Goal: Contribute content: Contribute content

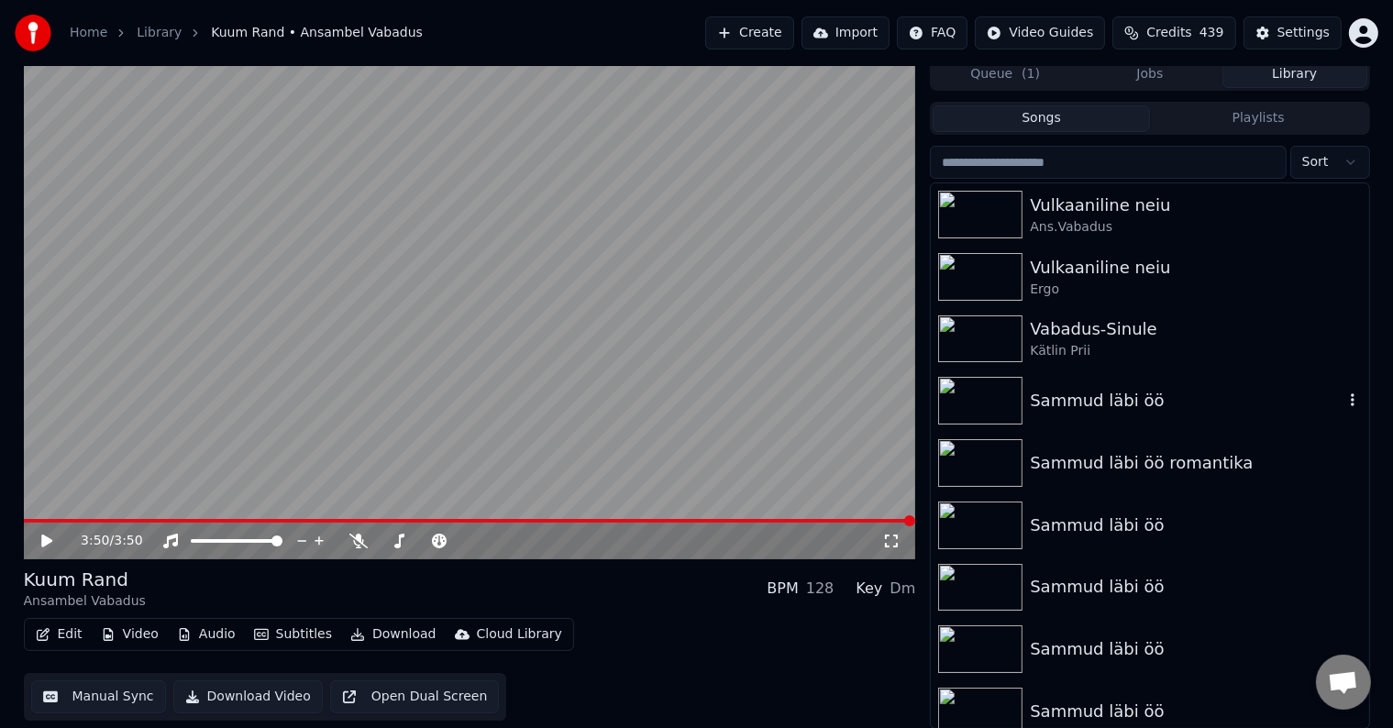
click at [987, 407] on img at bounding box center [980, 401] width 84 height 48
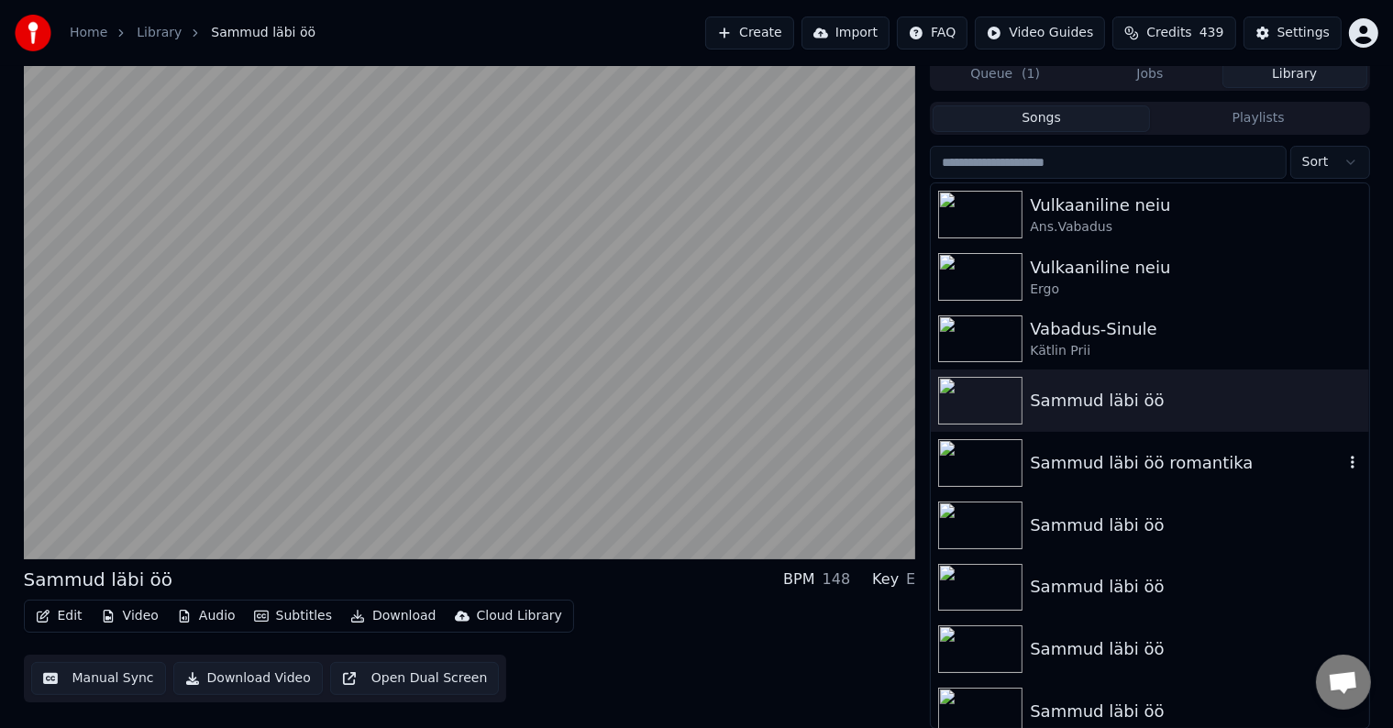
click at [996, 470] on img at bounding box center [980, 463] width 84 height 48
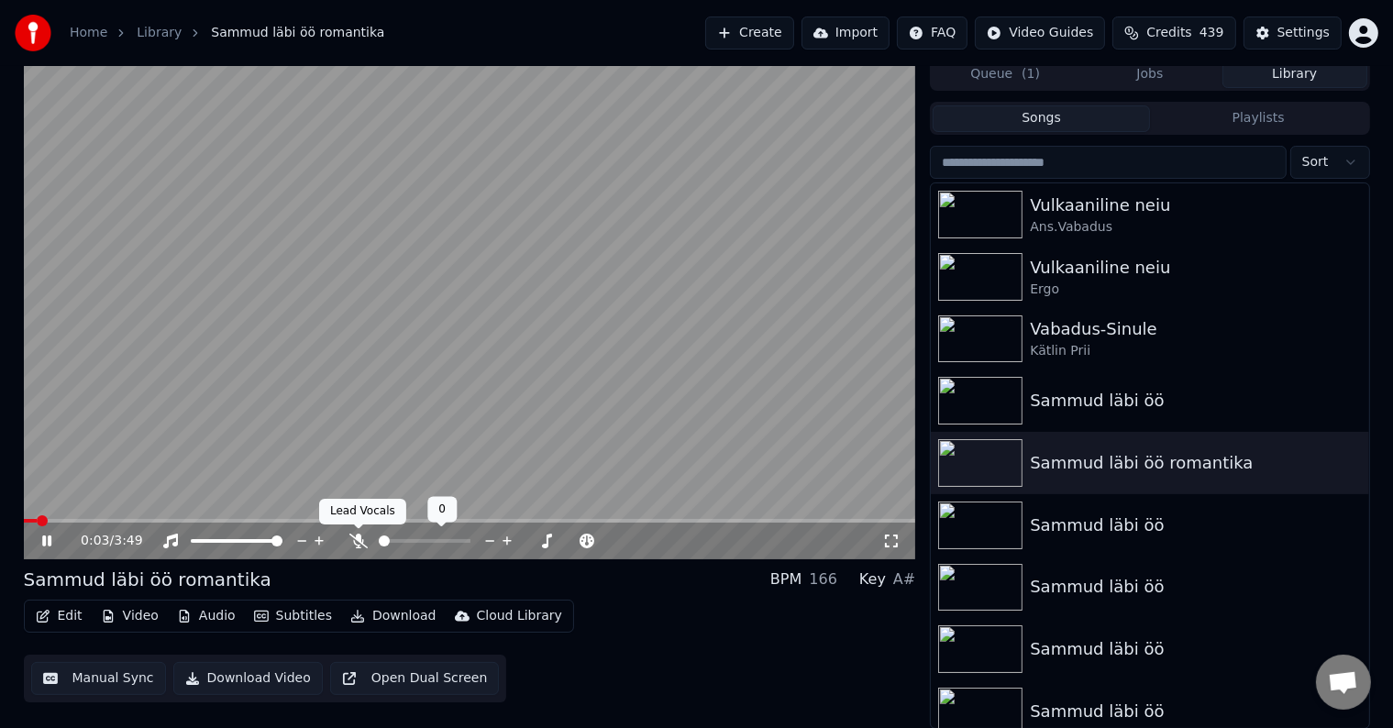
click at [355, 539] on icon at bounding box center [358, 541] width 18 height 15
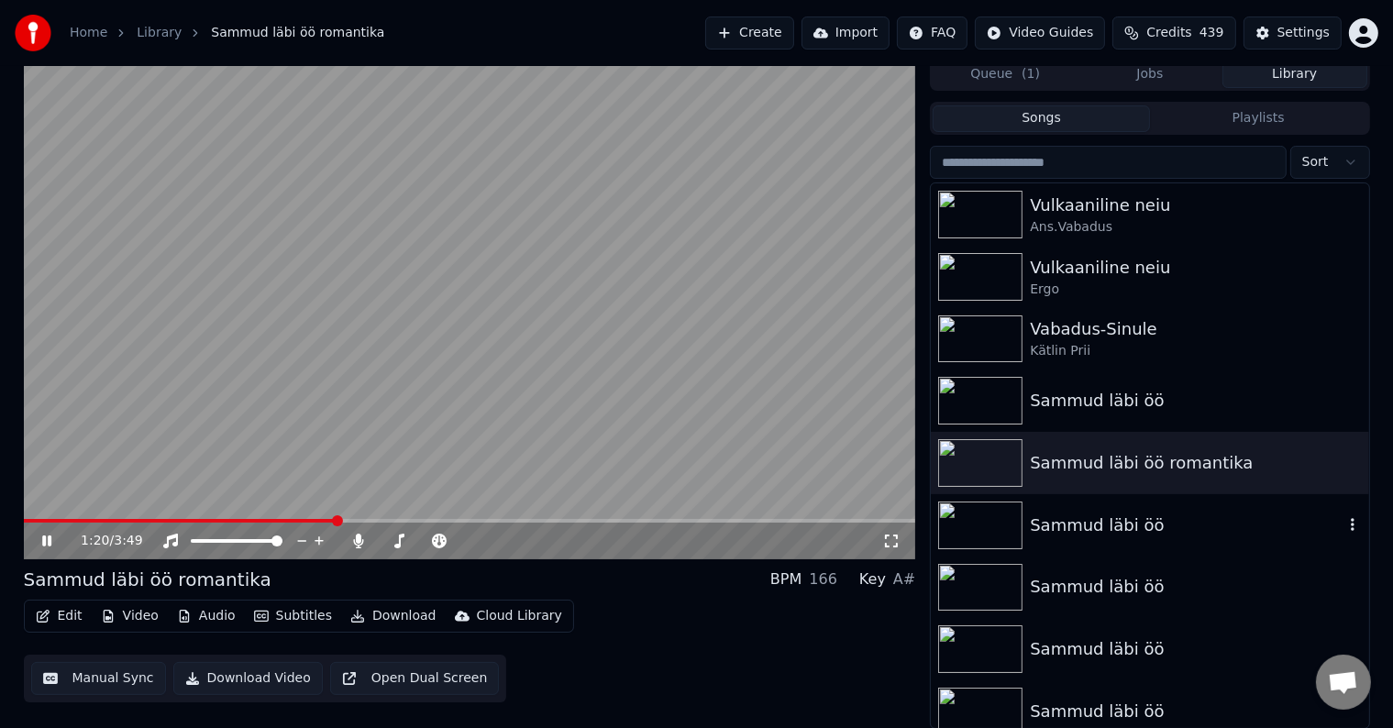
click at [1092, 537] on div "Sammud läbi öö" at bounding box center [1149, 525] width 437 height 62
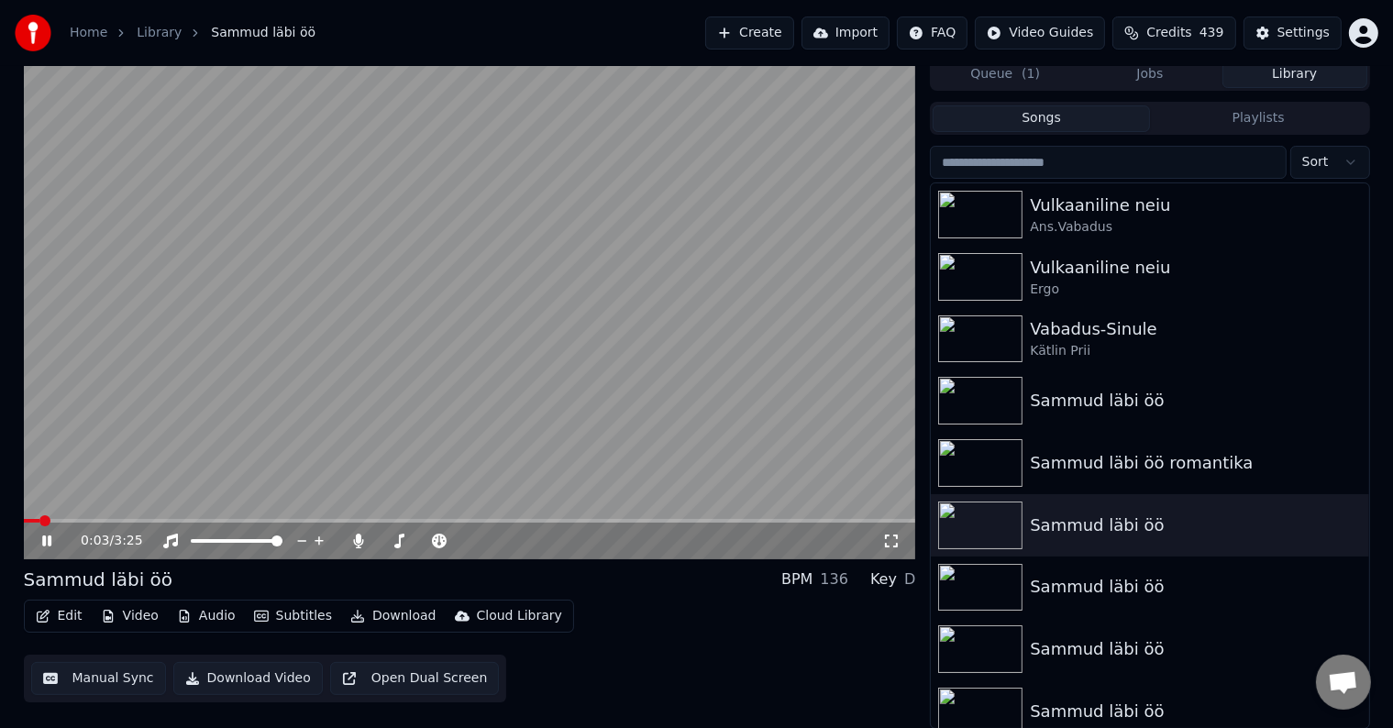
click at [360, 548] on icon at bounding box center [359, 541] width 10 height 15
click at [360, 548] on icon at bounding box center [358, 541] width 18 height 15
click at [1057, 578] on div "Sammud läbi öö" at bounding box center [1186, 587] width 313 height 26
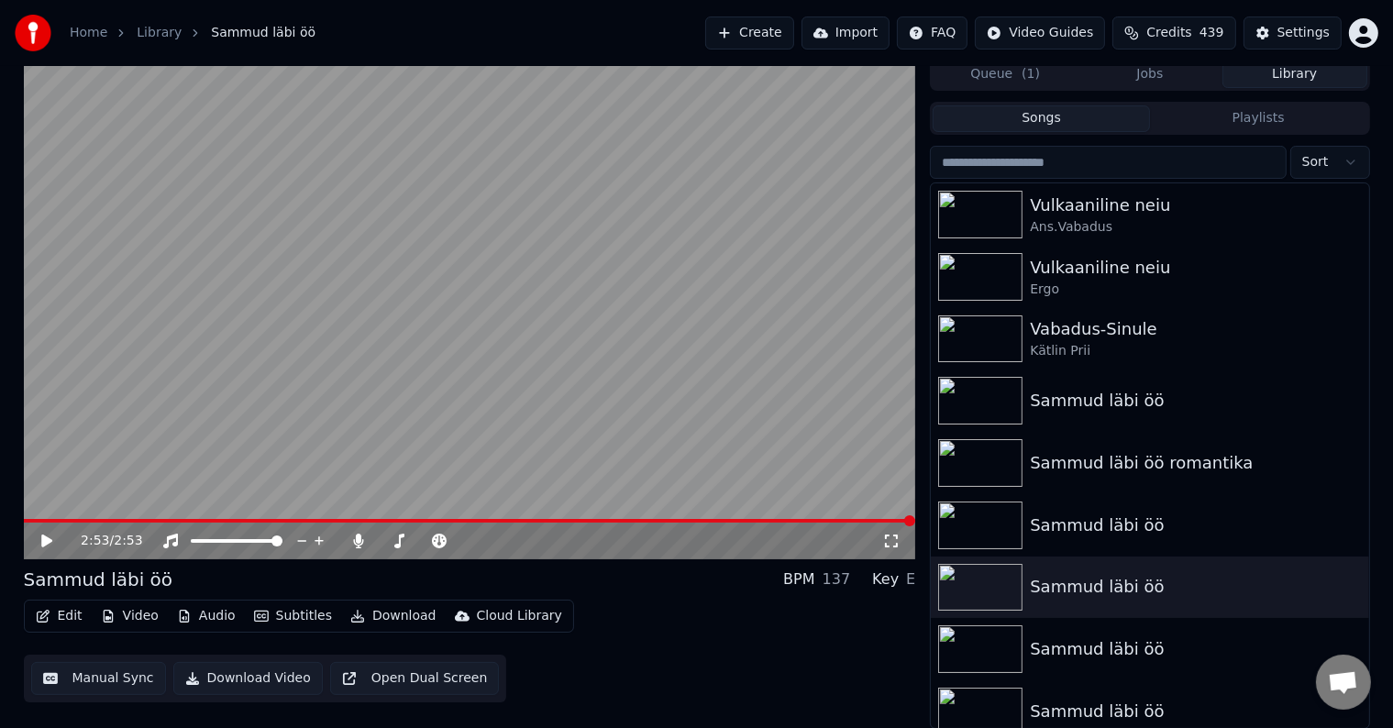
click at [50, 547] on icon at bounding box center [60, 541] width 43 height 15
click at [1098, 665] on div "Sammud läbi öö" at bounding box center [1149, 649] width 437 height 62
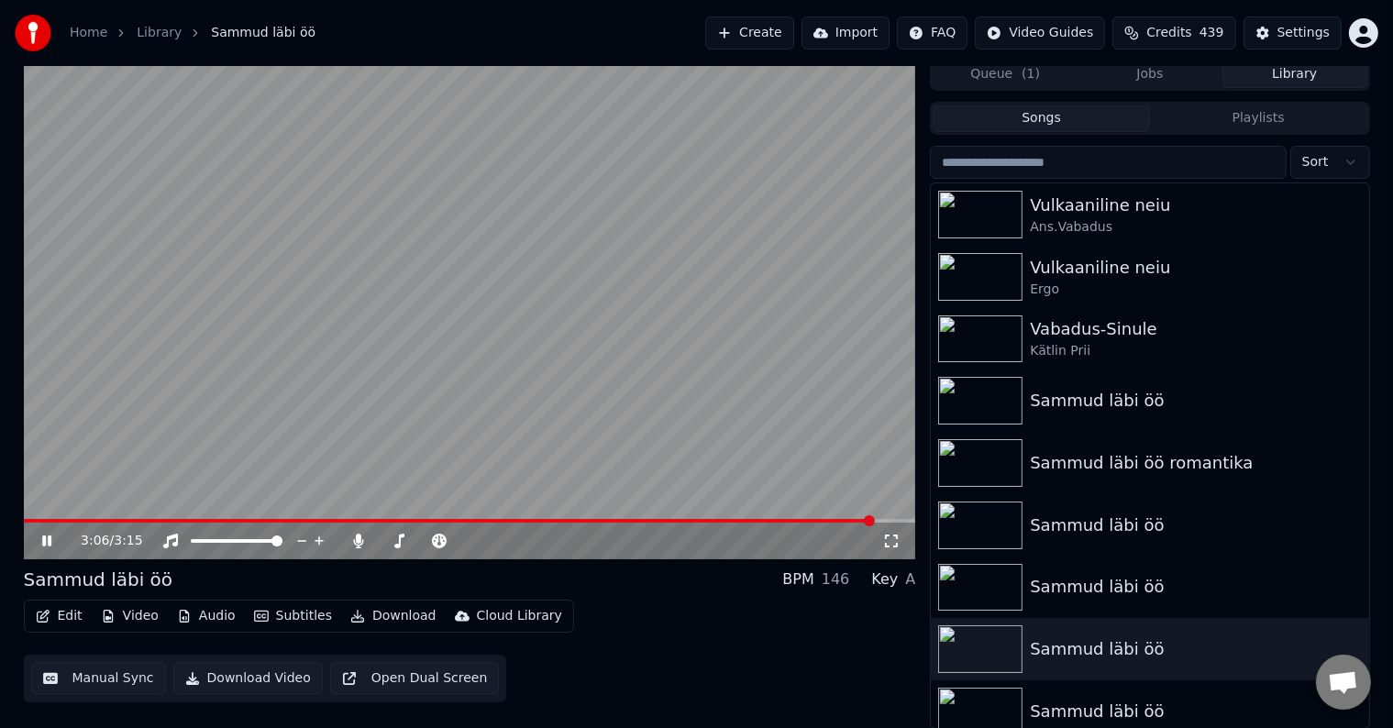
click at [29, 516] on video at bounding box center [470, 309] width 892 height 502
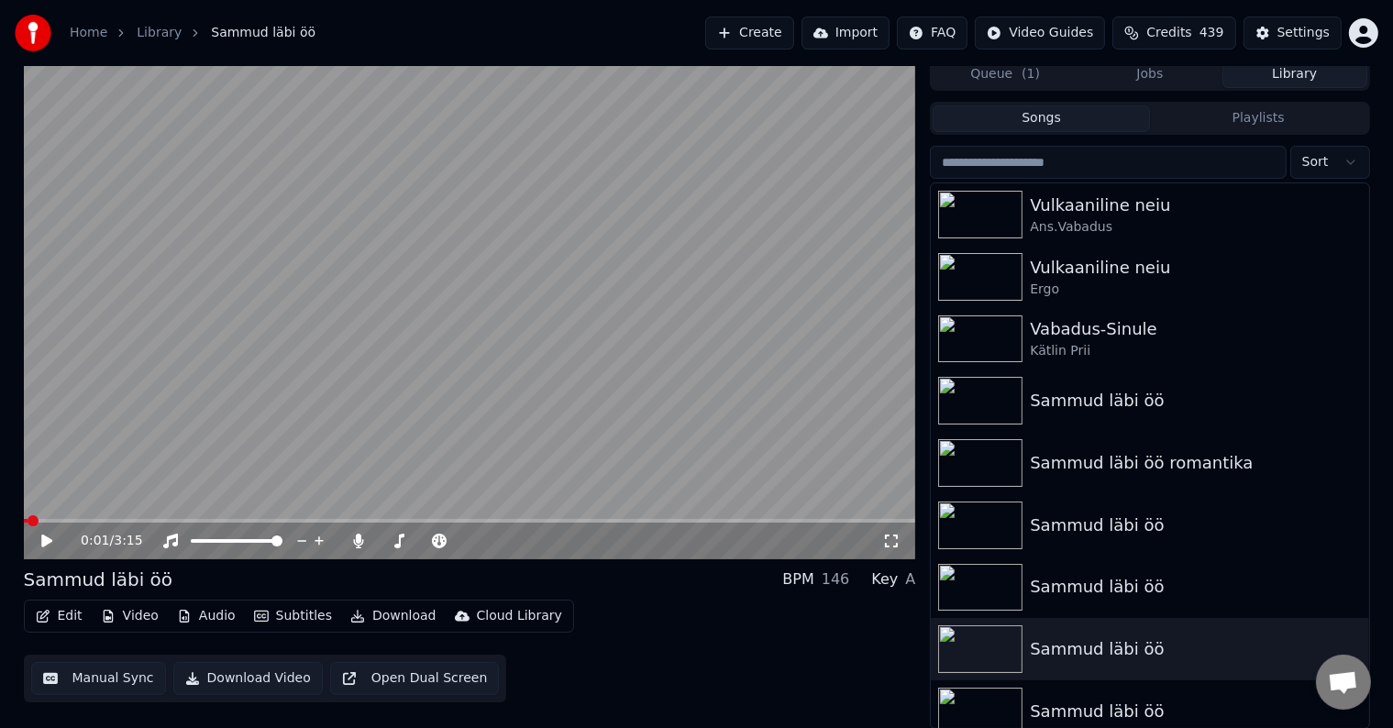
click at [28, 521] on span at bounding box center [26, 521] width 5 height 4
click at [41, 536] on icon at bounding box center [46, 541] width 11 height 13
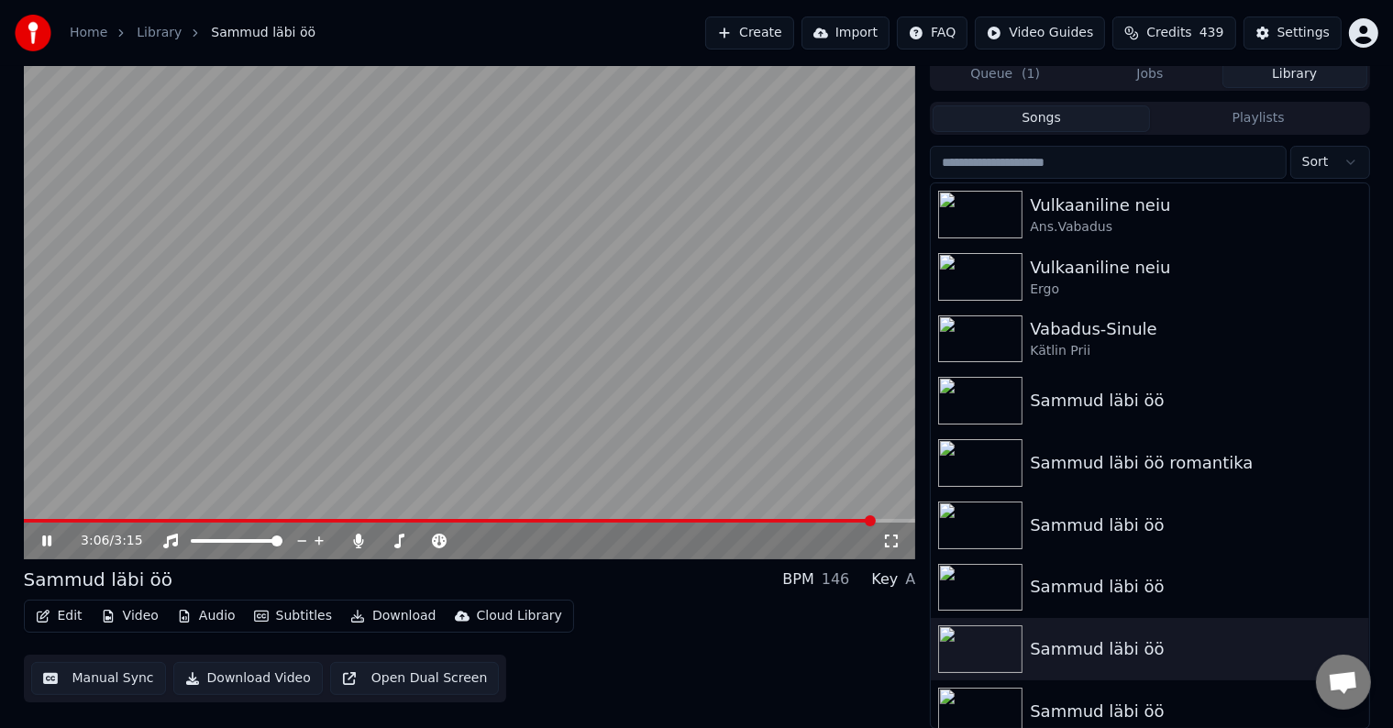
click at [26, 517] on video at bounding box center [470, 309] width 892 height 502
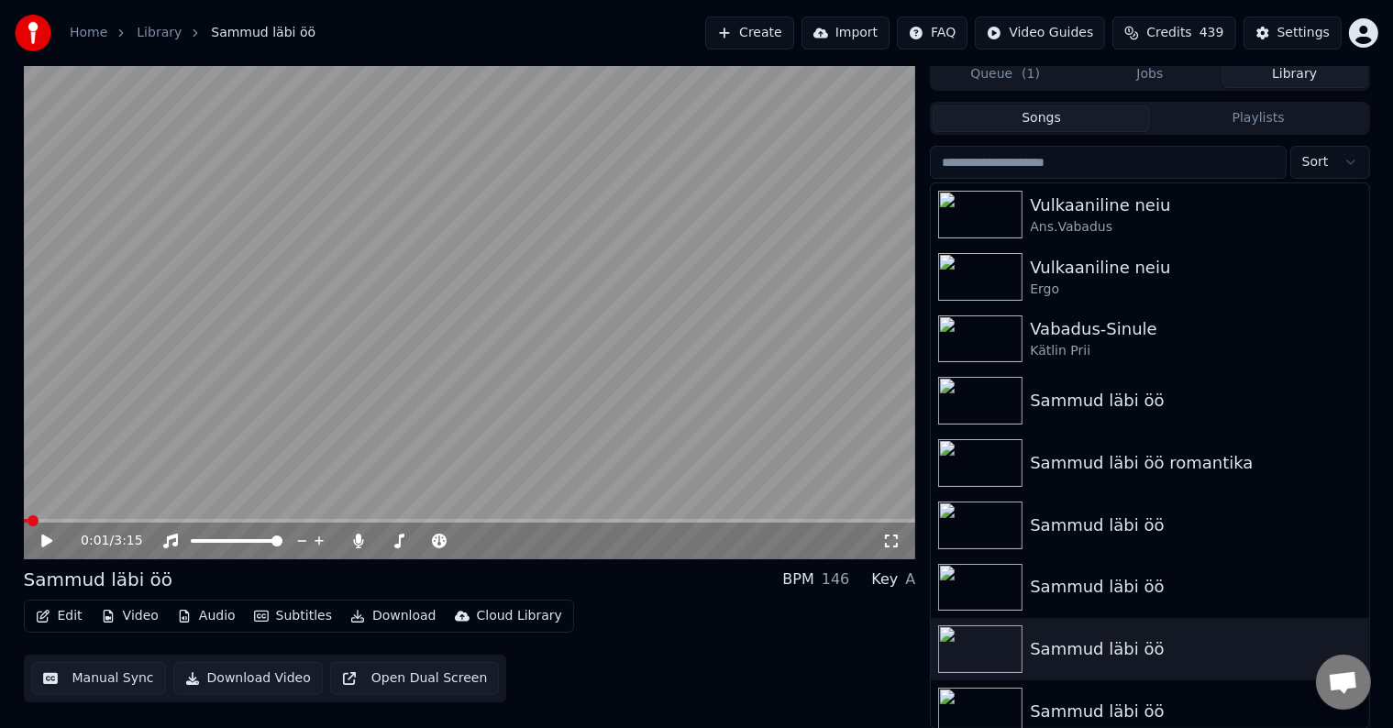
click at [28, 520] on span at bounding box center [26, 521] width 5 height 4
click at [49, 543] on icon at bounding box center [60, 541] width 43 height 15
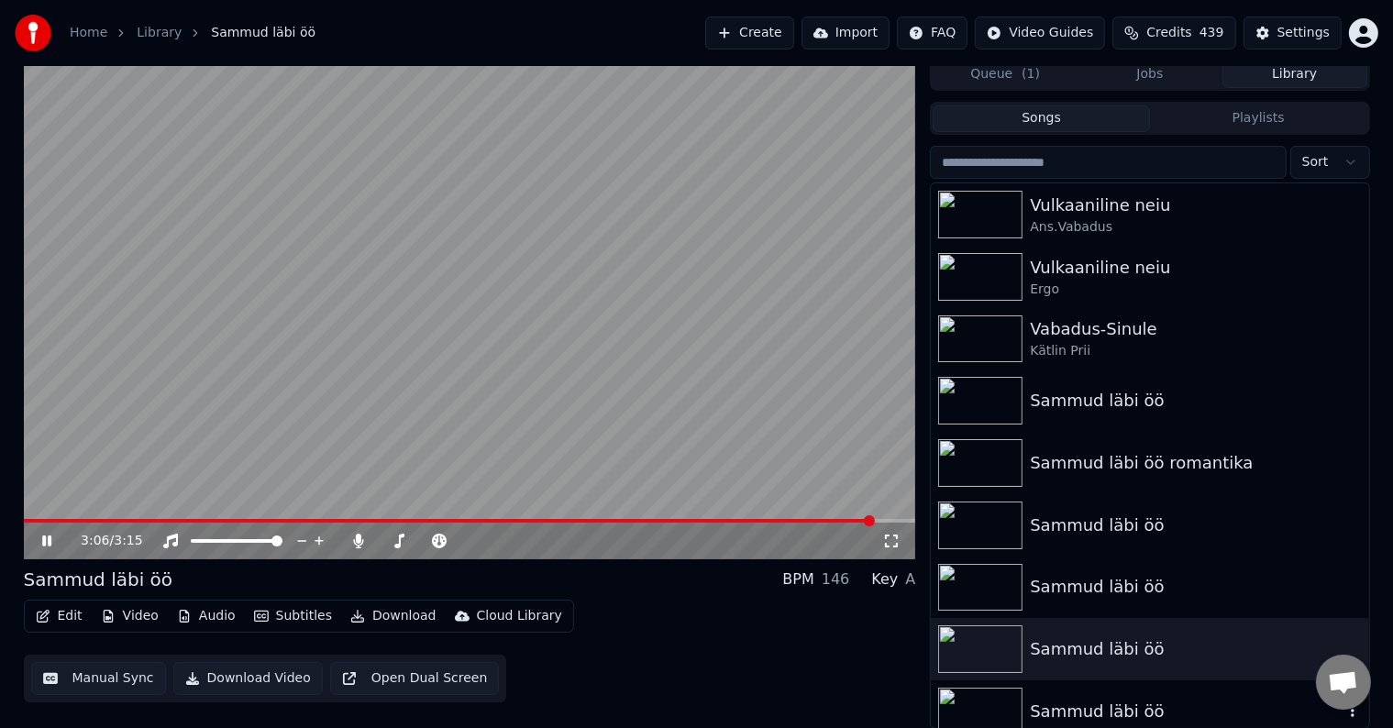
click at [1090, 704] on div "Sammud läbi öö" at bounding box center [1186, 712] width 313 height 26
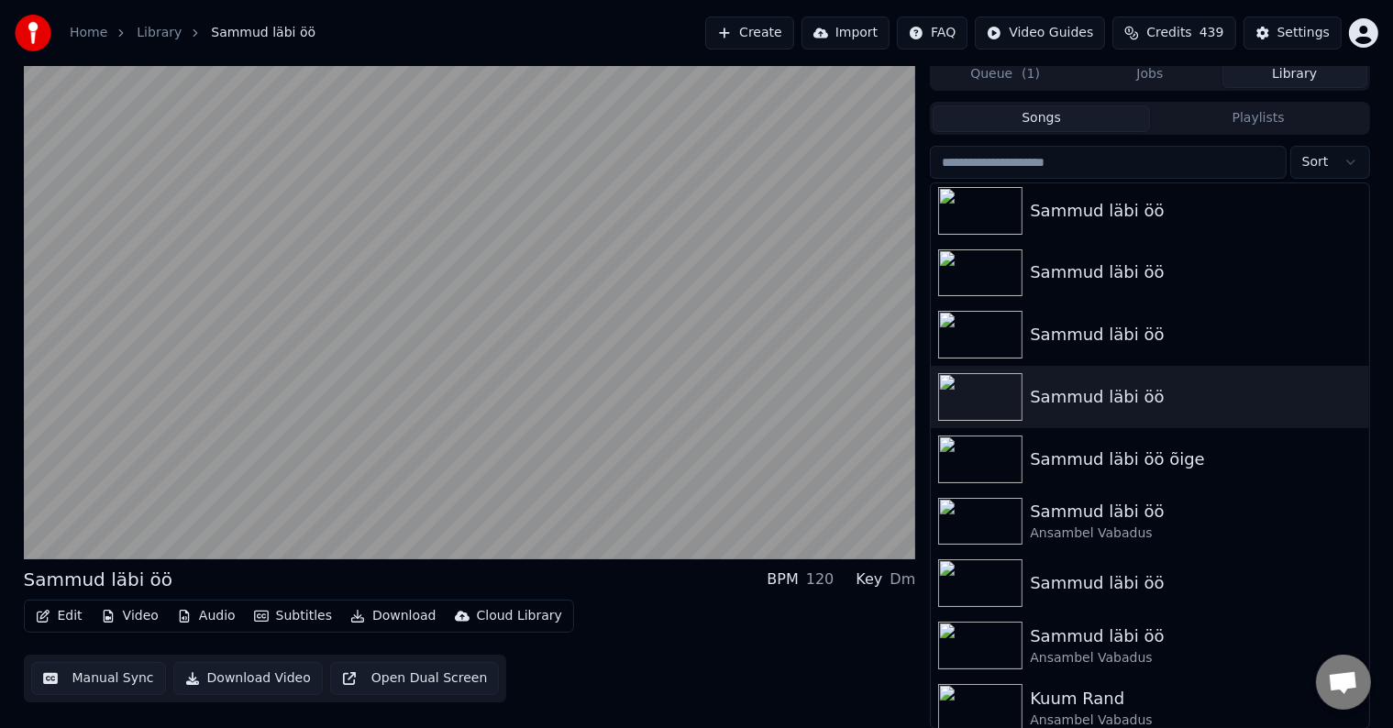
scroll to position [328, 0]
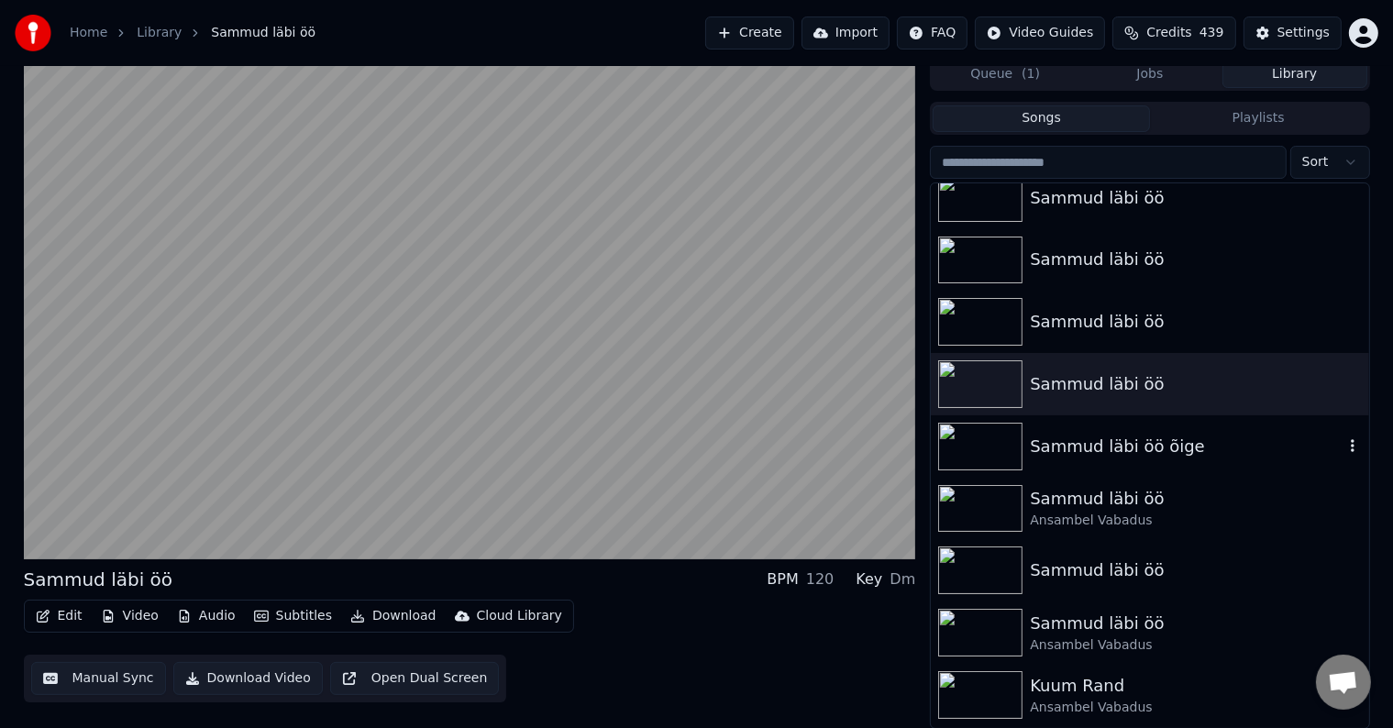
click at [1110, 445] on div "Sammud läbi öö õige" at bounding box center [1186, 447] width 313 height 26
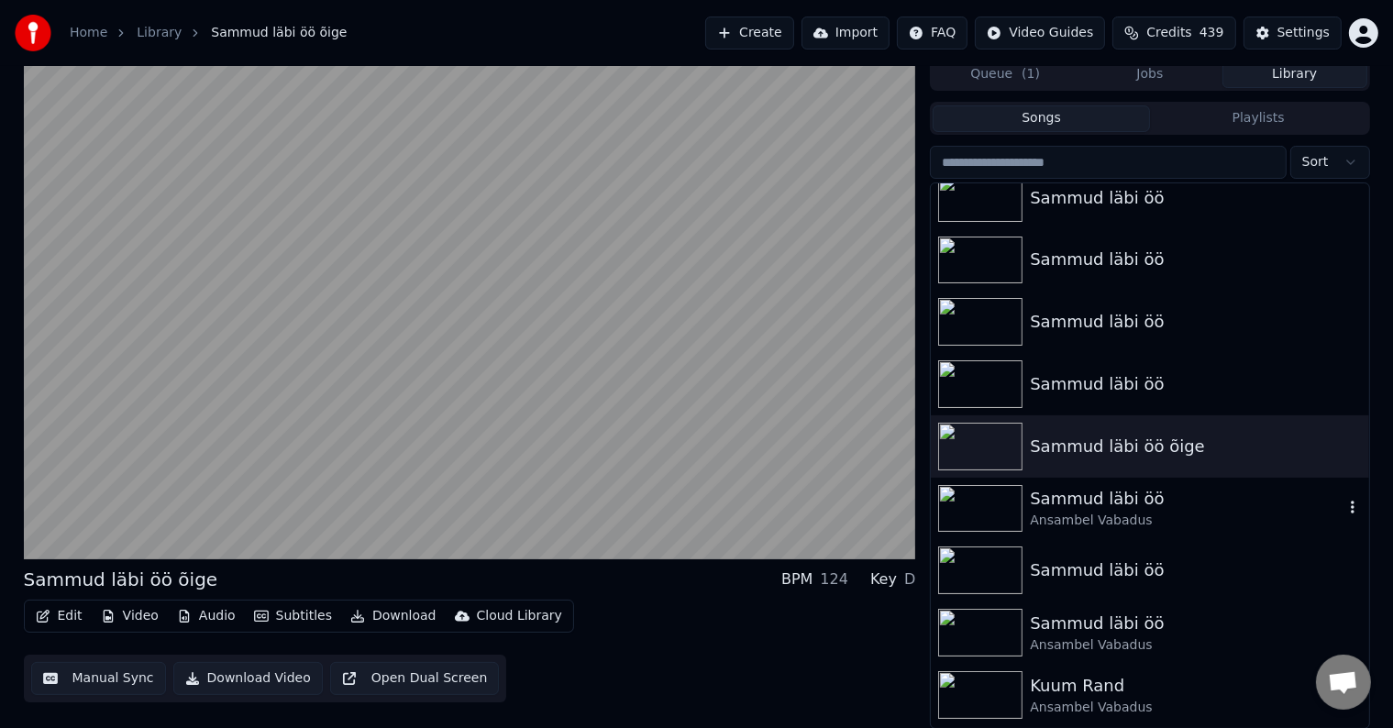
click at [1095, 503] on div "Sammud läbi öö" at bounding box center [1186, 499] width 313 height 26
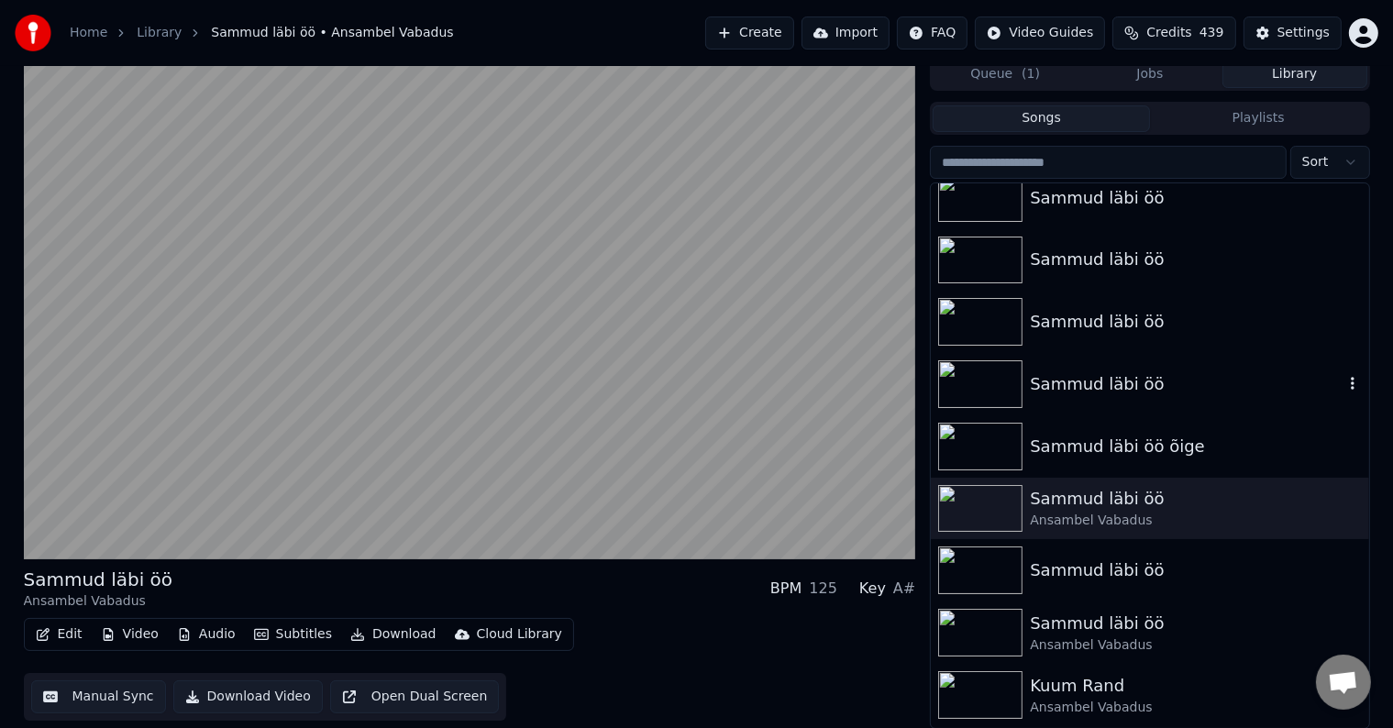
click at [1112, 384] on div "Sammud läbi öö" at bounding box center [1186, 384] width 313 height 26
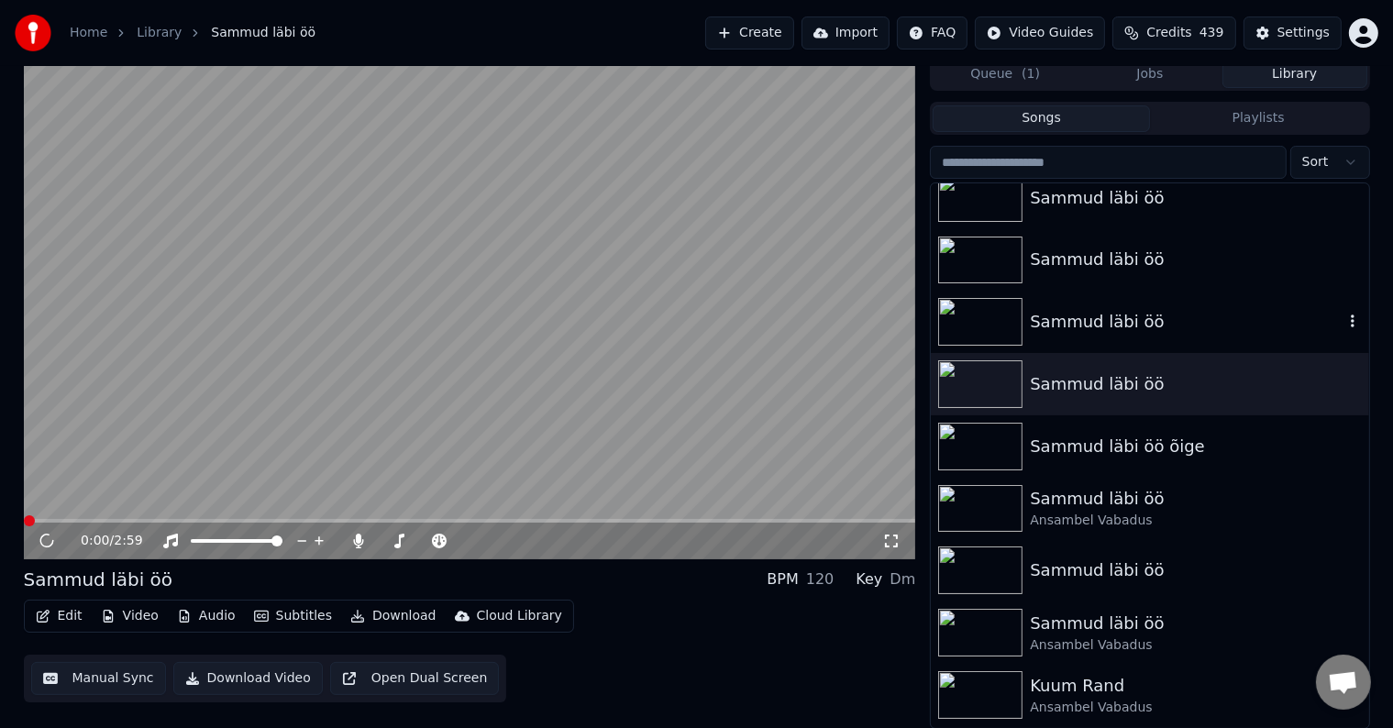
click at [1185, 319] on div "Sammud läbi öö" at bounding box center [1186, 322] width 313 height 26
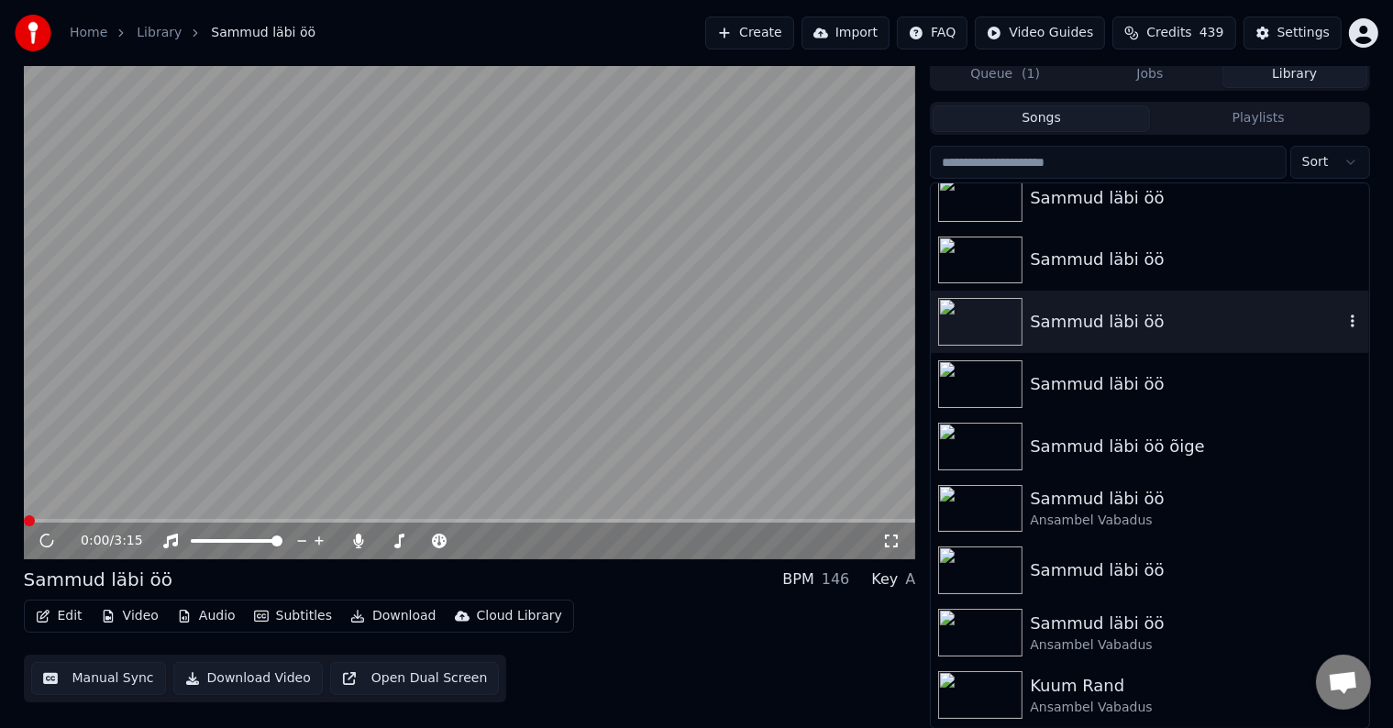
click at [1344, 319] on icon "button" at bounding box center [1353, 321] width 18 height 15
click at [1351, 316] on icon "button" at bounding box center [1353, 321] width 4 height 13
click at [1317, 472] on div "Delete" at bounding box center [1327, 472] width 141 height 29
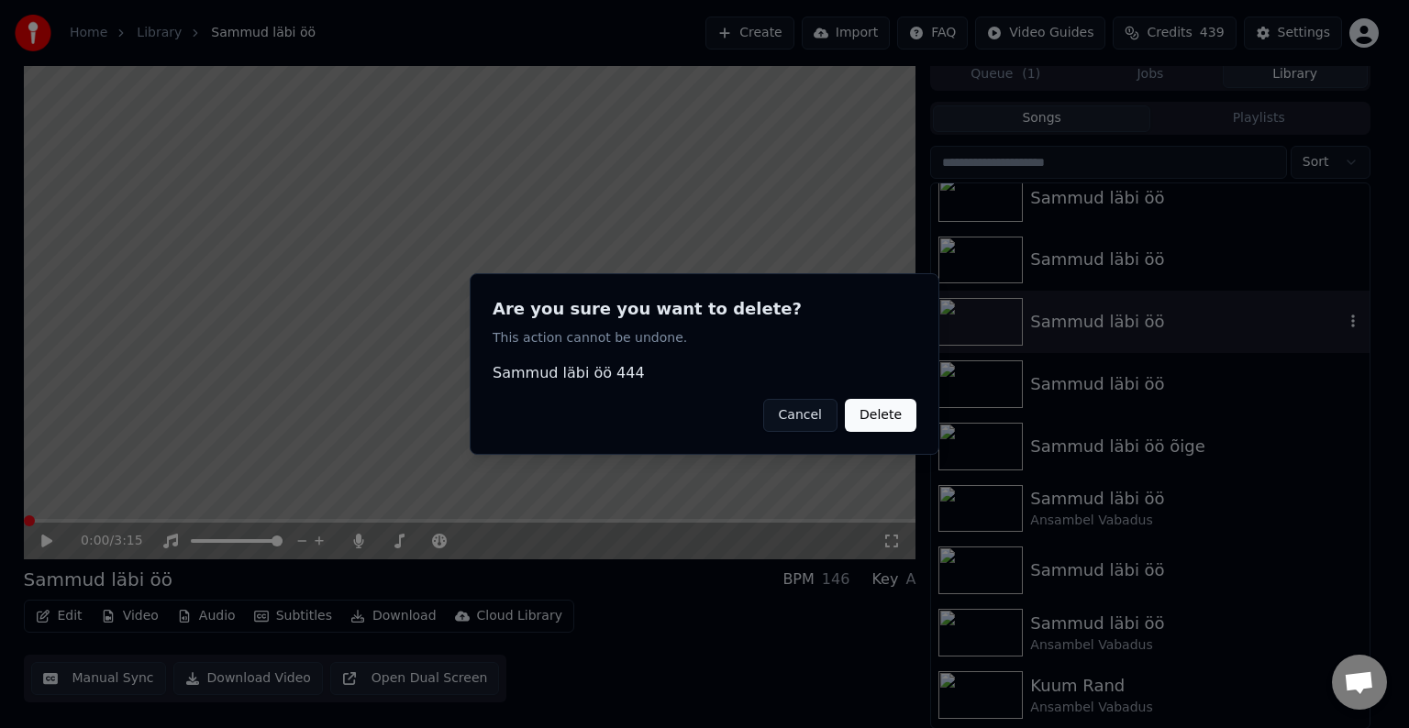
click at [882, 409] on button "Delete" at bounding box center [881, 415] width 72 height 33
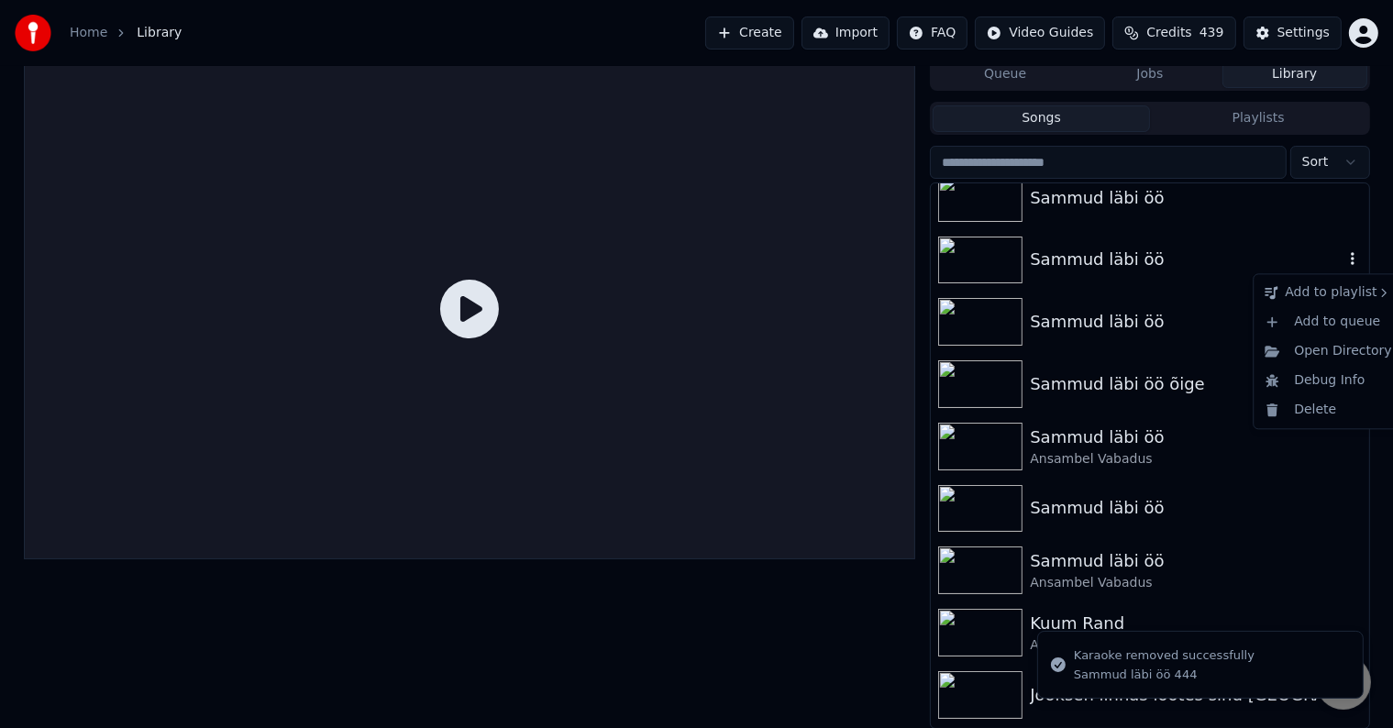
click at [1344, 249] on button "button" at bounding box center [1353, 260] width 18 height 22
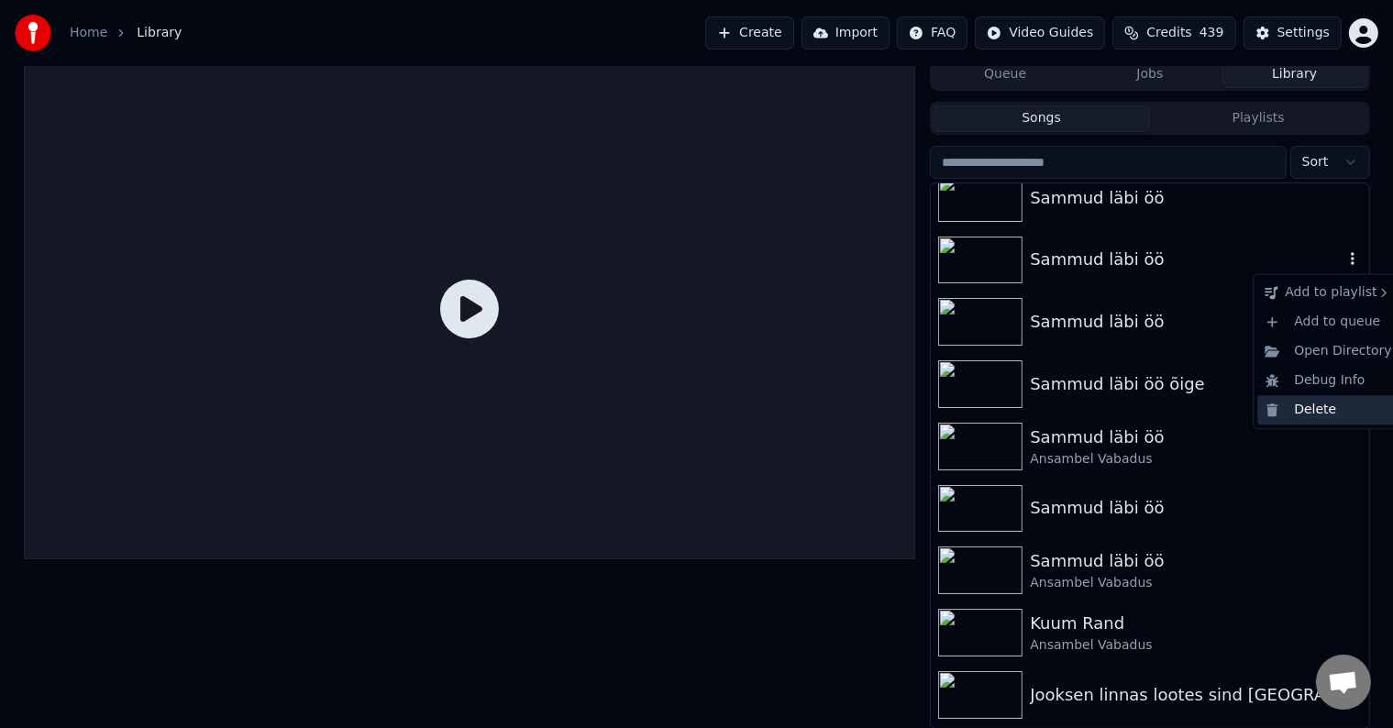
click at [1324, 406] on div "Delete" at bounding box center [1327, 409] width 141 height 29
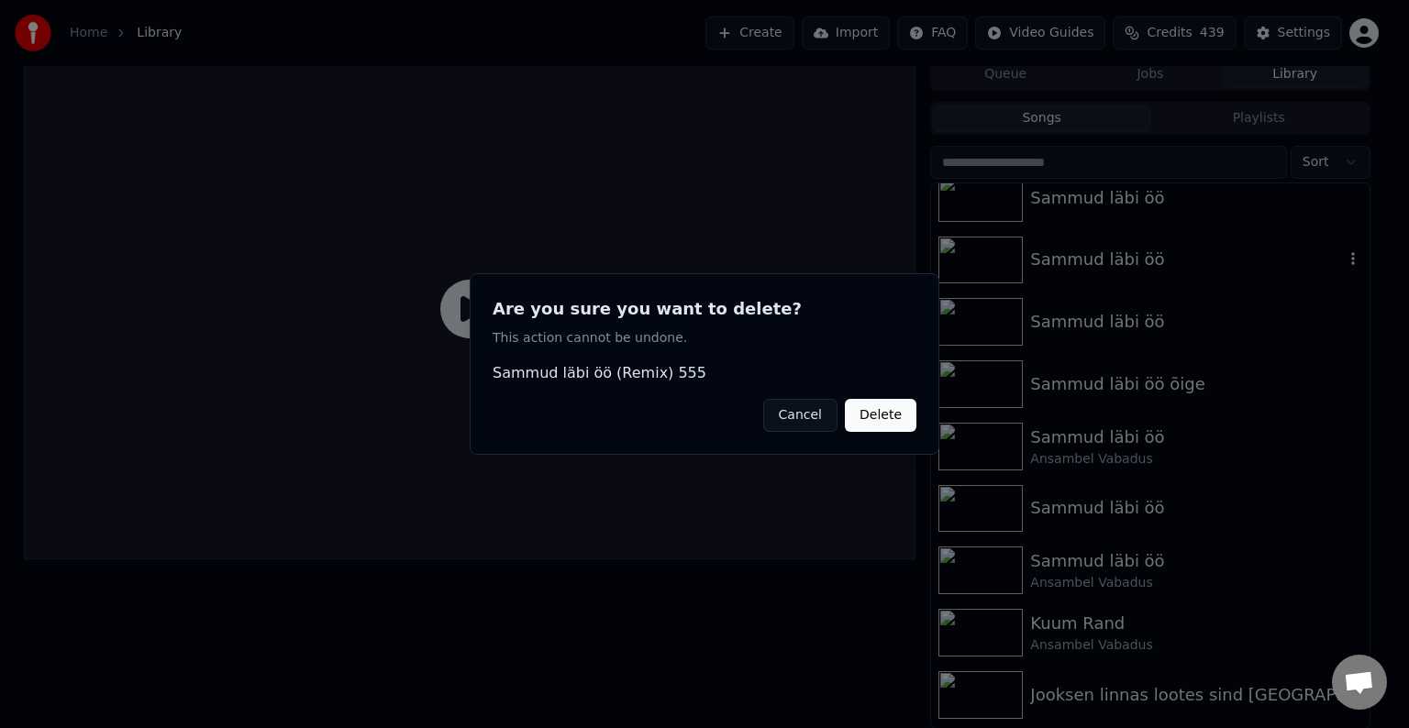
click at [869, 422] on button "Delete" at bounding box center [881, 415] width 72 height 33
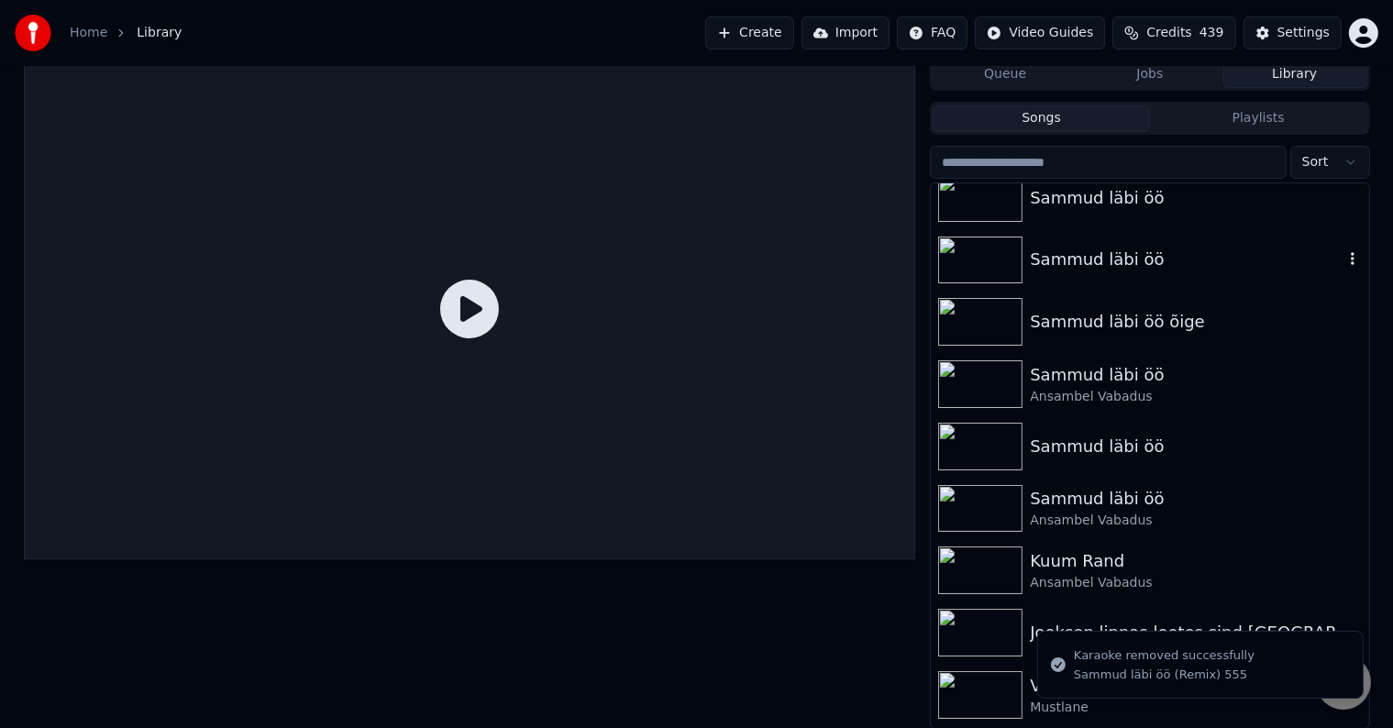
click at [1344, 253] on icon "button" at bounding box center [1353, 258] width 18 height 15
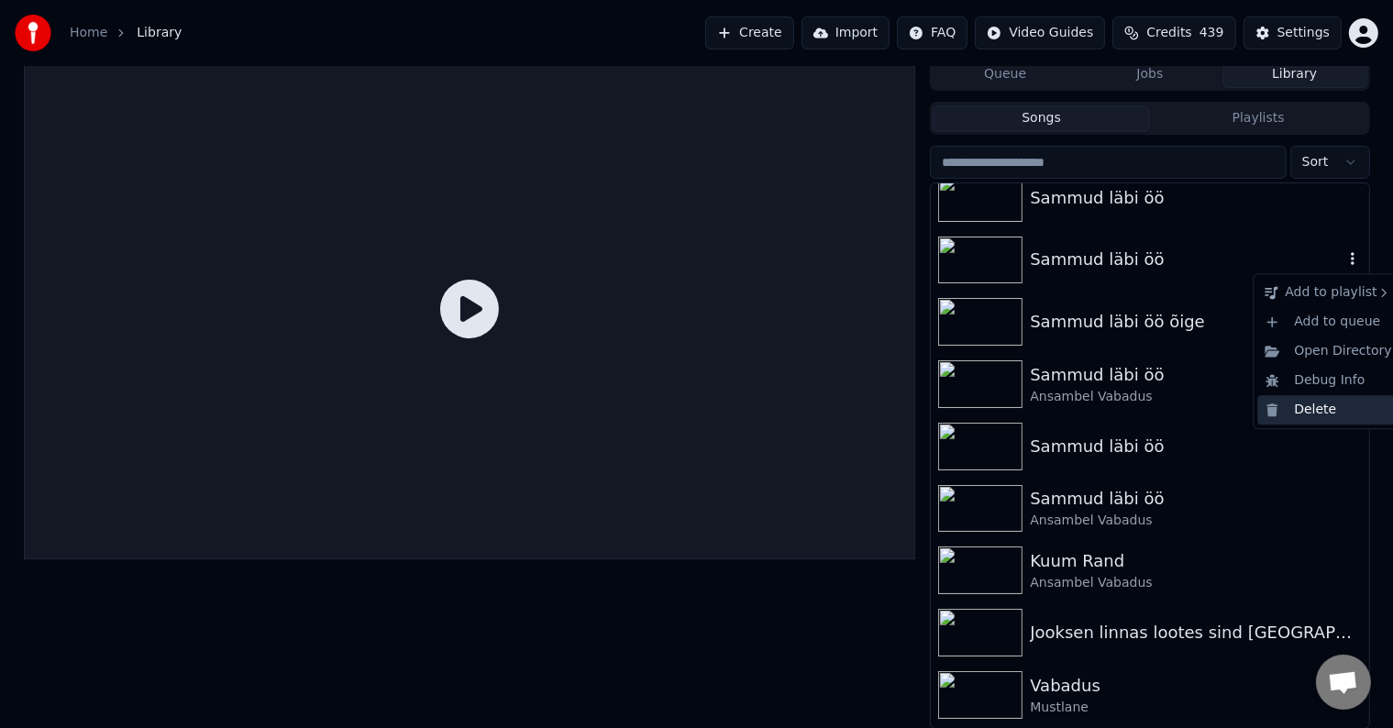
click at [1320, 407] on div "Delete" at bounding box center [1327, 409] width 141 height 29
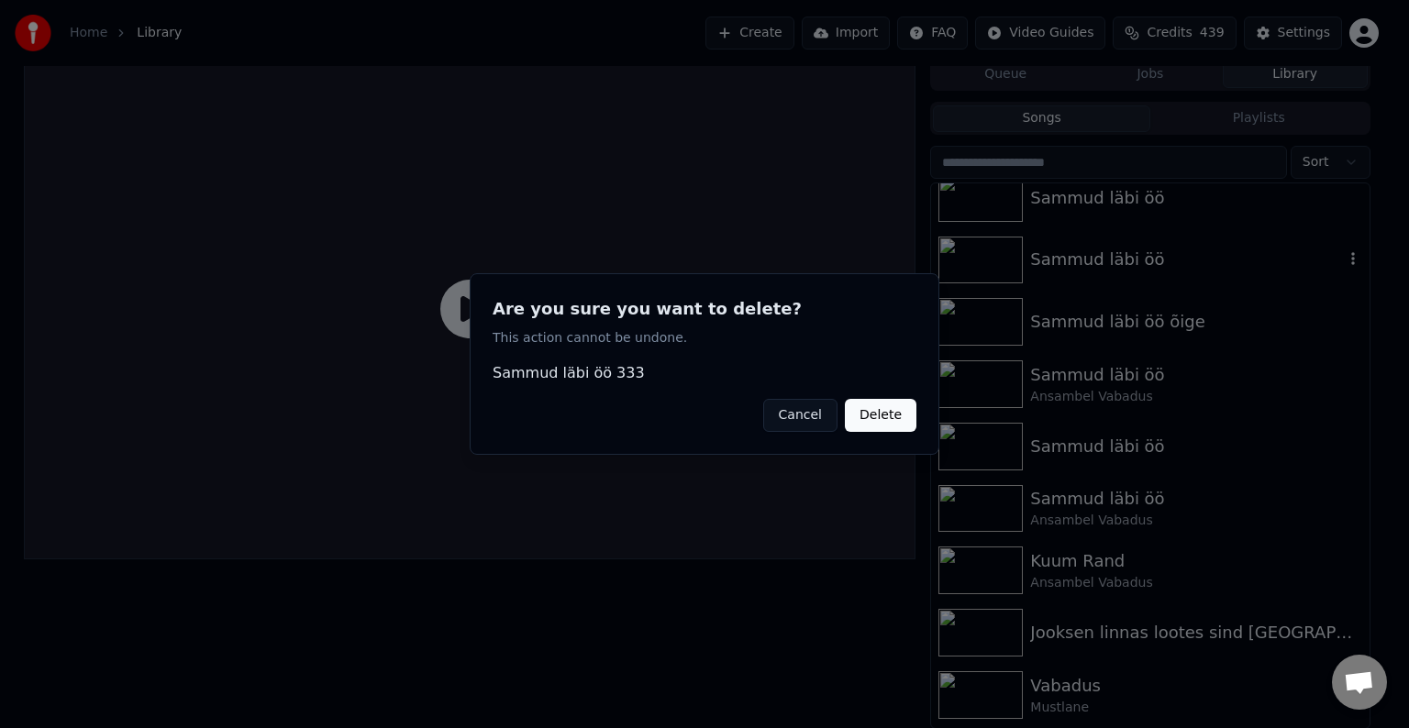
click at [889, 417] on button "Delete" at bounding box center [881, 415] width 72 height 33
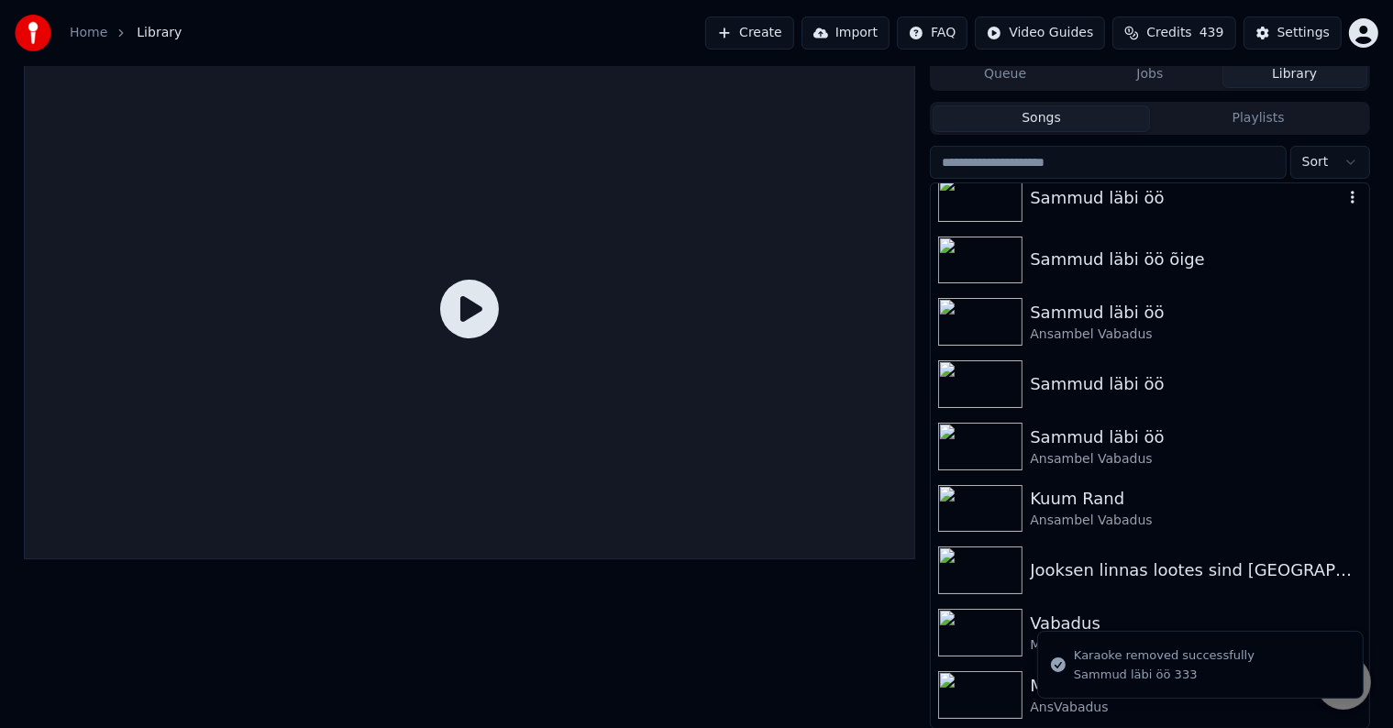
click at [1344, 202] on icon "button" at bounding box center [1353, 197] width 18 height 15
click at [1332, 358] on div "Delete" at bounding box center [1327, 347] width 141 height 29
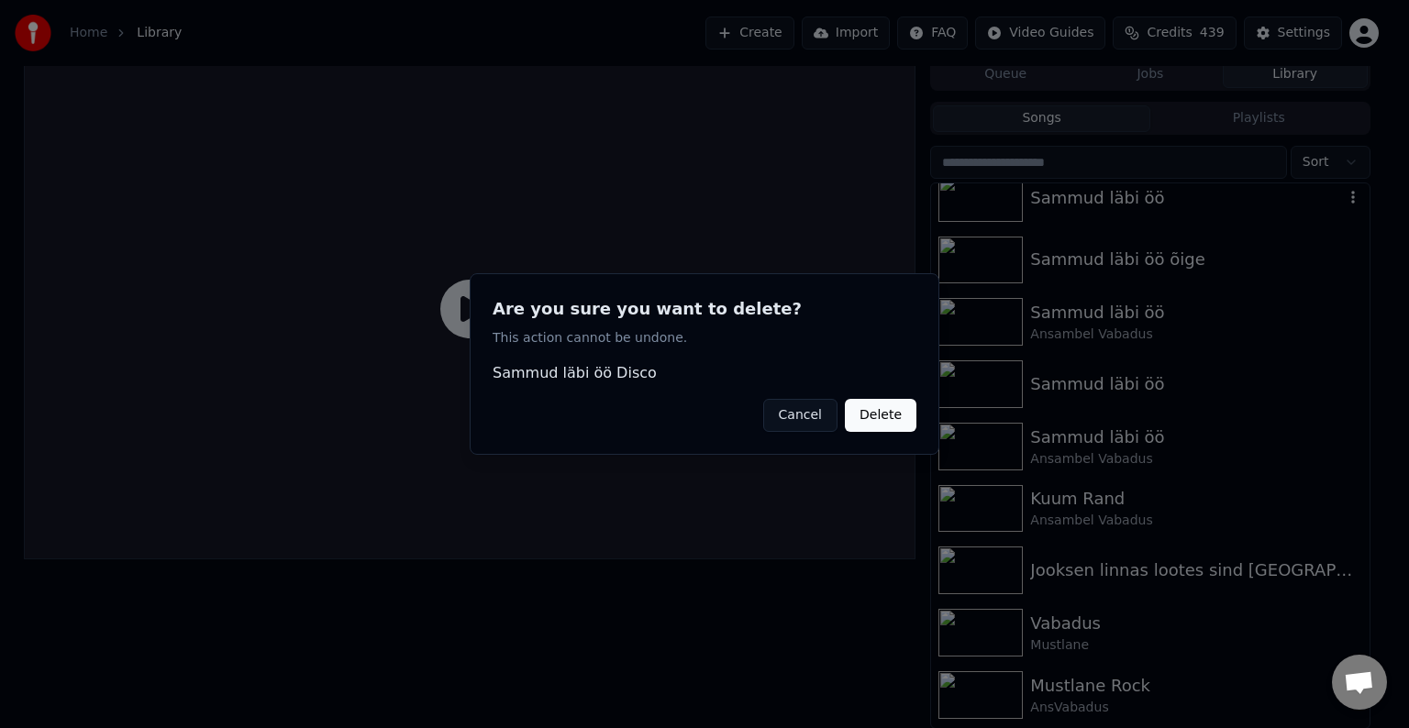
click at [874, 415] on button "Delete" at bounding box center [881, 415] width 72 height 33
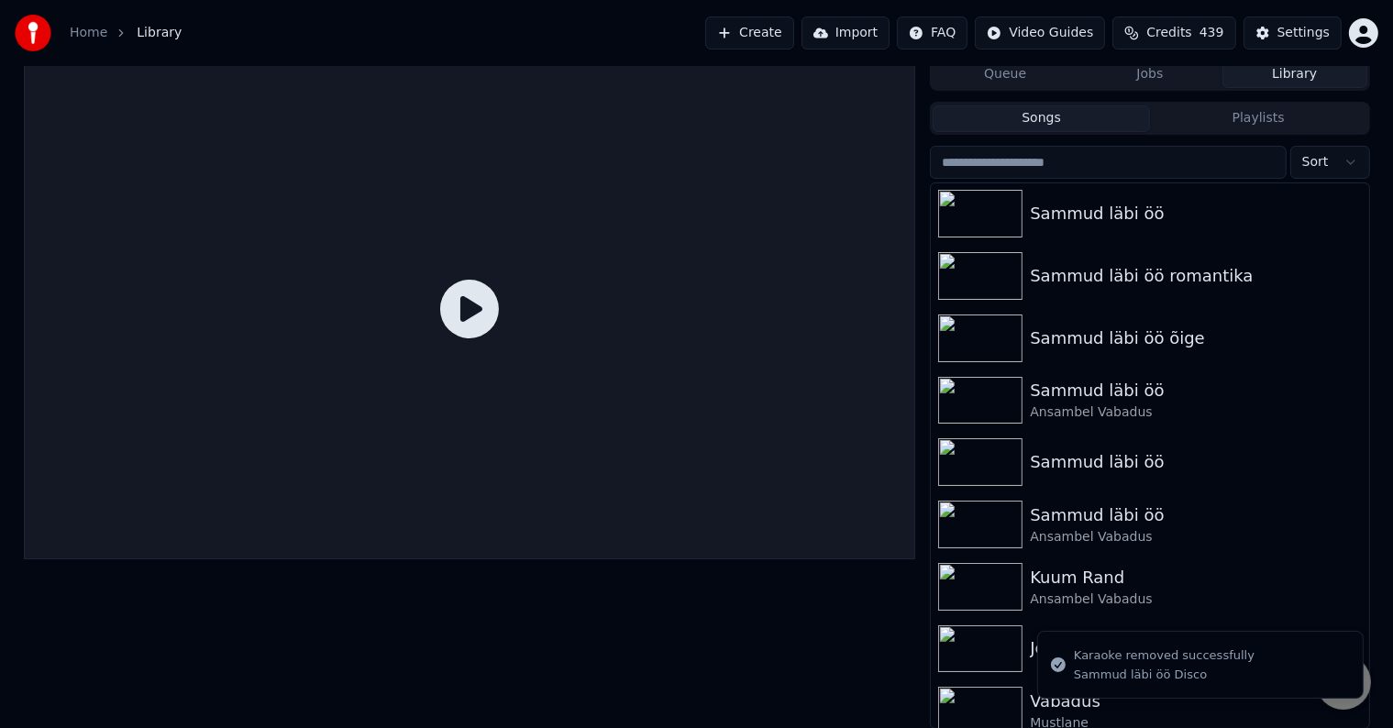
scroll to position [133, 0]
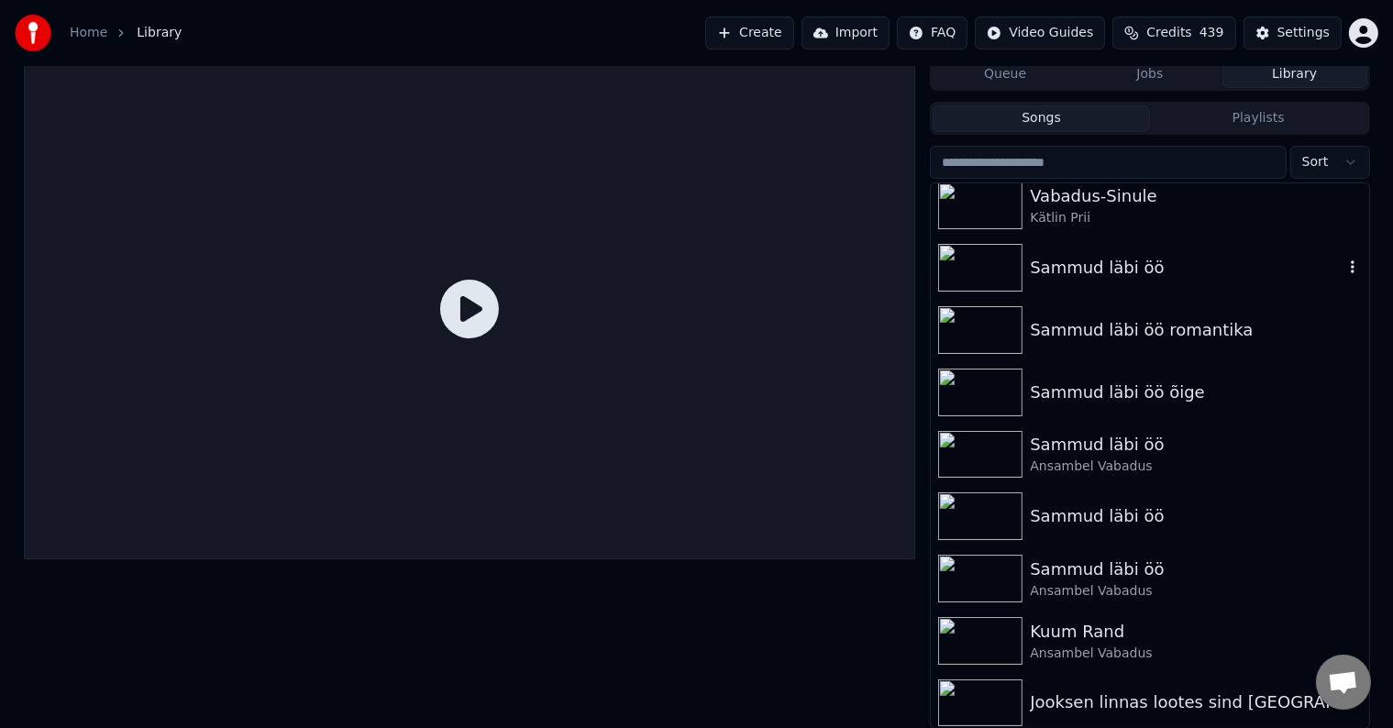
click at [1057, 273] on div "Sammud läbi öö" at bounding box center [1186, 268] width 313 height 26
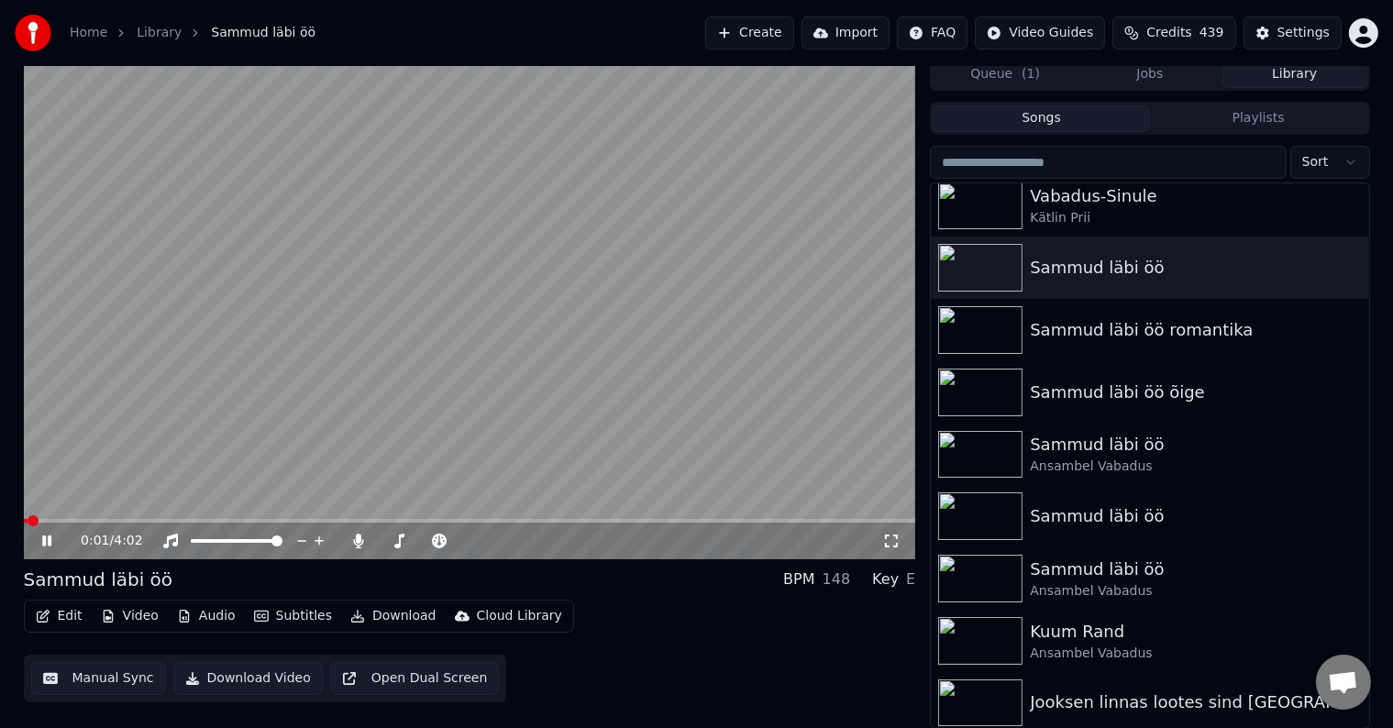
click at [39, 521] on span at bounding box center [33, 520] width 11 height 11
click at [81, 519] on span at bounding box center [75, 520] width 11 height 11
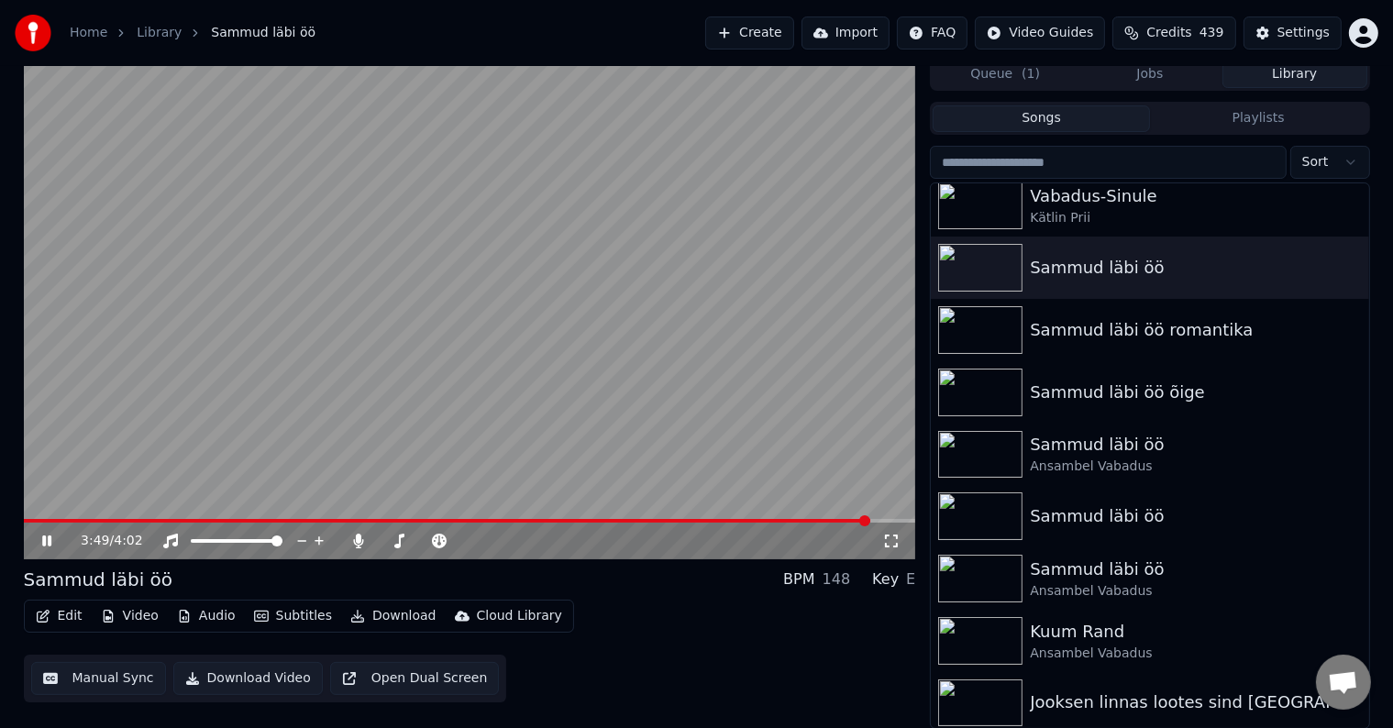
click at [28, 521] on span at bounding box center [447, 521] width 847 height 4
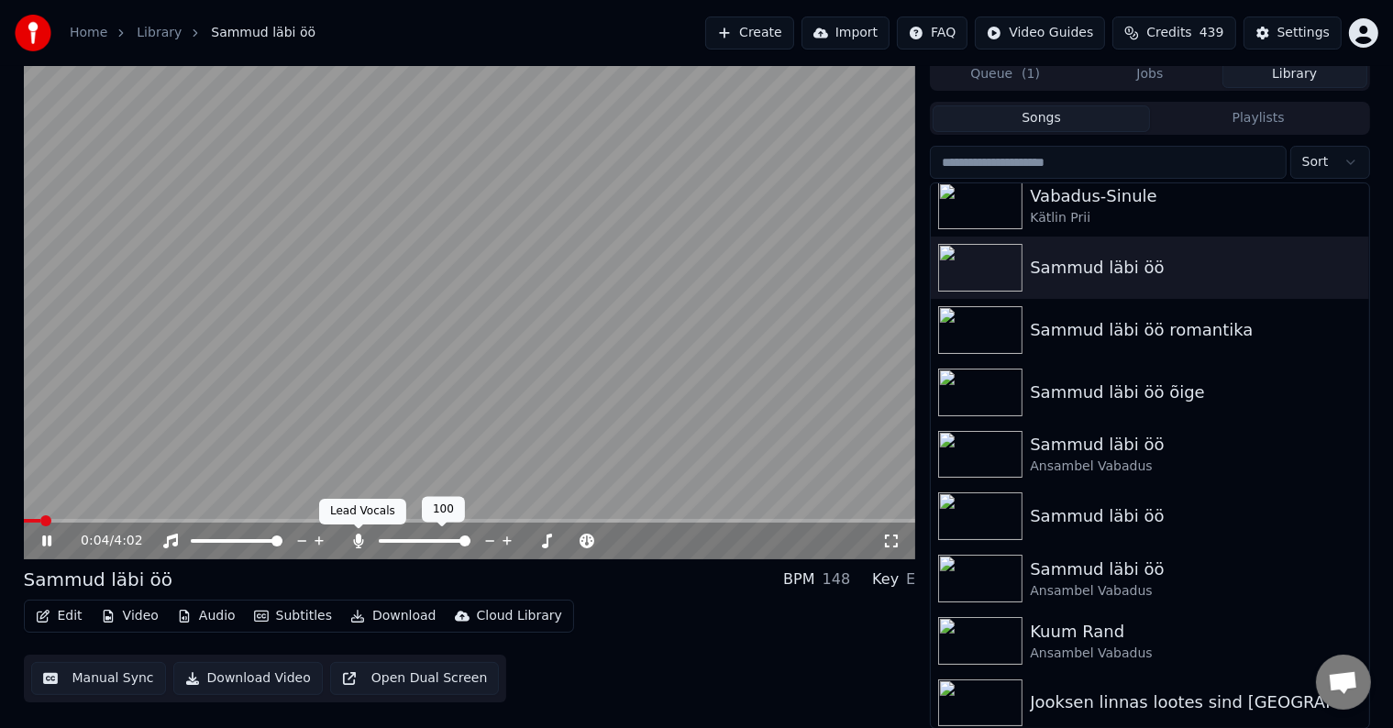
click at [361, 536] on icon at bounding box center [358, 541] width 18 height 15
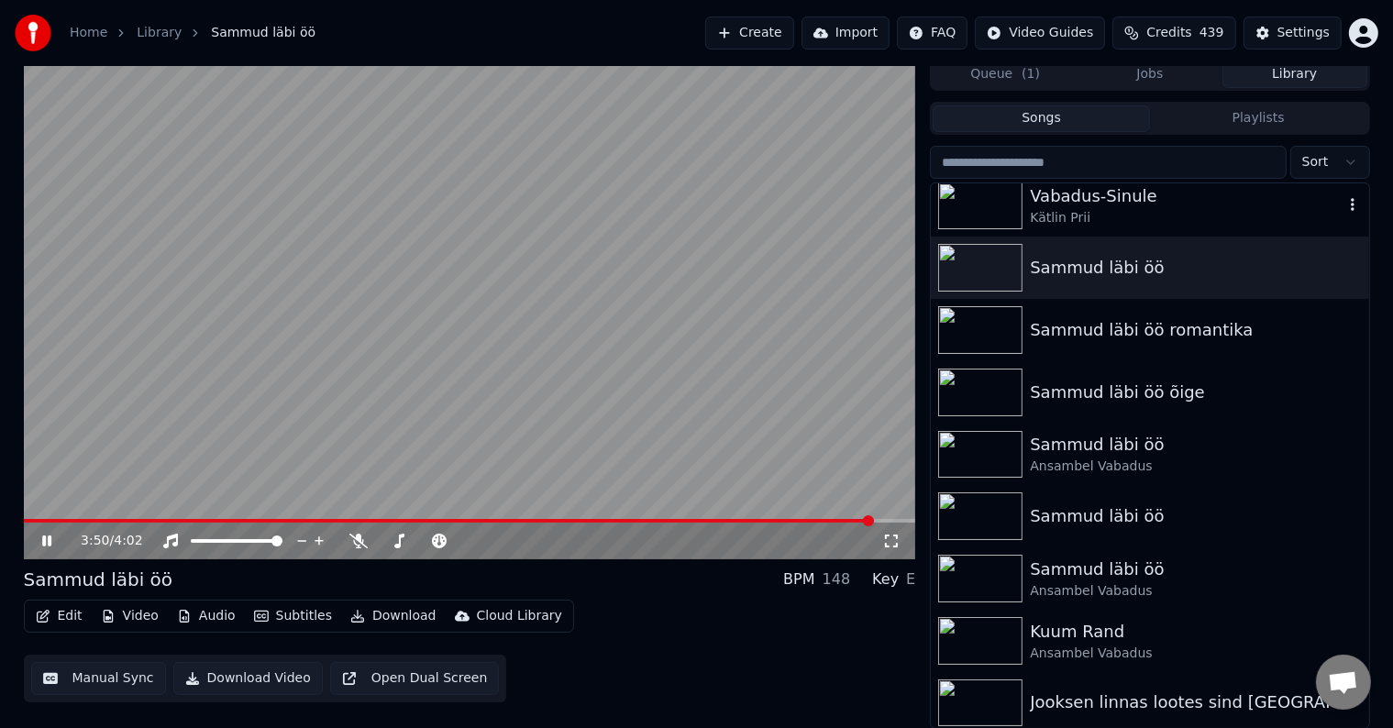
click at [1075, 194] on div "Vabadus-Sinule" at bounding box center [1186, 196] width 313 height 26
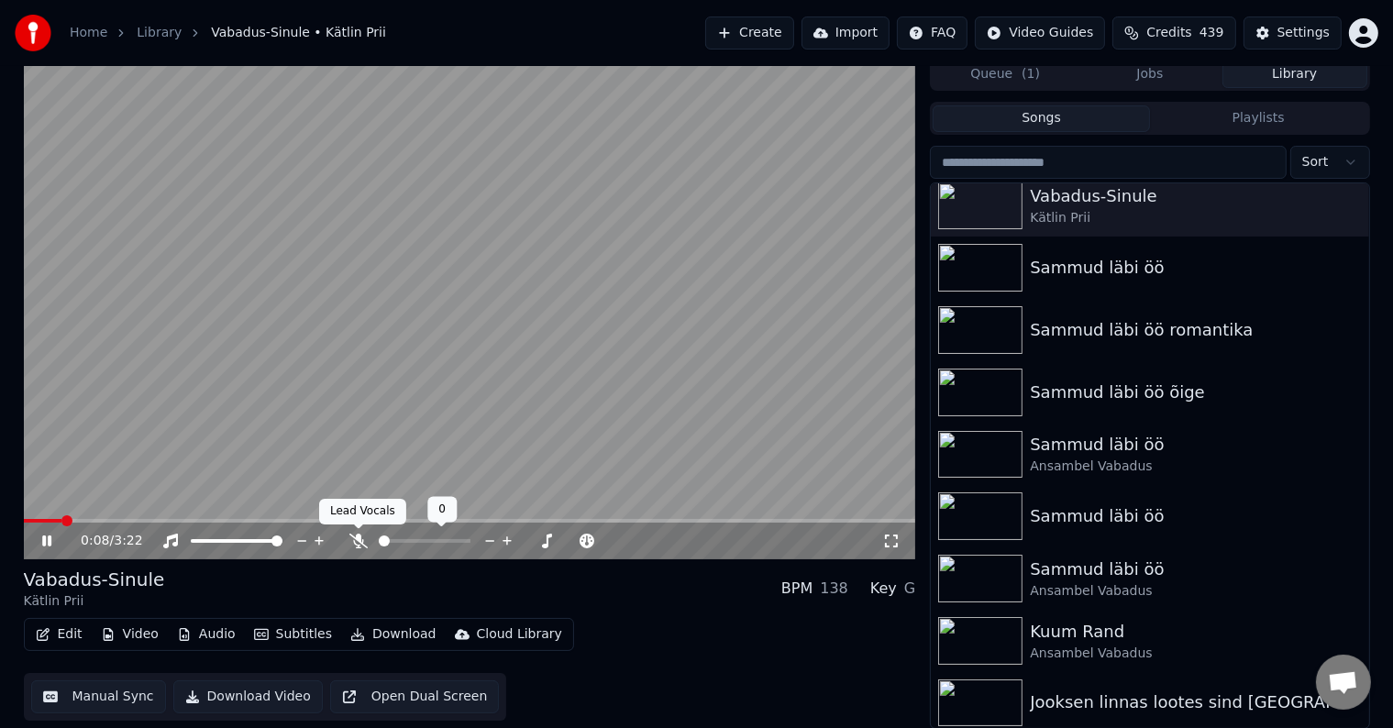
click at [349, 542] on icon at bounding box center [358, 541] width 18 height 15
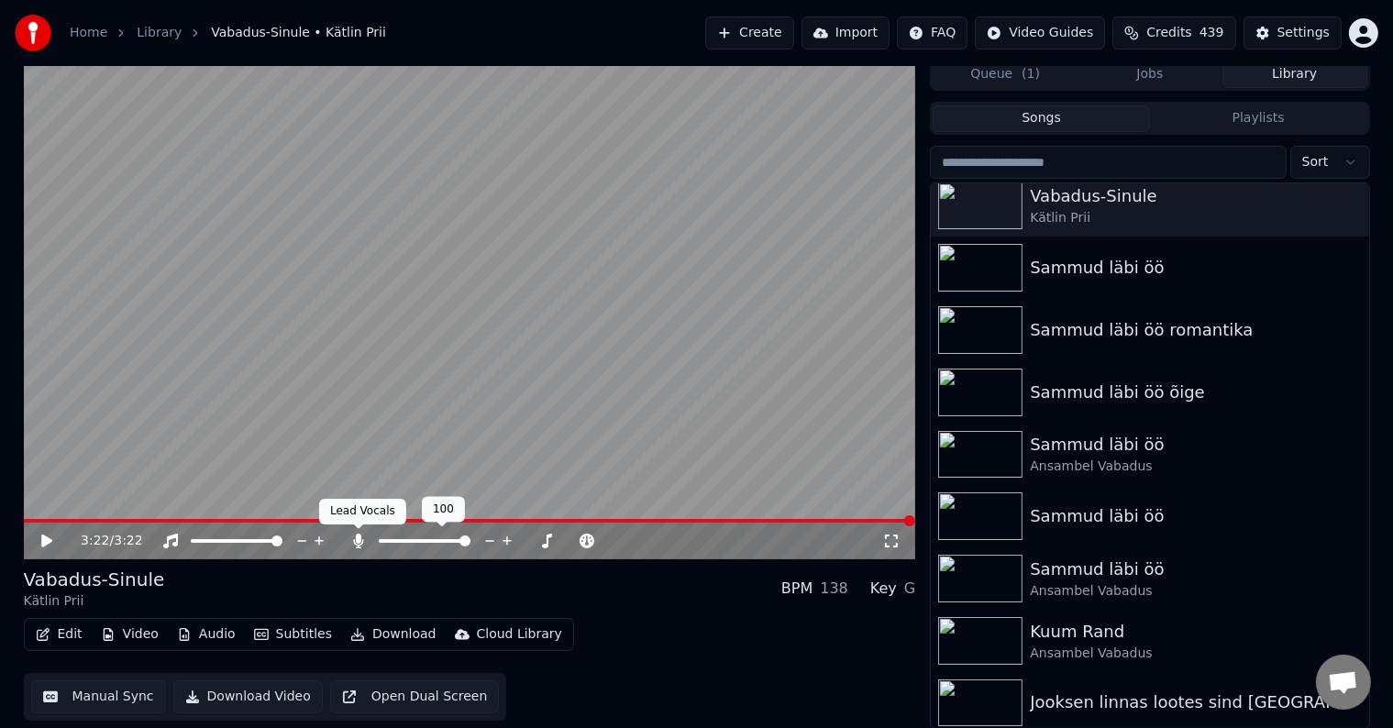
click at [353, 540] on icon at bounding box center [358, 541] width 18 height 15
click at [53, 548] on icon at bounding box center [60, 541] width 43 height 15
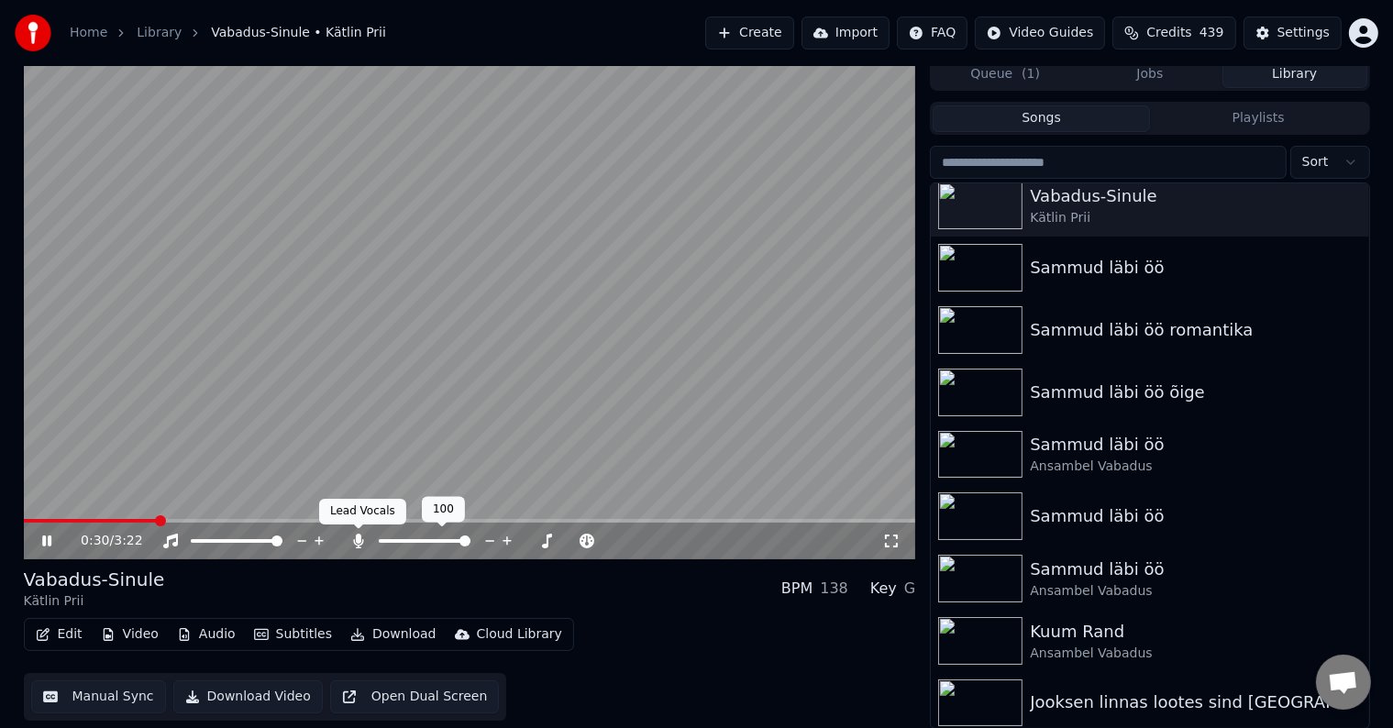
click at [356, 539] on icon at bounding box center [359, 541] width 10 height 15
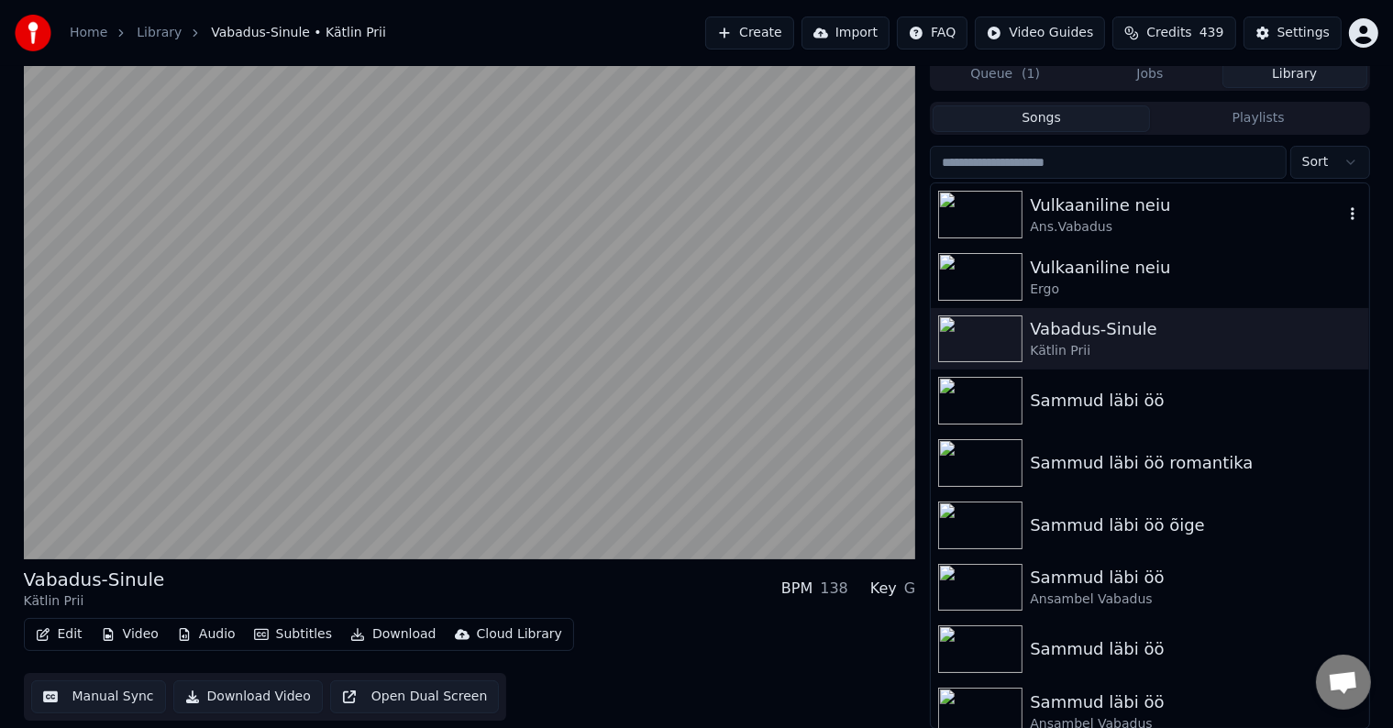
click at [1068, 210] on div "Vulkaaniline neiu" at bounding box center [1186, 206] width 313 height 26
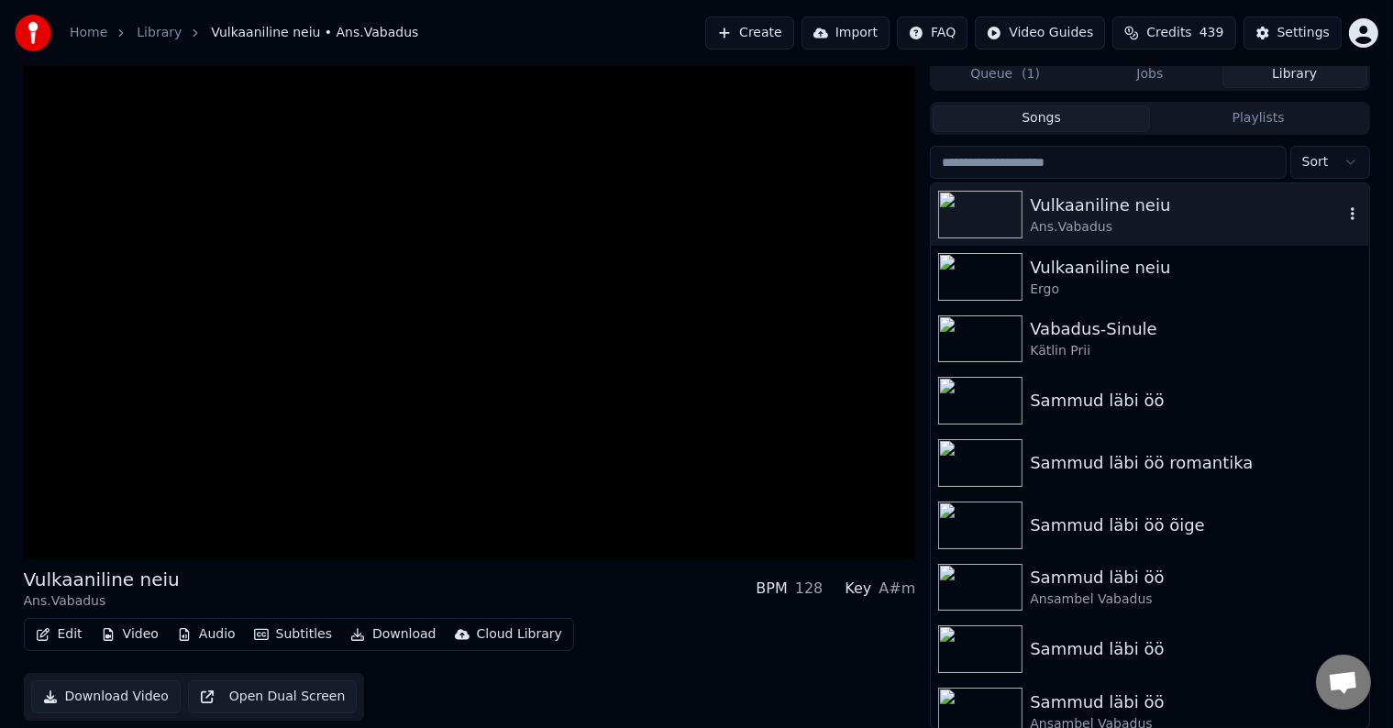
click at [1068, 210] on div "Vulkaaniline neiu" at bounding box center [1186, 206] width 313 height 26
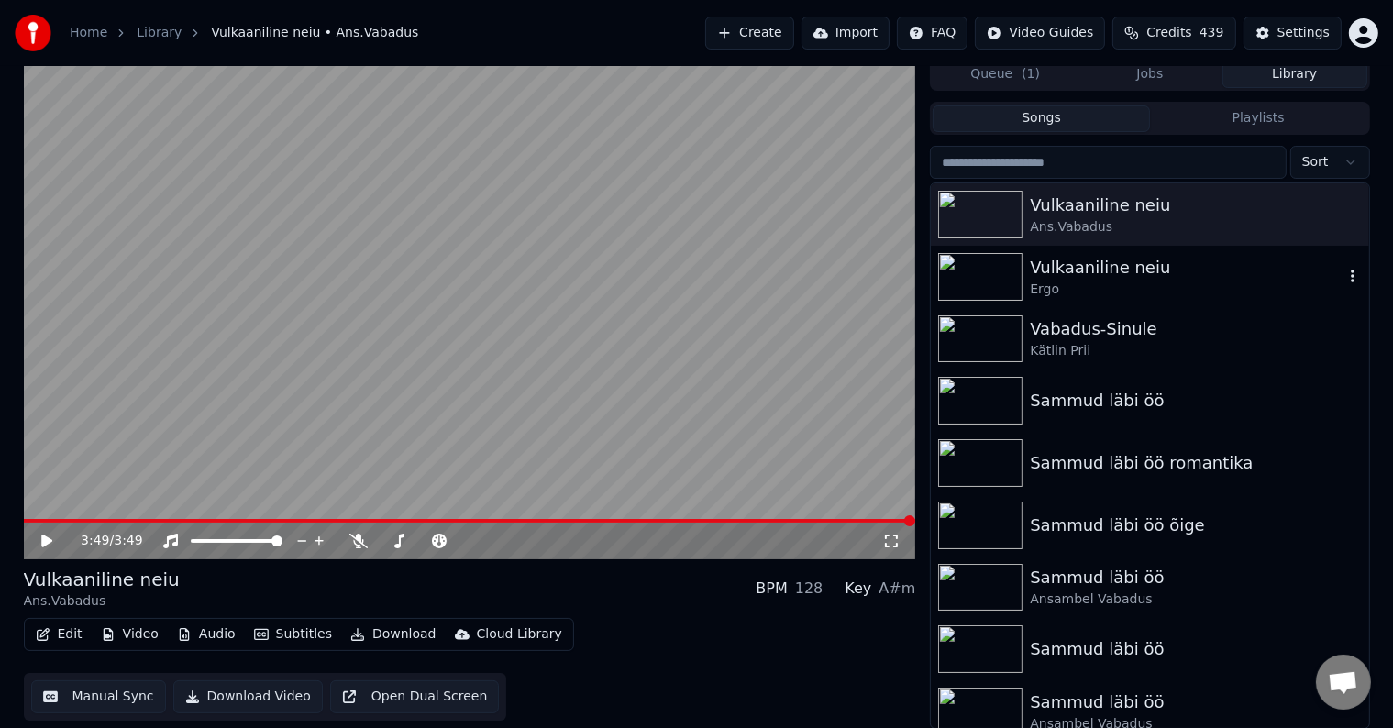
click at [1146, 285] on div "Ergo" at bounding box center [1186, 290] width 313 height 18
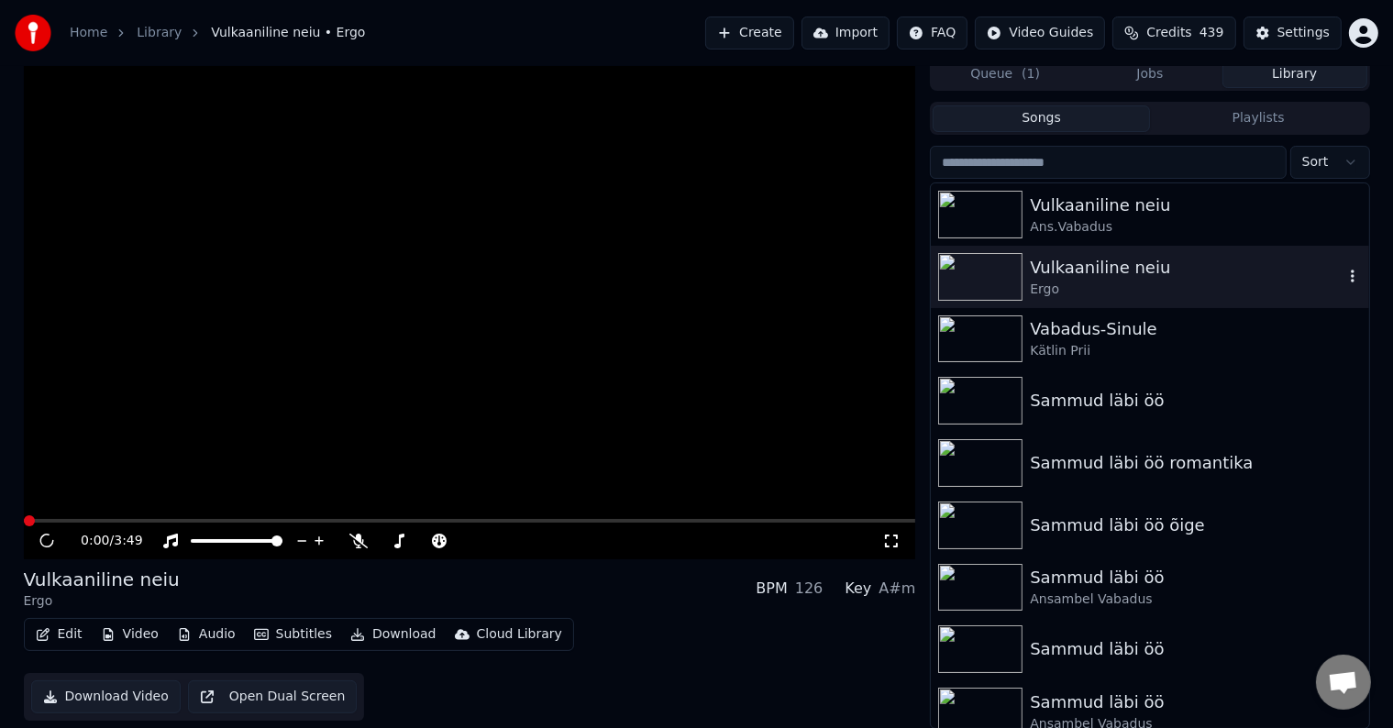
click at [1146, 285] on div "Ergo" at bounding box center [1186, 290] width 313 height 18
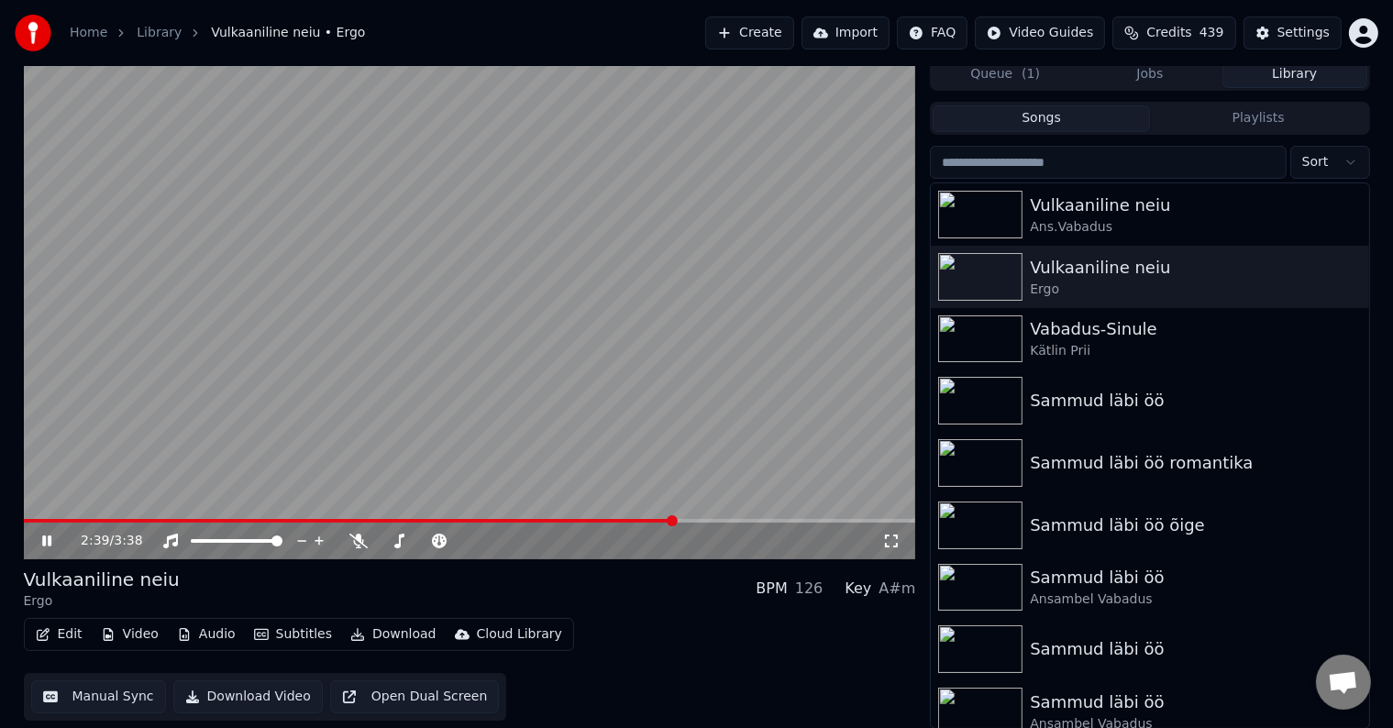
click at [66, 631] on button "Edit" at bounding box center [58, 635] width 61 height 26
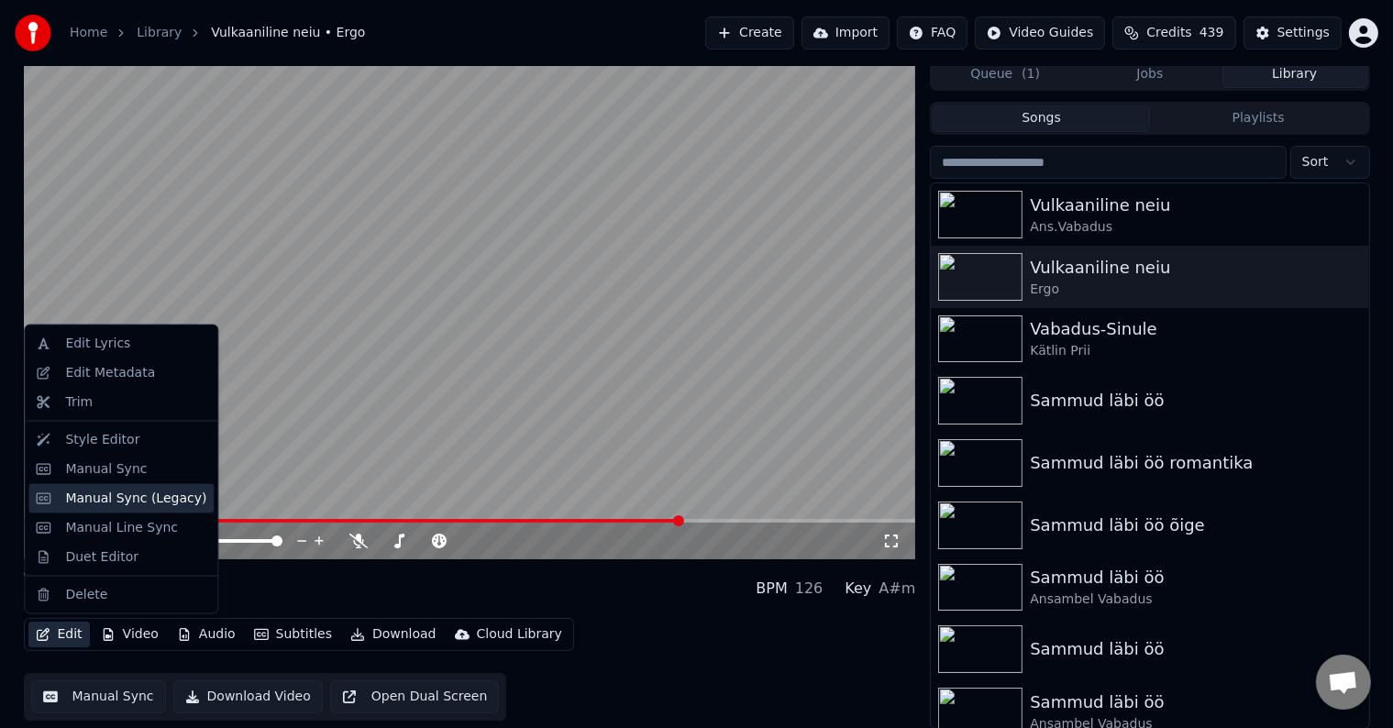
click at [79, 502] on div "Manual Sync (Legacy)" at bounding box center [135, 499] width 141 height 18
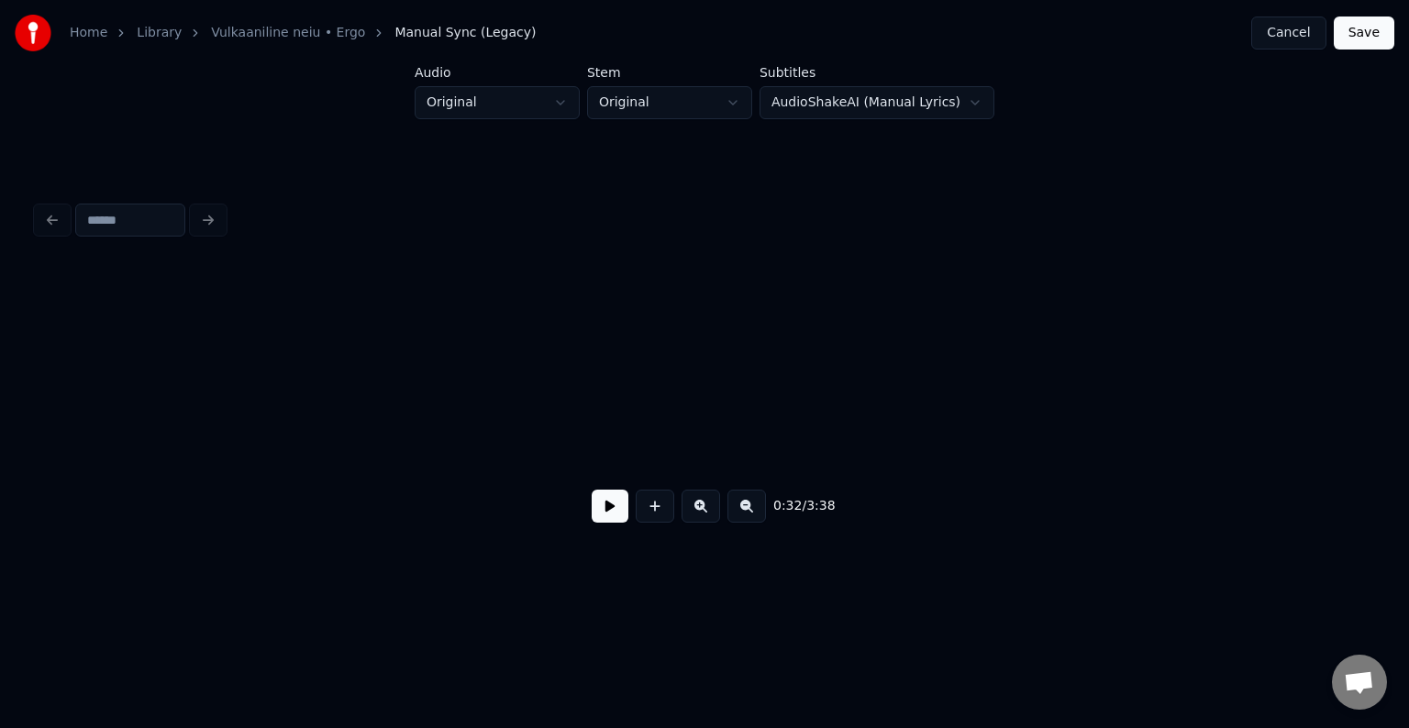
scroll to position [0, 33941]
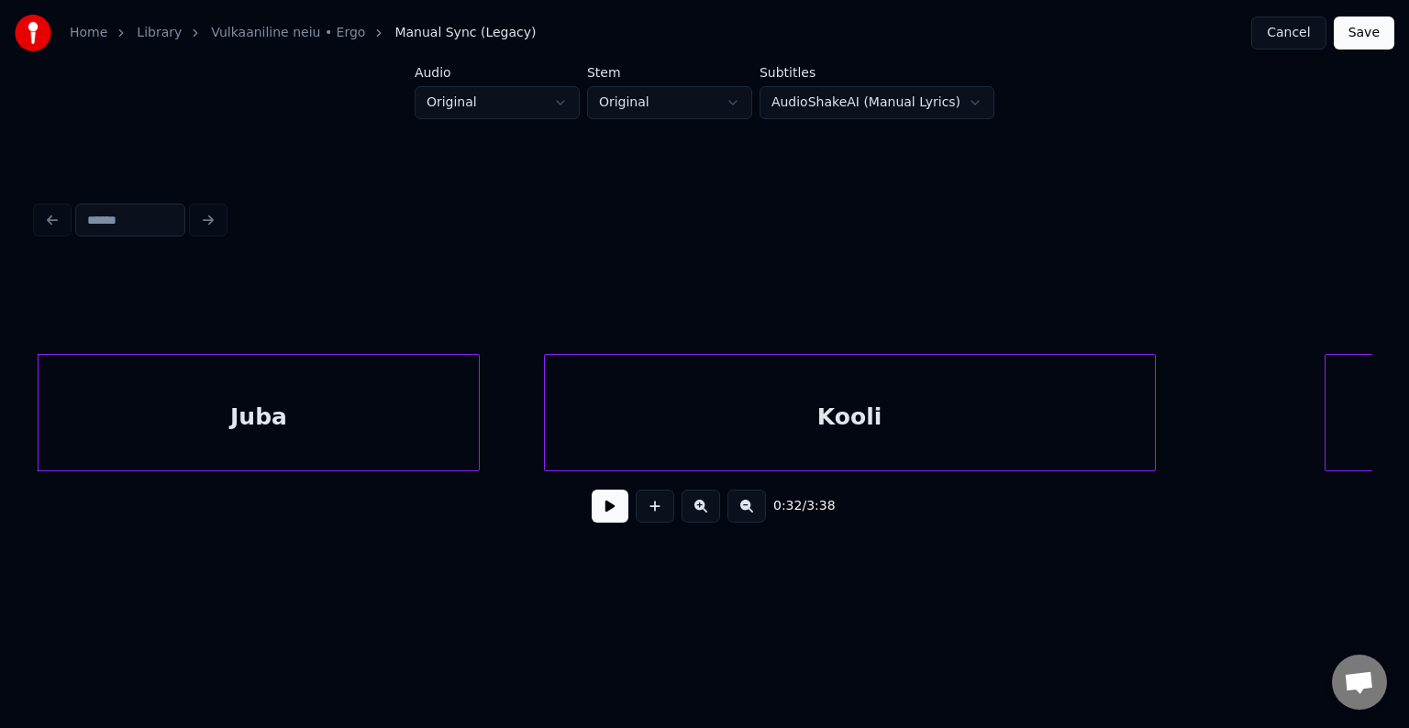
click at [575, 514] on div "0:32 / 3:38" at bounding box center [704, 506] width 1306 height 40
click at [596, 516] on button at bounding box center [610, 506] width 37 height 33
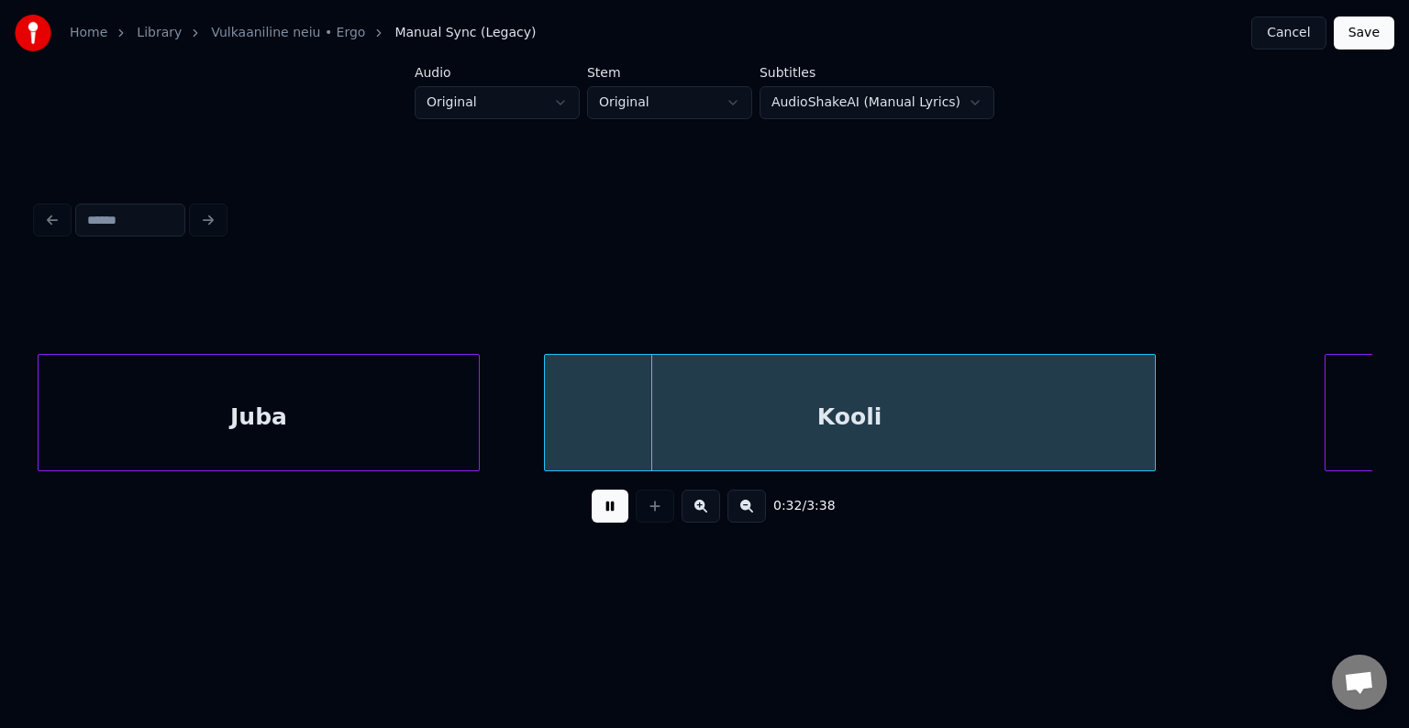
click at [592, 490] on button at bounding box center [610, 506] width 37 height 33
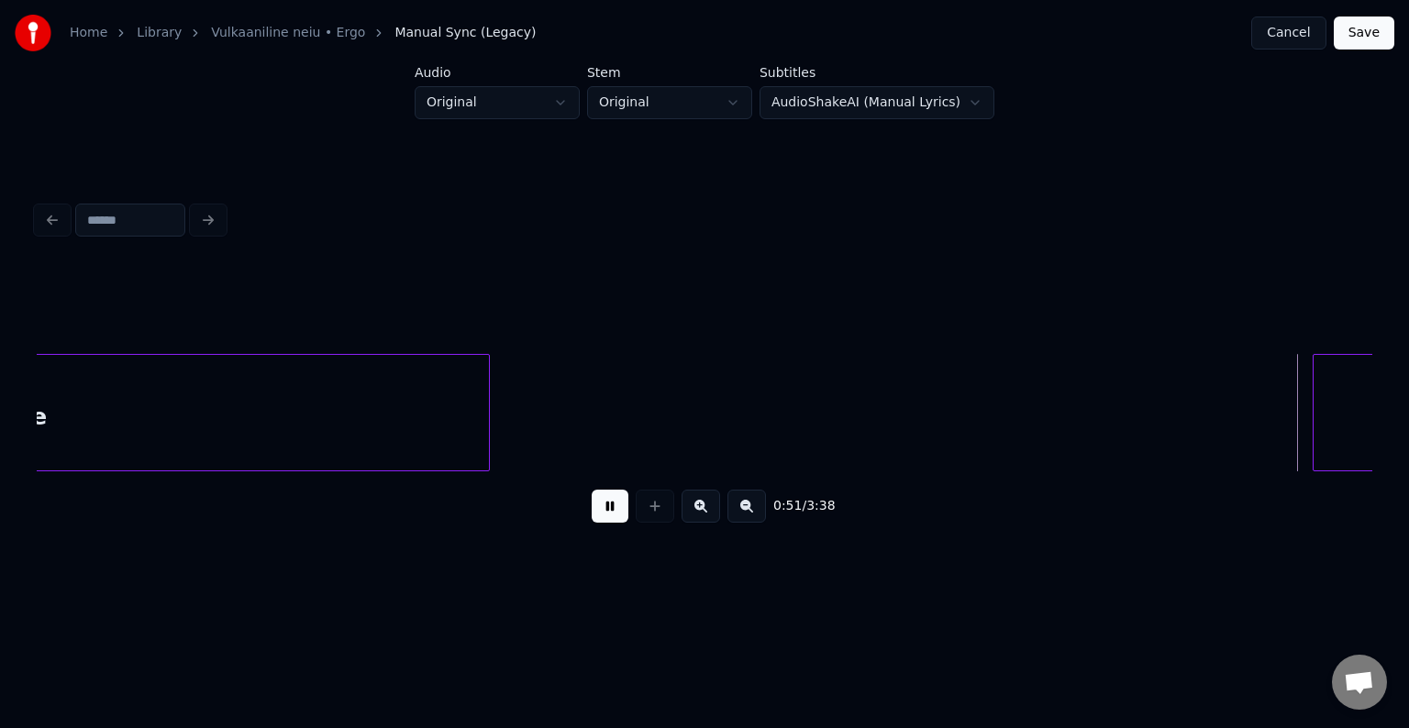
scroll to position [0, 54143]
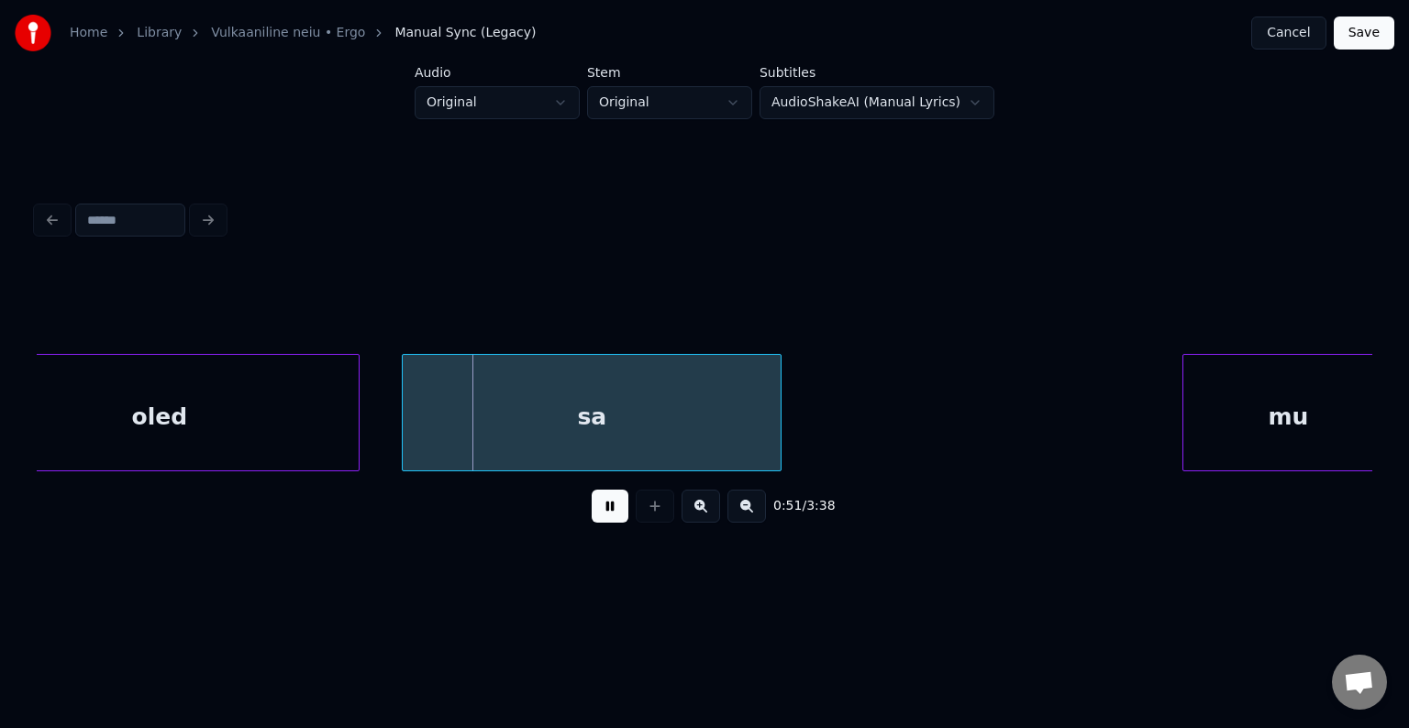
click at [592, 490] on button at bounding box center [610, 506] width 37 height 33
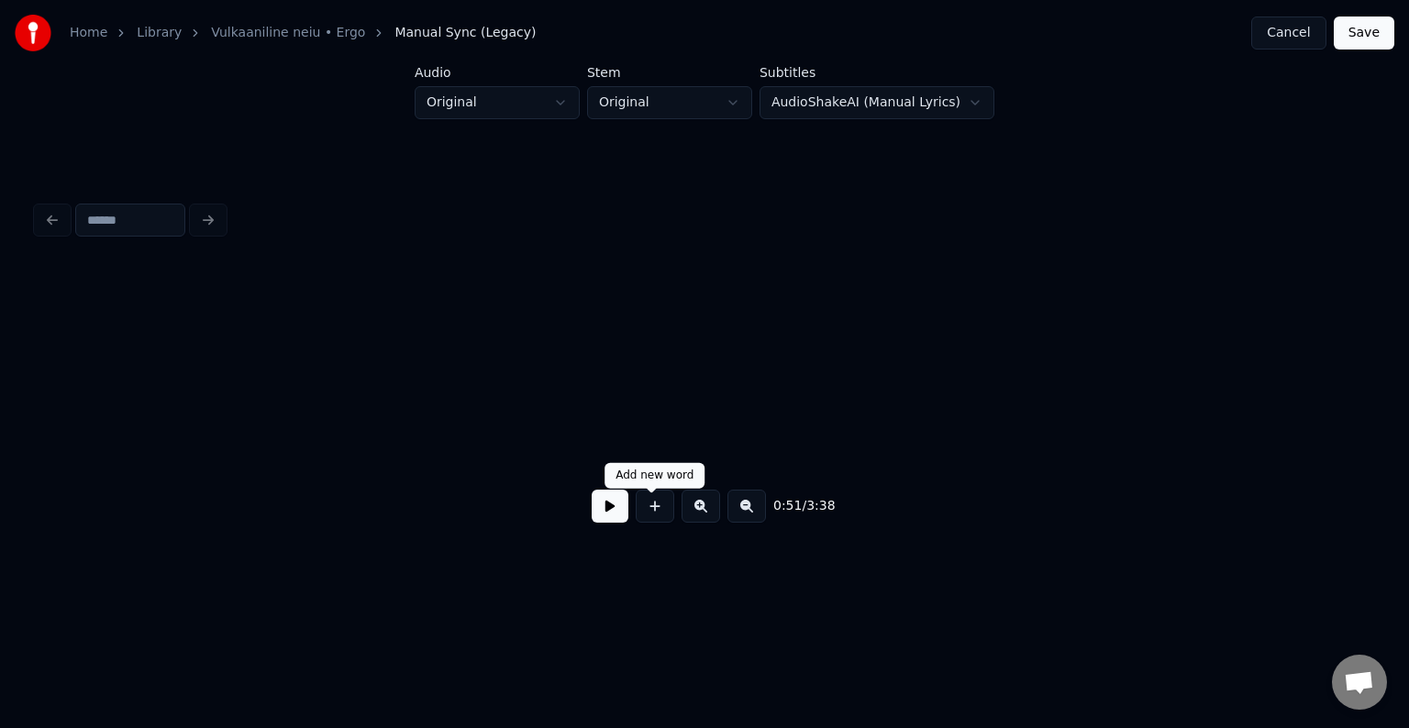
click at [596, 522] on button at bounding box center [610, 506] width 37 height 33
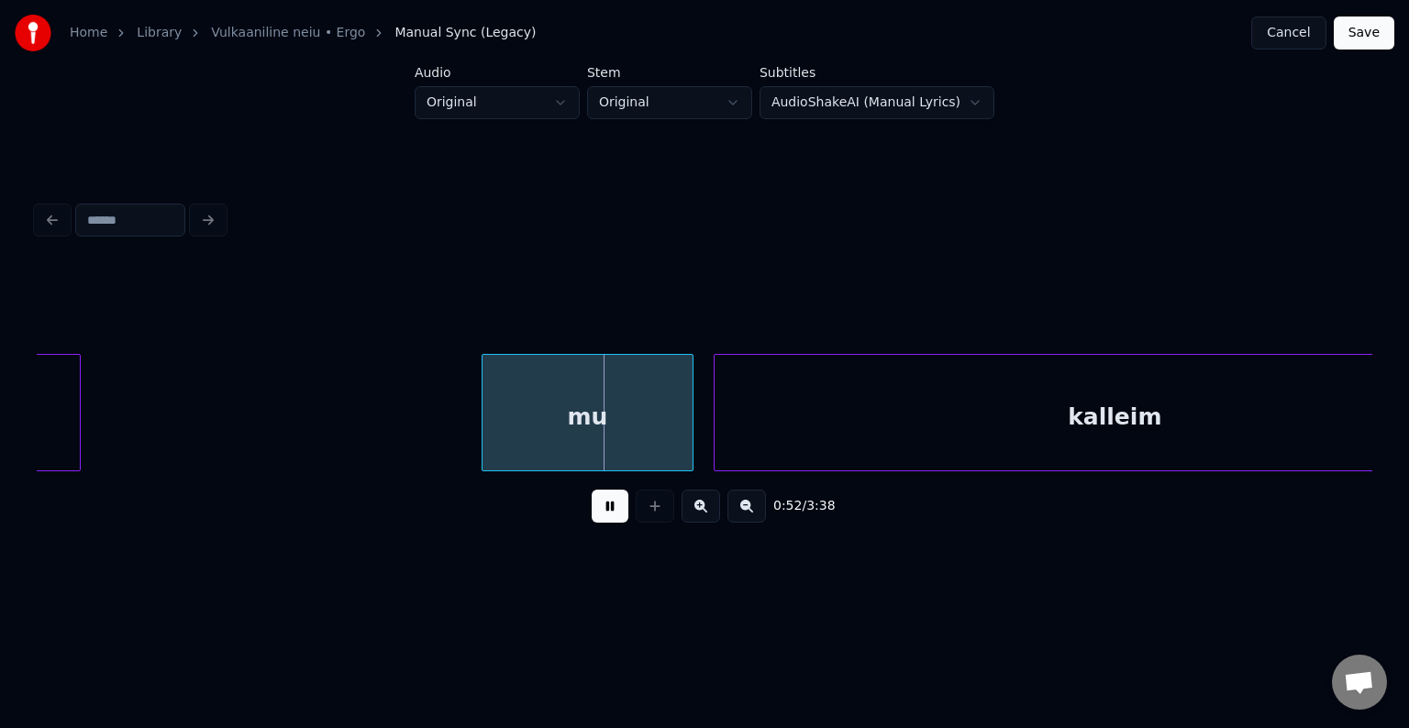
click at [596, 522] on button at bounding box center [610, 506] width 37 height 33
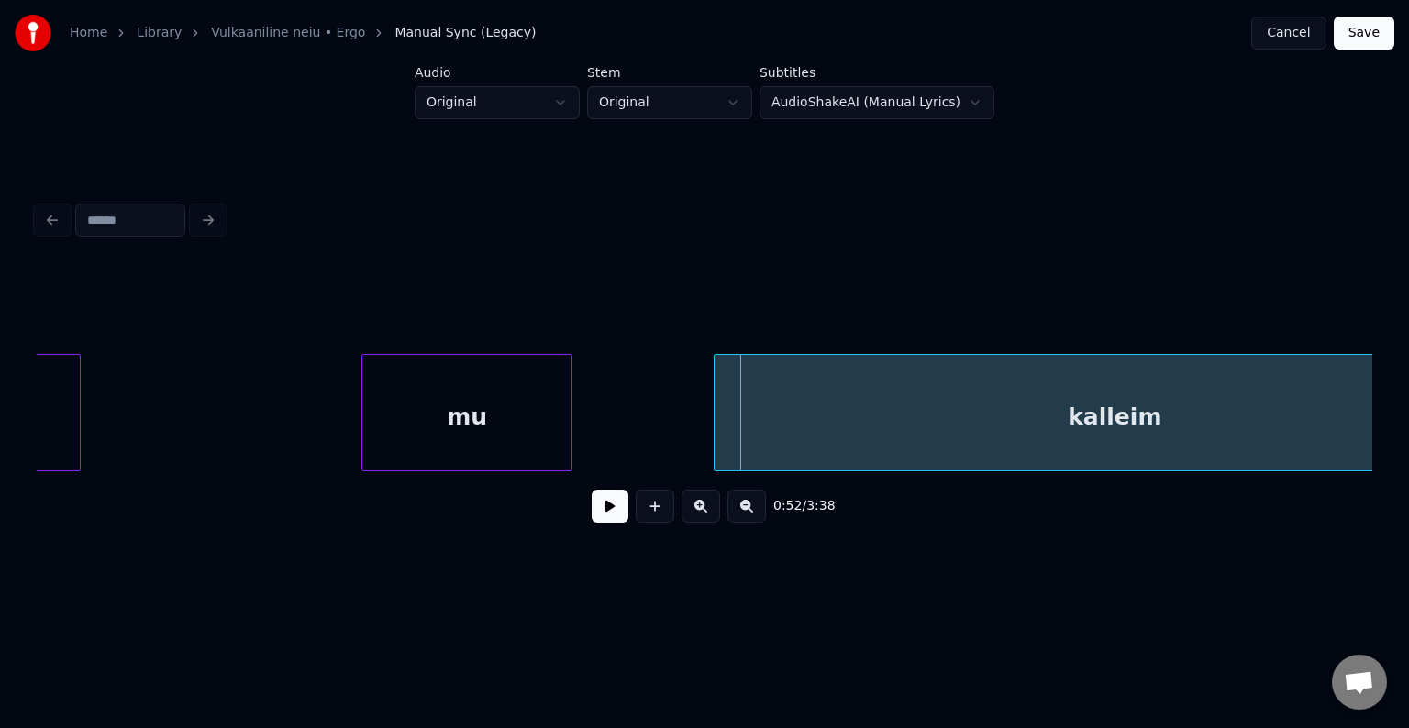
click at [465, 419] on div "mu" at bounding box center [466, 417] width 209 height 125
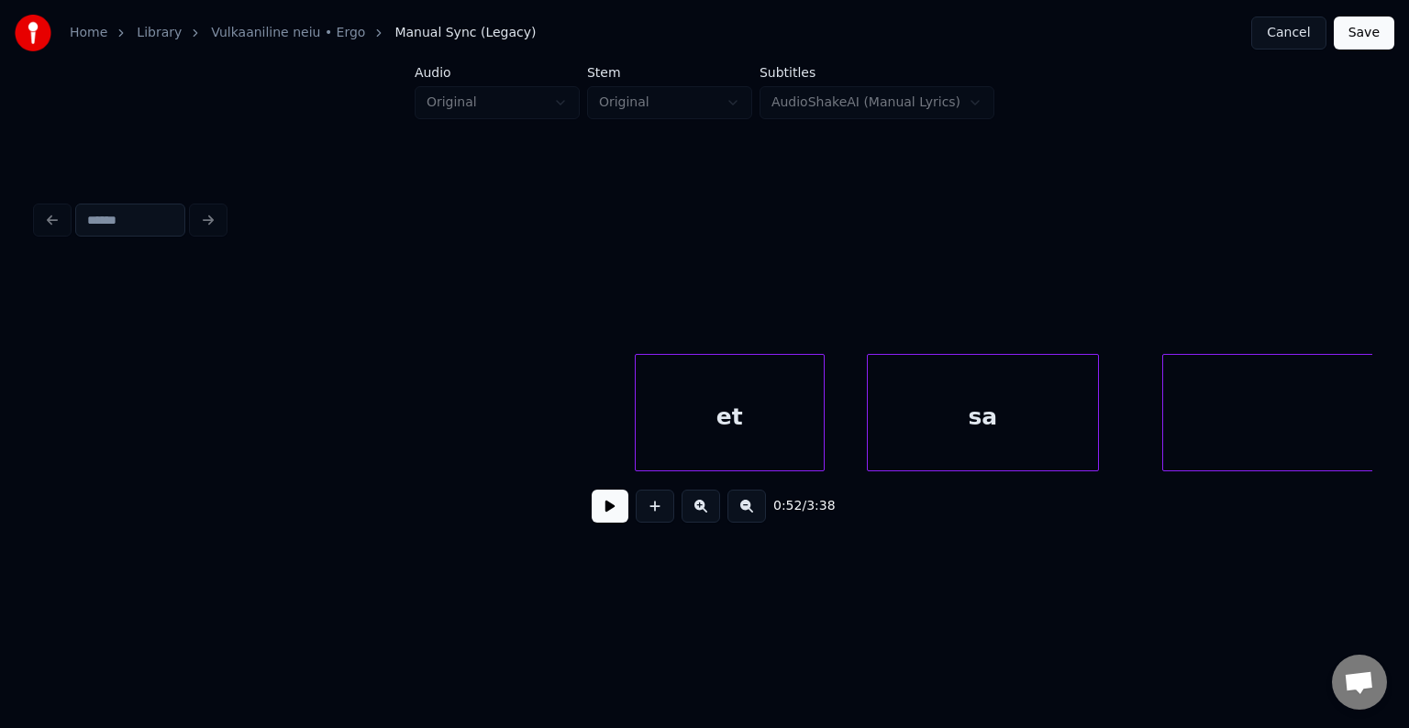
scroll to position [0, 41417]
click at [590, 404] on div "et" at bounding box center [661, 417] width 188 height 125
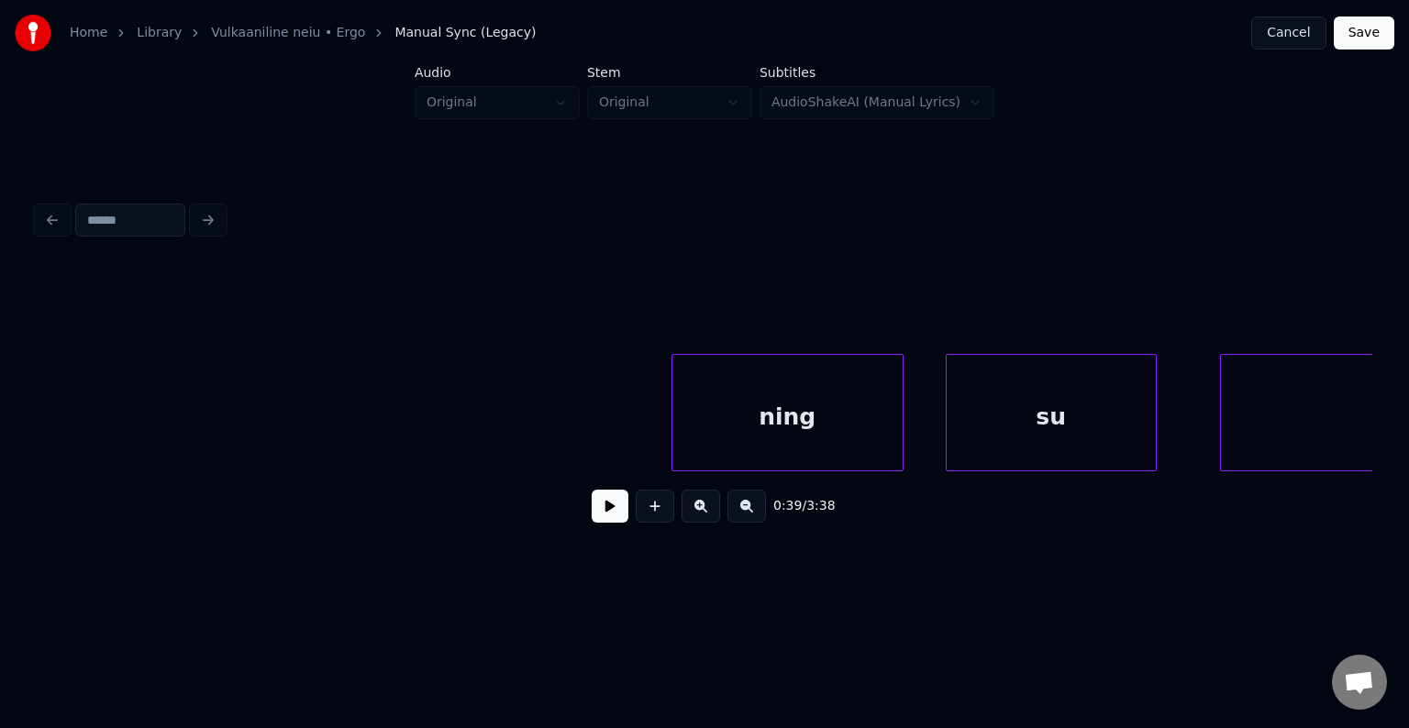
scroll to position [0, 37309]
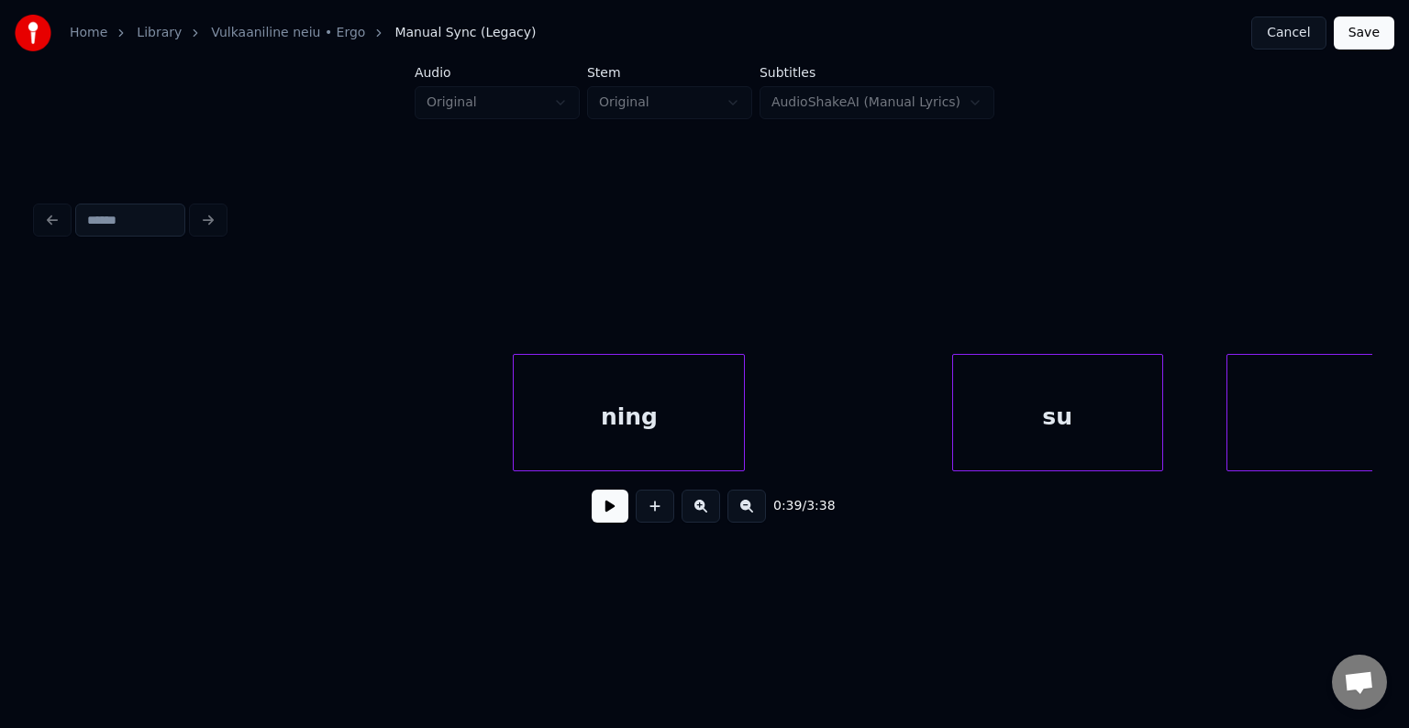
click at [643, 427] on div "ning" at bounding box center [629, 417] width 230 height 125
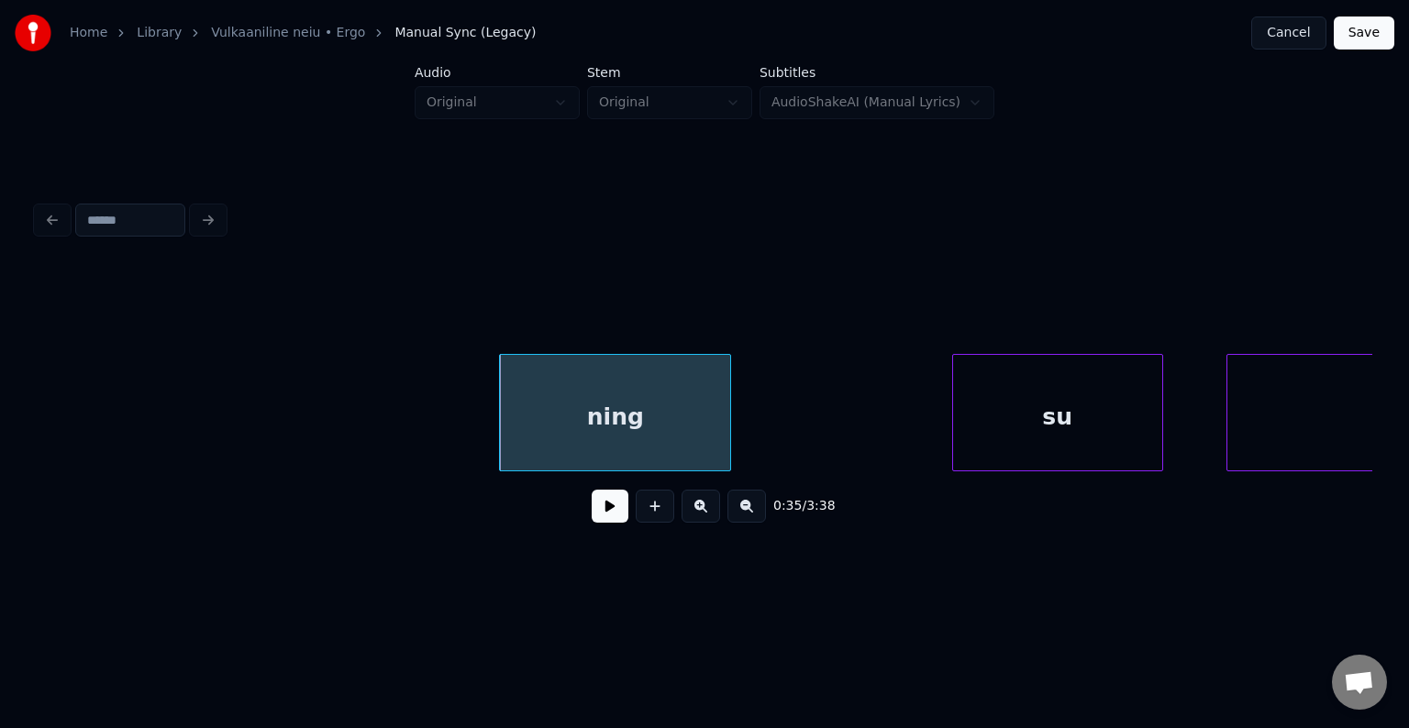
click at [599, 523] on button at bounding box center [610, 506] width 37 height 33
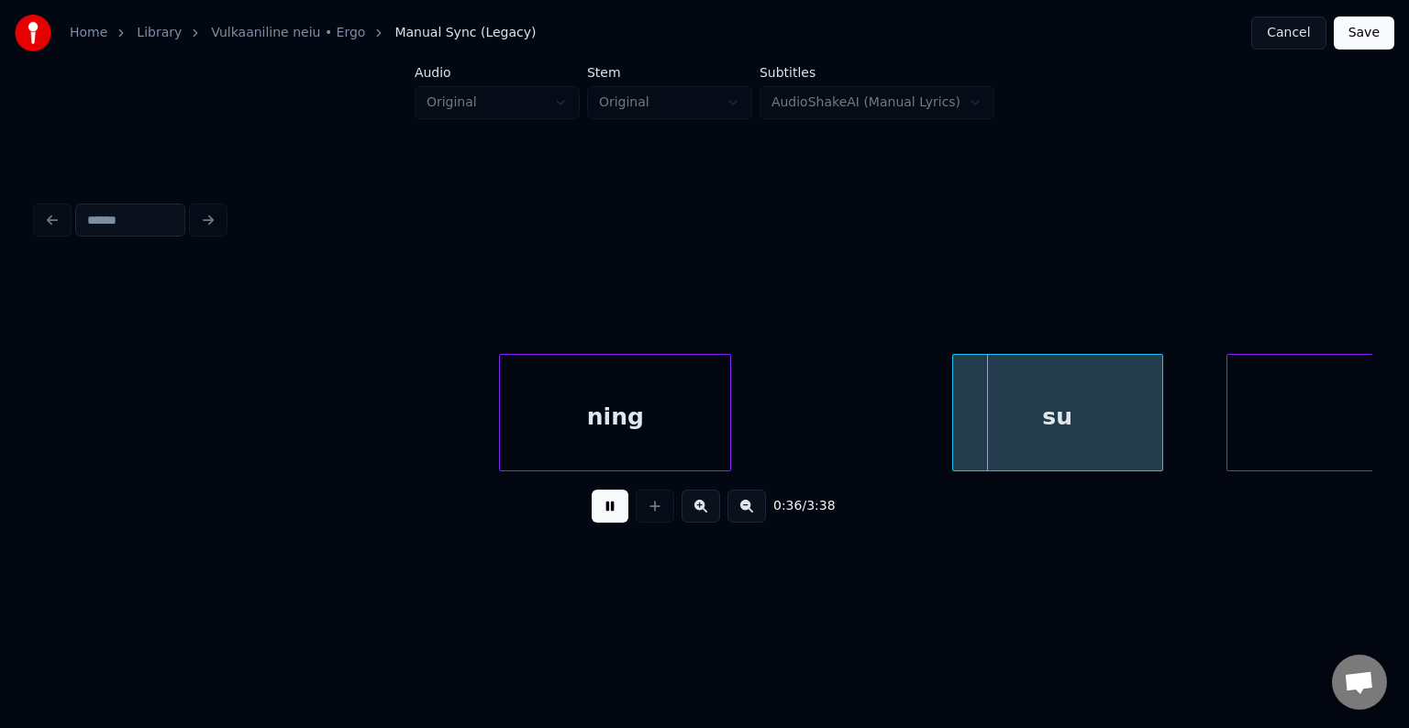
click at [599, 523] on button at bounding box center [610, 506] width 37 height 33
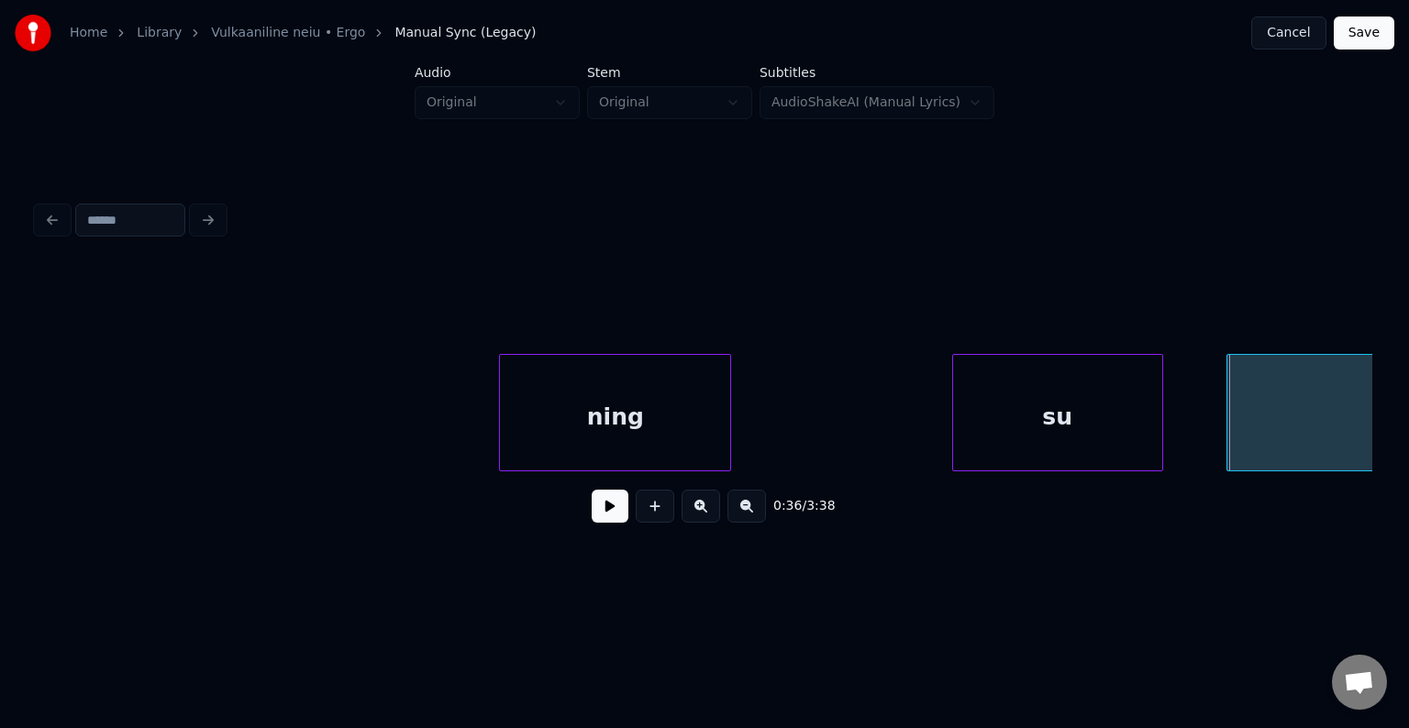
click at [565, 388] on div "ning" at bounding box center [615, 417] width 230 height 125
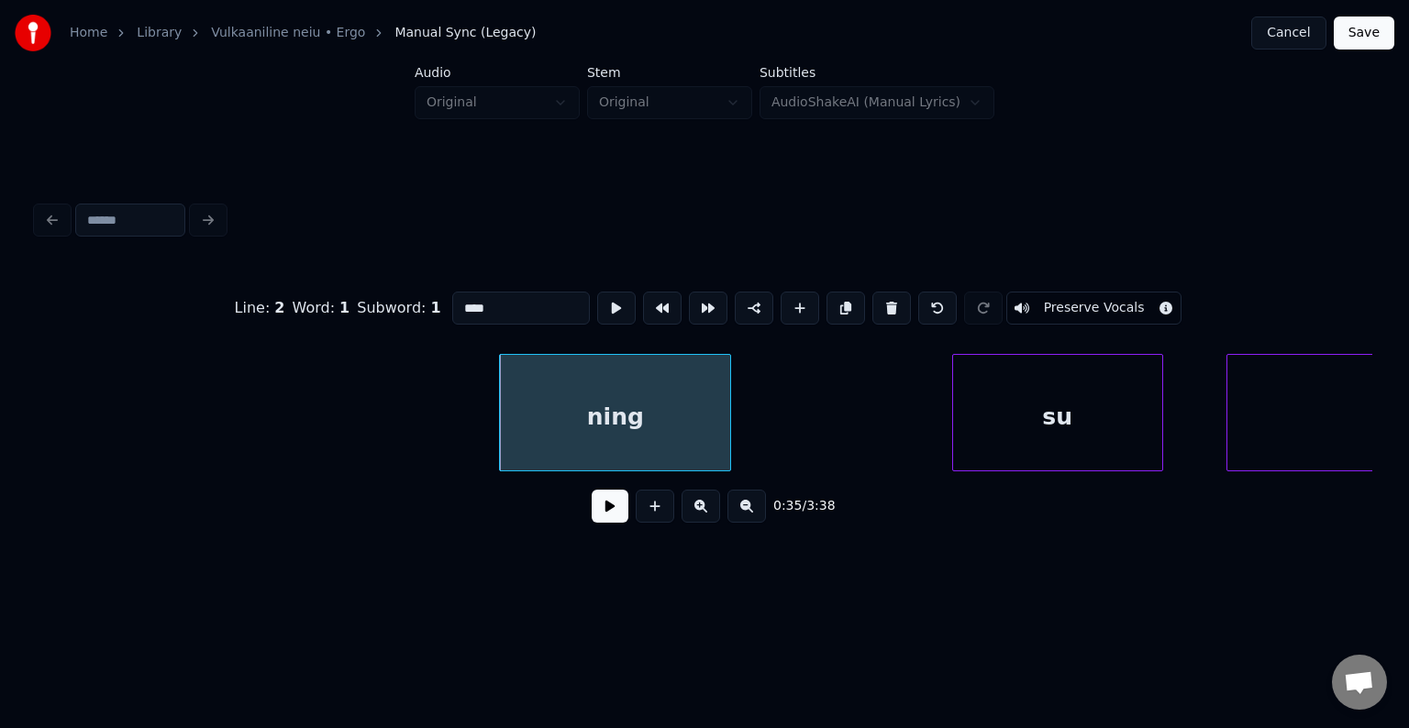
click at [592, 498] on button at bounding box center [610, 506] width 37 height 33
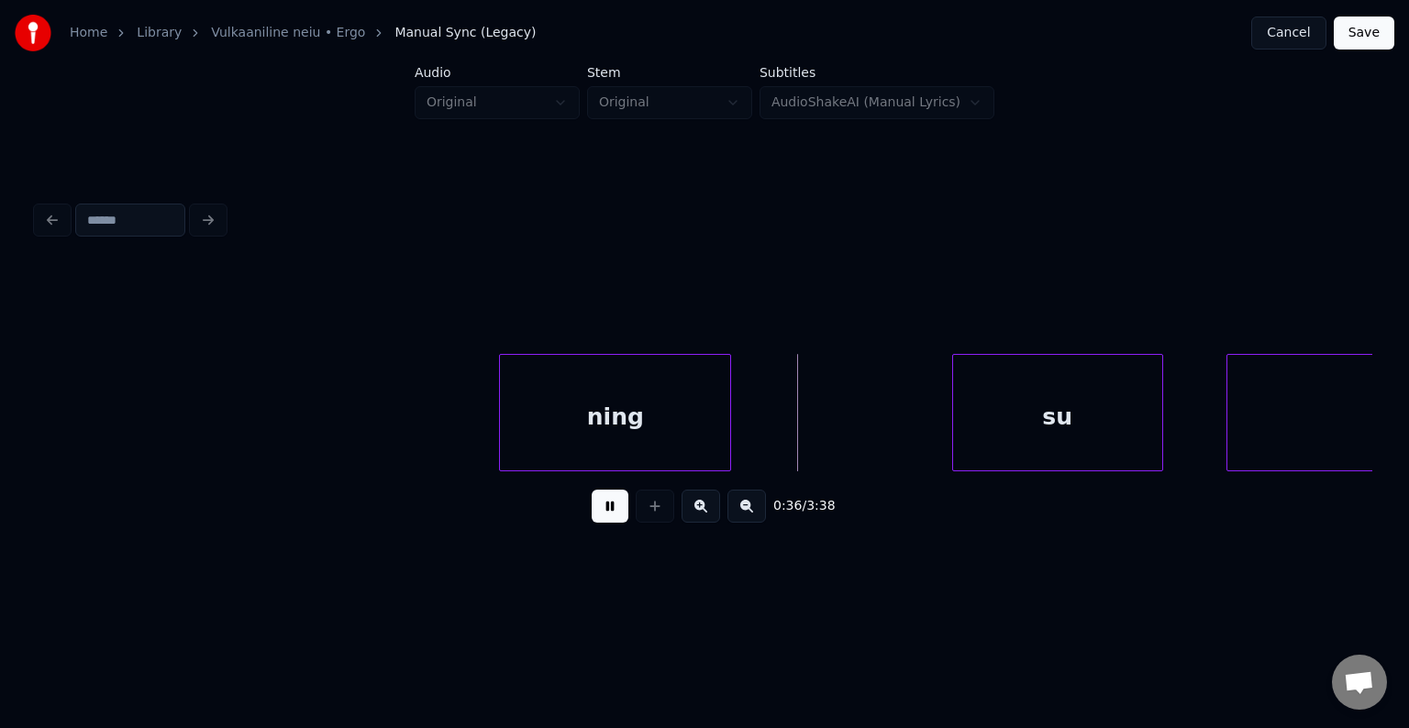
click at [592, 498] on button at bounding box center [610, 506] width 37 height 33
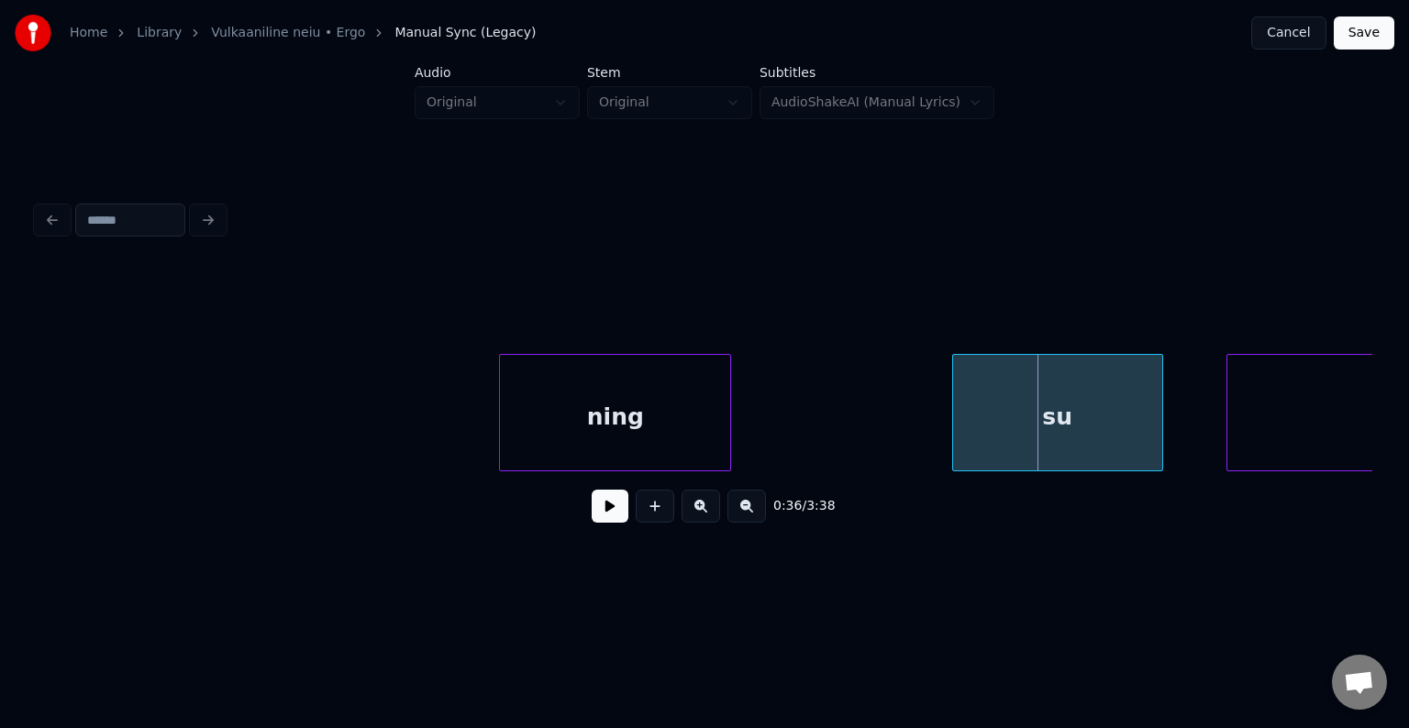
click at [592, 498] on button at bounding box center [610, 506] width 37 height 33
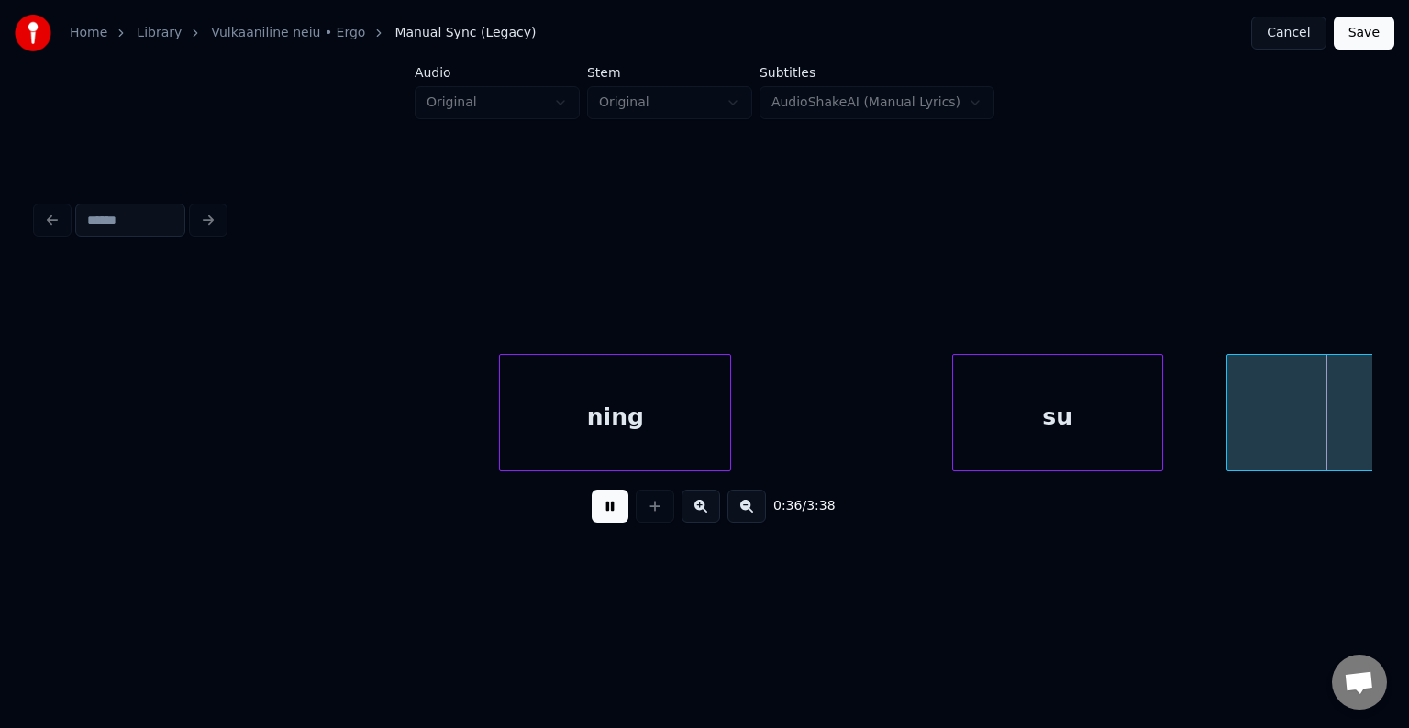
scroll to position [0, 38654]
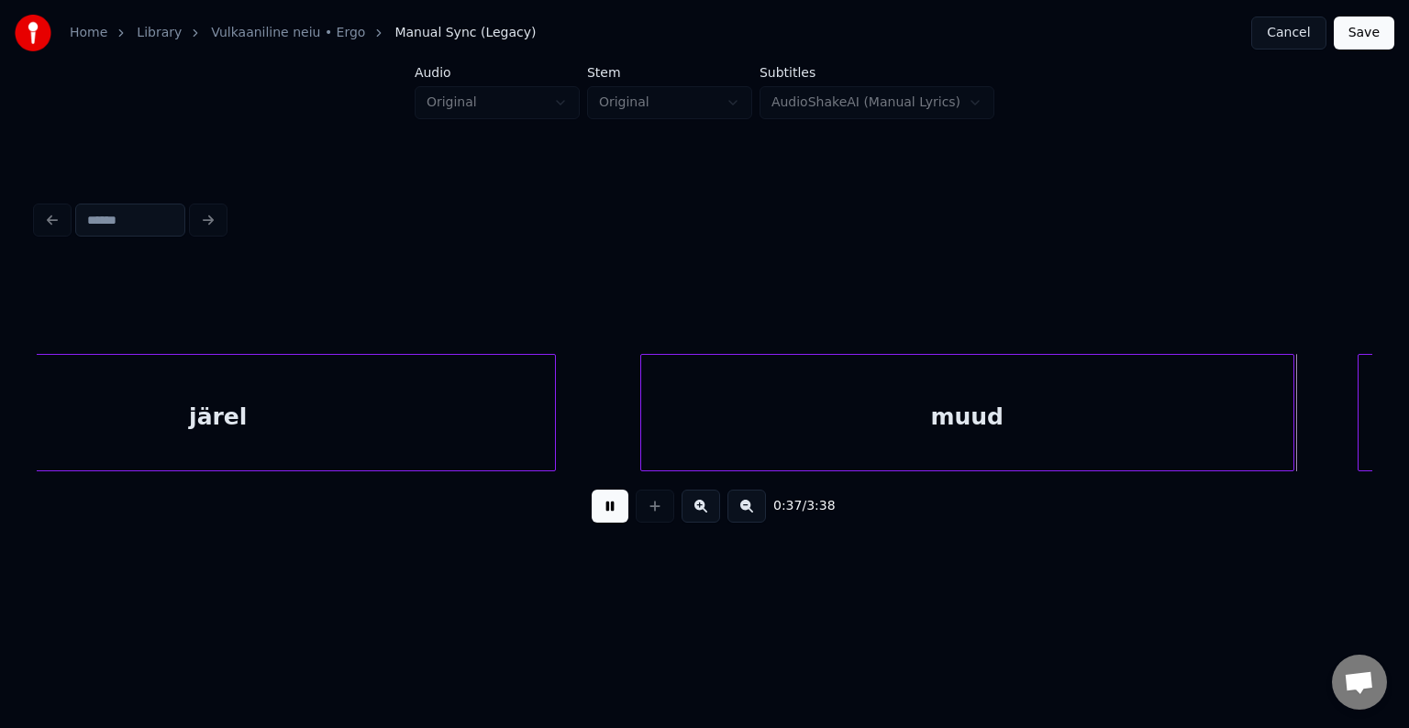
click at [600, 514] on button at bounding box center [610, 506] width 37 height 33
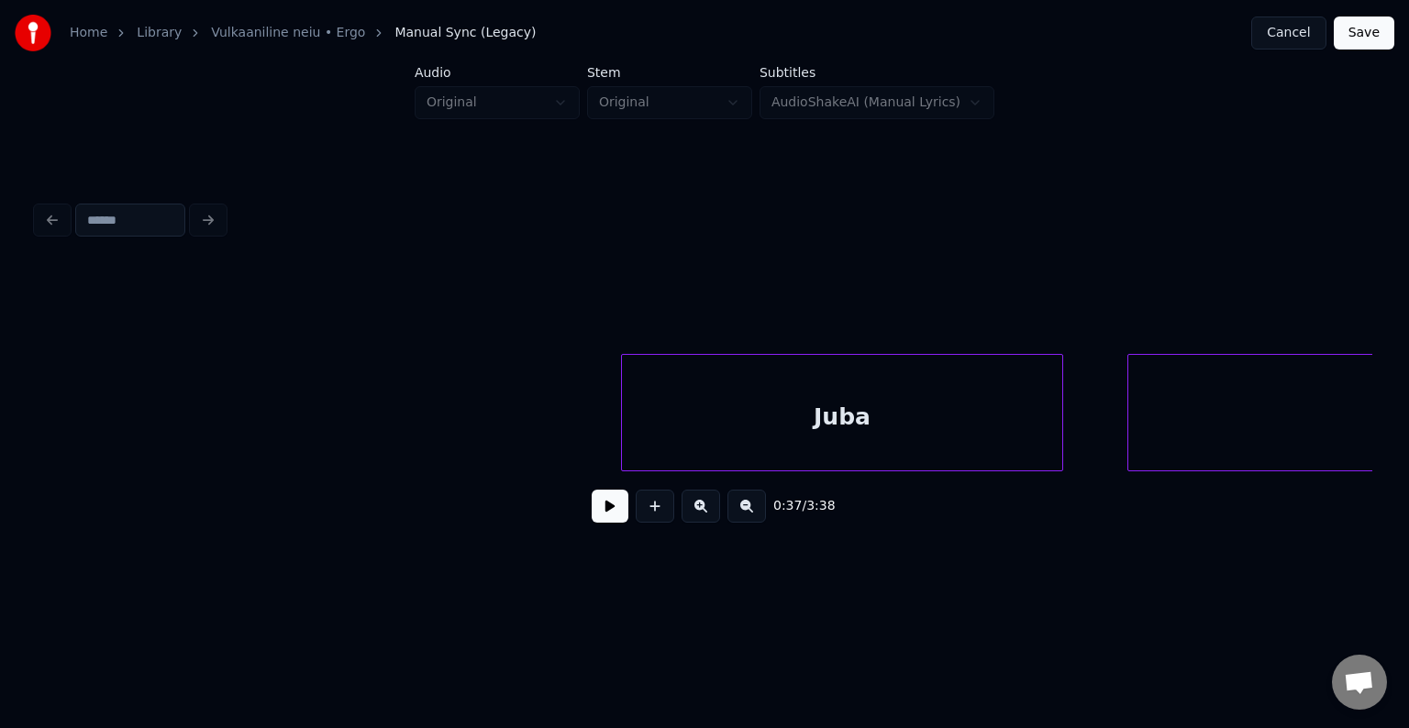
scroll to position [0, 33356]
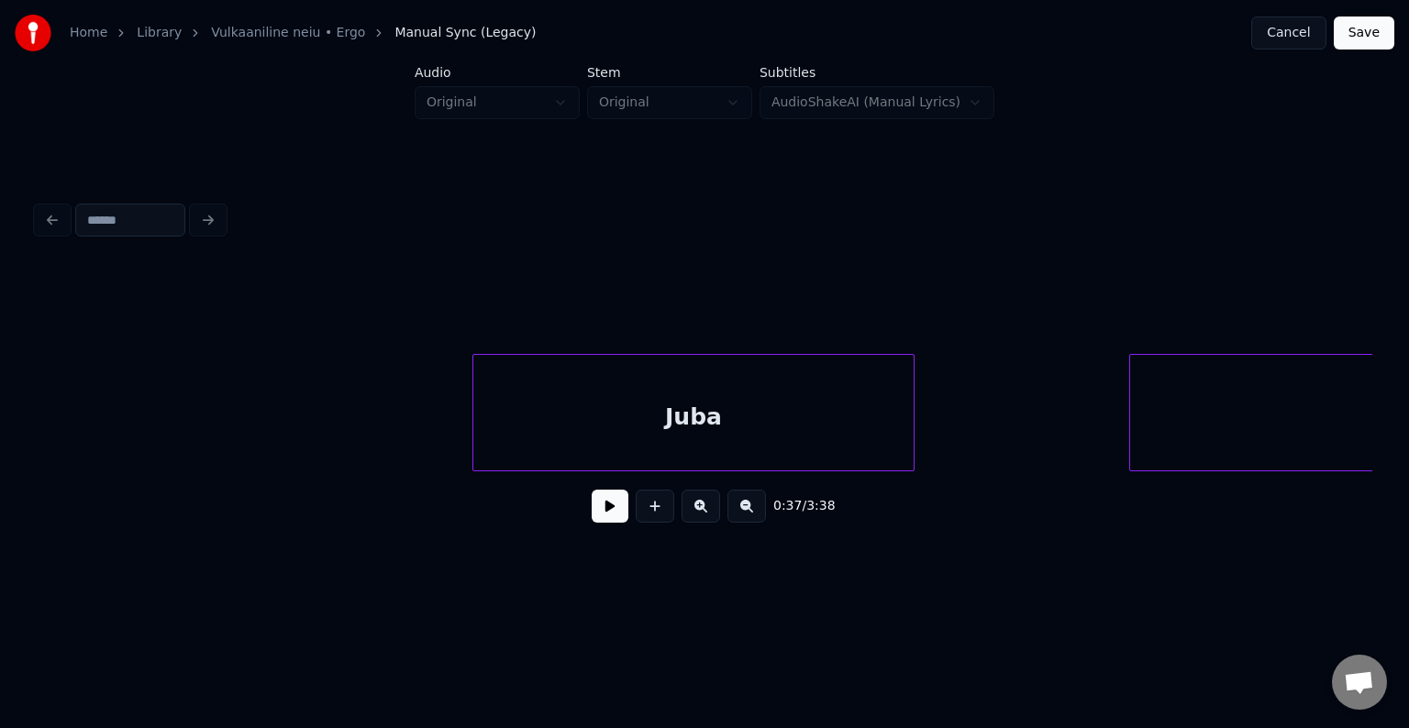
click at [555, 418] on div "Juba" at bounding box center [693, 417] width 441 height 125
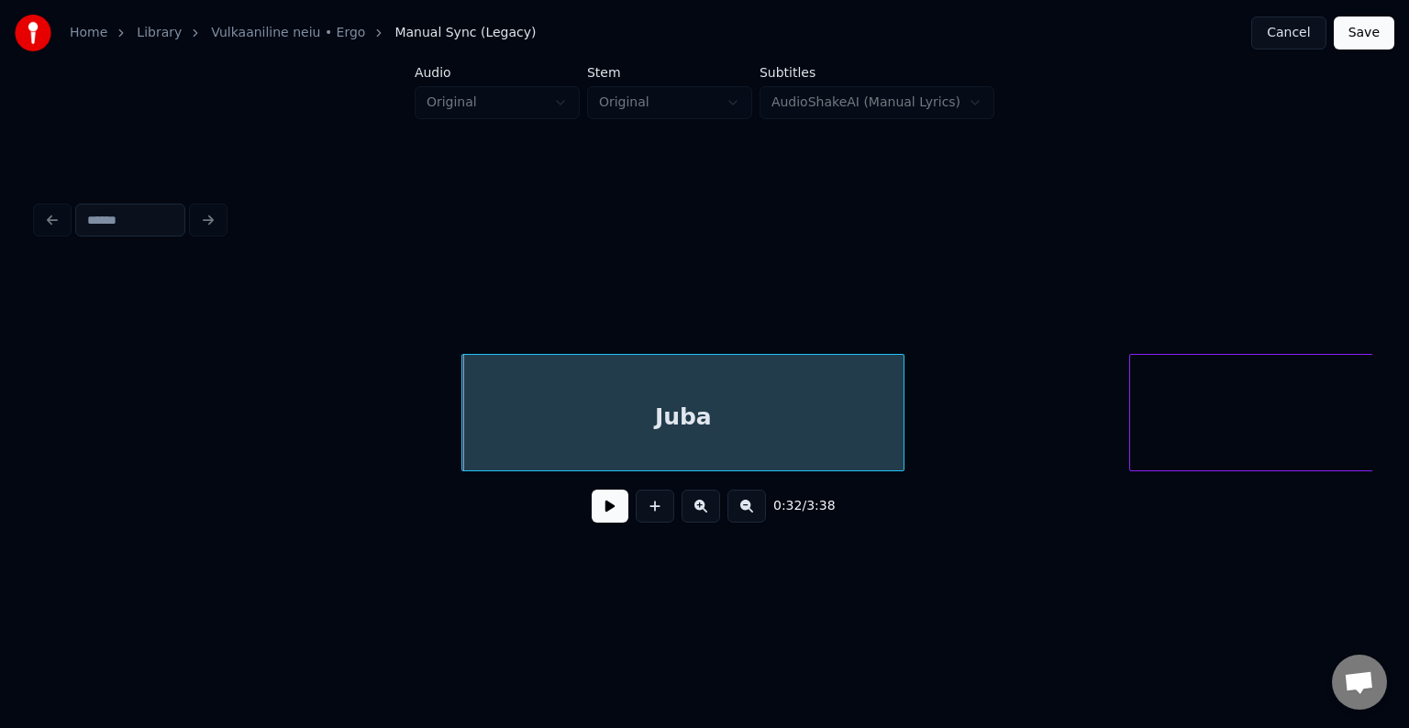
click at [592, 513] on button at bounding box center [610, 506] width 37 height 33
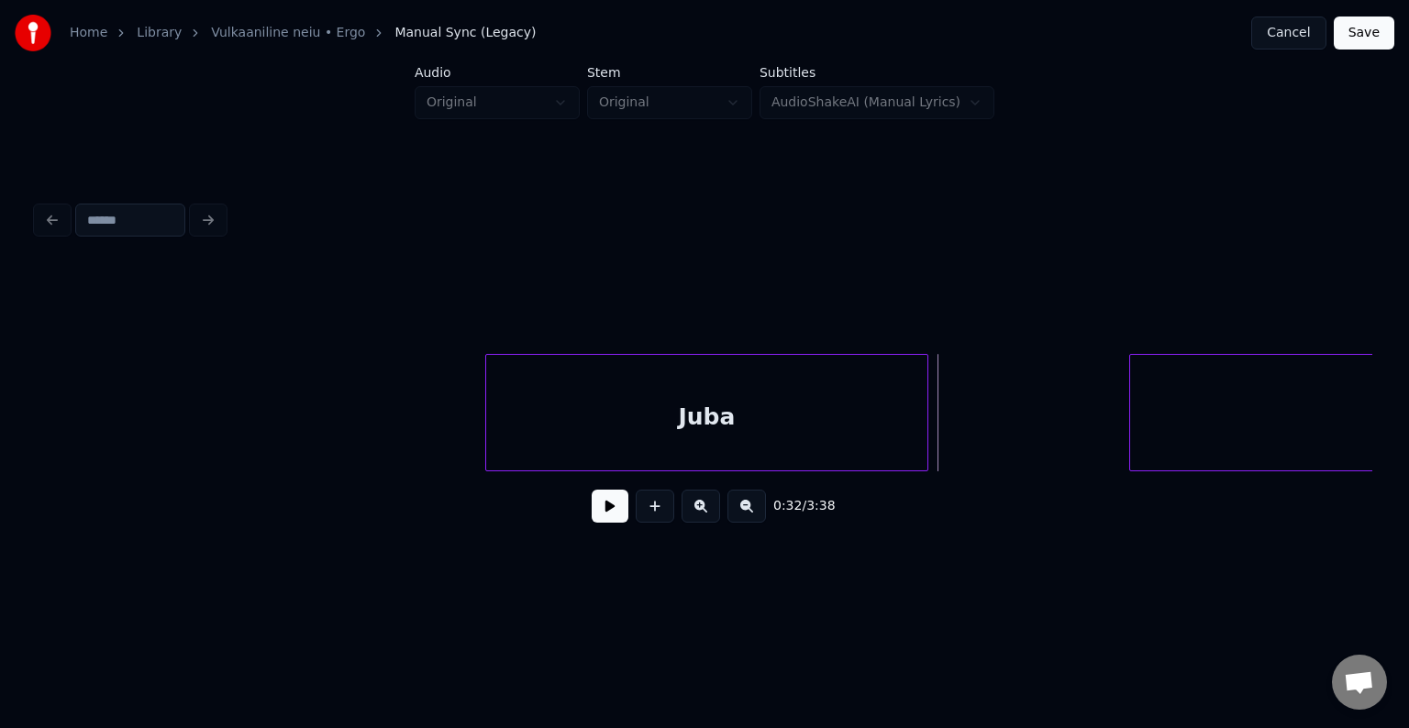
click at [809, 420] on div "Juba" at bounding box center [706, 417] width 441 height 125
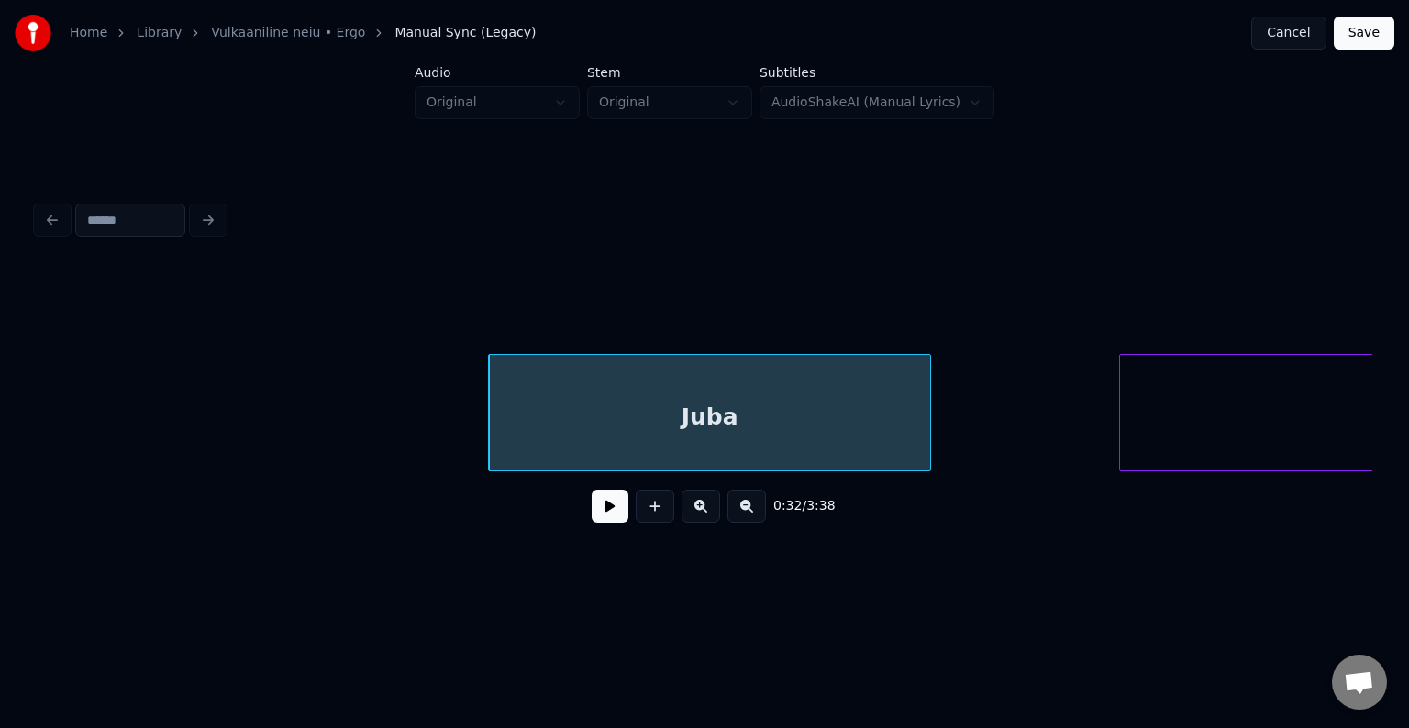
scroll to position [0, 33721]
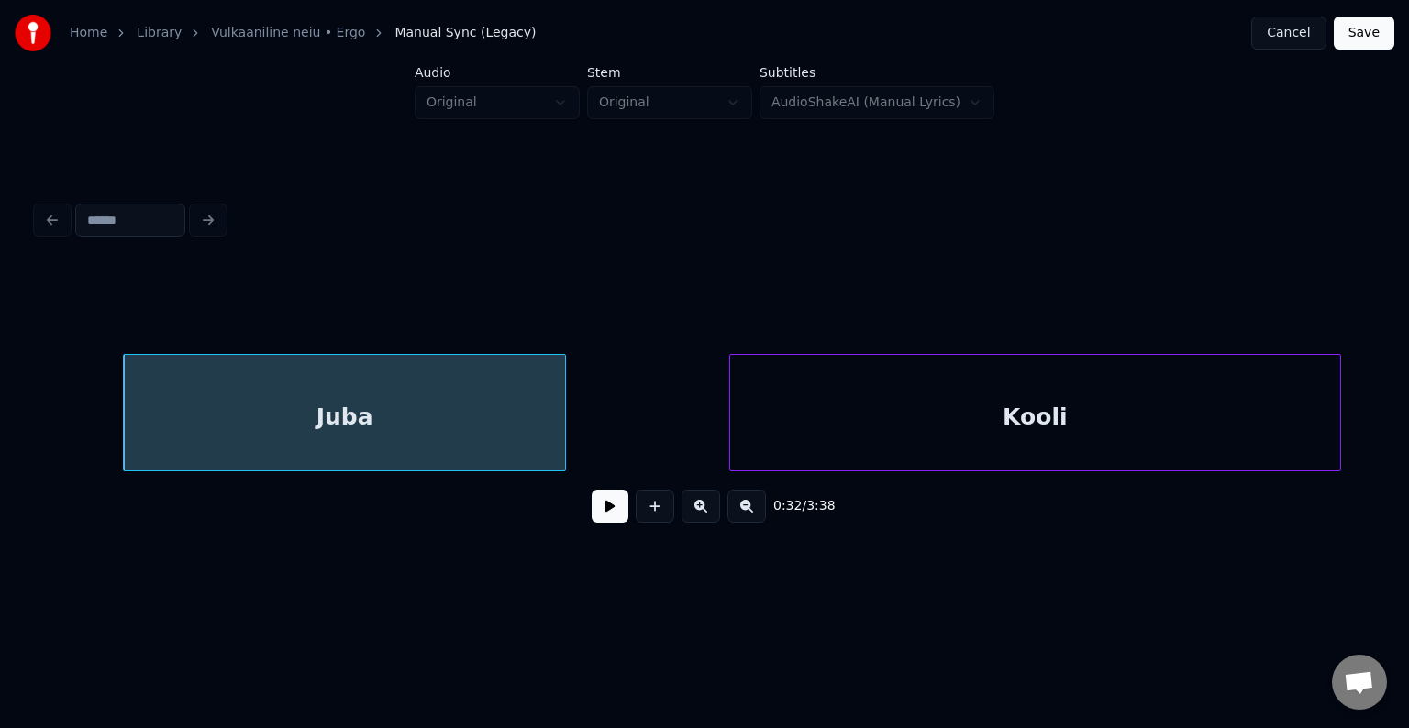
click at [1163, 440] on div "Kooli" at bounding box center [1035, 417] width 610 height 125
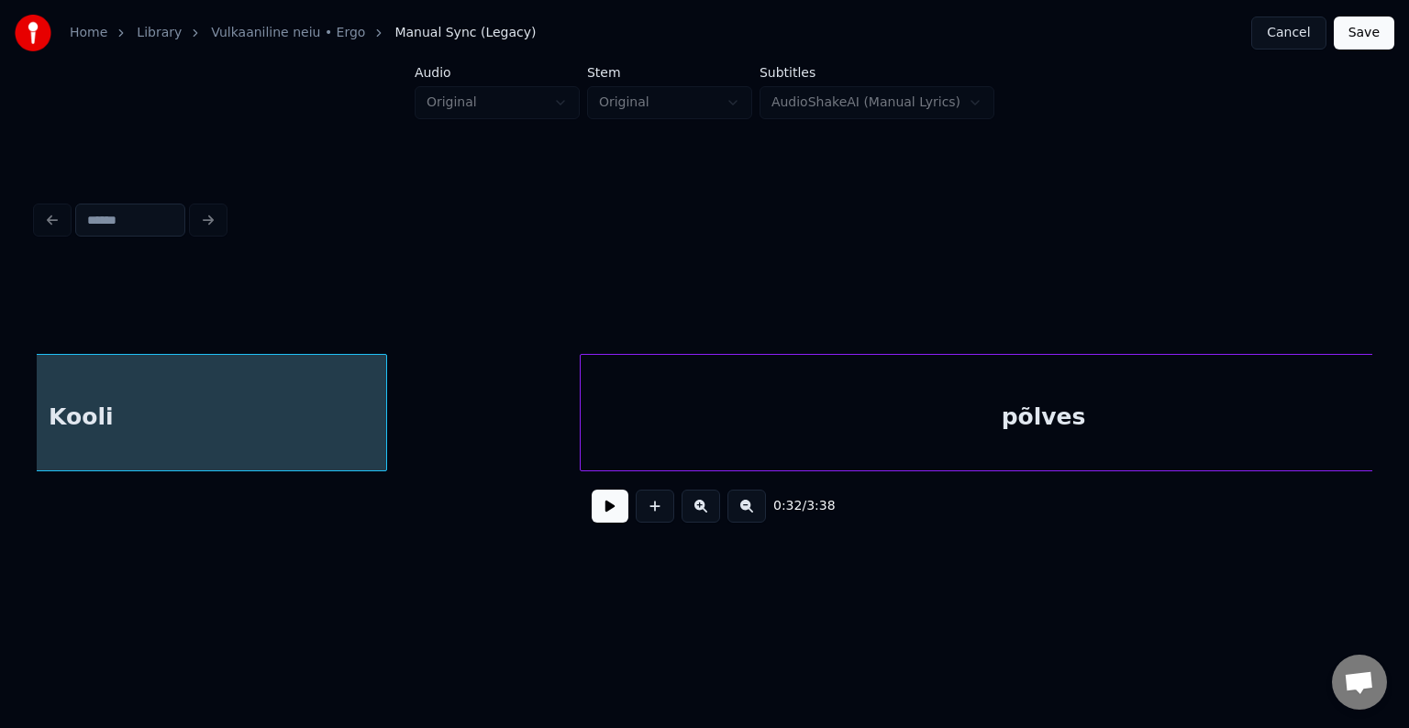
scroll to position [0, 34816]
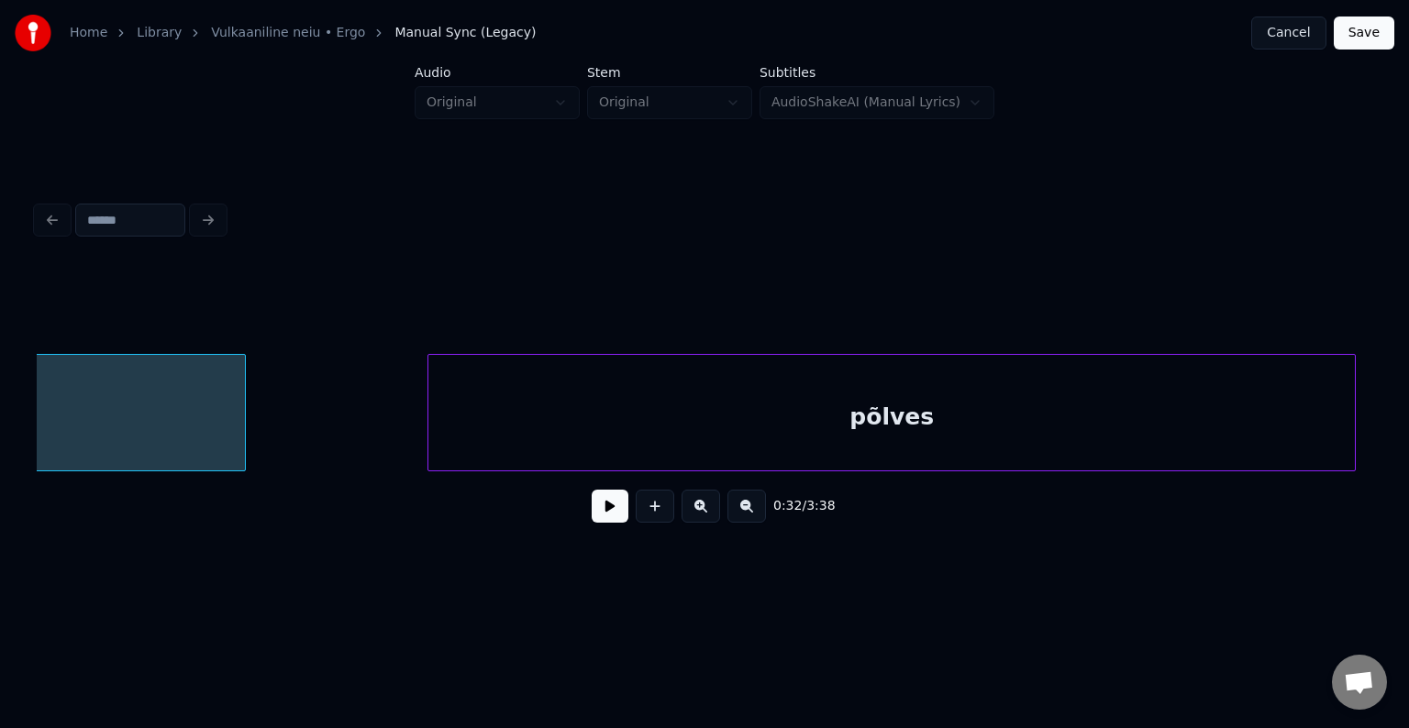
click at [1229, 428] on div "põlves" at bounding box center [891, 417] width 926 height 125
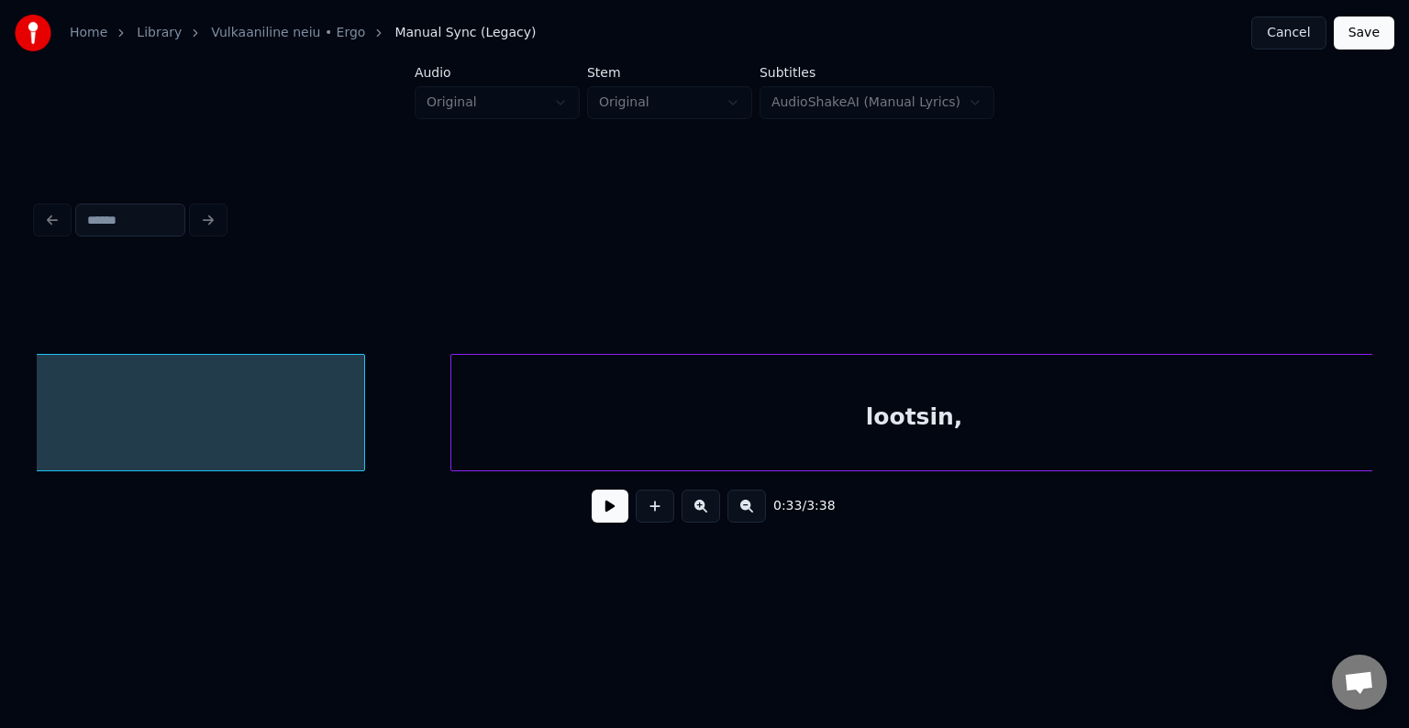
scroll to position [0, 35808]
click at [1203, 434] on div "lootsin," at bounding box center [878, 417] width 926 height 125
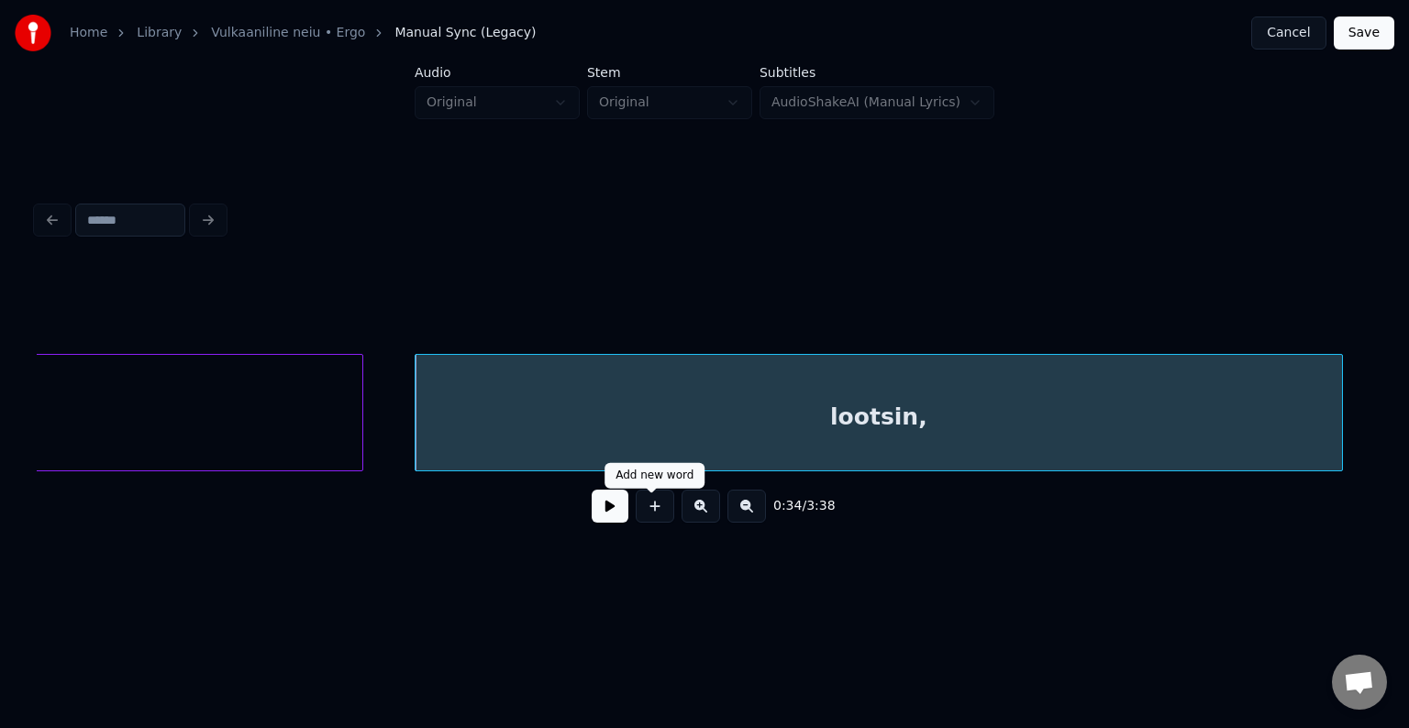
click at [605, 521] on button at bounding box center [610, 506] width 37 height 33
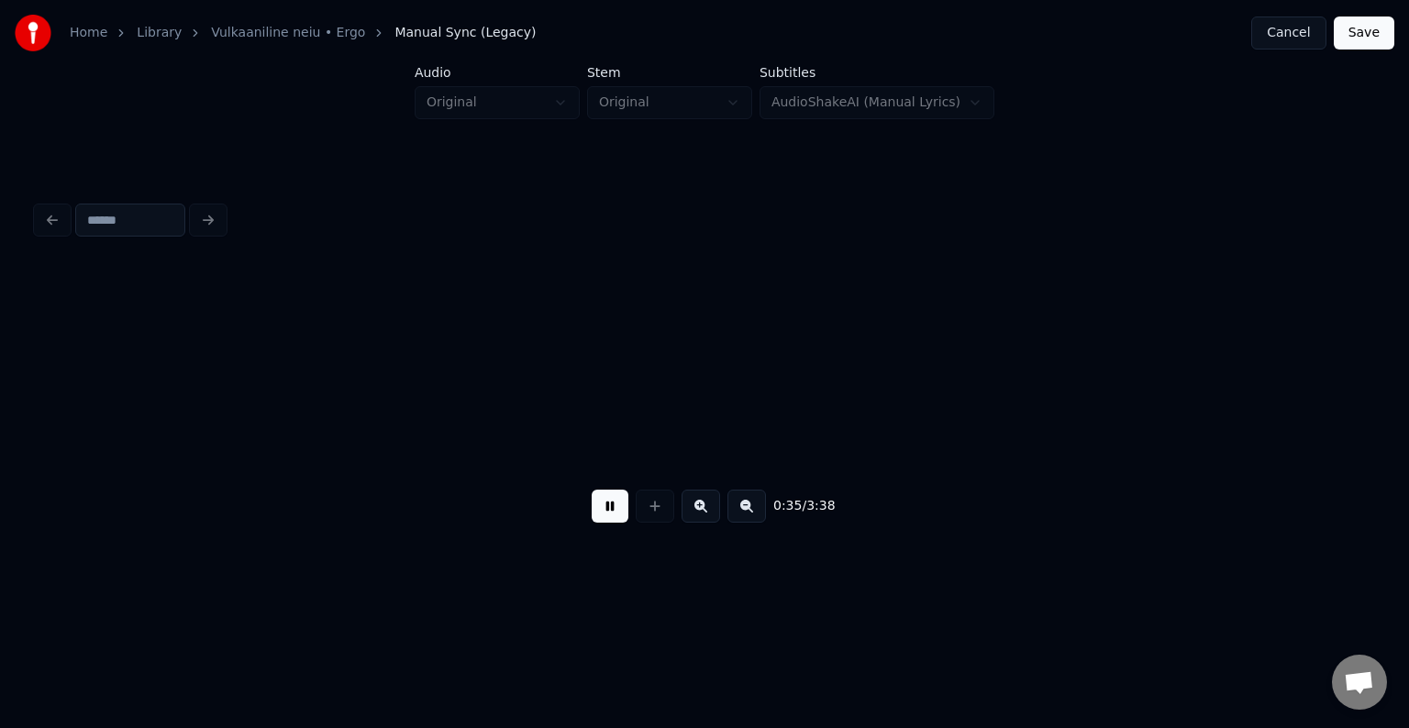
scroll to position [0, 37150]
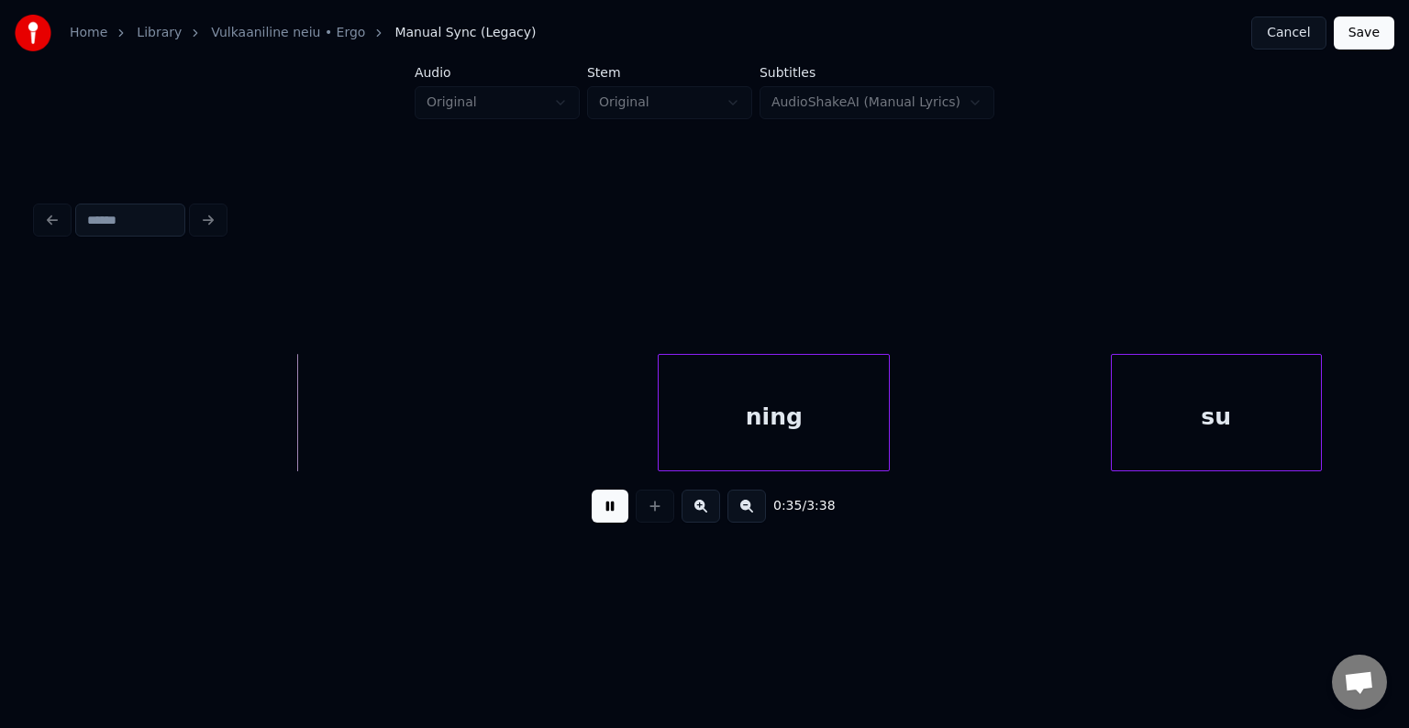
click at [605, 521] on button at bounding box center [610, 506] width 37 height 33
click at [1094, 402] on div "su" at bounding box center [1161, 417] width 209 height 125
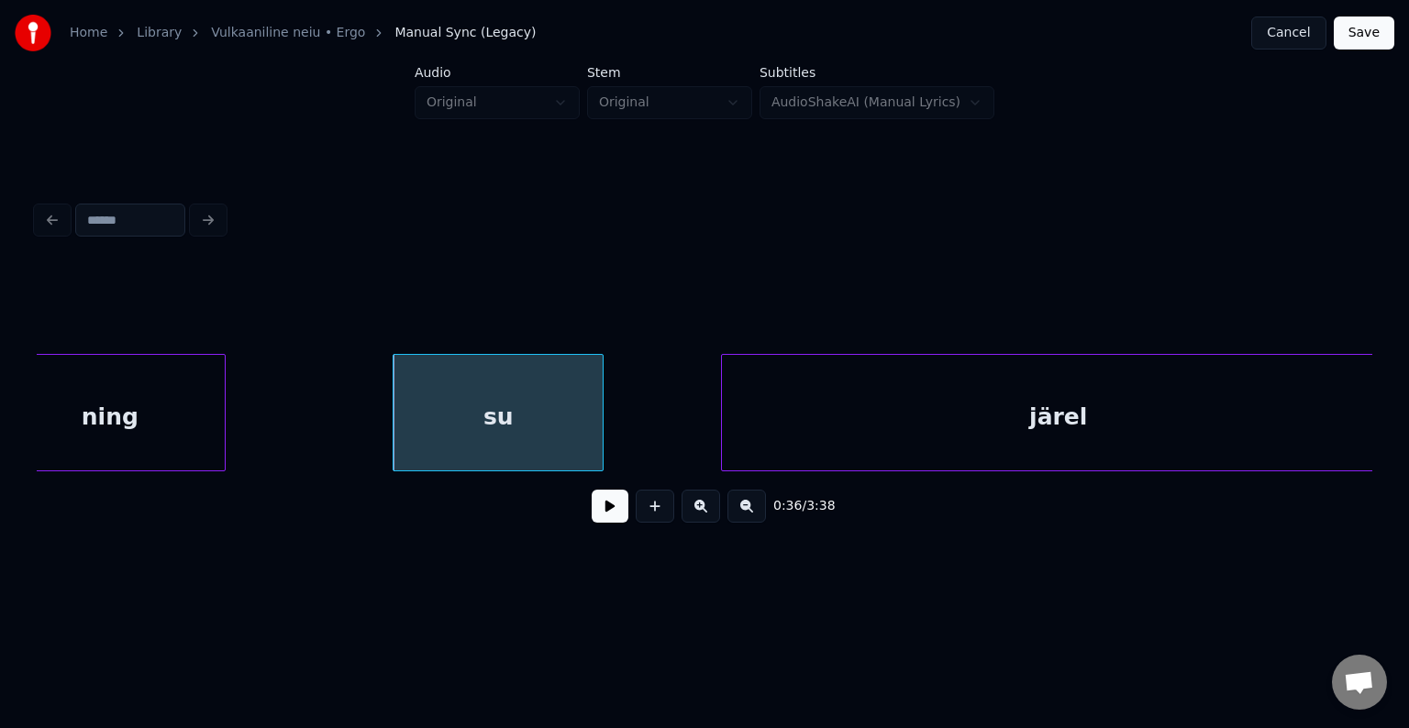
scroll to position [0, 37847]
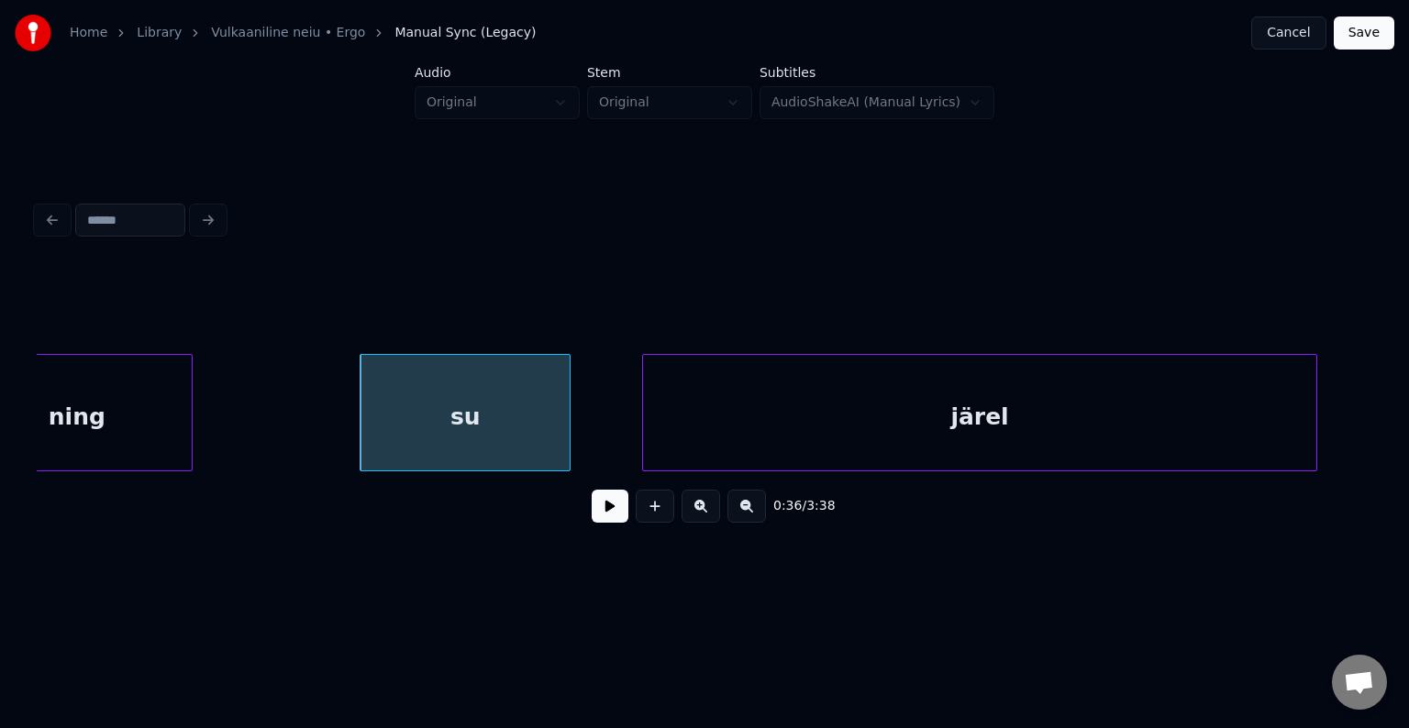
click at [1218, 448] on div "järel" at bounding box center [979, 417] width 673 height 125
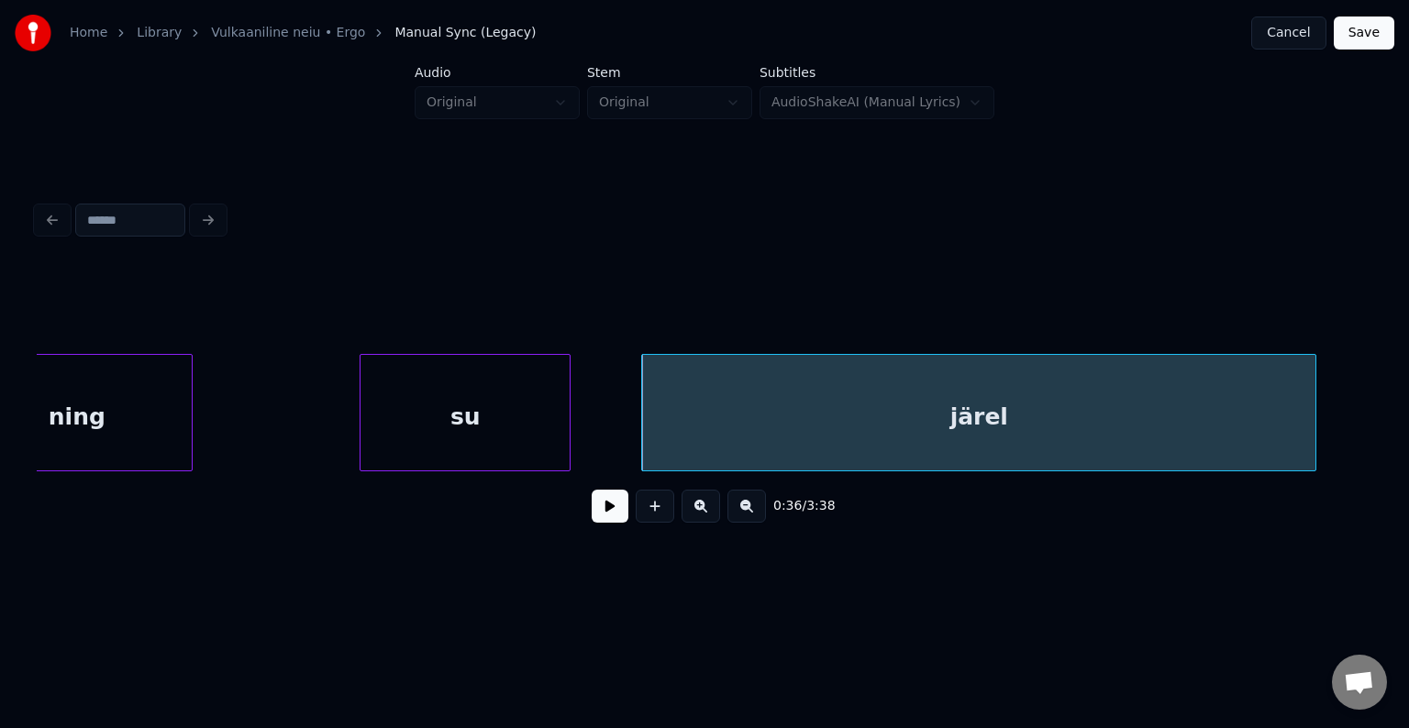
click at [595, 510] on button at bounding box center [610, 506] width 37 height 33
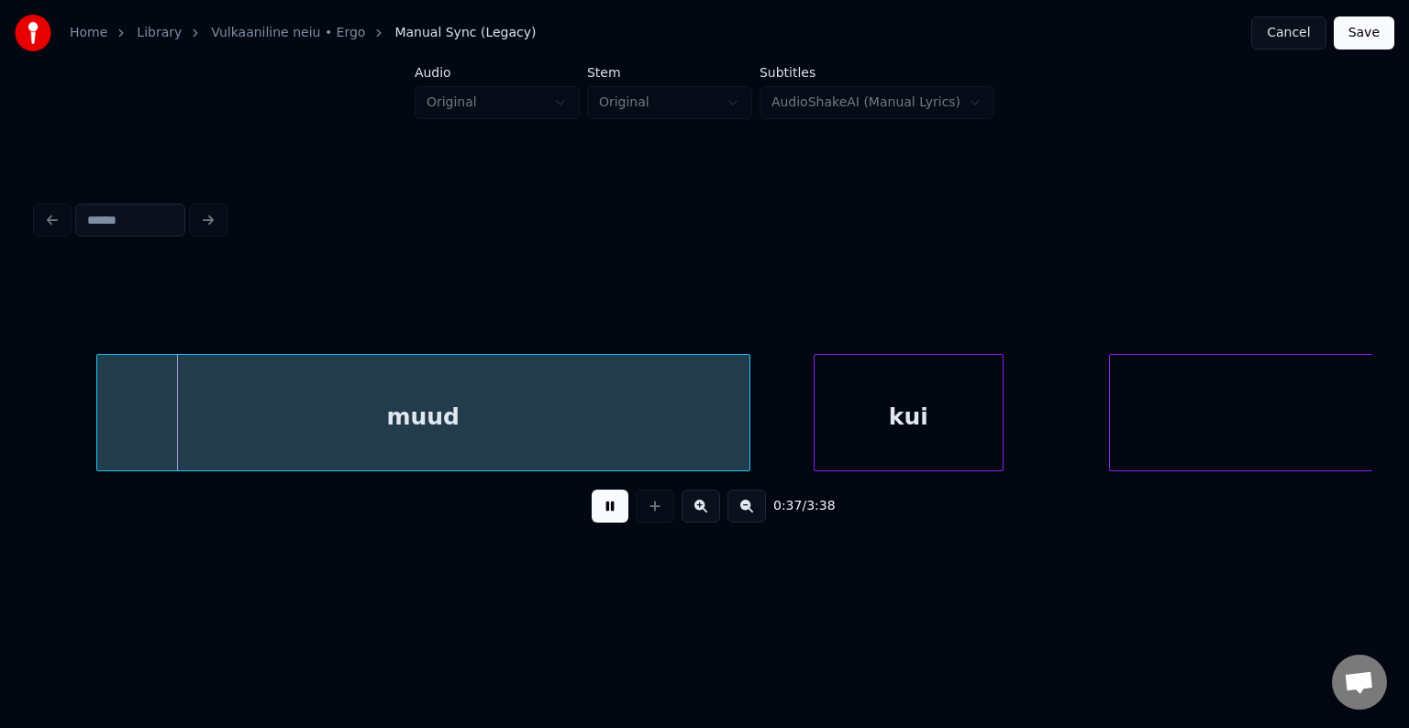
click at [595, 510] on button at bounding box center [610, 506] width 37 height 33
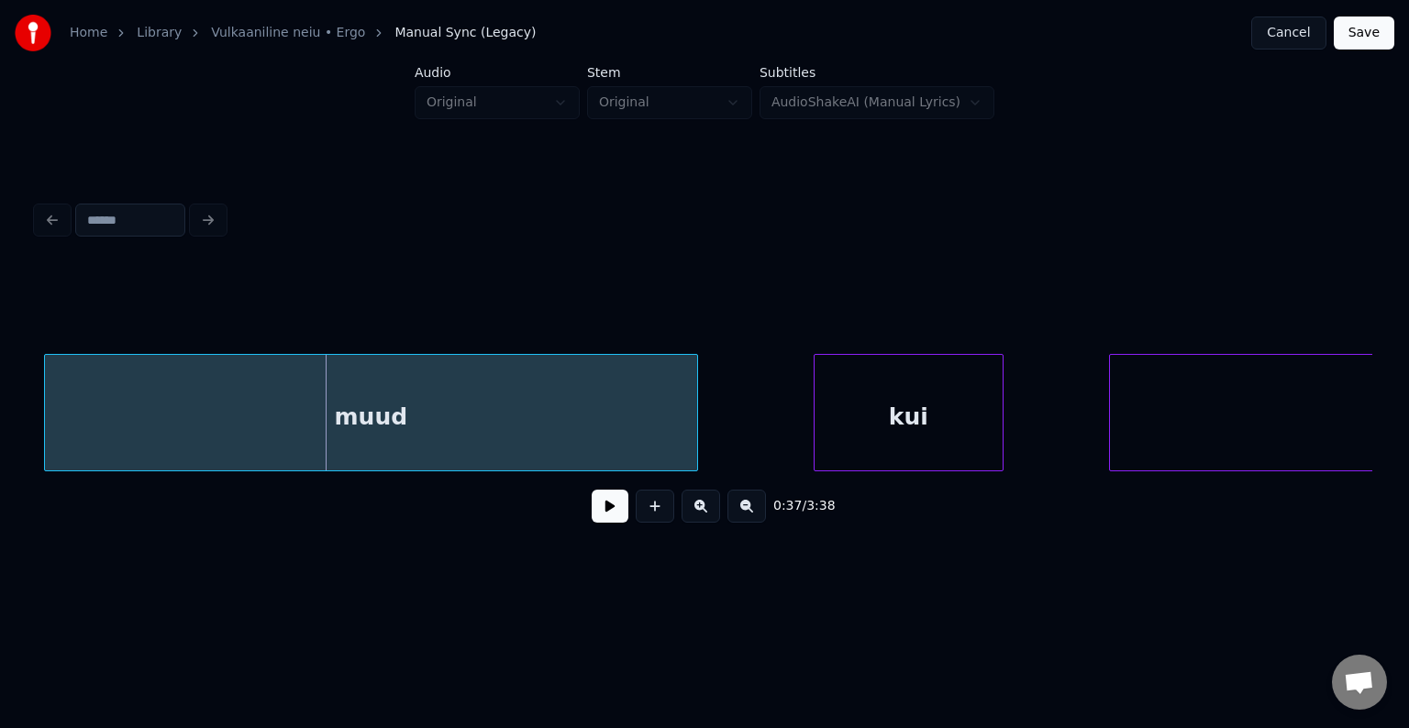
click at [542, 415] on div "muud" at bounding box center [371, 417] width 652 height 125
click at [602, 513] on button at bounding box center [610, 506] width 37 height 33
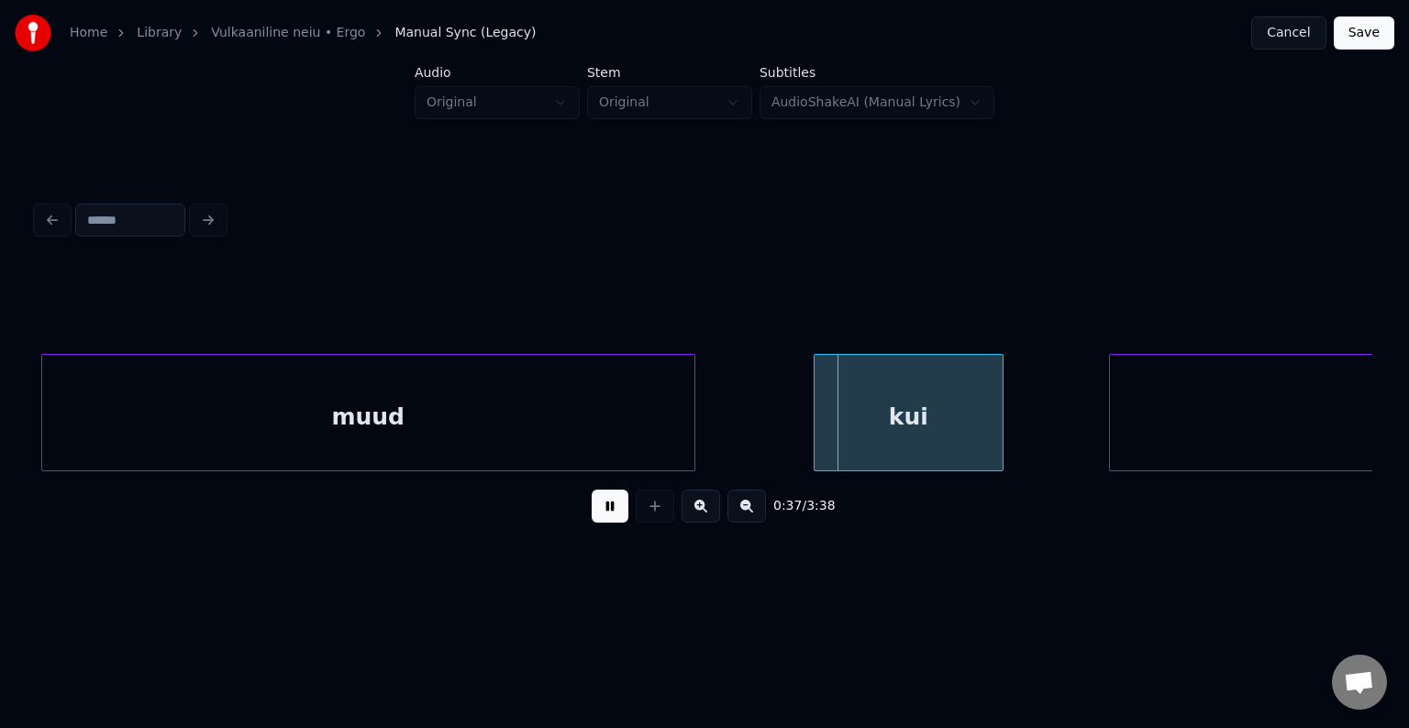
click at [602, 513] on button at bounding box center [610, 506] width 37 height 33
click at [921, 429] on div "kui" at bounding box center [877, 417] width 188 height 125
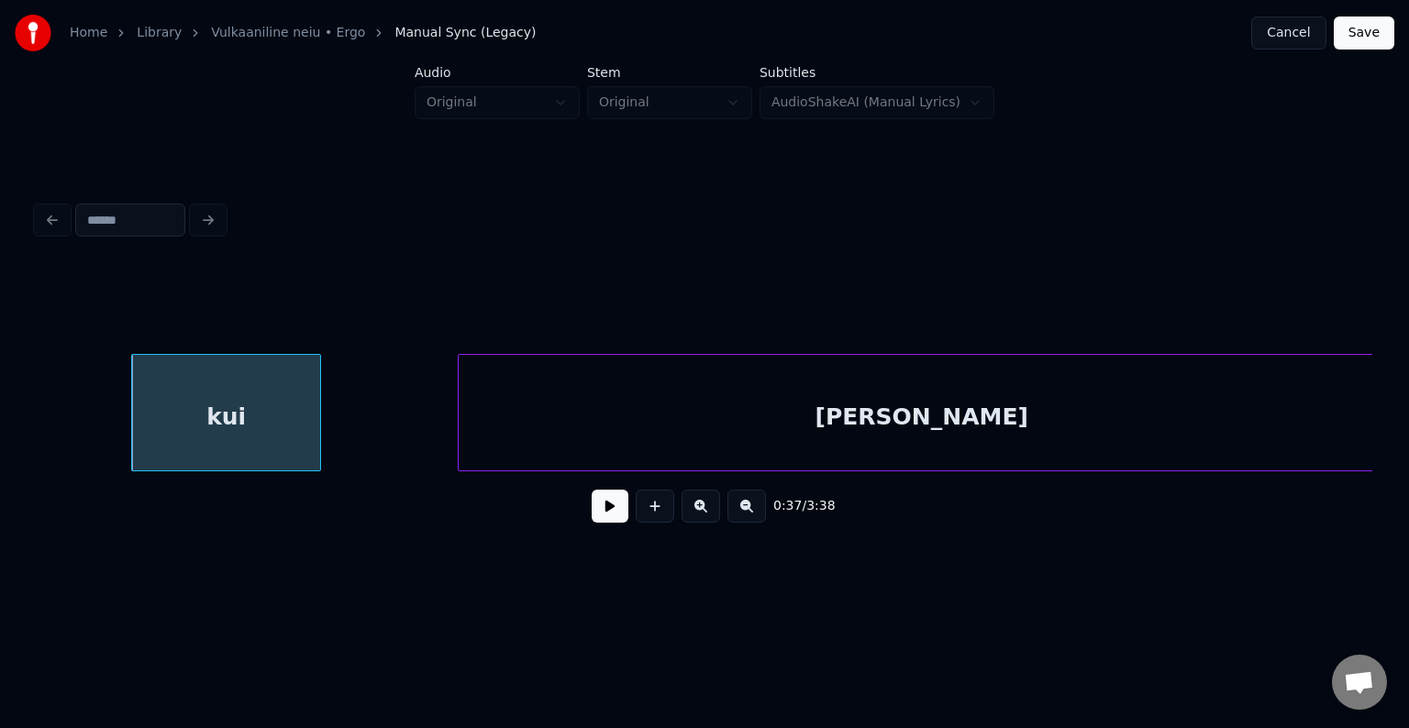
scroll to position [0, 39858]
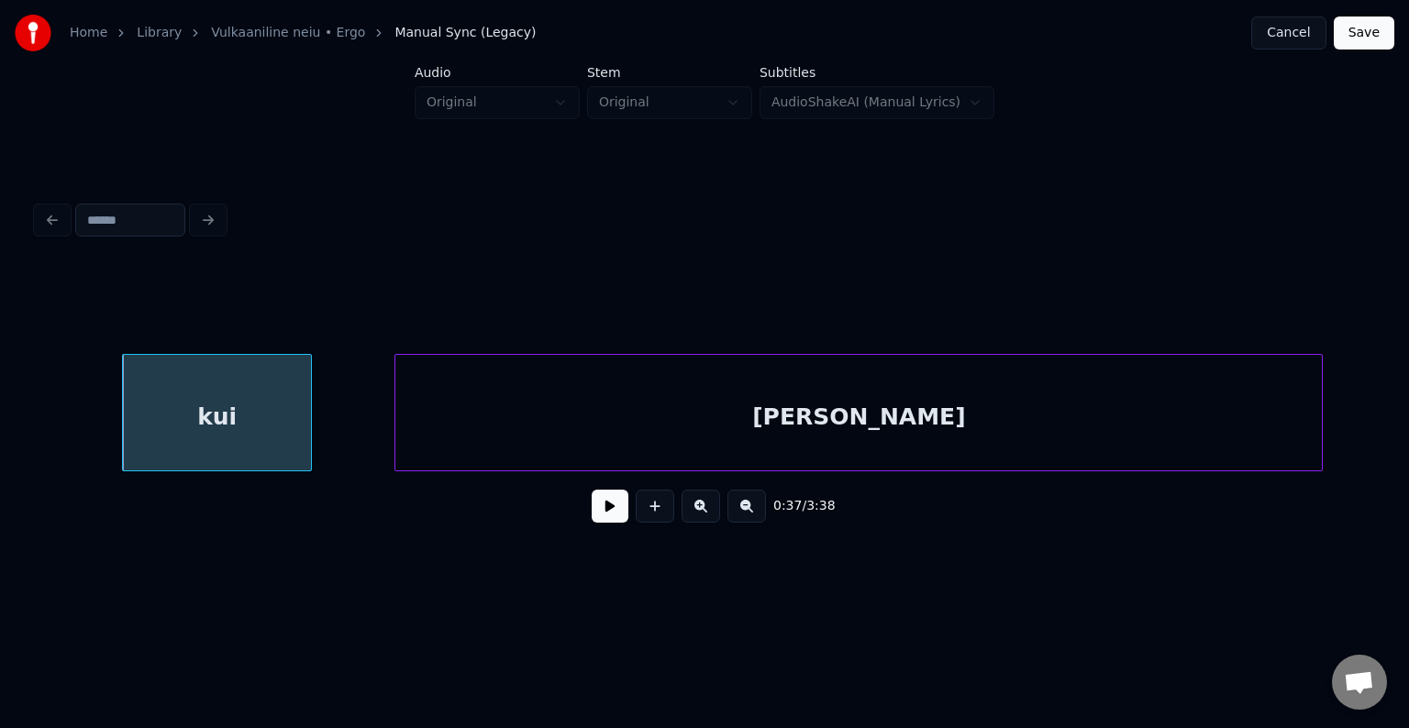
click at [1137, 435] on div "[PERSON_NAME]" at bounding box center [858, 417] width 926 height 125
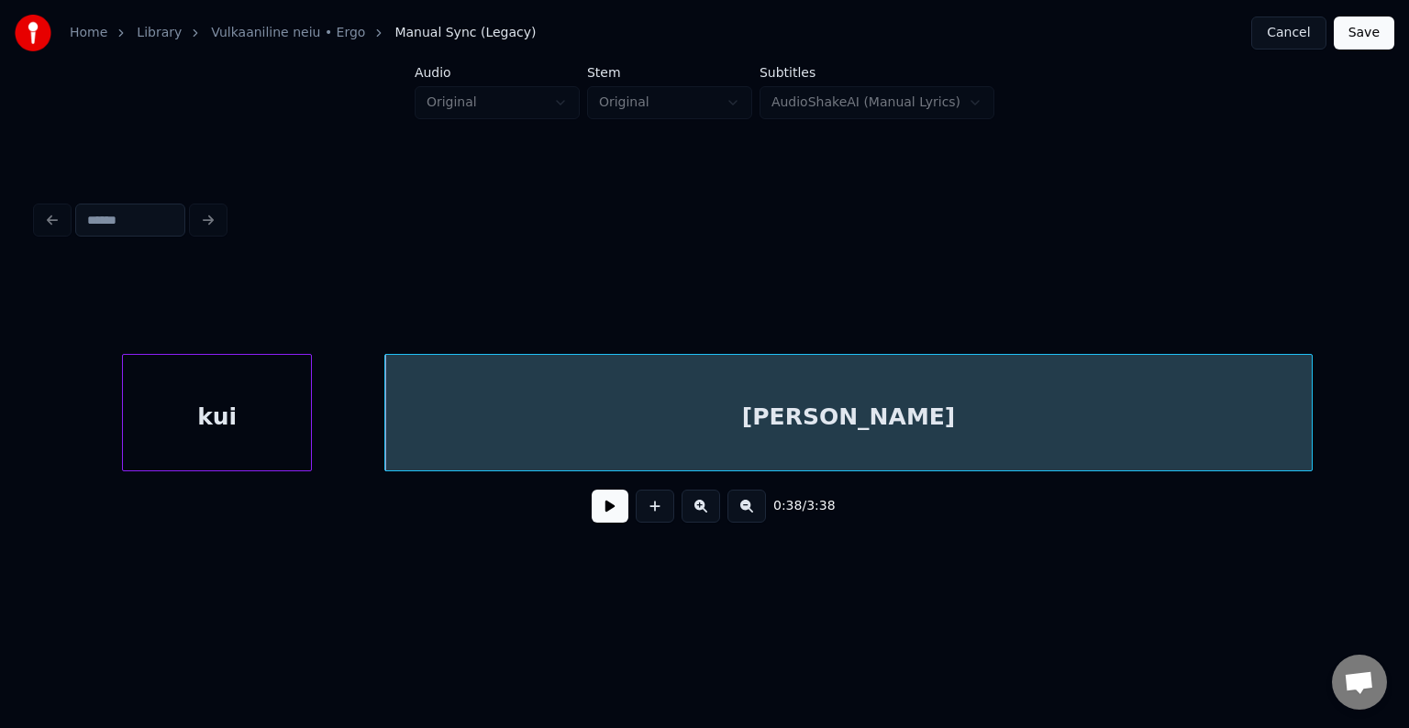
click at [604, 526] on div "0:38 / 3:38" at bounding box center [704, 506] width 1306 height 40
click at [603, 517] on button at bounding box center [610, 506] width 37 height 33
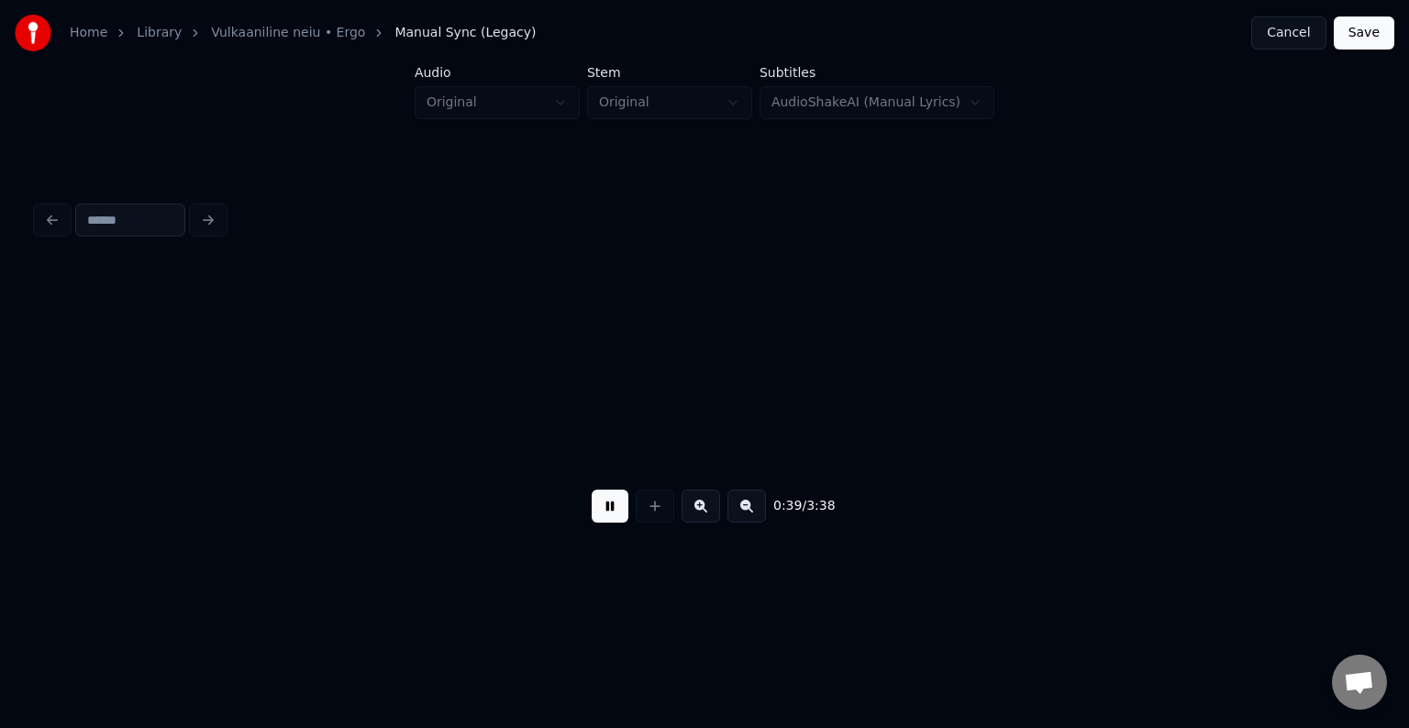
scroll to position [0, 41212]
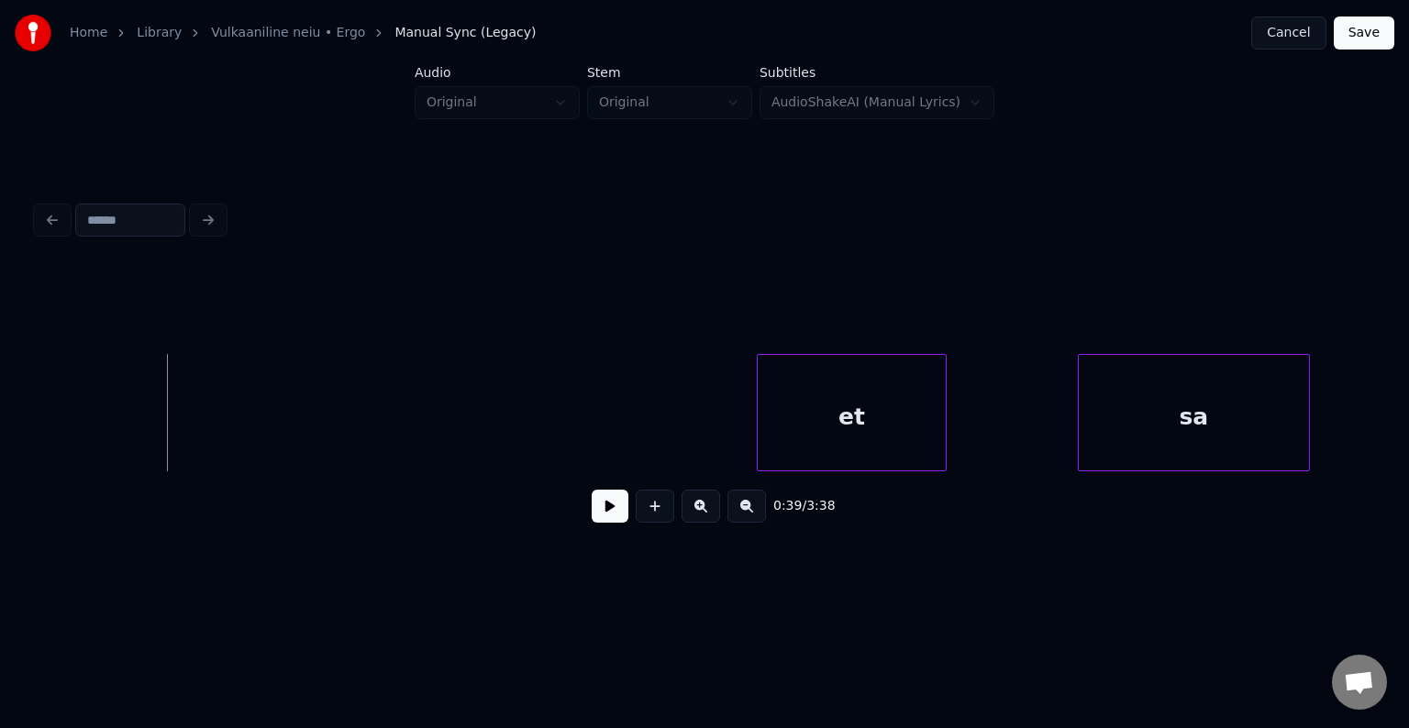
click at [594, 516] on button at bounding box center [610, 506] width 37 height 33
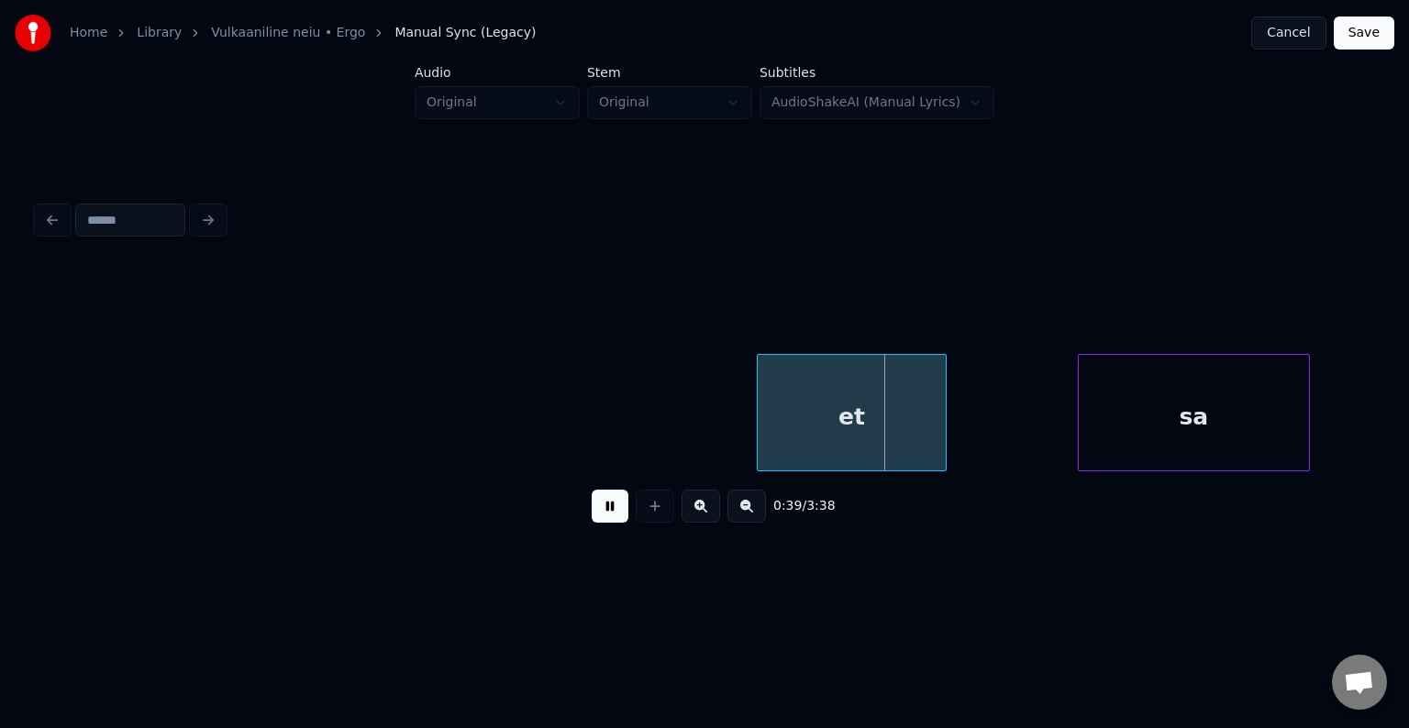
click at [594, 514] on button at bounding box center [610, 506] width 37 height 33
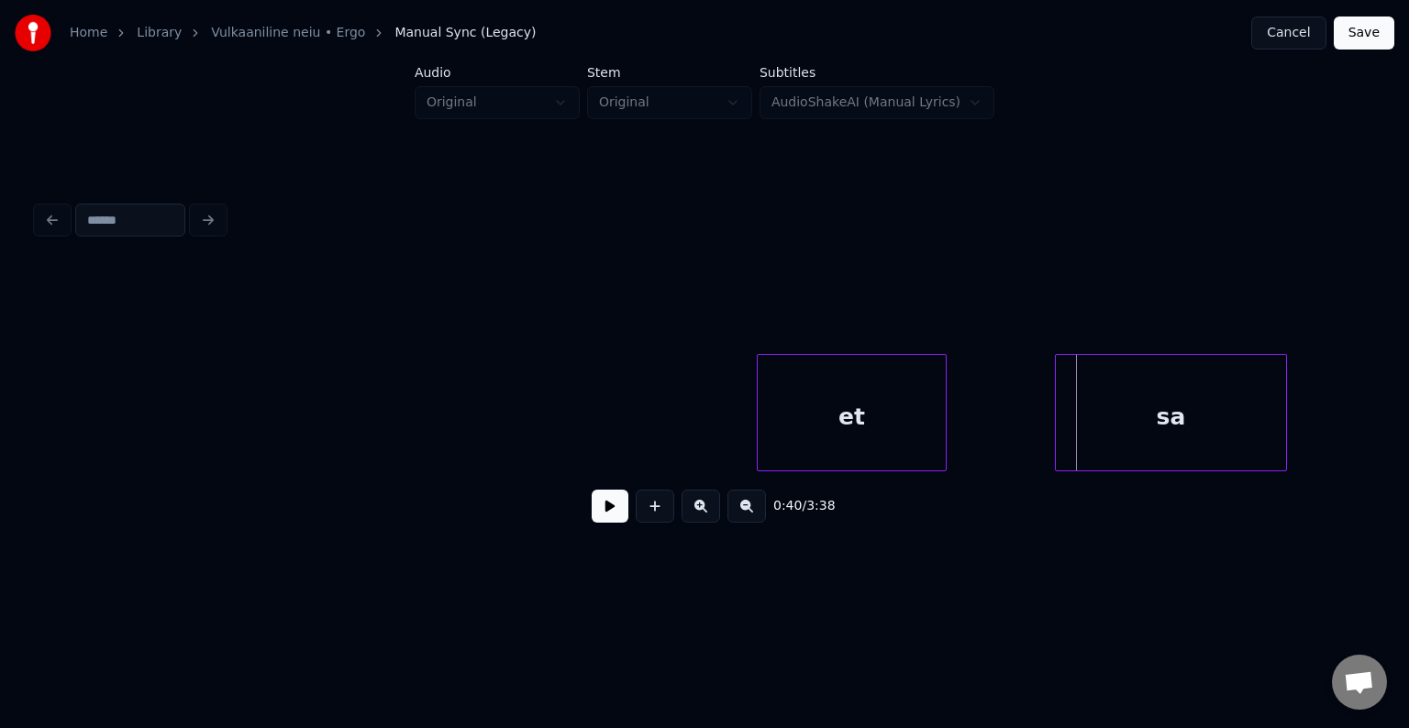
click at [1170, 422] on div "sa" at bounding box center [1171, 417] width 230 height 125
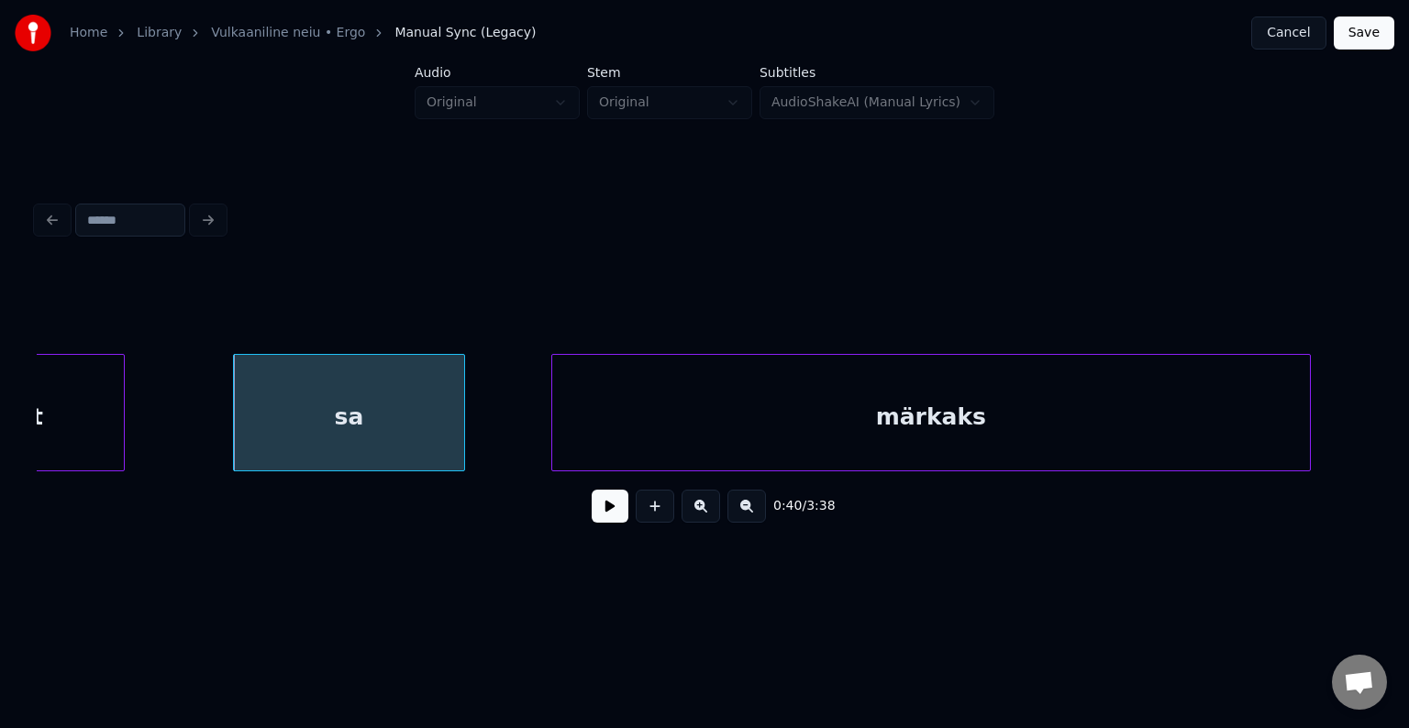
scroll to position [0, 42056]
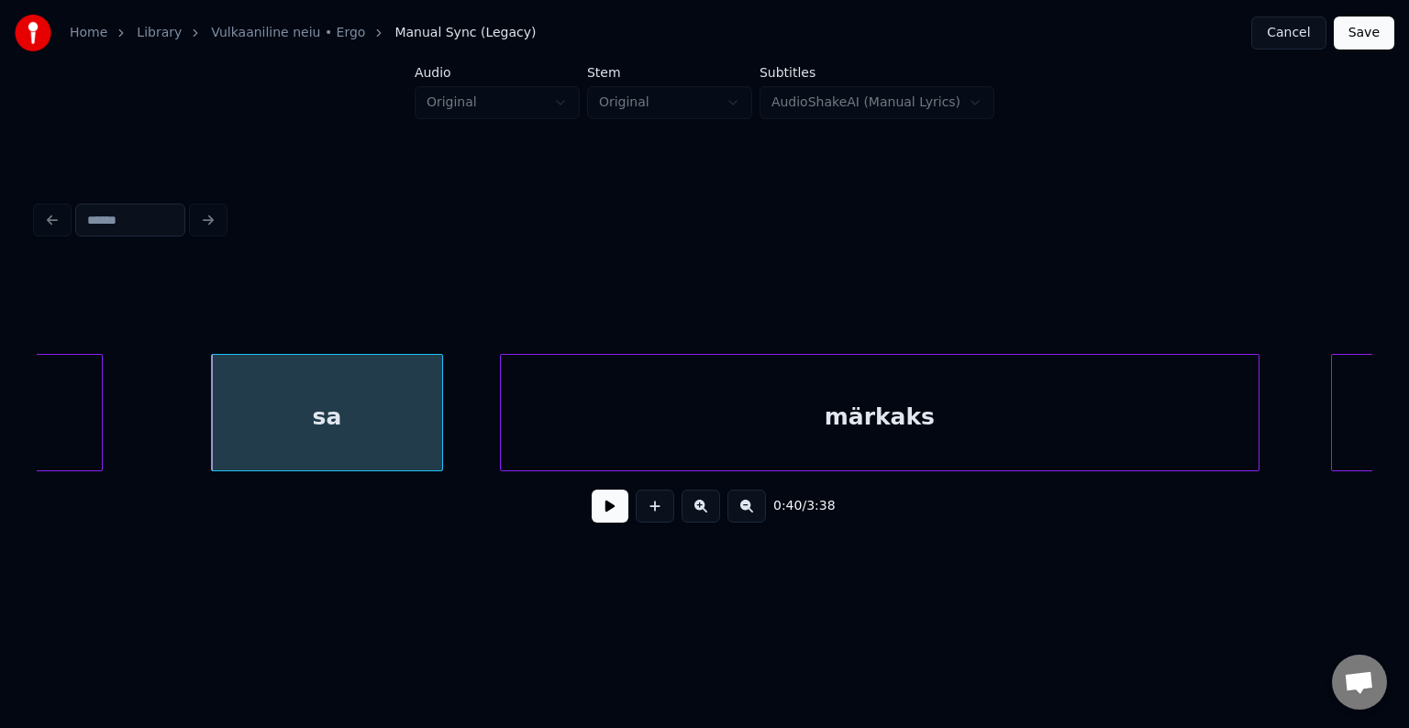
click at [1172, 436] on div "märkaks" at bounding box center [880, 417] width 758 height 125
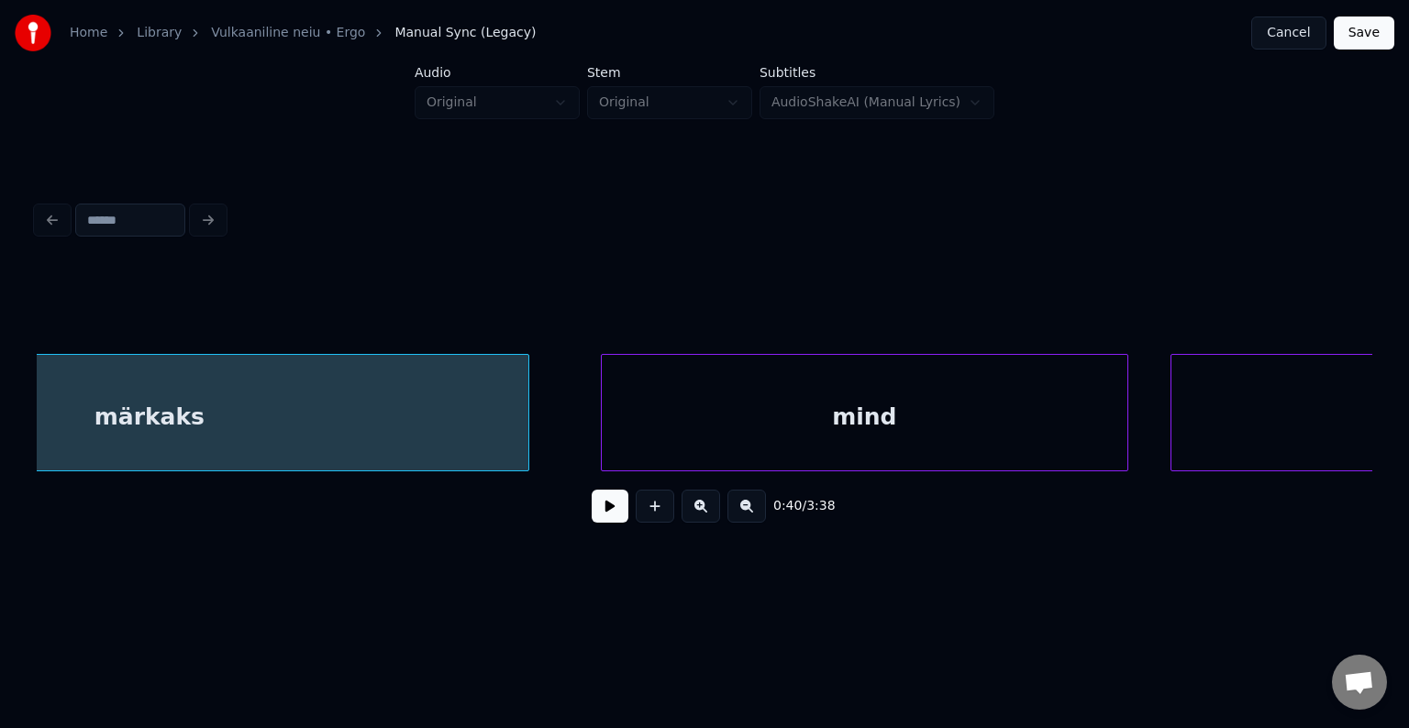
scroll to position [0, 42789]
click at [1016, 444] on div "mind" at bounding box center [845, 417] width 526 height 125
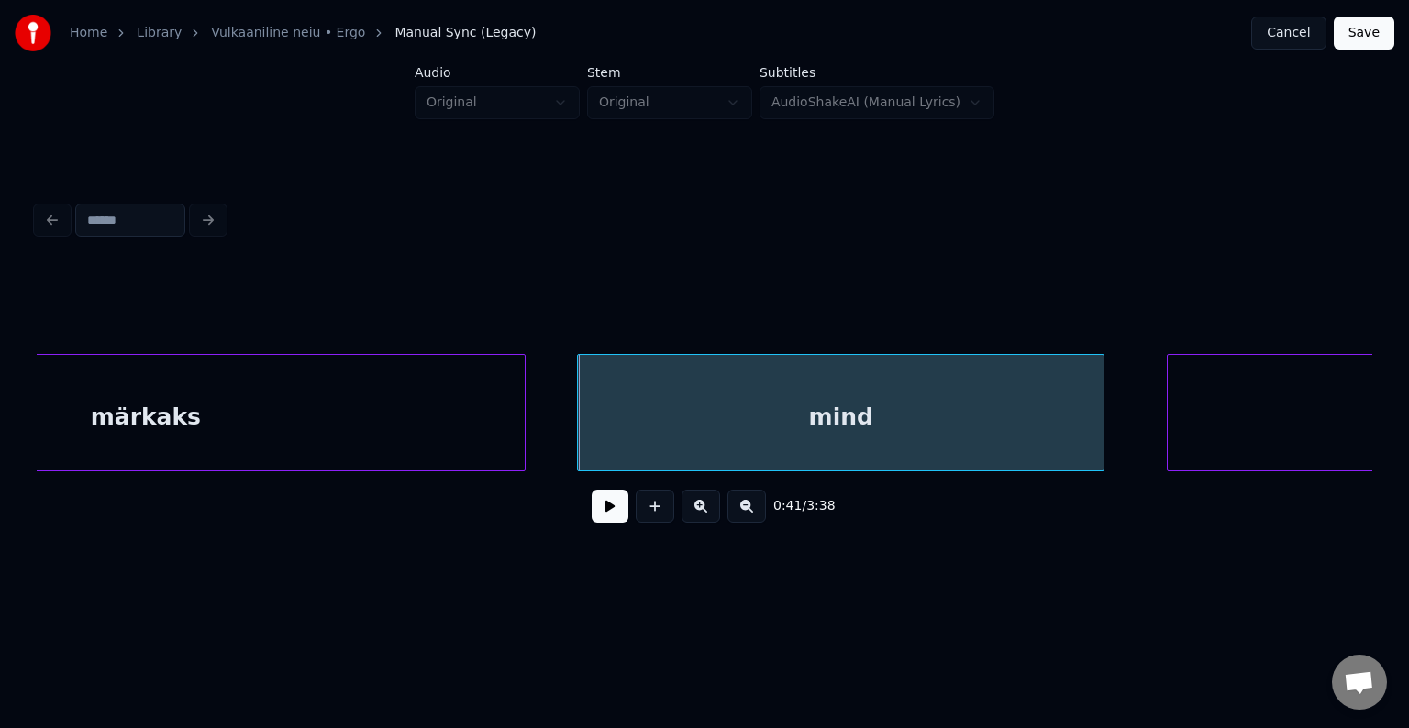
click at [592, 523] on button at bounding box center [610, 506] width 37 height 33
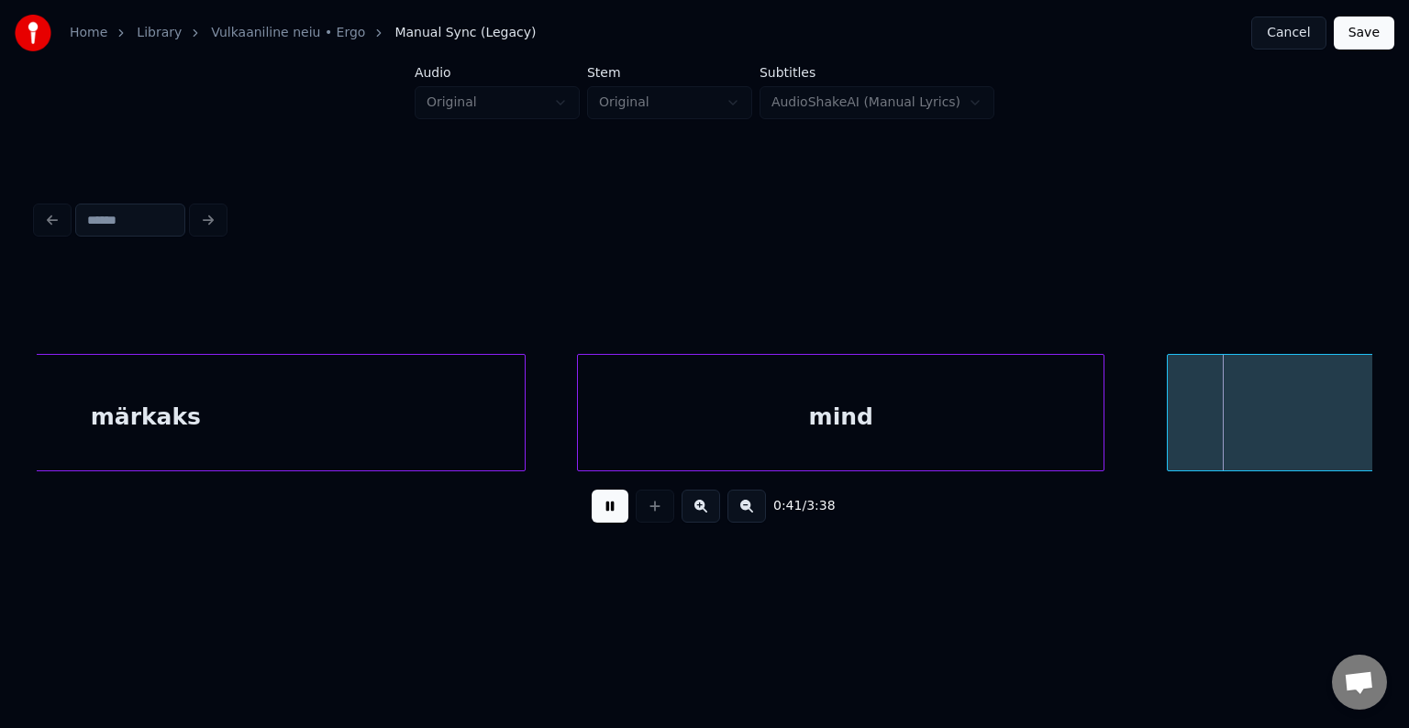
click at [592, 523] on button at bounding box center [610, 506] width 37 height 33
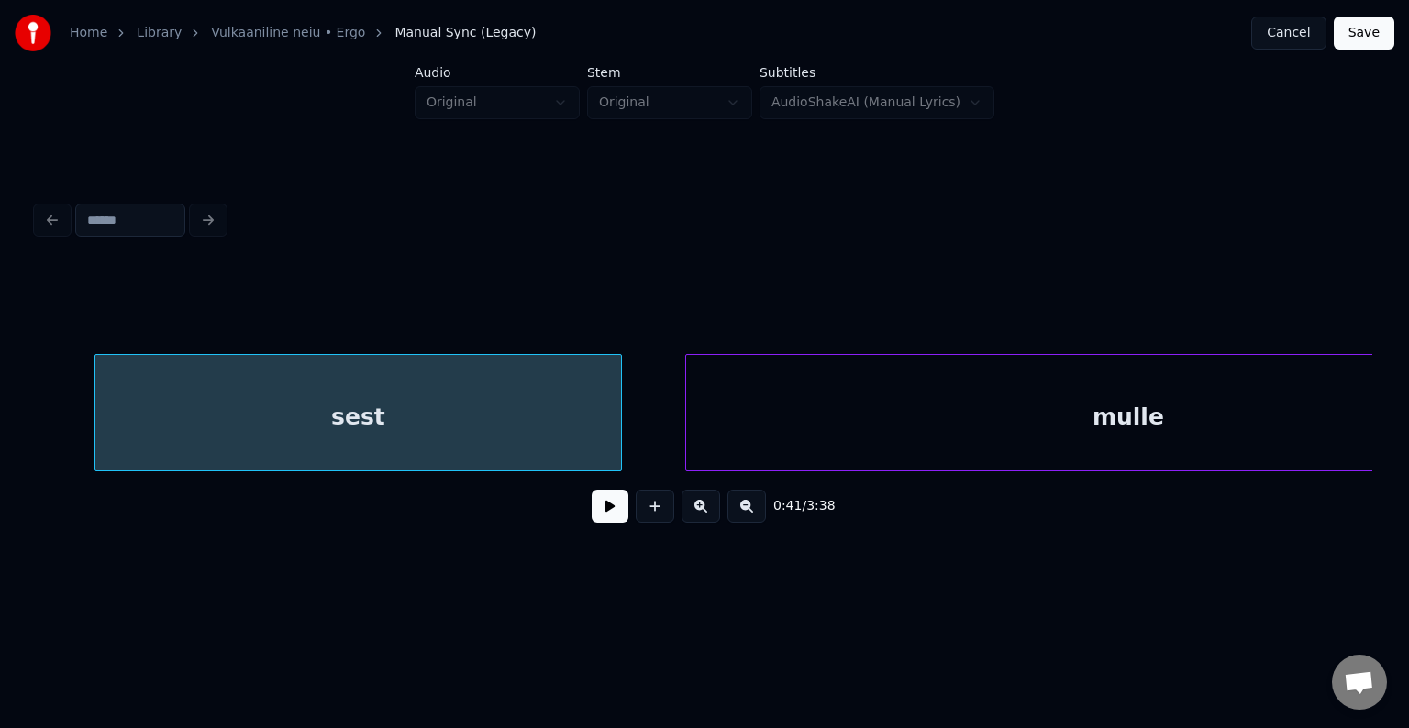
scroll to position [0, 43890]
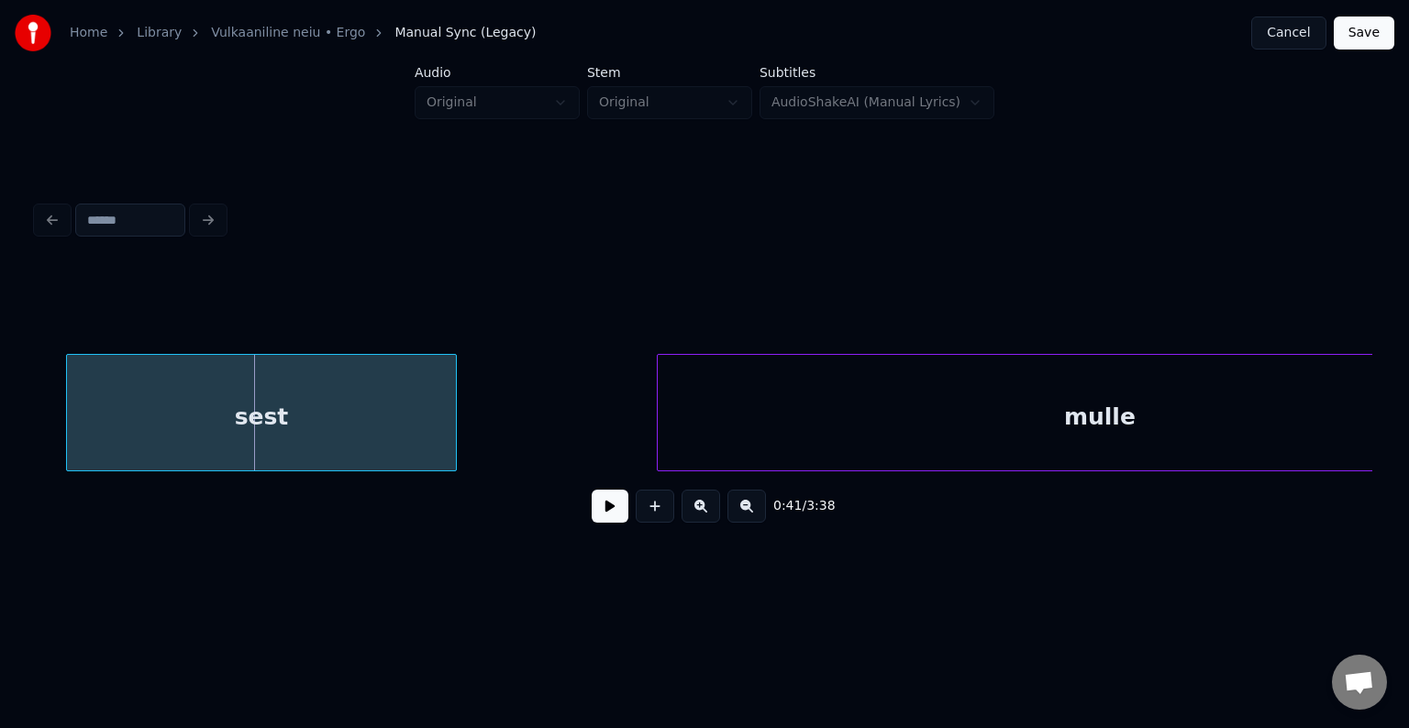
click at [454, 419] on div at bounding box center [453, 413] width 6 height 116
click at [592, 523] on button at bounding box center [610, 506] width 37 height 33
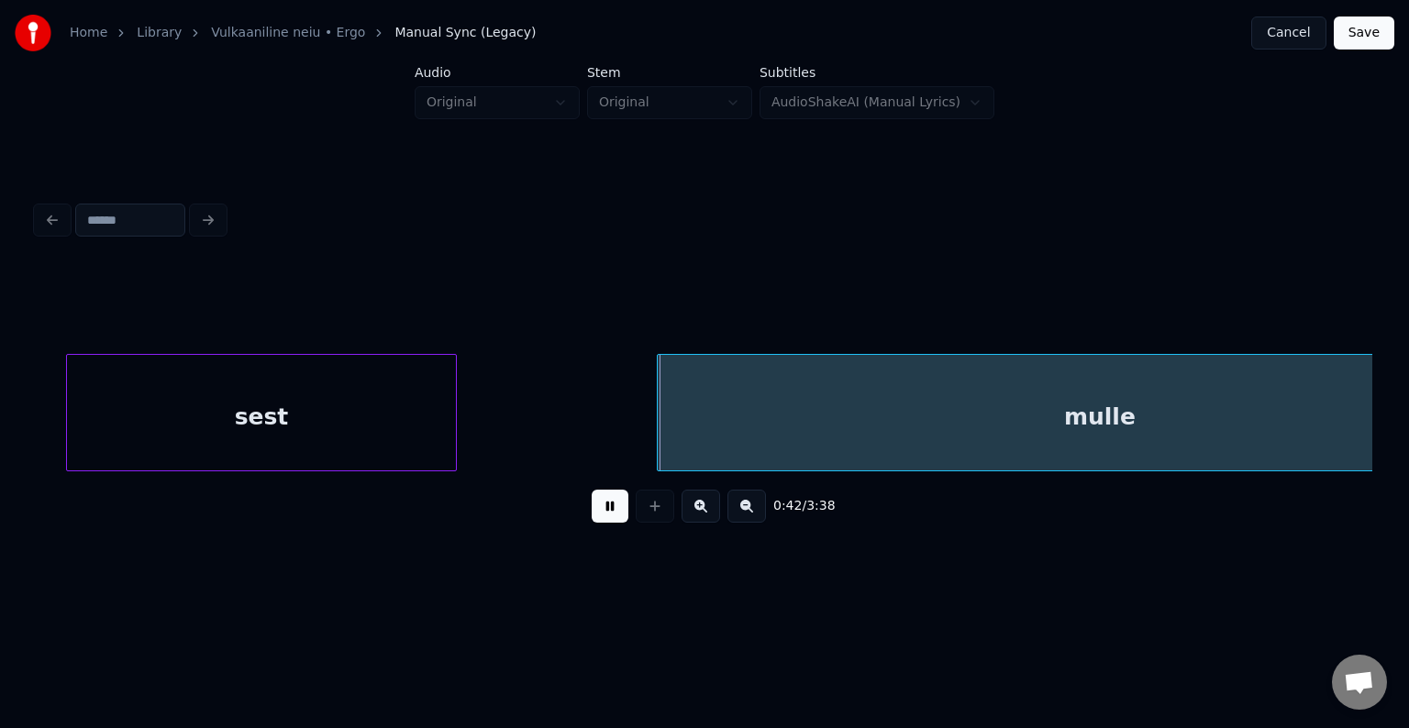
click at [592, 523] on button at bounding box center [610, 506] width 37 height 33
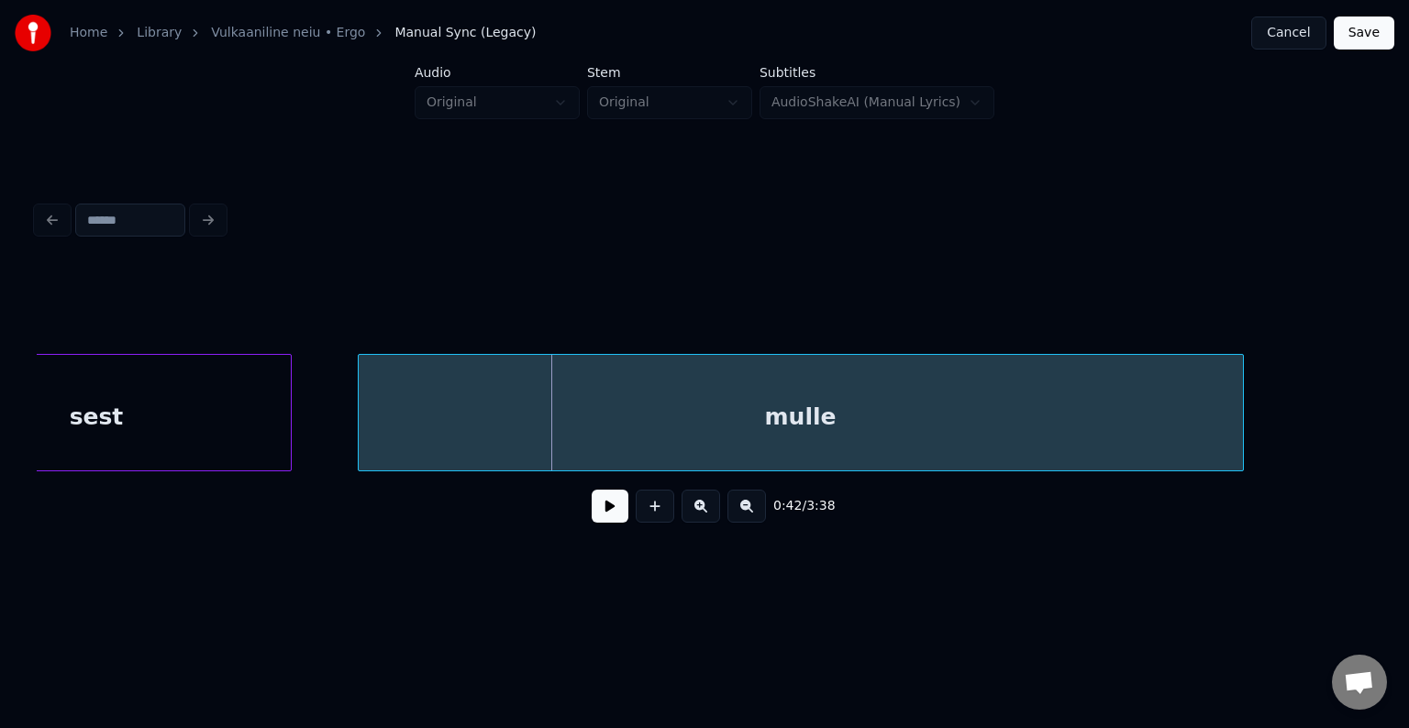
click at [643, 433] on div "mulle" at bounding box center [801, 417] width 884 height 125
click at [598, 522] on button at bounding box center [610, 506] width 37 height 33
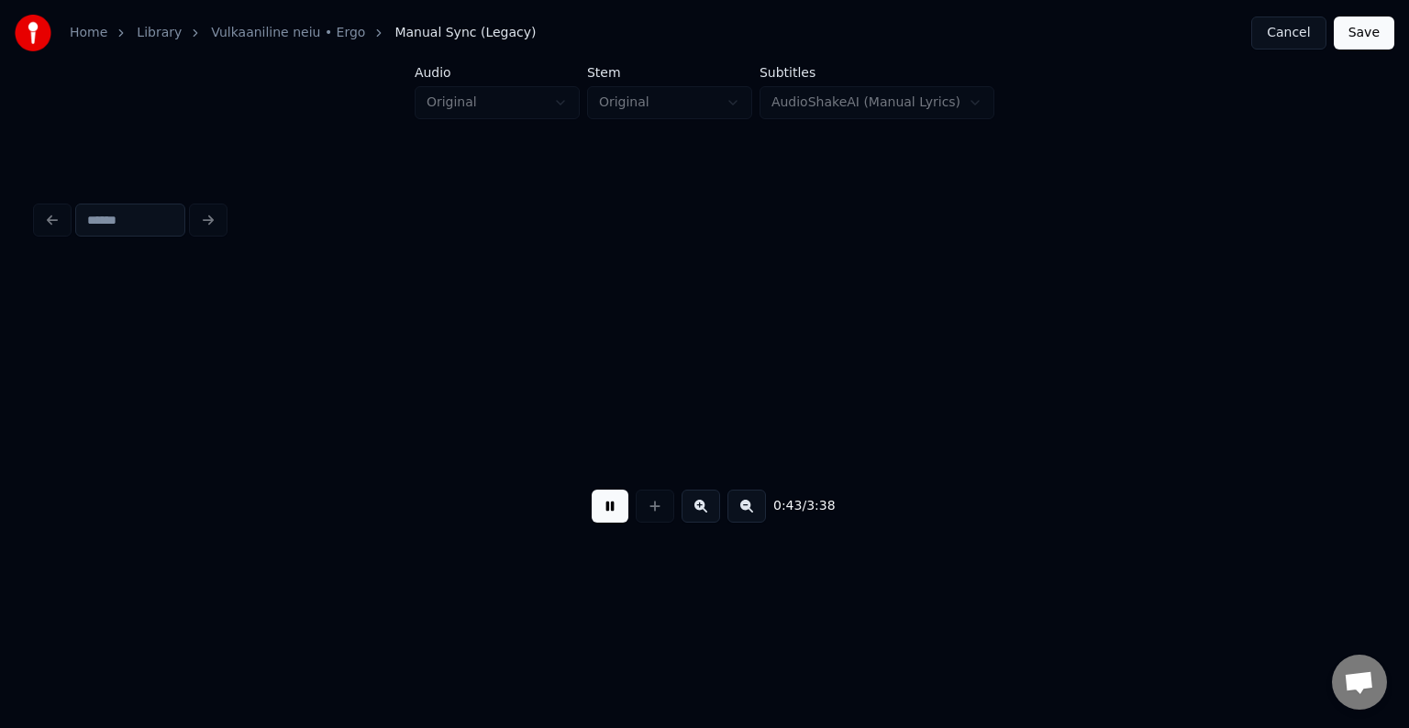
scroll to position [0, 45399]
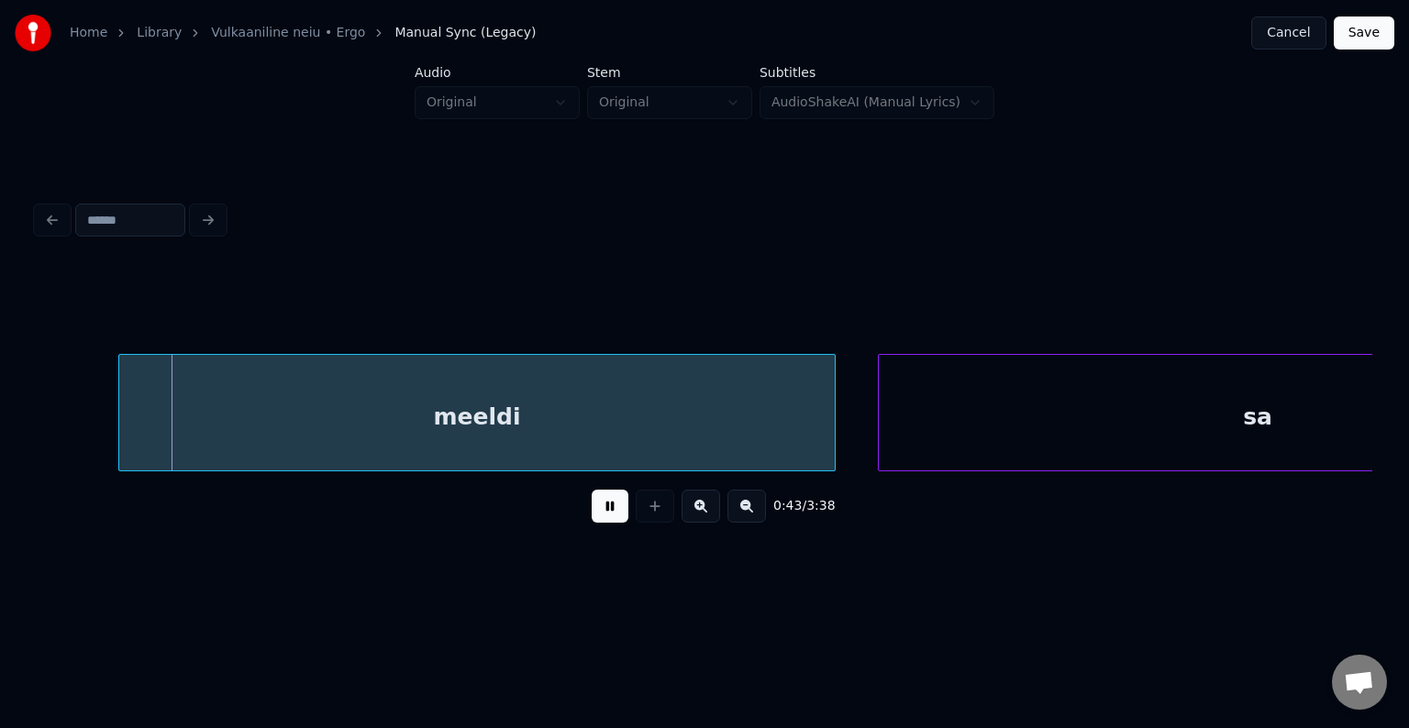
click at [598, 522] on button at bounding box center [610, 506] width 37 height 33
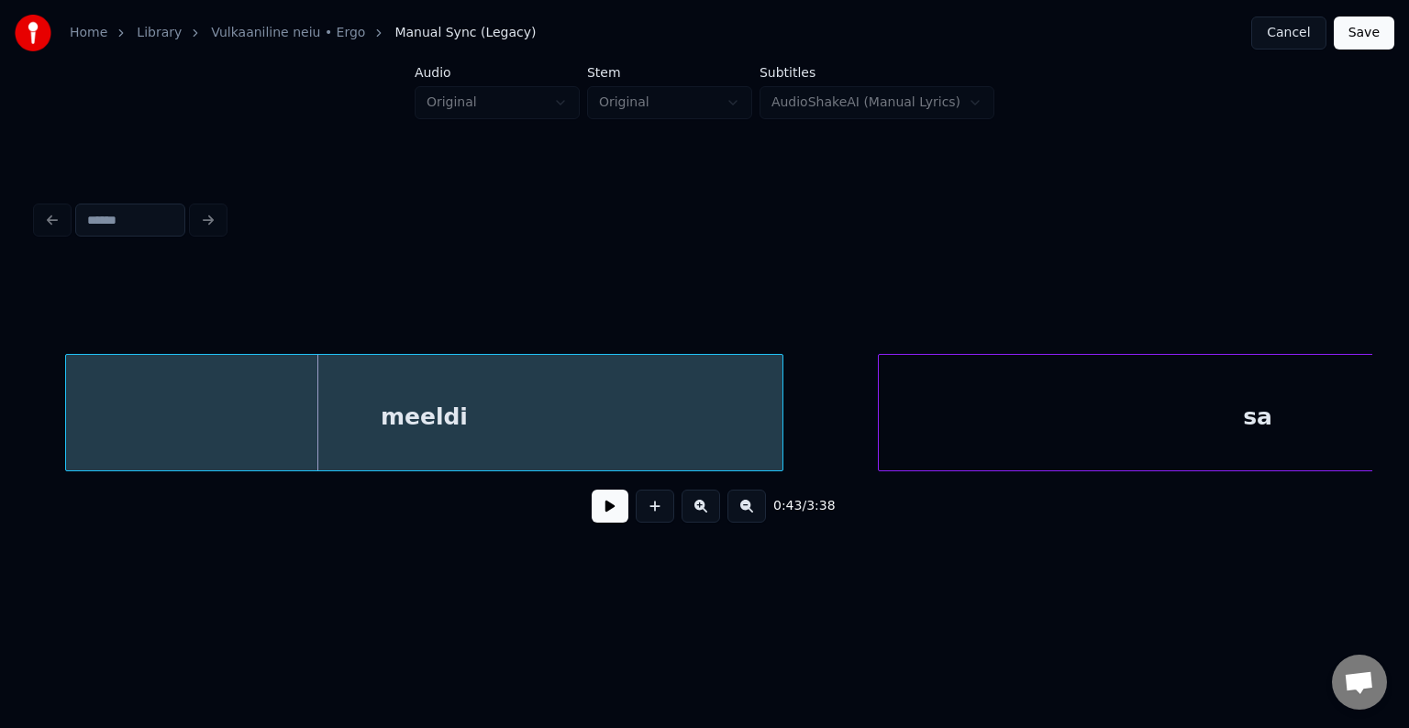
click at [554, 400] on div "meeldi" at bounding box center [423, 417] width 715 height 125
click at [592, 513] on button at bounding box center [610, 506] width 37 height 33
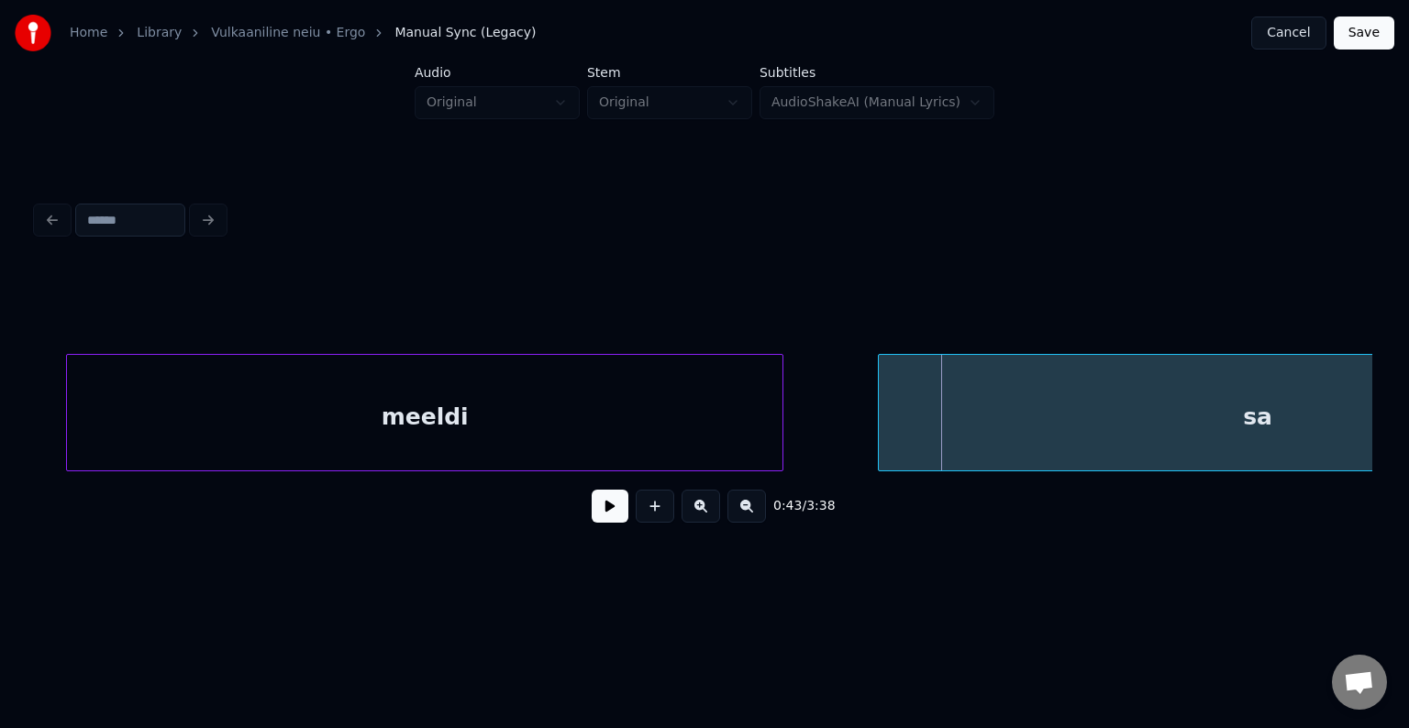
scroll to position [0, 45658]
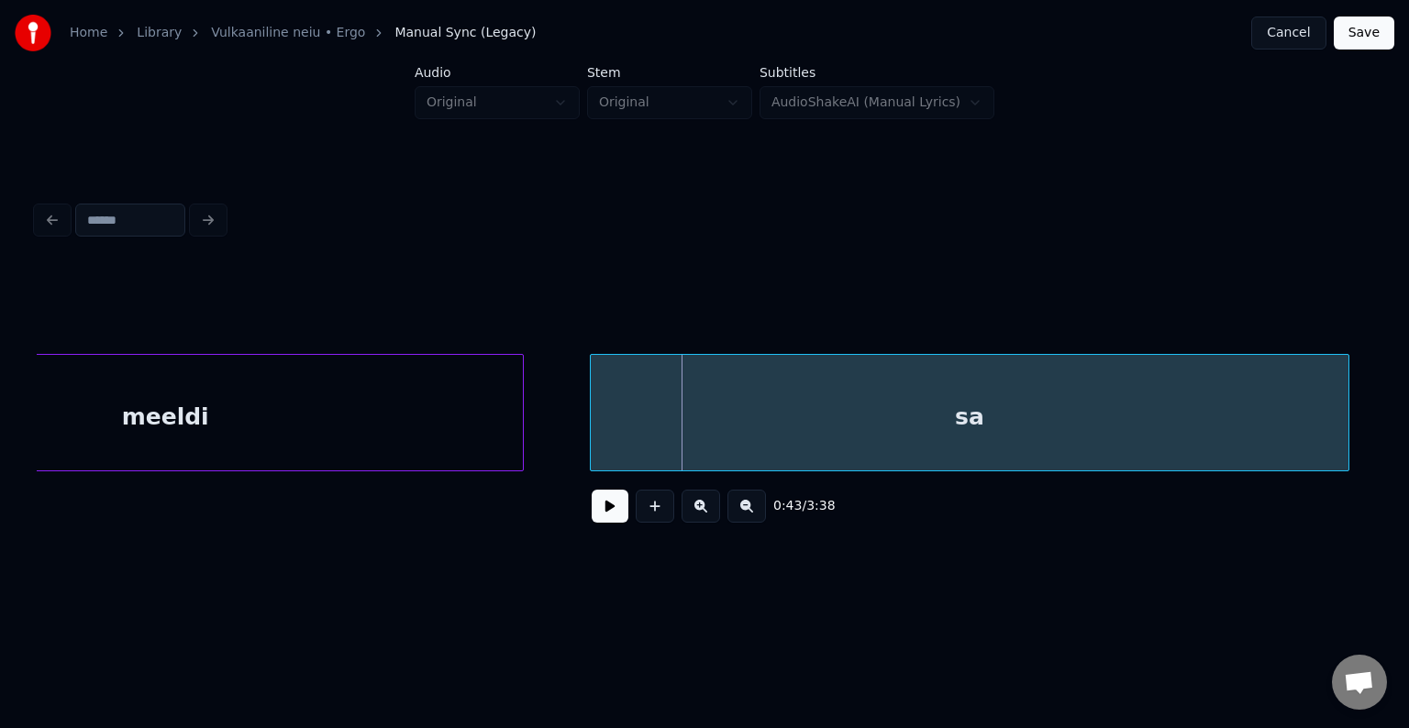
click at [923, 432] on div "sa" at bounding box center [970, 417] width 758 height 125
click at [603, 500] on button at bounding box center [610, 506] width 37 height 33
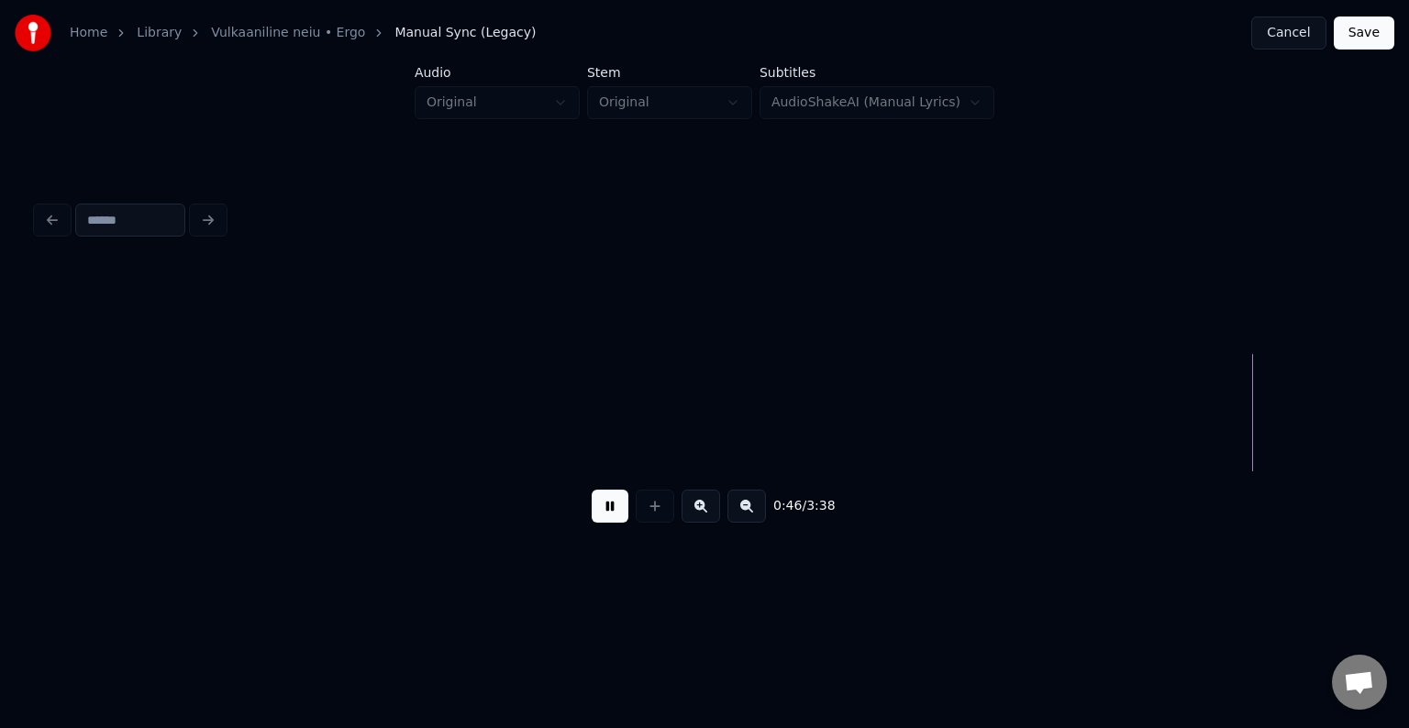
scroll to position [0, 49695]
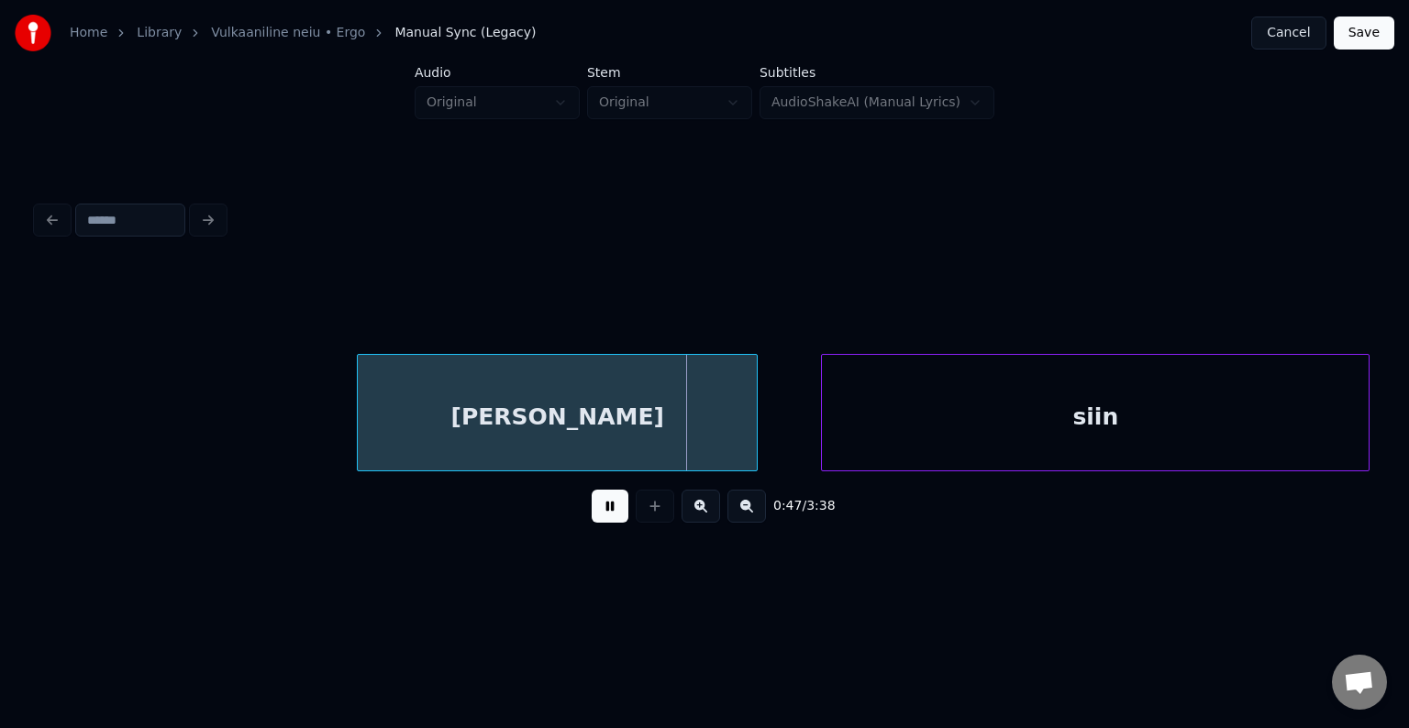
click at [604, 501] on button at bounding box center [610, 506] width 37 height 33
click at [512, 416] on div "[PERSON_NAME]" at bounding box center [537, 417] width 399 height 125
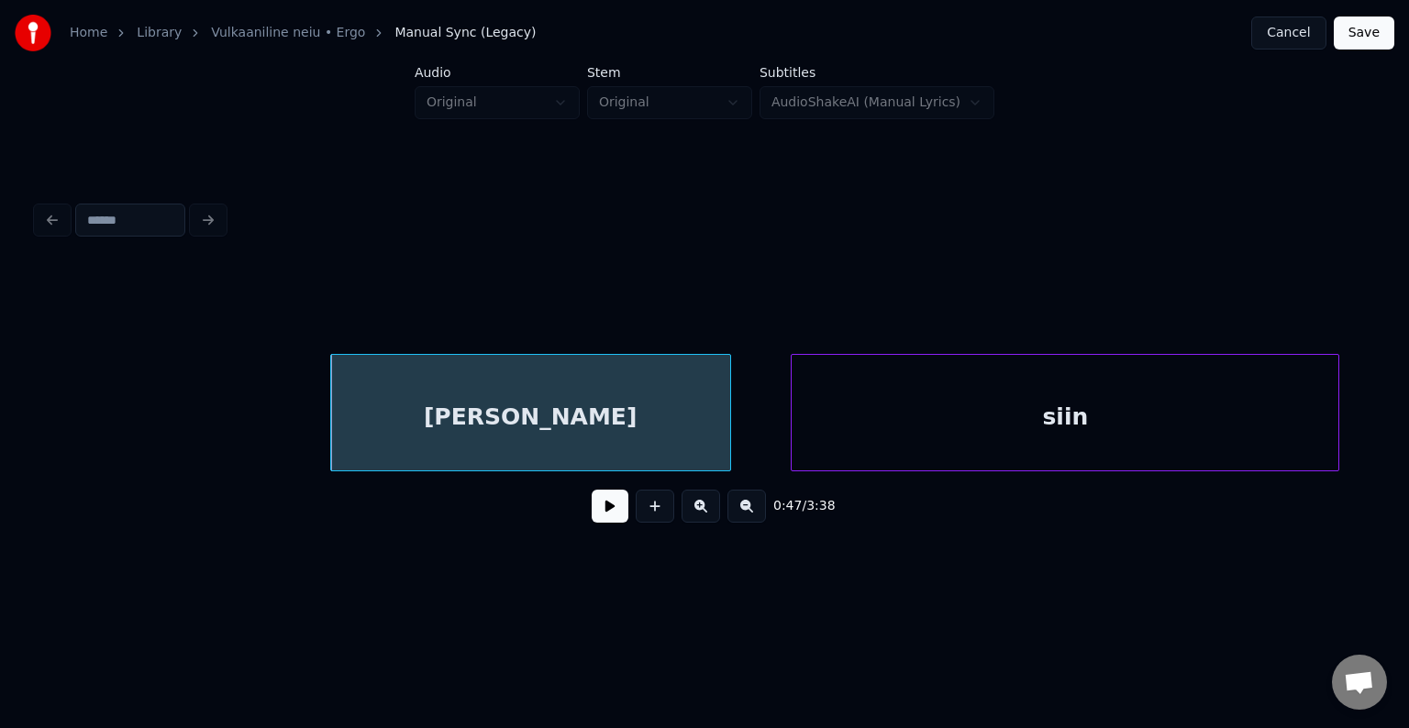
click at [931, 420] on div "siin" at bounding box center [1064, 417] width 547 height 125
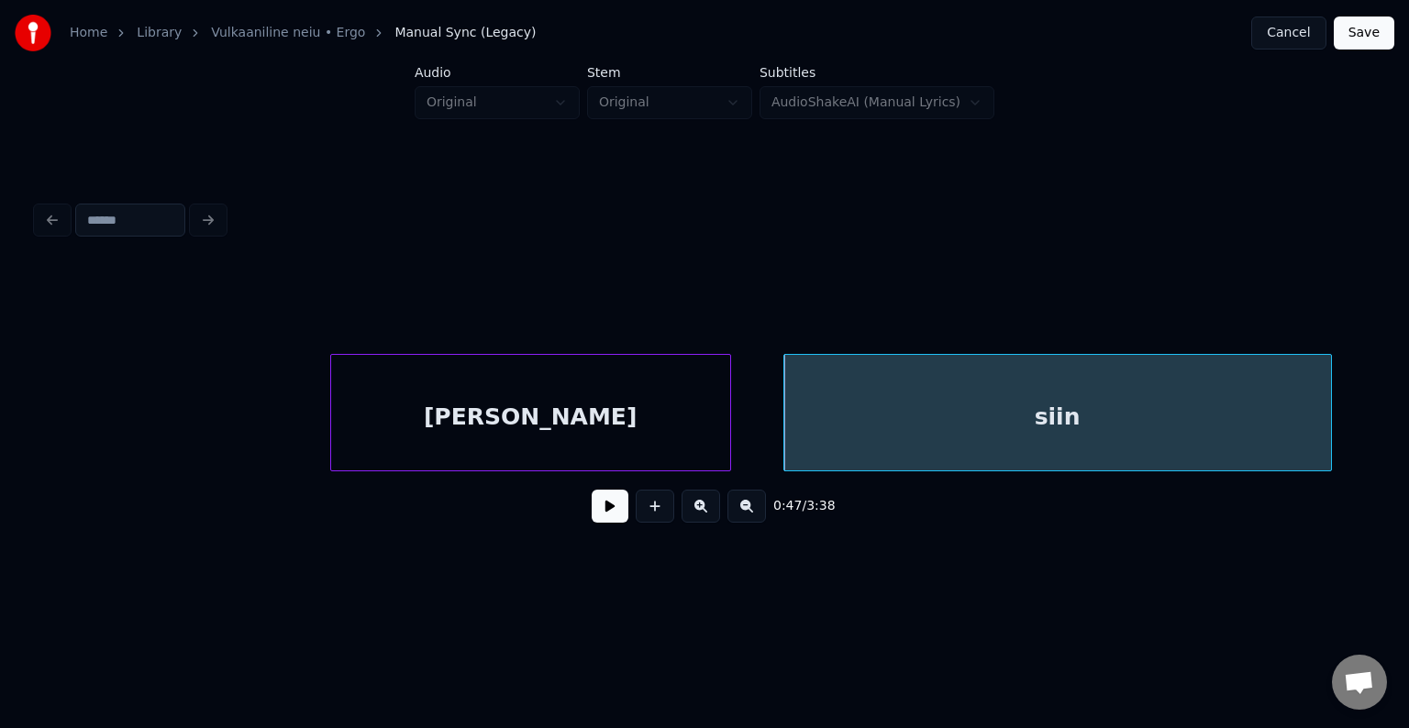
click at [510, 436] on div "[PERSON_NAME]" at bounding box center [530, 417] width 399 height 125
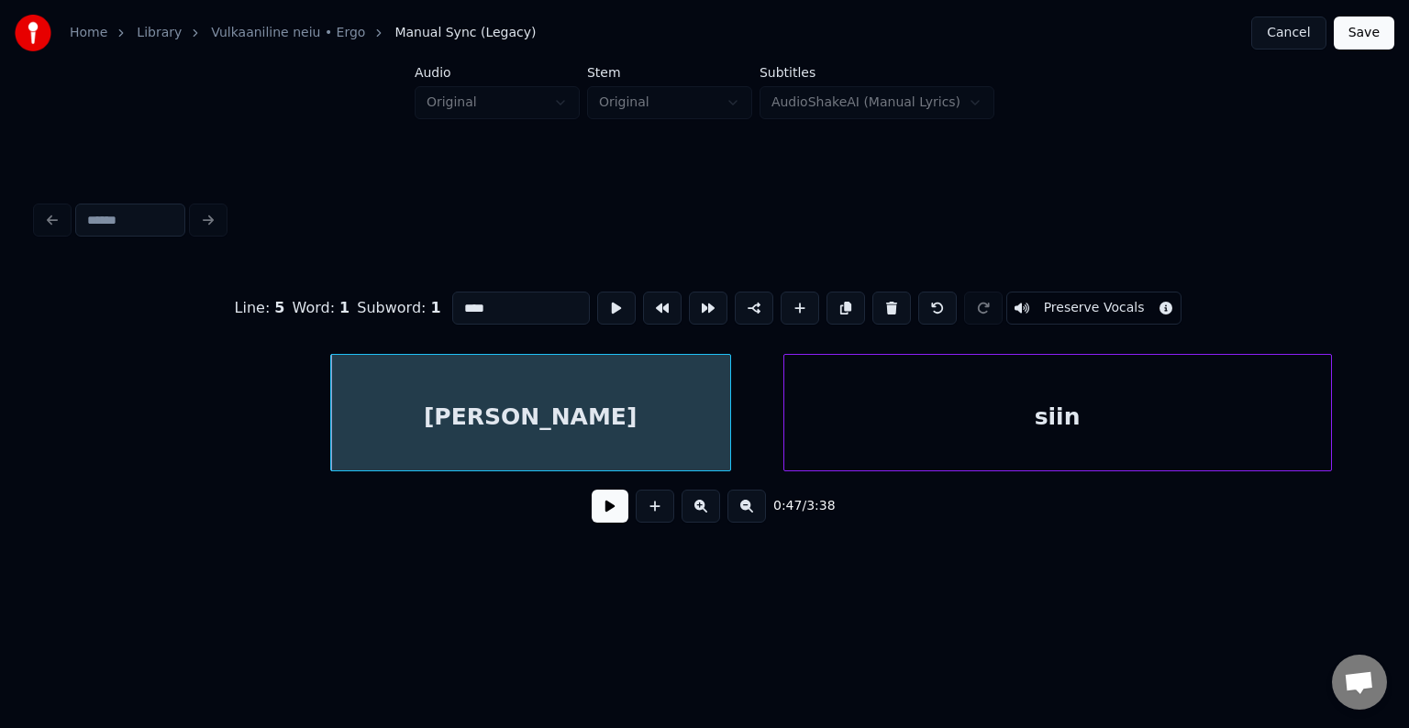
click at [592, 521] on button at bounding box center [610, 506] width 37 height 33
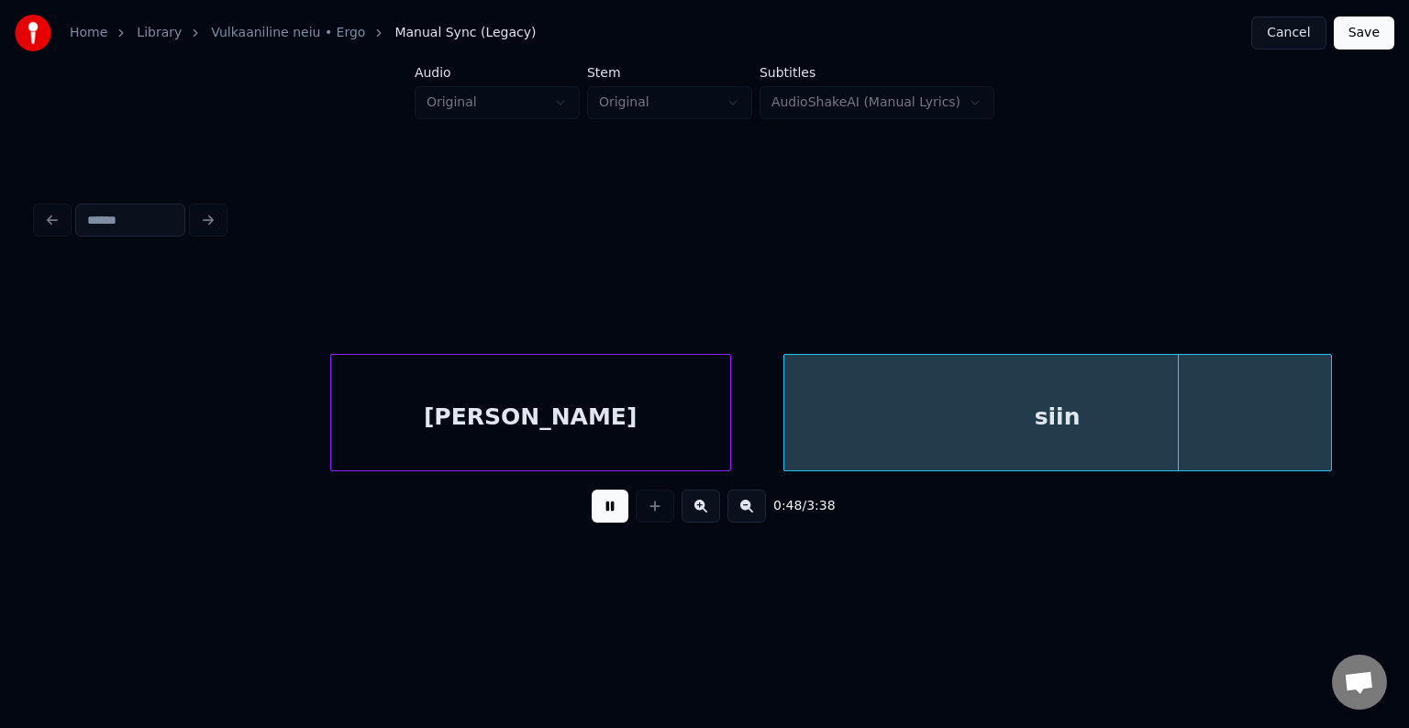
click at [592, 521] on button at bounding box center [610, 506] width 37 height 33
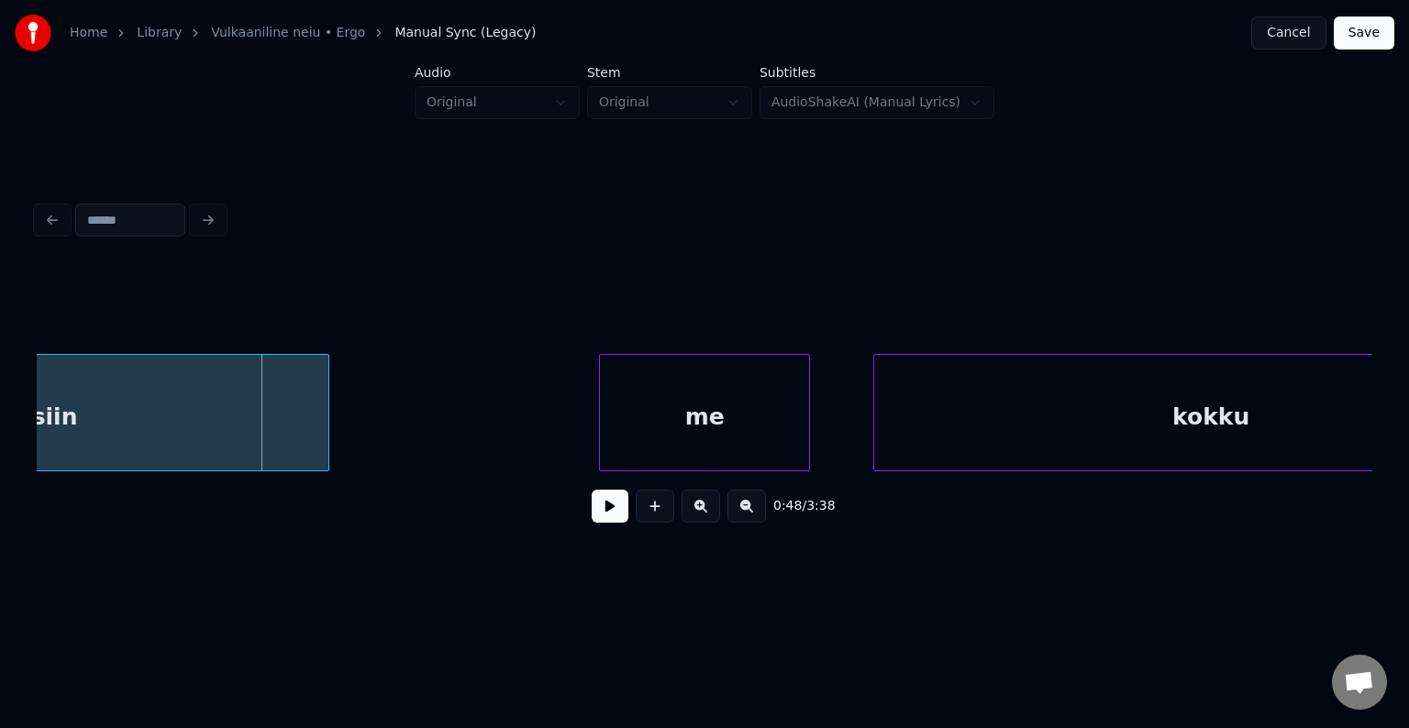
scroll to position [0, 50759]
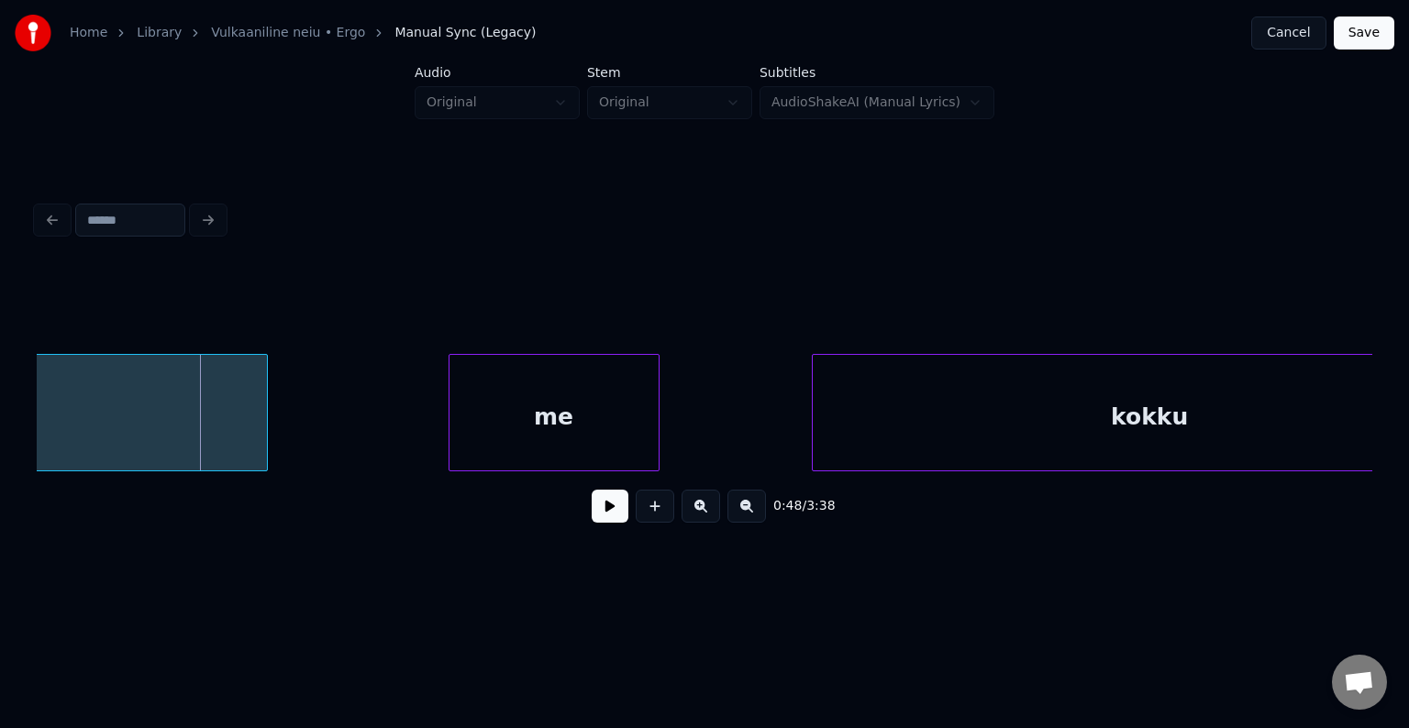
click at [595, 418] on div "me" at bounding box center [553, 417] width 209 height 125
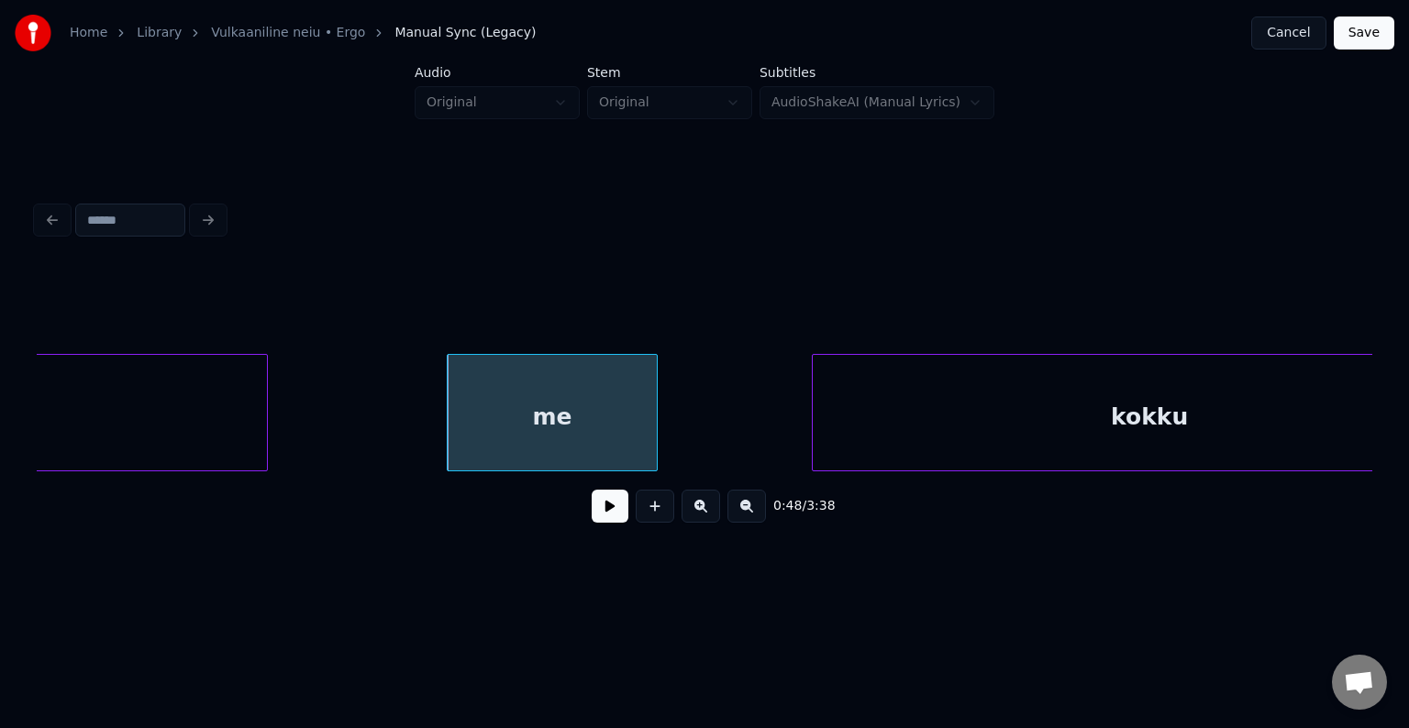
scroll to position [0, 50869]
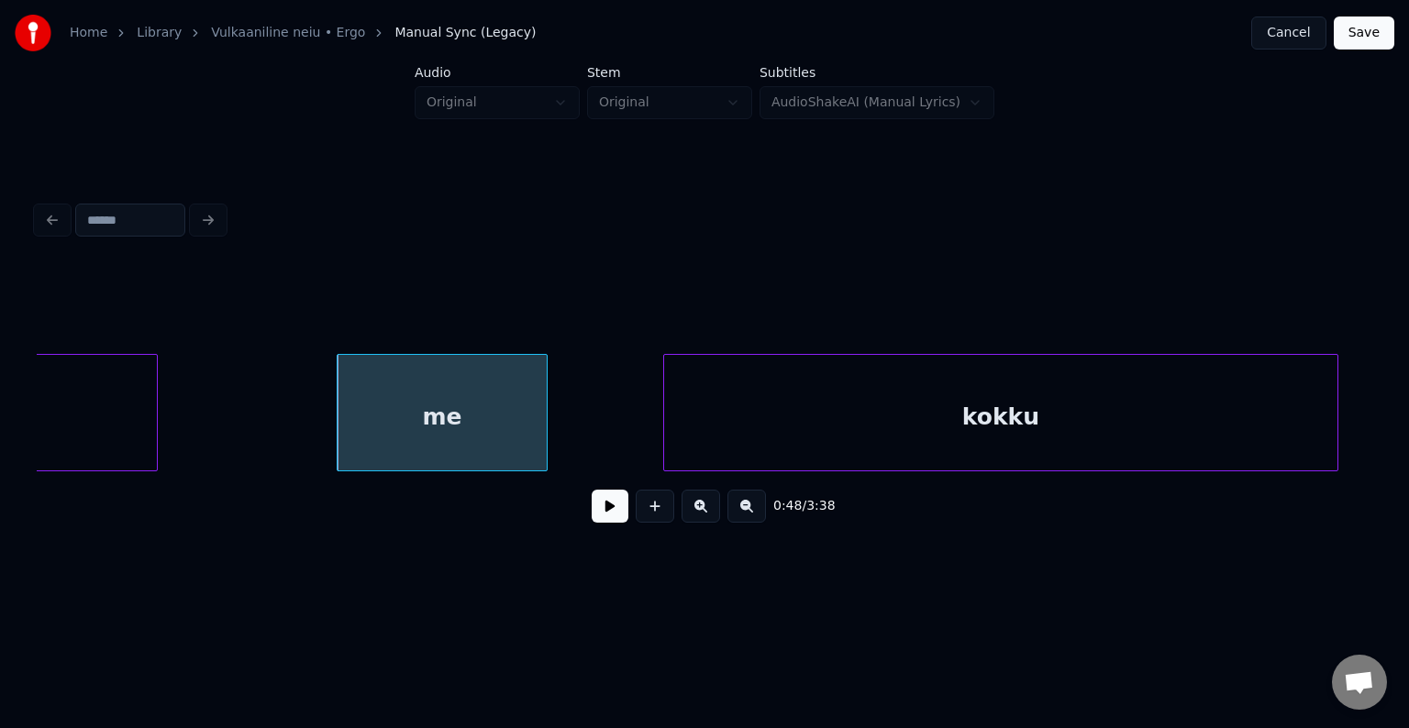
click at [1041, 429] on div "kokku" at bounding box center [1000, 417] width 673 height 125
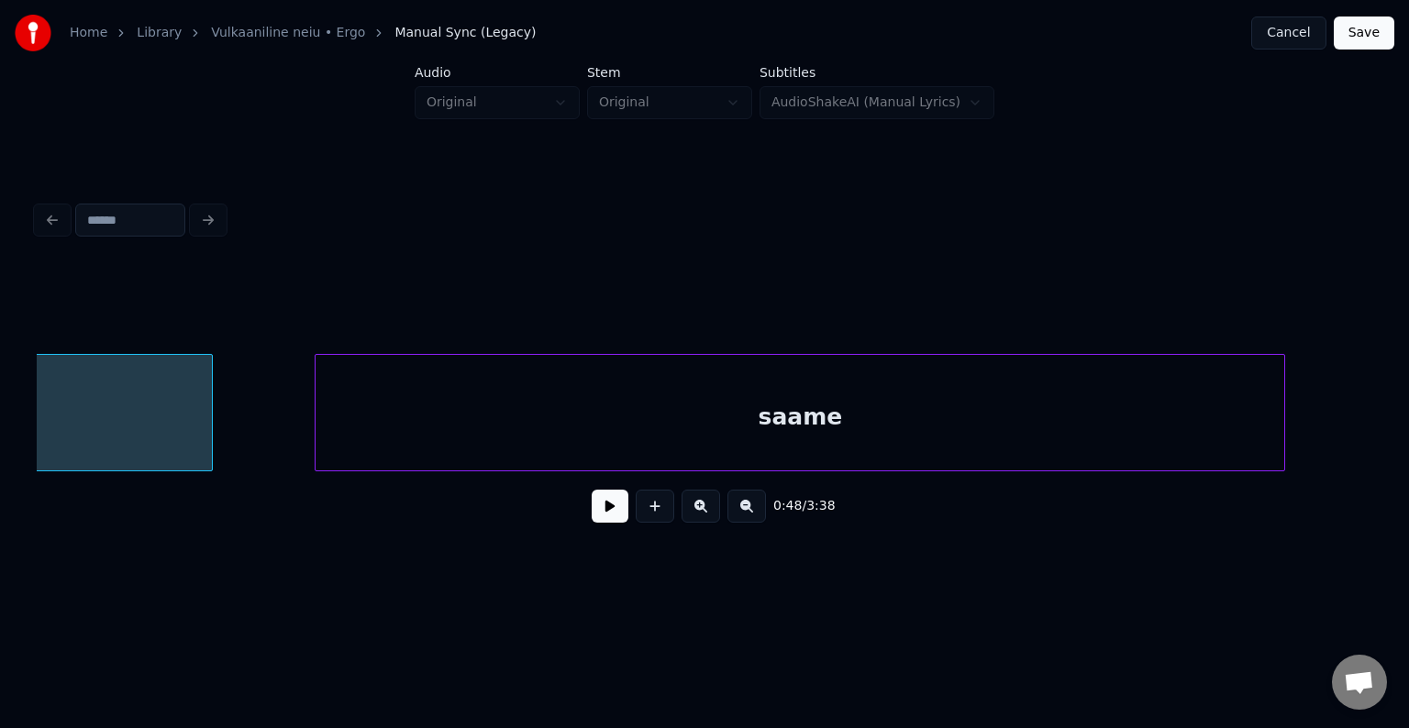
scroll to position [0, 52006]
click at [1163, 431] on div "saame" at bounding box center [766, 417] width 968 height 125
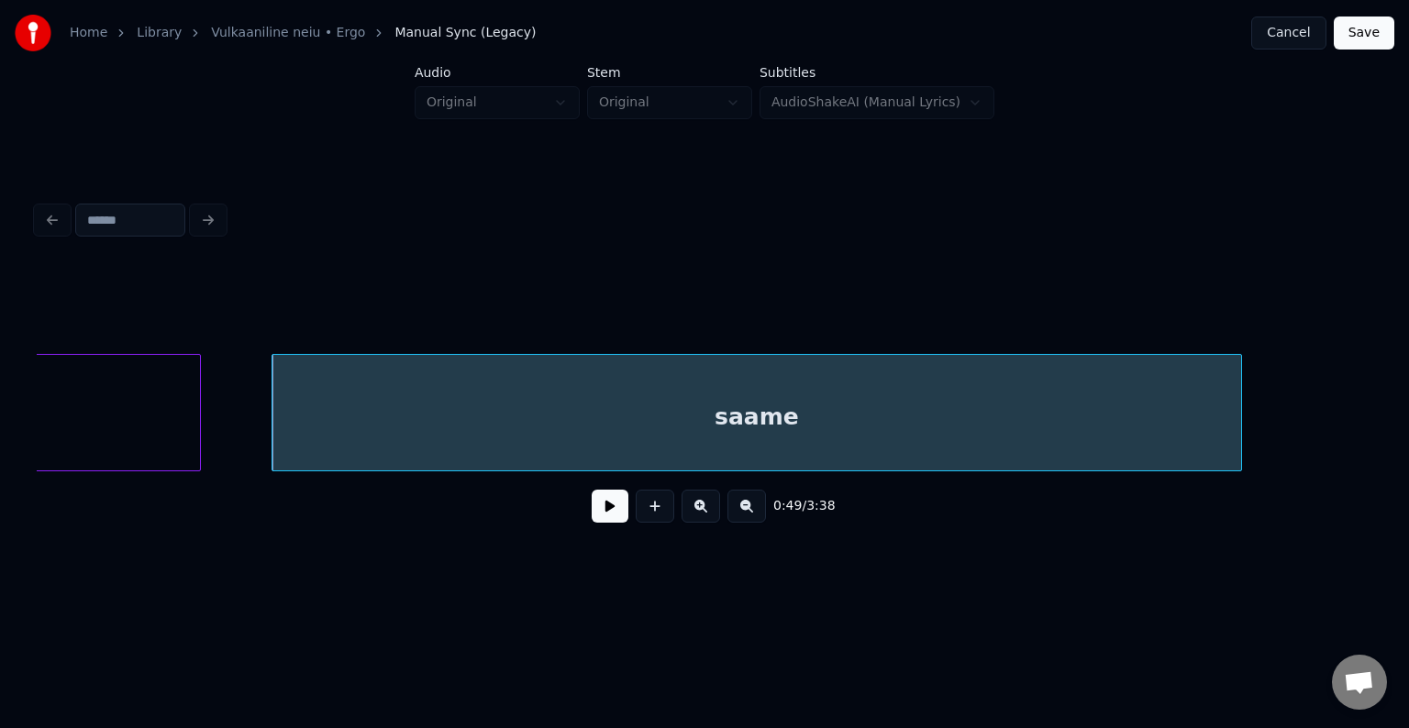
click at [597, 523] on button at bounding box center [610, 506] width 37 height 33
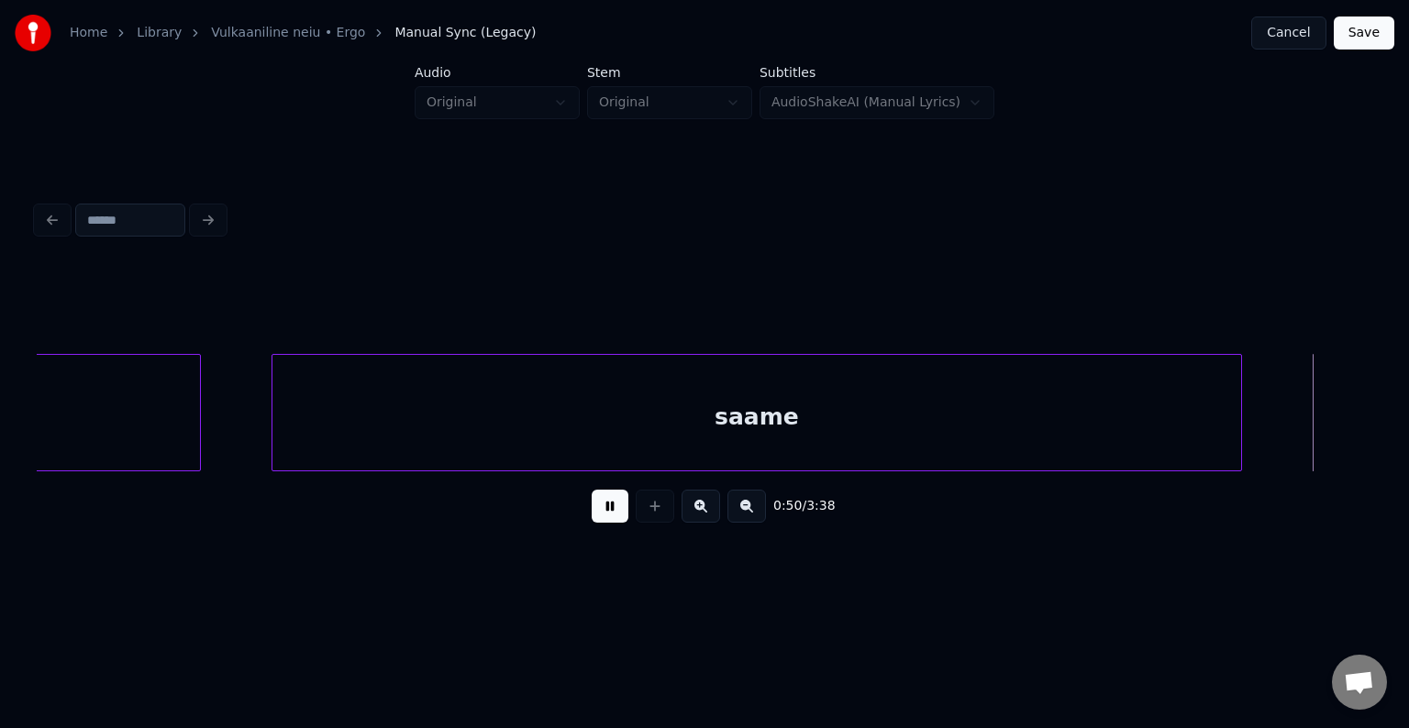
click at [597, 523] on button at bounding box center [610, 506] width 37 height 33
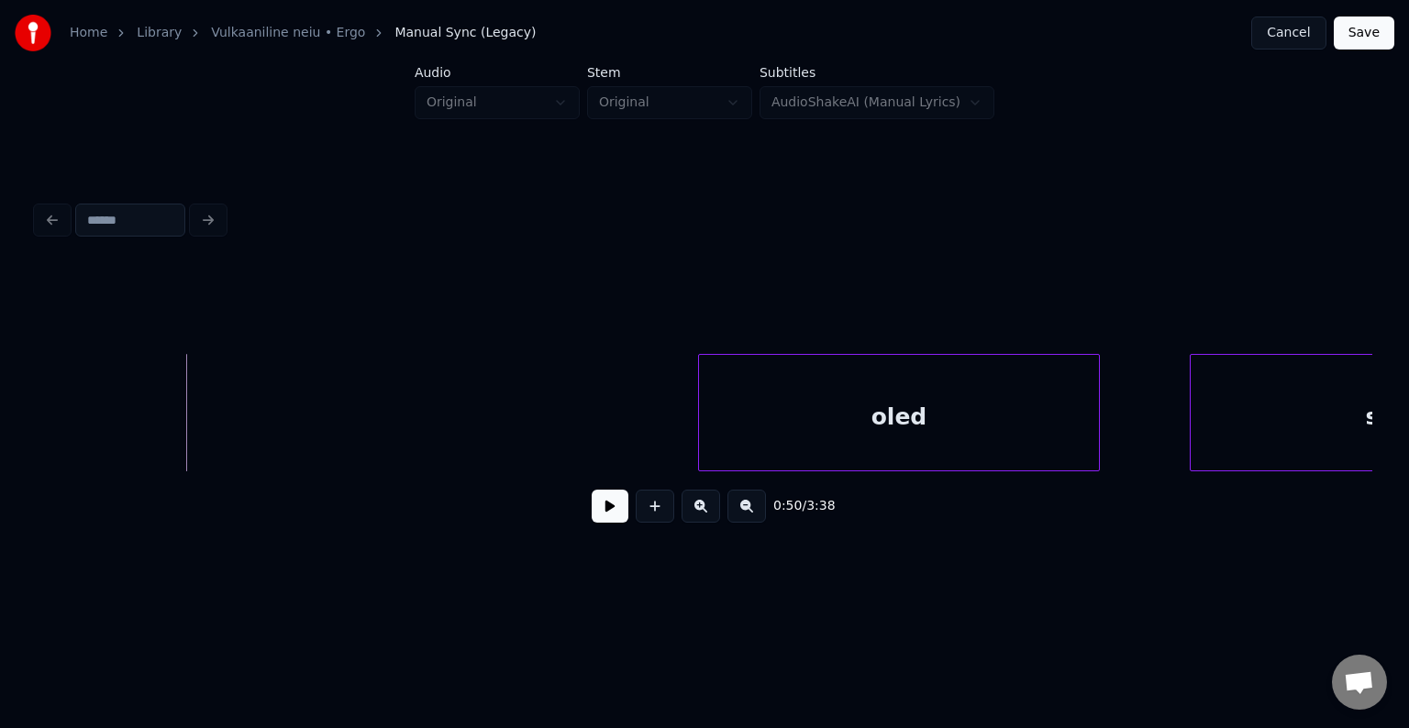
click at [828, 374] on div "oled" at bounding box center [898, 417] width 399 height 125
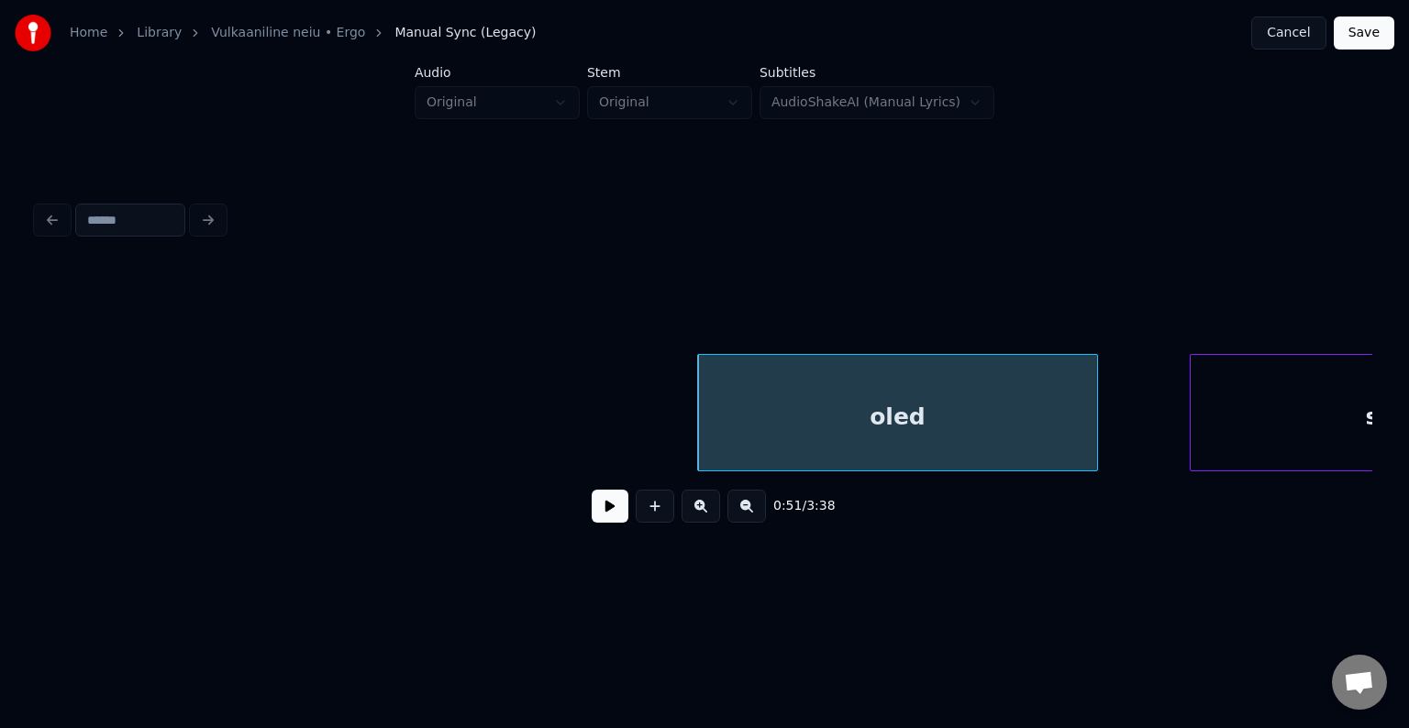
click at [1357, 480] on div "0:51 / 3:38" at bounding box center [704, 506] width 1335 height 70
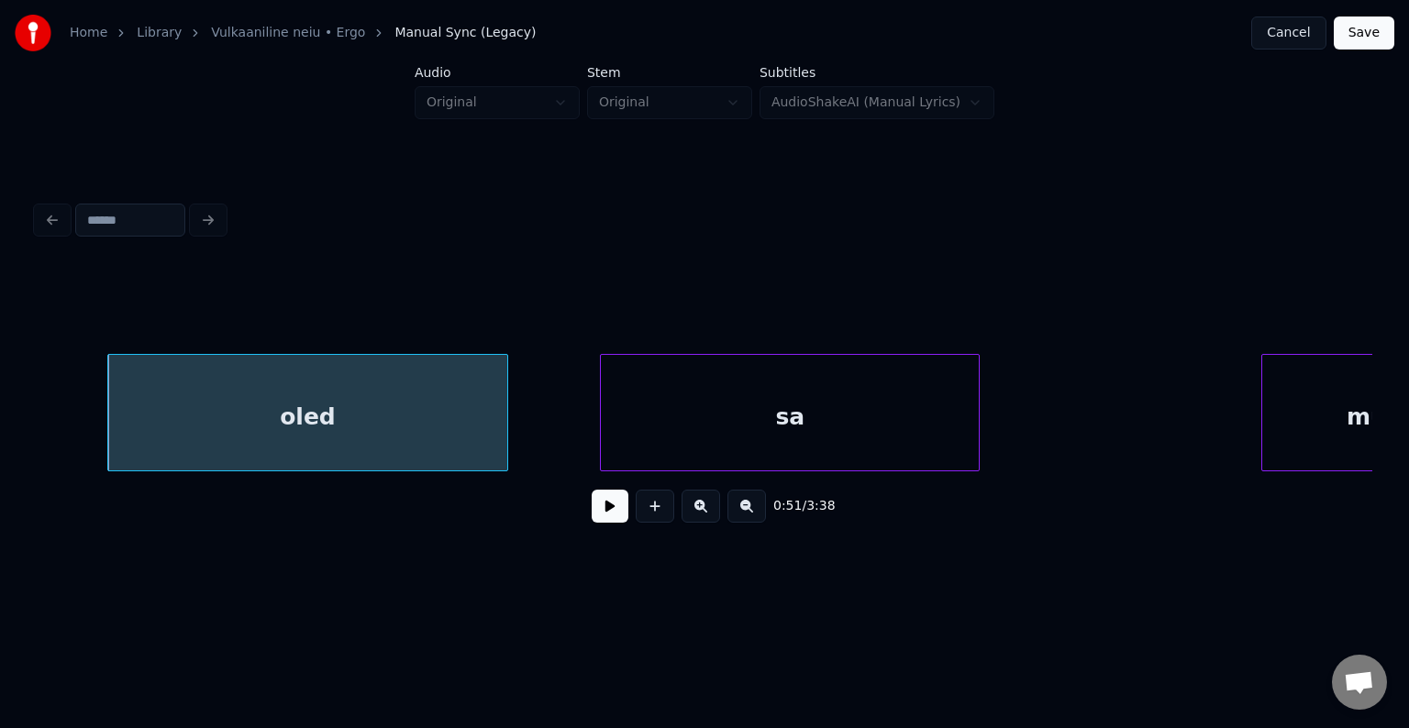
scroll to position [0, 53979]
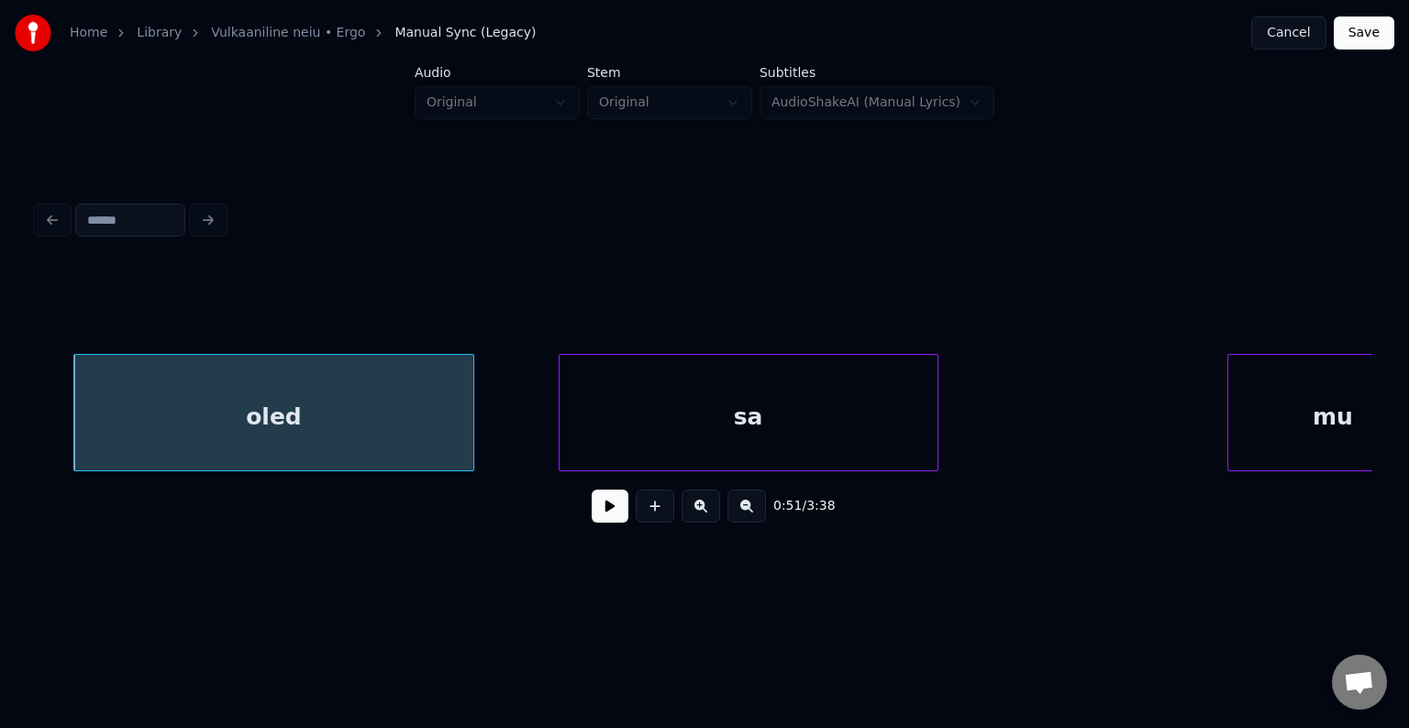
click at [855, 436] on div "sa" at bounding box center [748, 417] width 378 height 125
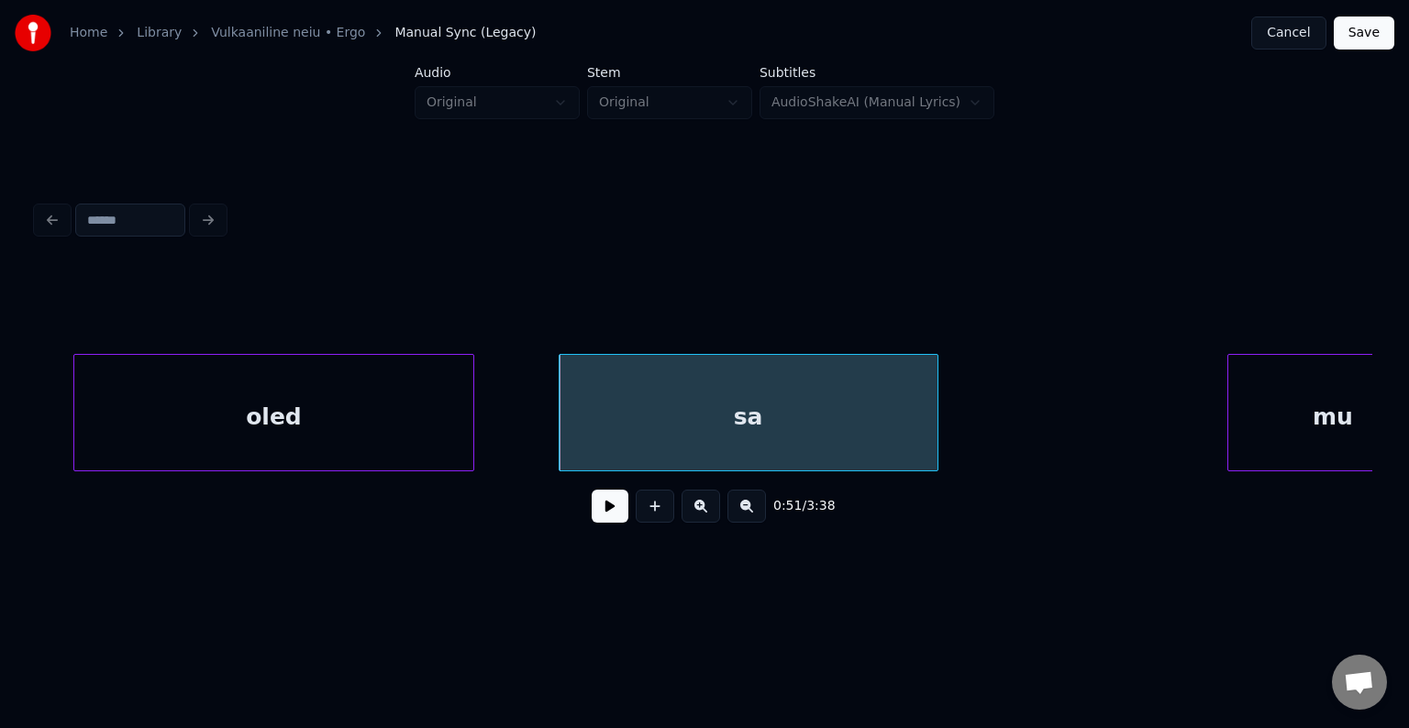
click at [266, 436] on div "oled" at bounding box center [273, 417] width 399 height 125
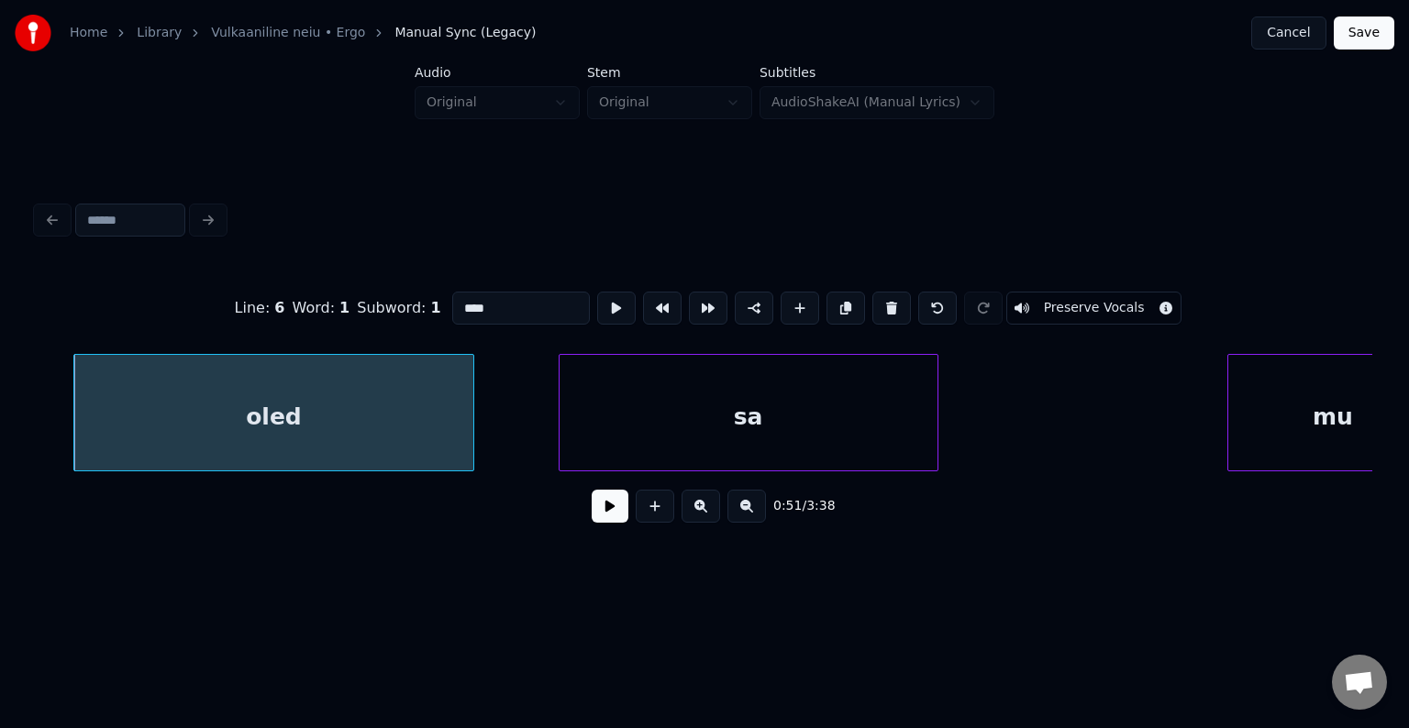
click at [592, 523] on button at bounding box center [610, 506] width 37 height 33
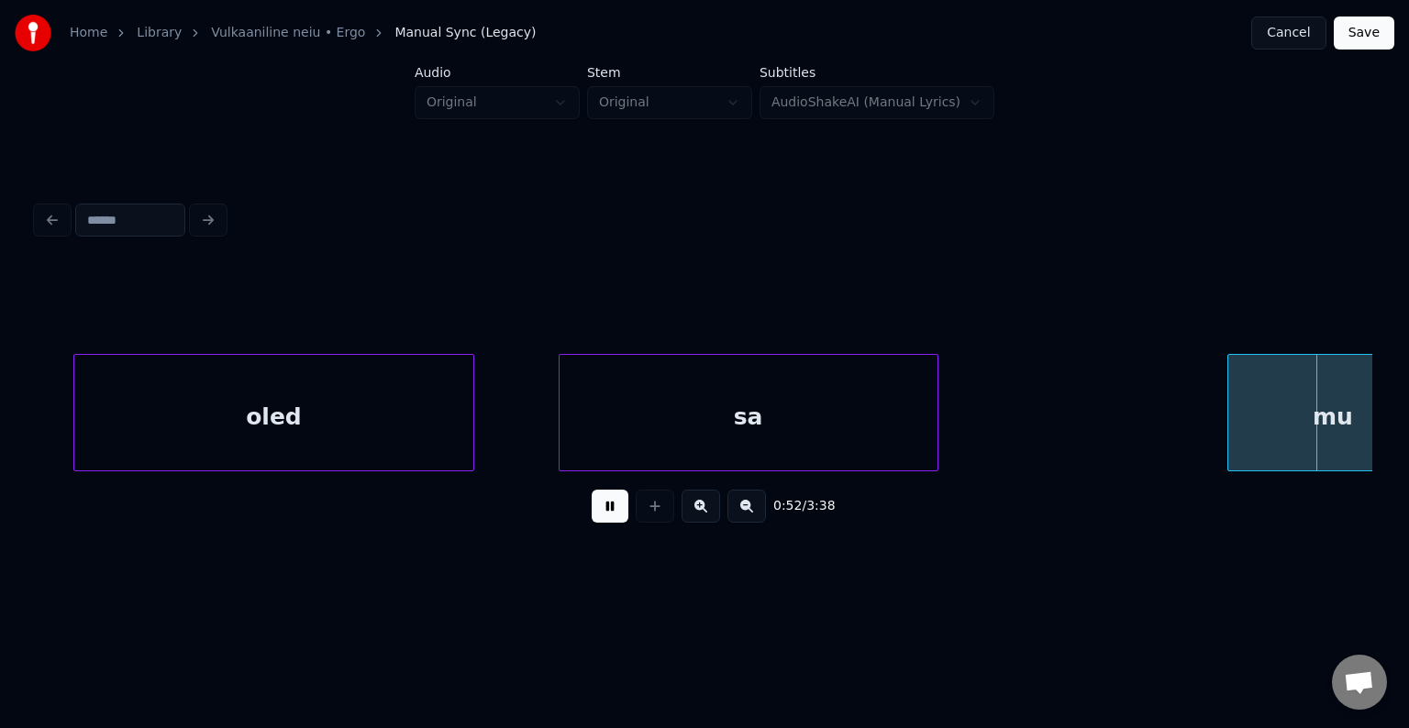
click at [592, 523] on button at bounding box center [610, 506] width 37 height 33
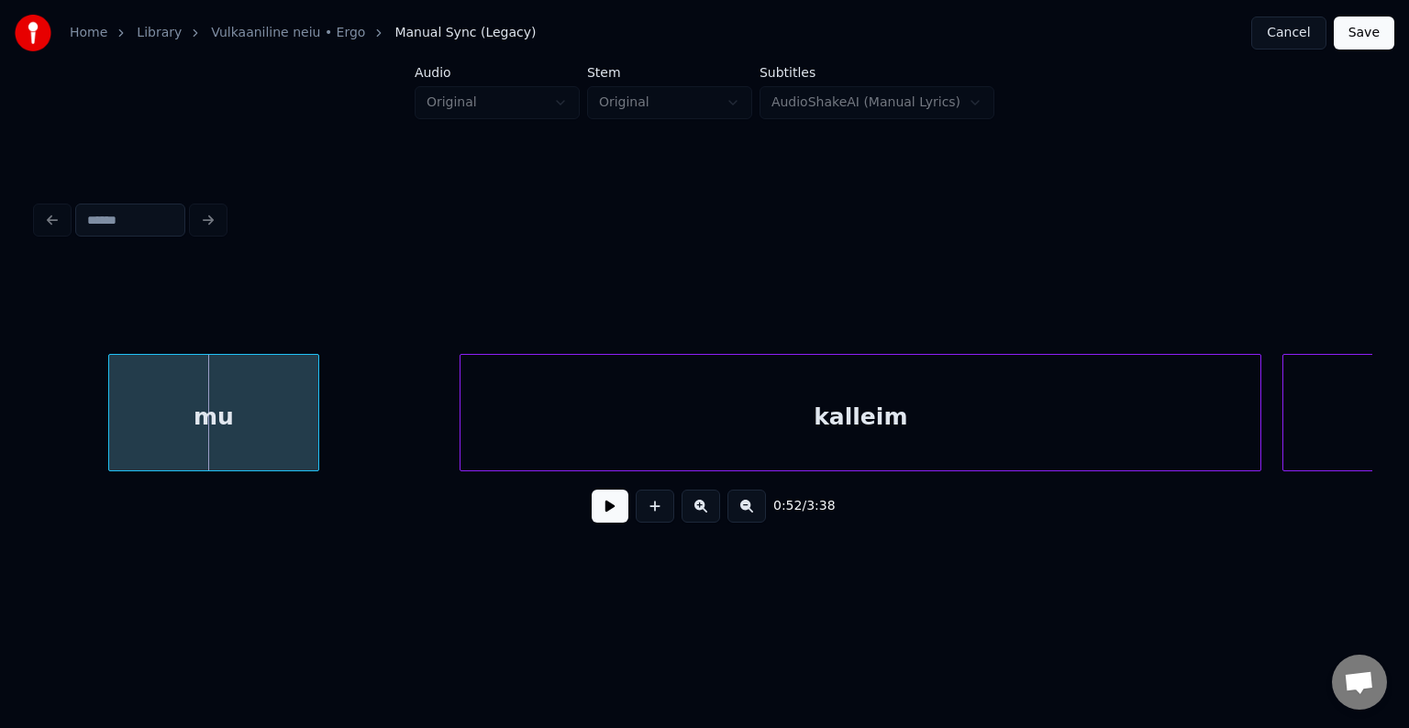
scroll to position [0, 55116]
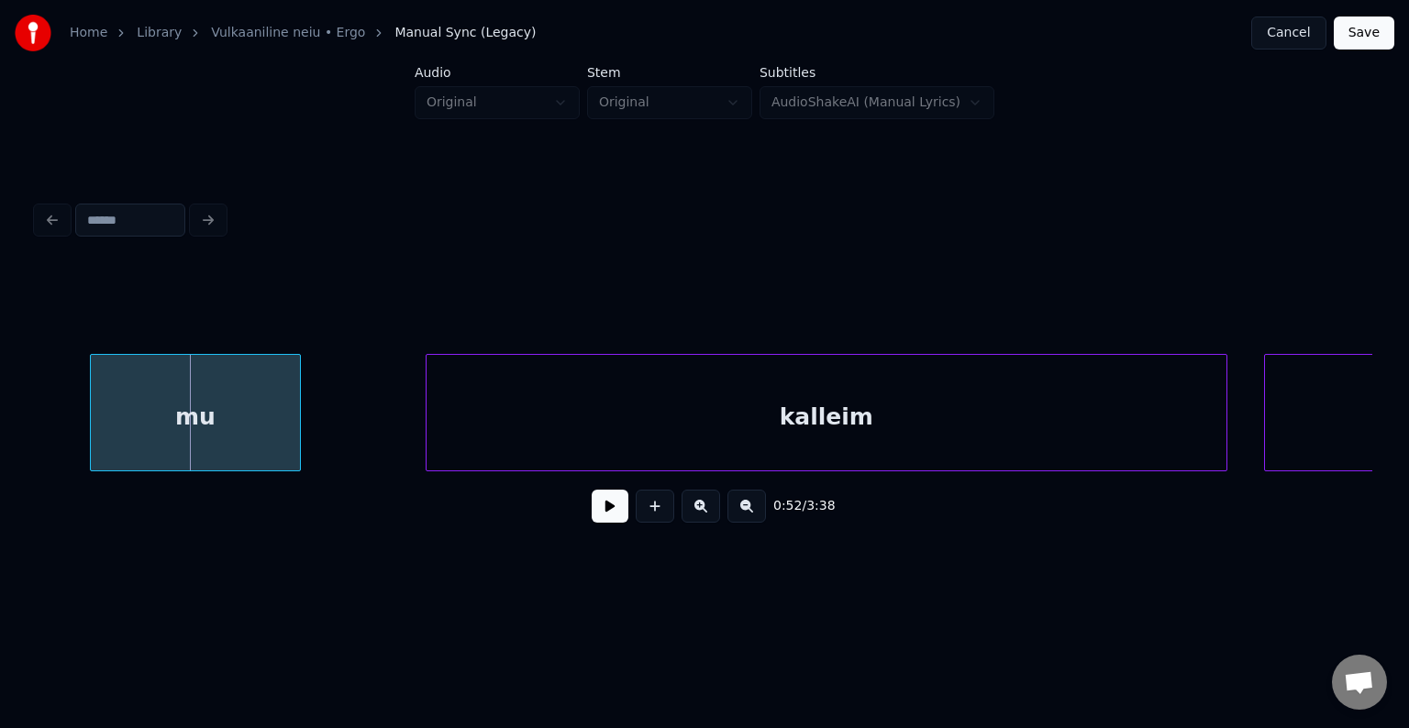
click at [1123, 425] on div "kalleim" at bounding box center [826, 417] width 800 height 125
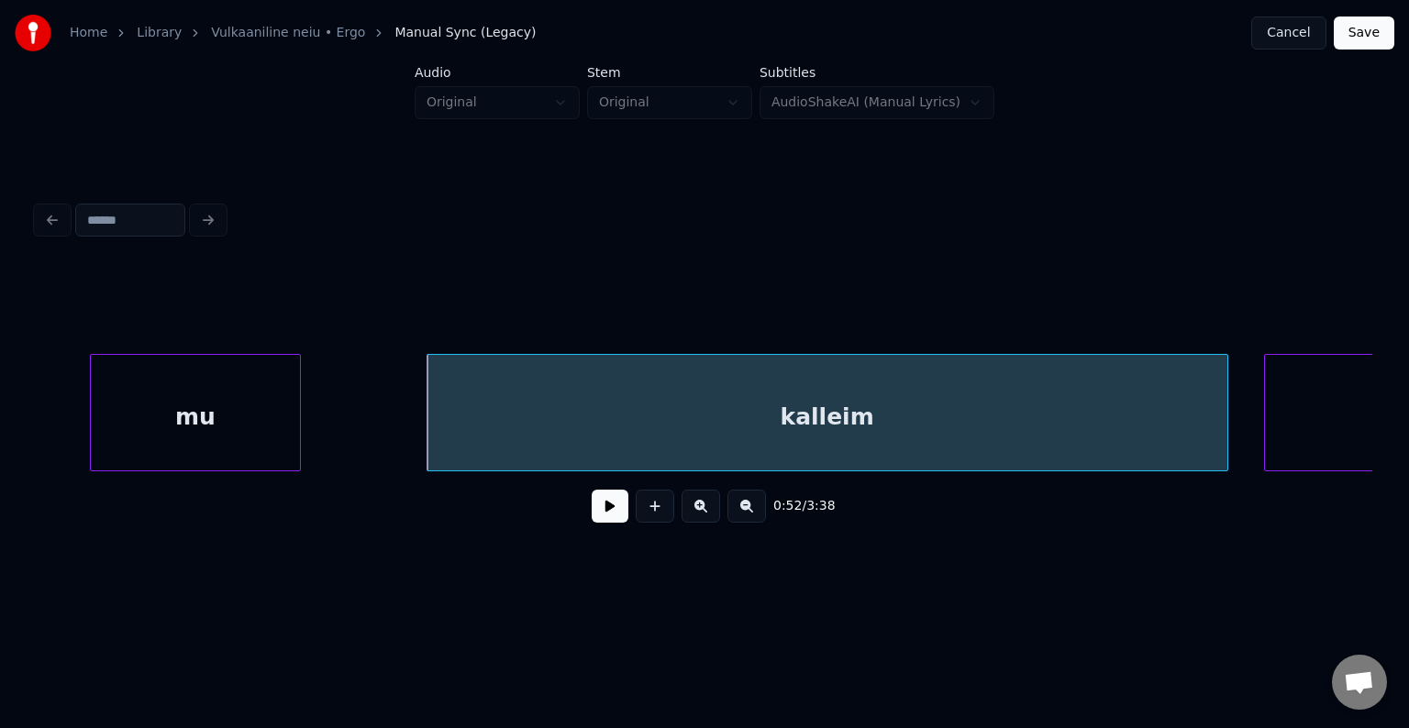
click at [594, 526] on div "0:52 / 3:38" at bounding box center [704, 506] width 1306 height 40
click at [598, 517] on button at bounding box center [610, 506] width 37 height 33
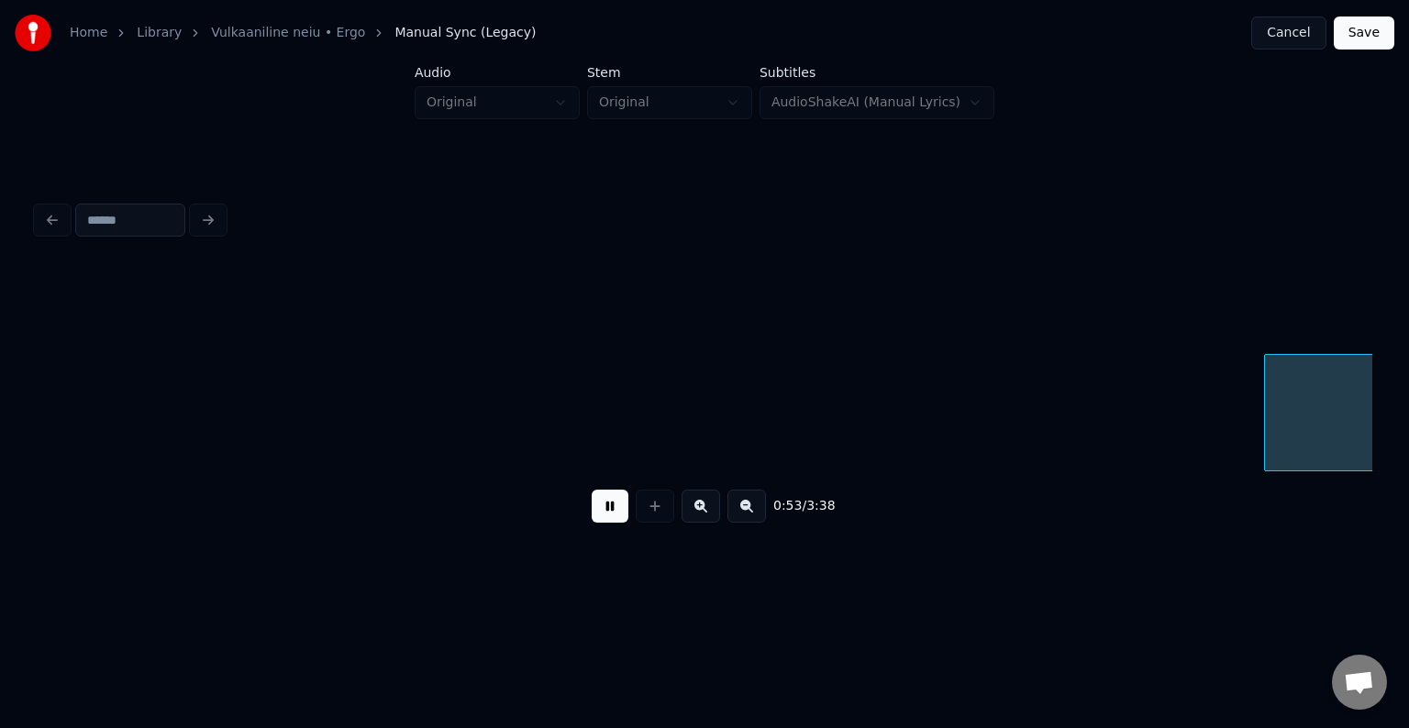
scroll to position [0, 56466]
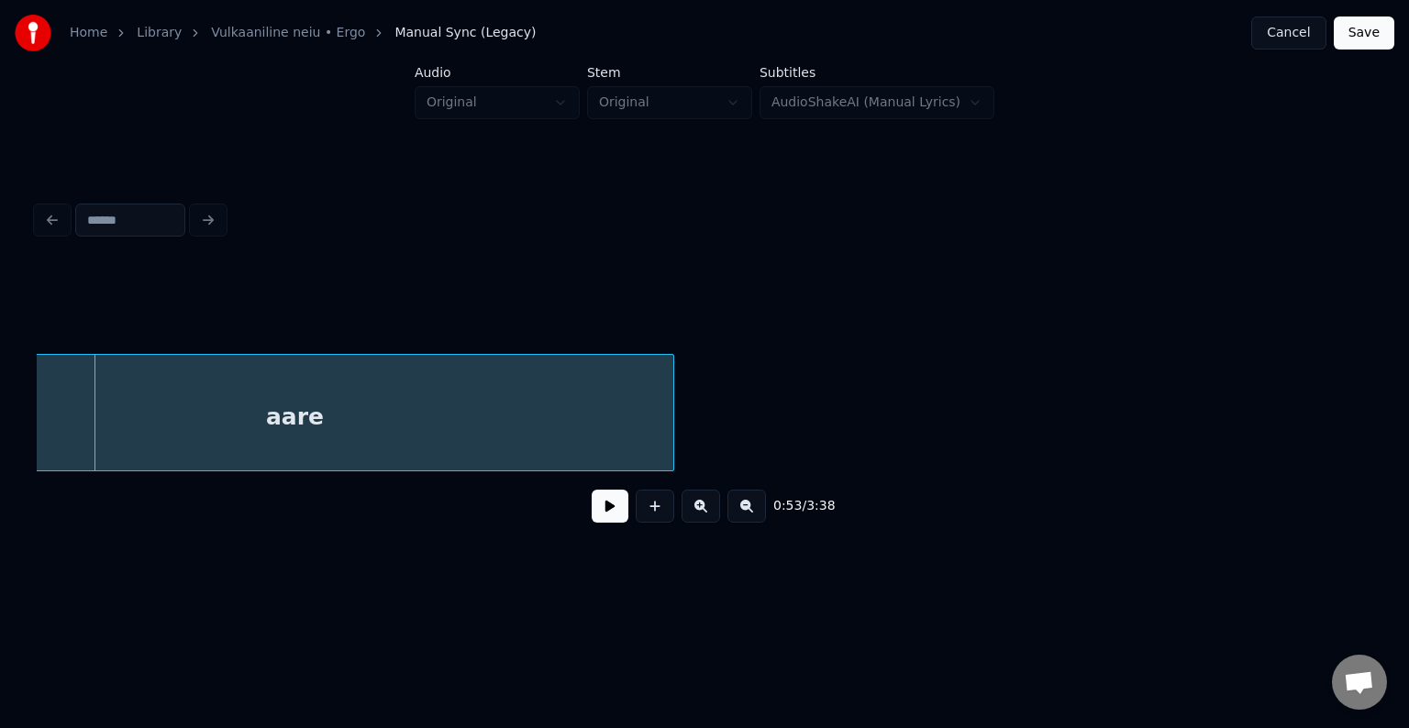
click at [594, 512] on button at bounding box center [610, 506] width 37 height 33
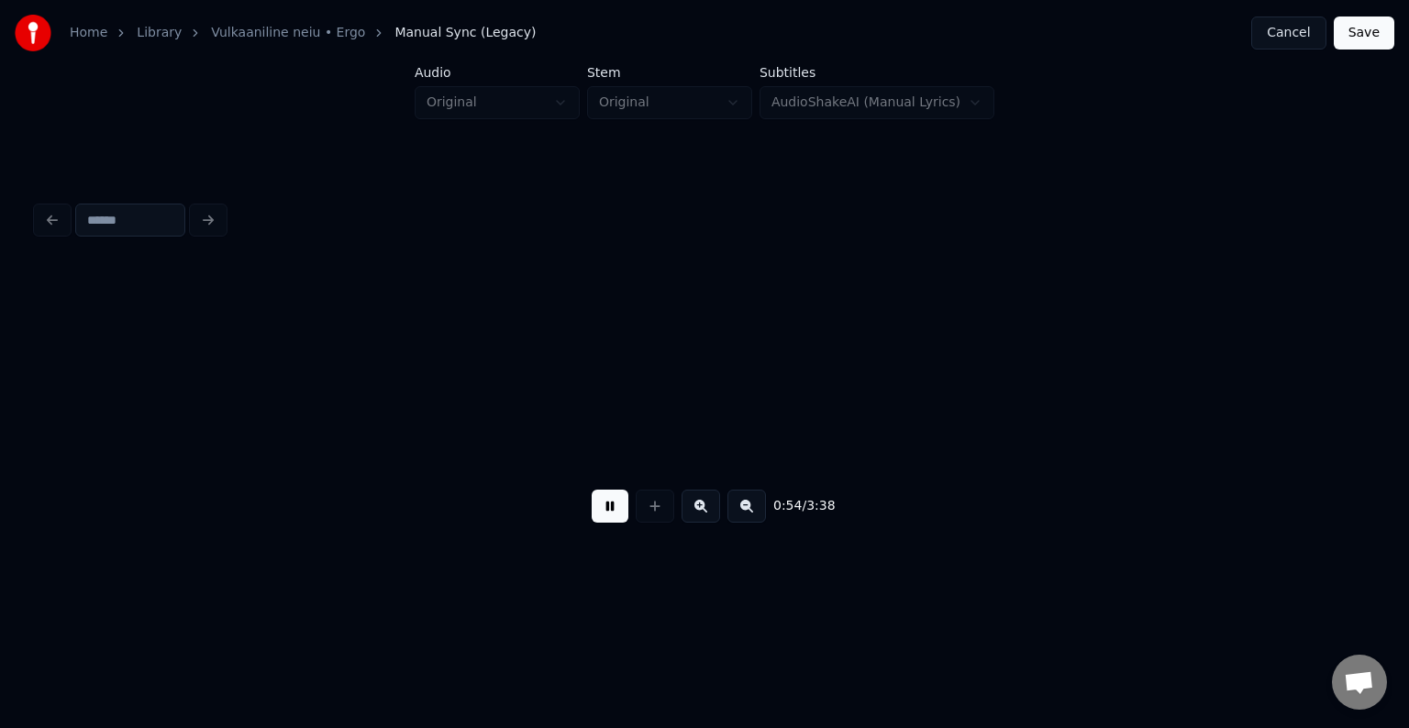
scroll to position [0, 57819]
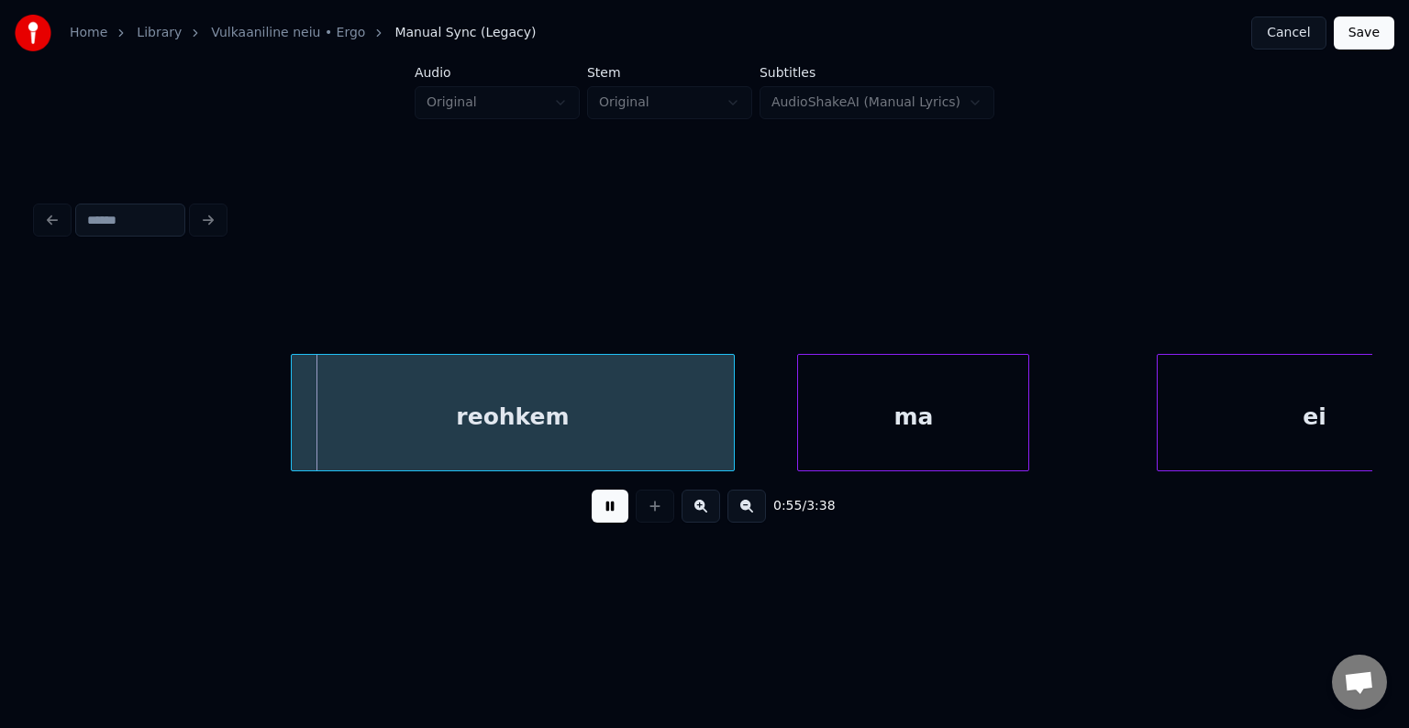
click at [593, 512] on button at bounding box center [610, 506] width 37 height 33
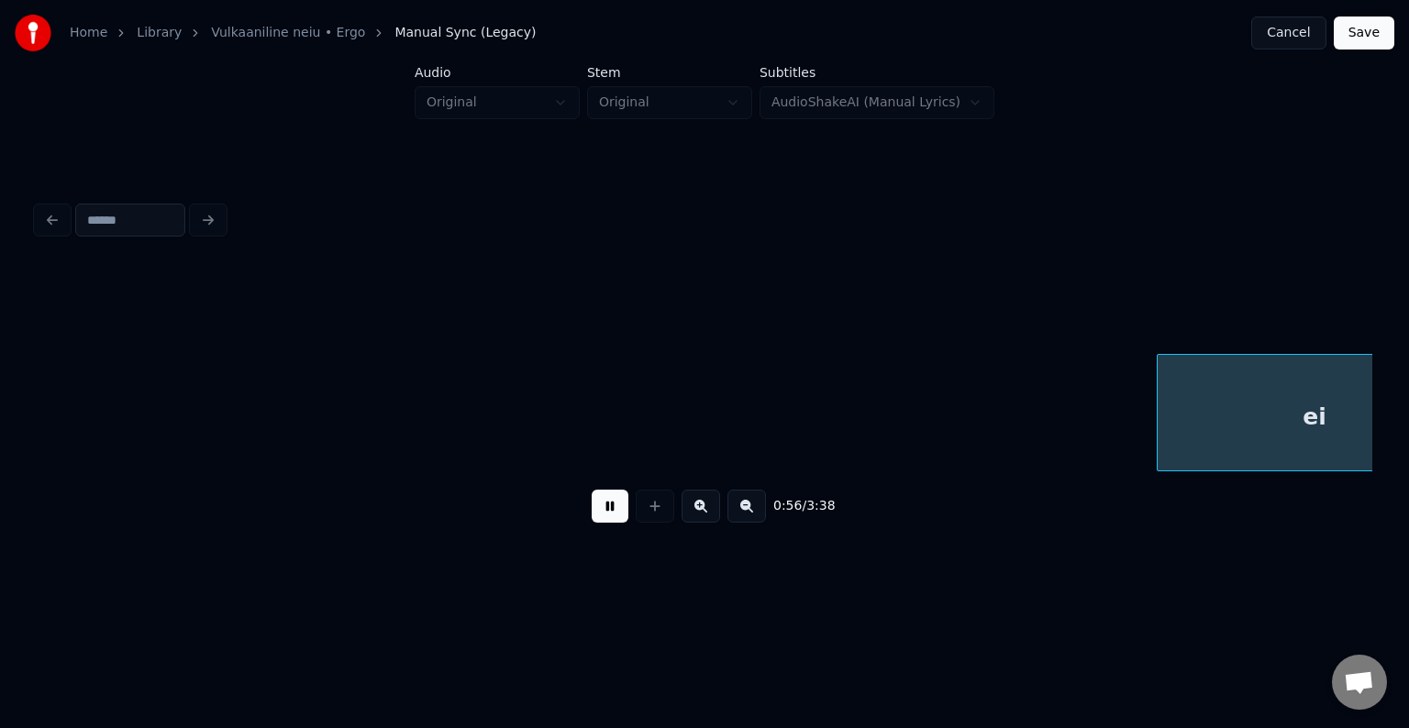
scroll to position [0, 59167]
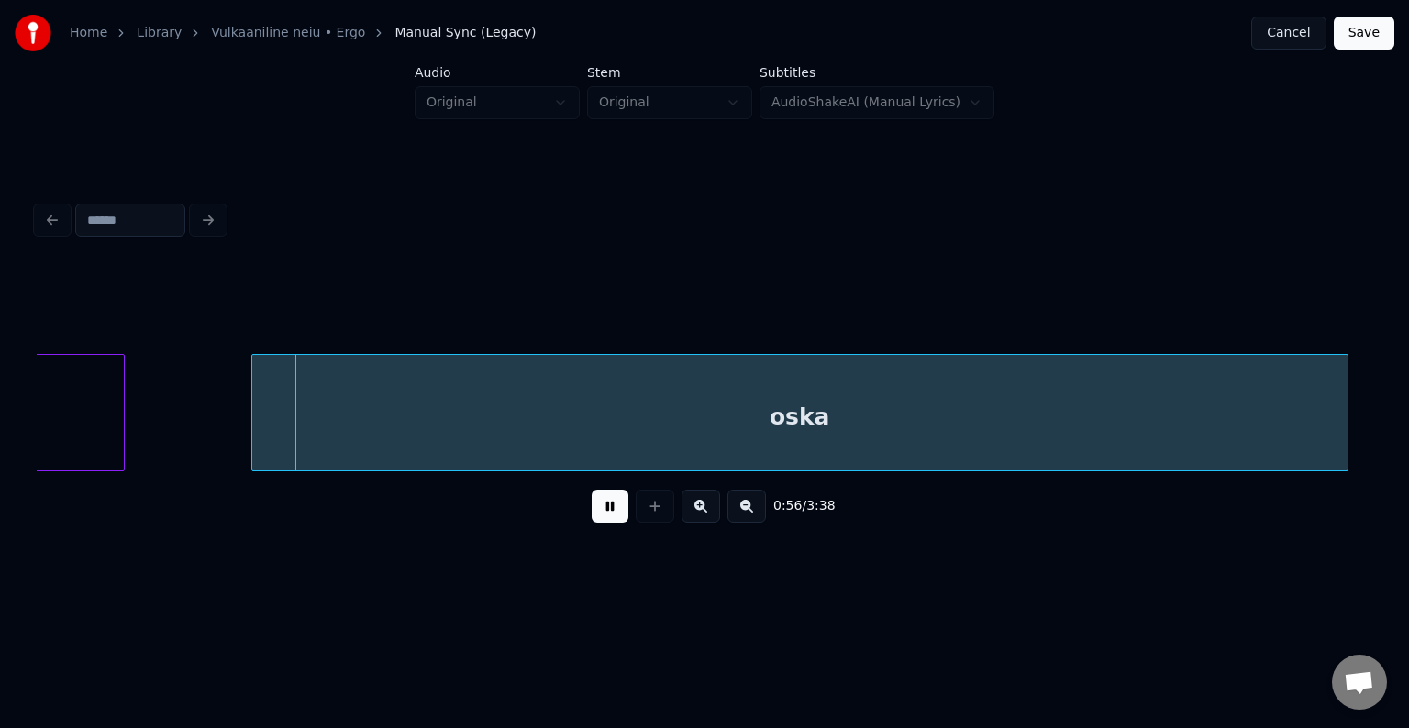
click at [592, 505] on button at bounding box center [610, 506] width 37 height 33
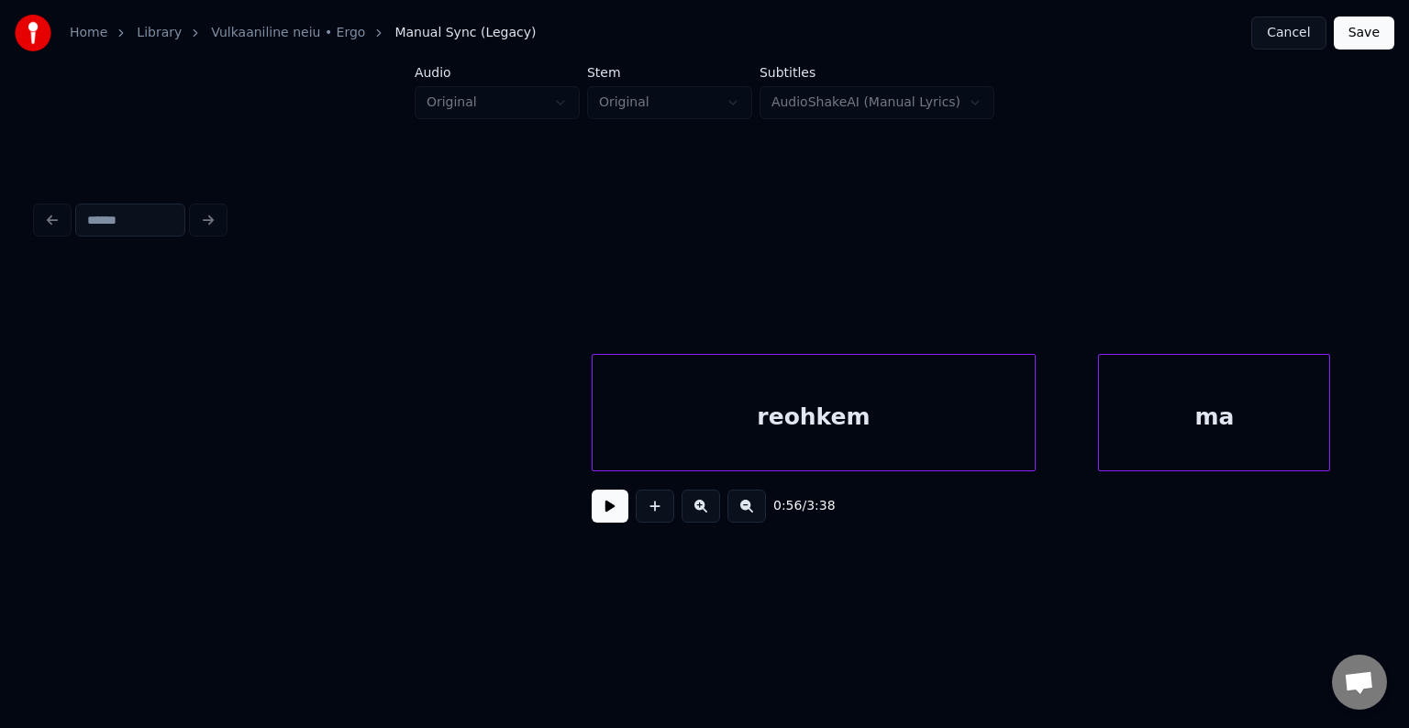
scroll to position [0, 57517]
click at [592, 509] on button at bounding box center [610, 506] width 37 height 33
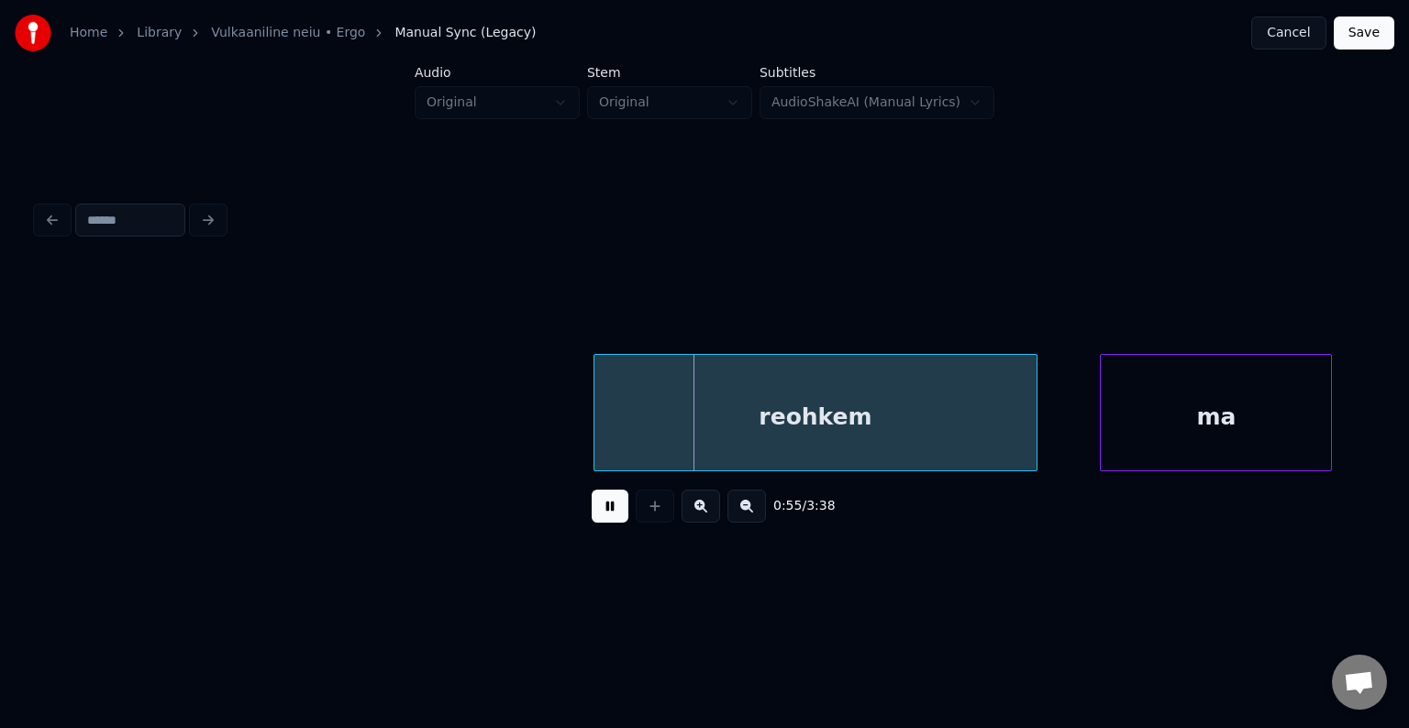
click at [592, 509] on button at bounding box center [610, 506] width 37 height 33
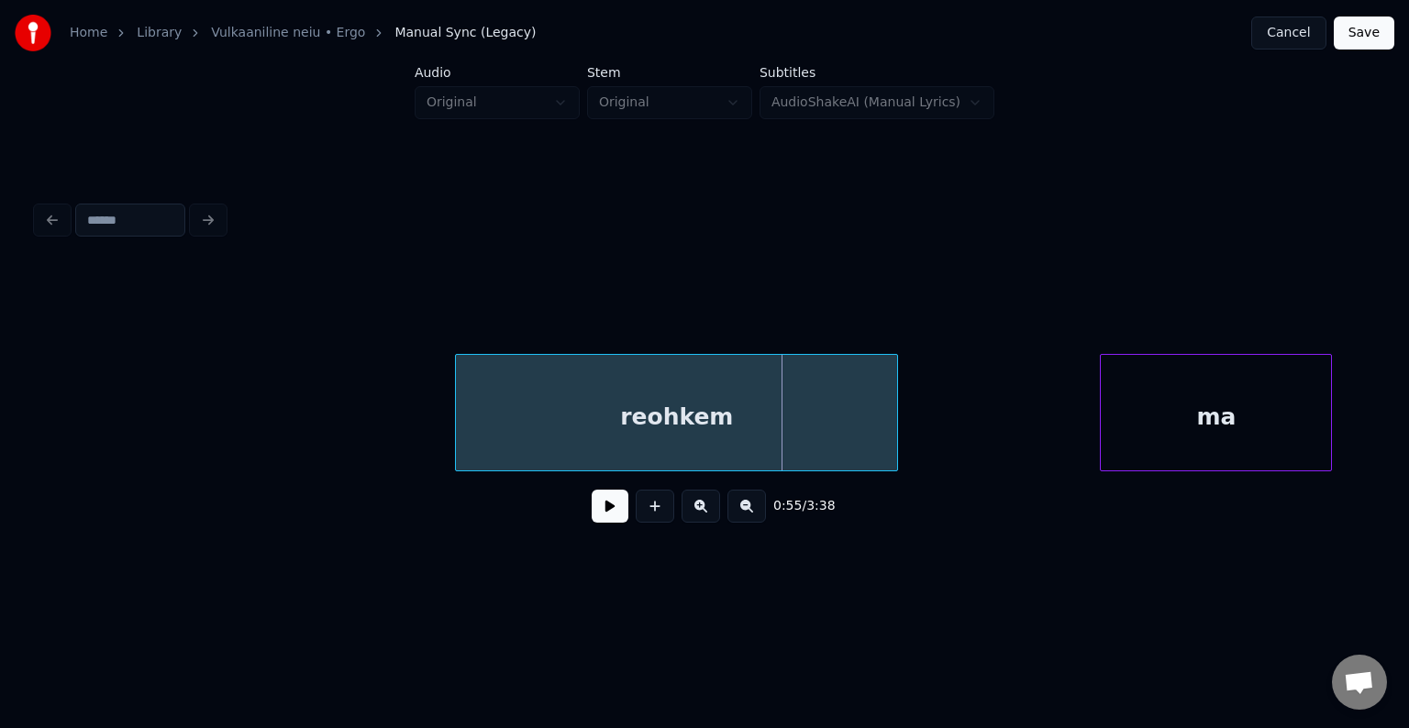
click at [519, 412] on div "reohkem" at bounding box center [676, 417] width 441 height 125
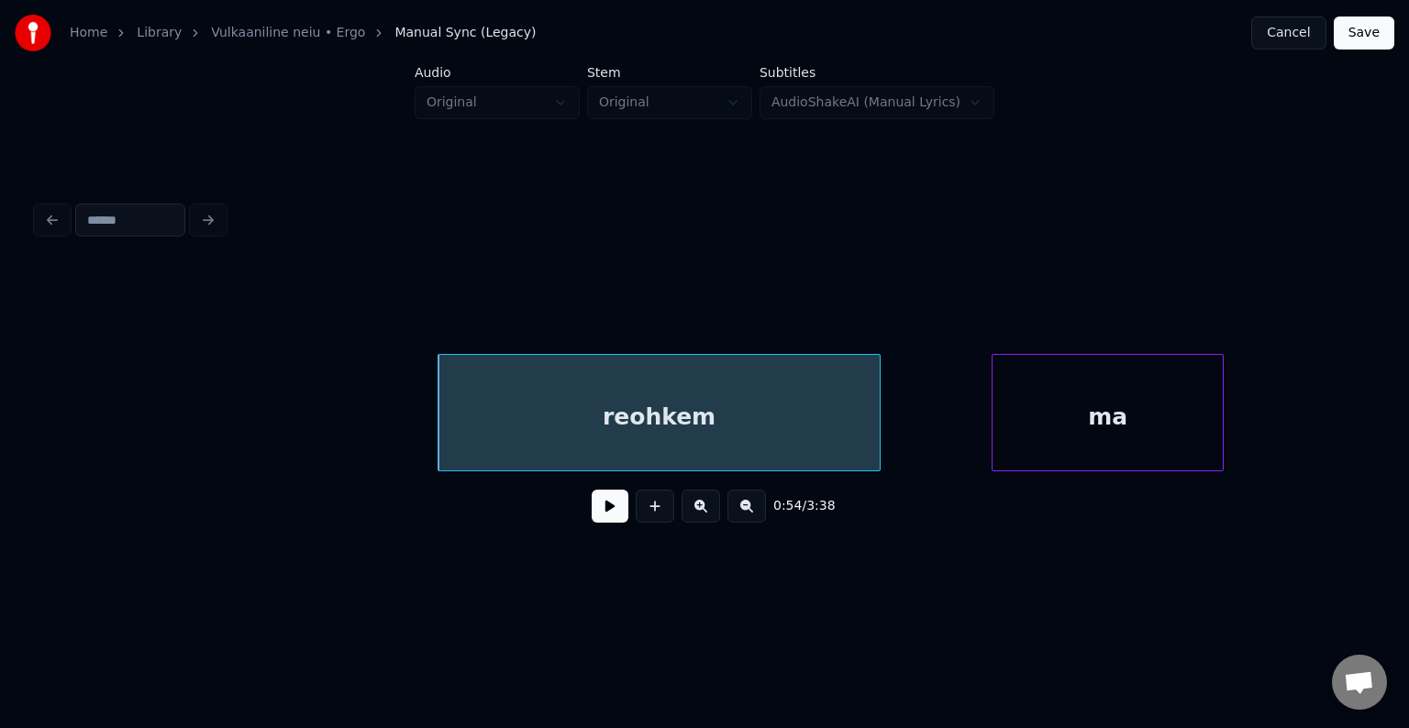
click at [1081, 435] on div "ma" at bounding box center [1107, 417] width 230 height 125
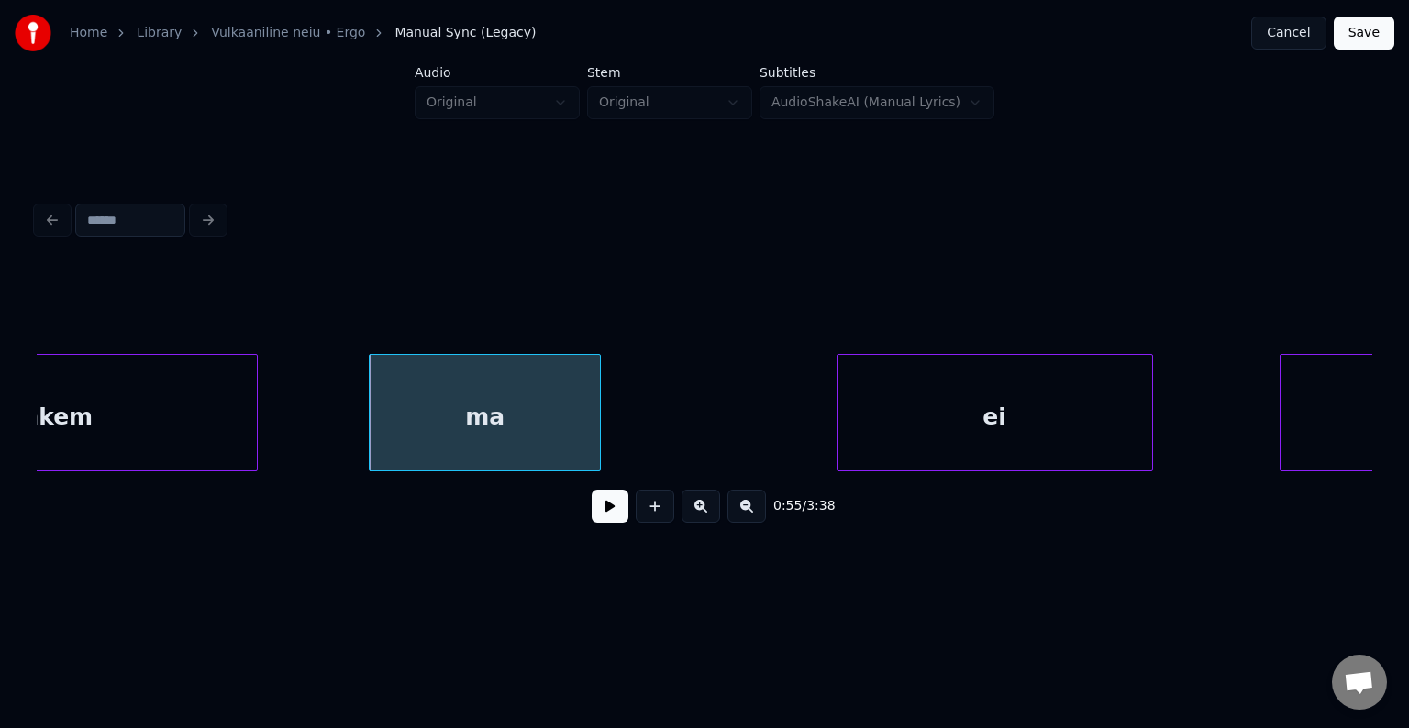
scroll to position [0, 58140]
click at [1003, 410] on div "ei" at bounding box center [930, 417] width 315 height 125
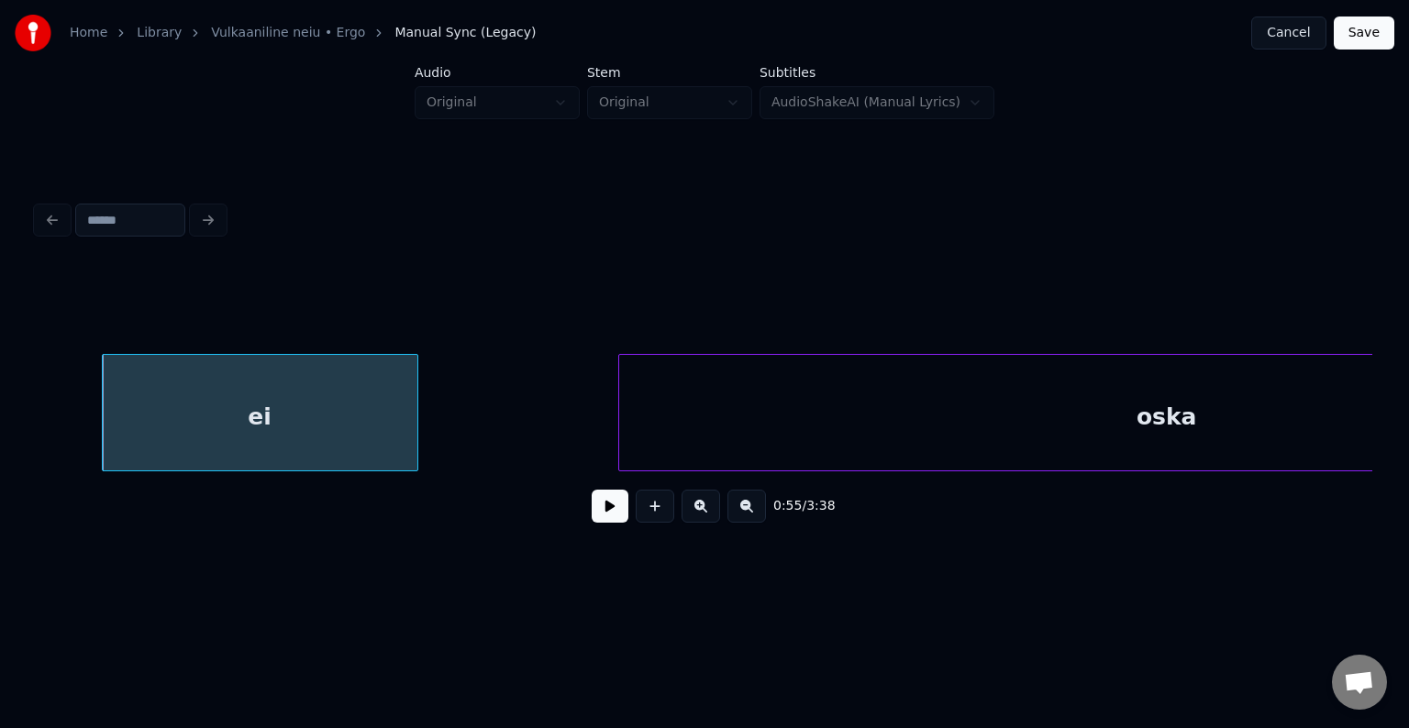
scroll to position [0, 59139]
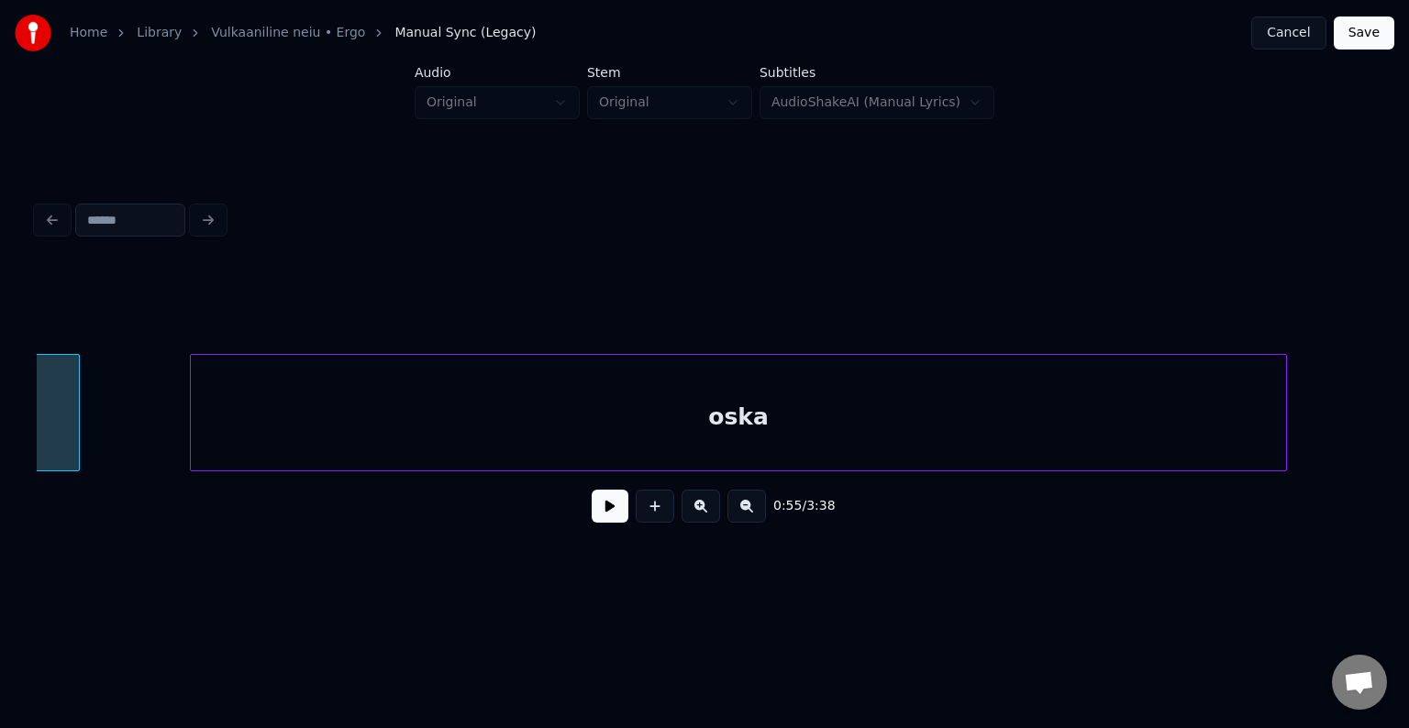
click at [1150, 418] on div "oska" at bounding box center [738, 417] width 1095 height 125
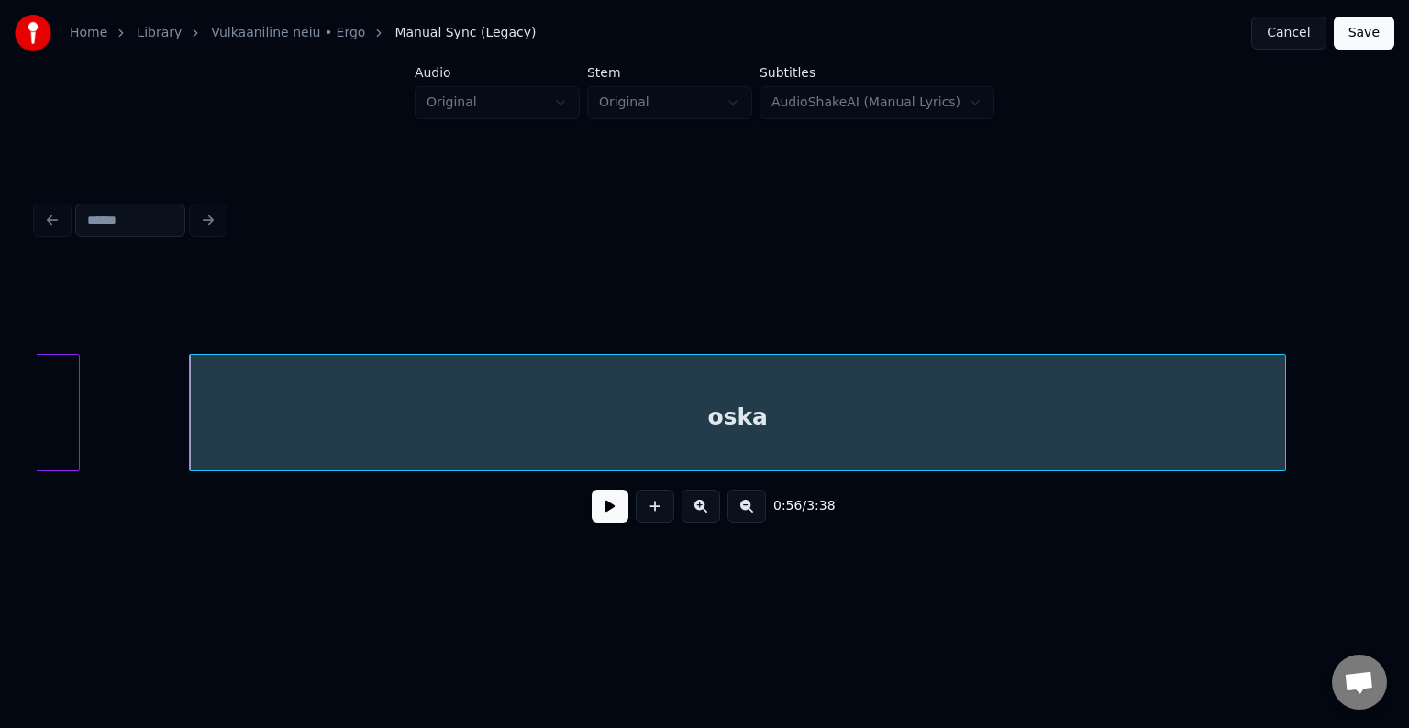
click at [592, 523] on button at bounding box center [610, 506] width 37 height 33
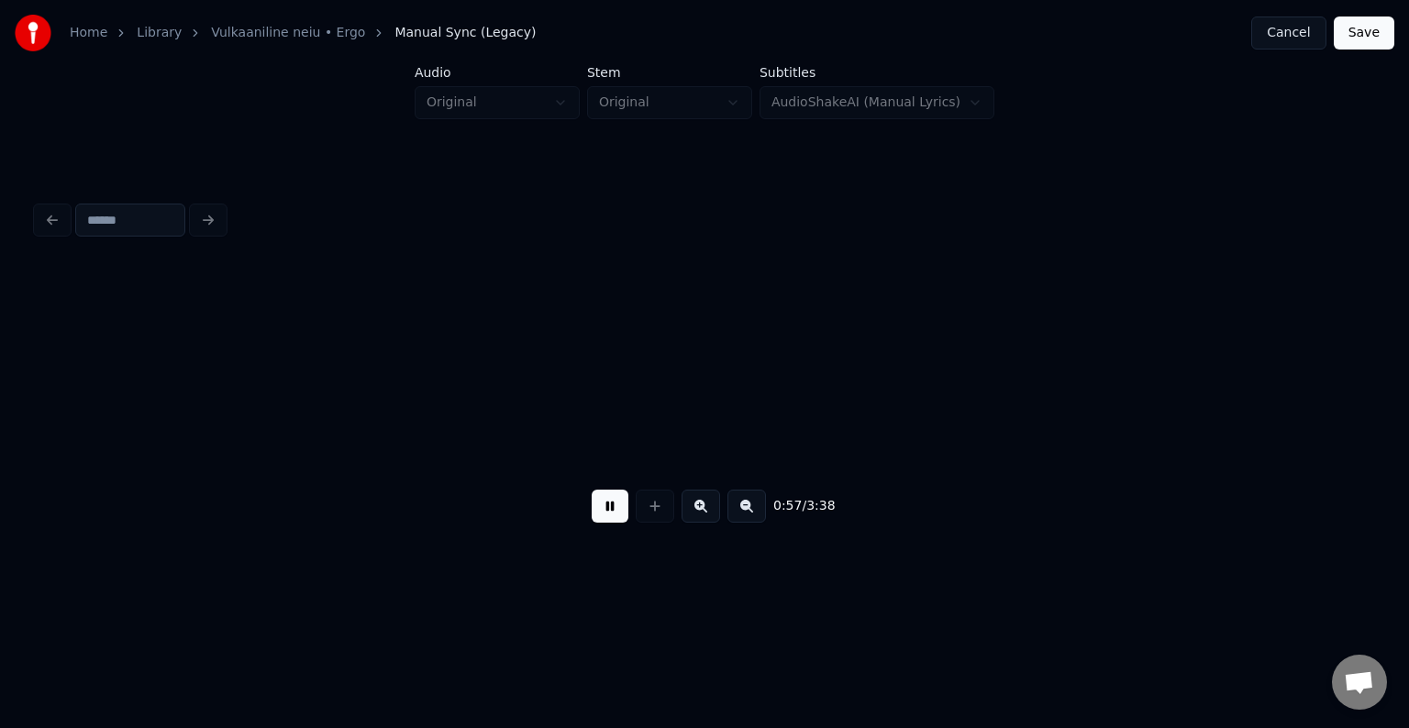
scroll to position [0, 60487]
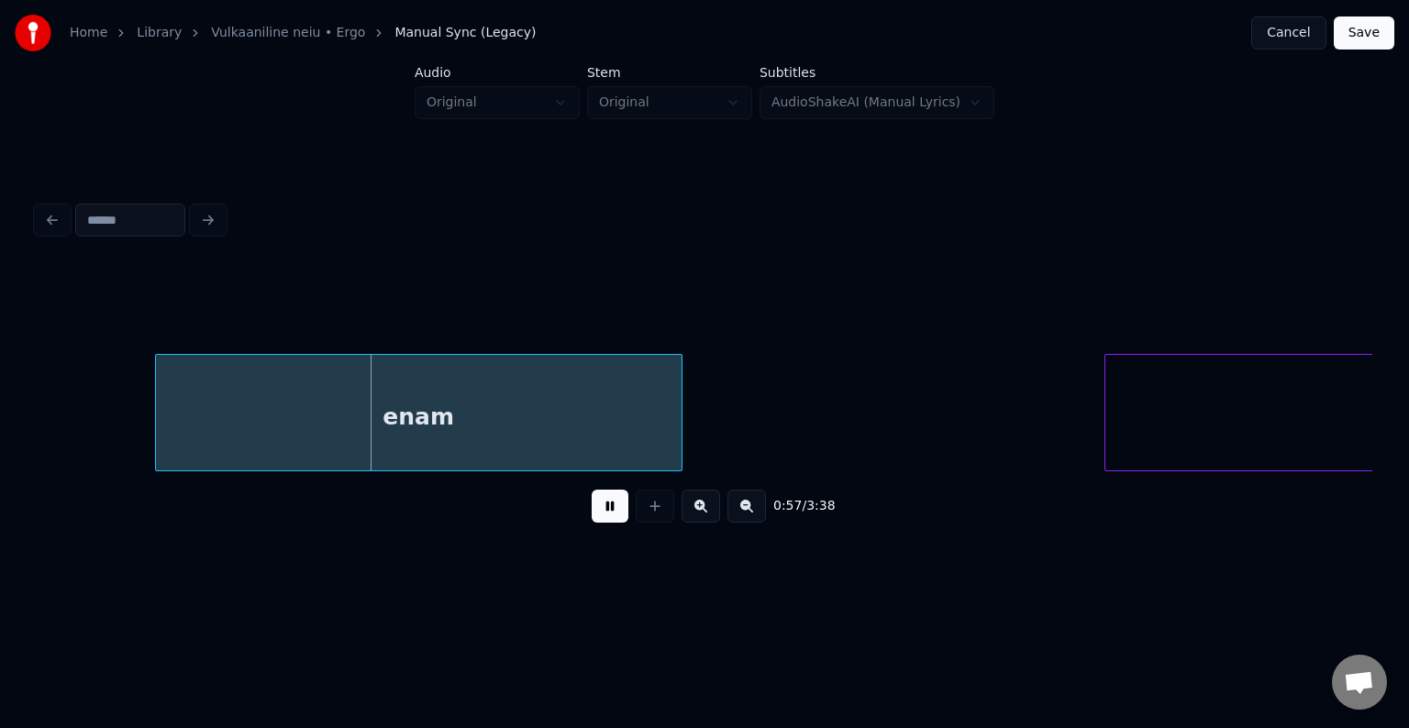
click at [592, 523] on button at bounding box center [610, 506] width 37 height 33
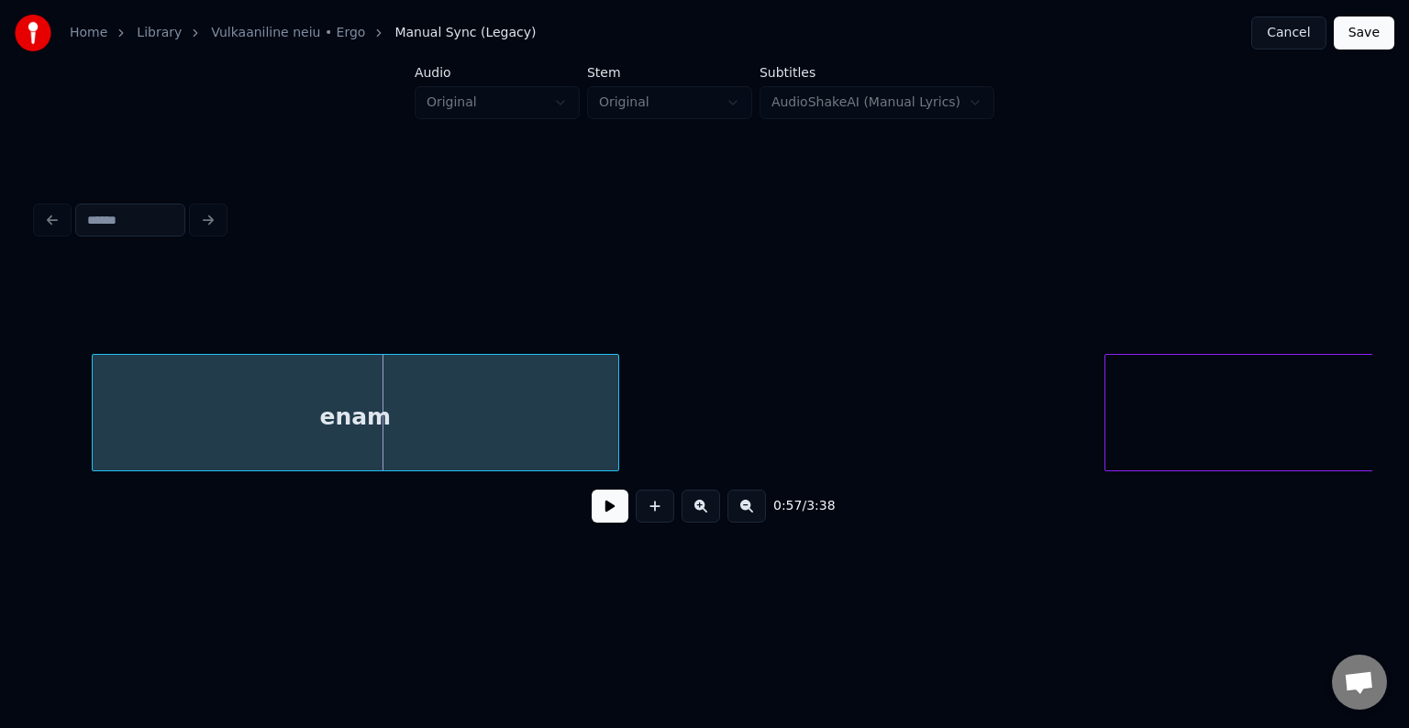
click at [490, 385] on div "enam" at bounding box center [356, 417] width 526 height 125
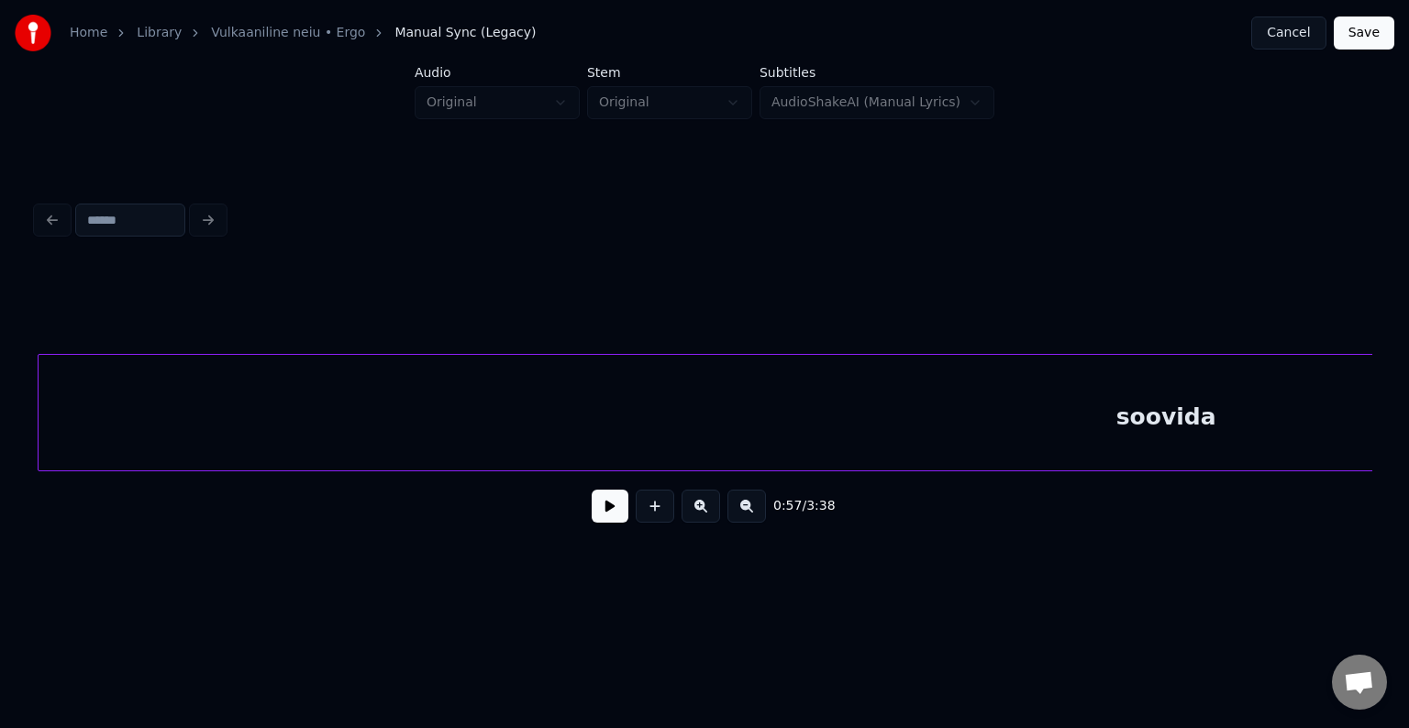
click at [1027, 441] on div "soovida" at bounding box center [1166, 417] width 2255 height 125
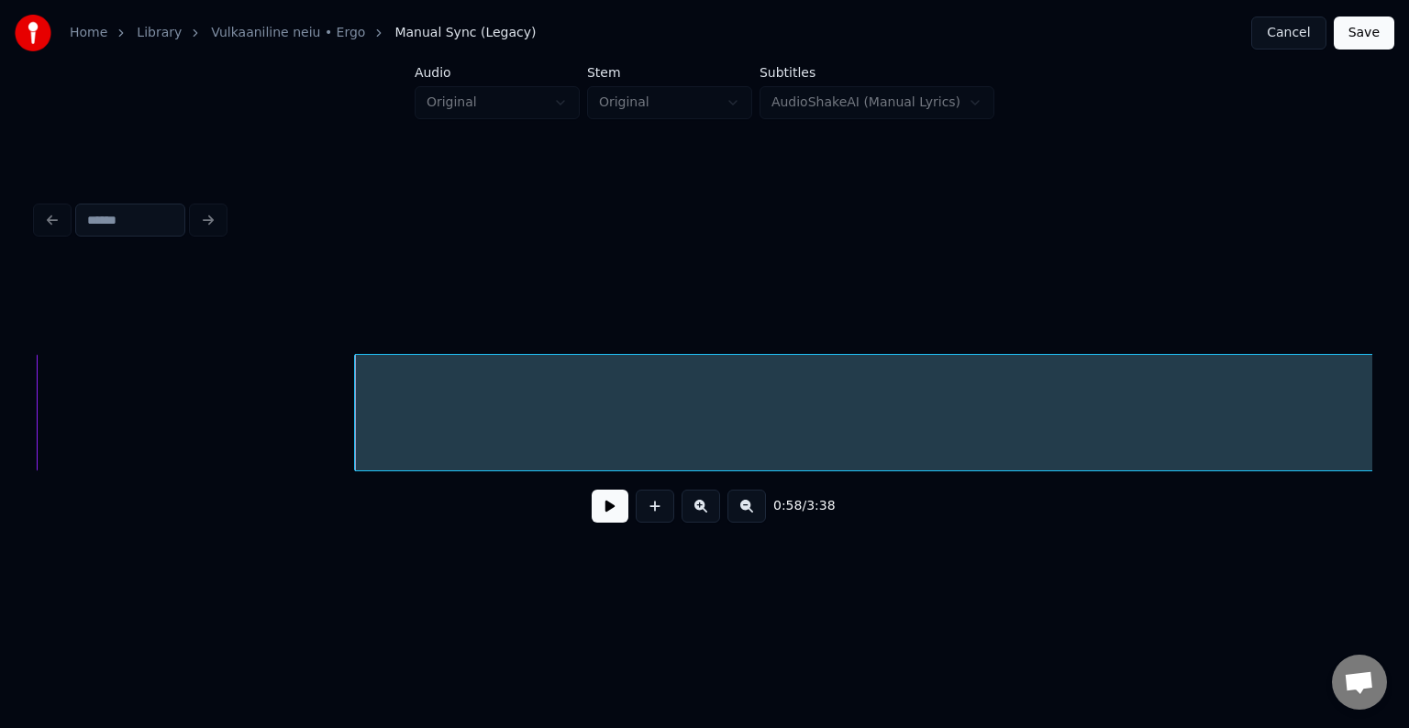
scroll to position [0, 61057]
click at [592, 523] on button at bounding box center [610, 506] width 37 height 33
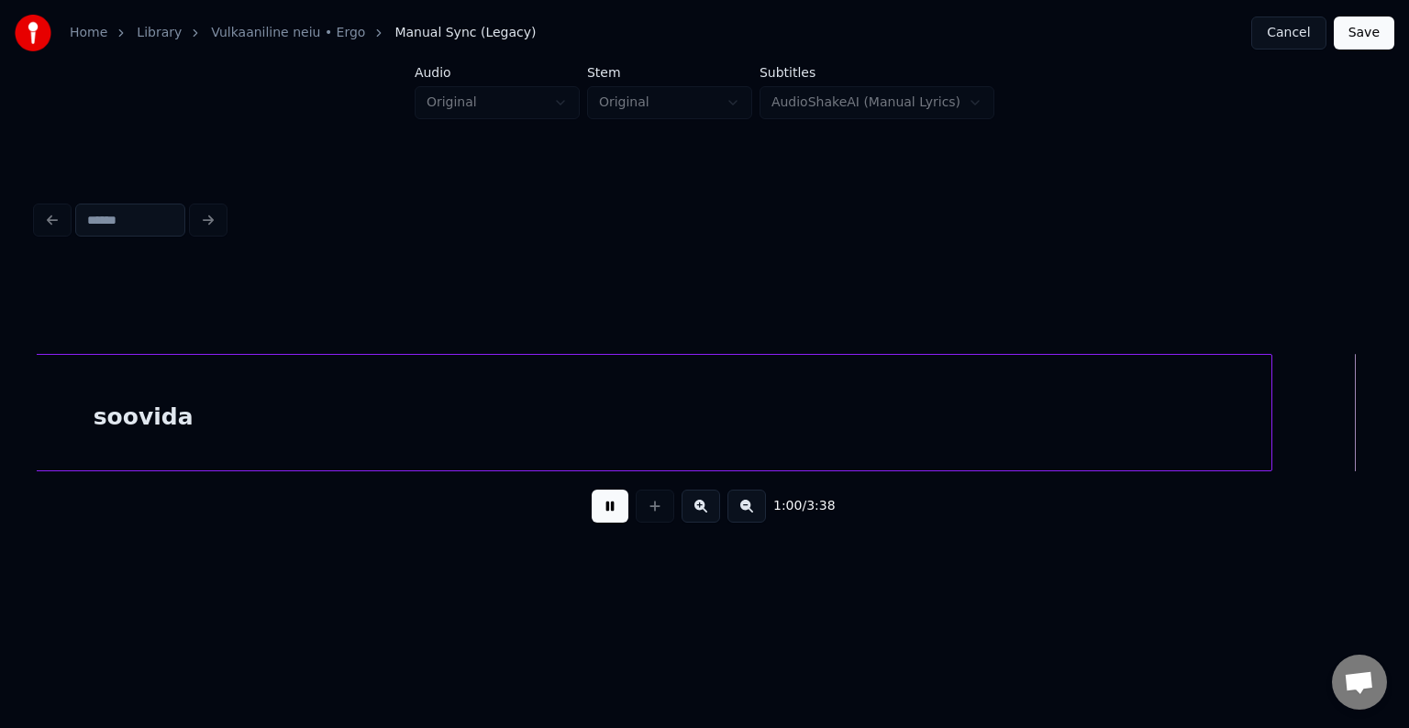
scroll to position [0, 63745]
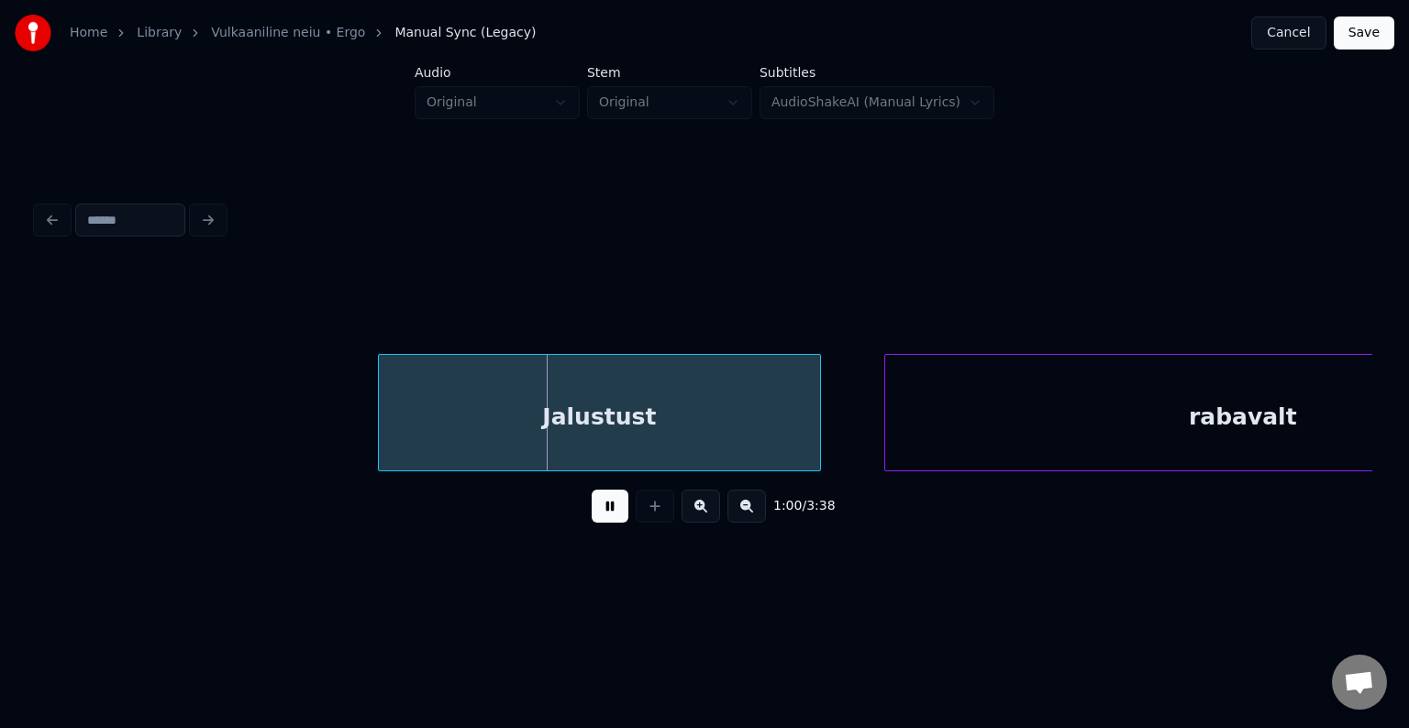
click at [592, 523] on button at bounding box center [610, 506] width 37 height 33
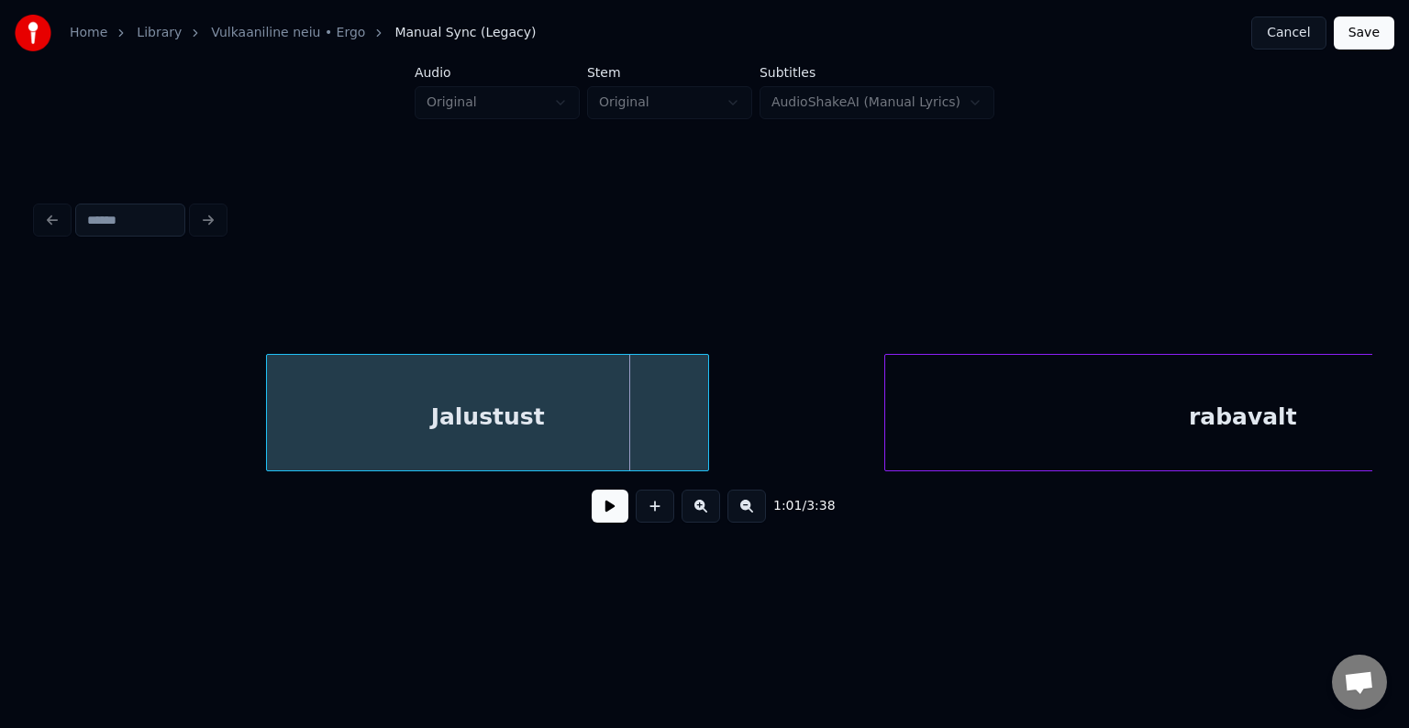
click at [484, 418] on div "Jalustust" at bounding box center [487, 417] width 441 height 125
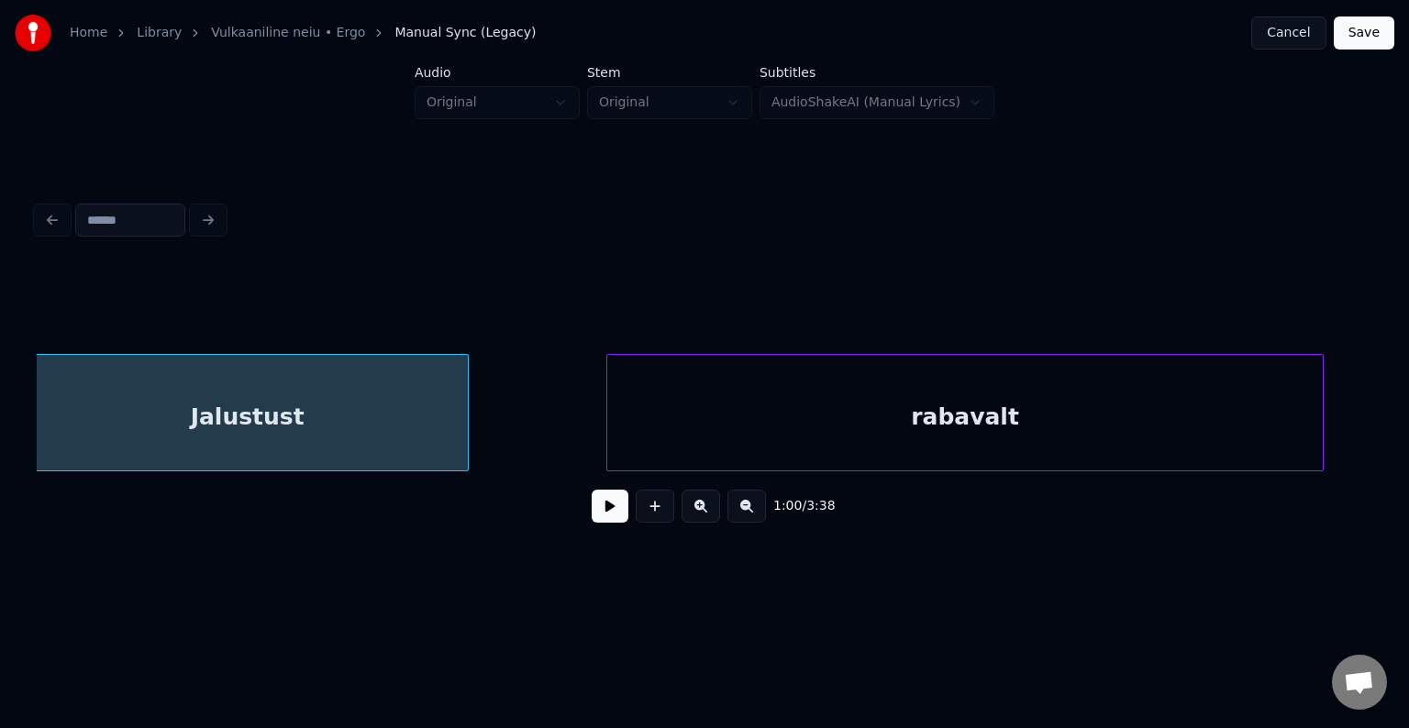
click at [1113, 407] on div "rabavalt" at bounding box center [964, 417] width 715 height 125
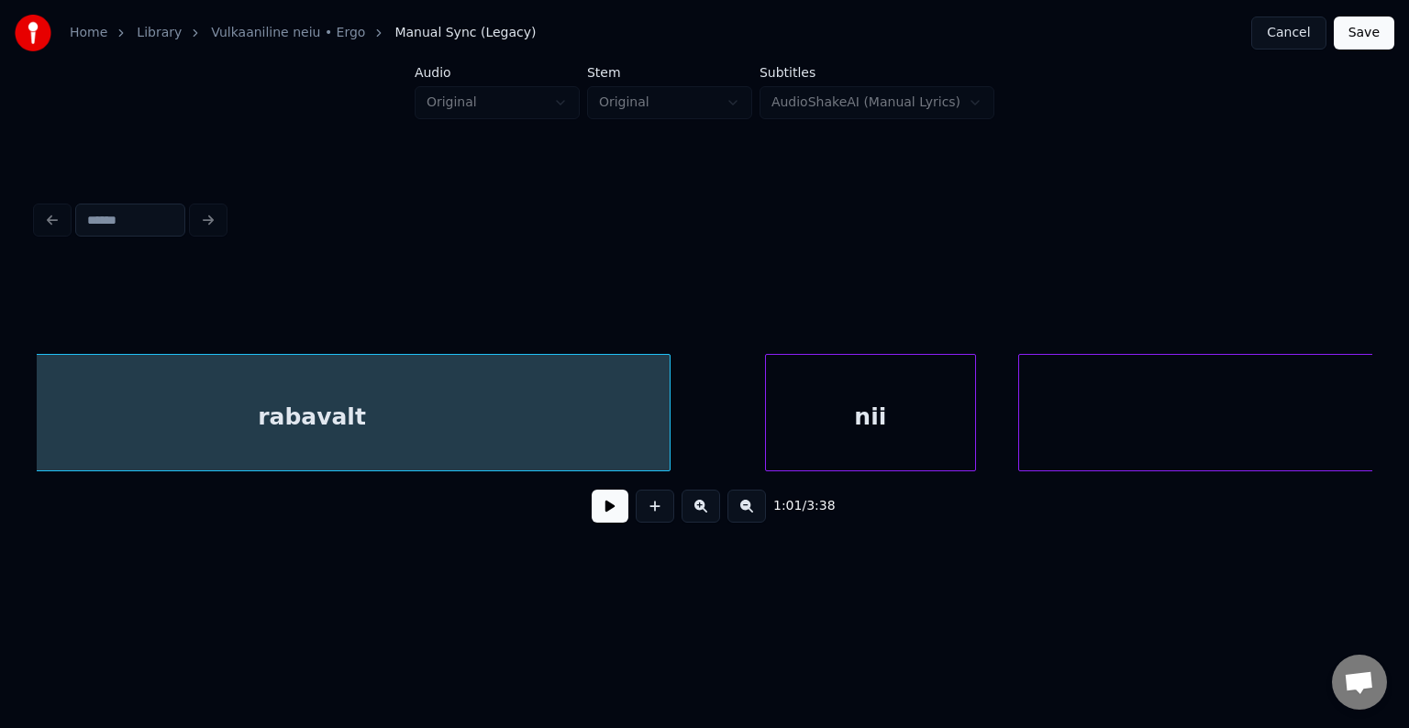
scroll to position [0, 64667]
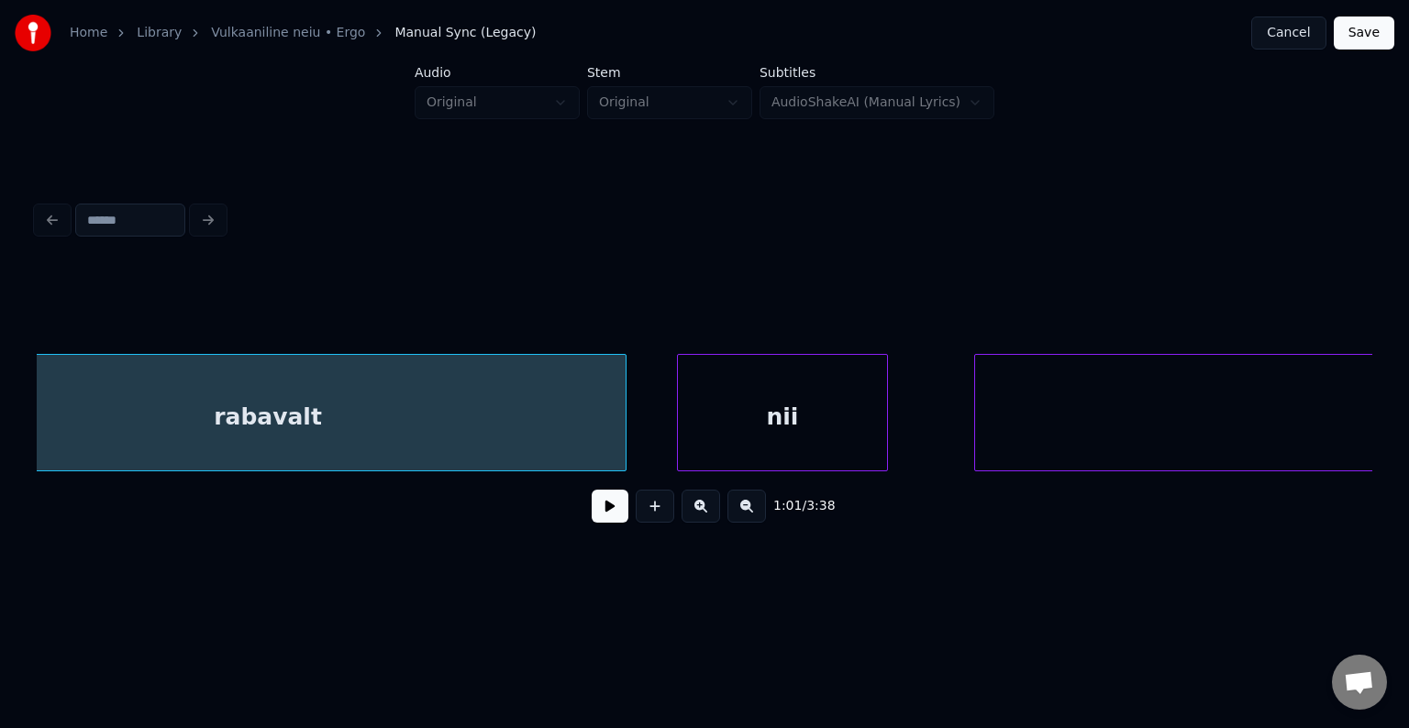
click at [833, 423] on div "nii" at bounding box center [782, 417] width 209 height 125
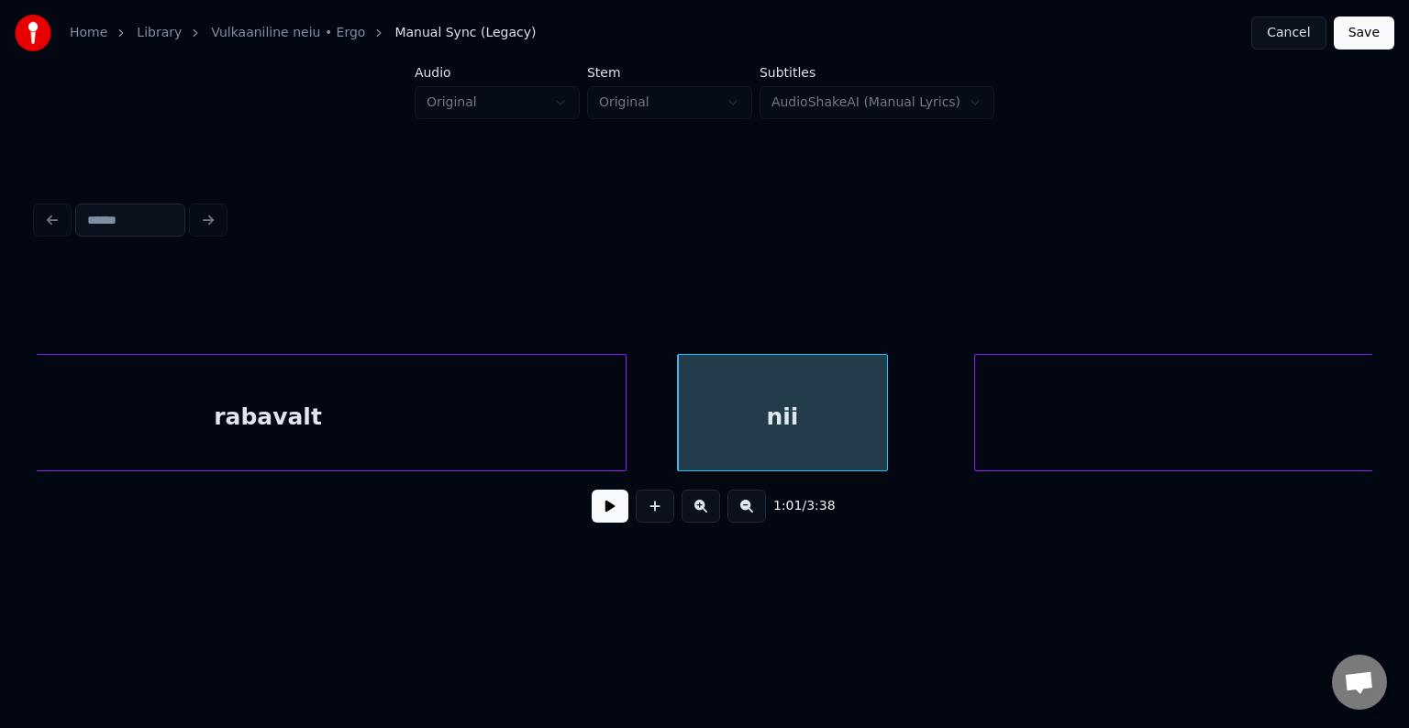
scroll to position [0, 65171]
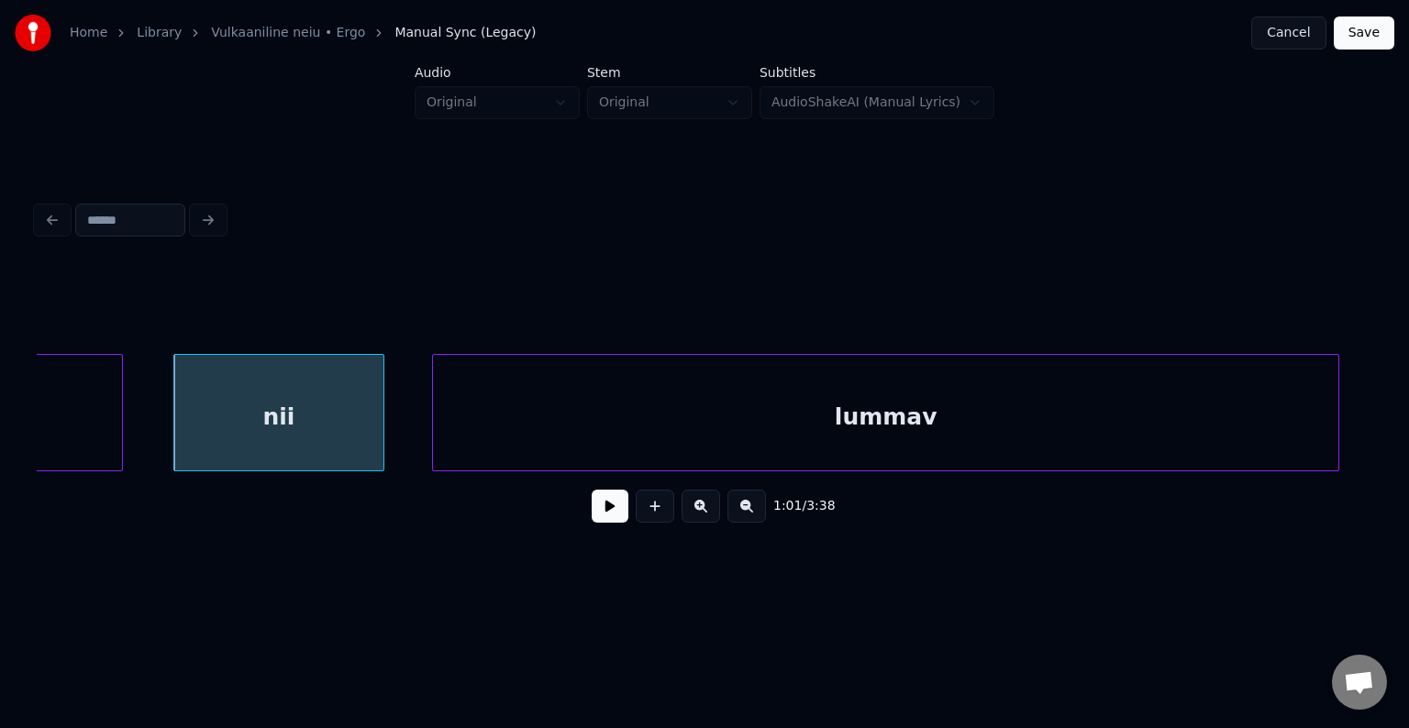
click at [1077, 442] on div "lummav" at bounding box center [885, 417] width 905 height 125
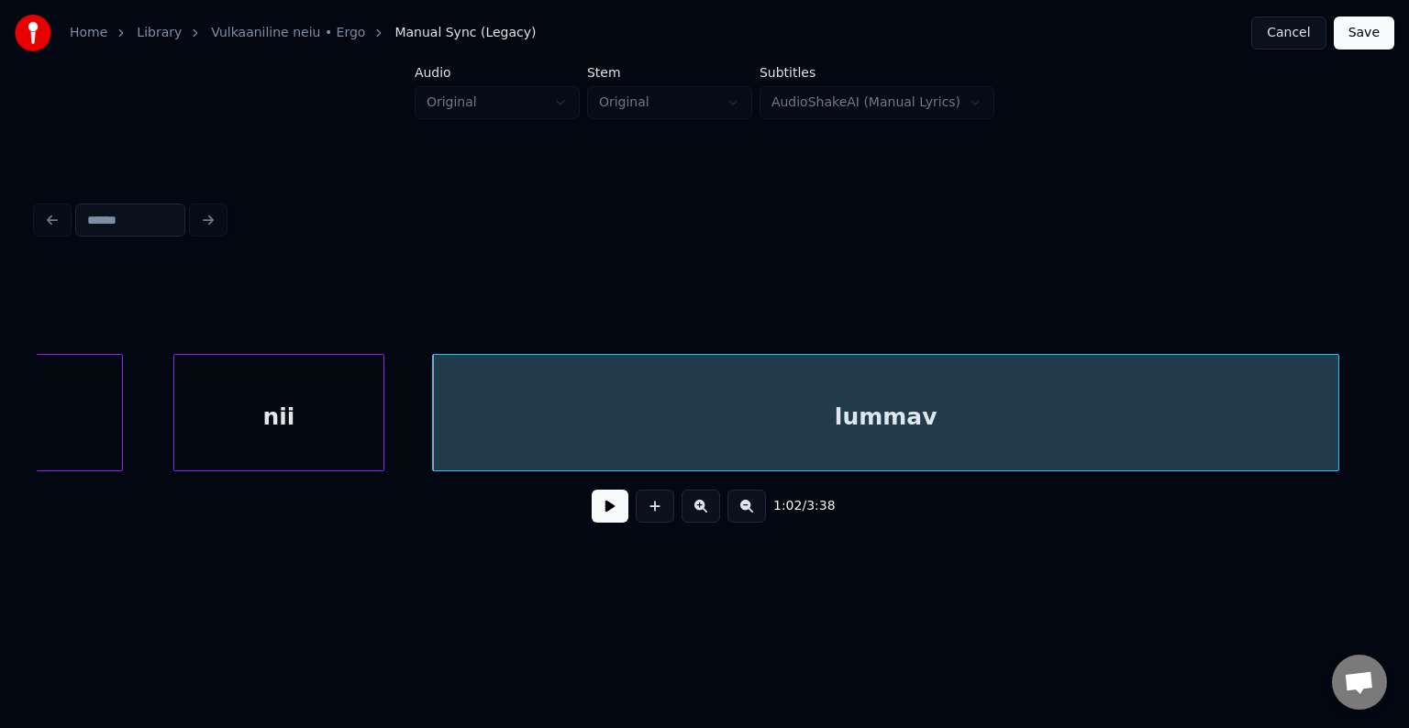
click at [1077, 442] on div "lummav" at bounding box center [885, 417] width 905 height 125
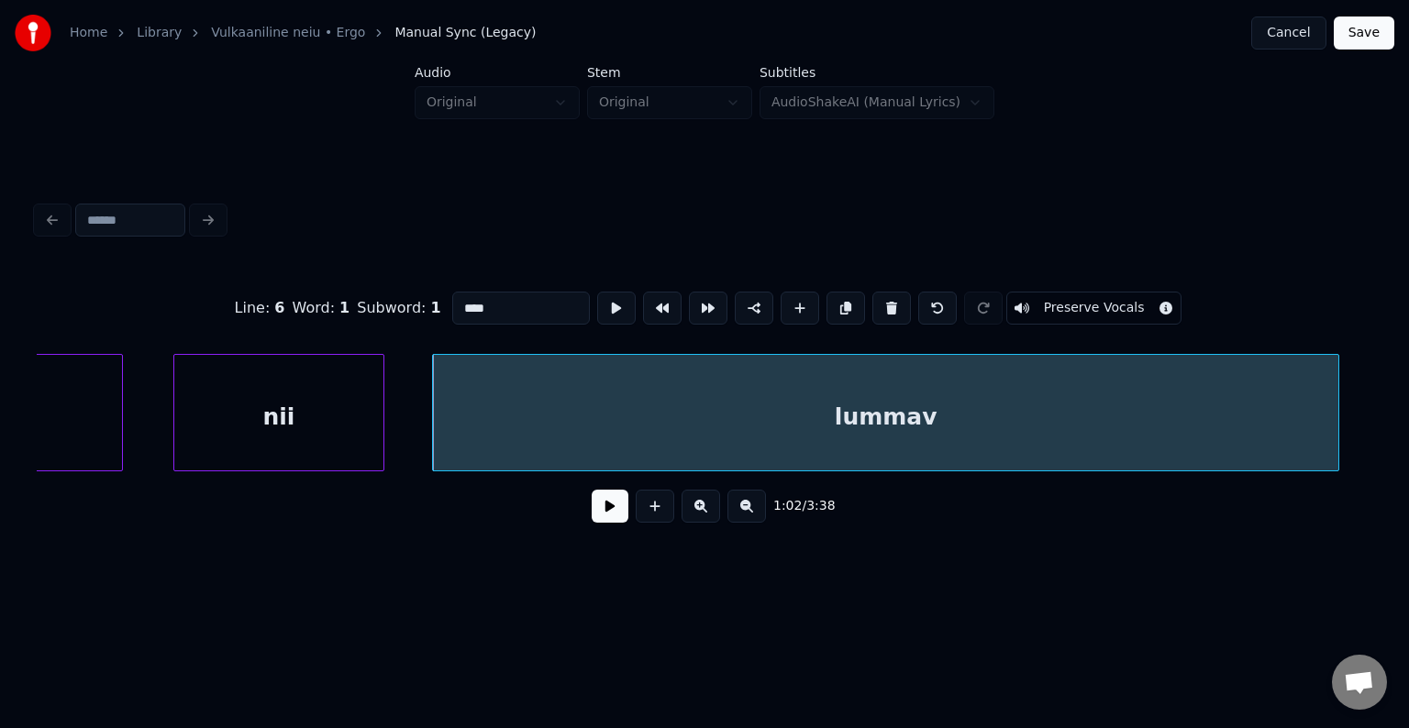
type input "******"
click at [600, 523] on button at bounding box center [610, 506] width 37 height 33
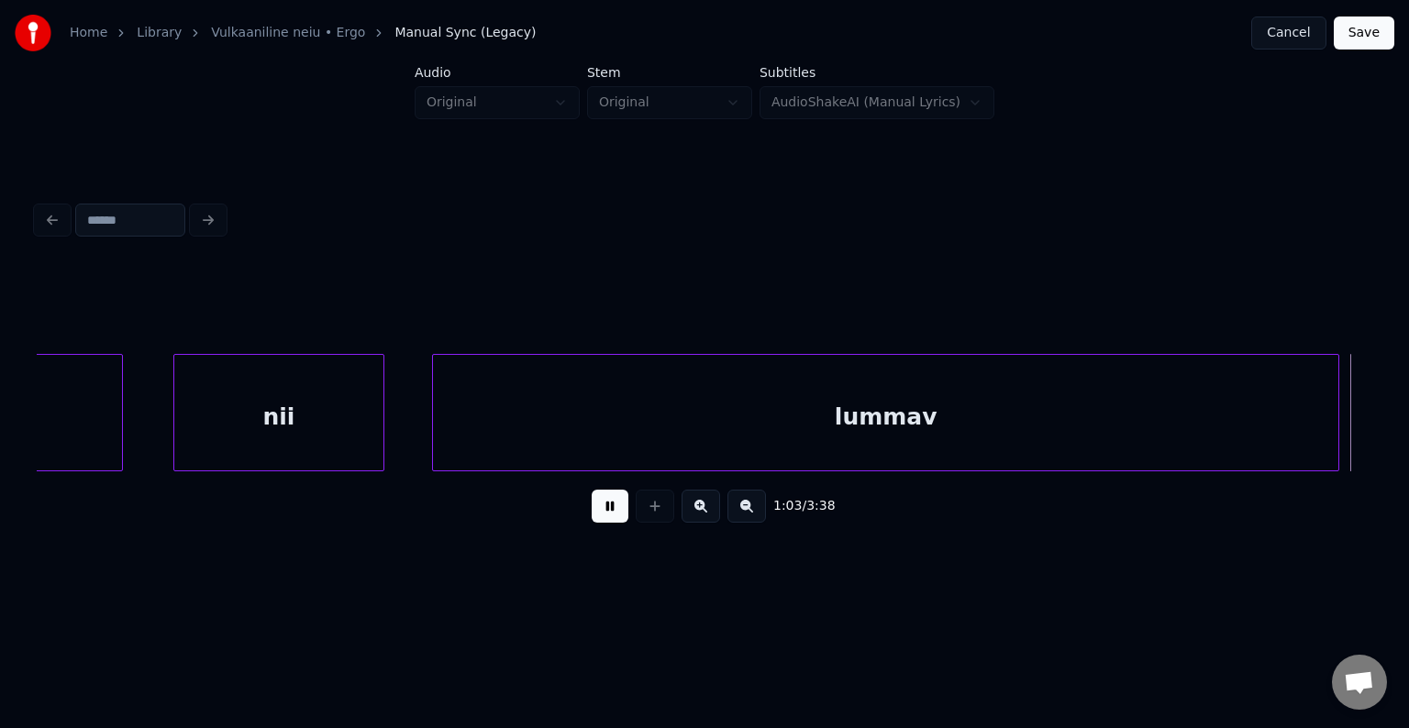
scroll to position [0, 66524]
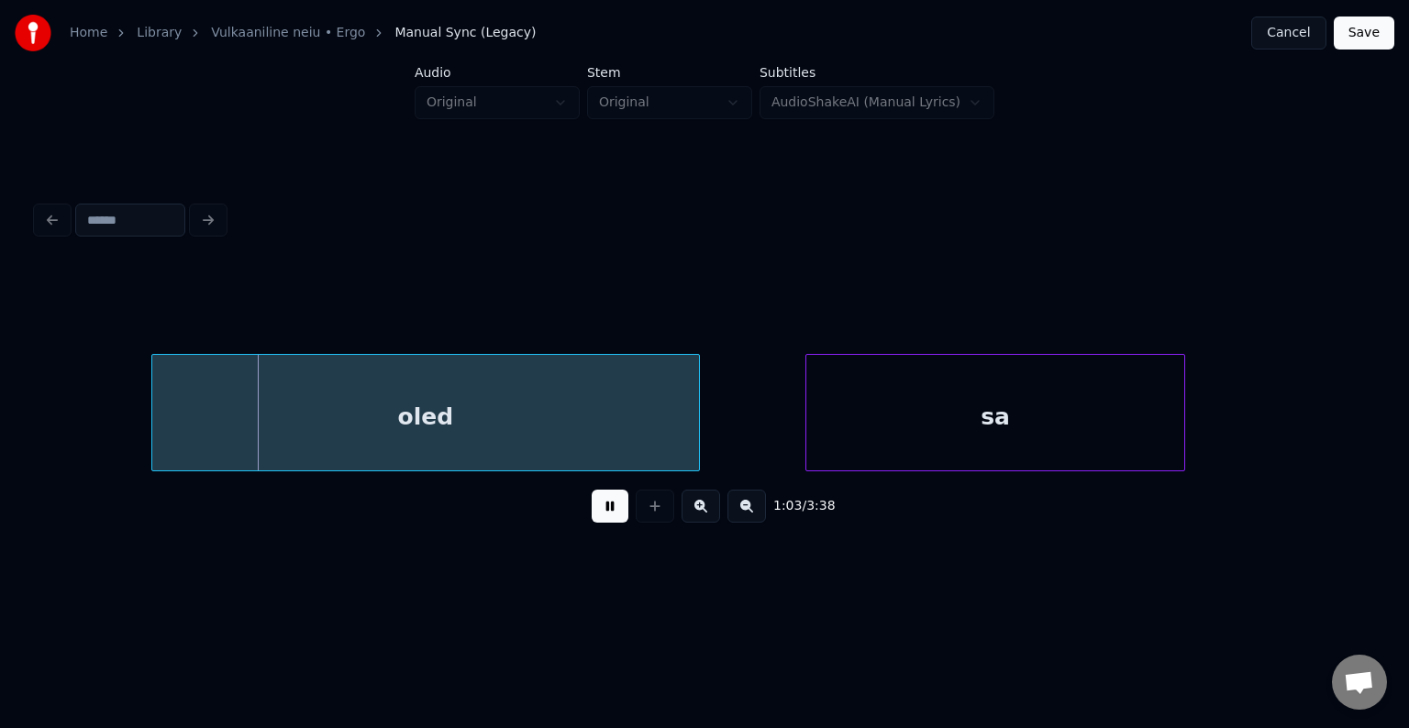
click at [600, 523] on button at bounding box center [610, 506] width 37 height 33
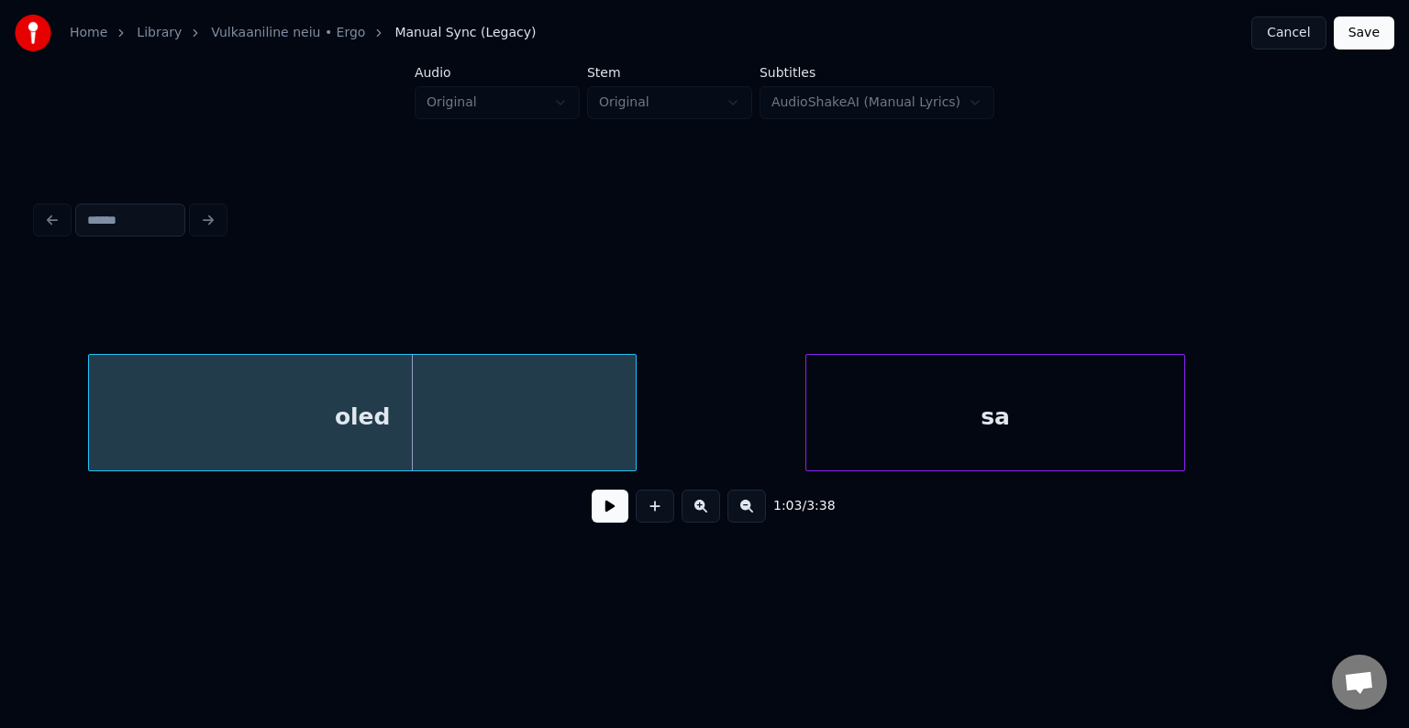
click at [459, 441] on div "oled" at bounding box center [362, 417] width 547 height 125
click at [877, 429] on div "sa" at bounding box center [959, 417] width 378 height 125
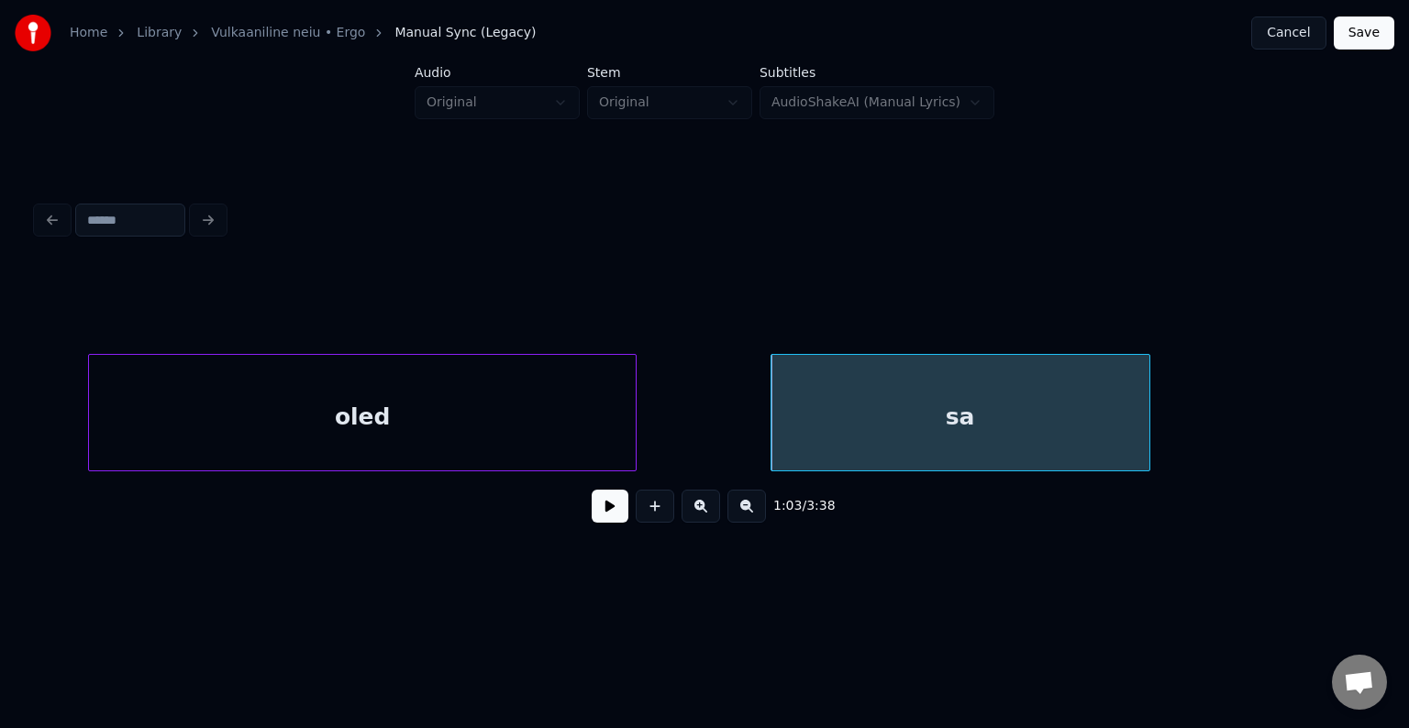
click at [592, 517] on button at bounding box center [610, 506] width 37 height 33
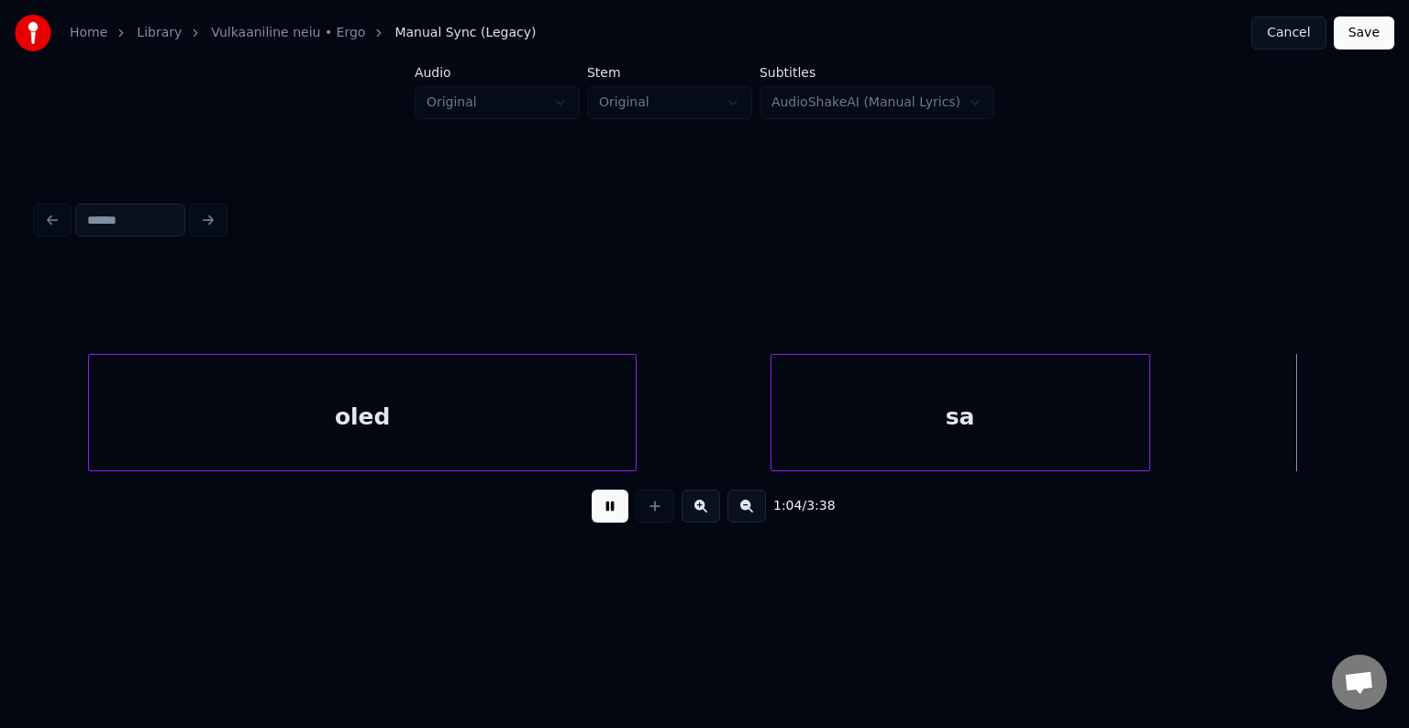
scroll to position [0, 67875]
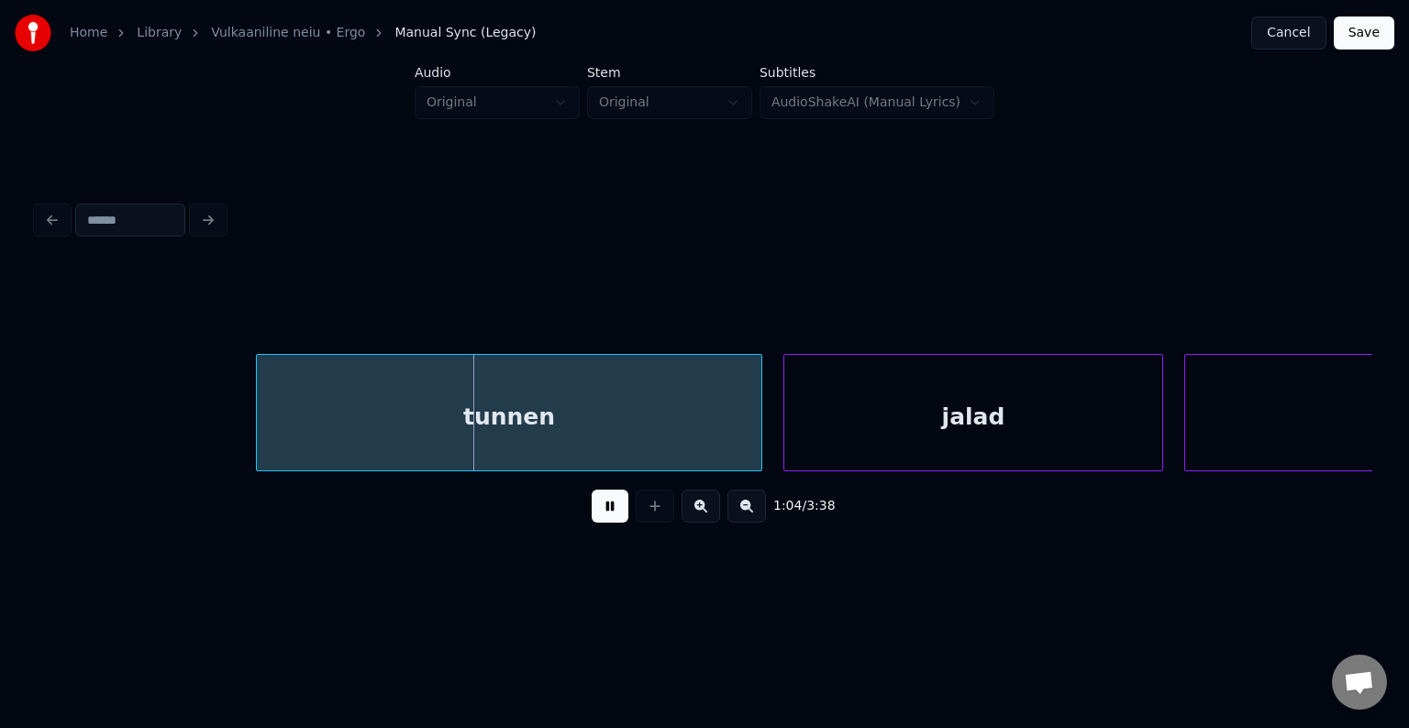
click at [592, 517] on button at bounding box center [610, 506] width 37 height 33
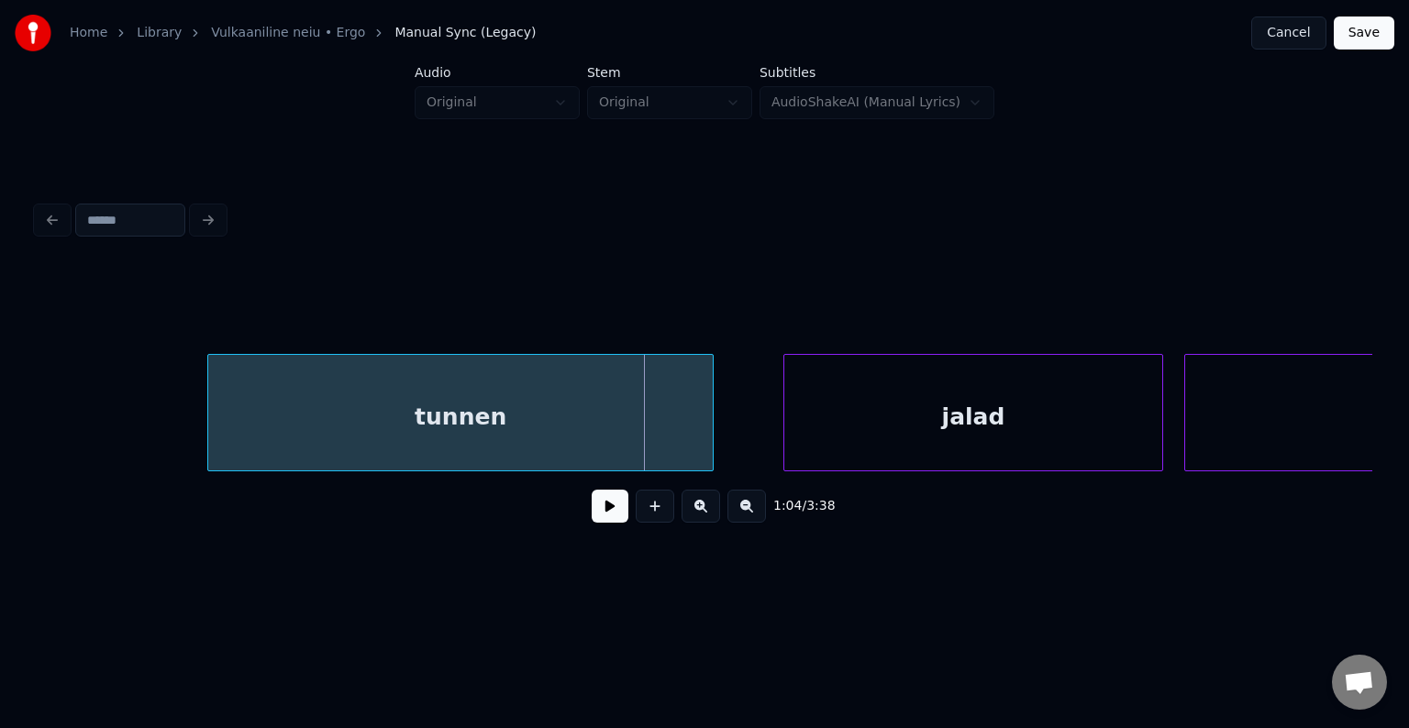
click at [532, 426] on div "tunnen" at bounding box center [460, 417] width 504 height 125
click at [830, 431] on div "jalad" at bounding box center [939, 417] width 378 height 125
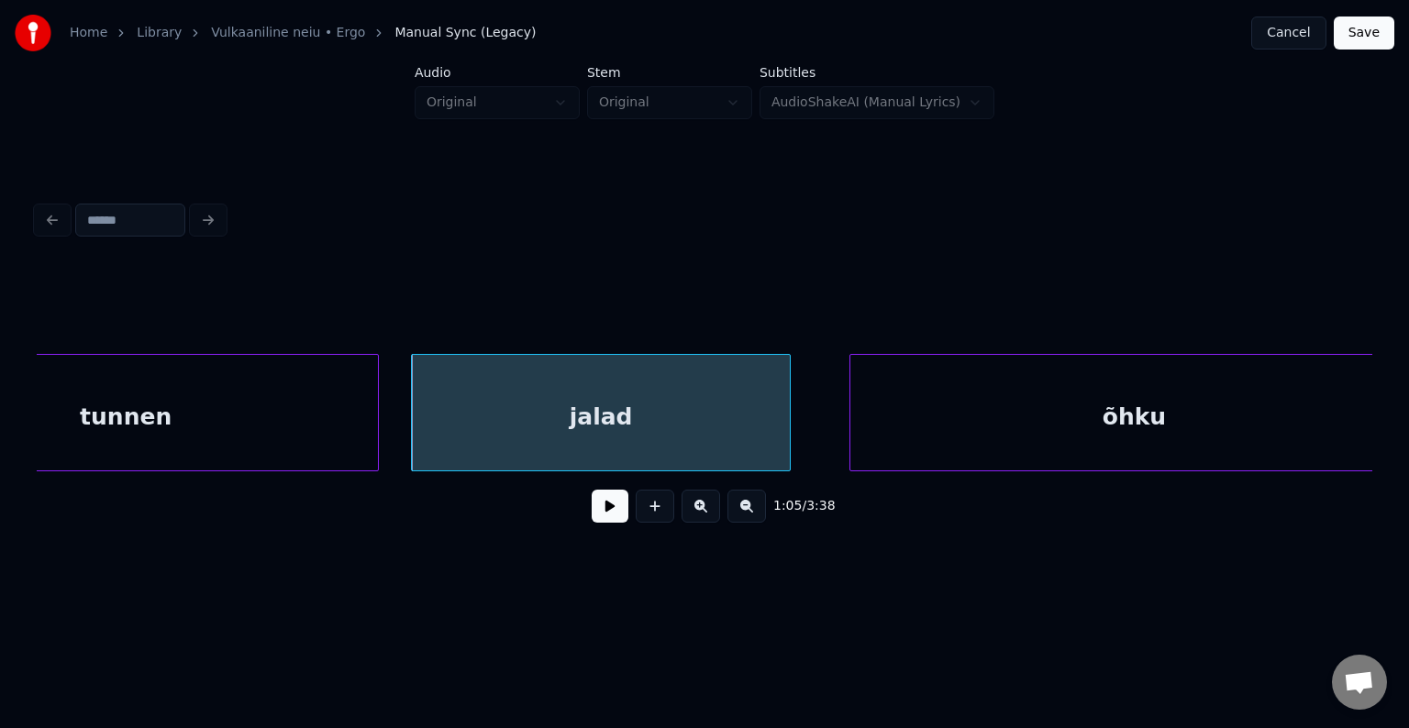
scroll to position [0, 68315]
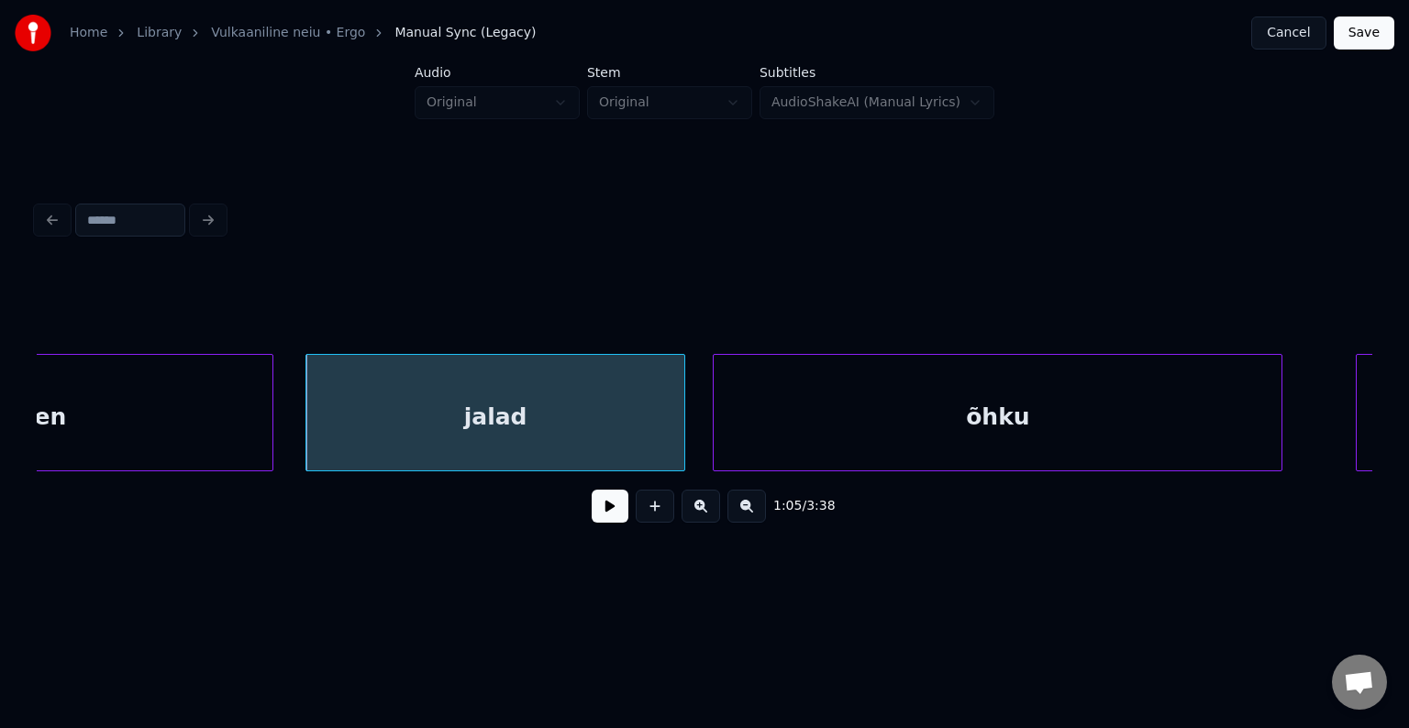
click at [1107, 427] on div "õhku" at bounding box center [998, 417] width 568 height 125
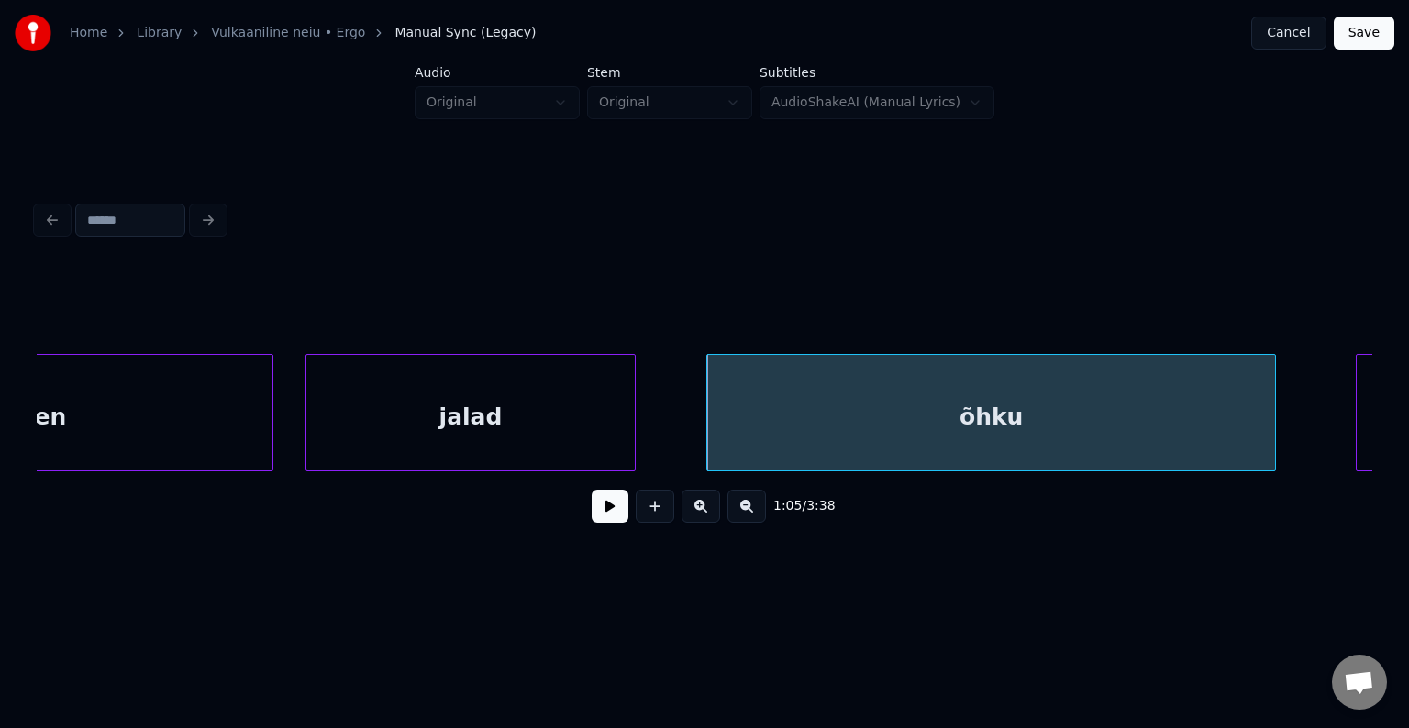
click at [632, 411] on div at bounding box center [632, 413] width 6 height 116
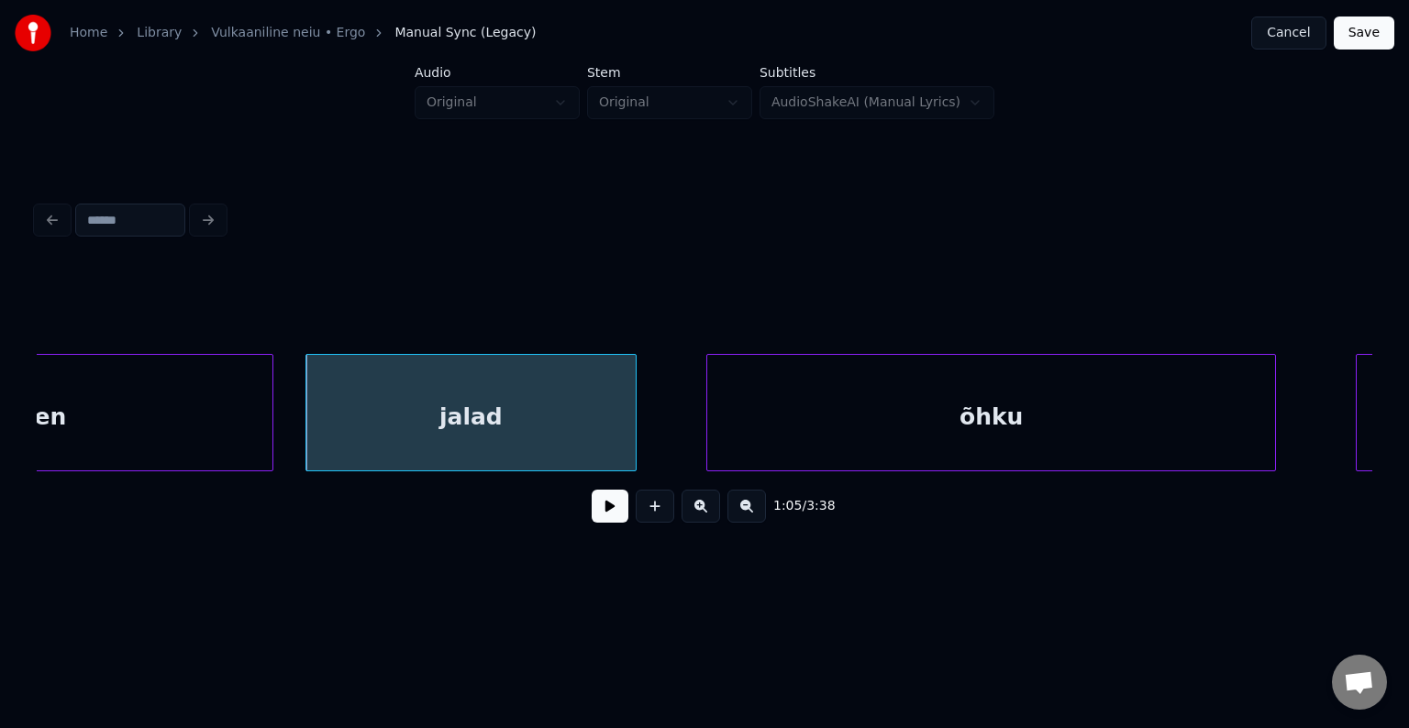
click at [188, 431] on div "tunnen" at bounding box center [20, 417] width 504 height 125
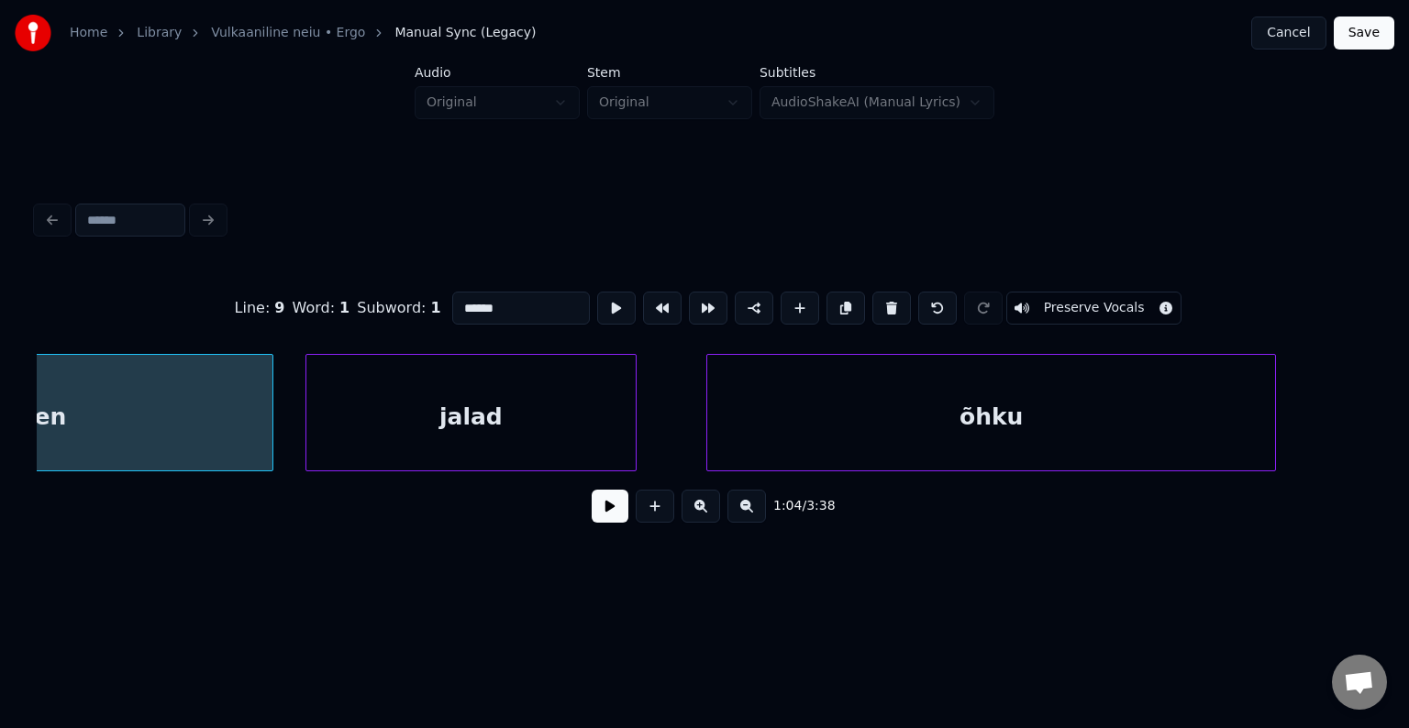
scroll to position [0, 68046]
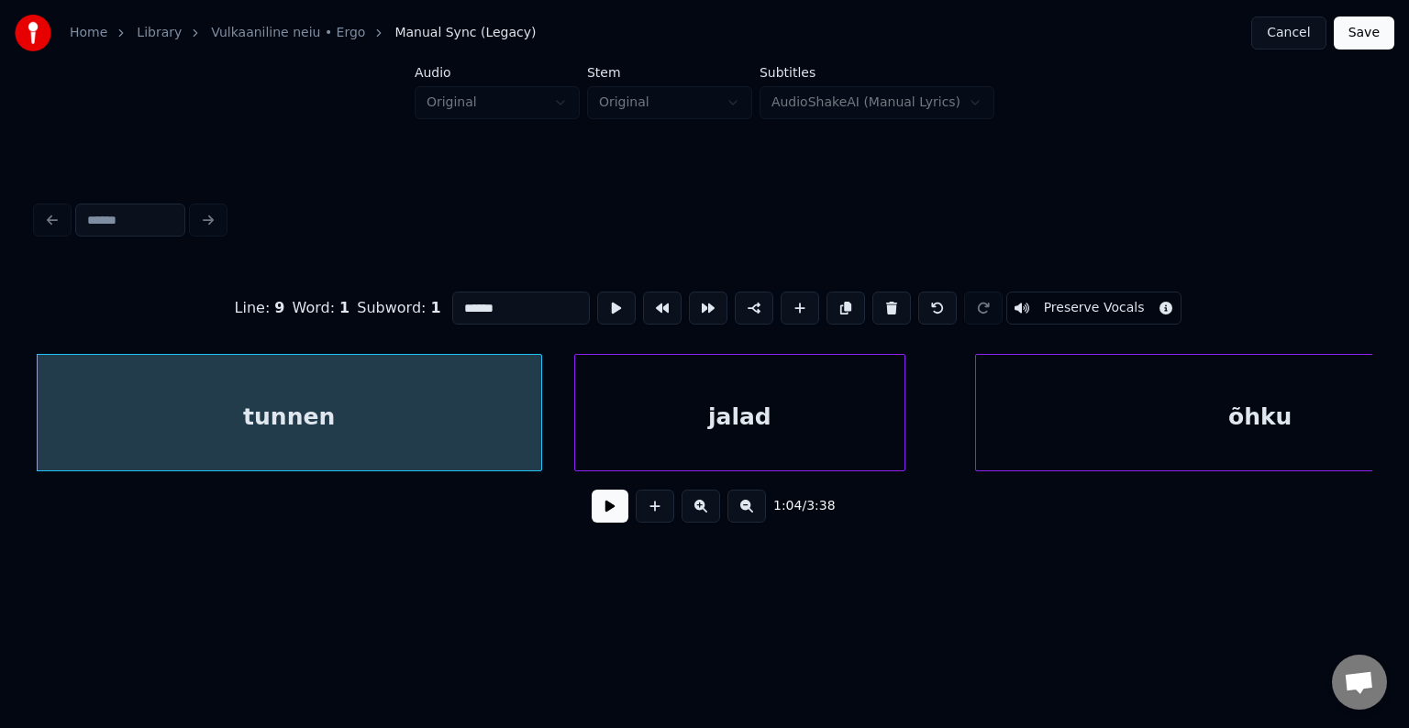
click at [592, 519] on button at bounding box center [610, 506] width 37 height 33
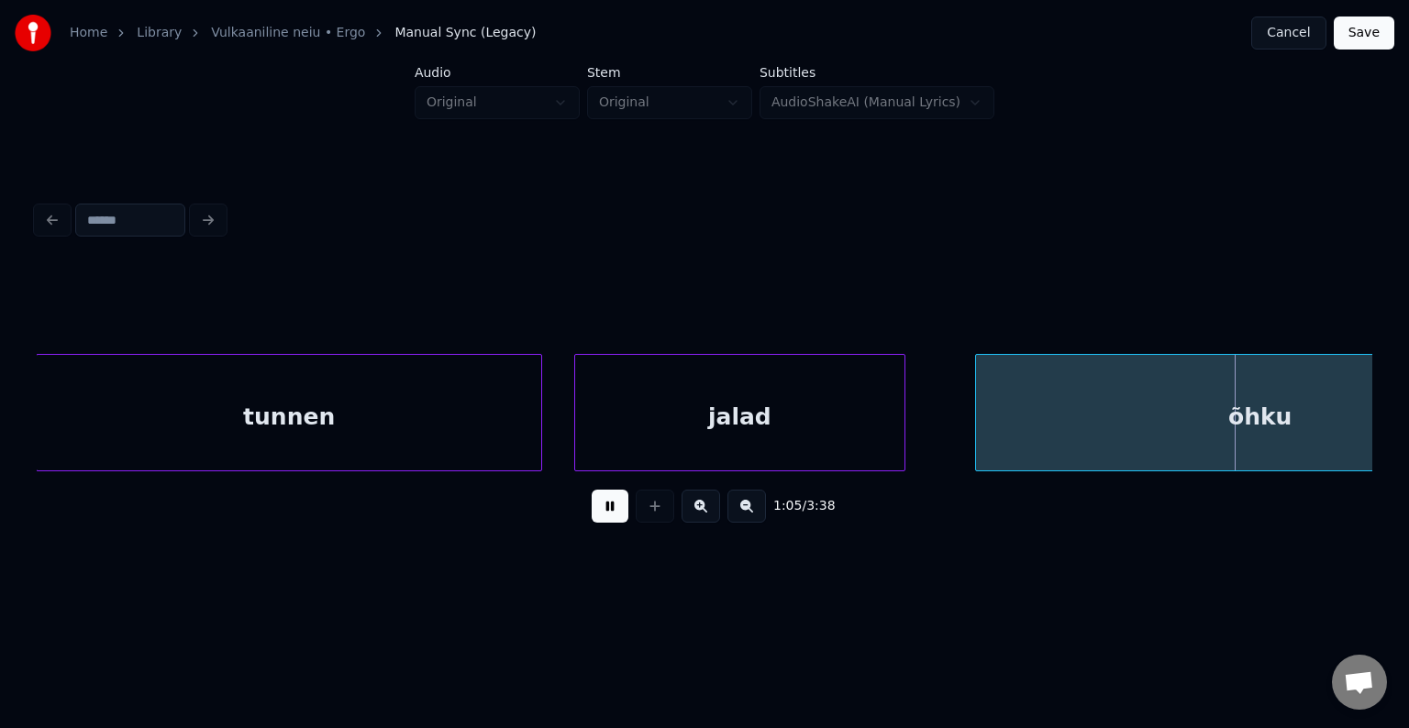
scroll to position [0, 69387]
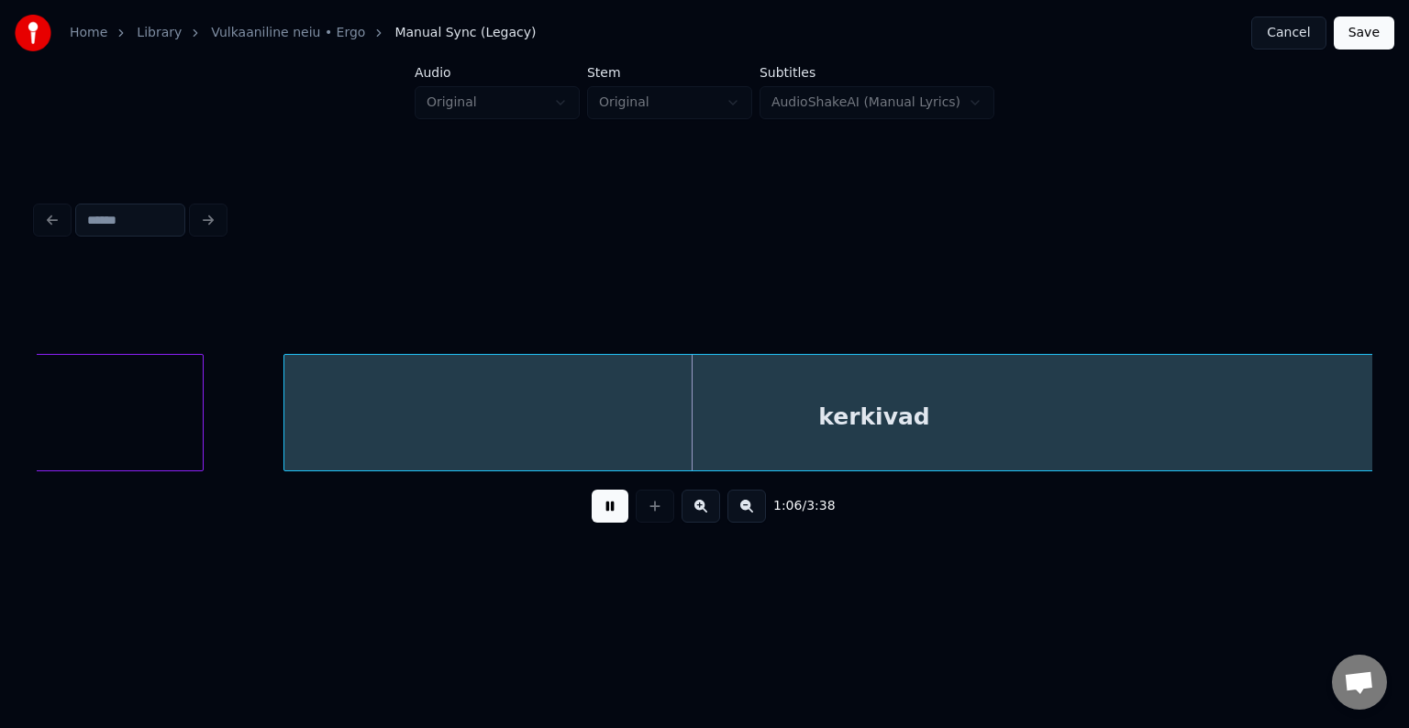
click at [592, 519] on button at bounding box center [610, 506] width 37 height 33
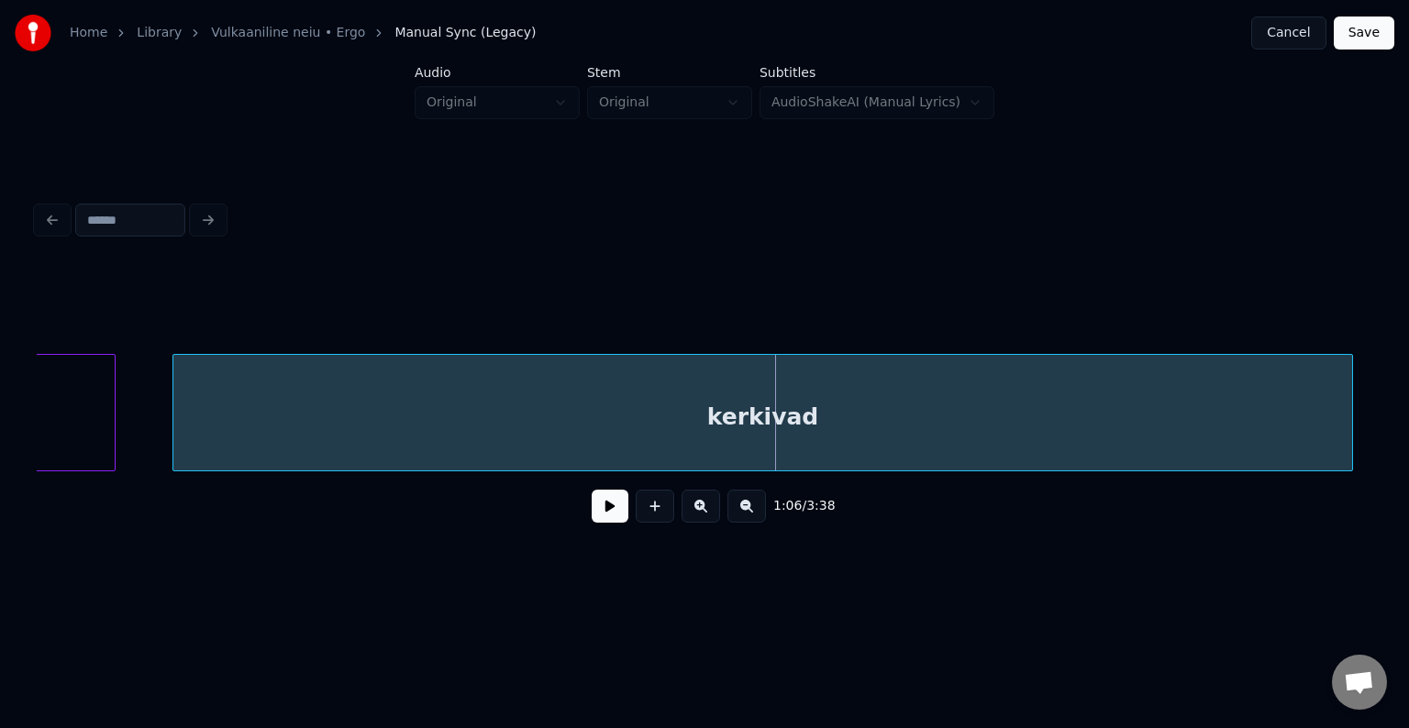
click at [631, 413] on div "kerkivad" at bounding box center [762, 417] width 1179 height 125
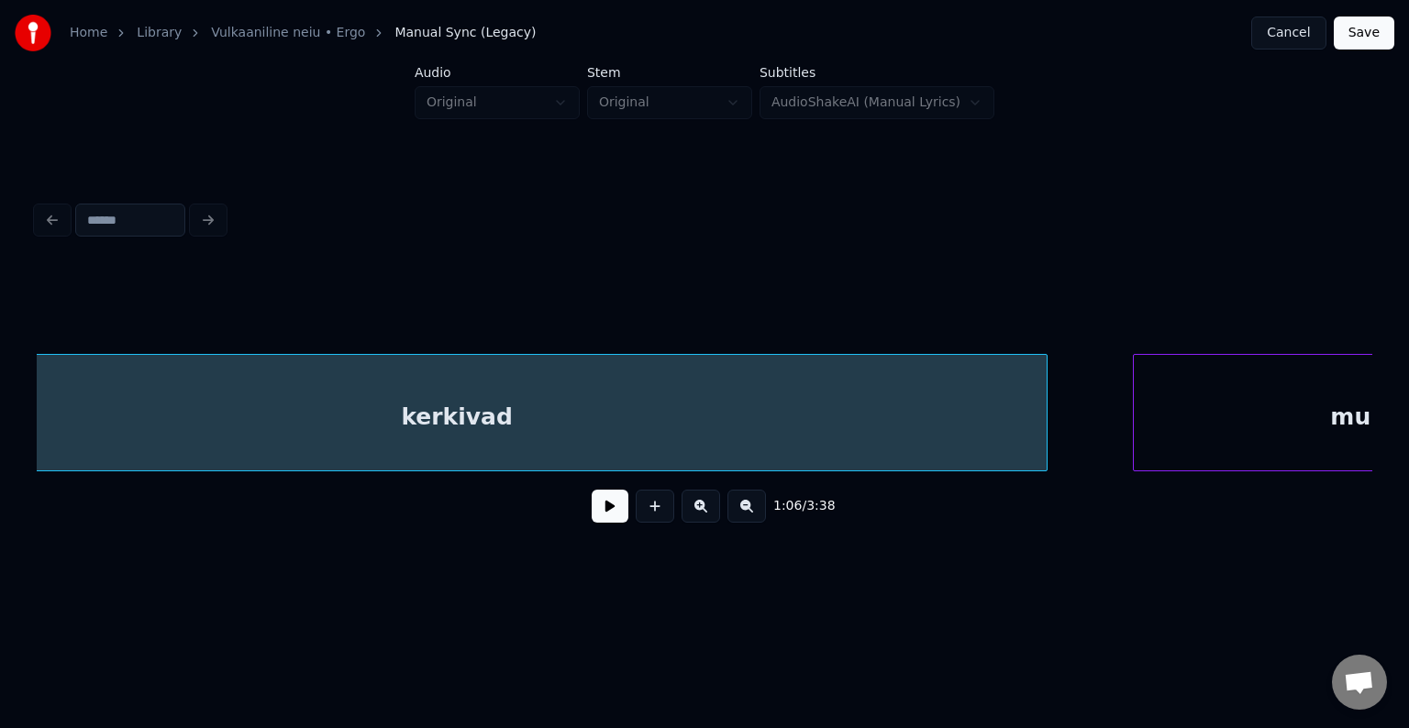
scroll to position [0, 69842]
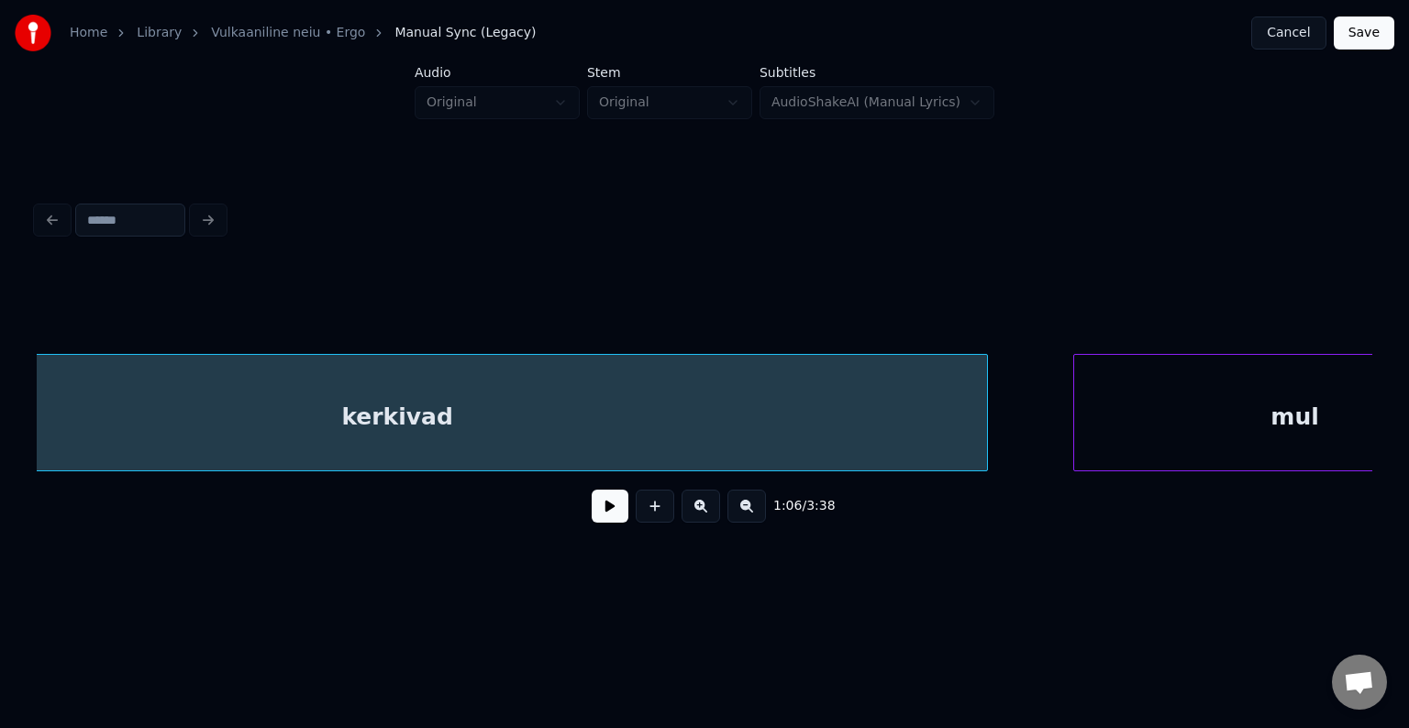
click at [599, 514] on button at bounding box center [610, 506] width 37 height 33
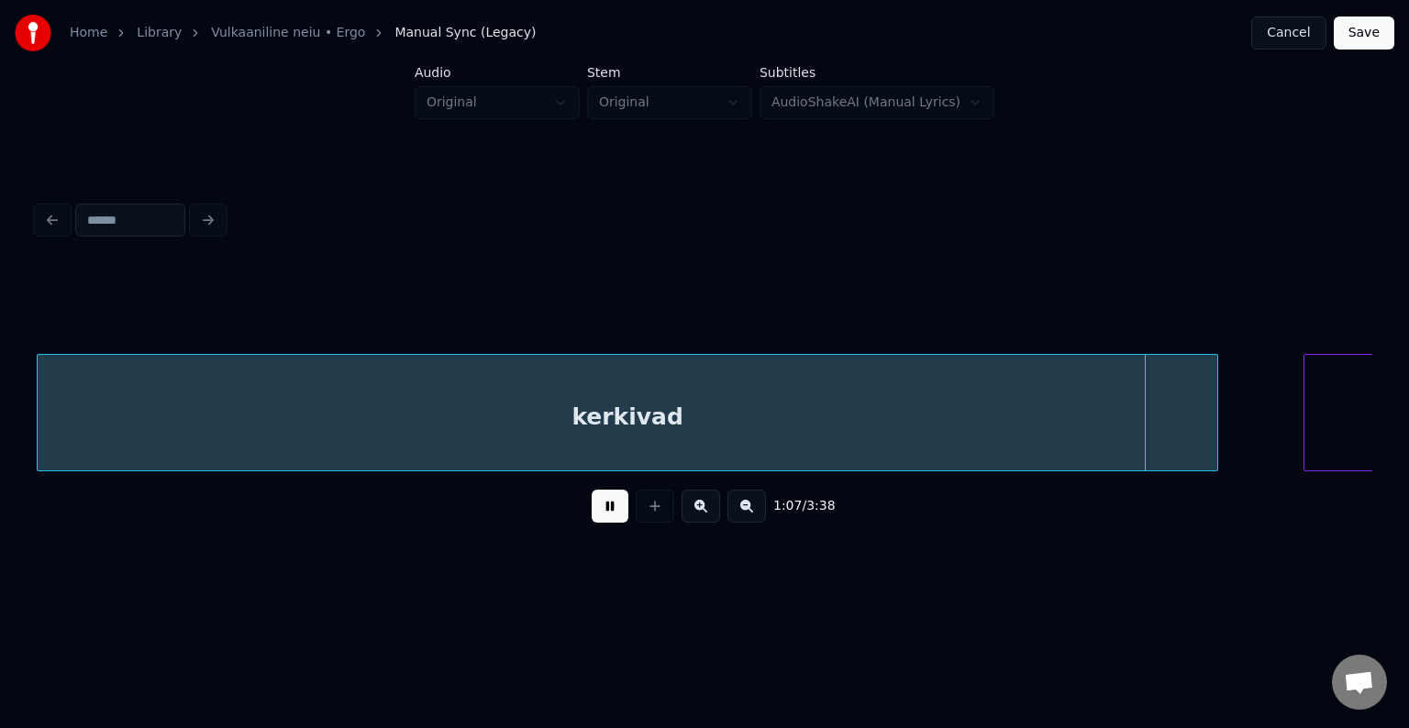
click at [599, 514] on button at bounding box center [610, 506] width 37 height 33
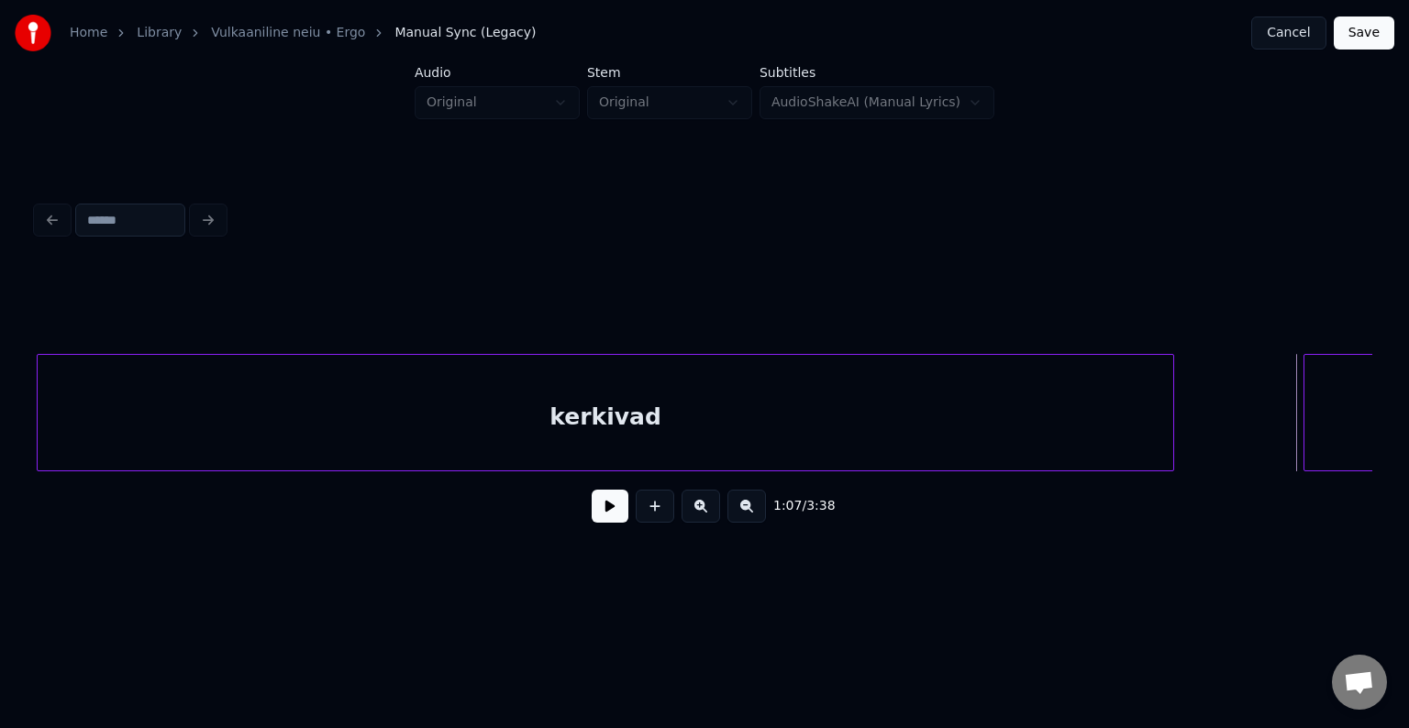
click at [1168, 410] on div at bounding box center [1170, 413] width 6 height 116
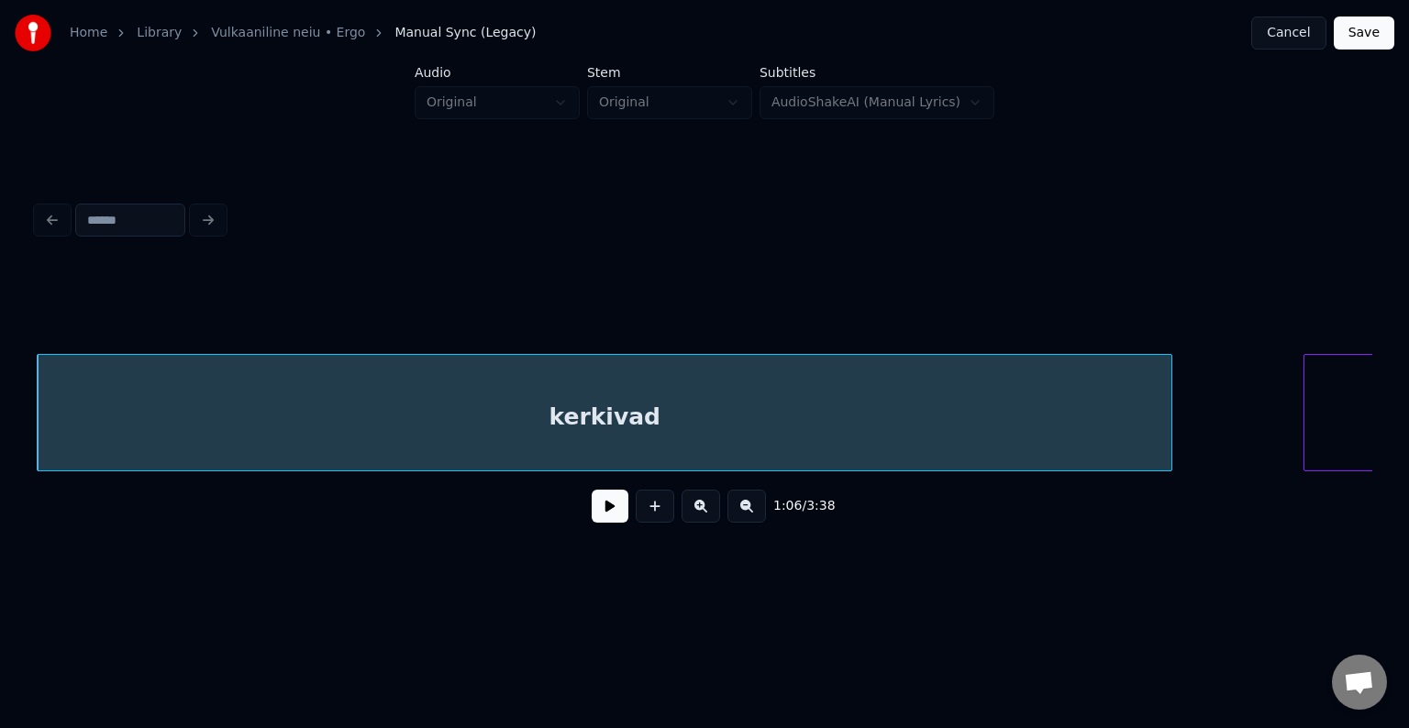
scroll to position [0, 69981]
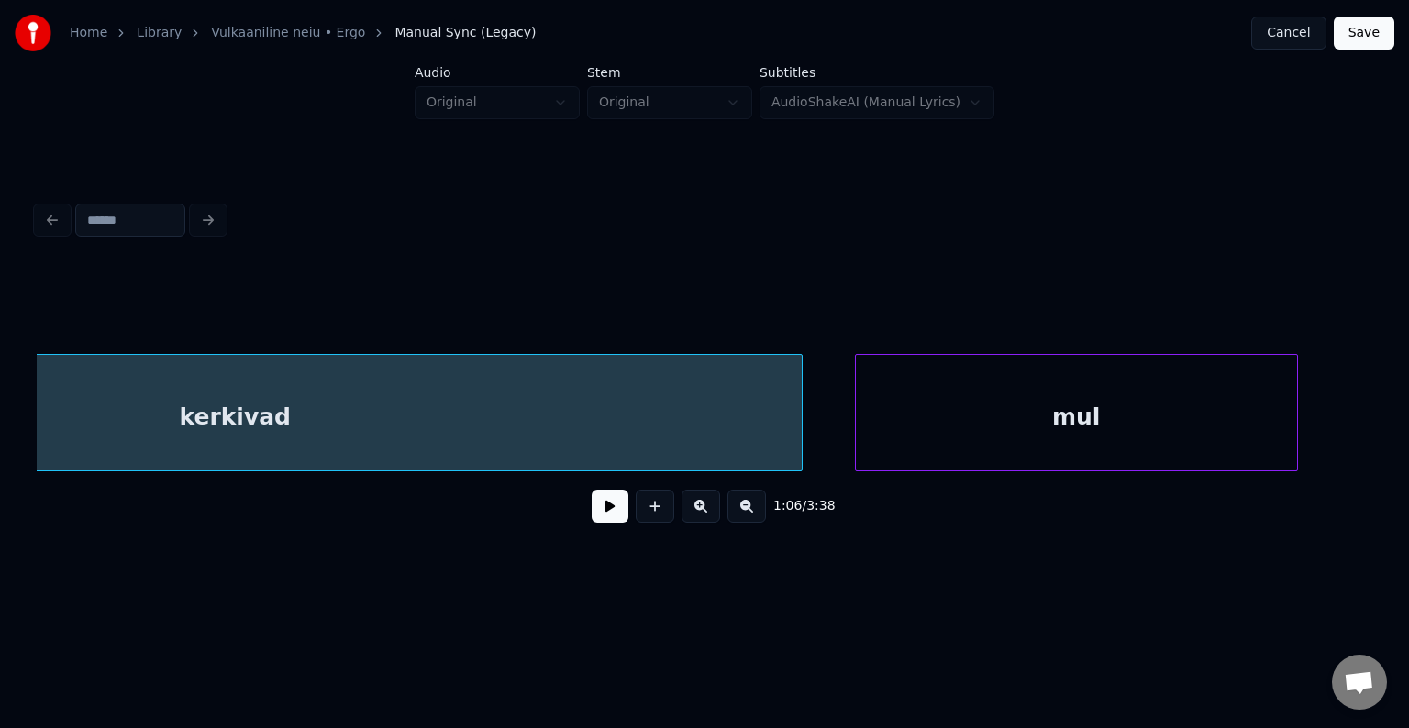
click at [1249, 420] on div "mul" at bounding box center [1076, 417] width 441 height 125
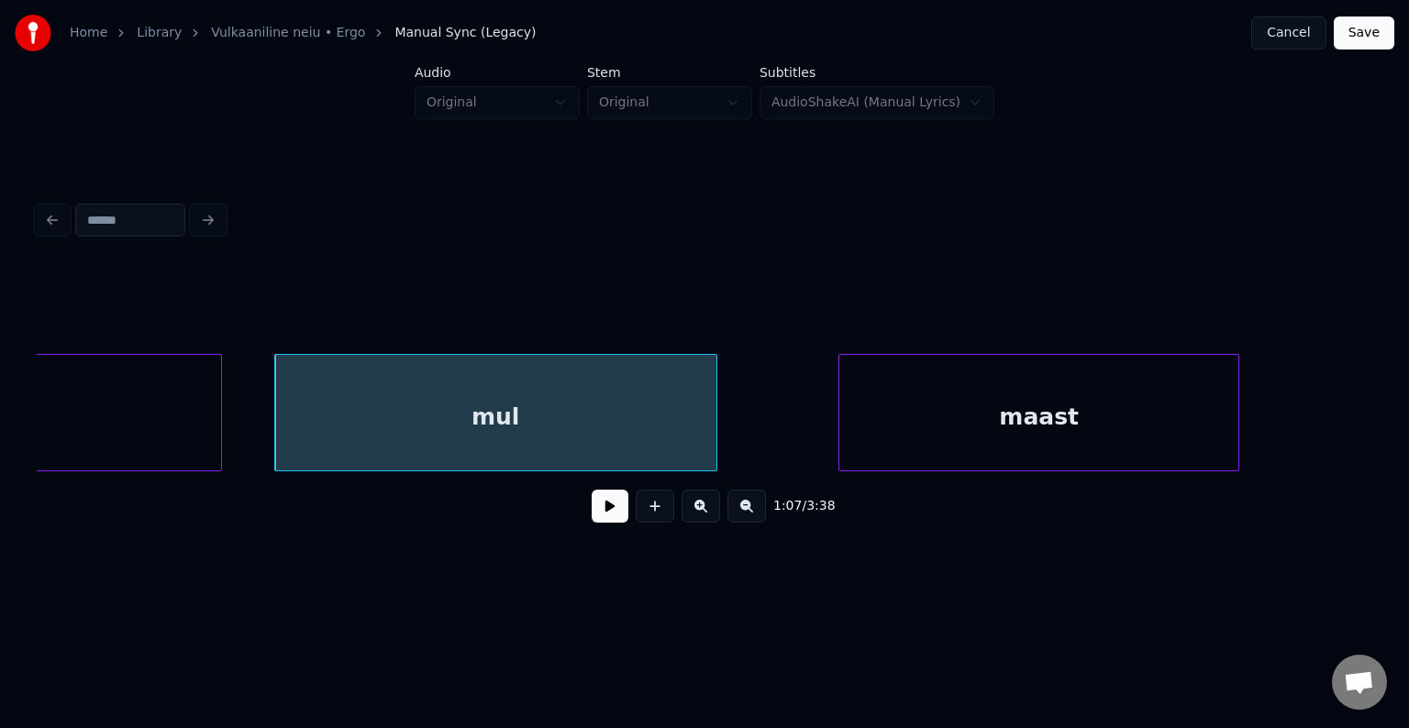
scroll to position [0, 70605]
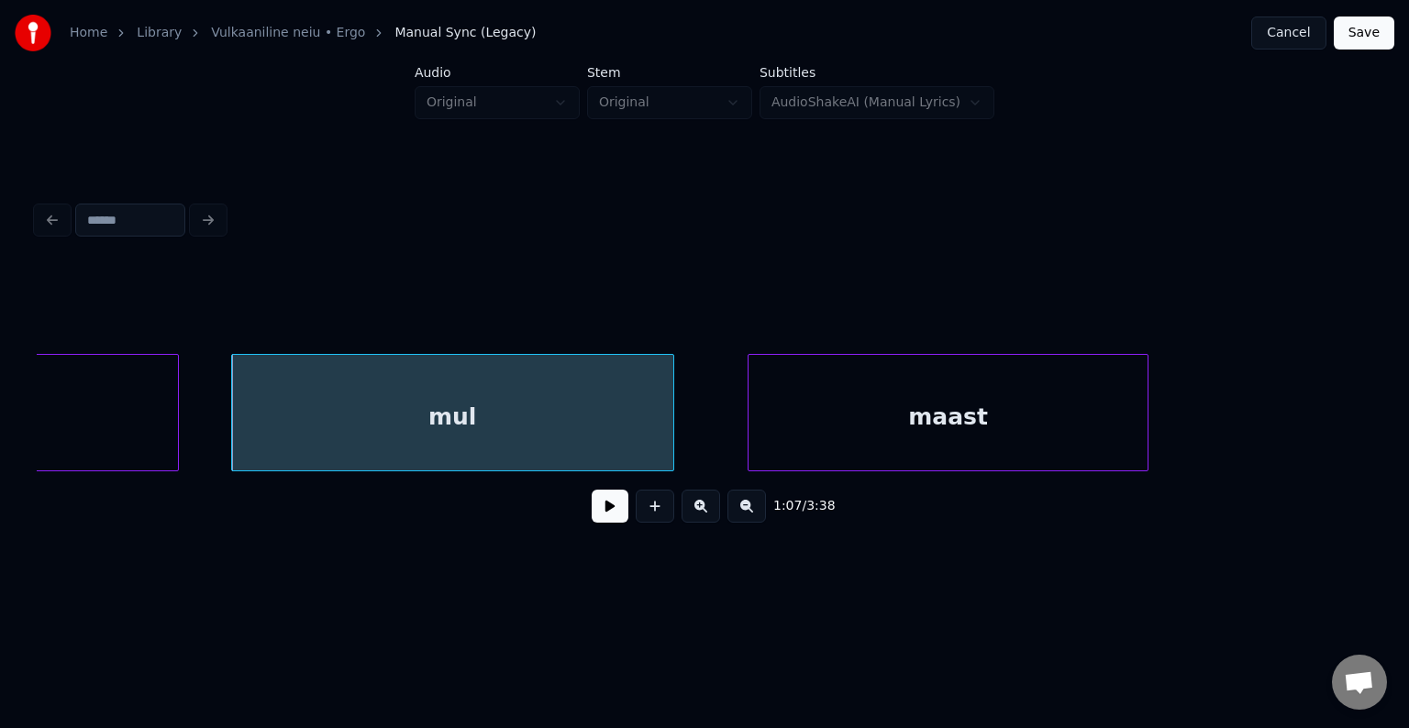
click at [1090, 434] on div "maast" at bounding box center [947, 417] width 399 height 125
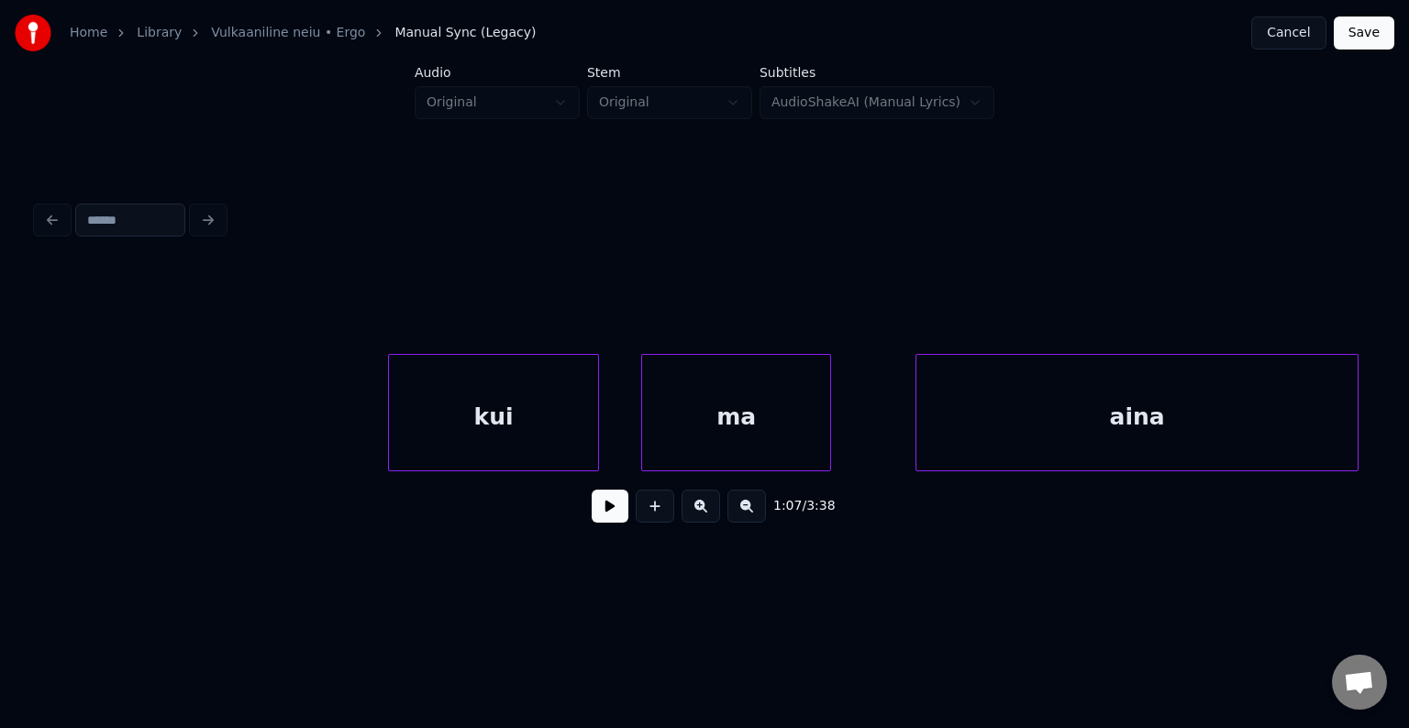
scroll to position [0, 71852]
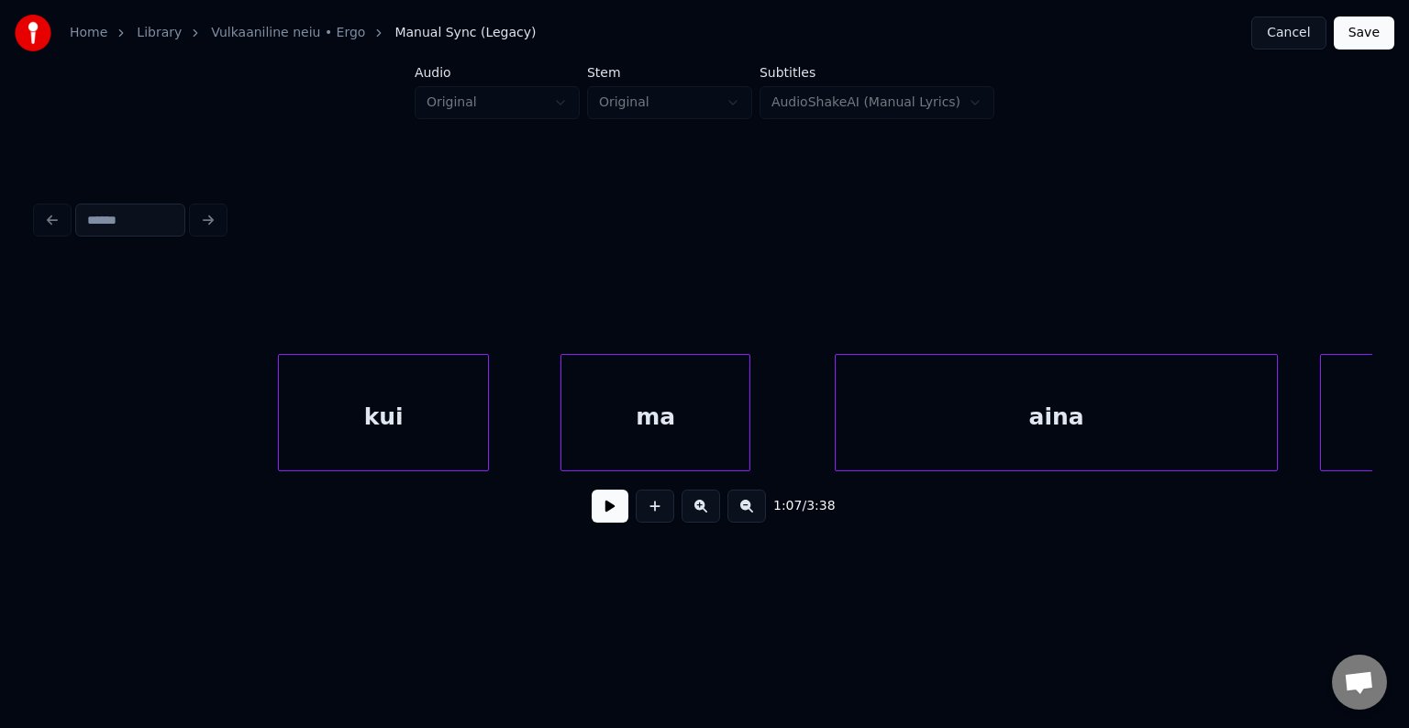
click at [413, 424] on div "kui" at bounding box center [383, 417] width 209 height 125
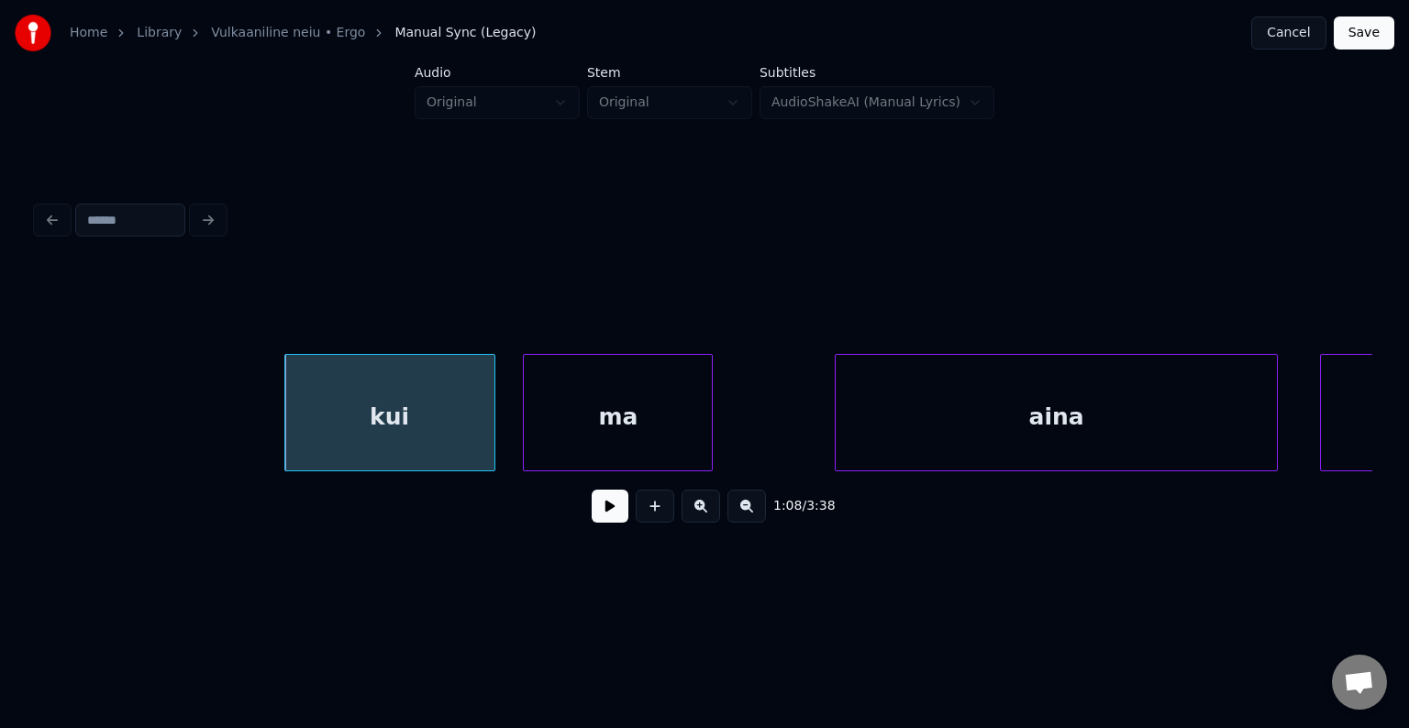
click at [615, 411] on div "ma" at bounding box center [618, 417] width 188 height 125
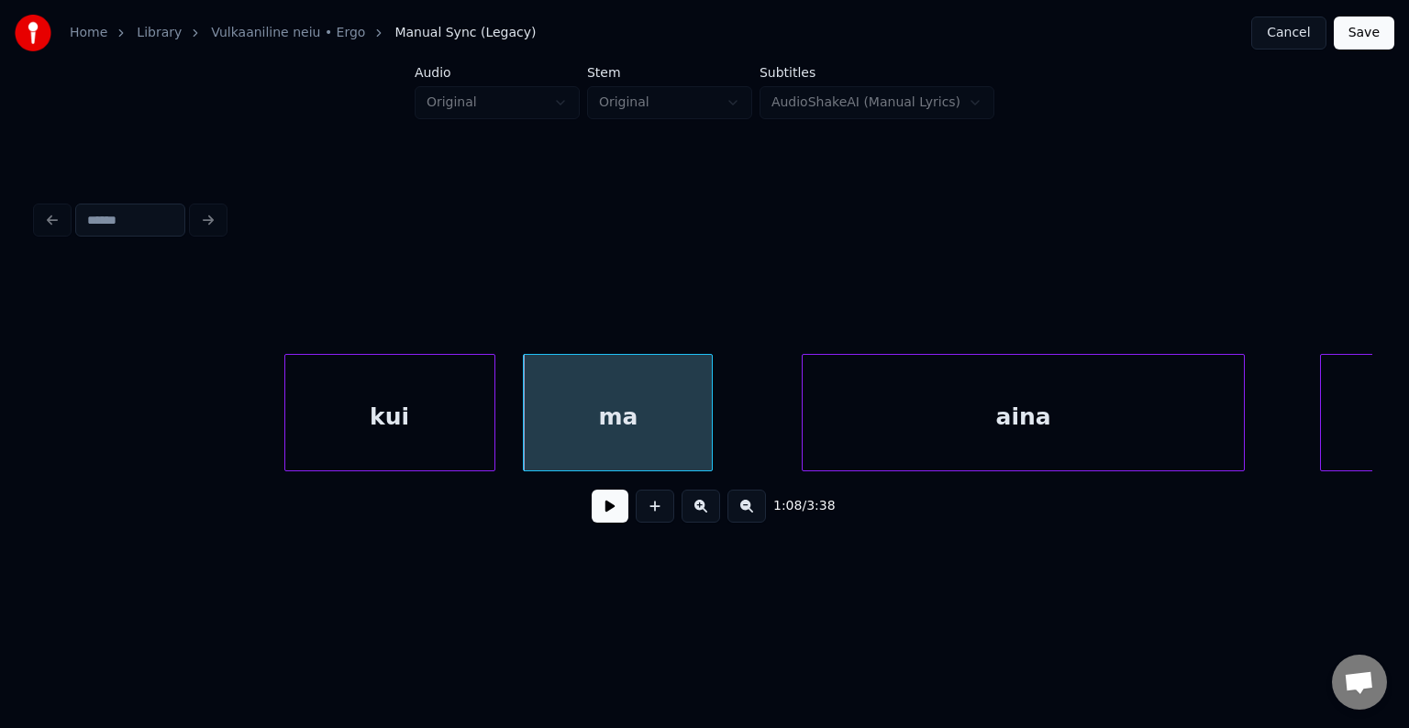
click at [898, 384] on div "aina" at bounding box center [1022, 417] width 441 height 125
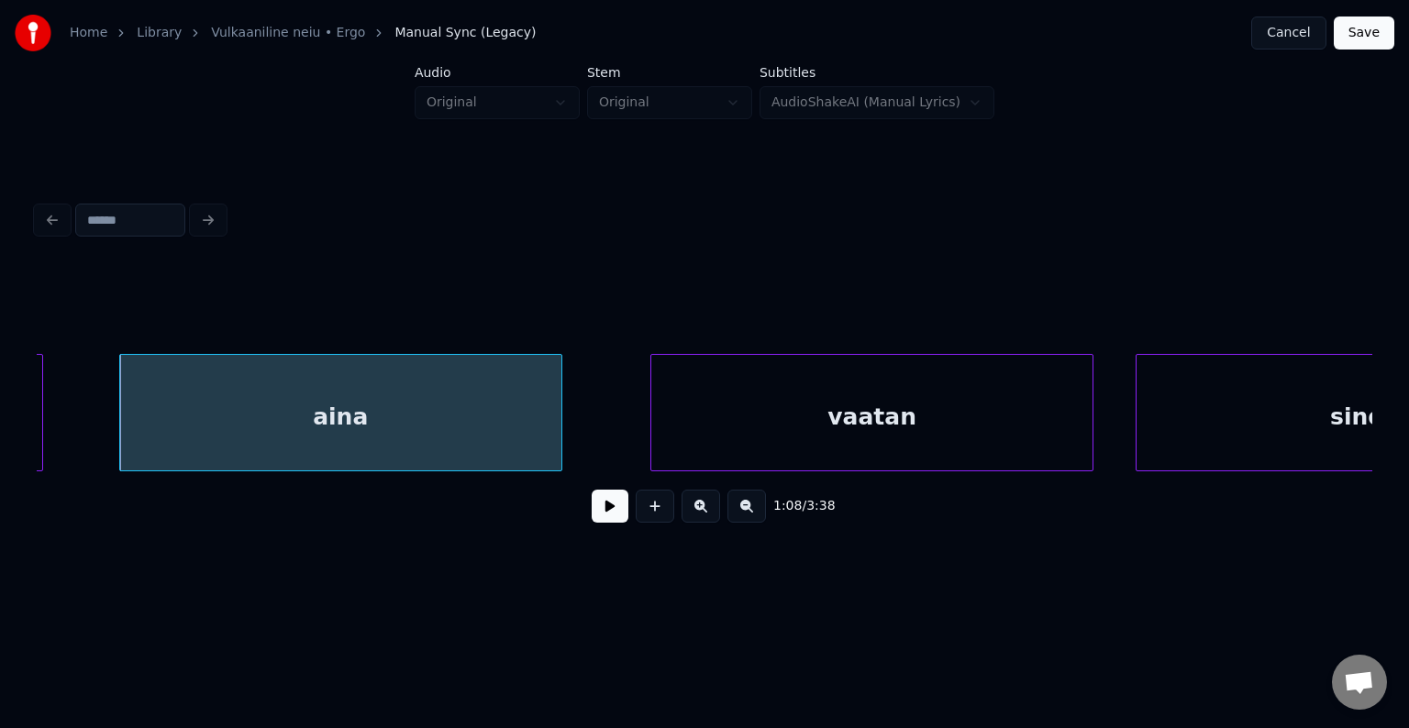
scroll to position [0, 72623]
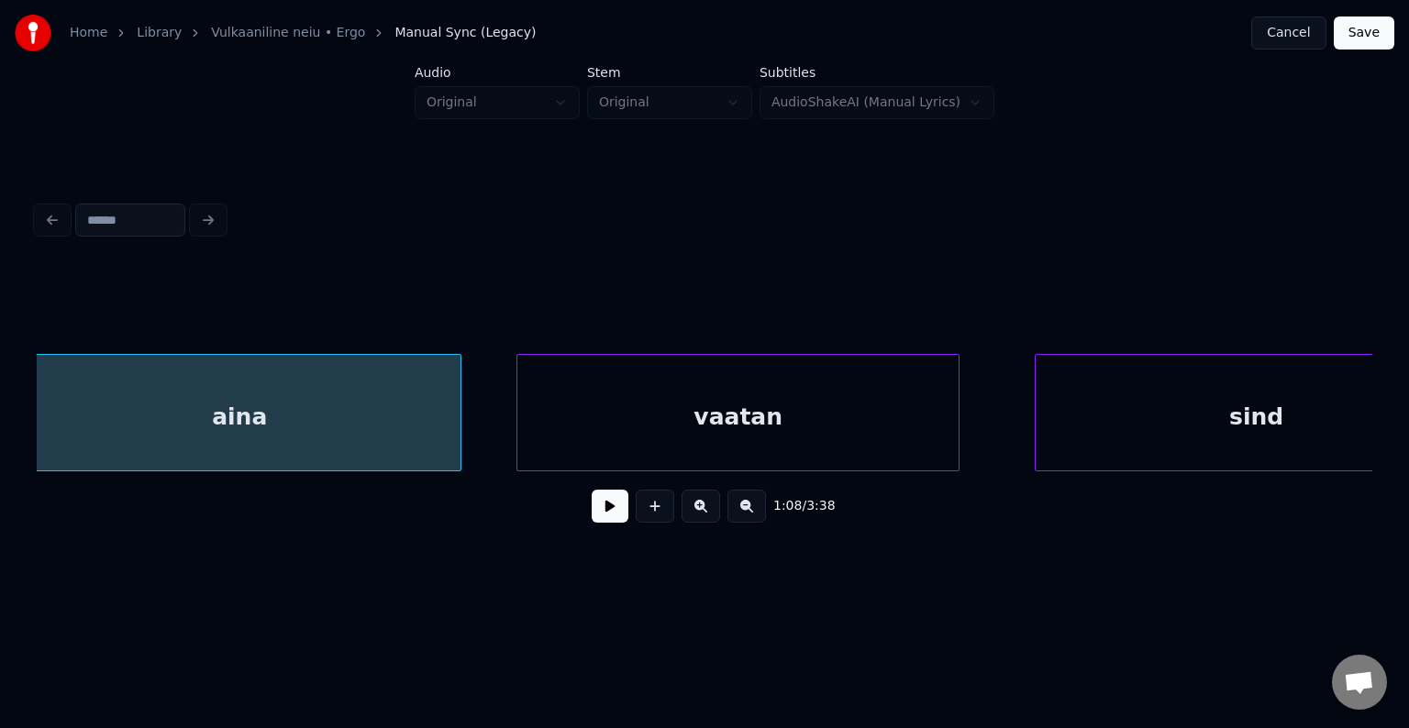
click at [814, 398] on div "vaatan" at bounding box center [737, 417] width 441 height 125
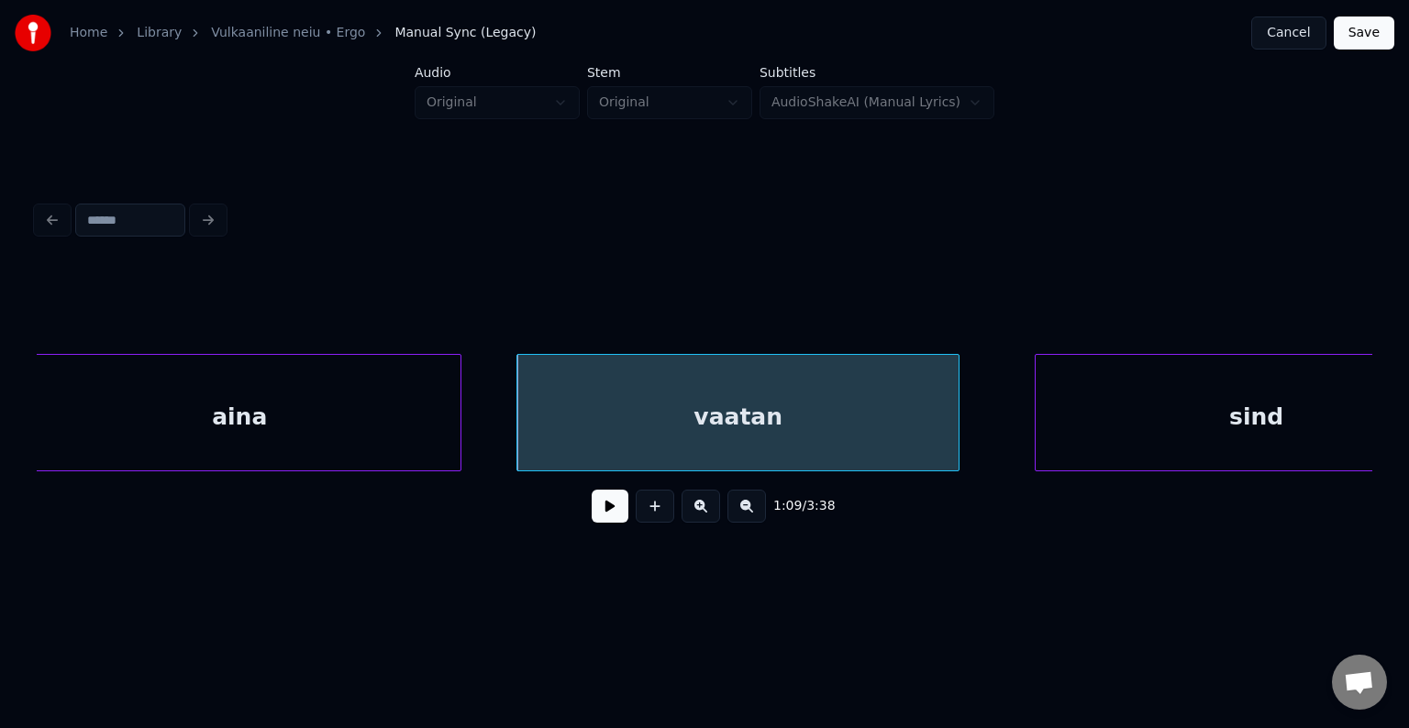
scroll to position [0, 72722]
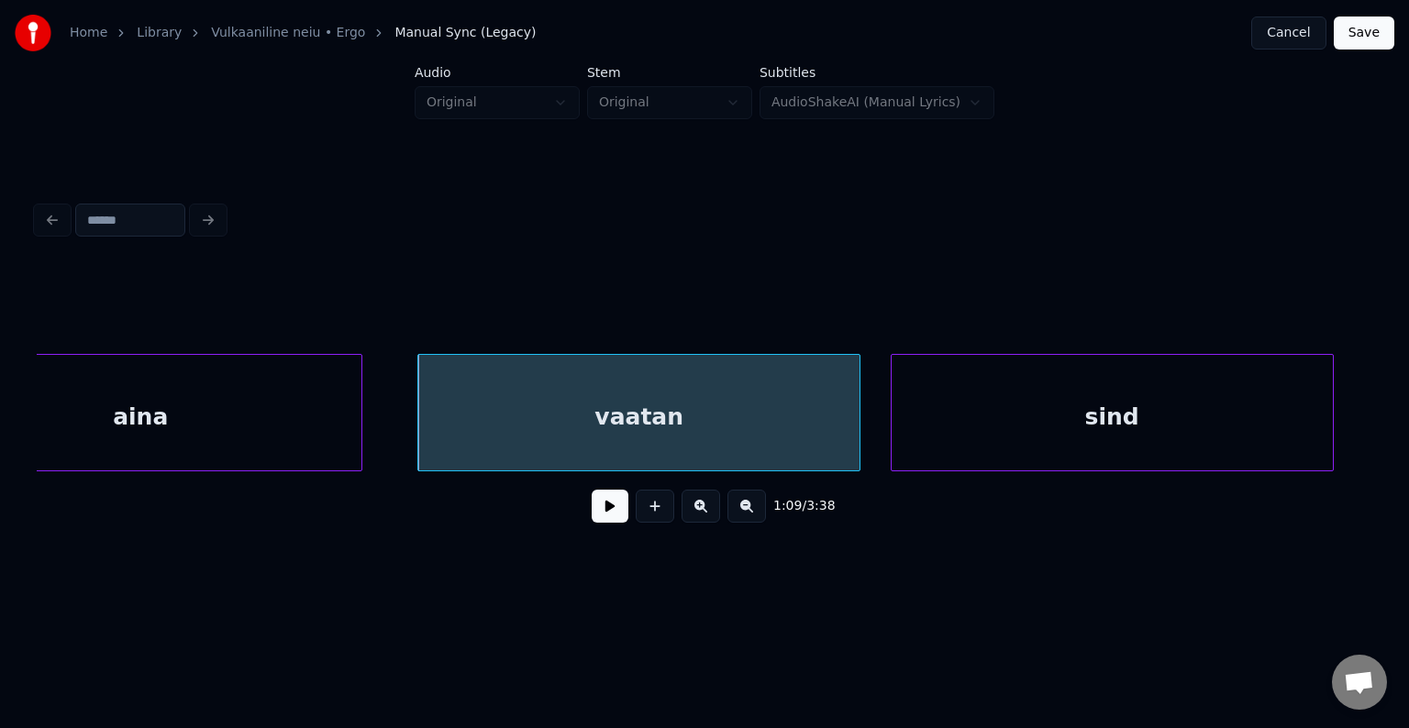
click at [1189, 397] on div "sind" at bounding box center [1111, 417] width 441 height 125
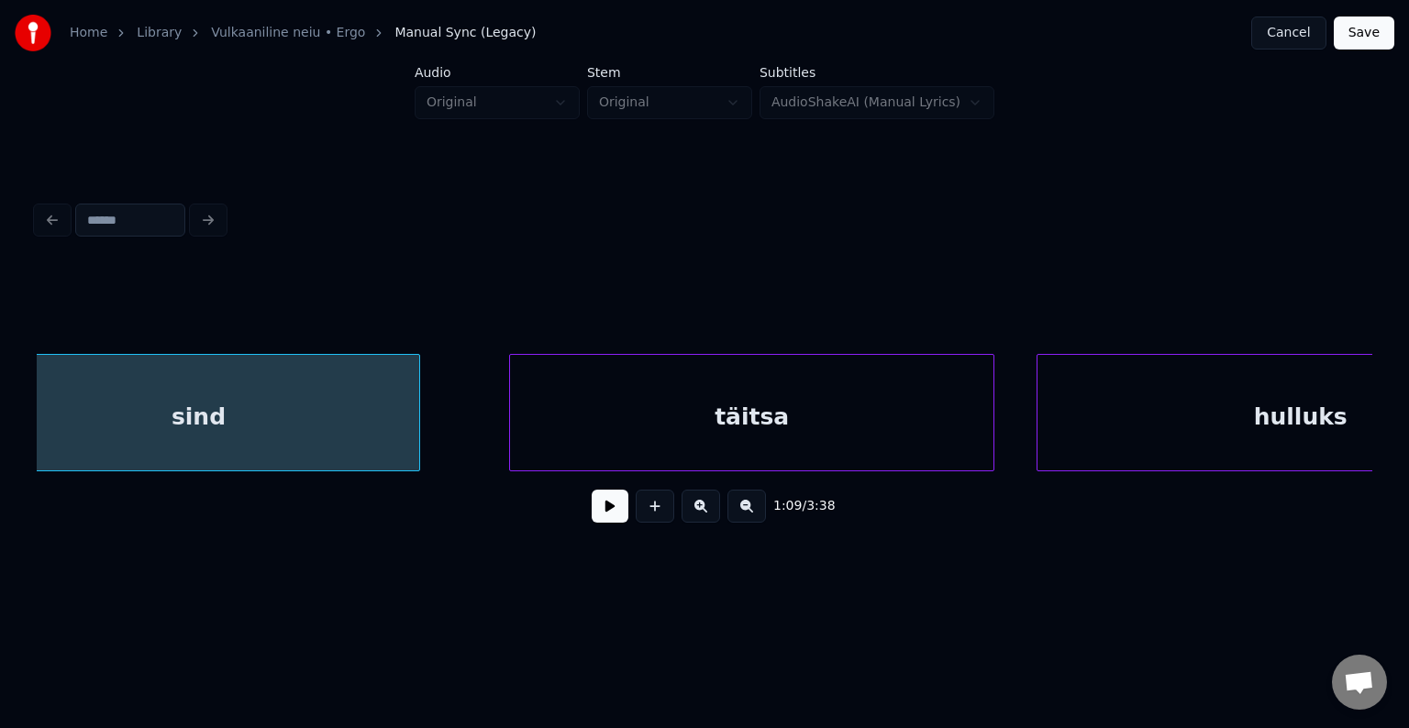
scroll to position [0, 73639]
click at [866, 454] on div "täitsa" at bounding box center [720, 417] width 483 height 125
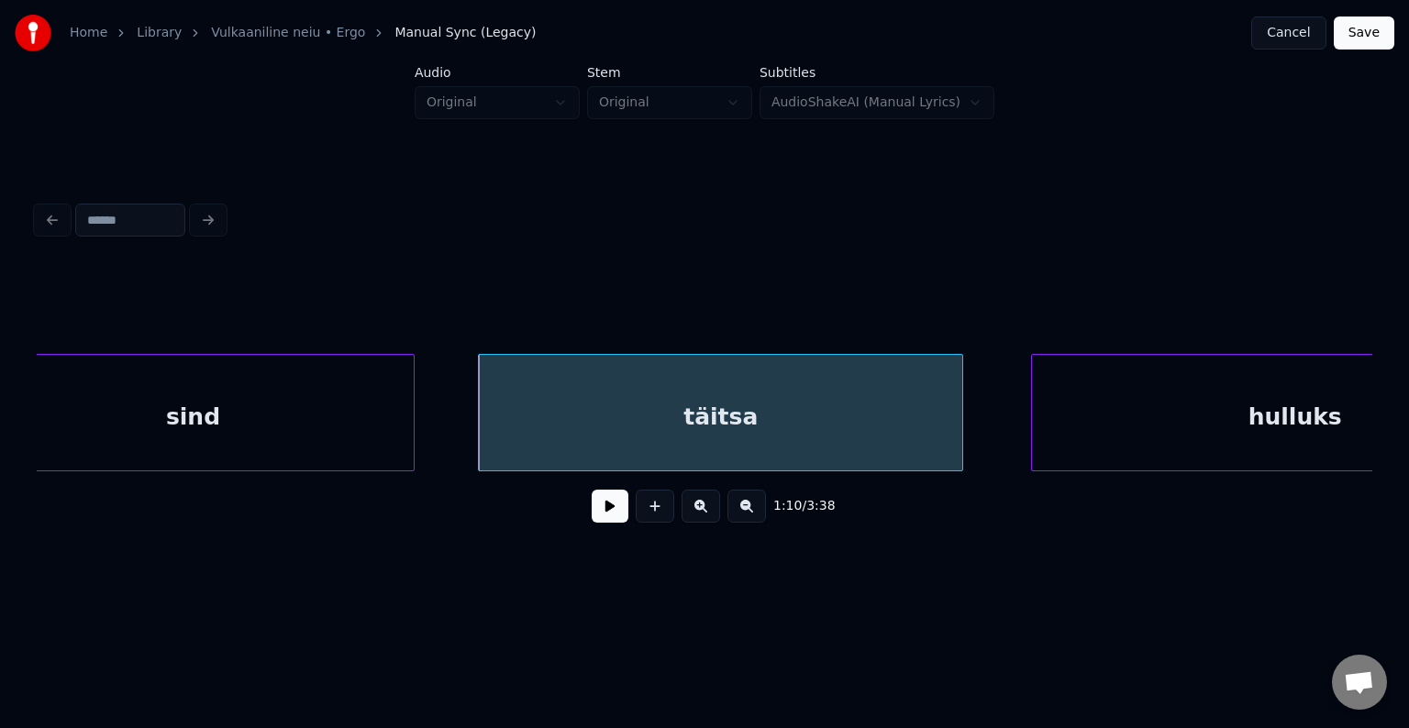
scroll to position [0, 73821]
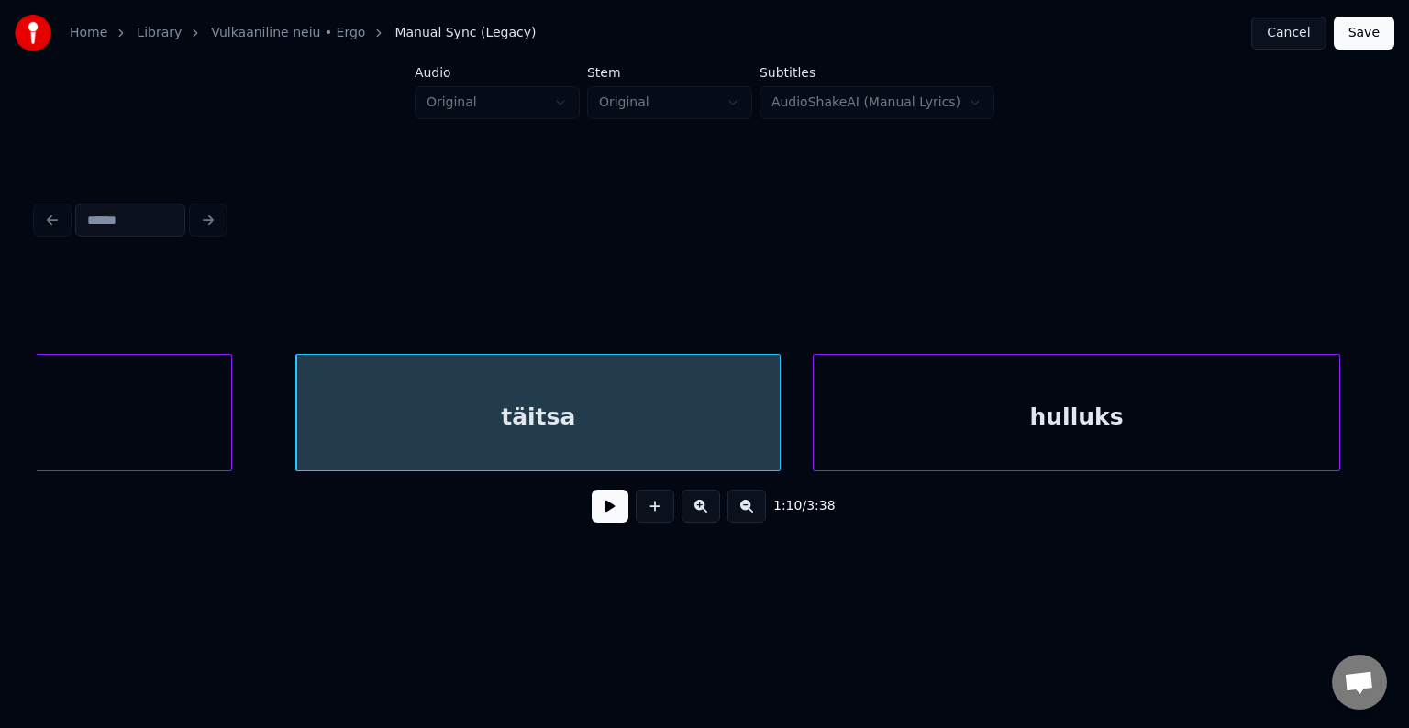
click at [1212, 406] on div "hulluks" at bounding box center [1076, 417] width 526 height 125
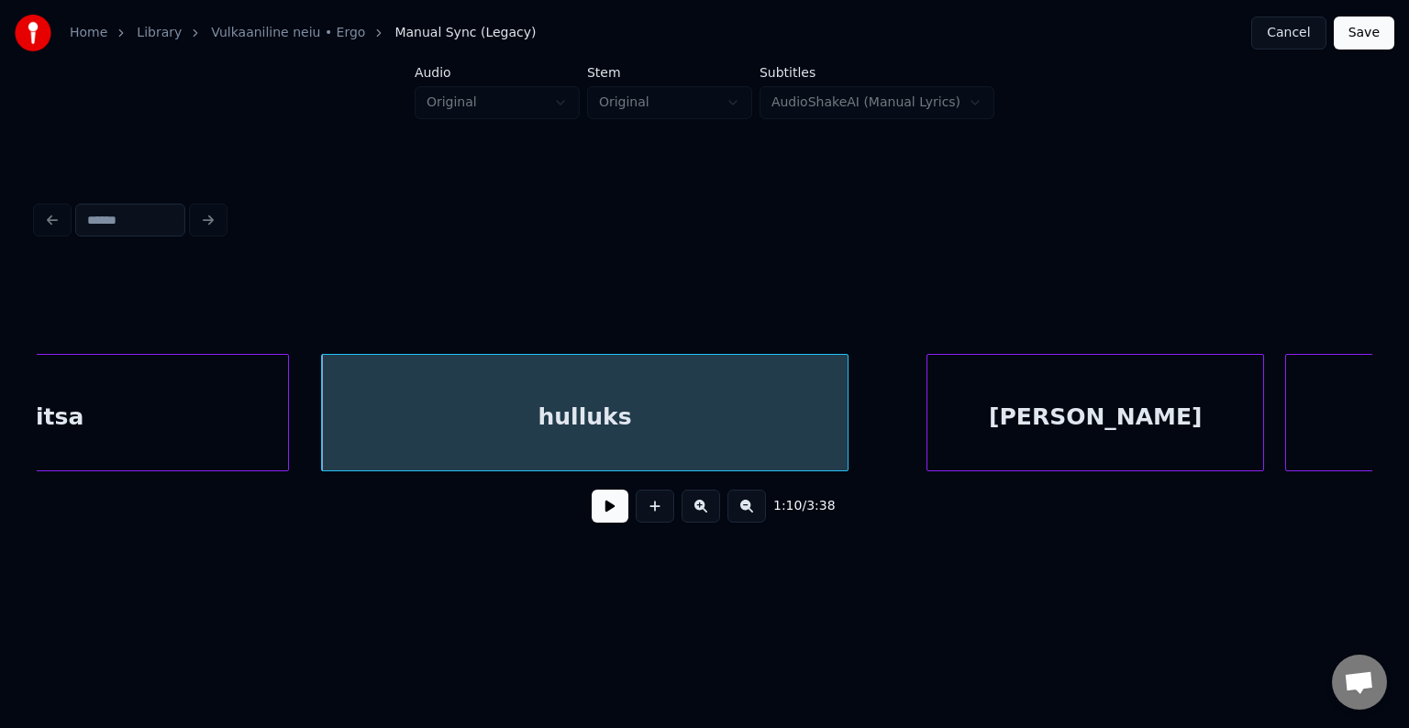
scroll to position [0, 74408]
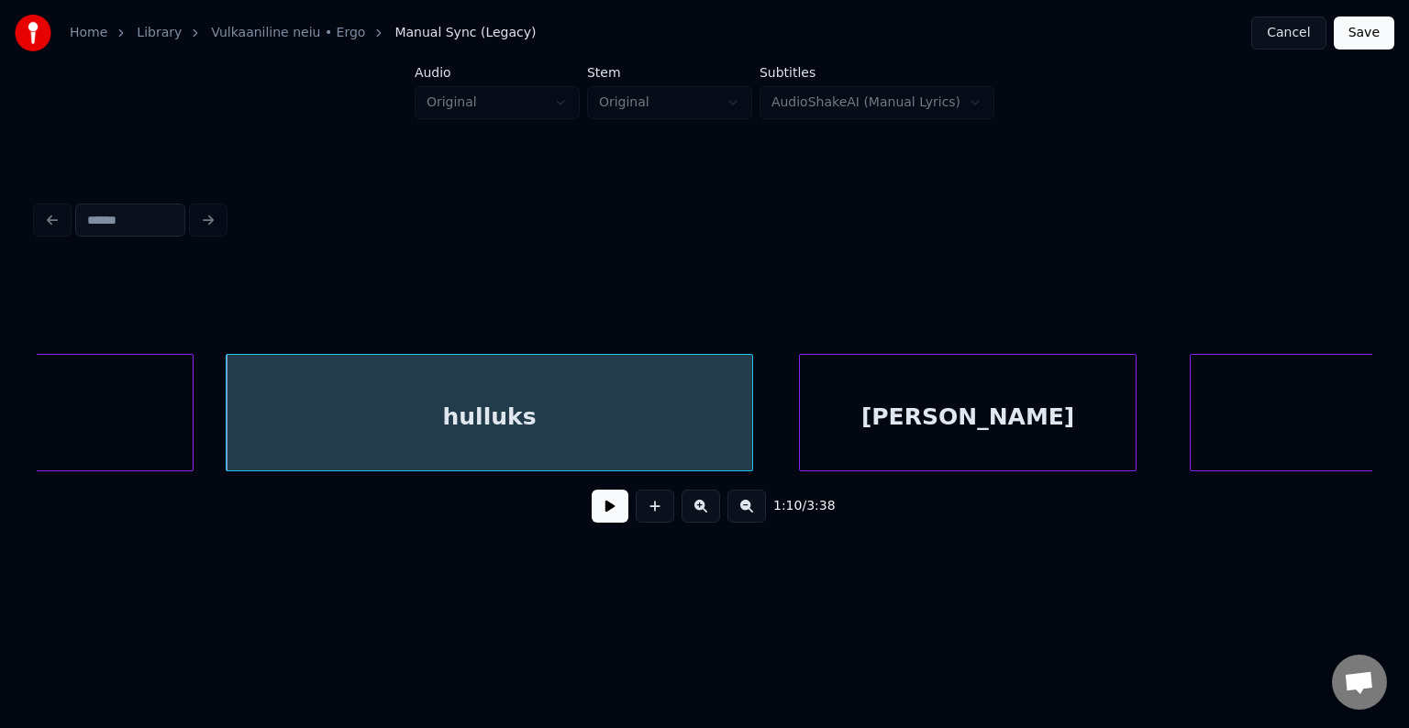
click at [1014, 437] on div "[PERSON_NAME]" at bounding box center [968, 417] width 336 height 125
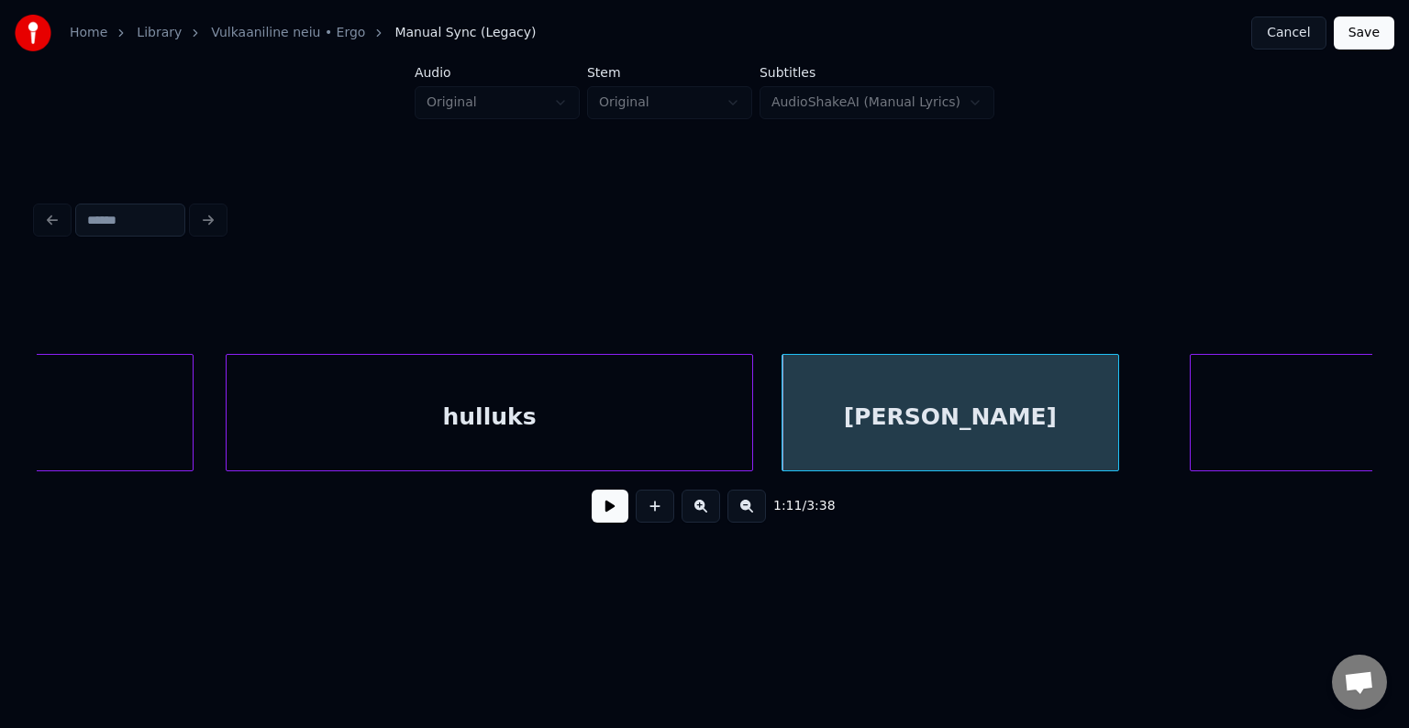
click at [559, 441] on div "hulluks" at bounding box center [490, 417] width 526 height 125
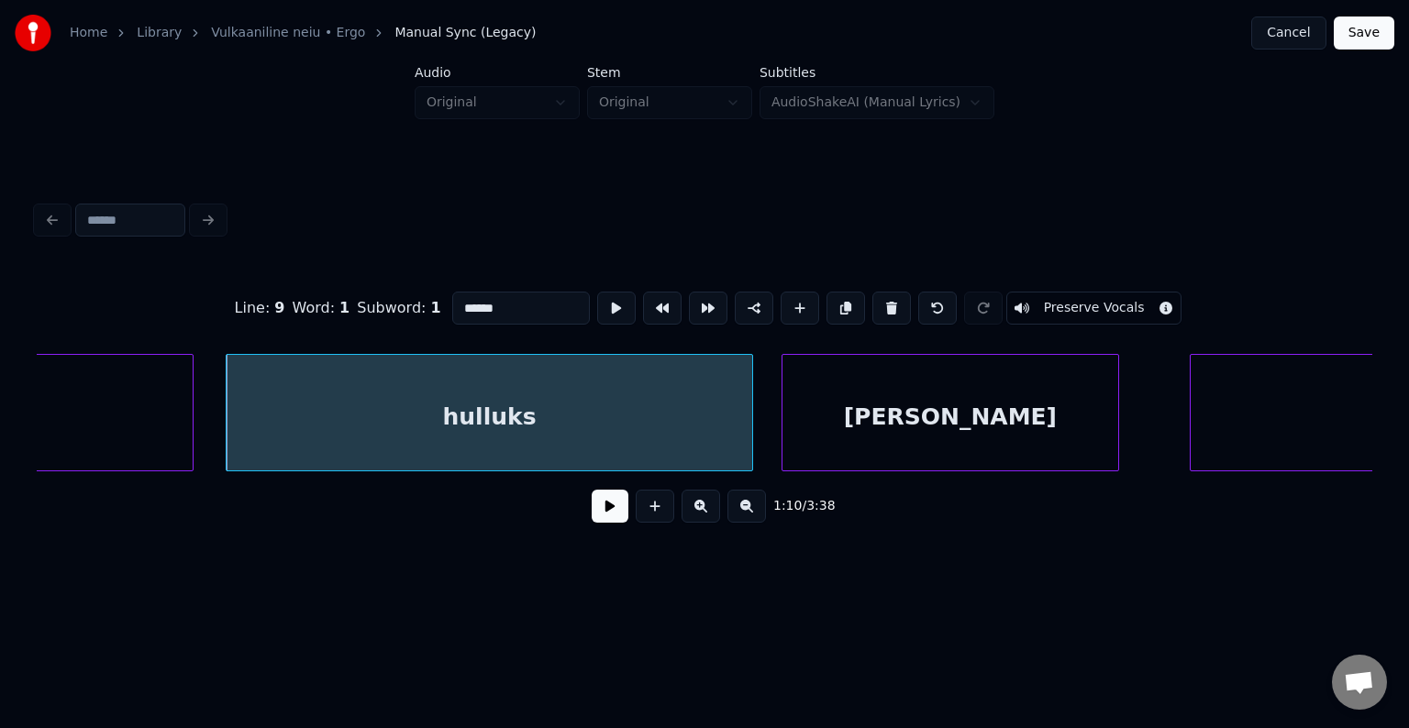
type input "*******"
click at [592, 508] on button at bounding box center [610, 506] width 37 height 33
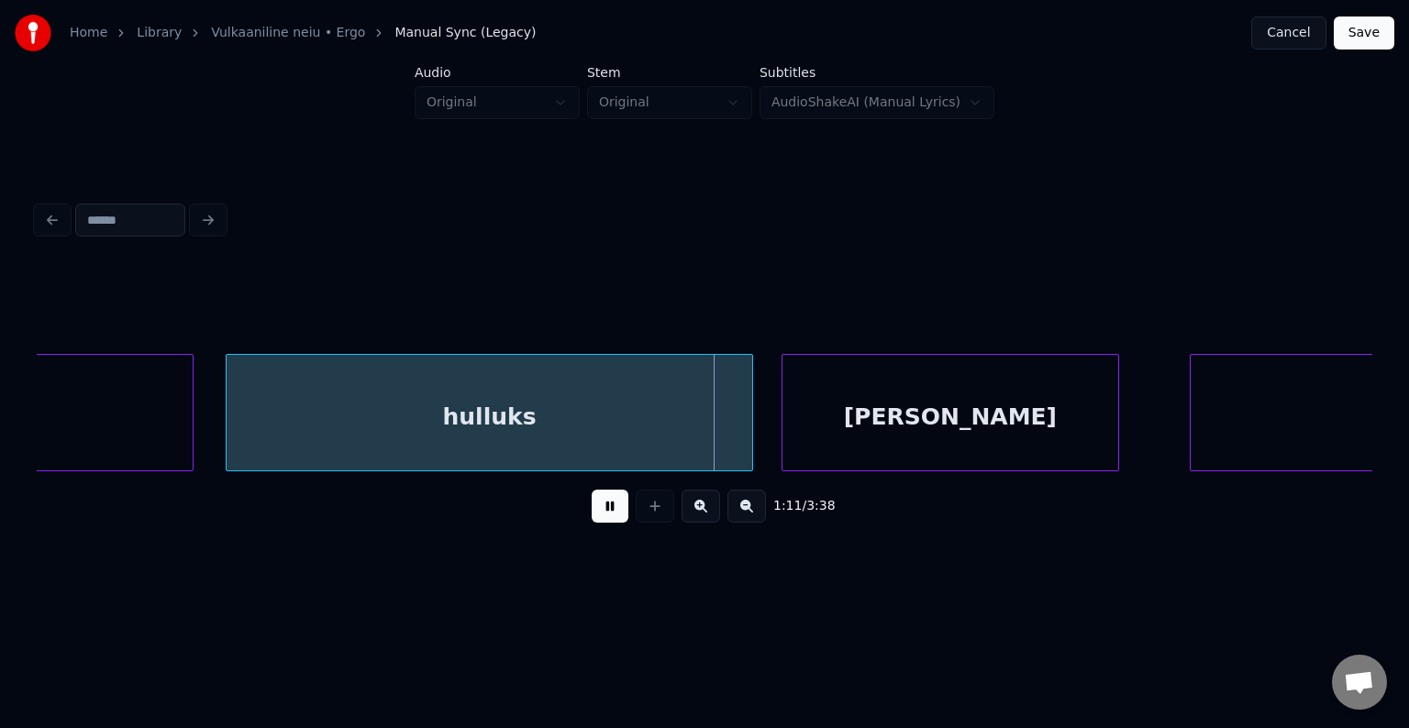
click at [592, 508] on button at bounding box center [610, 506] width 37 height 33
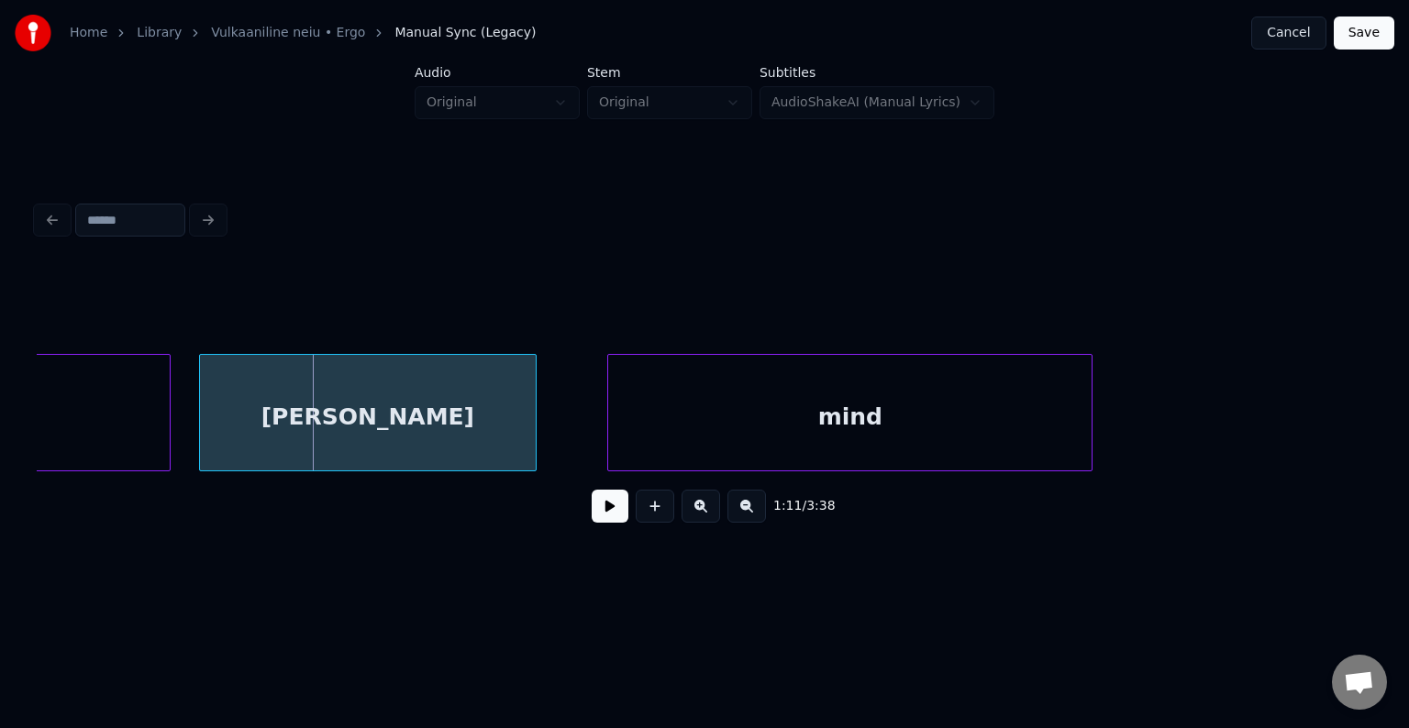
scroll to position [0, 74995]
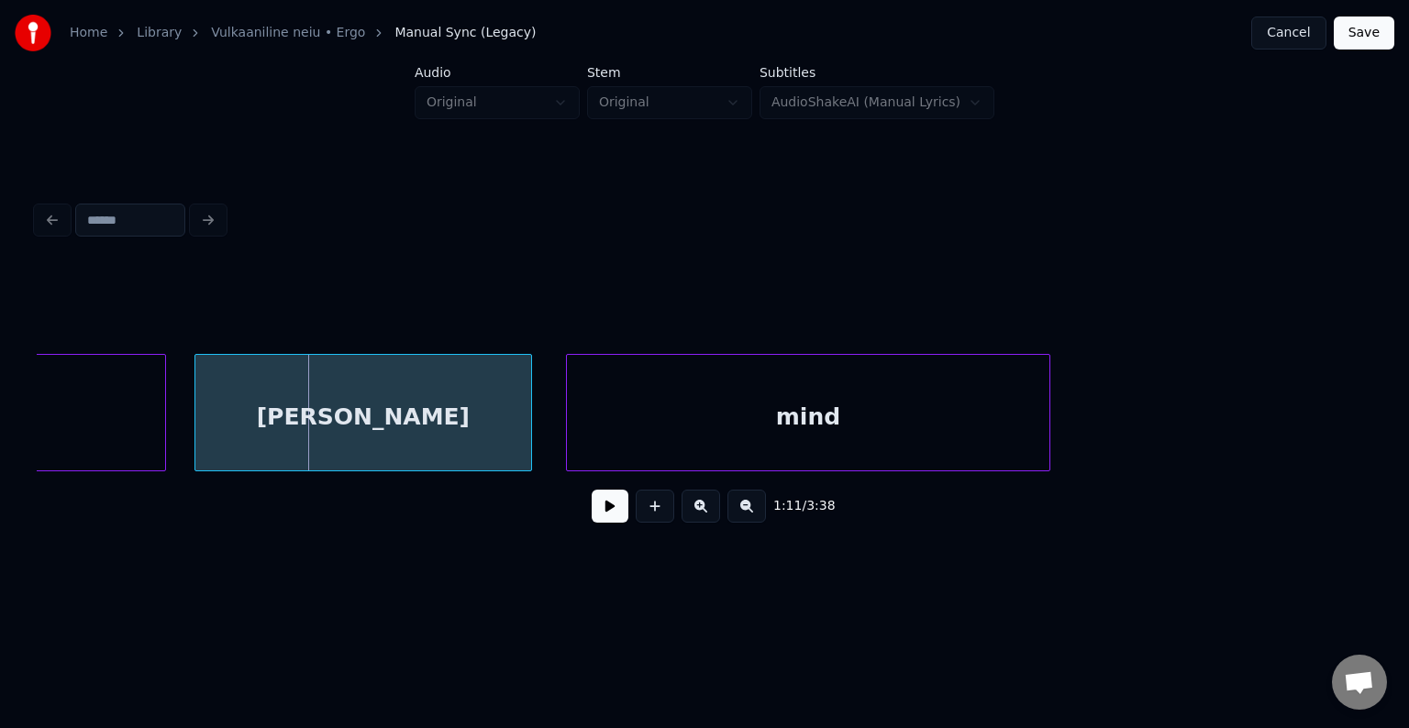
click at [979, 459] on div "mind" at bounding box center [808, 417] width 483 height 125
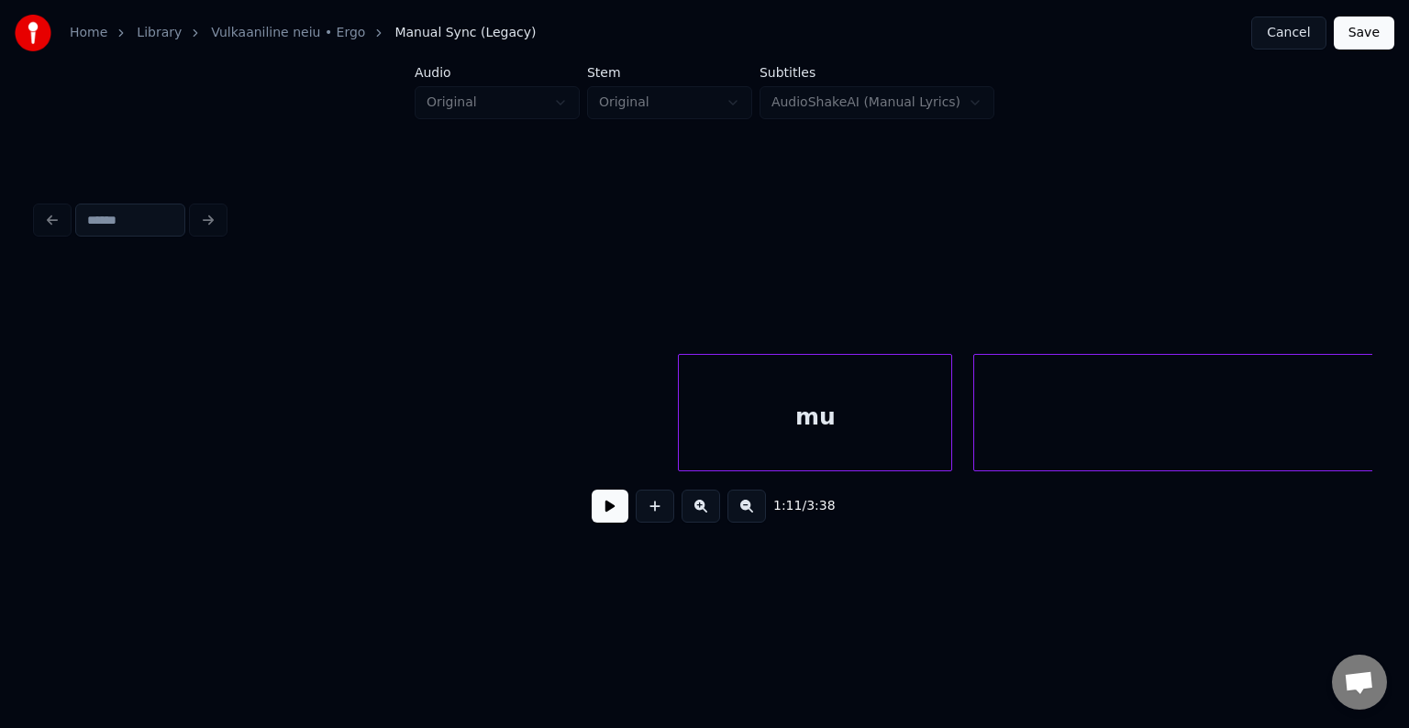
scroll to position [0, 76573]
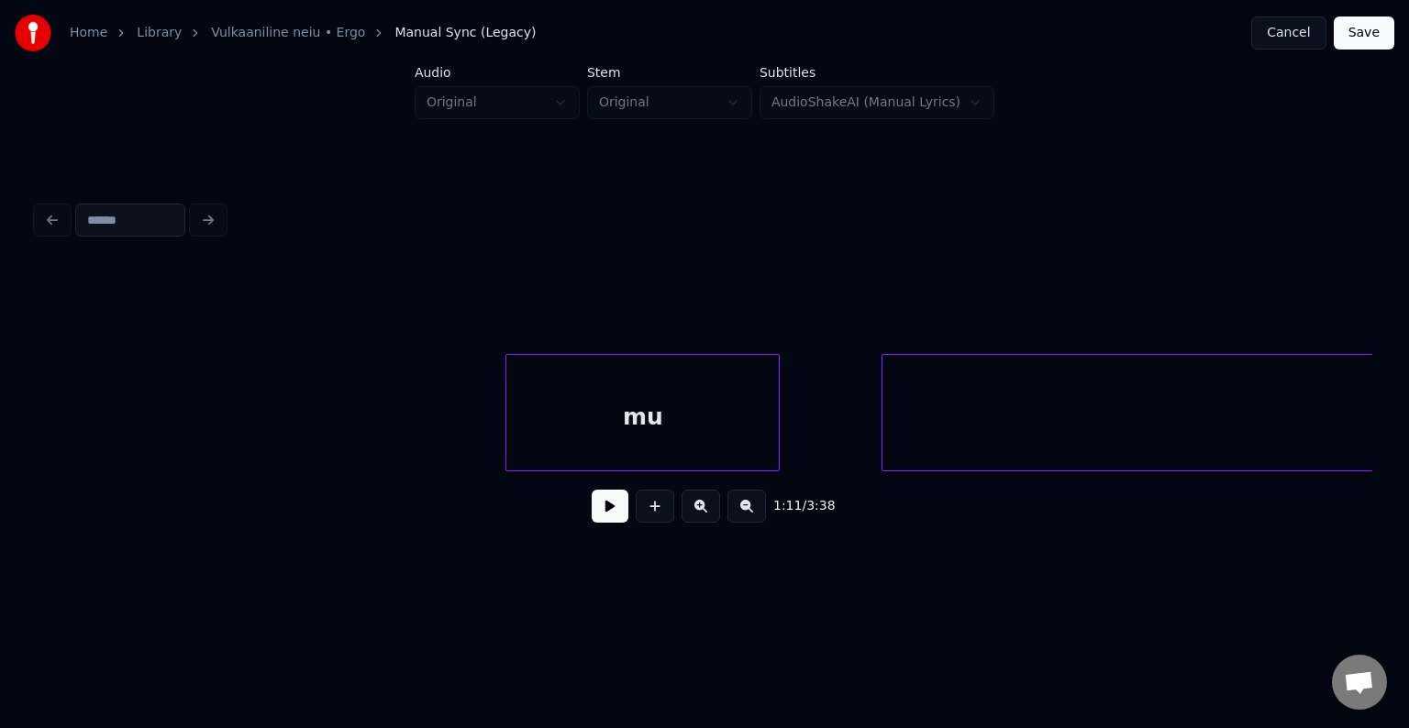
click at [711, 424] on div "mu" at bounding box center [642, 417] width 272 height 125
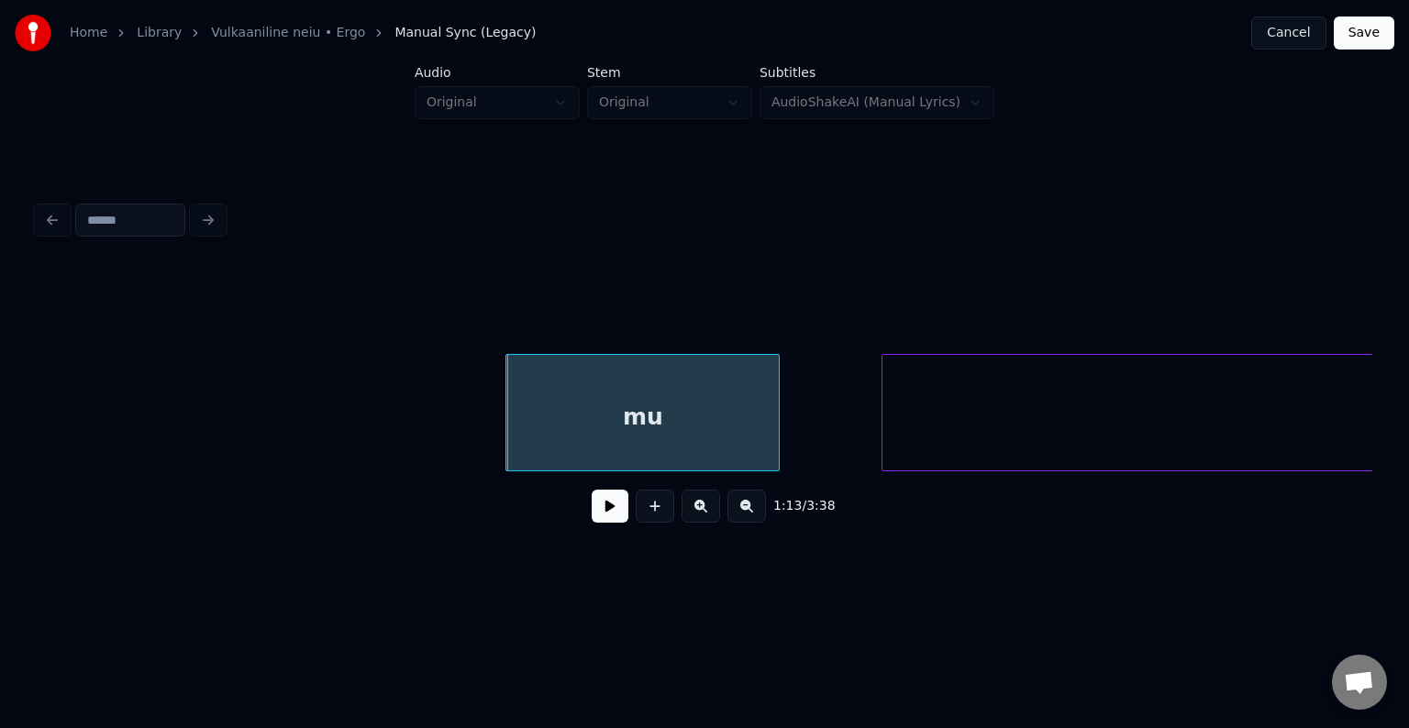
click at [597, 507] on button at bounding box center [610, 506] width 37 height 33
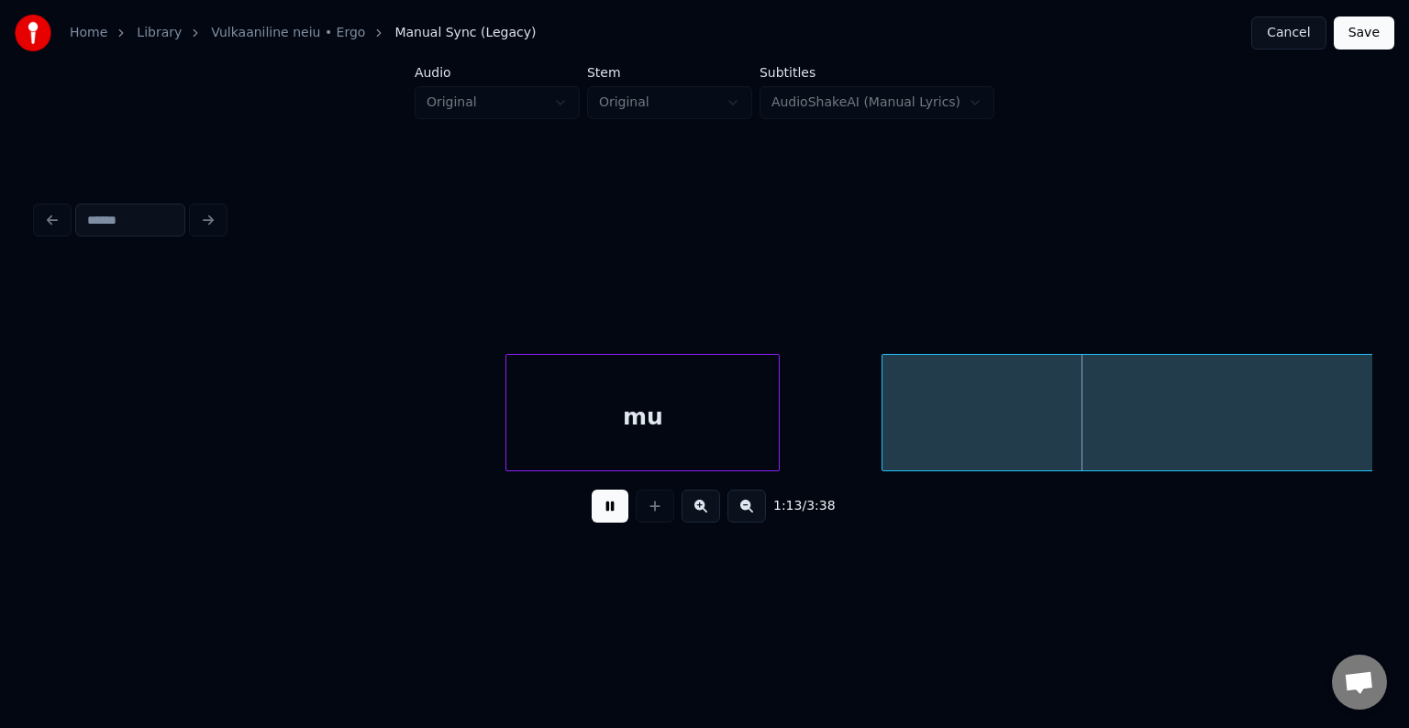
click at [597, 507] on button at bounding box center [610, 506] width 37 height 33
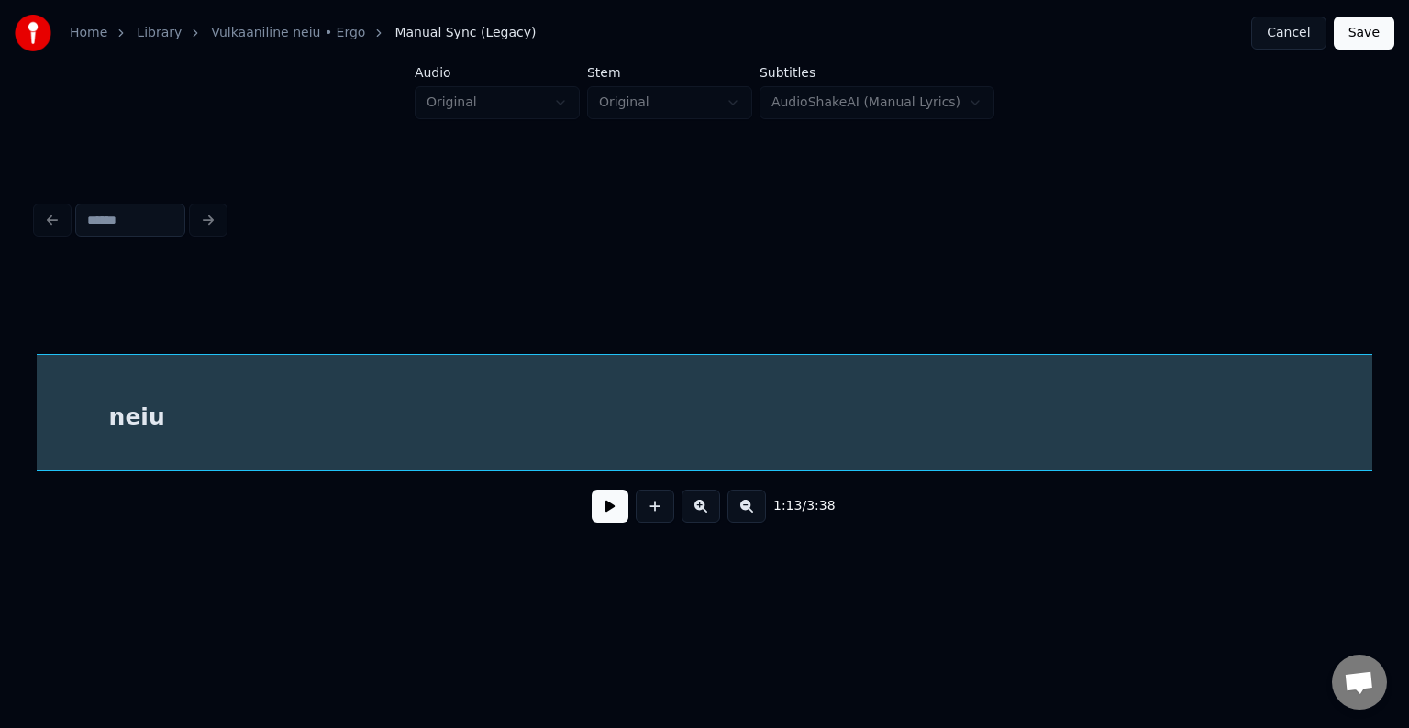
click at [1058, 435] on div "neiu" at bounding box center [136, 417] width 2487 height 125
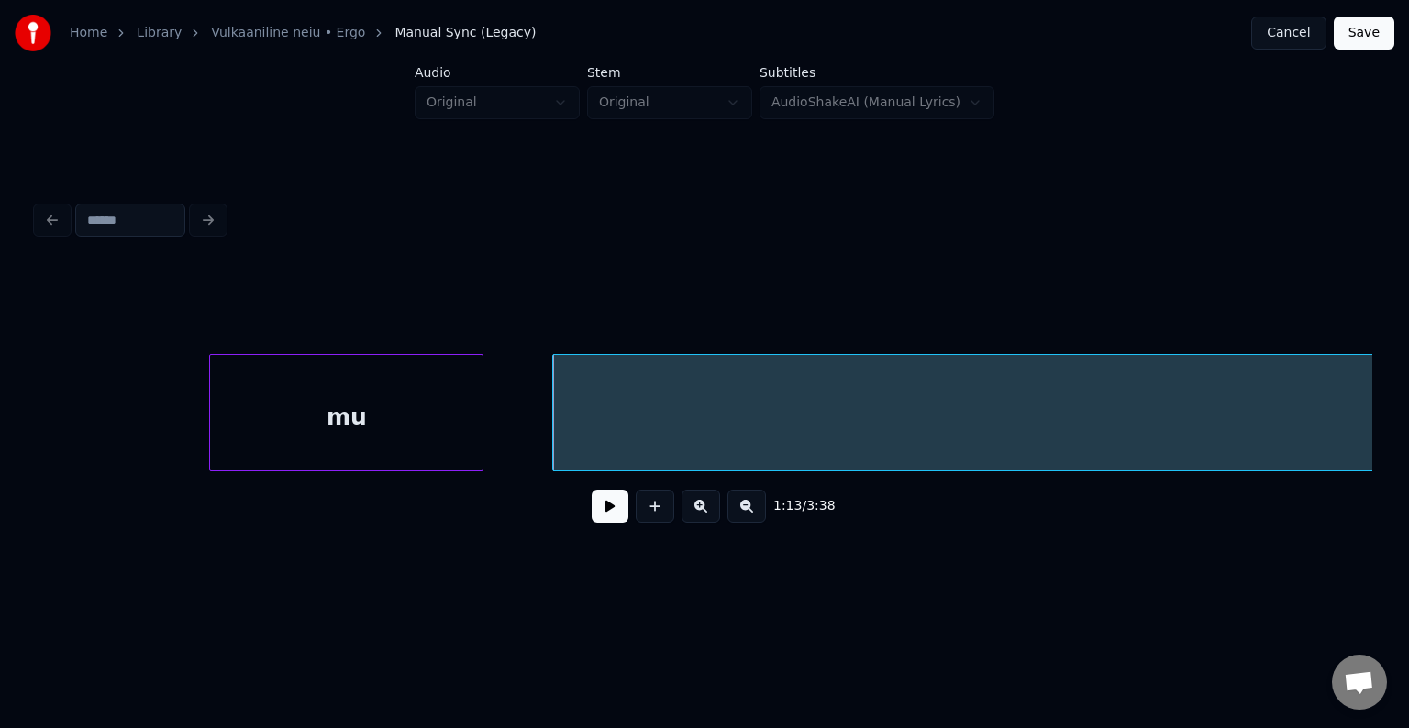
scroll to position [0, 76834]
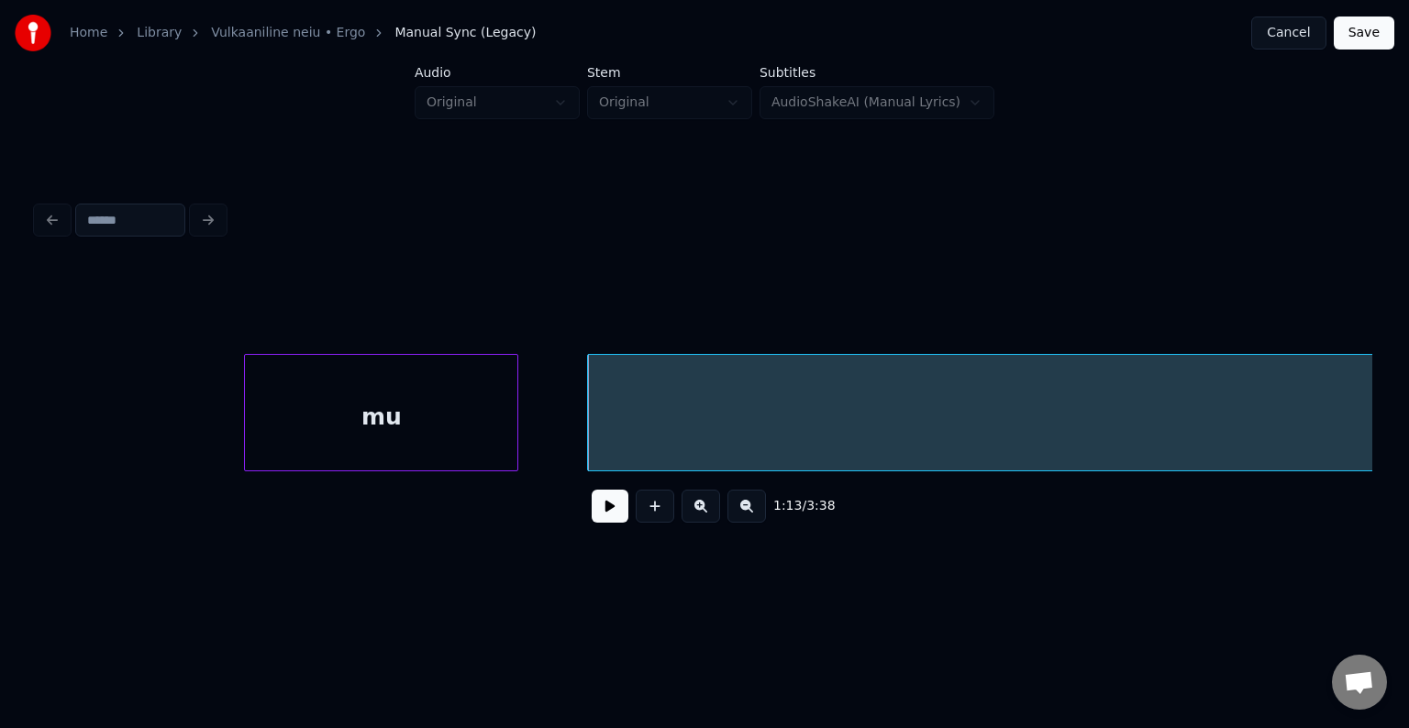
click at [574, 509] on div "1:13 / 3:38" at bounding box center [704, 506] width 1306 height 40
click at [592, 515] on button at bounding box center [610, 506] width 37 height 33
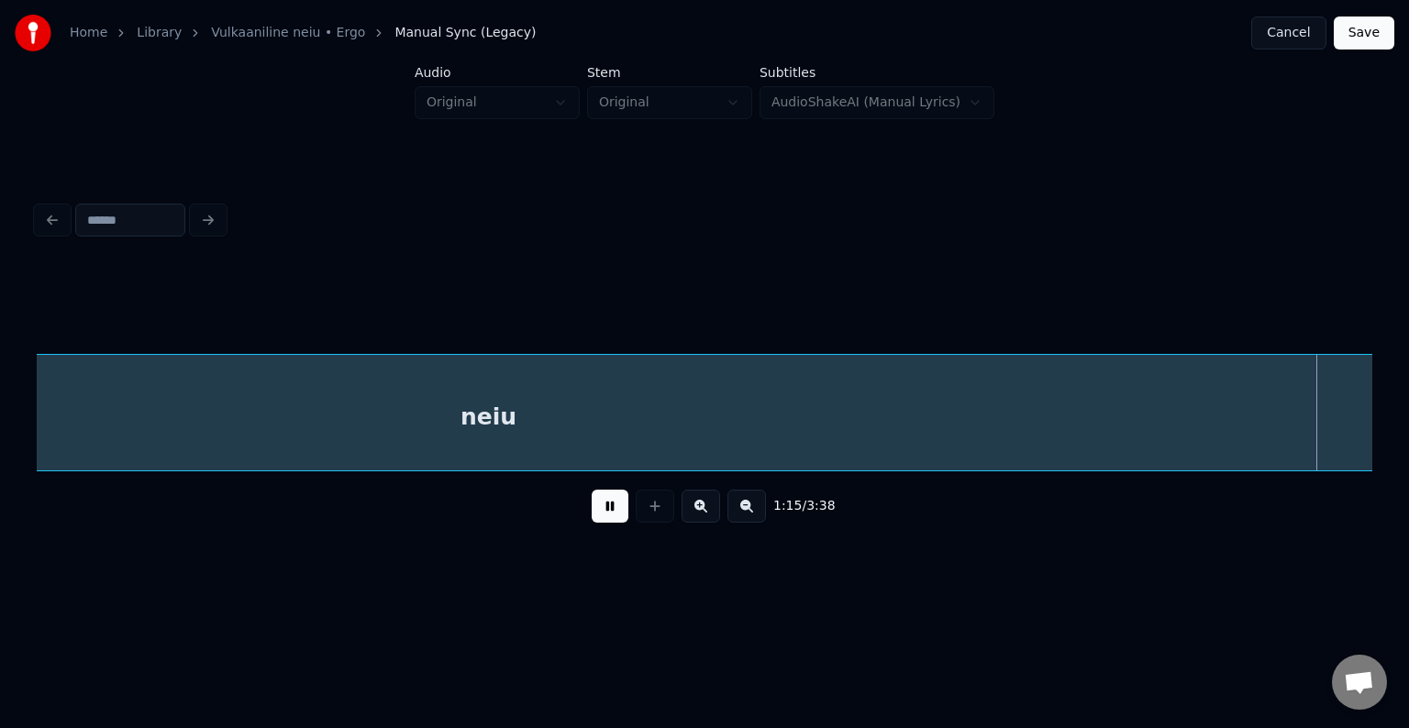
scroll to position [0, 79513]
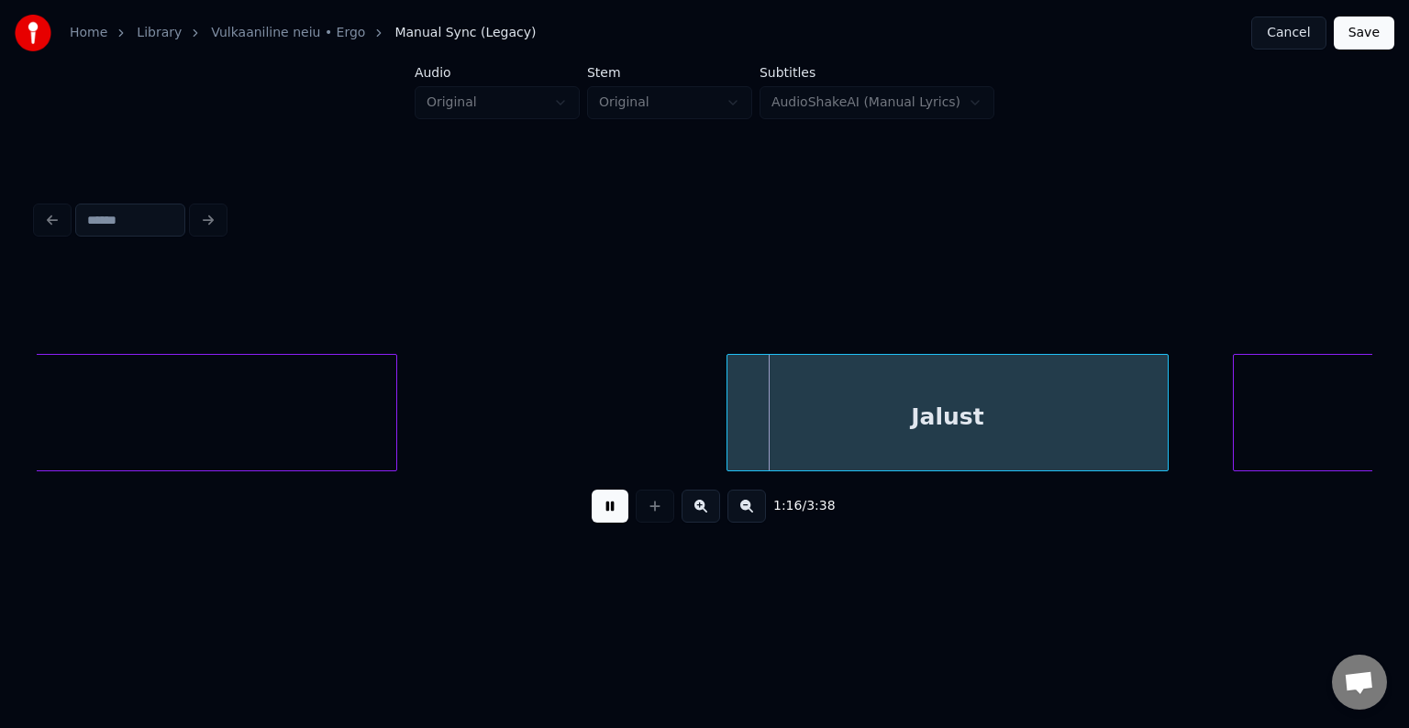
click at [592, 515] on button at bounding box center [610, 506] width 37 height 33
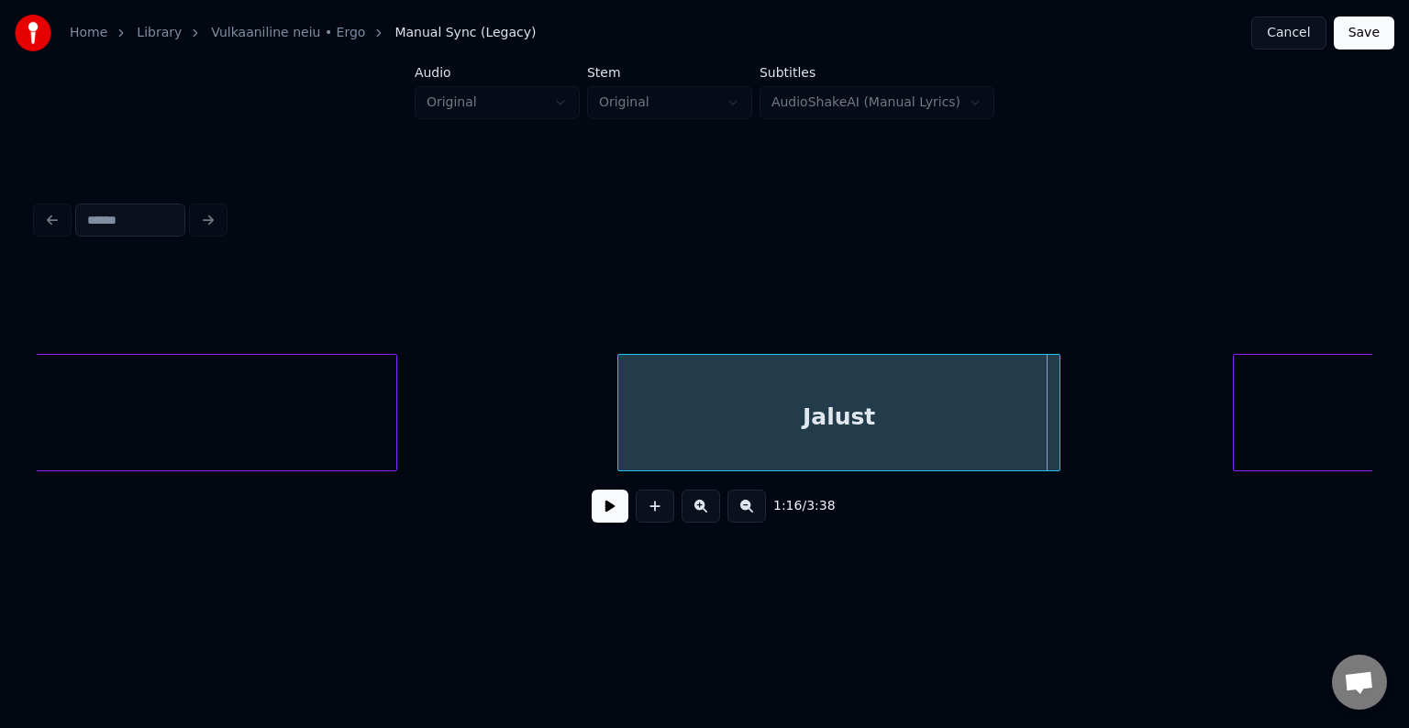
click at [734, 423] on div "Jalust" at bounding box center [838, 417] width 441 height 125
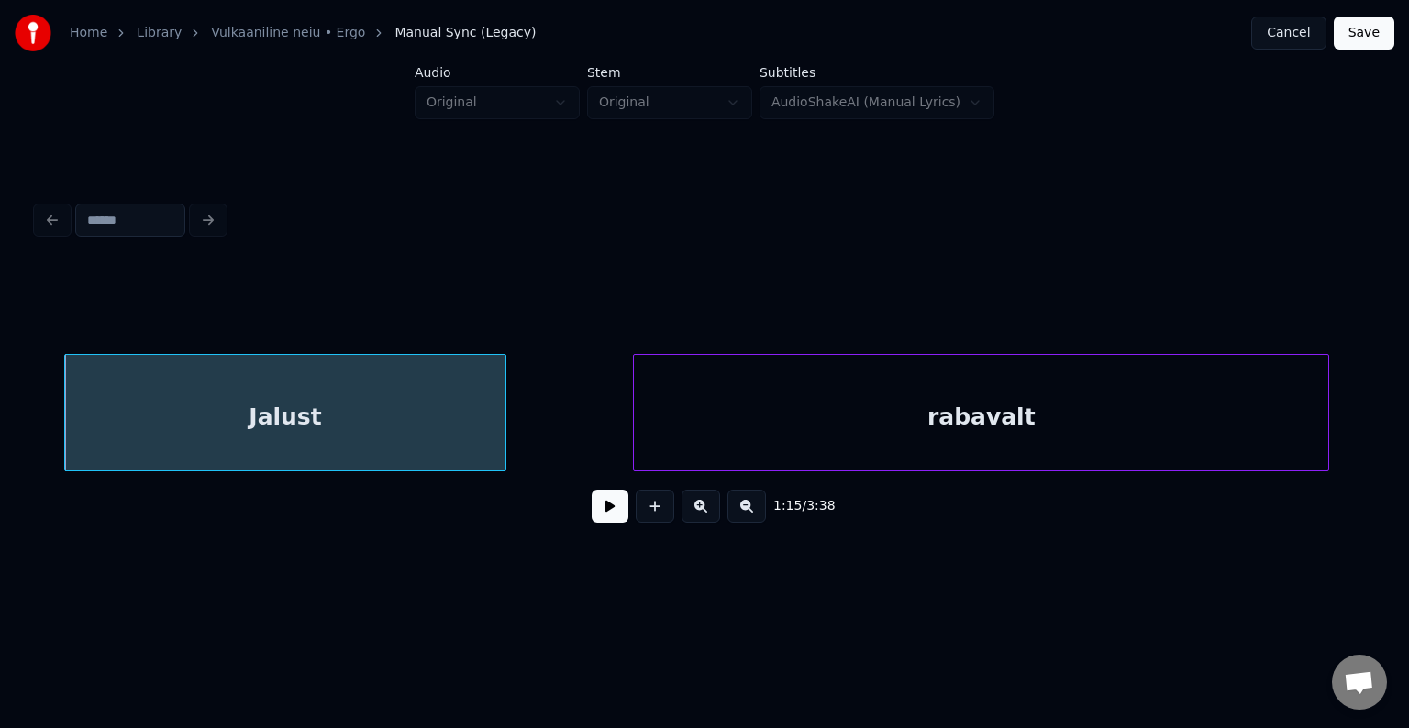
click at [1247, 435] on div "rabavalt" at bounding box center [981, 417] width 694 height 125
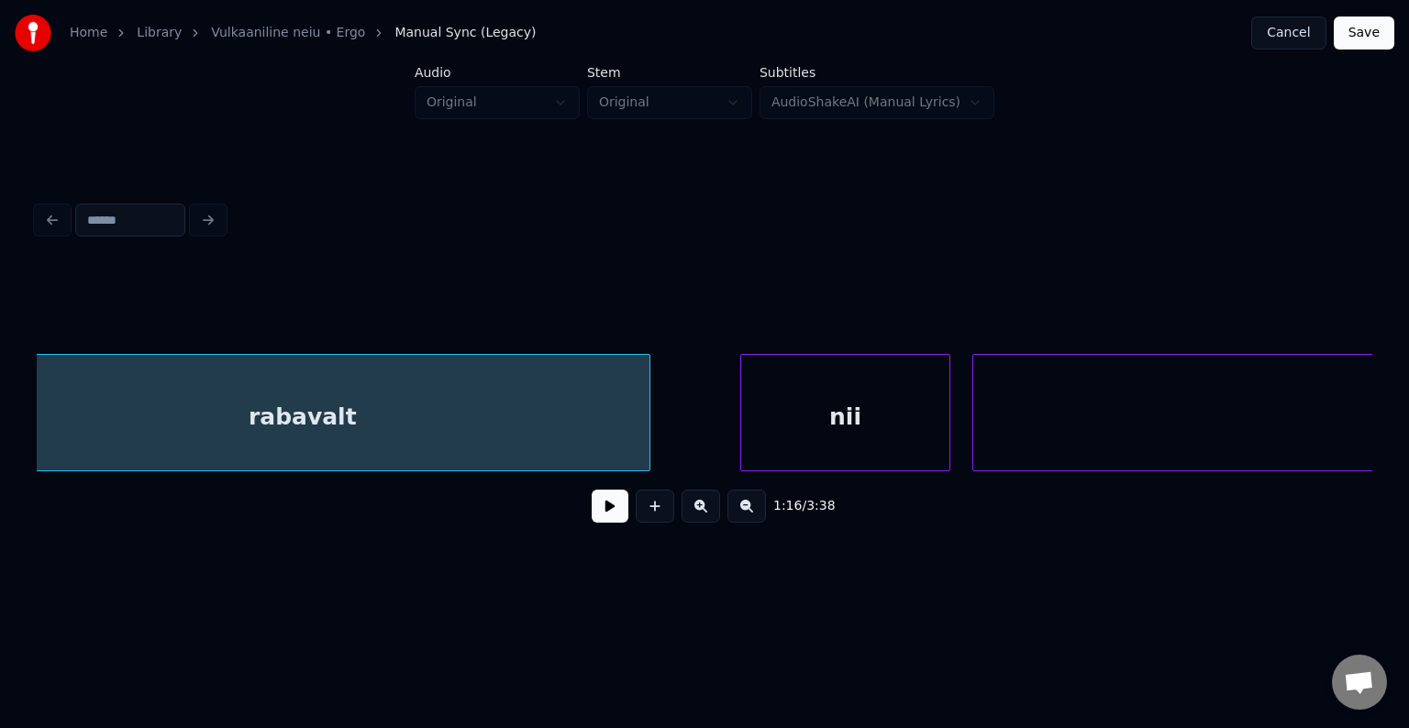
scroll to position [0, 80799]
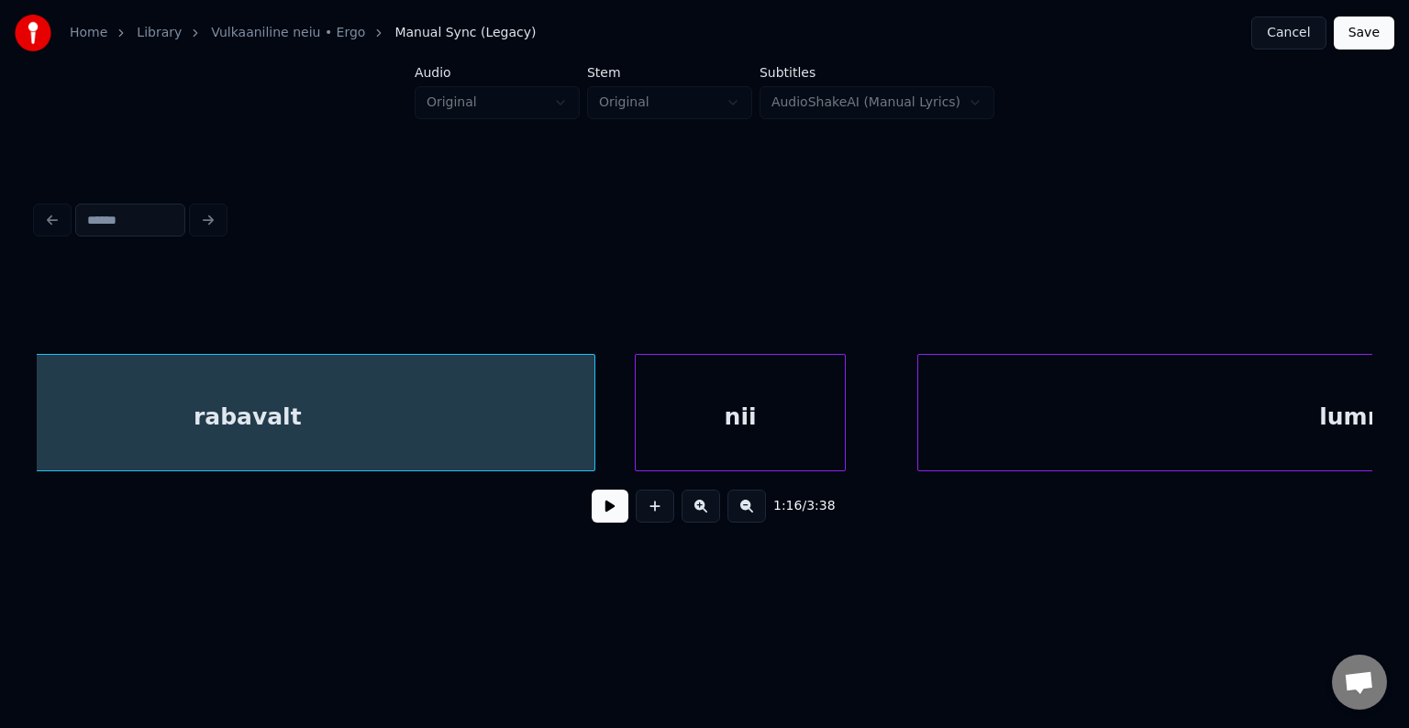
click at [729, 426] on div "nii" at bounding box center [740, 417] width 209 height 125
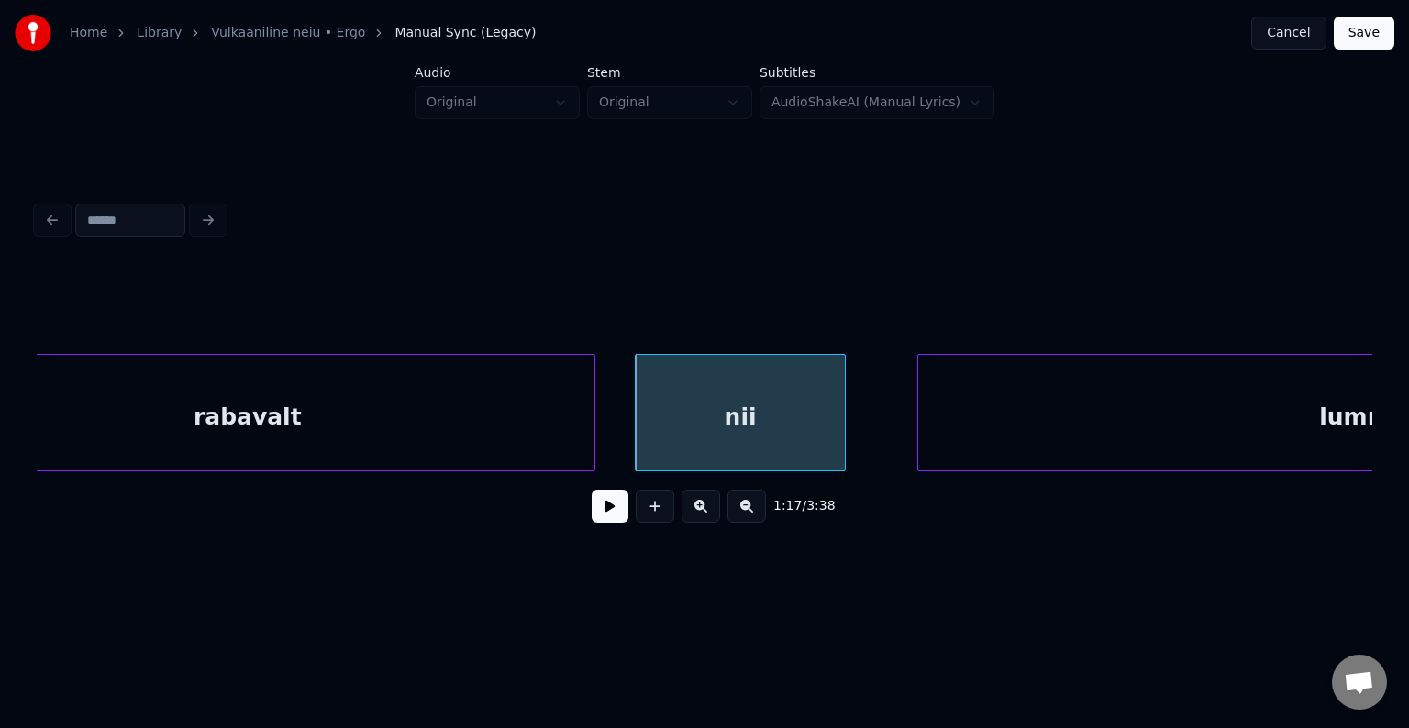
scroll to position [0, 81244]
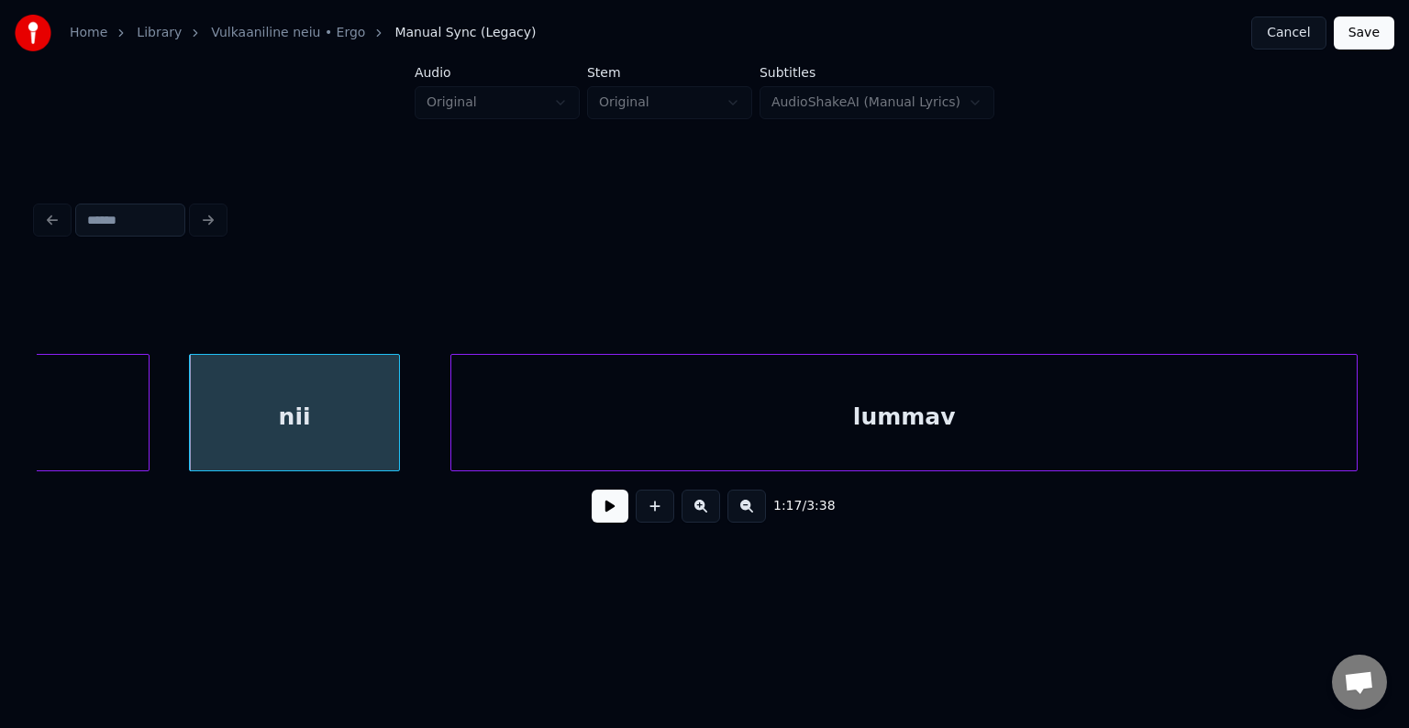
click at [971, 402] on div "lummav" at bounding box center [903, 417] width 905 height 125
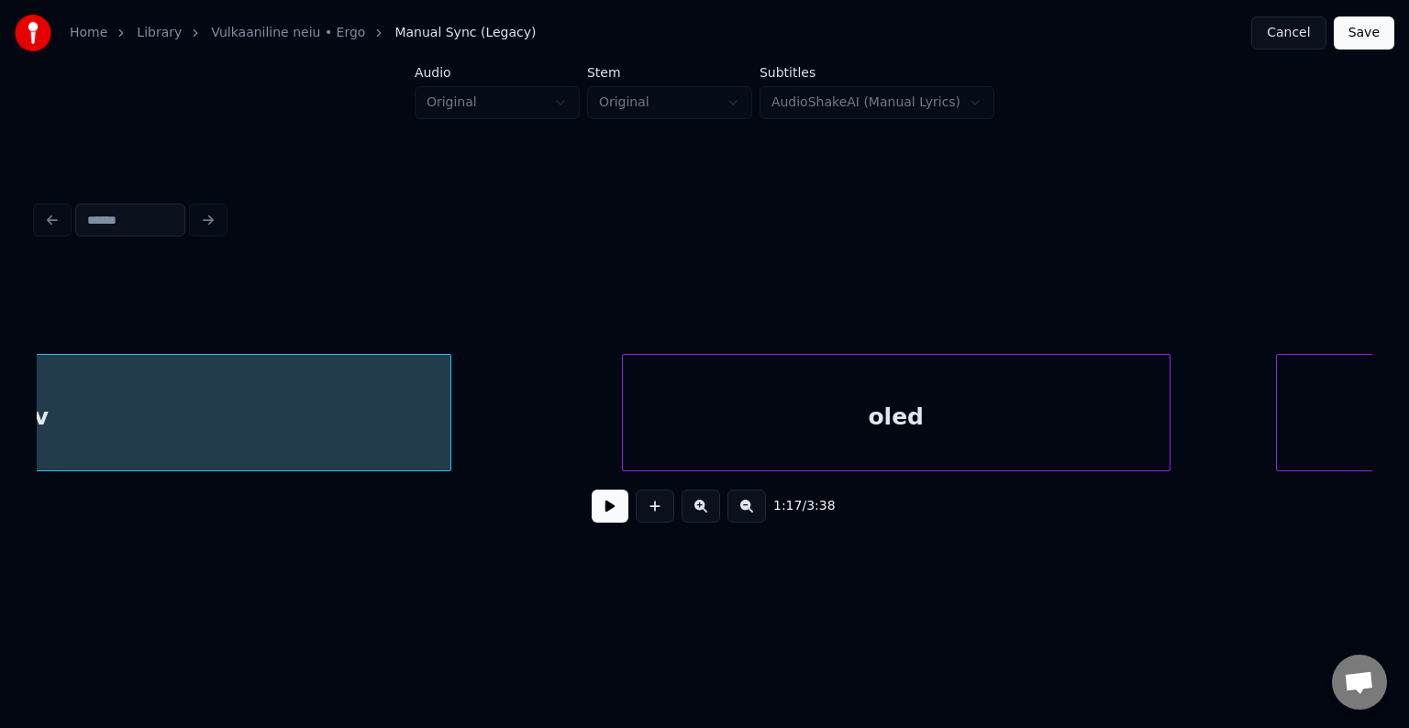
scroll to position [0, 82162]
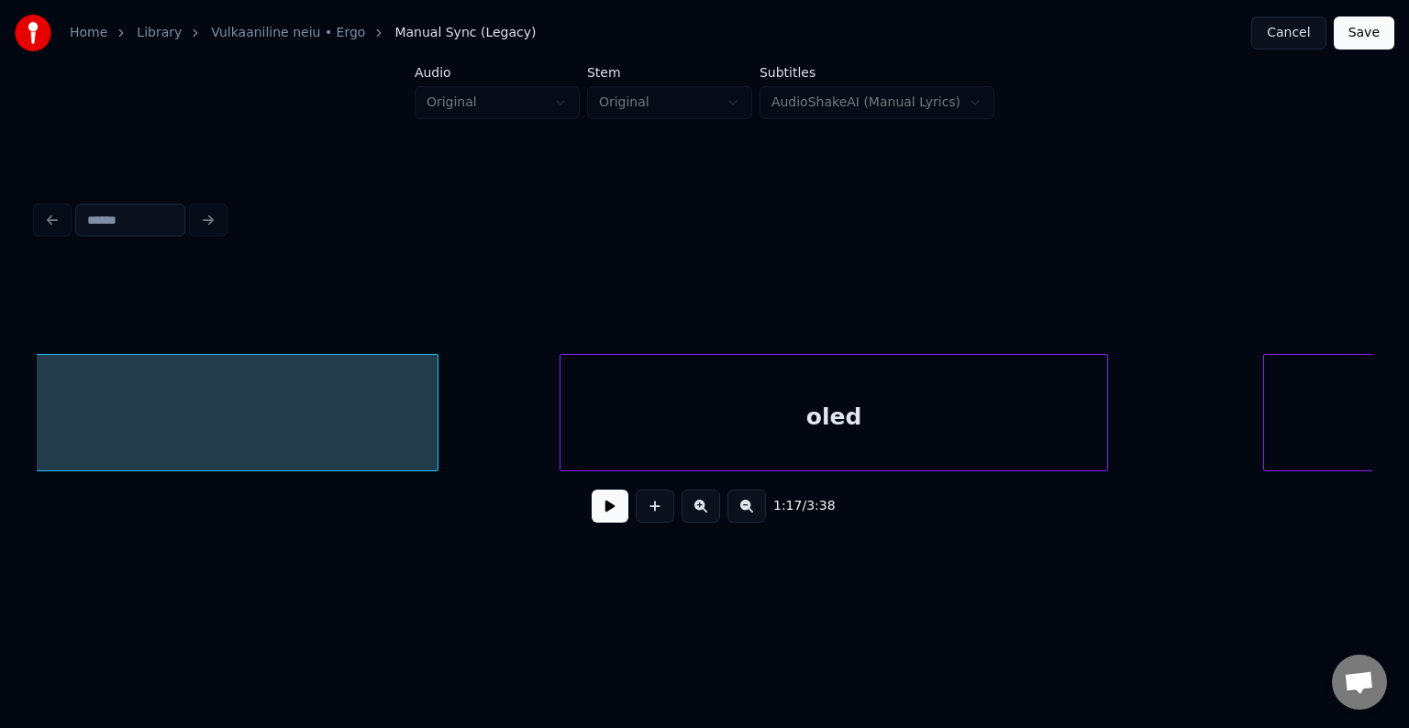
click at [987, 451] on div "oled" at bounding box center [833, 417] width 547 height 125
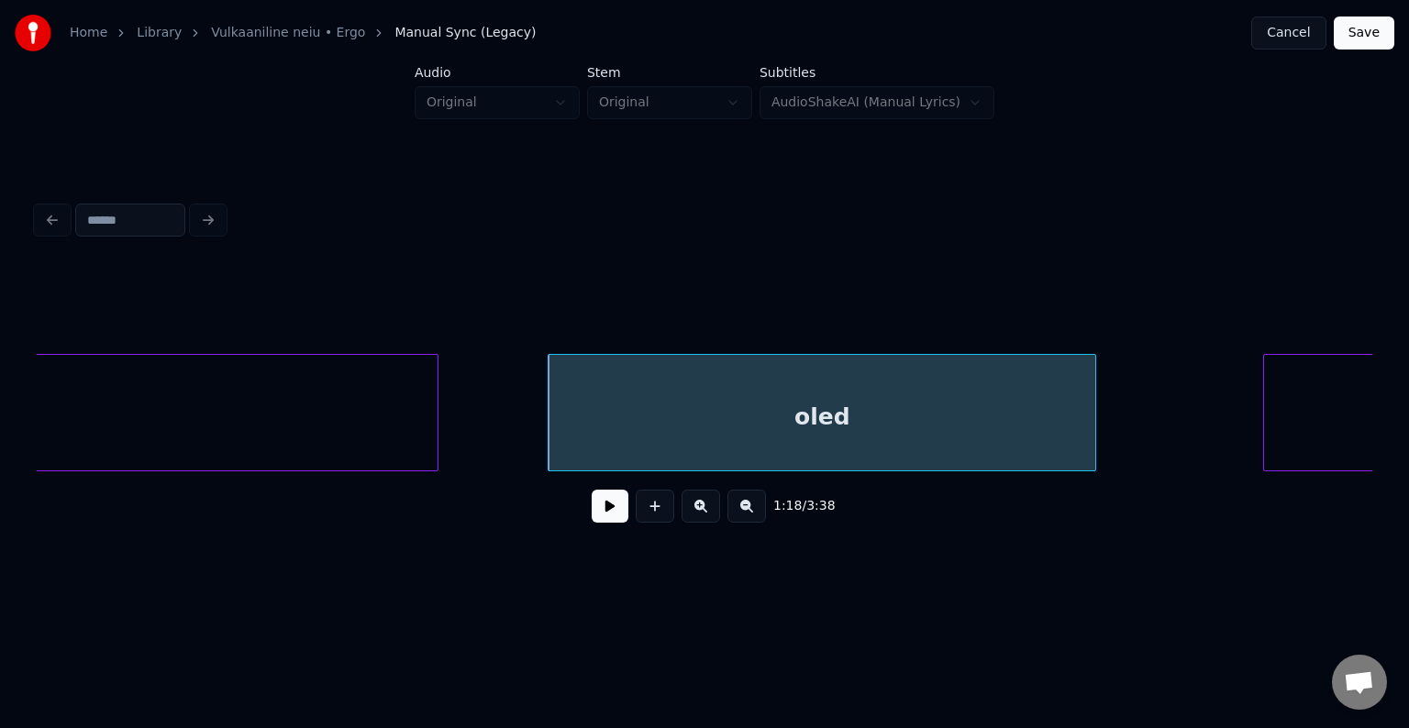
scroll to position [0, 82407]
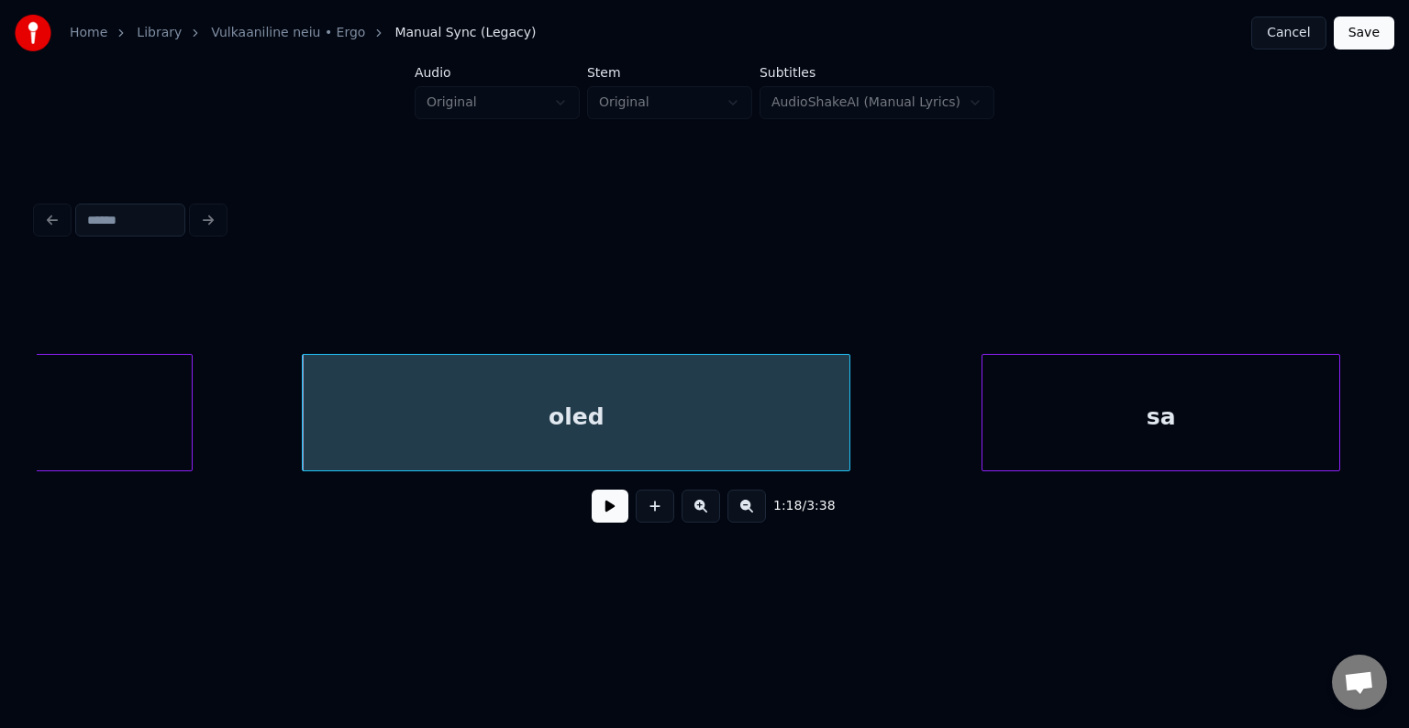
click at [1305, 437] on div "sa" at bounding box center [1160, 417] width 357 height 125
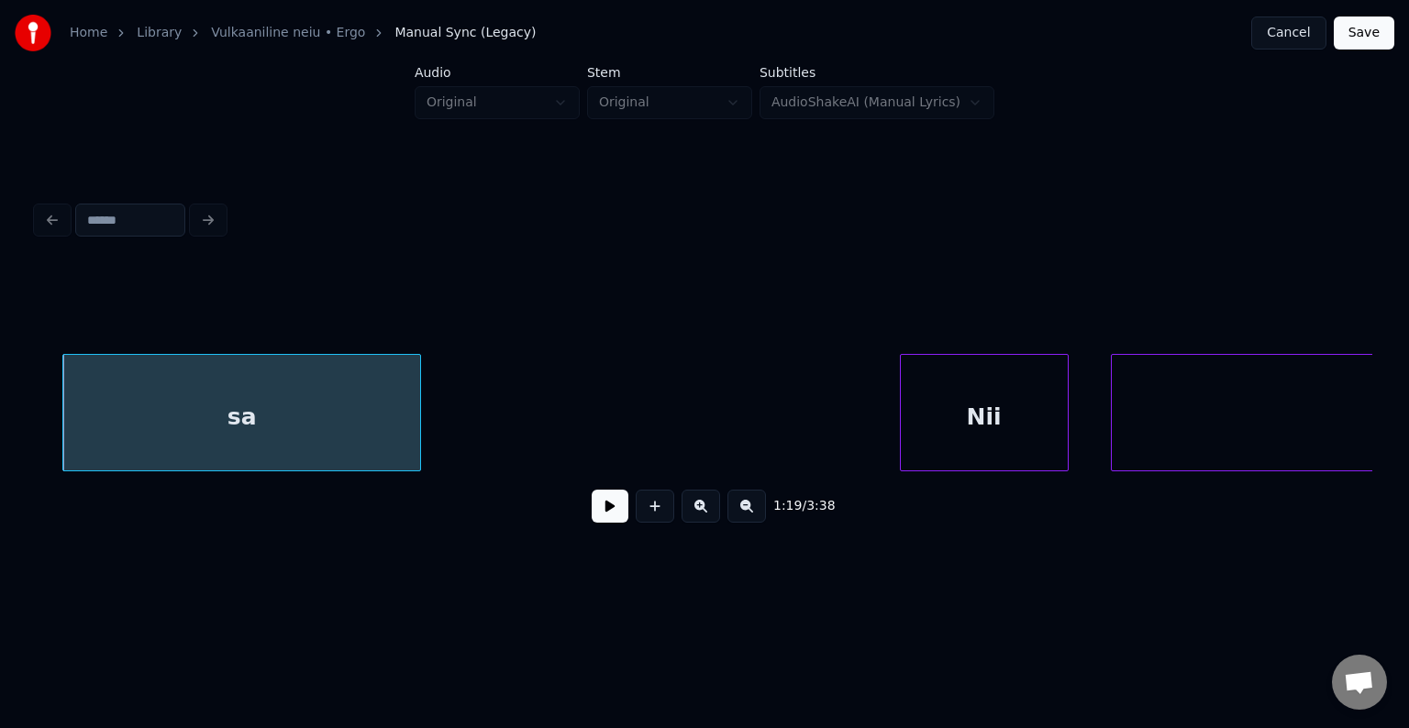
scroll to position [0, 83435]
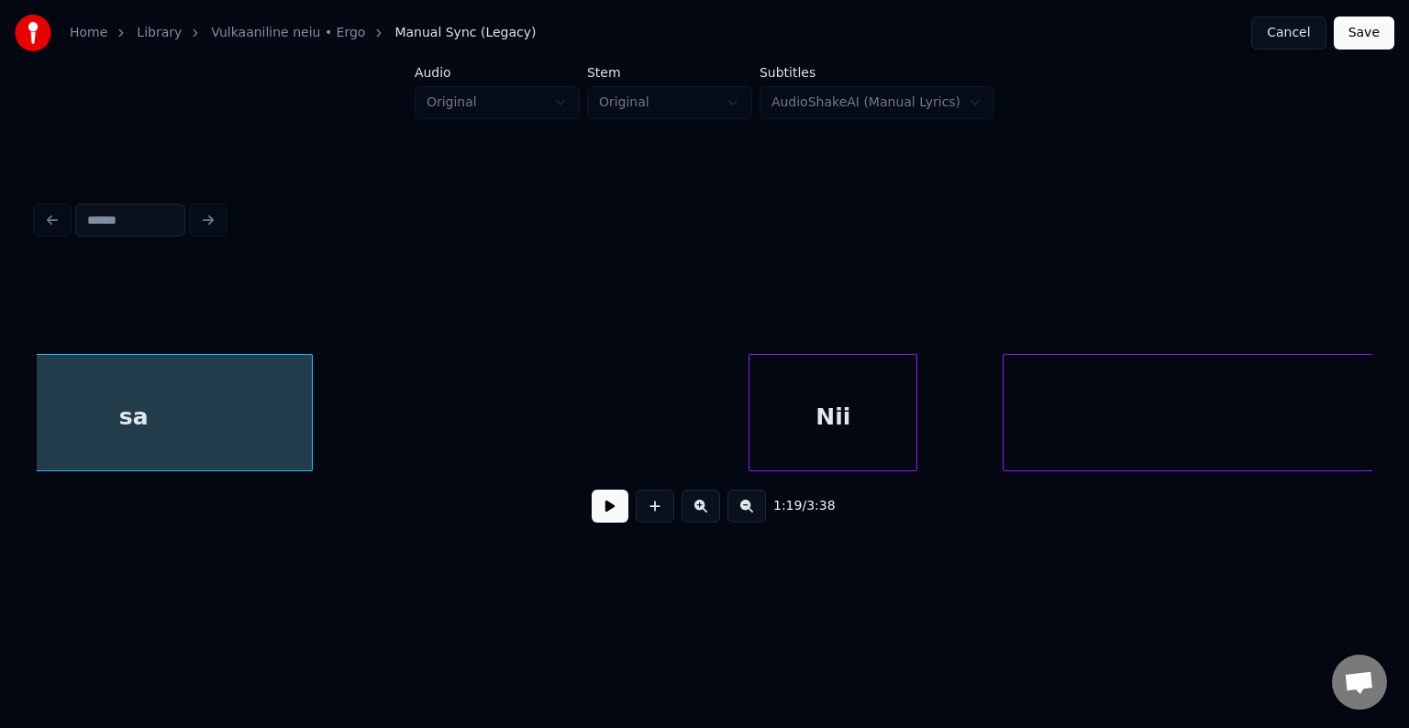
click at [862, 429] on div "Nii" at bounding box center [832, 417] width 167 height 125
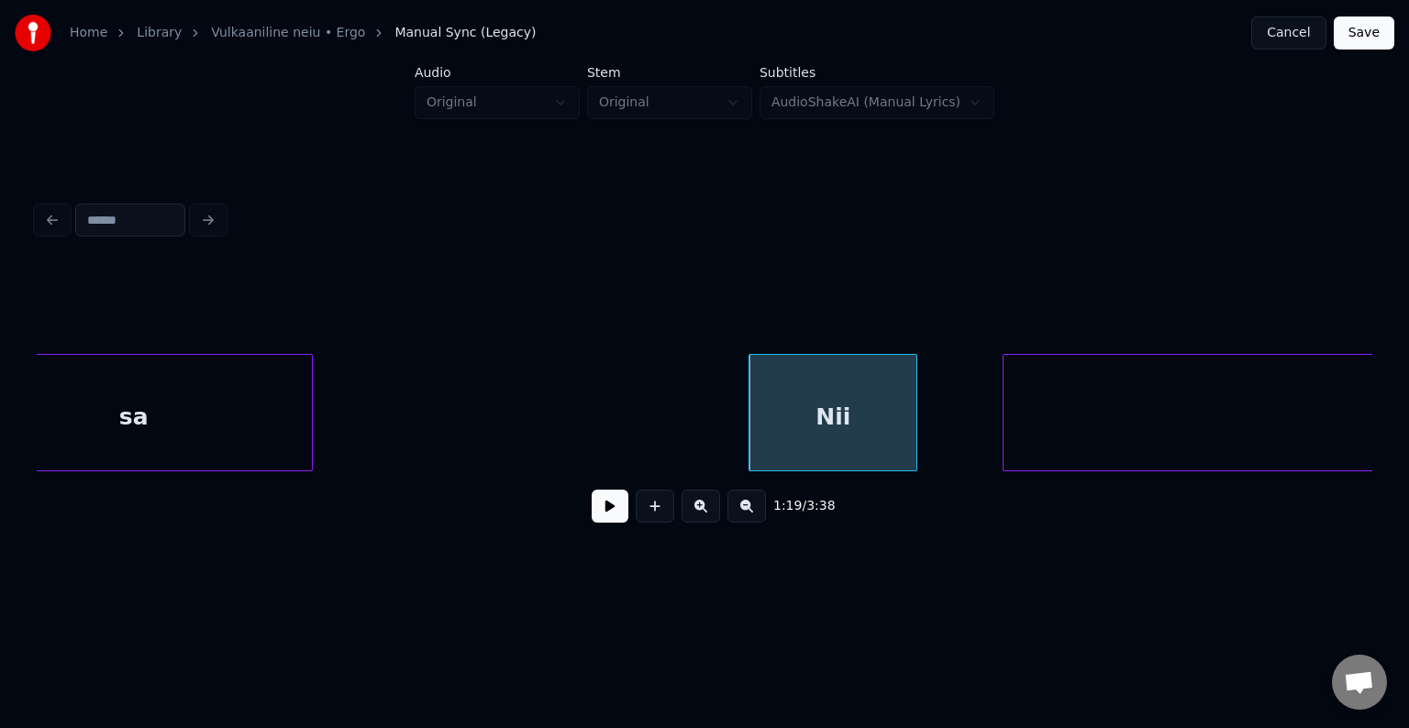
scroll to position [0, 84368]
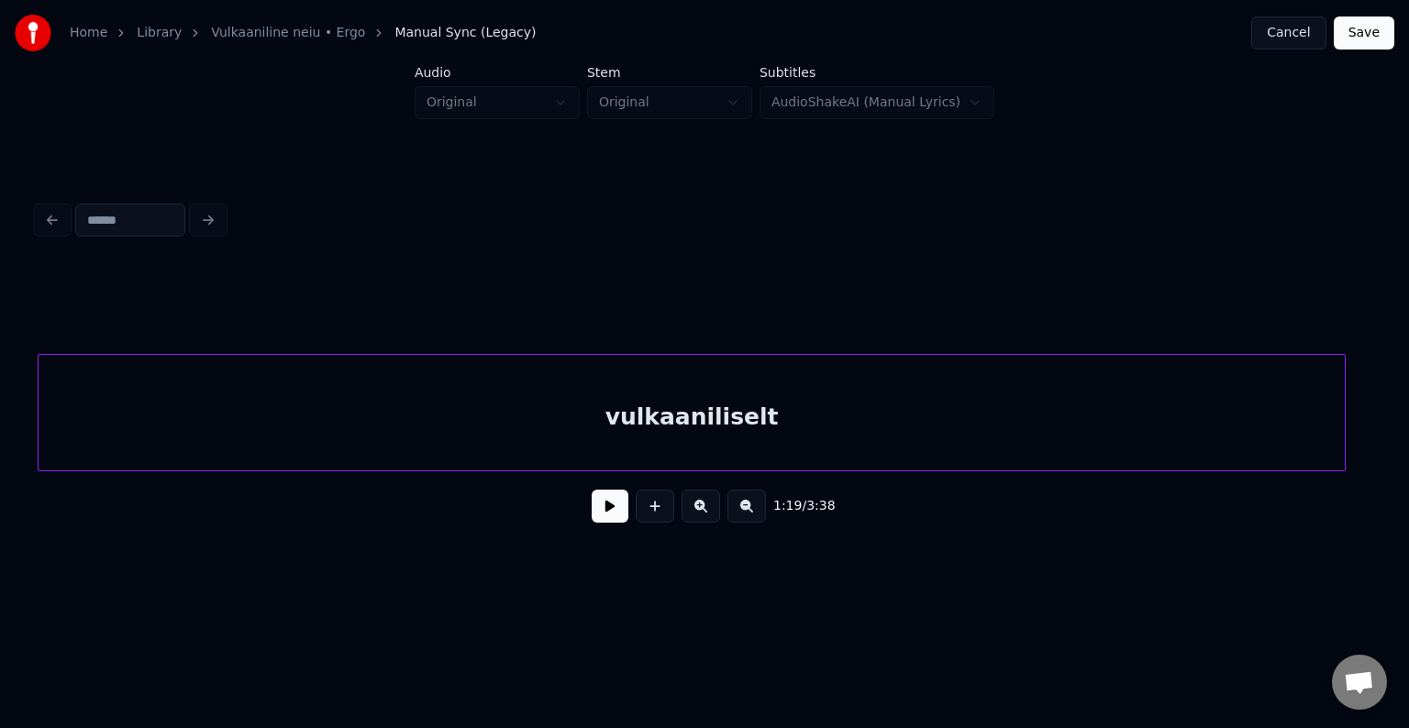
click at [1128, 418] on div "vulkaaniliselt" at bounding box center [692, 417] width 1306 height 125
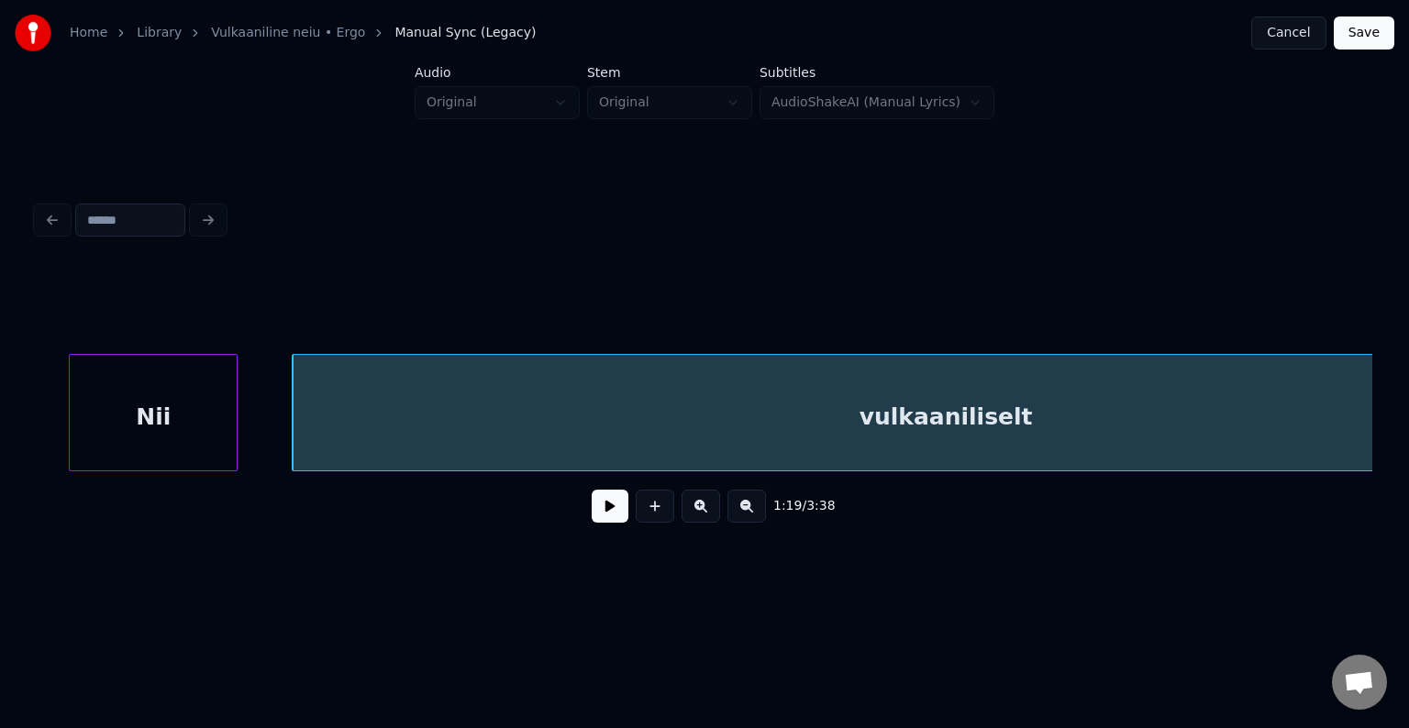
scroll to position [0, 84075]
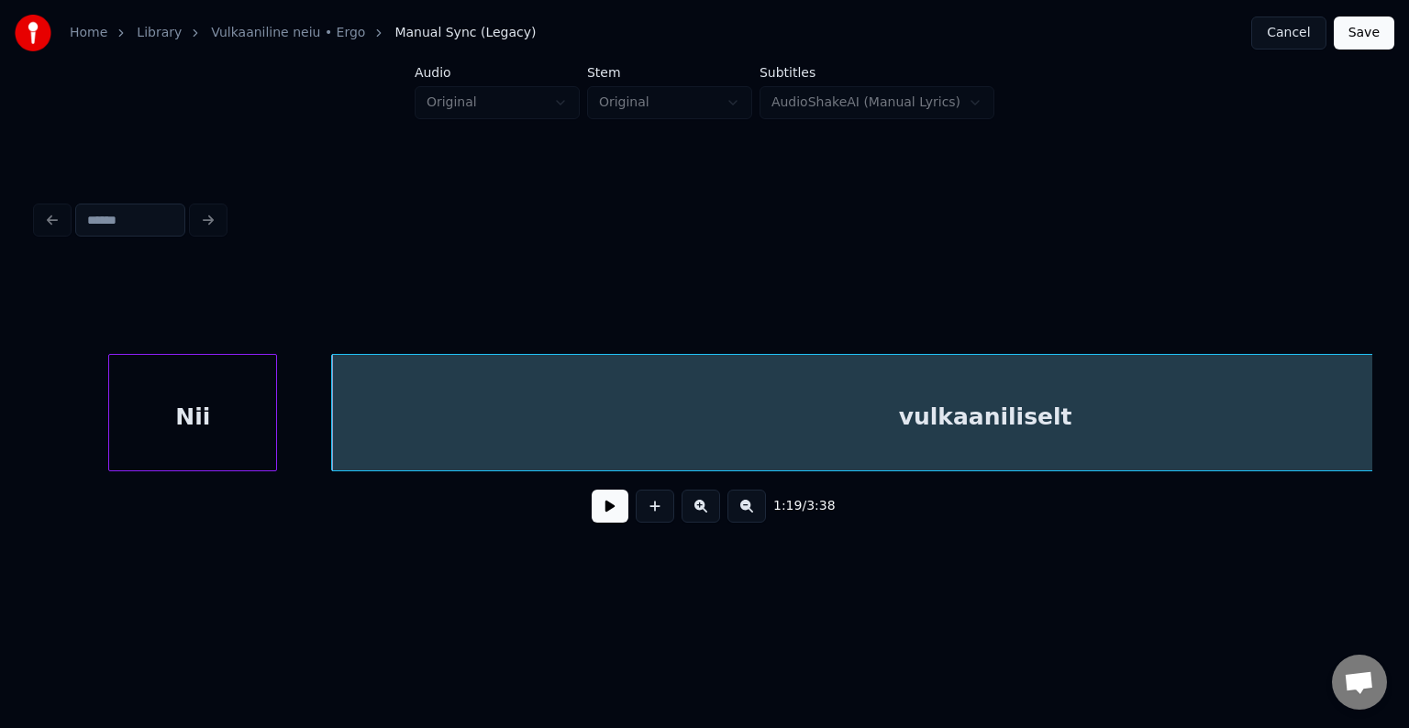
click at [592, 516] on button at bounding box center [610, 506] width 37 height 33
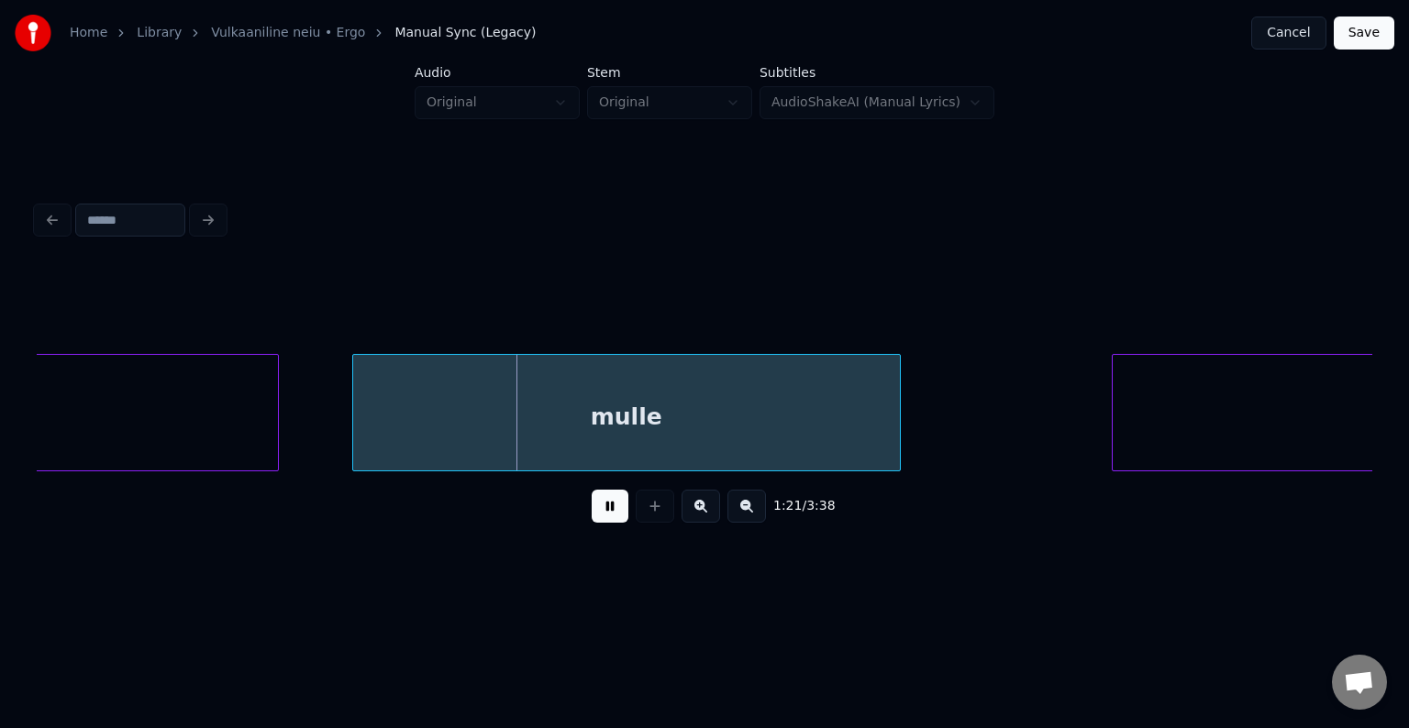
click at [592, 516] on button at bounding box center [610, 506] width 37 height 33
click at [573, 416] on div "mulle" at bounding box center [593, 417] width 547 height 125
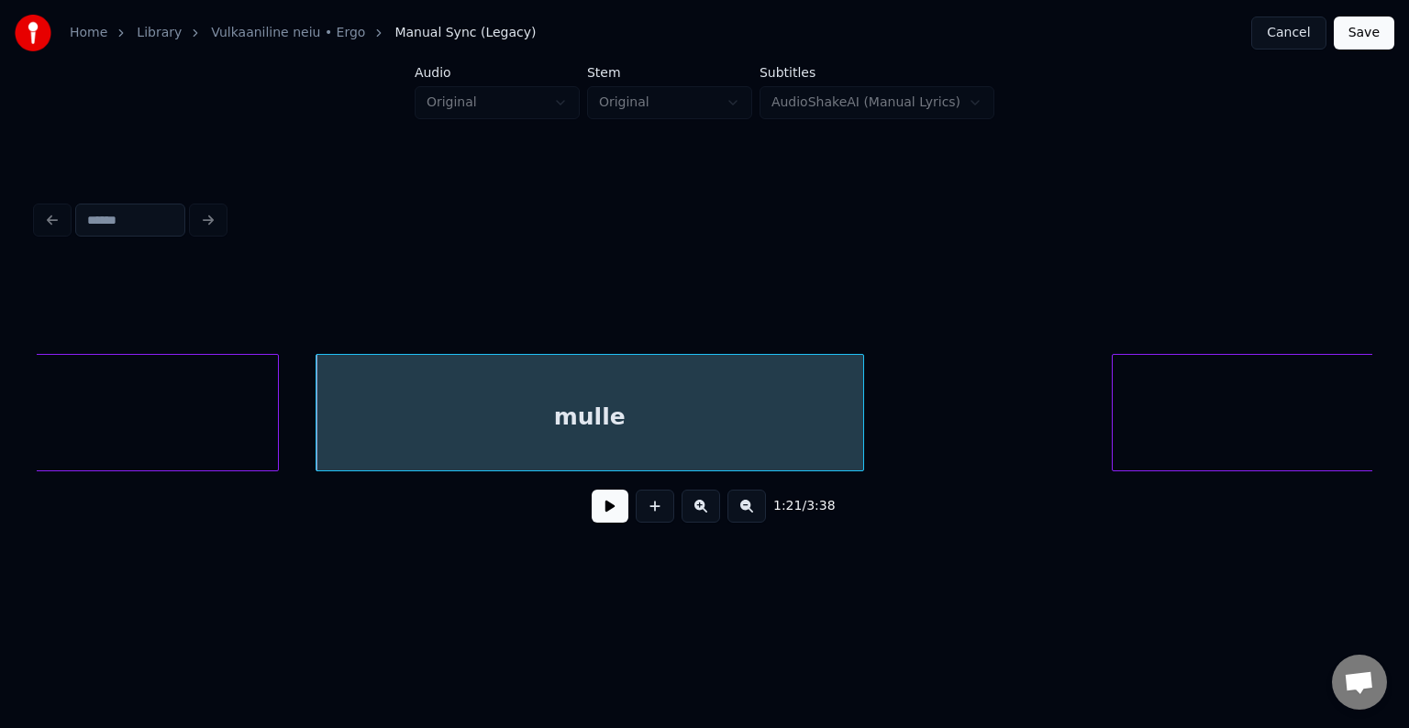
scroll to position [0, 86056]
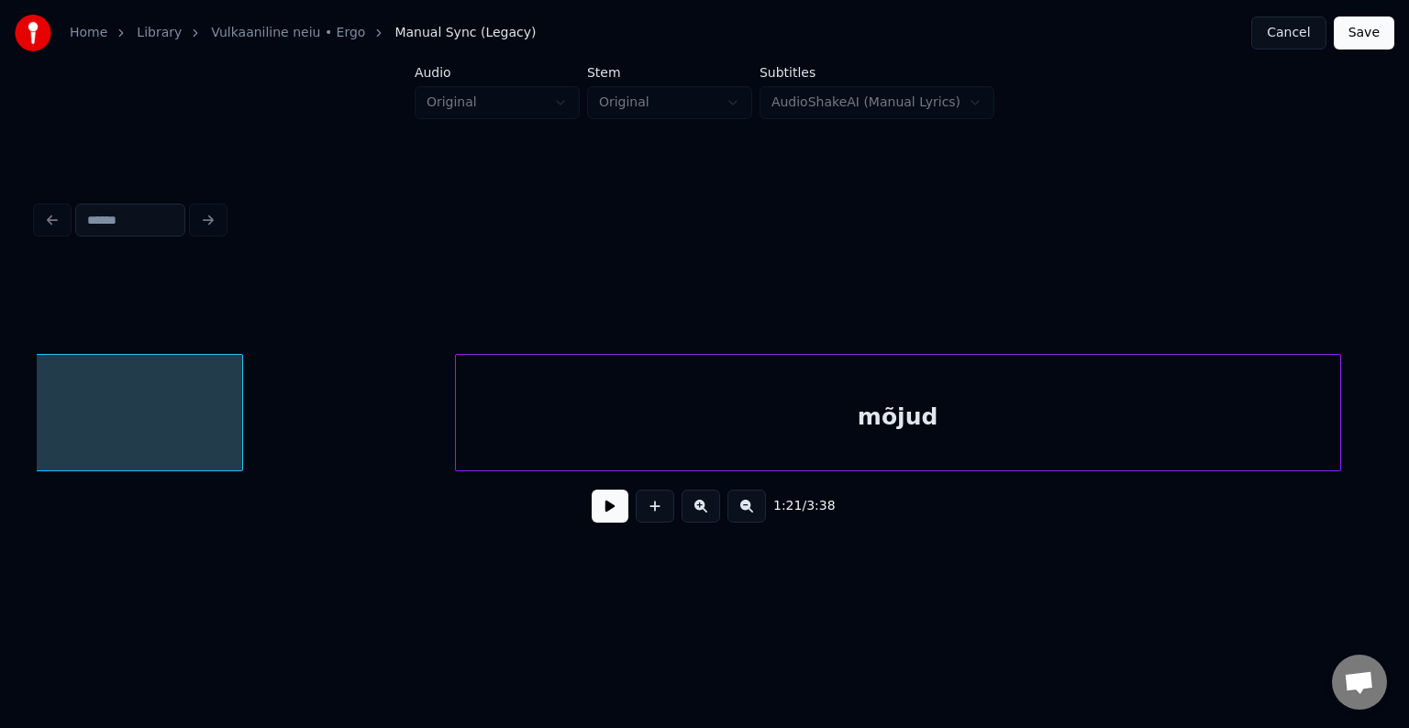
click at [1139, 399] on div "mõjud" at bounding box center [898, 417] width 884 height 125
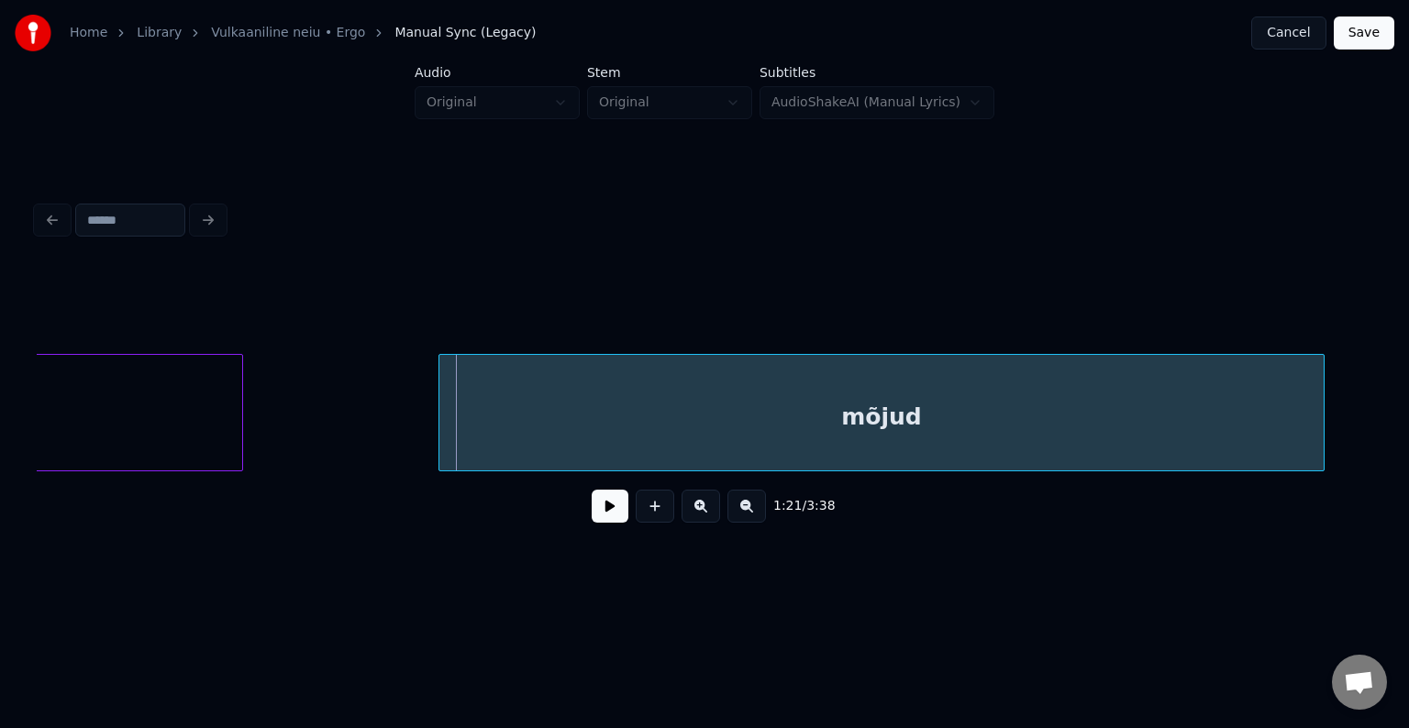
click at [1121, 399] on div "mõjud" at bounding box center [881, 417] width 884 height 125
click at [605, 516] on button at bounding box center [610, 506] width 37 height 33
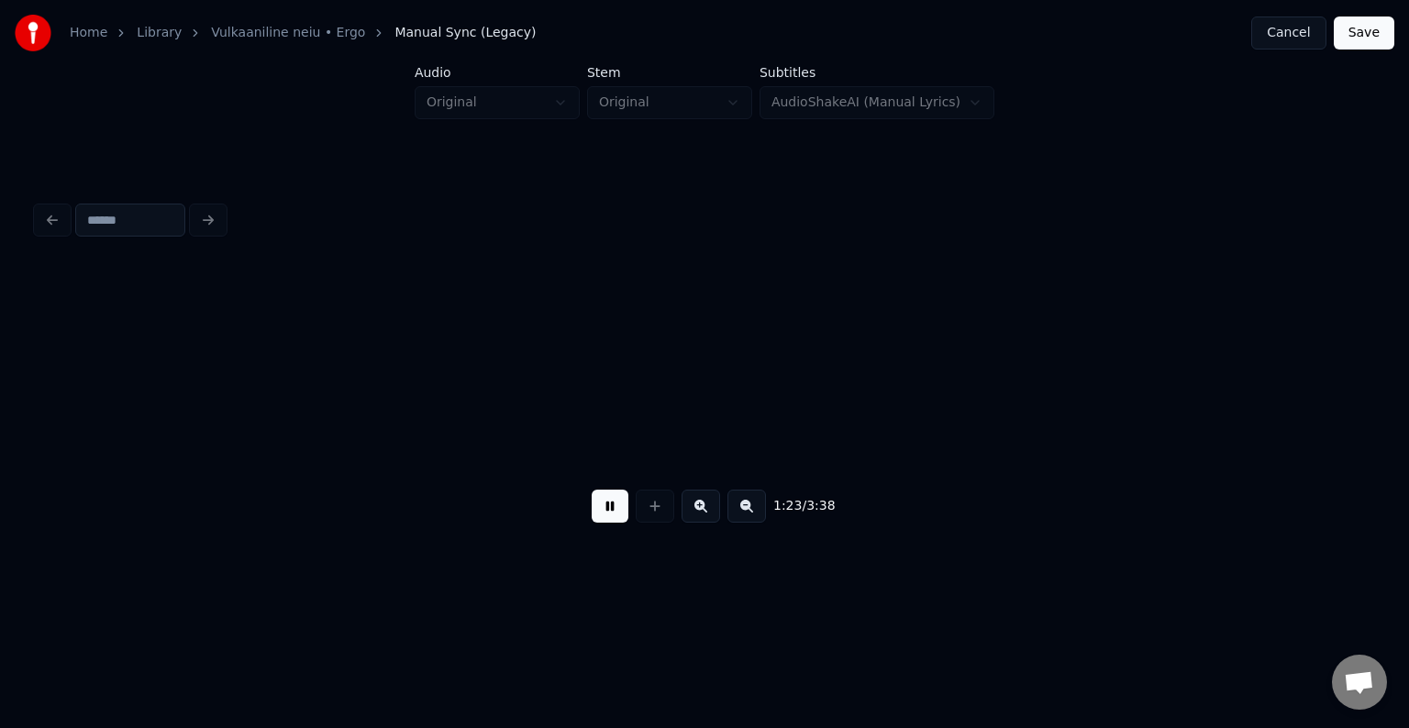
scroll to position [0, 87408]
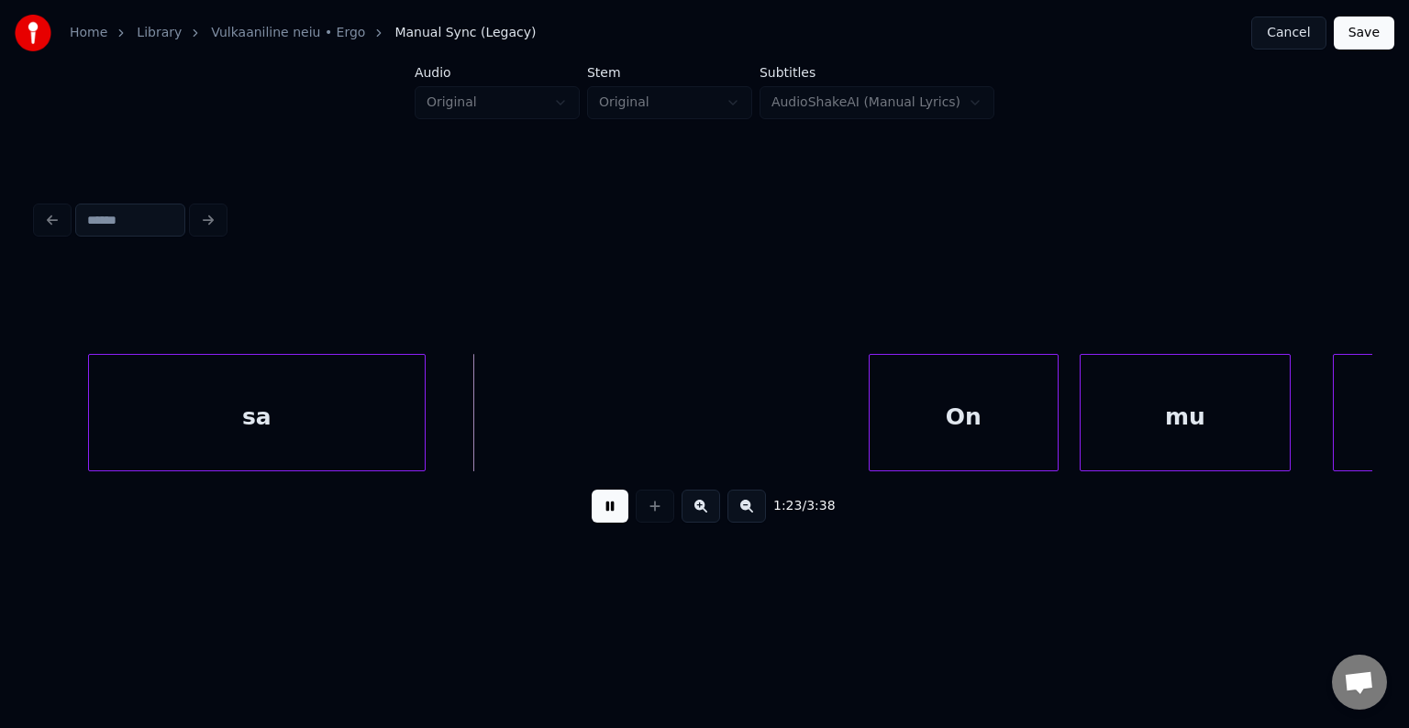
click at [605, 517] on button at bounding box center [610, 506] width 37 height 33
click at [235, 435] on div "sa" at bounding box center [226, 417] width 336 height 125
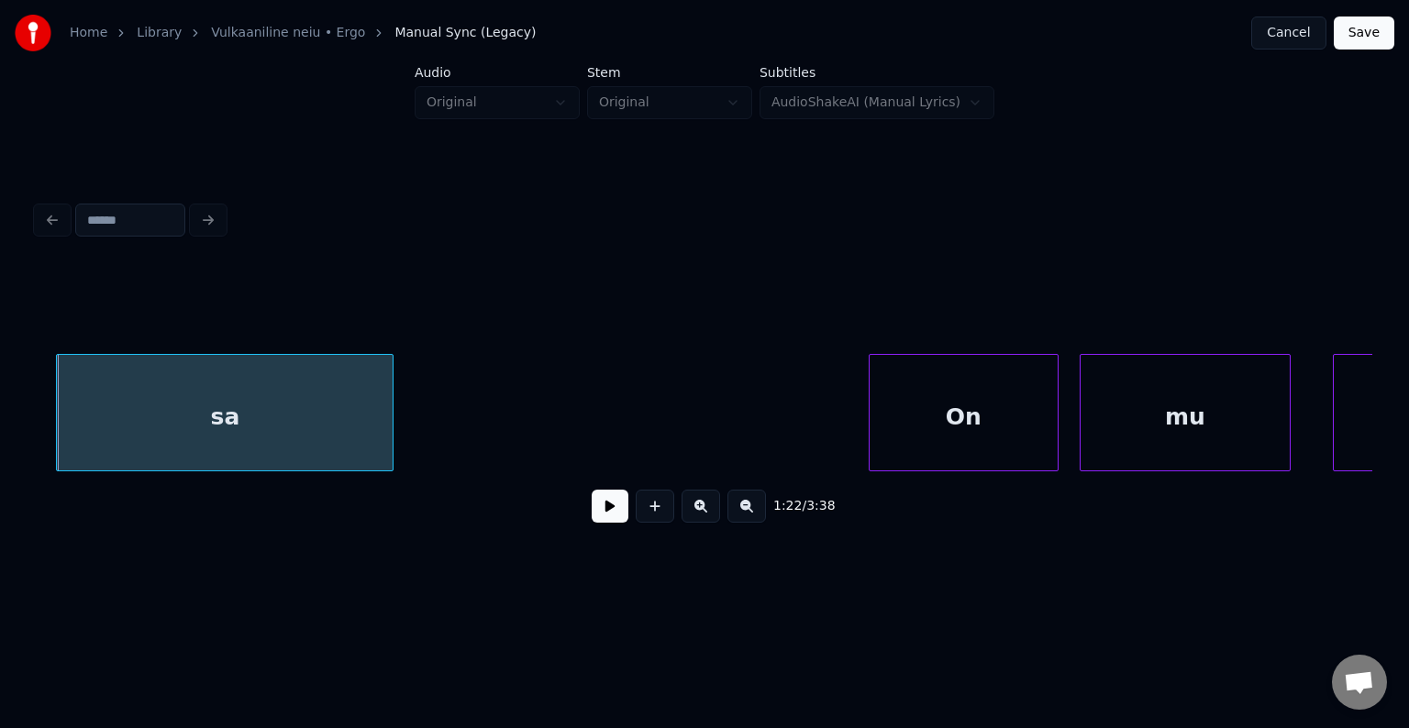
click at [235, 435] on div "sa" at bounding box center [225, 417] width 336 height 125
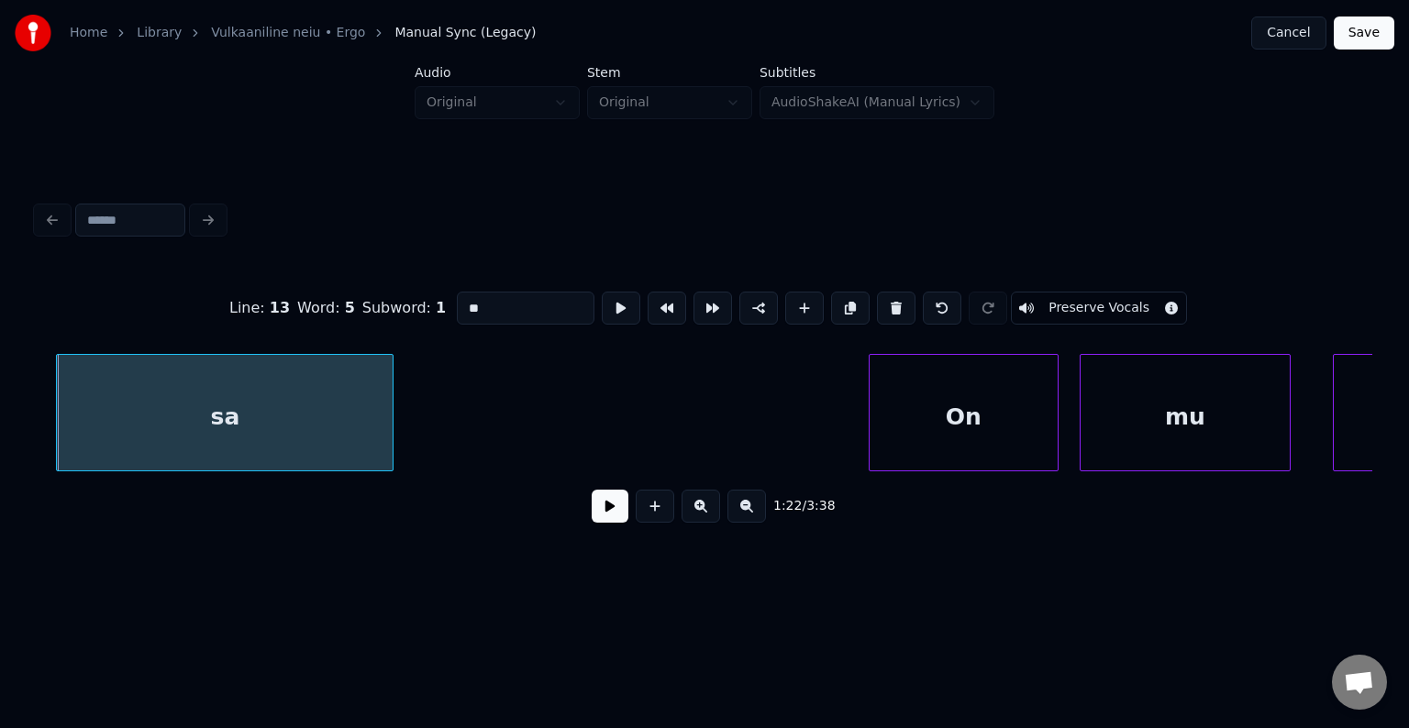
click at [35, 476] on div "Line : 13 Word : 5 Subword : 1 ** Preserve Vocals 1:22 / 3:38" at bounding box center [704, 366] width 1350 height 363
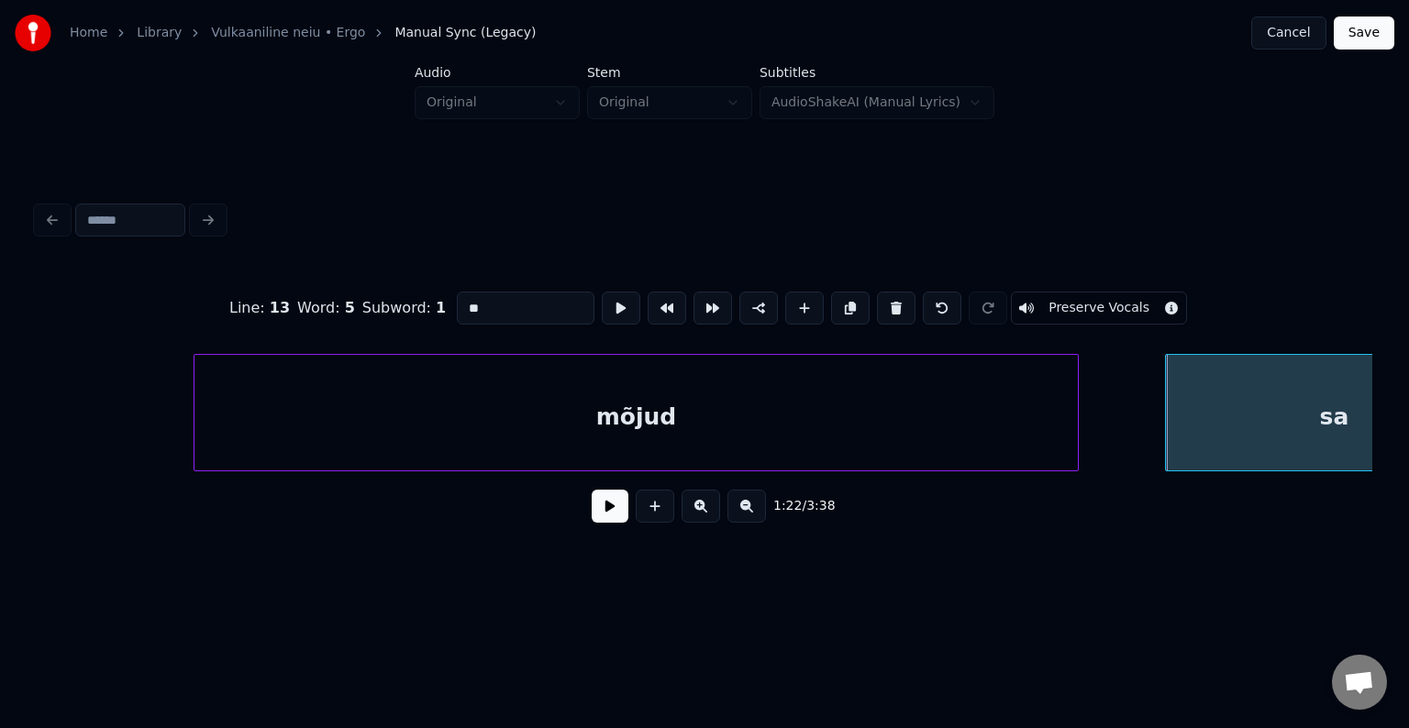
scroll to position [0, 86239]
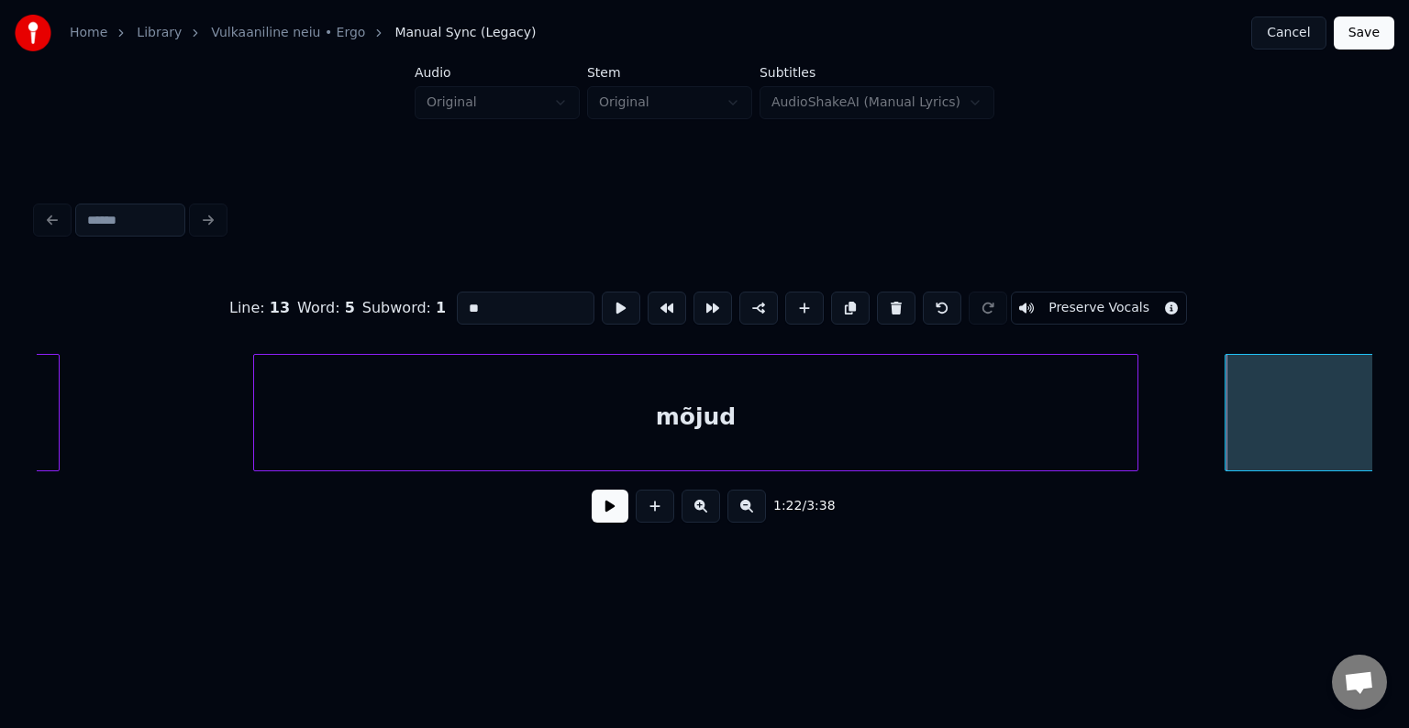
click at [662, 392] on div "mõjud" at bounding box center [696, 417] width 884 height 125
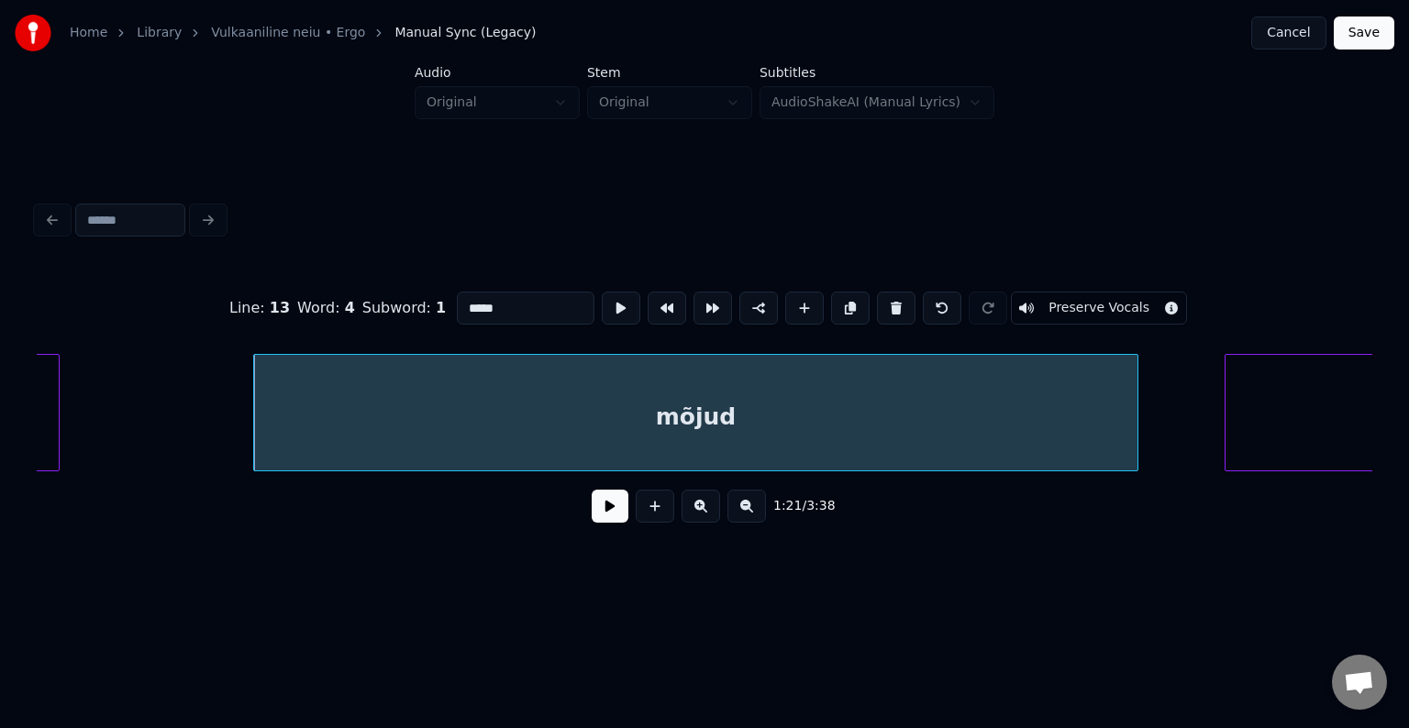
type input "*****"
click at [600, 517] on button at bounding box center [610, 506] width 37 height 33
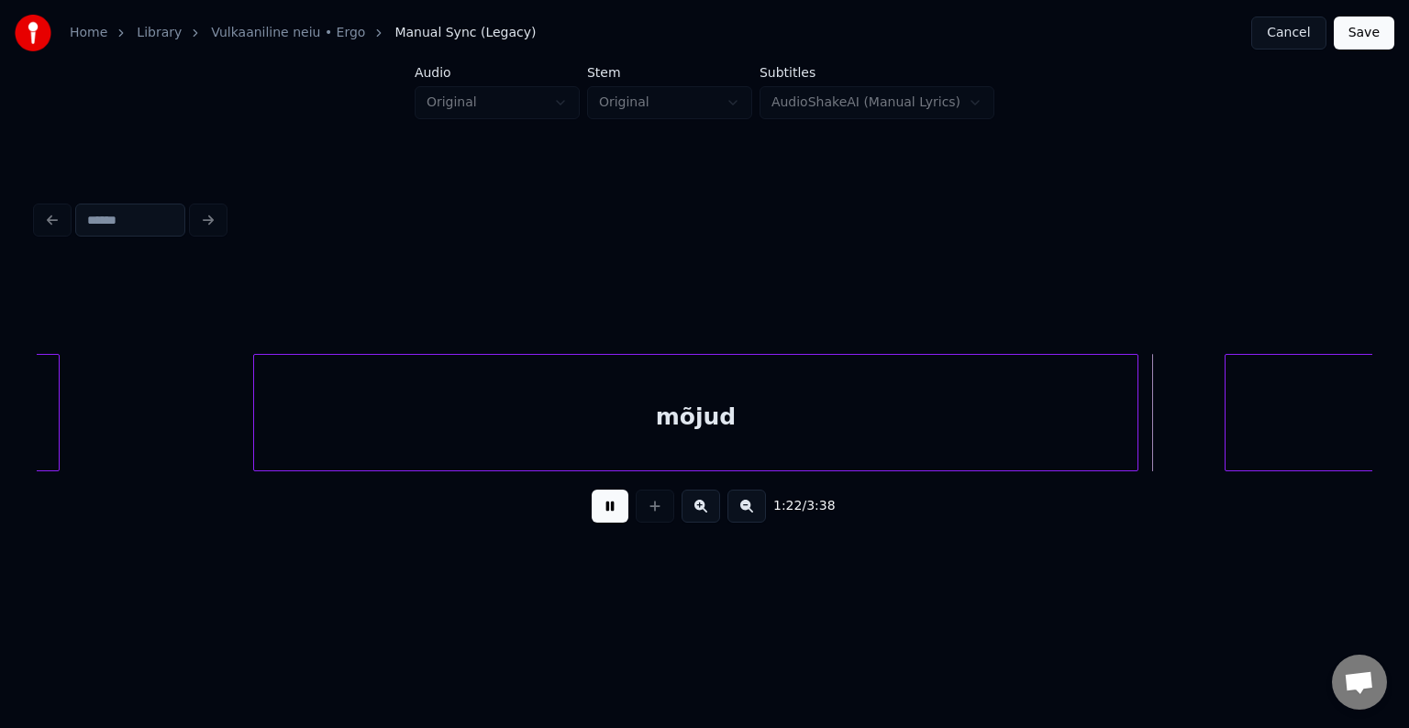
click at [600, 517] on button at bounding box center [610, 506] width 37 height 33
click at [690, 397] on div "mõjud" at bounding box center [696, 417] width 884 height 125
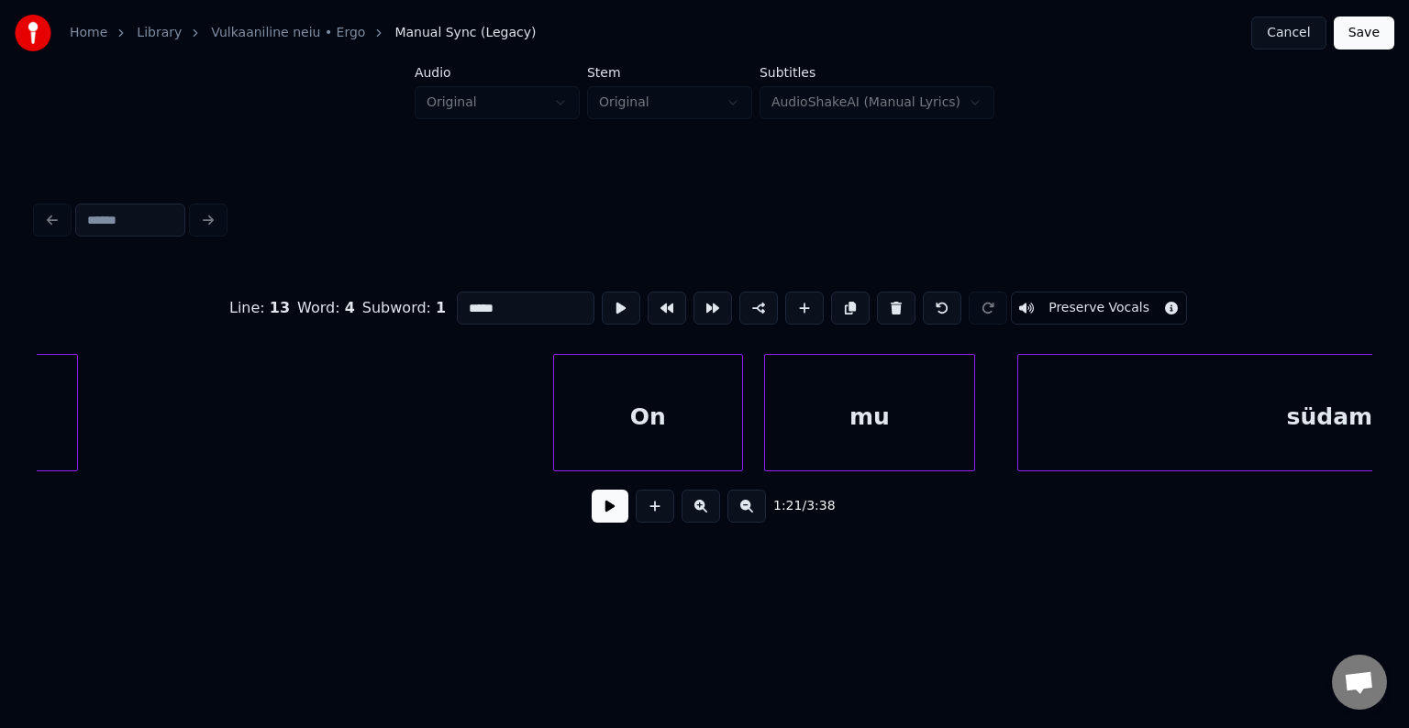
scroll to position [0, 87743]
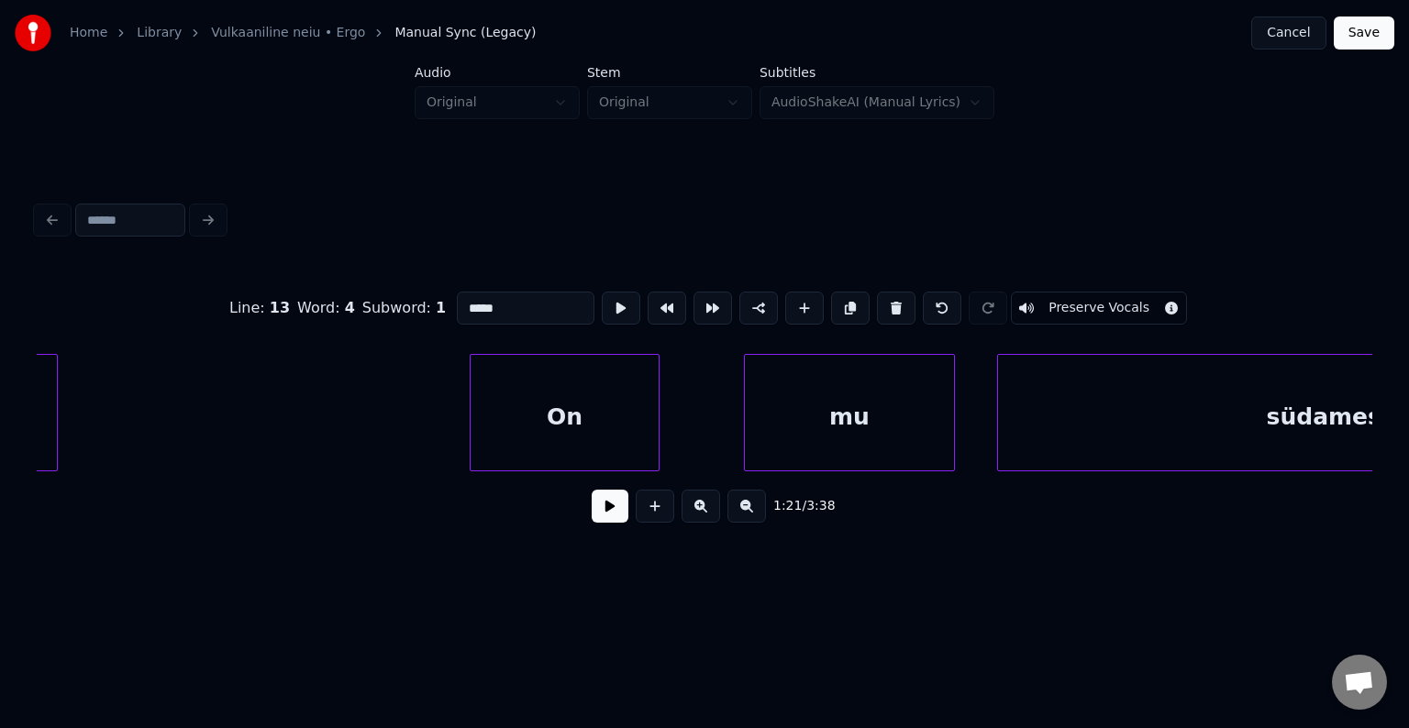
click at [608, 412] on div "On" at bounding box center [564, 417] width 188 height 125
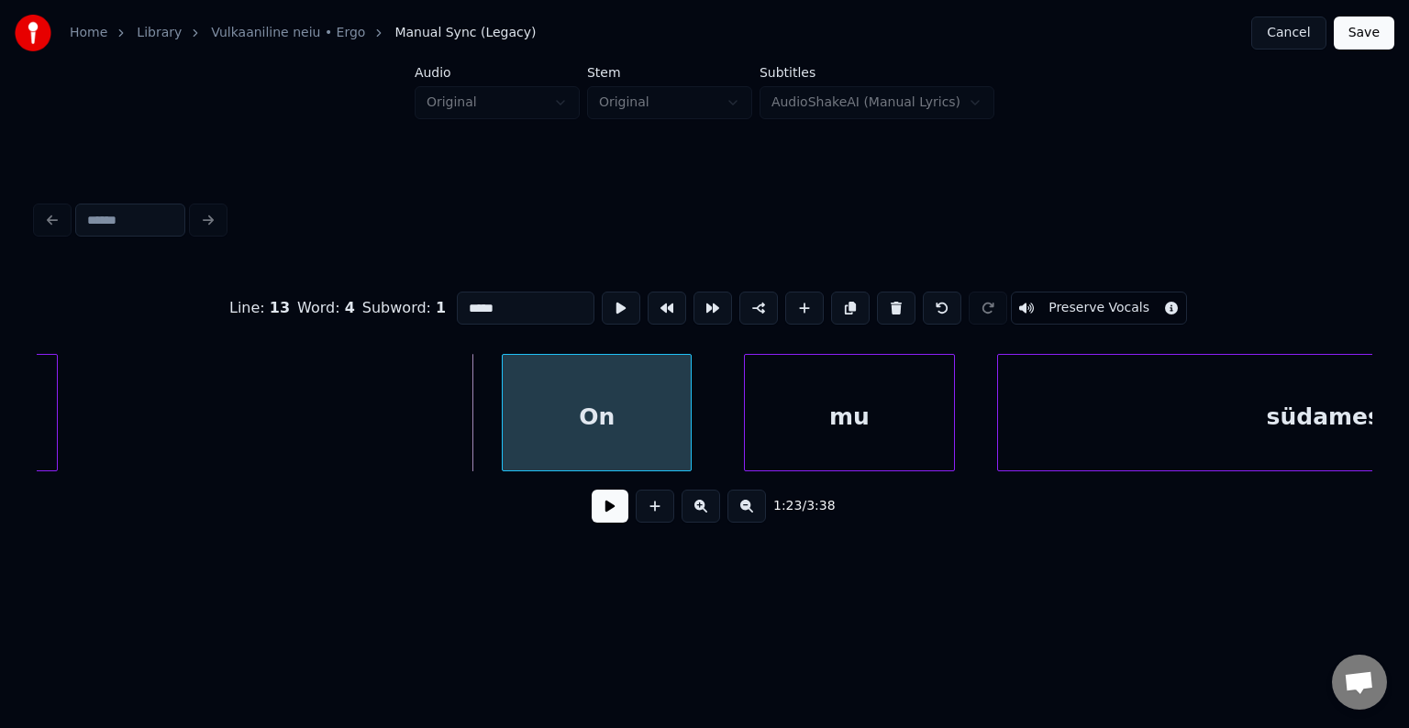
click at [640, 414] on div "On" at bounding box center [597, 417] width 188 height 125
click at [771, 406] on div "mu" at bounding box center [833, 417] width 209 height 125
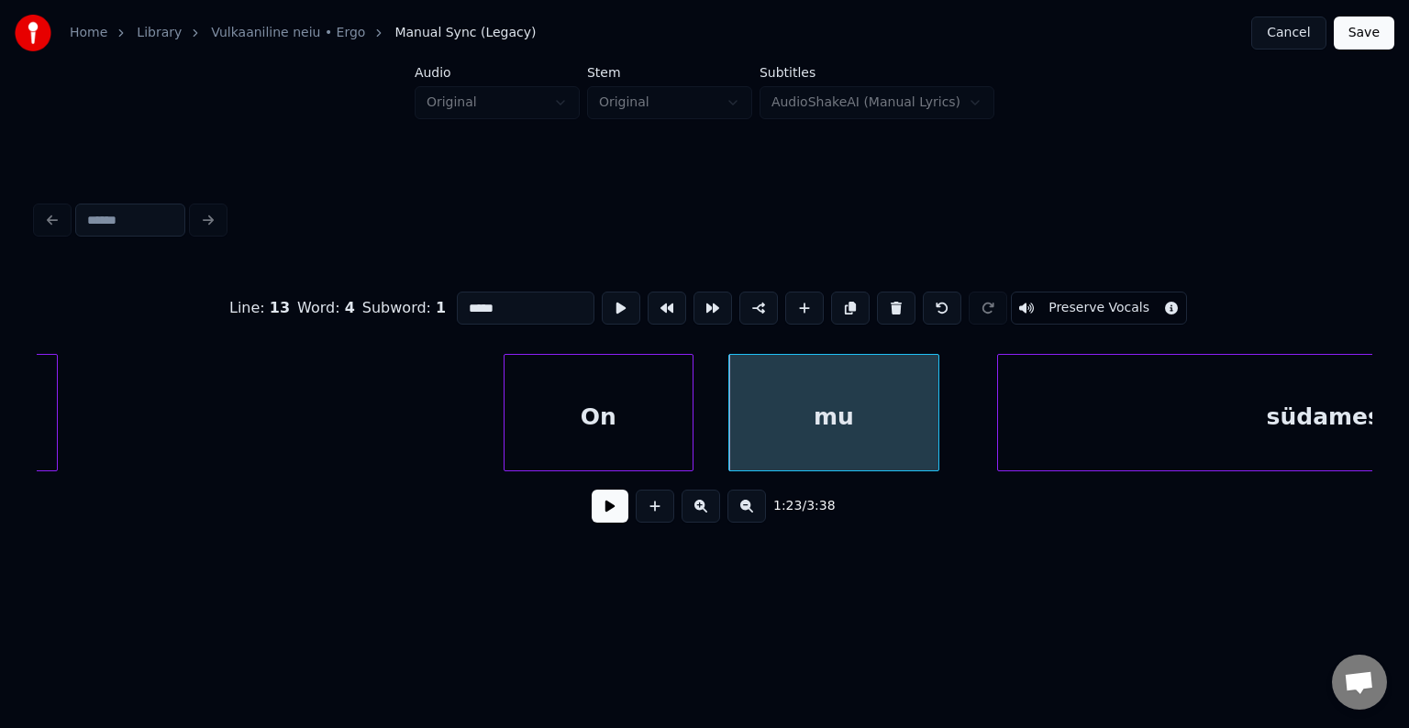
scroll to position [0, 88016]
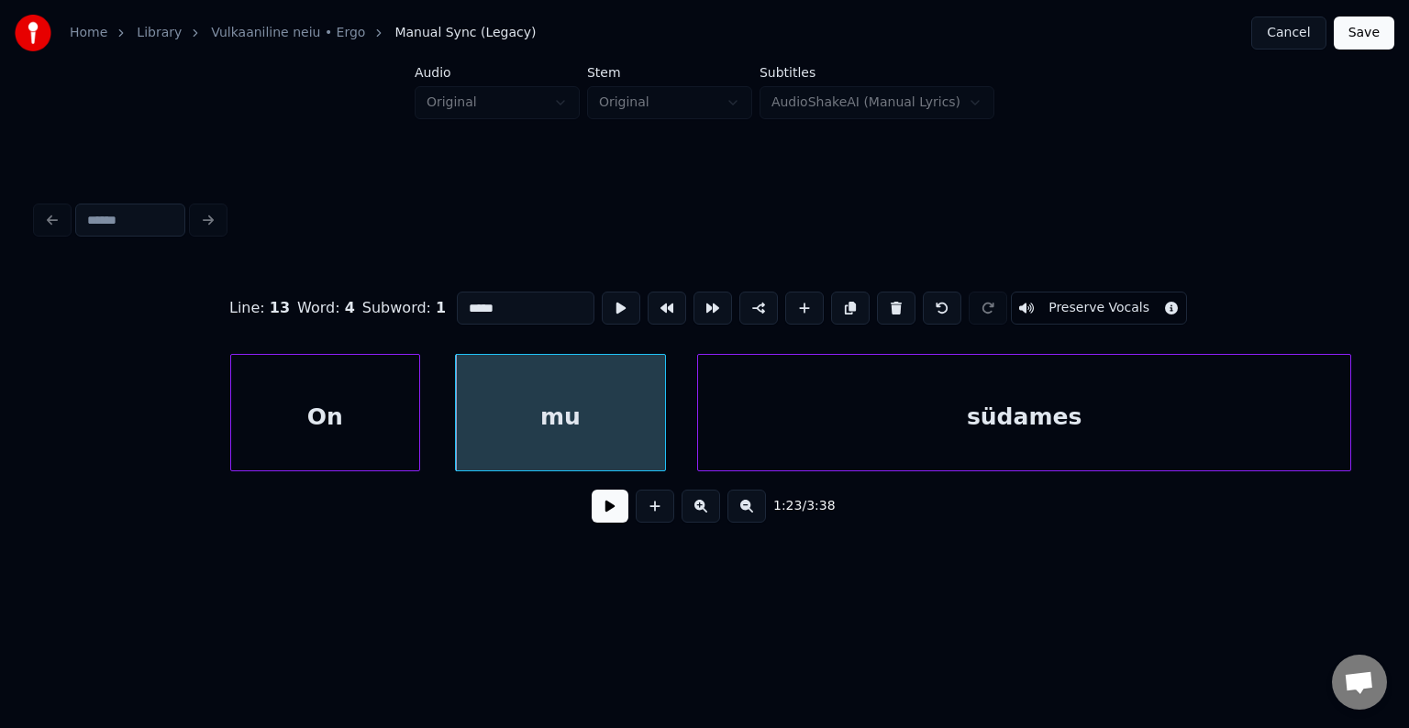
click at [1052, 396] on div "südames" at bounding box center [1024, 417] width 652 height 125
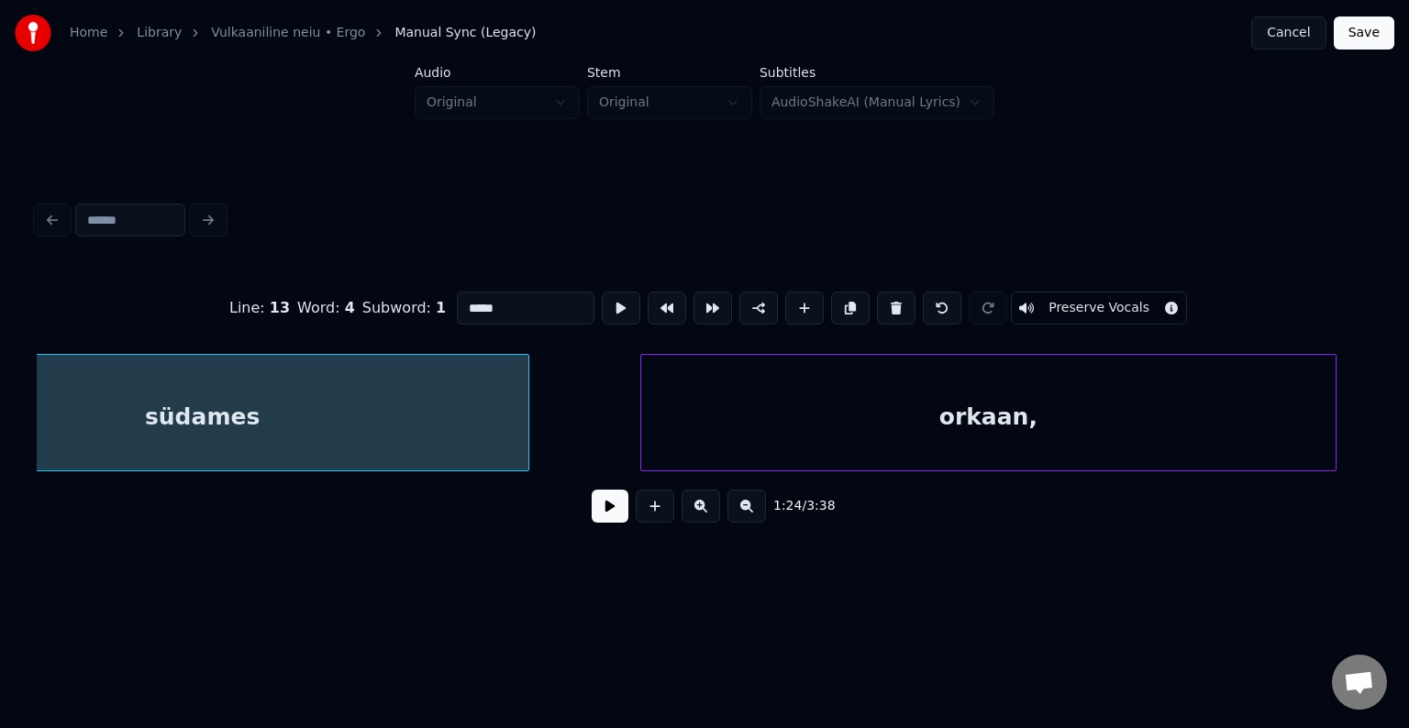
scroll to position [0, 88897]
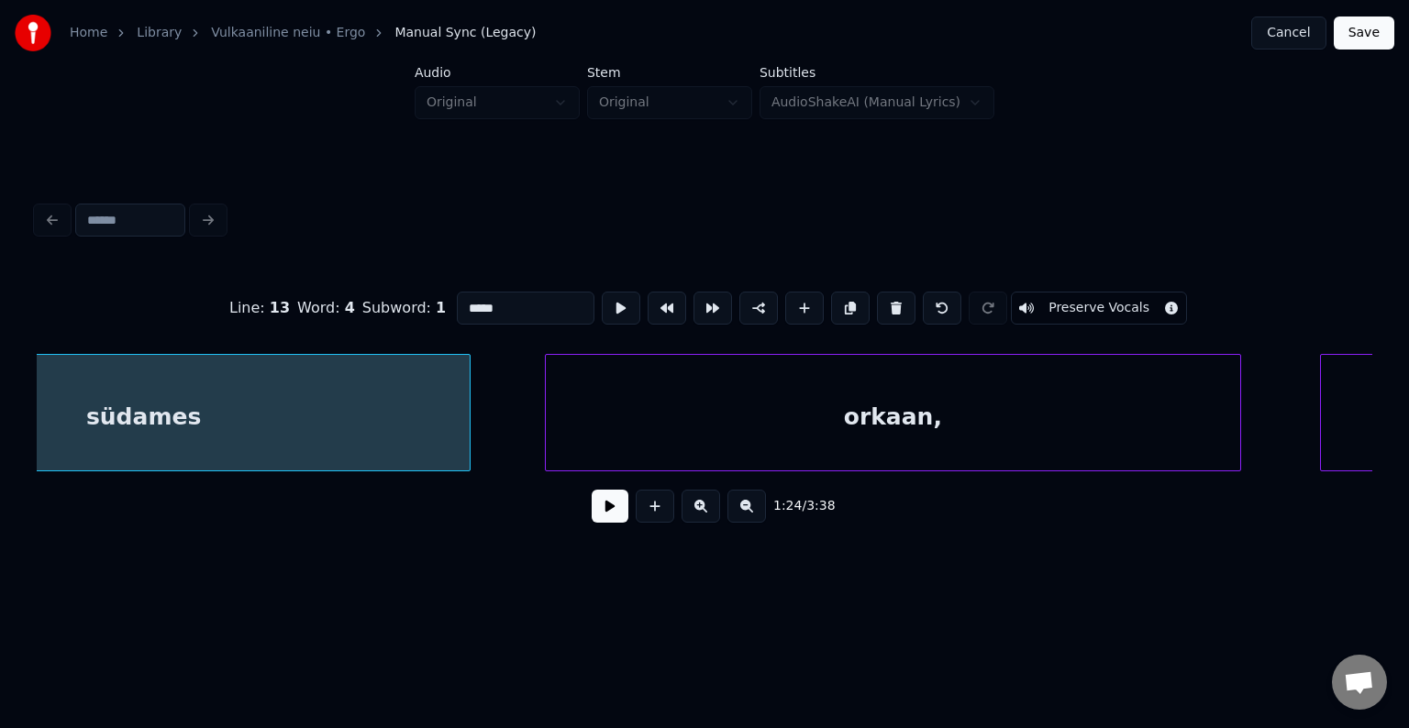
click at [1120, 432] on div "orkaan," at bounding box center [893, 417] width 694 height 125
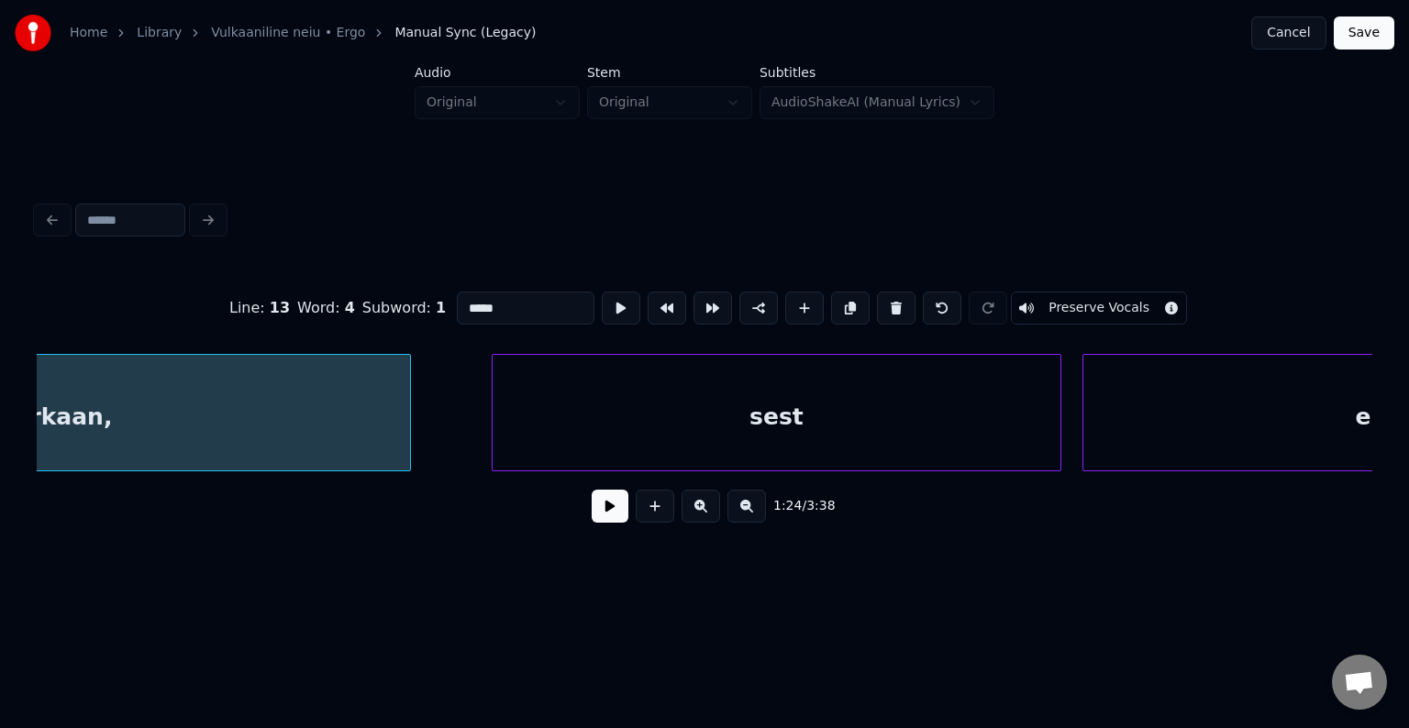
scroll to position [0, 89777]
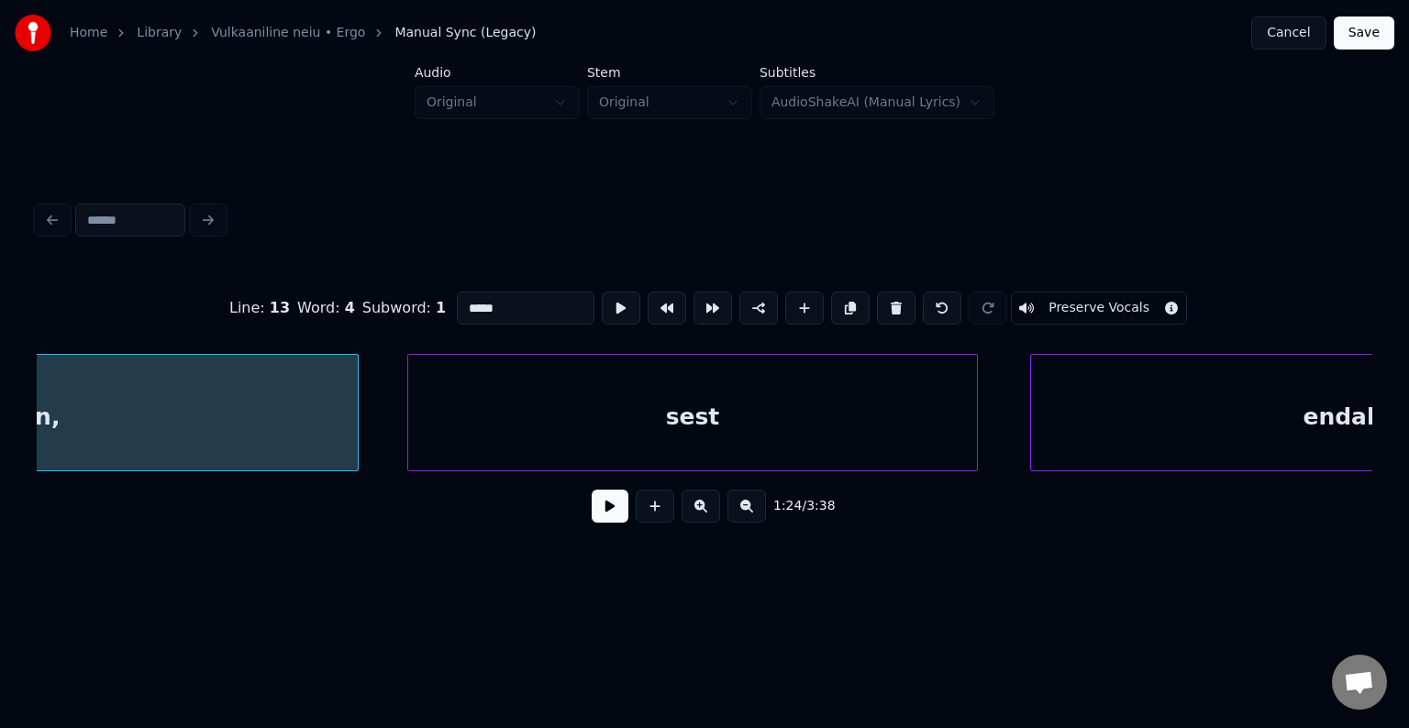
click at [917, 438] on div "sest" at bounding box center [692, 417] width 568 height 125
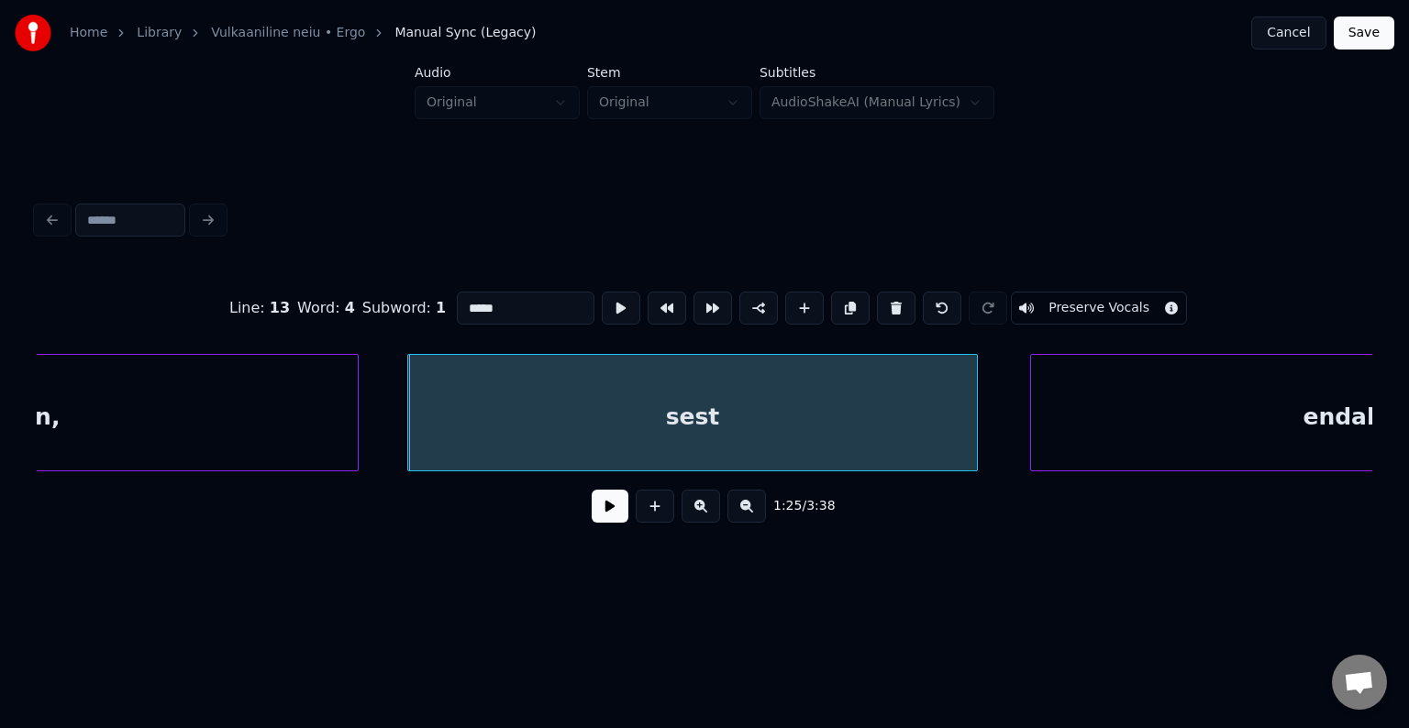
click at [592, 523] on button at bounding box center [610, 506] width 37 height 33
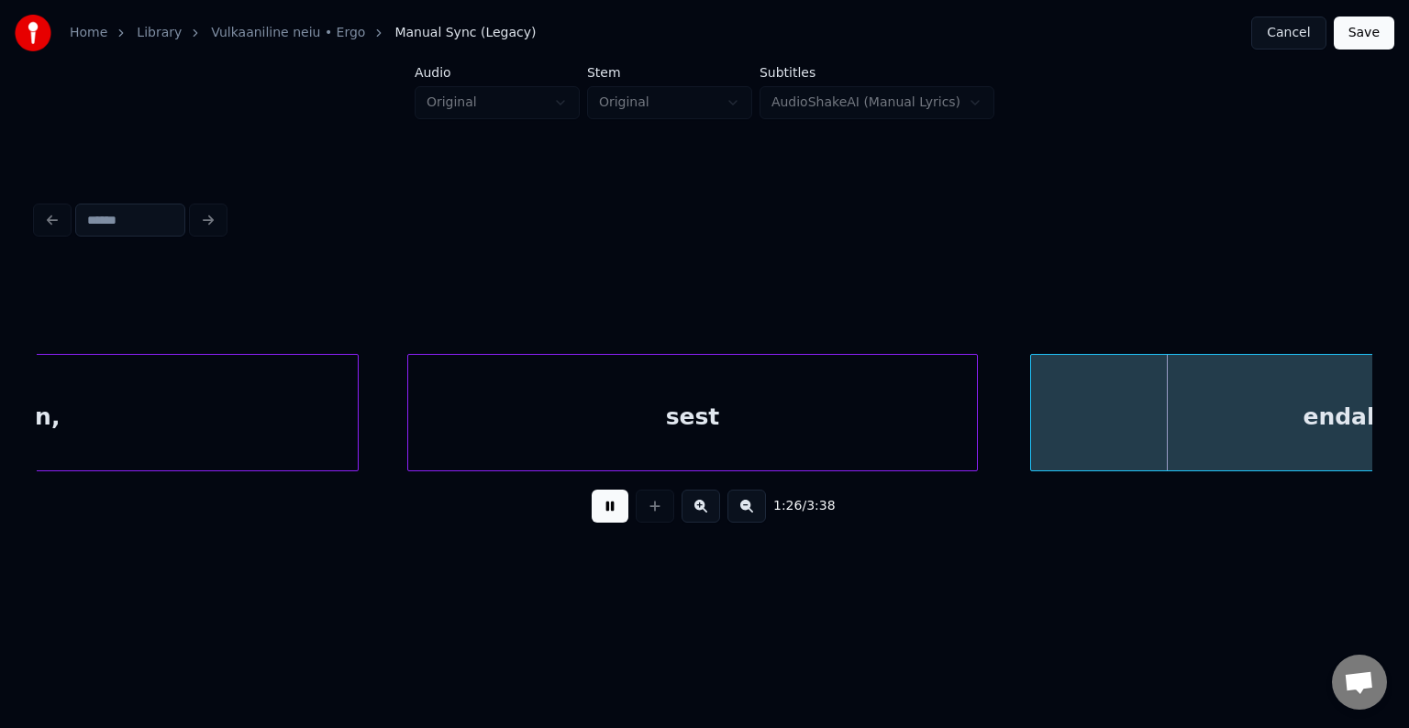
click at [592, 523] on button at bounding box center [610, 506] width 37 height 33
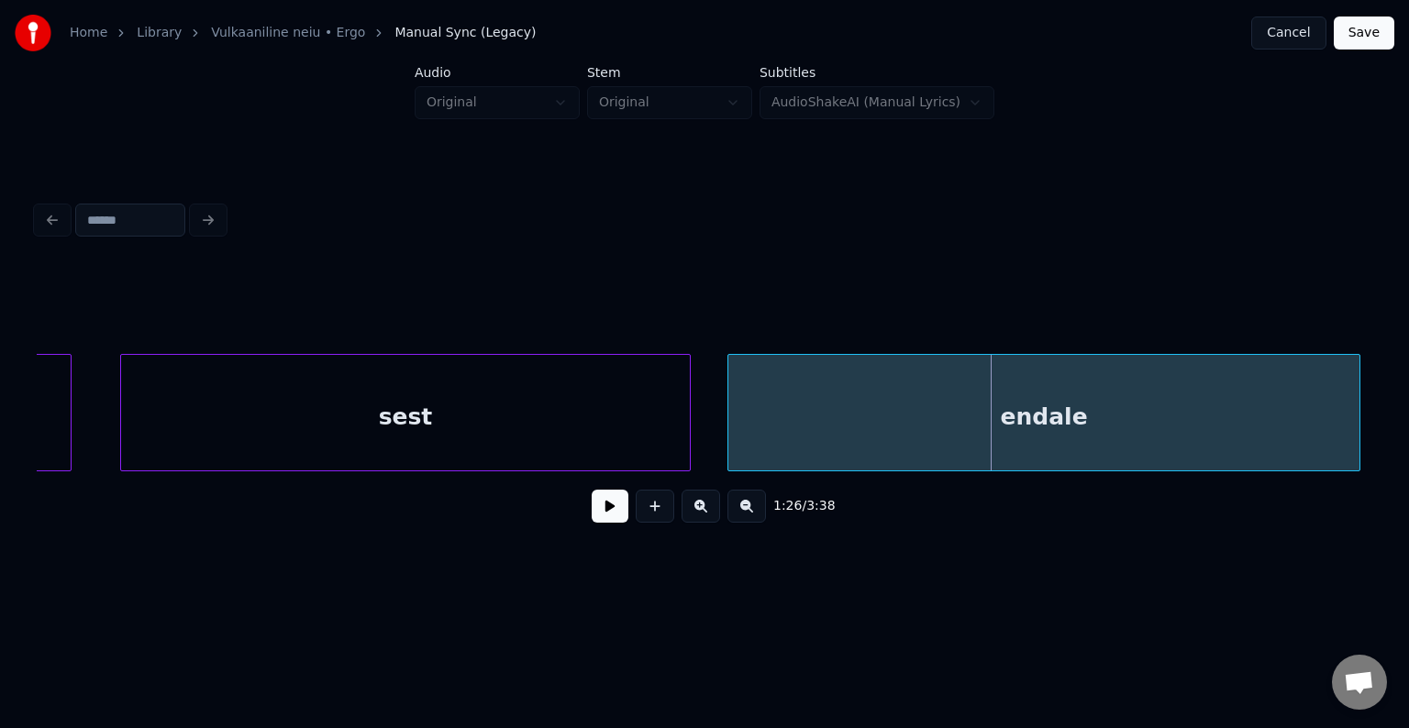
click at [1203, 427] on div "endale" at bounding box center [1043, 417] width 631 height 125
click at [645, 423] on div at bounding box center [648, 413] width 6 height 116
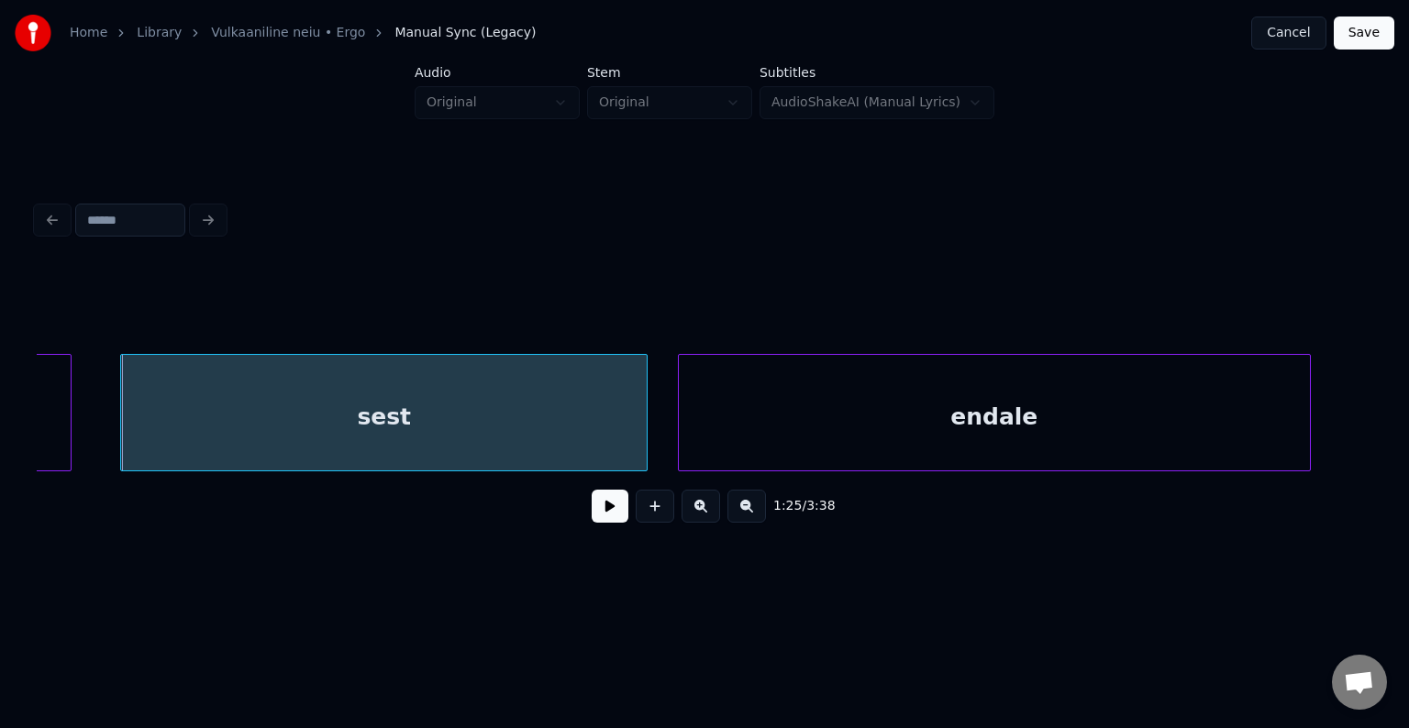
click at [836, 404] on div "endale" at bounding box center [994, 417] width 631 height 125
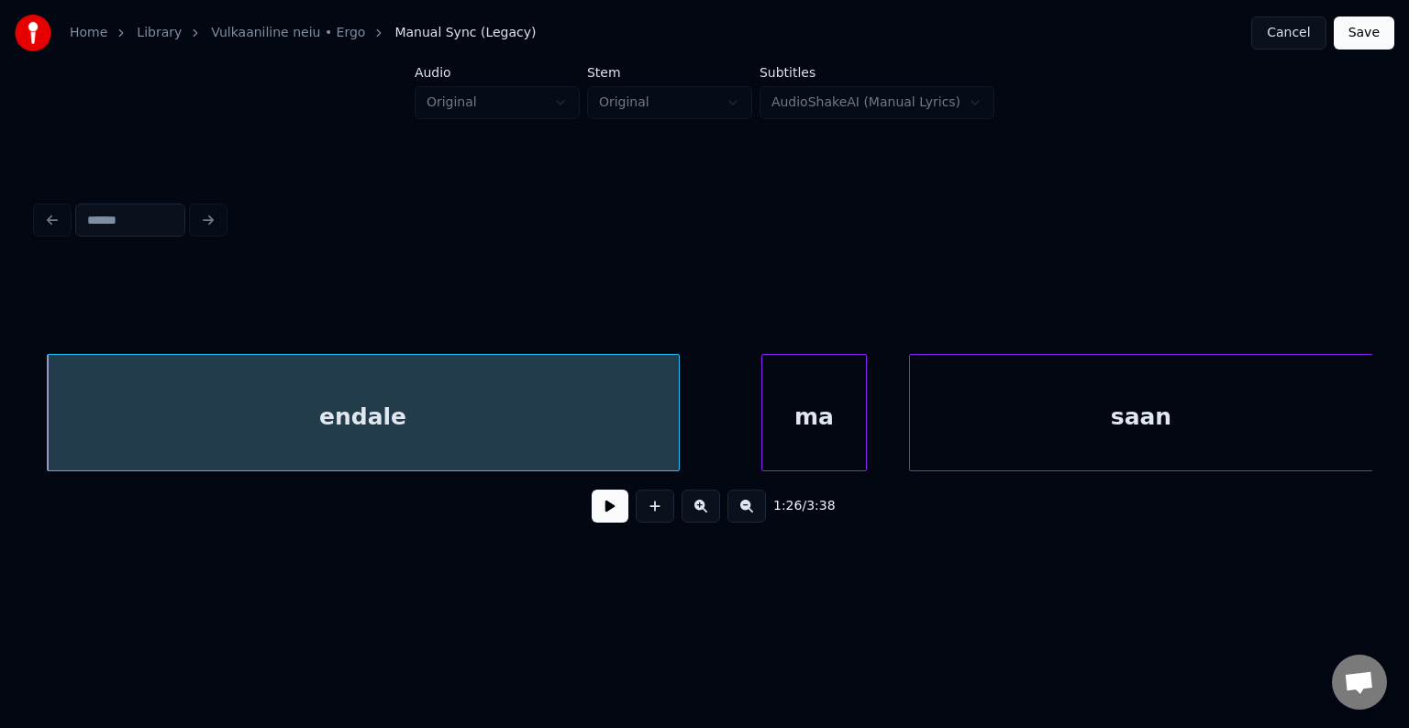
scroll to position [0, 90725]
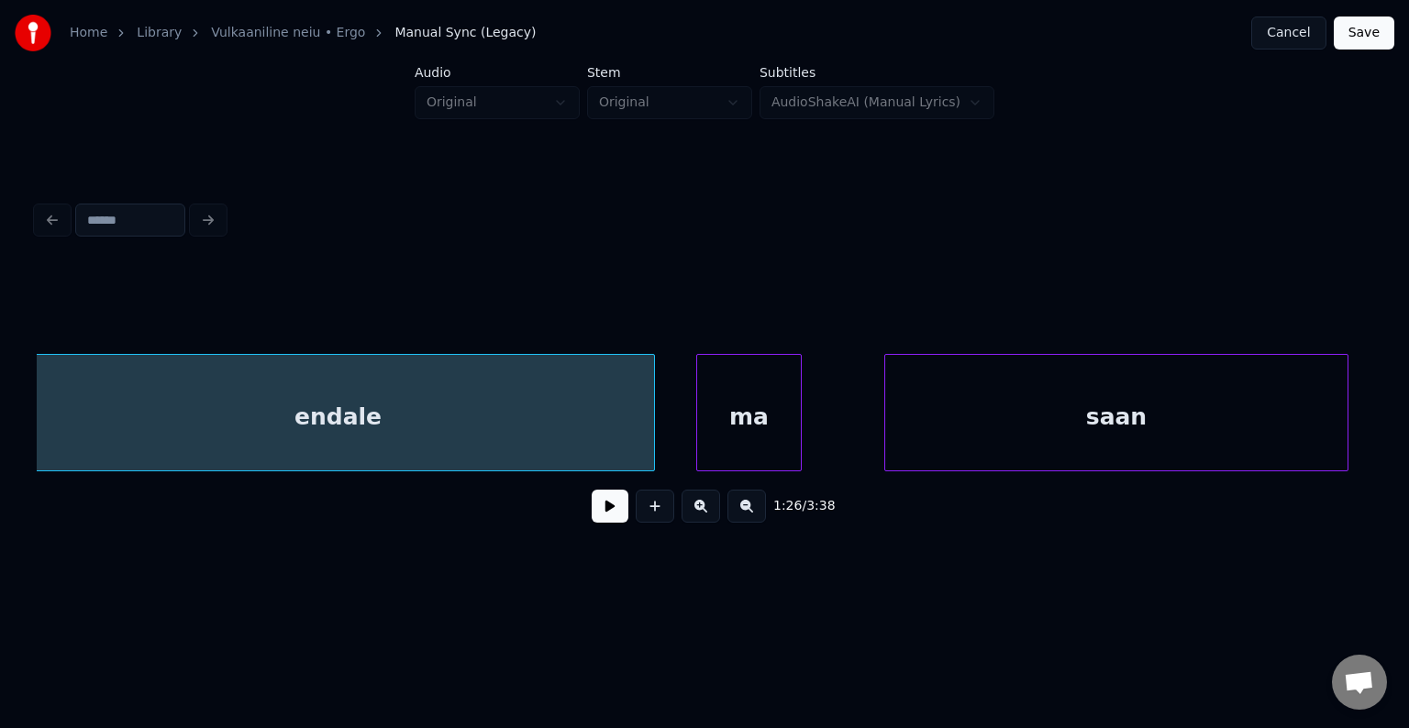
click at [744, 404] on div "ma" at bounding box center [749, 417] width 104 height 125
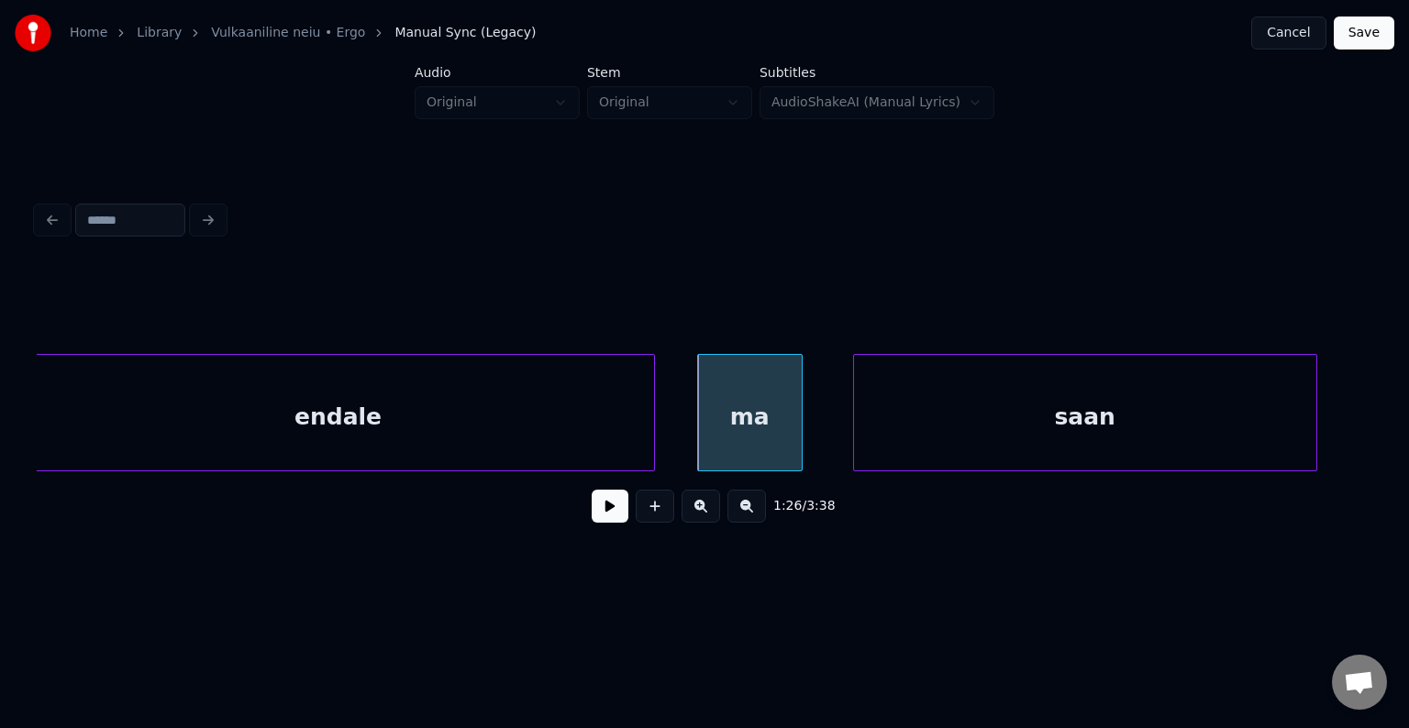
click at [1021, 396] on div "saan" at bounding box center [1085, 417] width 462 height 125
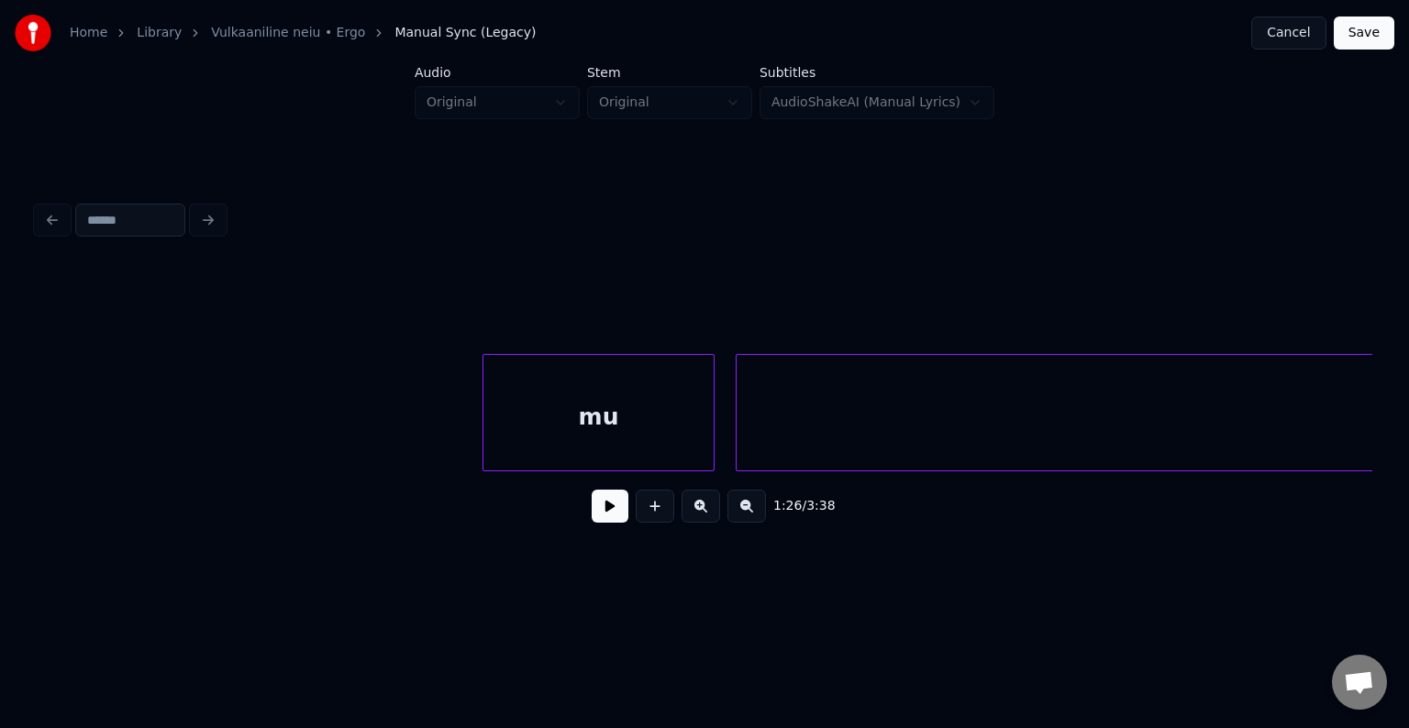
scroll to position [0, 92792]
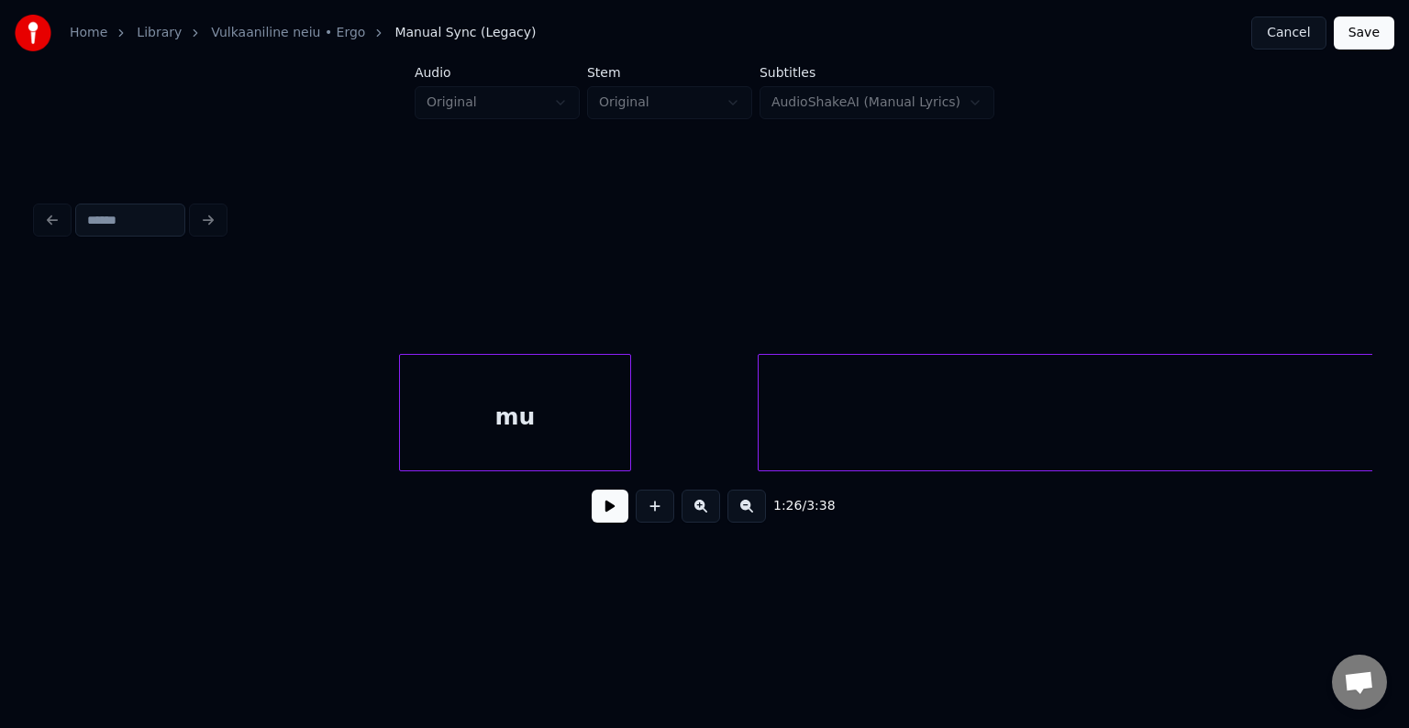
click at [459, 415] on div "mu" at bounding box center [515, 417] width 230 height 125
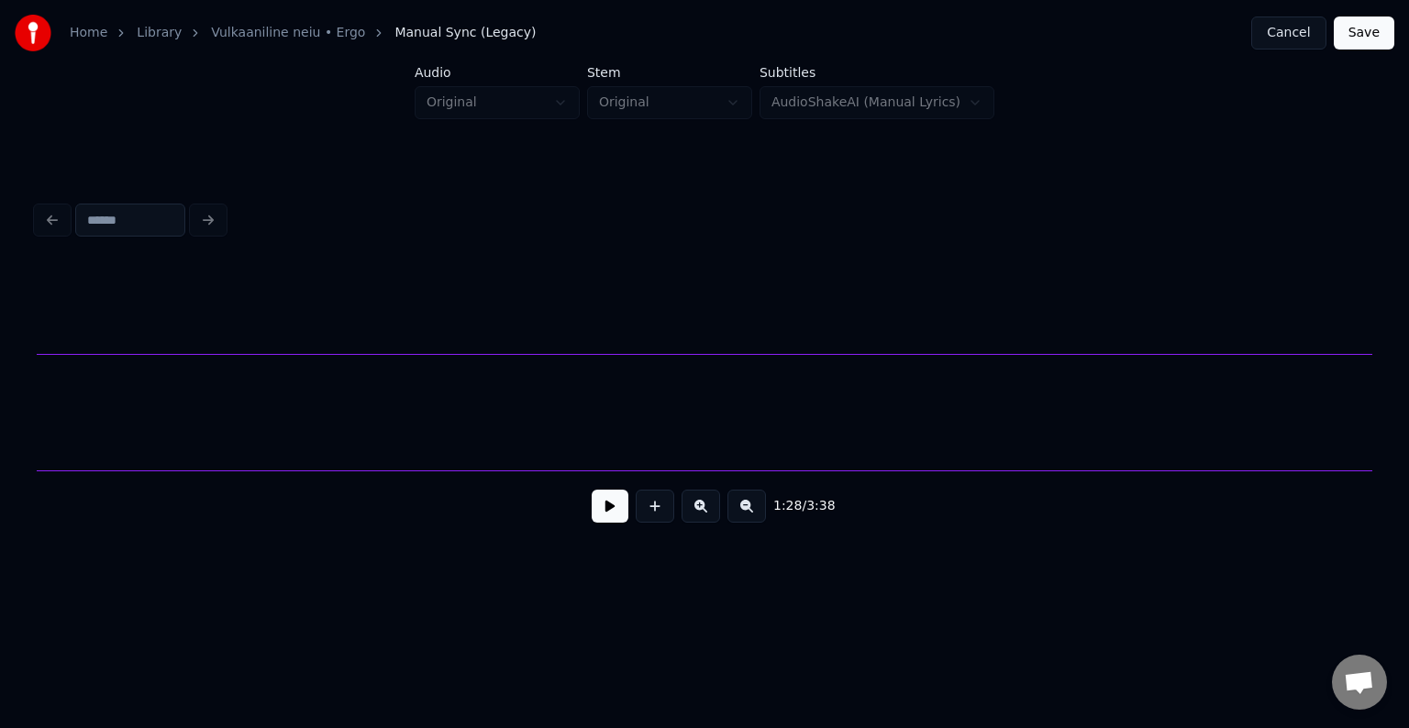
scroll to position [0, 93475]
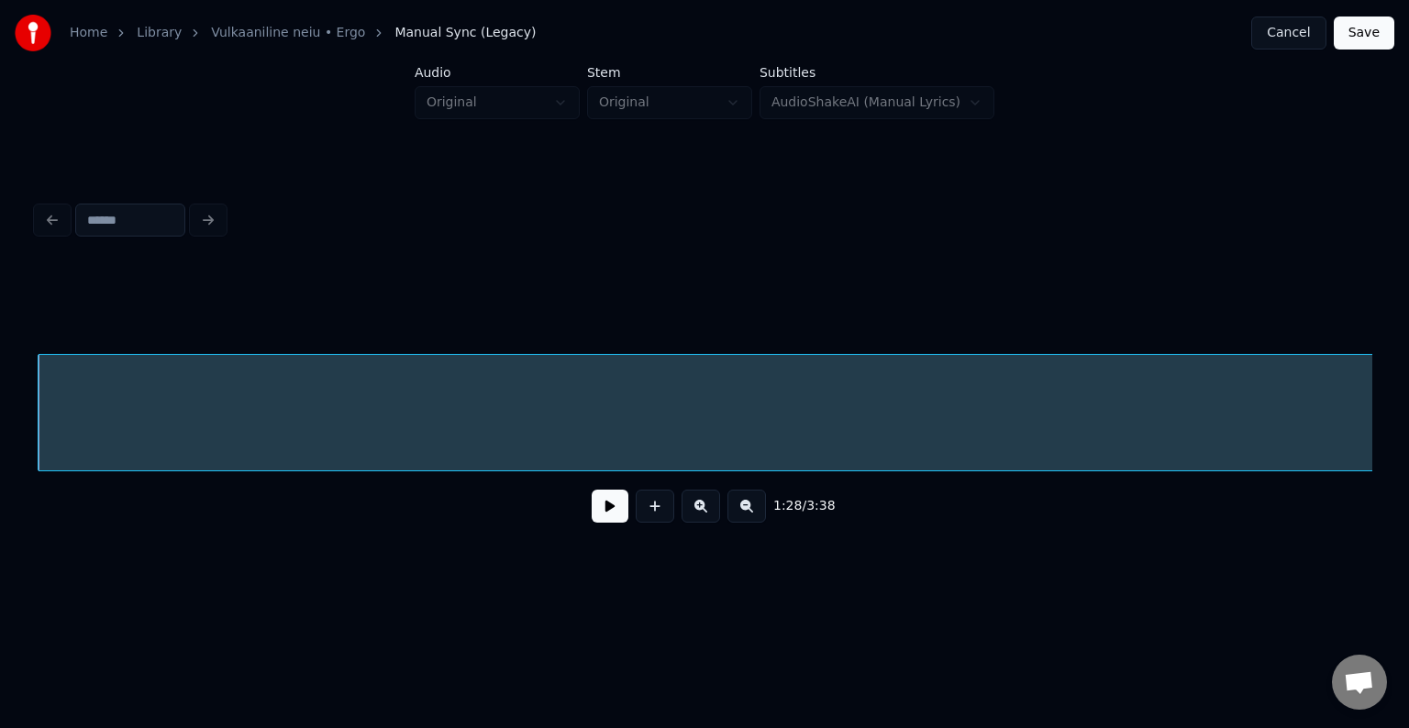
click at [592, 513] on button at bounding box center [610, 506] width 37 height 33
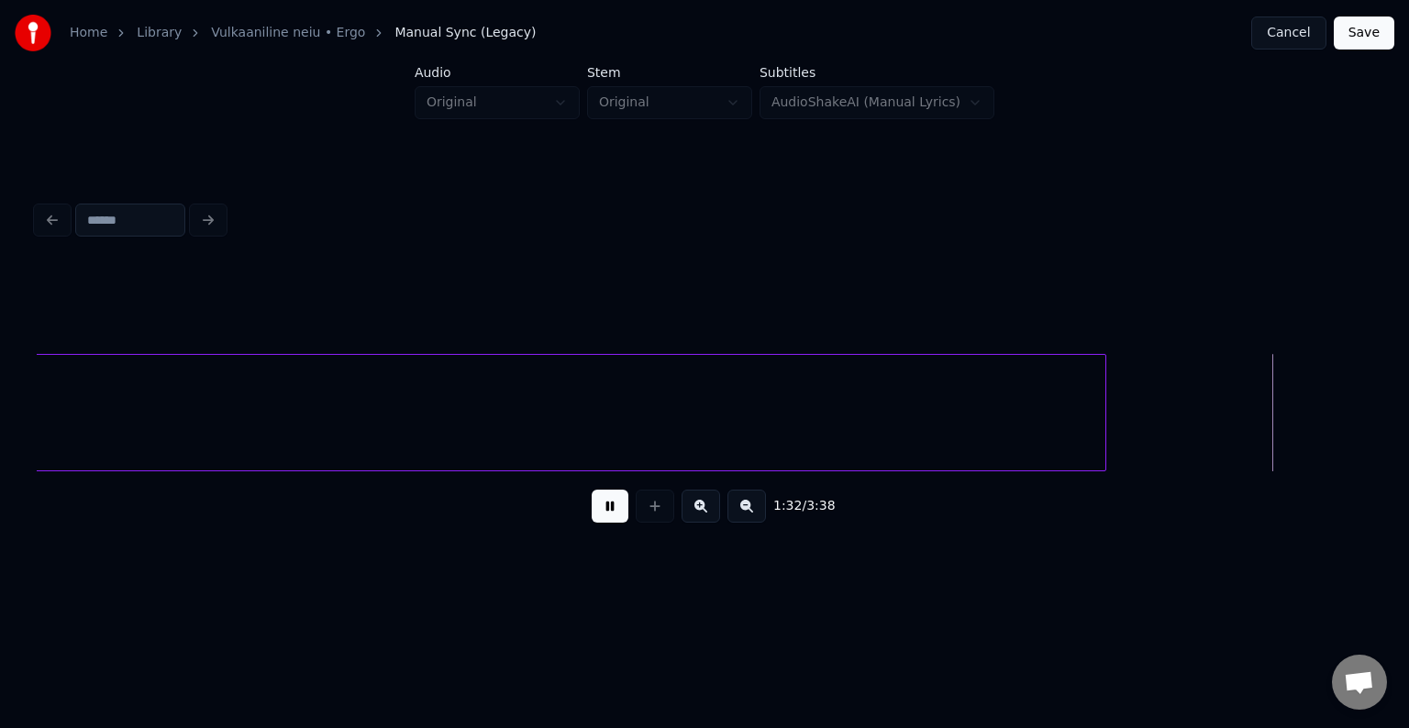
scroll to position [0, 97497]
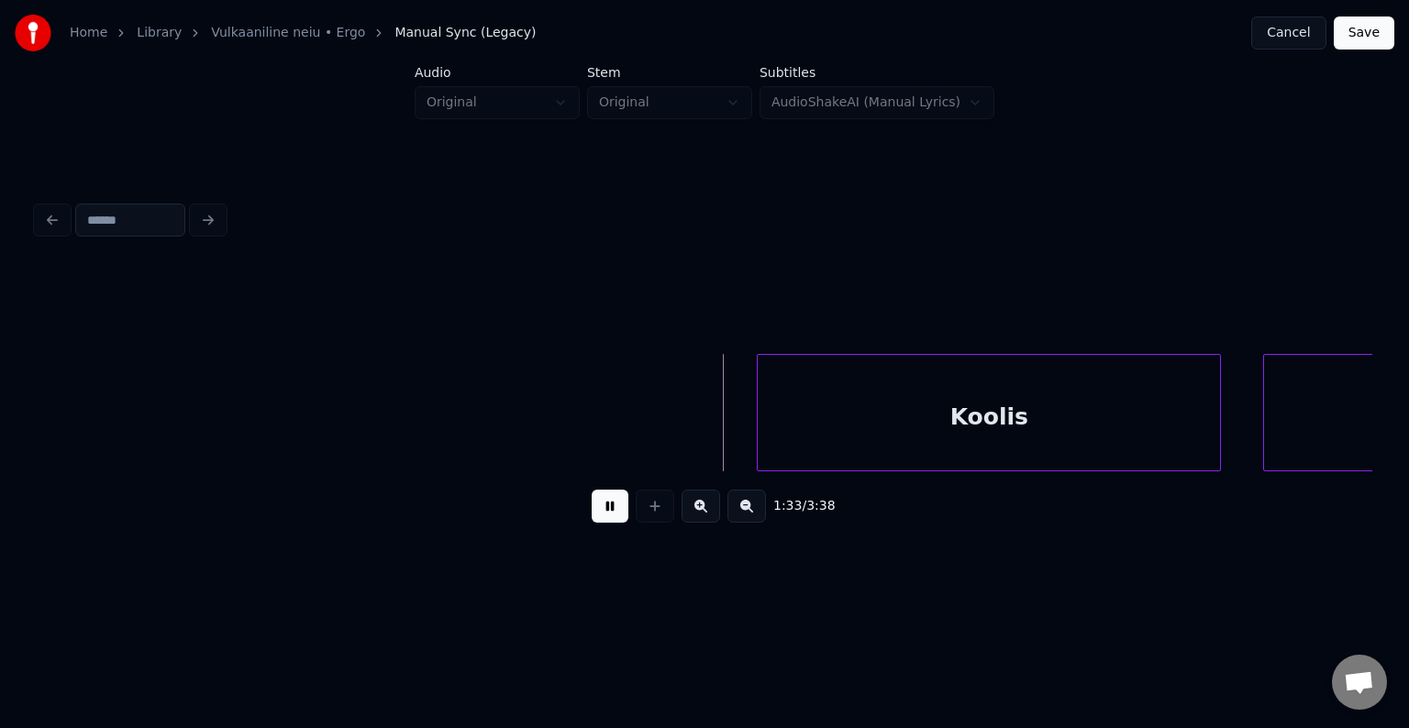
click at [592, 510] on button at bounding box center [610, 506] width 37 height 33
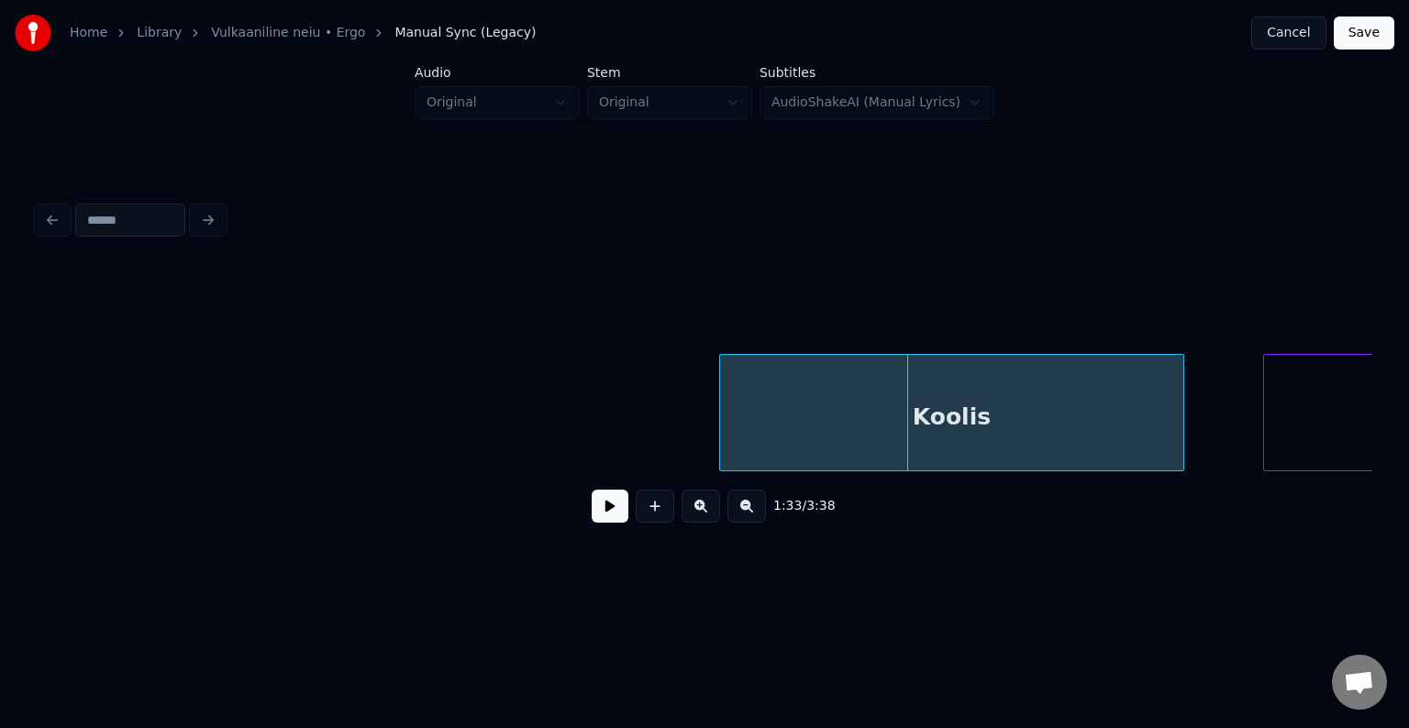
click at [847, 397] on div "Koolis" at bounding box center [951, 417] width 462 height 125
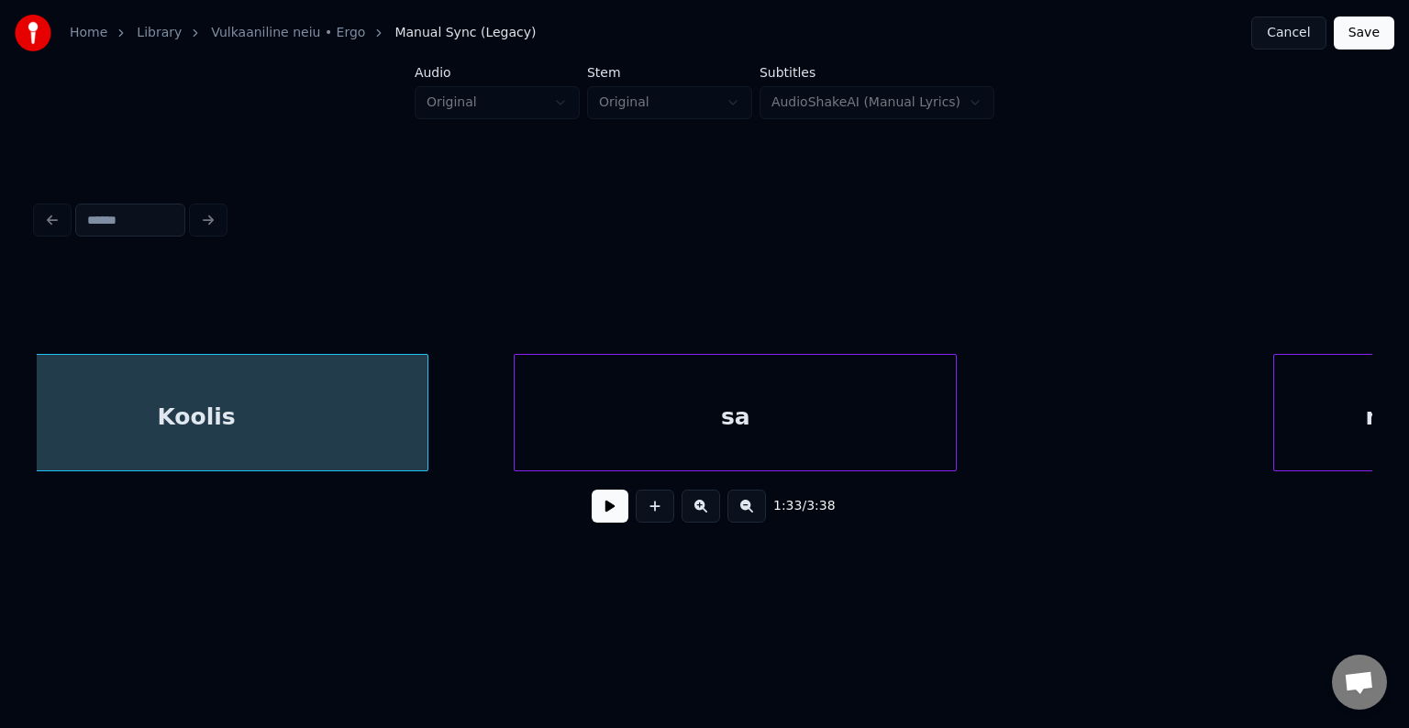
scroll to position [0, 98304]
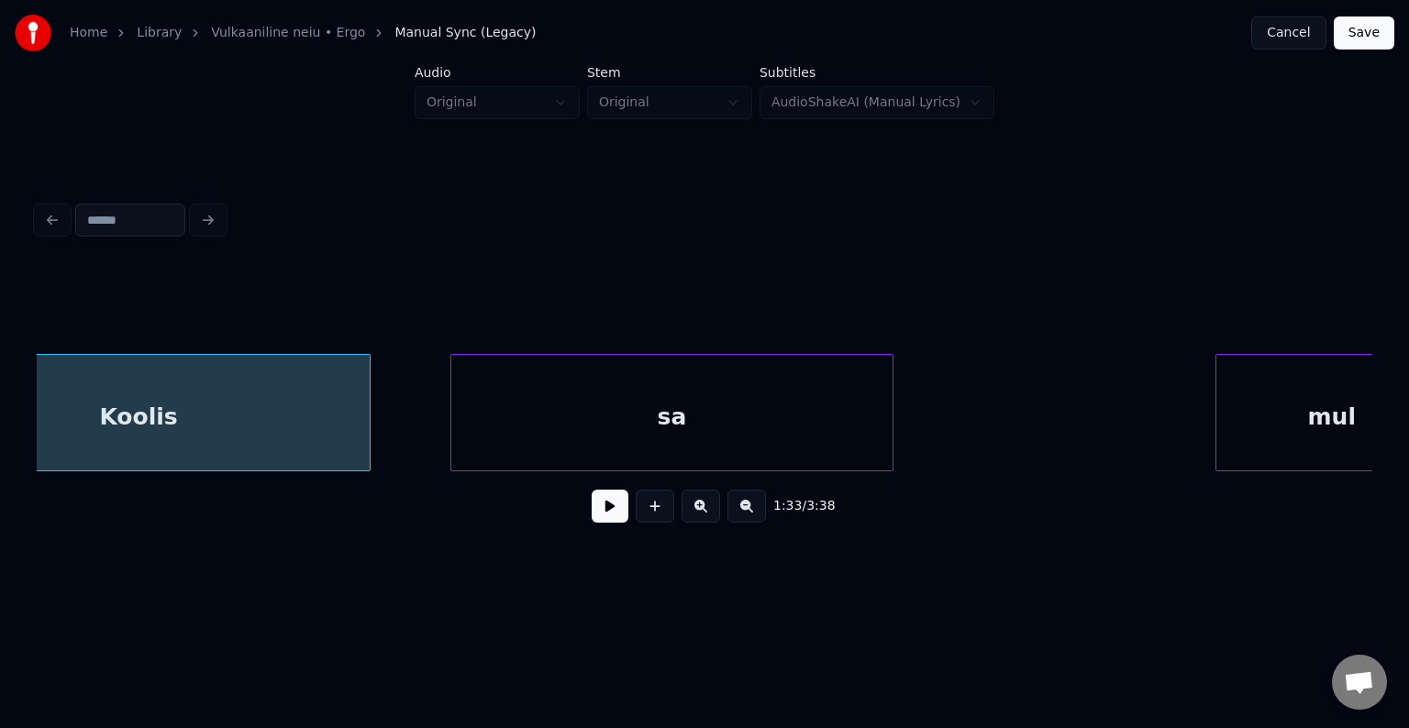
click at [758, 433] on div "sa" at bounding box center [671, 417] width 441 height 125
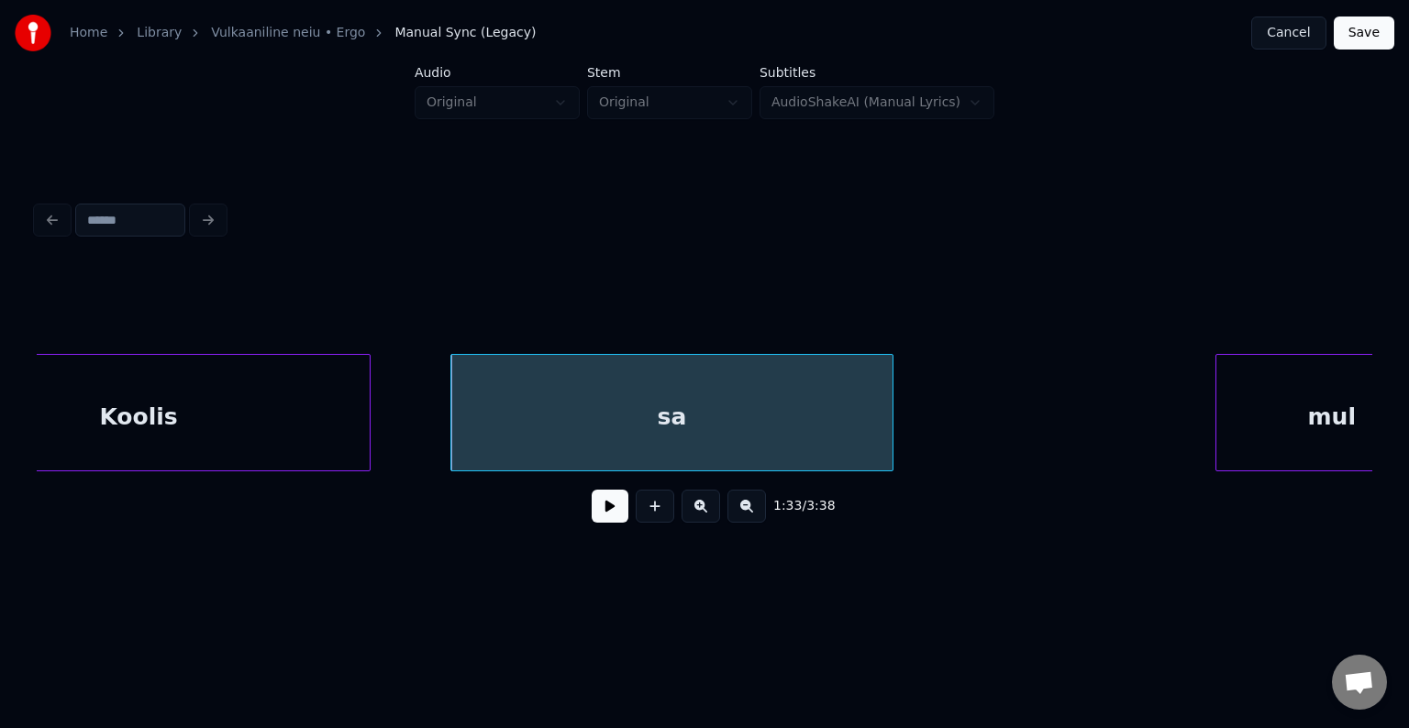
scroll to position [0, 98375]
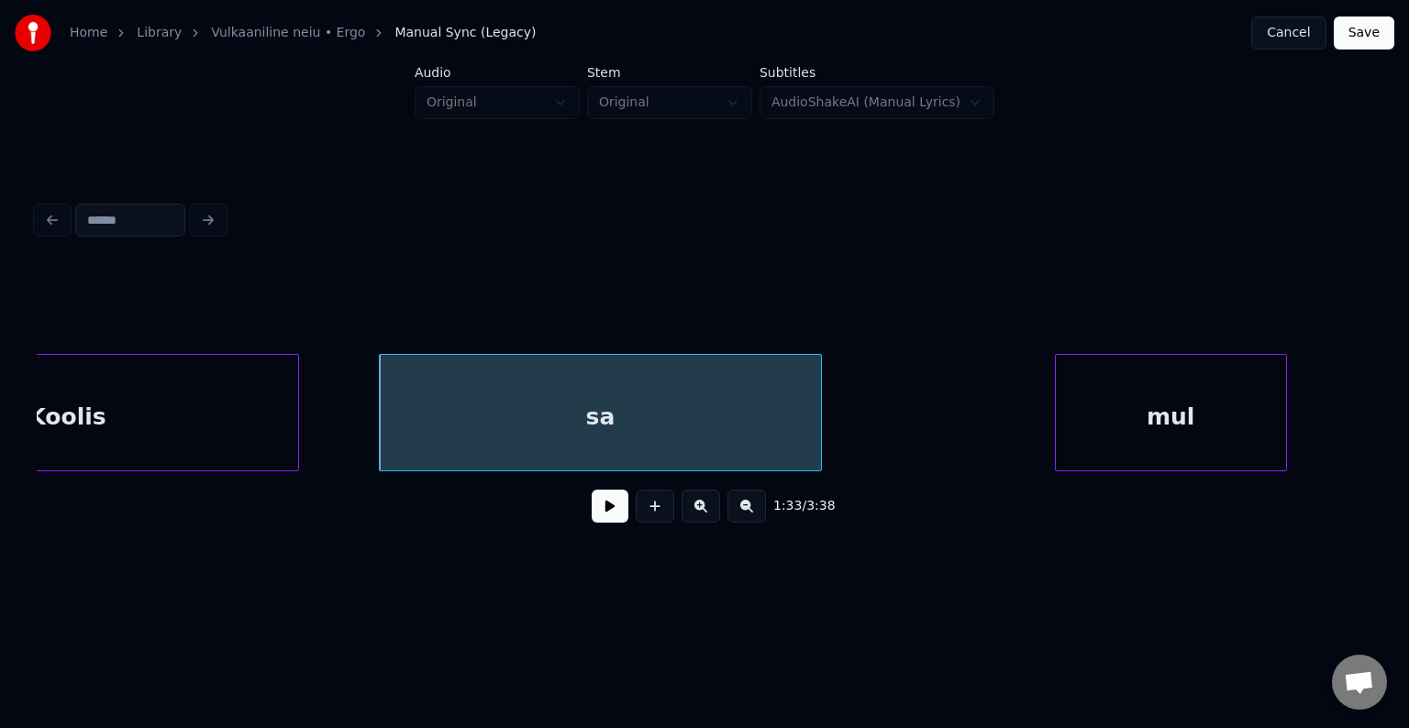
click at [1234, 429] on div "mul" at bounding box center [1171, 417] width 230 height 125
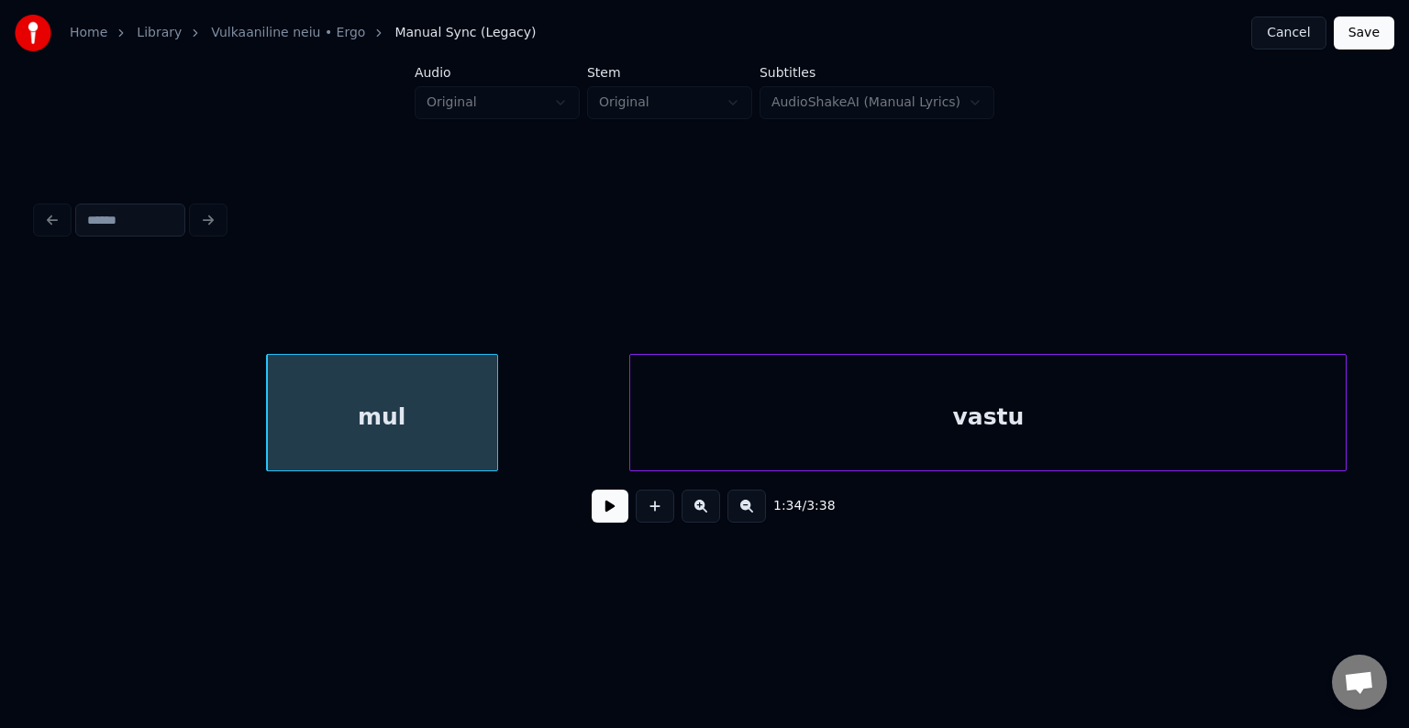
scroll to position [0, 99182]
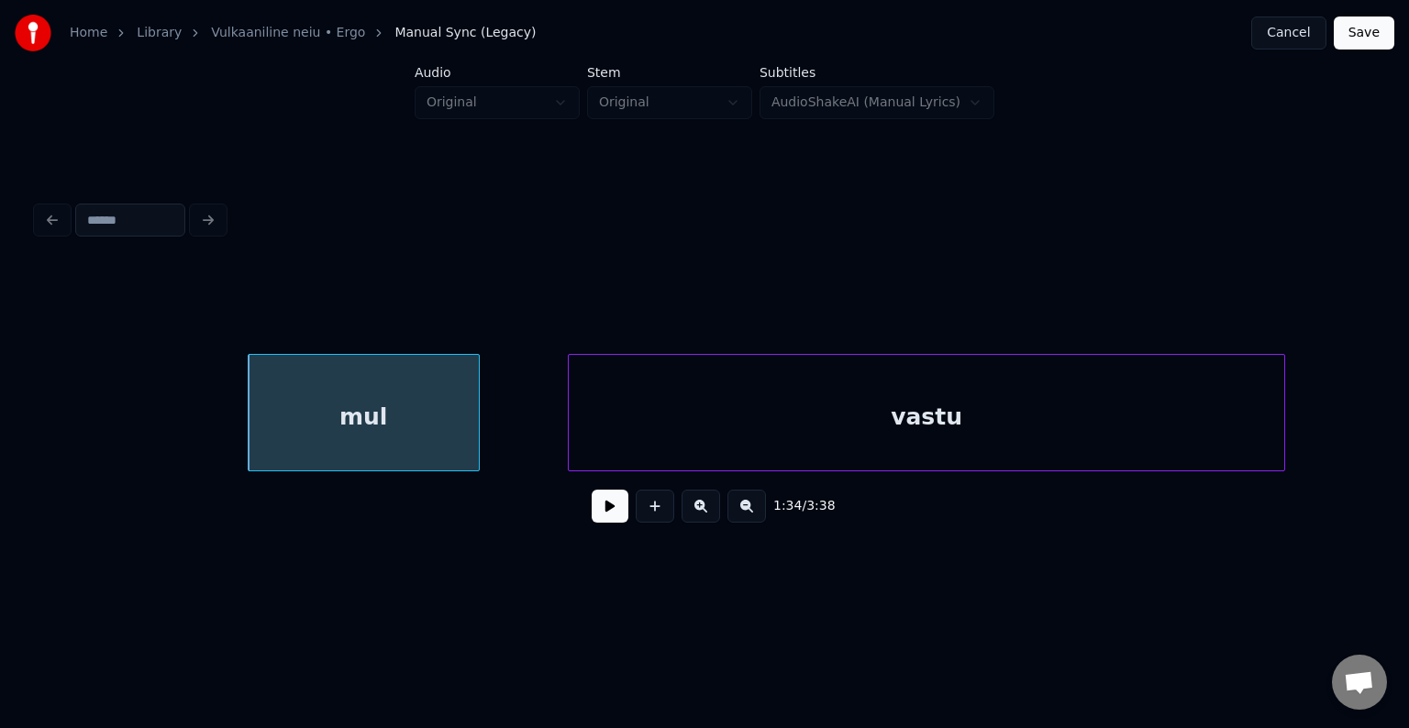
click at [1156, 440] on div "vastu" at bounding box center [926, 417] width 715 height 125
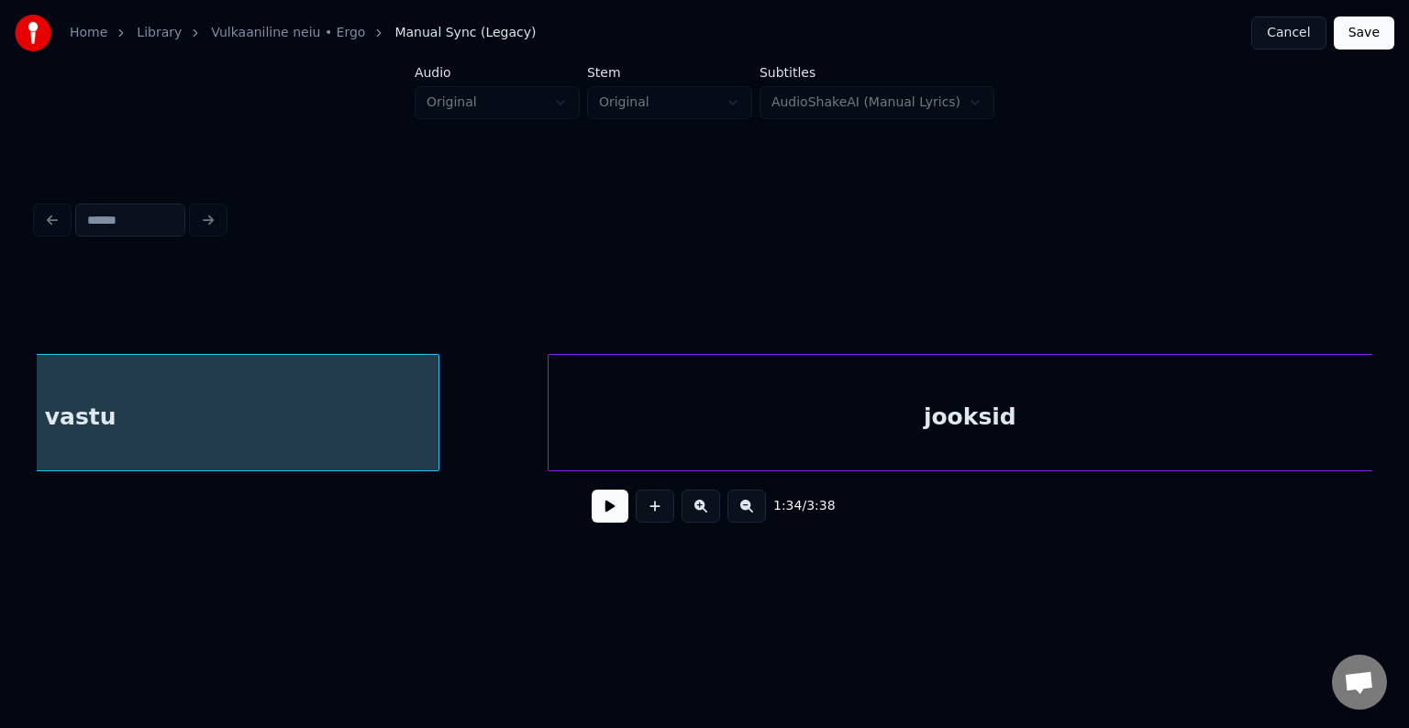
scroll to position [0, 100039]
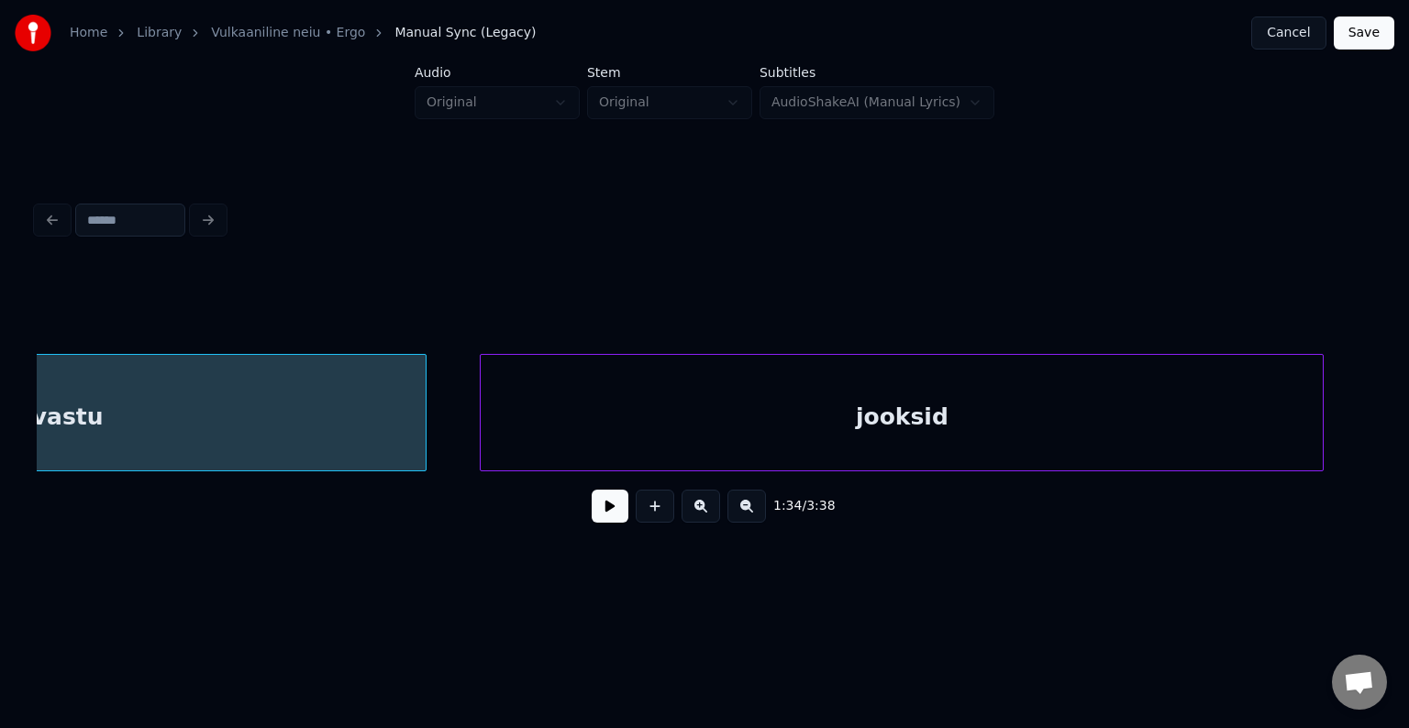
click at [1142, 426] on div "jooksid" at bounding box center [902, 417] width 842 height 125
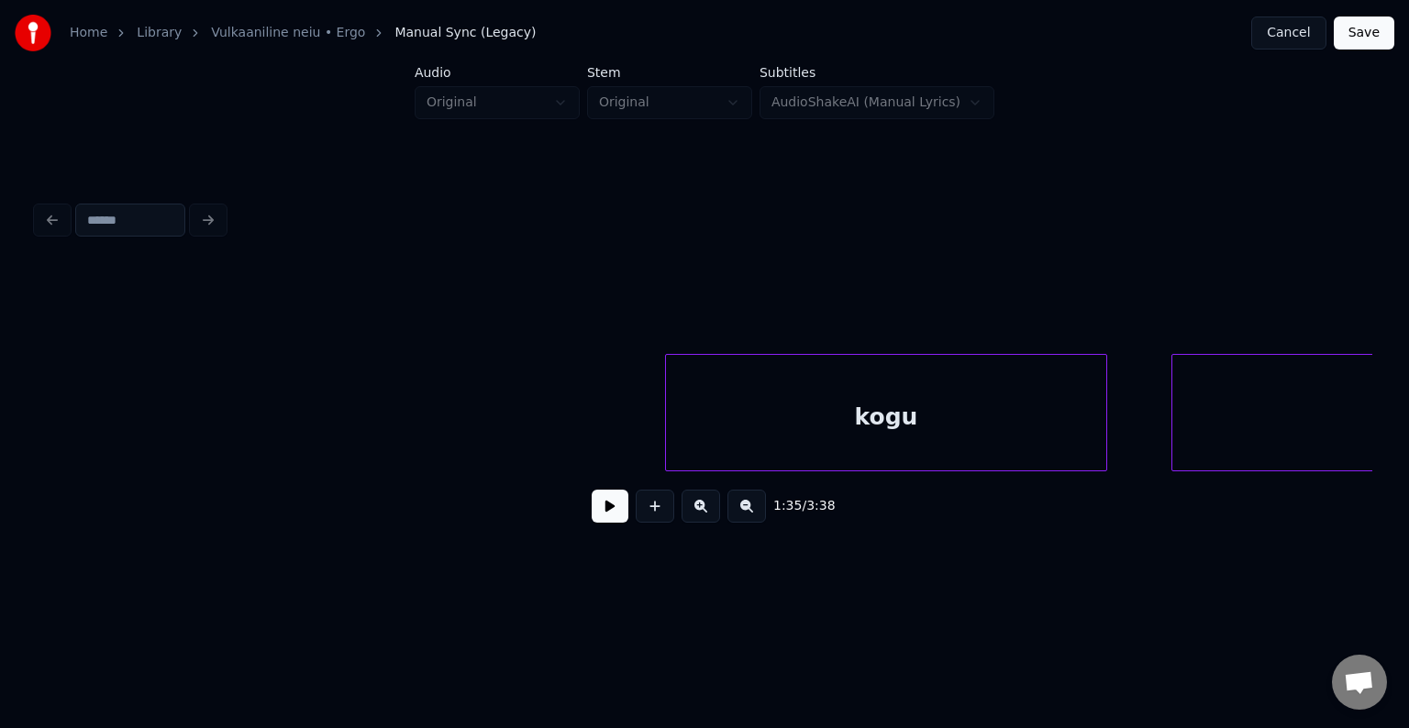
scroll to position [0, 101617]
click at [947, 425] on div "kogu" at bounding box center [829, 417] width 441 height 125
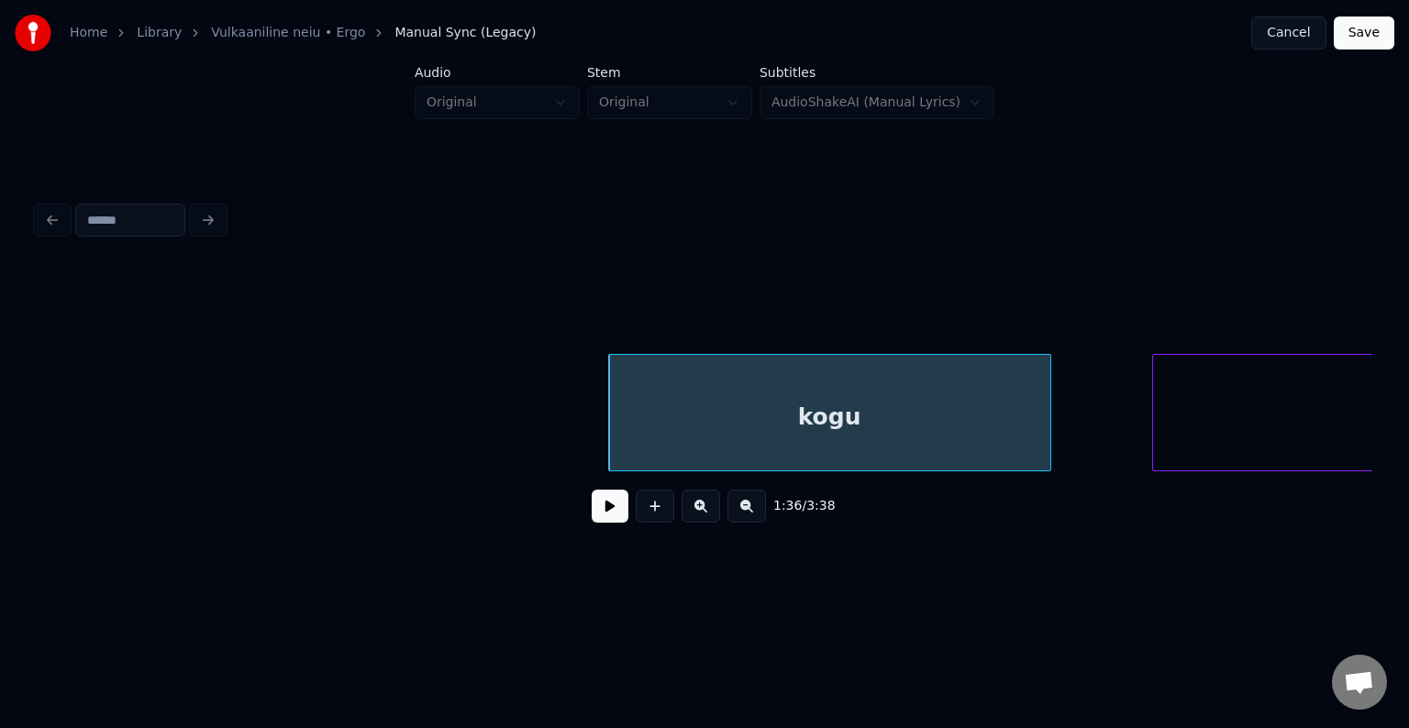
scroll to position [0, 102257]
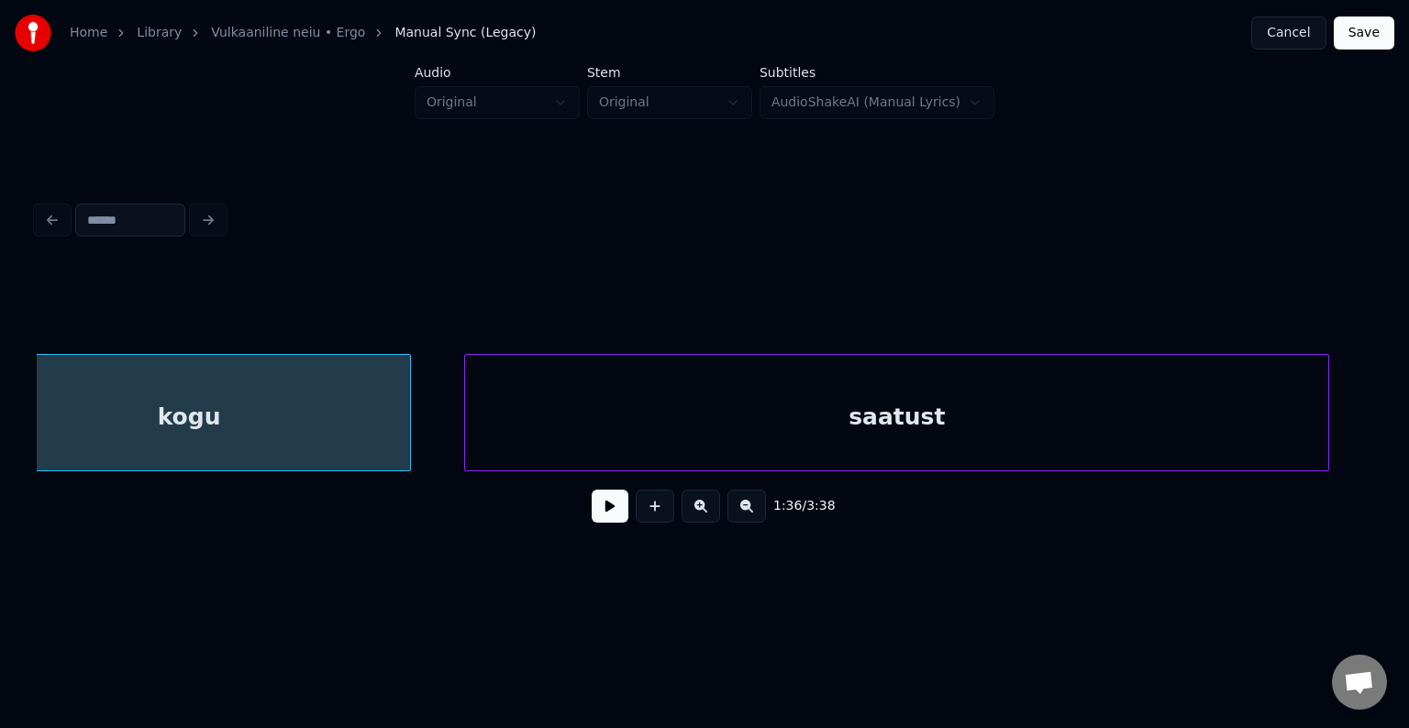
click at [1261, 399] on div "saatust" at bounding box center [896, 417] width 863 height 125
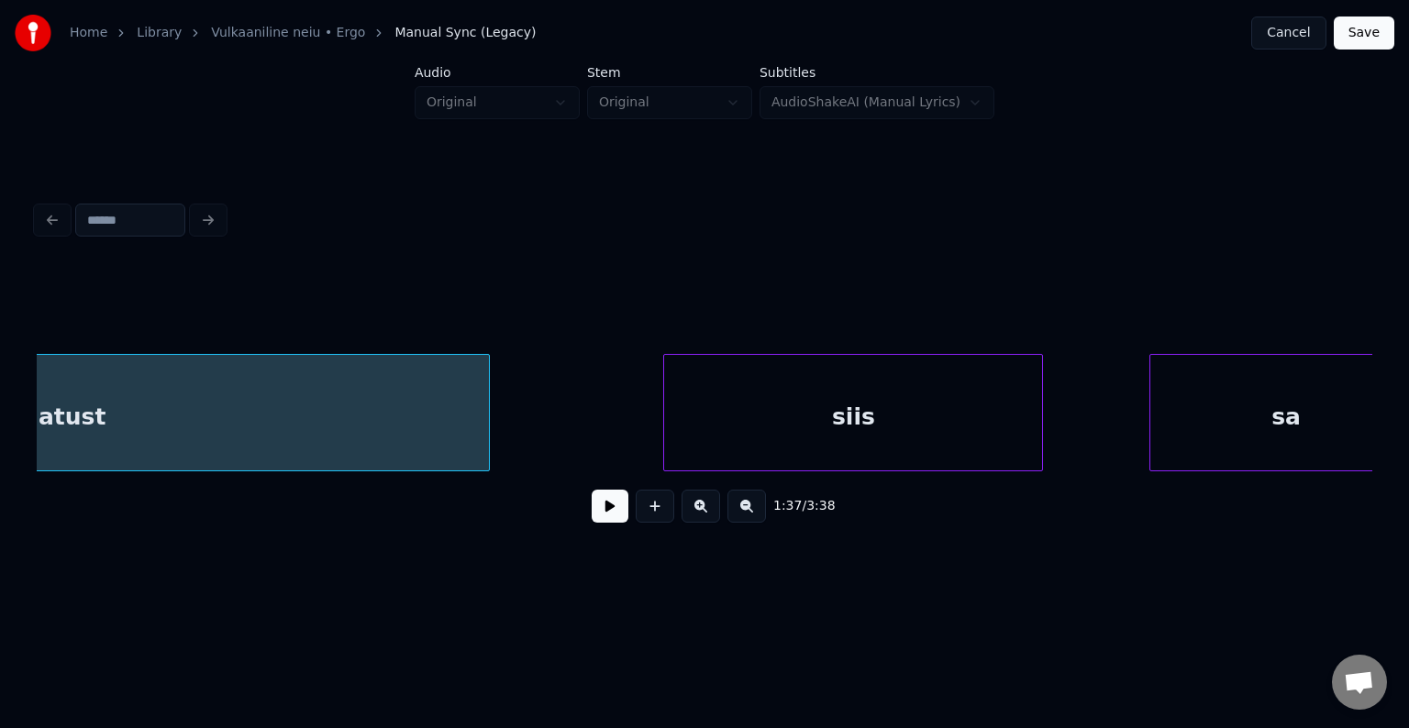
scroll to position [0, 103100]
click at [935, 404] on div "siis" at bounding box center [825, 417] width 378 height 125
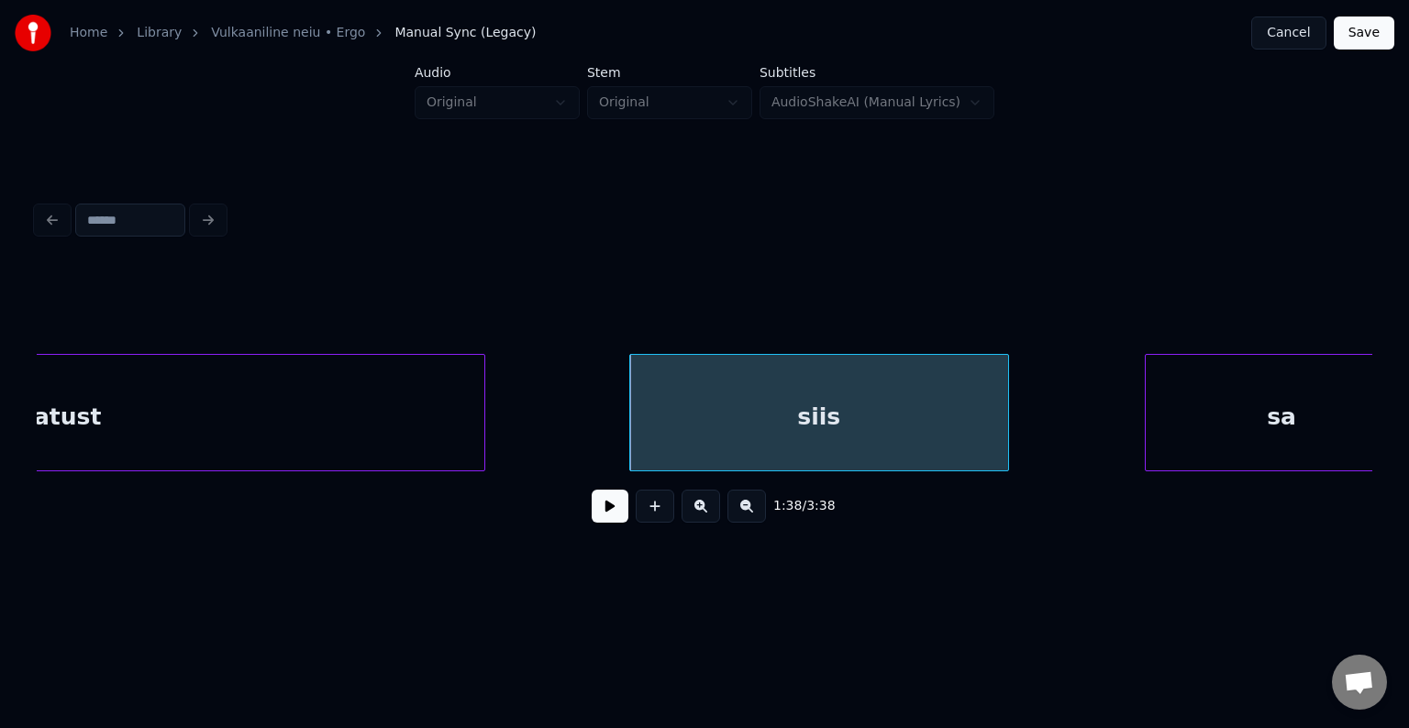
scroll to position [0, 103143]
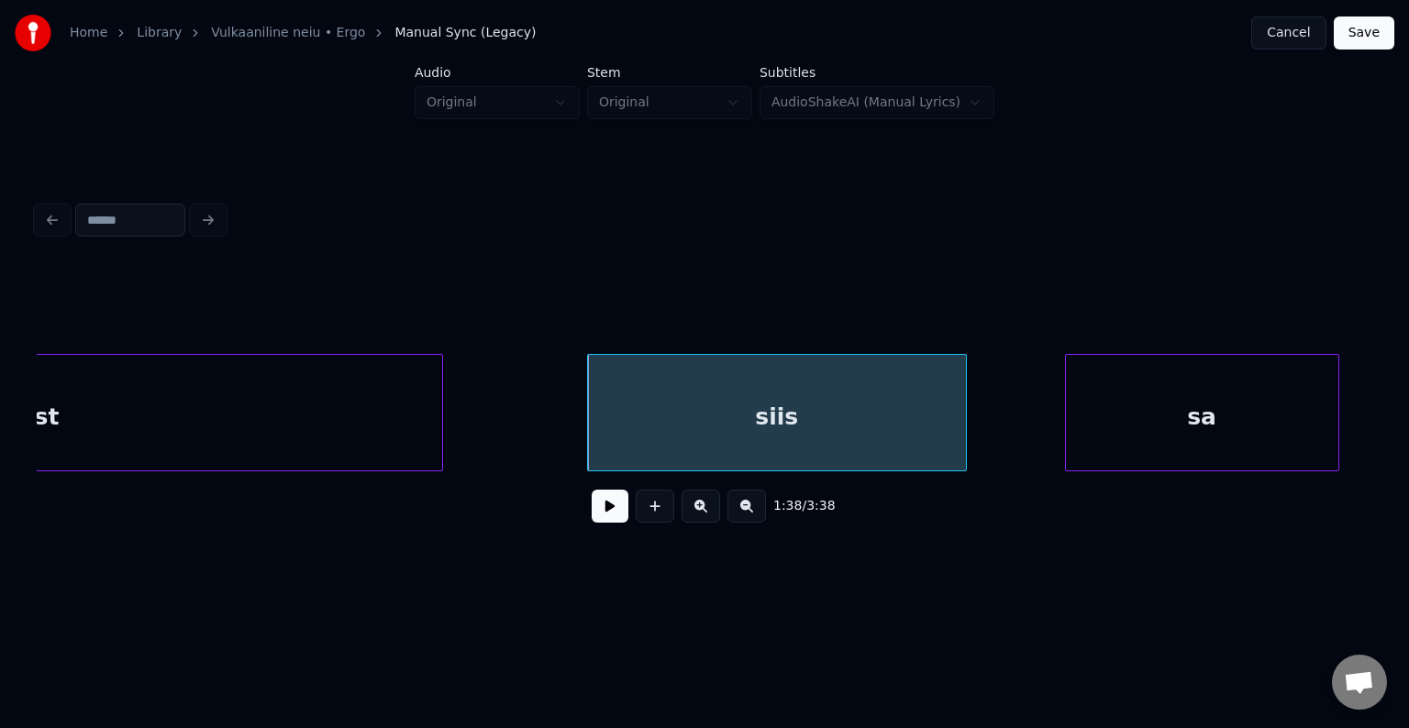
click at [1168, 403] on div "sa" at bounding box center [1202, 417] width 272 height 125
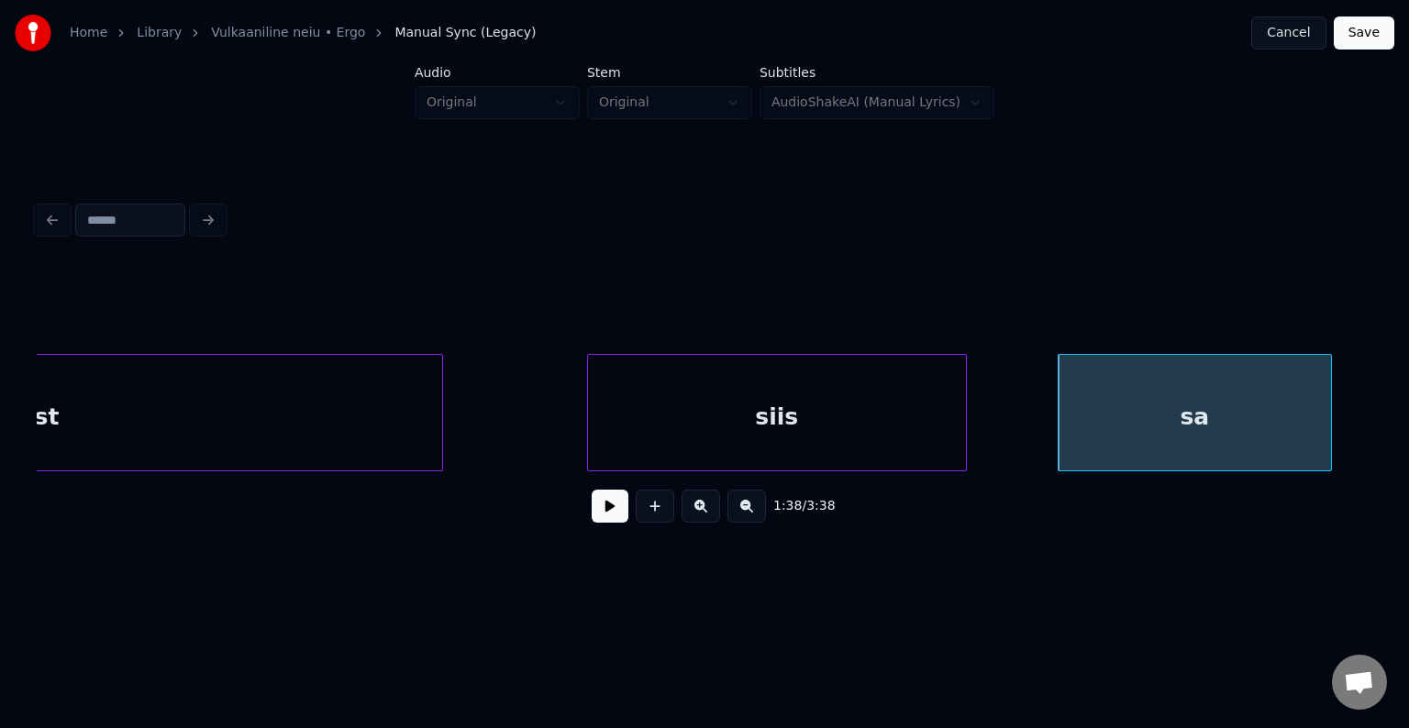
click at [817, 404] on div "siis" at bounding box center [777, 417] width 378 height 125
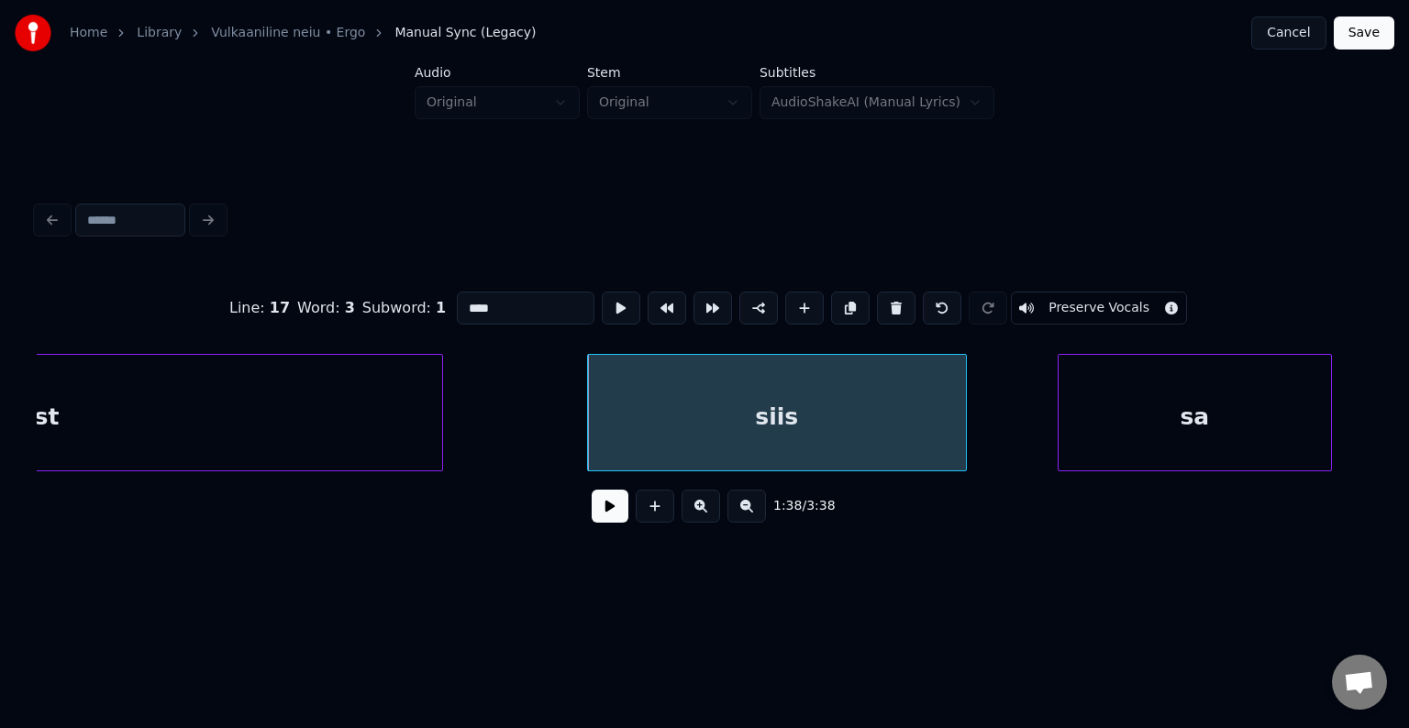
click at [595, 496] on div "1:38 / 3:38" at bounding box center [704, 506] width 1306 height 40
click at [593, 523] on button at bounding box center [610, 506] width 37 height 33
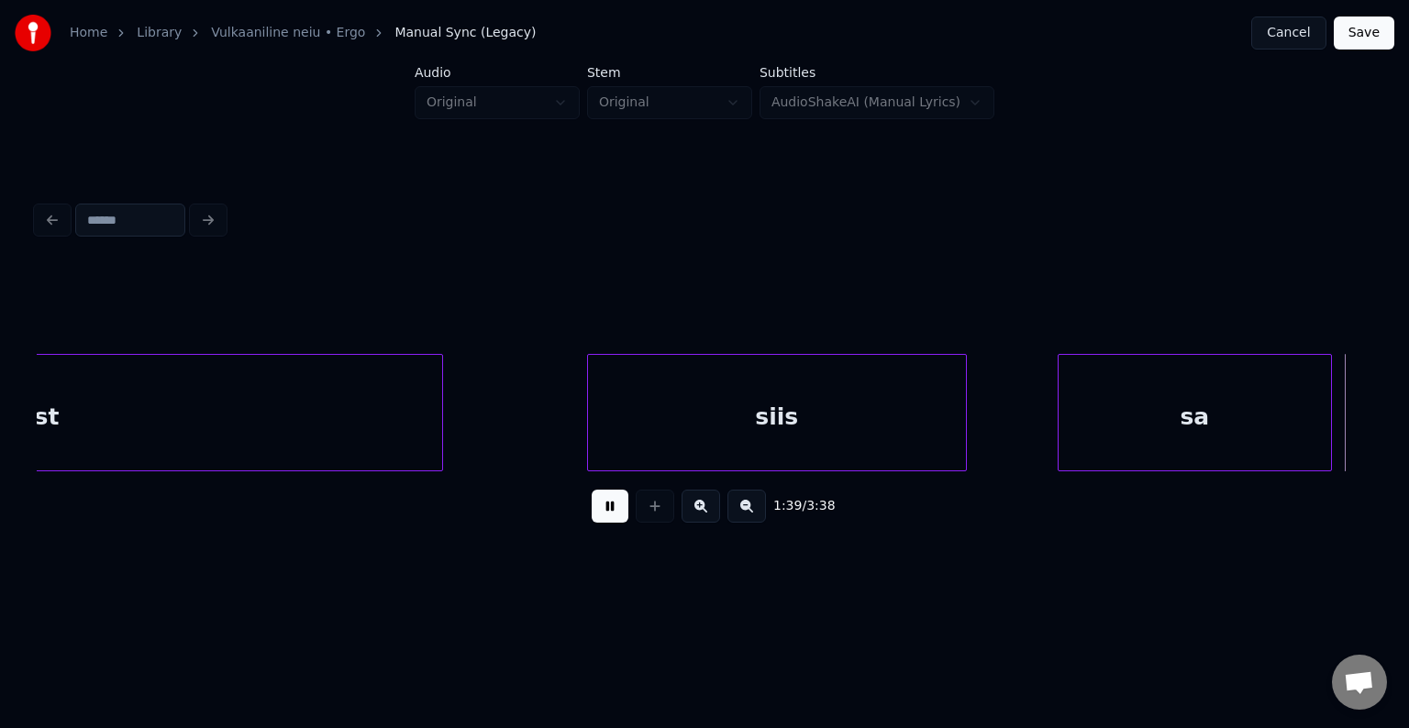
scroll to position [0, 104486]
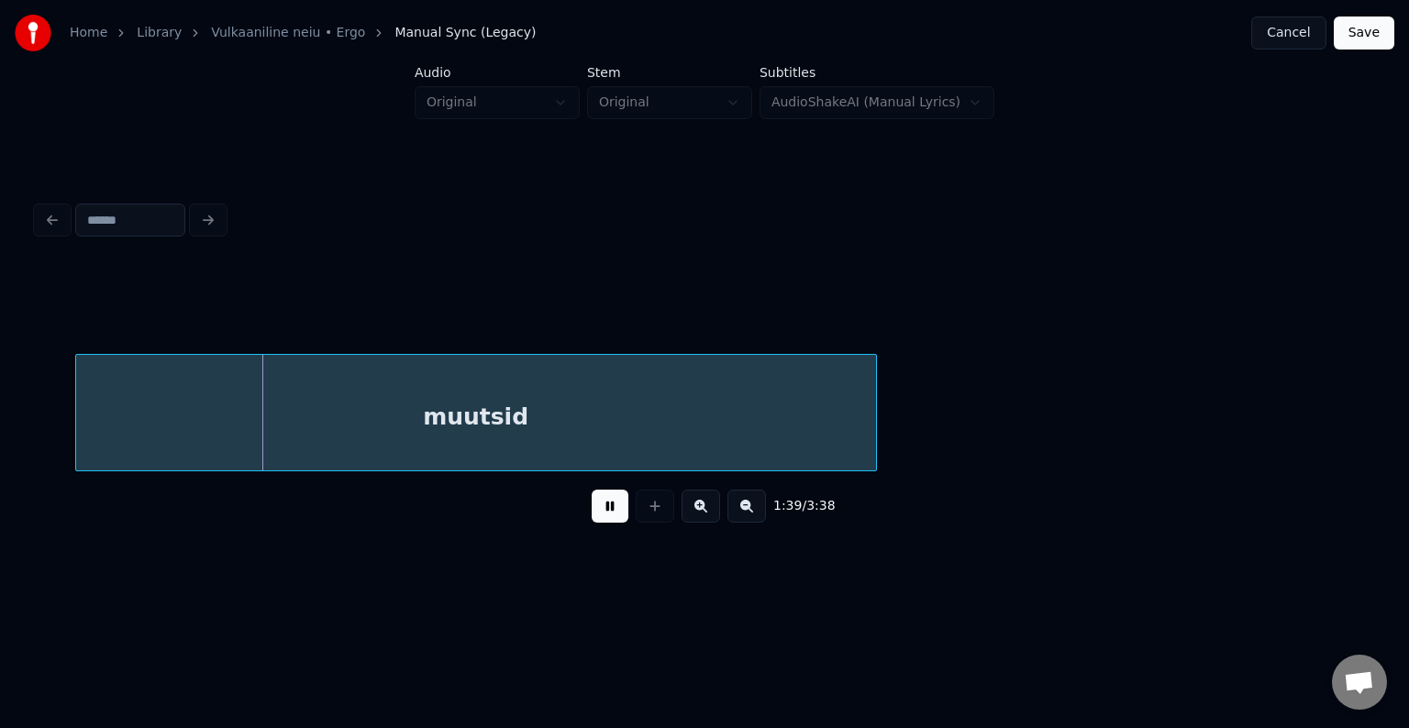
click at [592, 521] on button at bounding box center [610, 506] width 37 height 33
click at [536, 426] on div "muutsid" at bounding box center [446, 417] width 800 height 125
click at [603, 521] on button at bounding box center [610, 506] width 37 height 33
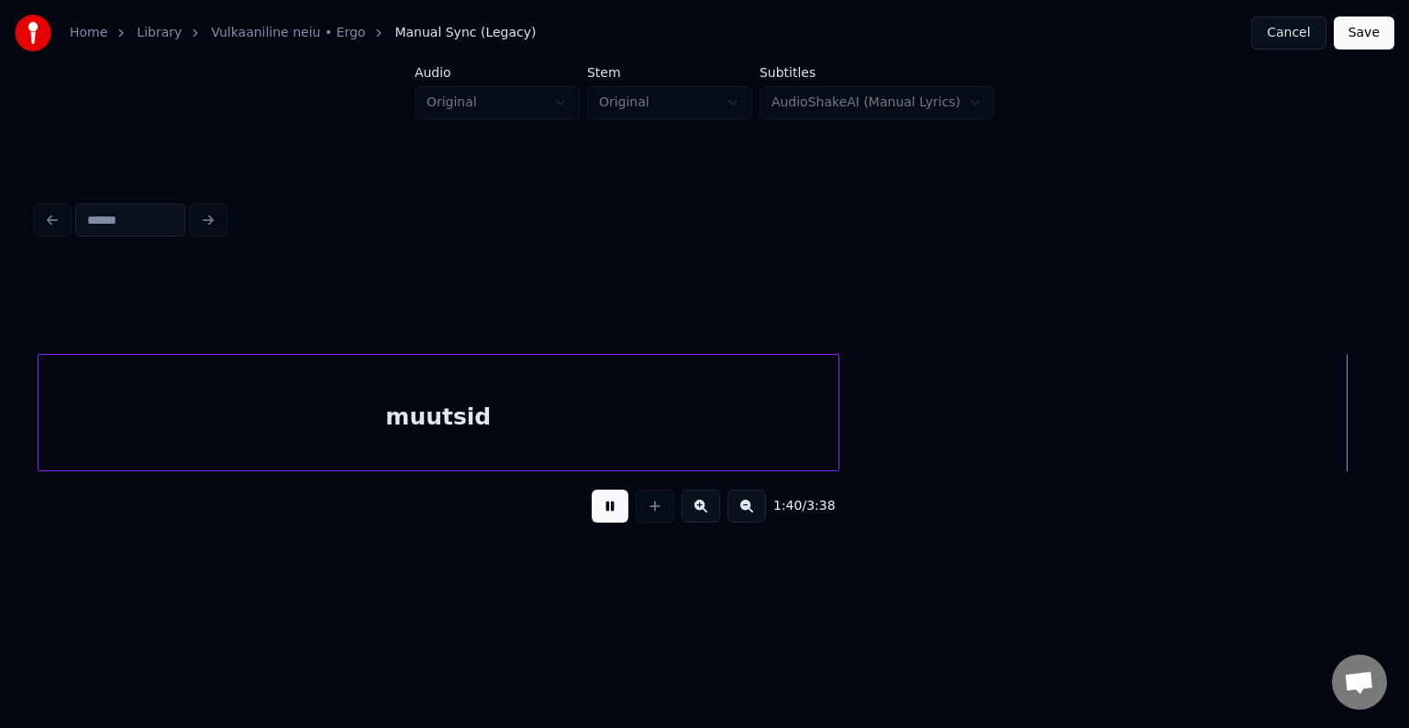
scroll to position [0, 105833]
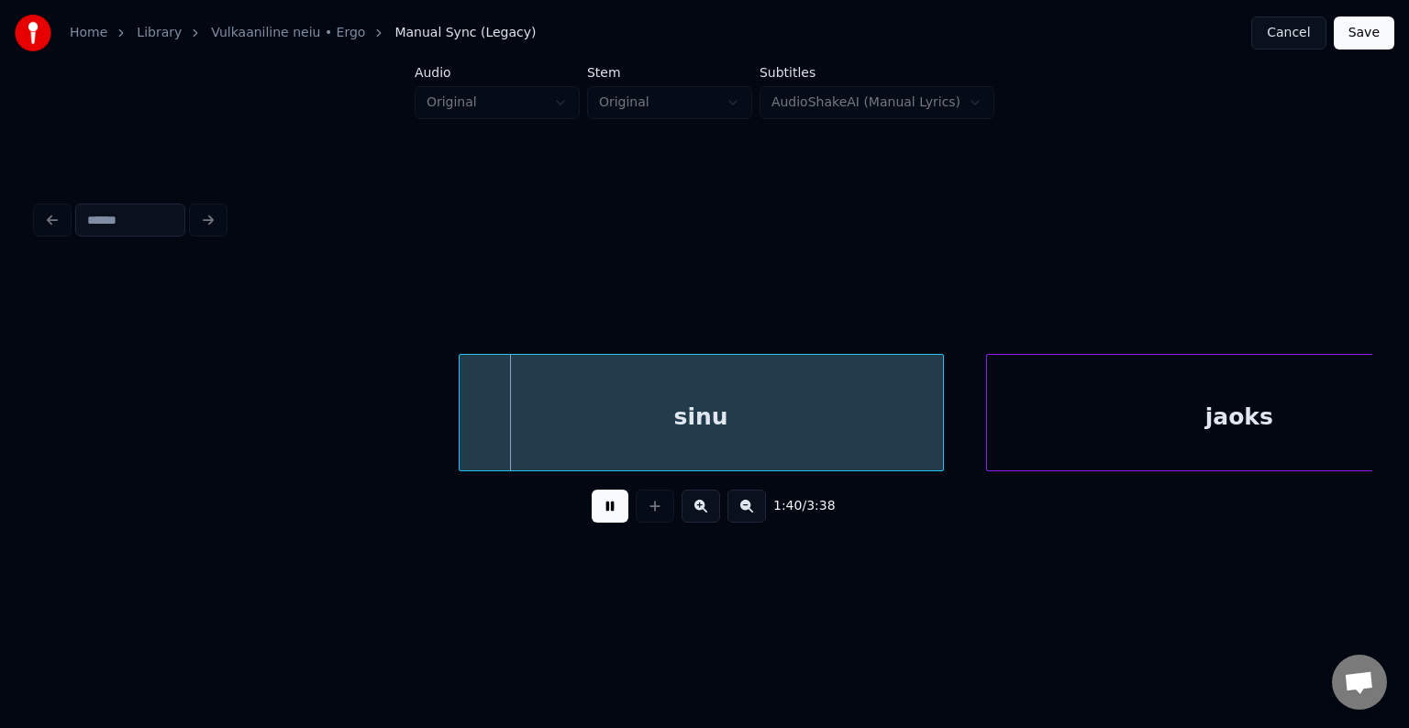
click at [602, 519] on button at bounding box center [610, 506] width 37 height 33
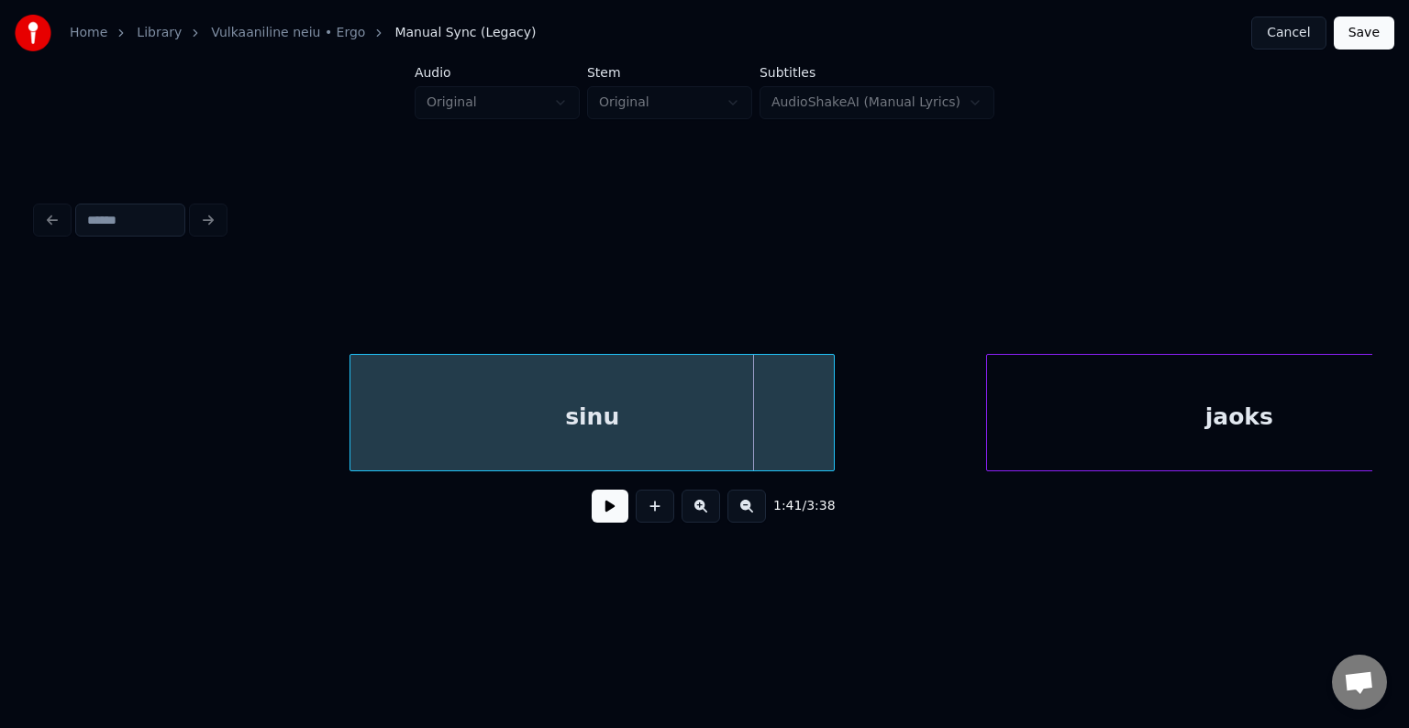
click at [566, 438] on div "sinu" at bounding box center [591, 417] width 483 height 125
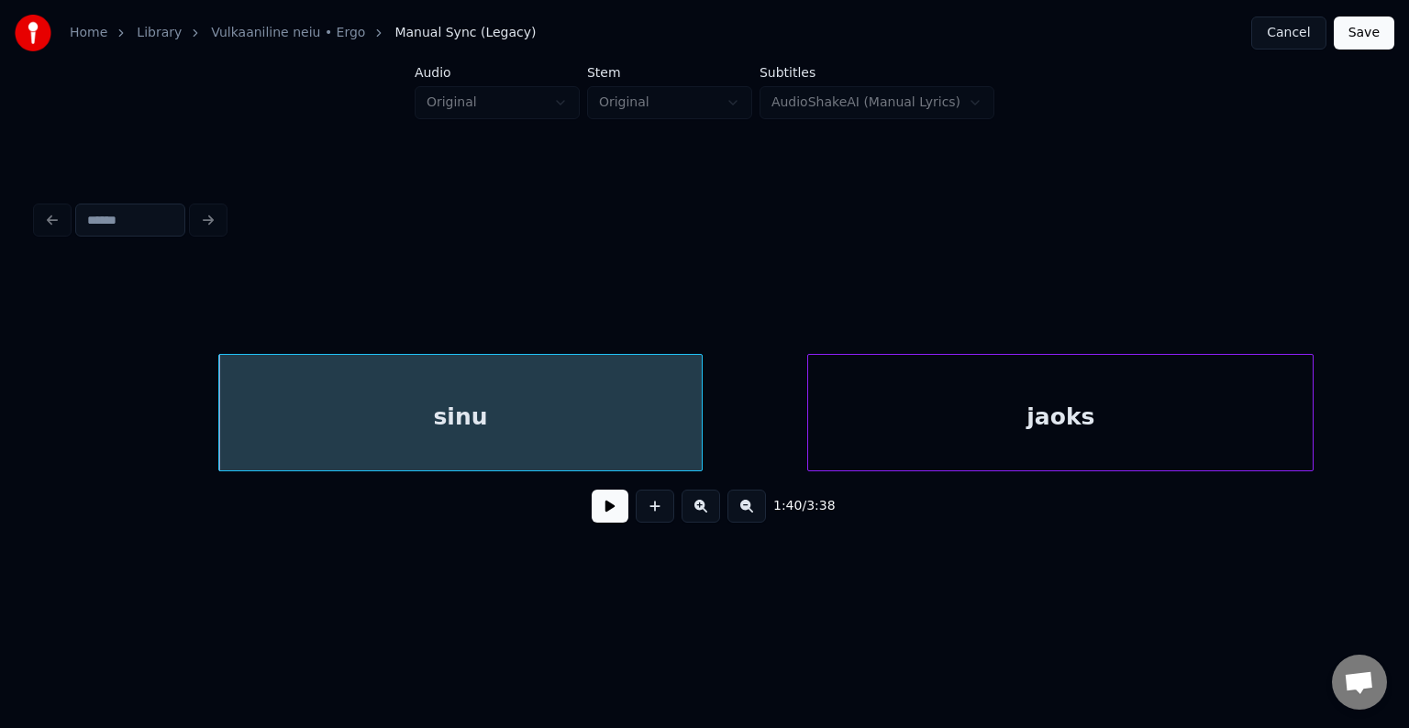
click at [1022, 428] on div "jaoks" at bounding box center [1060, 417] width 504 height 125
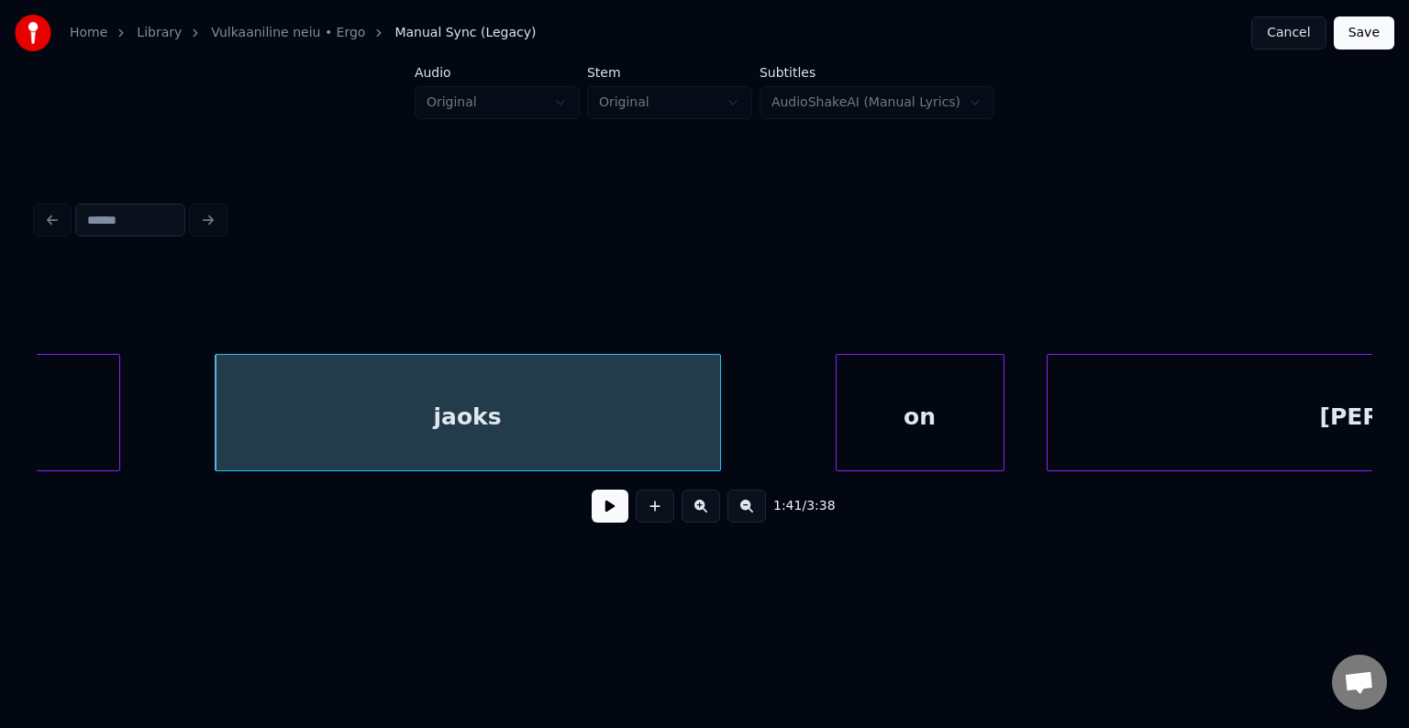
scroll to position [0, 106536]
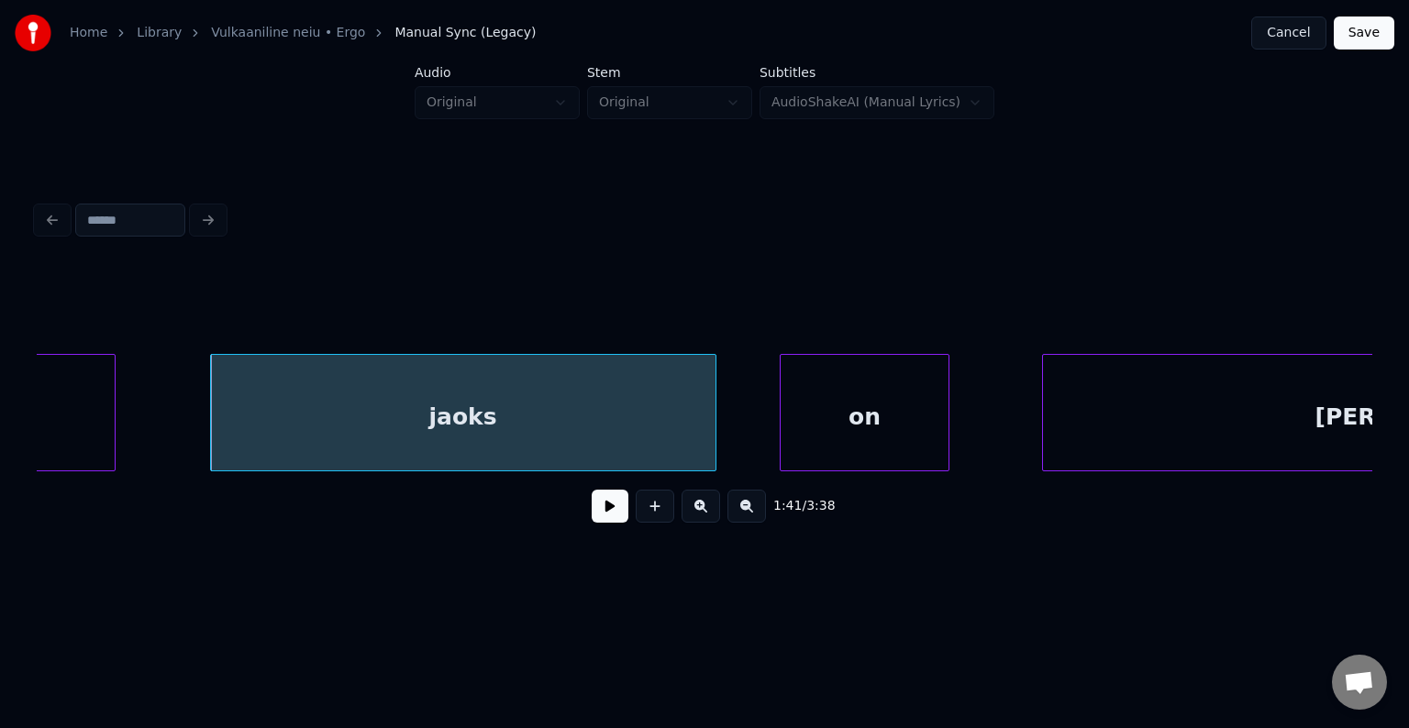
click at [888, 429] on div "on" at bounding box center [863, 417] width 167 height 125
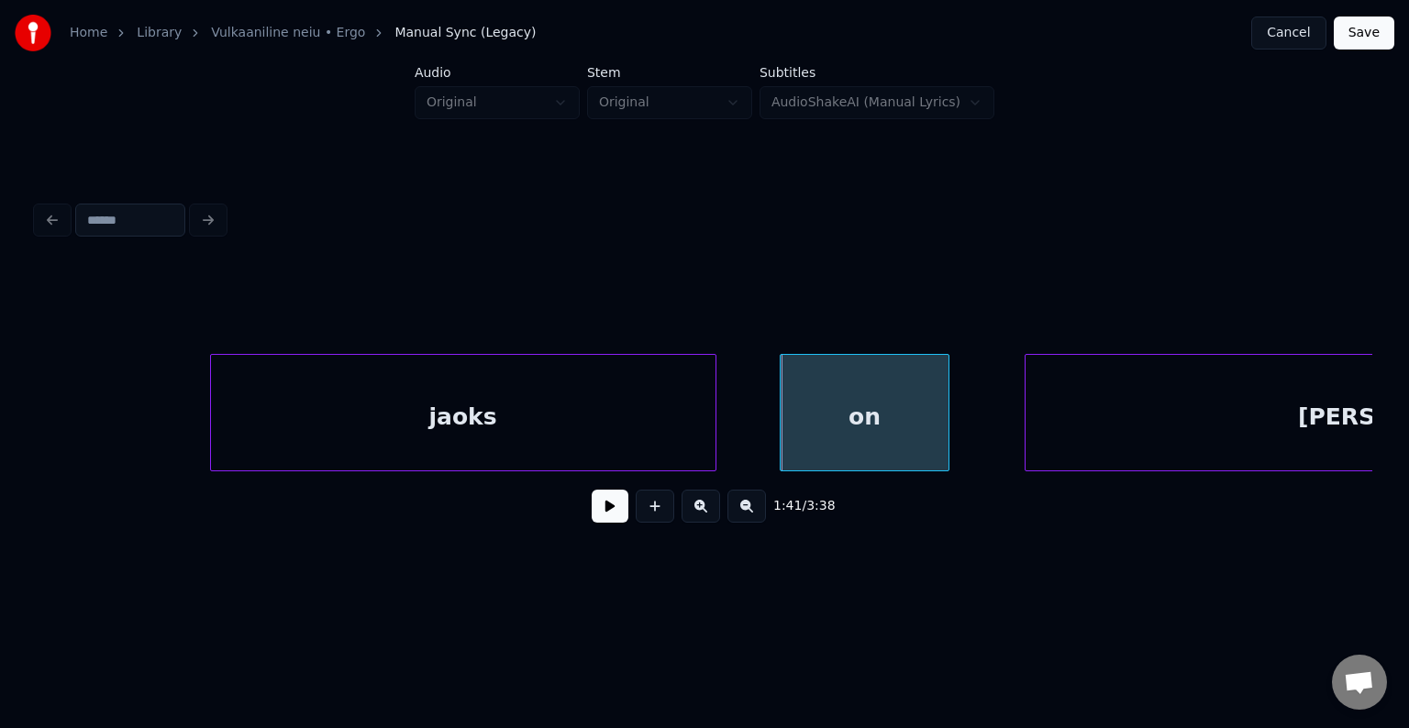
scroll to position [0, 106960]
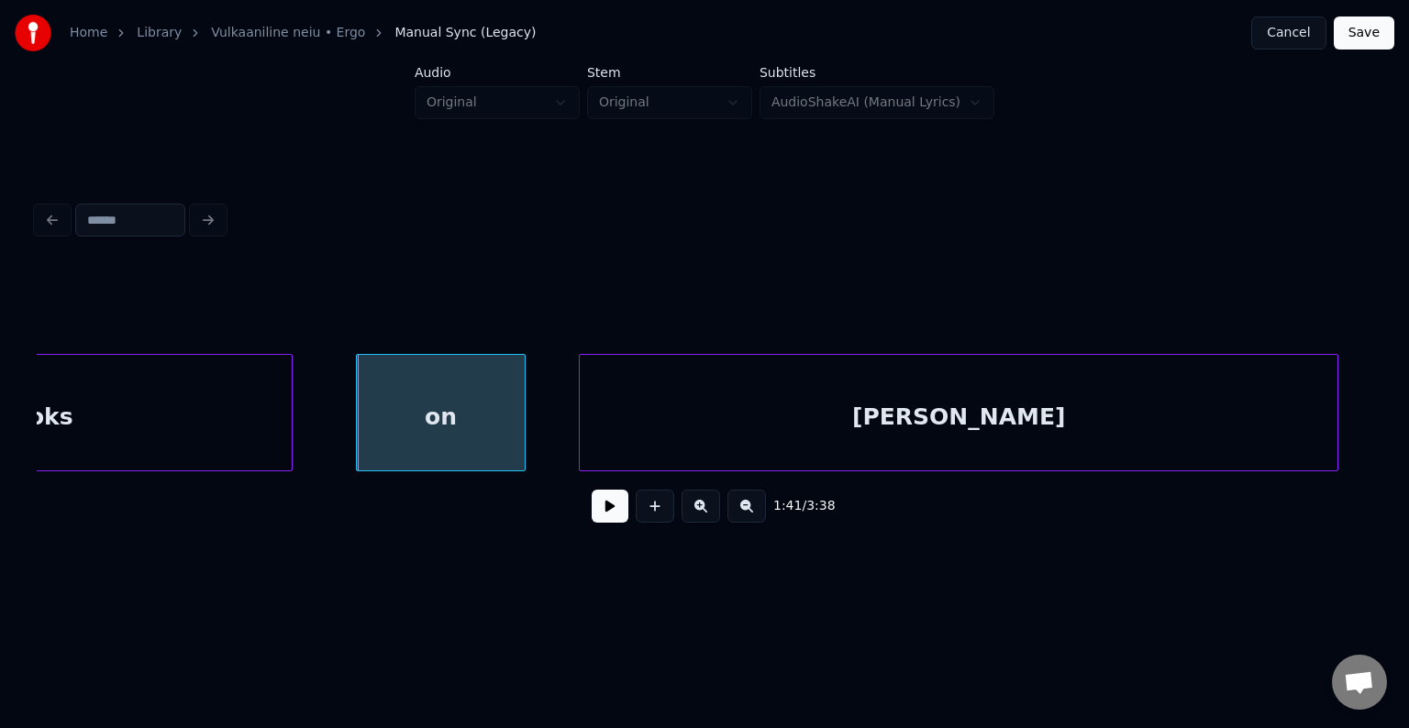
click at [1191, 444] on div "[PERSON_NAME]" at bounding box center [959, 417] width 758 height 125
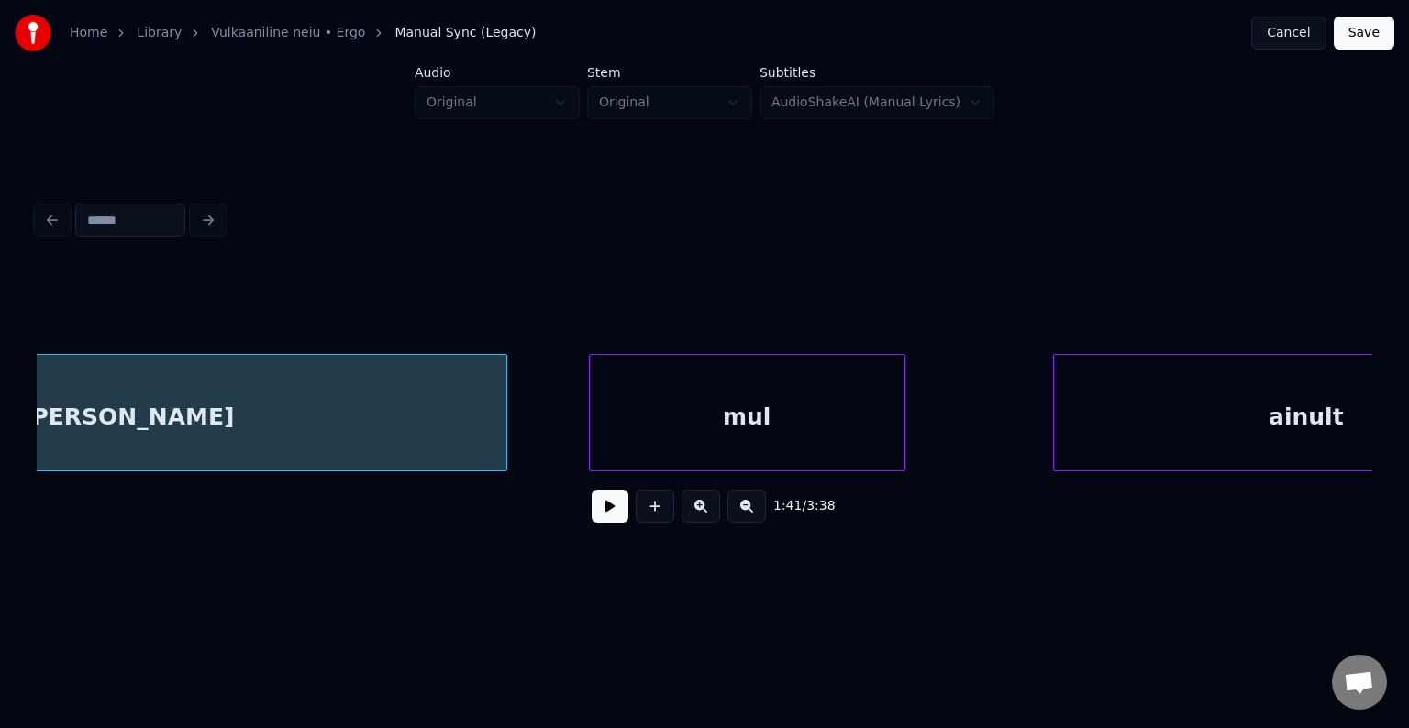
scroll to position [0, 107840]
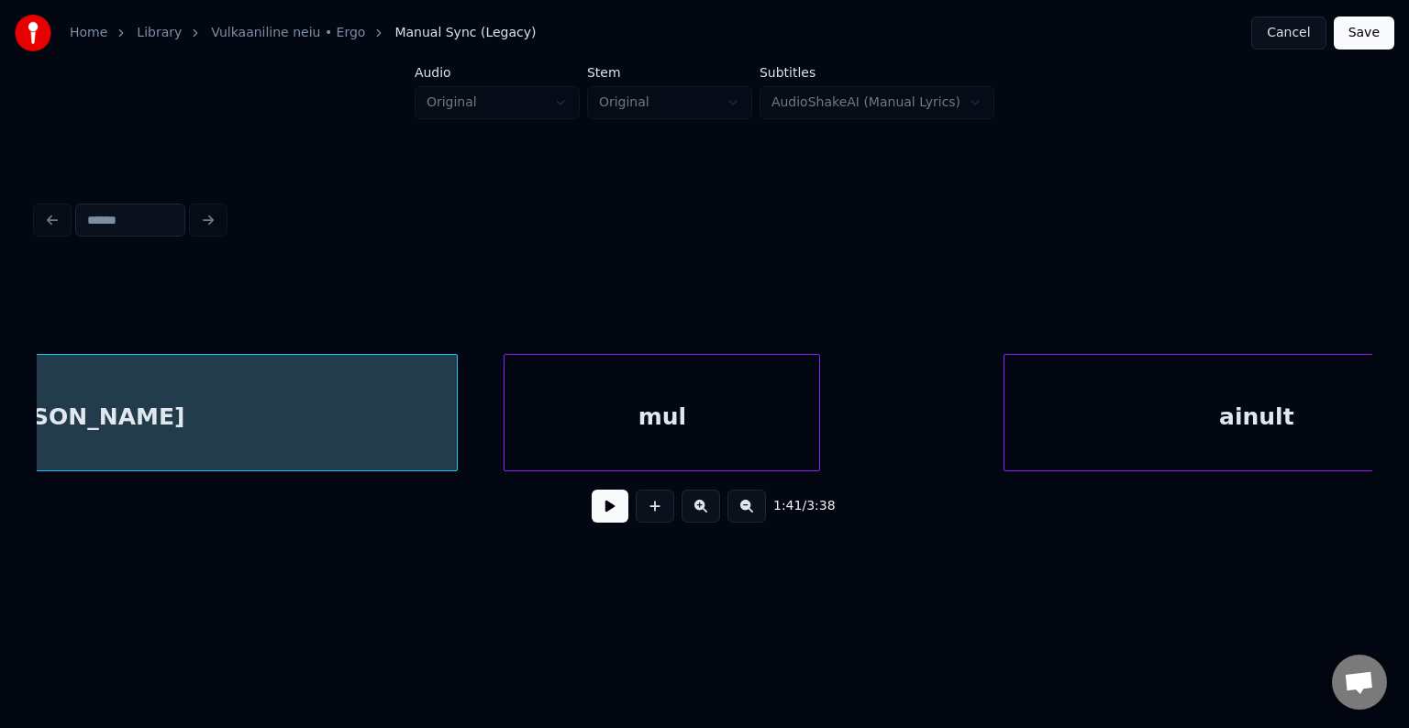
click at [695, 416] on div "mul" at bounding box center [661, 417] width 315 height 125
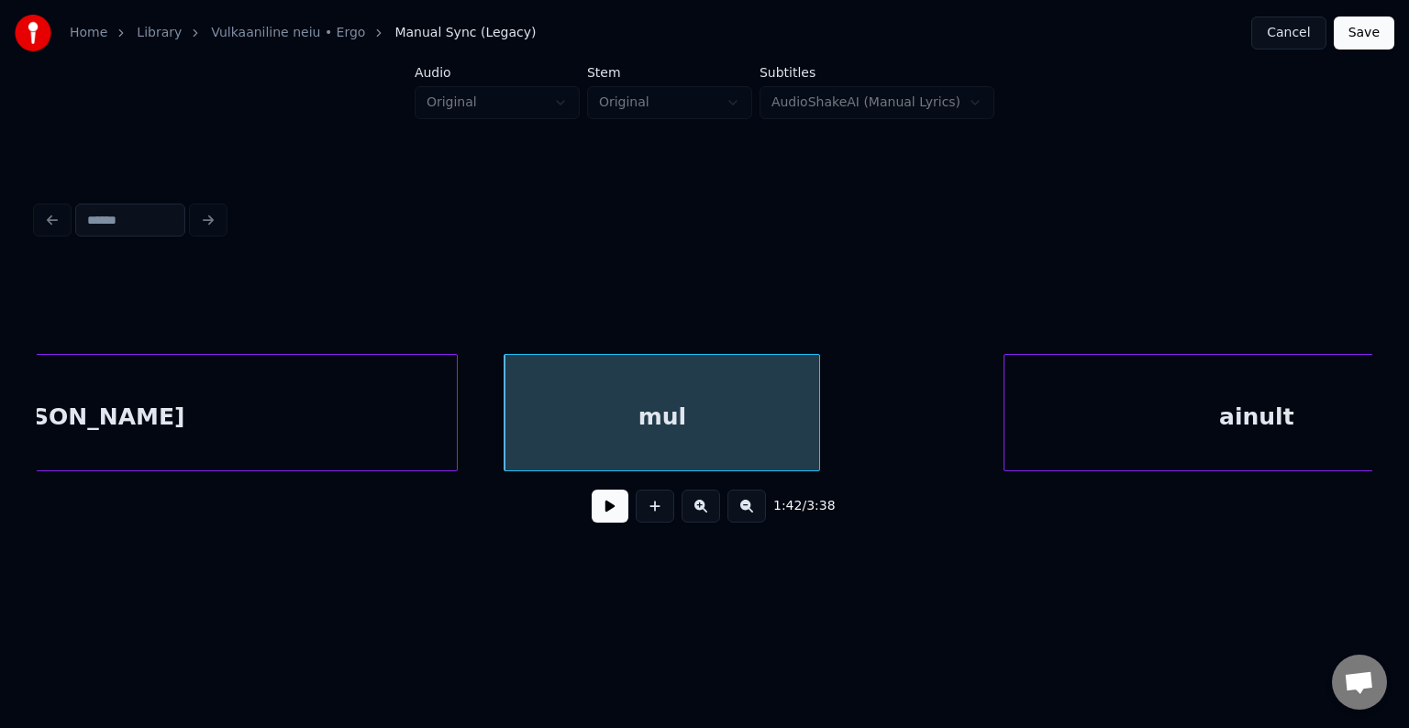
scroll to position [0, 107974]
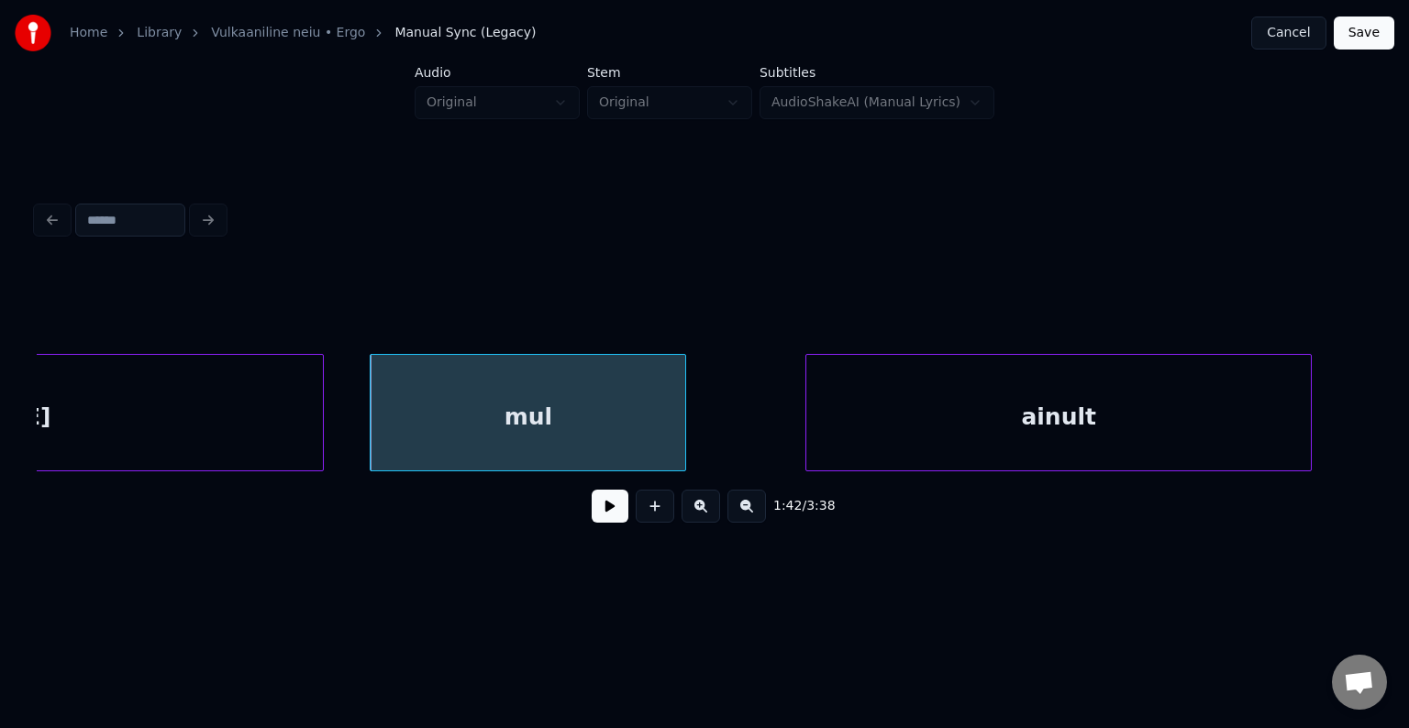
click at [1043, 403] on div "ainult" at bounding box center [1058, 417] width 504 height 125
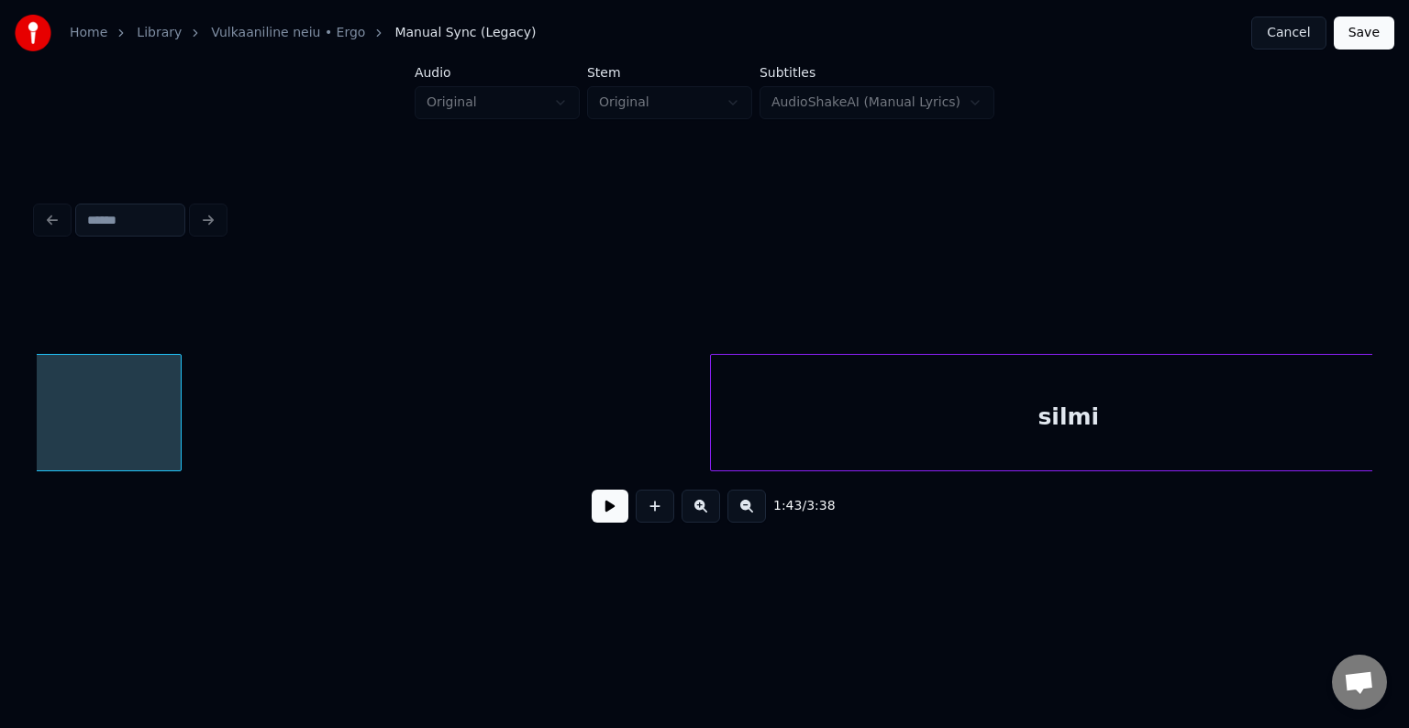
scroll to position [0, 109221]
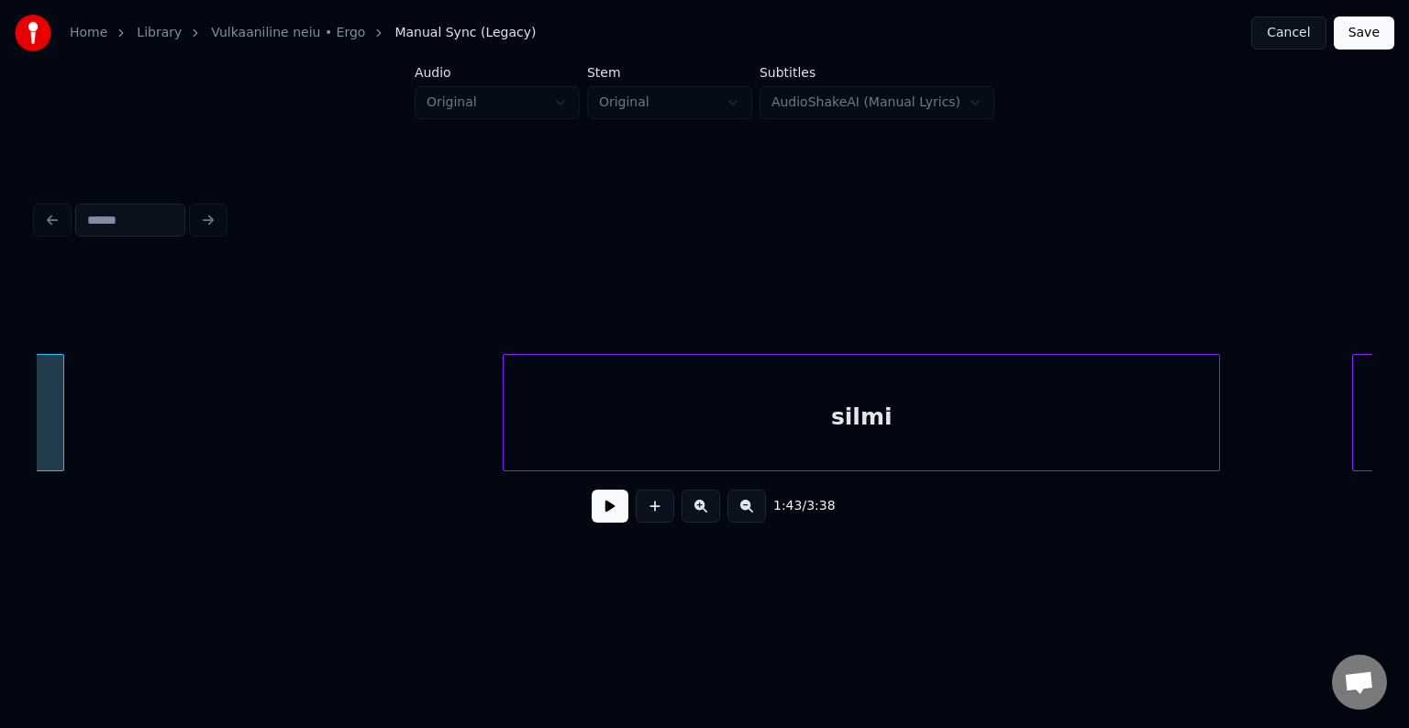
click at [1094, 429] on div "silmi" at bounding box center [861, 417] width 715 height 125
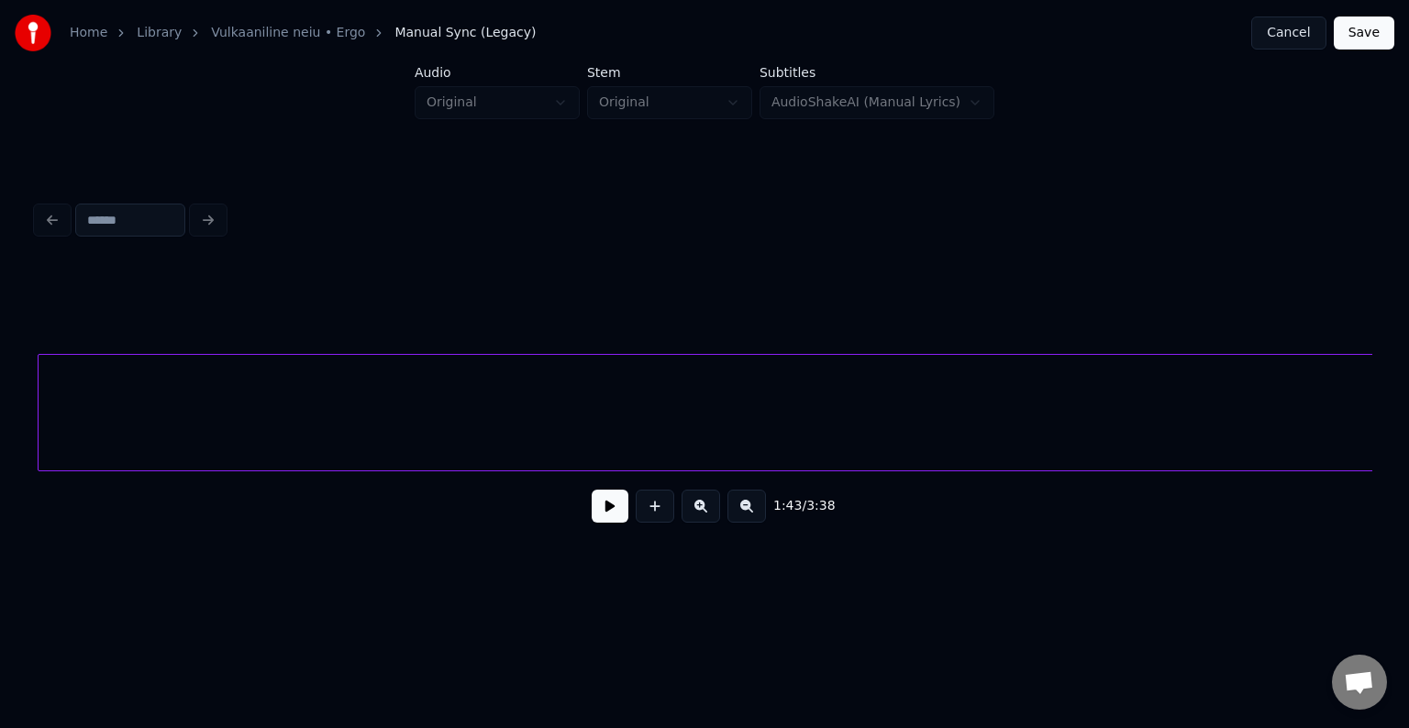
scroll to position [0, 110485]
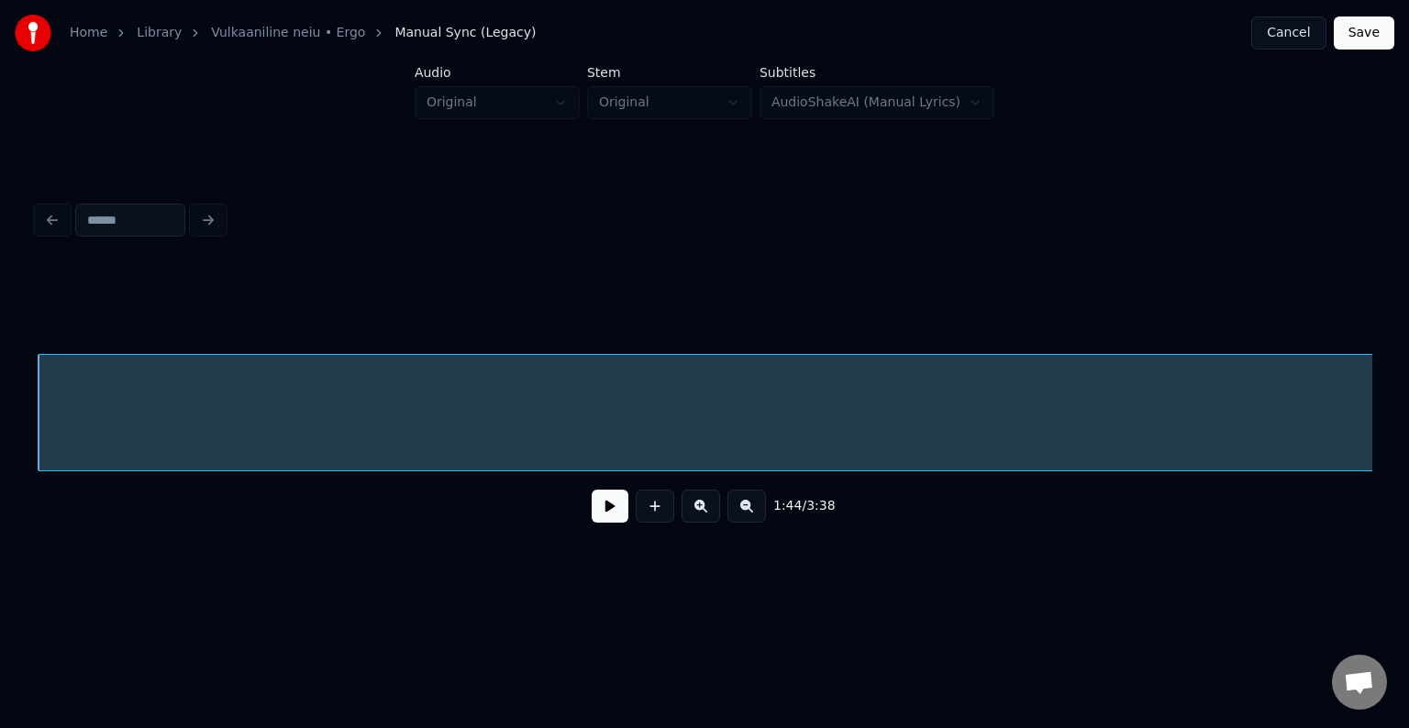
click at [603, 523] on button at bounding box center [610, 506] width 37 height 33
click at [605, 514] on button at bounding box center [610, 506] width 37 height 33
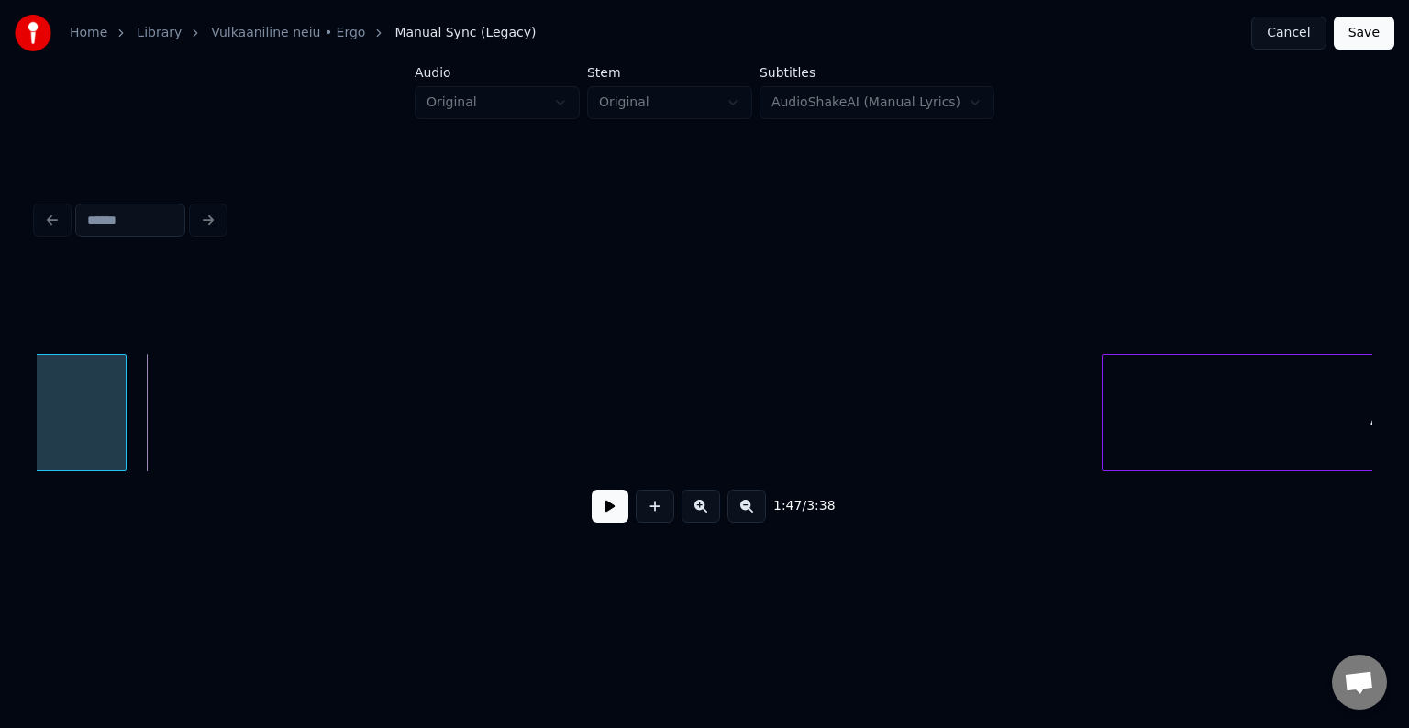
click at [120, 435] on div at bounding box center [123, 413] width 6 height 116
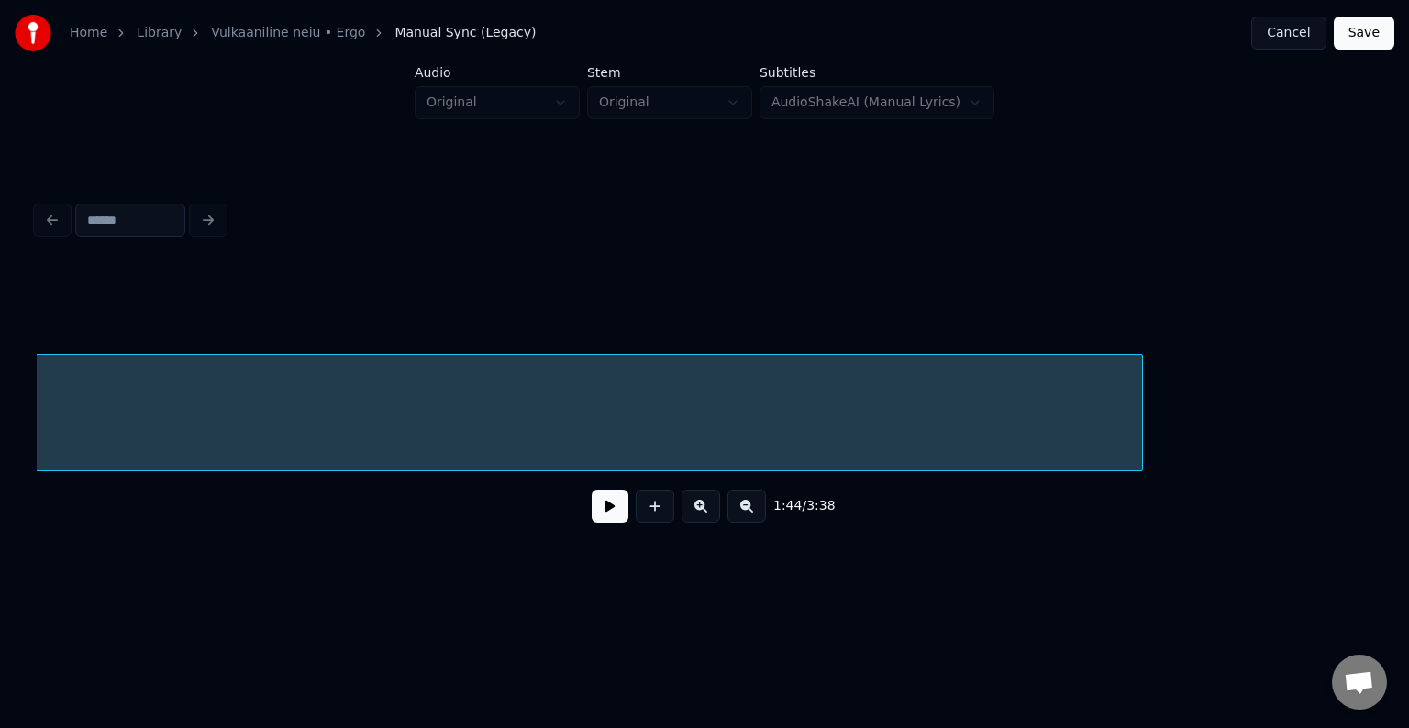
scroll to position [0, 112211]
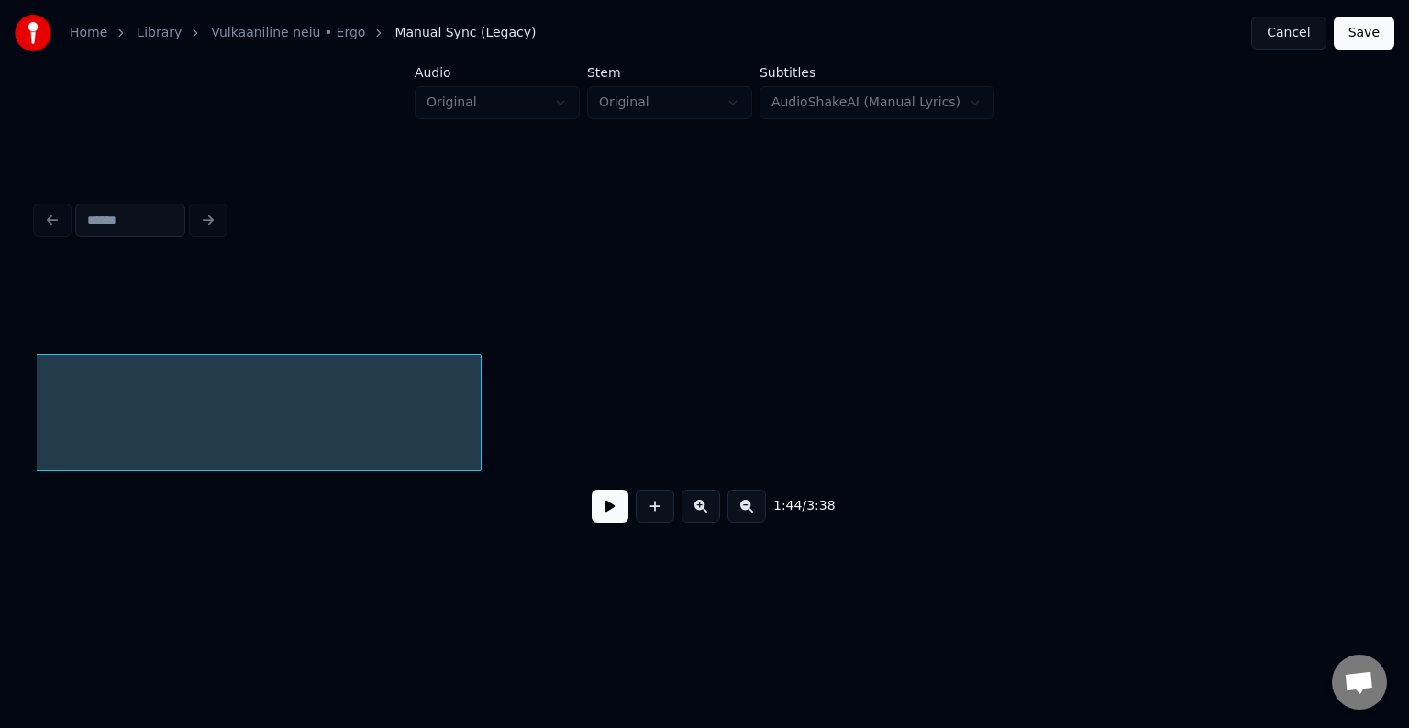
click at [475, 425] on div at bounding box center [478, 413] width 6 height 116
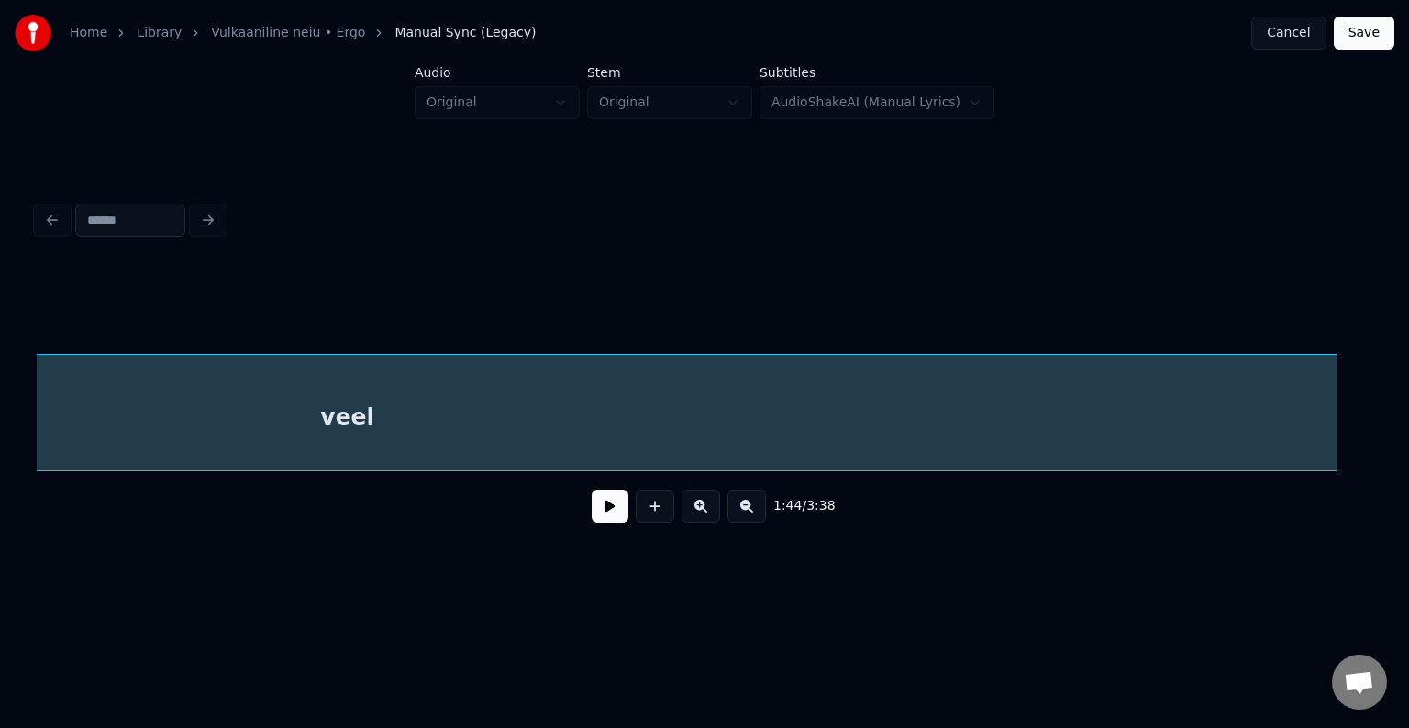
scroll to position [0, 111184]
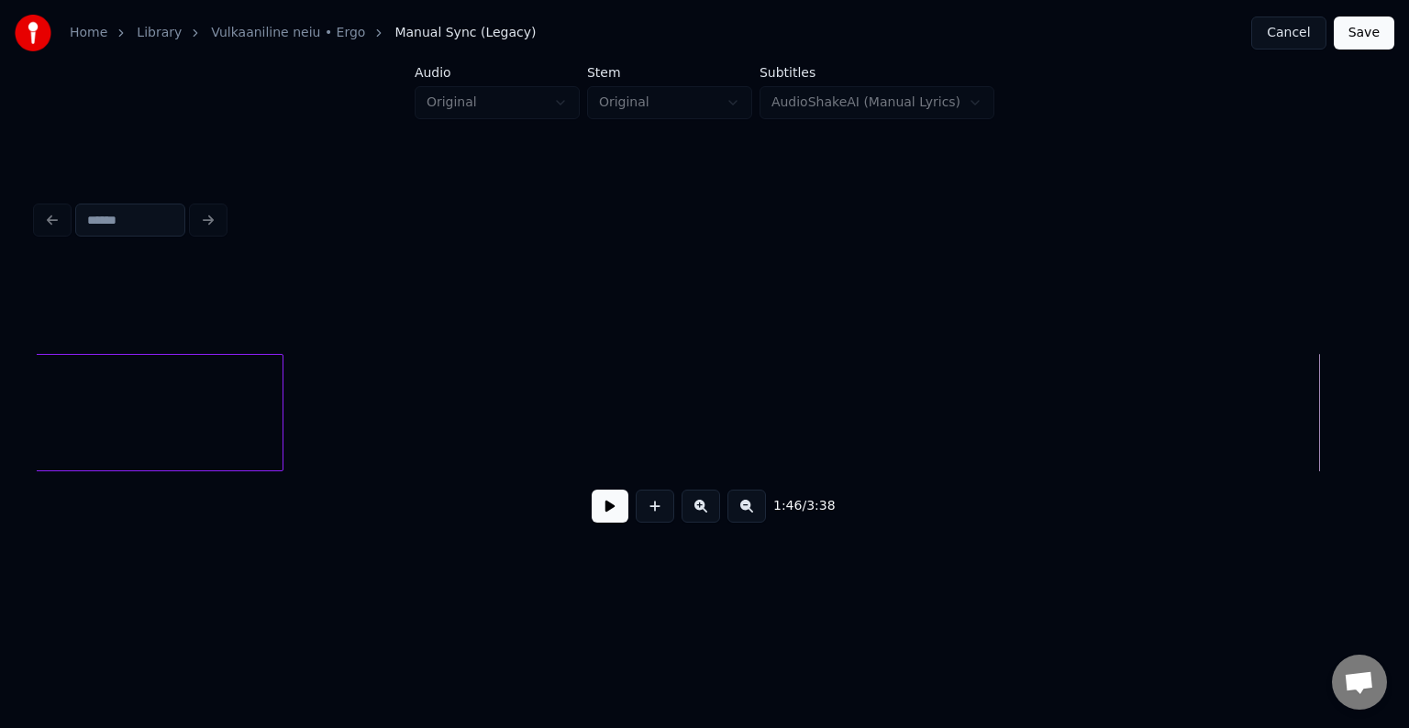
click at [277, 446] on div at bounding box center [280, 413] width 6 height 116
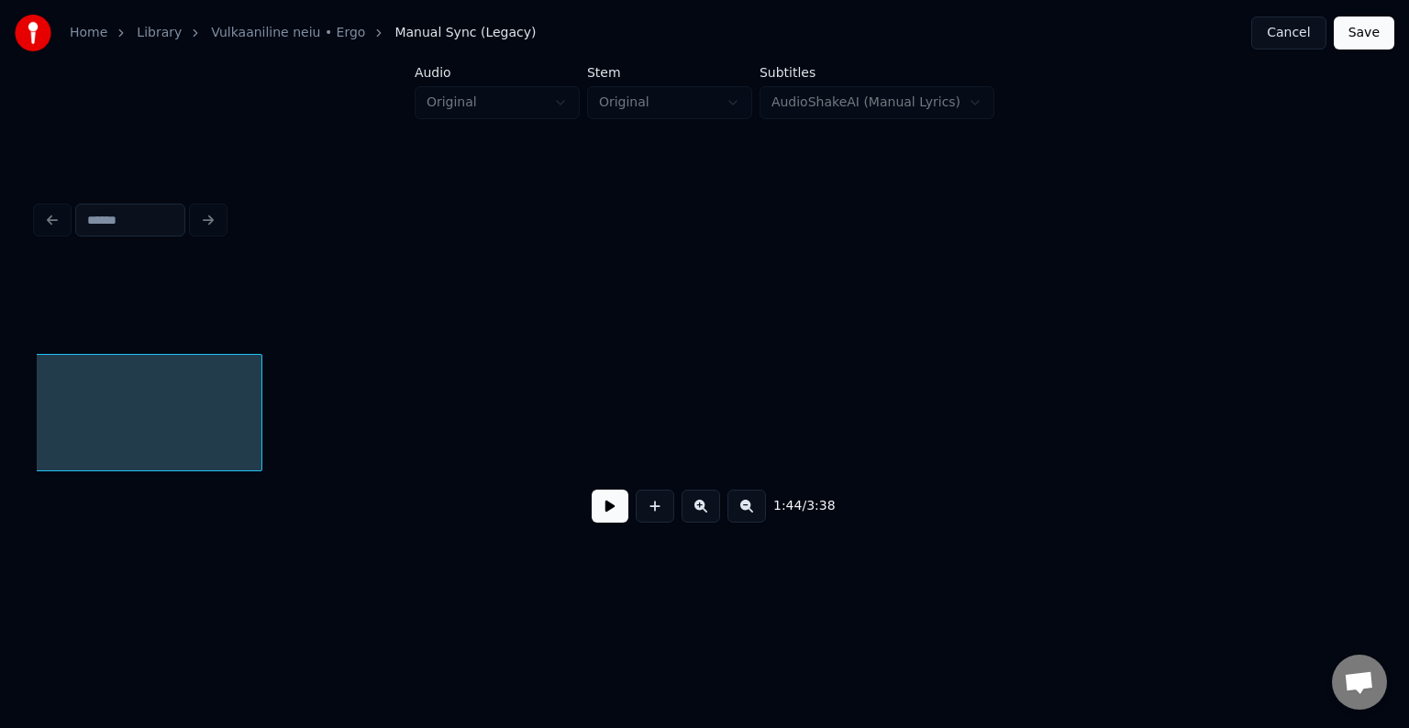
scroll to position [0, 110487]
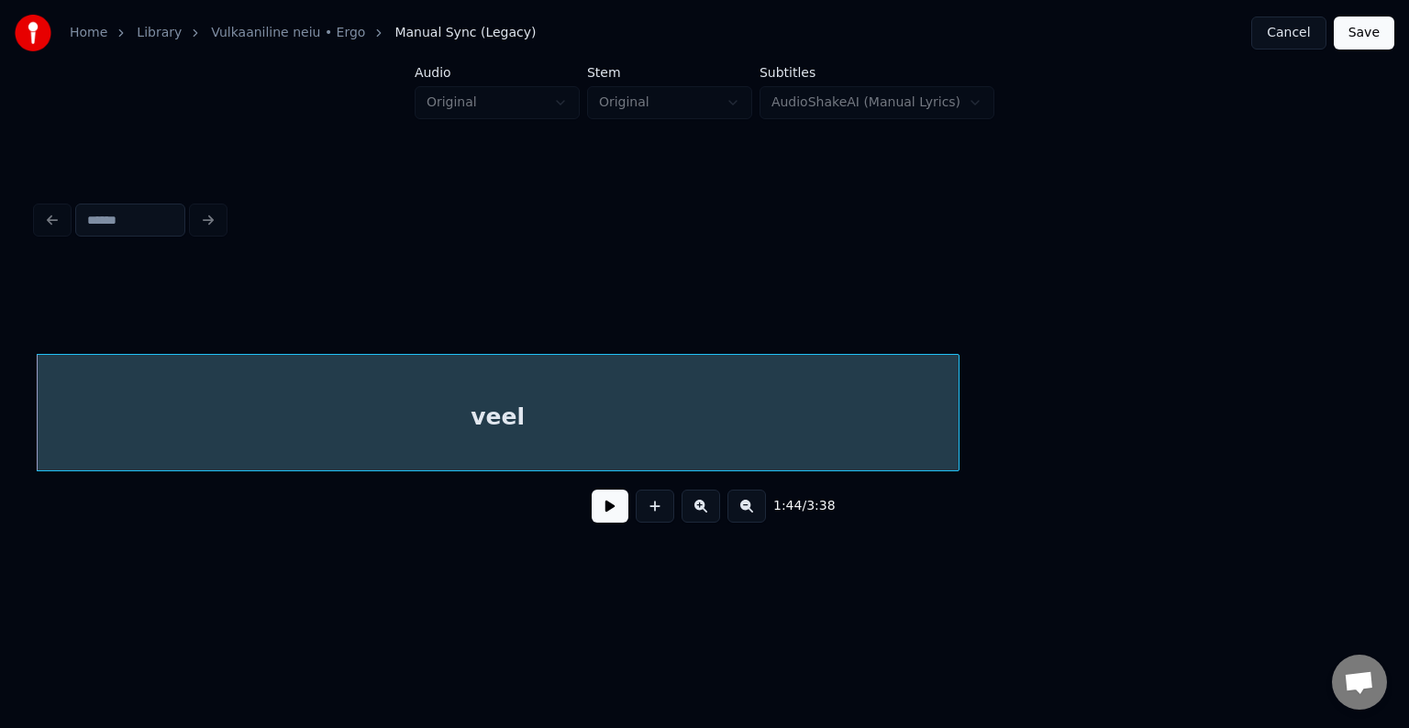
click at [597, 514] on button at bounding box center [610, 506] width 37 height 33
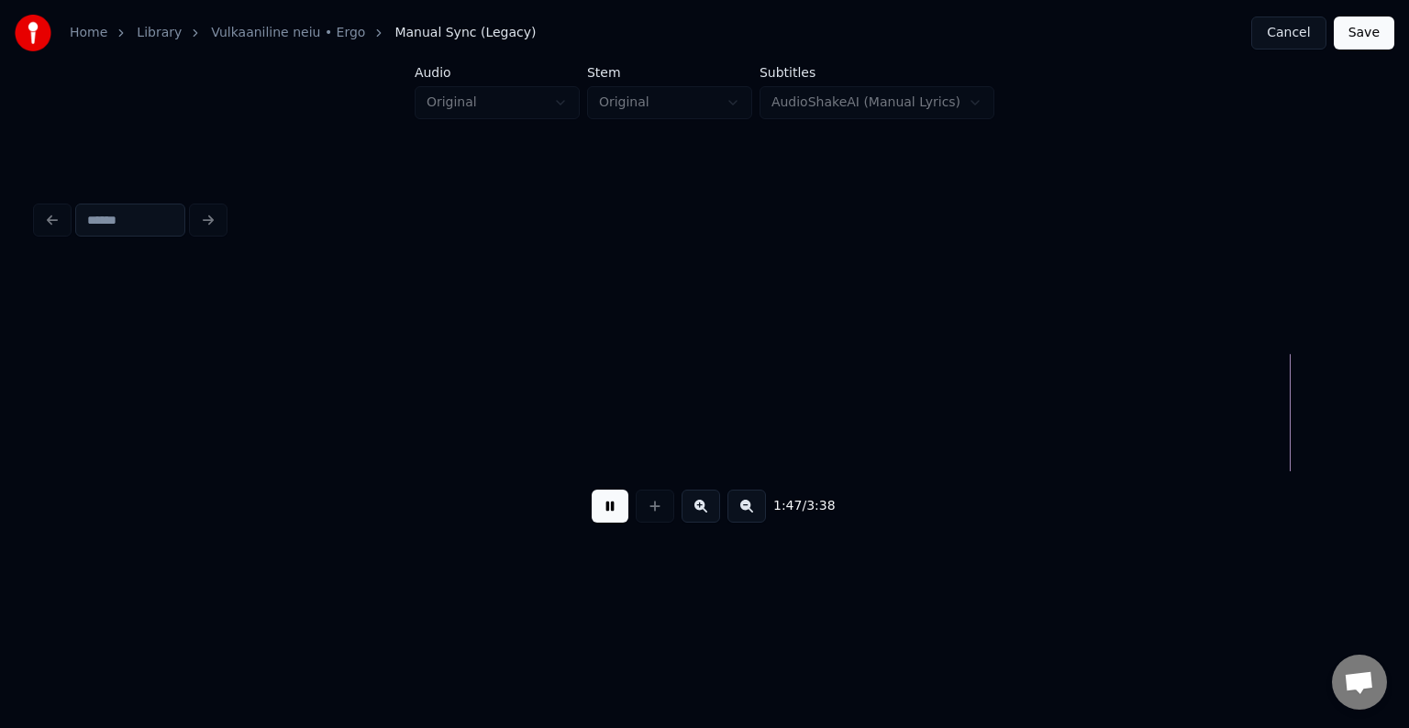
scroll to position [0, 113189]
click at [600, 514] on button at bounding box center [610, 506] width 37 height 33
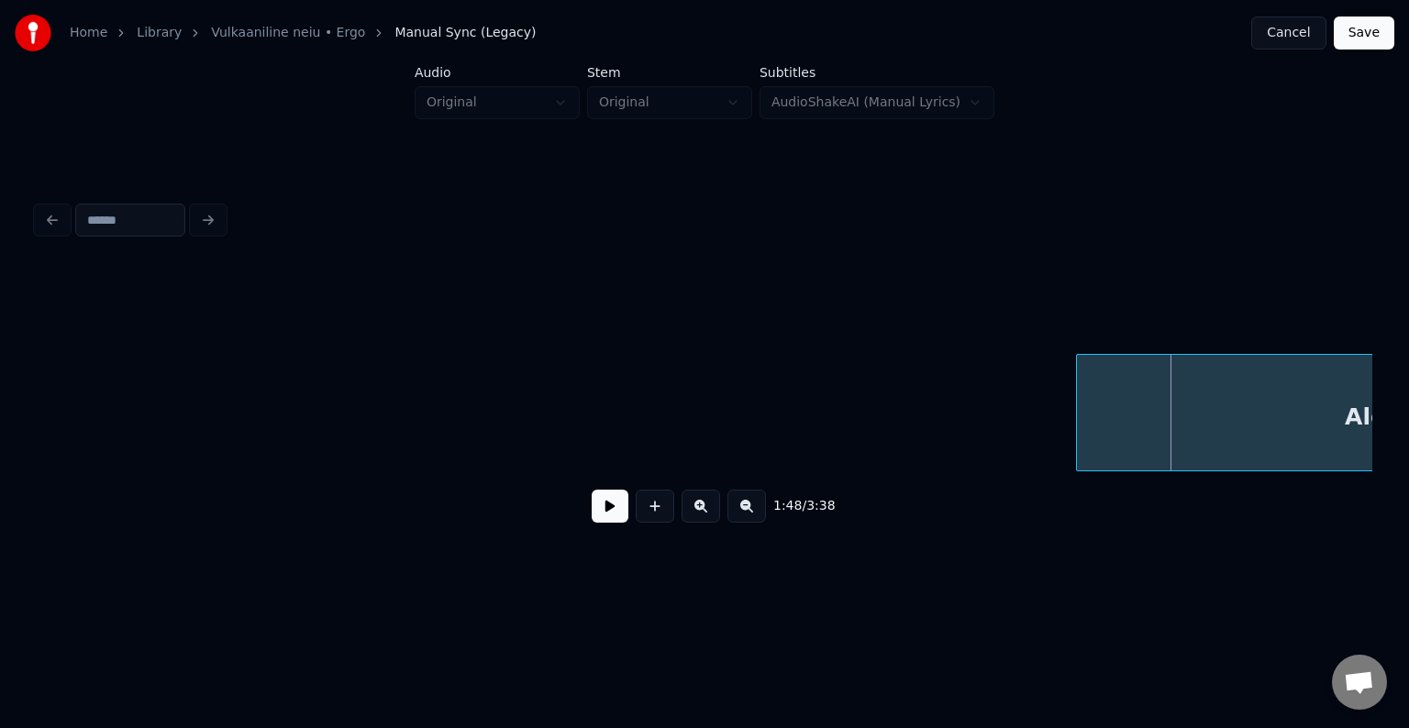
scroll to position [0, 113500]
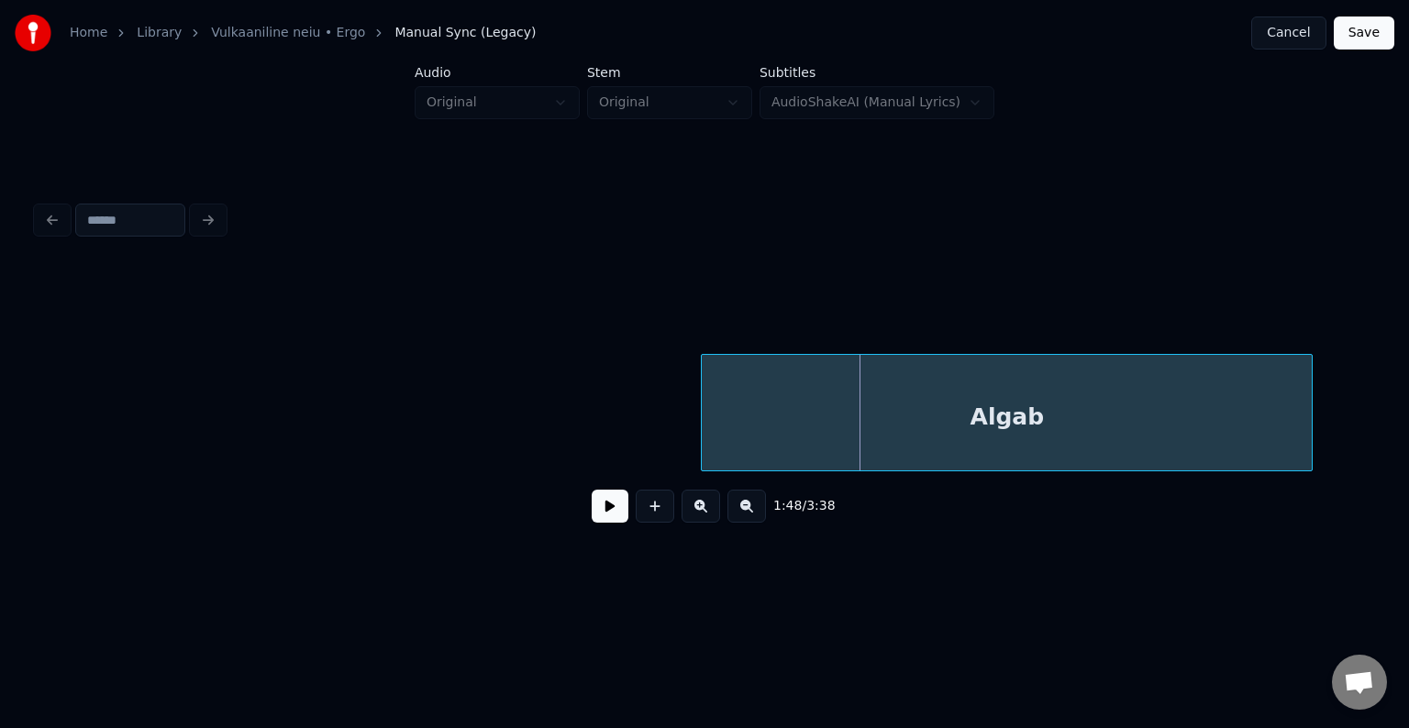
click at [1097, 400] on div "Algab" at bounding box center [1007, 417] width 610 height 125
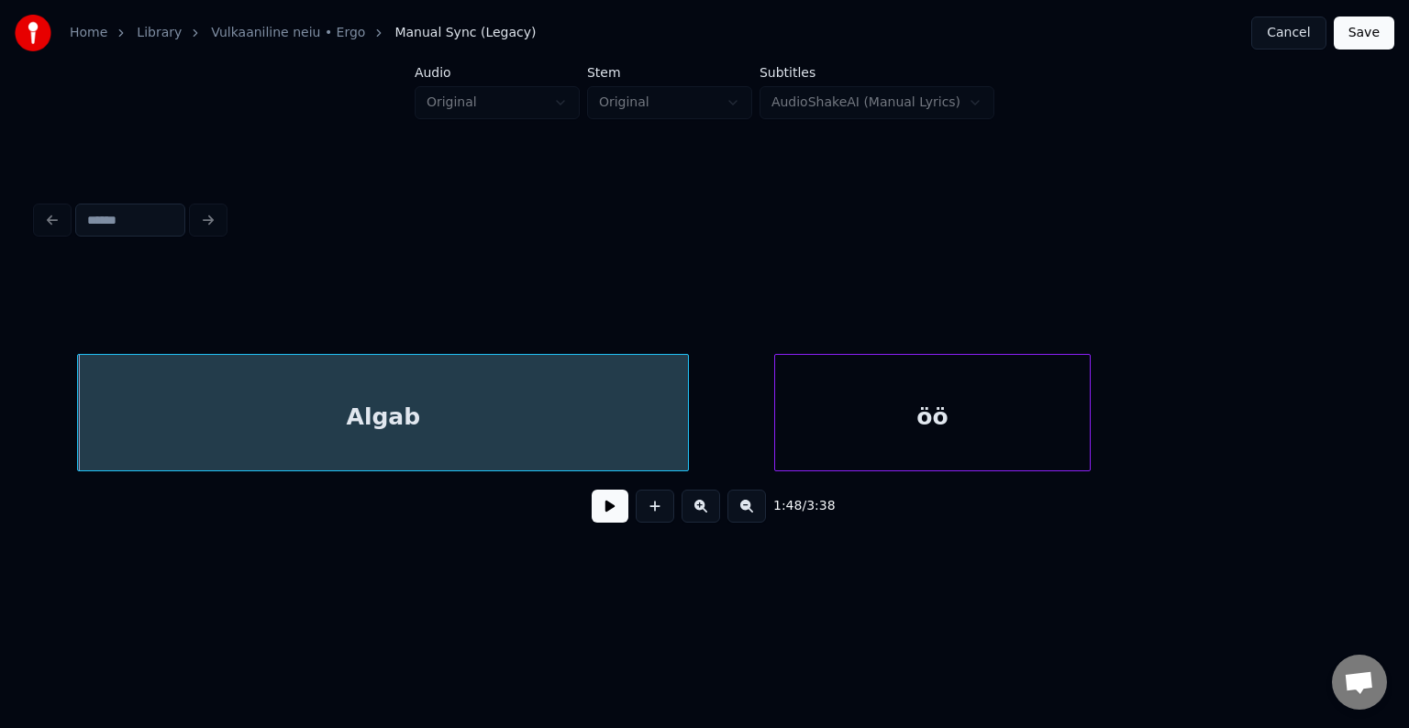
scroll to position [0, 114123]
click at [641, 426] on div at bounding box center [644, 413] width 6 height 116
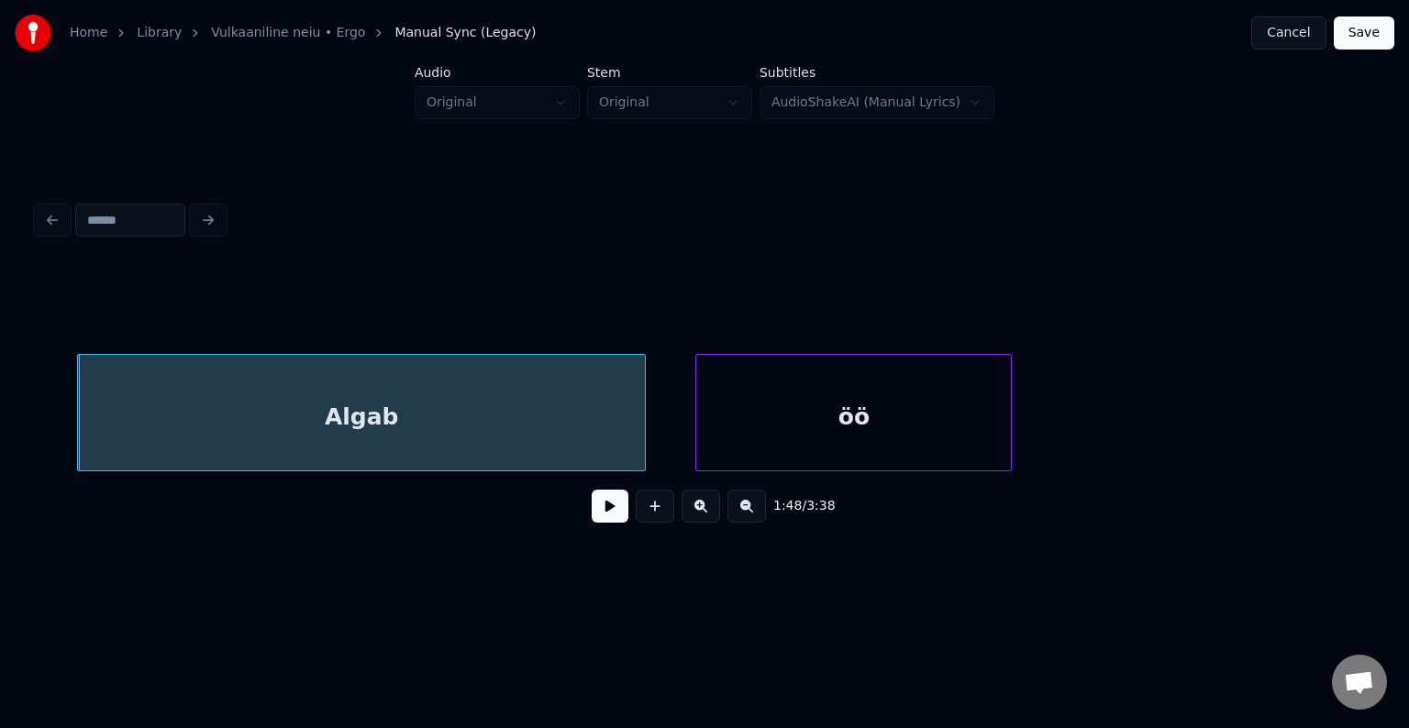
click at [869, 425] on div "öö" at bounding box center [853, 417] width 315 height 125
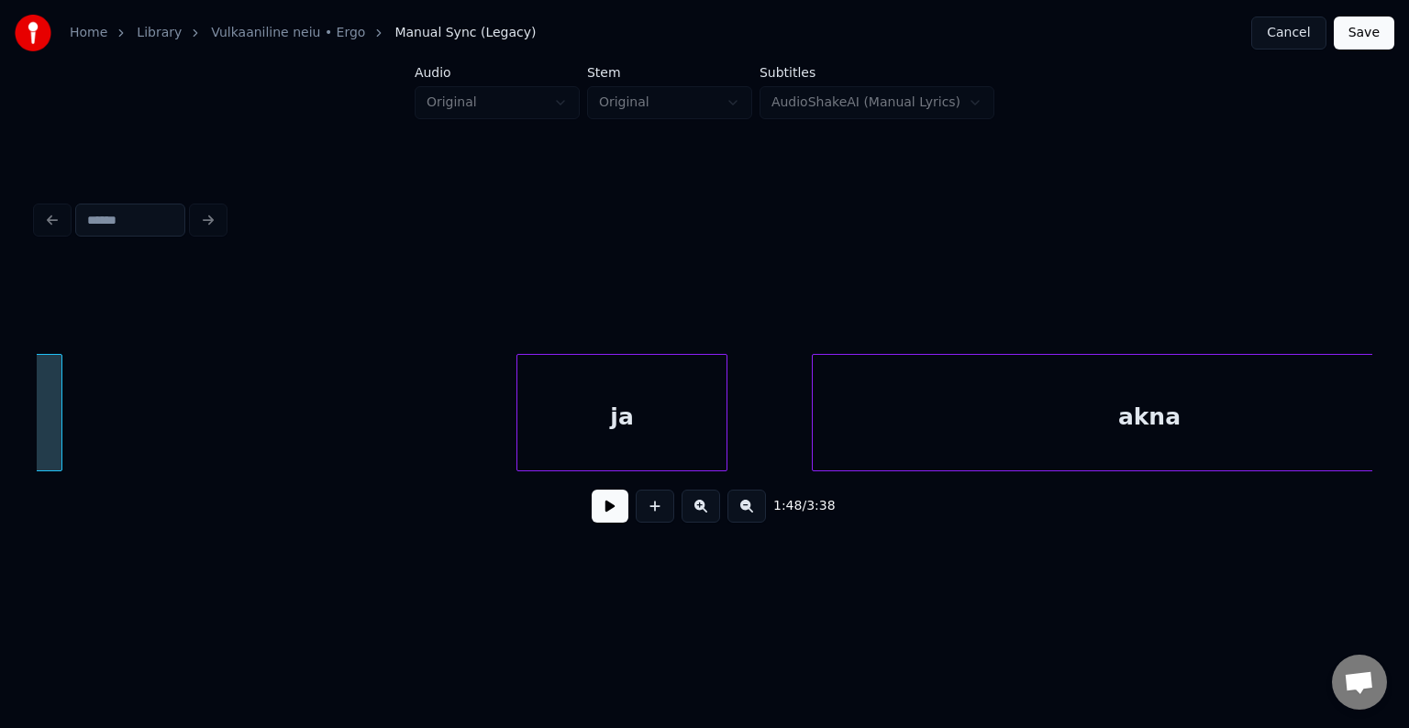
scroll to position [0, 115077]
click at [533, 429] on div "ja" at bounding box center [528, 417] width 209 height 125
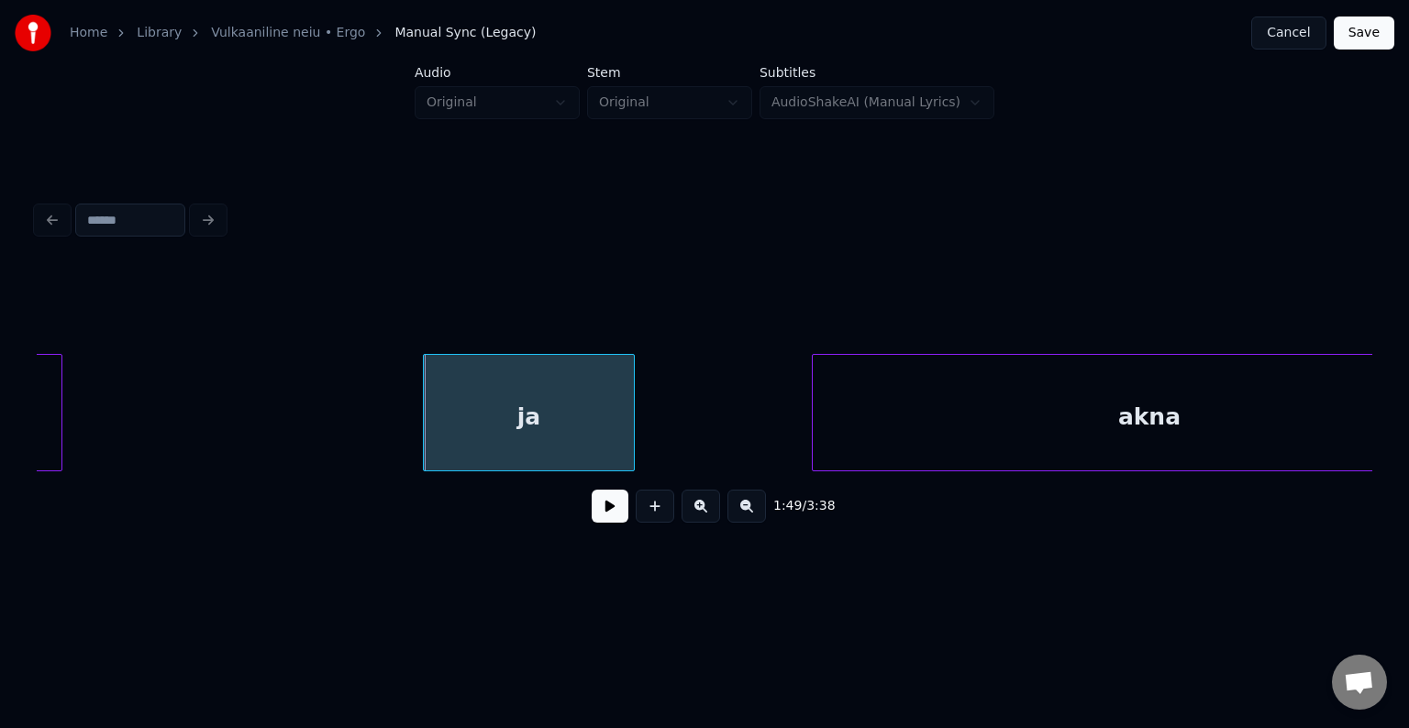
scroll to position [0, 115186]
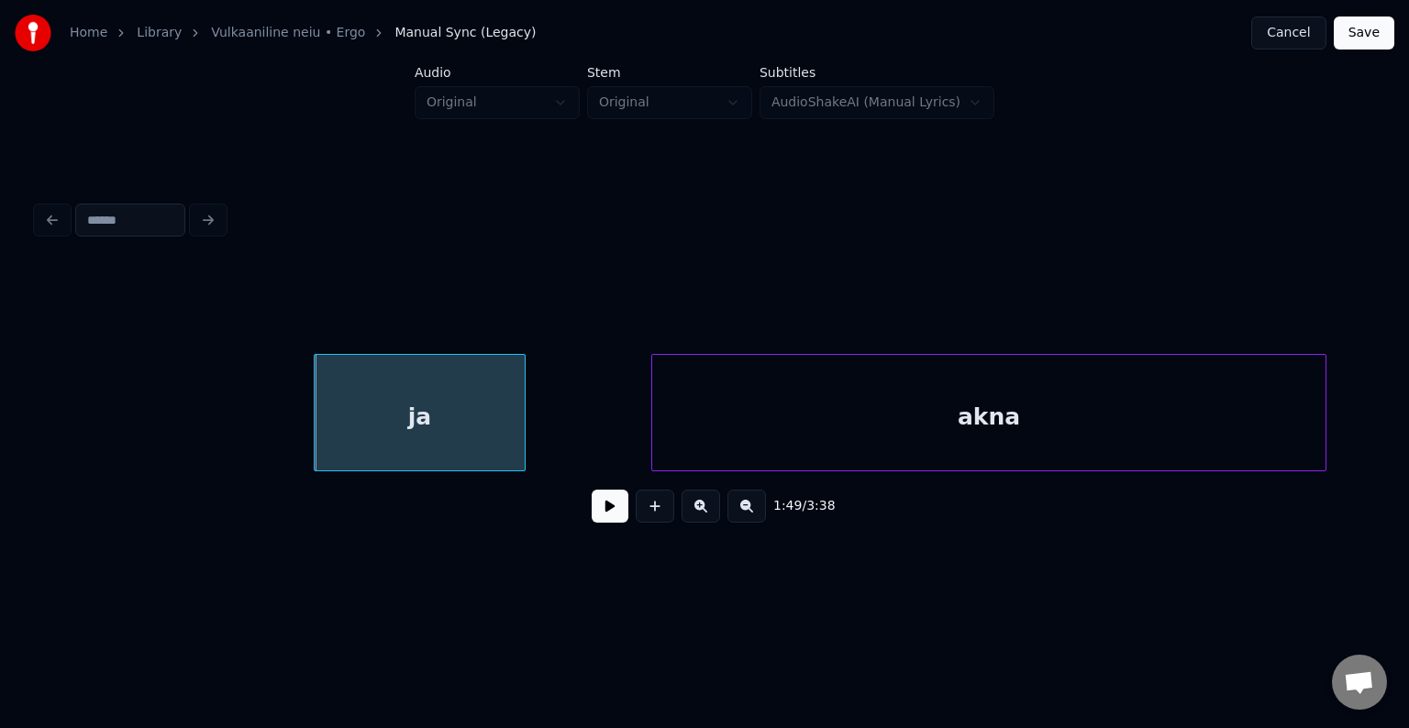
click at [944, 375] on div "akna" at bounding box center [988, 417] width 673 height 125
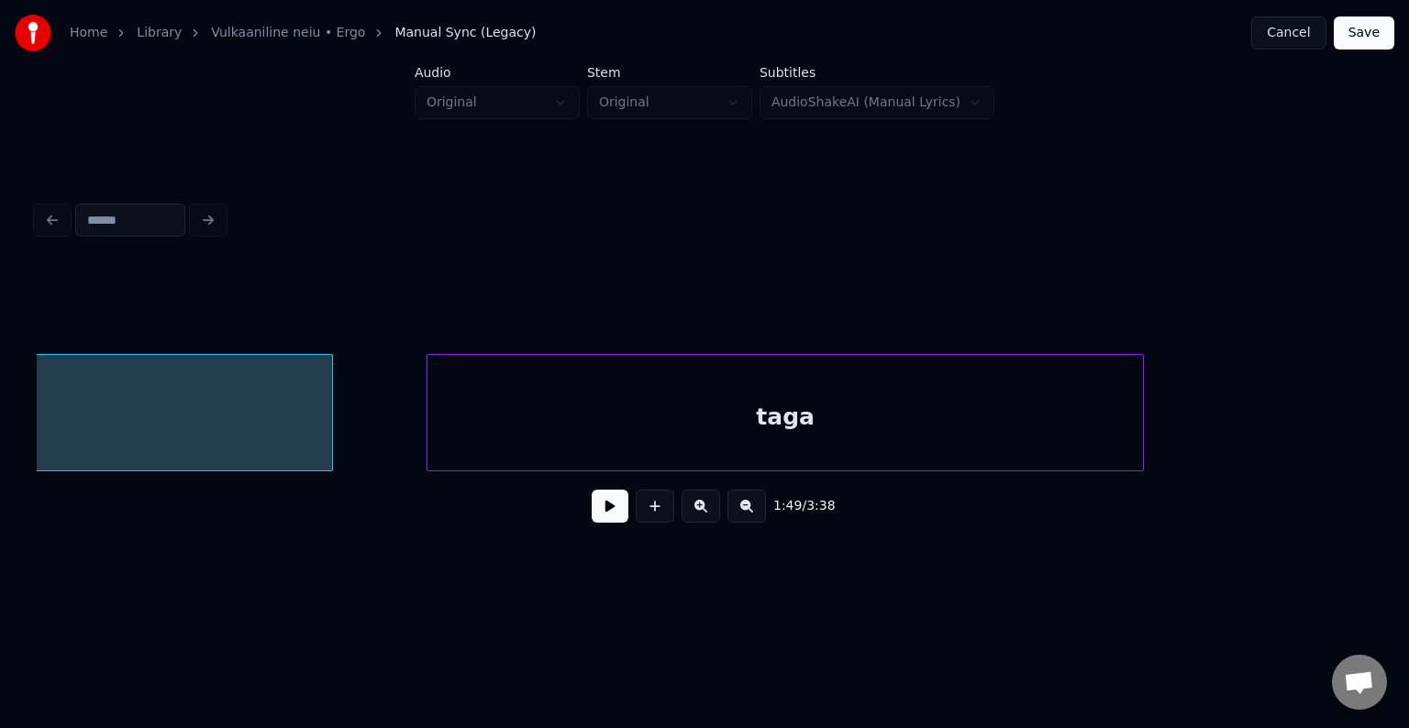
scroll to position [0, 116250]
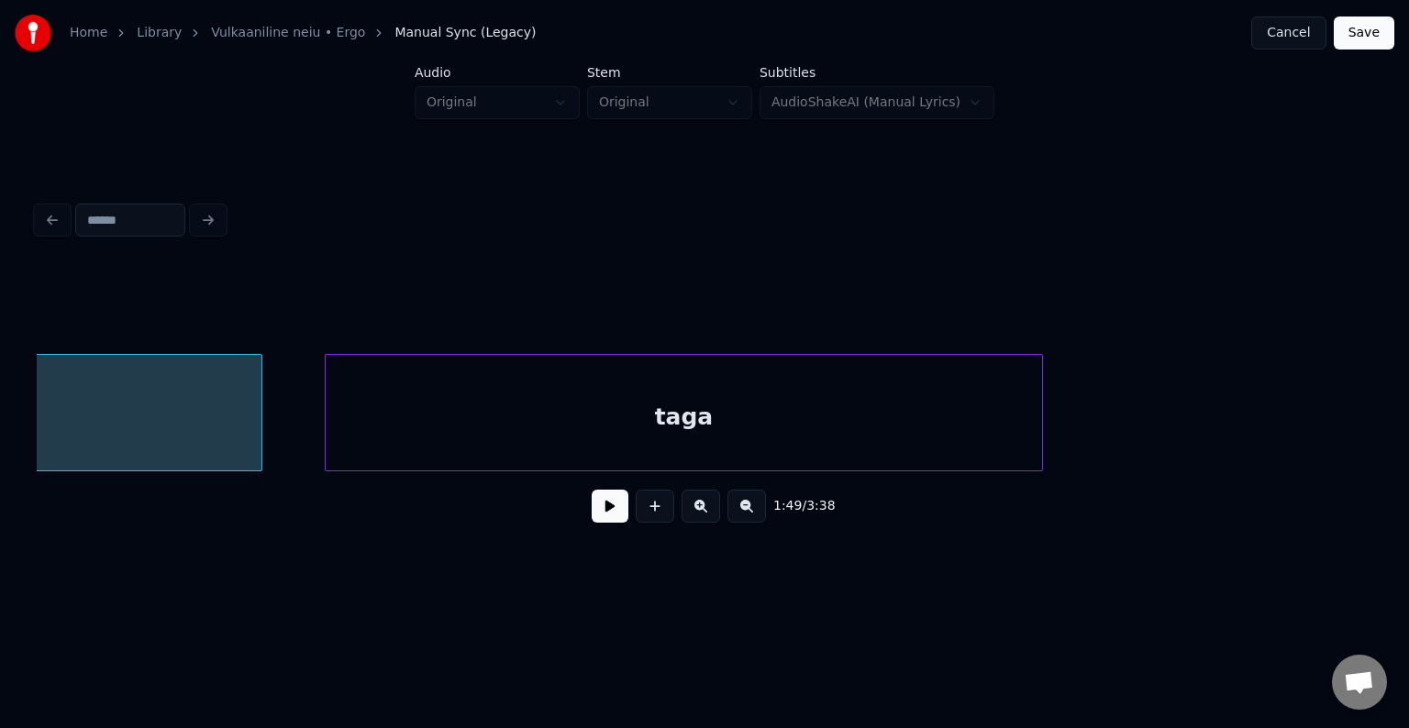
click at [875, 433] on div "taga" at bounding box center [683, 417] width 715 height 125
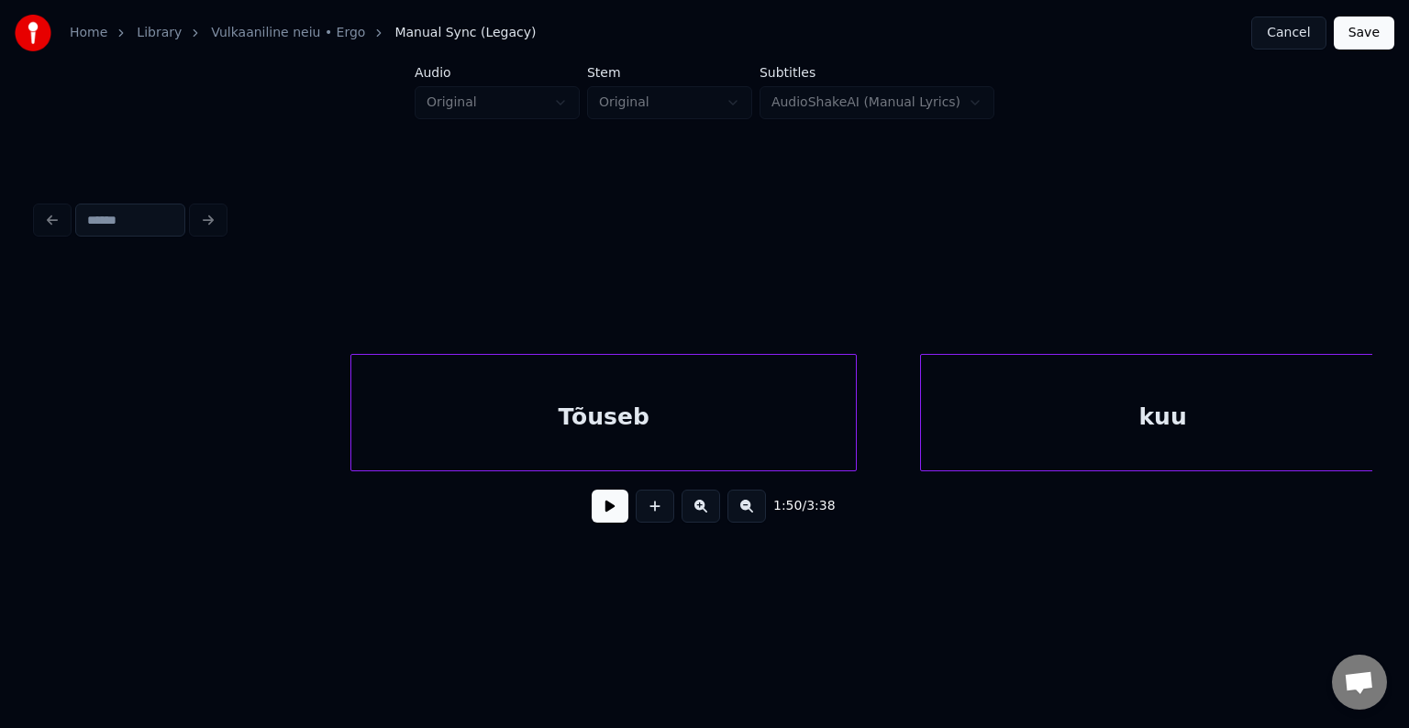
scroll to position [0, 117974]
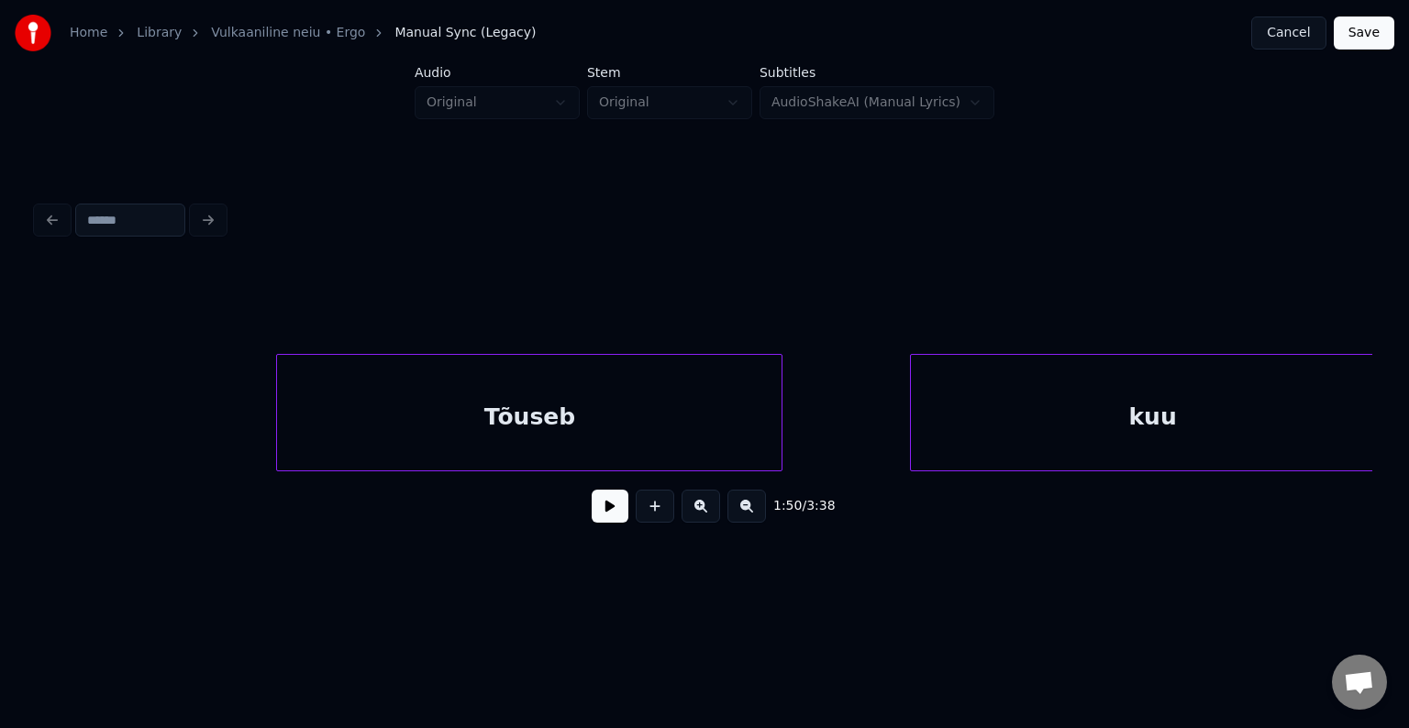
click at [621, 451] on div "Tõuseb" at bounding box center [529, 417] width 504 height 125
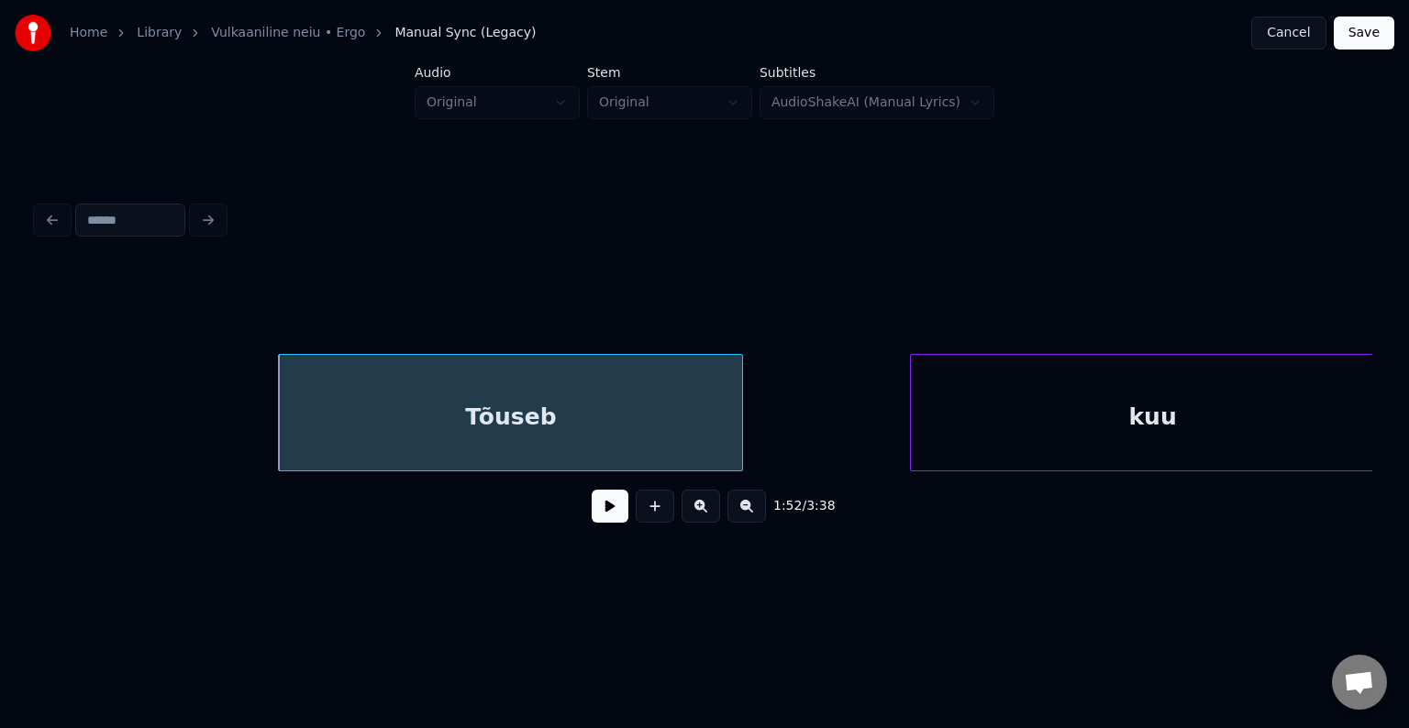
click at [739, 418] on div at bounding box center [739, 413] width 6 height 116
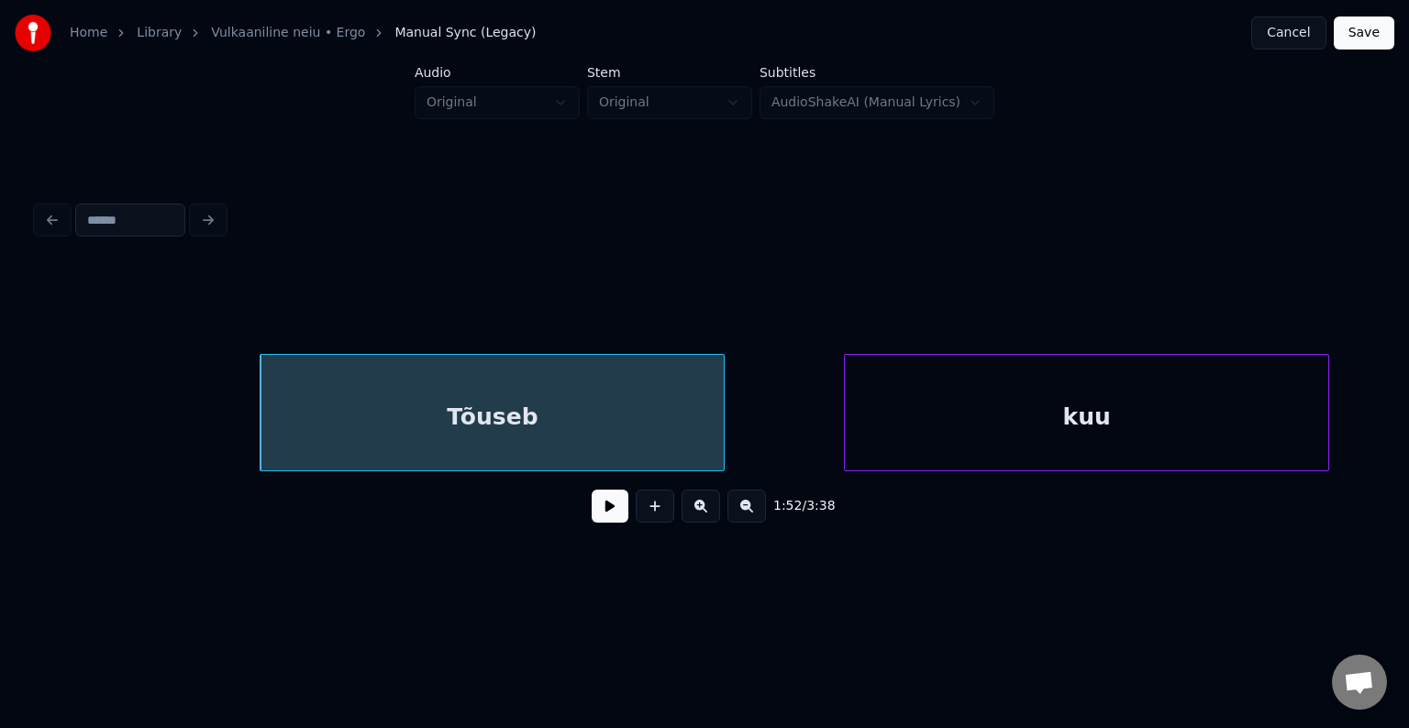
click at [1007, 404] on div "kuu" at bounding box center [1086, 417] width 483 height 125
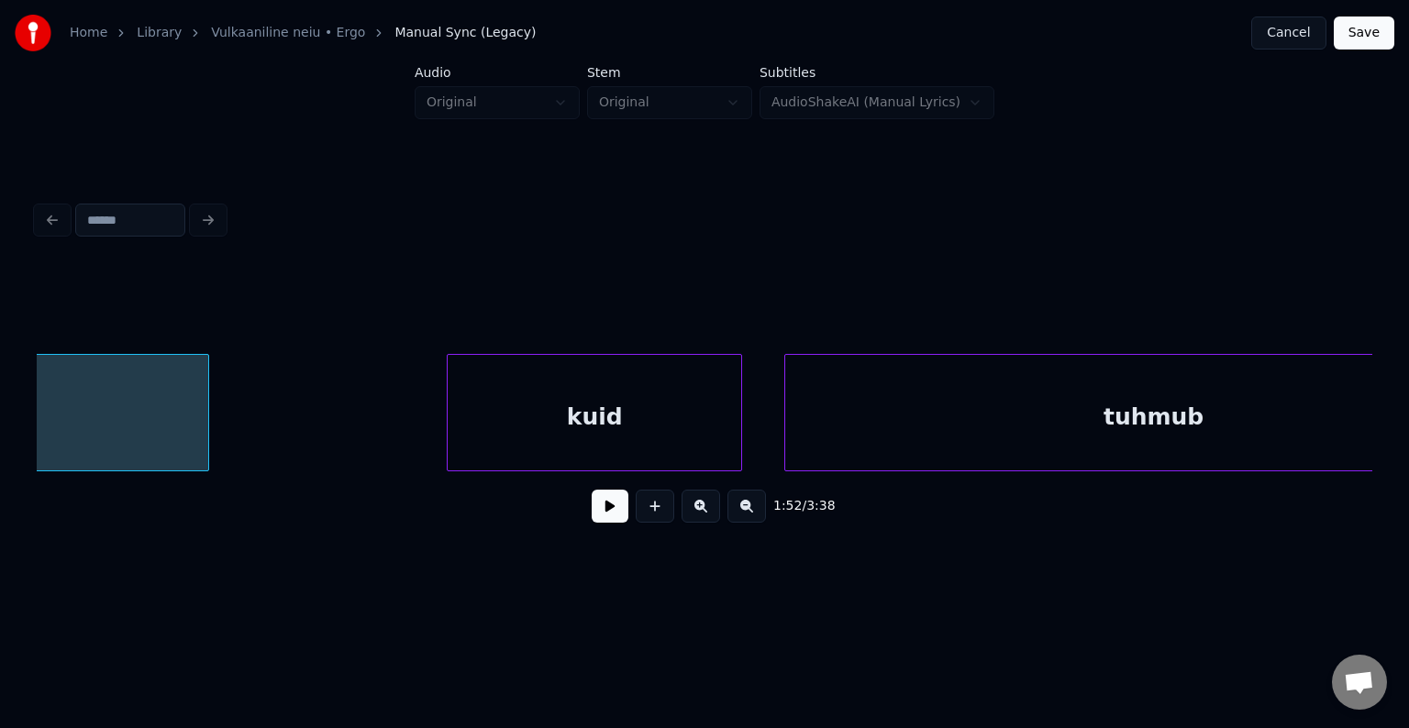
scroll to position [0, 119167]
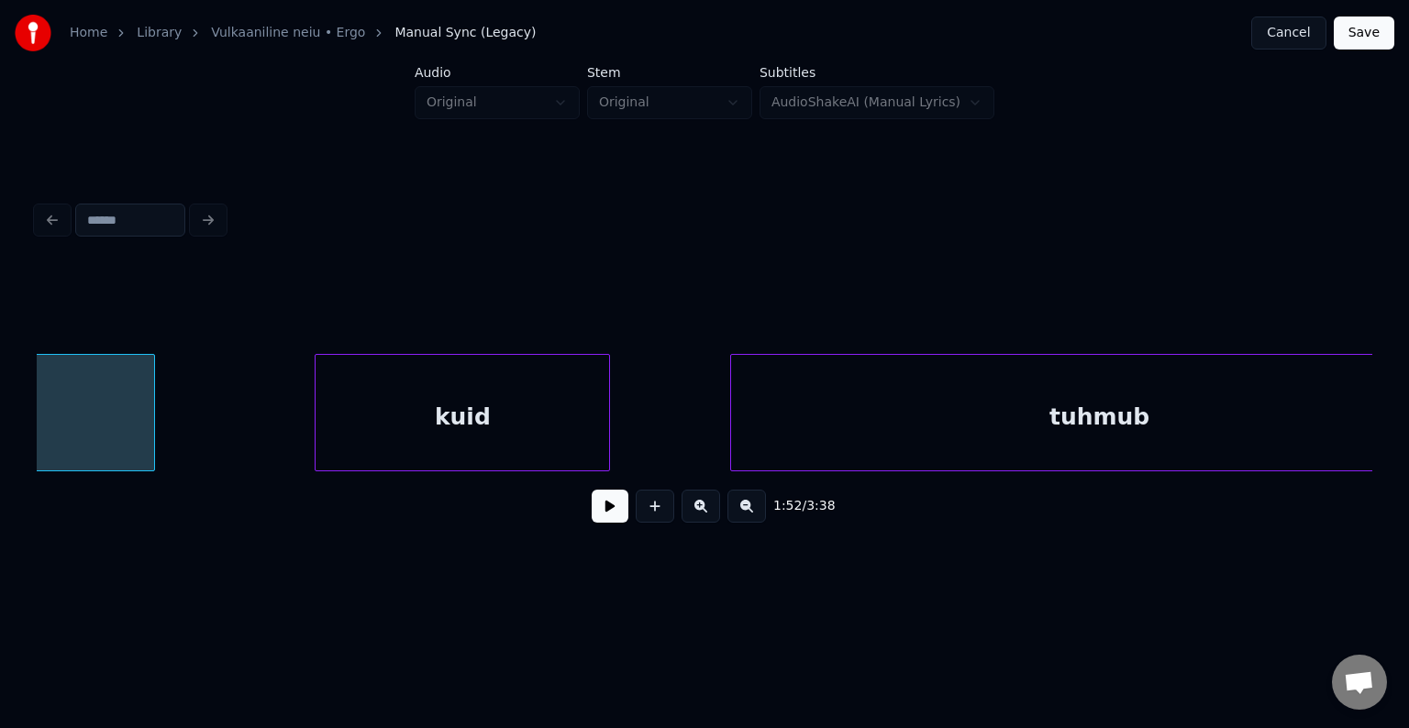
click at [543, 393] on div "kuid" at bounding box center [461, 417] width 293 height 125
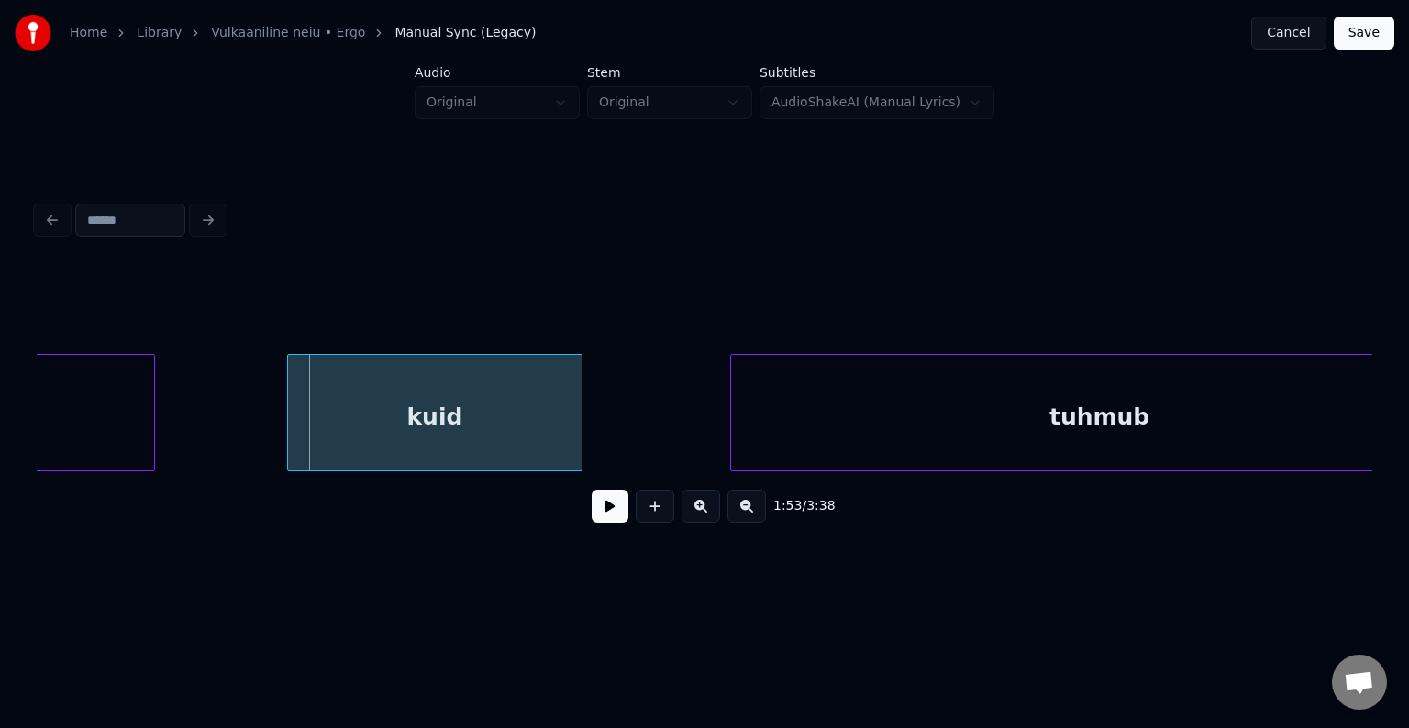
click at [582, 409] on div "kuid" at bounding box center [434, 412] width 295 height 117
click at [593, 409] on div "kuid" at bounding box center [446, 412] width 295 height 117
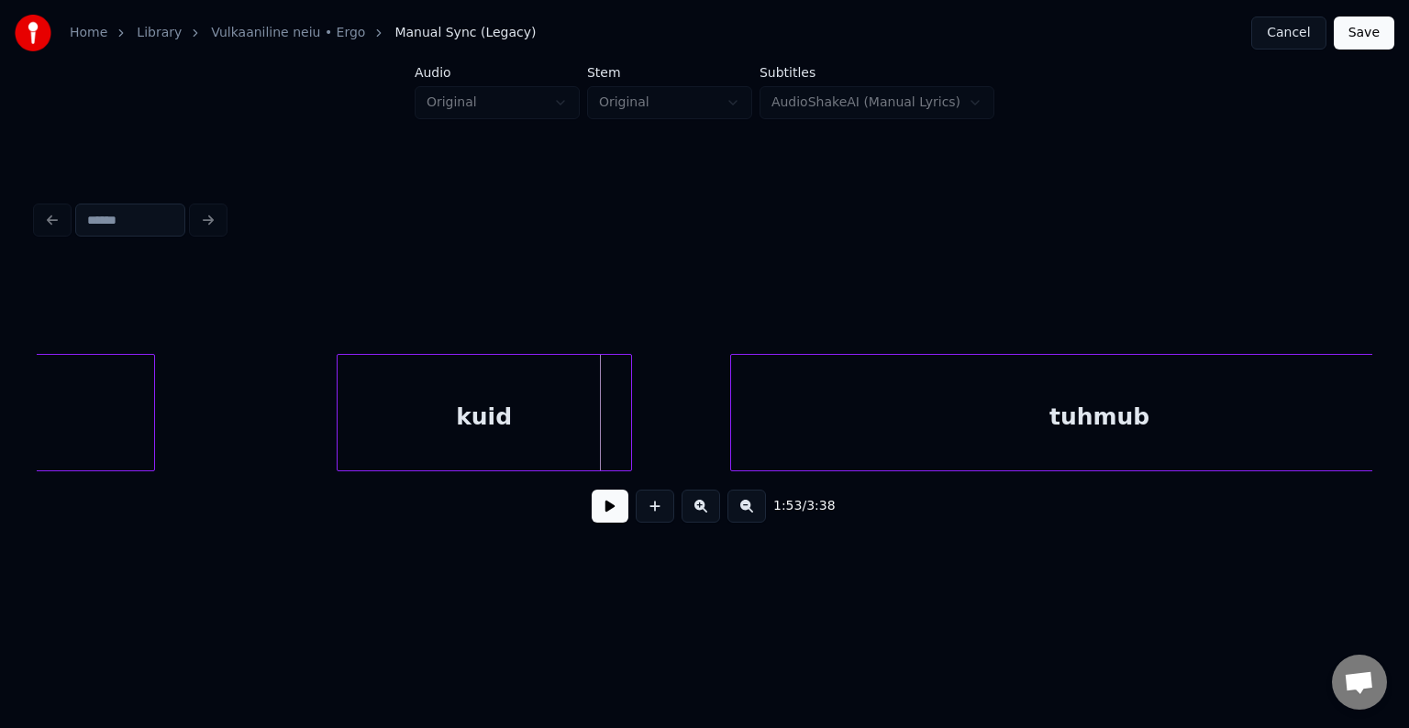
click at [534, 415] on div "kuid" at bounding box center [484, 417] width 293 height 125
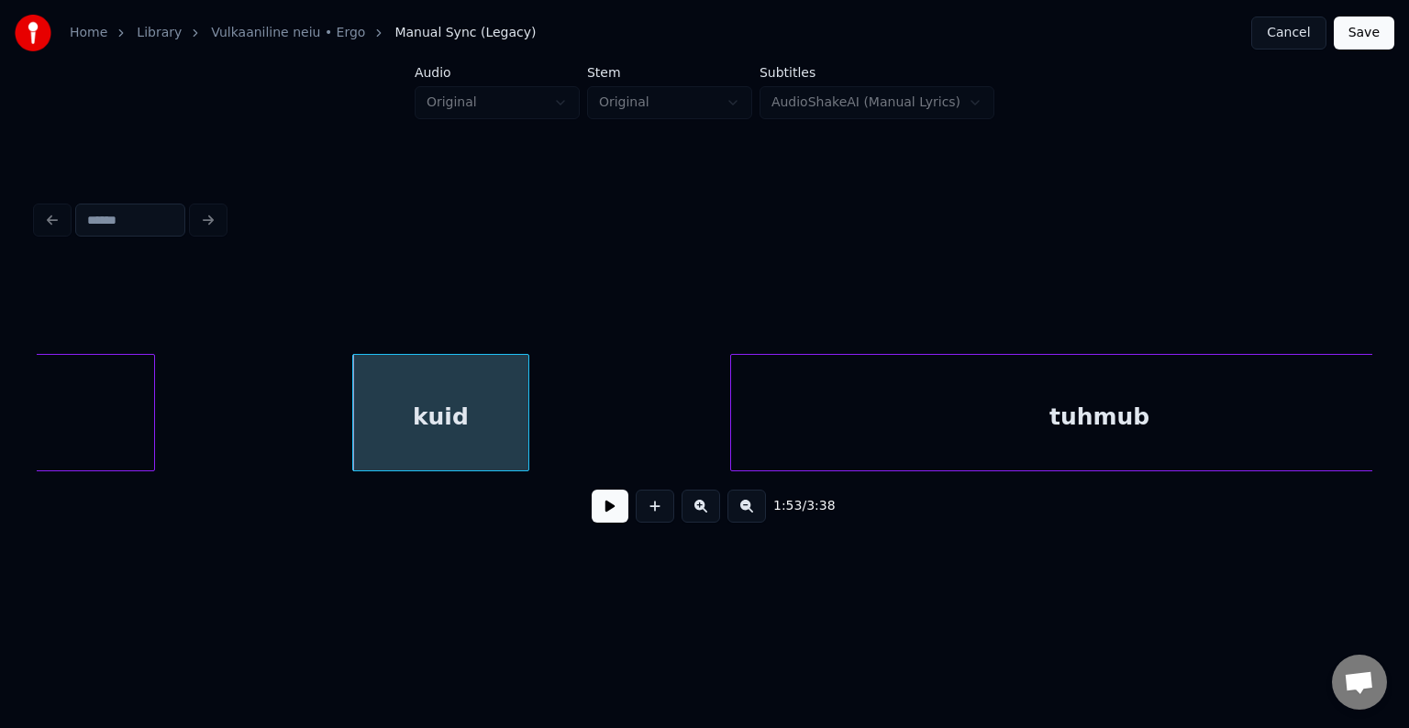
click at [523, 415] on div at bounding box center [526, 413] width 6 height 116
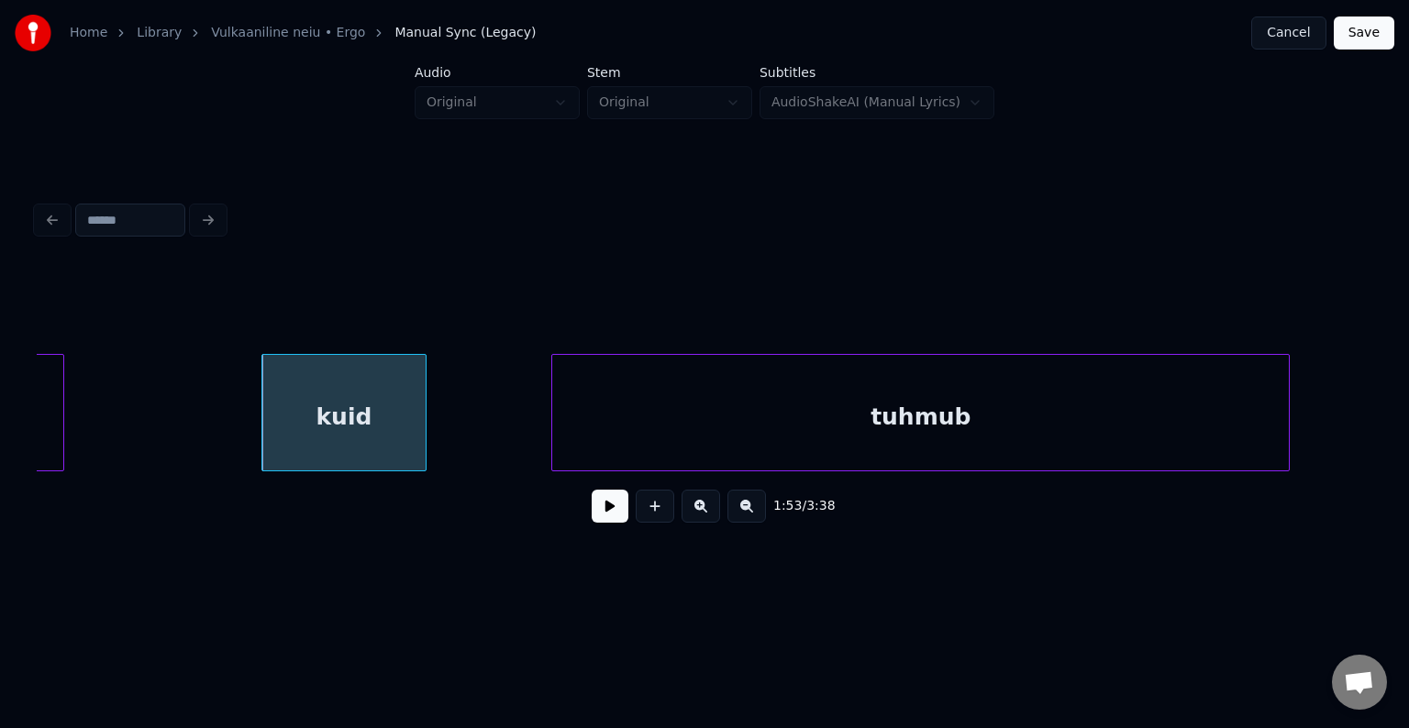
click at [769, 382] on div "tuhmub" at bounding box center [920, 417] width 736 height 125
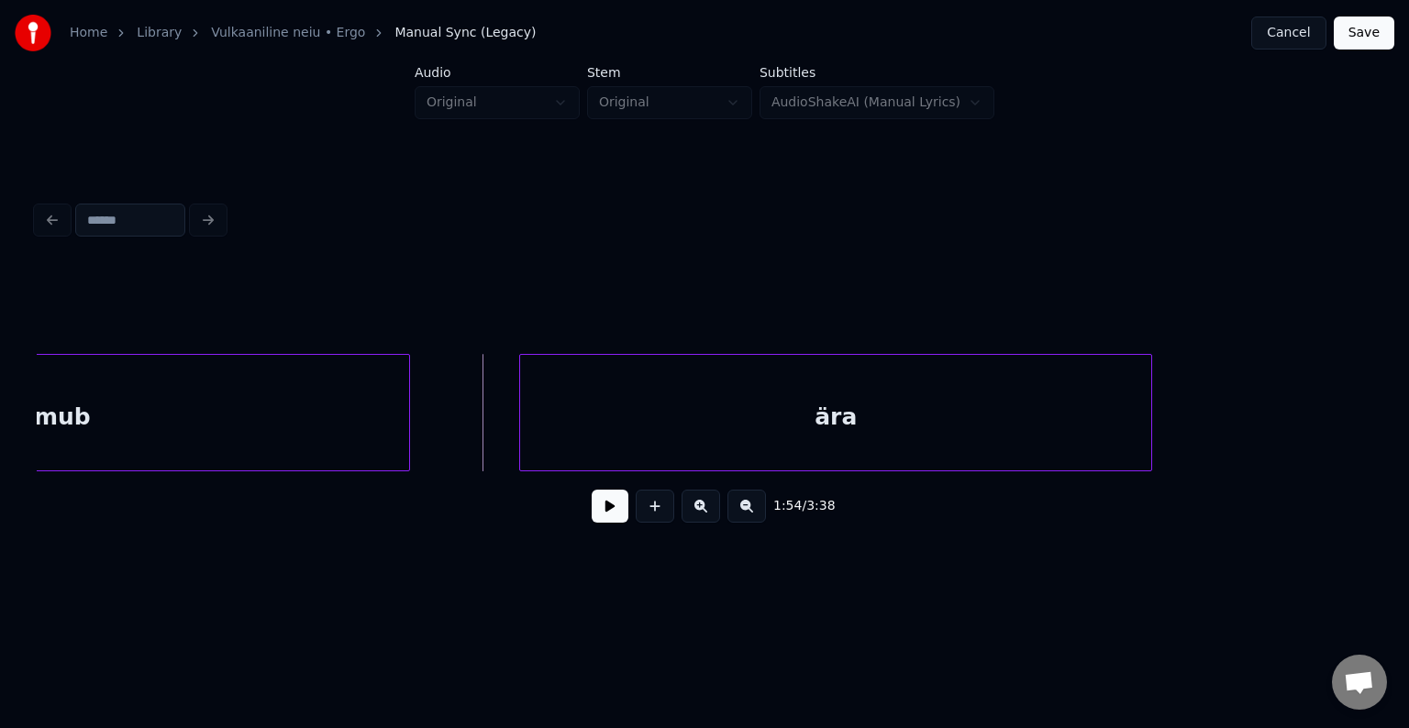
scroll to position [0, 120138]
click at [910, 398] on div "ära" at bounding box center [774, 417] width 631 height 125
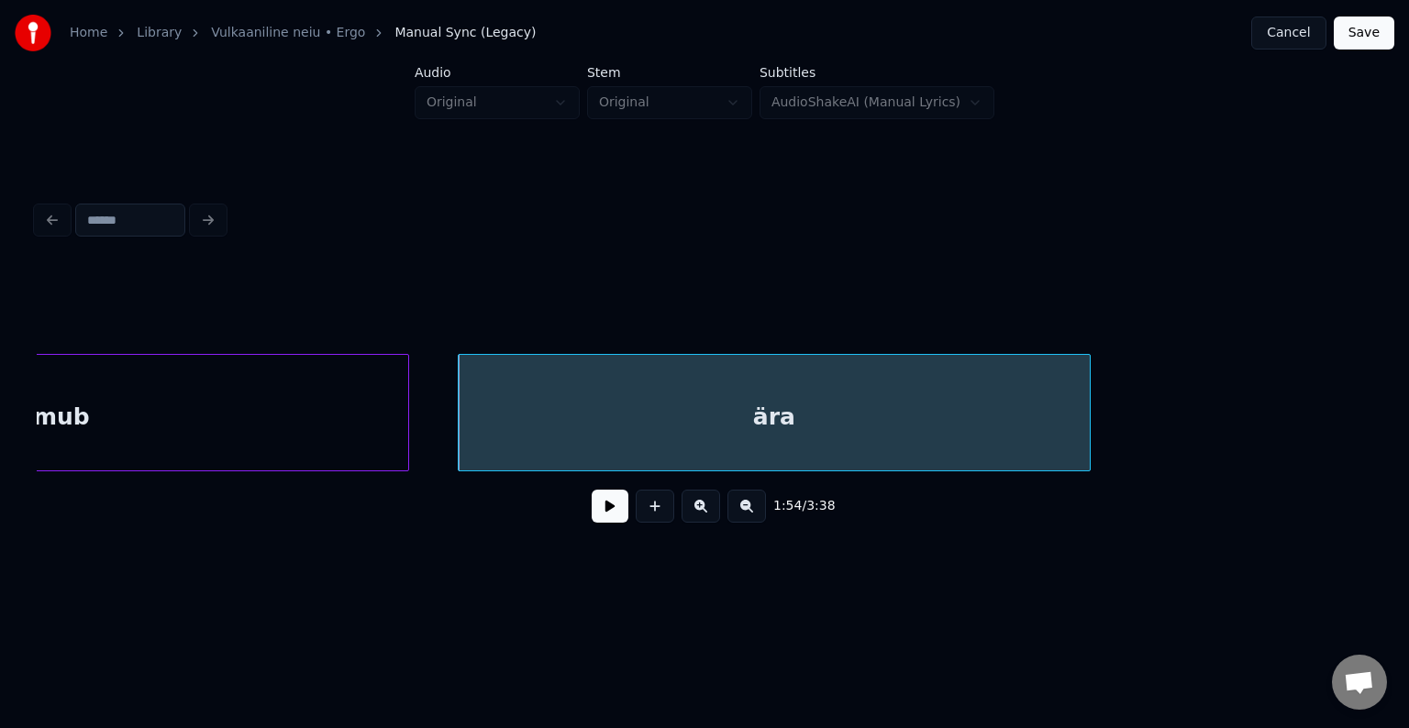
click at [592, 523] on button at bounding box center [610, 506] width 37 height 33
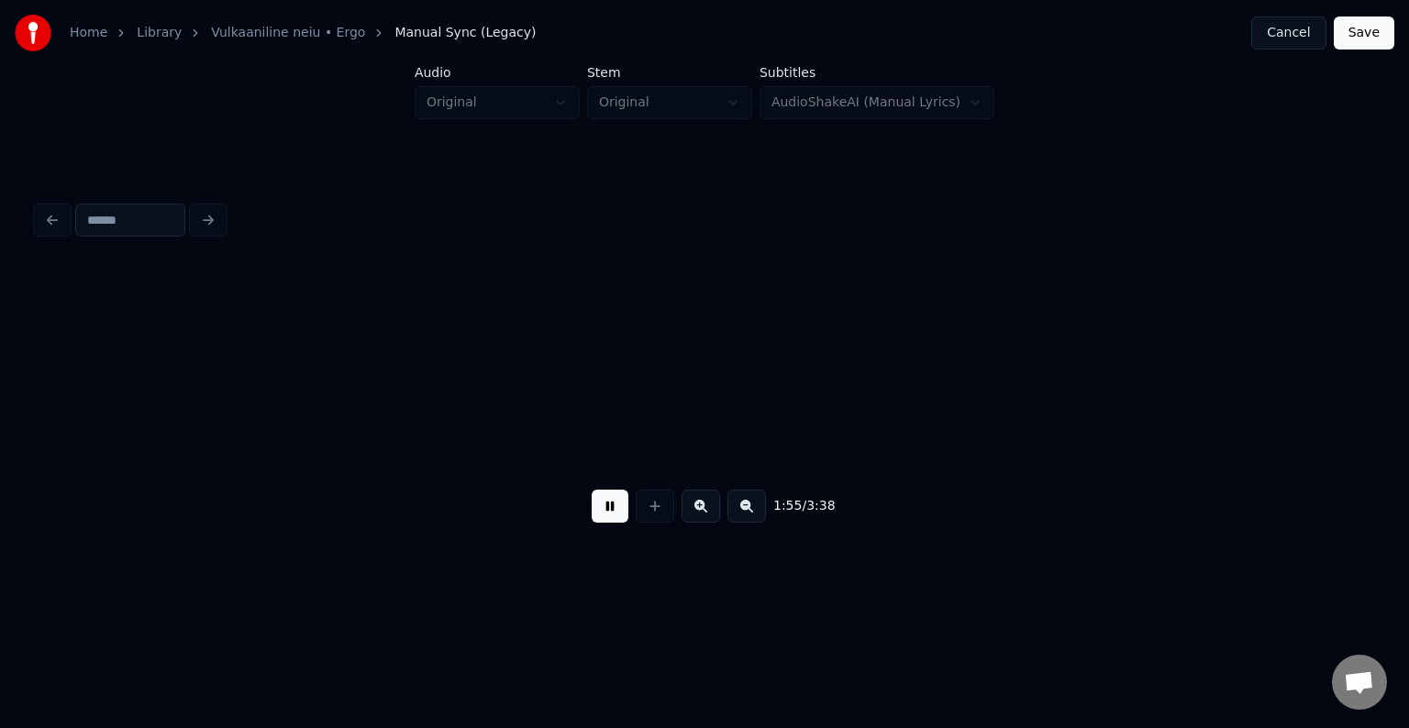
scroll to position [0, 121473]
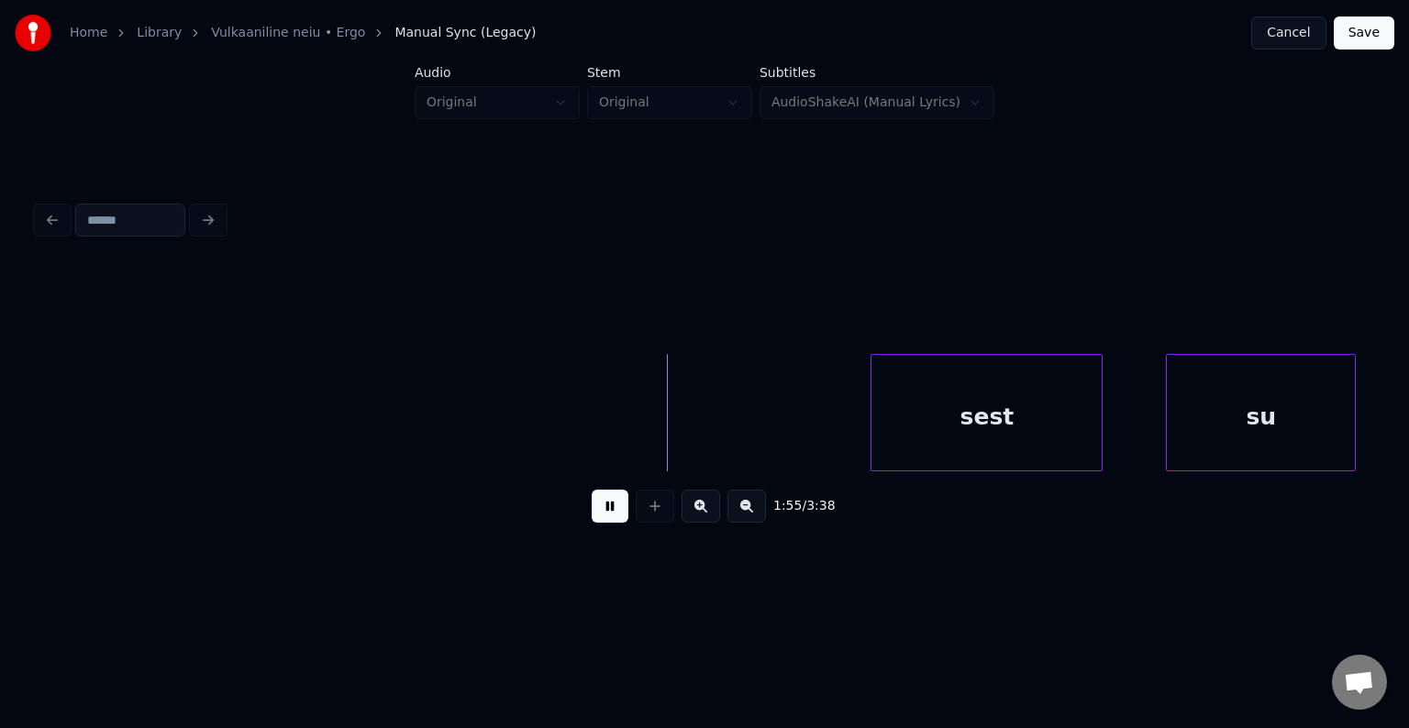
click at [592, 523] on button at bounding box center [610, 506] width 37 height 33
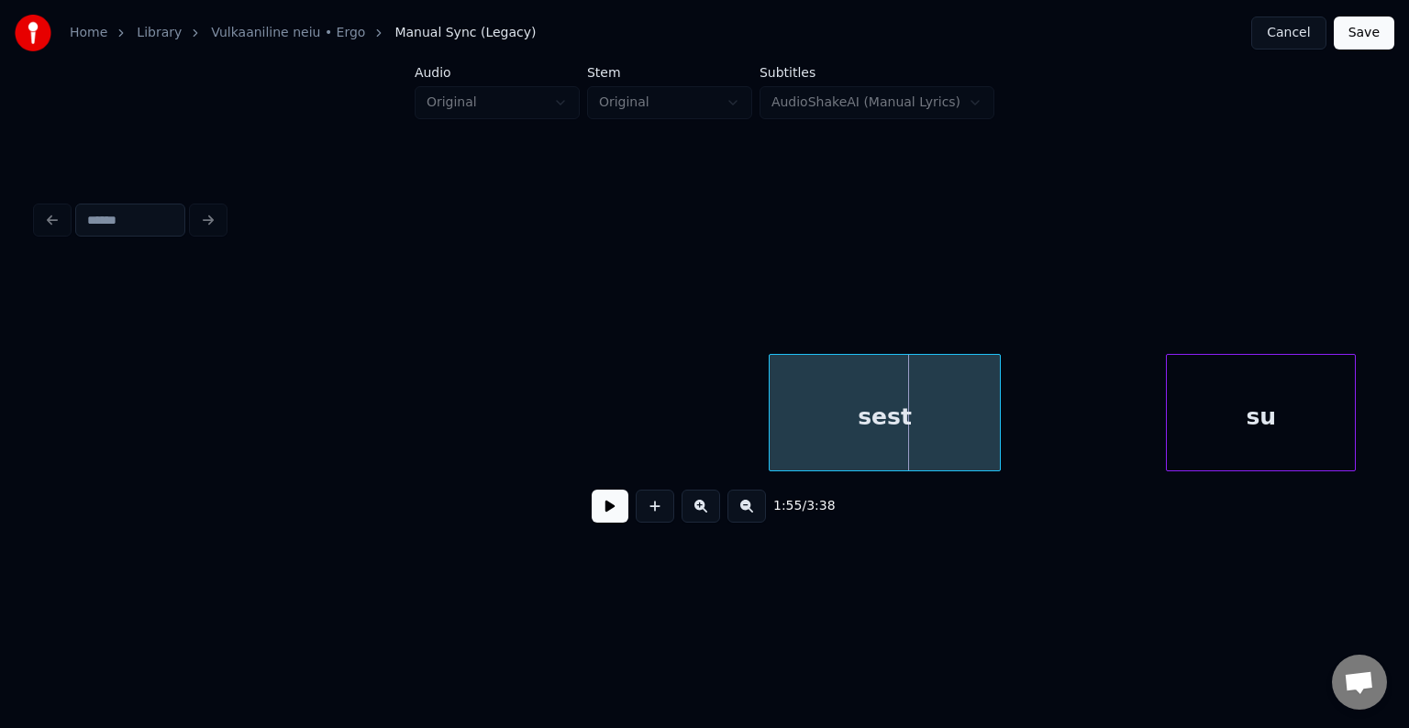
click at [854, 435] on div "sest" at bounding box center [884, 417] width 230 height 125
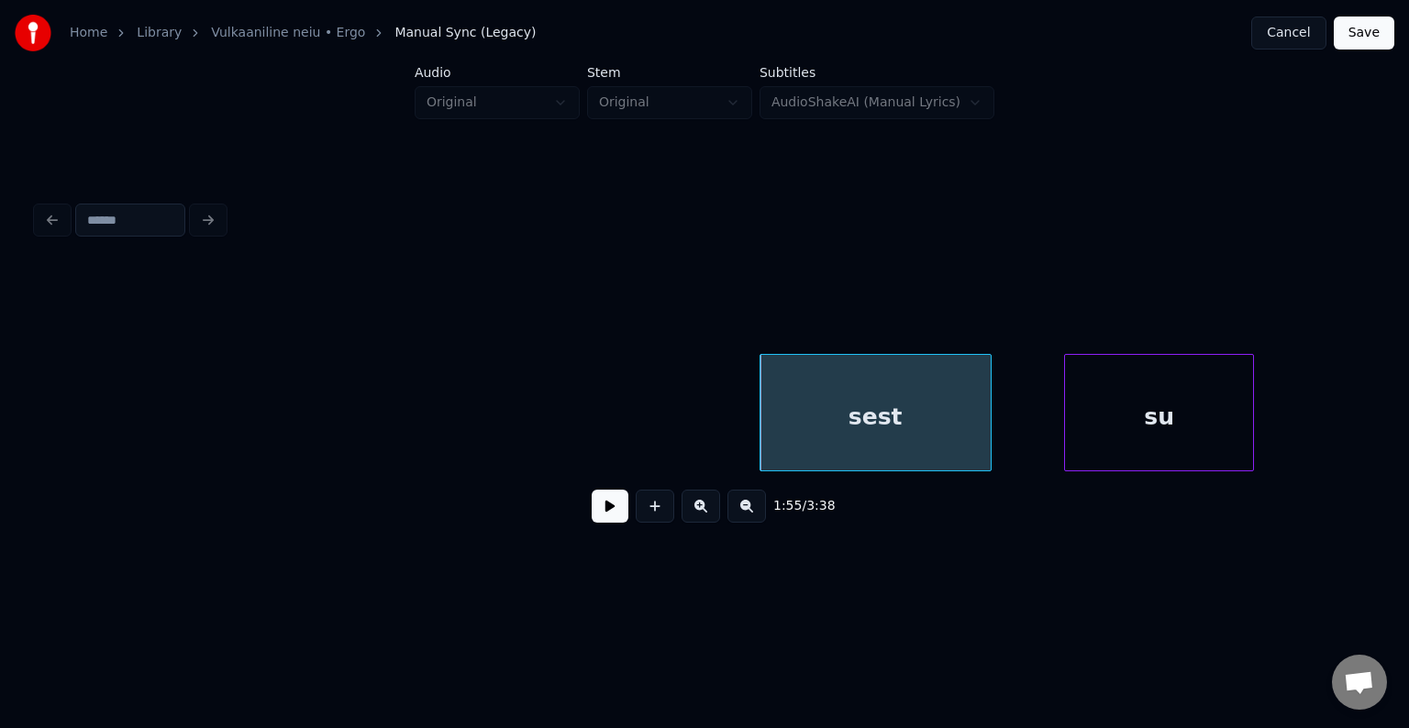
click at [1102, 406] on div "su" at bounding box center [1159, 417] width 188 height 125
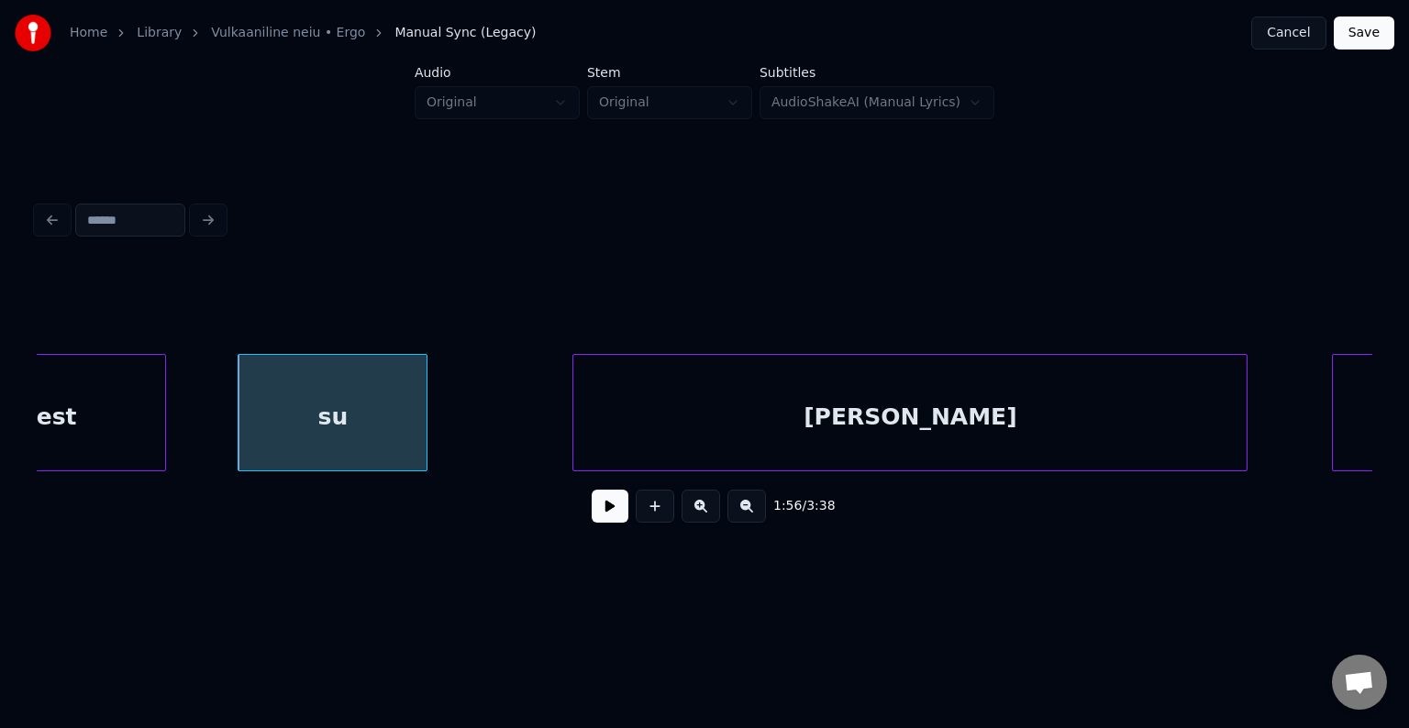
scroll to position [0, 122427]
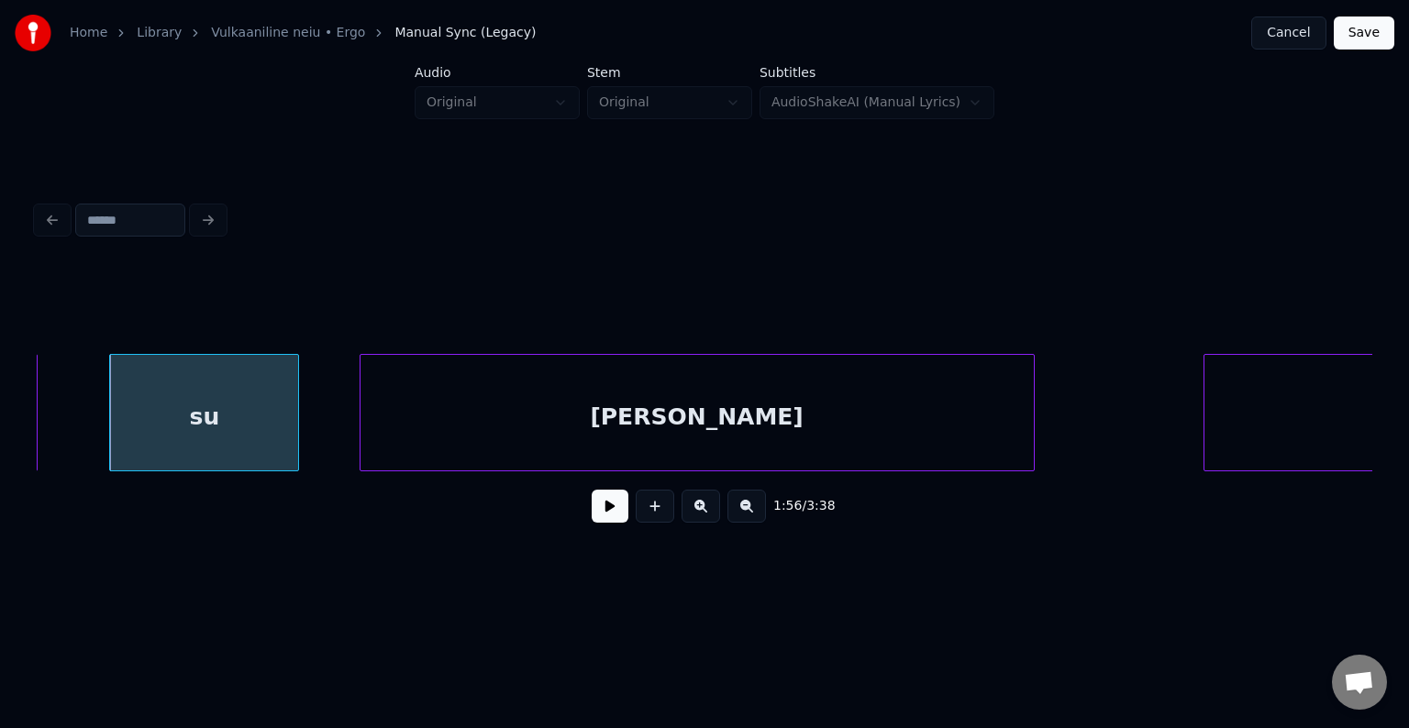
click at [949, 448] on div "[PERSON_NAME]" at bounding box center [696, 417] width 673 height 125
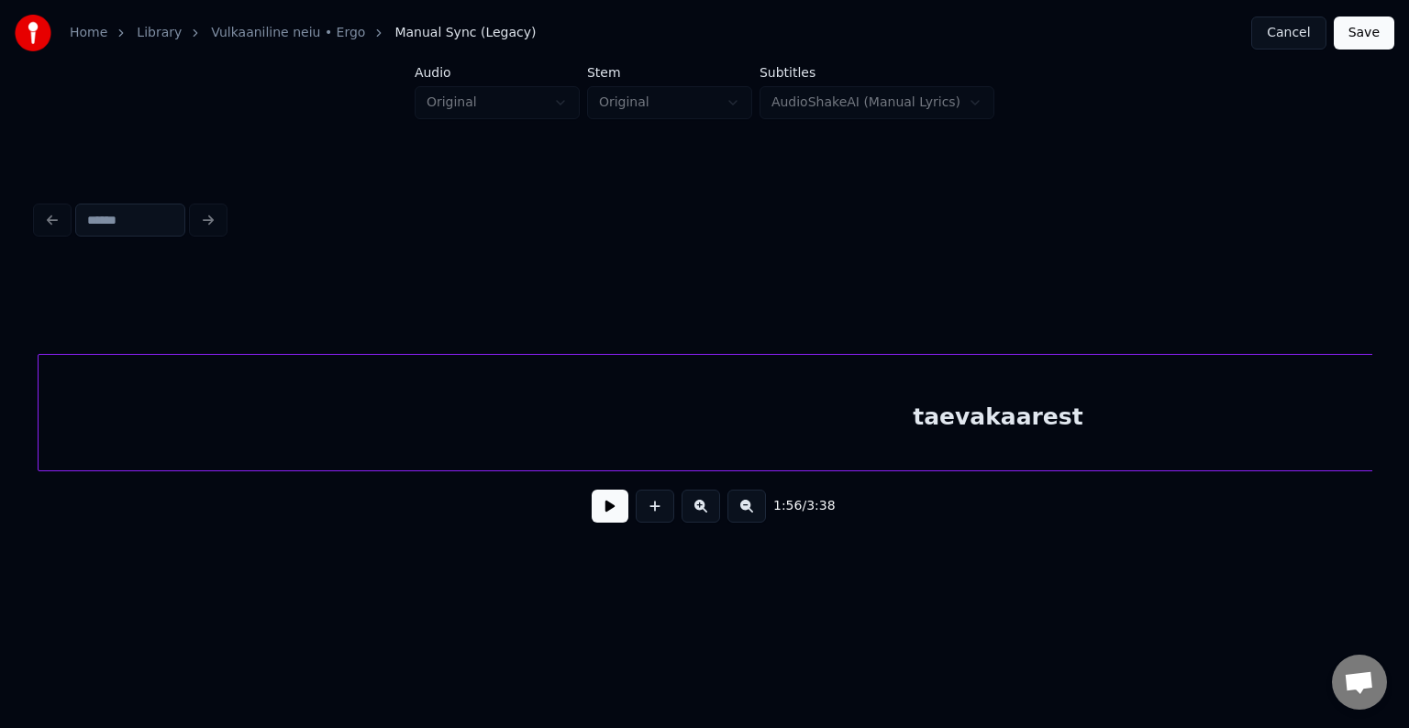
scroll to position [0, 123545]
click at [1217, 428] on div "taevakaarest" at bounding box center [998, 417] width 1918 height 125
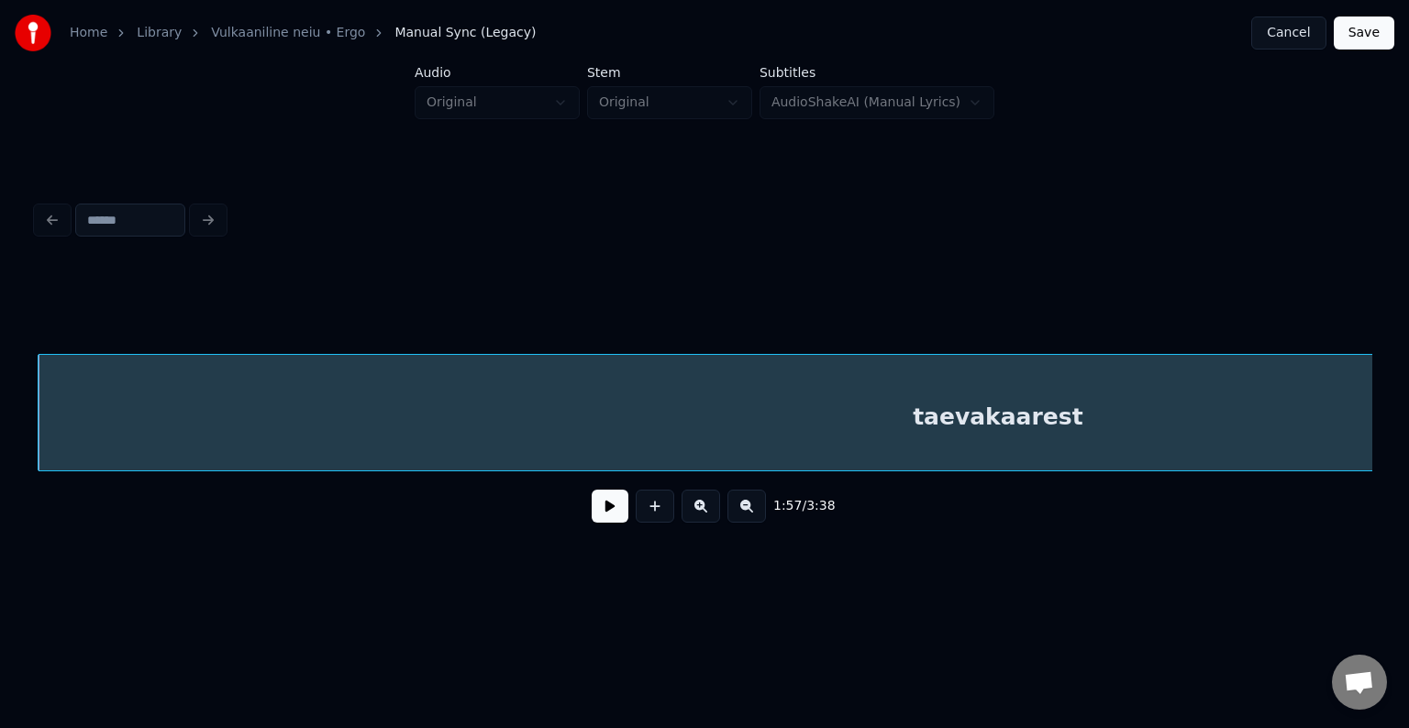
click at [595, 516] on button at bounding box center [610, 506] width 37 height 33
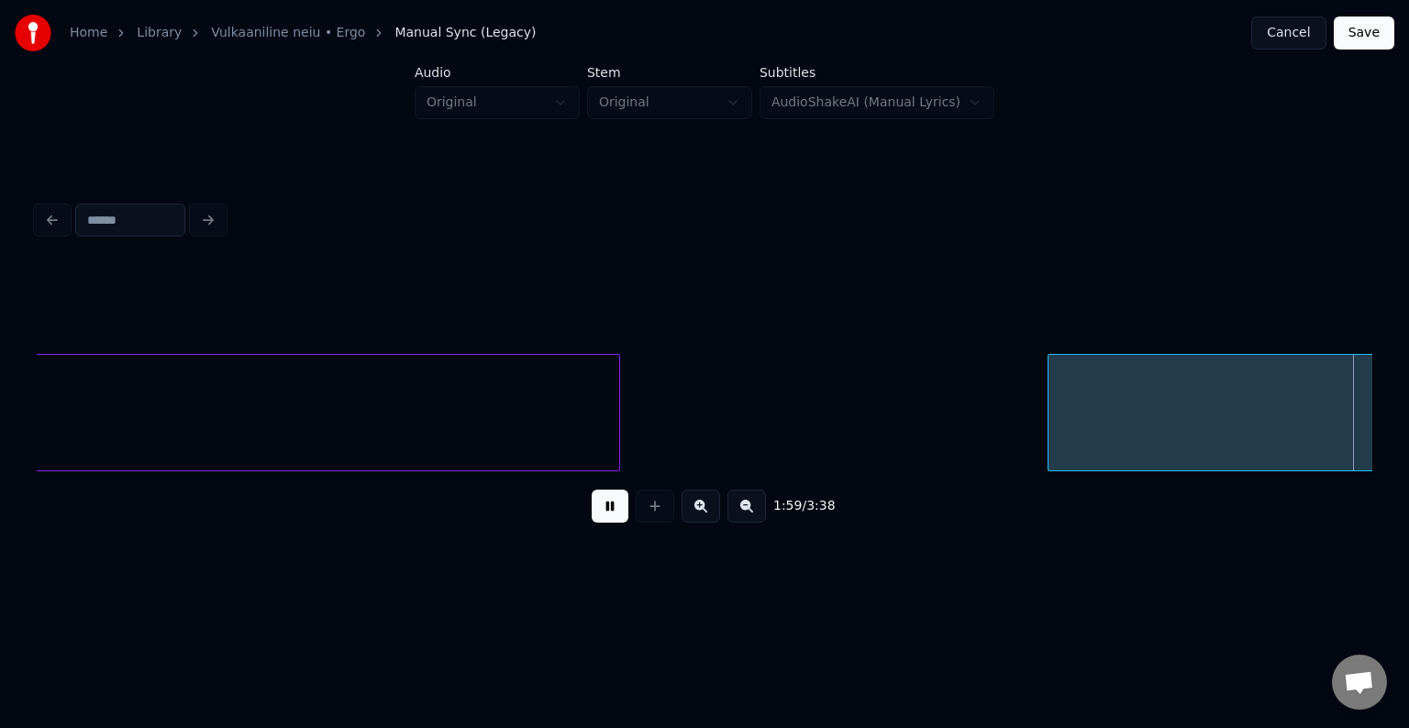
click at [595, 516] on button at bounding box center [610, 506] width 37 height 33
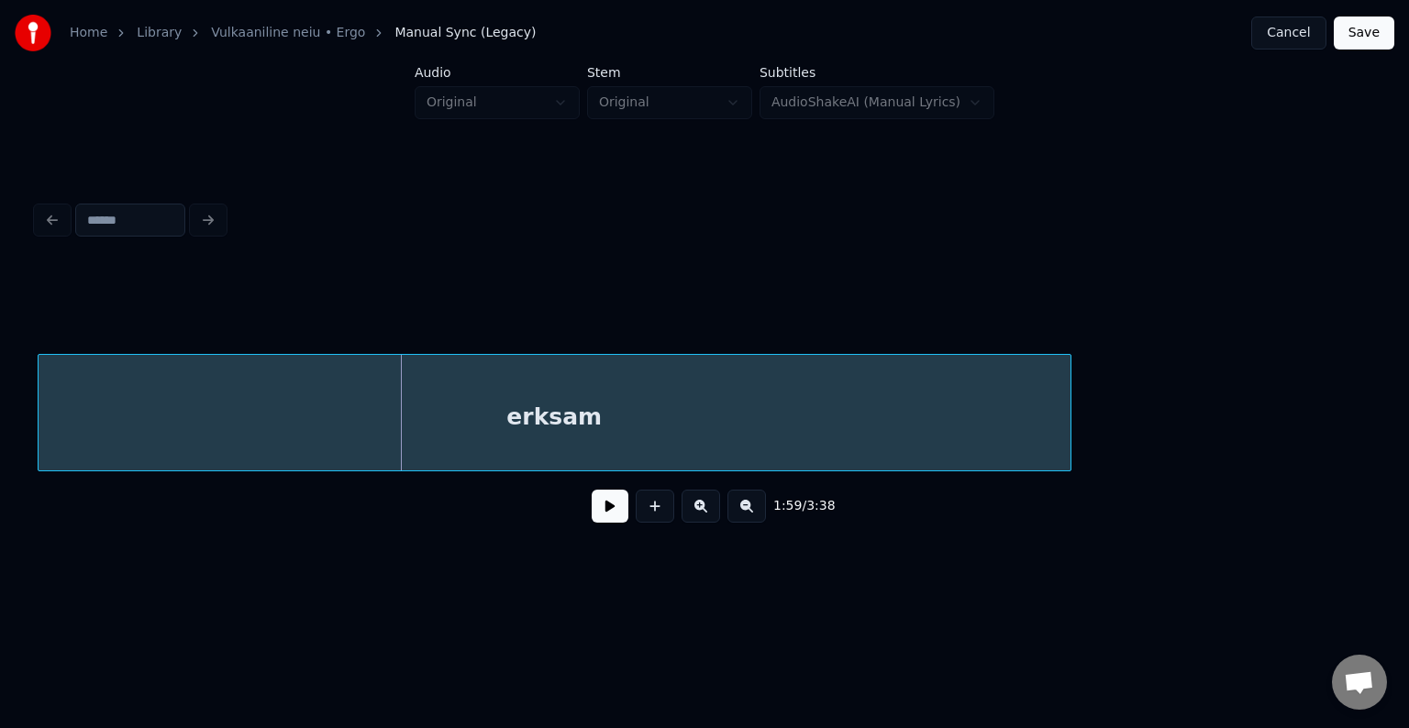
scroll to position [0, 125847]
click at [420, 436] on div "erksam" at bounding box center [555, 417] width 1032 height 125
click at [592, 517] on button at bounding box center [610, 506] width 37 height 33
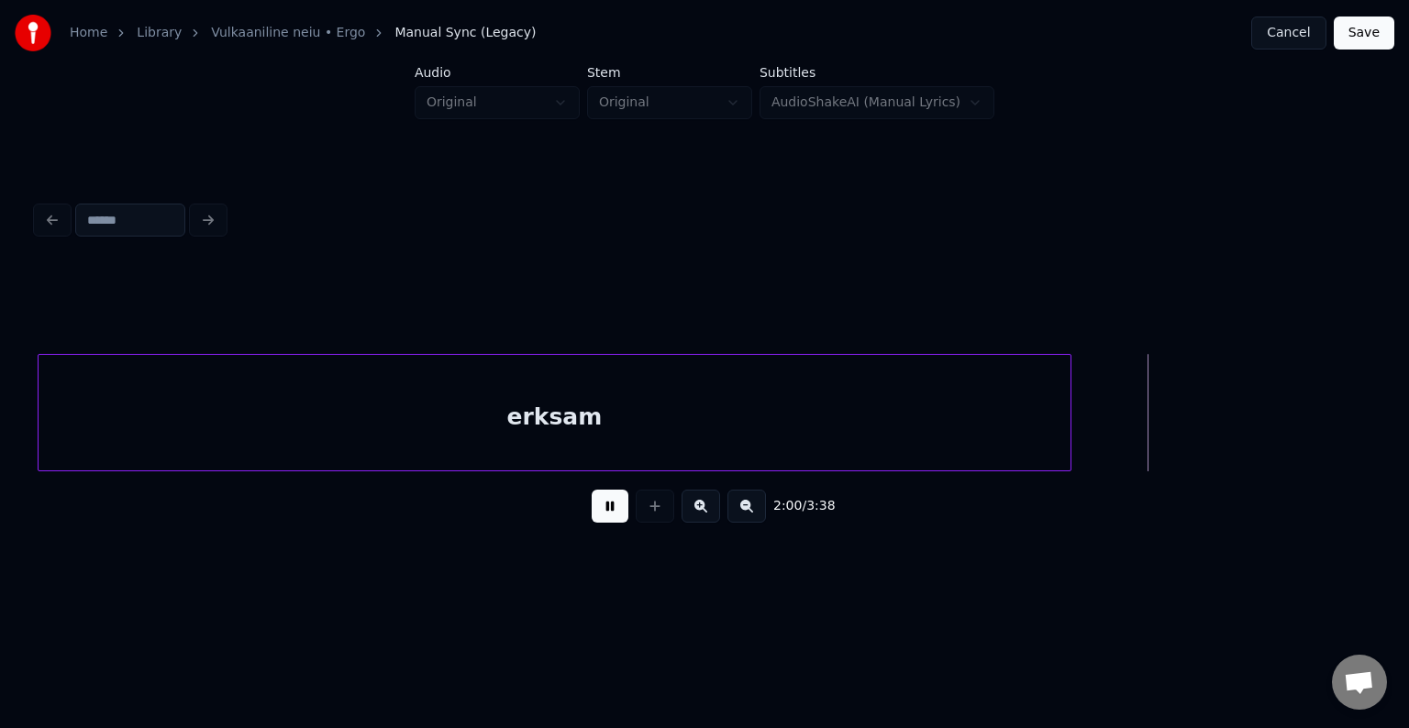
click at [592, 517] on button at bounding box center [610, 506] width 37 height 33
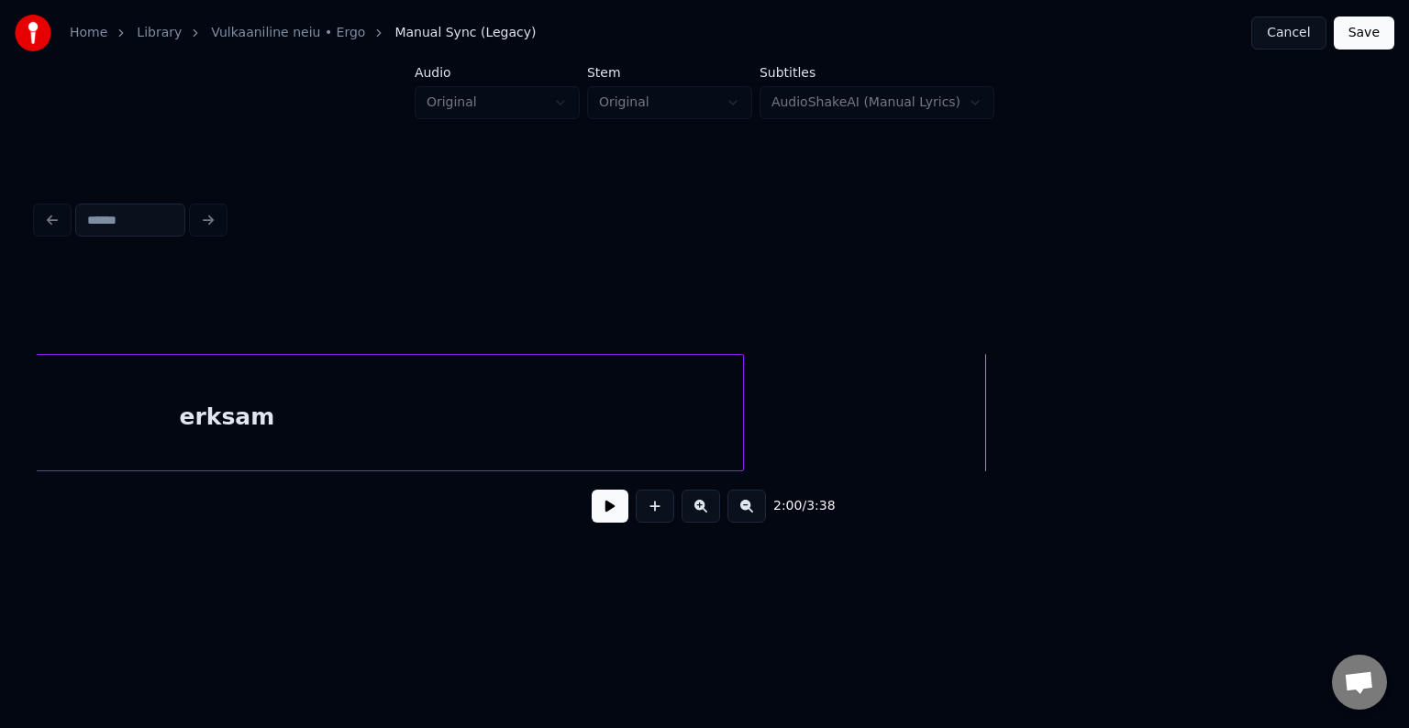
scroll to position [0, 126214]
click at [653, 521] on button at bounding box center [655, 506] width 39 height 33
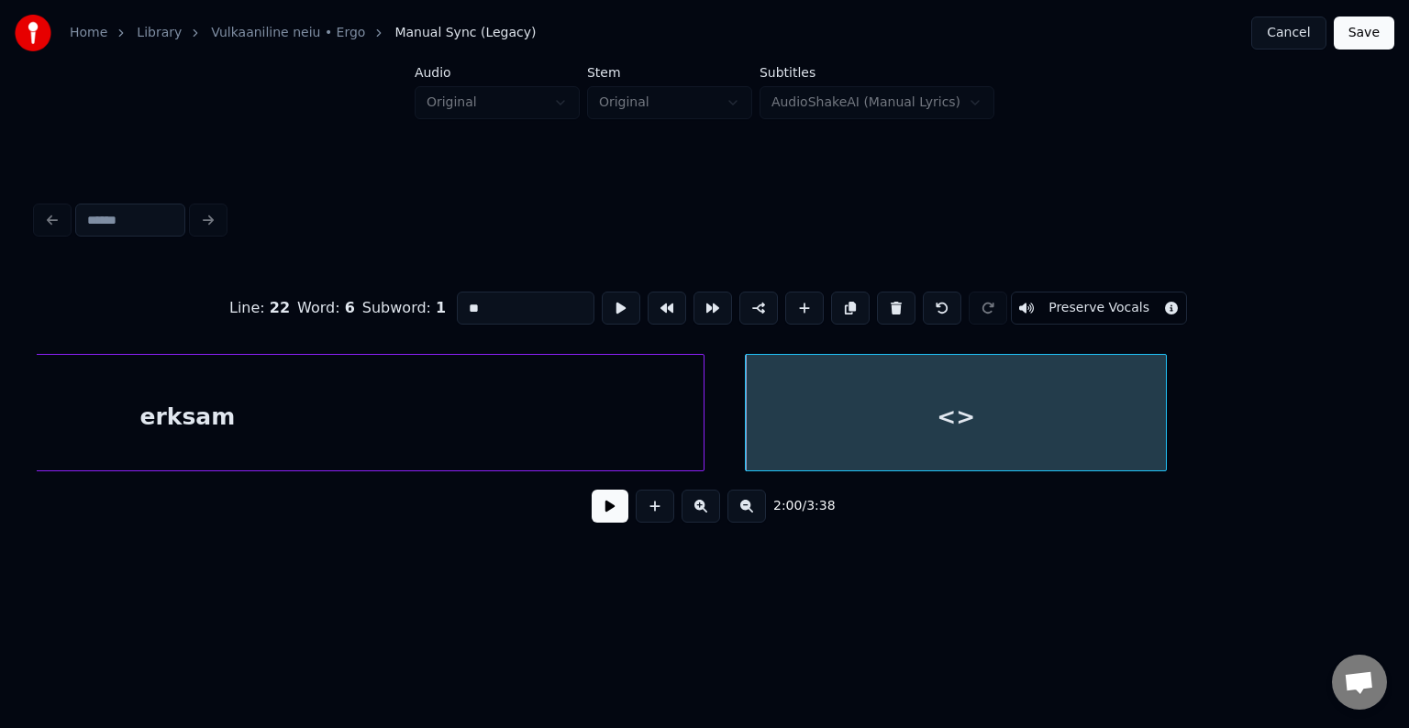
click at [898, 440] on div "<>" at bounding box center [956, 417] width 420 height 125
click at [484, 306] on input "**" at bounding box center [526, 308] width 138 height 33
type input "*"
type input "**"
click at [592, 521] on button at bounding box center [610, 506] width 37 height 33
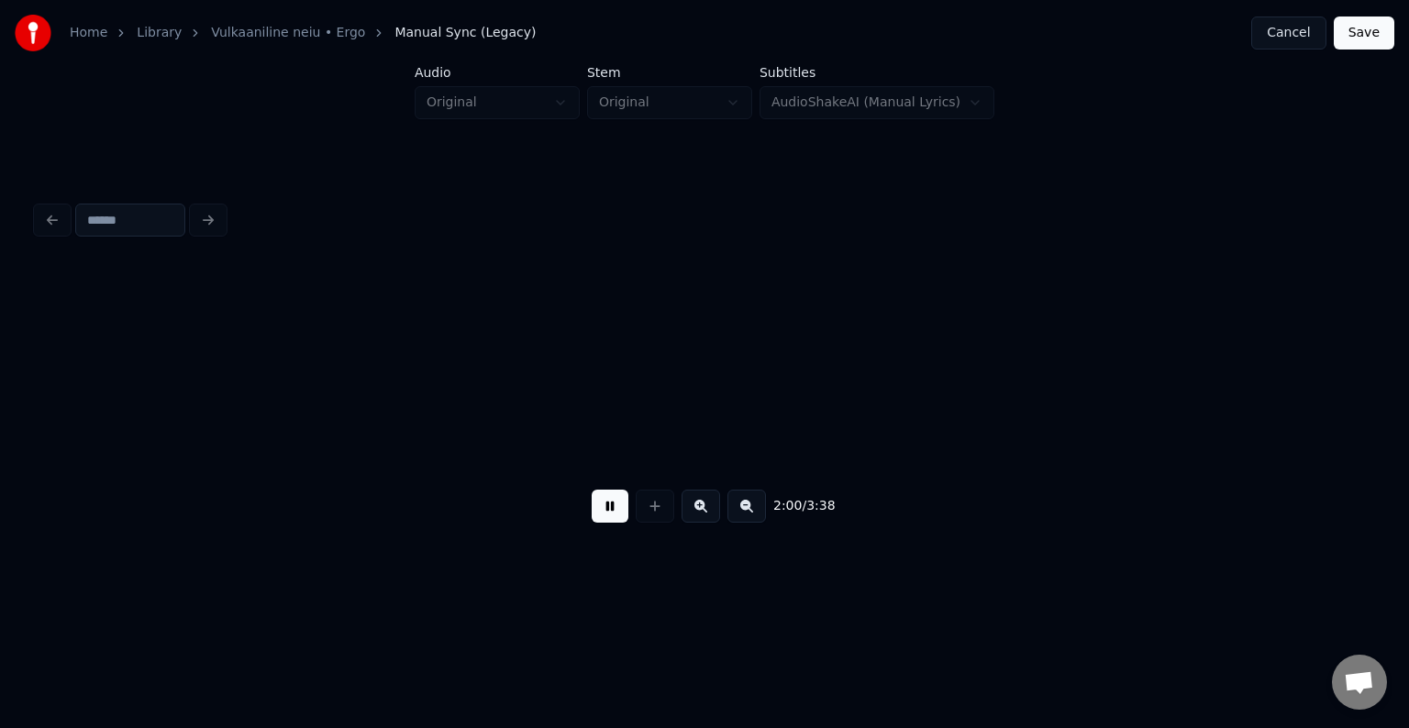
scroll to position [0, 127566]
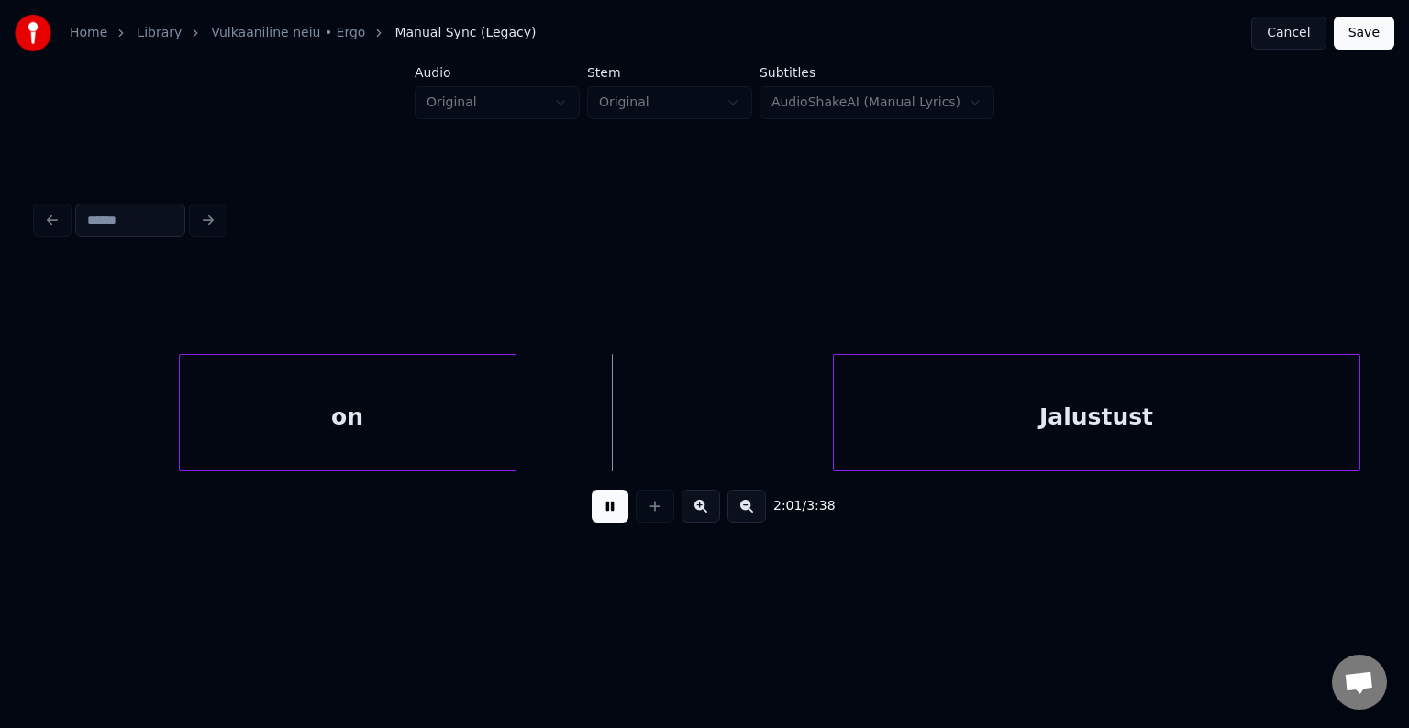
click at [592, 521] on button at bounding box center [610, 506] width 37 height 33
click at [413, 399] on div "on" at bounding box center [348, 417] width 336 height 125
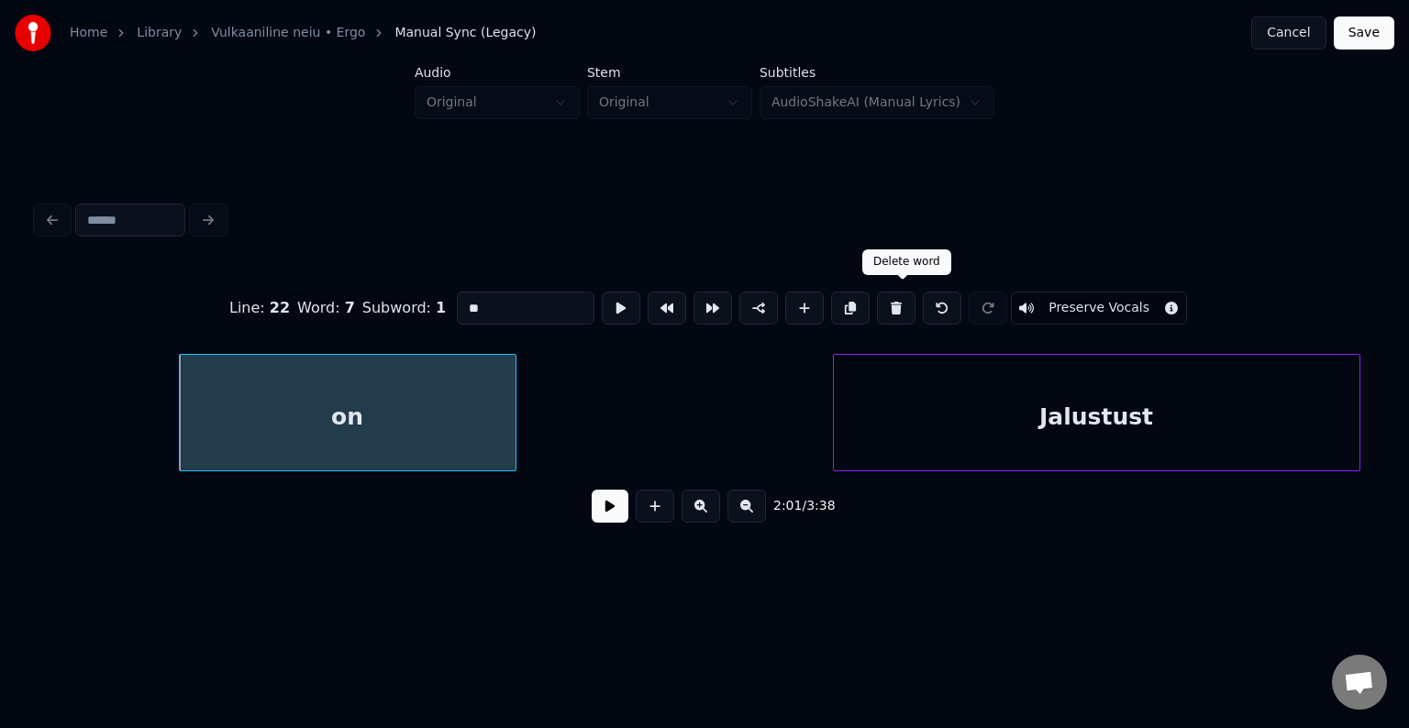
click at [895, 296] on button at bounding box center [896, 308] width 39 height 33
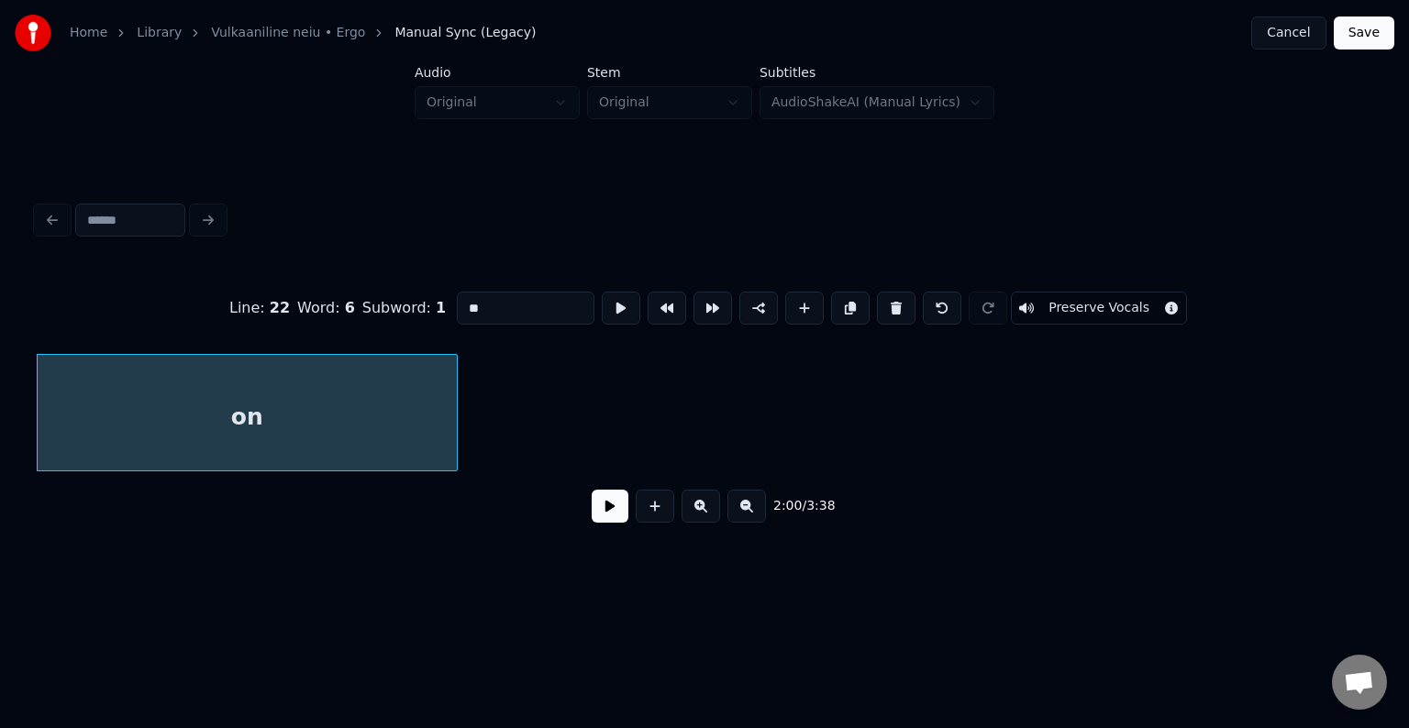
click at [592, 515] on button at bounding box center [610, 506] width 37 height 33
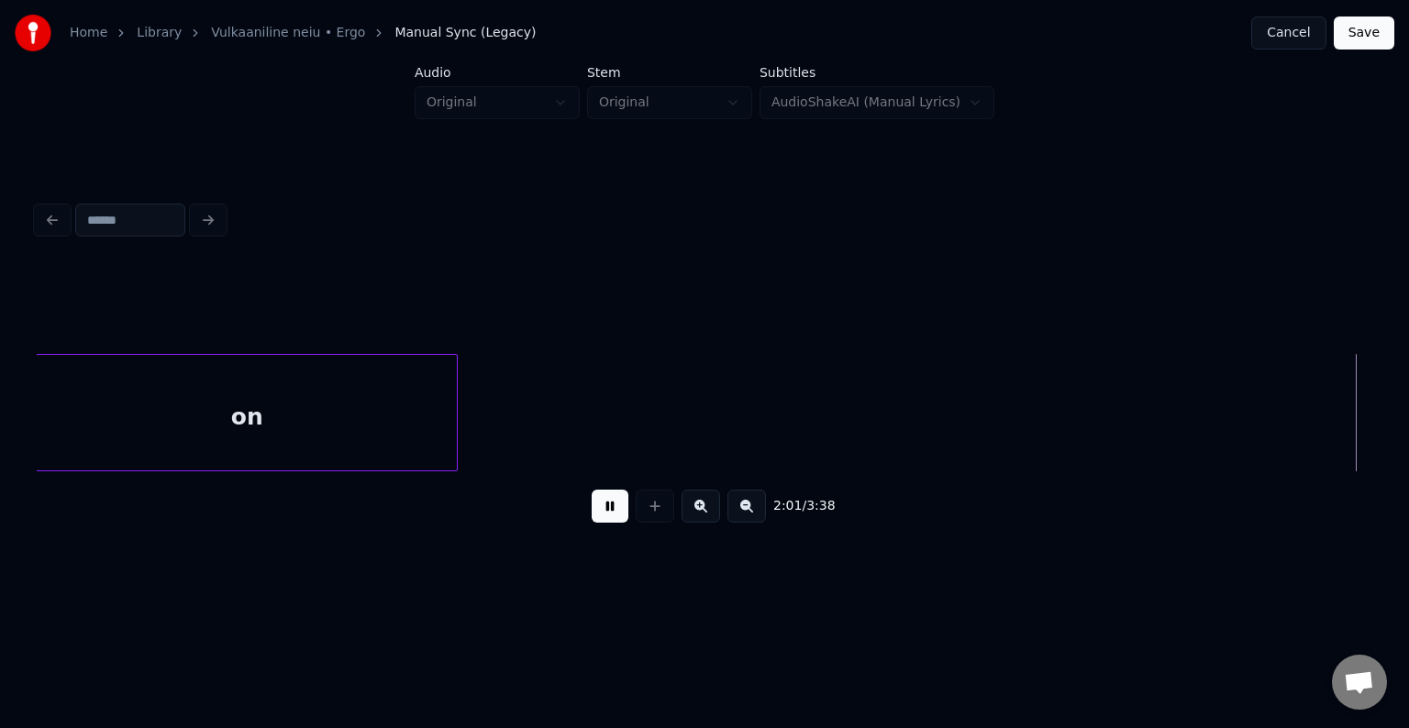
scroll to position [0, 128258]
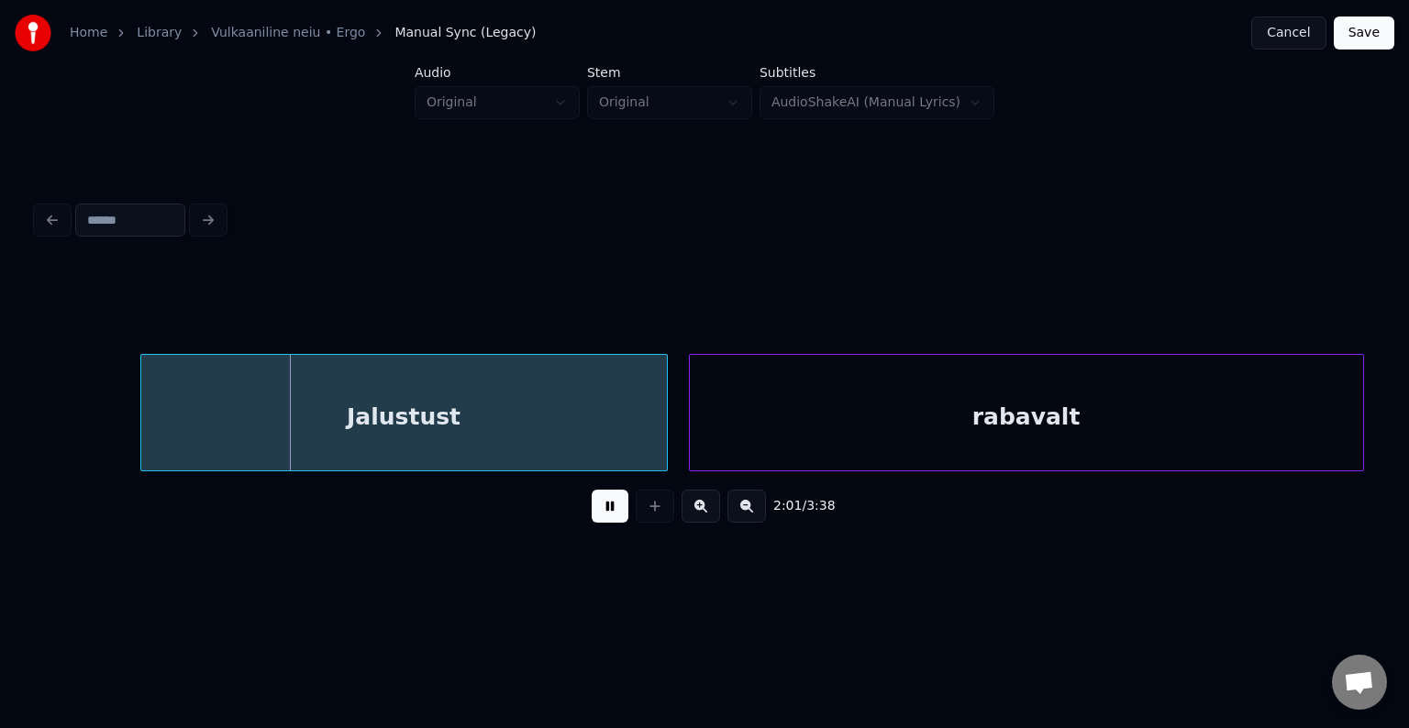
click at [592, 515] on button at bounding box center [610, 506] width 37 height 33
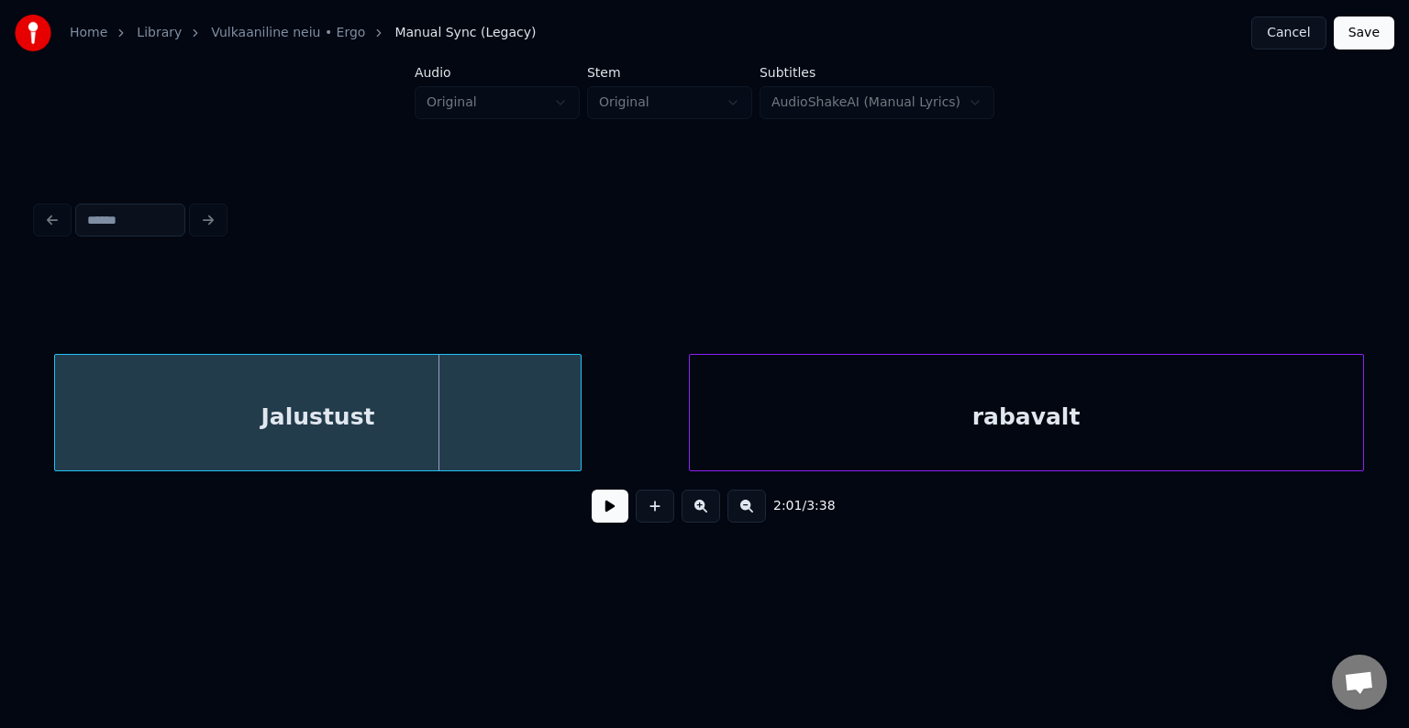
click at [412, 418] on div "Jalustust" at bounding box center [318, 417] width 526 height 125
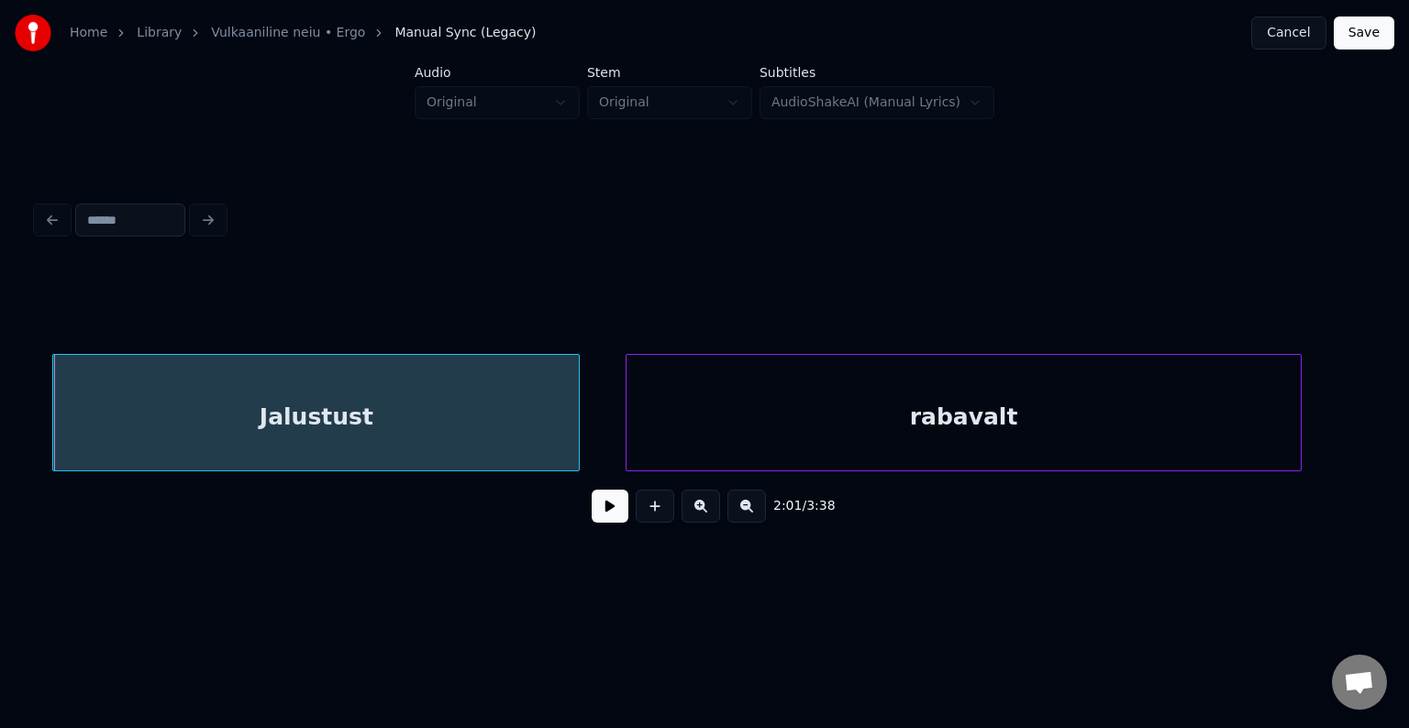
click at [778, 399] on div "rabavalt" at bounding box center [962, 417] width 673 height 125
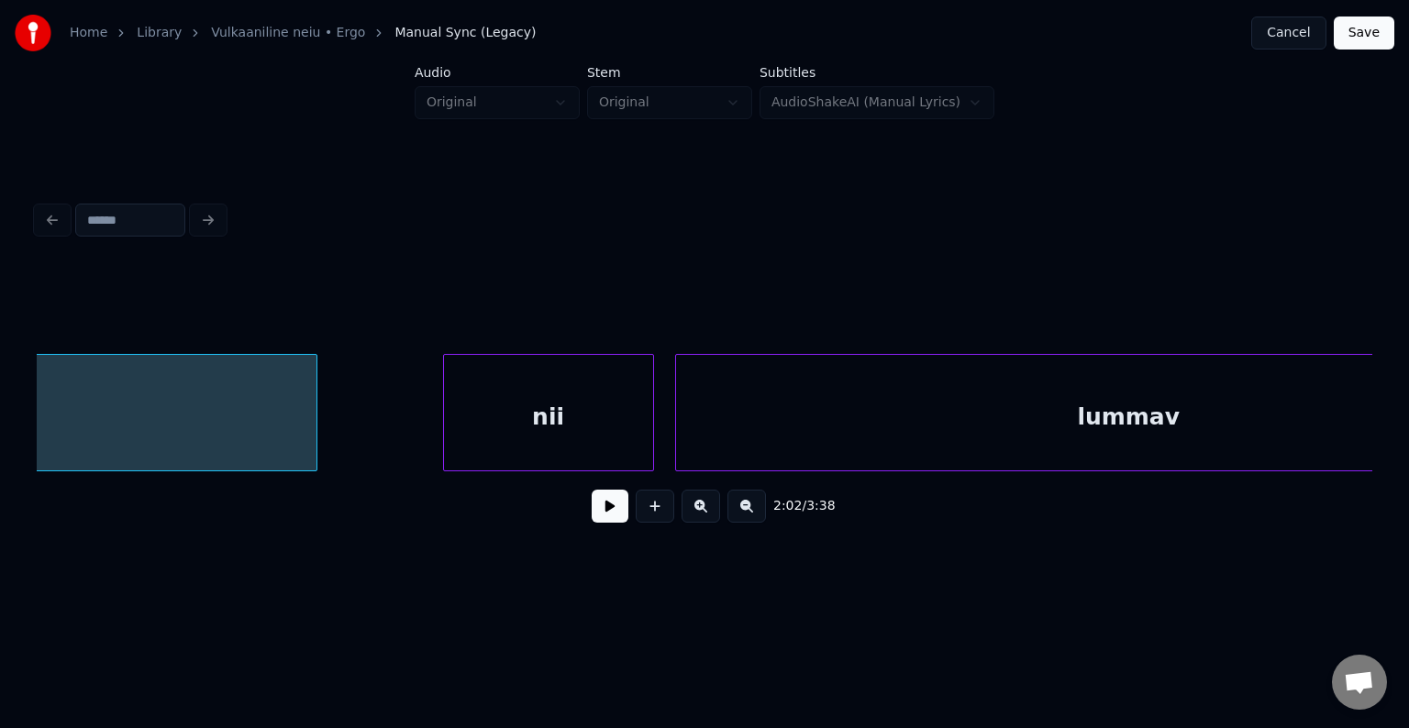
scroll to position [0, 129285]
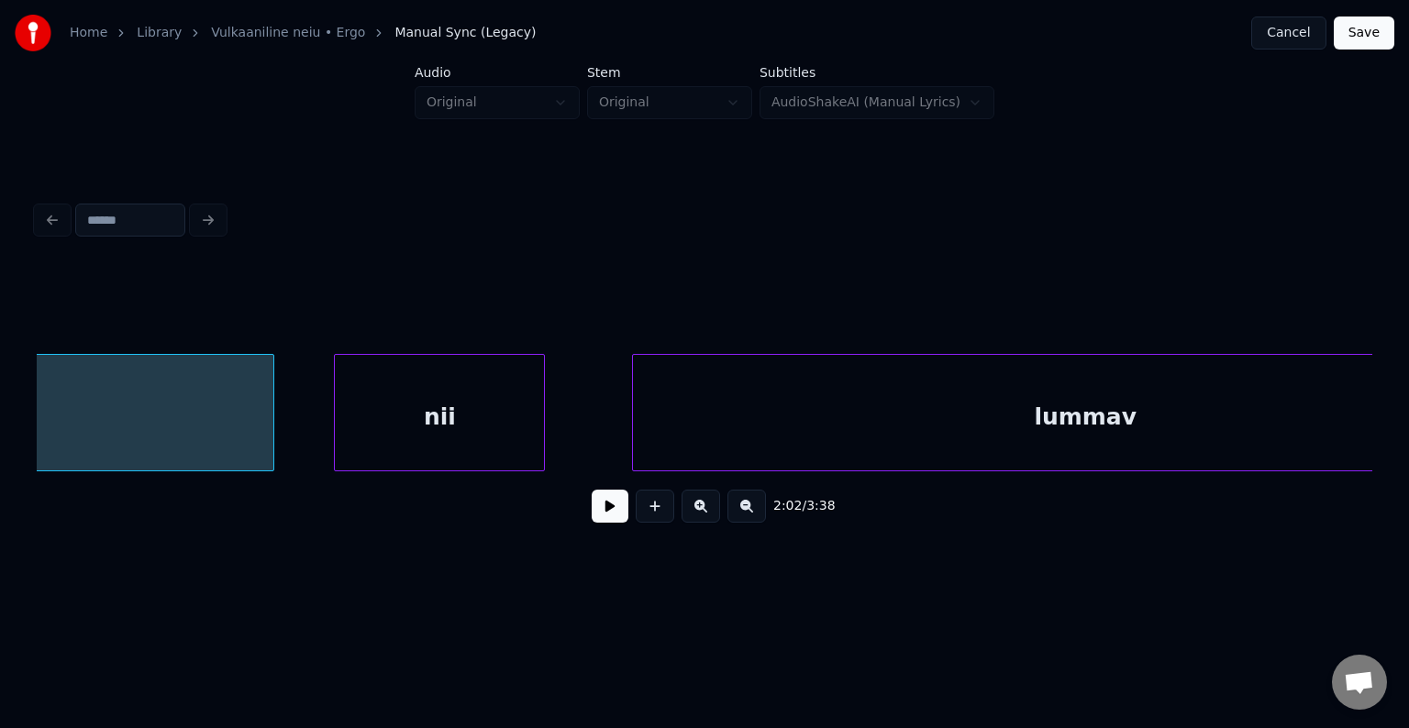
click at [413, 402] on div "nii" at bounding box center [439, 417] width 209 height 125
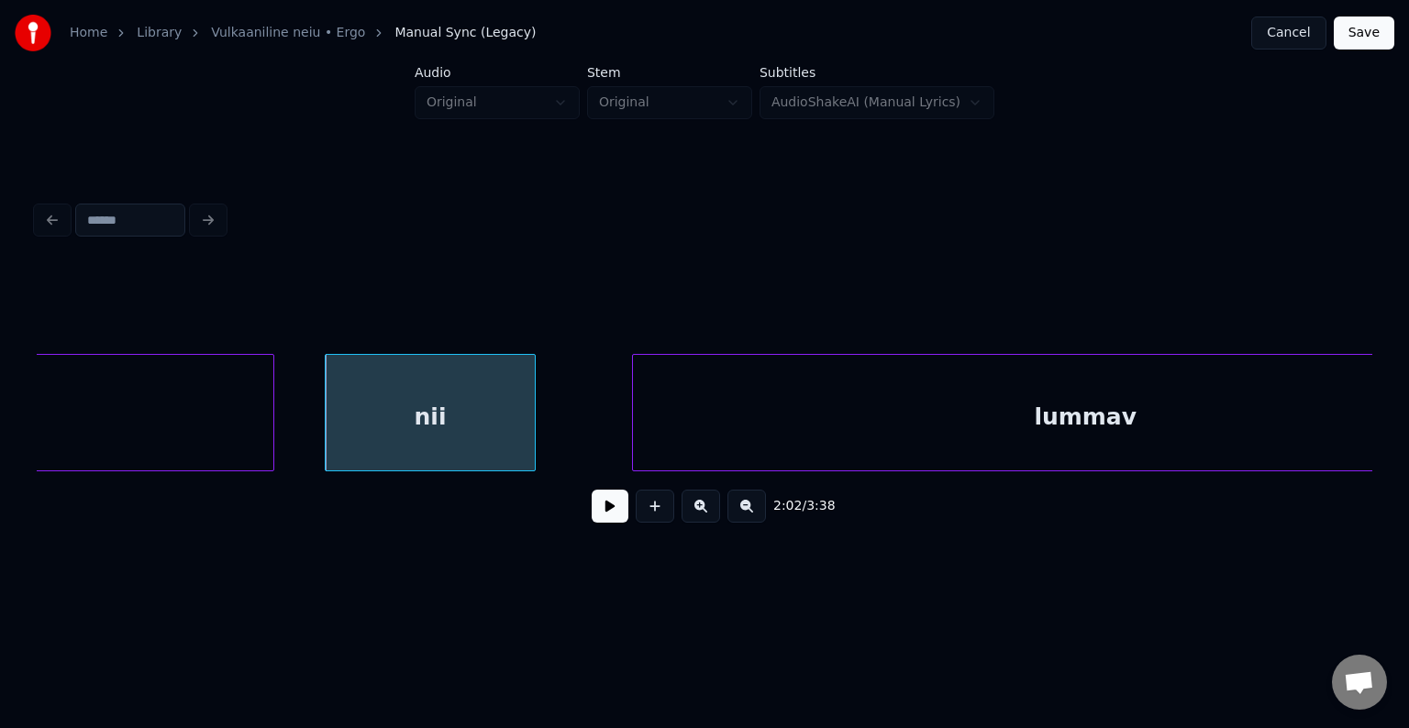
scroll to position [0, 129449]
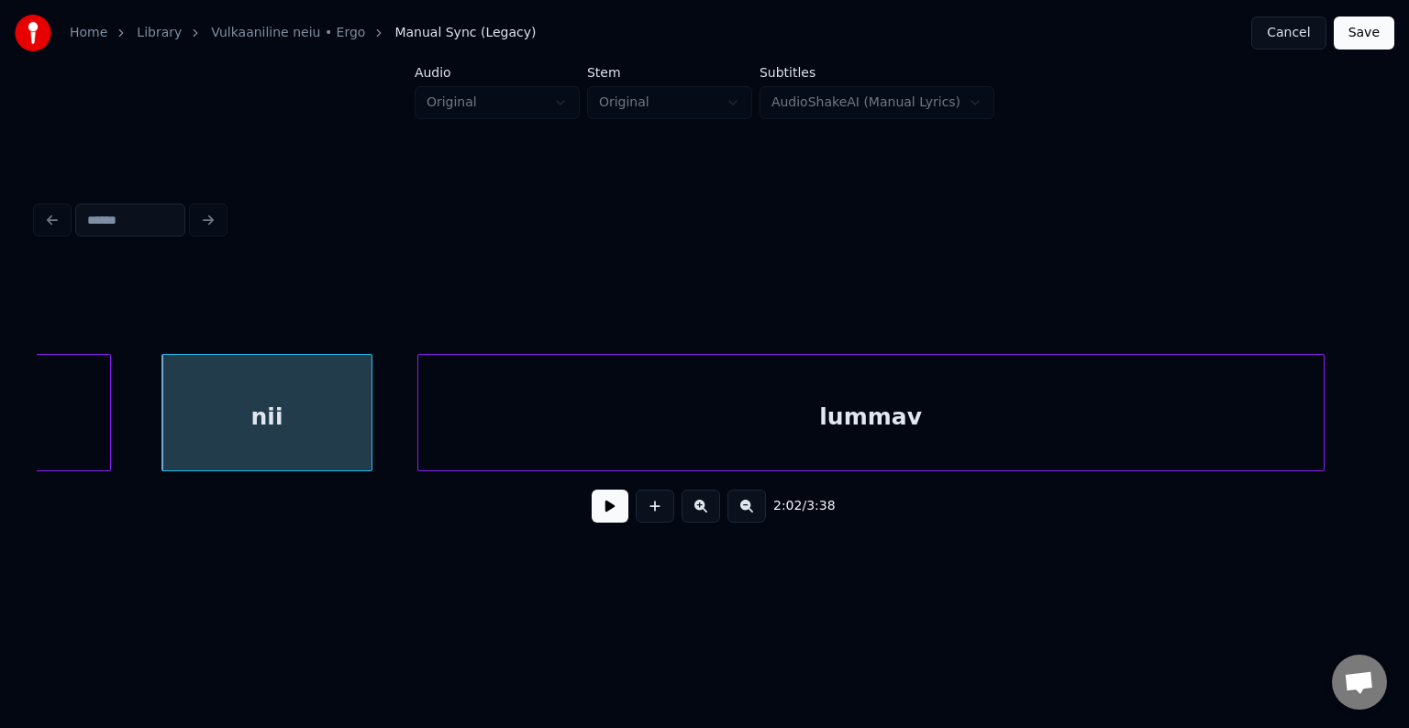
click at [787, 381] on div "lummav" at bounding box center [870, 417] width 905 height 125
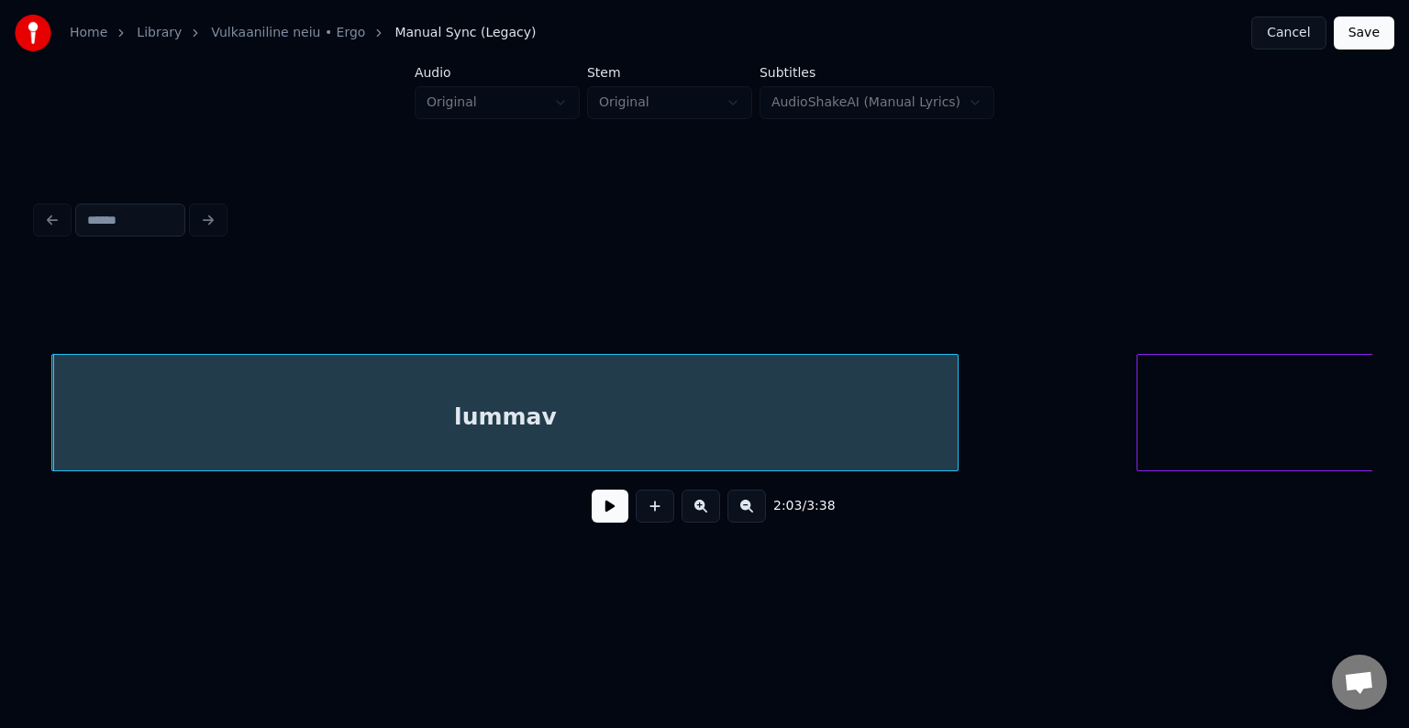
scroll to position [0, 129815]
click at [654, 416] on div "lummav" at bounding box center [503, 417] width 905 height 125
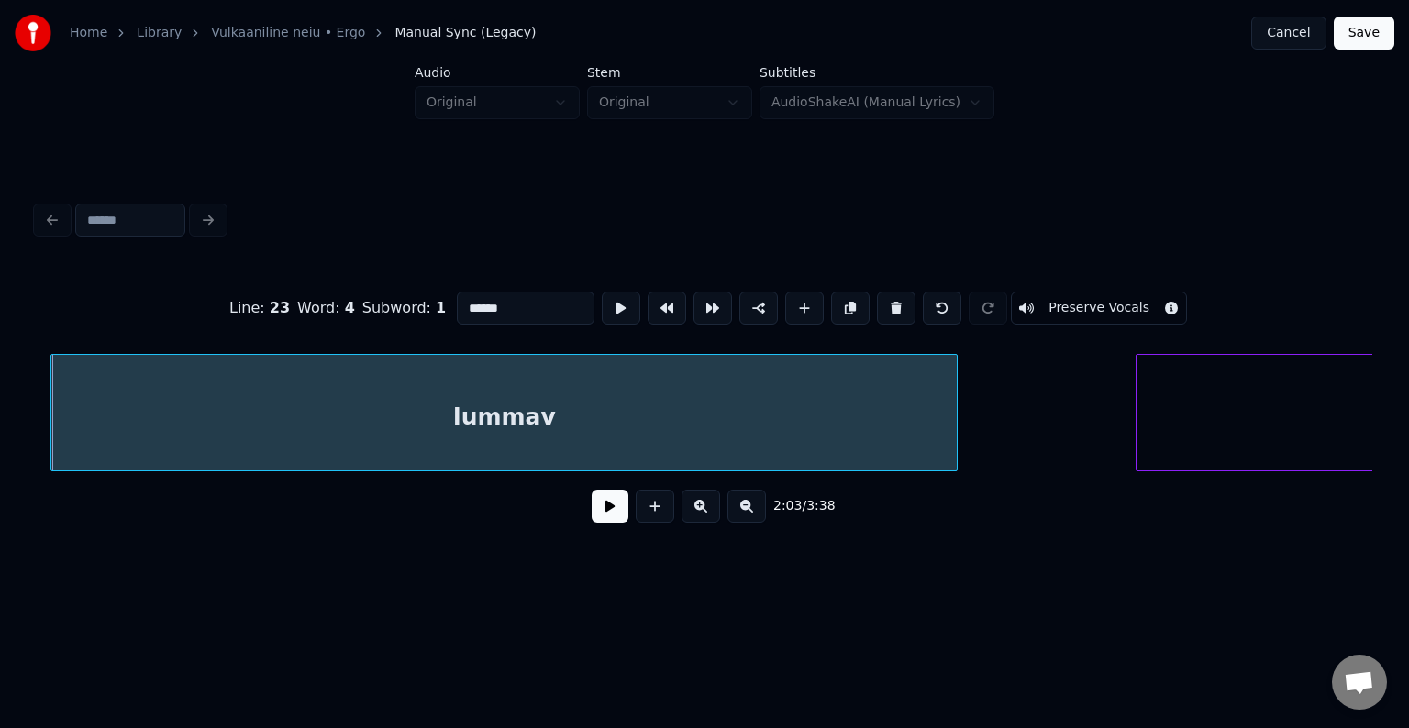
click at [602, 514] on button at bounding box center [610, 506] width 37 height 33
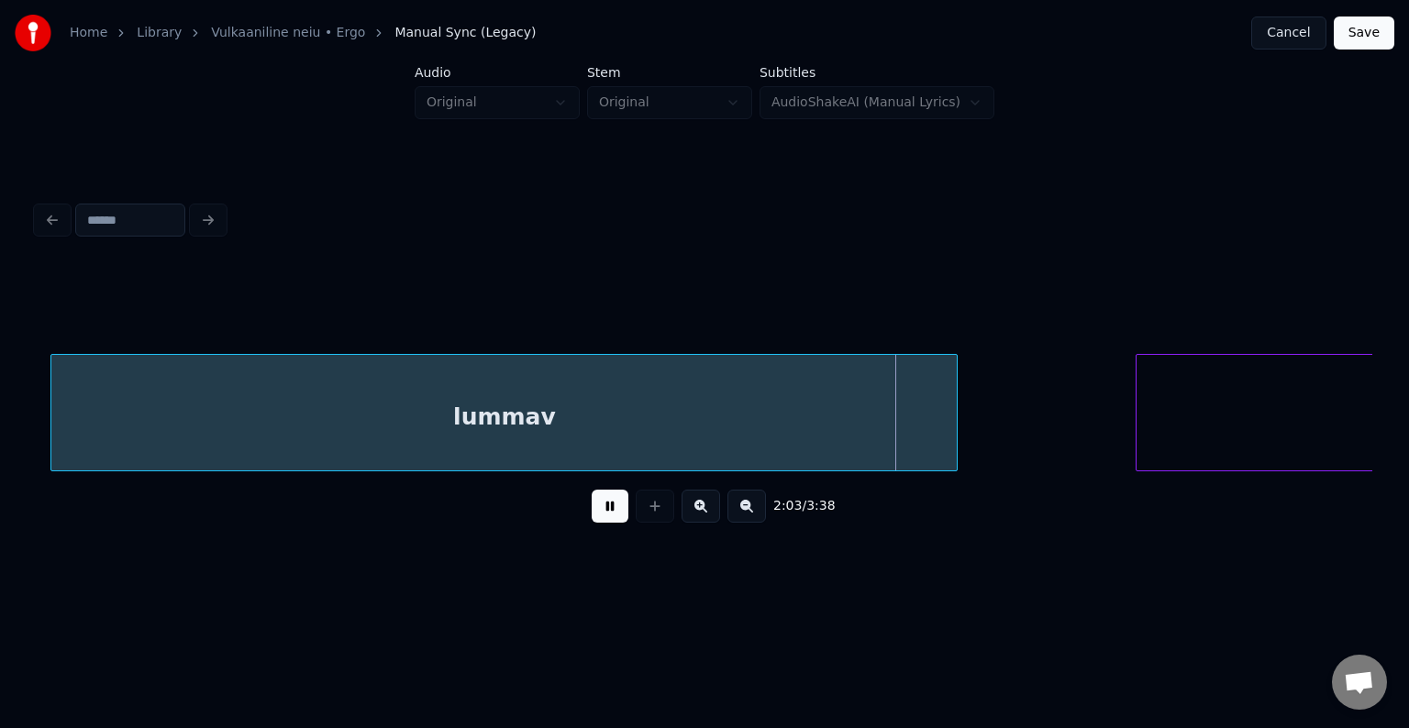
click at [602, 514] on button at bounding box center [610, 506] width 37 height 33
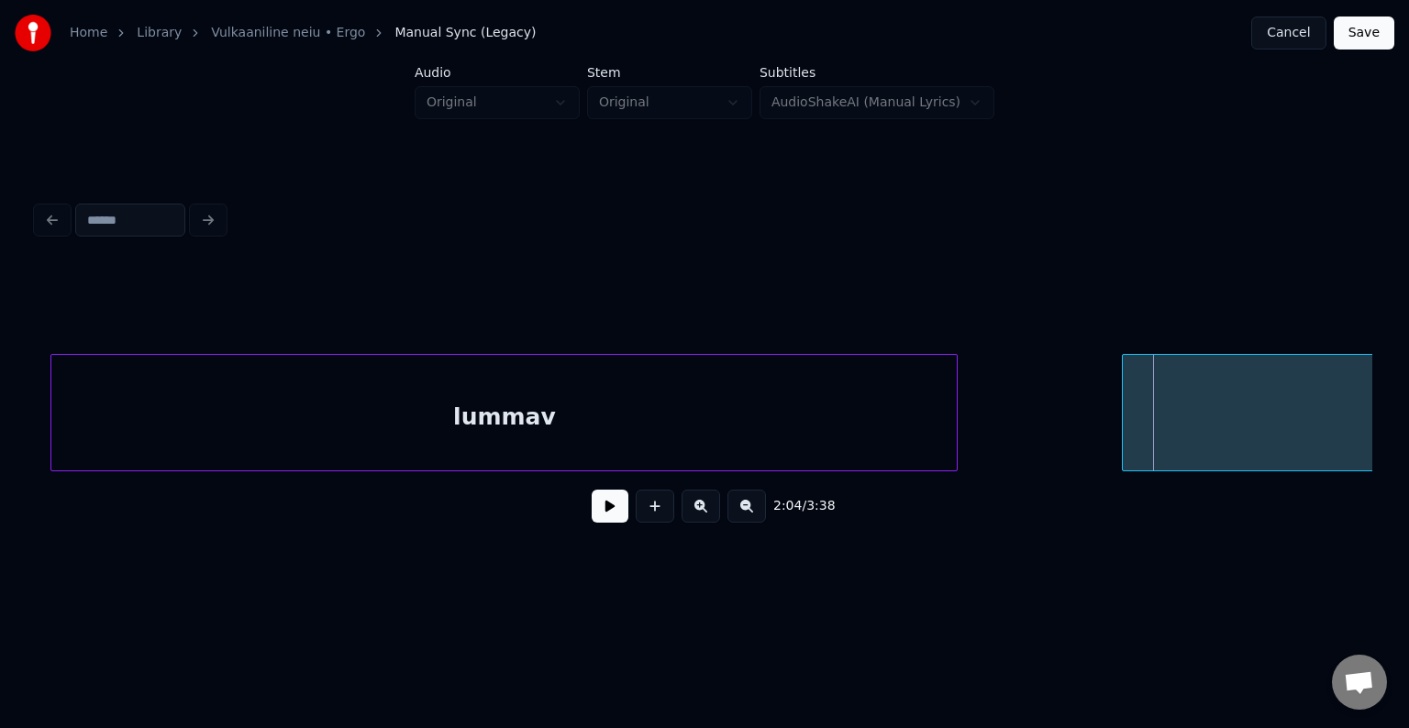
scroll to position [0, 130142]
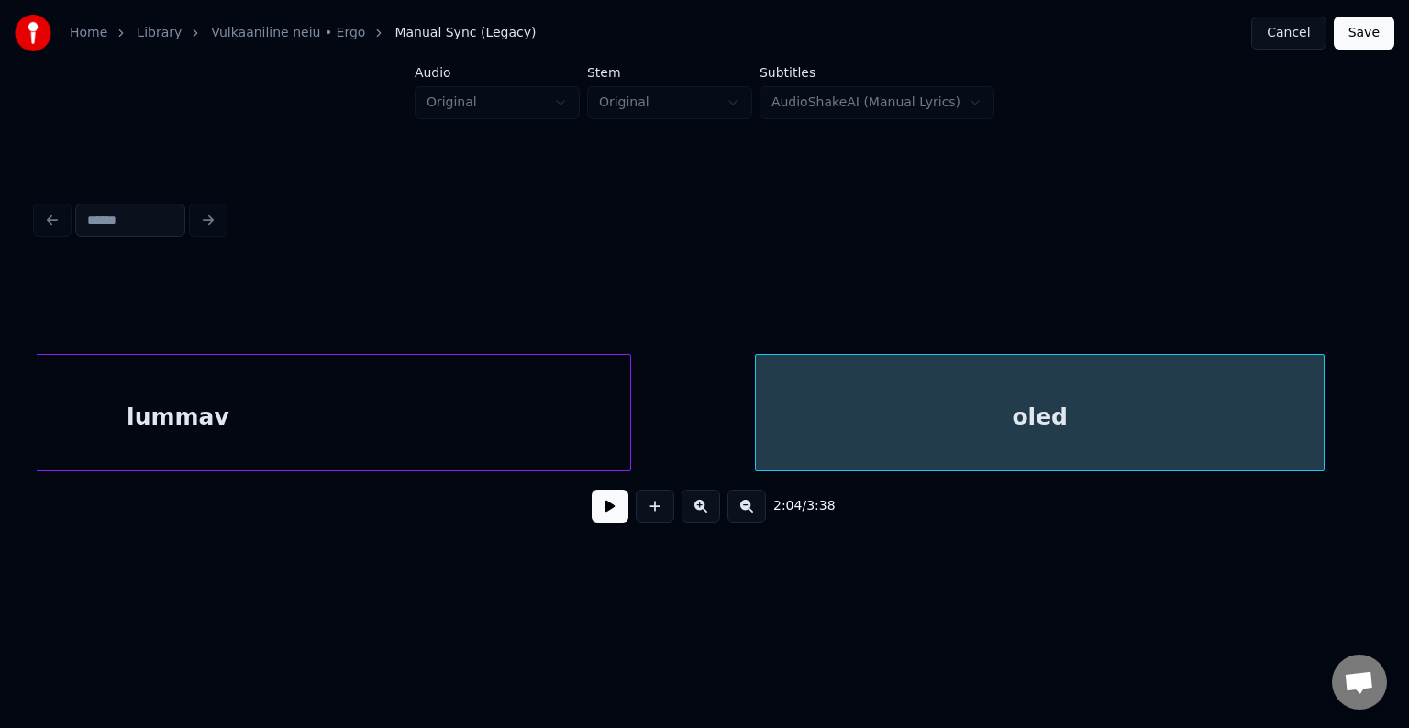
click at [1180, 425] on div "oled" at bounding box center [1040, 417] width 568 height 125
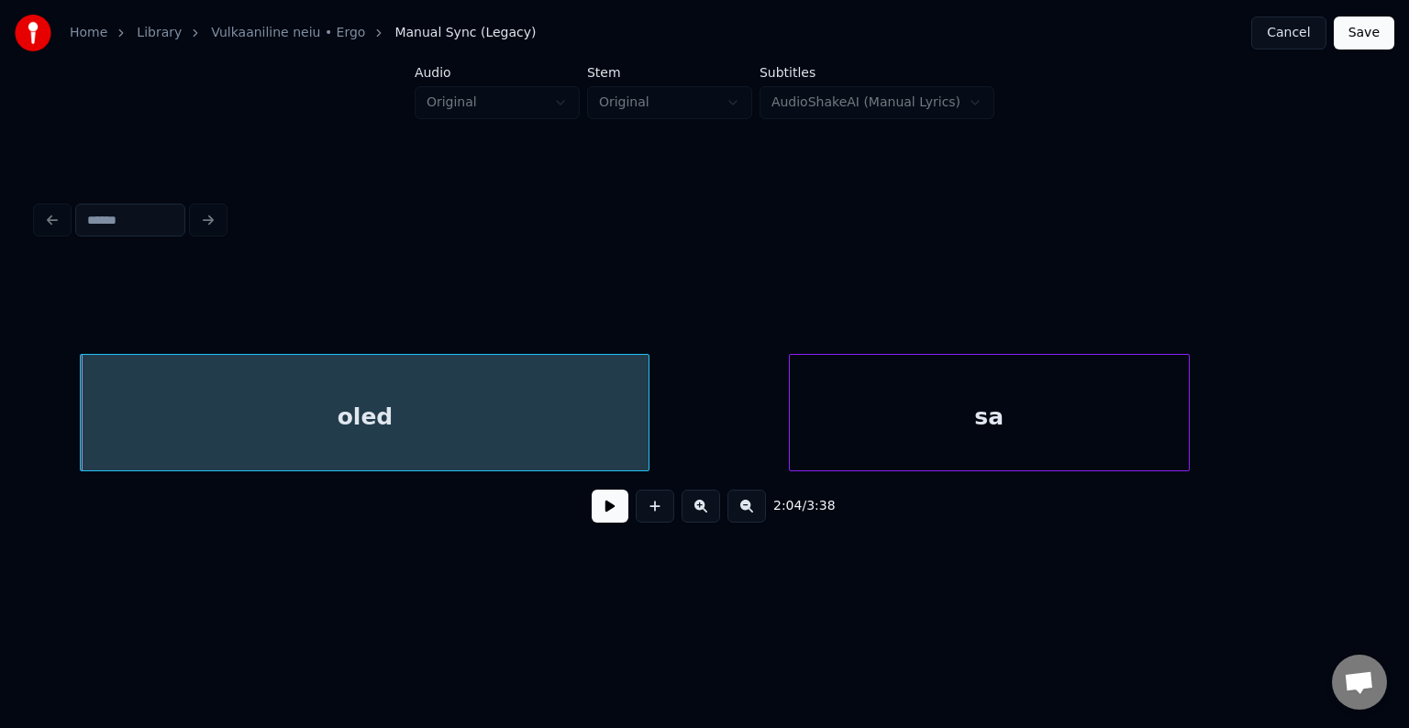
scroll to position [0, 130839]
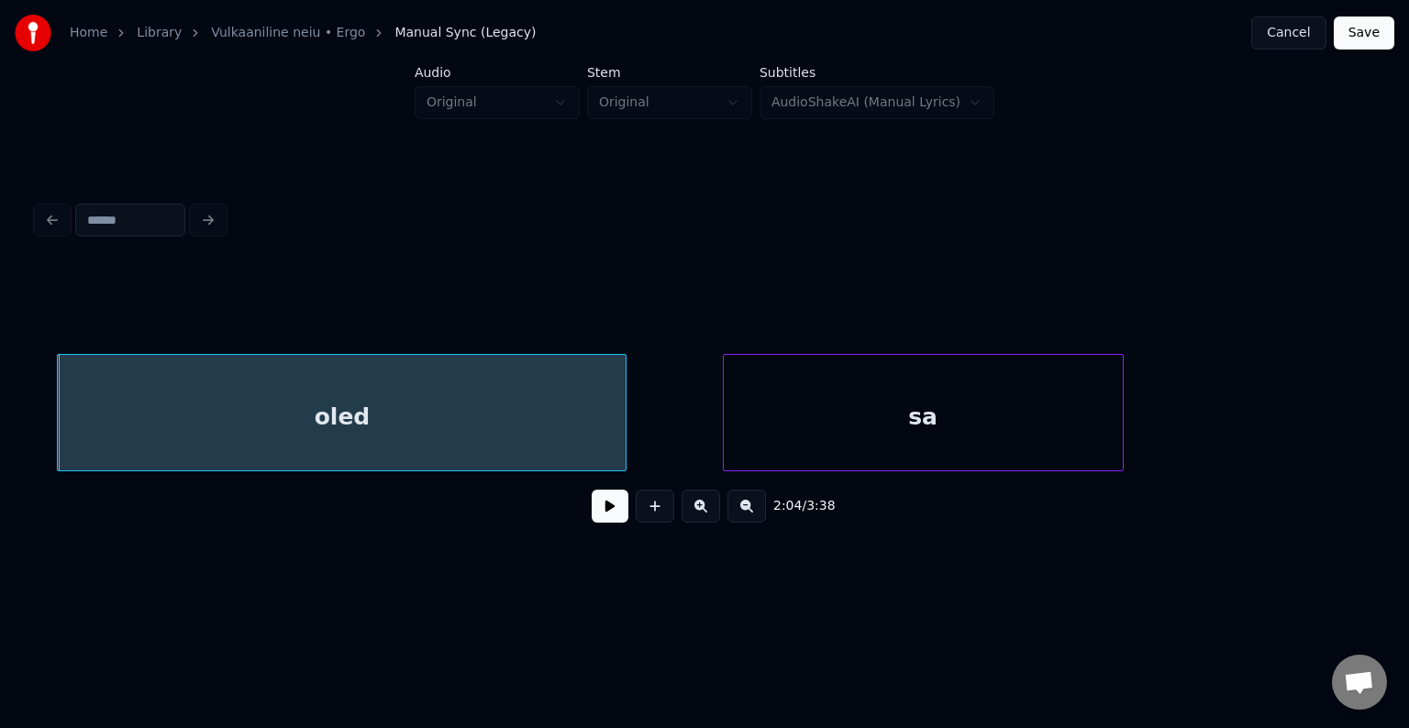
click at [862, 410] on div "sa" at bounding box center [923, 417] width 399 height 125
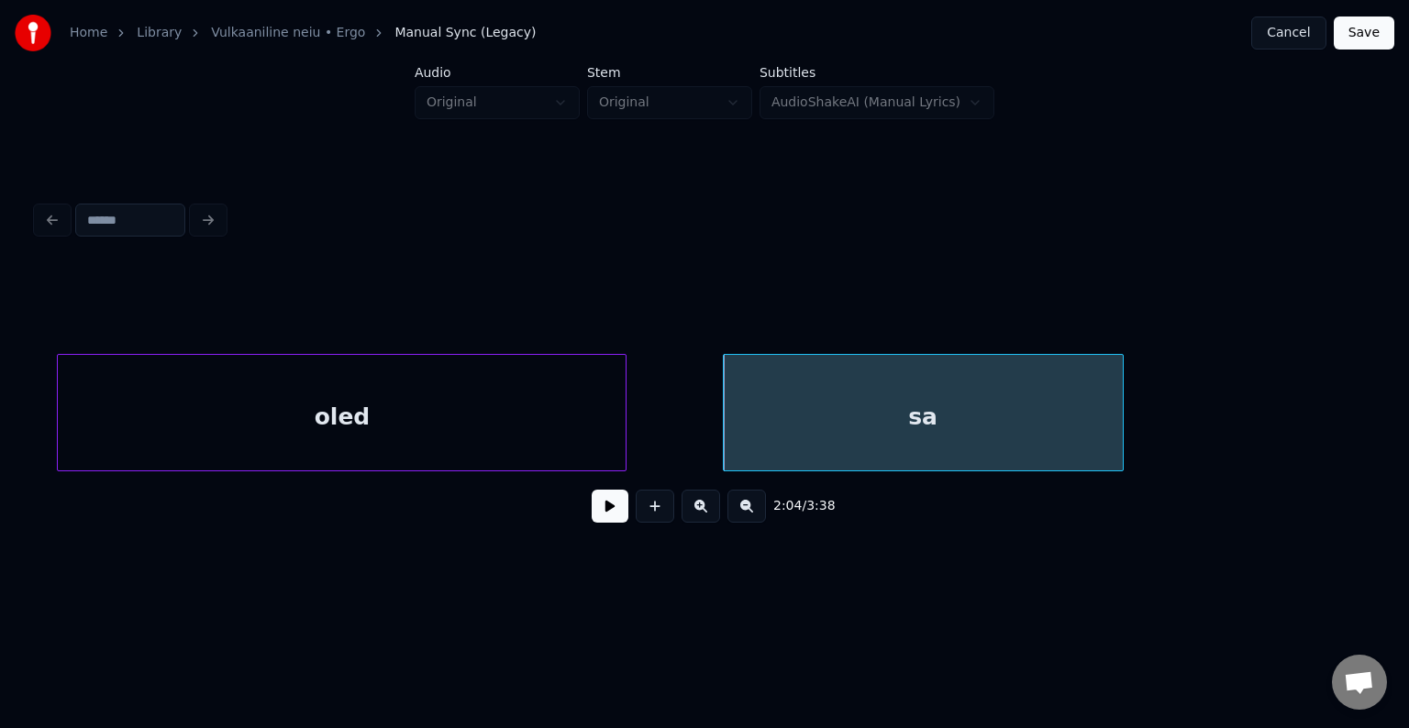
click at [357, 433] on div "oled" at bounding box center [342, 417] width 568 height 125
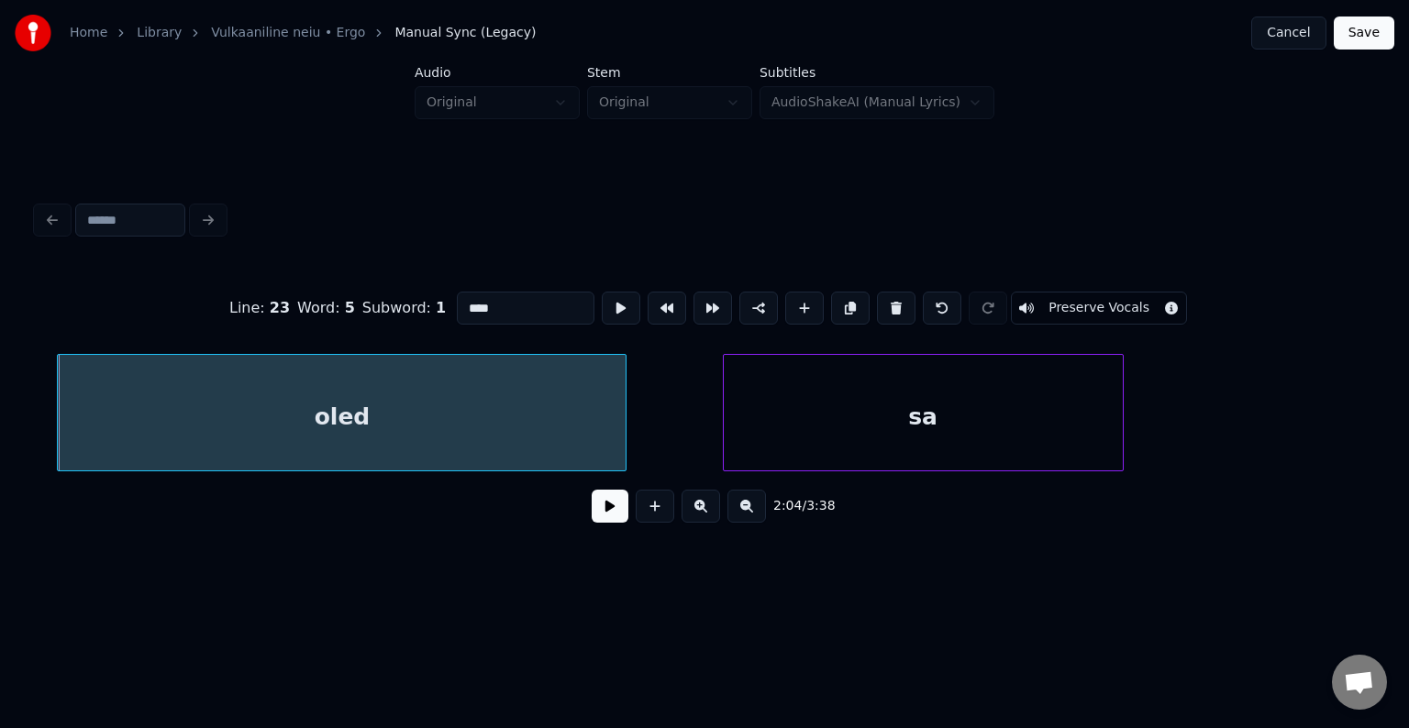
click at [615, 526] on div "2:04 / 3:38" at bounding box center [704, 506] width 1306 height 40
click at [608, 520] on button at bounding box center [610, 506] width 37 height 33
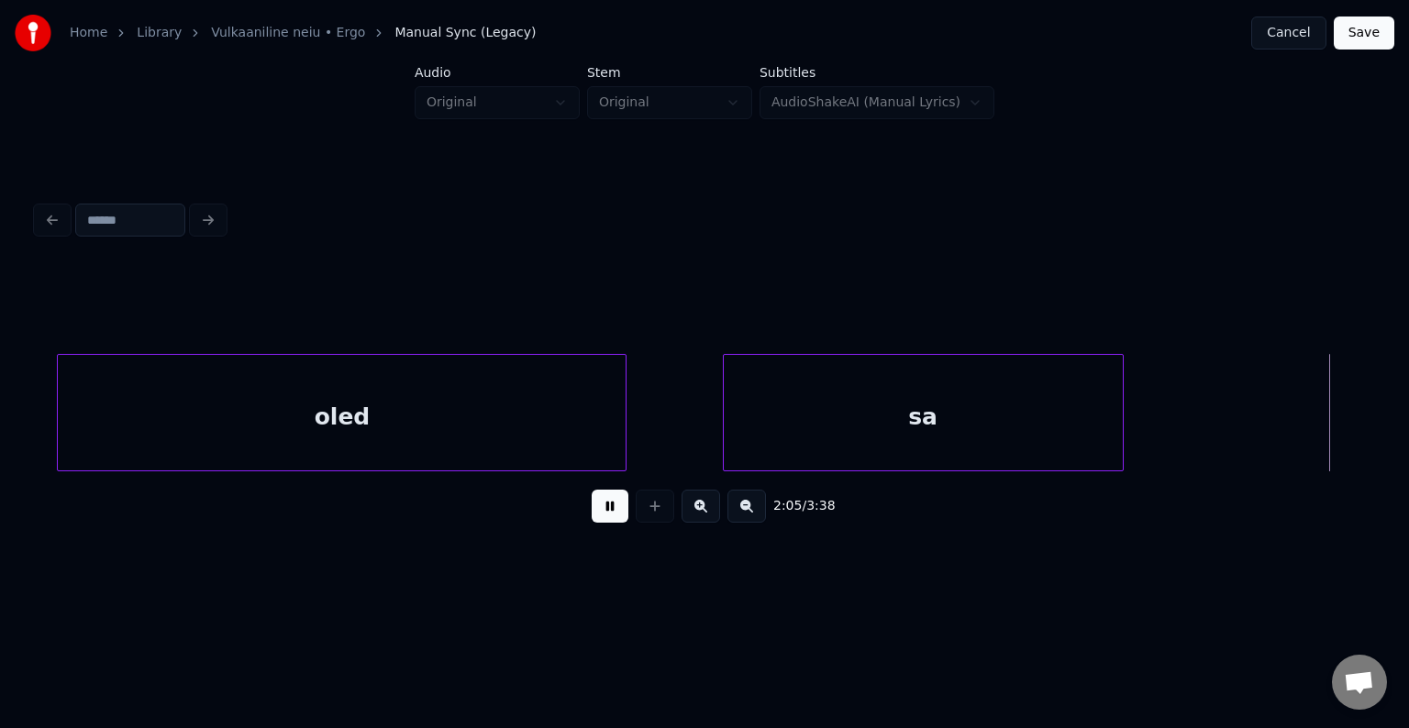
scroll to position [0, 132186]
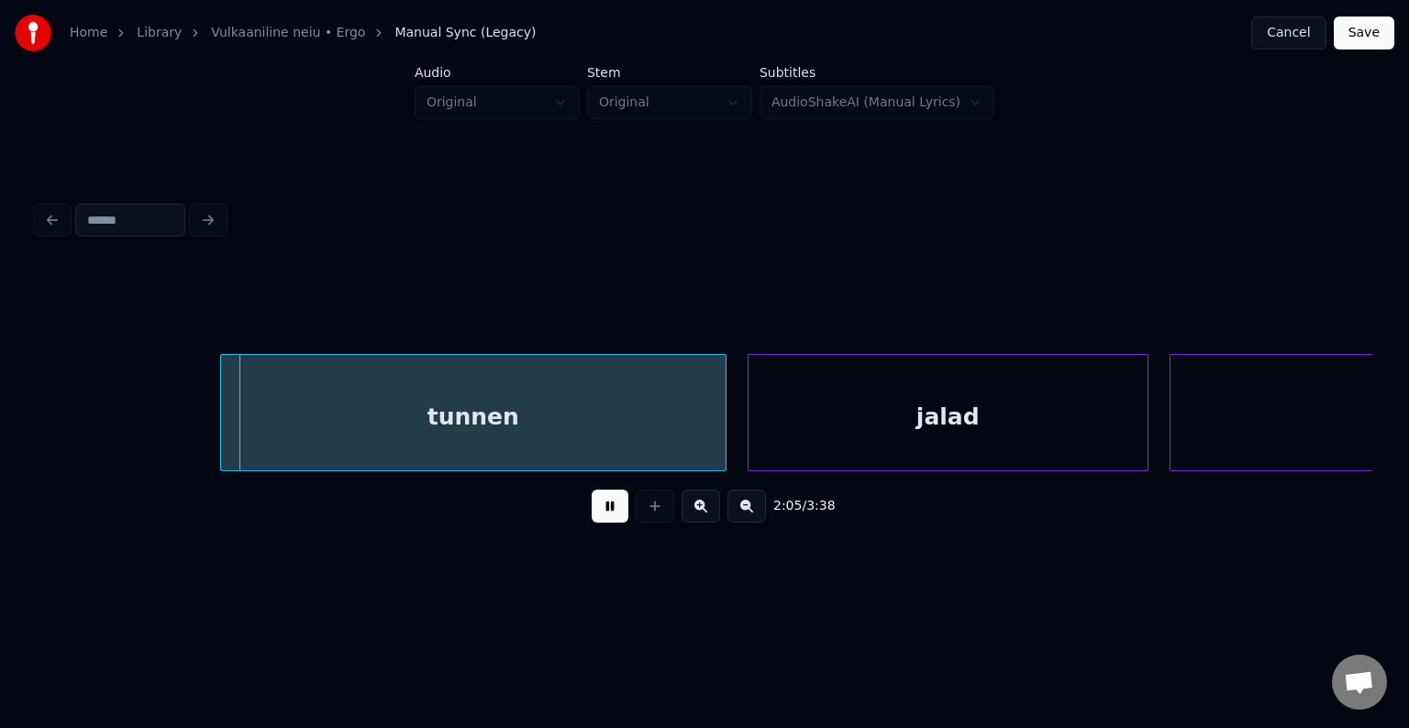
click at [608, 520] on button at bounding box center [610, 506] width 37 height 33
click at [517, 444] on div "tunnen" at bounding box center [437, 417] width 504 height 125
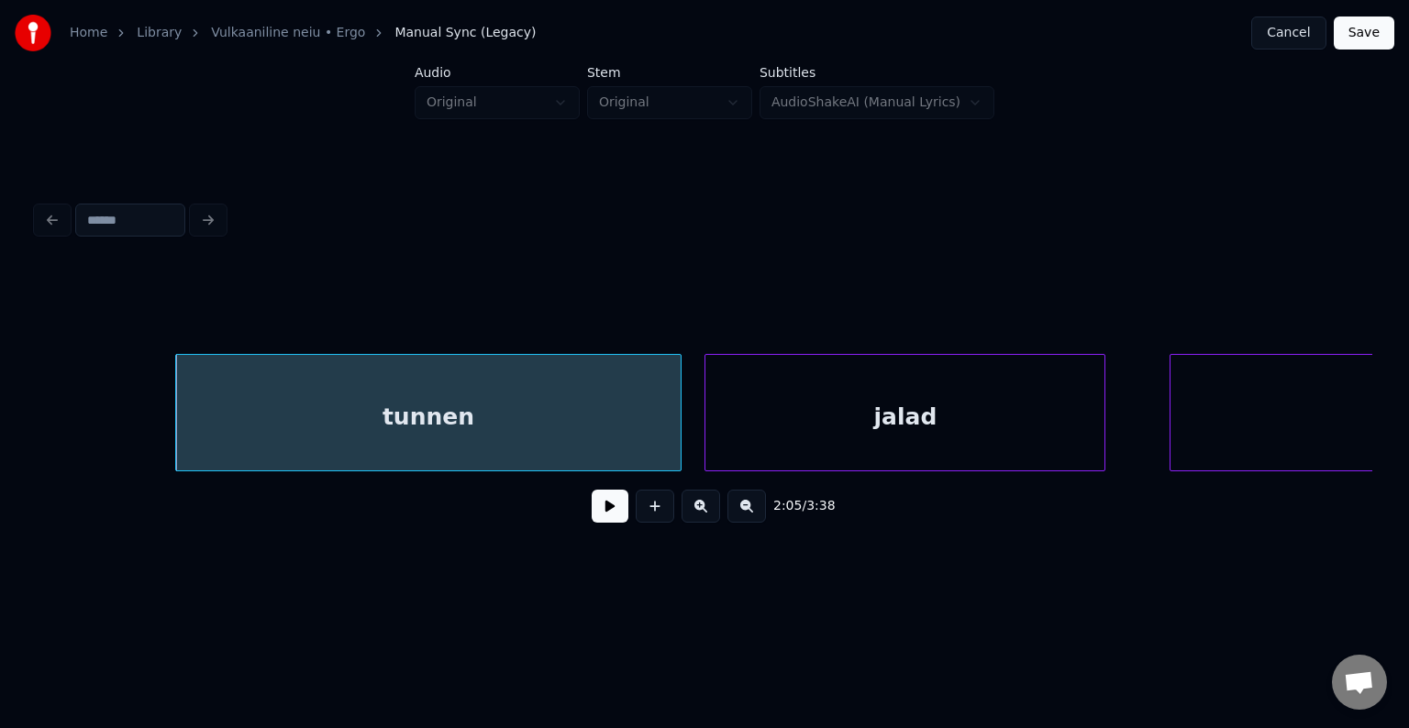
click at [869, 401] on div "jalad" at bounding box center [904, 417] width 399 height 125
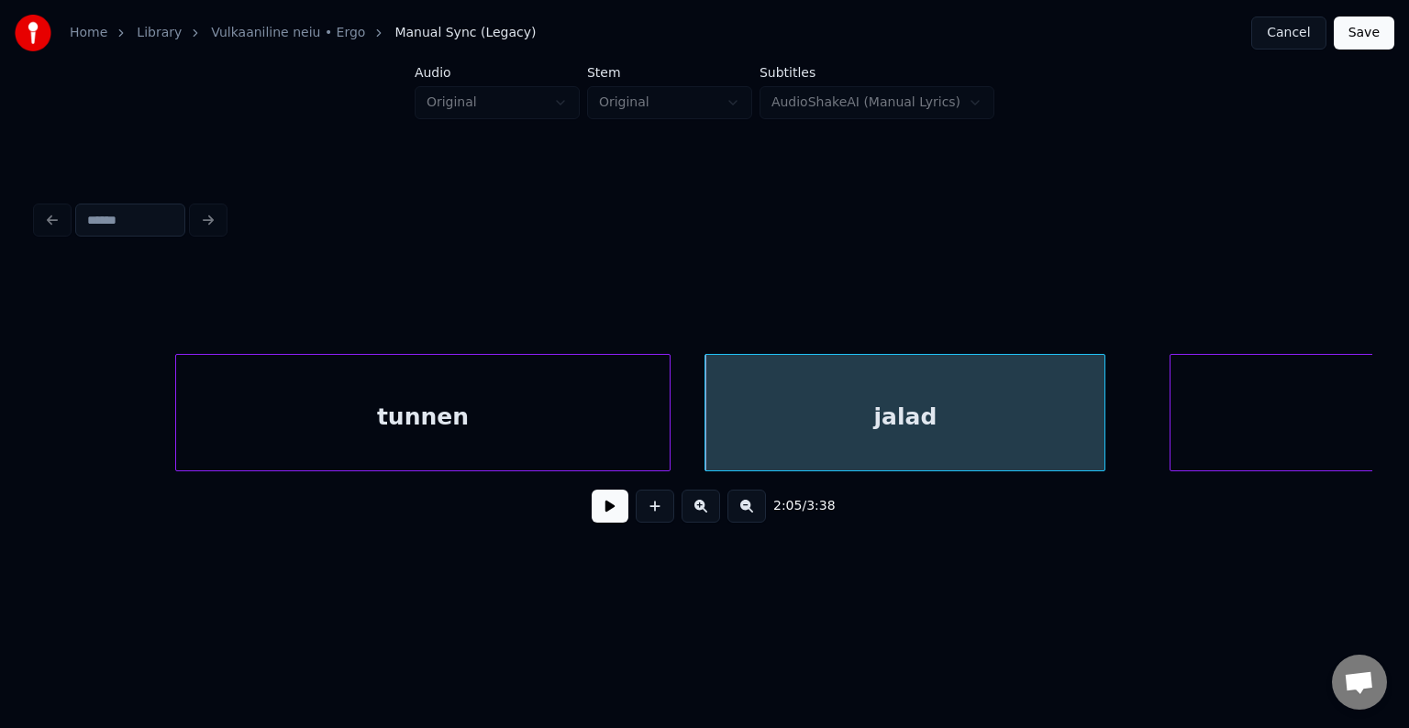
click at [664, 396] on div at bounding box center [667, 413] width 6 height 116
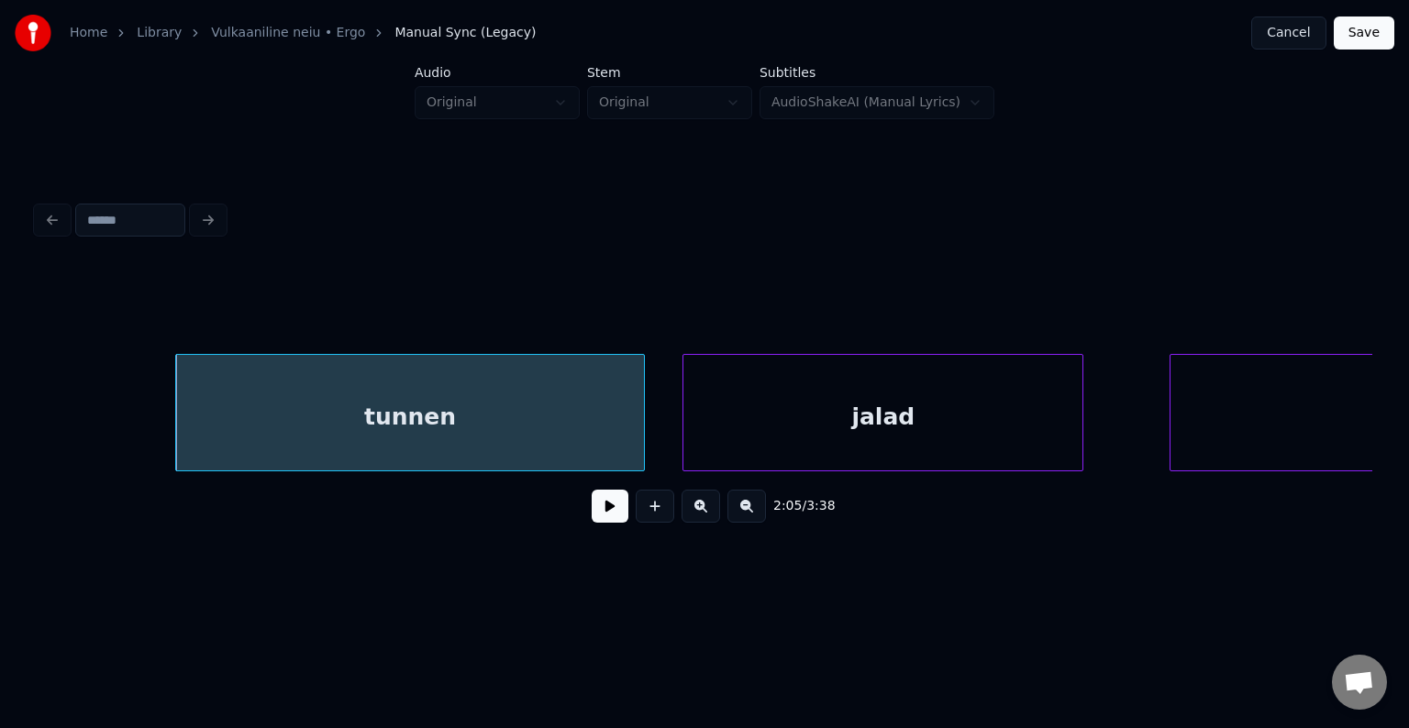
click at [783, 404] on div "jalad" at bounding box center [882, 417] width 399 height 125
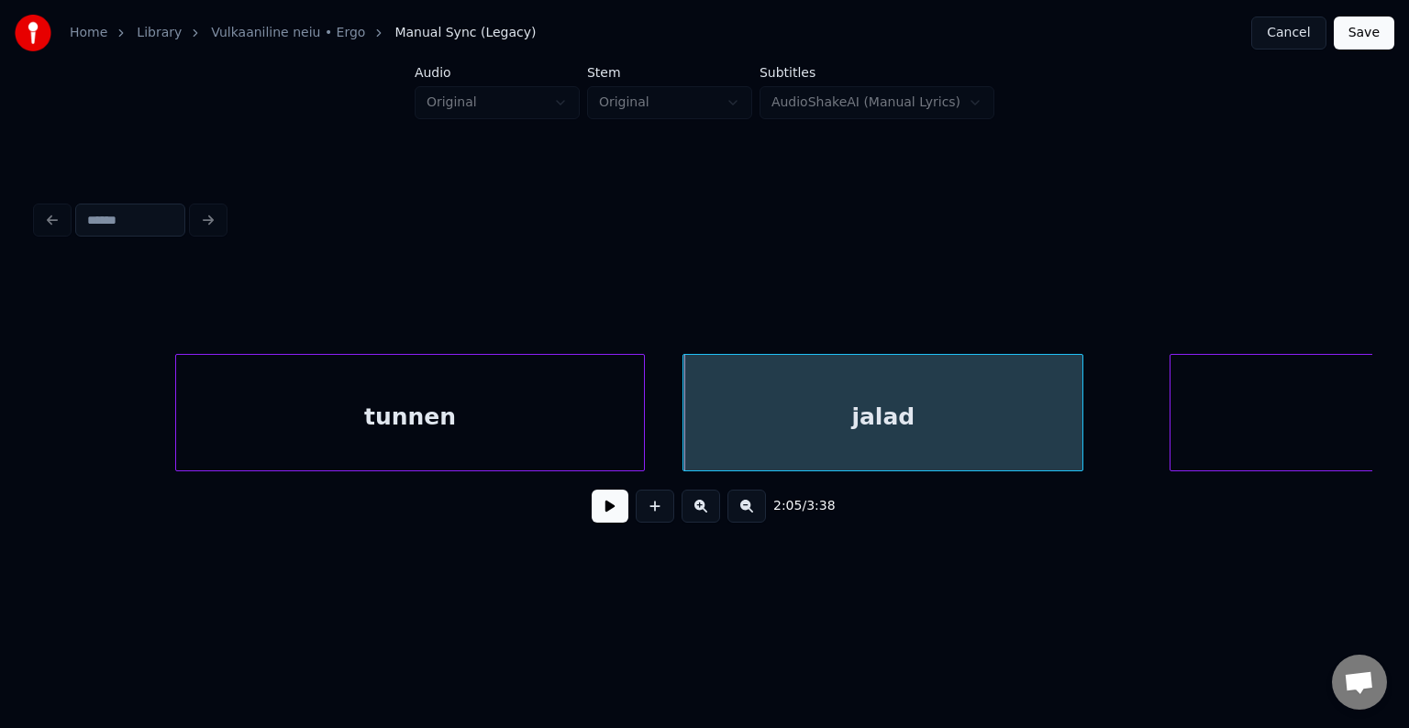
scroll to position [0, 132549]
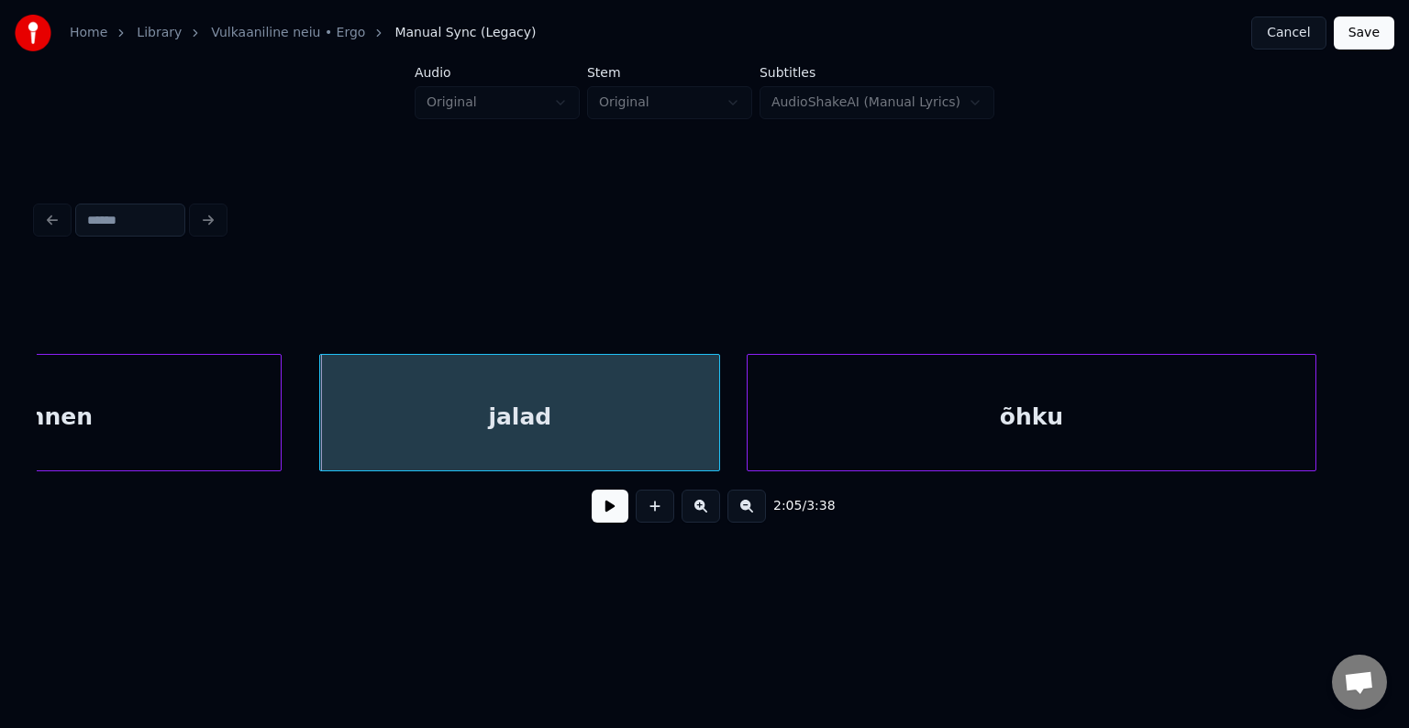
click at [1199, 407] on div "õhku" at bounding box center [1031, 417] width 568 height 125
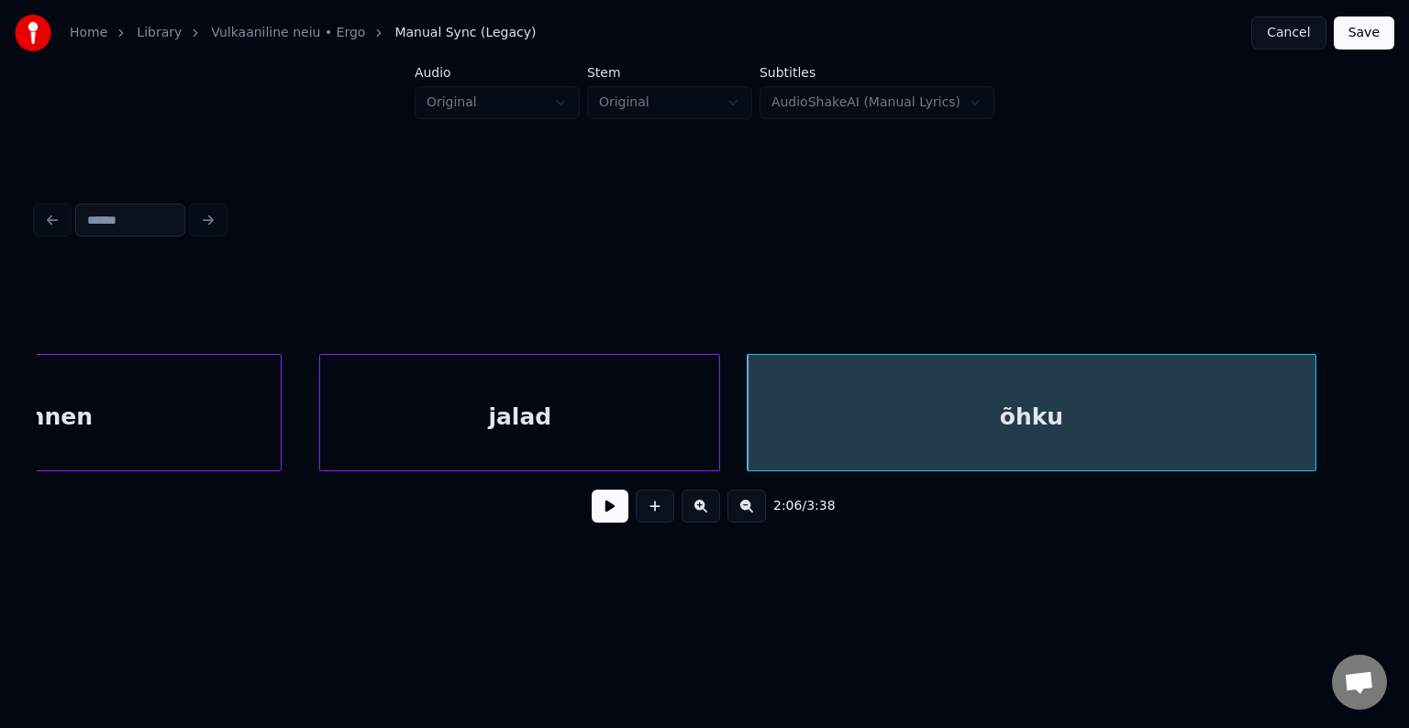
click at [615, 416] on div "jalad" at bounding box center [519, 417] width 399 height 125
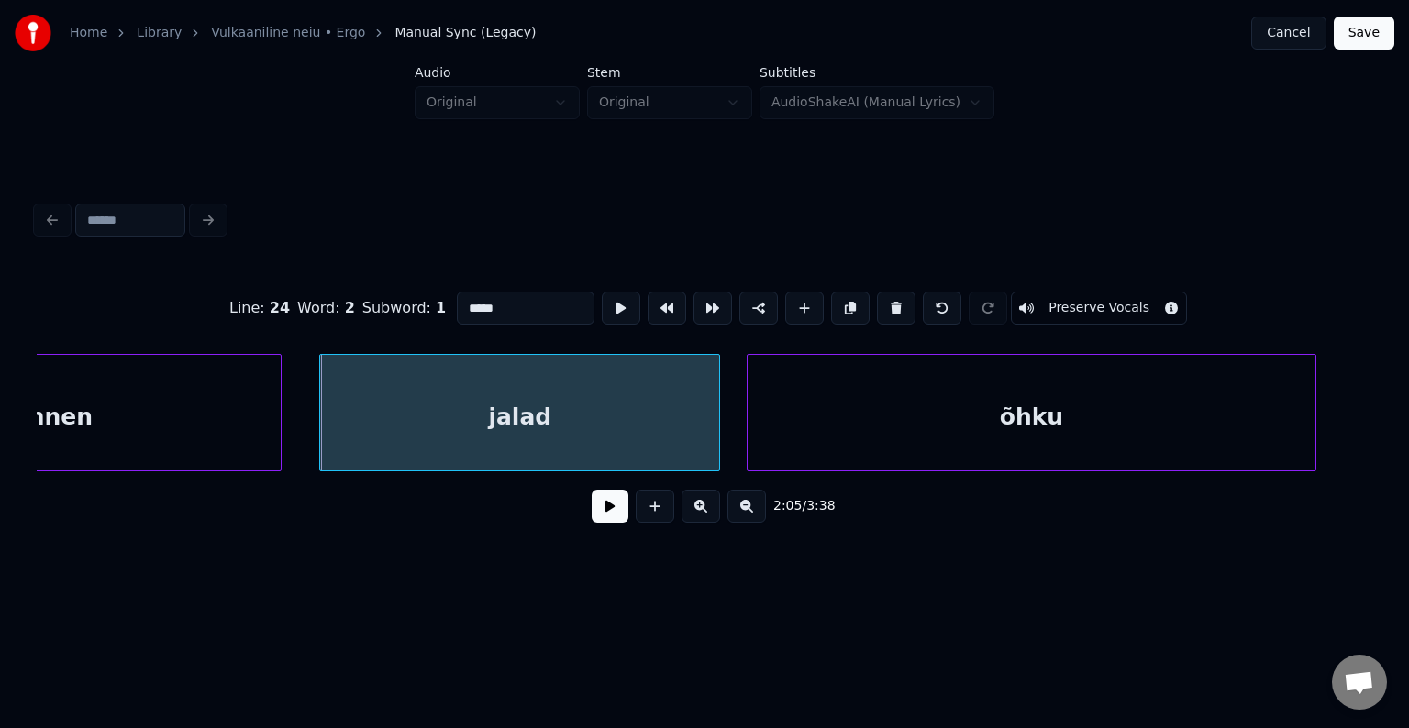
click at [601, 511] on button at bounding box center [610, 506] width 37 height 33
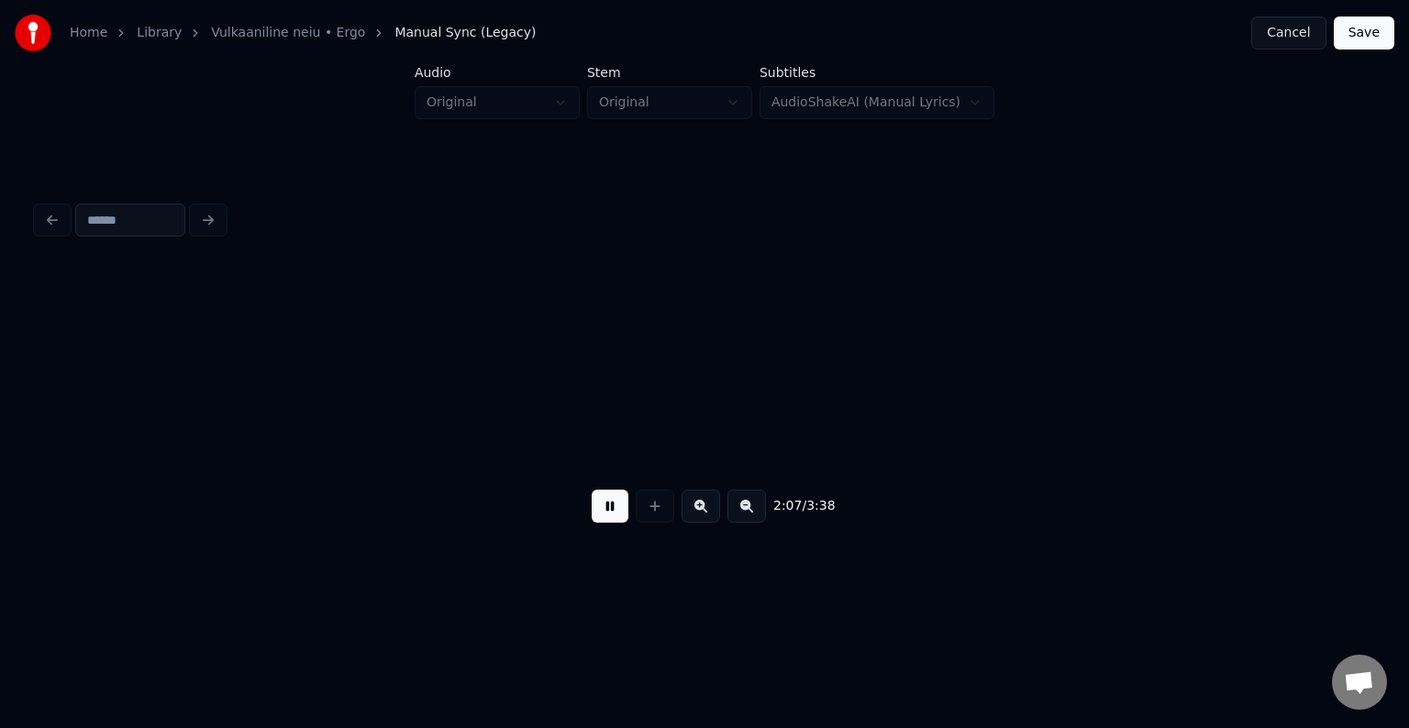
scroll to position [0, 133894]
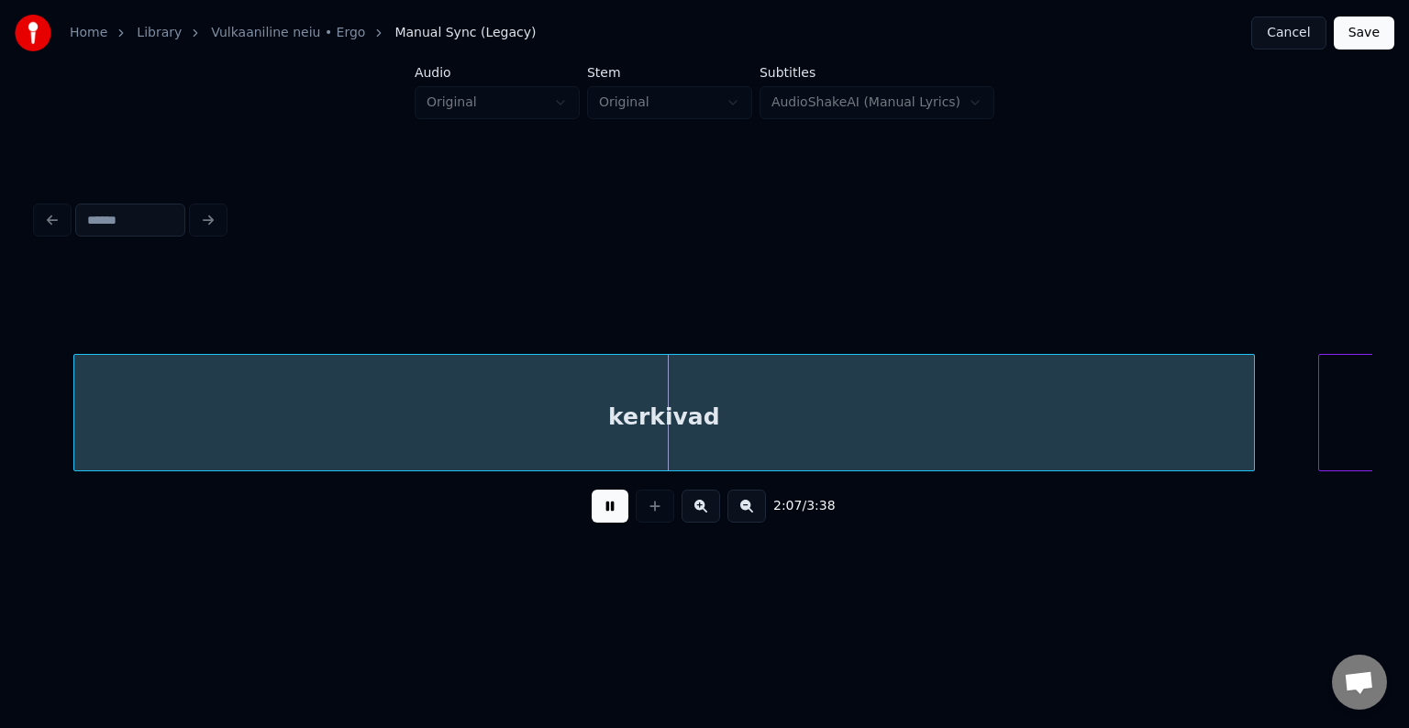
click at [601, 511] on button at bounding box center [610, 506] width 37 height 33
click at [598, 415] on div "kerkivad" at bounding box center [627, 417] width 1179 height 125
click at [1218, 402] on div "kerkivad" at bounding box center [628, 412] width 1181 height 117
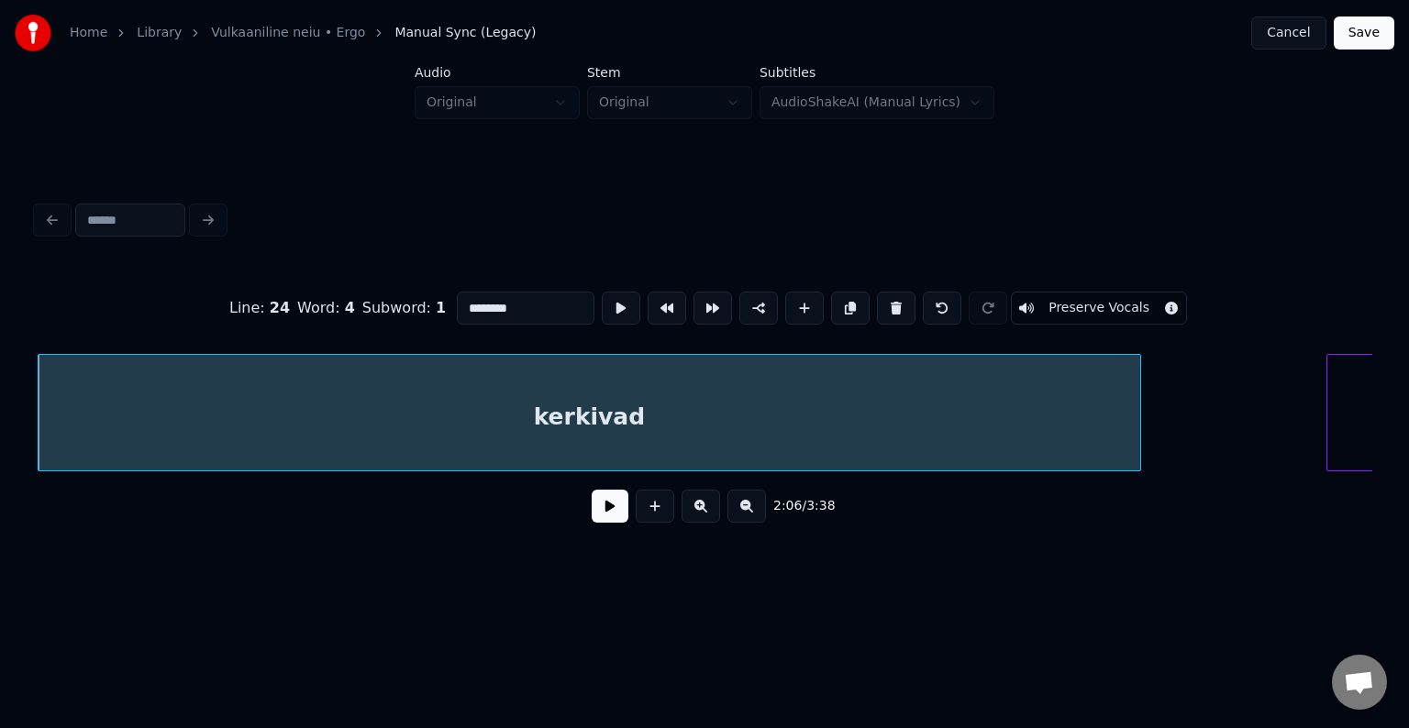
click at [1134, 431] on div at bounding box center [1137, 413] width 6 height 116
click at [1372, 470] on div "Line : 24 Word : 4 Subword : 1 ******** Preserve Vocals 2:06 / 3:38" at bounding box center [704, 366] width 1350 height 363
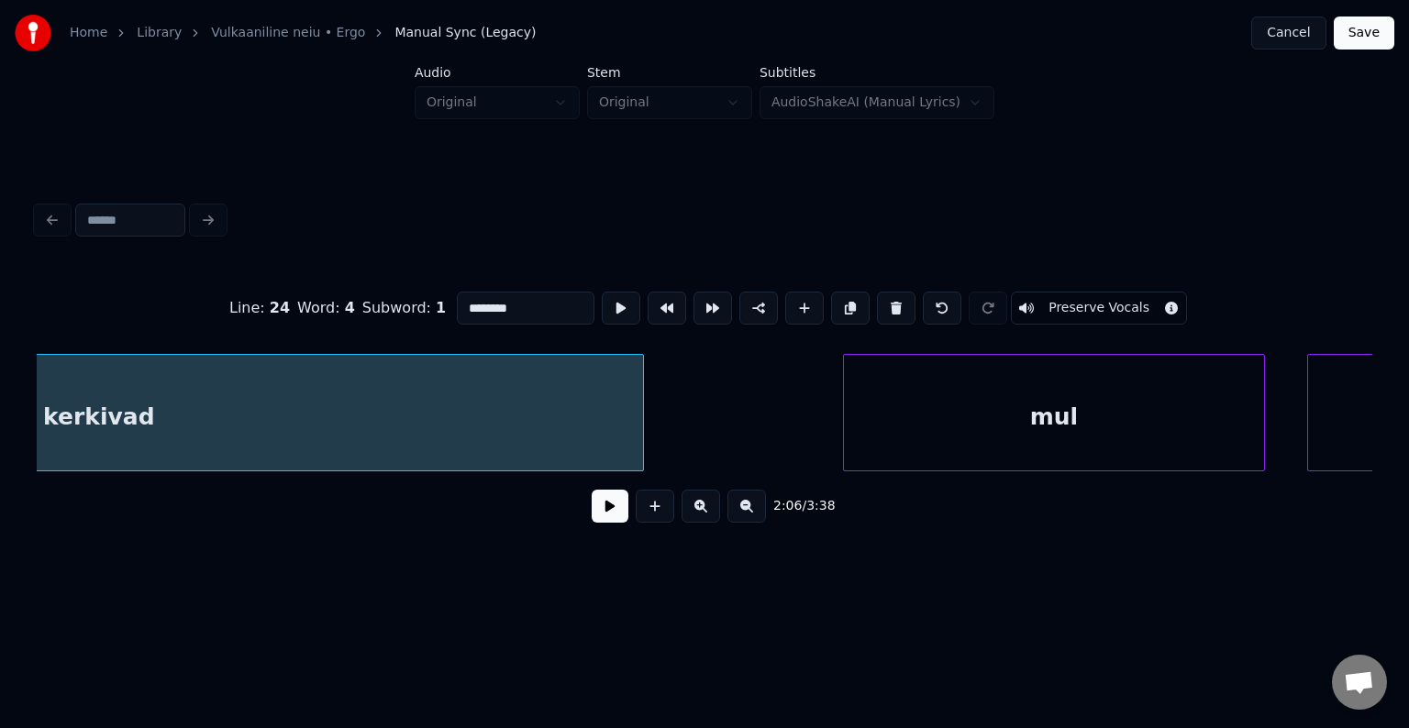
scroll to position [0, 134436]
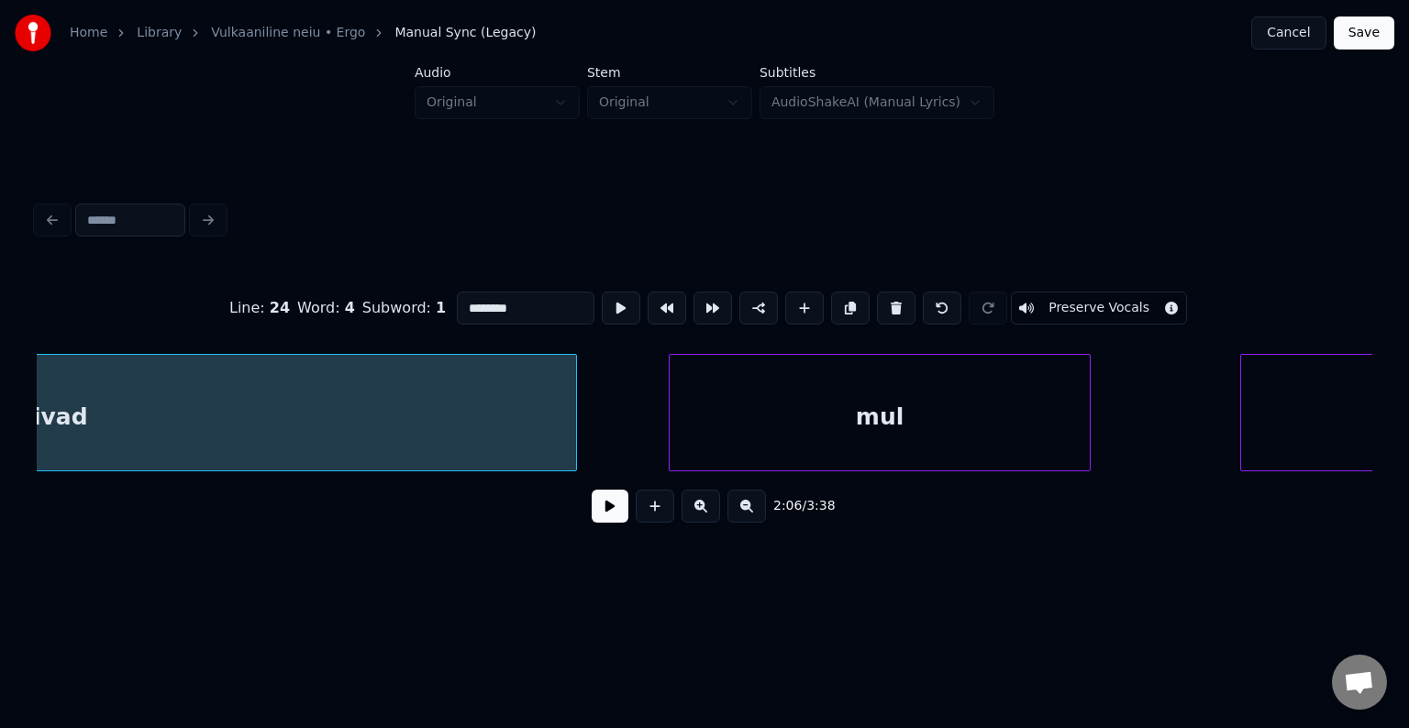
click at [961, 446] on div "mul" at bounding box center [880, 417] width 420 height 125
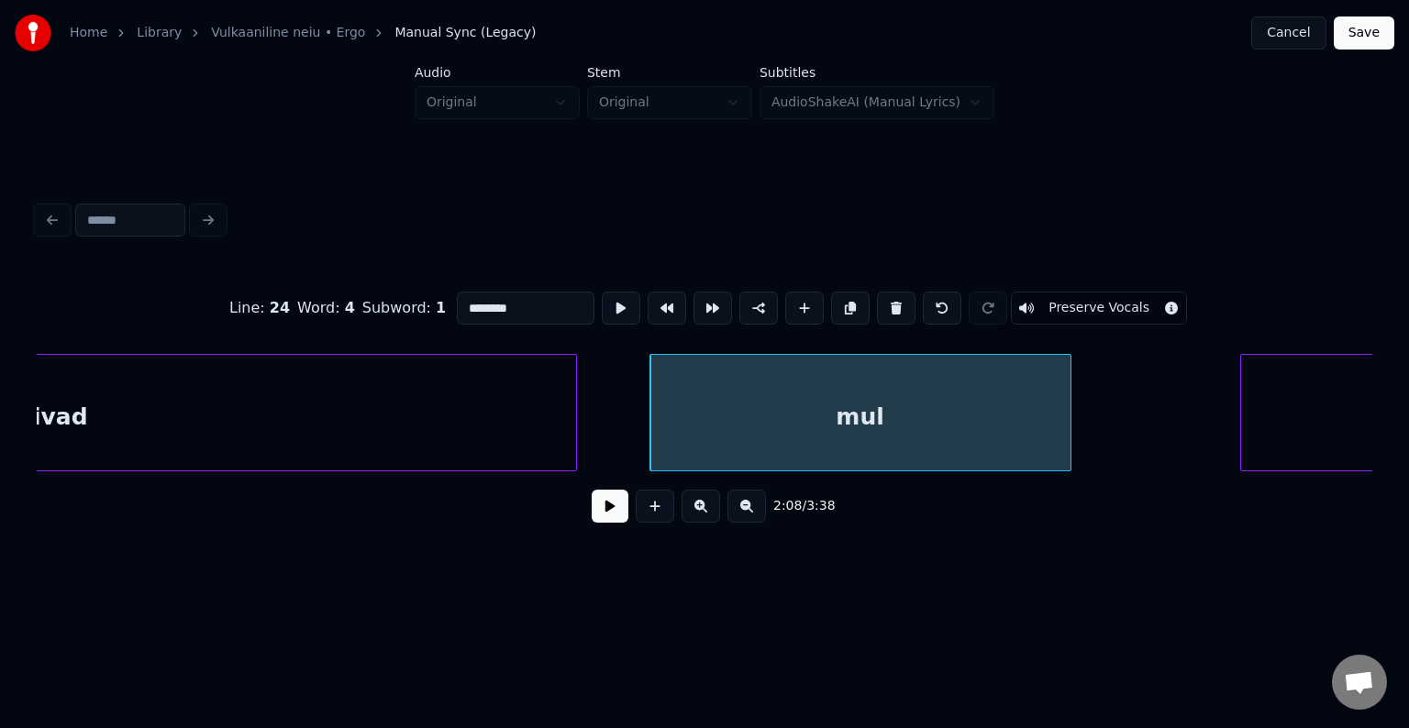
click at [592, 523] on button at bounding box center [610, 506] width 37 height 33
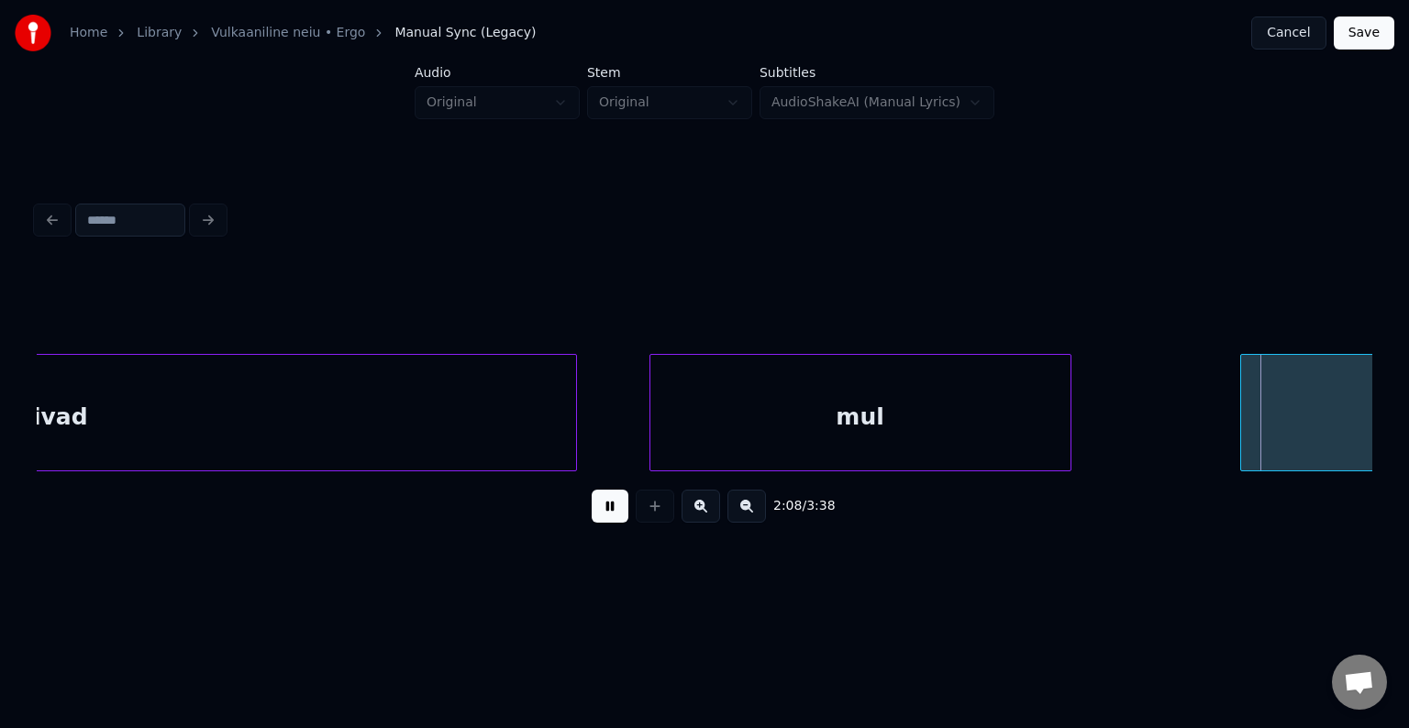
click at [592, 523] on button at bounding box center [610, 506] width 37 height 33
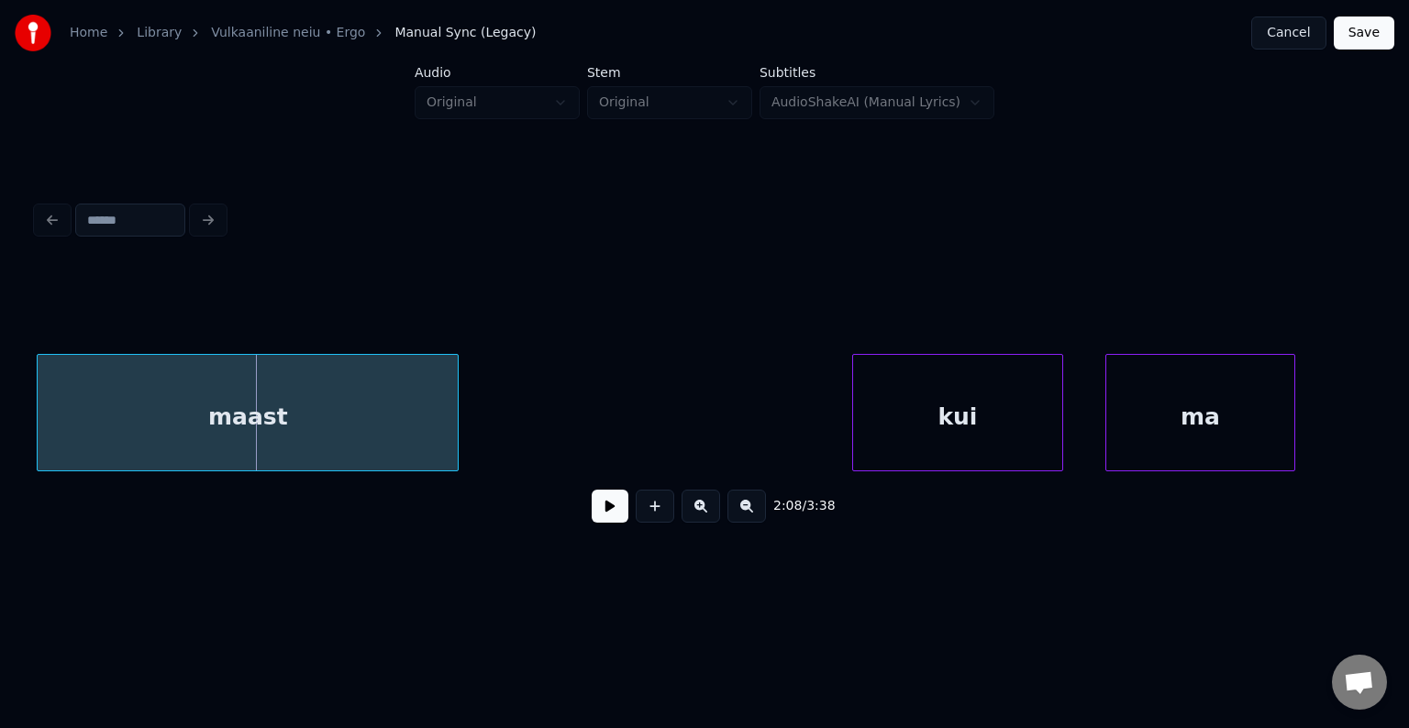
scroll to position [0, 135603]
click at [173, 440] on div "maast" at bounding box center [249, 417] width 420 height 125
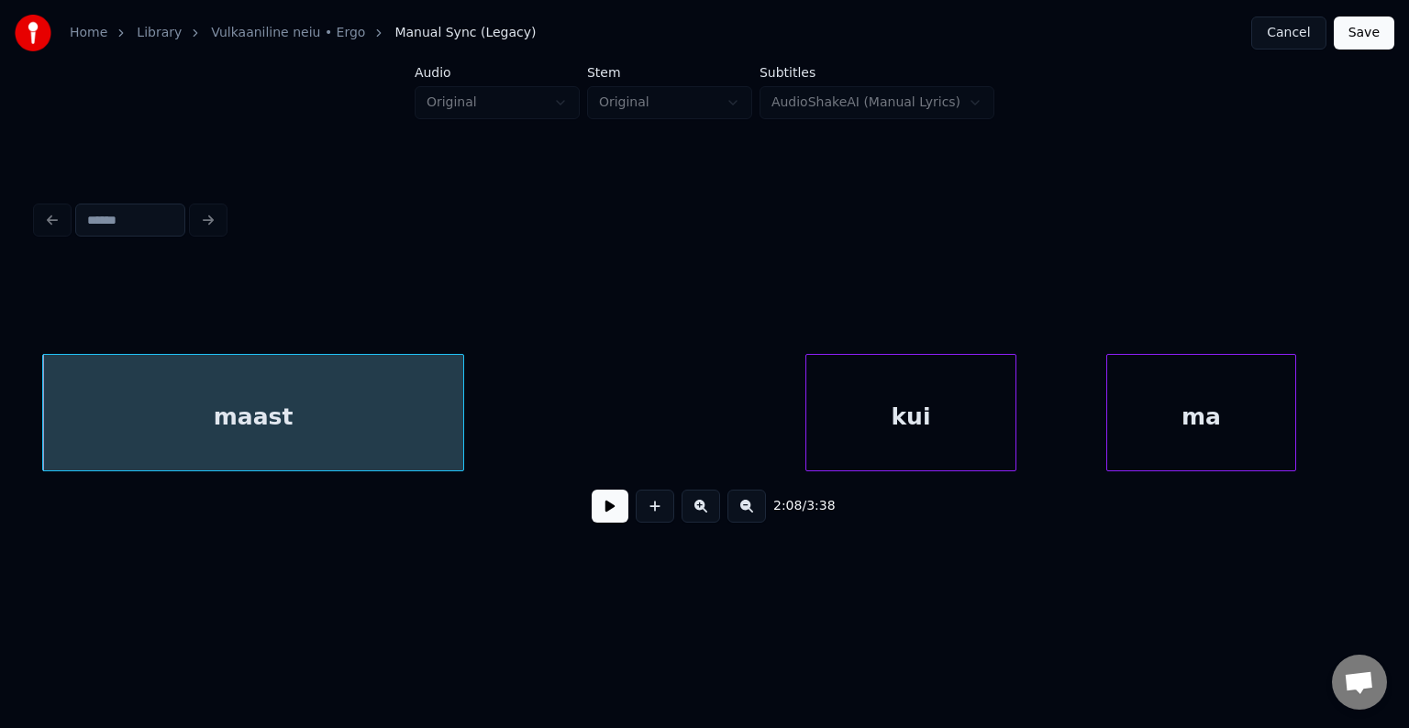
click at [874, 410] on div "kui" at bounding box center [910, 417] width 209 height 125
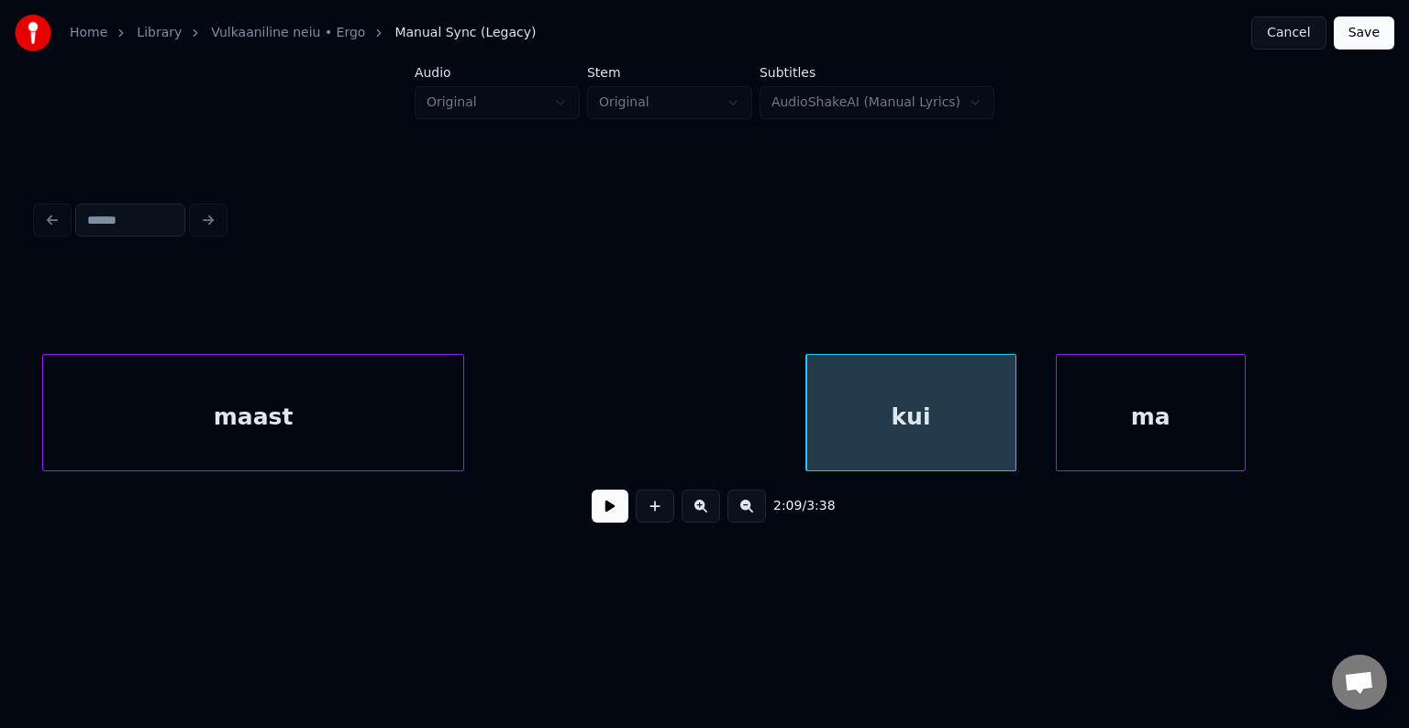
click at [1167, 406] on div "ma" at bounding box center [1151, 417] width 188 height 125
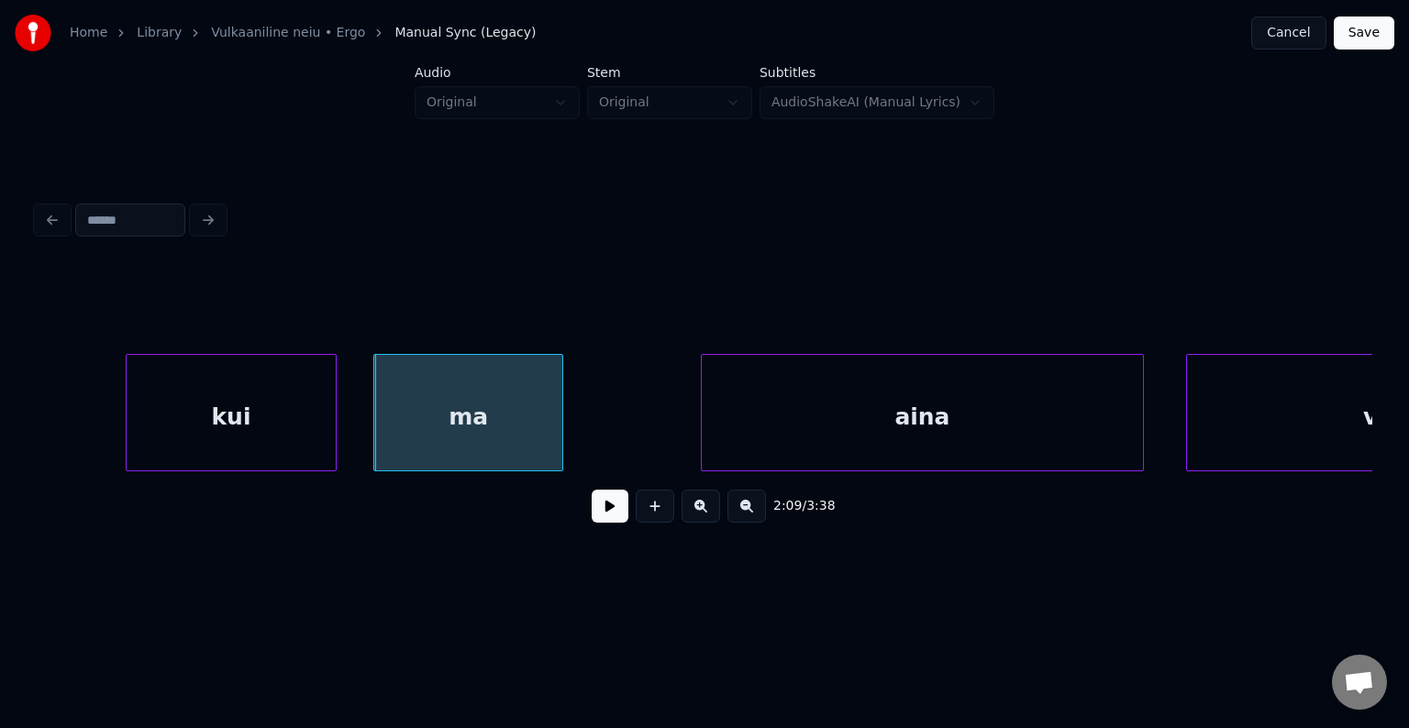
scroll to position [0, 136300]
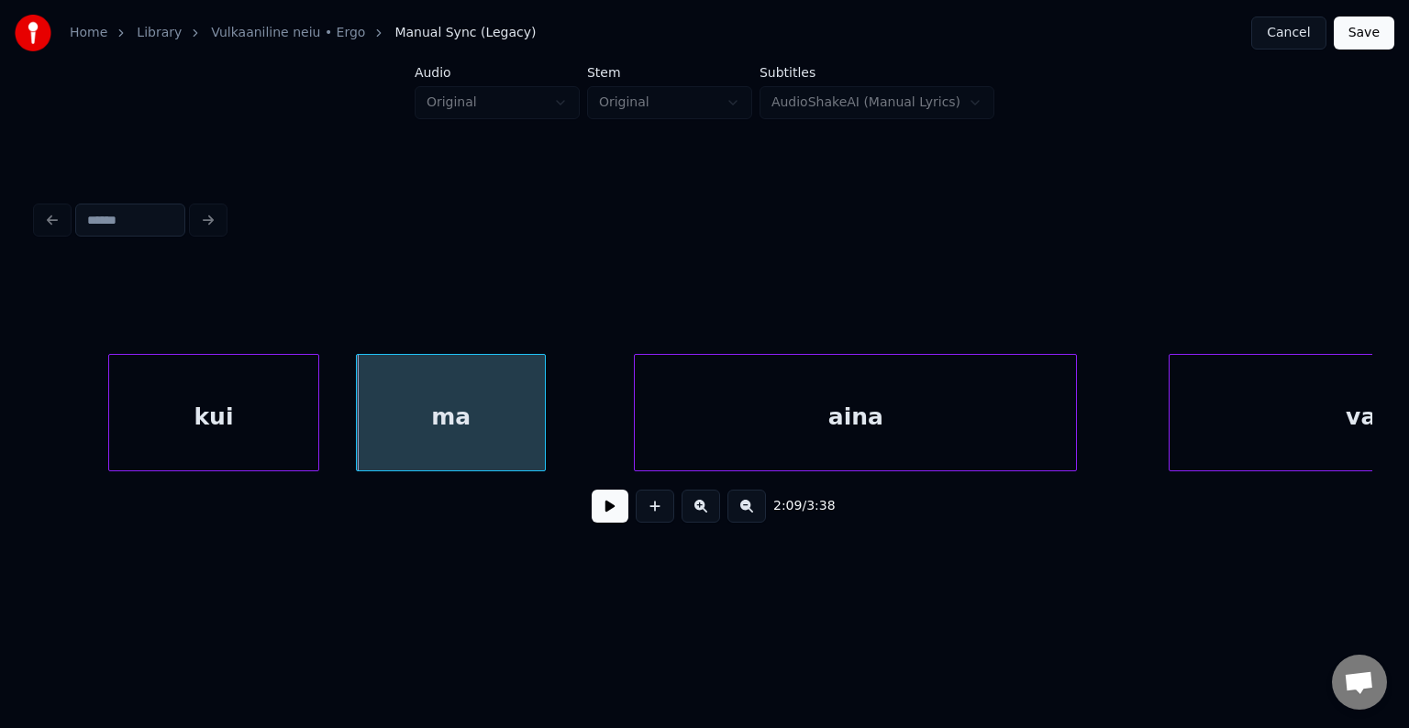
click at [980, 420] on div "aina" at bounding box center [855, 417] width 441 height 125
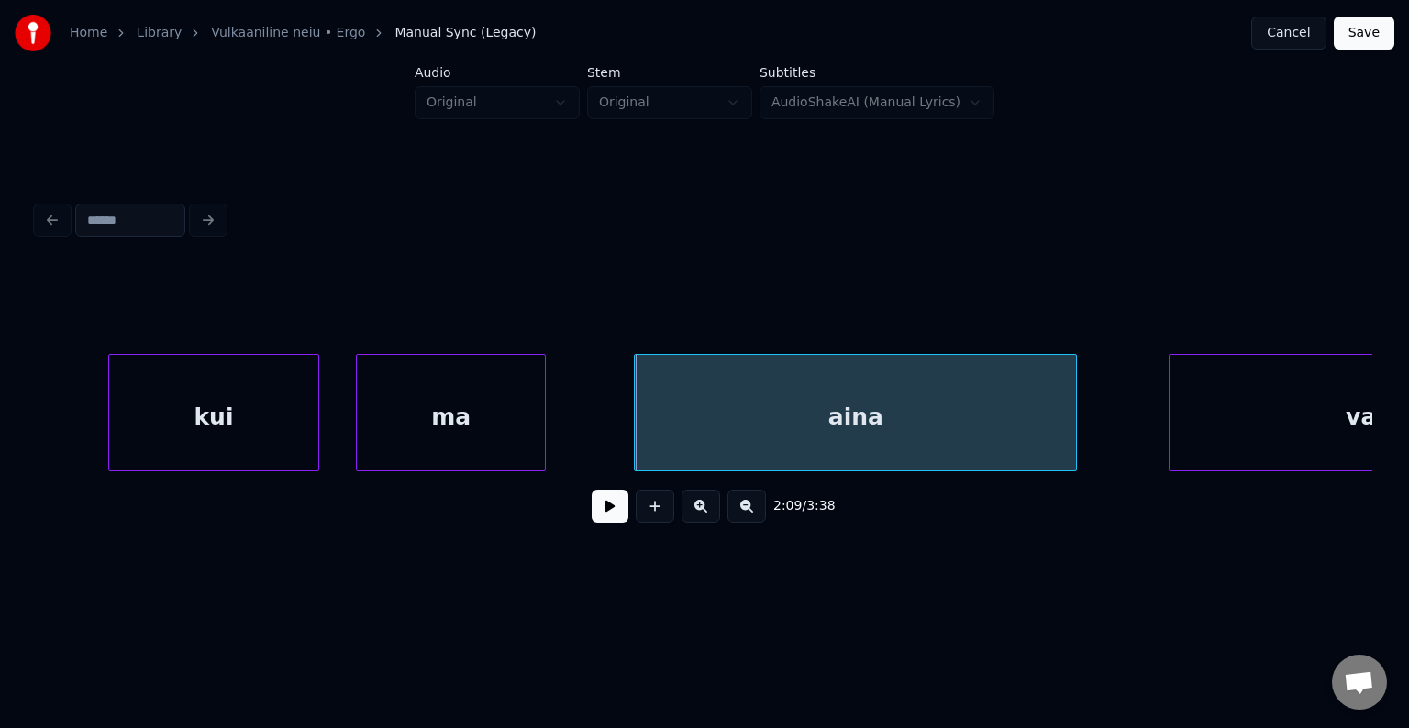
scroll to position [0, 136535]
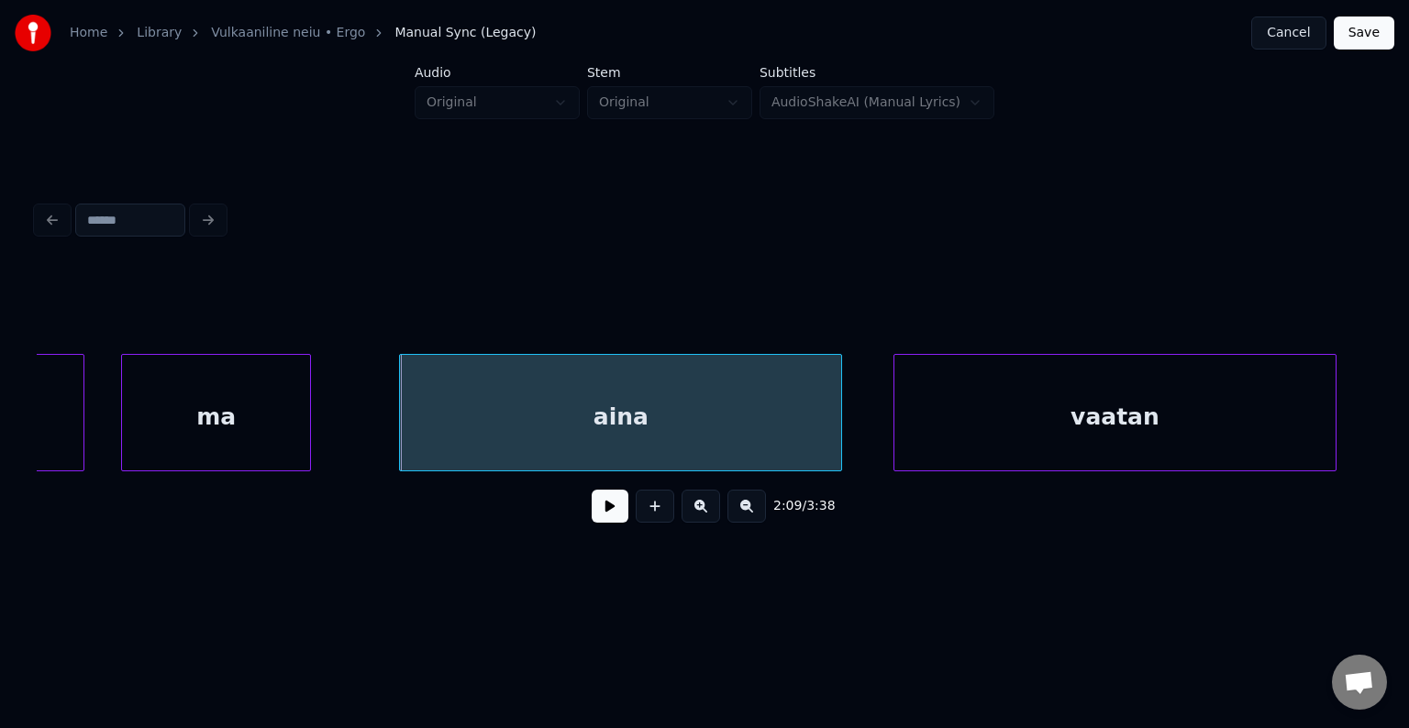
click at [1289, 415] on div "vaatan" at bounding box center [1114, 417] width 441 height 125
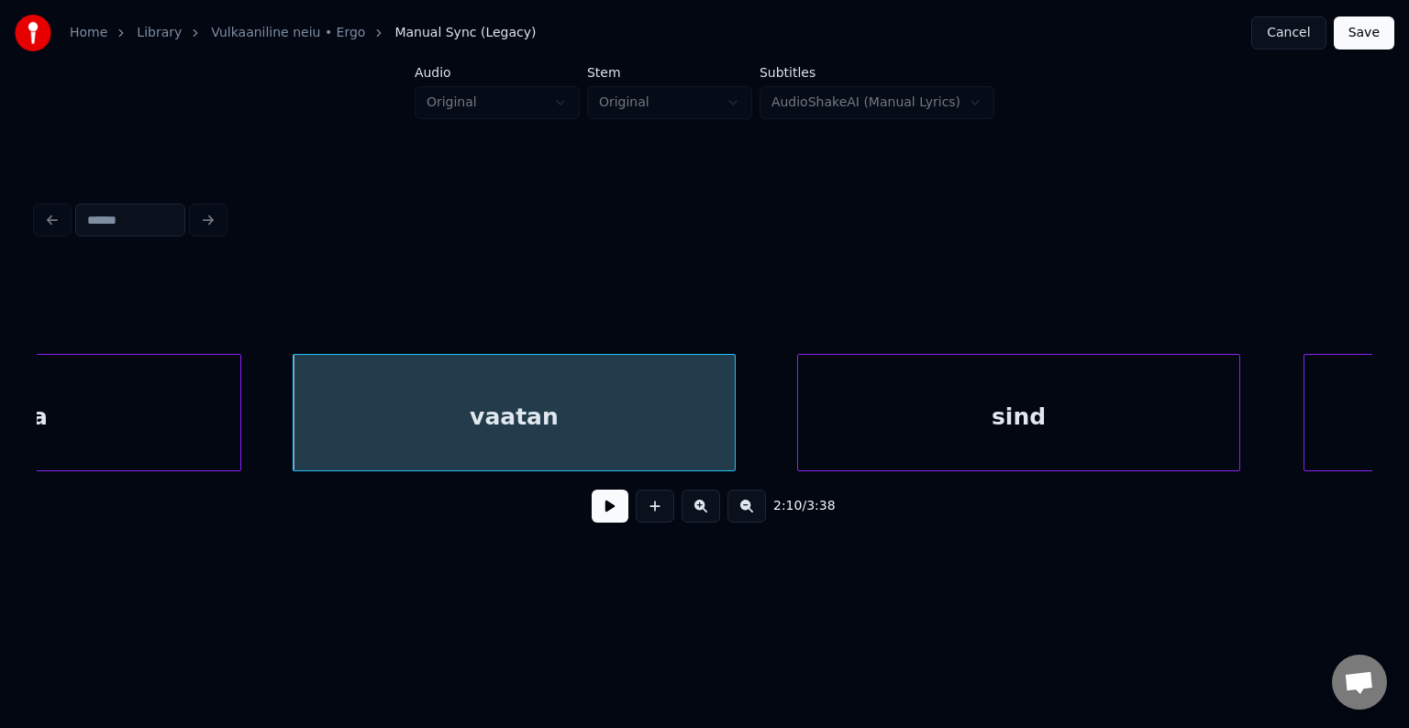
scroll to position [0, 137159]
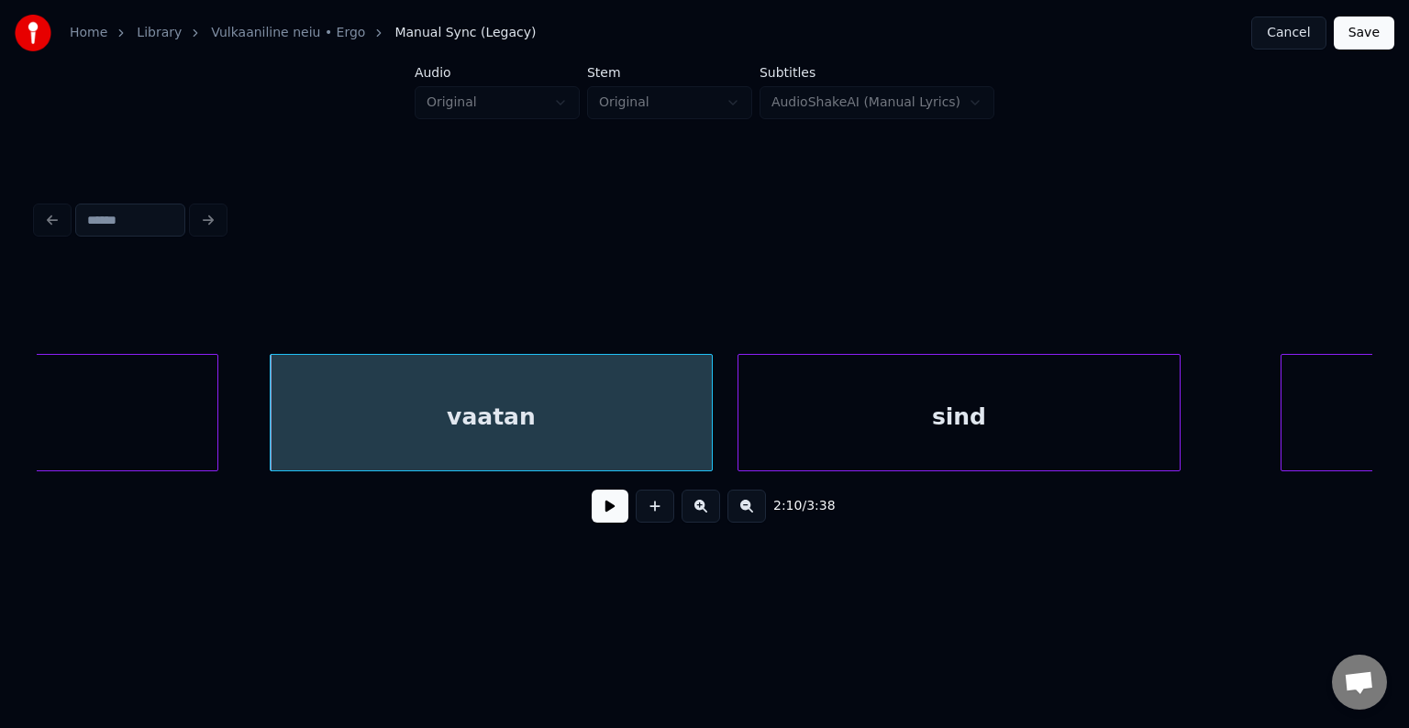
click at [1127, 447] on div "sind" at bounding box center [958, 417] width 441 height 125
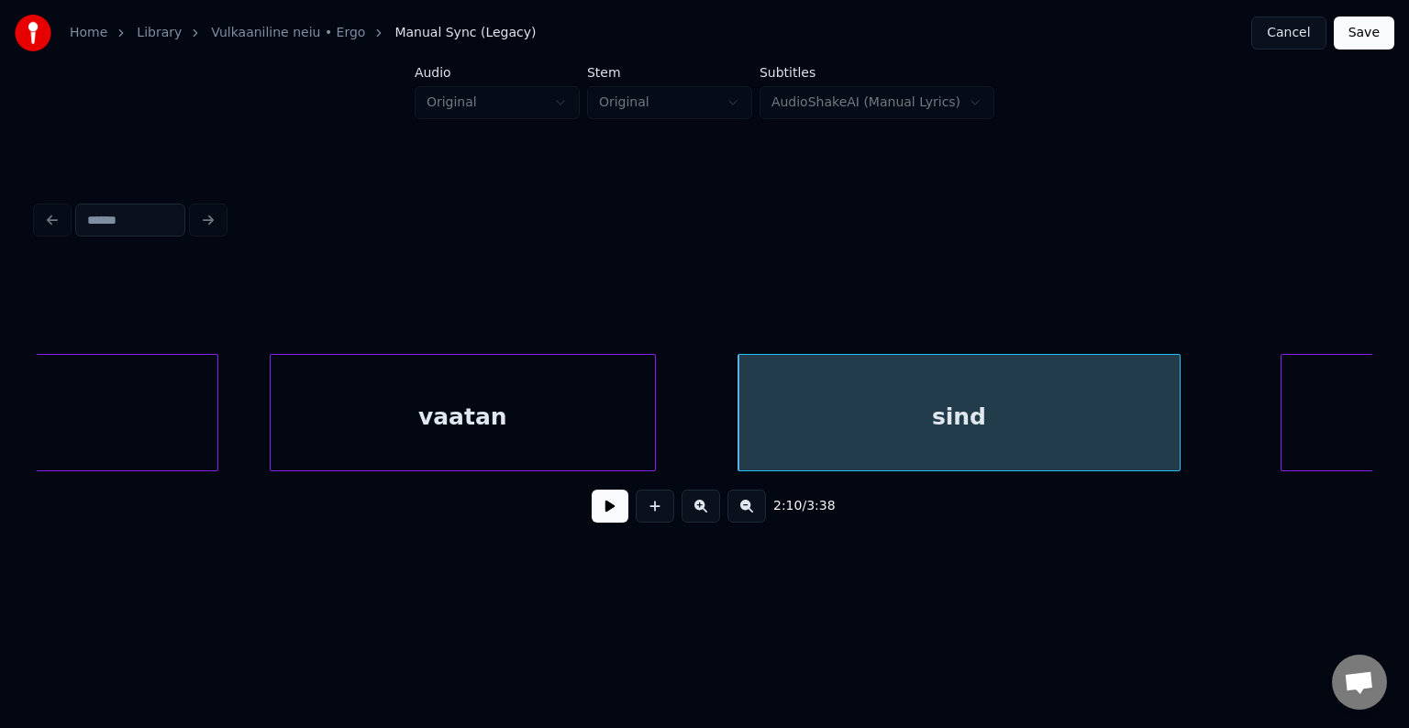
click at [649, 437] on div at bounding box center [652, 413] width 6 height 116
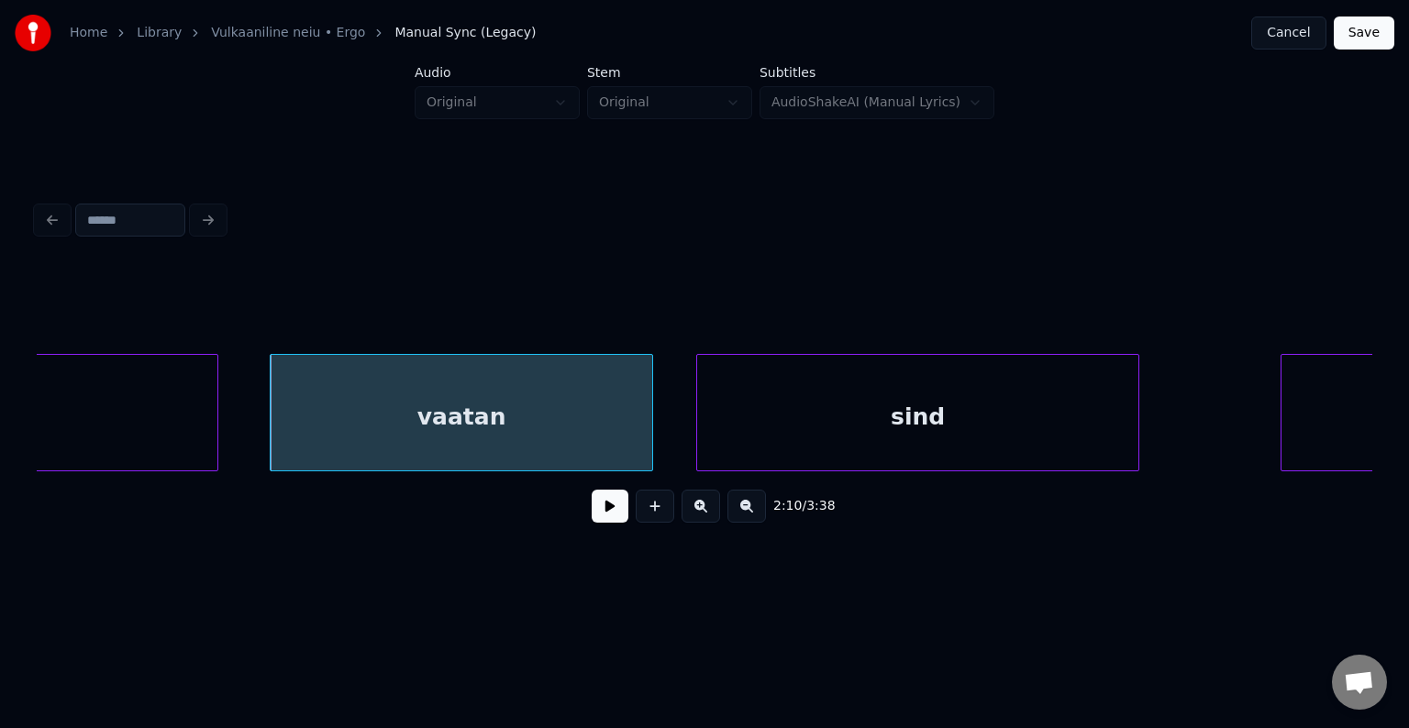
click at [799, 433] on div "sind" at bounding box center [917, 417] width 441 height 125
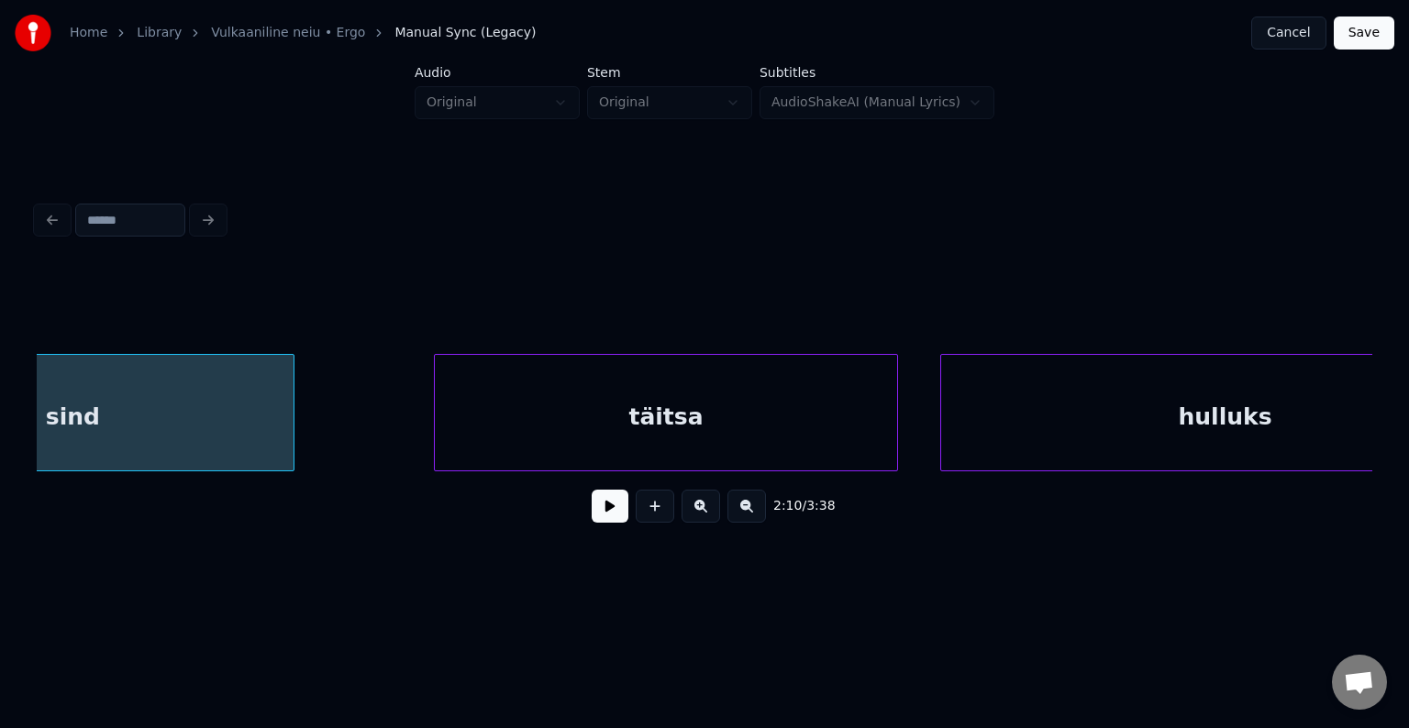
scroll to position [0, 138113]
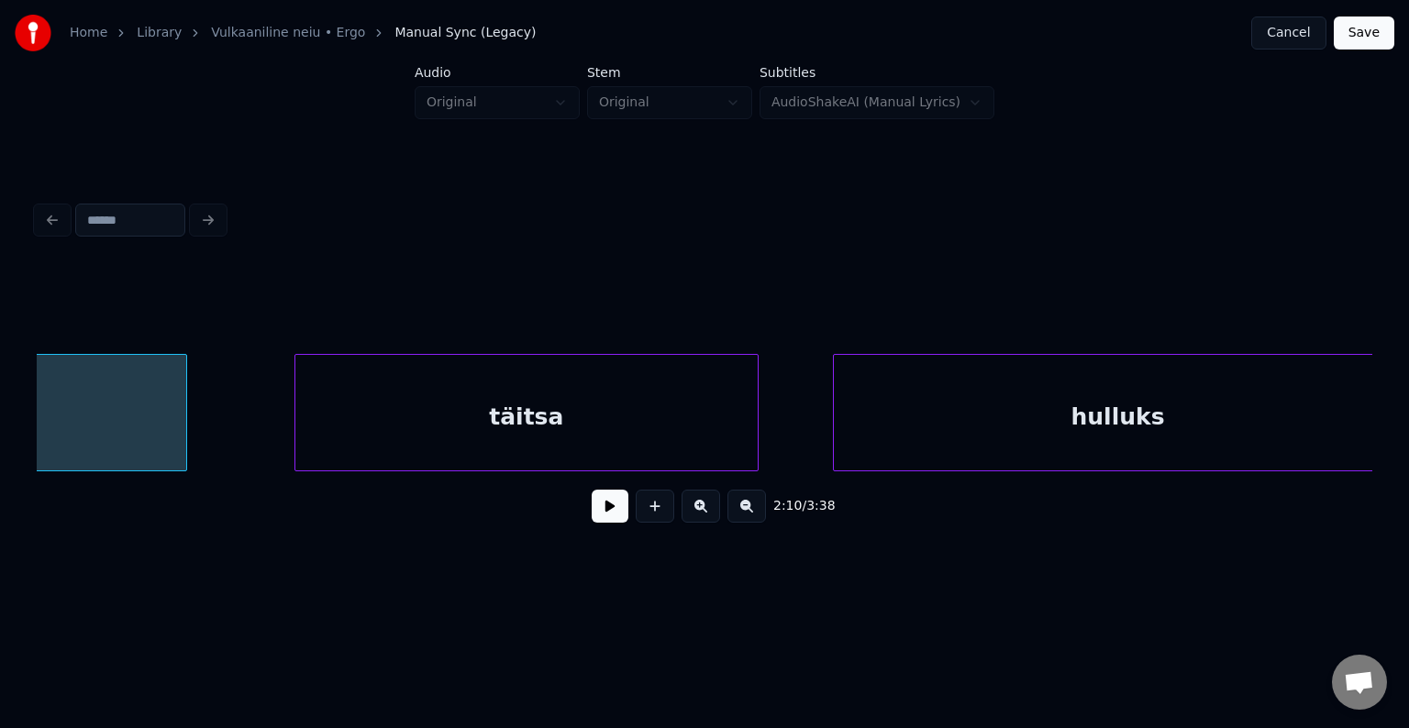
click at [537, 421] on div "täitsa" at bounding box center [526, 417] width 462 height 125
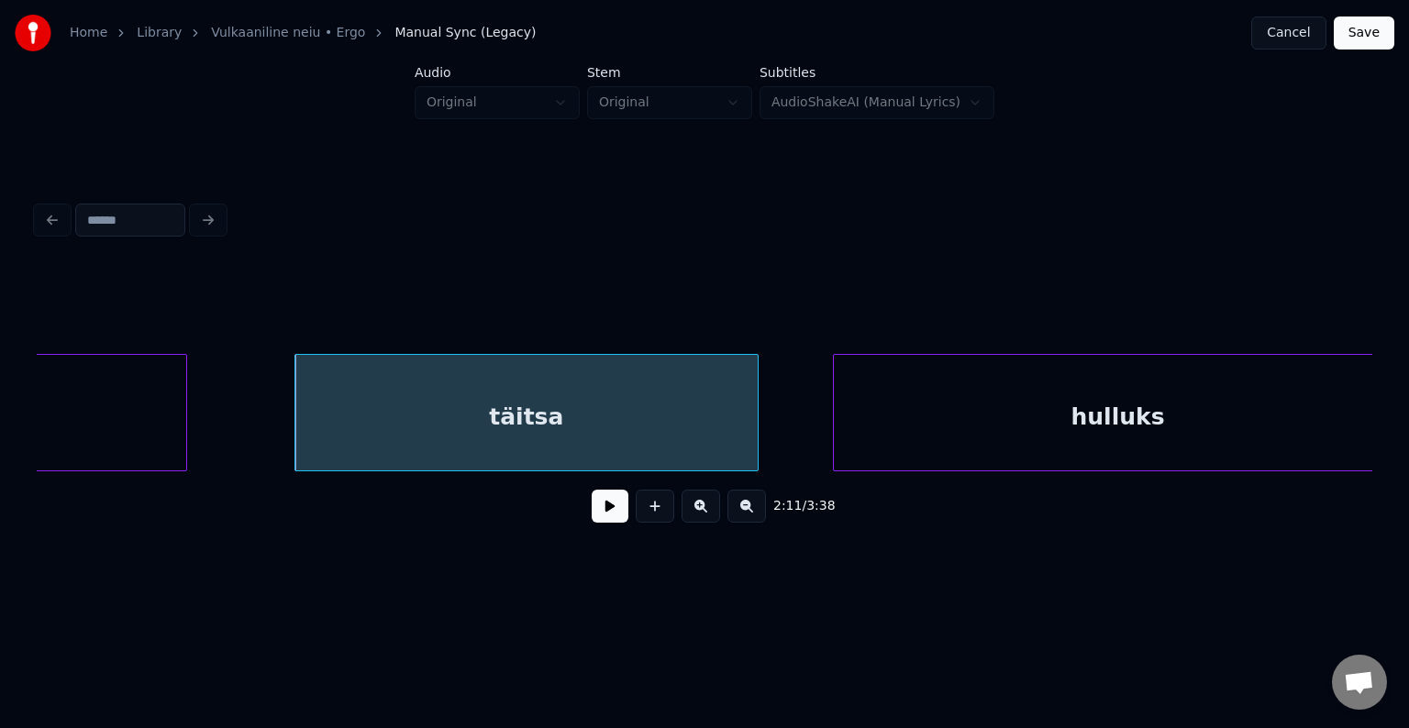
scroll to position [0, 138139]
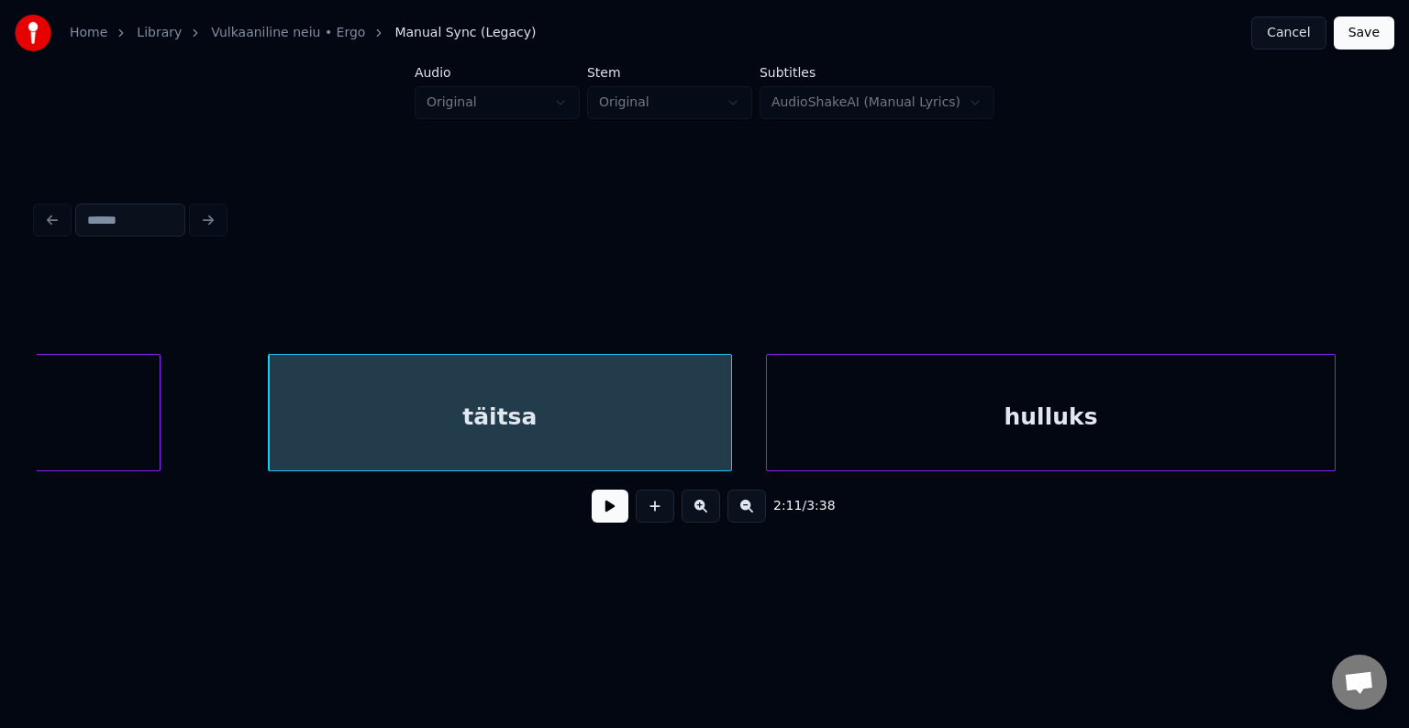
click at [957, 429] on div "hulluks" at bounding box center [1051, 417] width 568 height 125
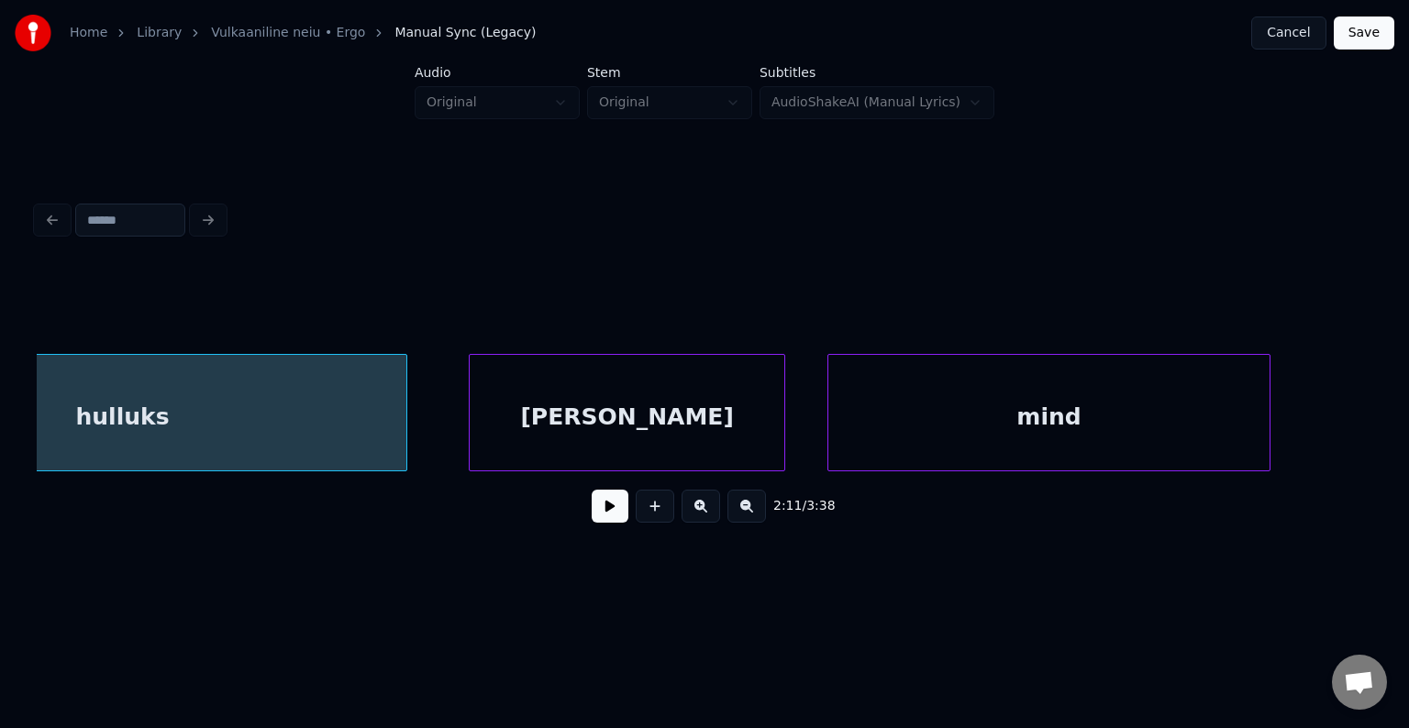
scroll to position [0, 139130]
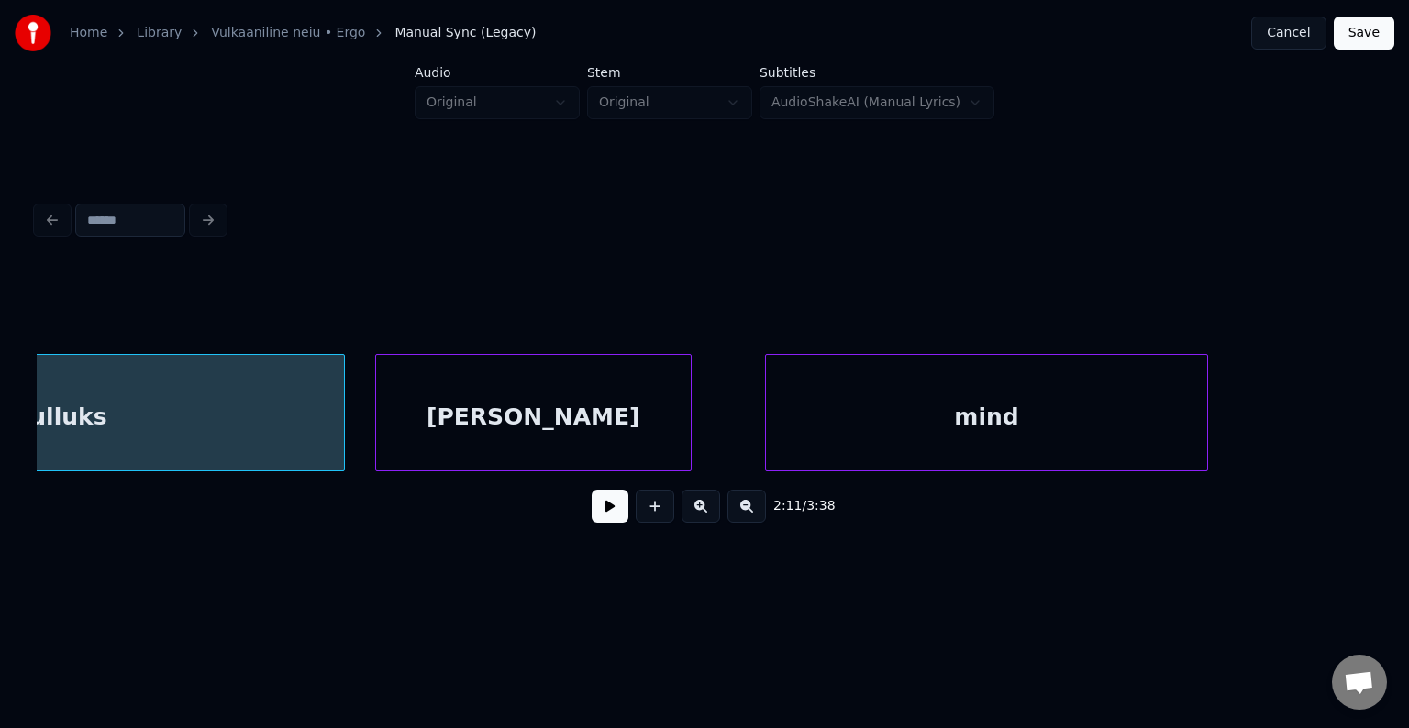
click at [638, 393] on div "[PERSON_NAME]" at bounding box center [533, 417] width 315 height 125
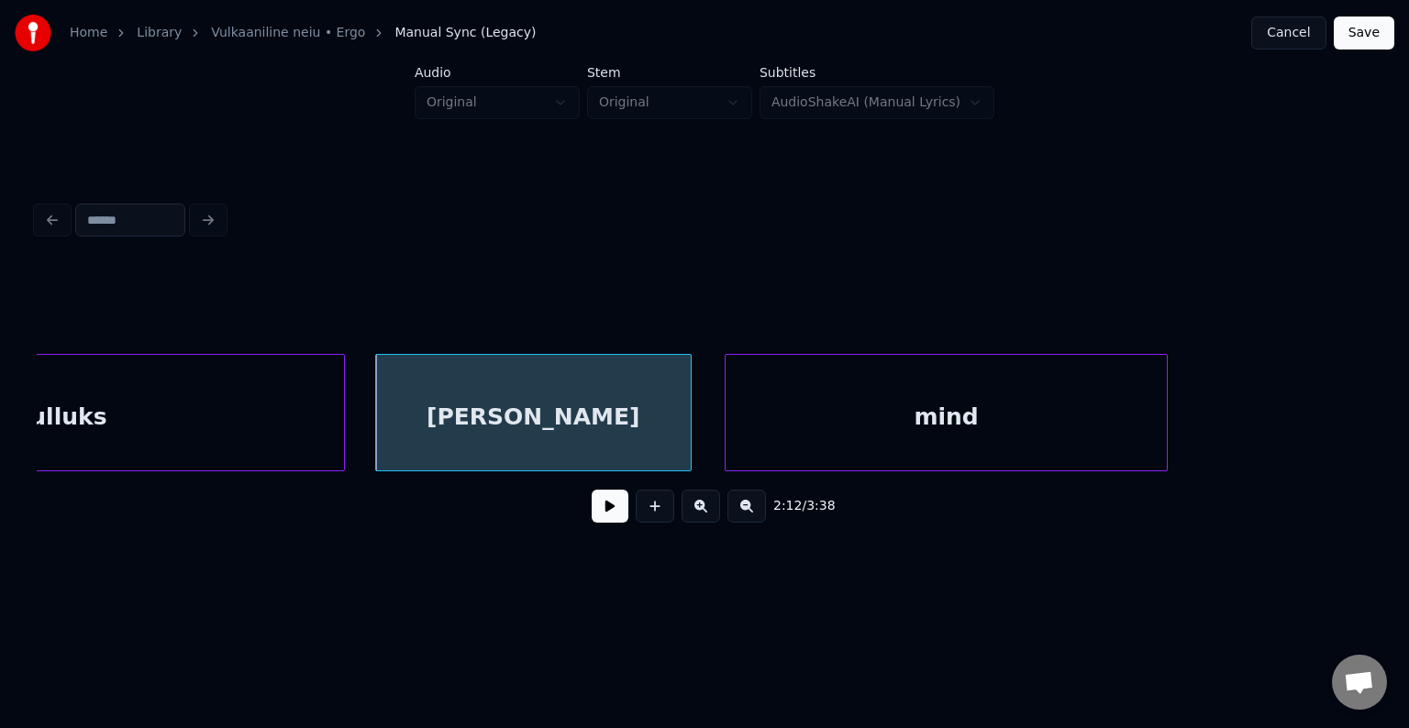
click at [843, 416] on div "mind" at bounding box center [945, 417] width 441 height 125
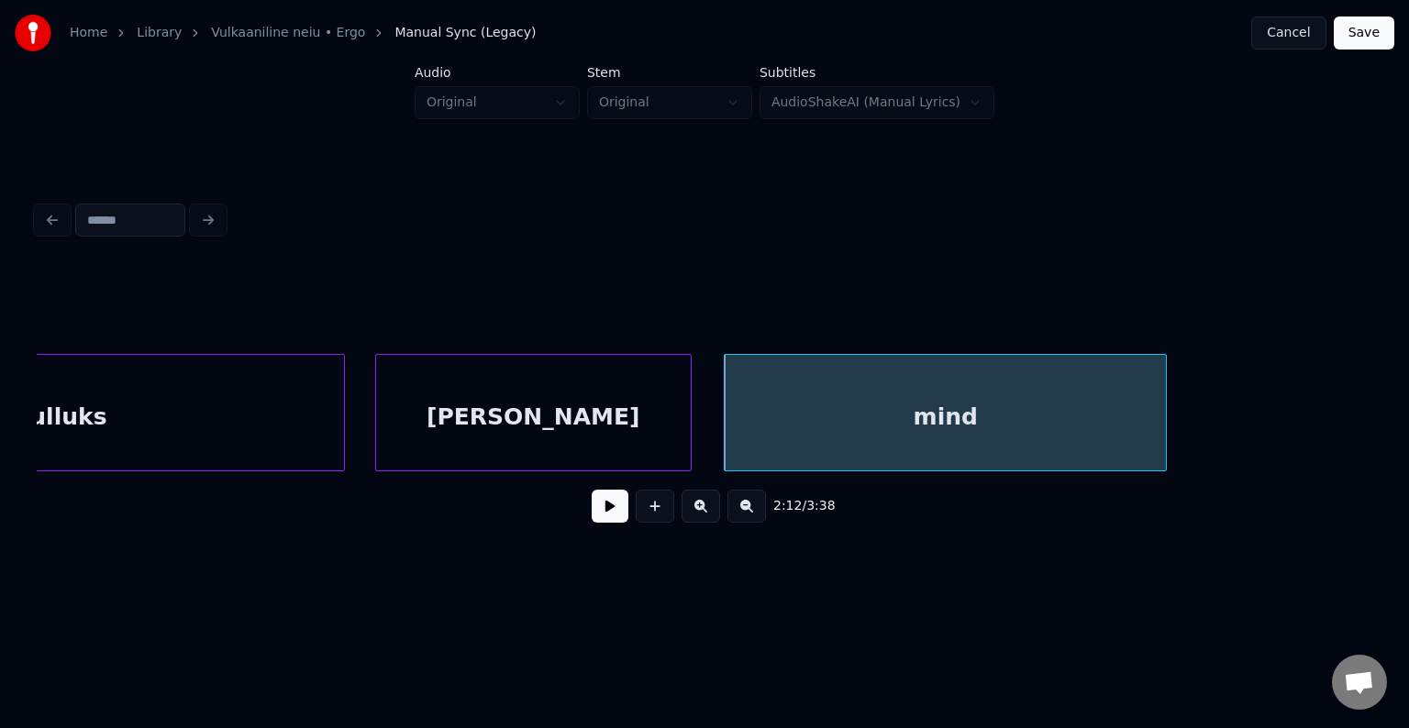
click at [597, 521] on button at bounding box center [610, 506] width 37 height 33
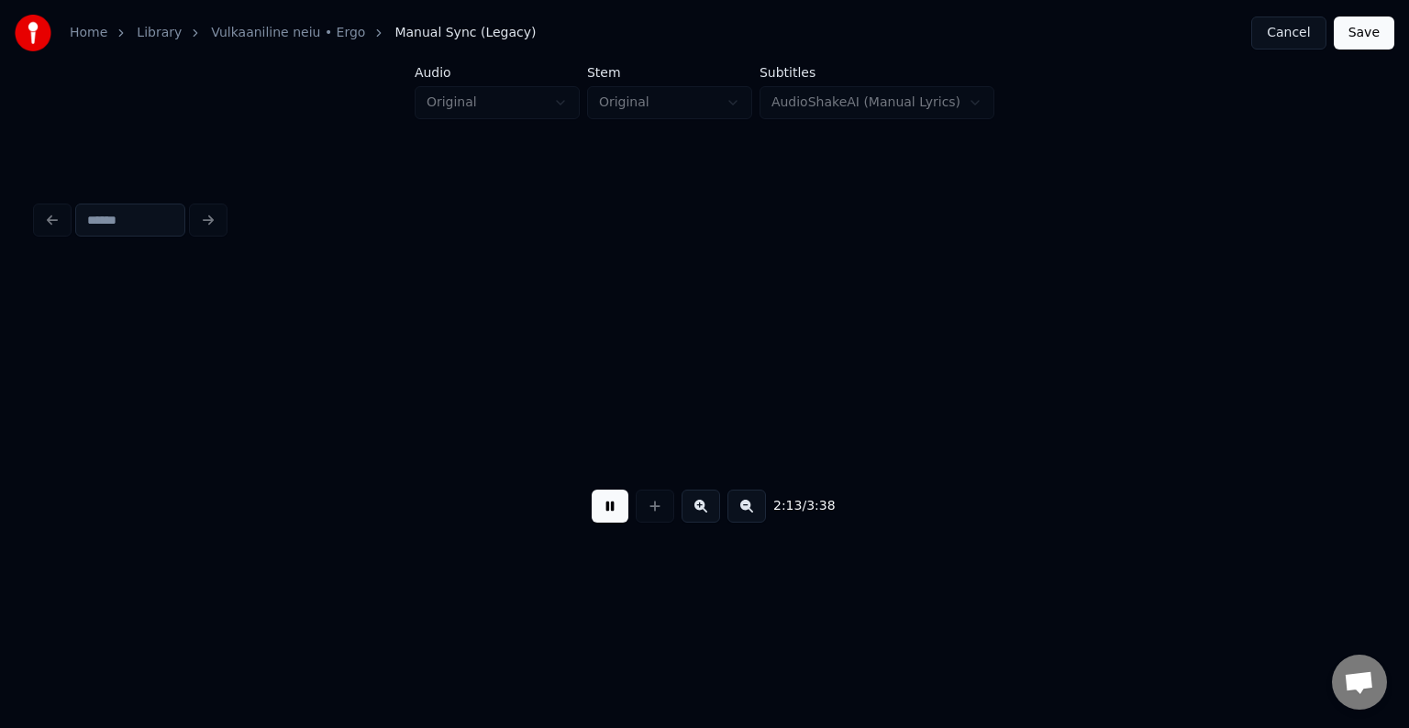
scroll to position [0, 140480]
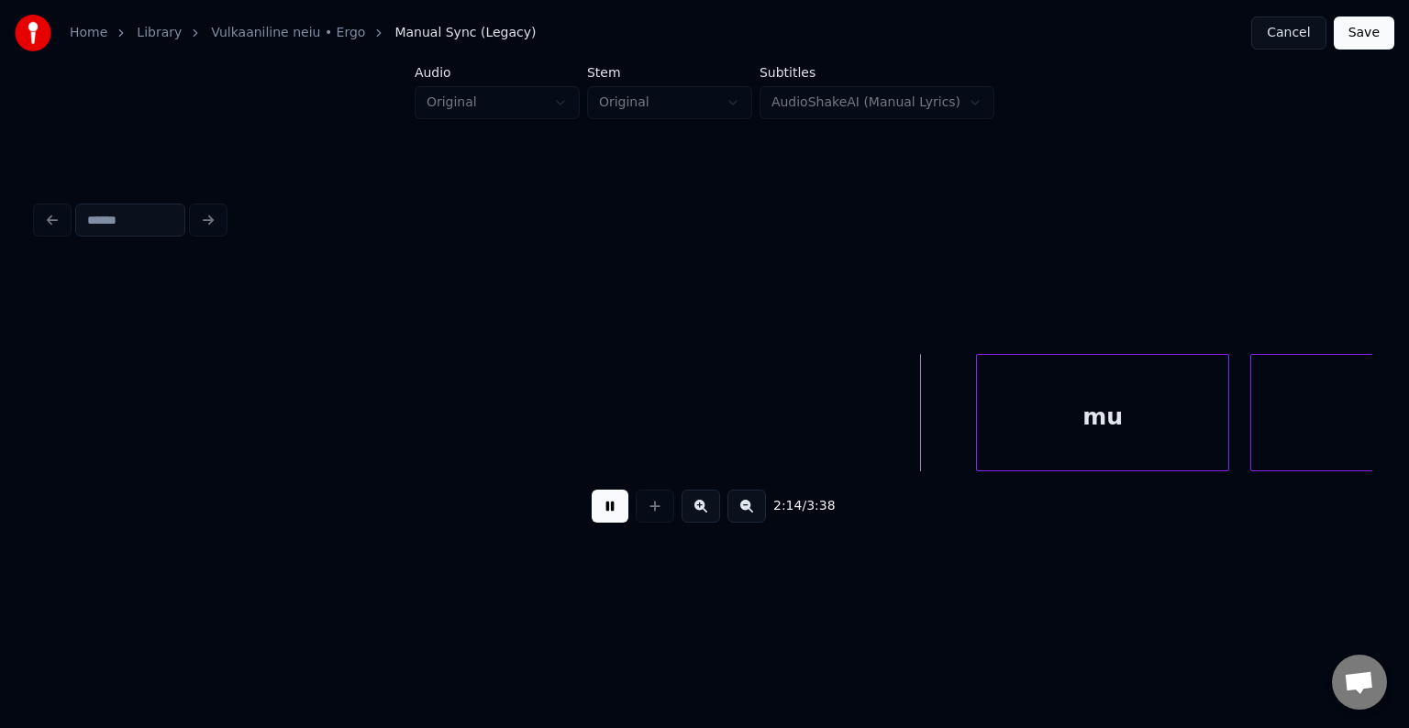
click at [597, 521] on button at bounding box center [610, 506] width 37 height 33
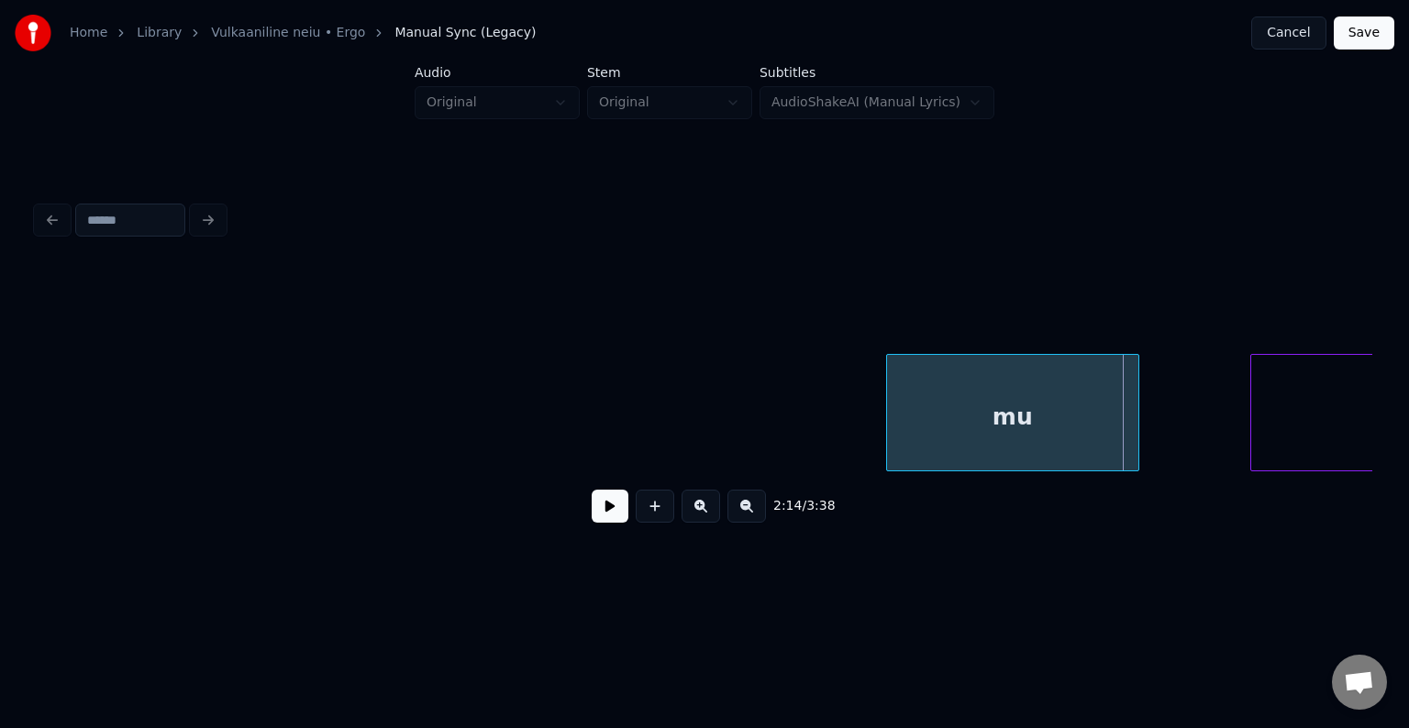
click at [1063, 441] on div "mu" at bounding box center [1012, 417] width 251 height 125
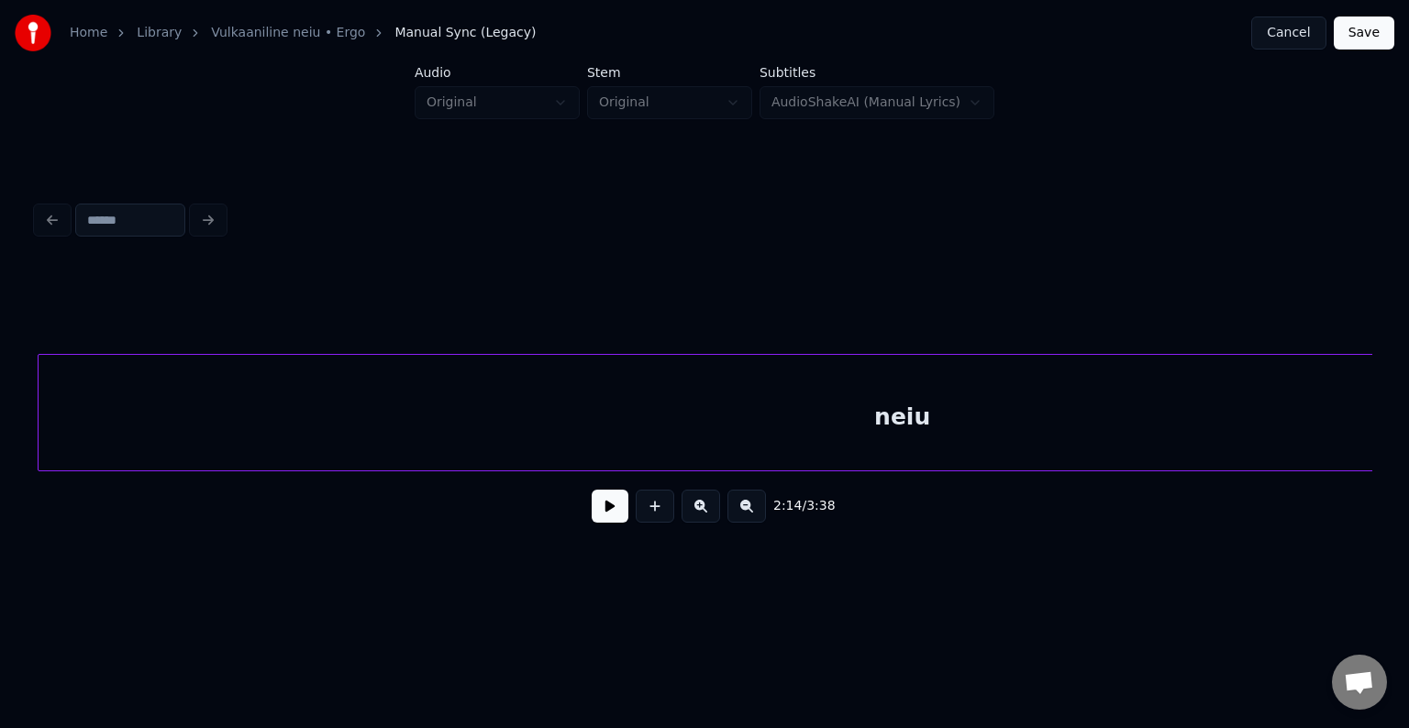
scroll to position [0, 141648]
click at [1295, 423] on div "neiu" at bounding box center [905, 417] width 1728 height 125
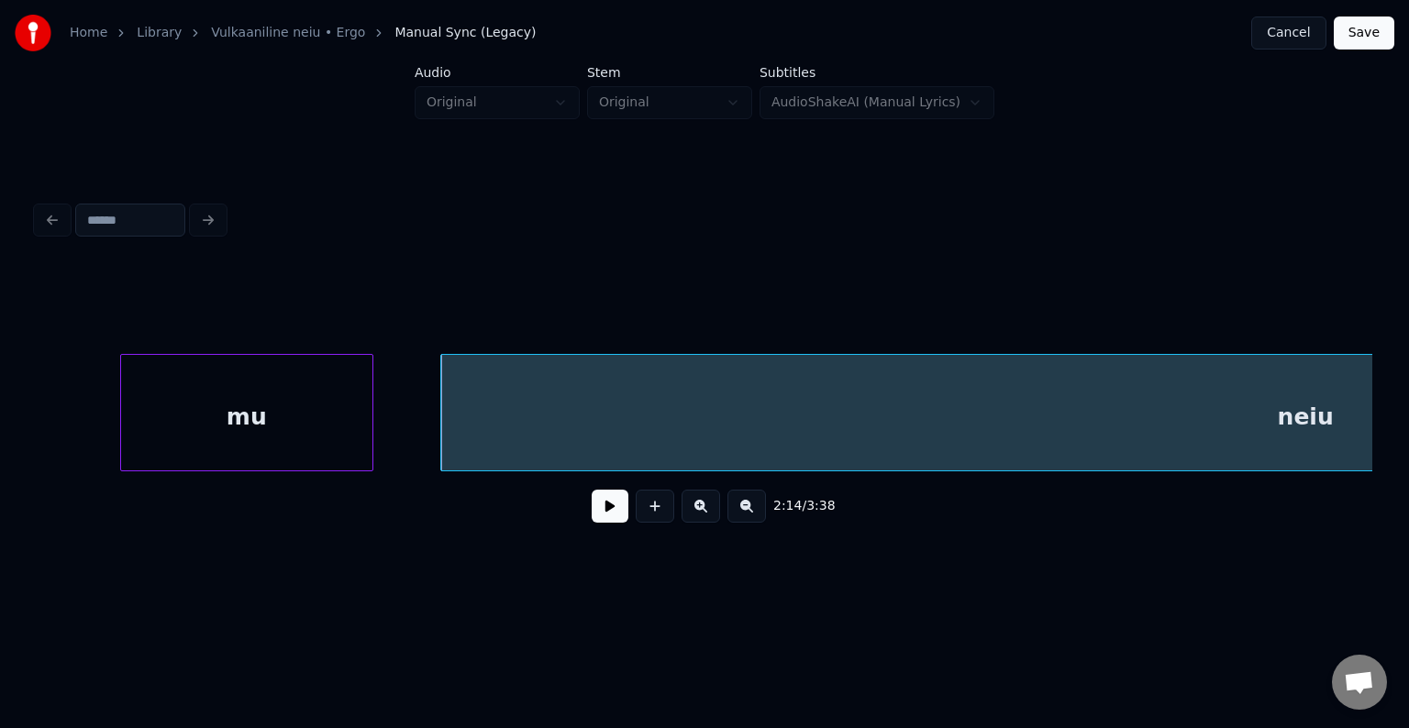
scroll to position [0, 141245]
click at [610, 523] on button at bounding box center [610, 506] width 37 height 33
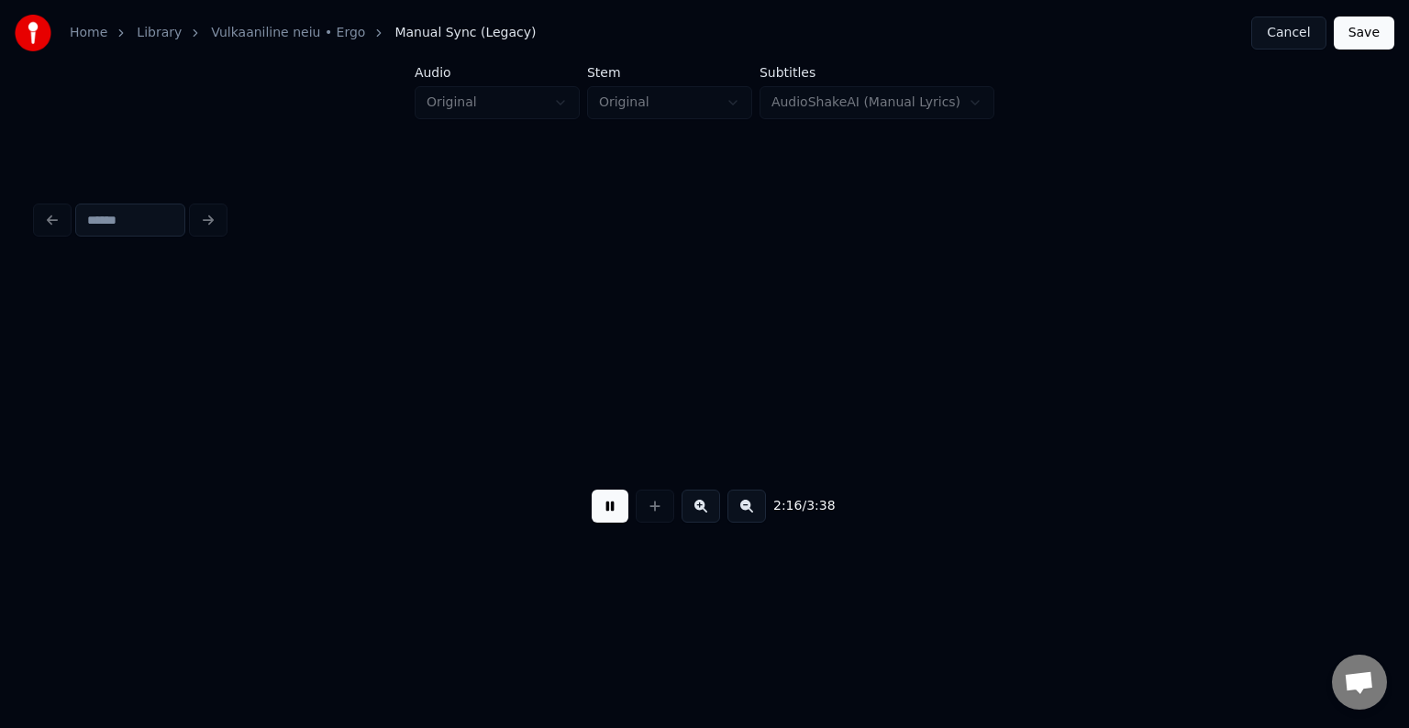
scroll to position [0, 143922]
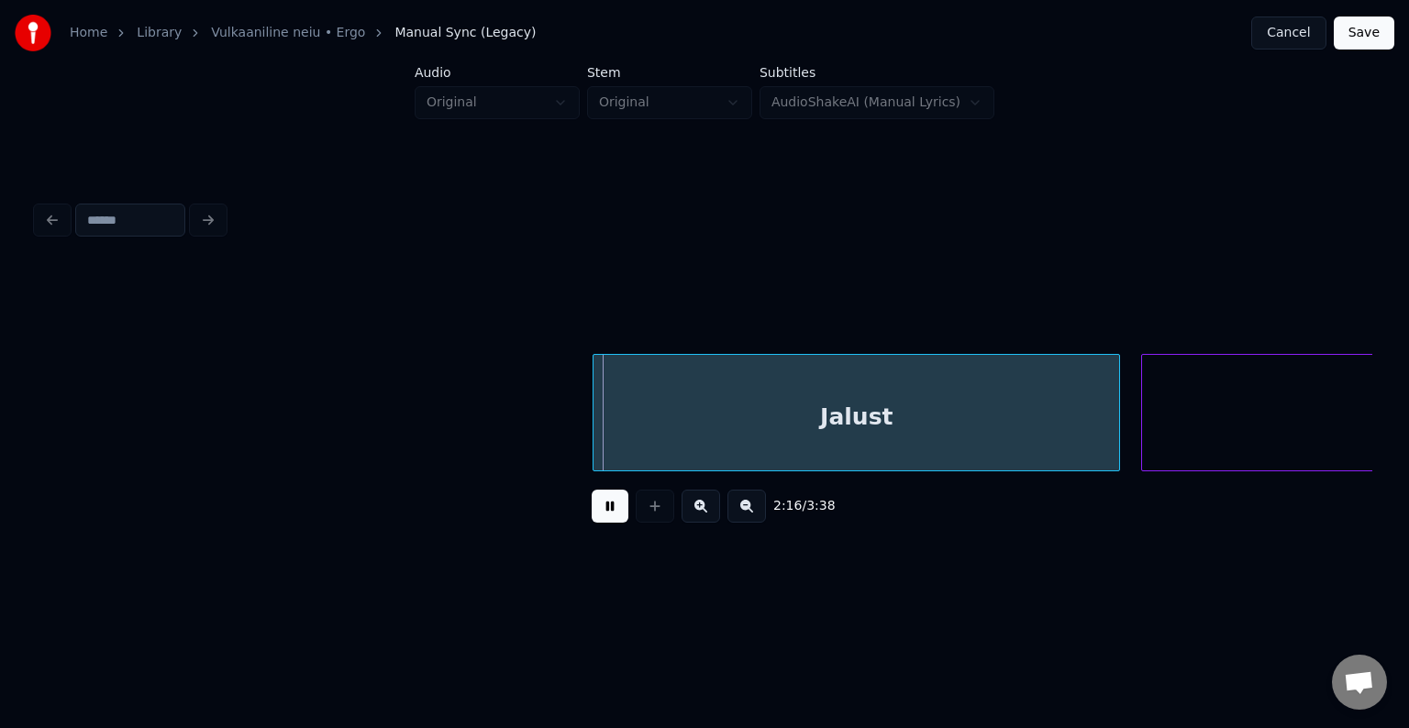
click at [613, 523] on button at bounding box center [610, 506] width 37 height 33
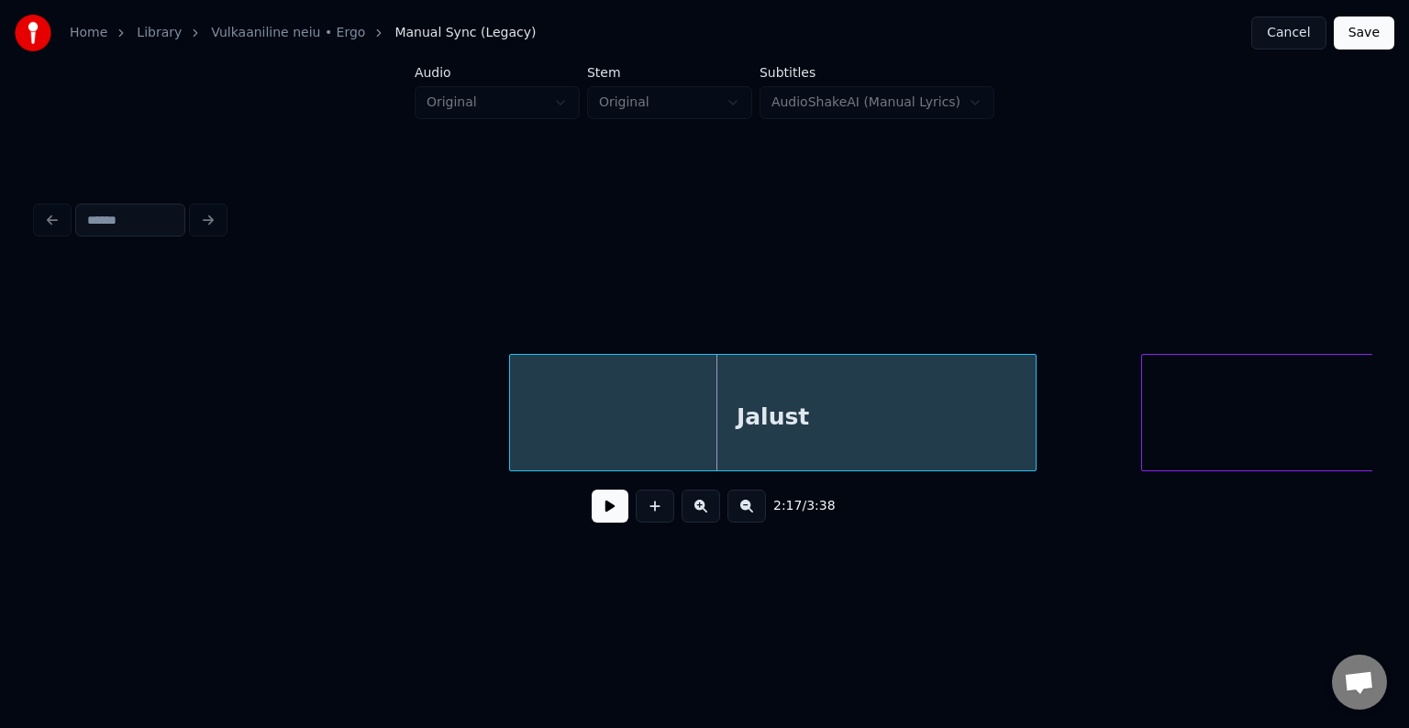
click at [684, 431] on div "Jalust" at bounding box center [773, 417] width 526 height 125
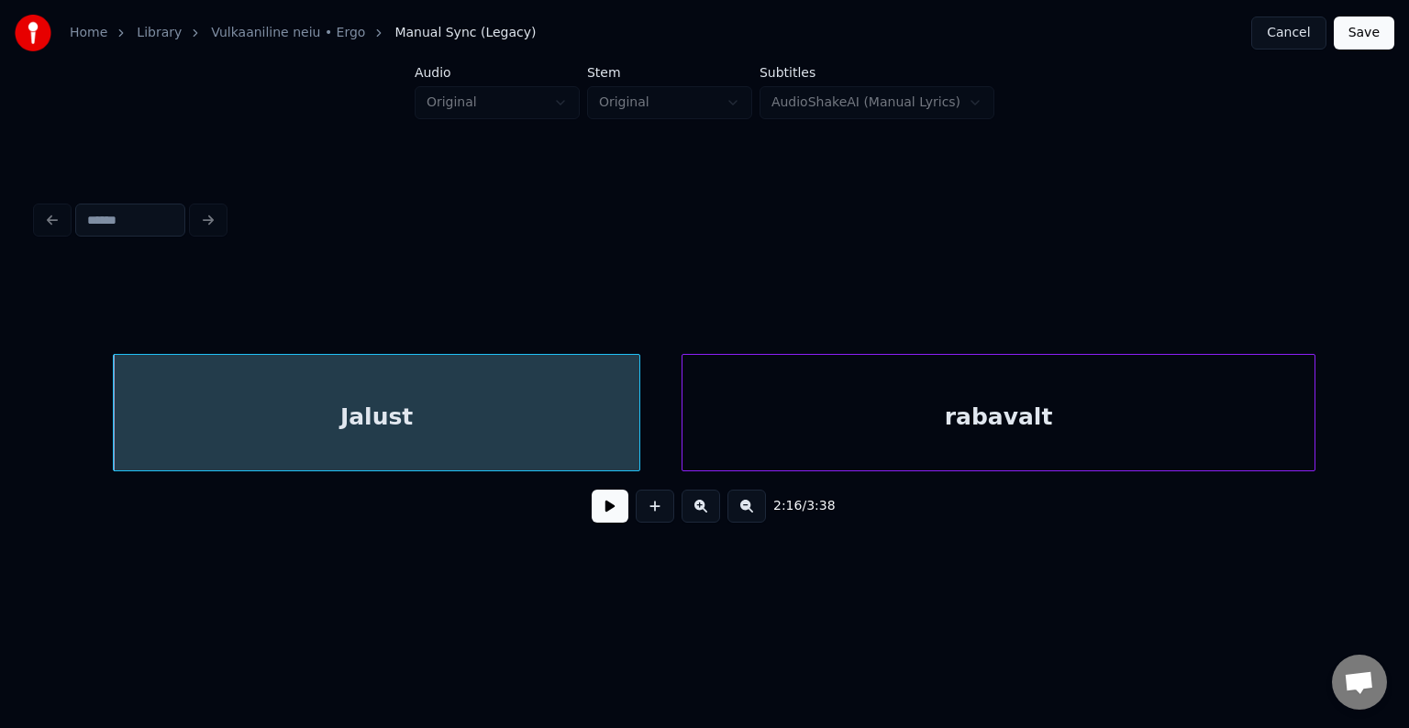
click at [1123, 393] on div "rabavalt" at bounding box center [997, 417] width 631 height 125
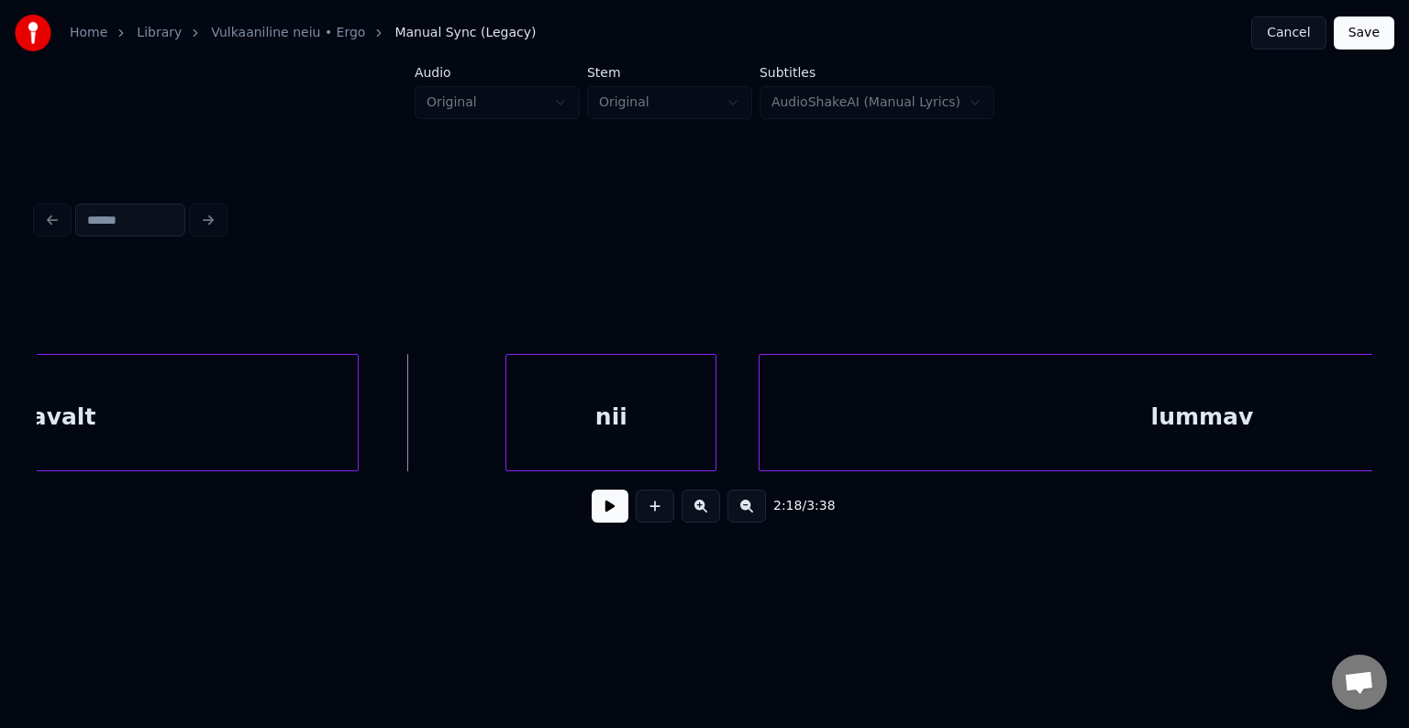
scroll to position [0, 145345]
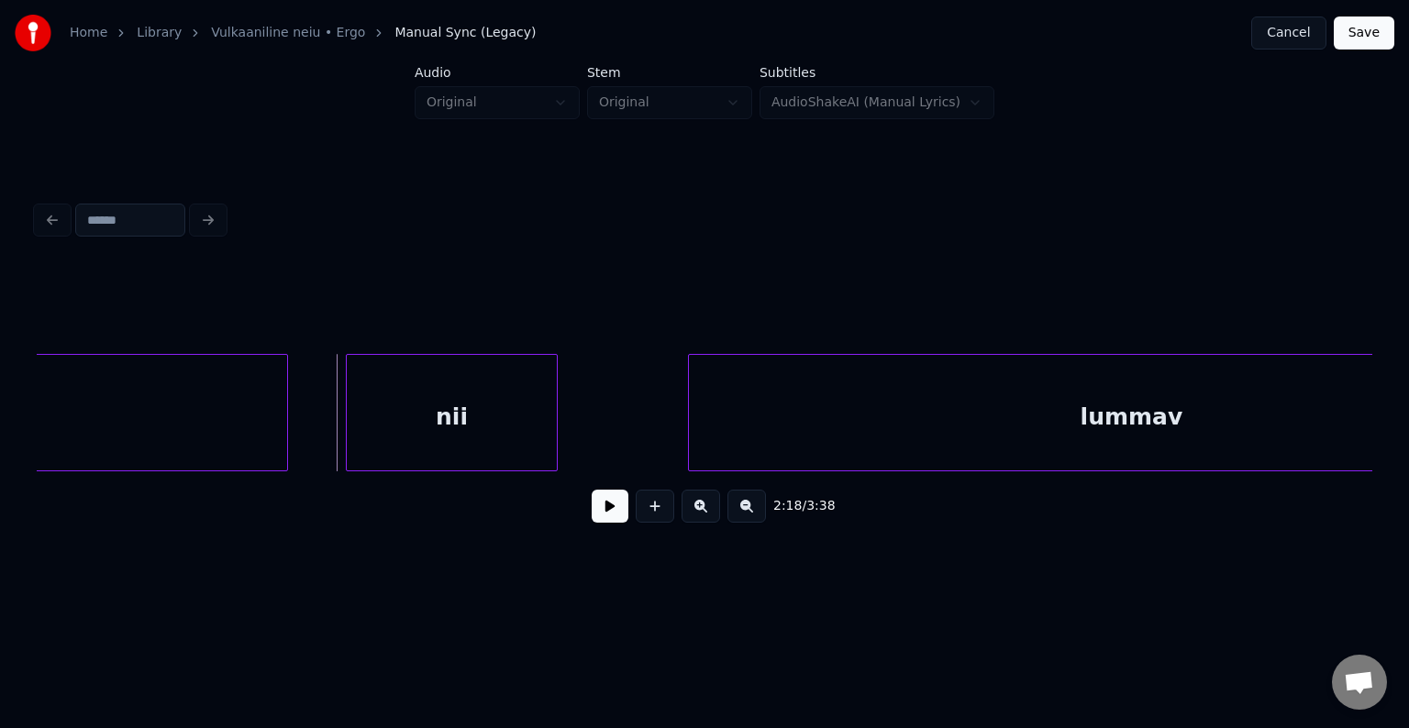
click at [488, 384] on div "nii" at bounding box center [451, 417] width 209 height 125
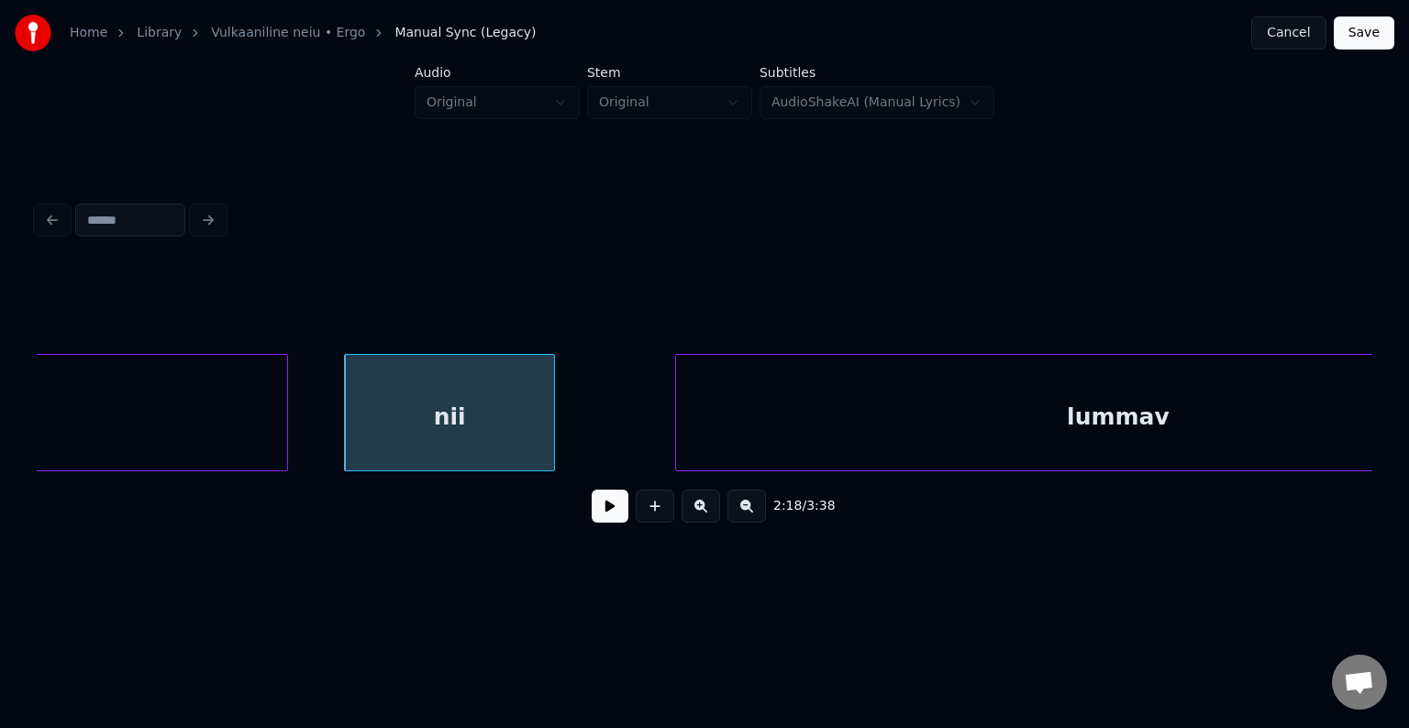
scroll to position [0, 145542]
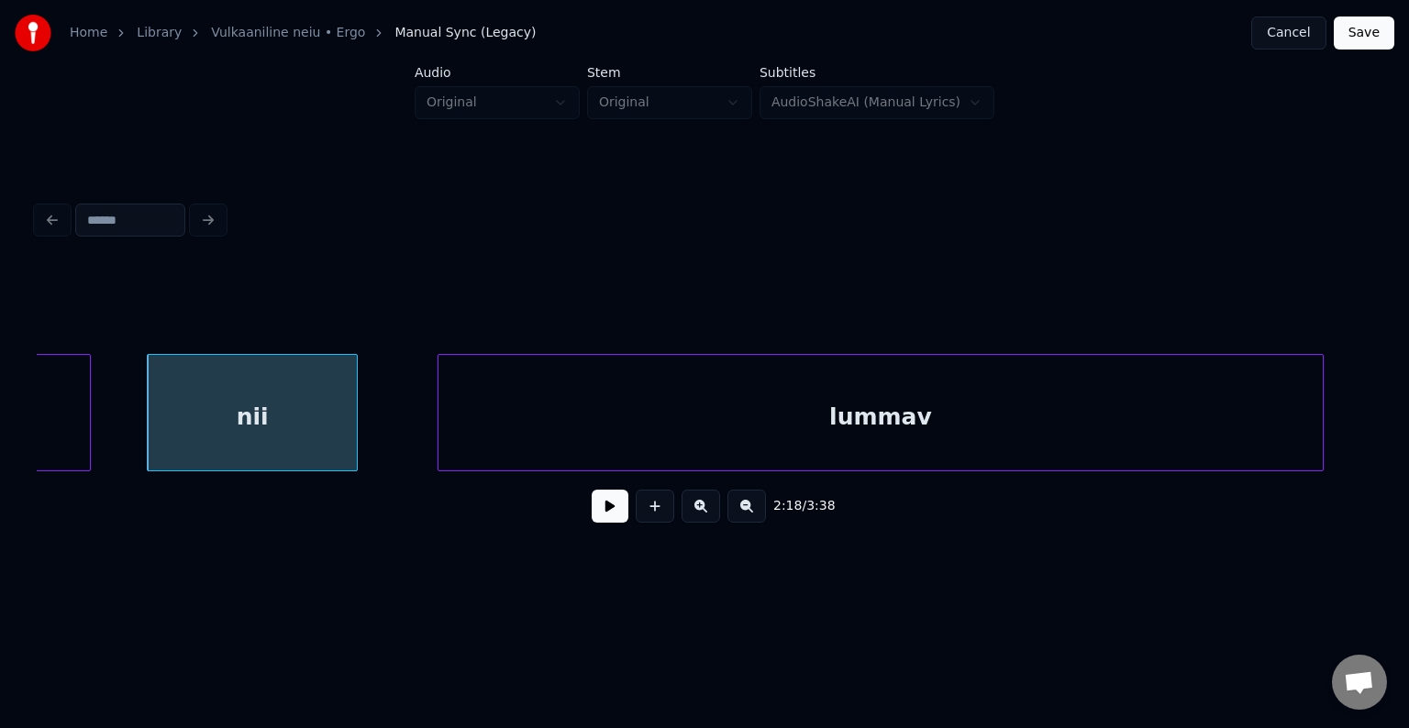
click at [844, 388] on div "lummav" at bounding box center [880, 417] width 884 height 125
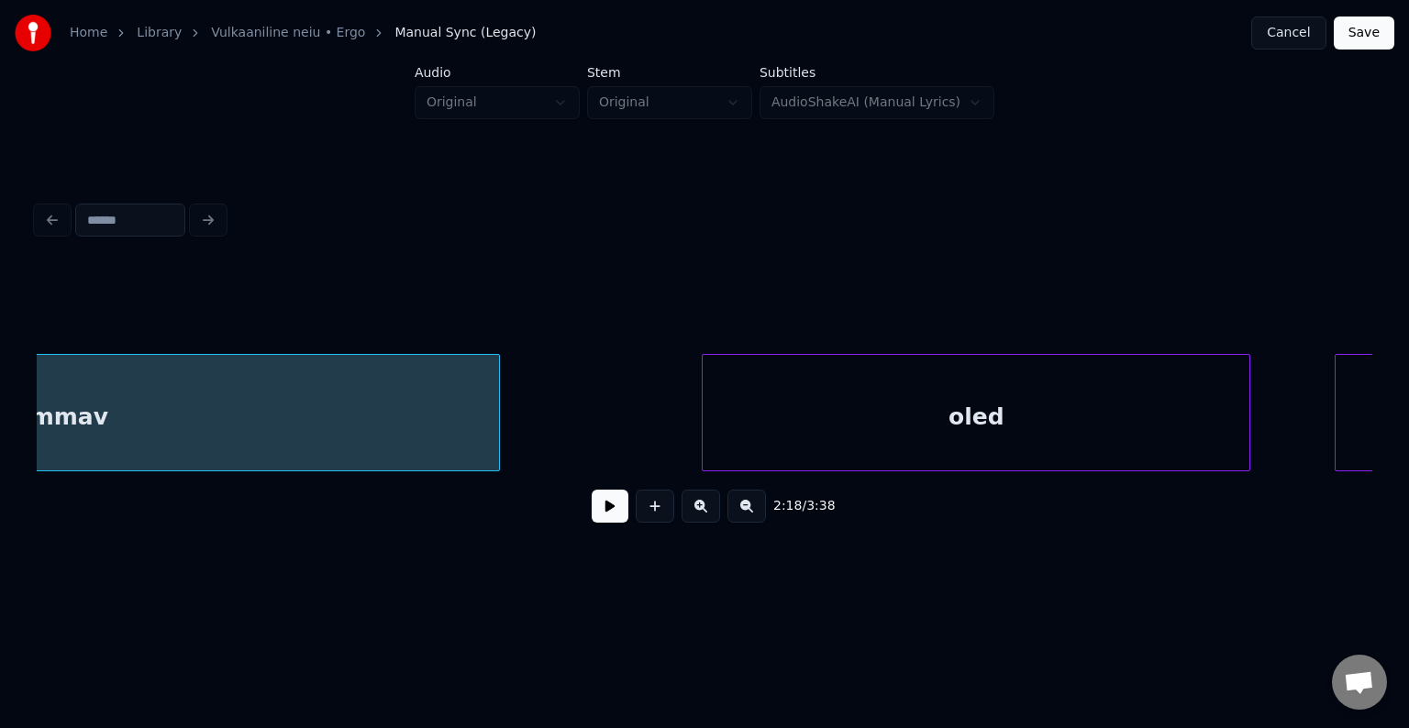
scroll to position [0, 146386]
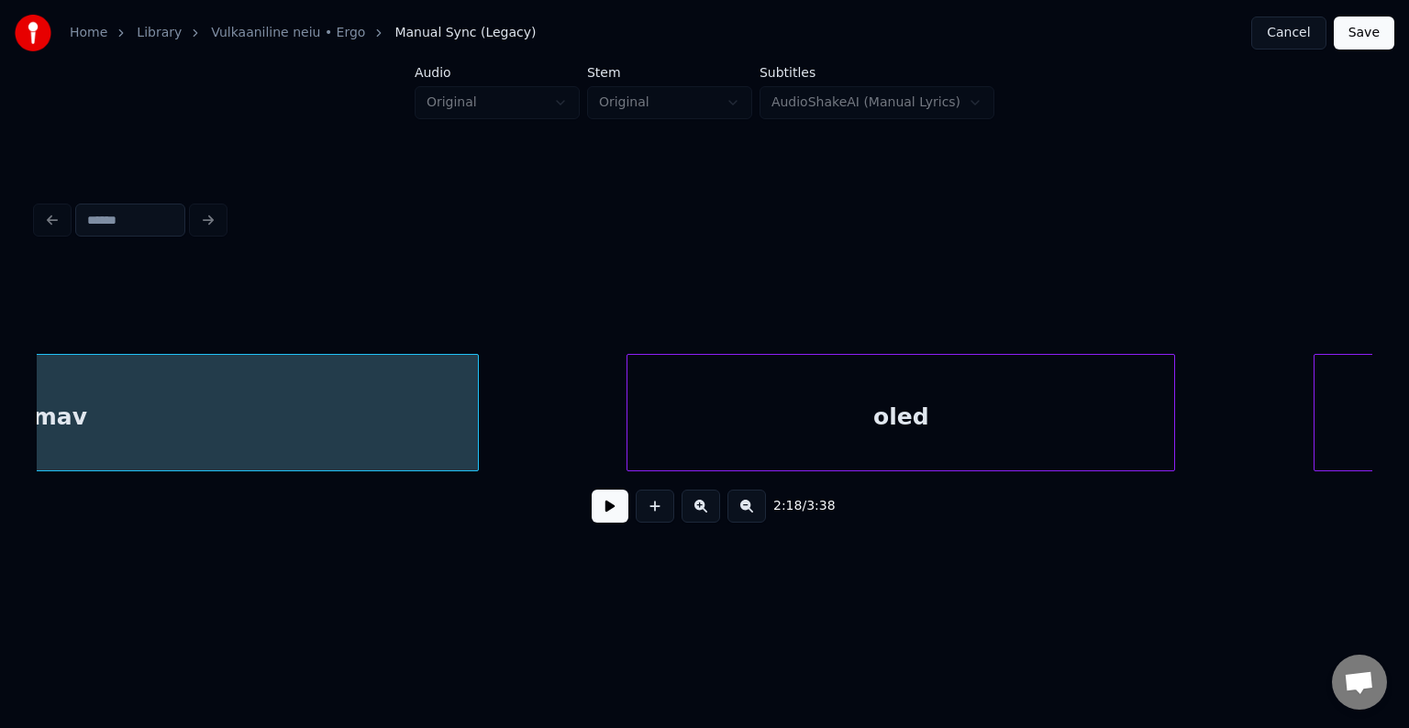
click at [1096, 453] on div "oled" at bounding box center [900, 417] width 547 height 125
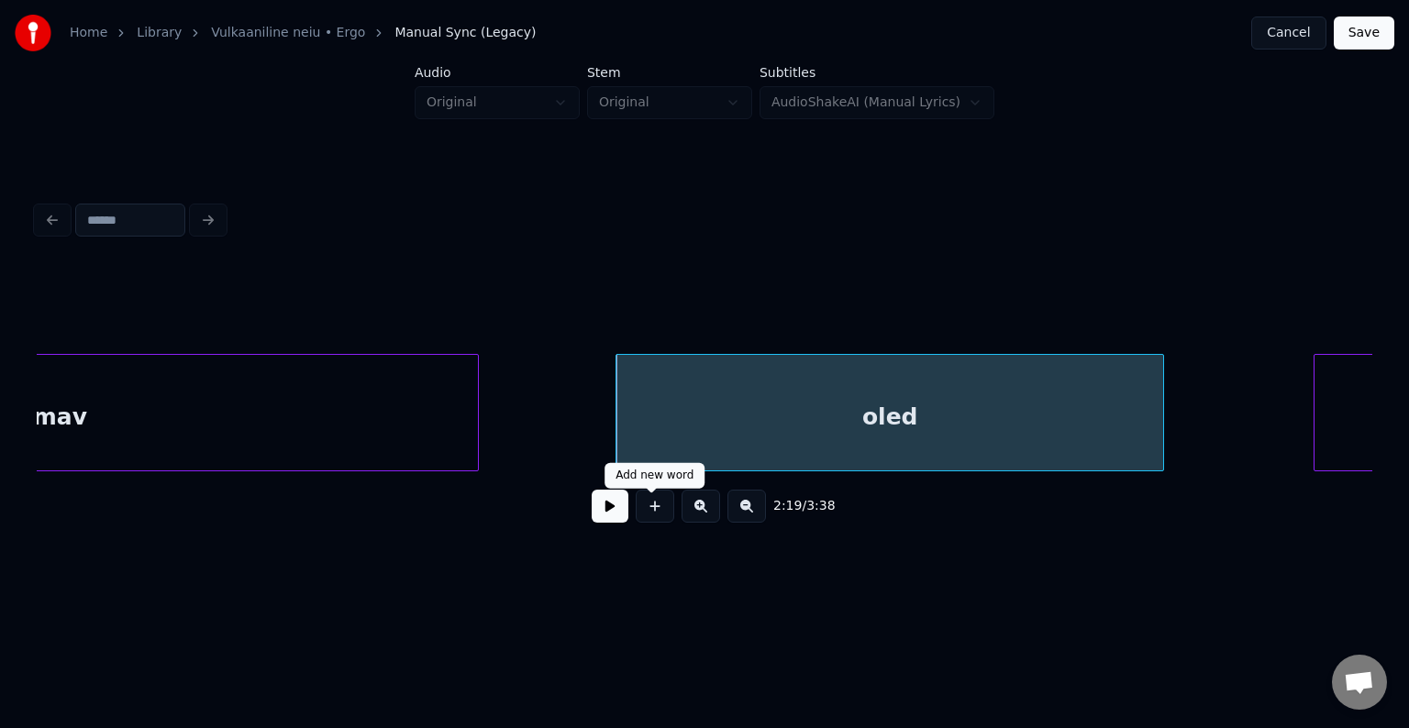
click at [592, 516] on button at bounding box center [610, 506] width 37 height 33
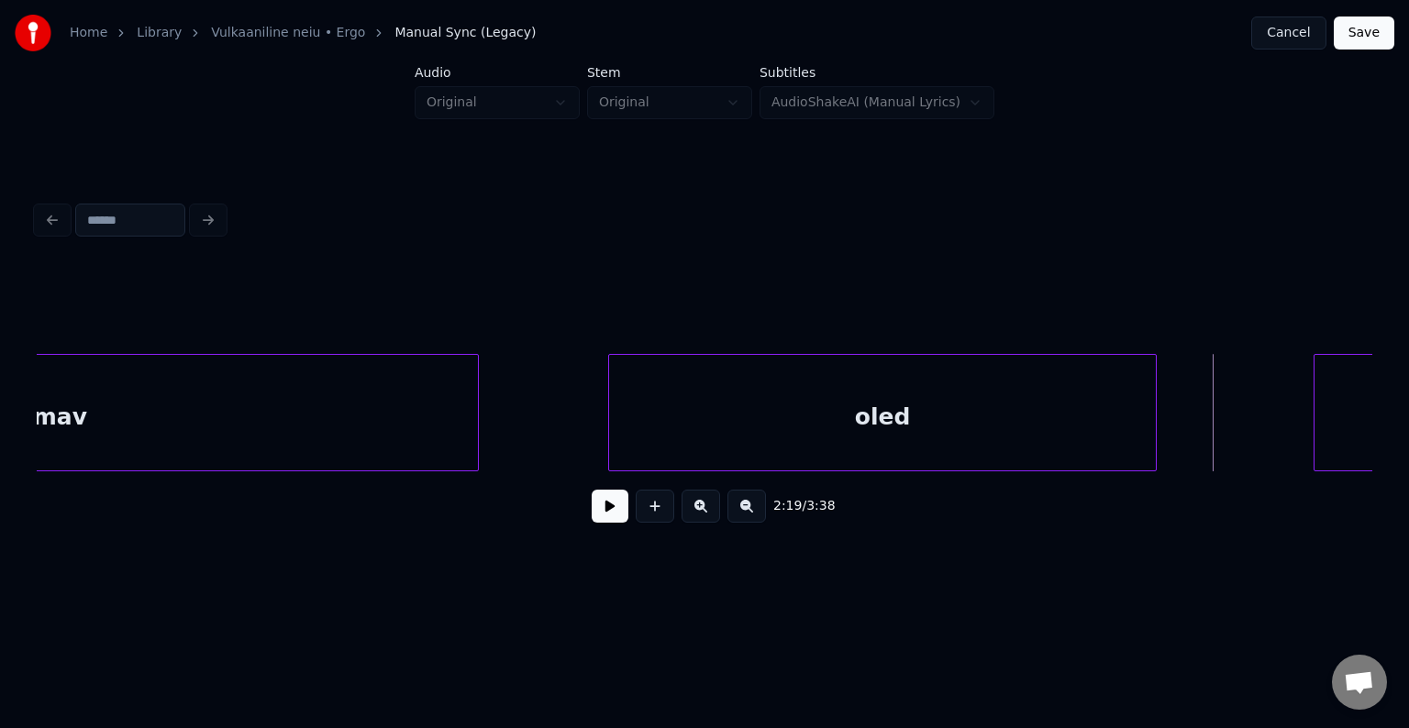
click at [1156, 418] on div "oled" at bounding box center [882, 412] width 548 height 117
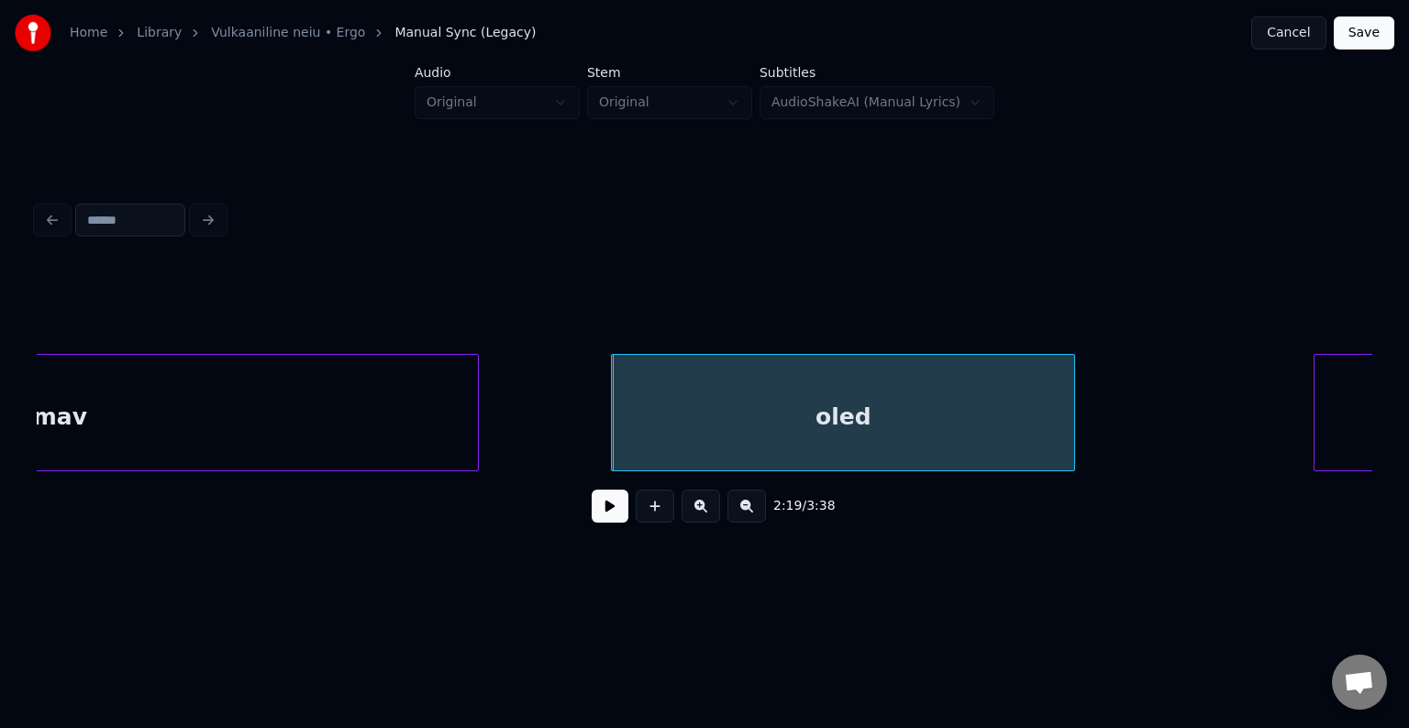
click at [1068, 422] on div at bounding box center [1071, 413] width 6 height 116
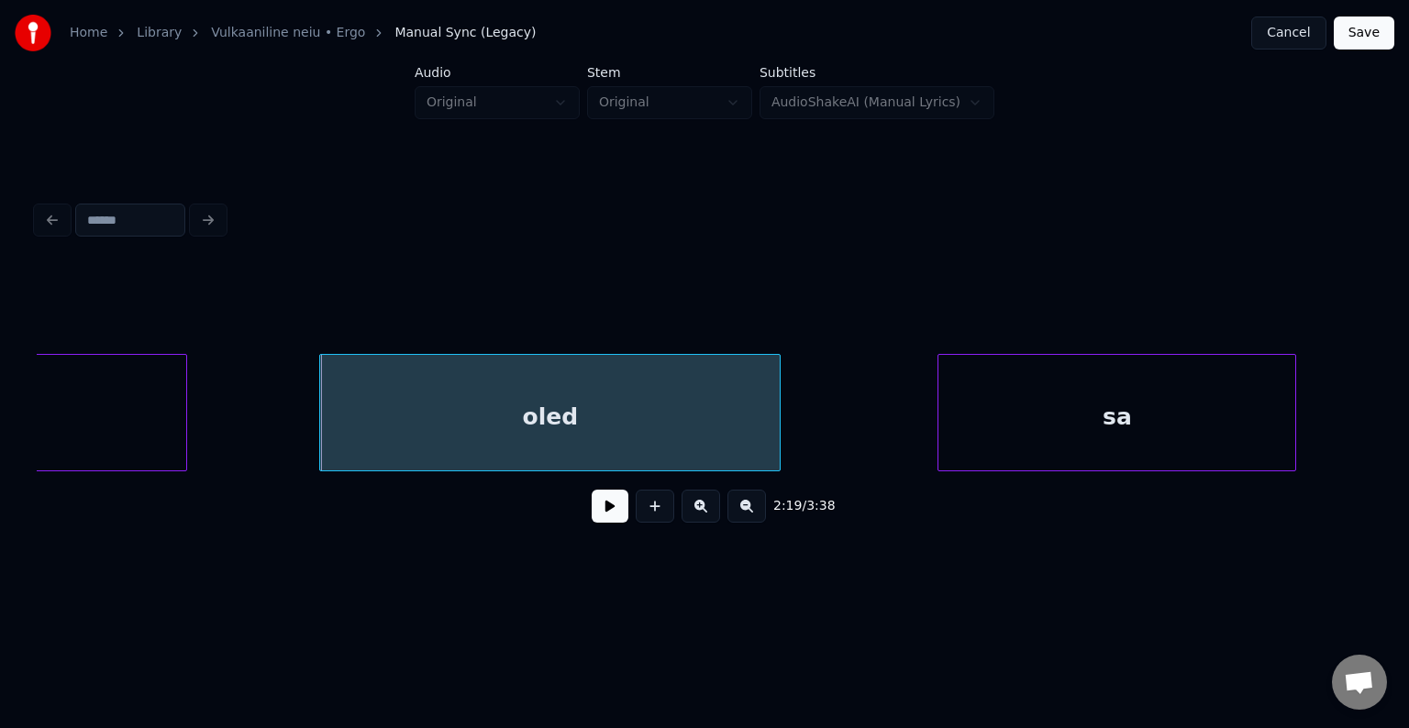
click at [1262, 417] on div "sa" at bounding box center [1116, 417] width 357 height 125
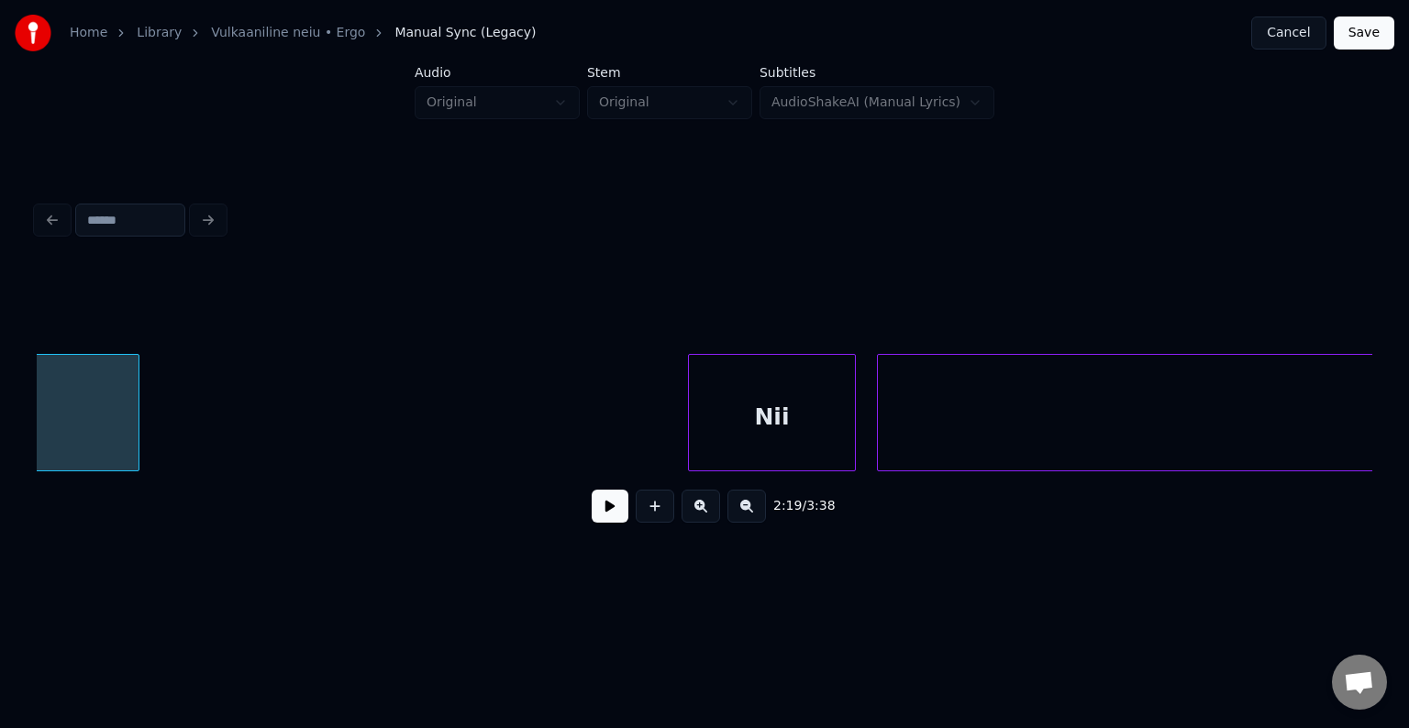
scroll to position [0, 147852]
click at [658, 451] on div "Nii" at bounding box center [741, 417] width 167 height 125
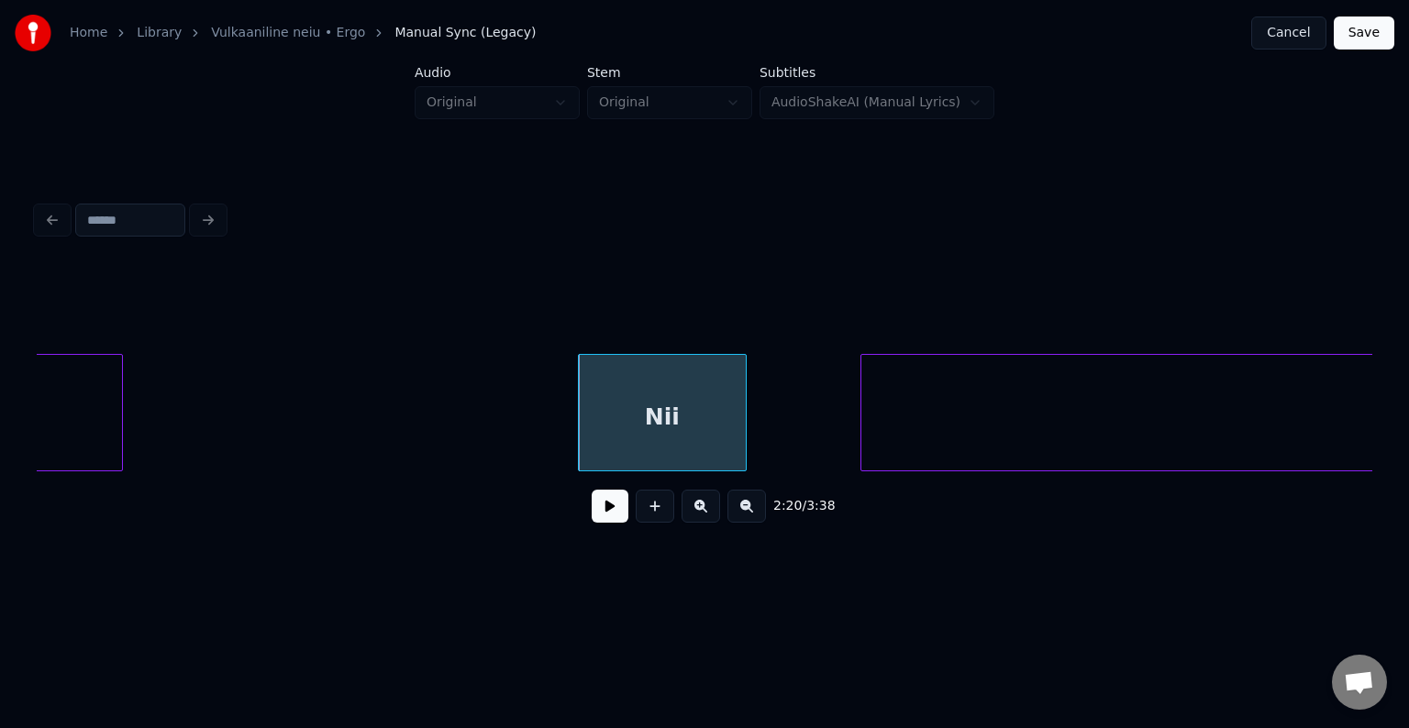
scroll to position [0, 148559]
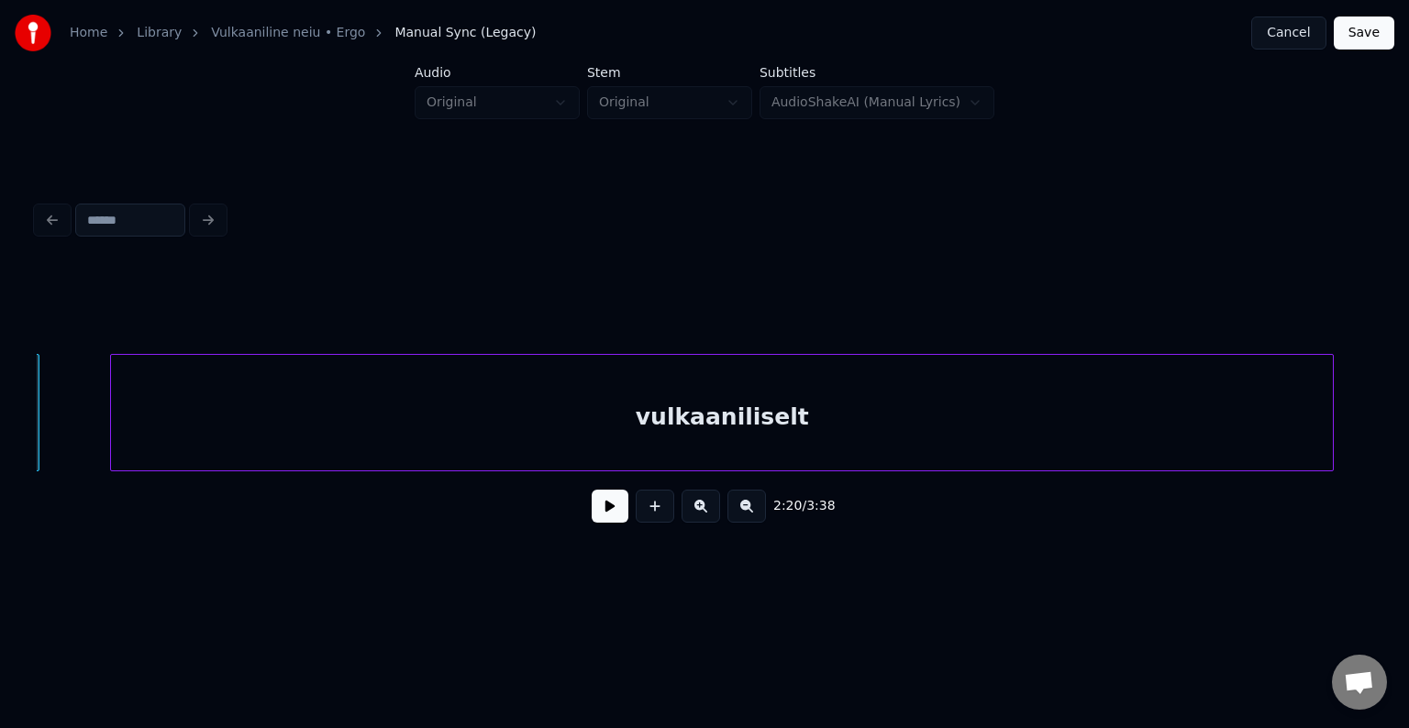
click at [947, 436] on div "vulkaaniliselt" at bounding box center [722, 417] width 1222 height 125
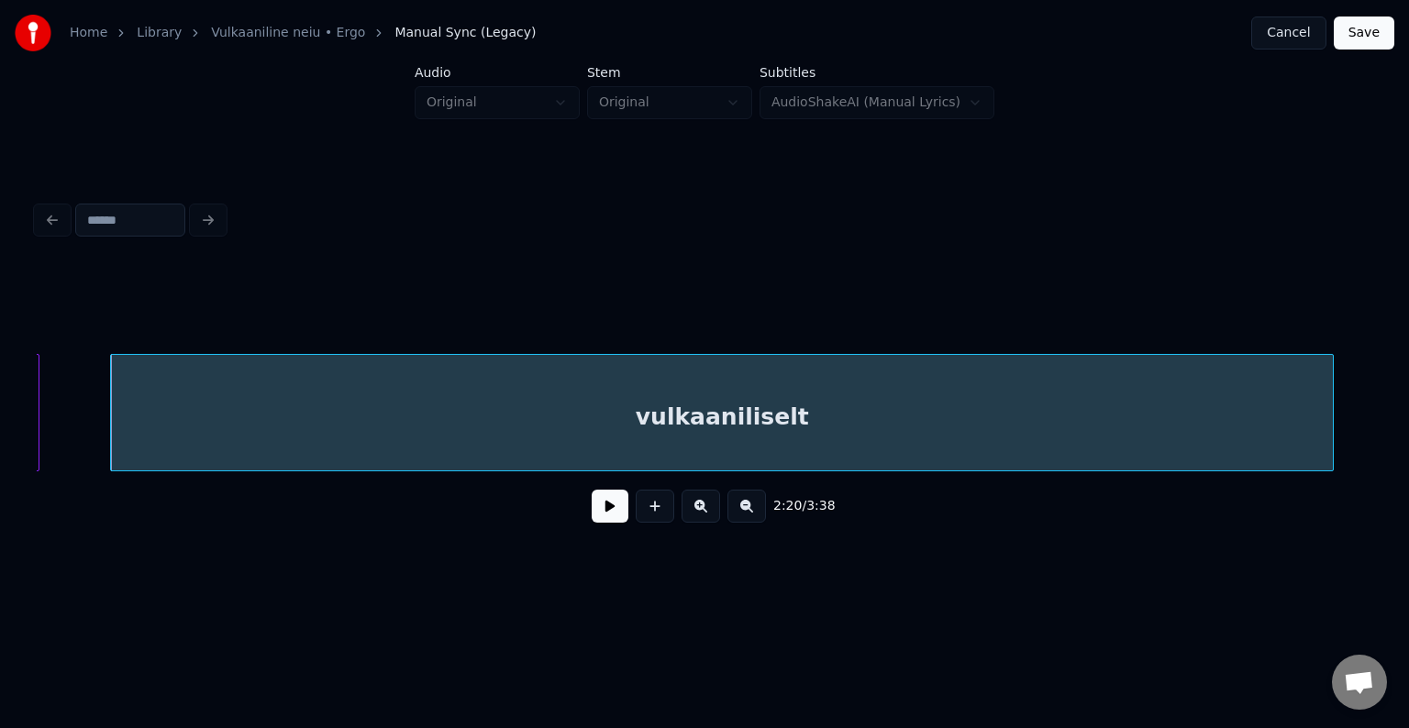
click at [597, 521] on button at bounding box center [610, 506] width 37 height 33
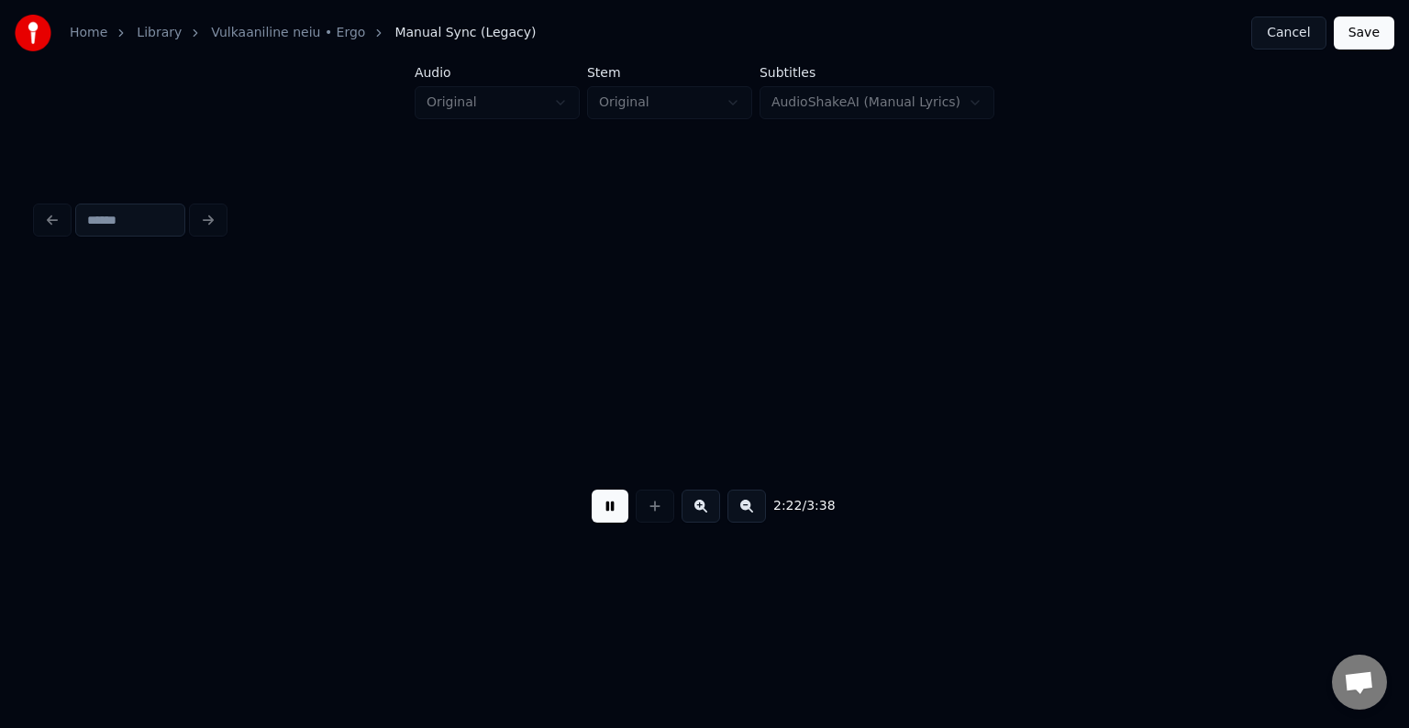
scroll to position [0, 149906]
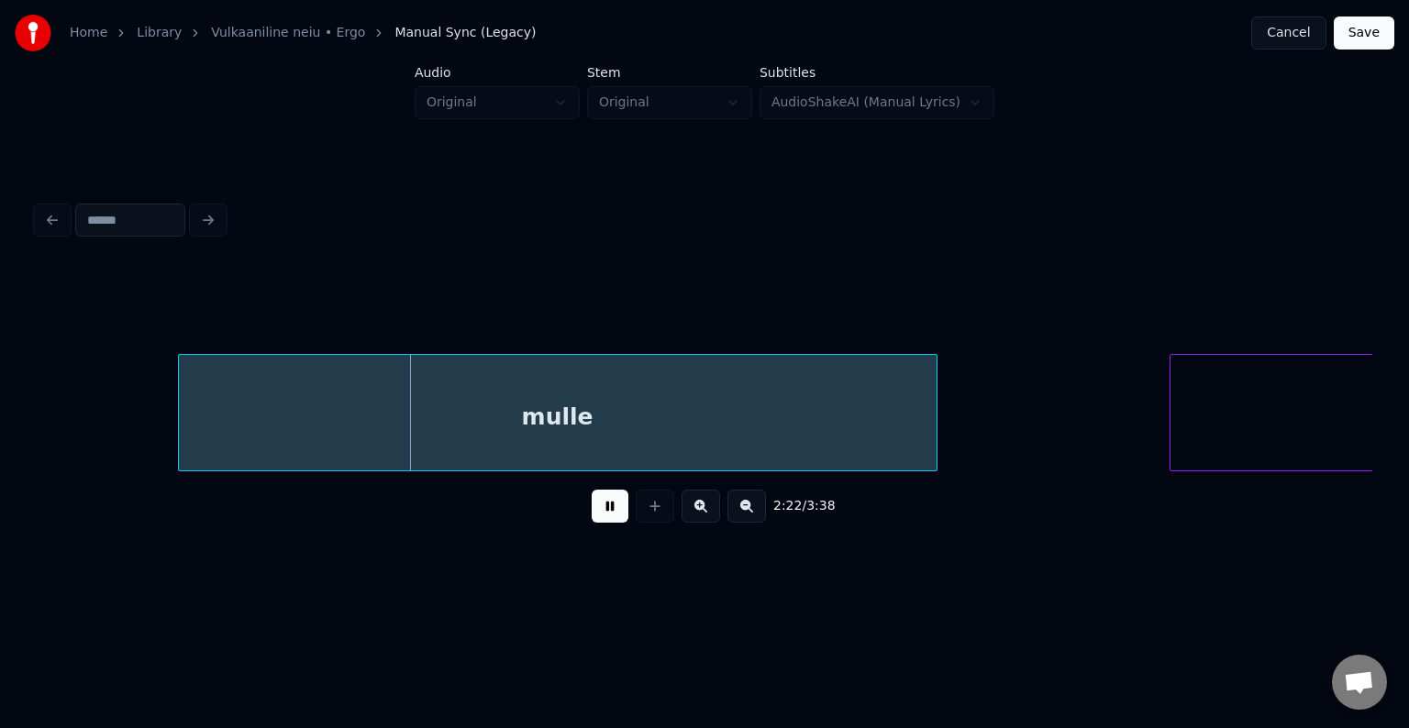
click at [597, 521] on button at bounding box center [610, 506] width 37 height 33
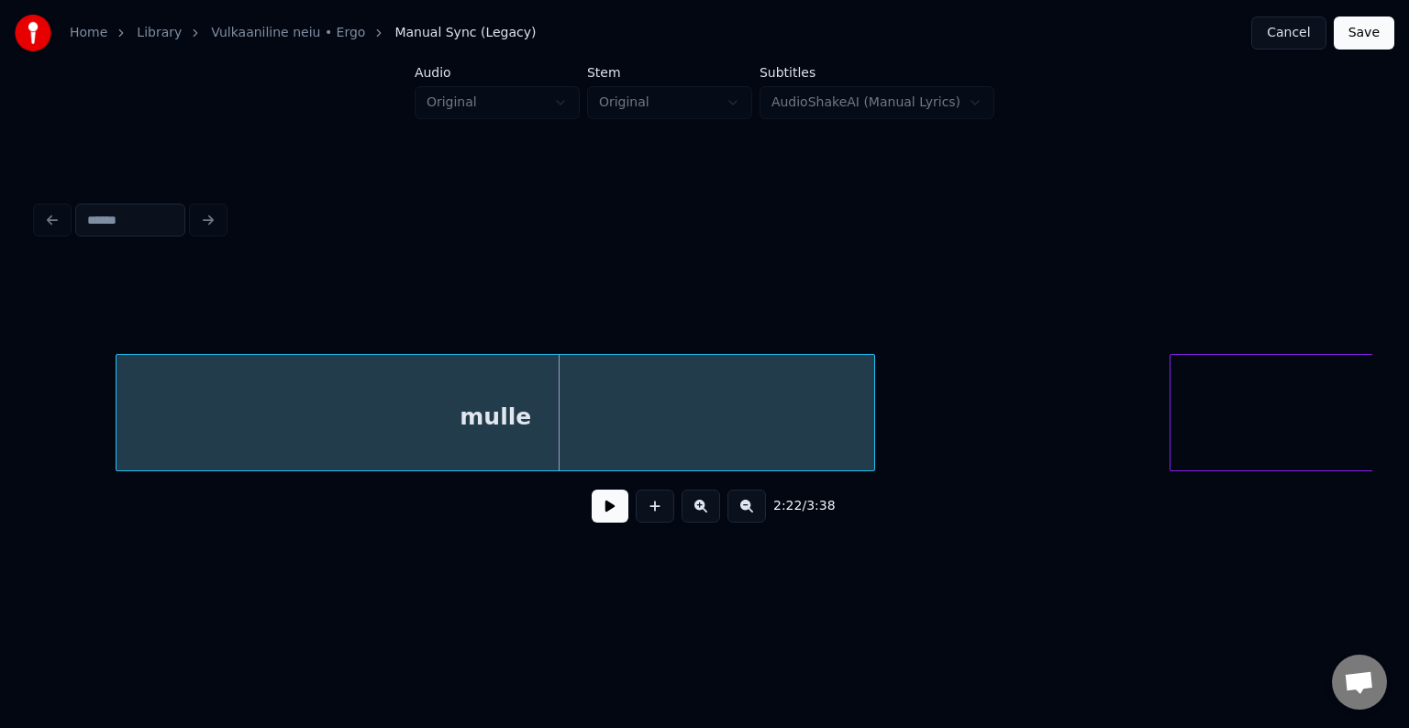
click at [531, 421] on div "mulle" at bounding box center [495, 417] width 758 height 125
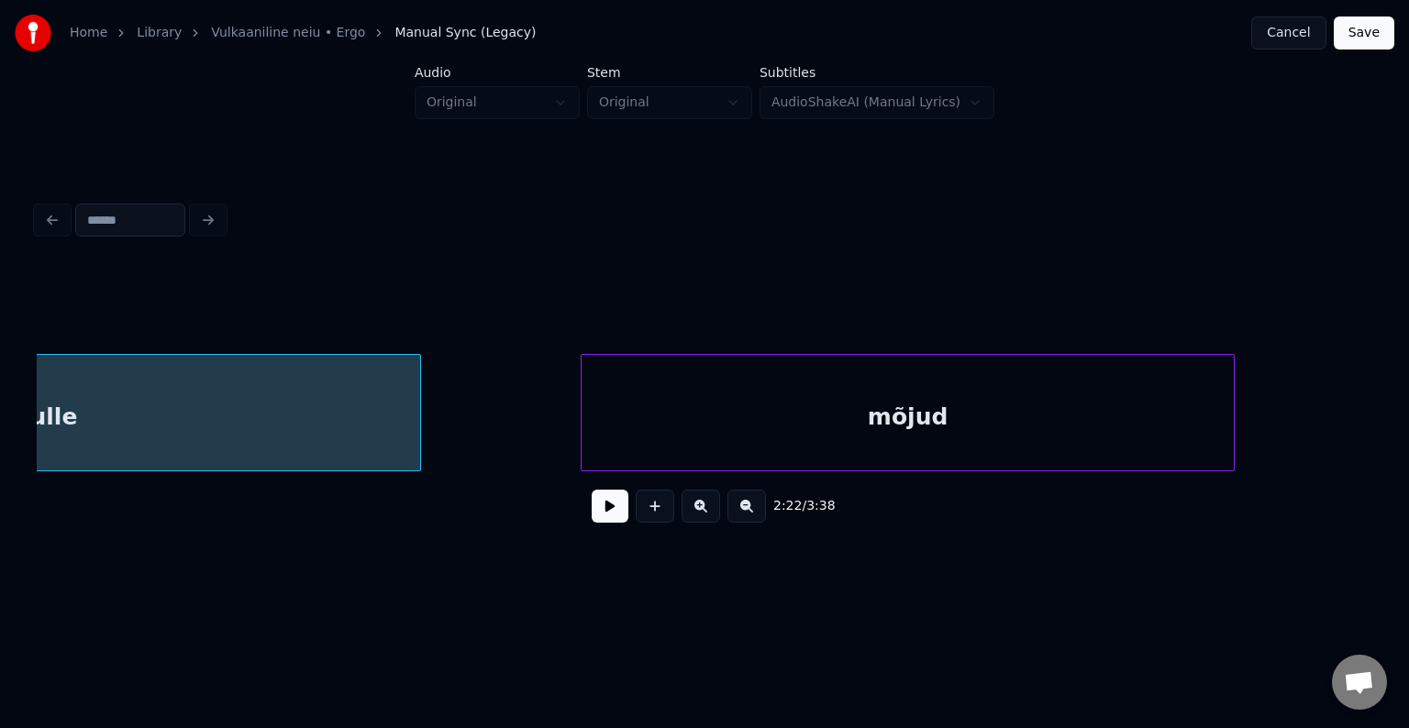
click at [1066, 440] on div "mõjud" at bounding box center [907, 417] width 652 height 125
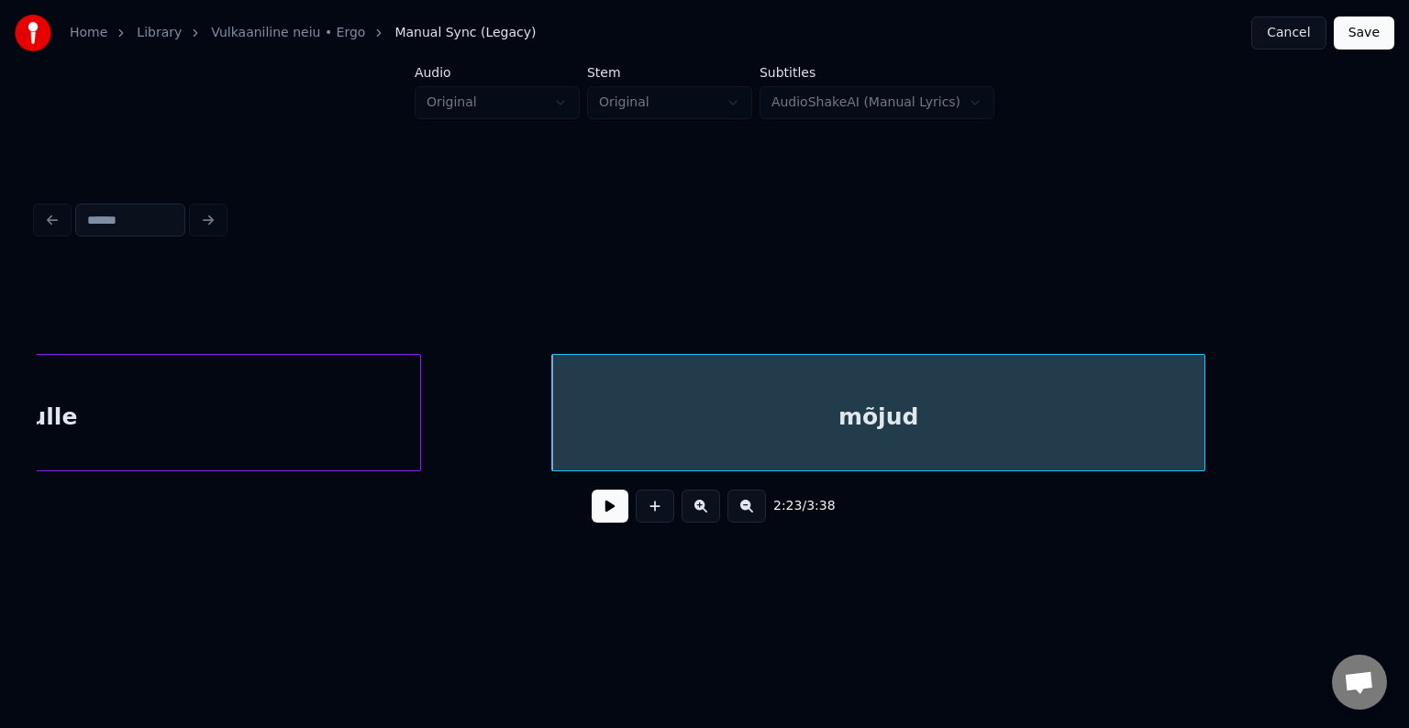
click at [604, 523] on button at bounding box center [610, 506] width 37 height 33
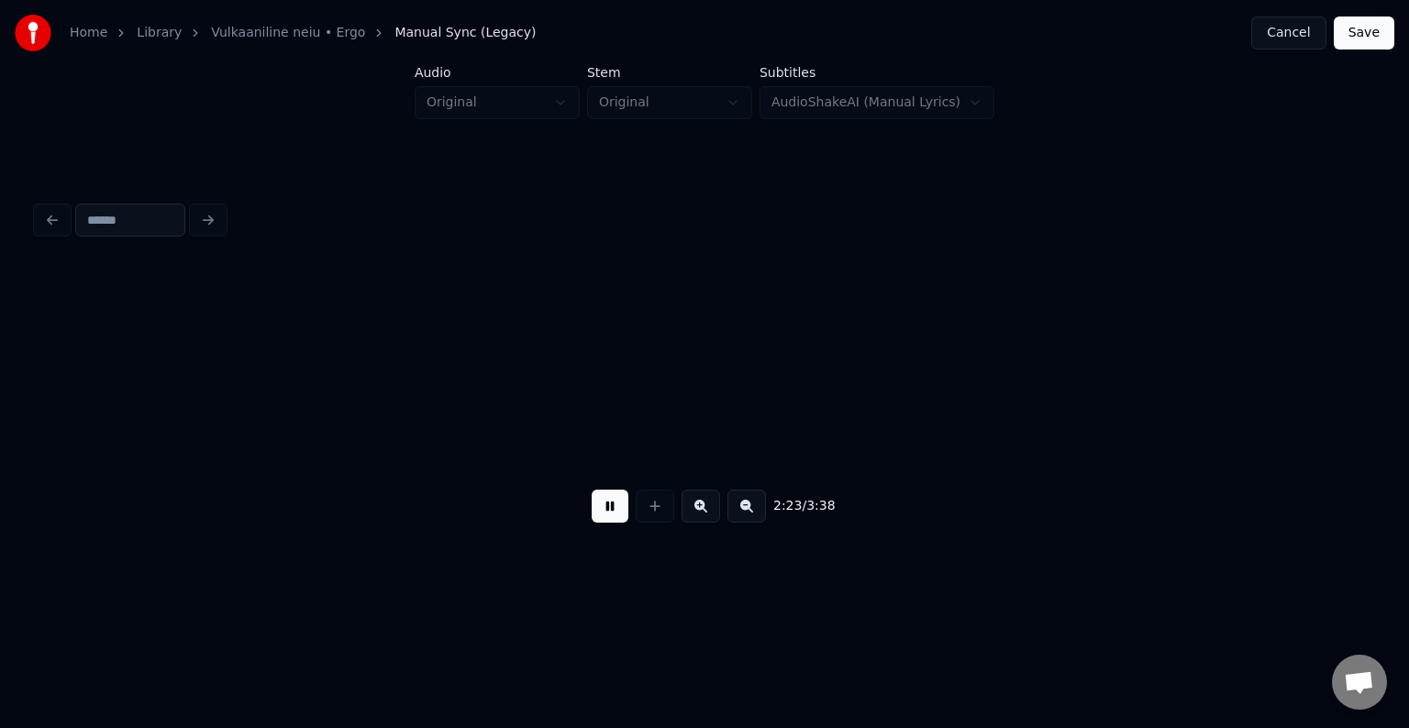
scroll to position [0, 151703]
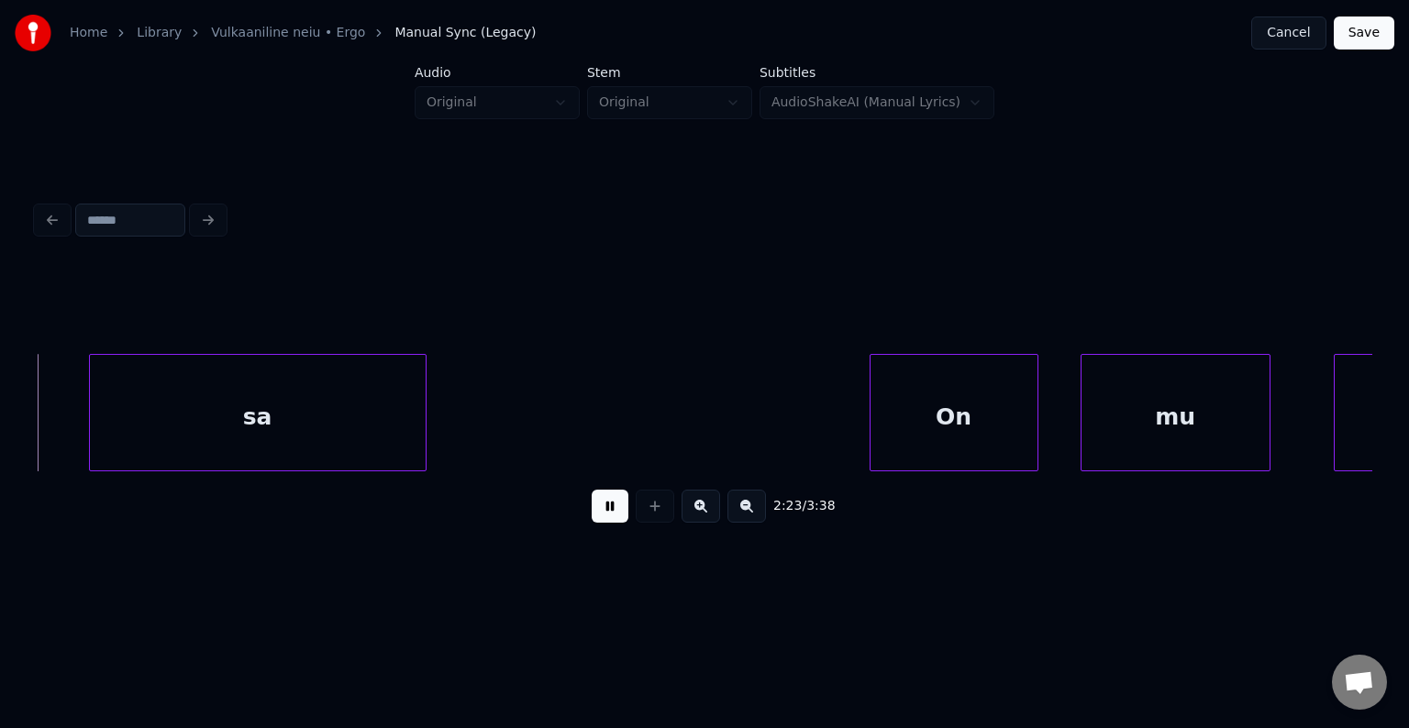
click at [604, 523] on button at bounding box center [610, 506] width 37 height 33
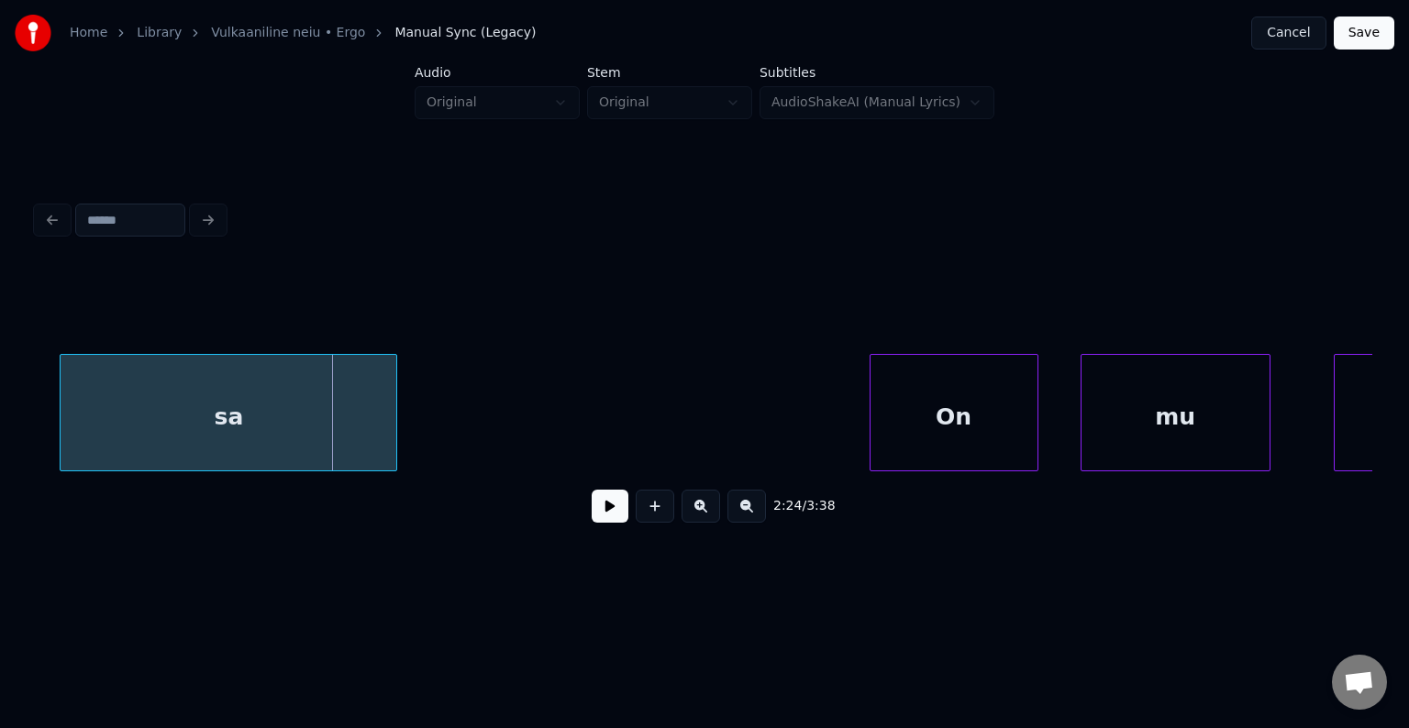
click at [300, 423] on div "sa" at bounding box center [229, 417] width 336 height 125
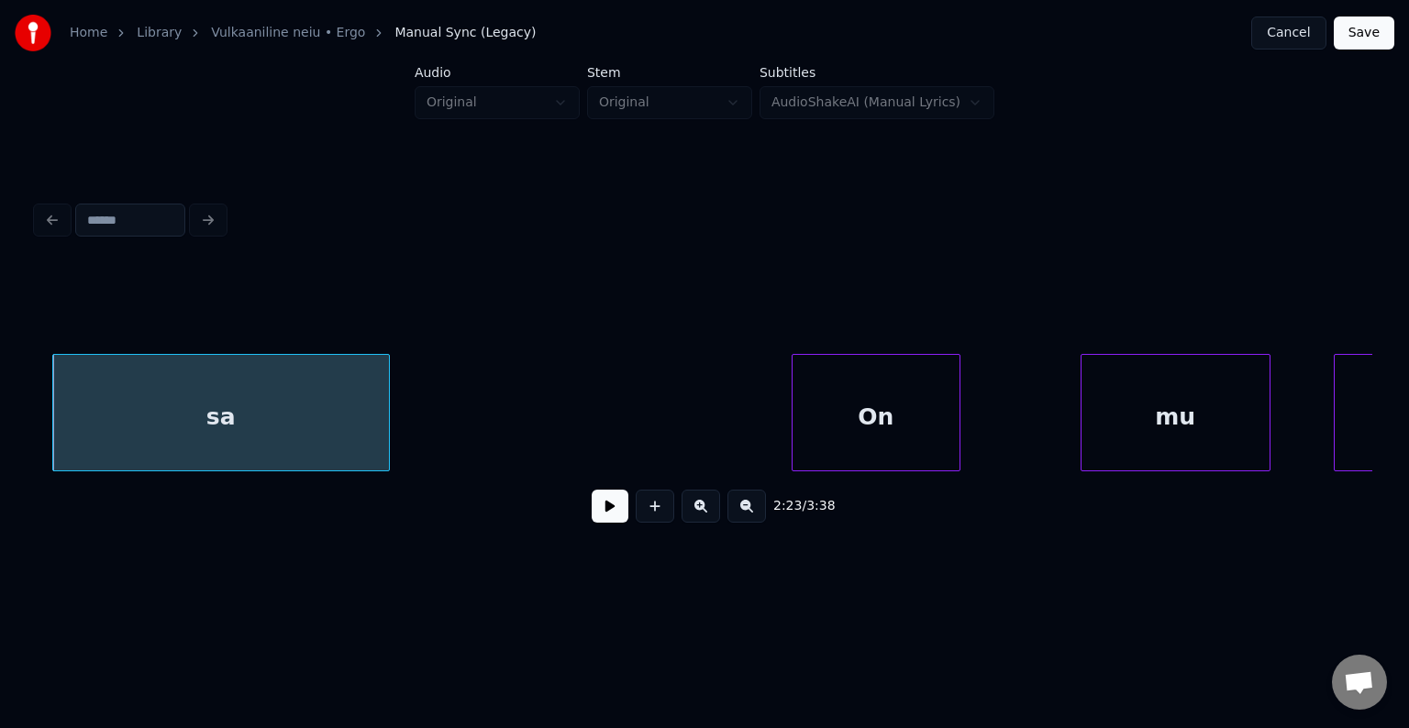
click at [858, 391] on div "On" at bounding box center [875, 417] width 167 height 125
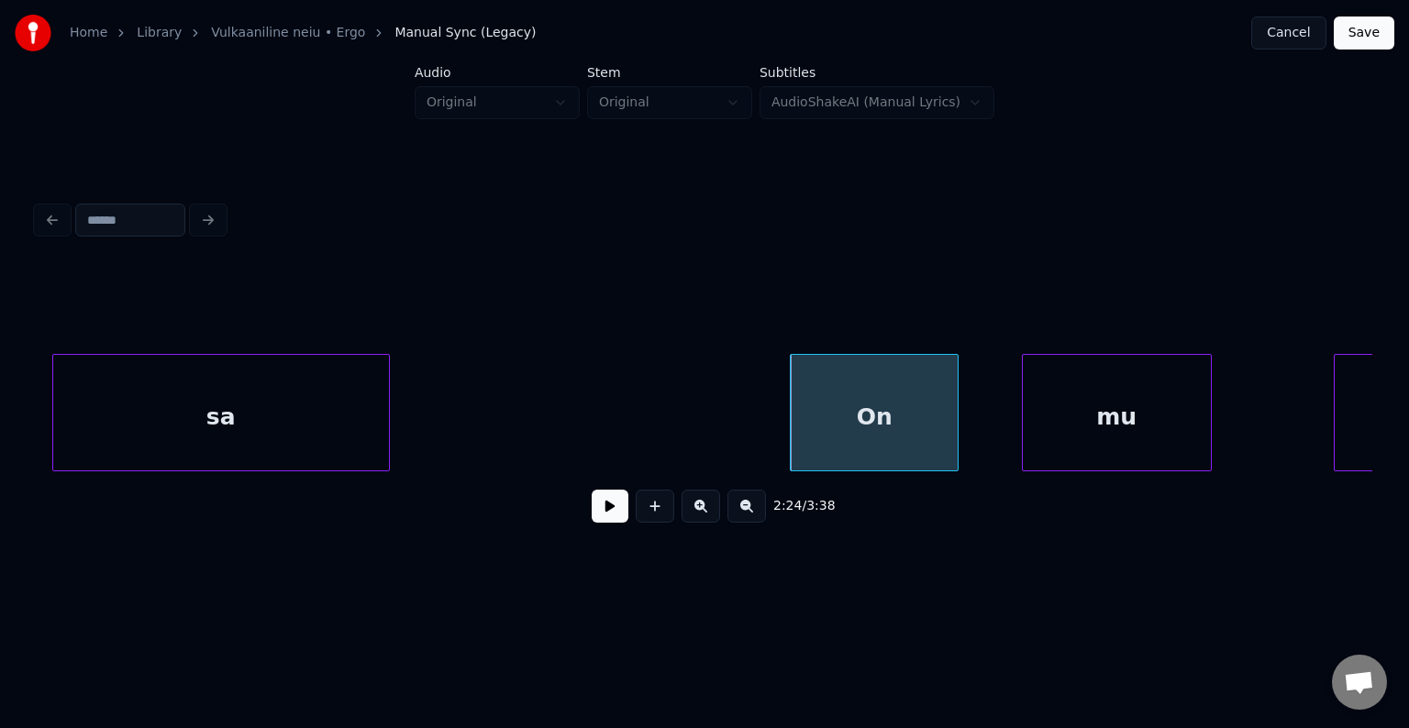
click at [1096, 393] on div "mu" at bounding box center [1117, 417] width 188 height 125
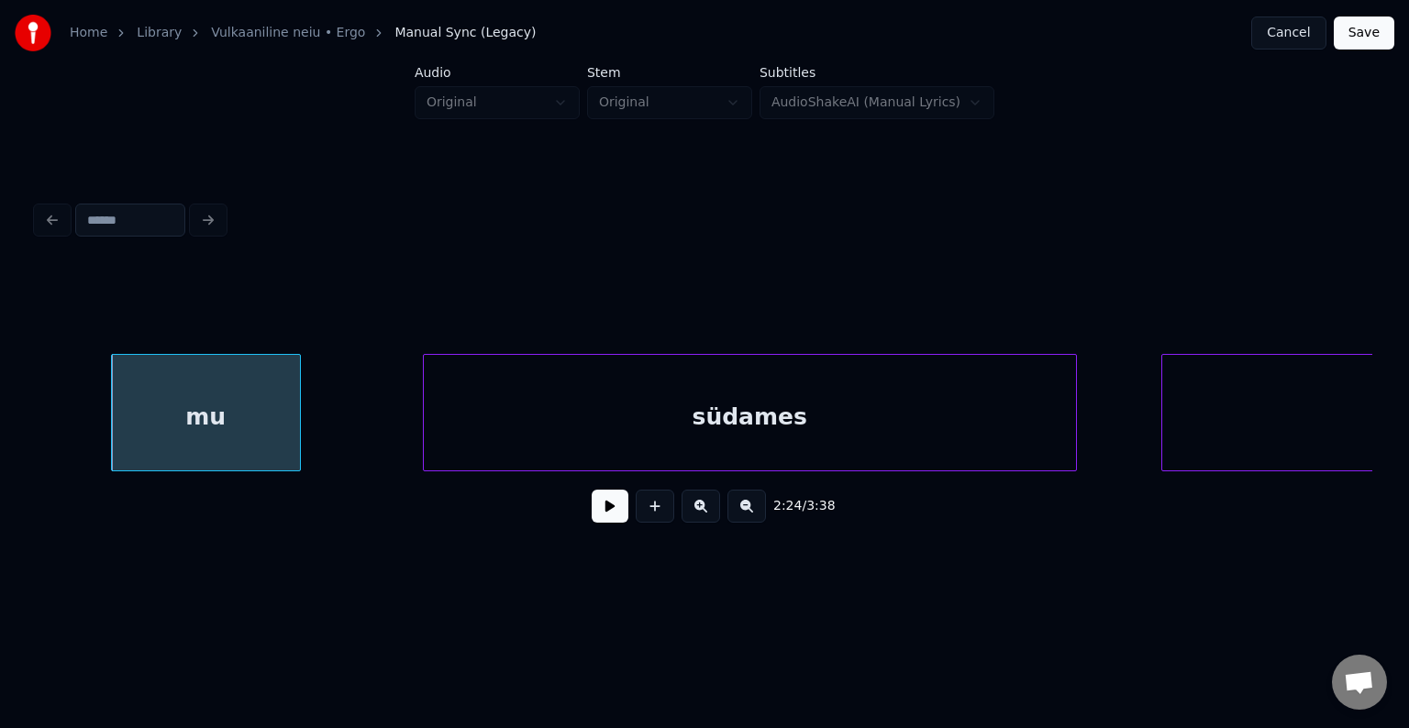
scroll to position [0, 152657]
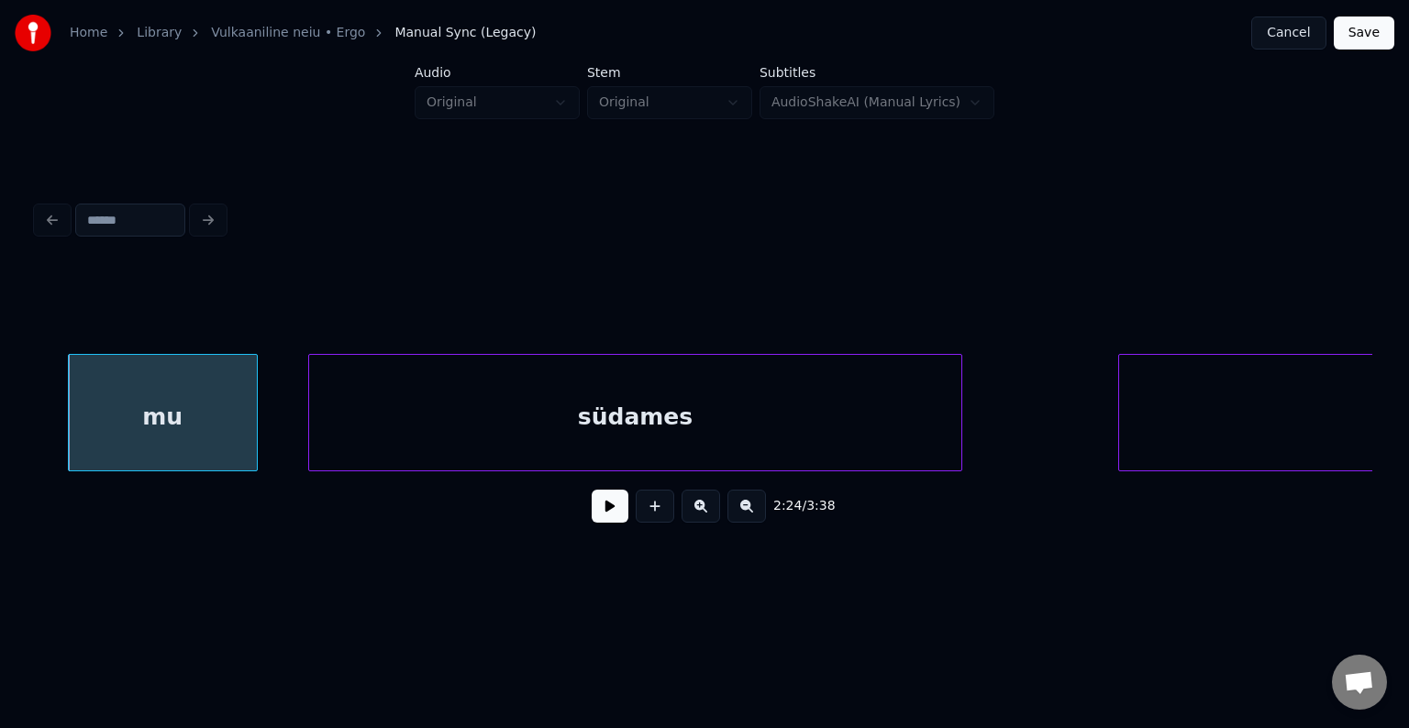
click at [891, 438] on div "südames" at bounding box center [635, 417] width 652 height 125
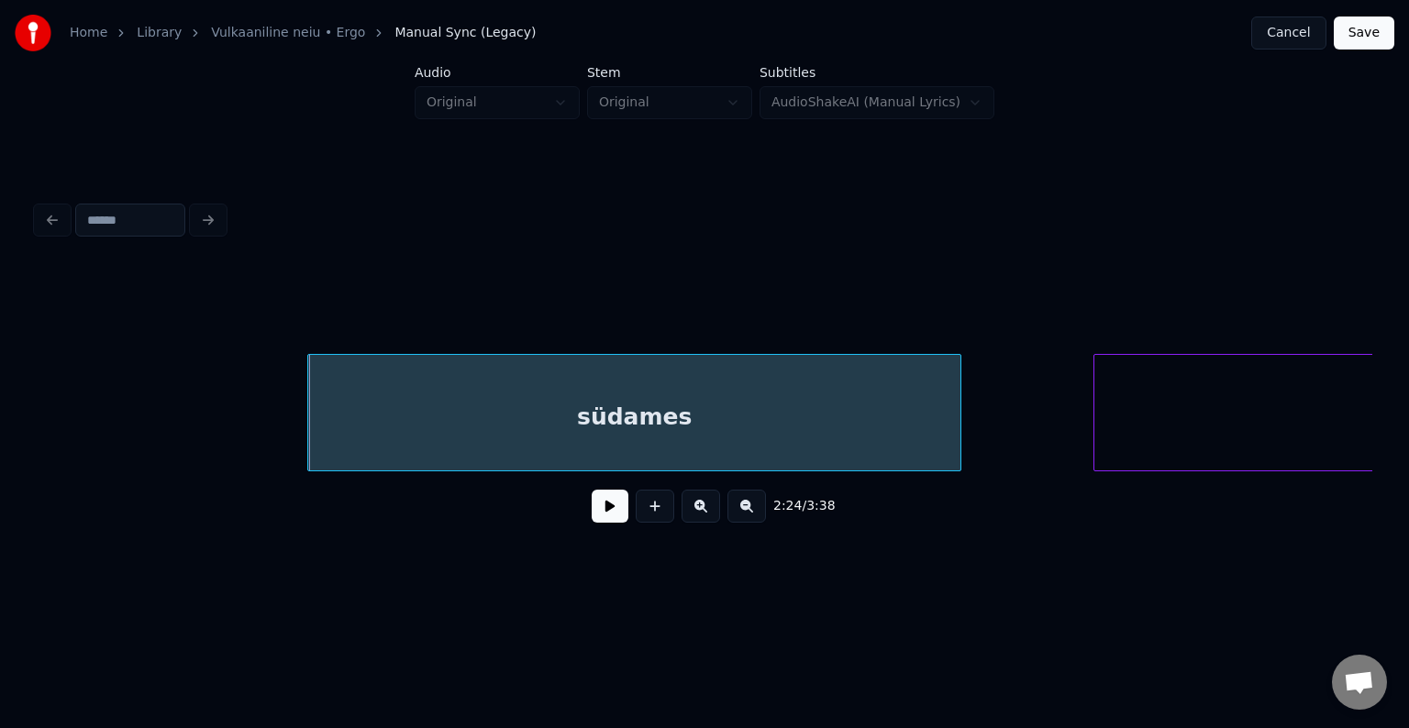
scroll to position [0, 153070]
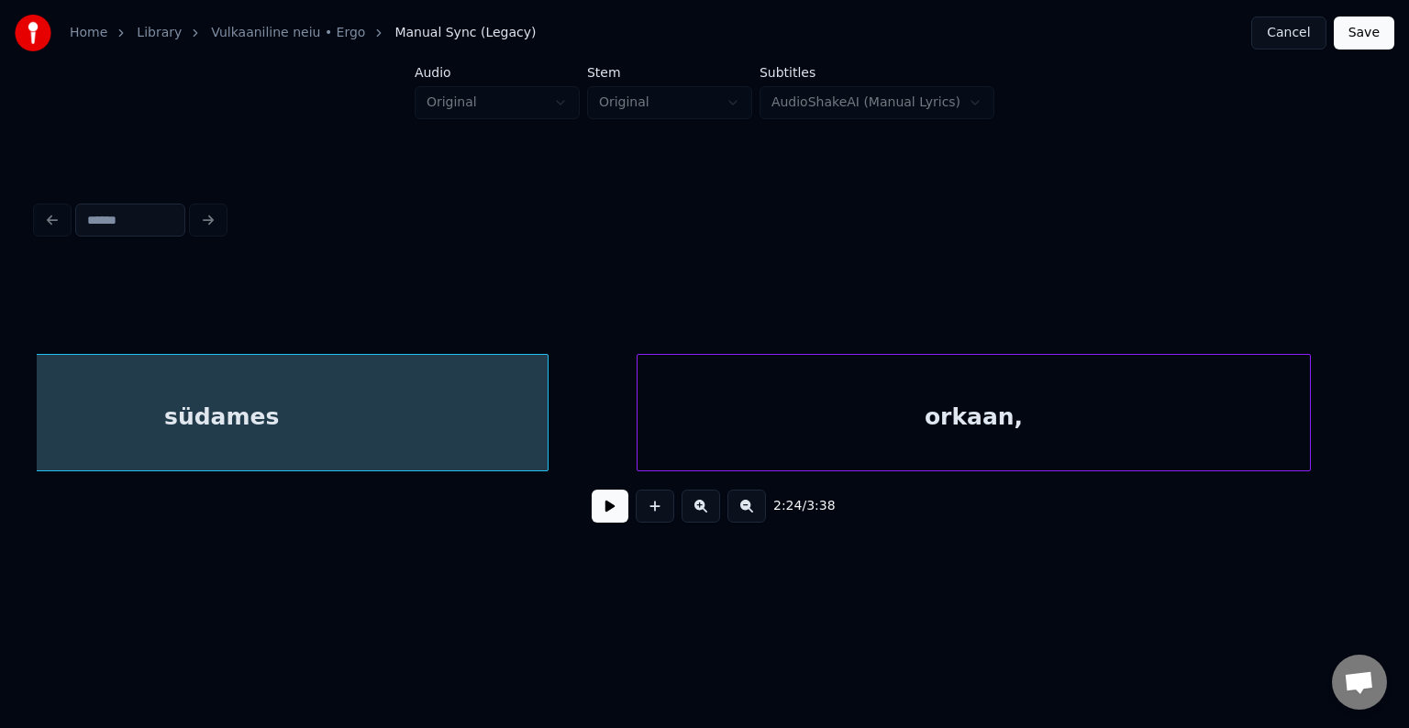
click at [1134, 427] on div "orkaan," at bounding box center [973, 417] width 673 height 125
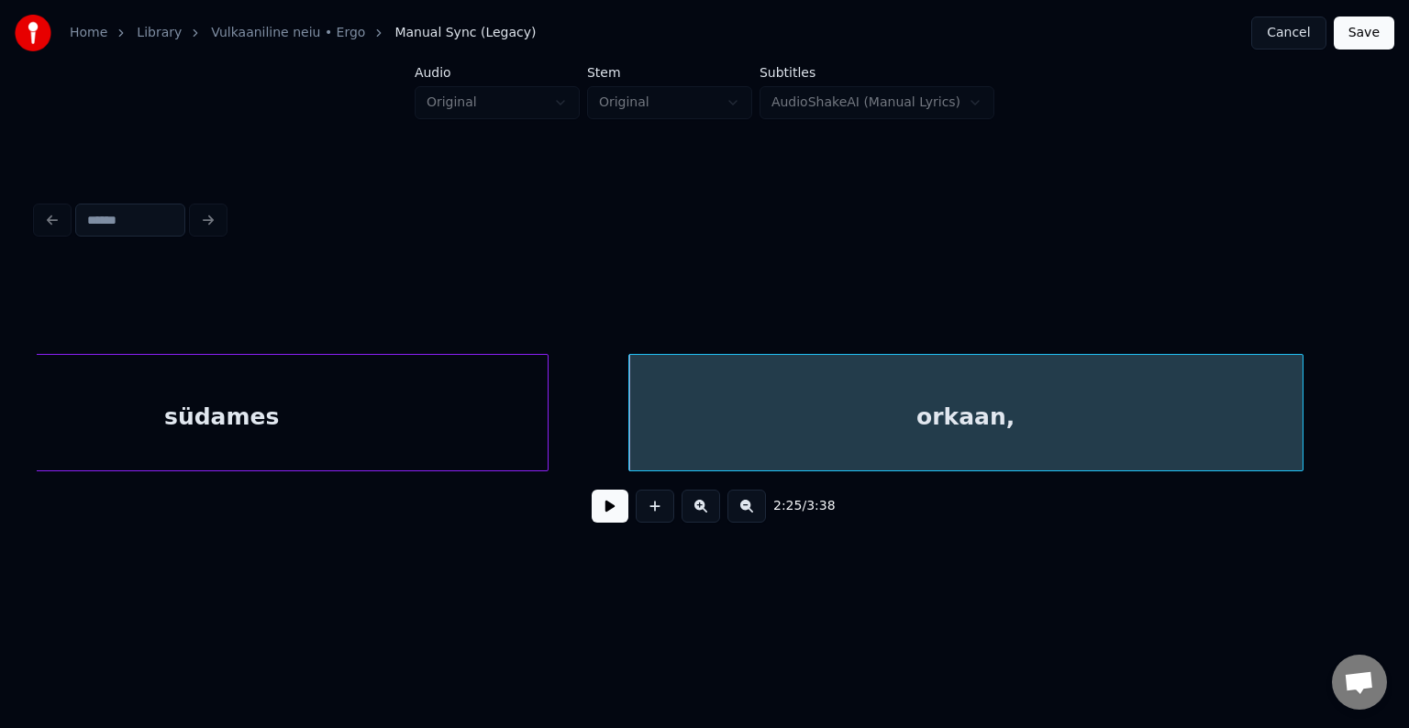
click at [592, 507] on button at bounding box center [610, 506] width 37 height 33
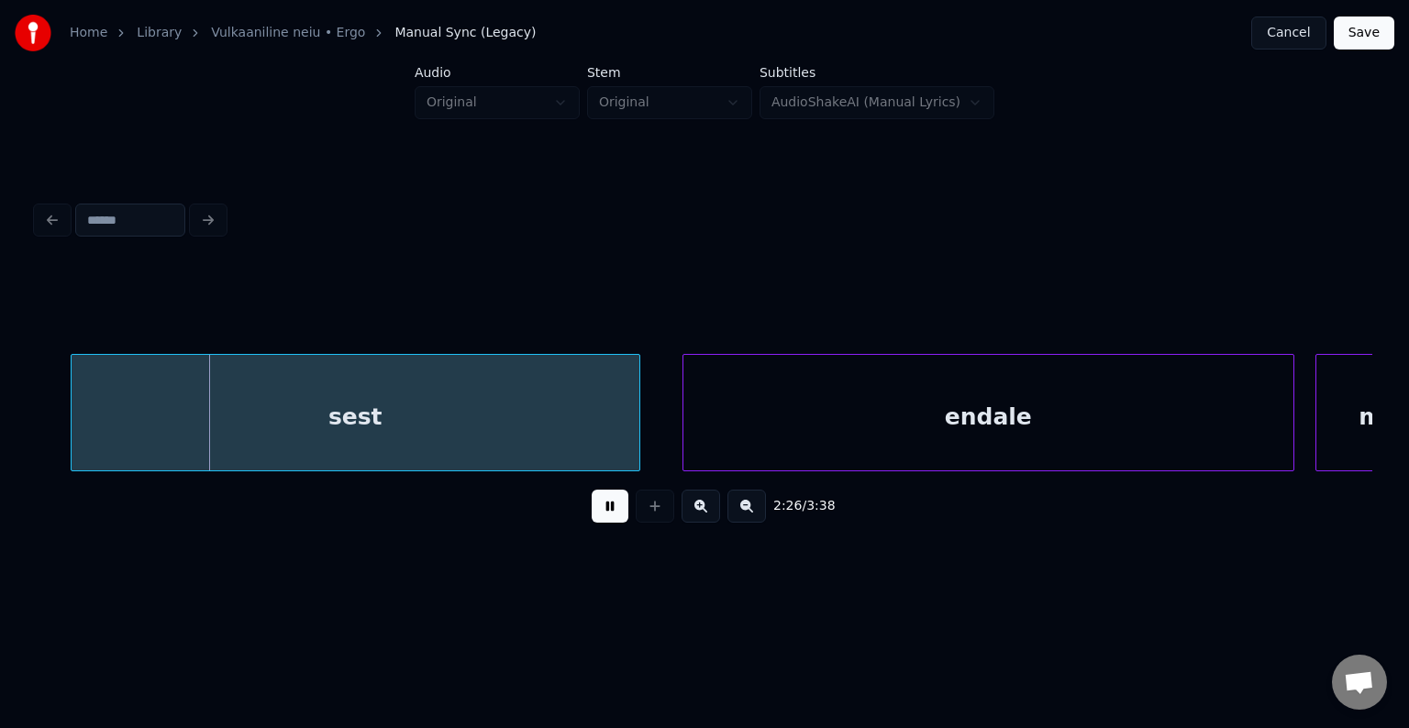
click at [592, 507] on button at bounding box center [610, 506] width 37 height 33
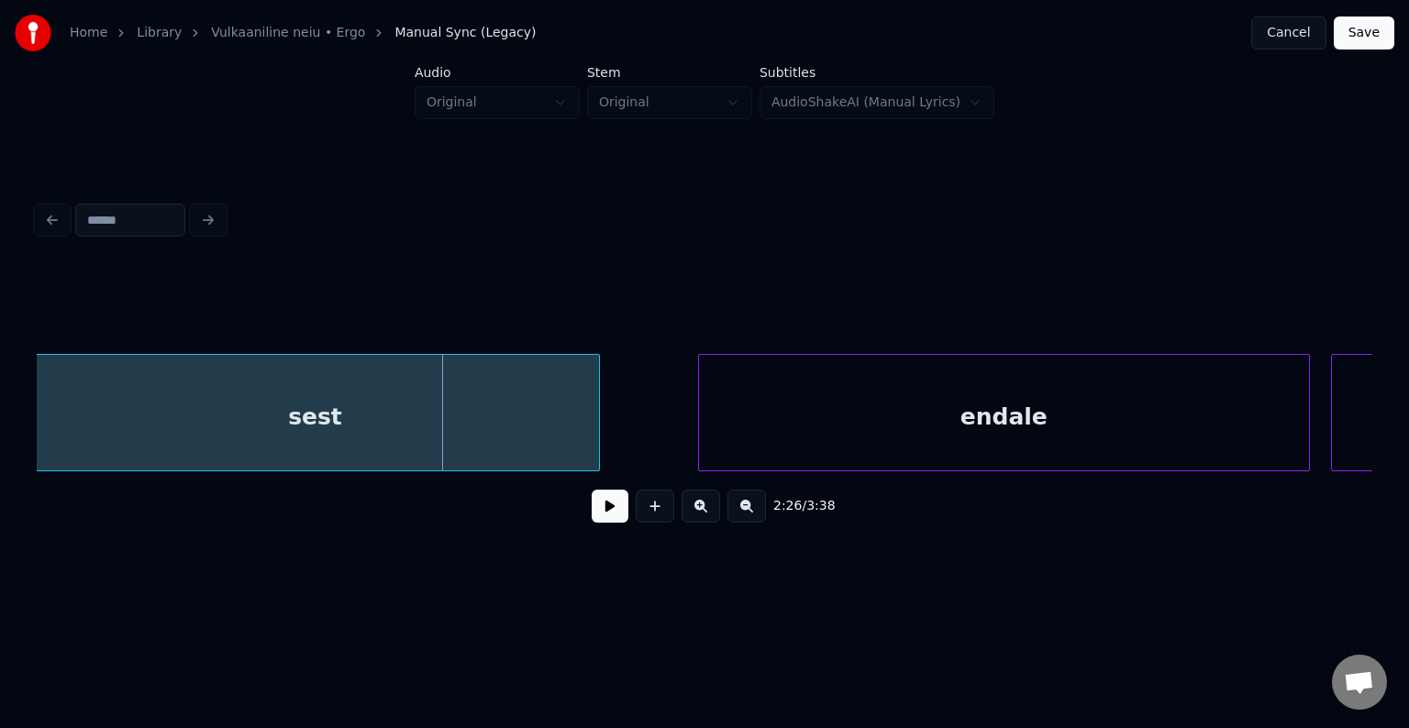
scroll to position [0, 154399]
click at [499, 426] on div "sest" at bounding box center [323, 417] width 568 height 125
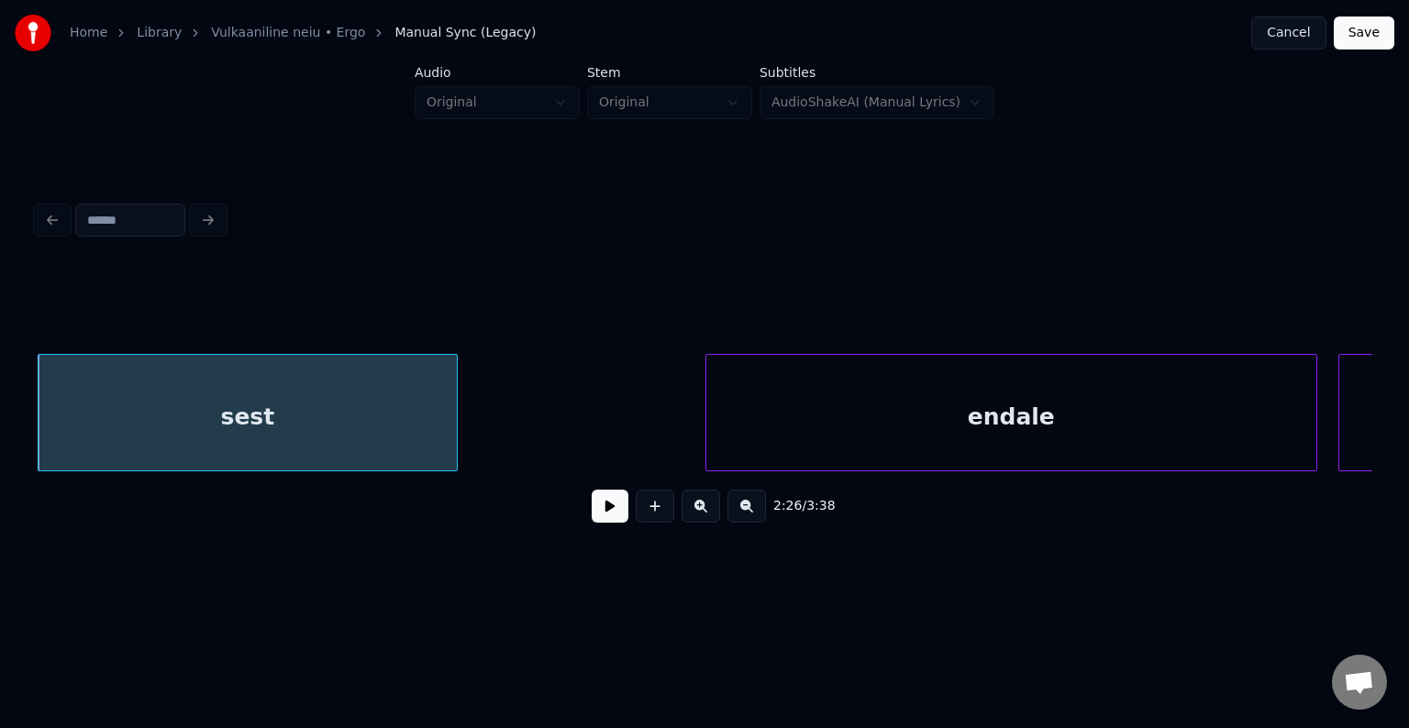
click at [451, 429] on div at bounding box center [454, 413] width 6 height 116
click at [260, 414] on div "sest" at bounding box center [225, 417] width 372 height 125
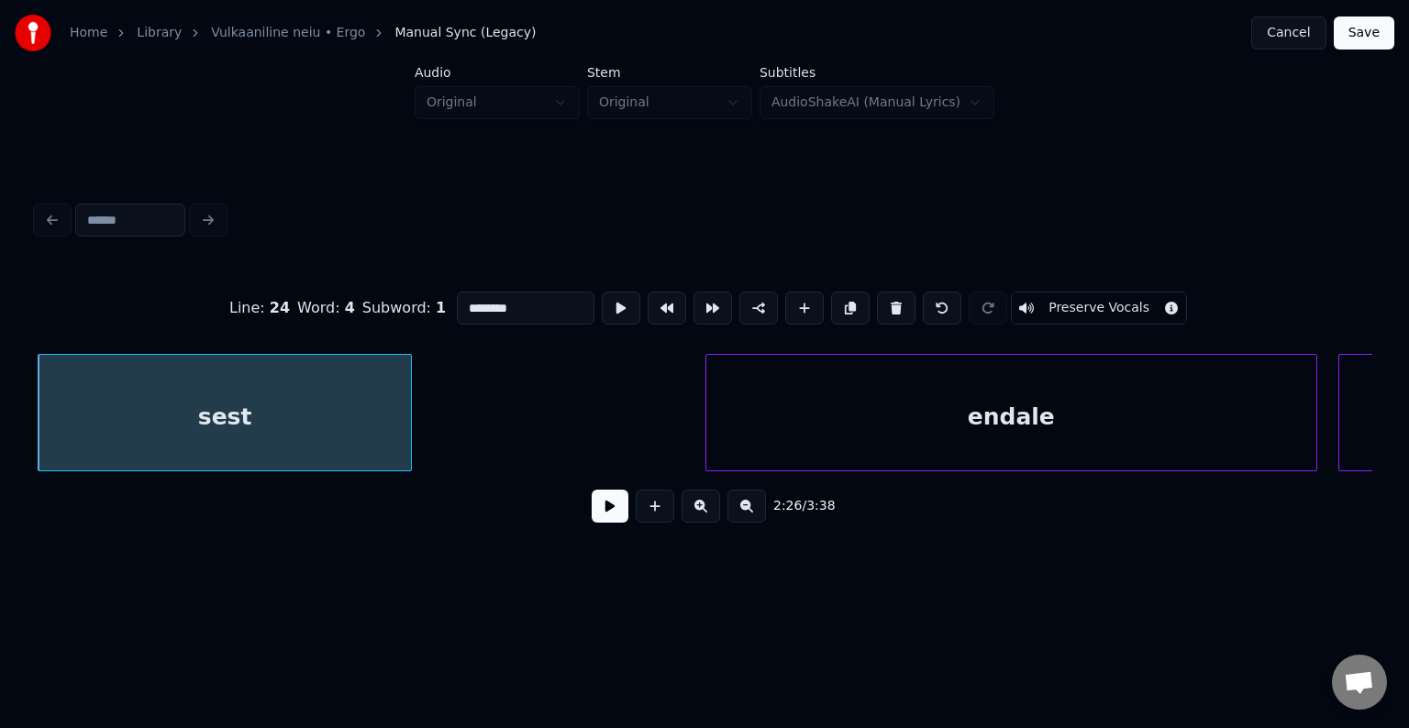
type input "****"
click at [592, 518] on button at bounding box center [610, 506] width 37 height 33
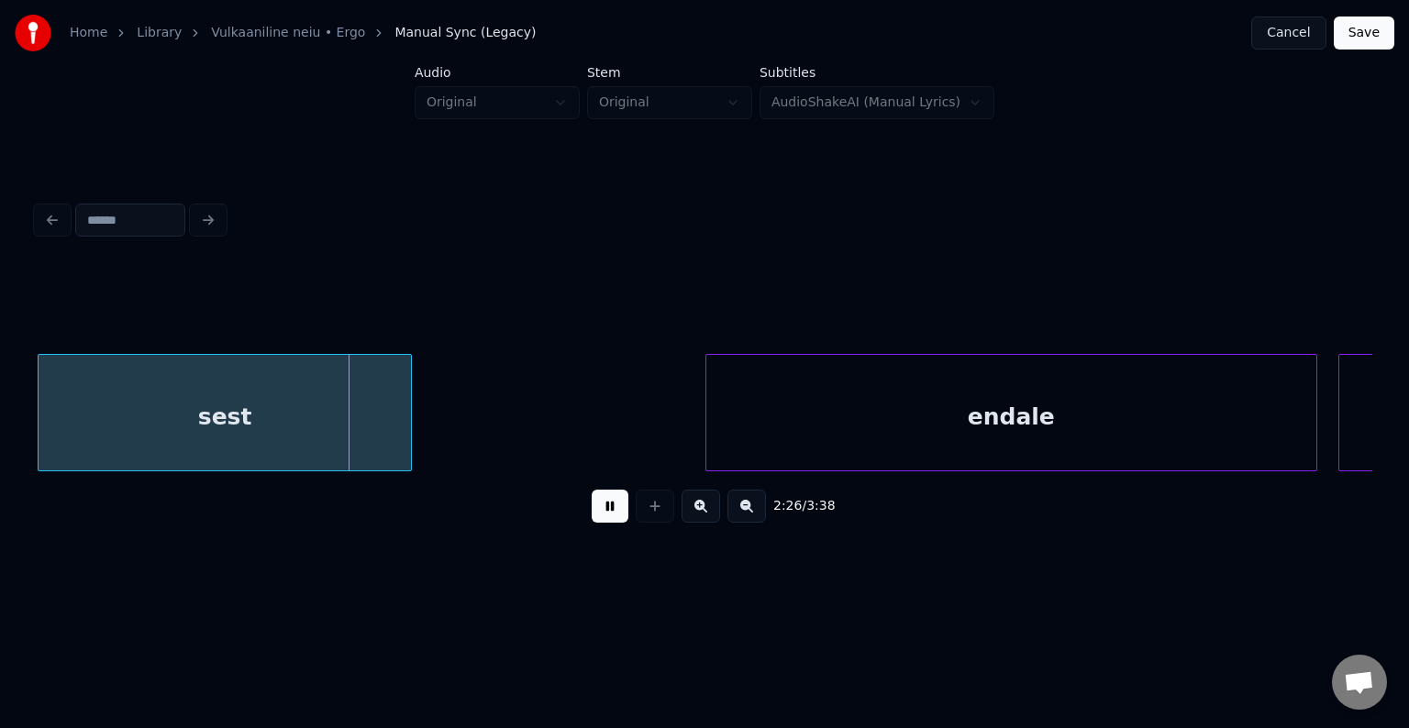
click at [592, 518] on button at bounding box center [610, 506] width 37 height 33
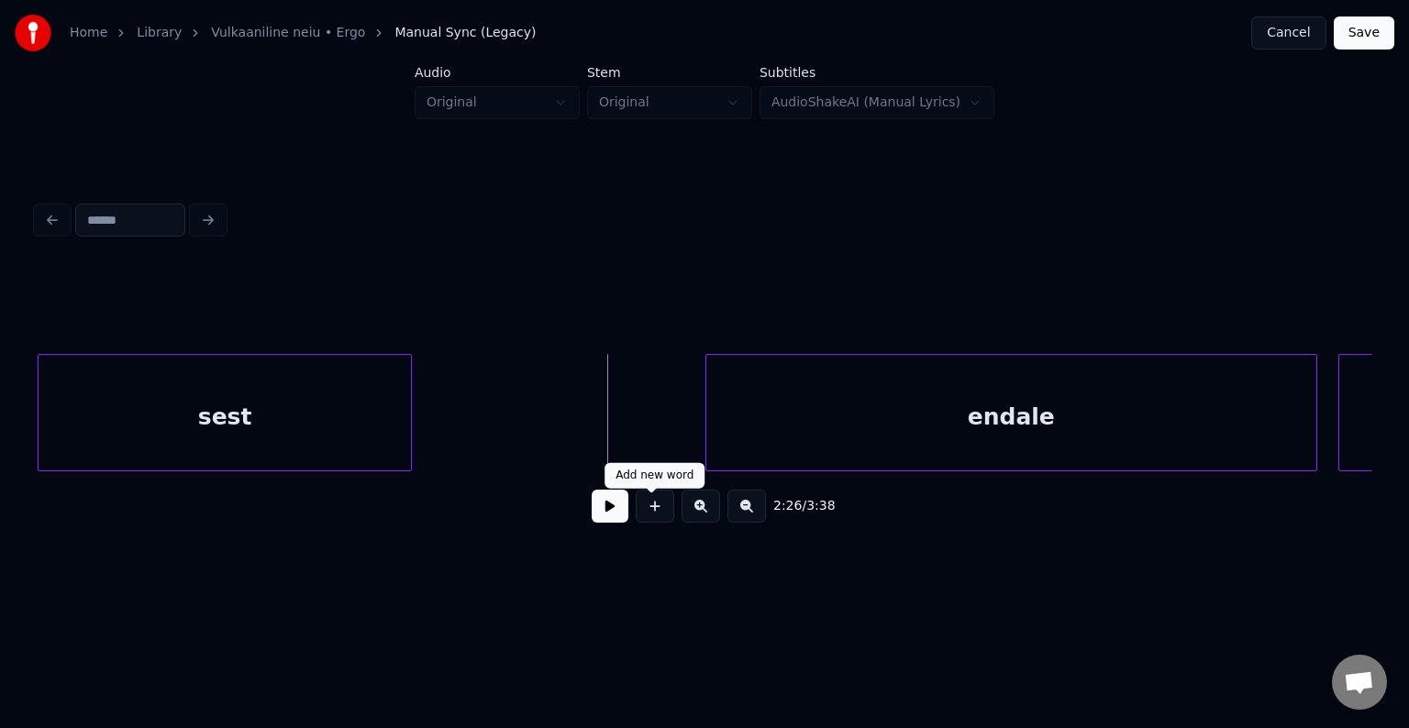
click at [649, 520] on button at bounding box center [655, 506] width 39 height 33
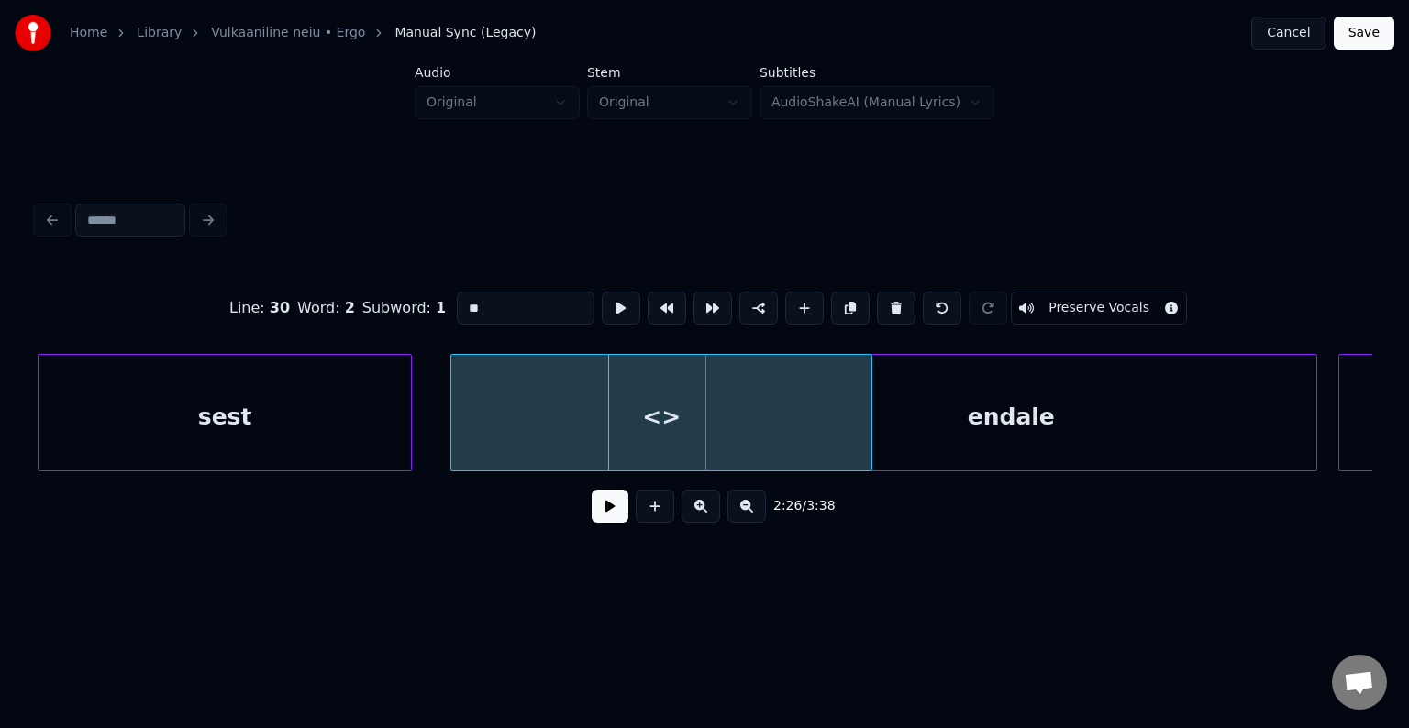
click at [650, 435] on div "<>" at bounding box center [661, 417] width 420 height 125
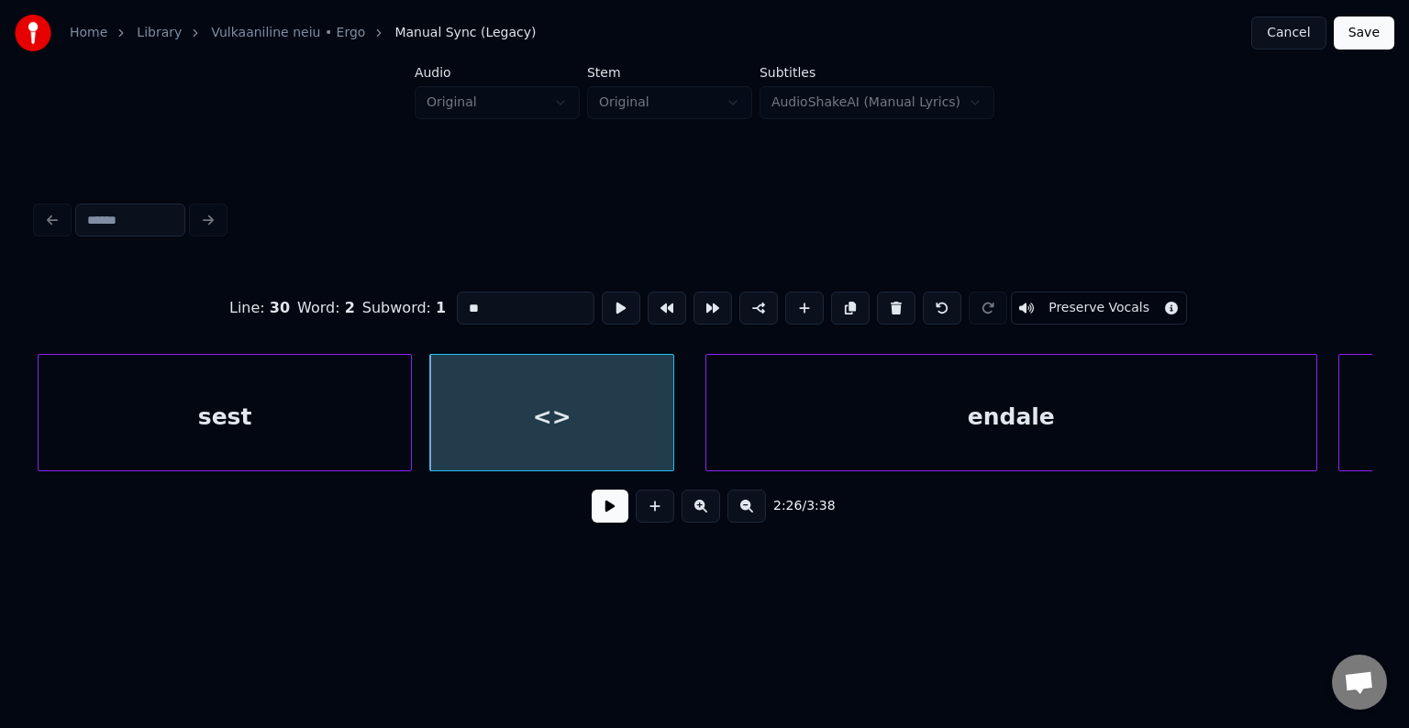
click at [673, 444] on div at bounding box center [671, 413] width 6 height 116
click at [580, 414] on div "<>" at bounding box center [559, 417] width 258 height 125
click at [488, 308] on input "**" at bounding box center [526, 308] width 138 height 33
type input "*"
click at [235, 441] on div "sest" at bounding box center [225, 417] width 372 height 125
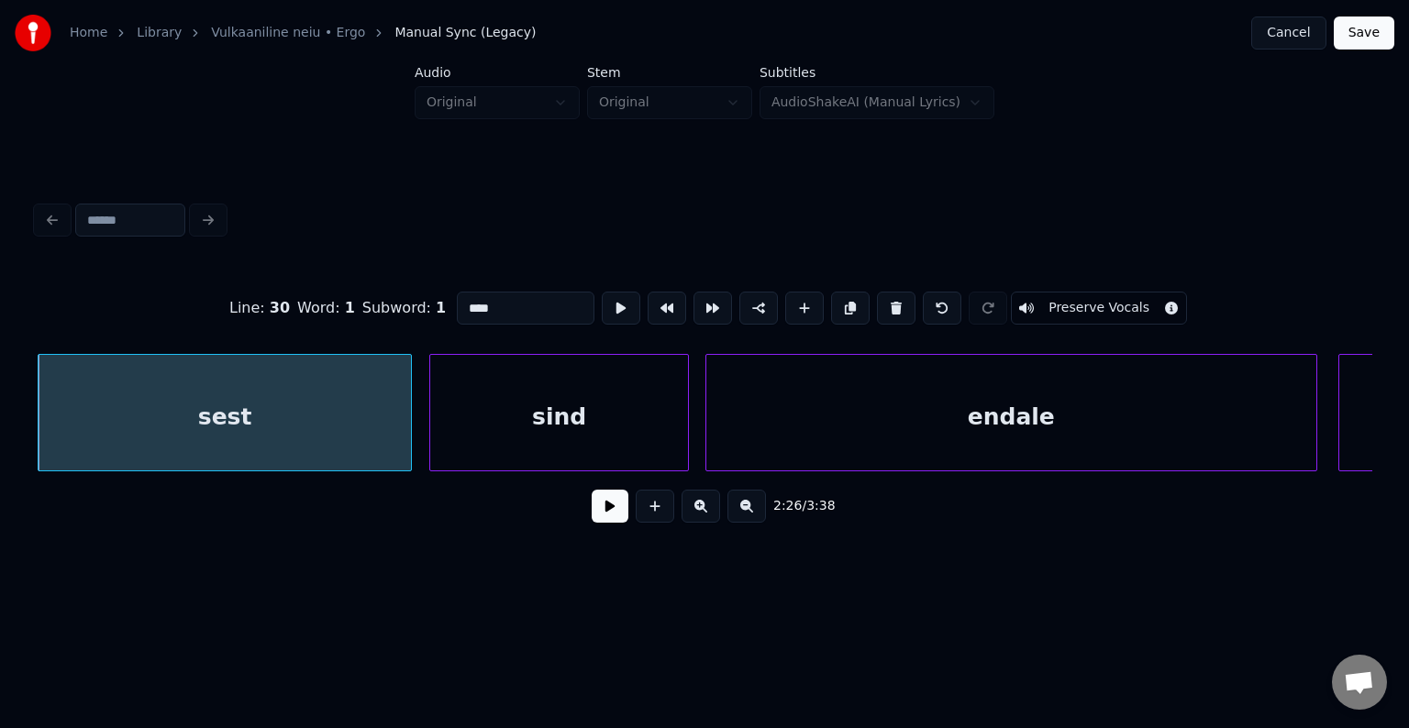
type input "****"
click at [603, 523] on button at bounding box center [610, 506] width 37 height 33
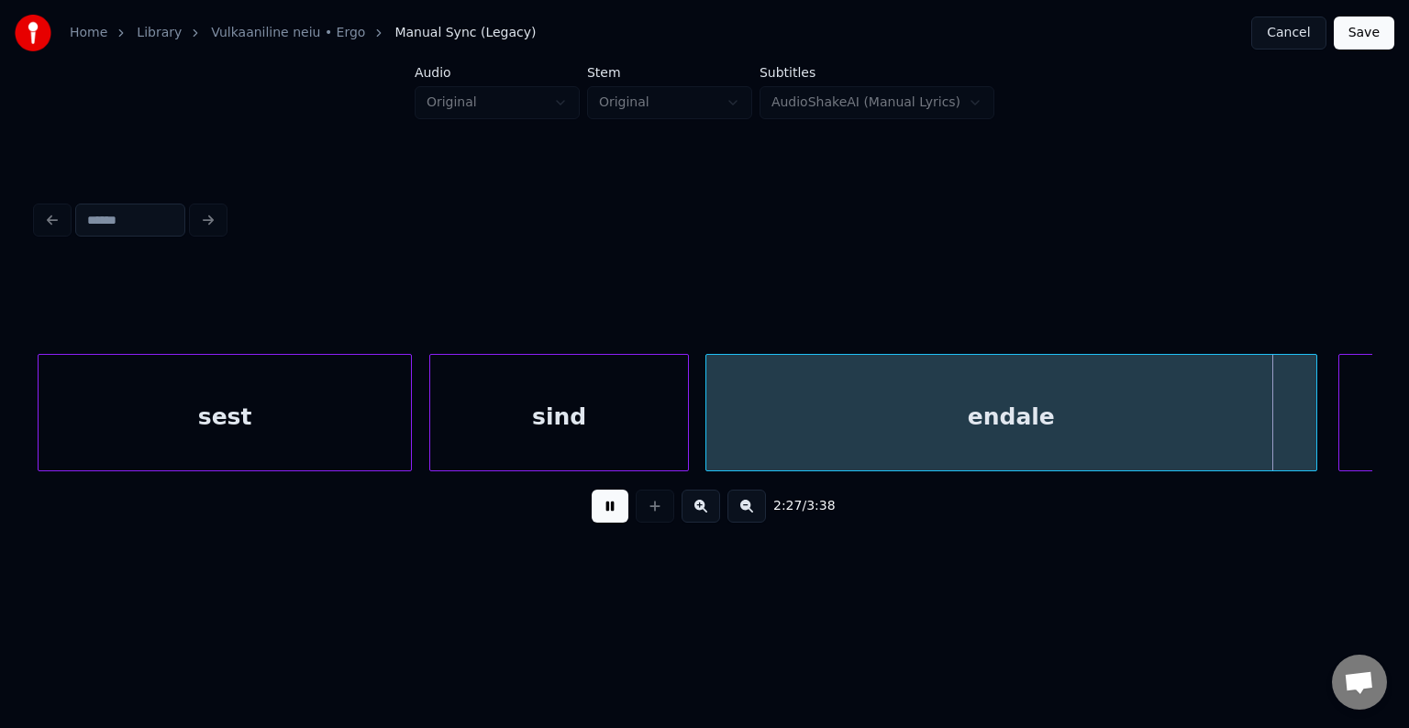
click at [603, 523] on button at bounding box center [610, 506] width 37 height 33
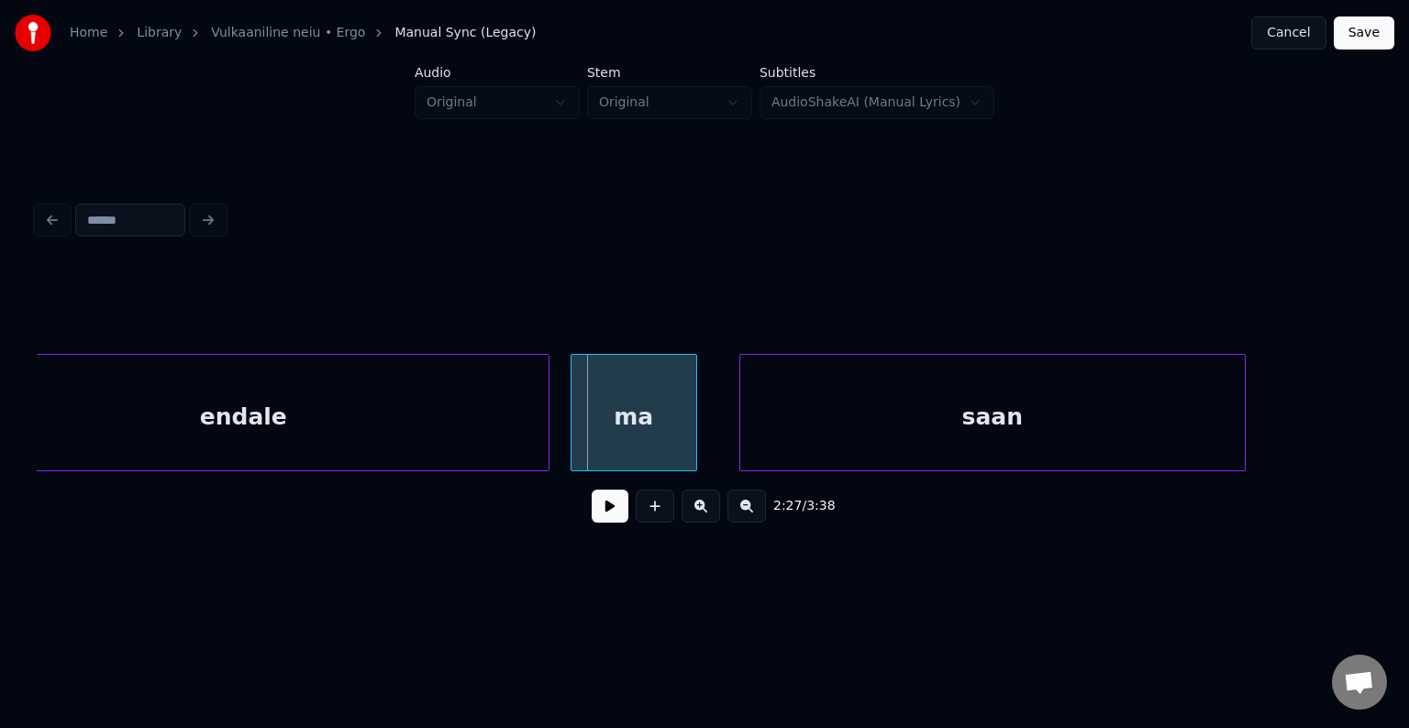
scroll to position [0, 155206]
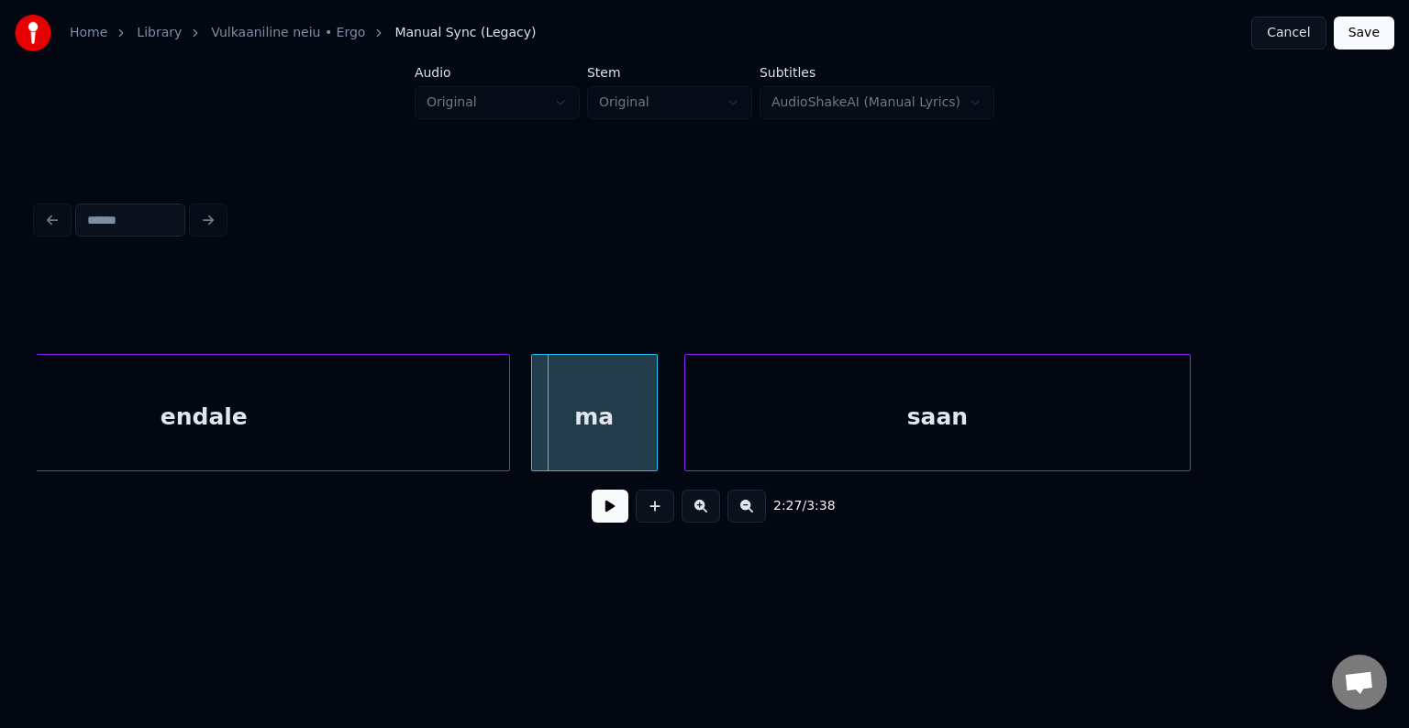
click at [935, 414] on div "saan" at bounding box center [937, 417] width 504 height 125
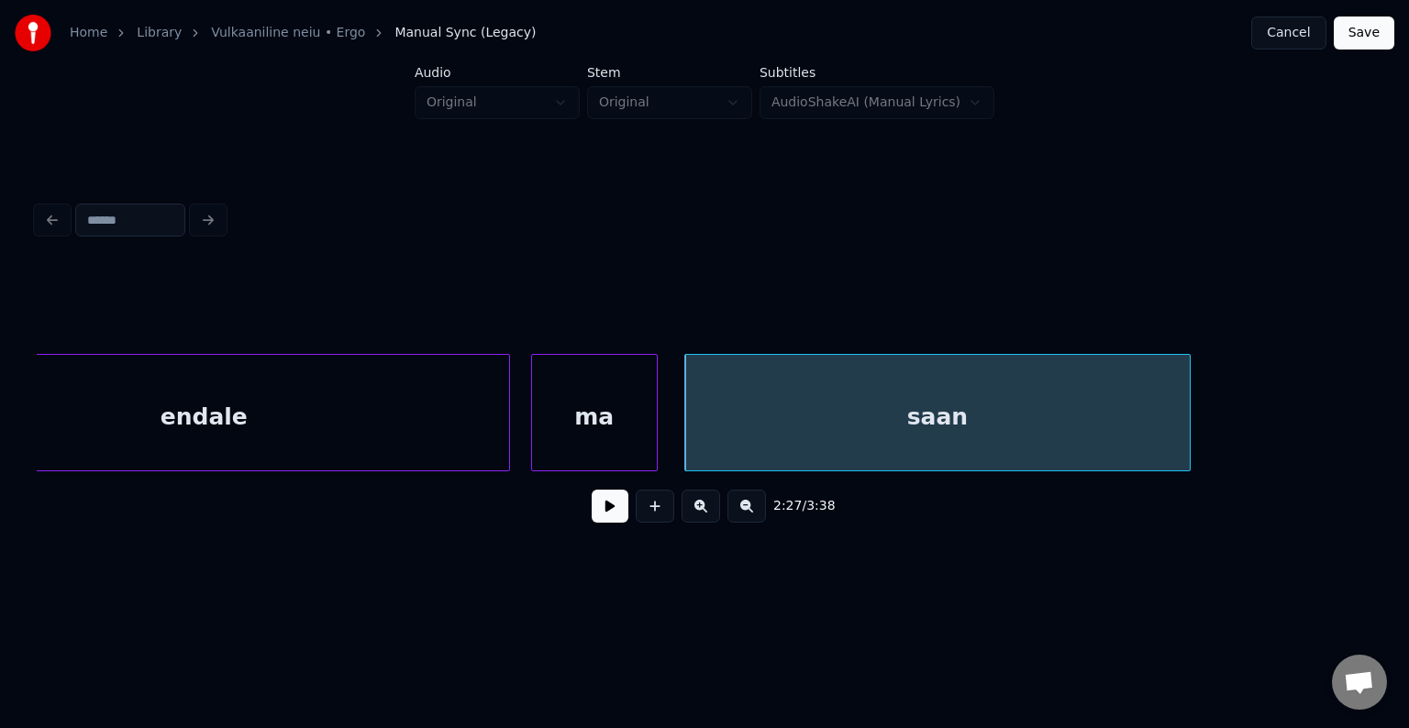
click at [592, 523] on button at bounding box center [610, 506] width 37 height 33
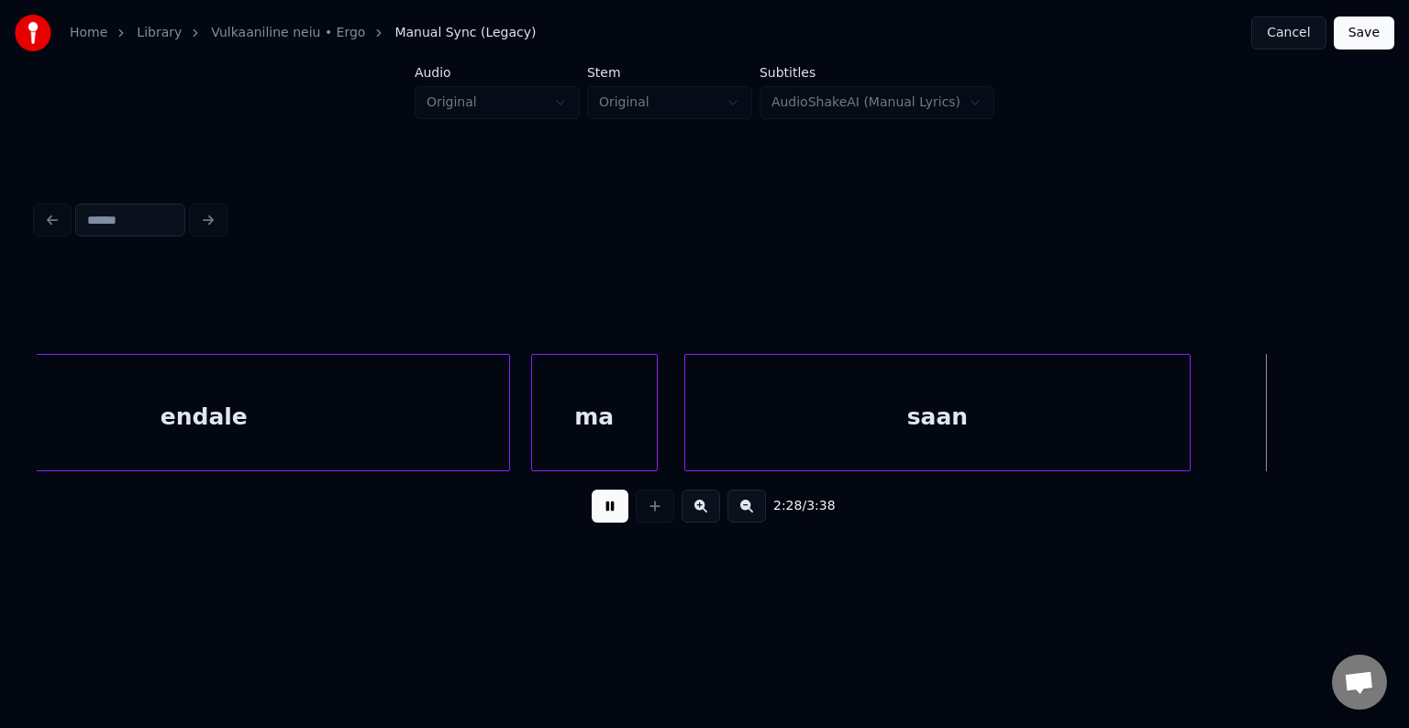
scroll to position [0, 156555]
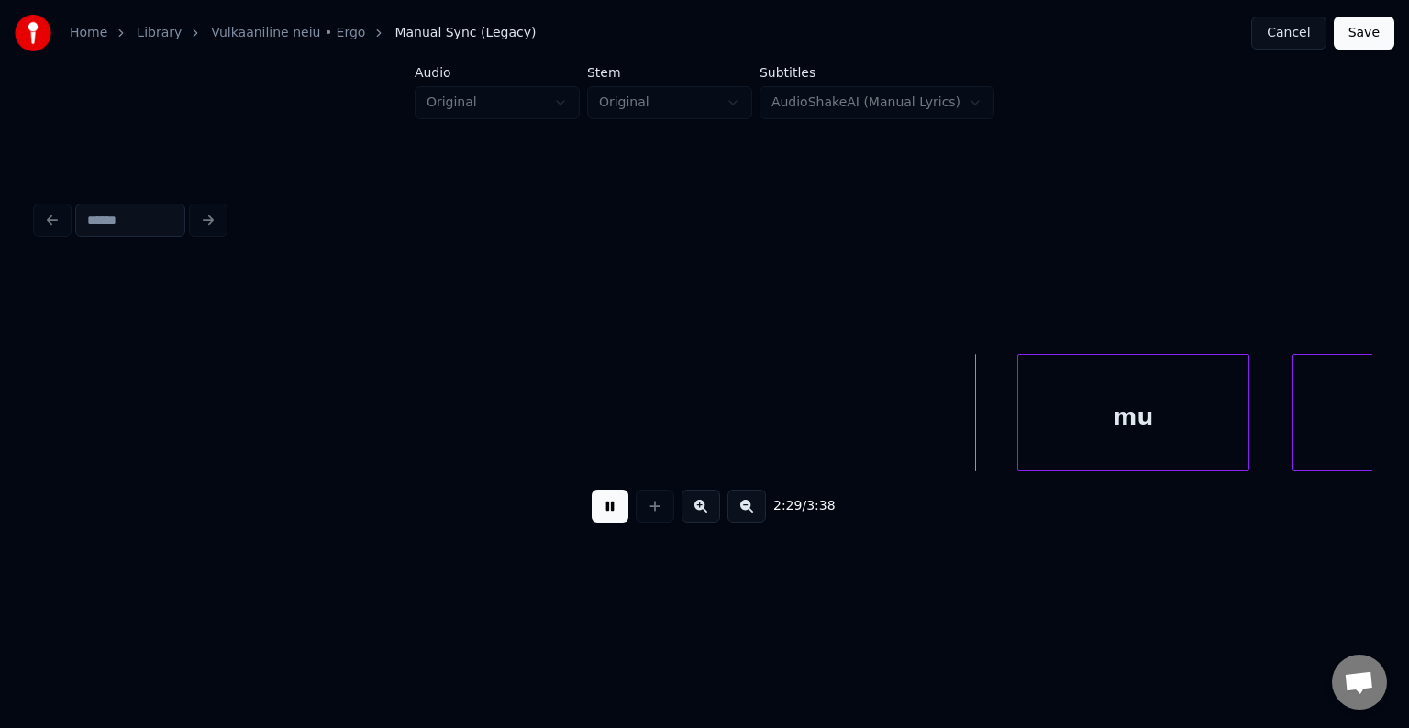
click at [592, 523] on button at bounding box center [610, 506] width 37 height 33
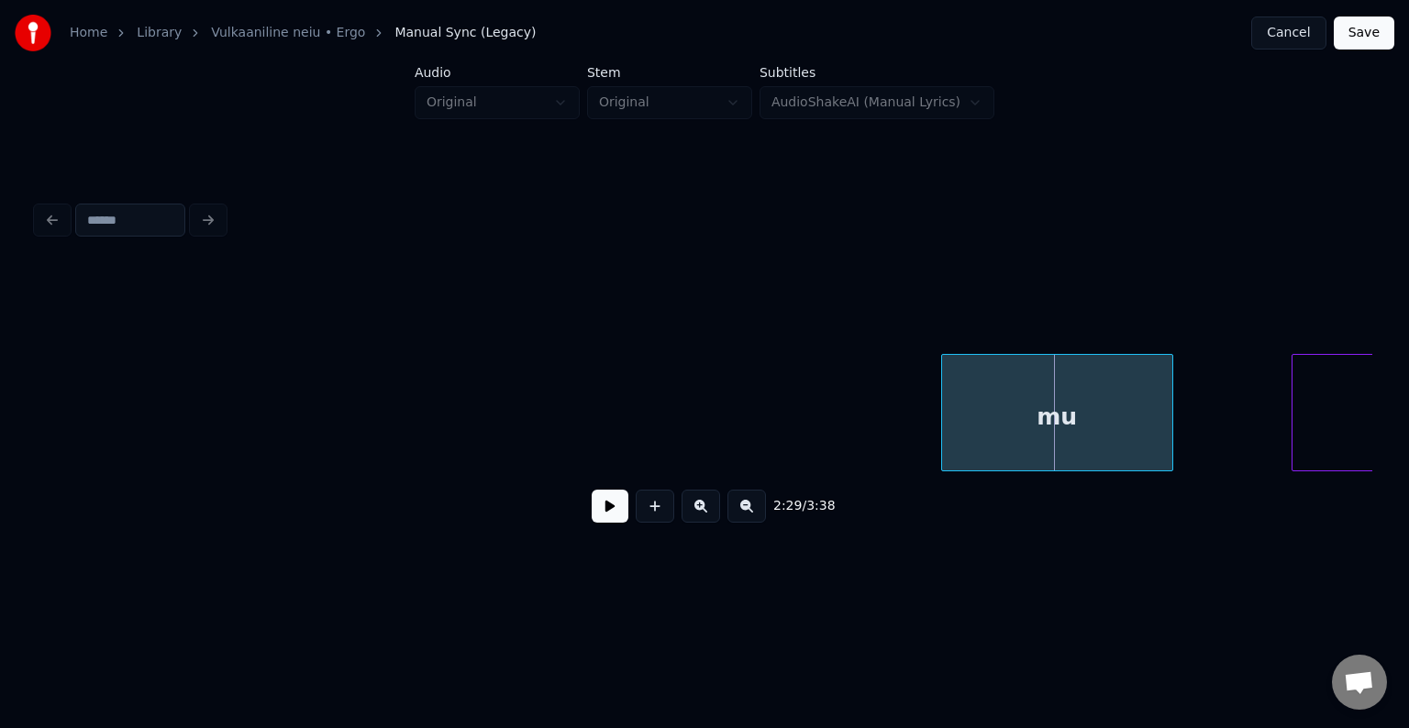
click at [980, 440] on div "mu" at bounding box center [1057, 417] width 230 height 125
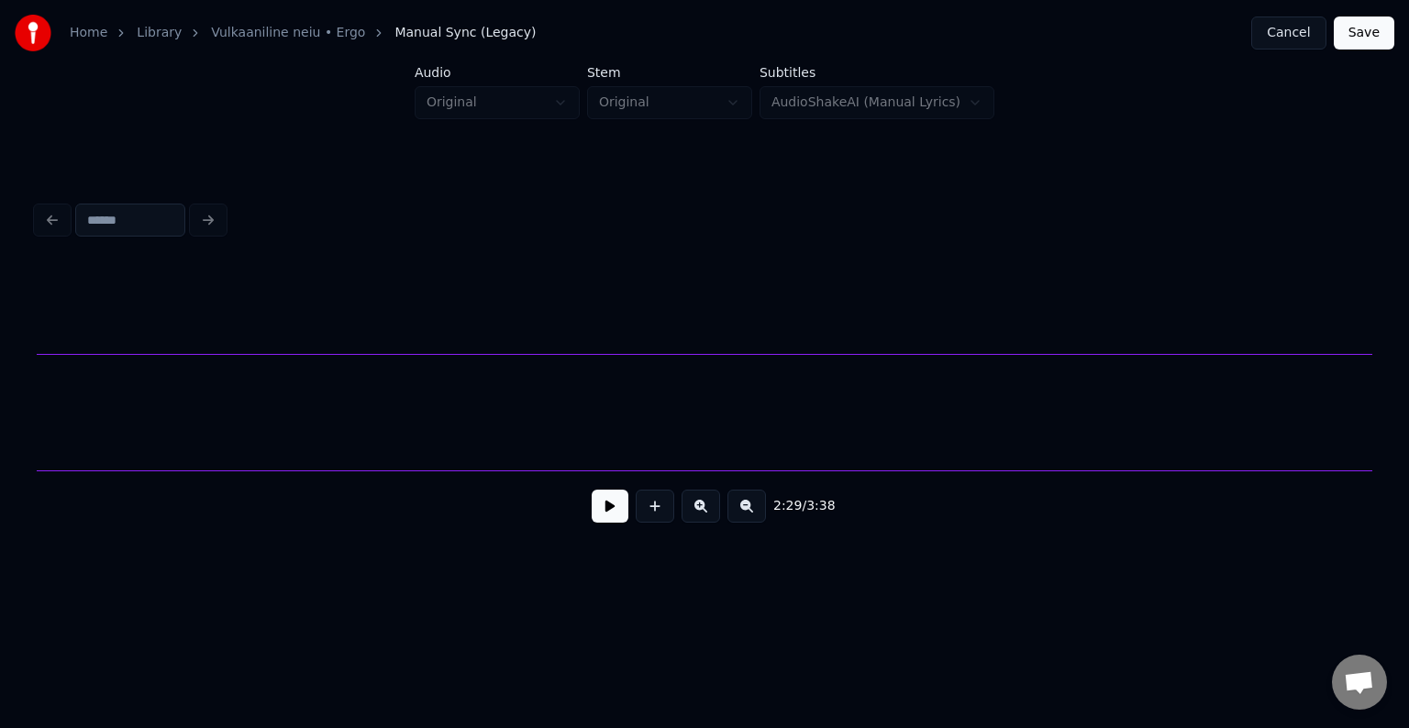
scroll to position [0, 157767]
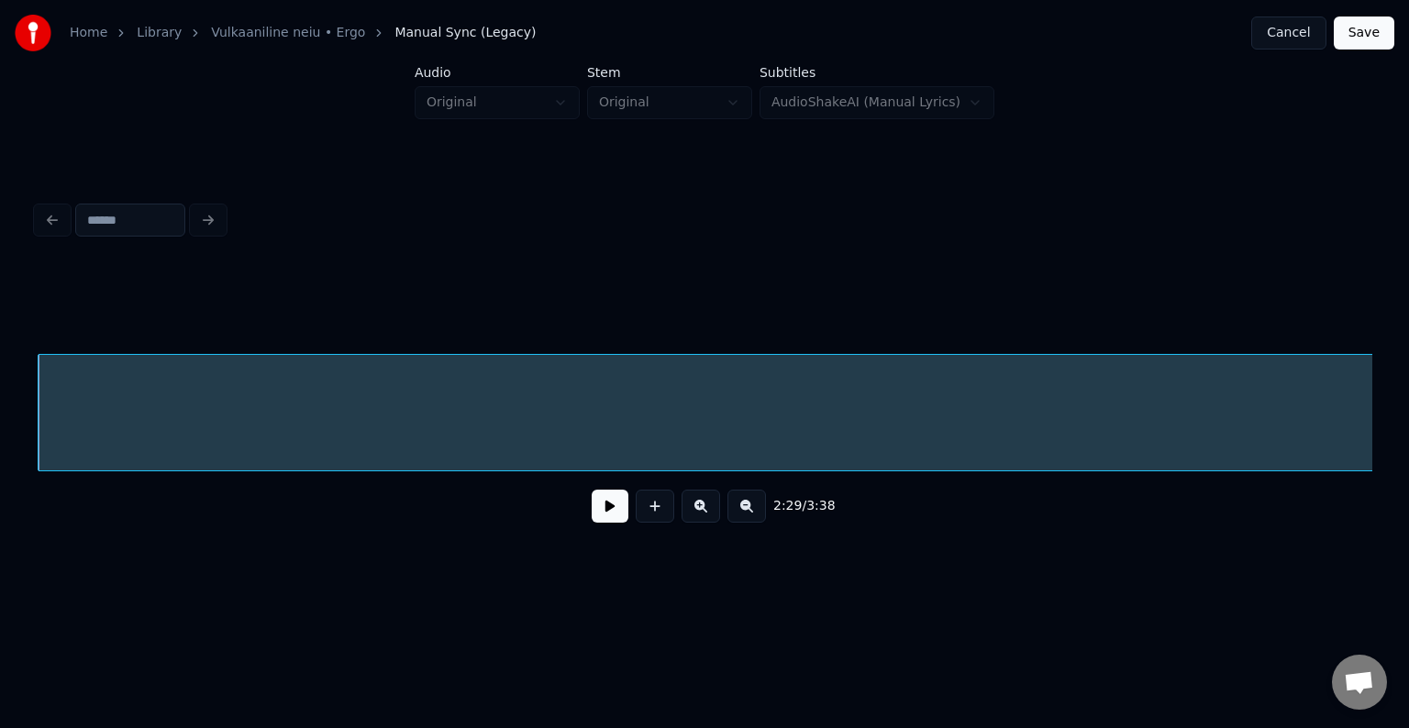
click at [605, 515] on button at bounding box center [610, 506] width 37 height 33
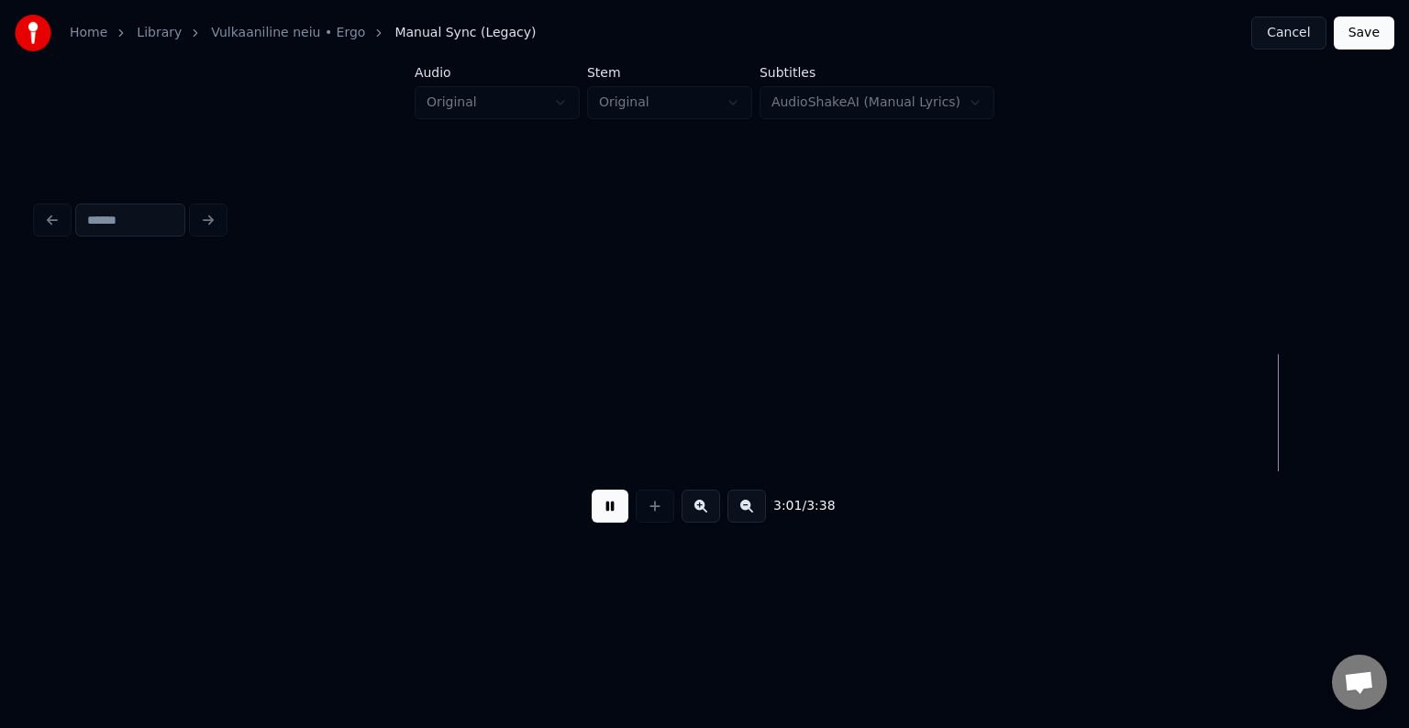
scroll to position [0, 191458]
click at [601, 516] on button at bounding box center [610, 506] width 37 height 33
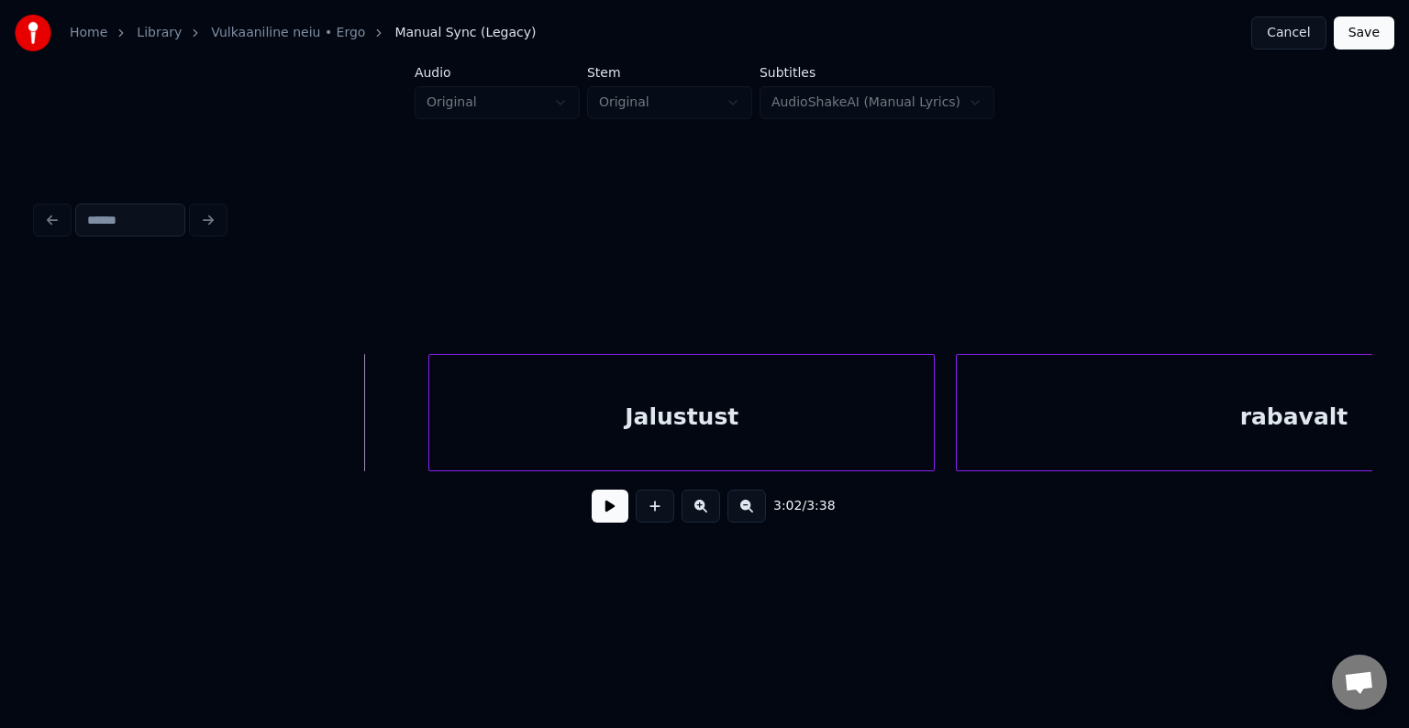
scroll to position [0, 192339]
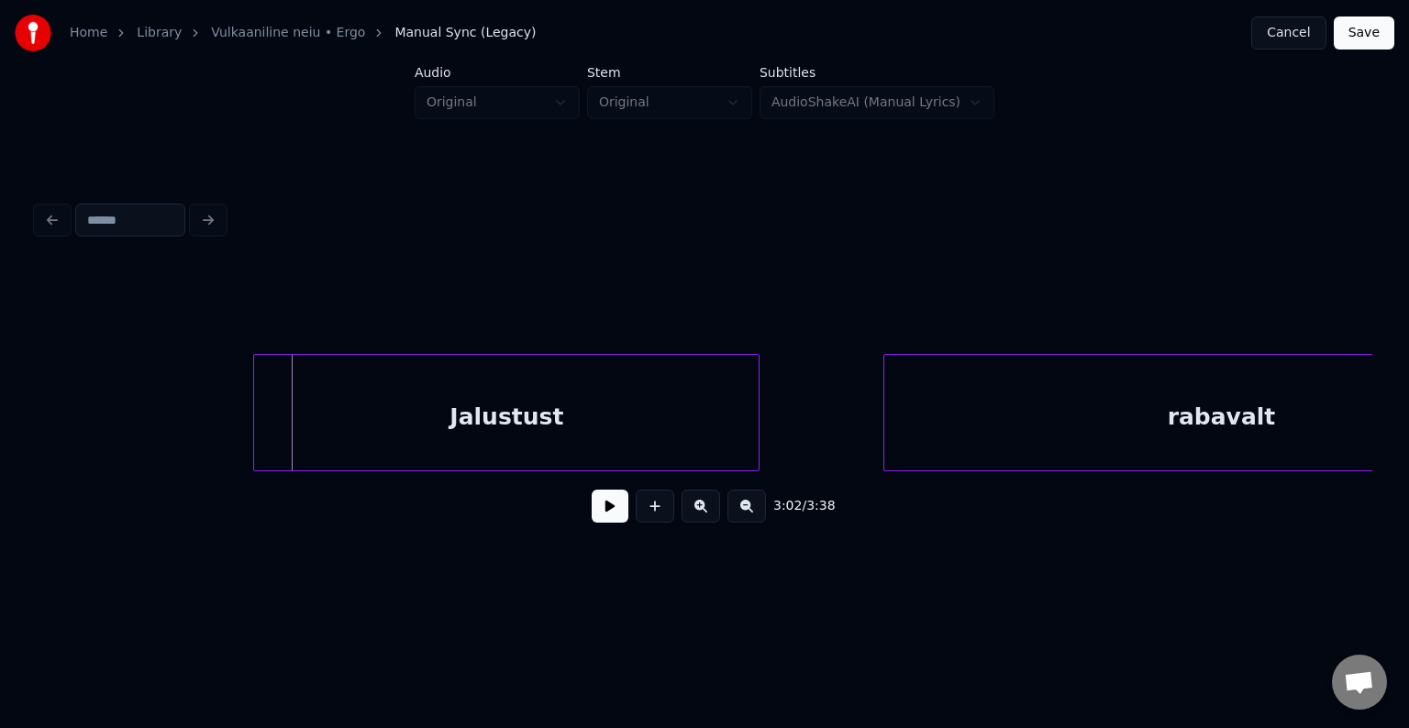
click at [547, 439] on div "Jalustust" at bounding box center [506, 417] width 504 height 125
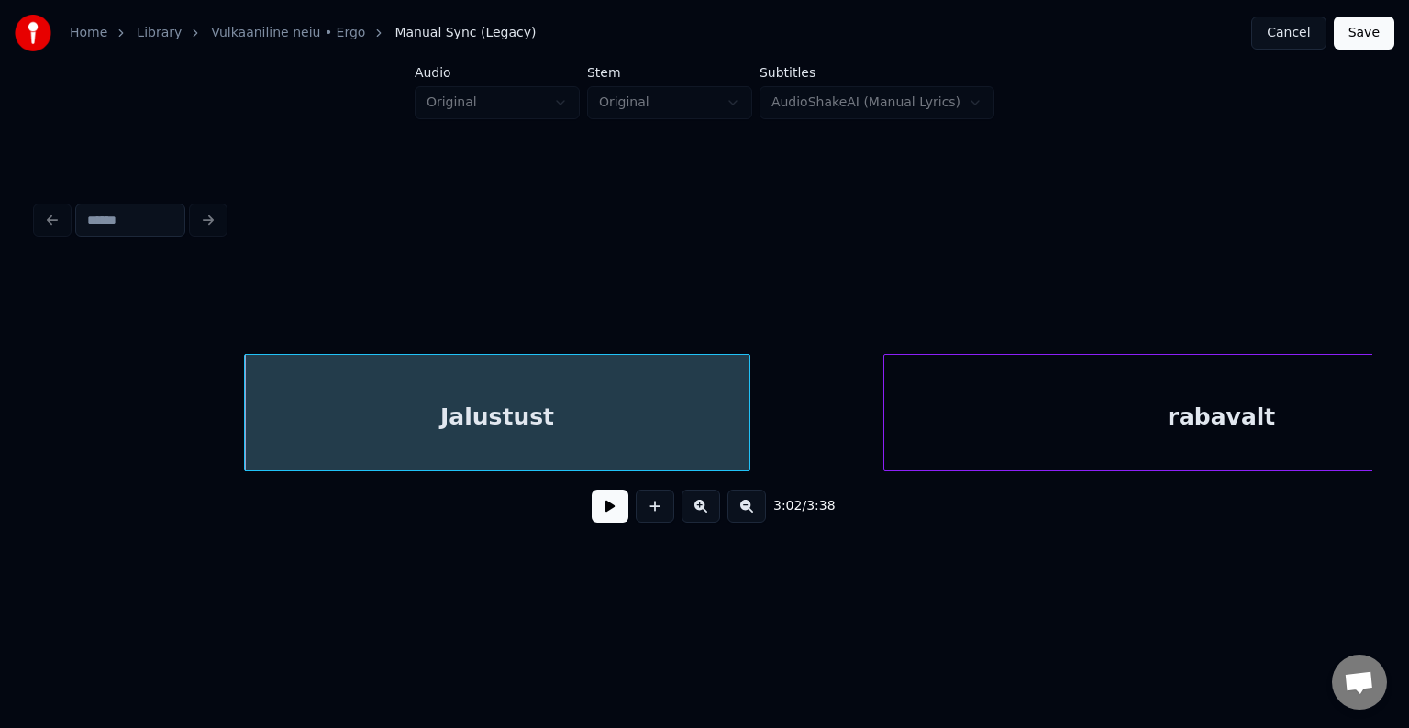
scroll to position [0, 192522]
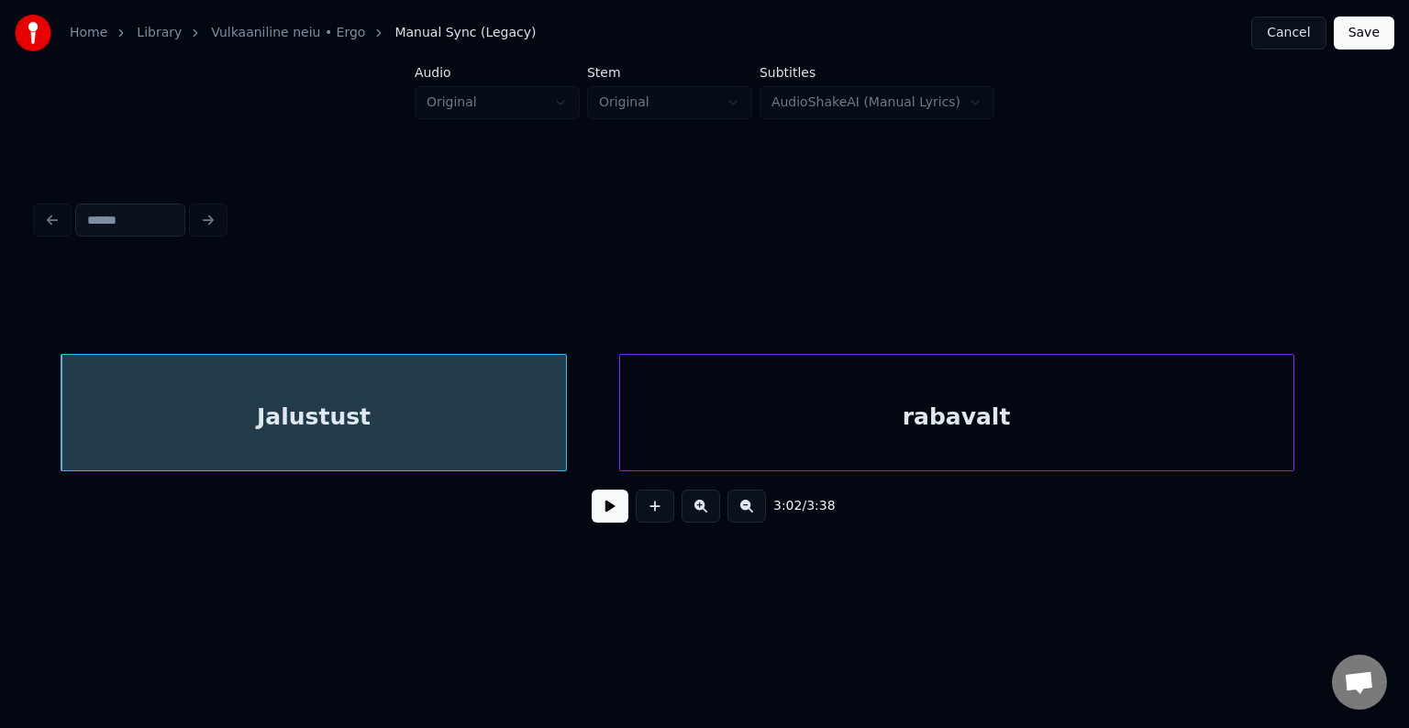
click at [1093, 409] on div "rabavalt" at bounding box center [956, 417] width 673 height 125
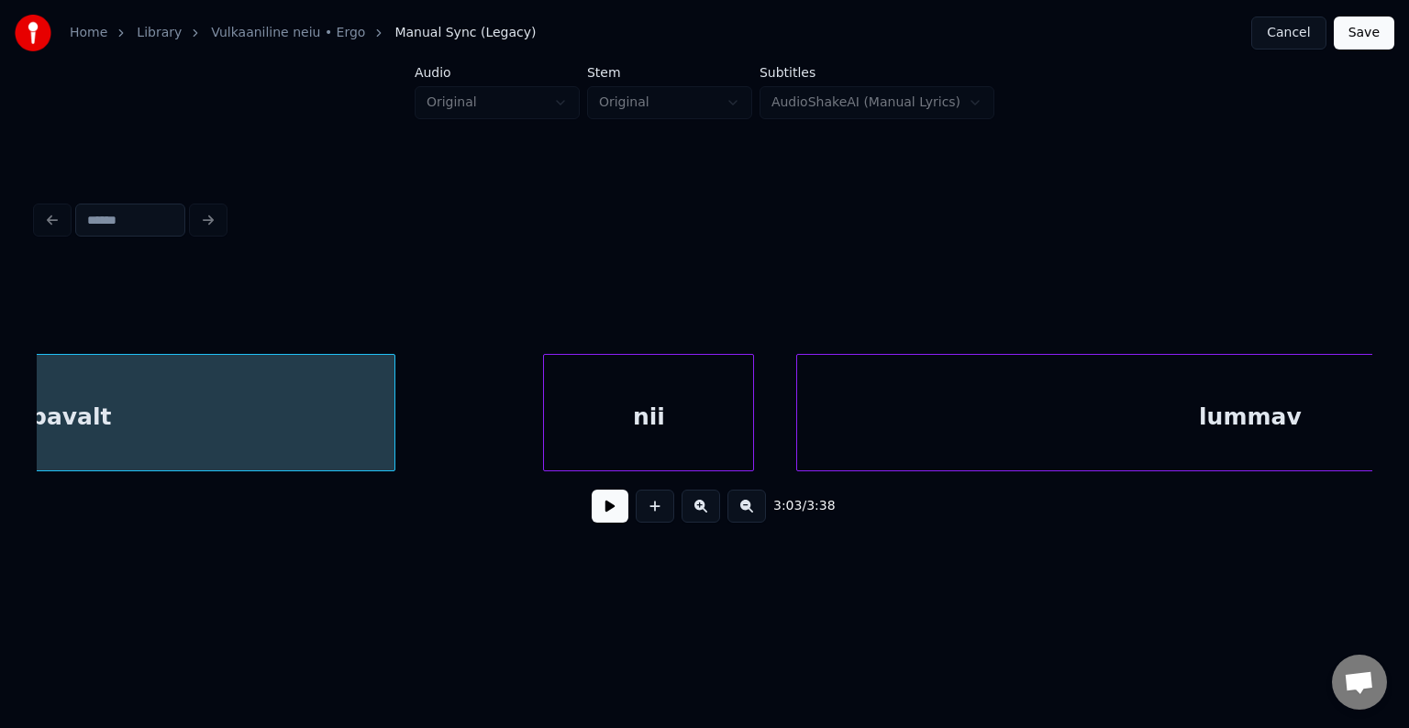
scroll to position [0, 0]
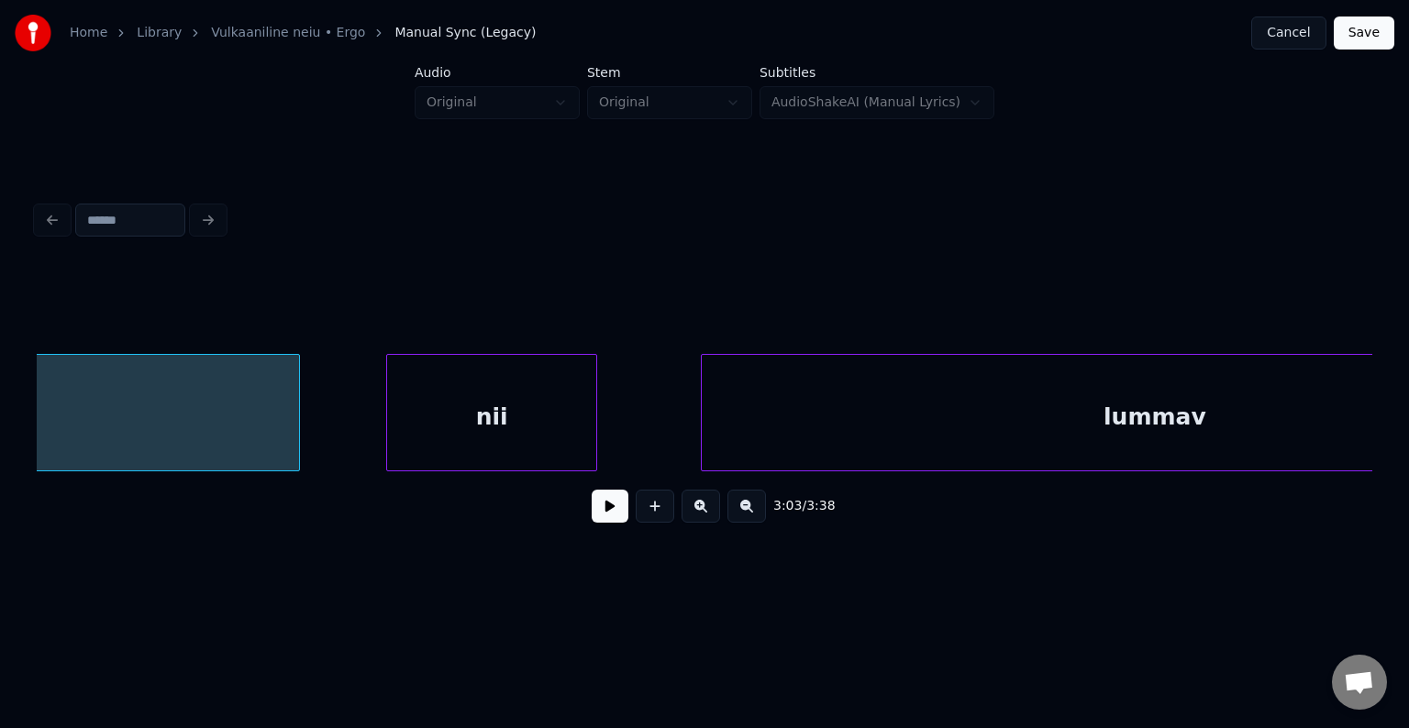
click at [514, 422] on div "nii" at bounding box center [491, 417] width 209 height 125
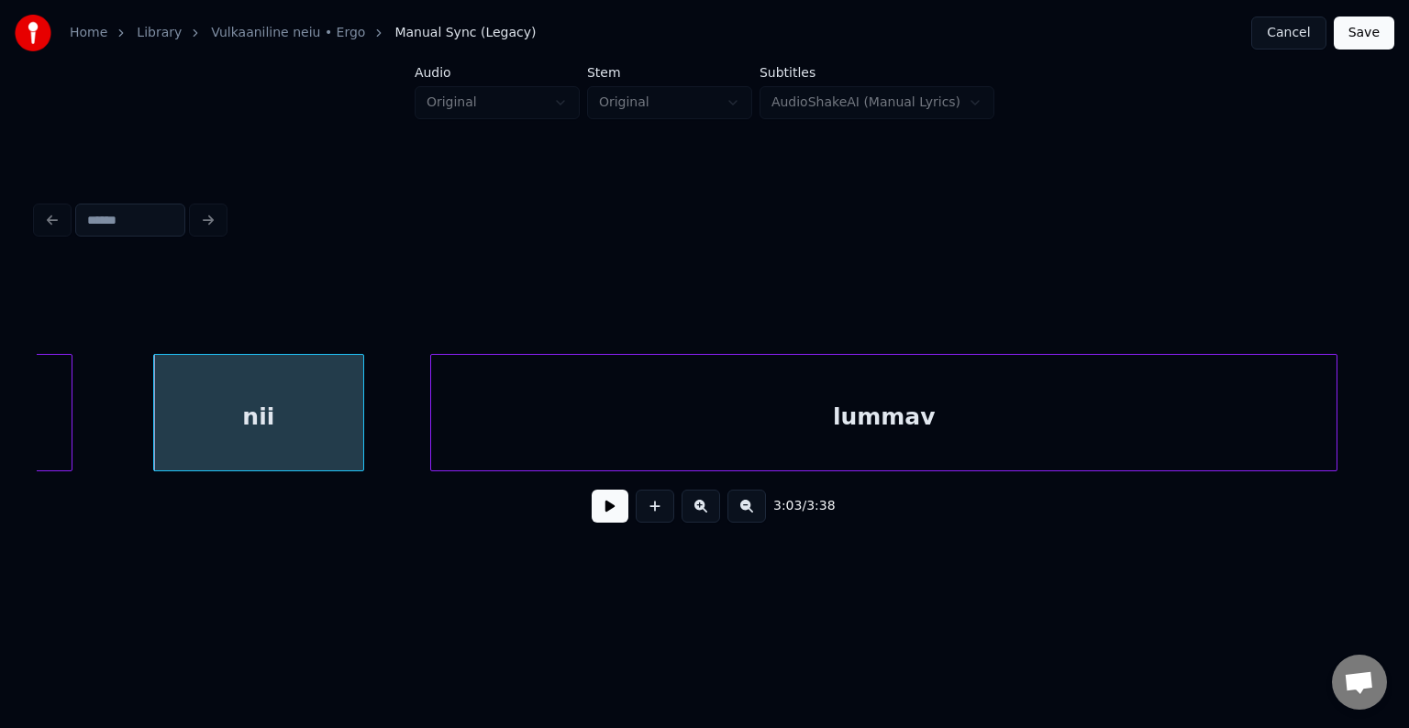
click at [895, 428] on div "lummav" at bounding box center [883, 417] width 905 height 125
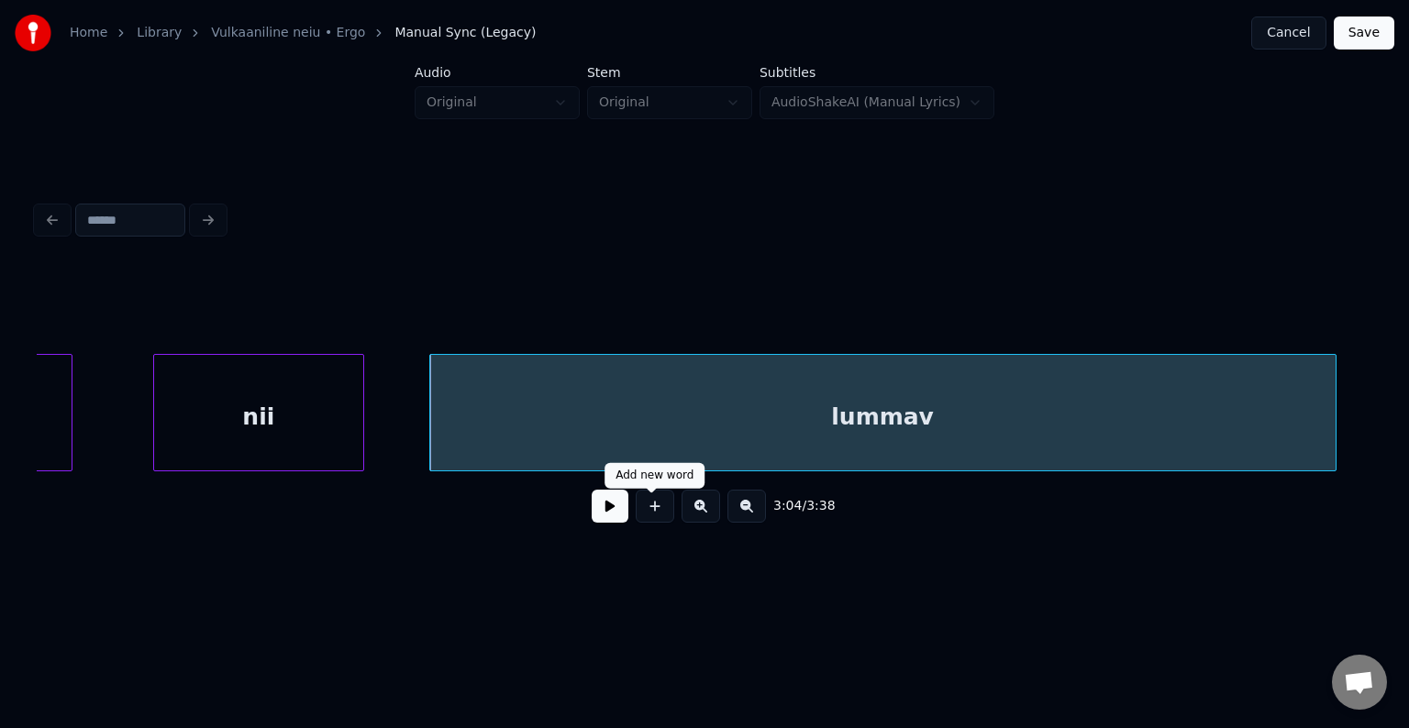
click at [592, 517] on button at bounding box center [610, 506] width 37 height 33
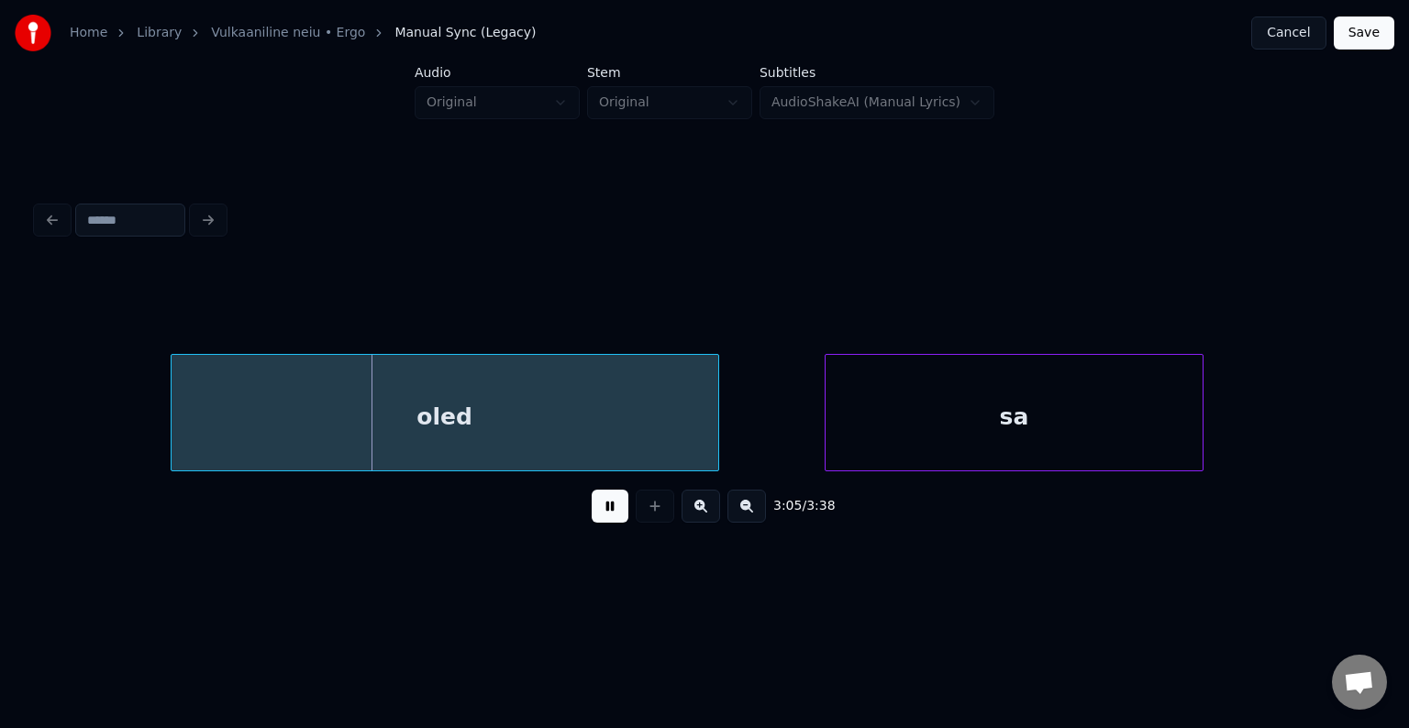
click at [592, 517] on button at bounding box center [610, 506] width 37 height 33
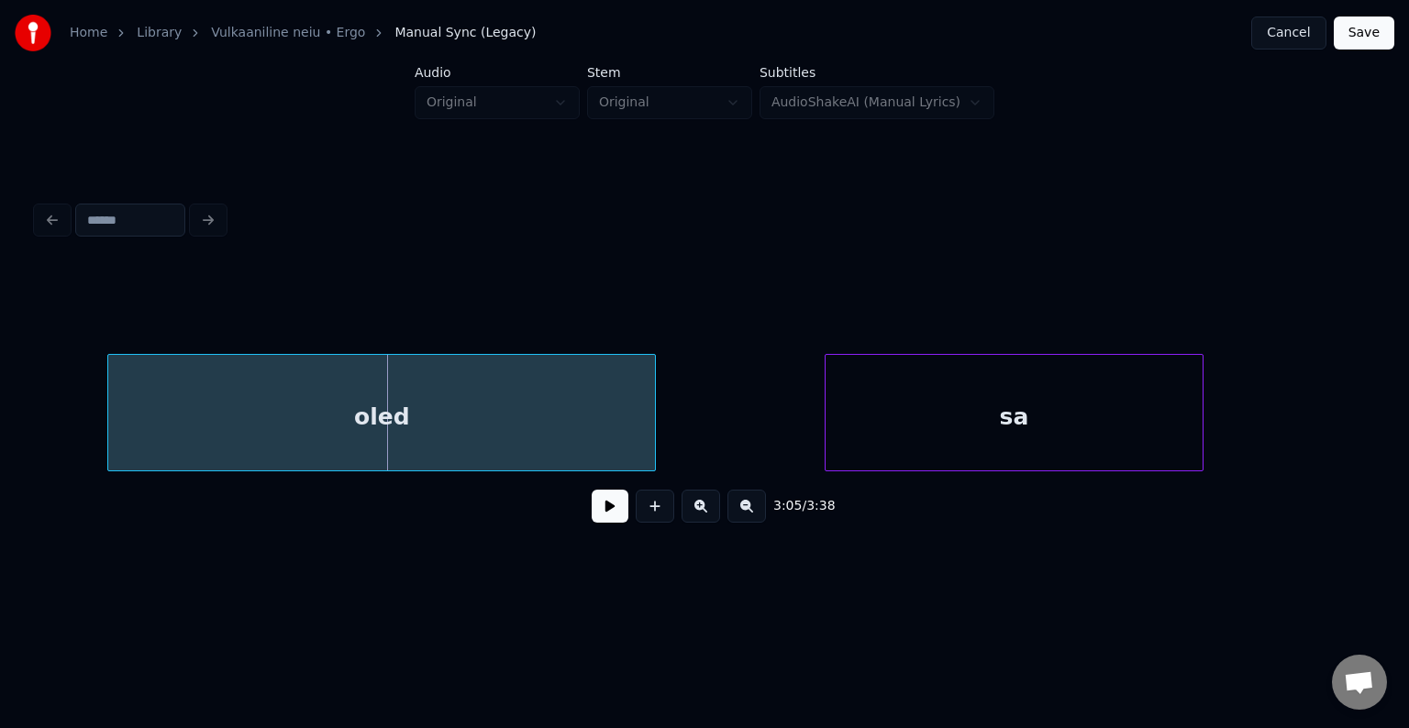
click at [448, 403] on div "oled" at bounding box center [381, 417] width 547 height 125
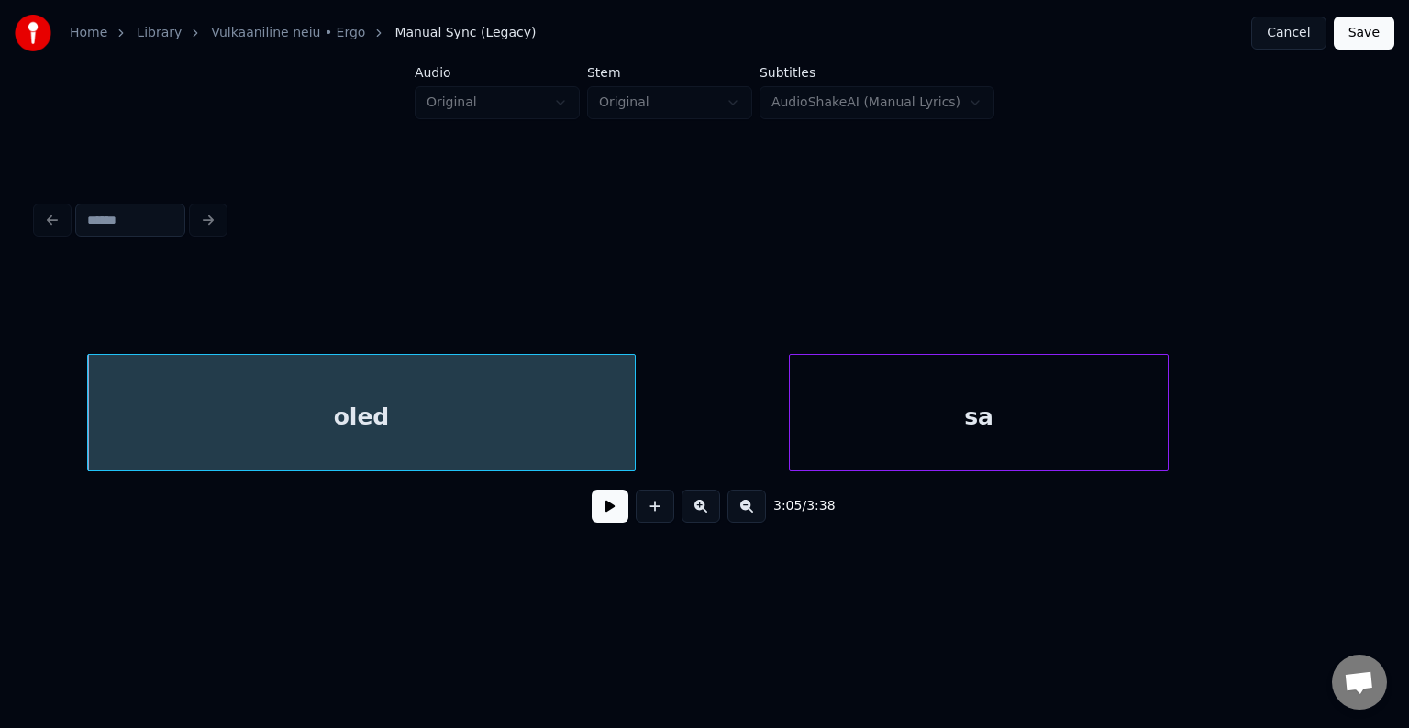
click at [959, 404] on div "sa" at bounding box center [979, 417] width 378 height 125
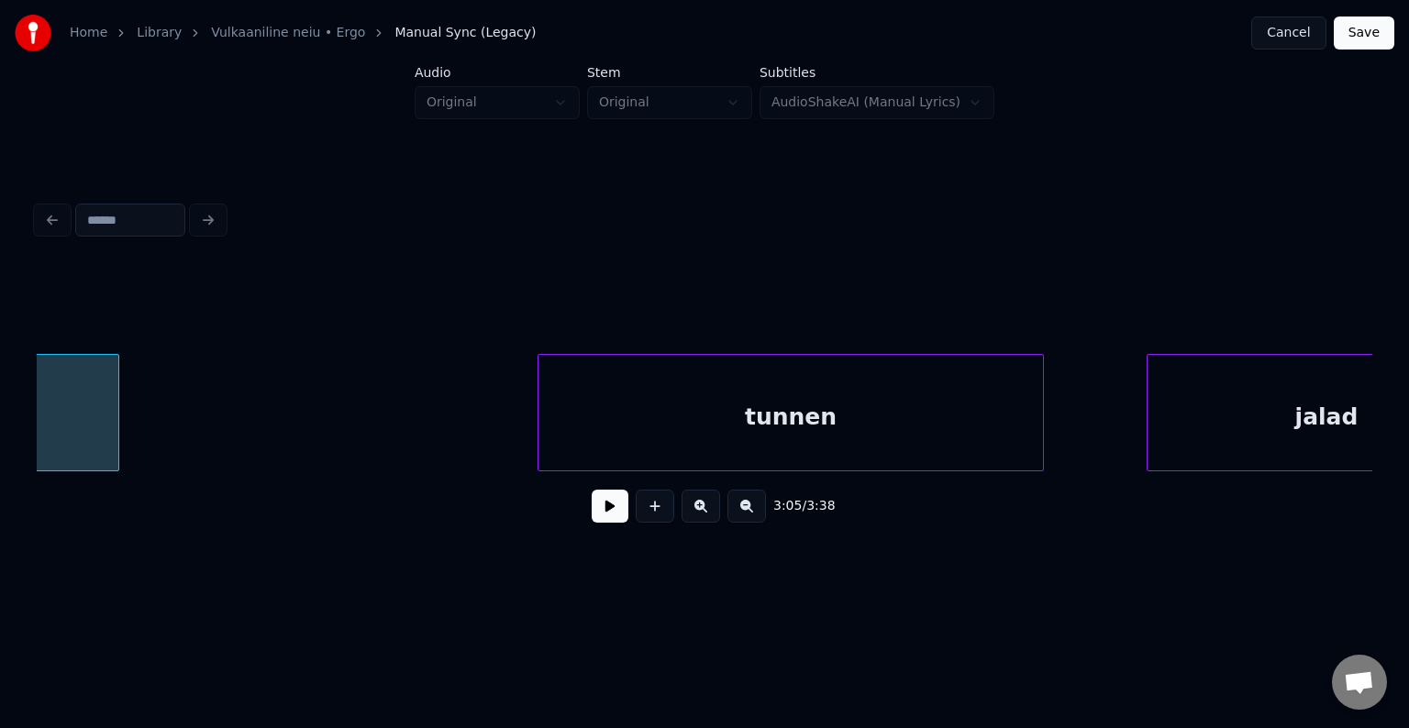
click at [911, 448] on div "tunnen" at bounding box center [790, 417] width 504 height 125
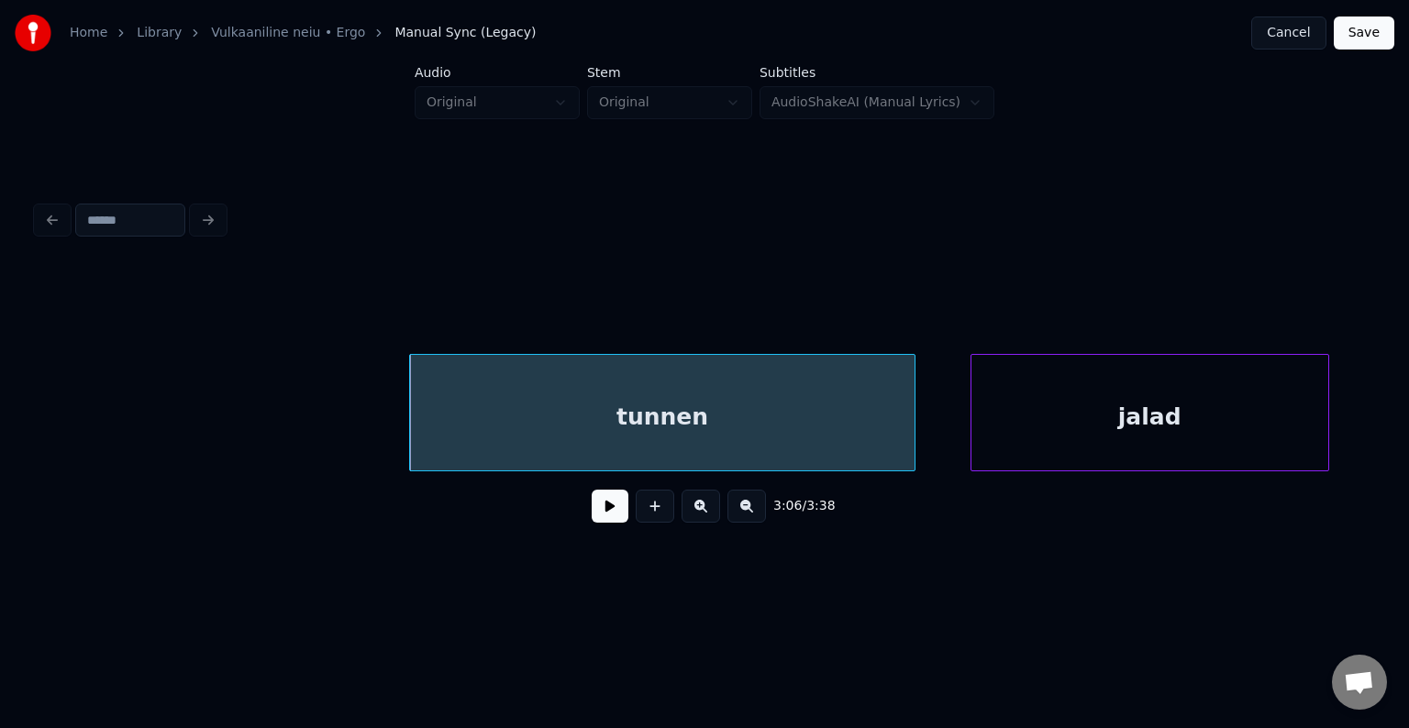
click at [1212, 437] on div "jalad" at bounding box center [1149, 417] width 357 height 125
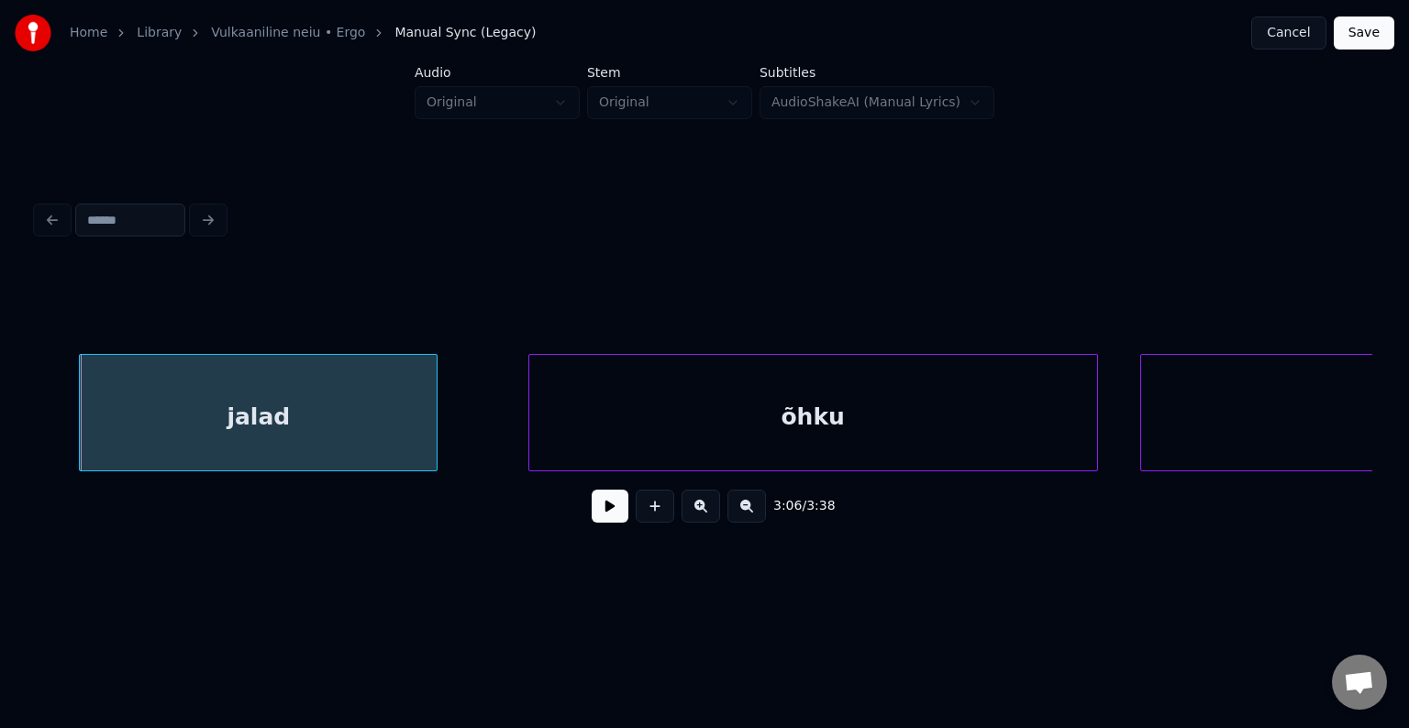
scroll to position [0, 197113]
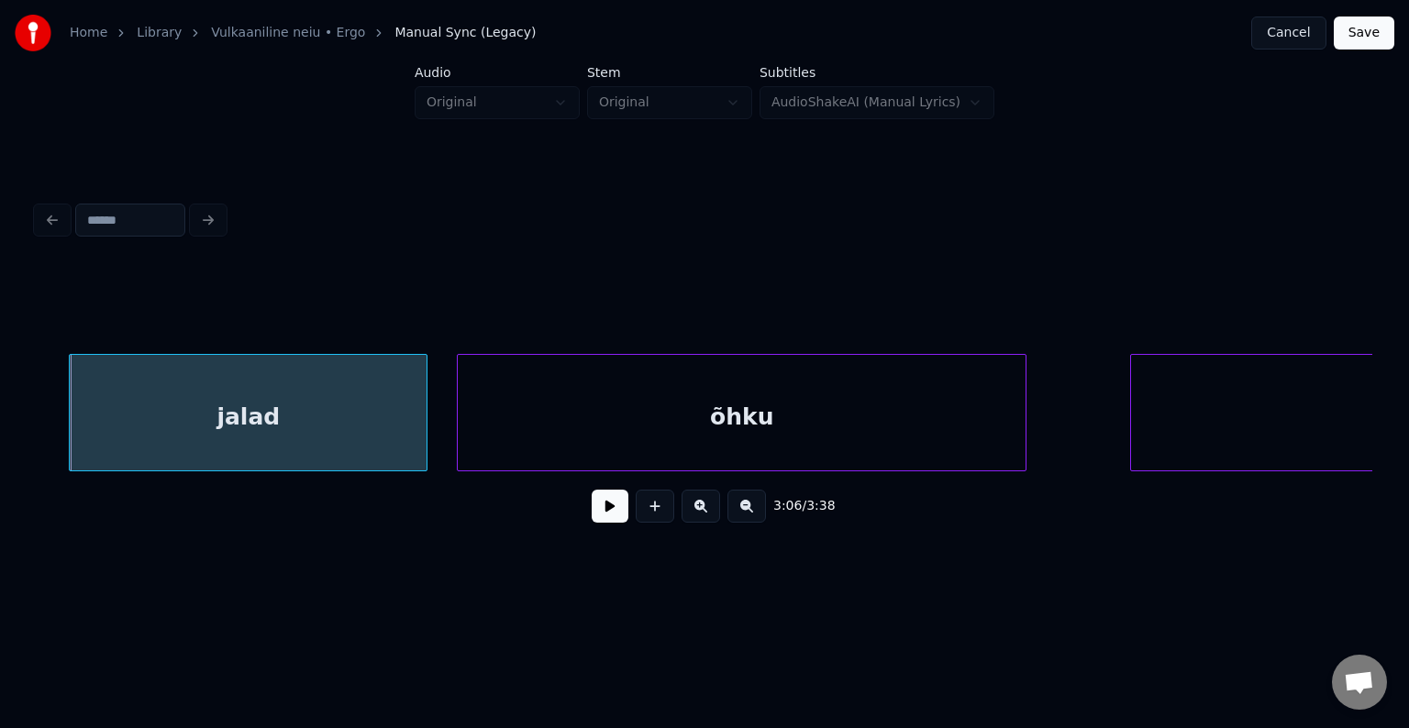
click at [850, 440] on div "õhku" at bounding box center [742, 417] width 568 height 125
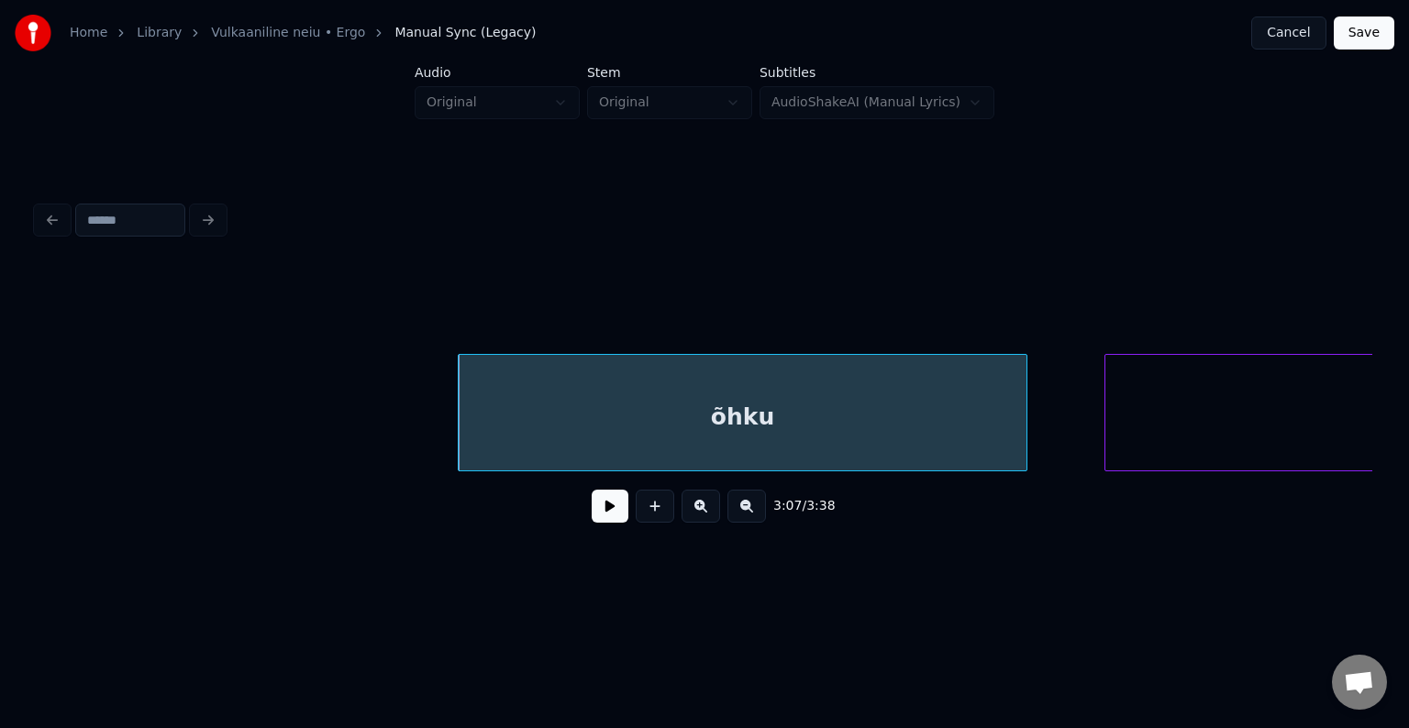
scroll to position [0, 198048]
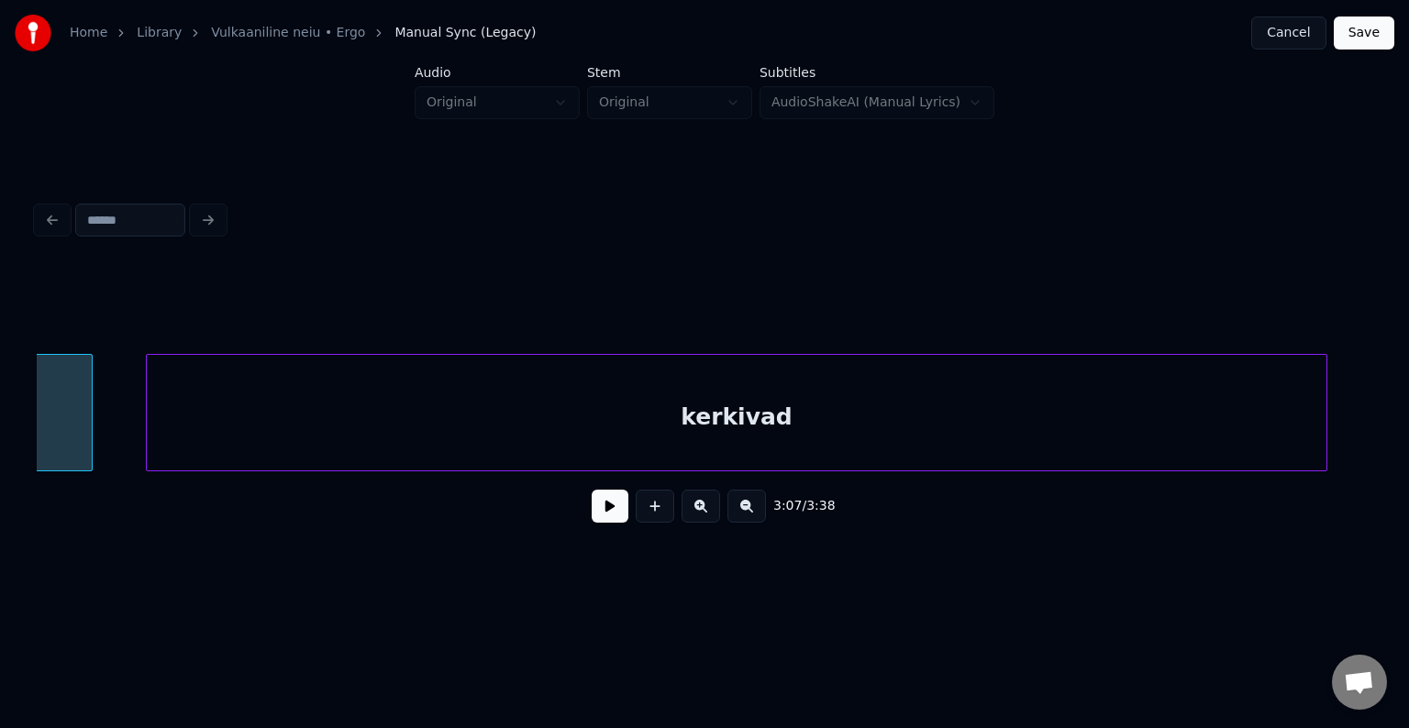
click at [1243, 437] on div "kerkivad" at bounding box center [736, 417] width 1179 height 125
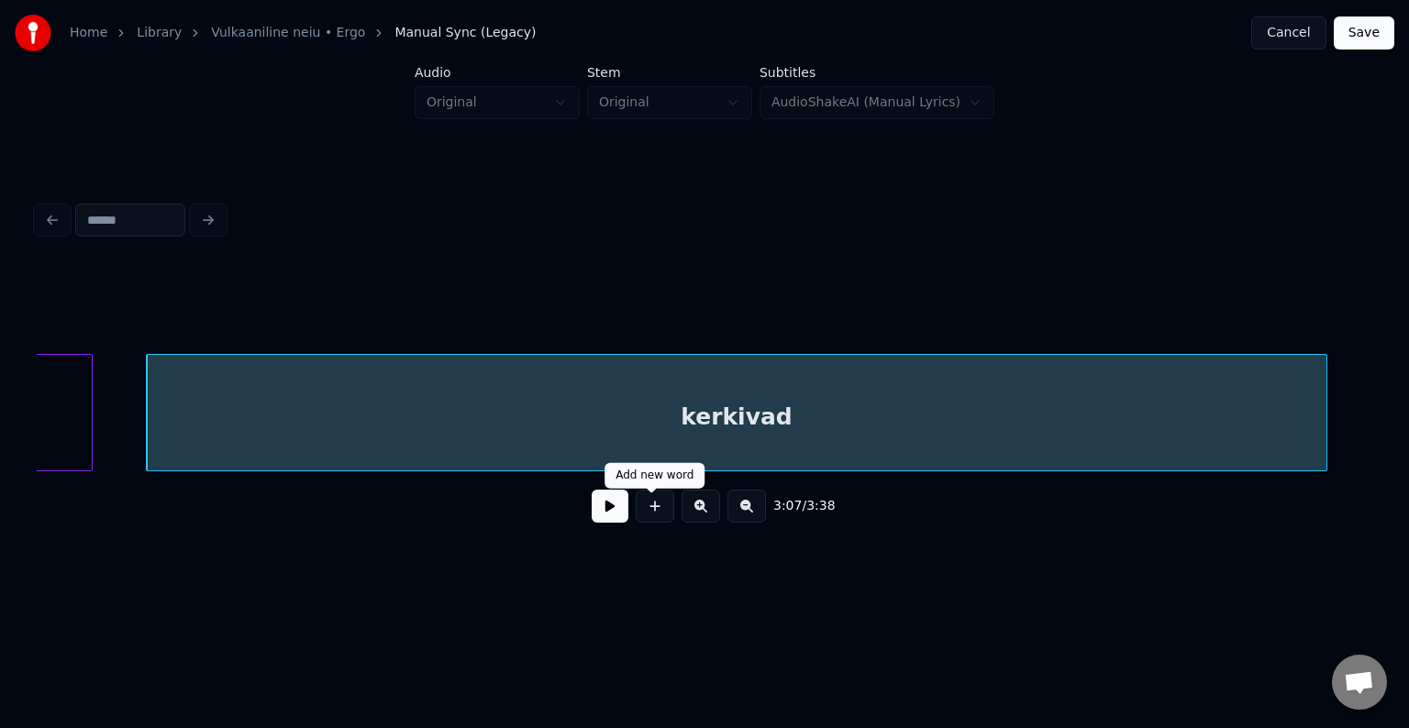
click at [602, 523] on button at bounding box center [610, 506] width 37 height 33
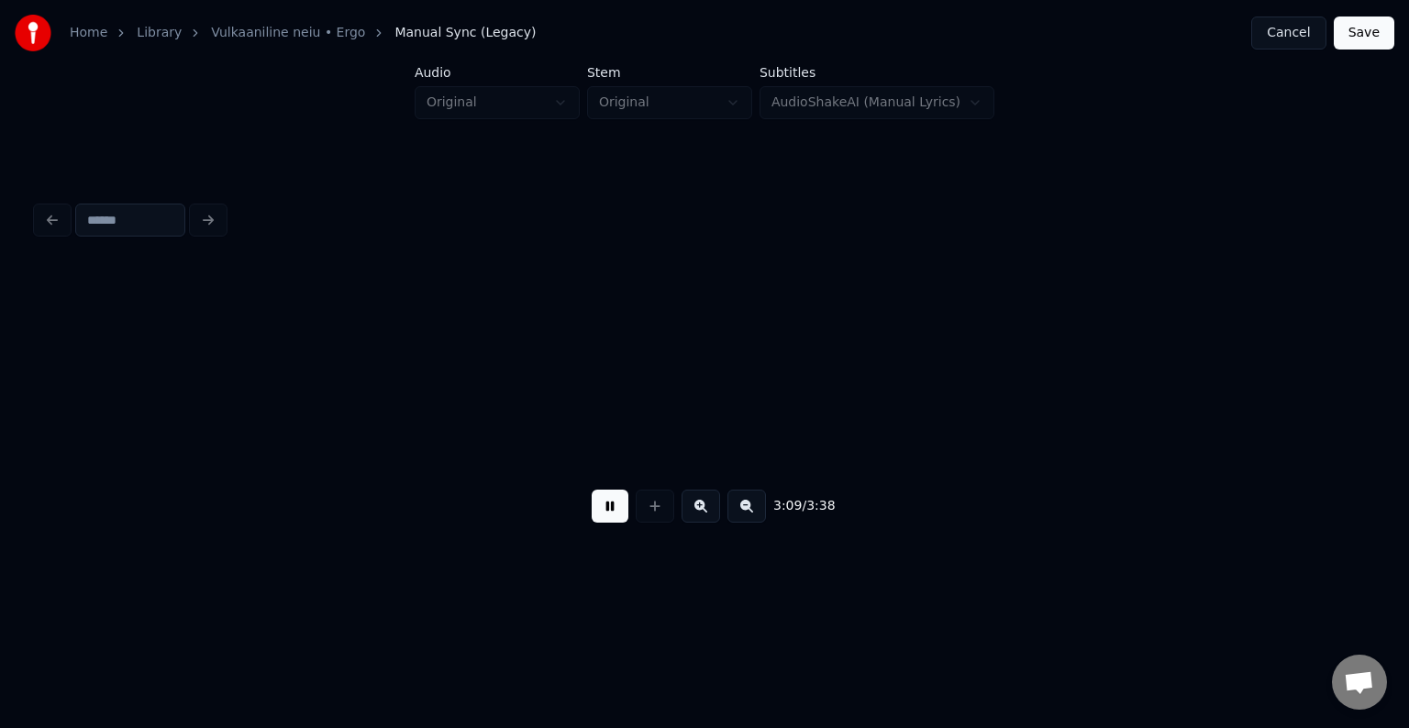
scroll to position [0, 199389]
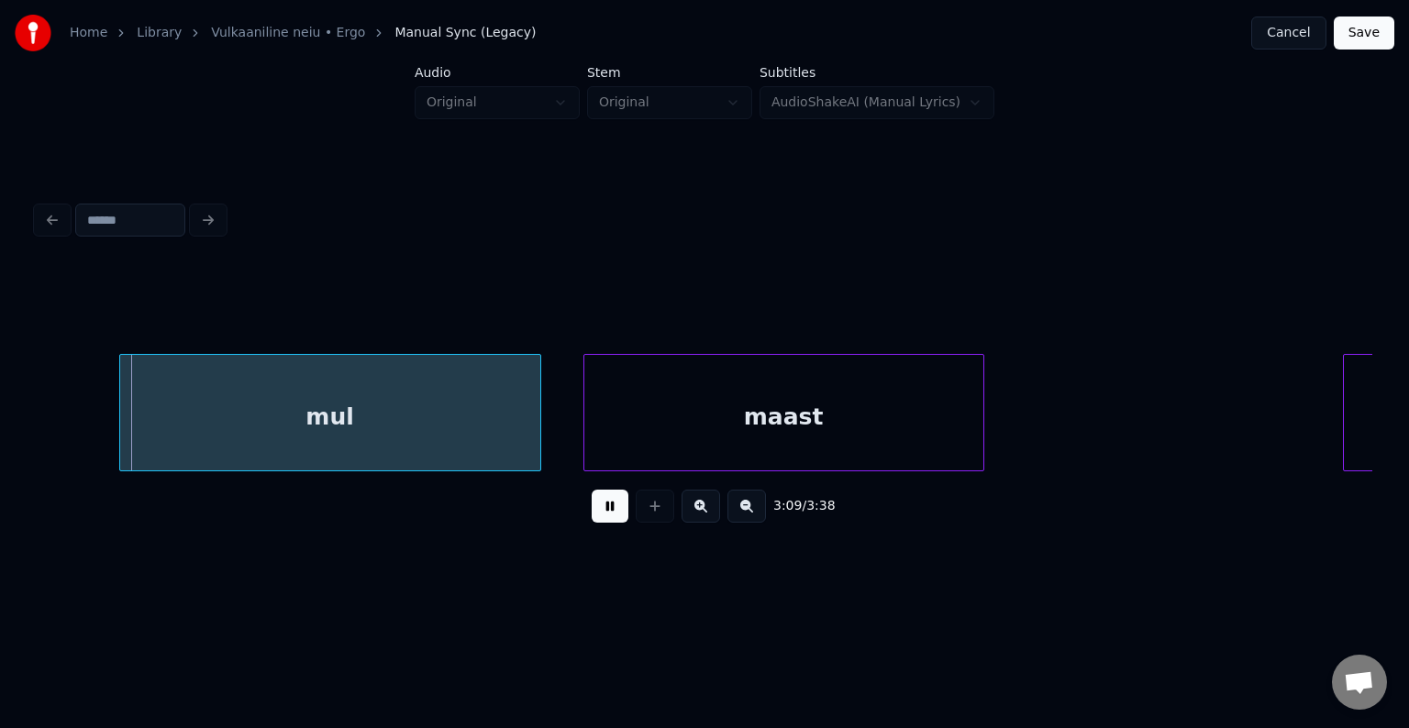
click at [602, 523] on button at bounding box center [610, 506] width 37 height 33
click at [430, 427] on div "mul" at bounding box center [293, 417] width 420 height 125
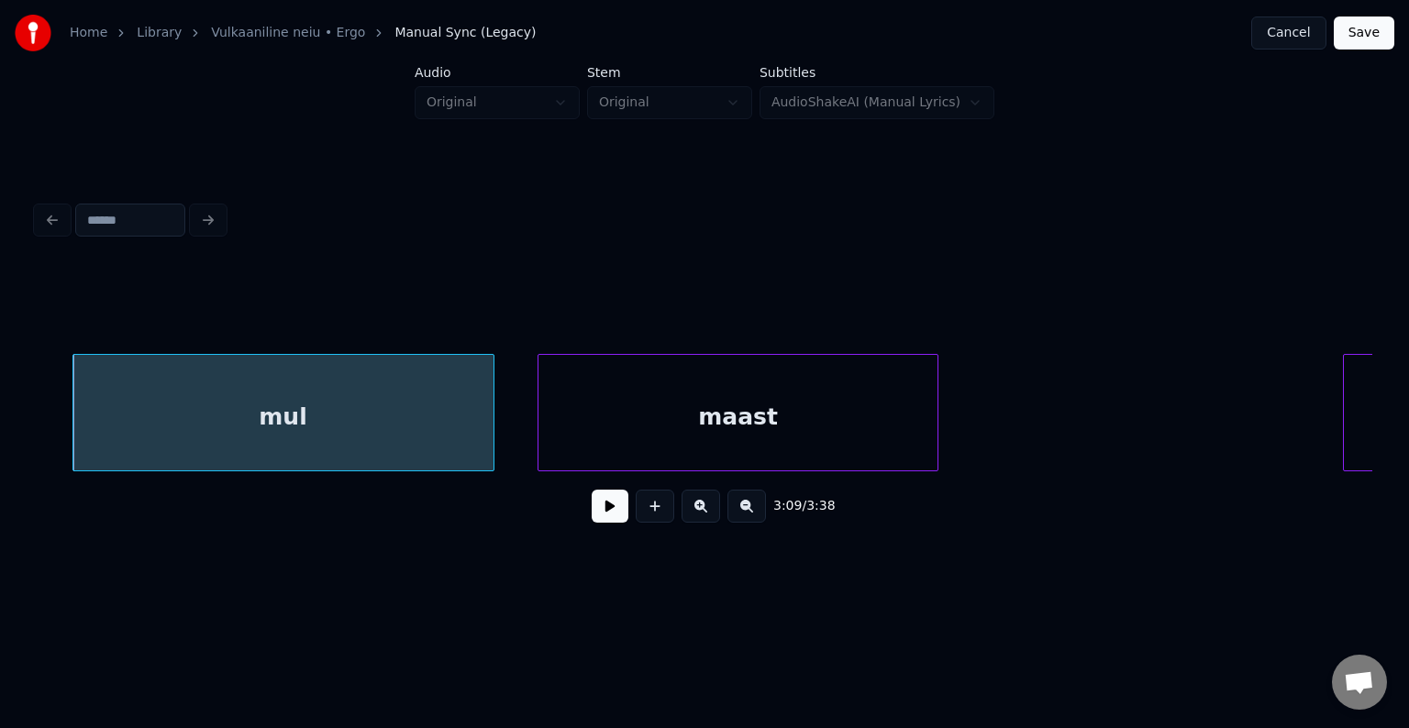
click at [606, 445] on div "maast" at bounding box center [737, 417] width 399 height 125
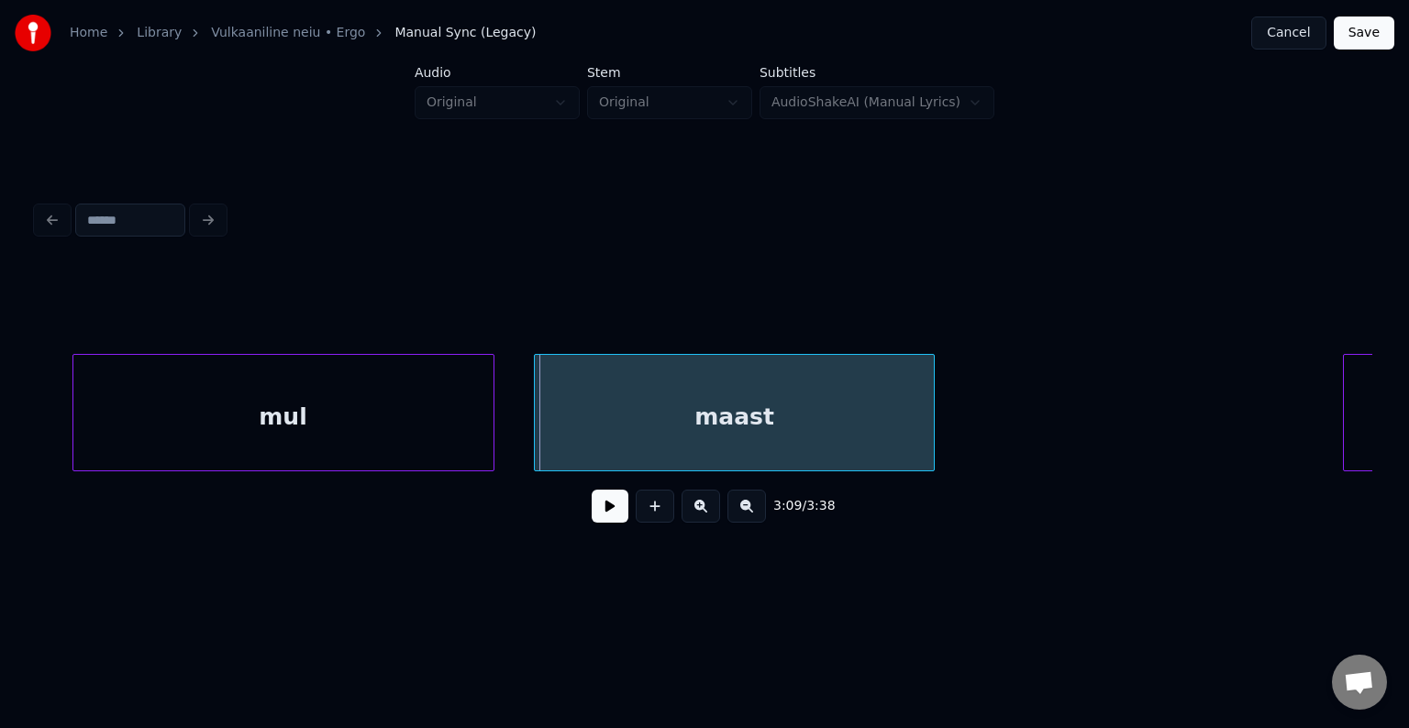
click at [602, 524] on div "3:09 / 3:38" at bounding box center [704, 401] width 1335 height 279
click at [602, 523] on button at bounding box center [610, 506] width 37 height 33
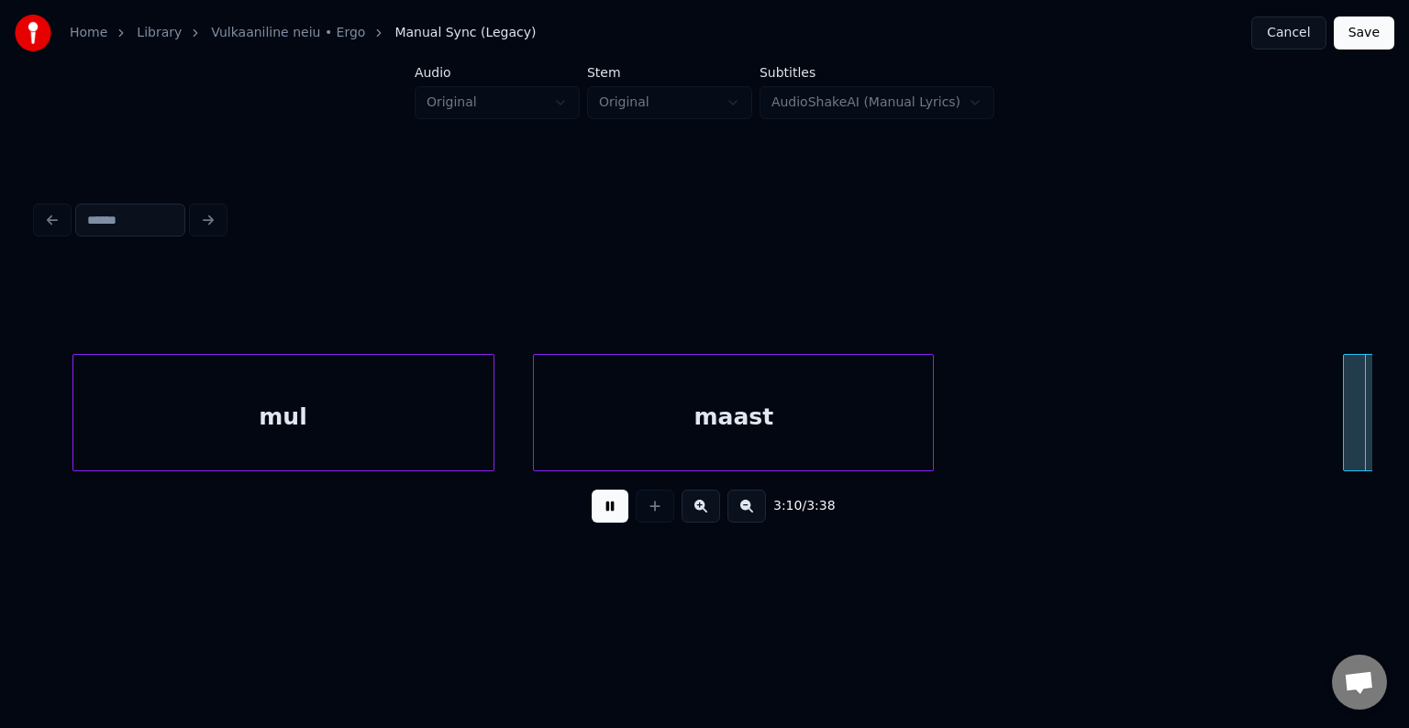
click at [602, 523] on button at bounding box center [610, 506] width 37 height 33
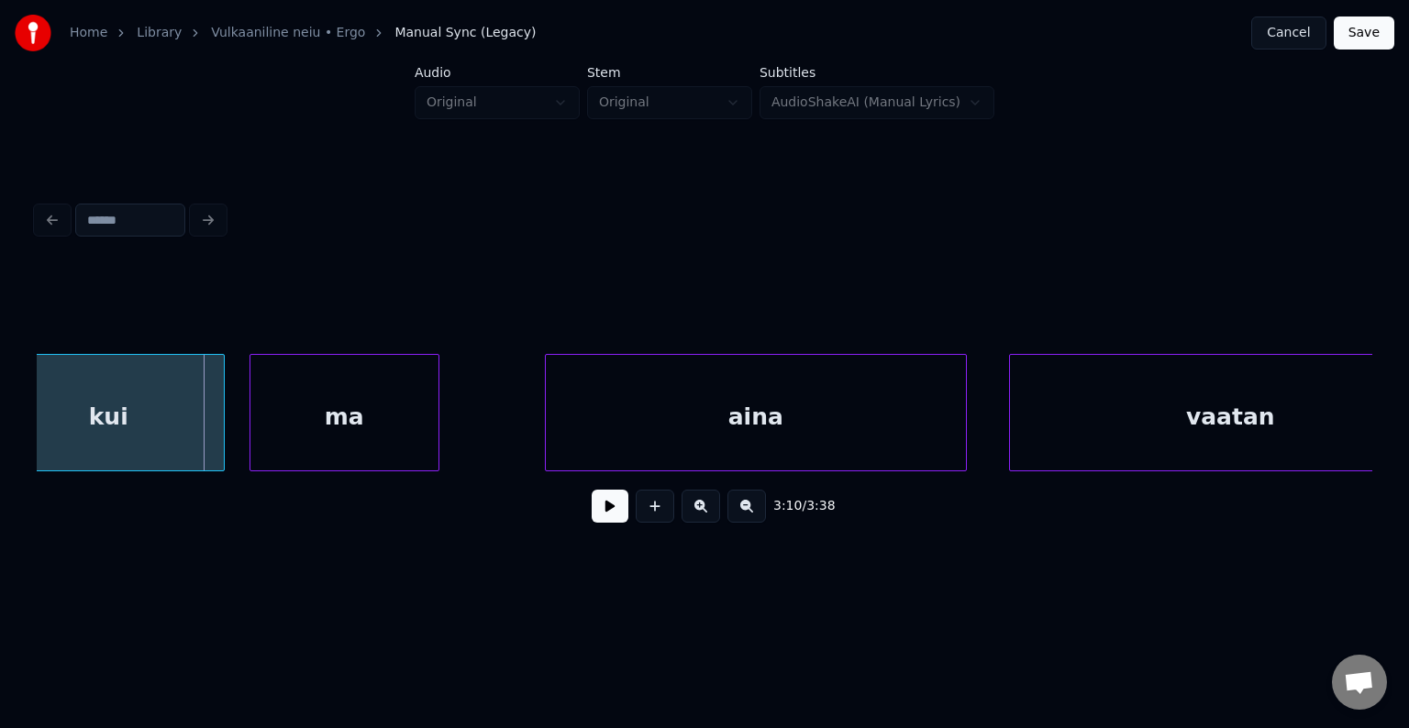
scroll to position [0, 200672]
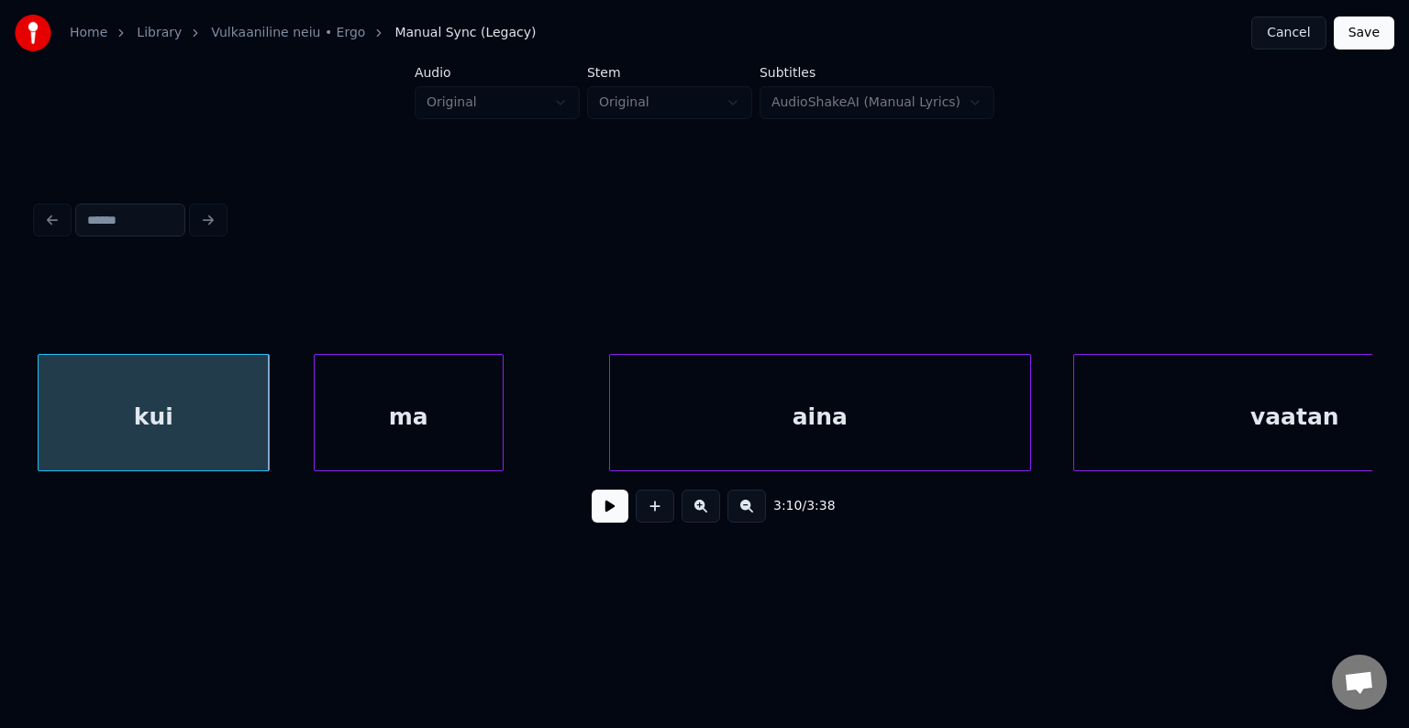
click at [132, 409] on div "kui" at bounding box center [154, 417] width 230 height 125
click at [371, 431] on div "ma" at bounding box center [380, 417] width 188 height 125
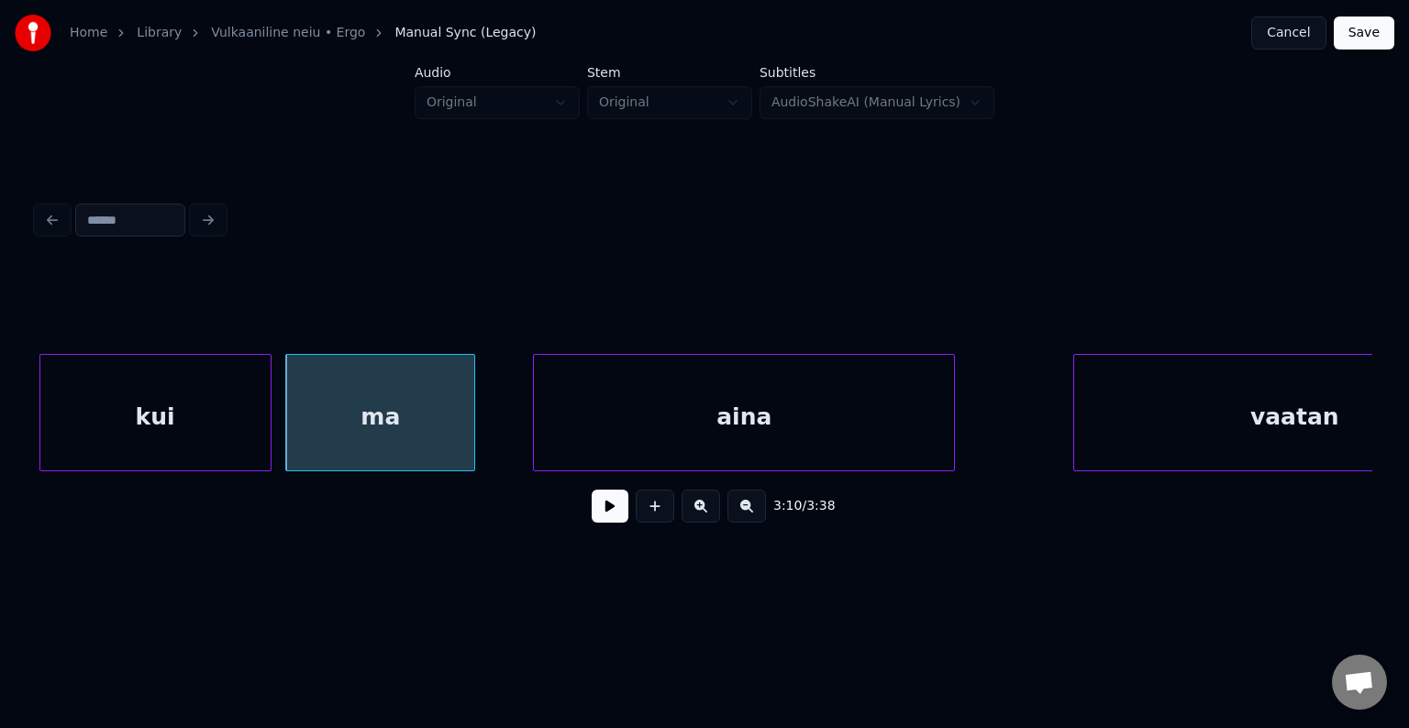
click at [650, 408] on div "aina" at bounding box center [744, 417] width 420 height 125
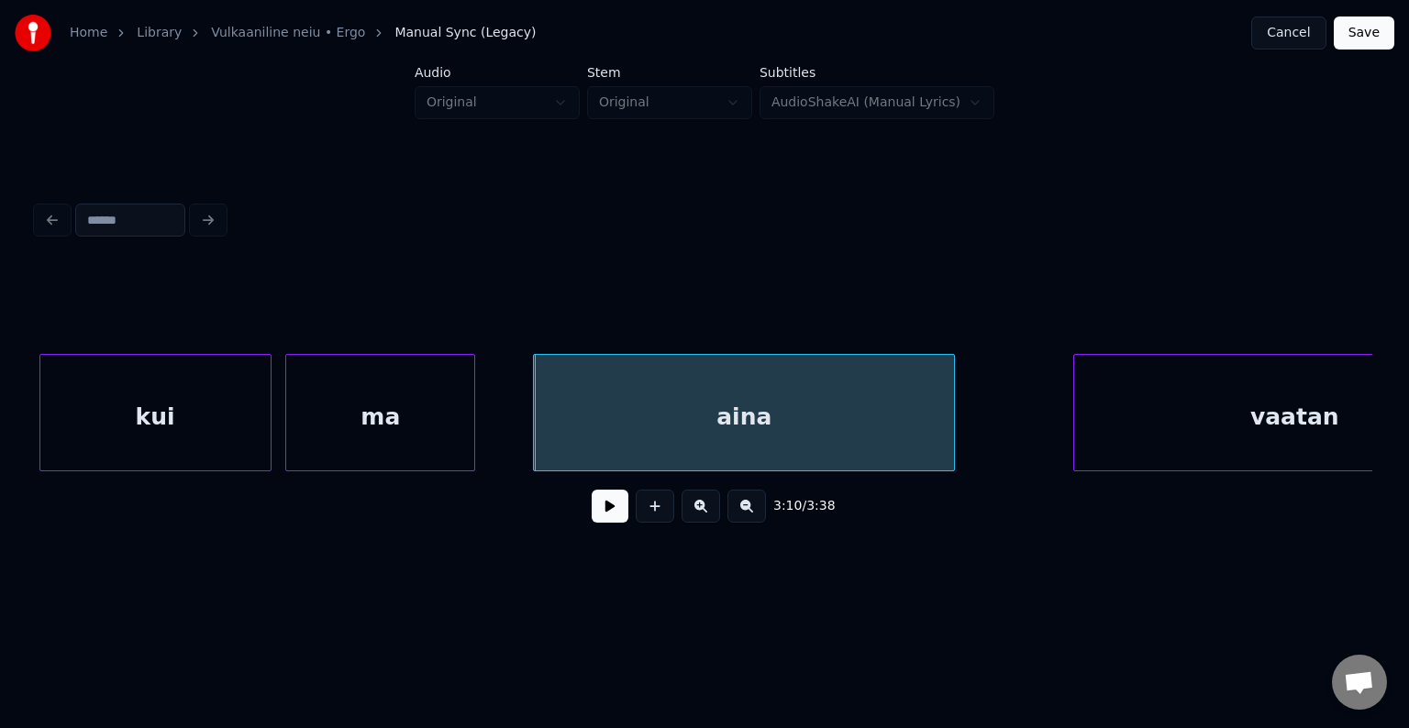
scroll to position [0, 200811]
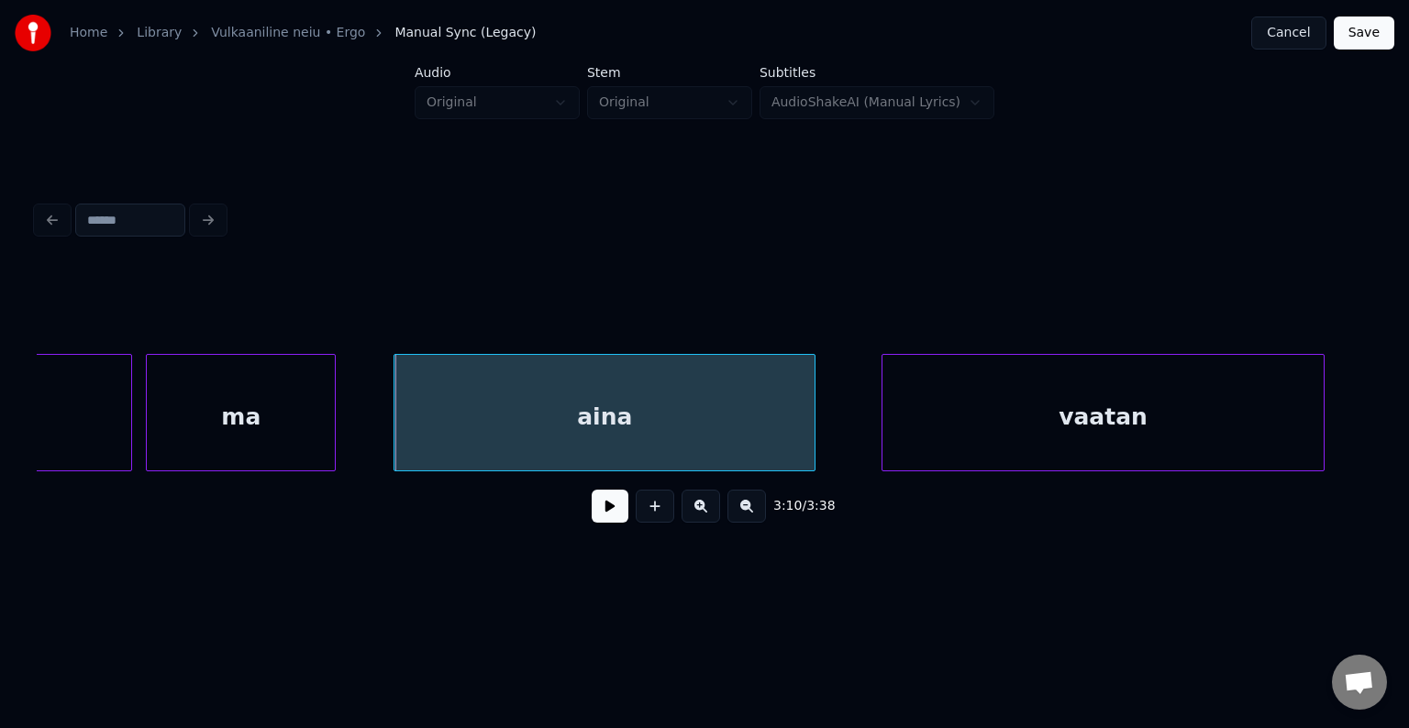
click at [1091, 402] on div "vaatan" at bounding box center [1102, 417] width 441 height 125
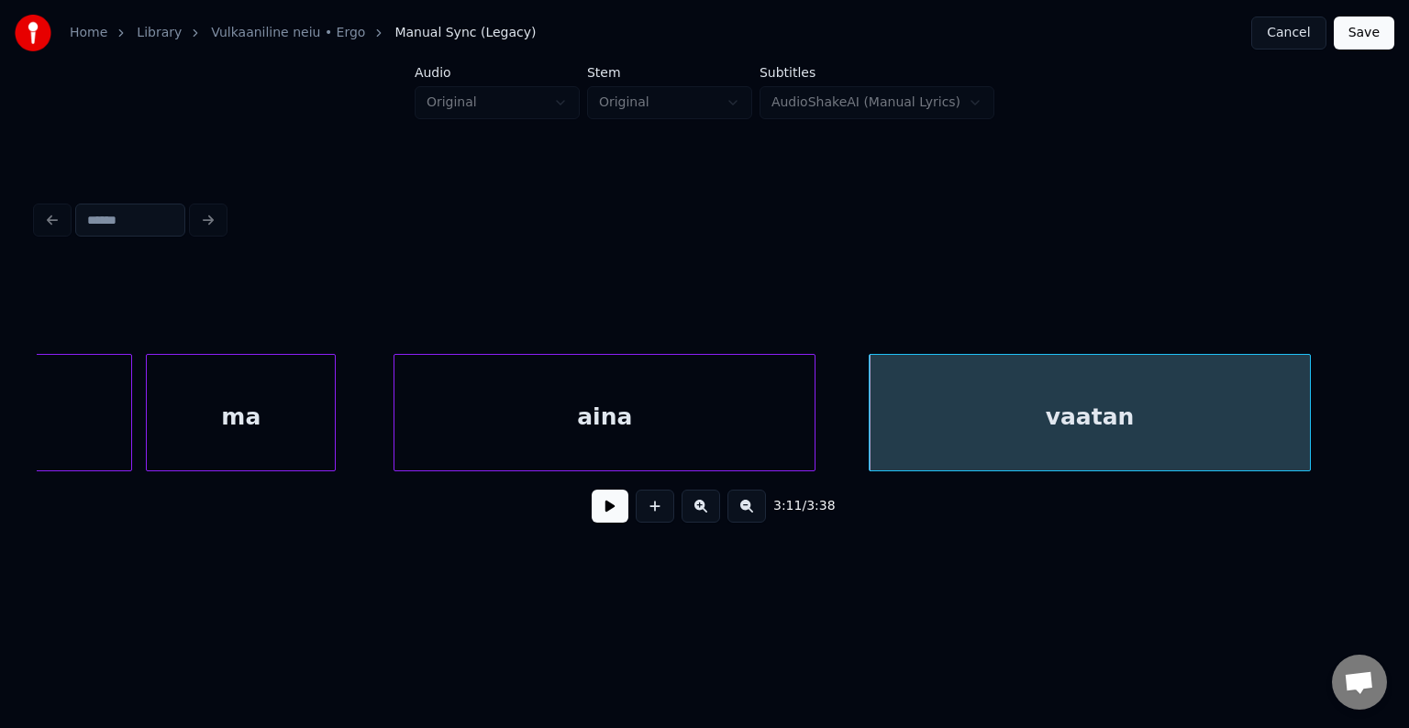
click at [592, 506] on button at bounding box center [610, 506] width 37 height 33
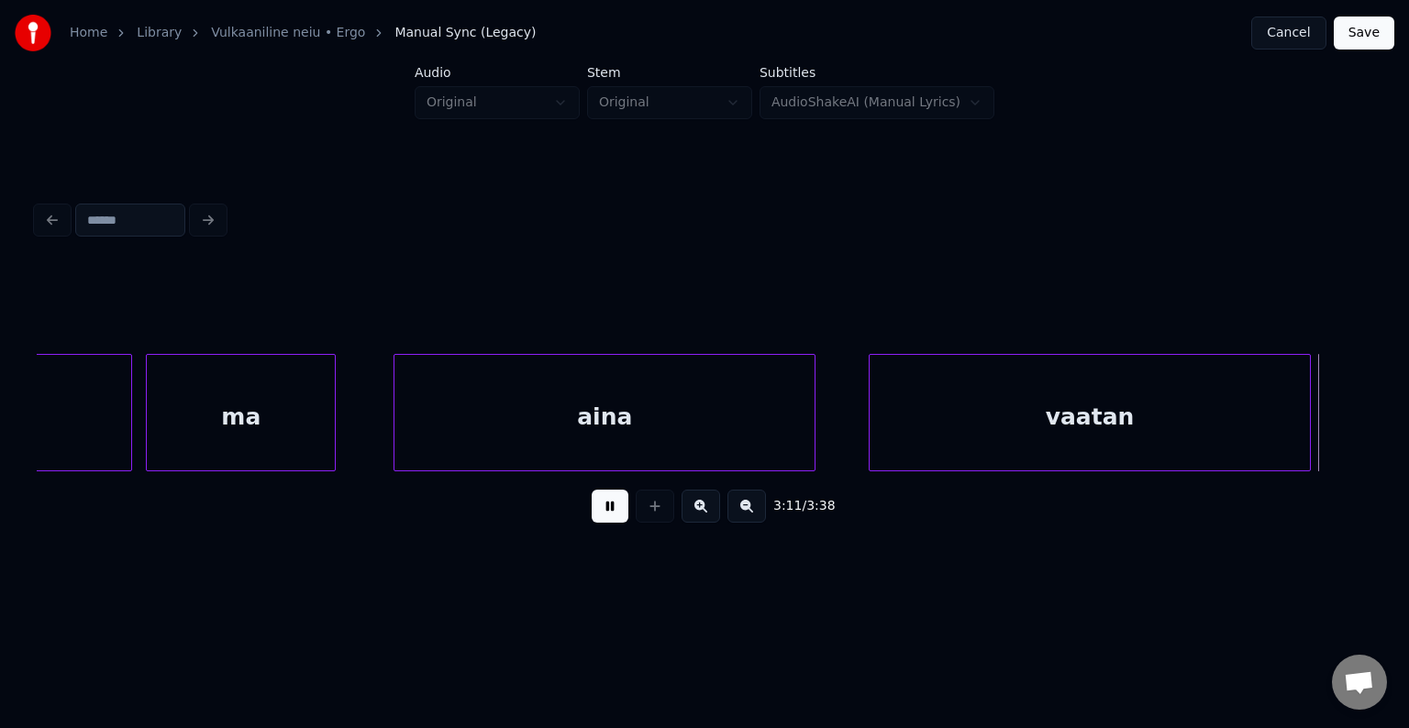
scroll to position [0, 202154]
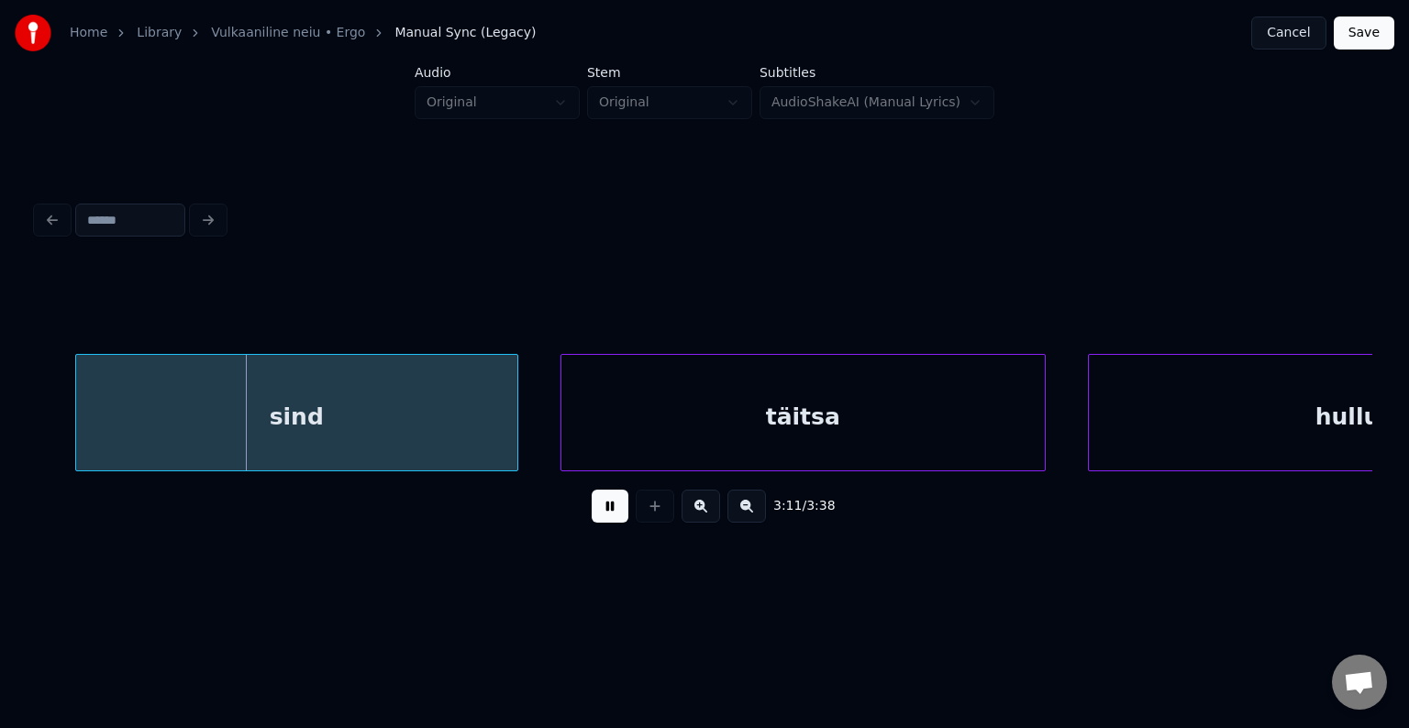
click at [592, 506] on button at bounding box center [610, 506] width 37 height 33
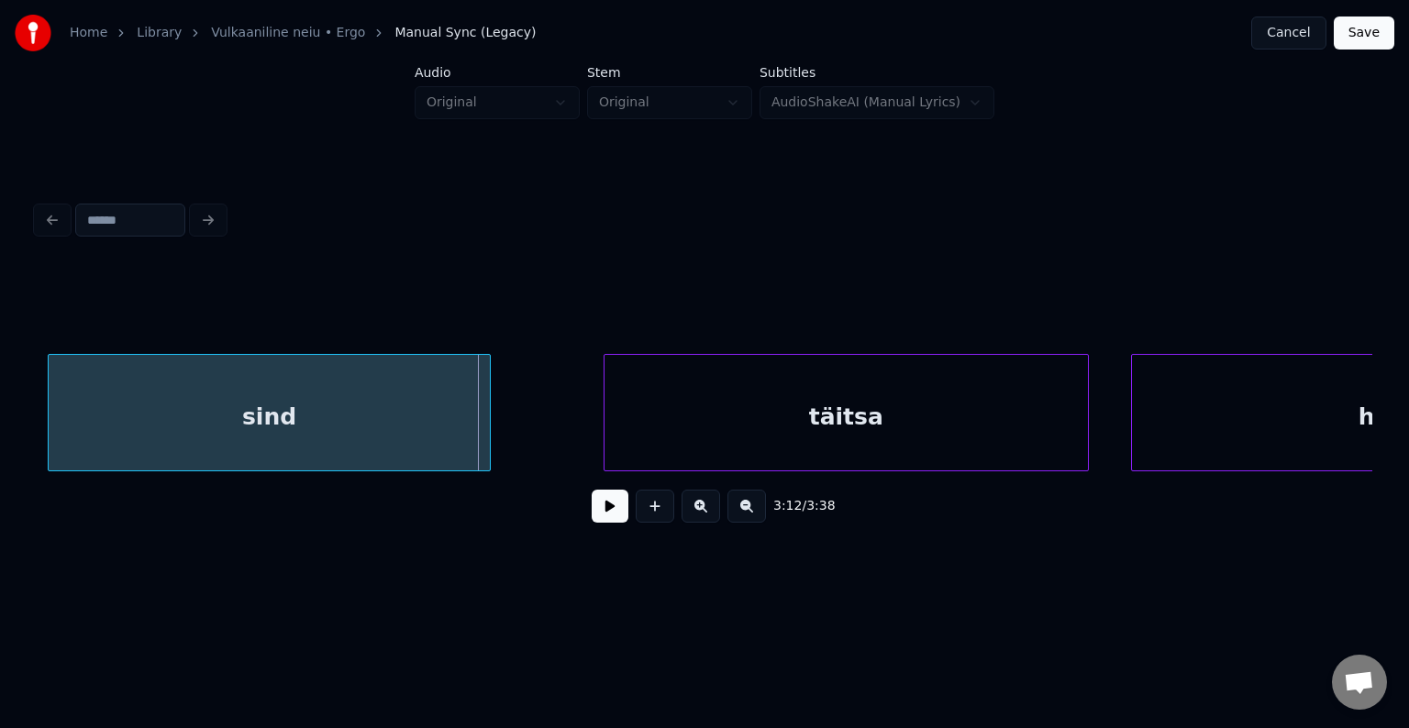
scroll to position [0, 202102]
click at [321, 422] on div "sind" at bounding box center [259, 417] width 441 height 125
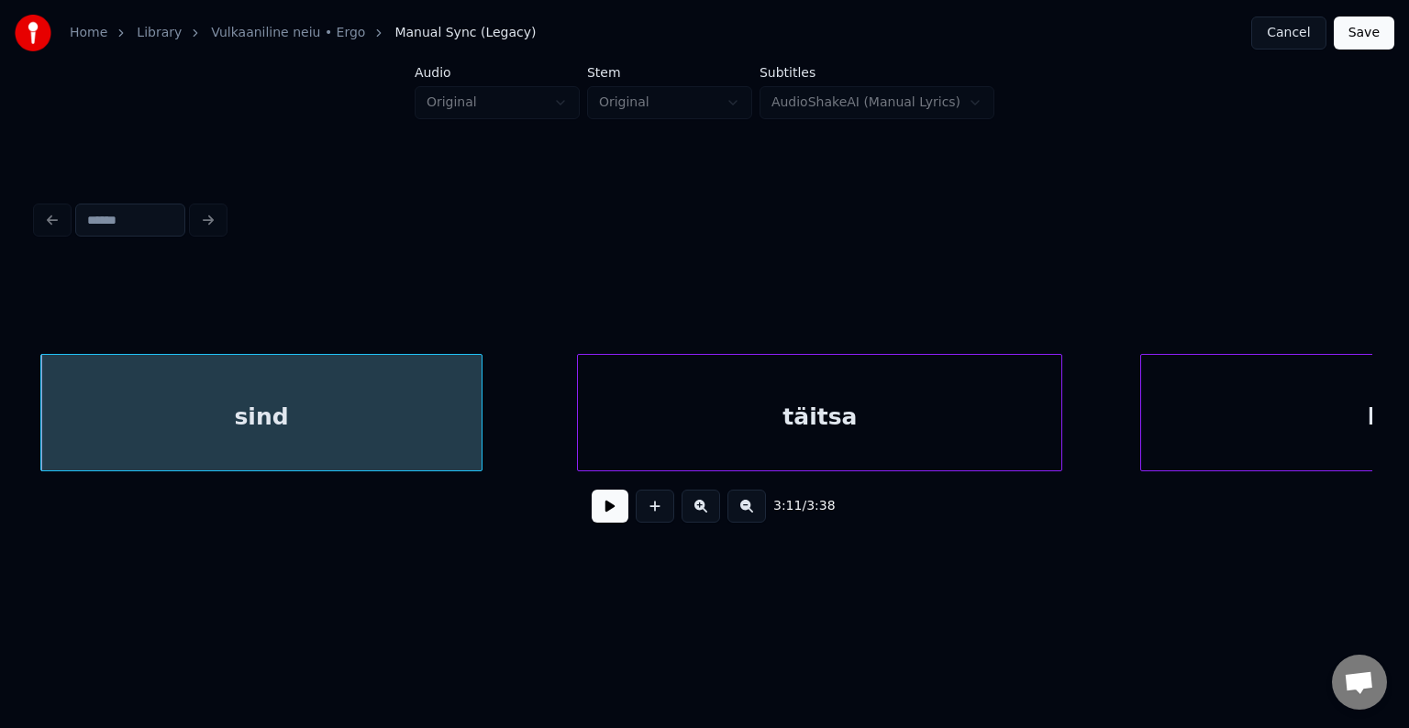
click at [727, 414] on div "täitsa" at bounding box center [819, 417] width 483 height 125
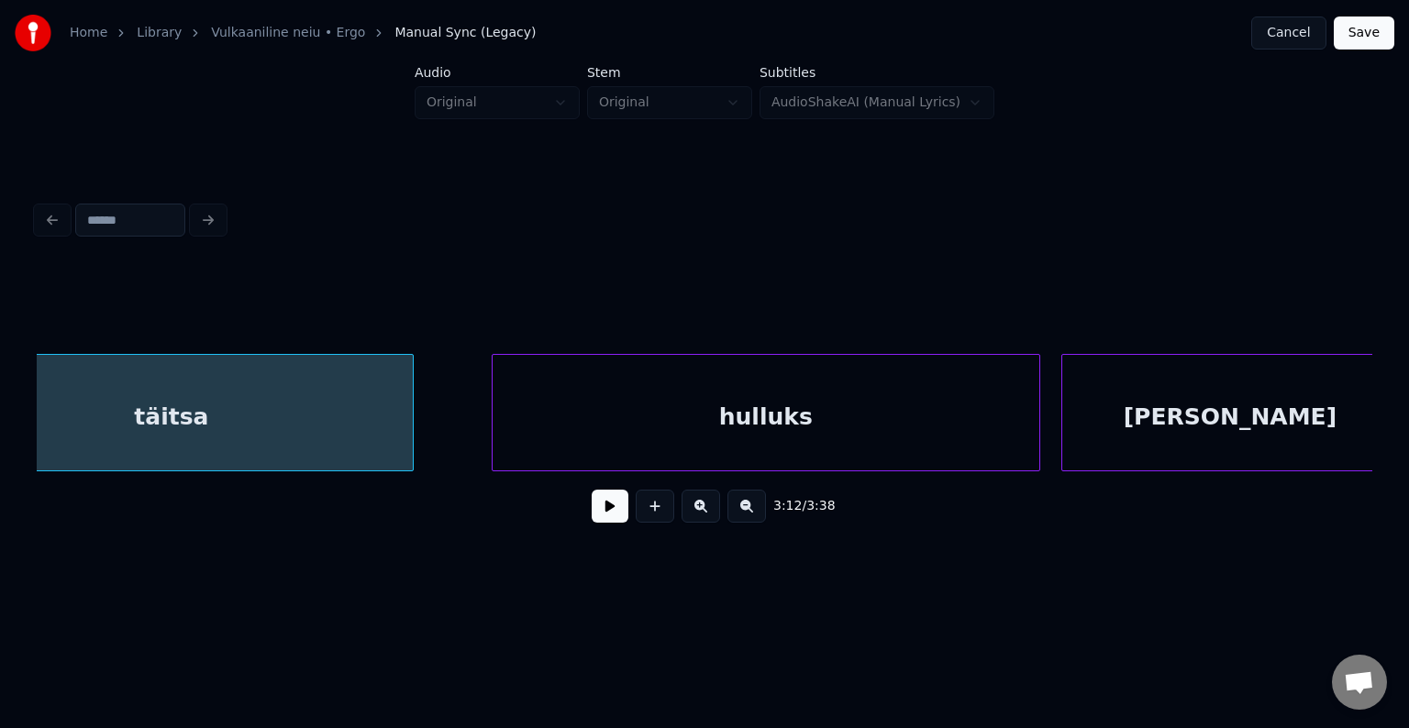
scroll to position [0, 202763]
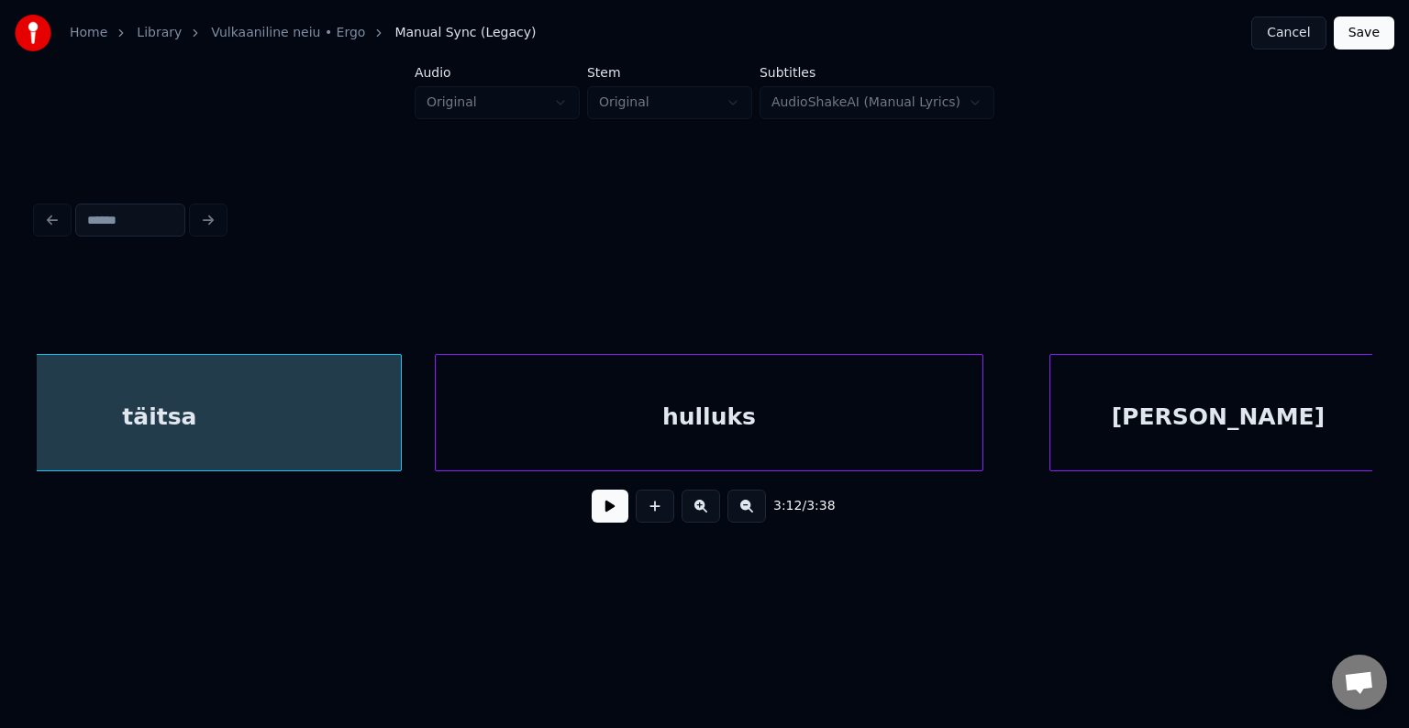
click at [790, 426] on div "hulluks" at bounding box center [709, 417] width 547 height 125
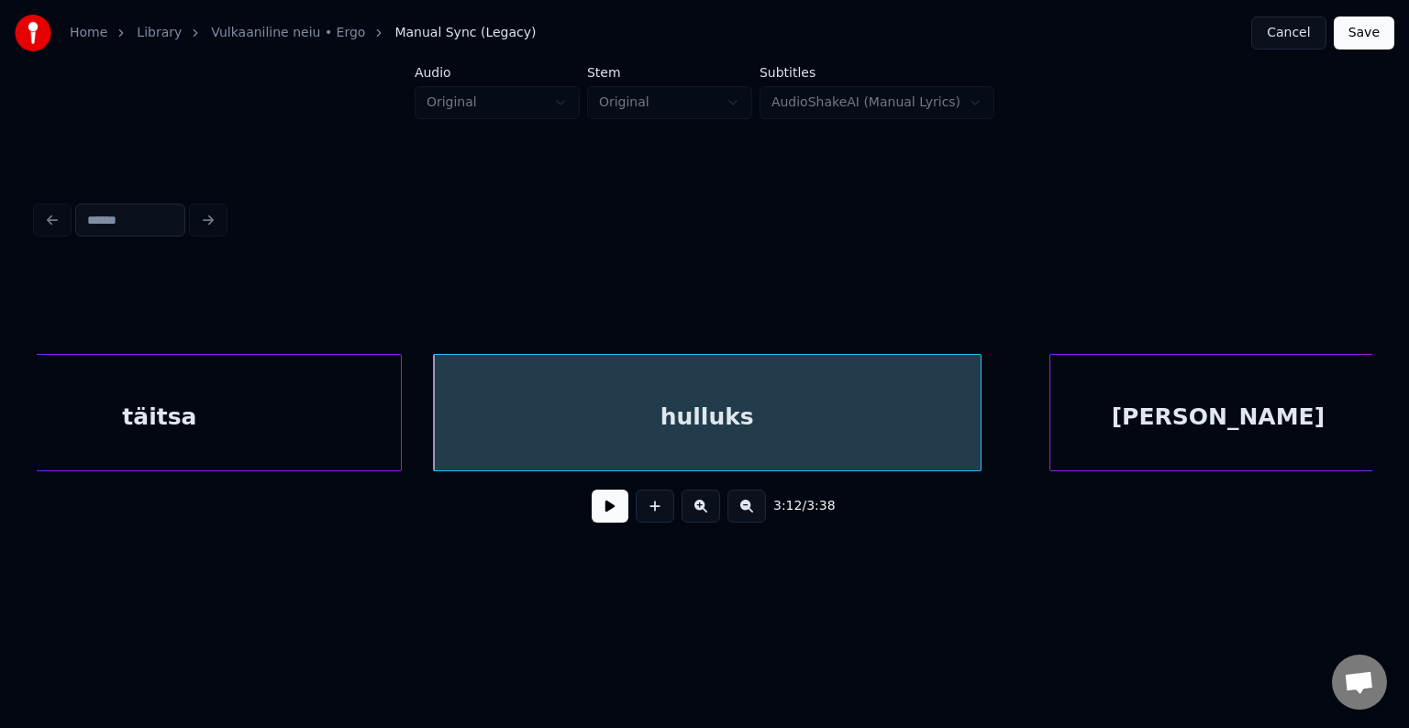
scroll to position [0, 202773]
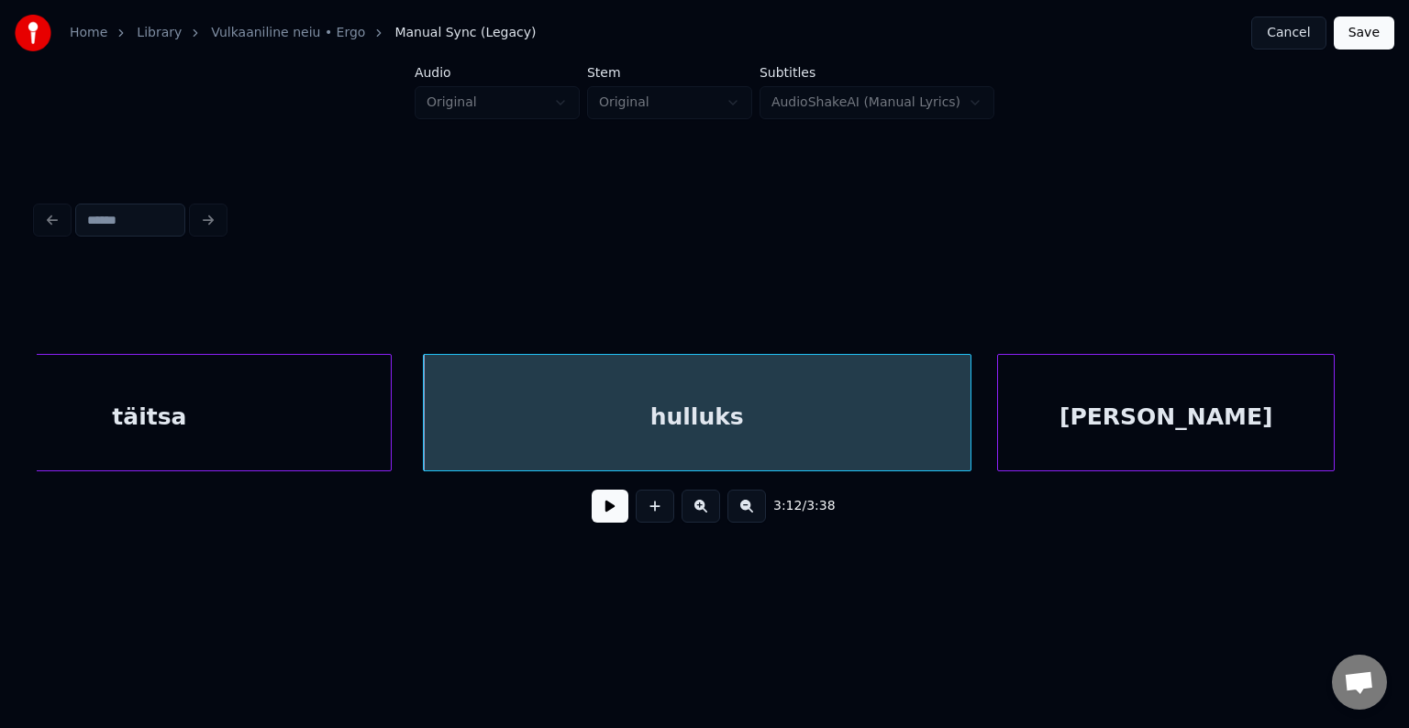
click at [1225, 433] on div "[PERSON_NAME]" at bounding box center [1166, 417] width 336 height 125
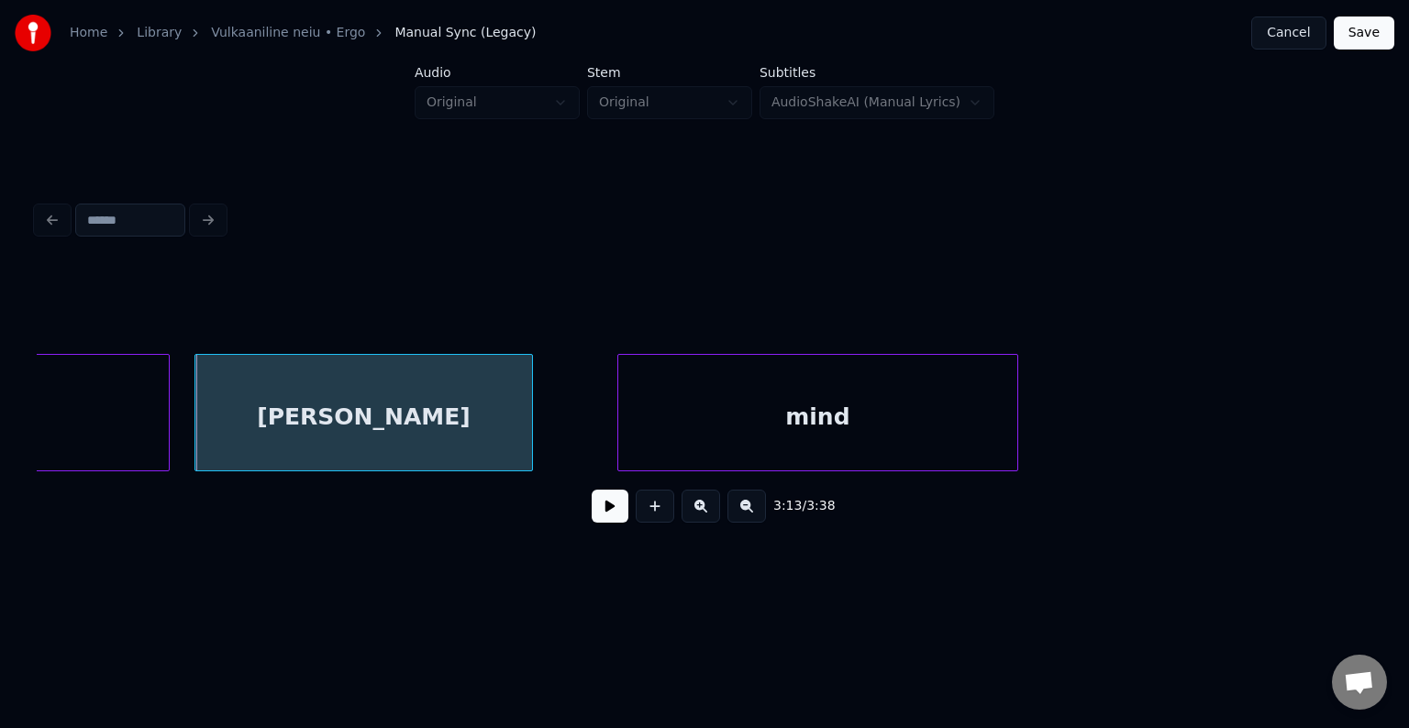
scroll to position [0, 203580]
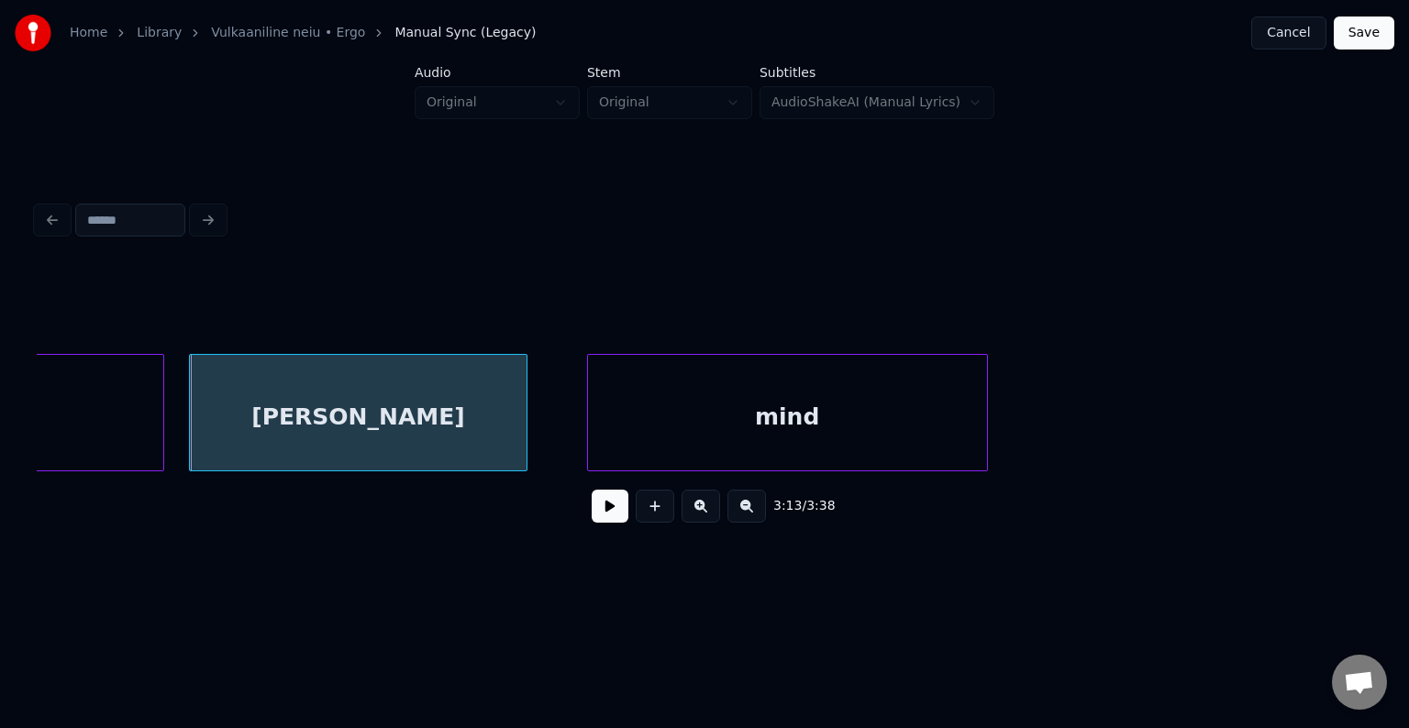
click at [904, 442] on div "mind" at bounding box center [787, 417] width 399 height 125
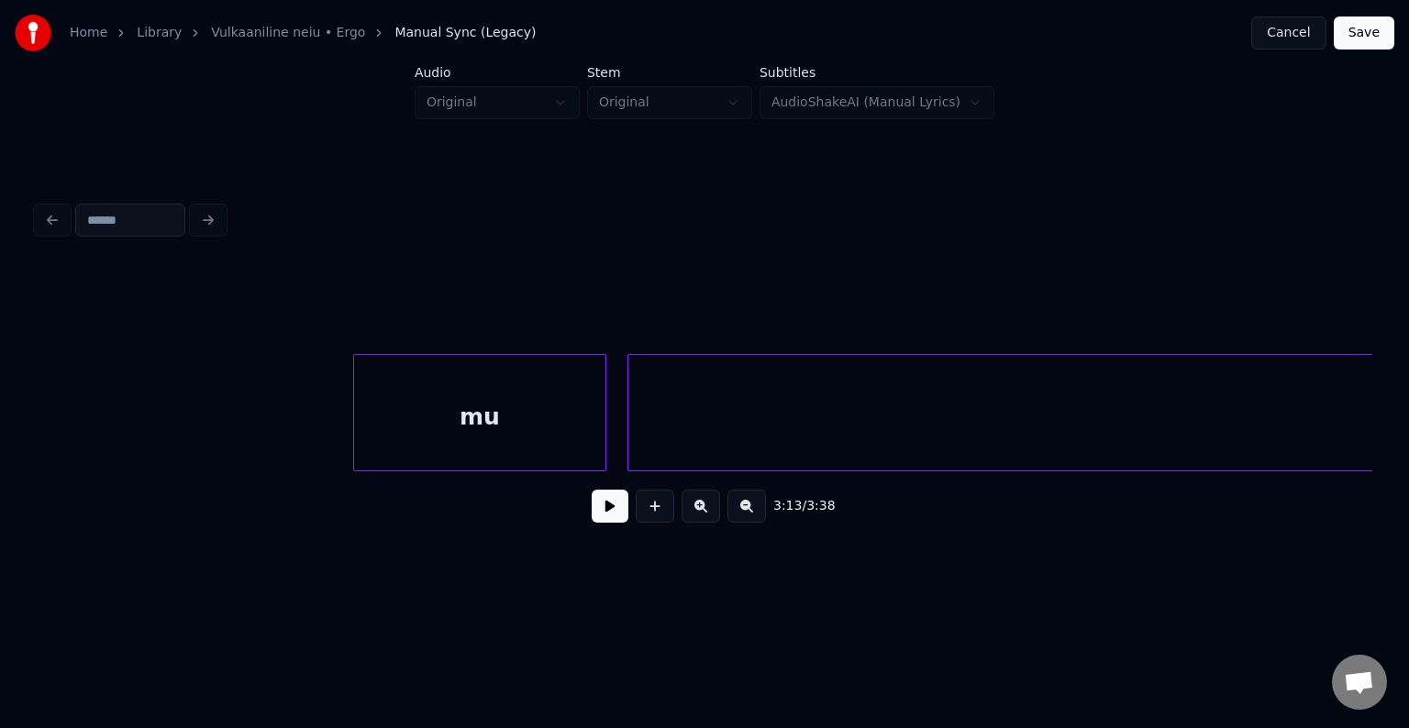
scroll to position [0, 205451]
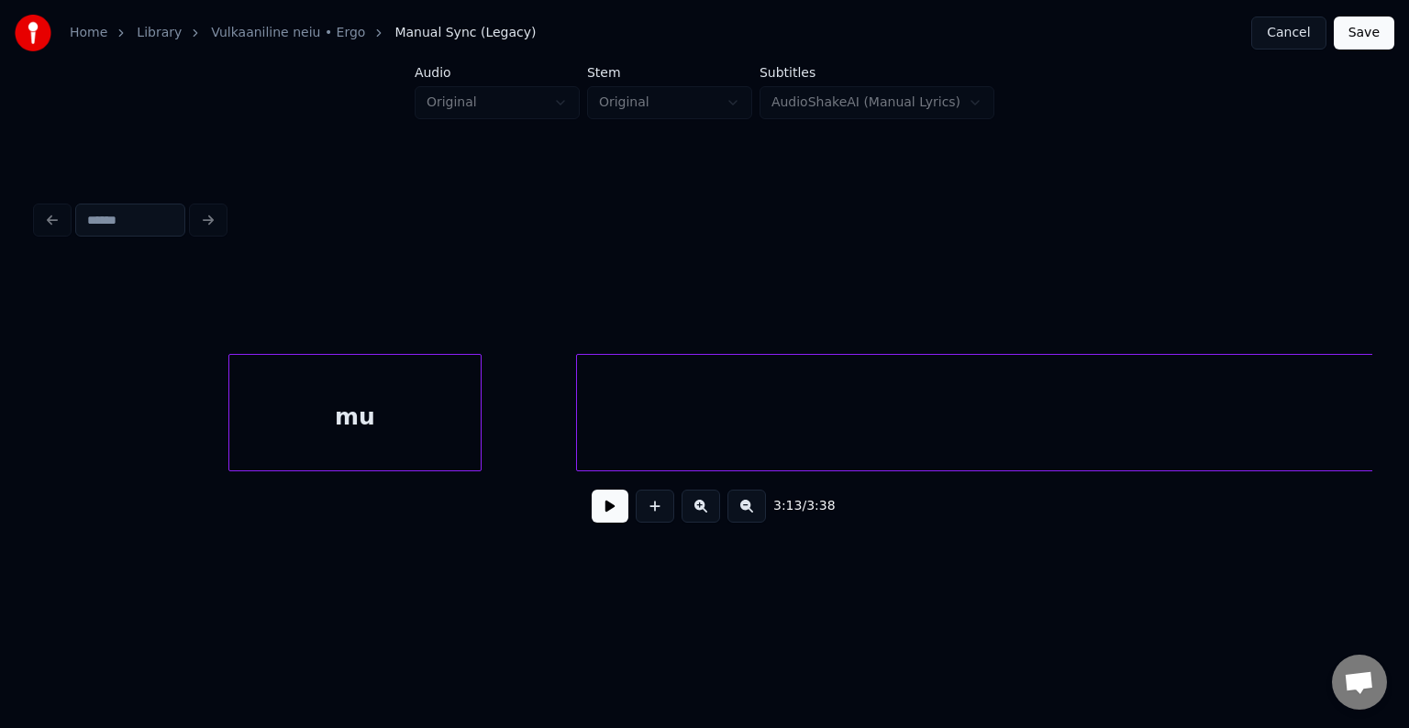
click at [411, 449] on div "mu" at bounding box center [354, 417] width 251 height 125
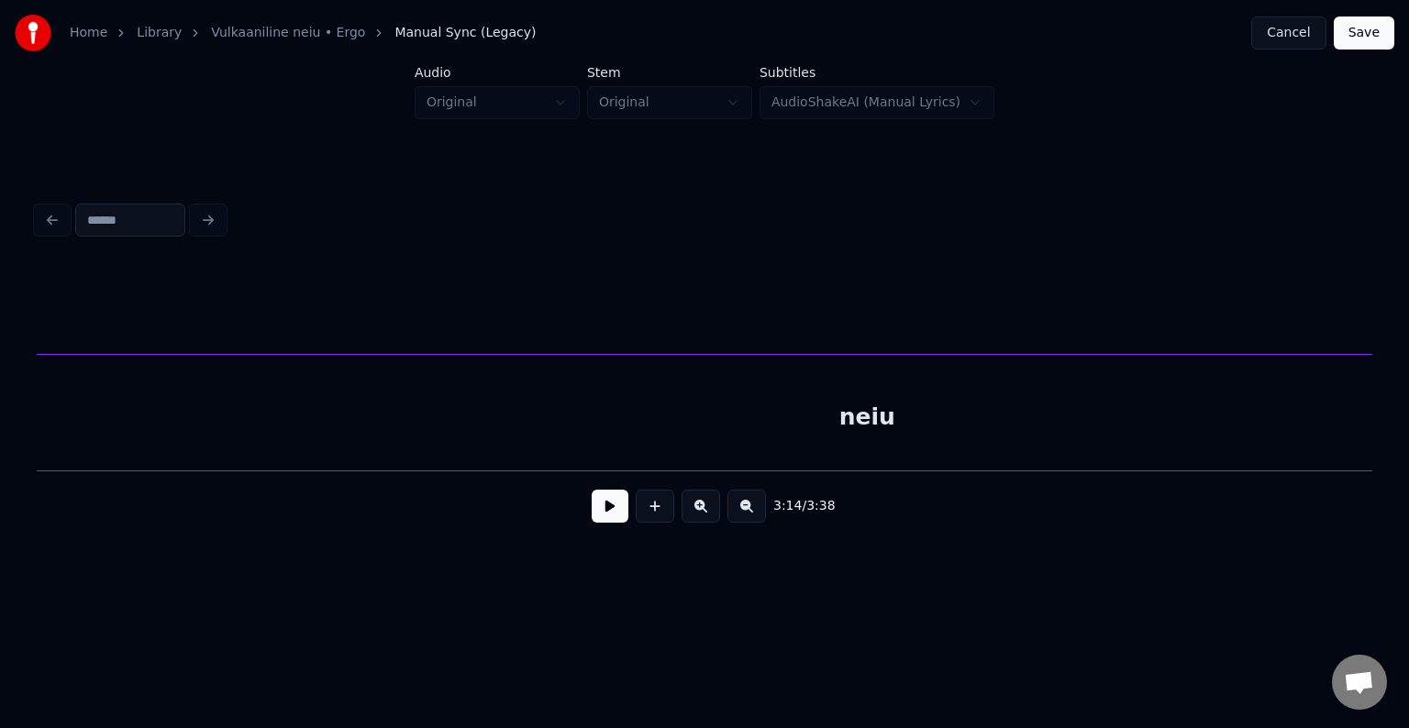
click at [714, 433] on div "neiu" at bounding box center [867, 417] width 1665 height 125
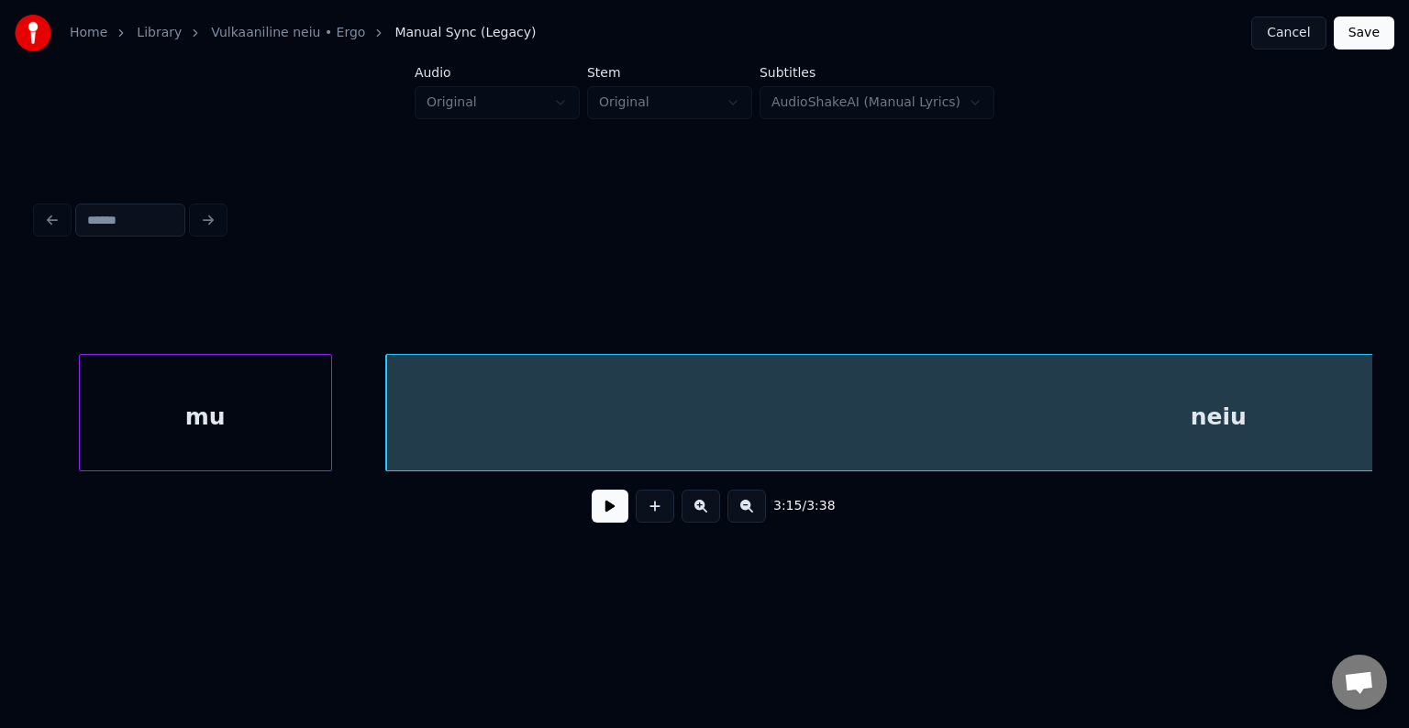
scroll to position [0, 205528]
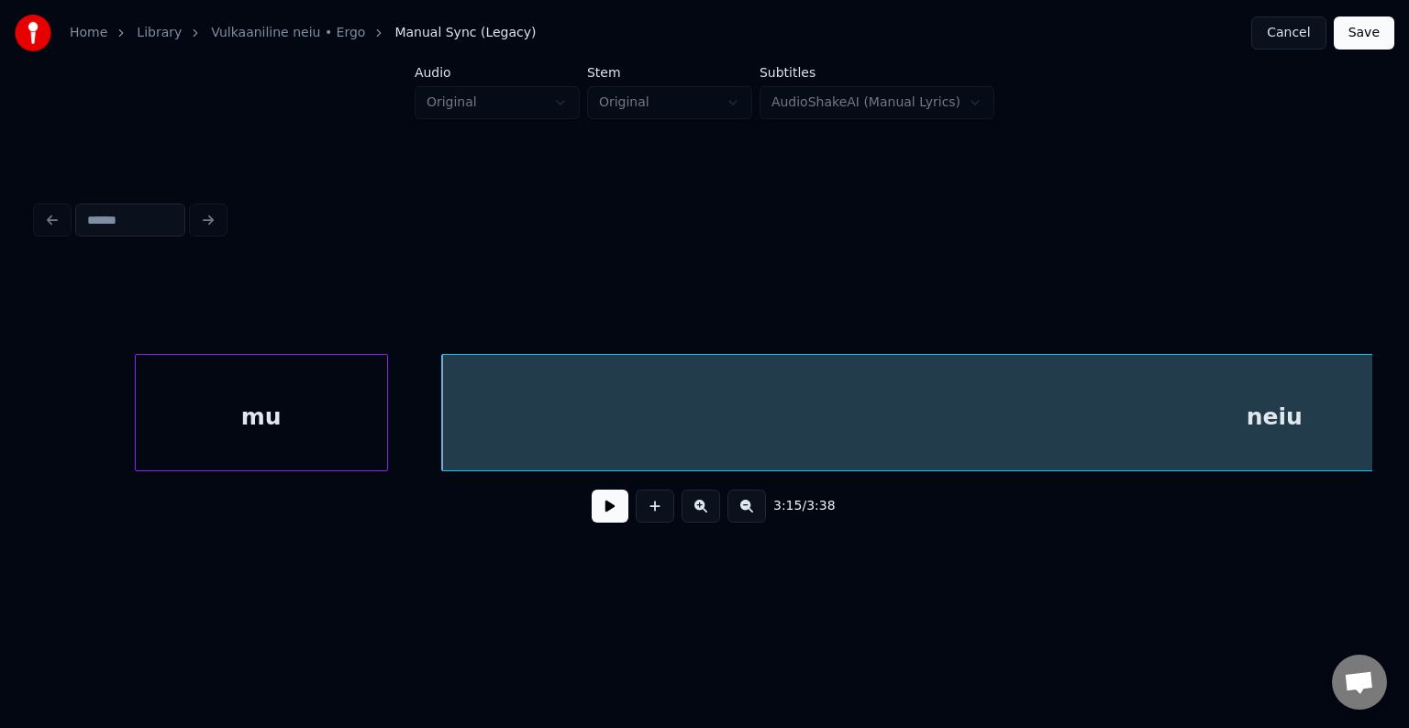
click at [172, 417] on div "mu" at bounding box center [261, 417] width 251 height 125
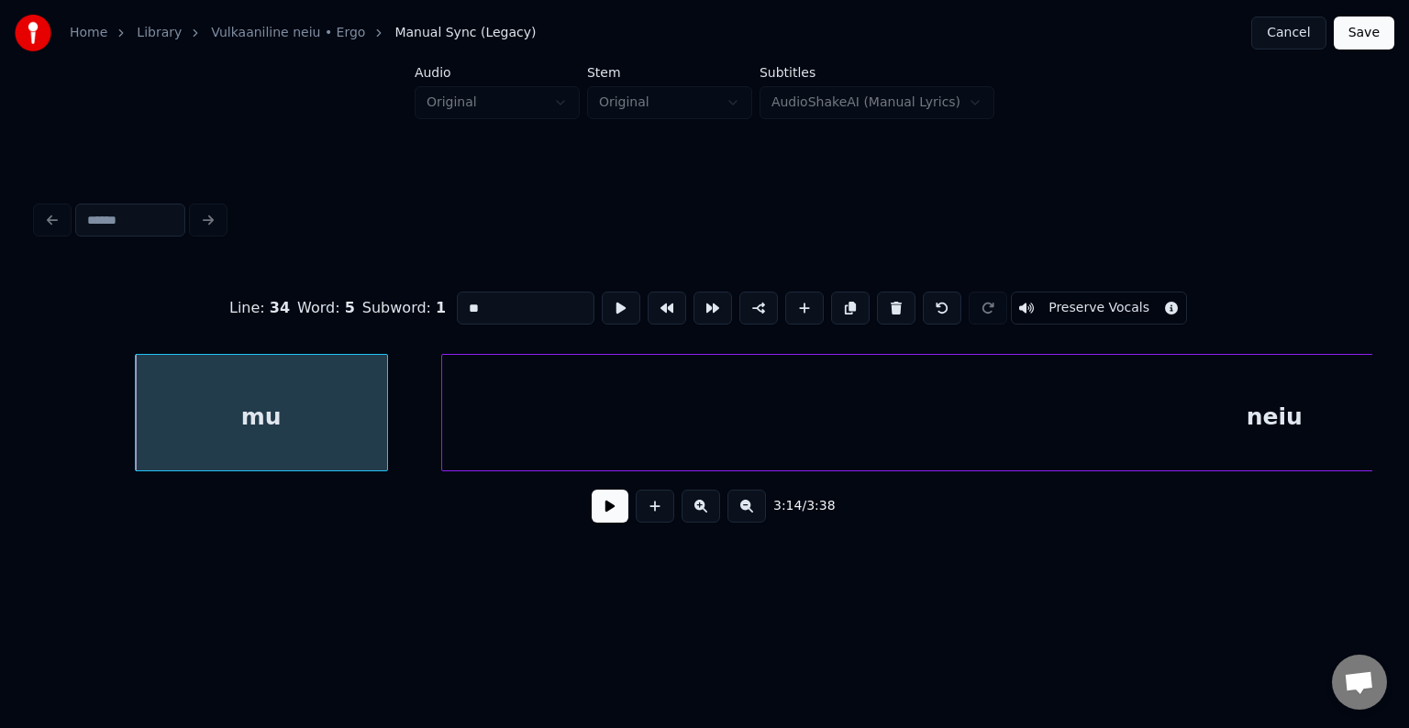
click at [614, 523] on button at bounding box center [610, 506] width 37 height 33
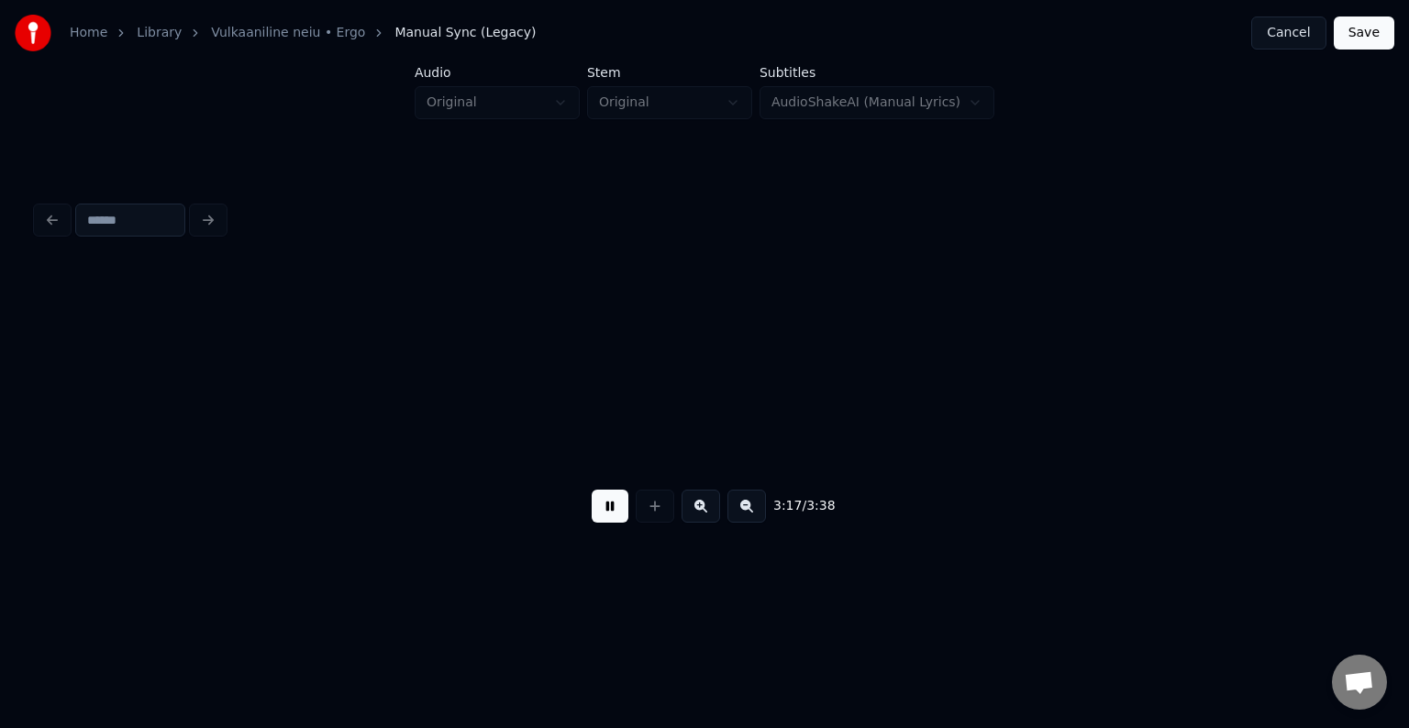
scroll to position [0, 208209]
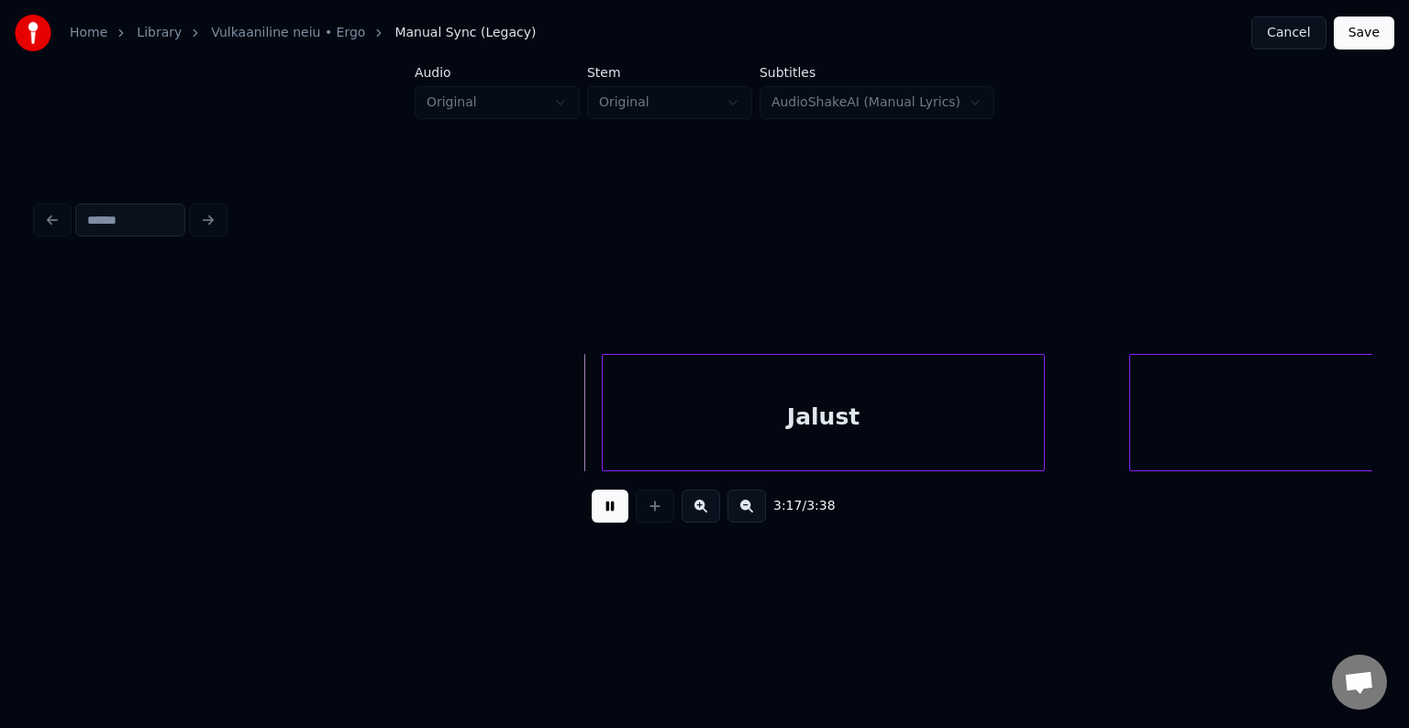
click at [606, 519] on button at bounding box center [610, 506] width 37 height 33
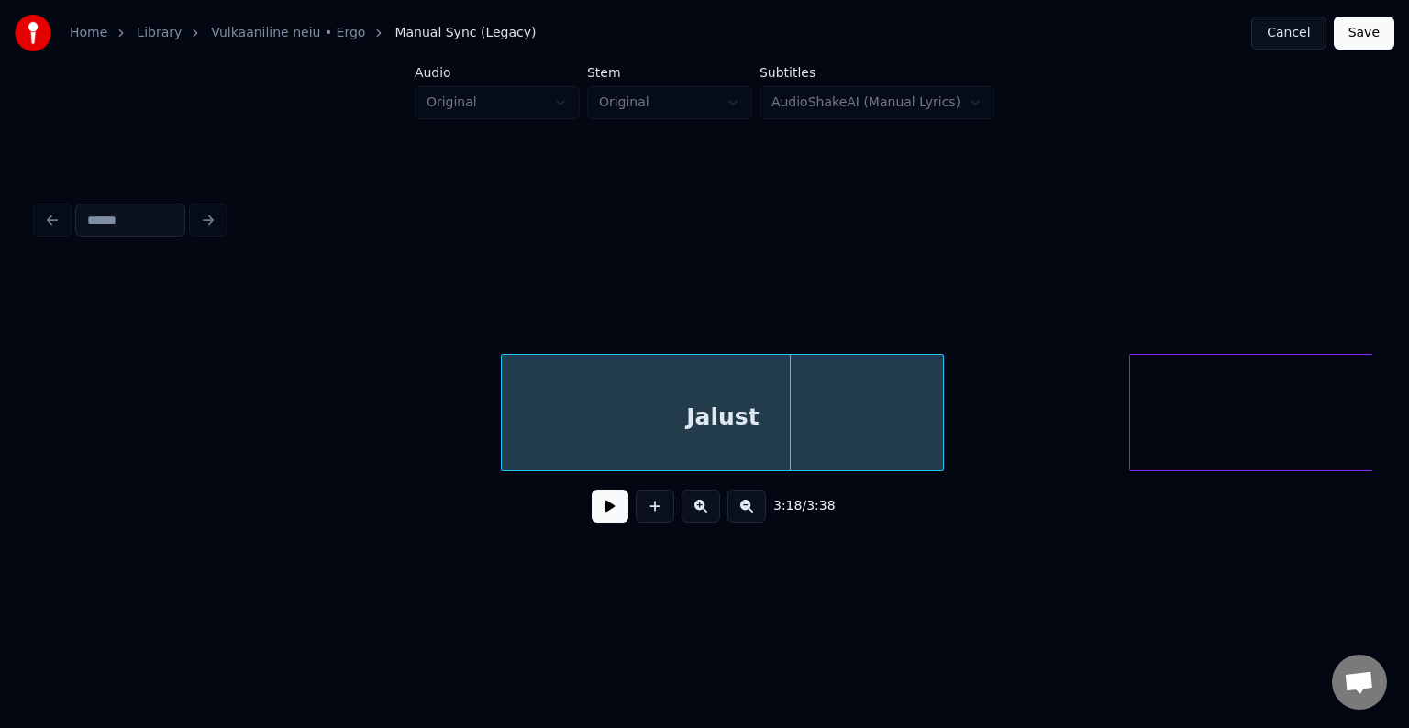
click at [675, 432] on div "Jalust" at bounding box center [722, 417] width 441 height 125
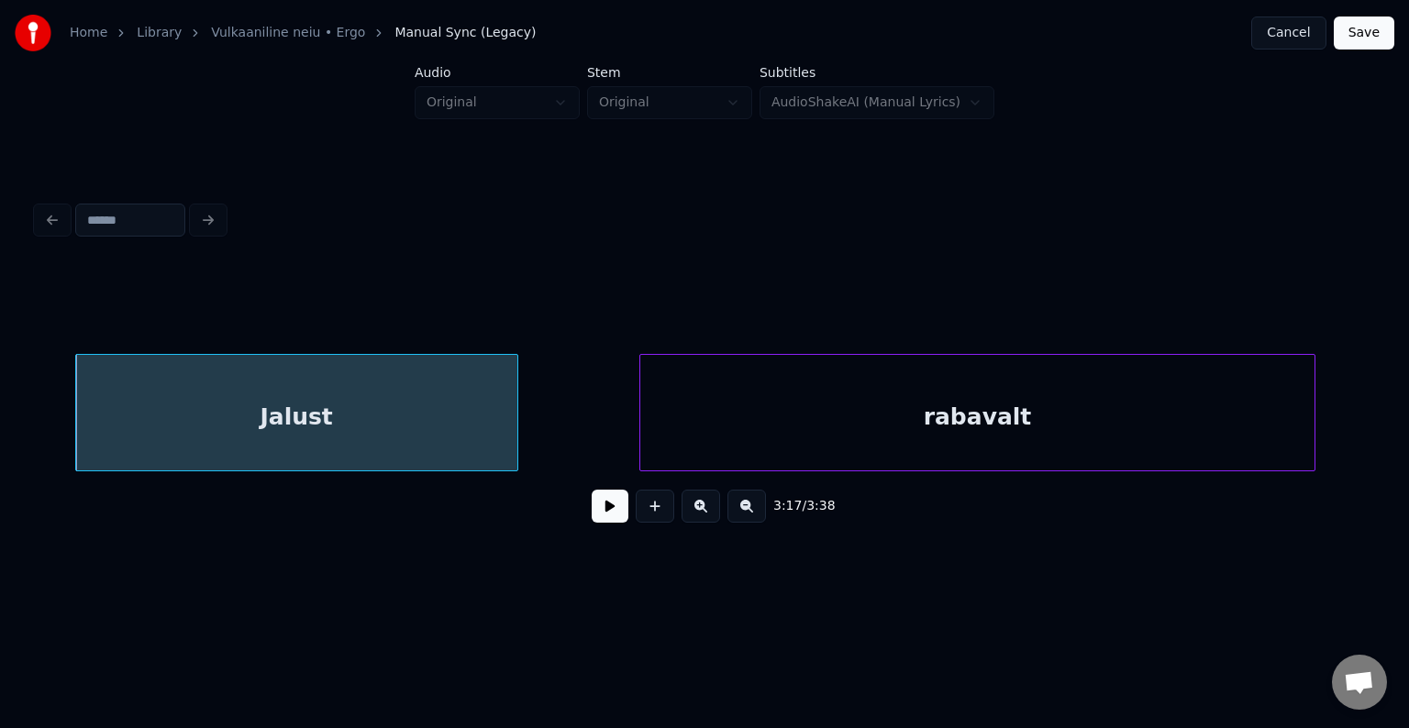
click at [1119, 407] on div "rabavalt" at bounding box center [976, 417] width 673 height 125
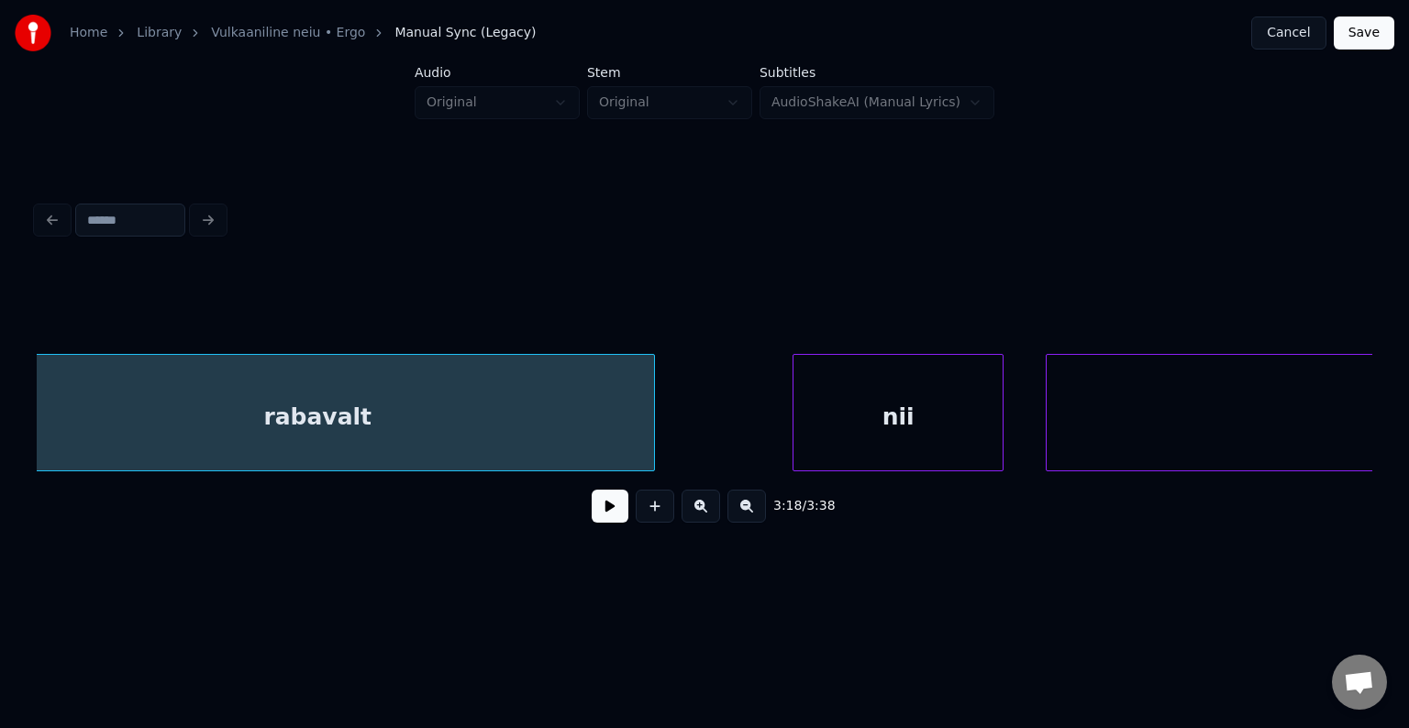
scroll to position [0, 209295]
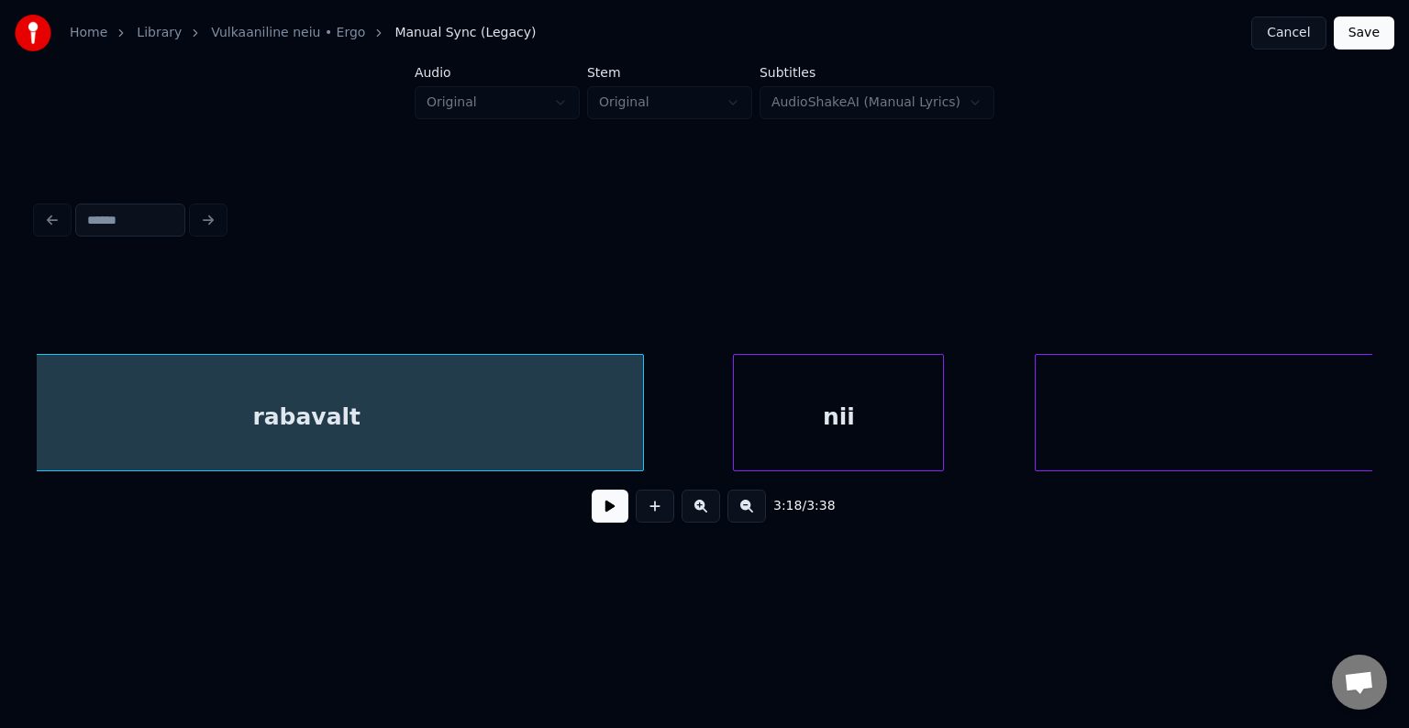
click at [806, 415] on div "nii" at bounding box center [838, 417] width 209 height 125
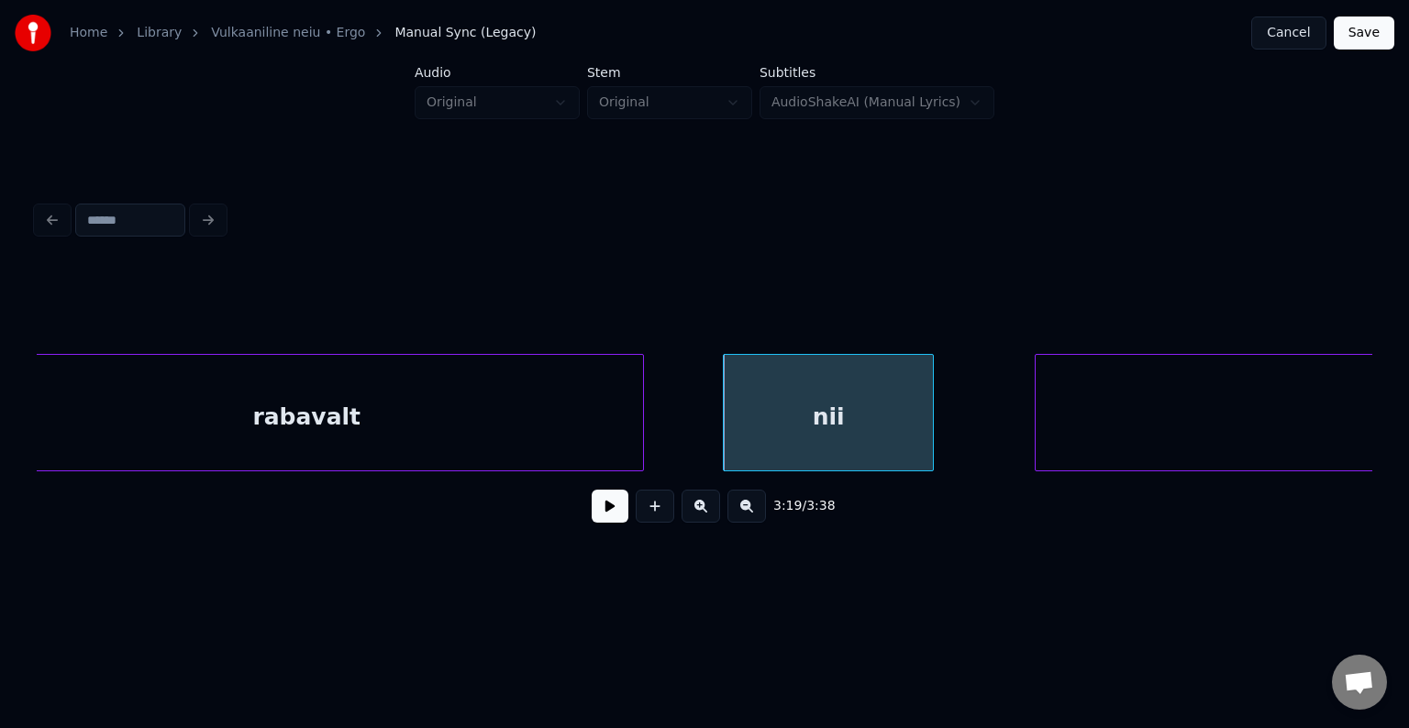
scroll to position [0, 209860]
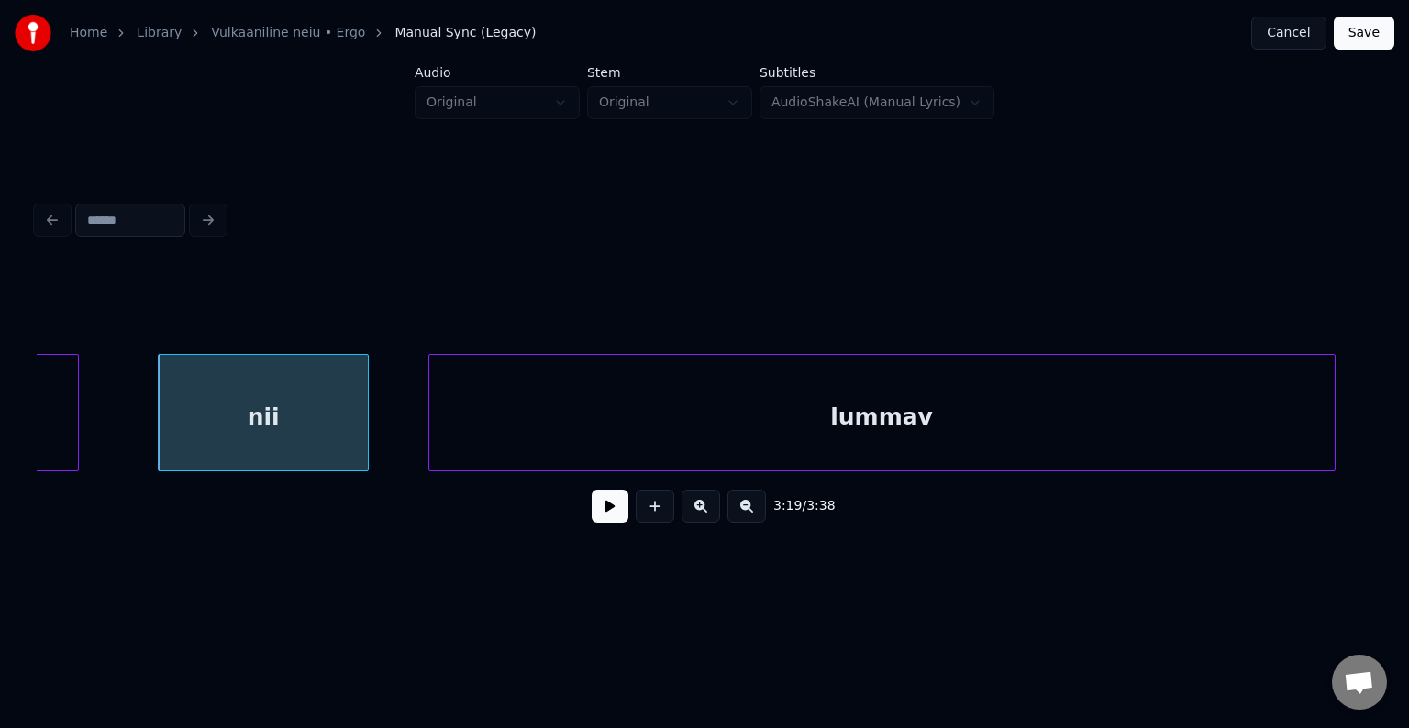
click at [1090, 410] on div "lummav" at bounding box center [881, 417] width 905 height 125
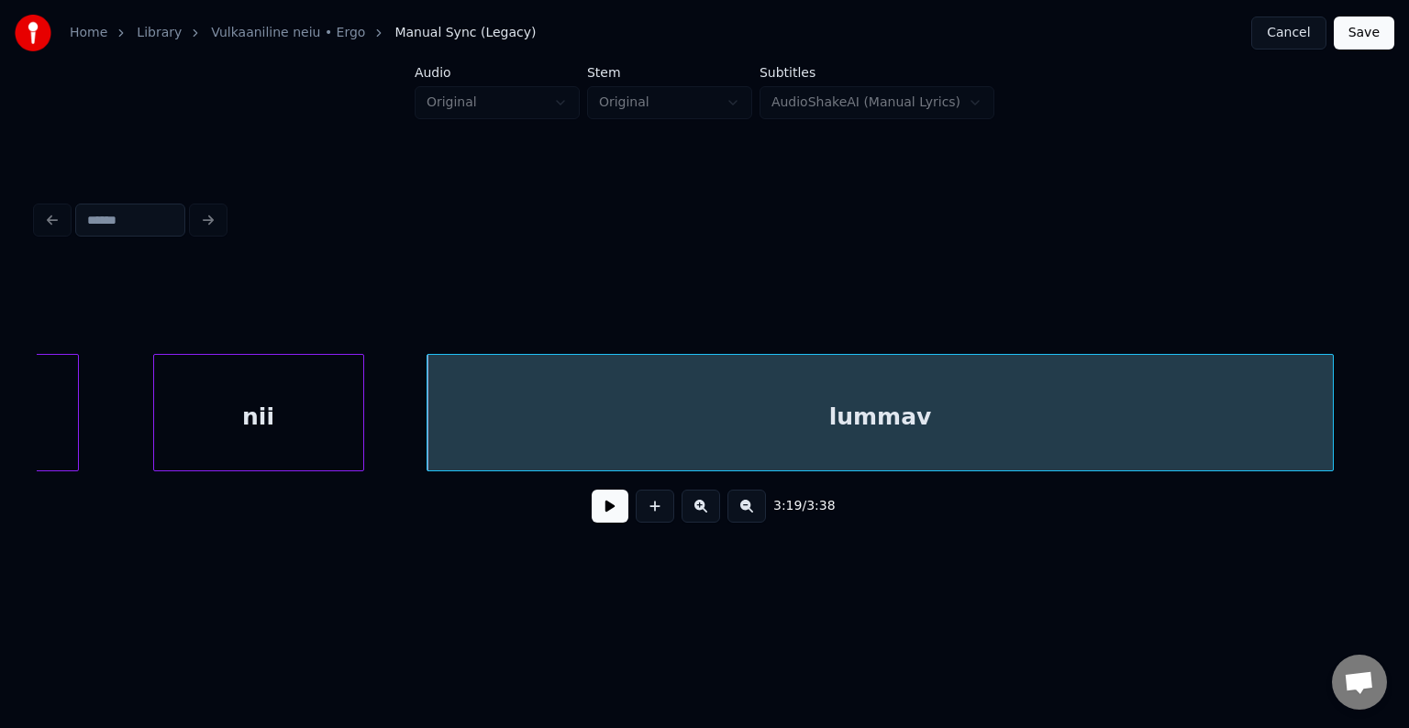
click at [330, 411] on div "nii" at bounding box center [258, 417] width 209 height 125
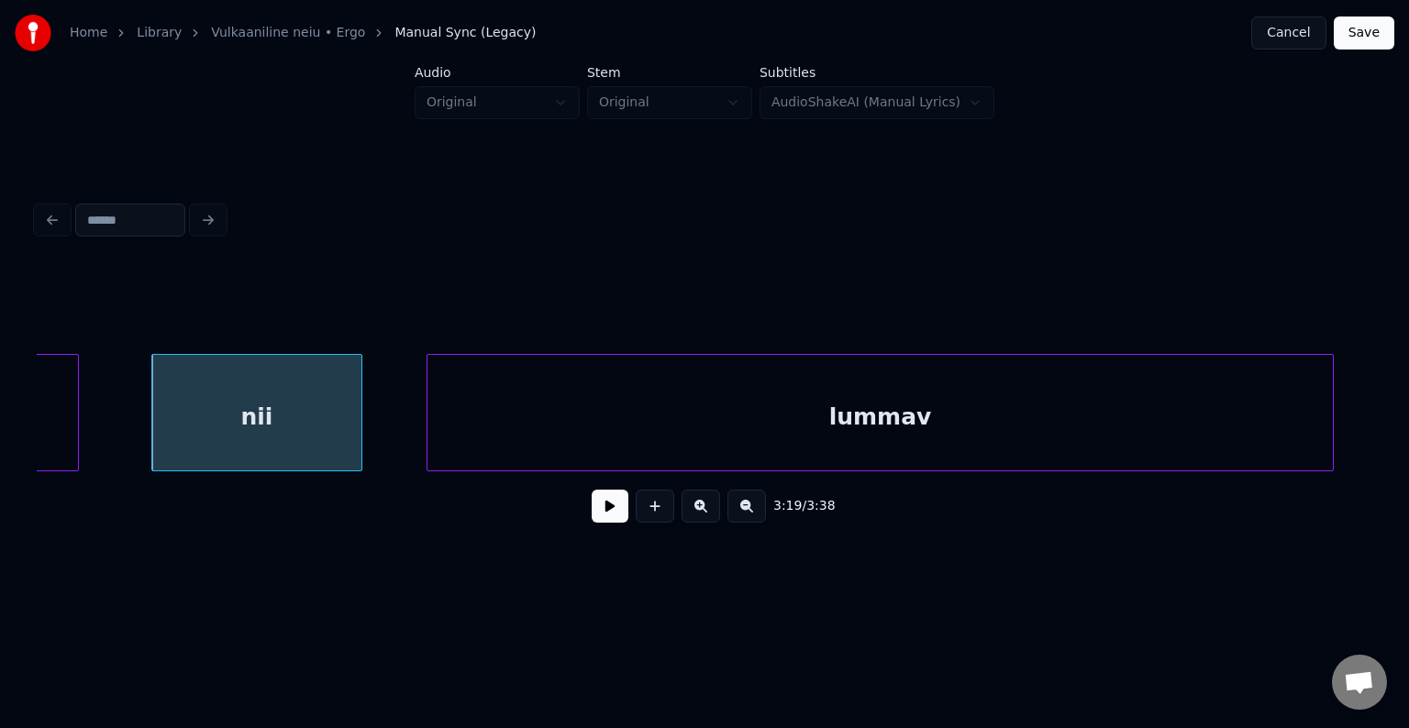
click at [602, 516] on button at bounding box center [610, 506] width 37 height 33
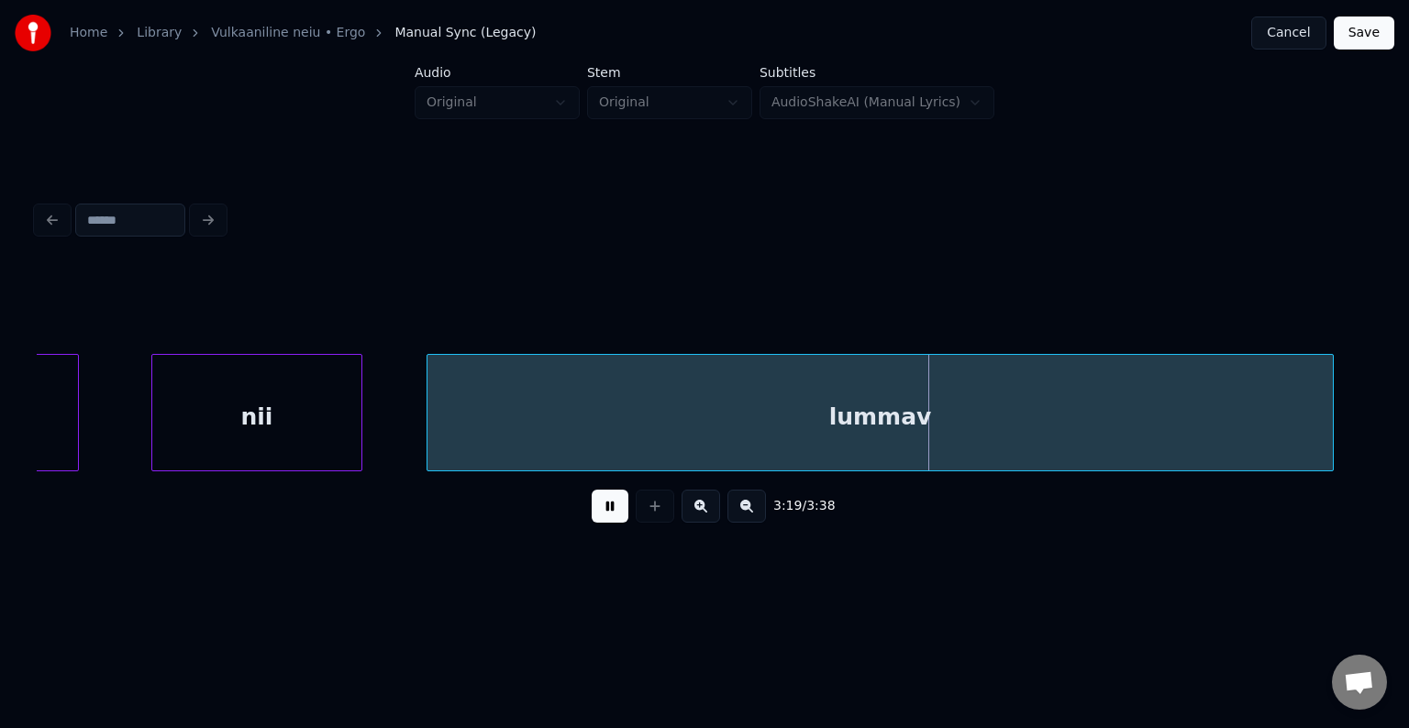
click at [602, 516] on button at bounding box center [610, 506] width 37 height 33
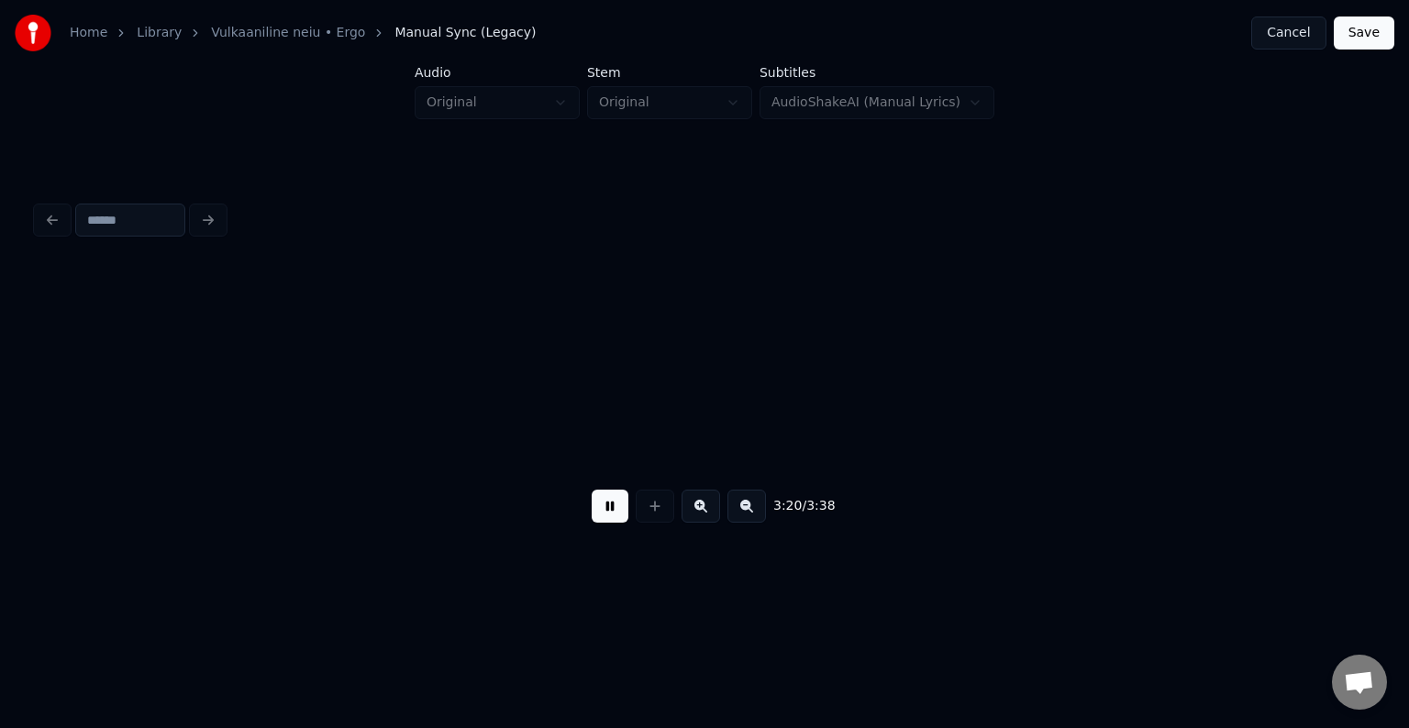
scroll to position [0, 211201]
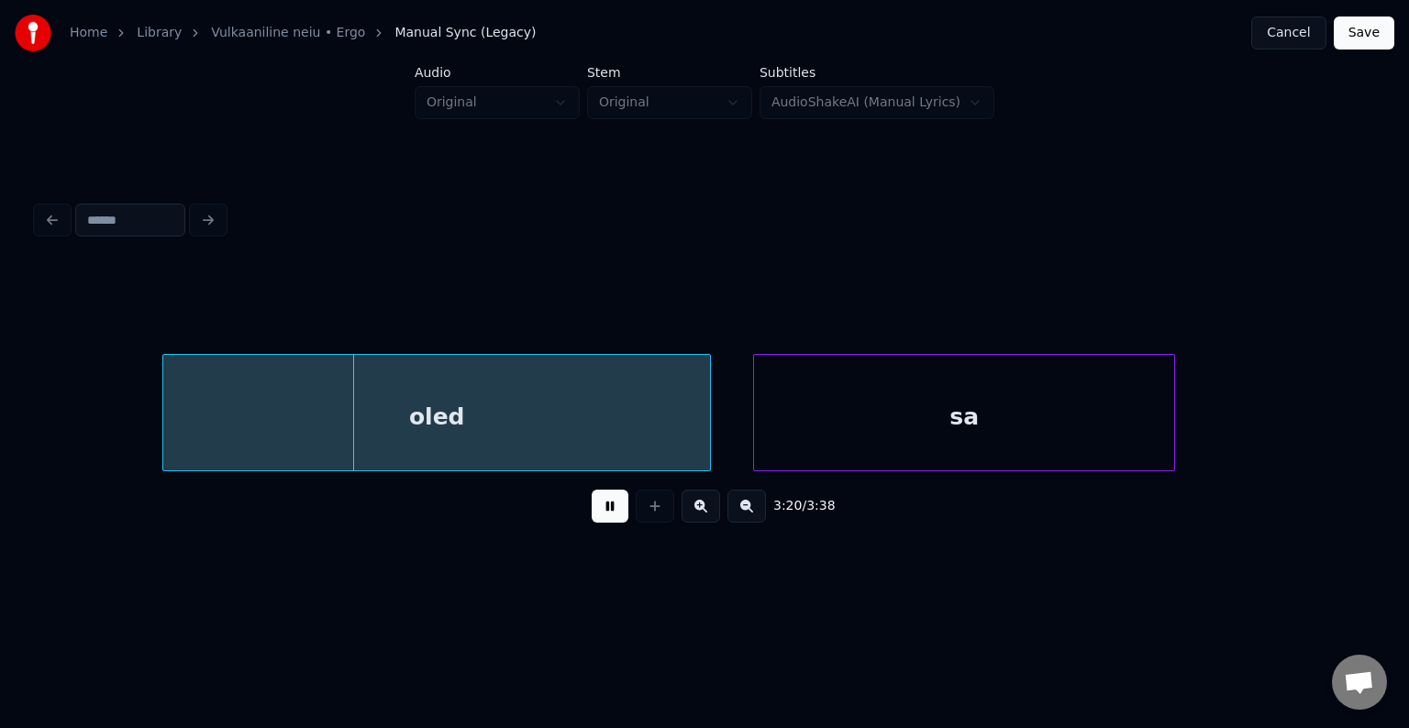
click at [602, 516] on button at bounding box center [610, 506] width 37 height 33
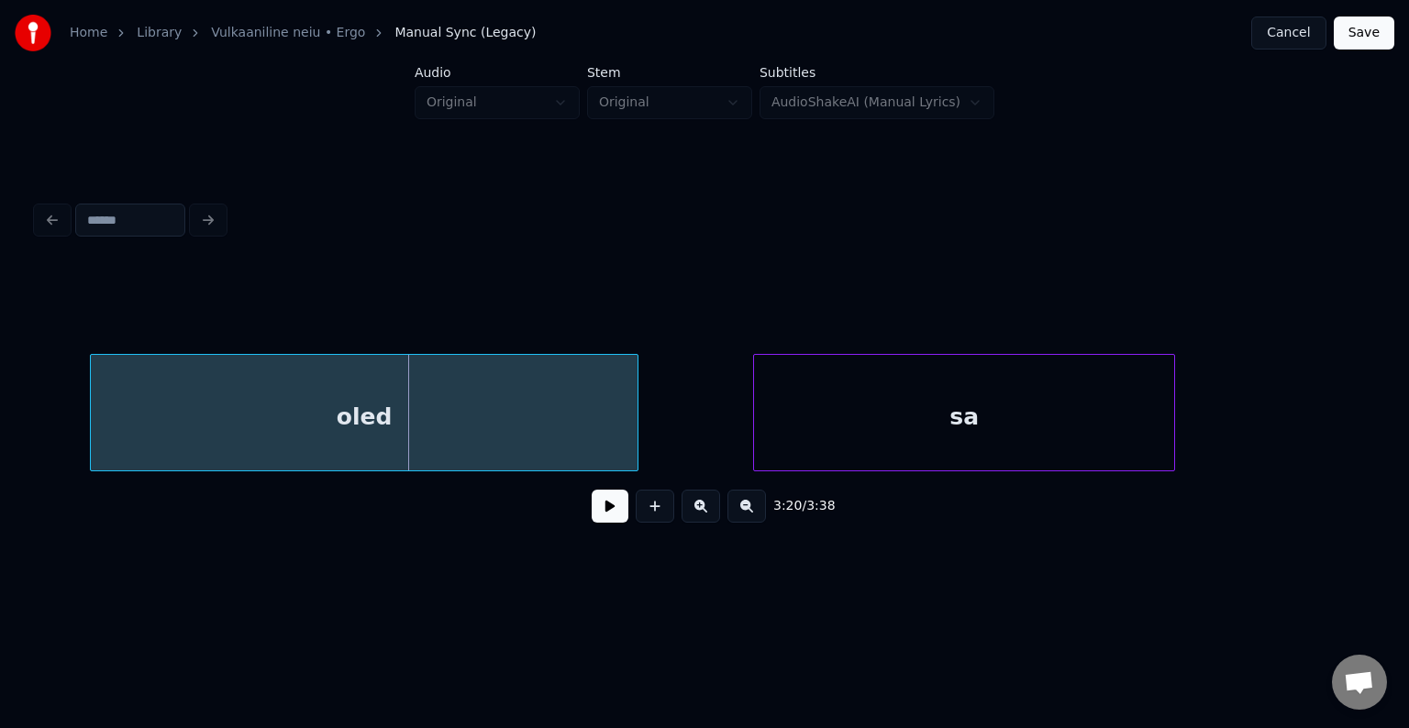
click at [348, 411] on div "oled" at bounding box center [364, 417] width 547 height 125
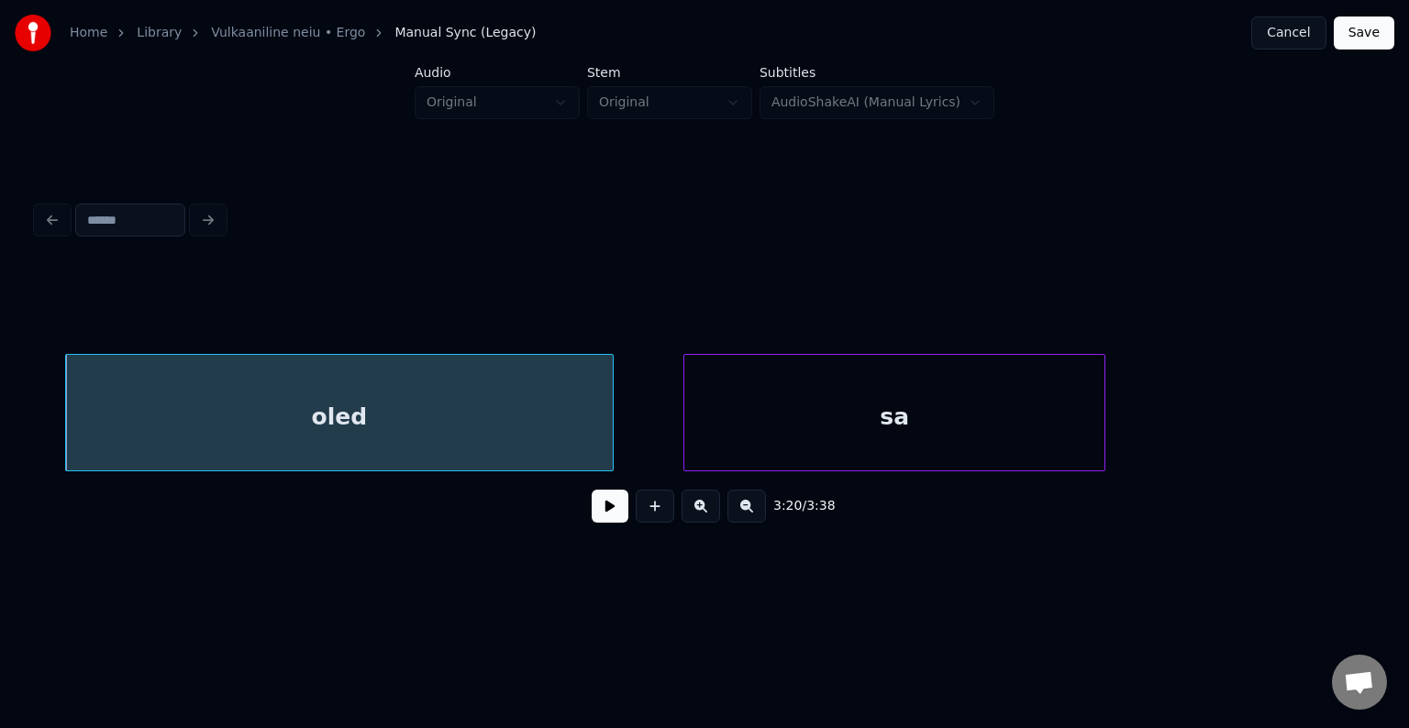
click at [851, 401] on div "sa" at bounding box center [894, 417] width 420 height 125
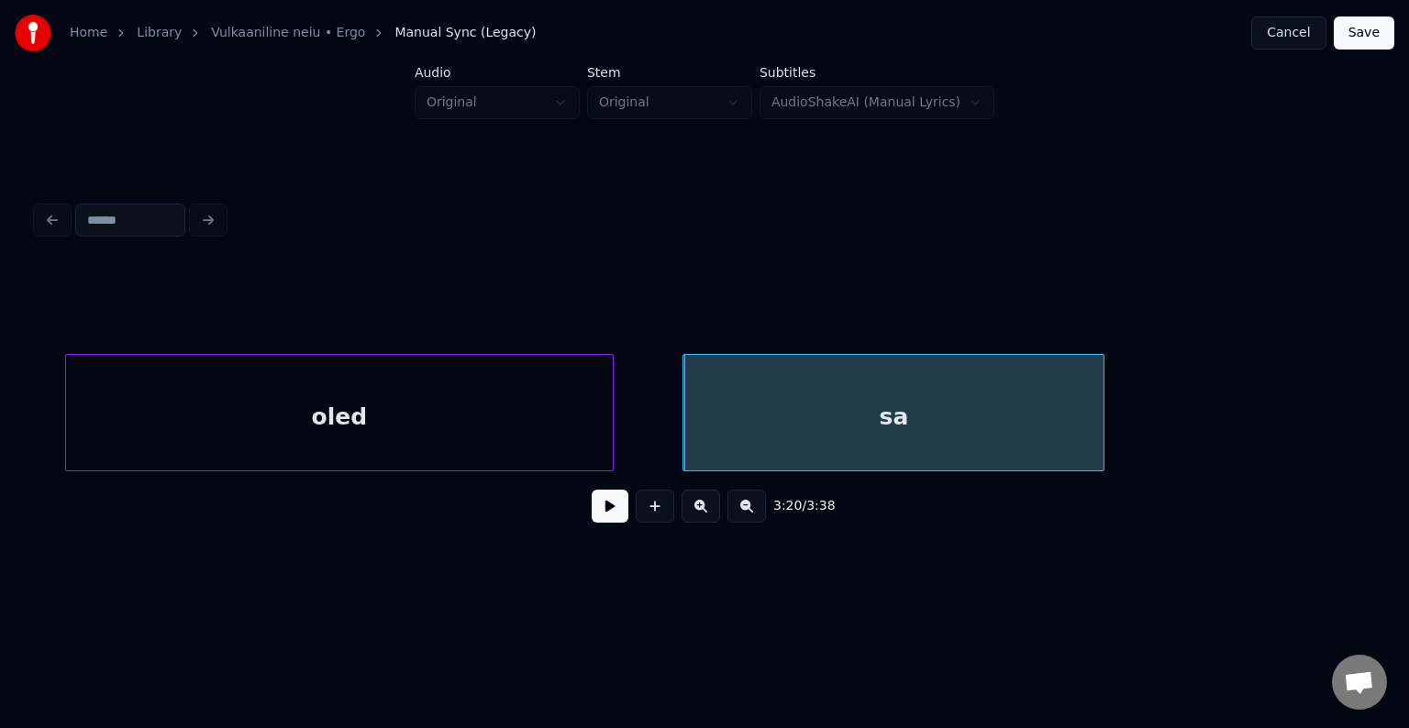
click at [600, 518] on button at bounding box center [610, 506] width 37 height 33
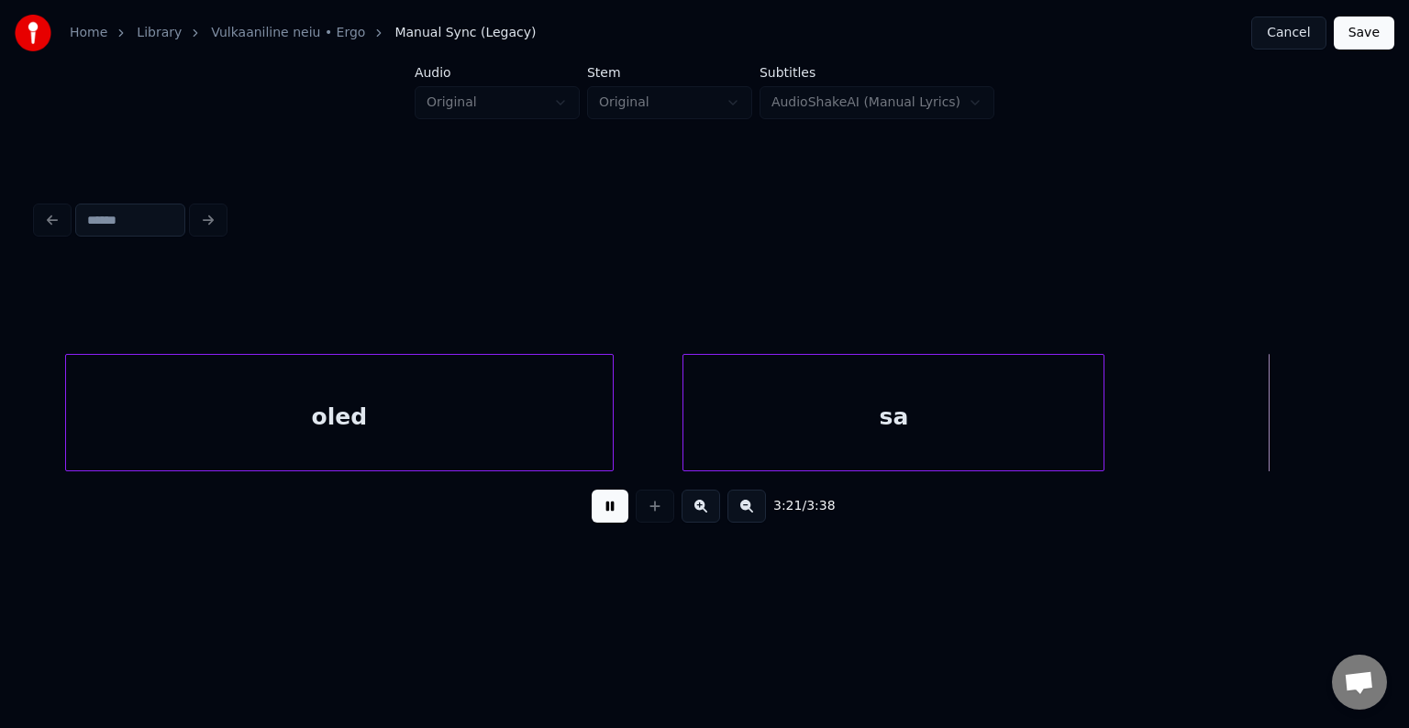
scroll to position [0, 212552]
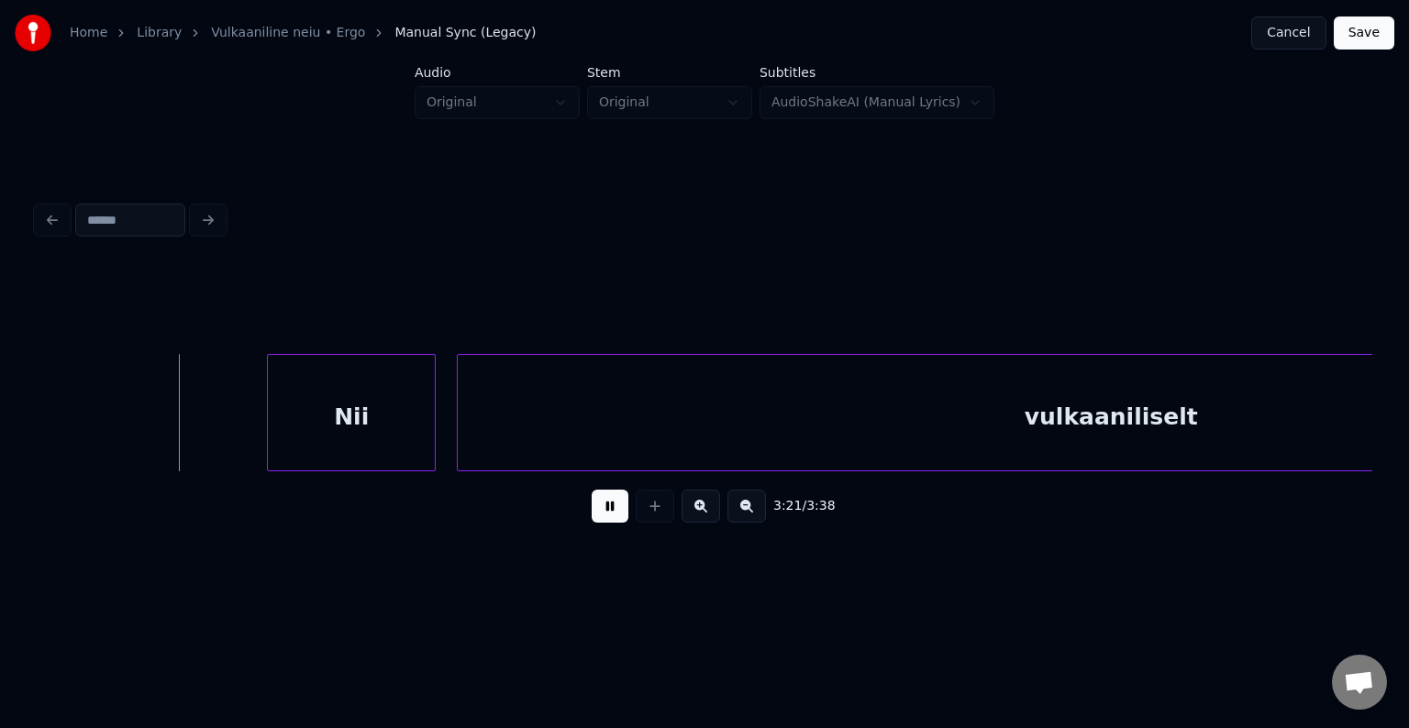
click at [600, 518] on button at bounding box center [610, 506] width 37 height 33
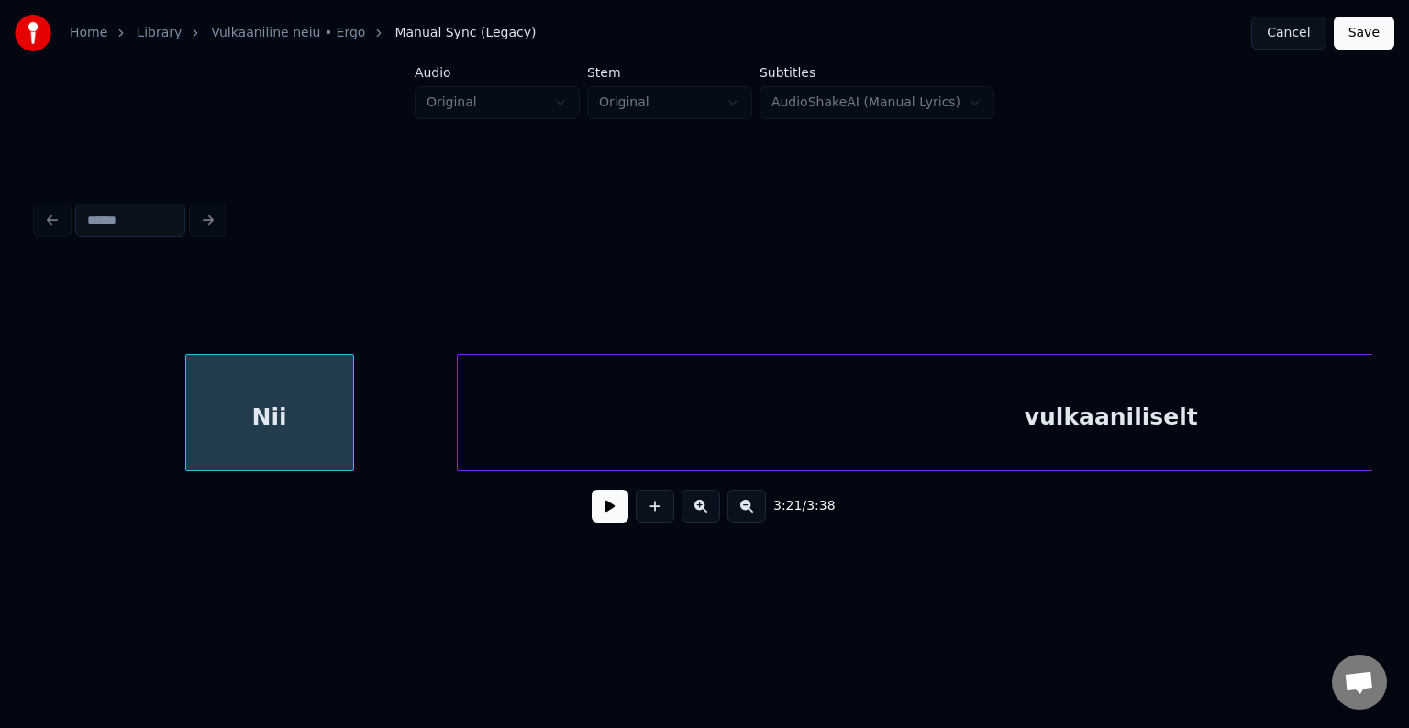
click at [279, 422] on div "Nii" at bounding box center [269, 417] width 167 height 125
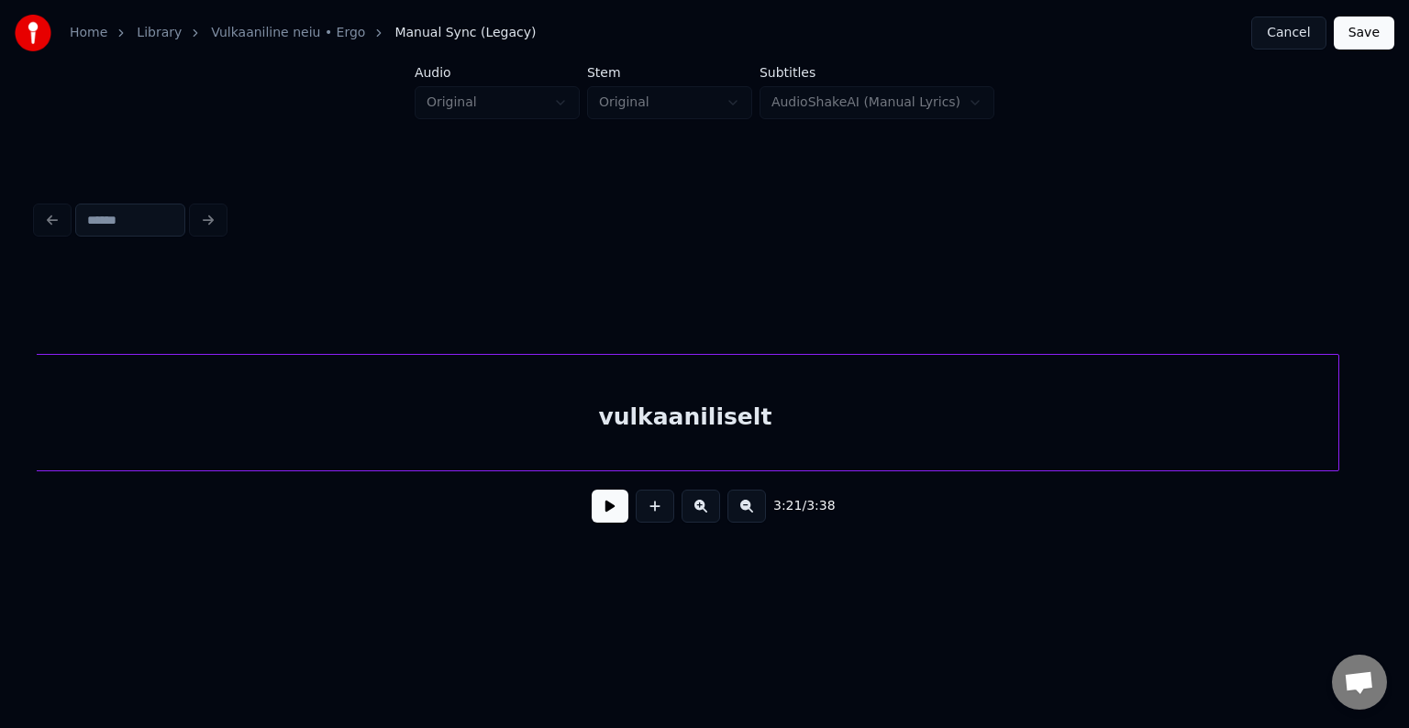
scroll to position [0, 212927]
click at [610, 393] on div "vulkaaniliselt" at bounding box center [697, 417] width 1306 height 125
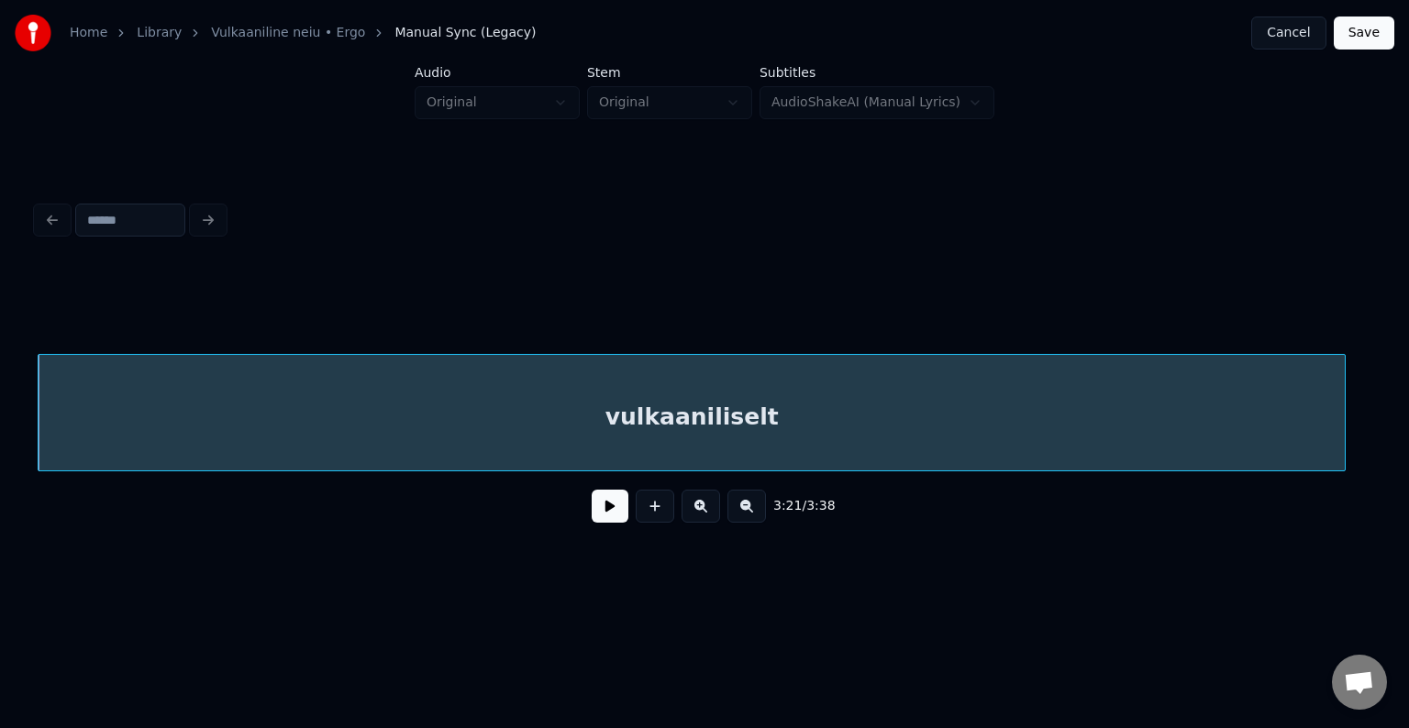
click at [594, 501] on button at bounding box center [610, 506] width 37 height 33
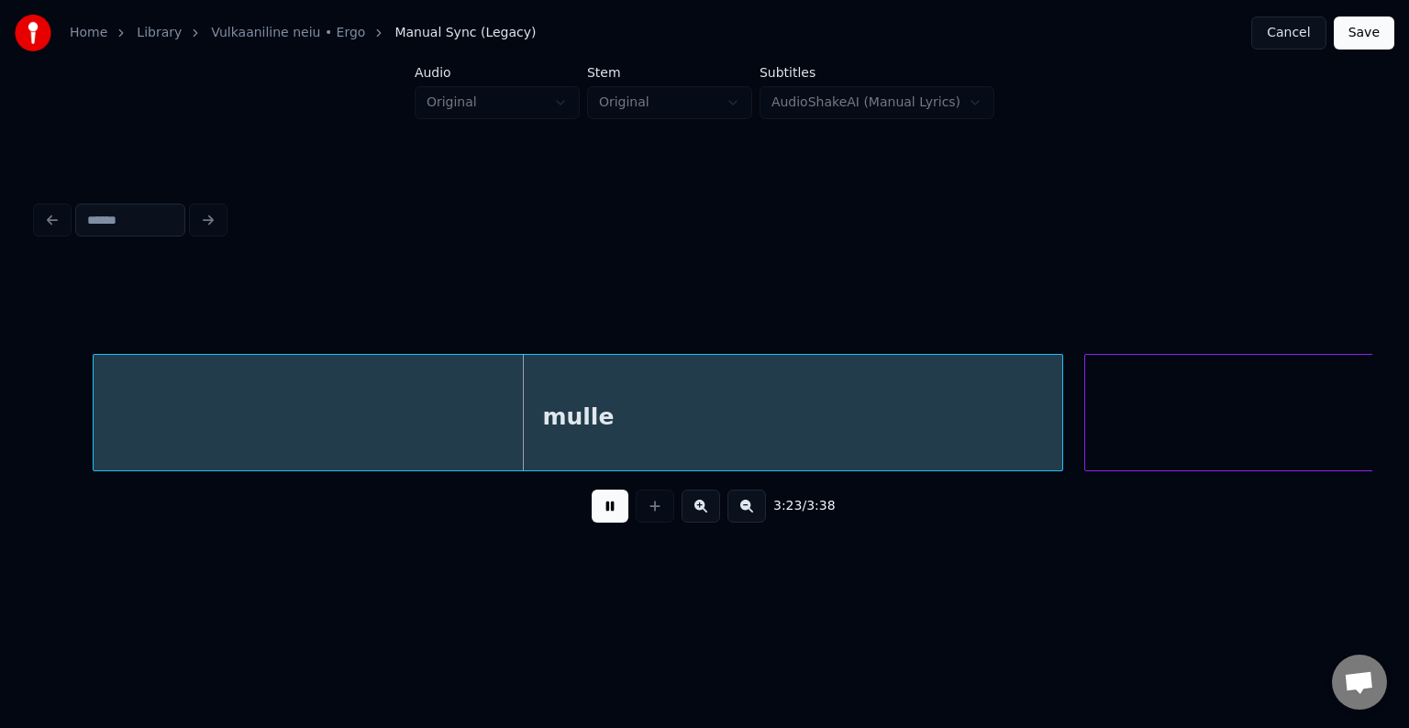
click at [595, 514] on button at bounding box center [610, 506] width 37 height 33
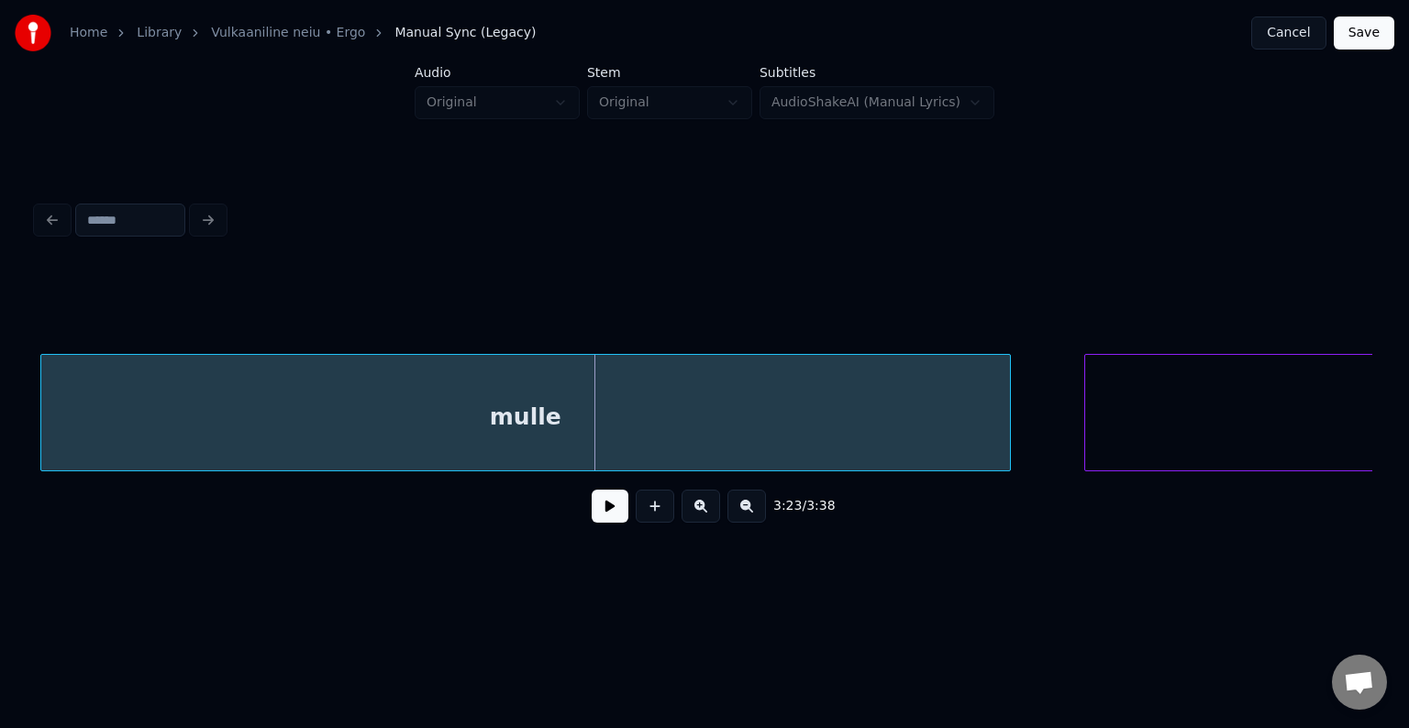
click at [564, 433] on div "mulle" at bounding box center [525, 417] width 968 height 125
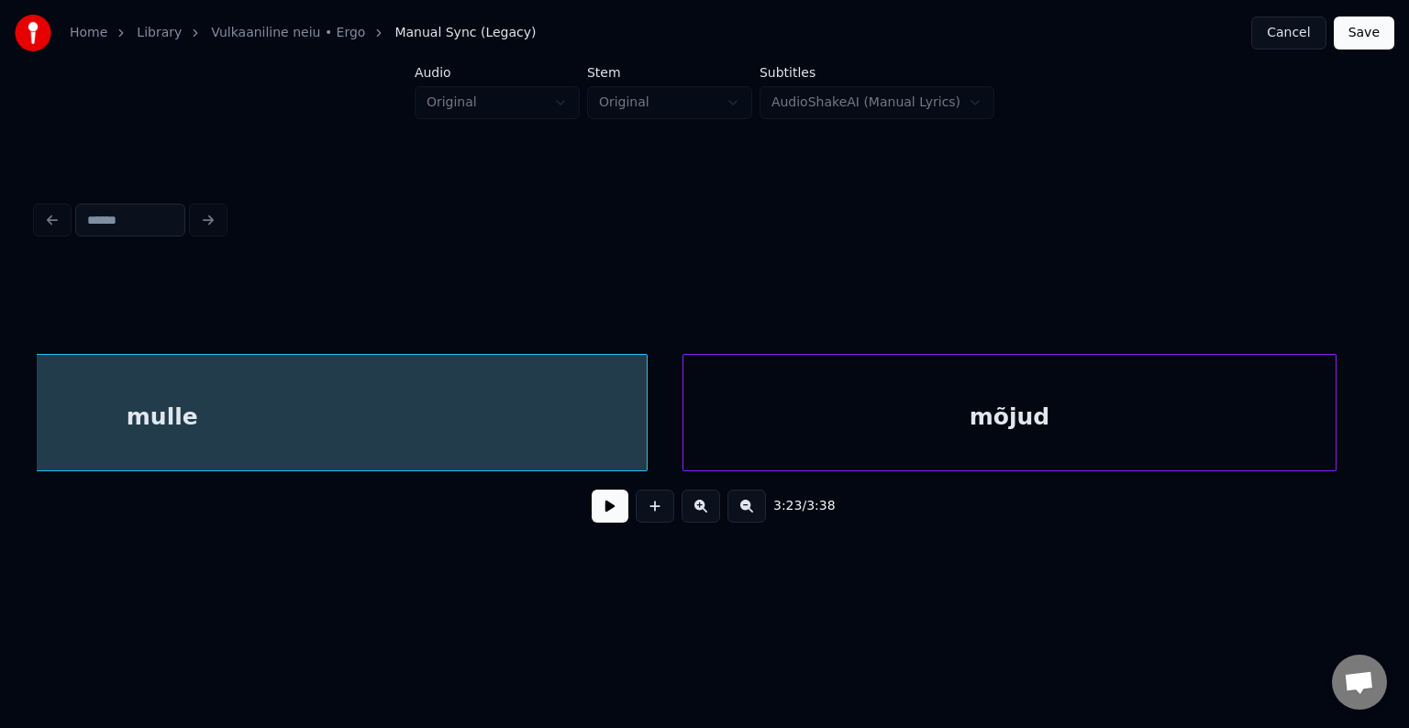
click at [1134, 421] on div "mõjud" at bounding box center [1009, 417] width 652 height 125
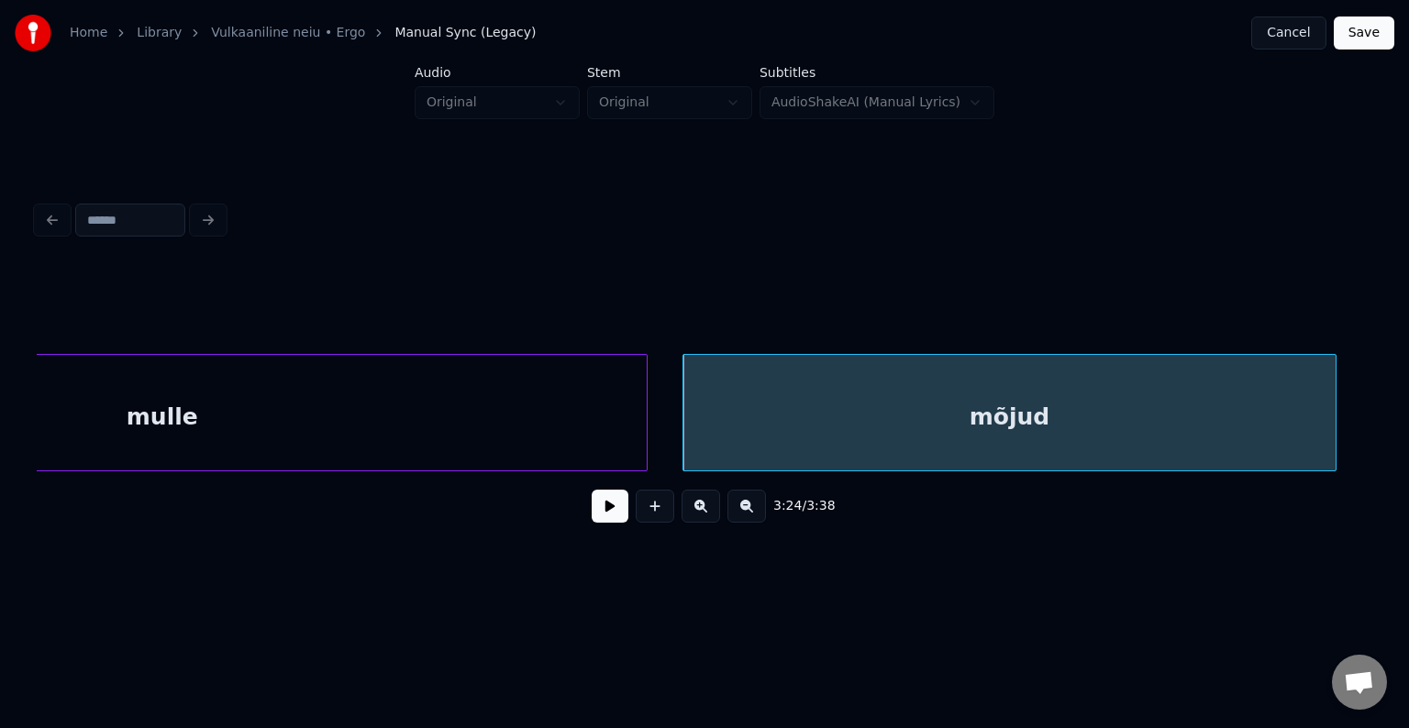
click at [592, 520] on button at bounding box center [610, 506] width 37 height 33
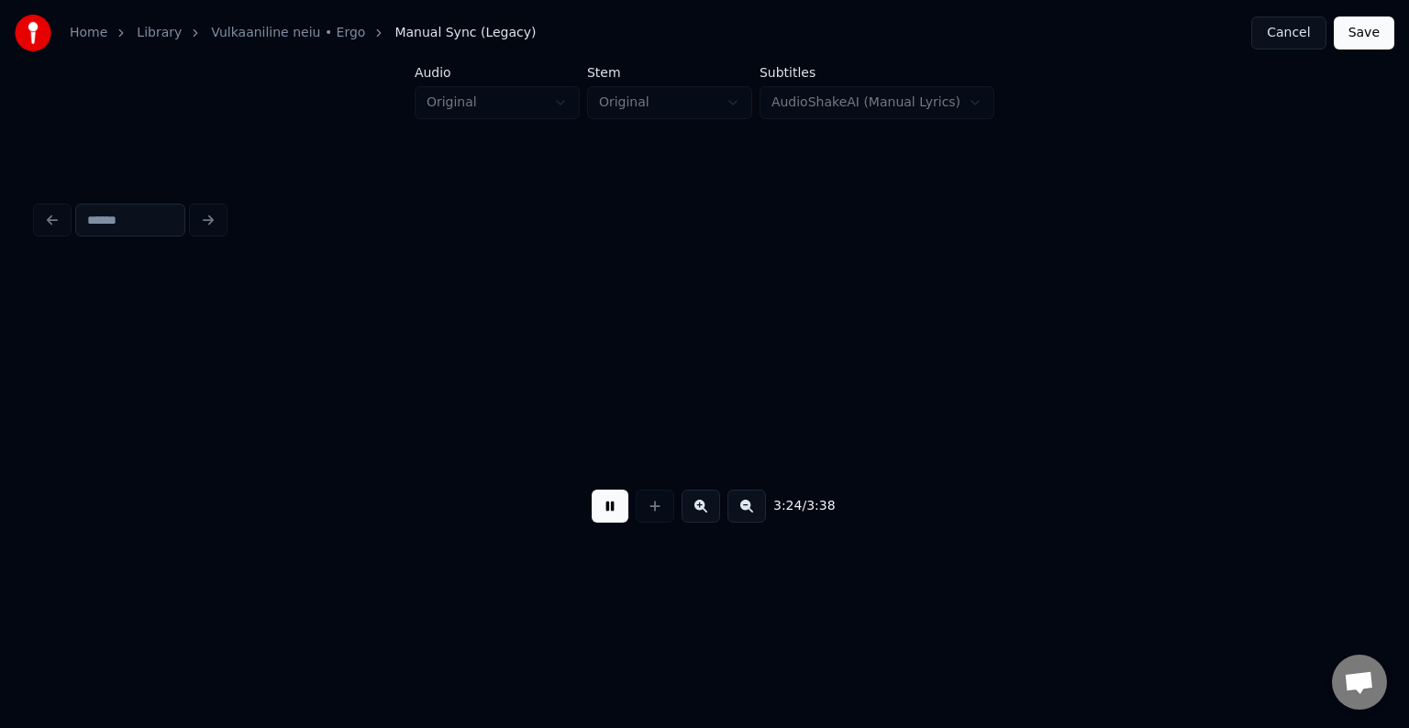
scroll to position [0, 215979]
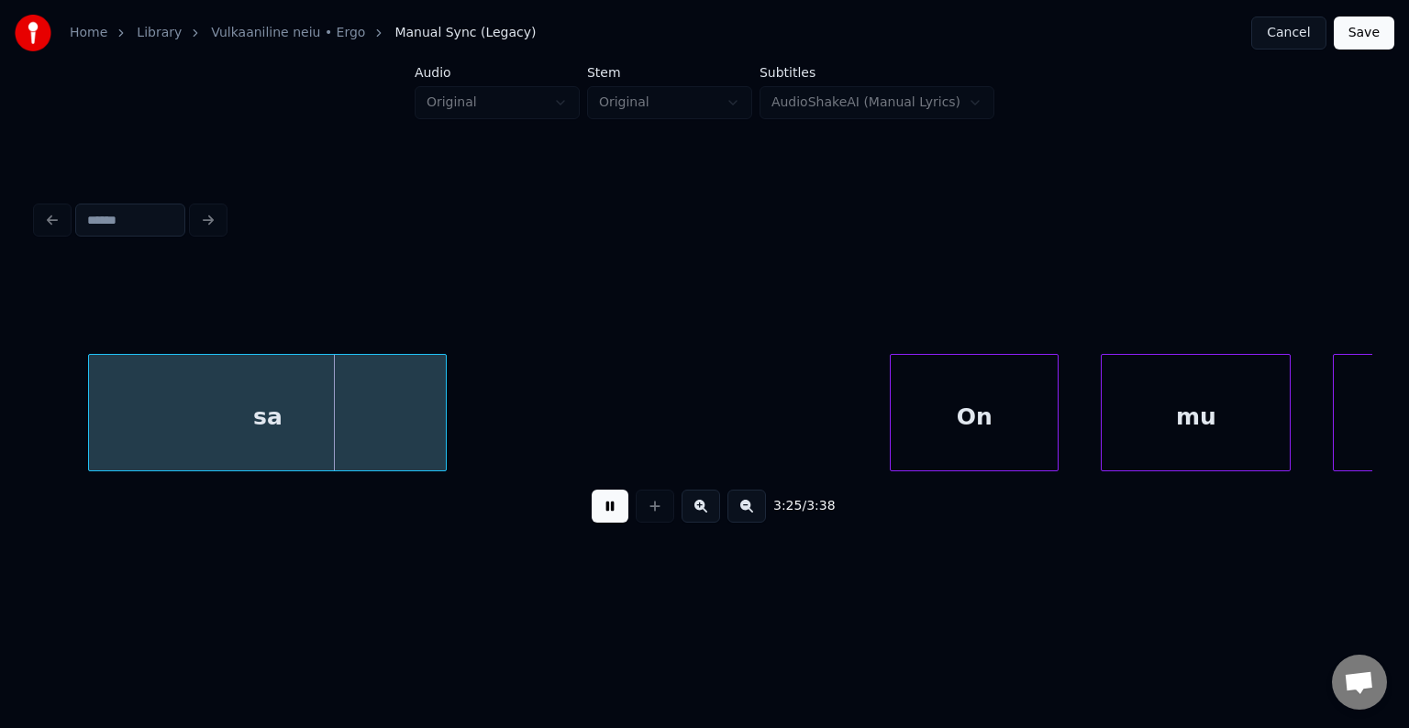
click at [592, 520] on button at bounding box center [610, 506] width 37 height 33
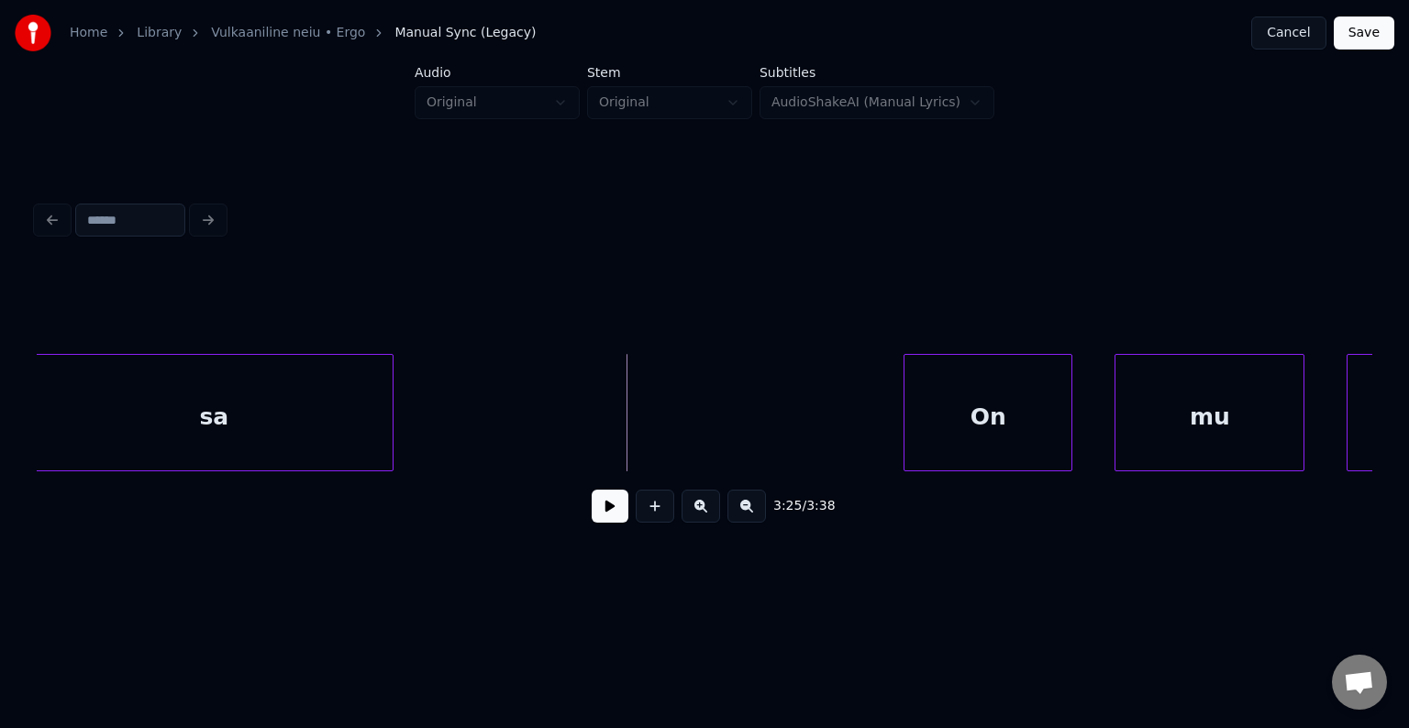
scroll to position [0, 215960]
click at [199, 427] on div "sa" at bounding box center [219, 417] width 357 height 125
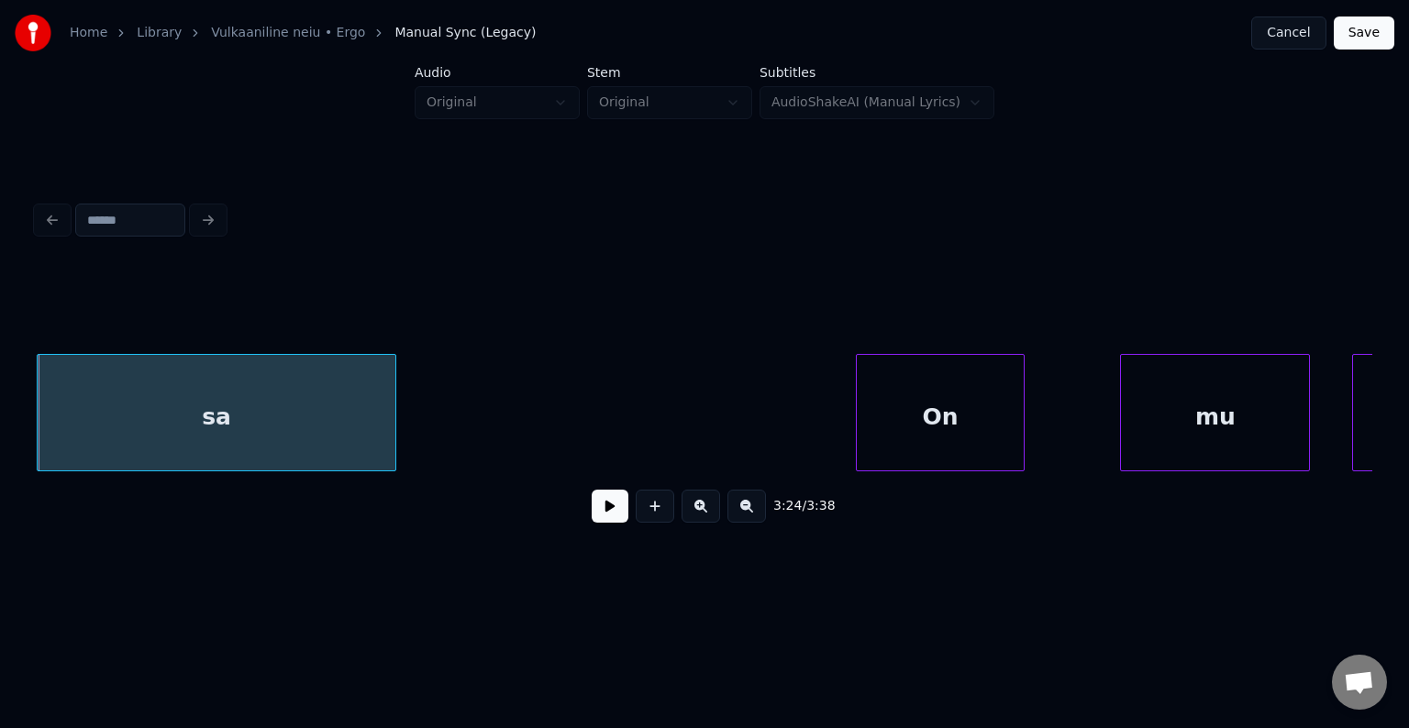
click at [965, 429] on div "On" at bounding box center [940, 417] width 167 height 125
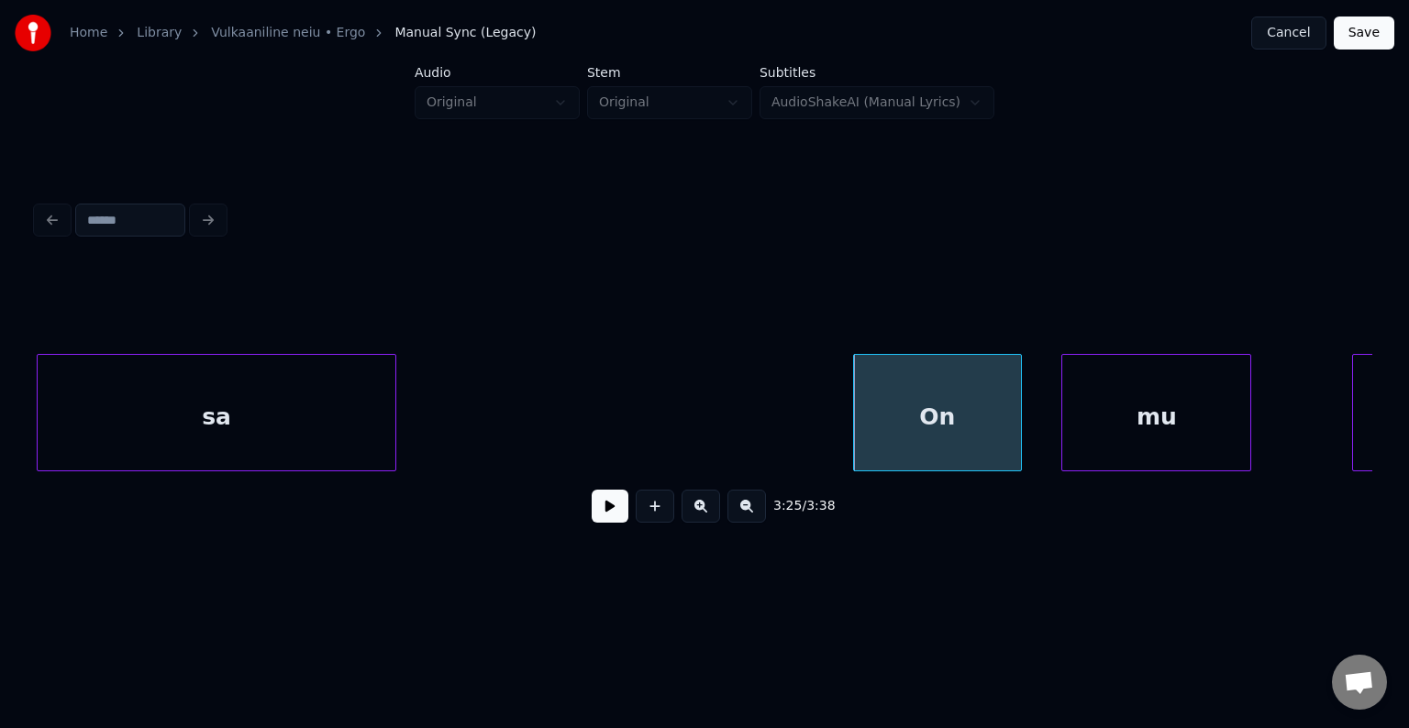
click at [1197, 411] on div "mu" at bounding box center [1156, 417] width 188 height 125
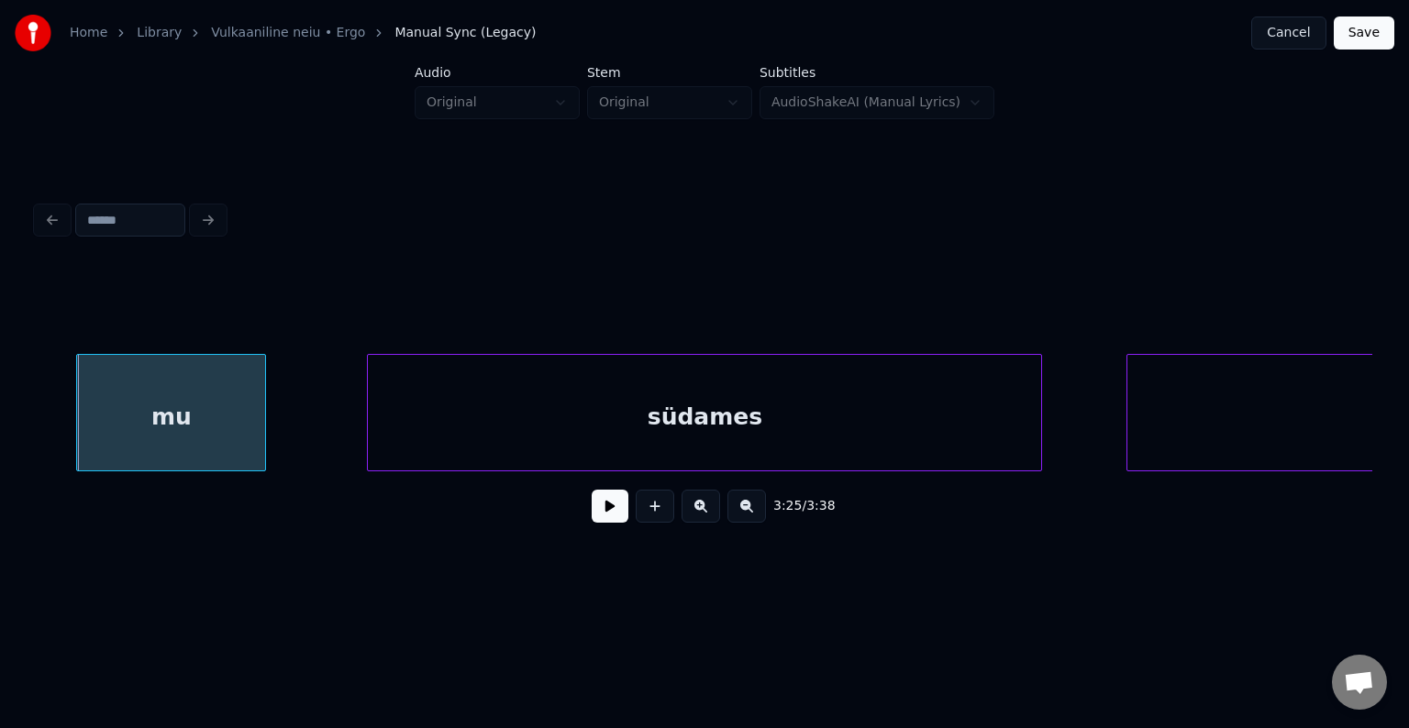
scroll to position [0, 216950]
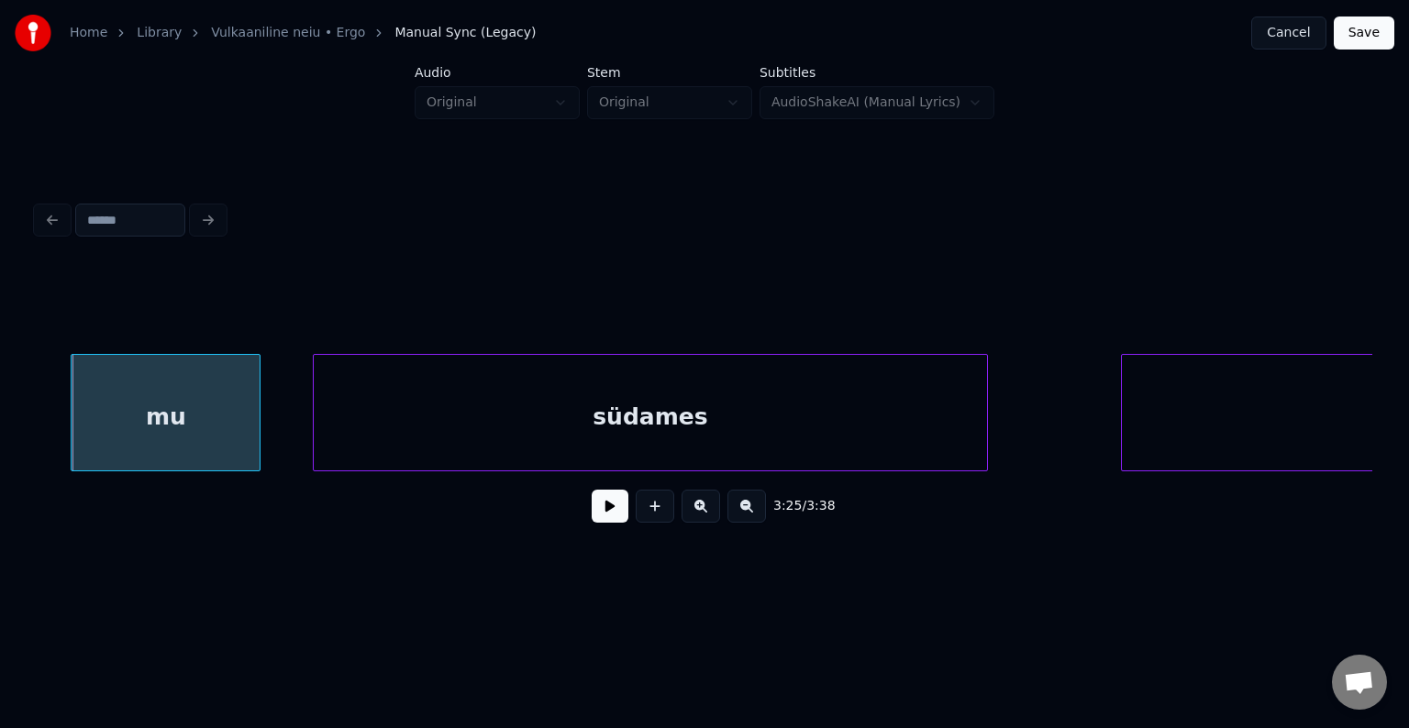
click at [871, 422] on div "südames" at bounding box center [650, 417] width 673 height 125
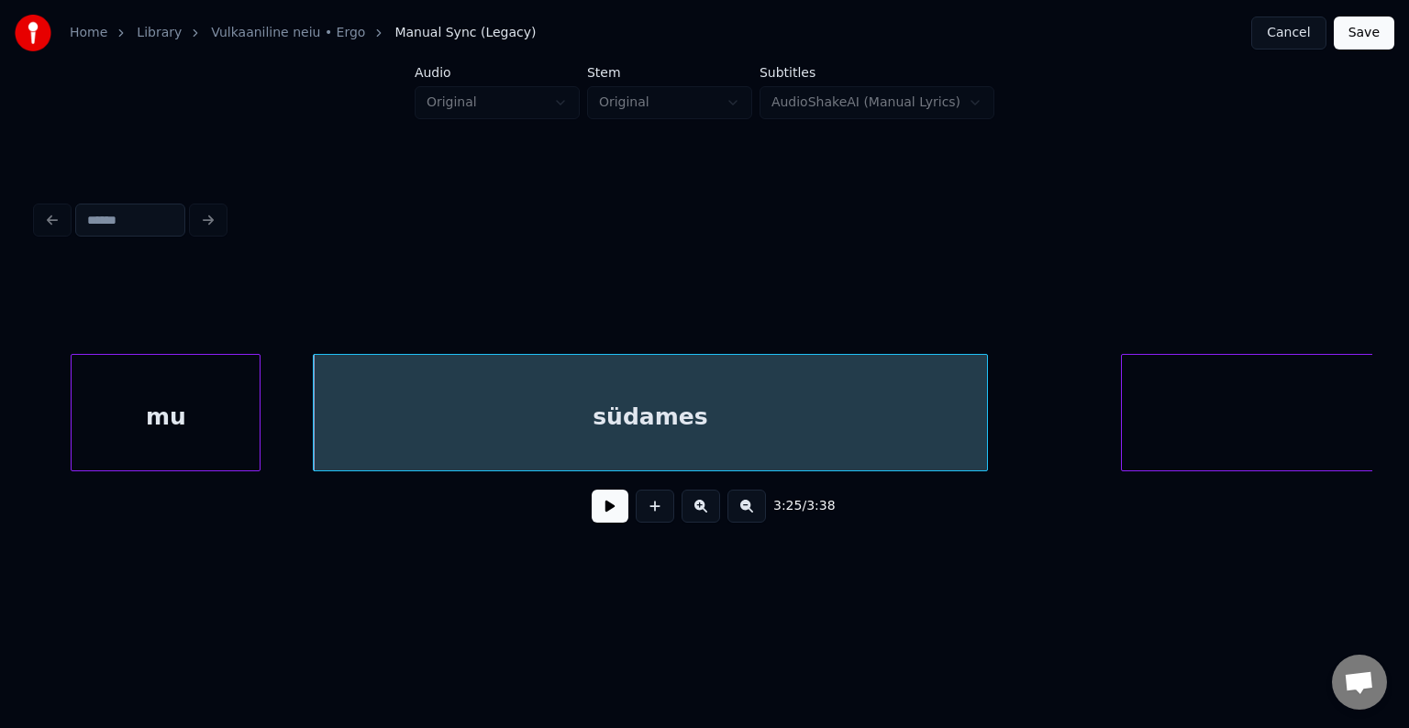
click at [205, 407] on div "mu" at bounding box center [166, 417] width 188 height 125
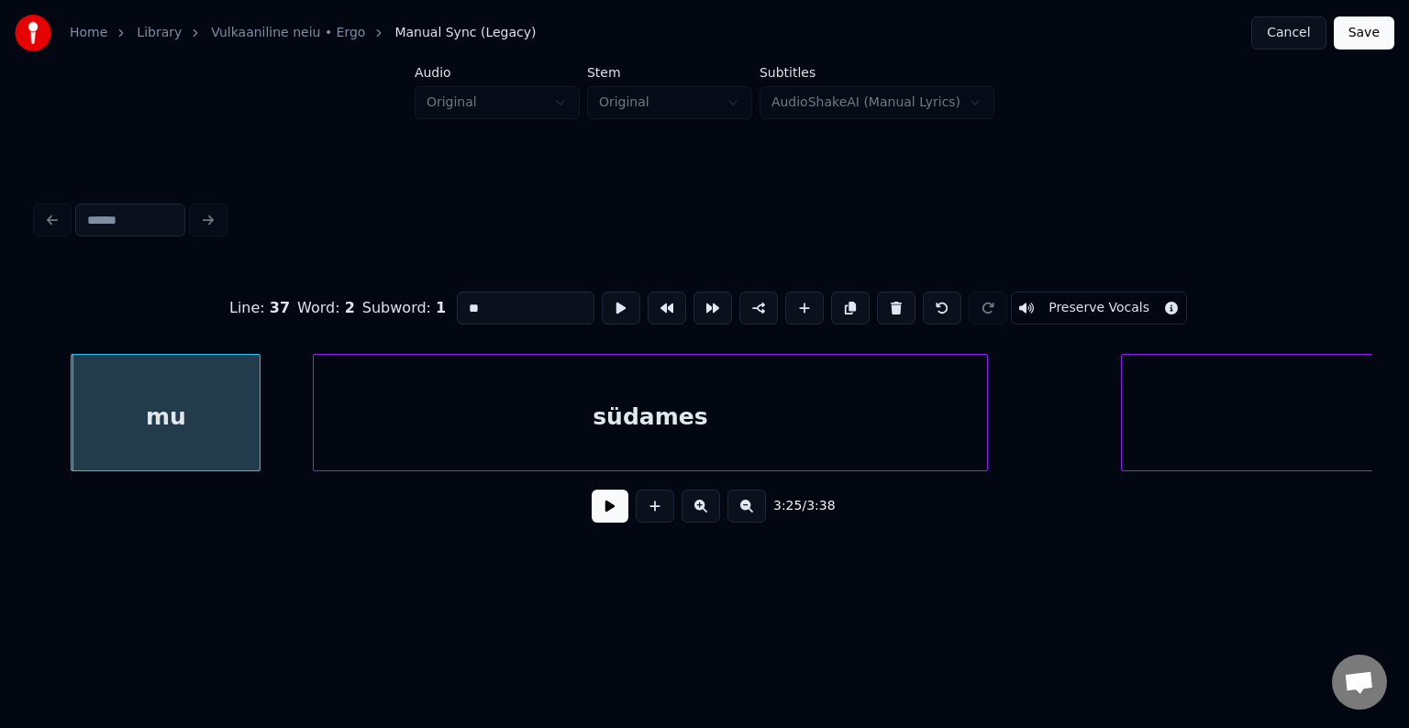
click at [43, 471] on div "mu südames orkaan," at bounding box center [704, 412] width 1335 height 117
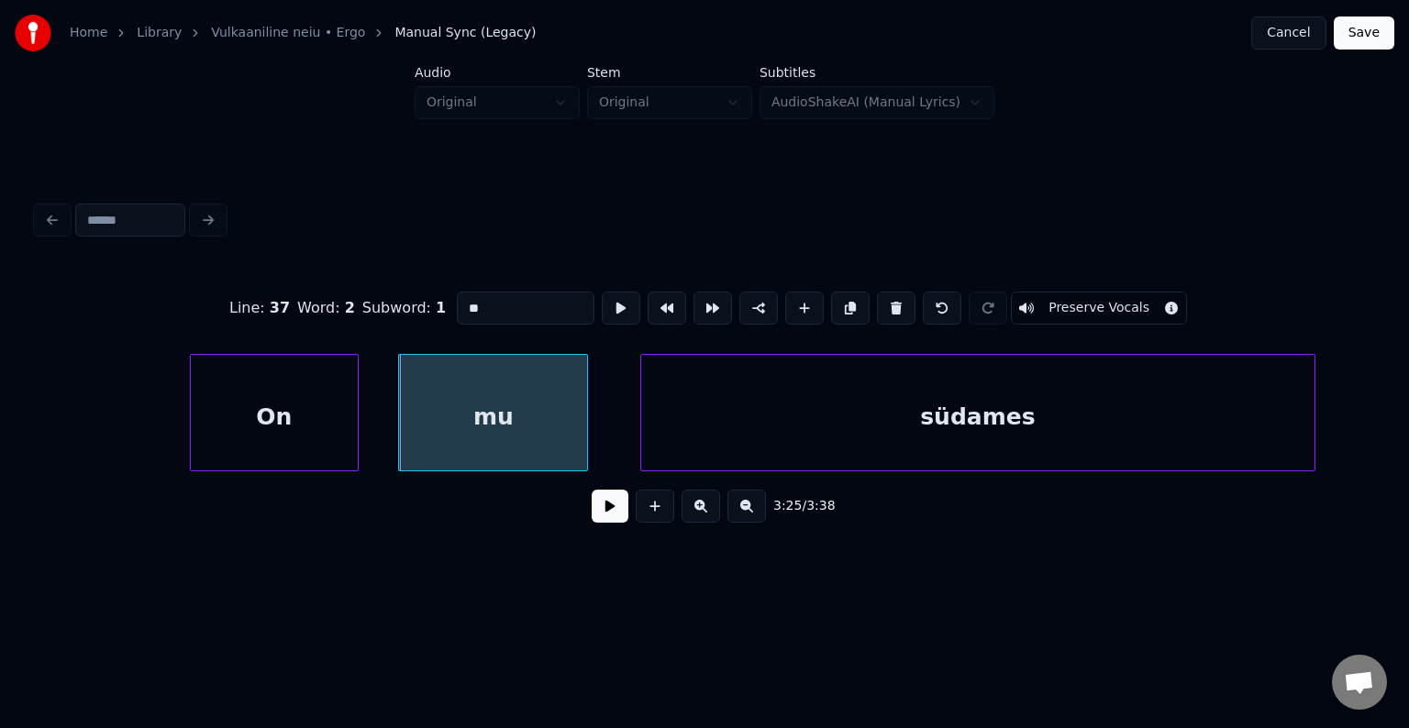
scroll to position [0, 216584]
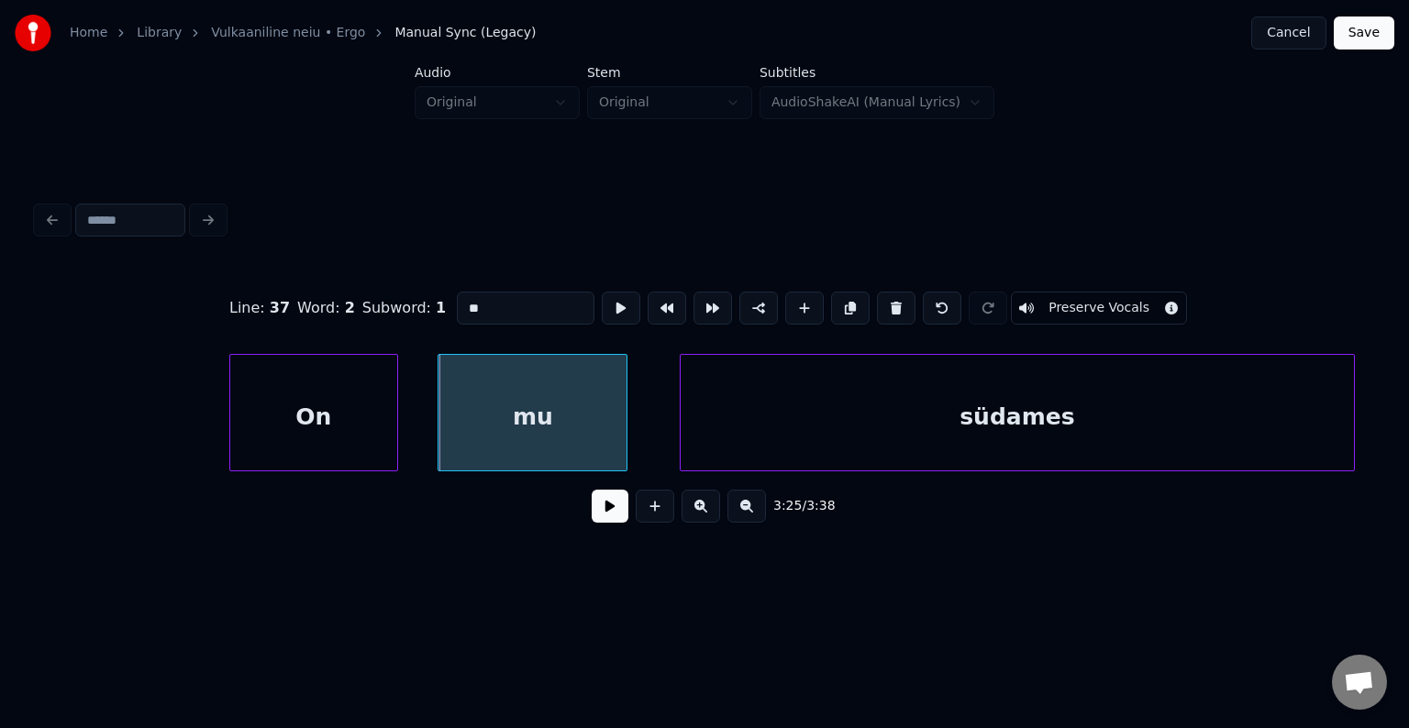
click at [254, 414] on div "On" at bounding box center [313, 417] width 167 height 125
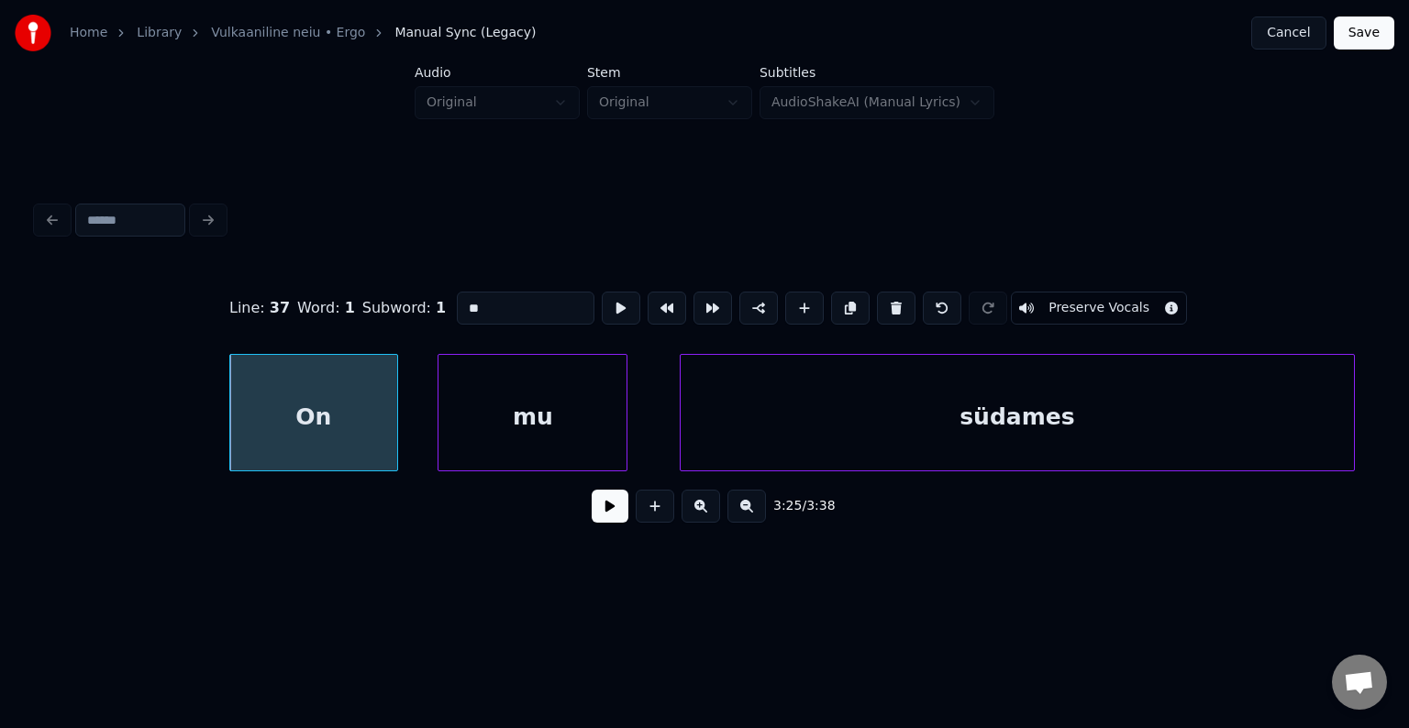
type input "**"
click at [592, 510] on button at bounding box center [610, 506] width 37 height 33
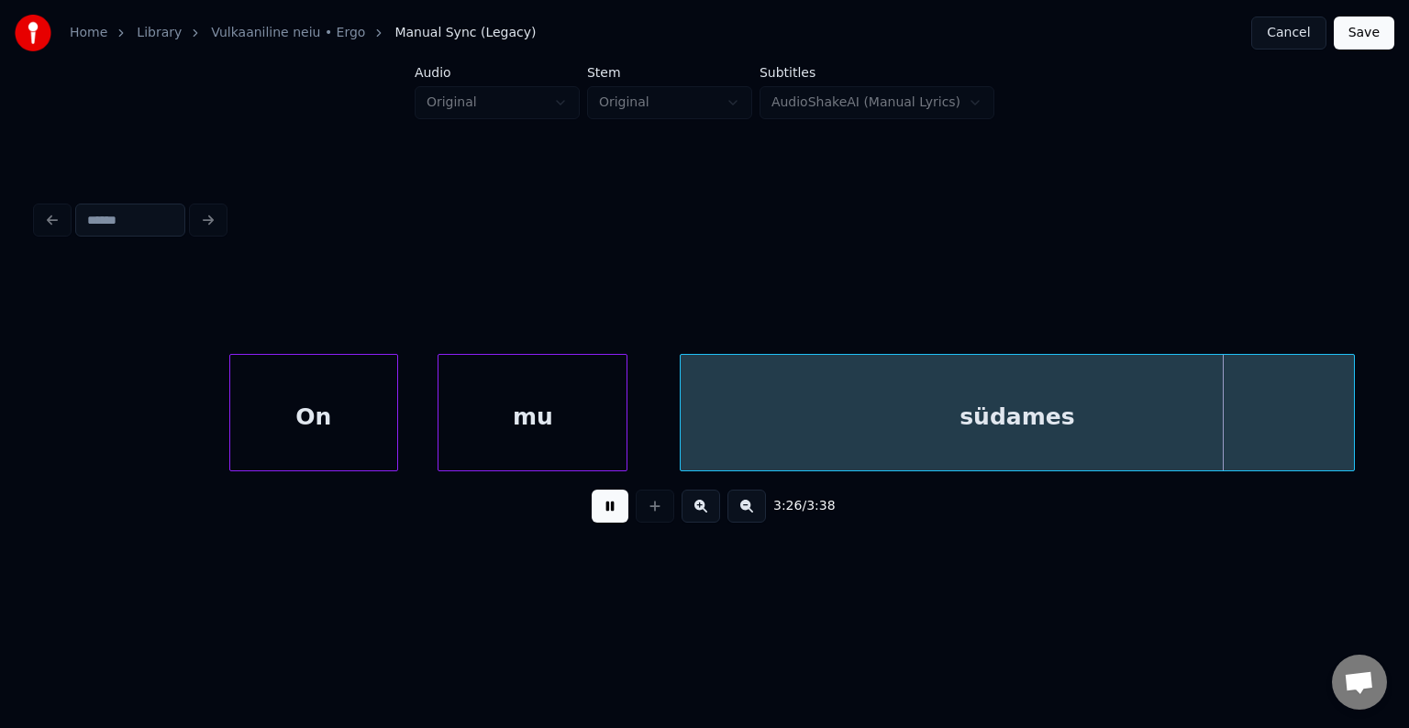
scroll to position [0, 217920]
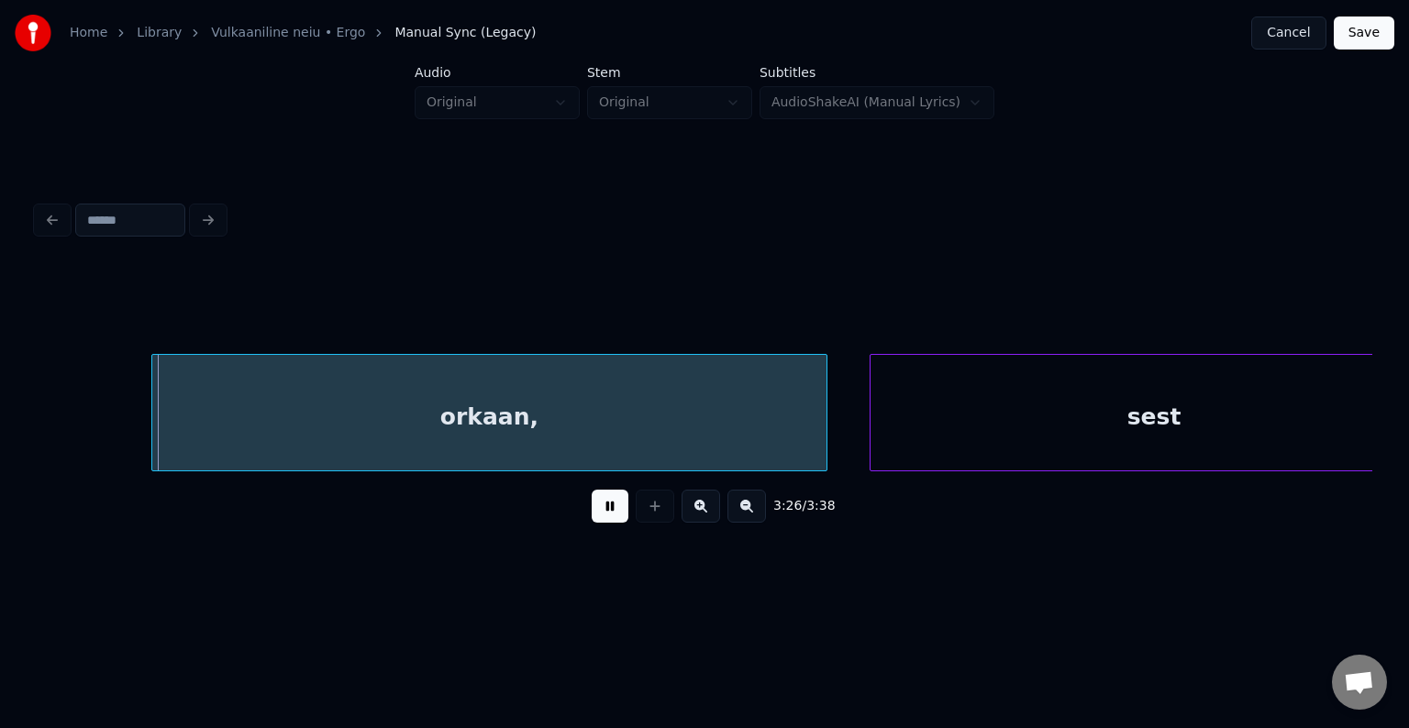
click at [592, 510] on button at bounding box center [610, 506] width 37 height 33
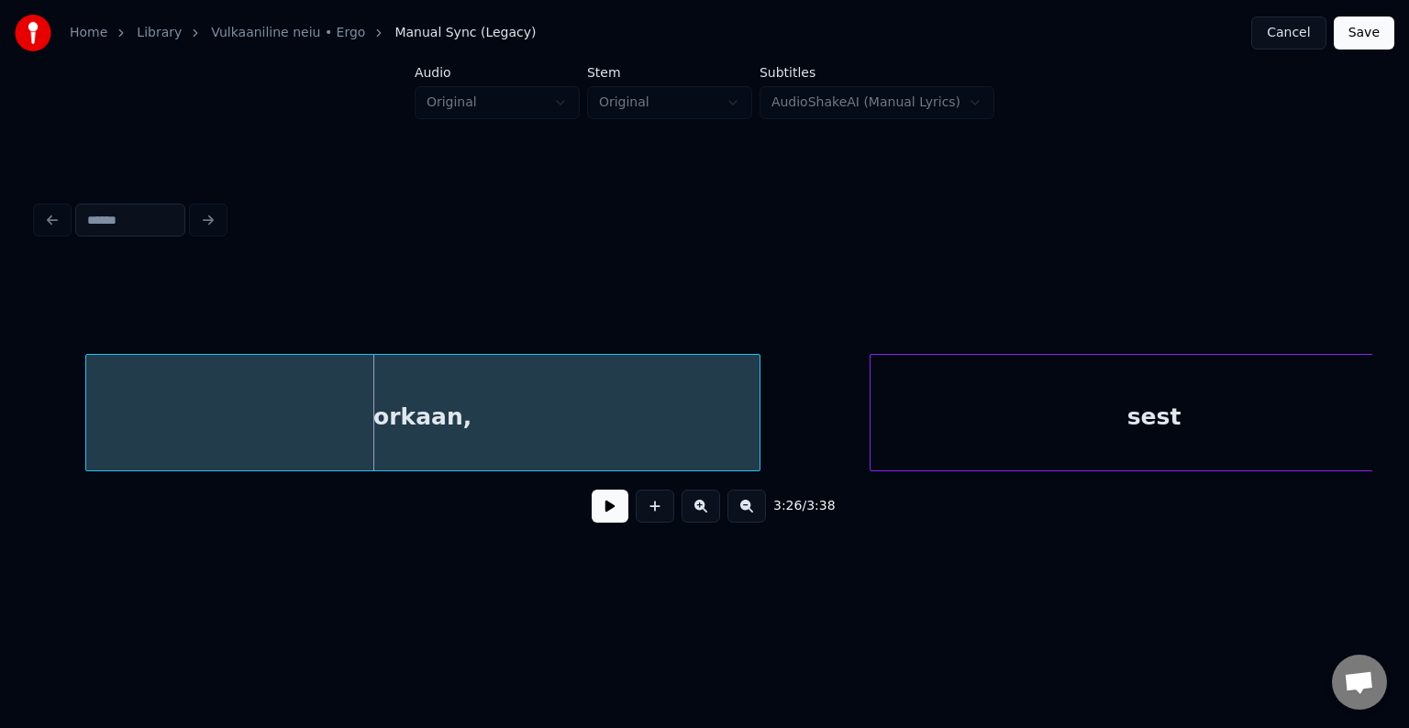
click at [523, 400] on div "orkaan," at bounding box center [422, 417] width 673 height 125
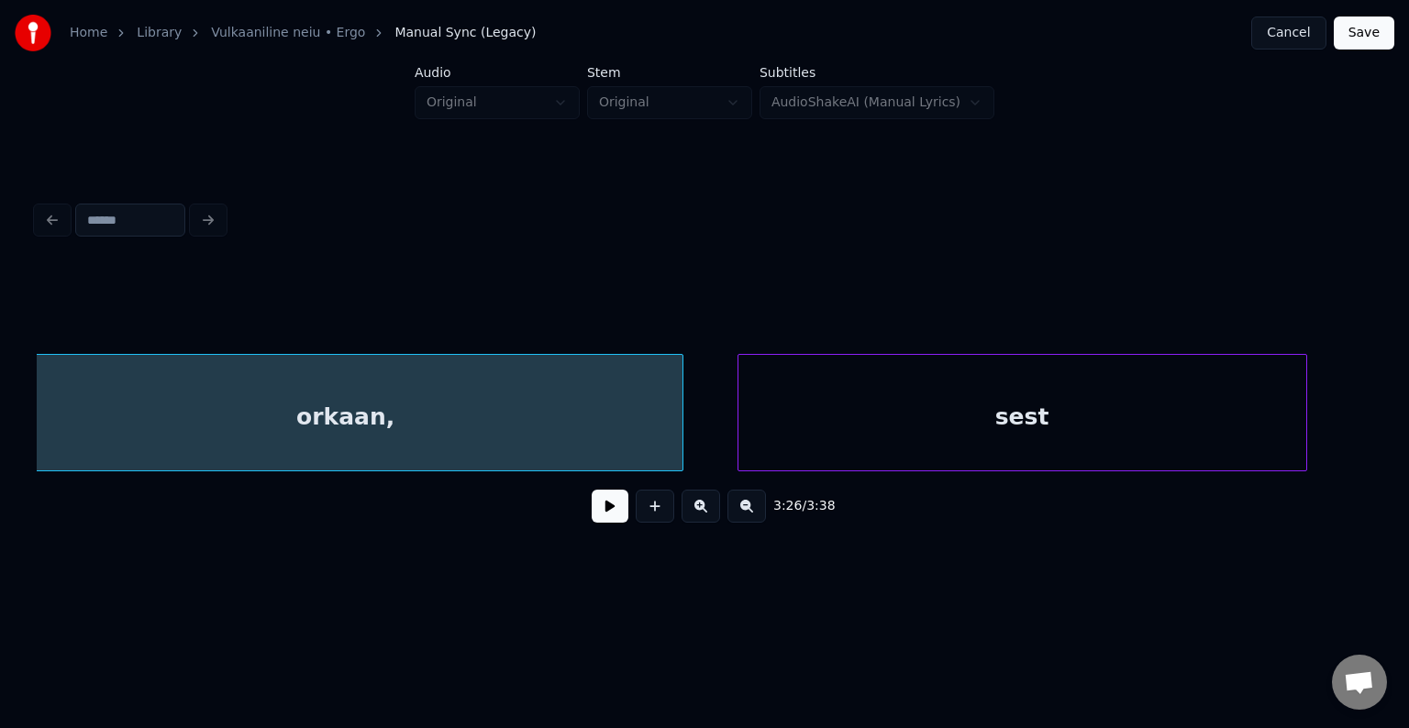
click at [902, 400] on div "sest" at bounding box center [1022, 417] width 568 height 125
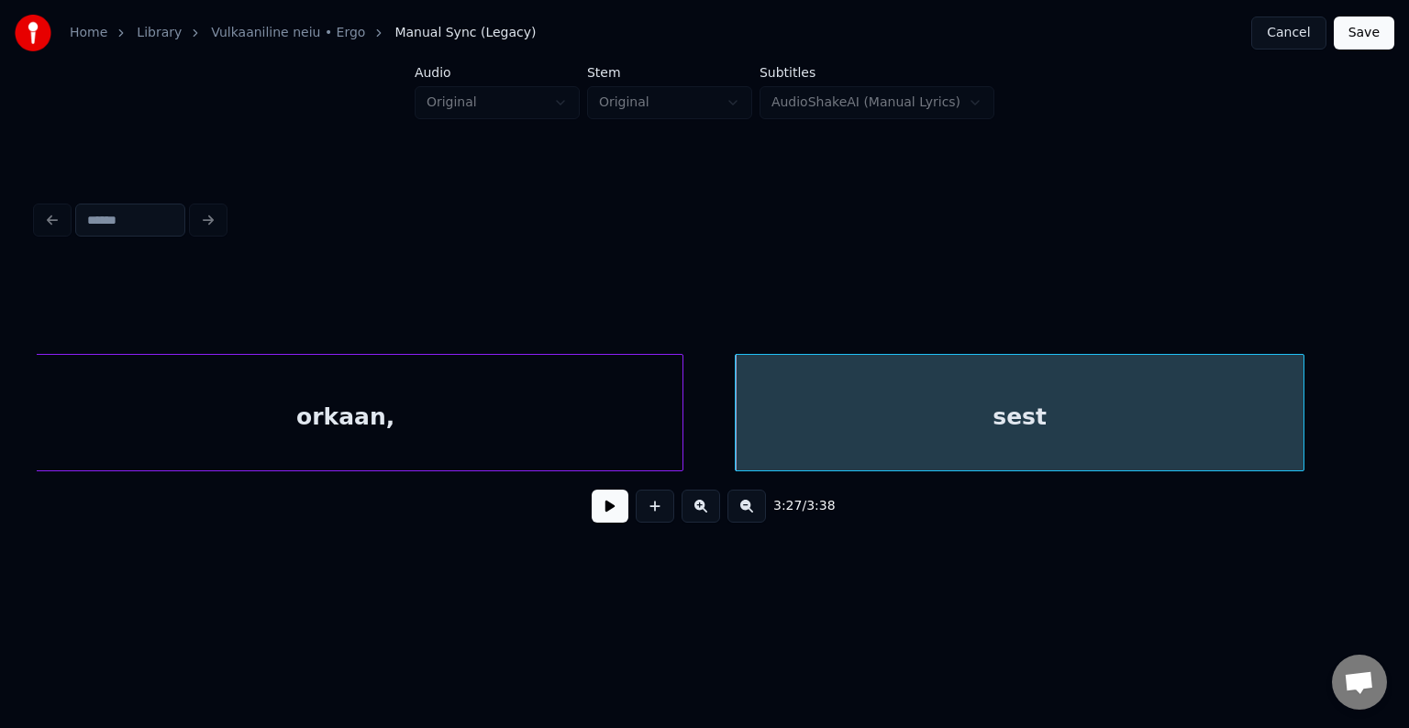
click at [593, 514] on button at bounding box center [610, 506] width 37 height 33
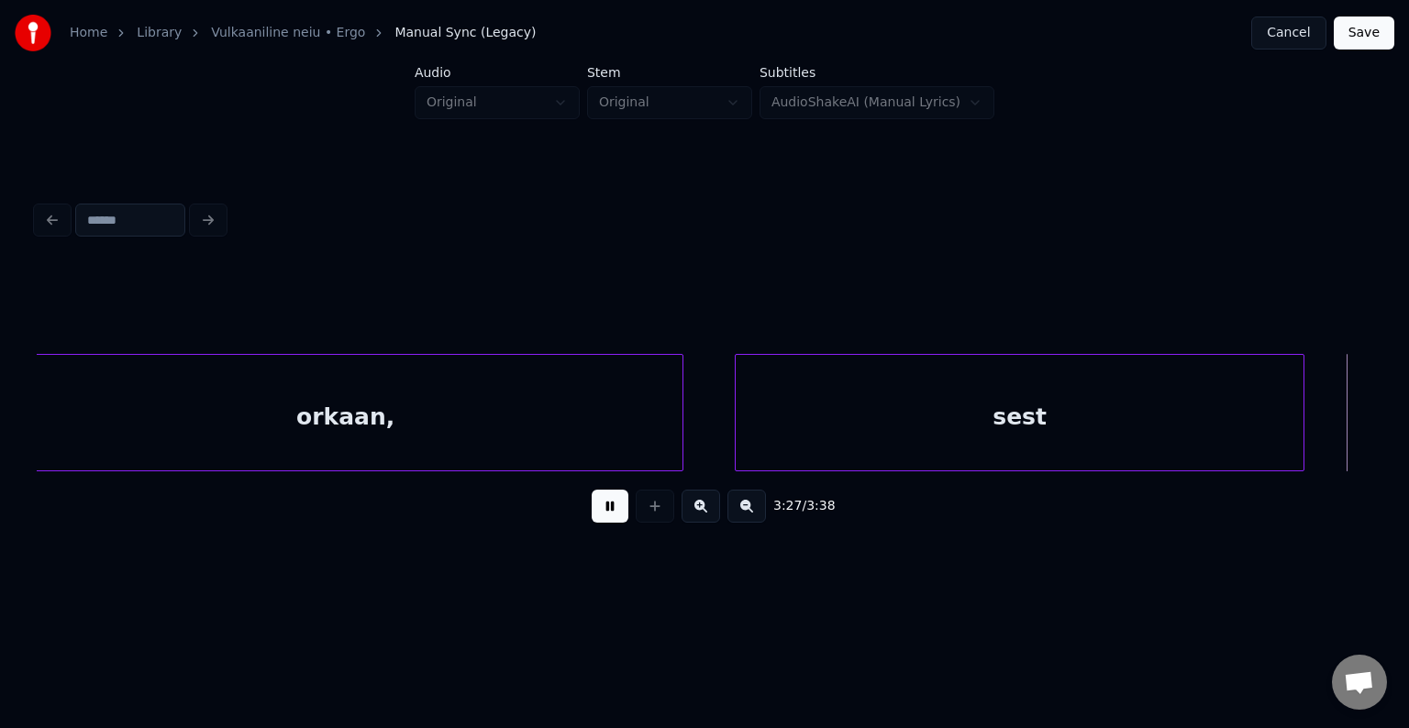
scroll to position [0, 219329]
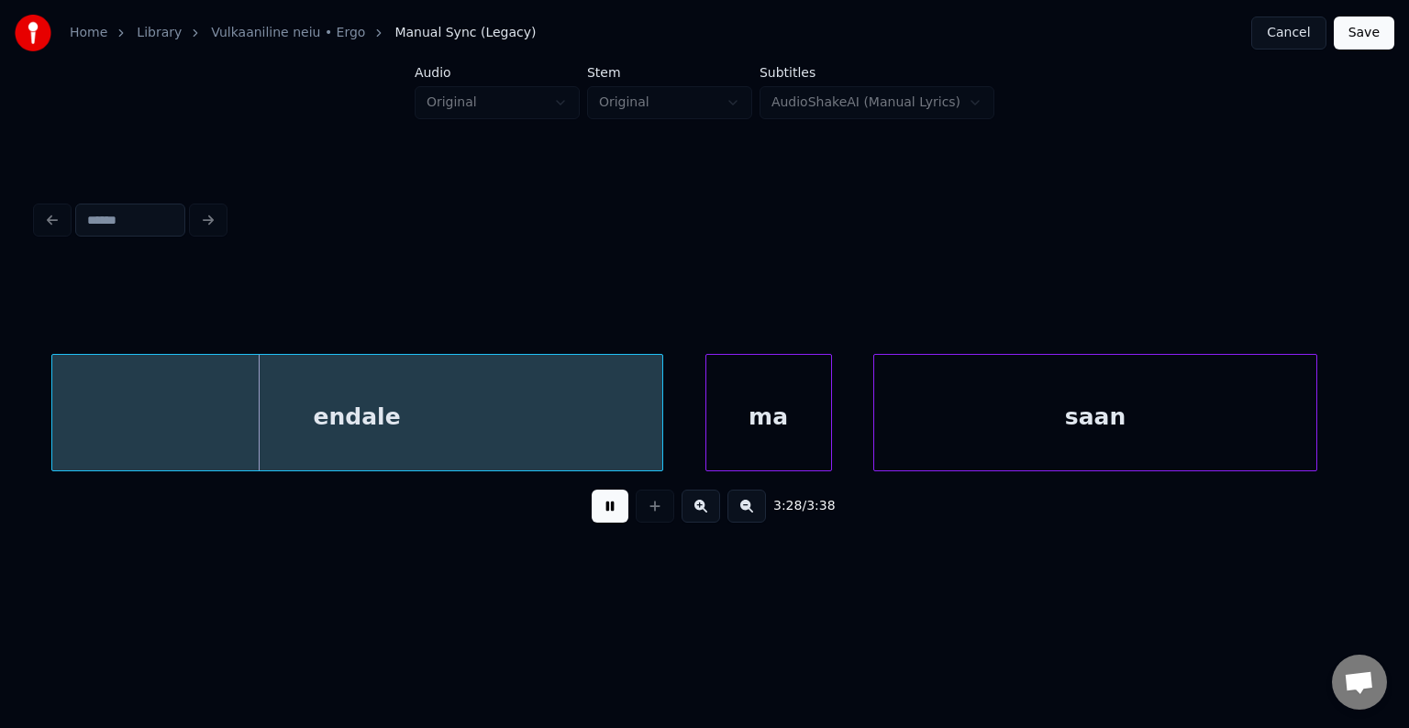
click at [593, 514] on button at bounding box center [610, 506] width 37 height 33
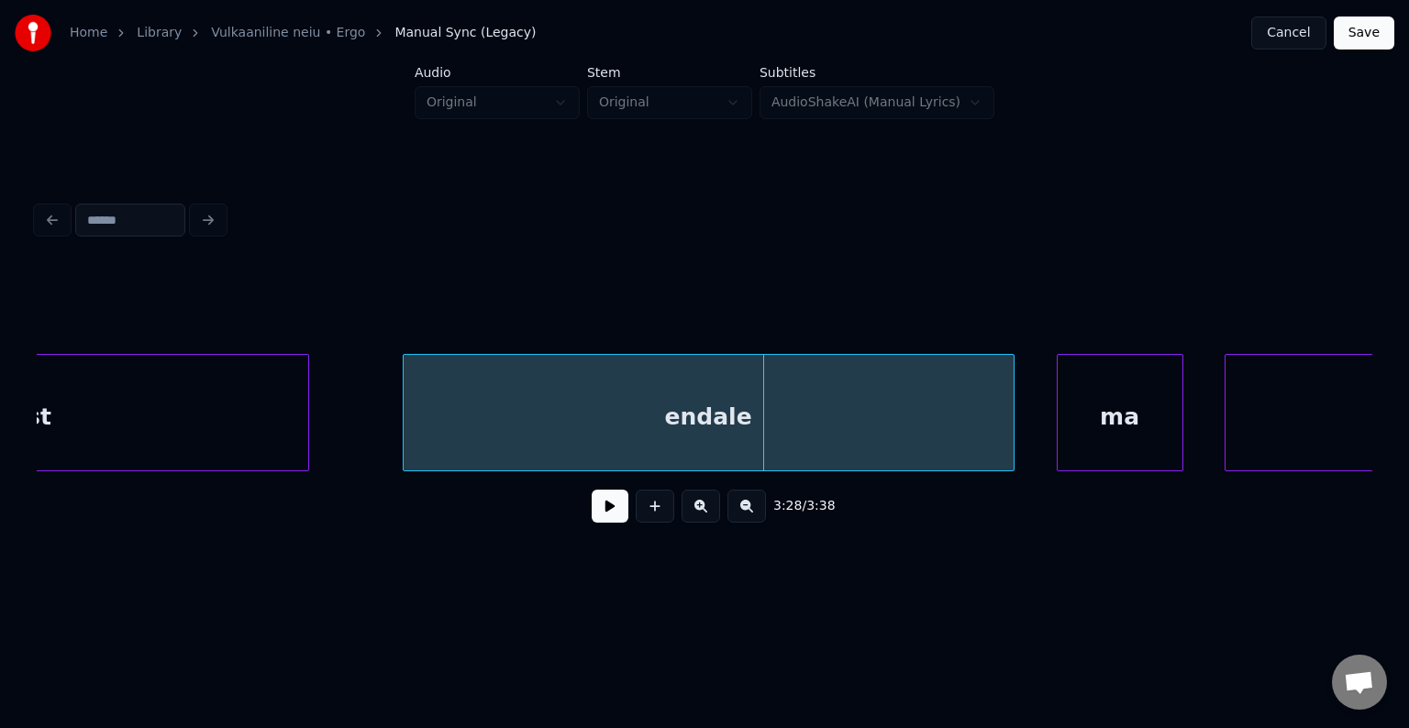
scroll to position [0, 218888]
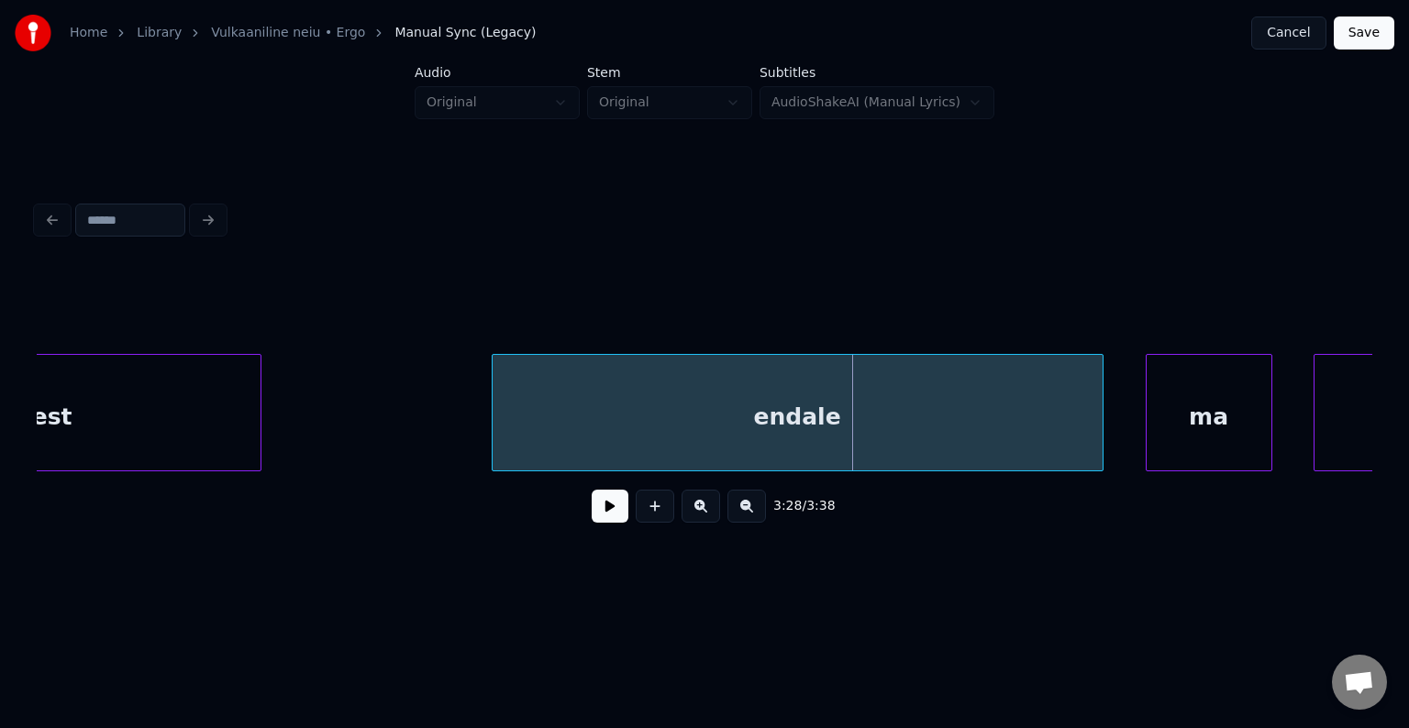
click at [260, 425] on div at bounding box center [258, 413] width 6 height 116
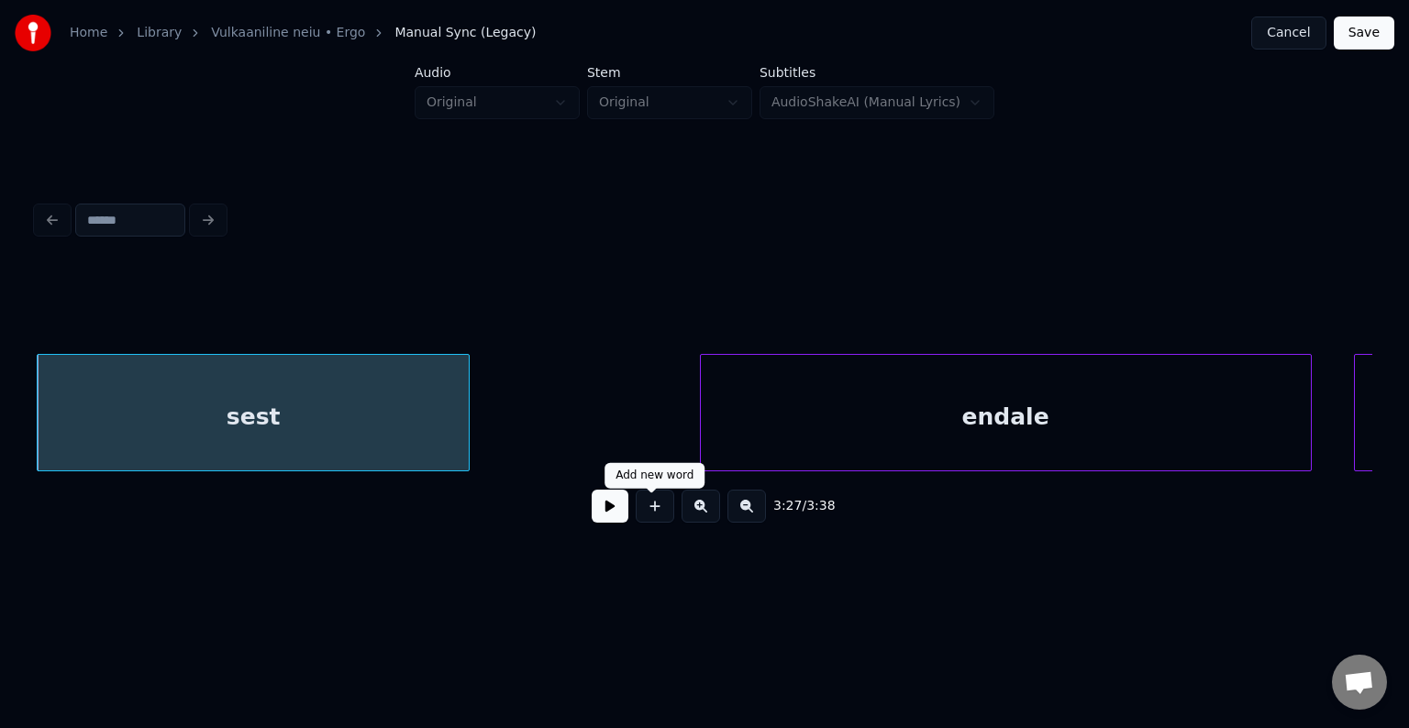
click at [663, 507] on button at bounding box center [655, 506] width 39 height 33
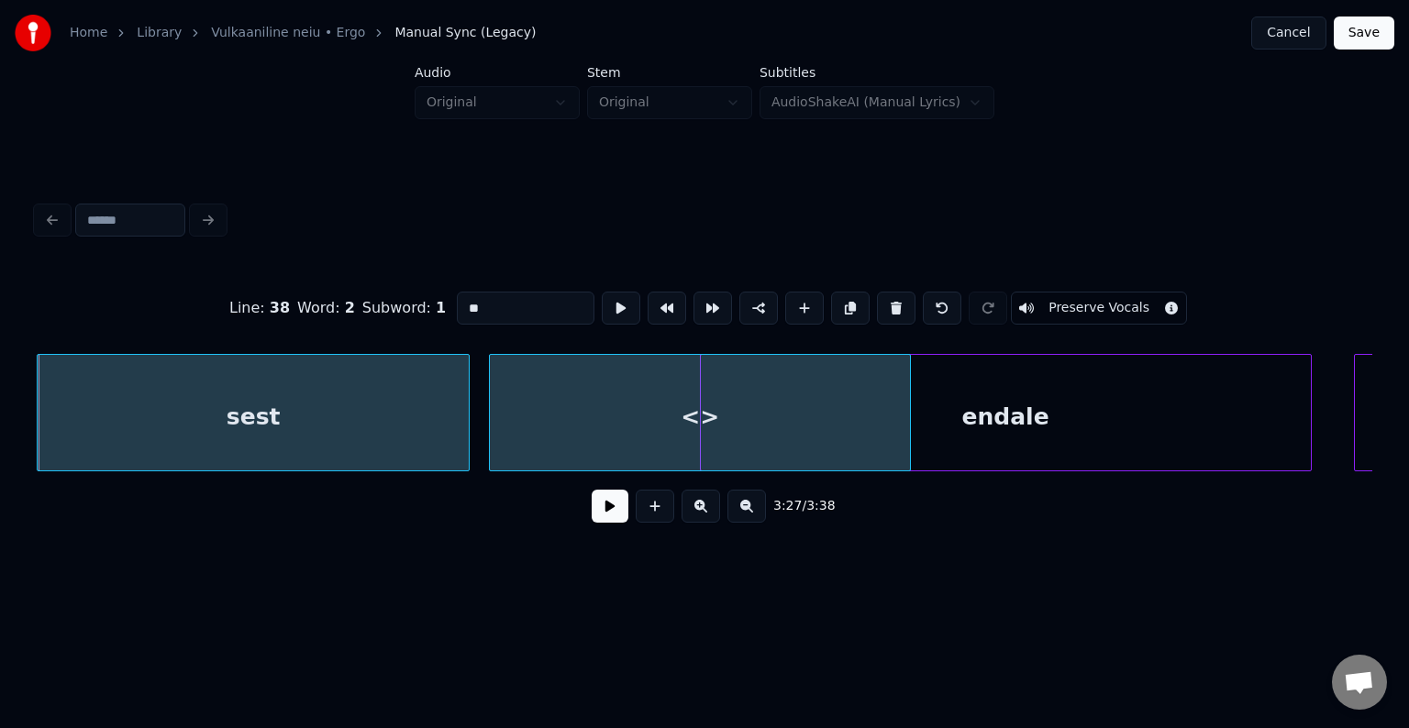
click at [729, 389] on div "<>" at bounding box center [700, 417] width 420 height 125
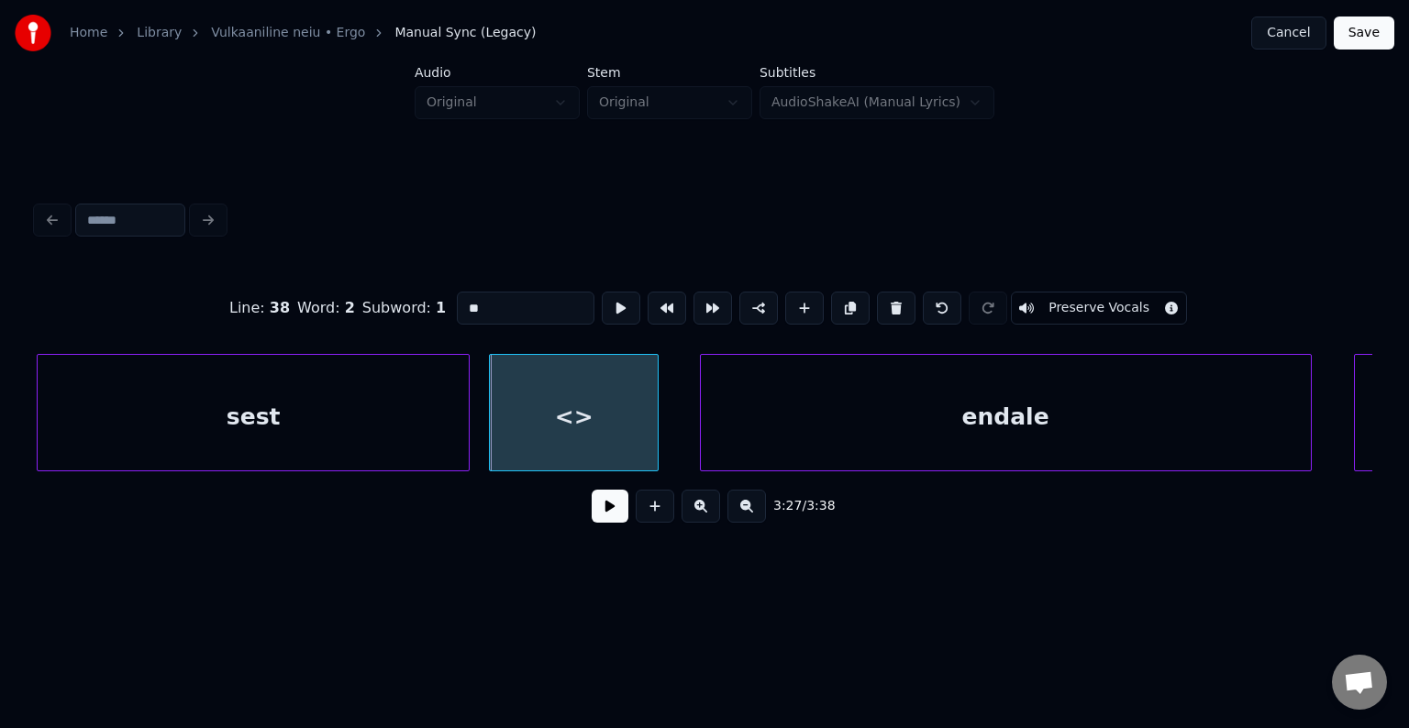
click at [655, 435] on div at bounding box center [655, 413] width 6 height 116
click at [569, 426] on div "<>" at bounding box center [575, 417] width 170 height 125
click at [460, 308] on input "**" at bounding box center [526, 308] width 138 height 33
type input "*"
click at [268, 387] on div "sest" at bounding box center [253, 417] width 431 height 125
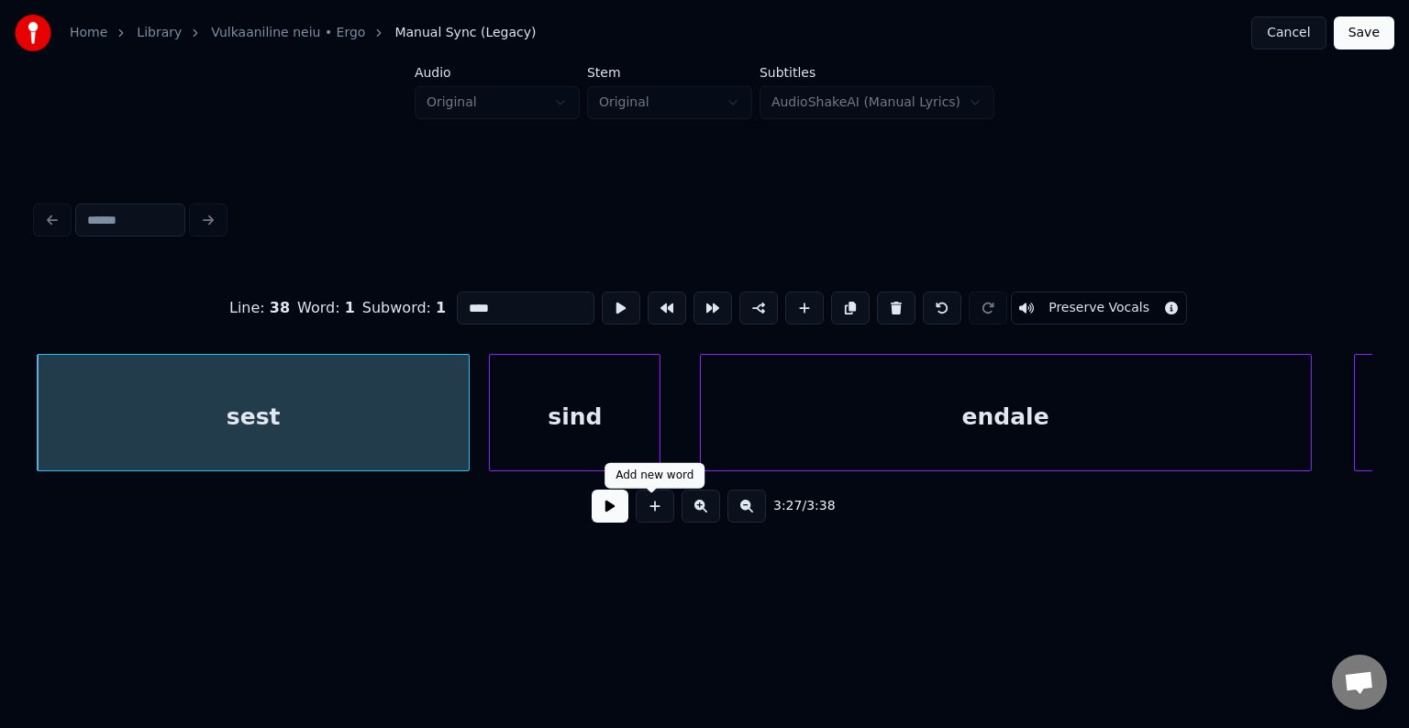
type input "****"
click at [607, 522] on button at bounding box center [610, 506] width 37 height 33
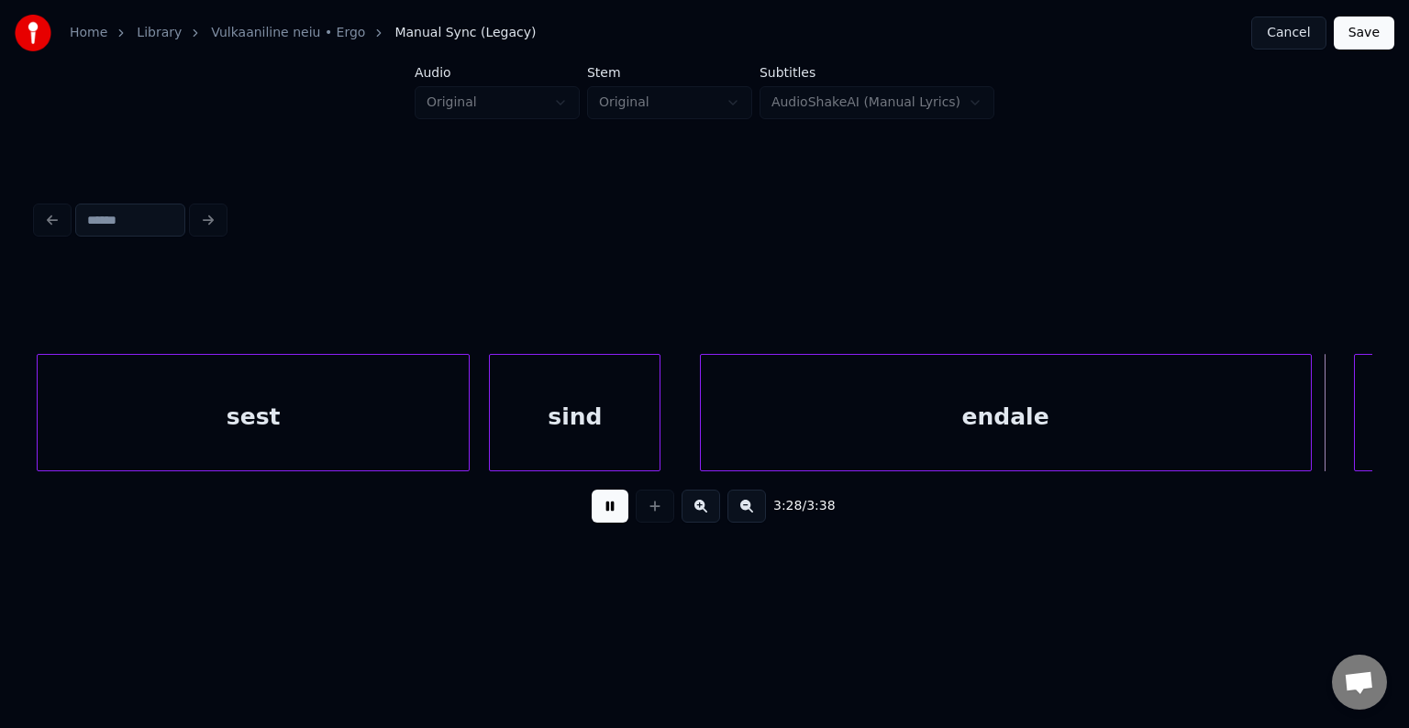
scroll to position [0, 220030]
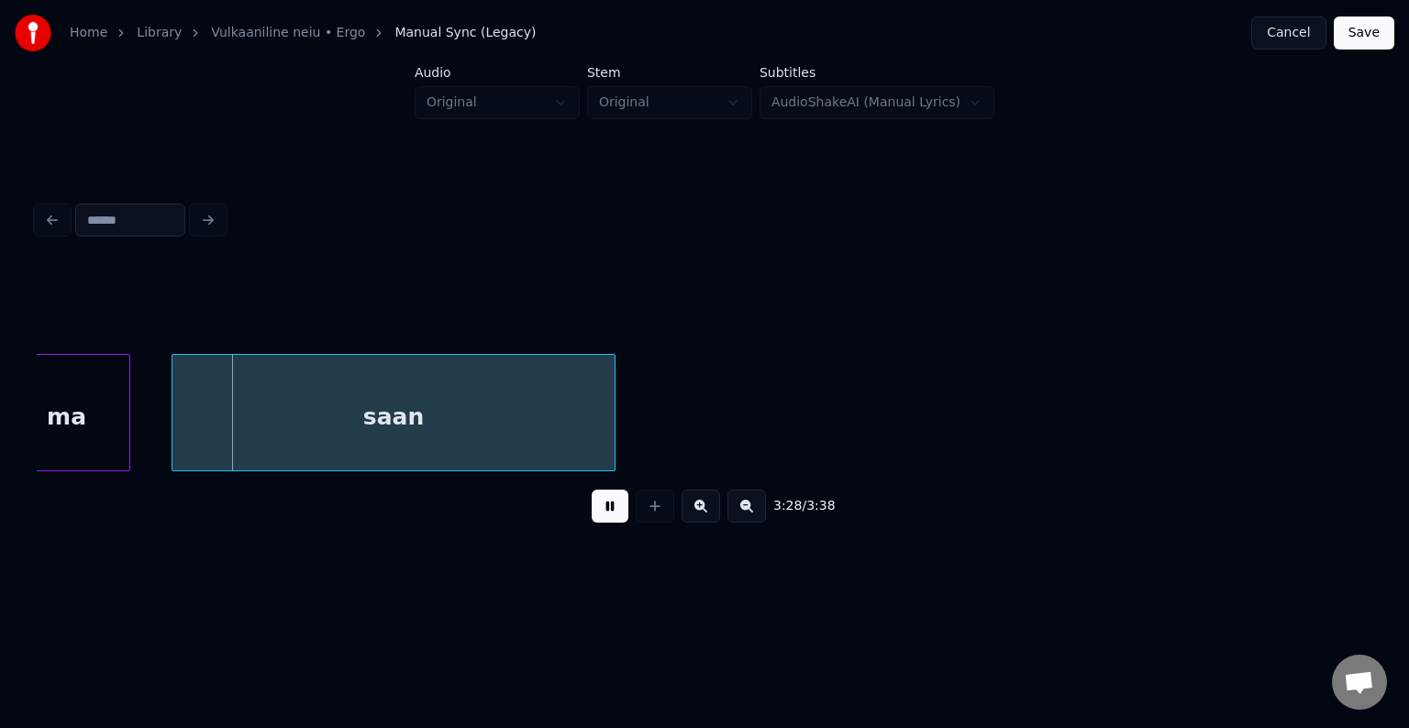
click at [607, 522] on button at bounding box center [610, 506] width 37 height 33
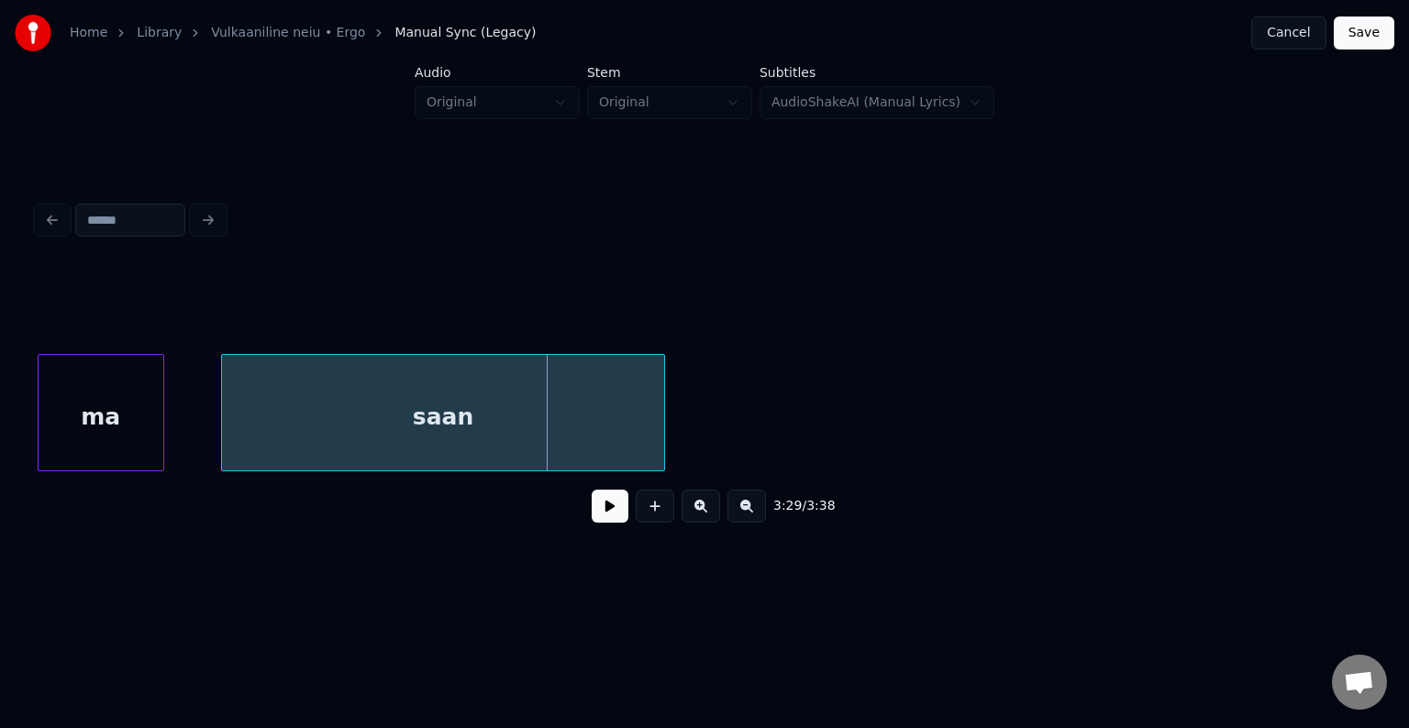
click at [70, 423] on div "ma" at bounding box center [101, 417] width 125 height 125
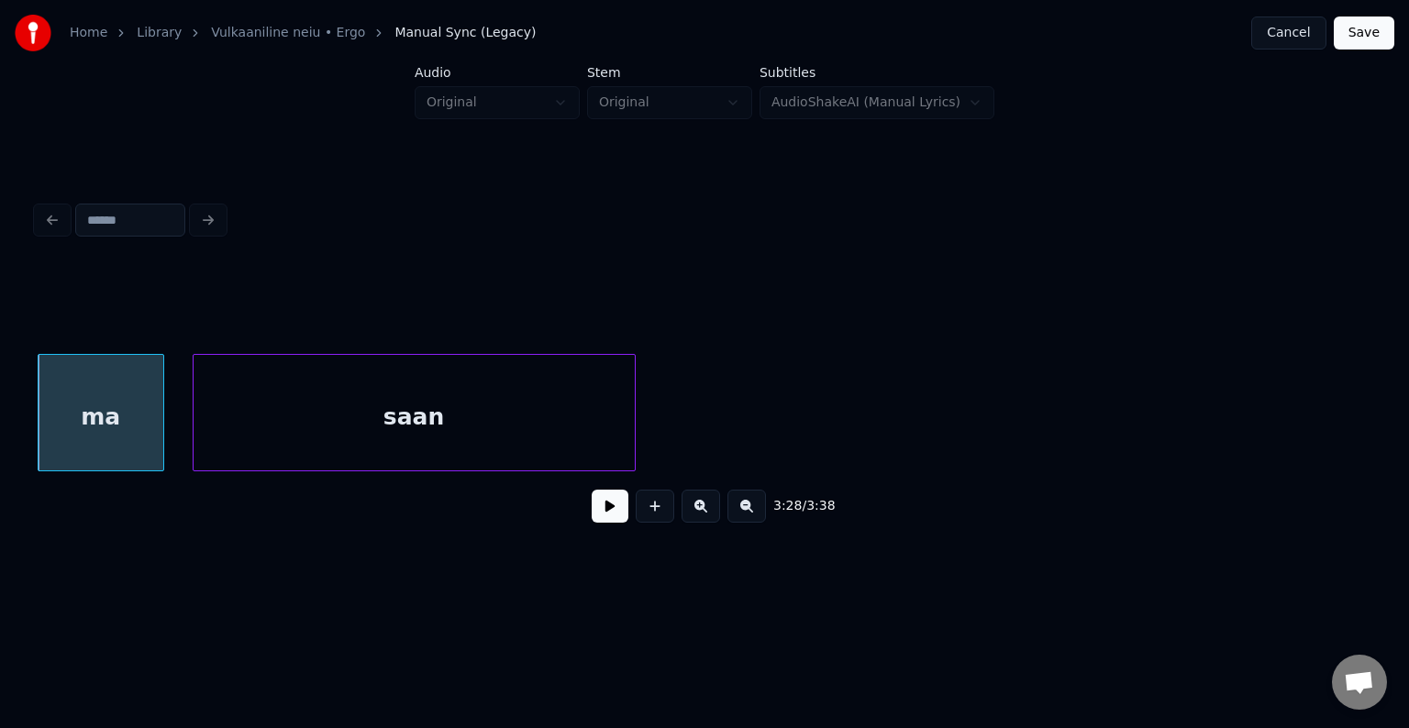
click at [227, 436] on div "saan" at bounding box center [414, 417] width 441 height 125
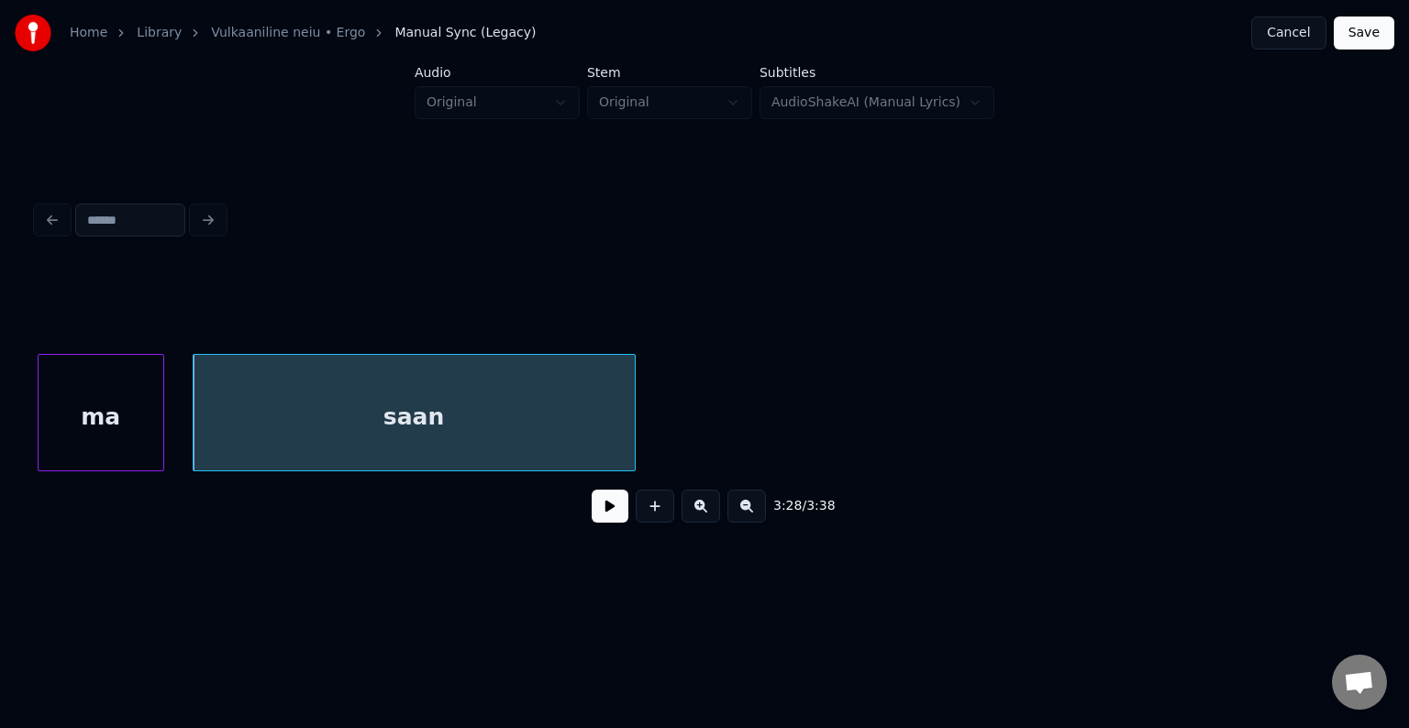
click at [44, 480] on div "3:28 / 3:38" at bounding box center [704, 506] width 1335 height 70
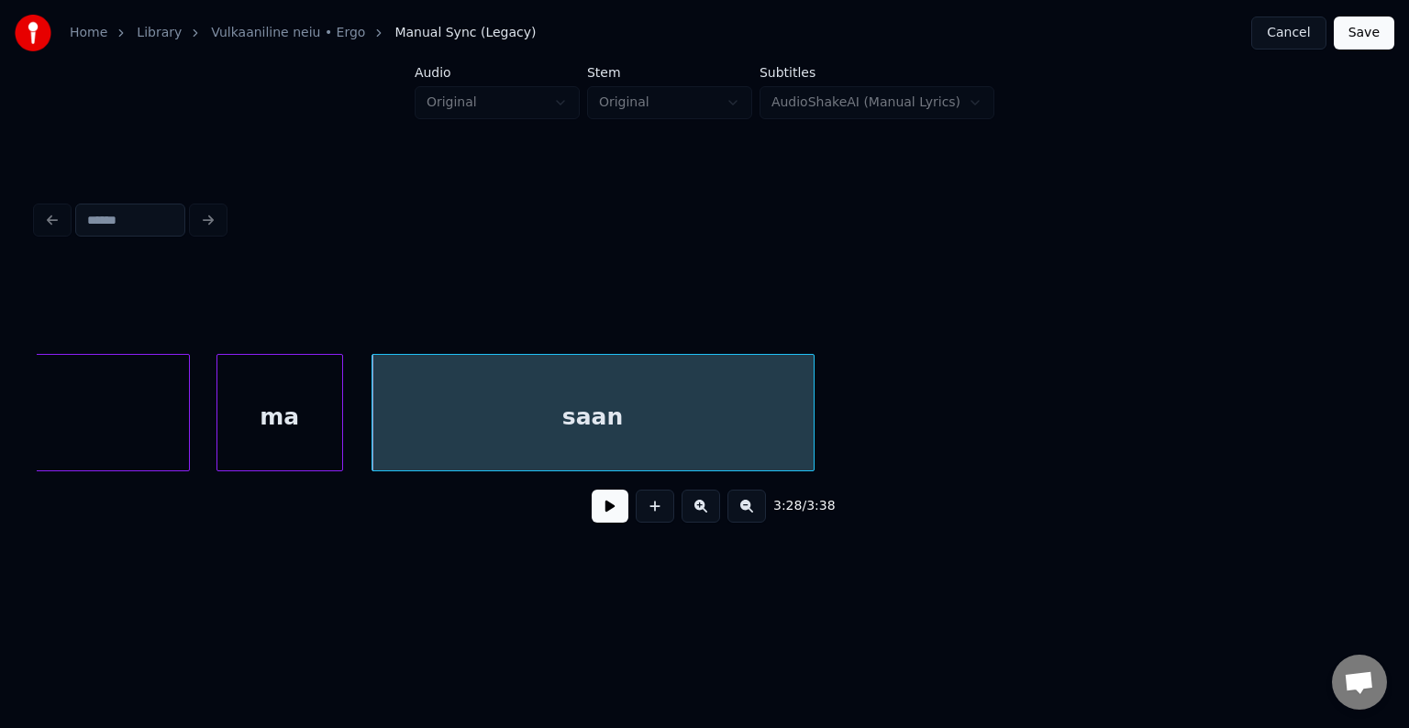
scroll to position [0, 219724]
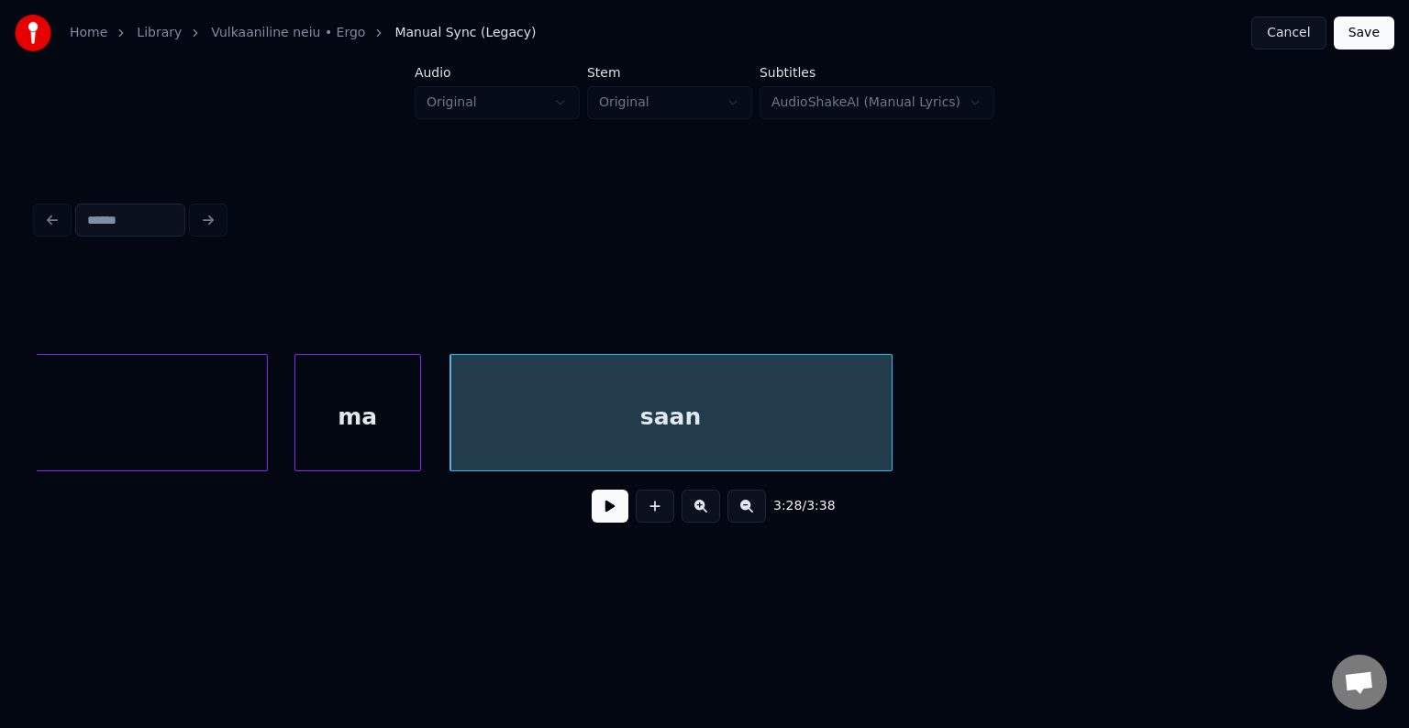
click at [598, 521] on button at bounding box center [610, 506] width 37 height 33
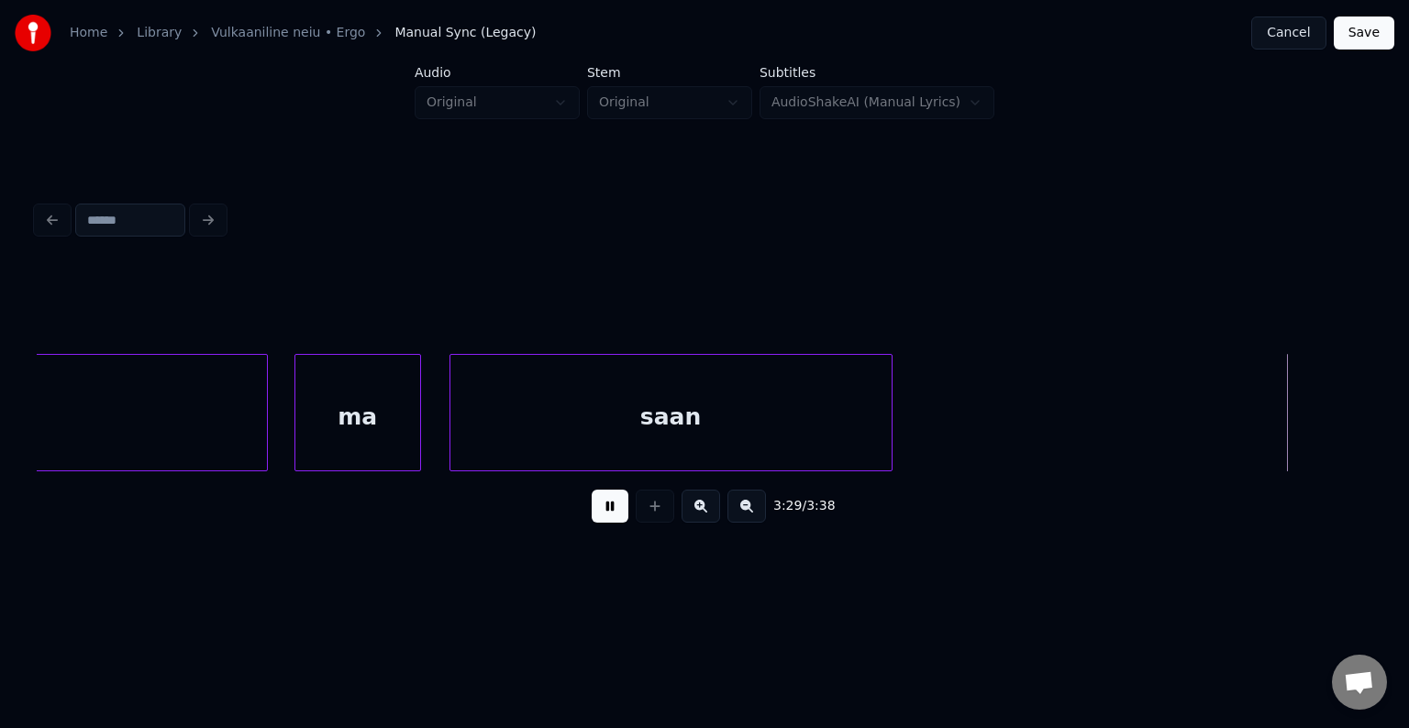
scroll to position [0, 221067]
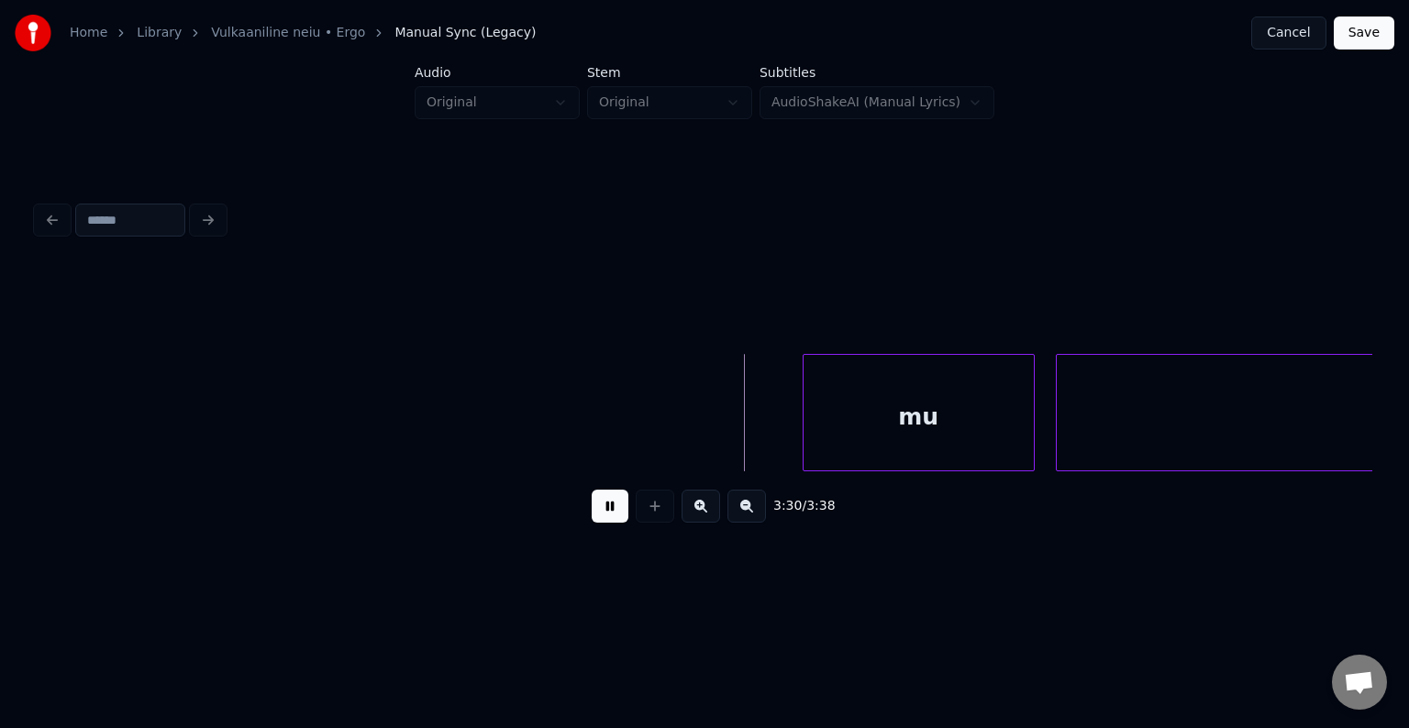
click at [598, 521] on button at bounding box center [610, 506] width 37 height 33
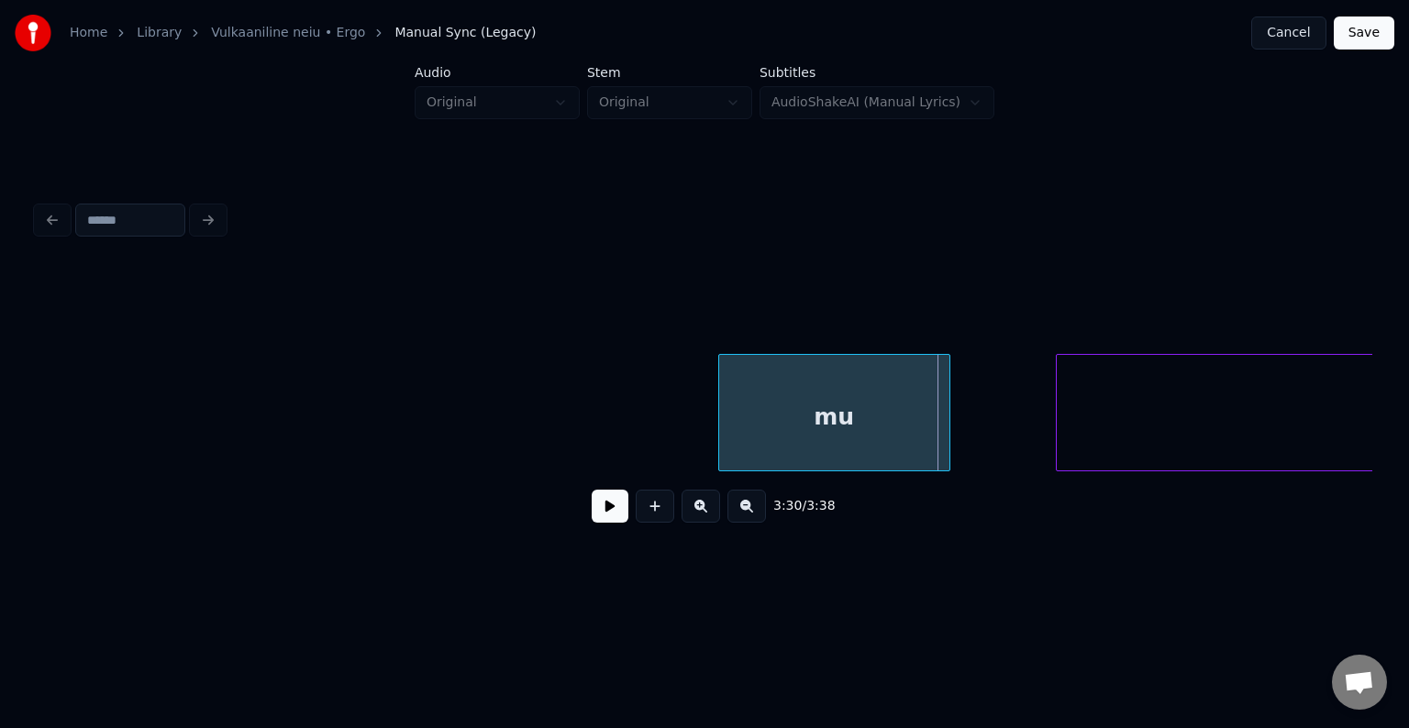
click at [815, 435] on div "mu" at bounding box center [834, 417] width 230 height 125
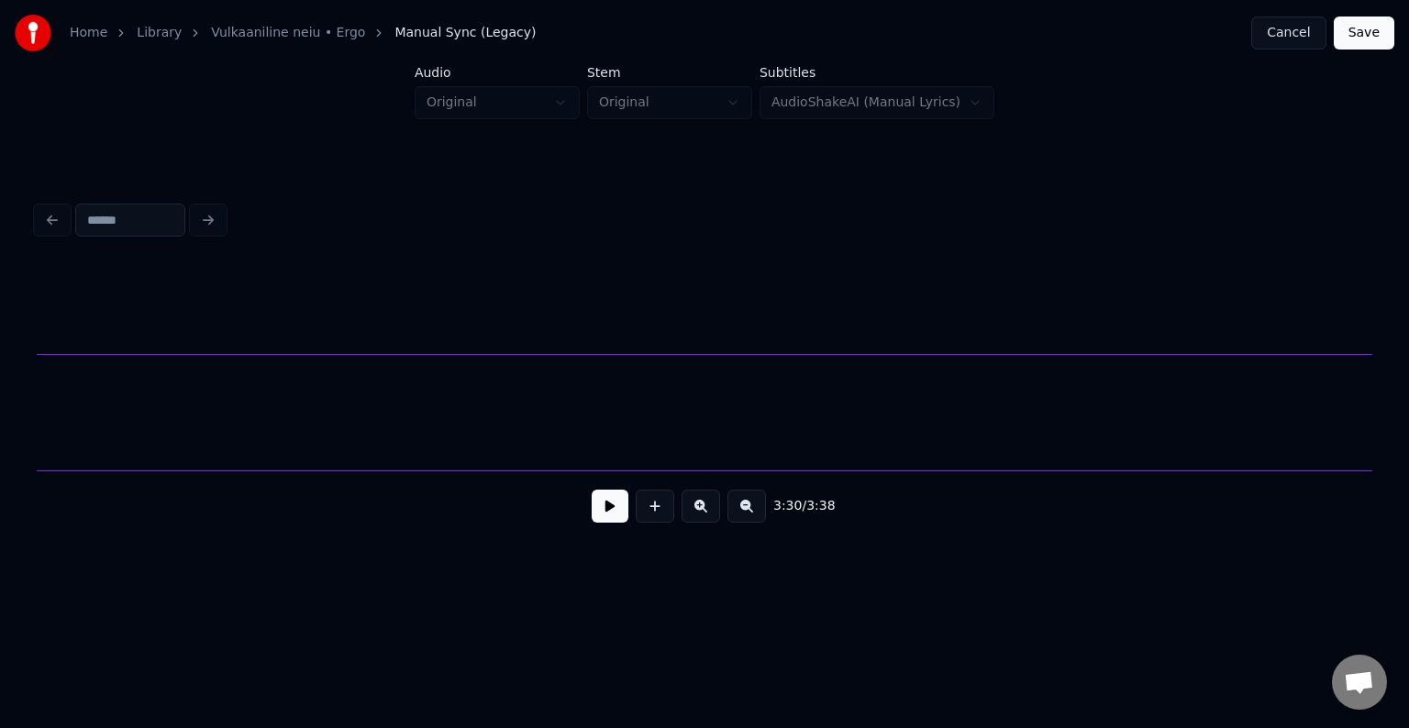
scroll to position [0, 222043]
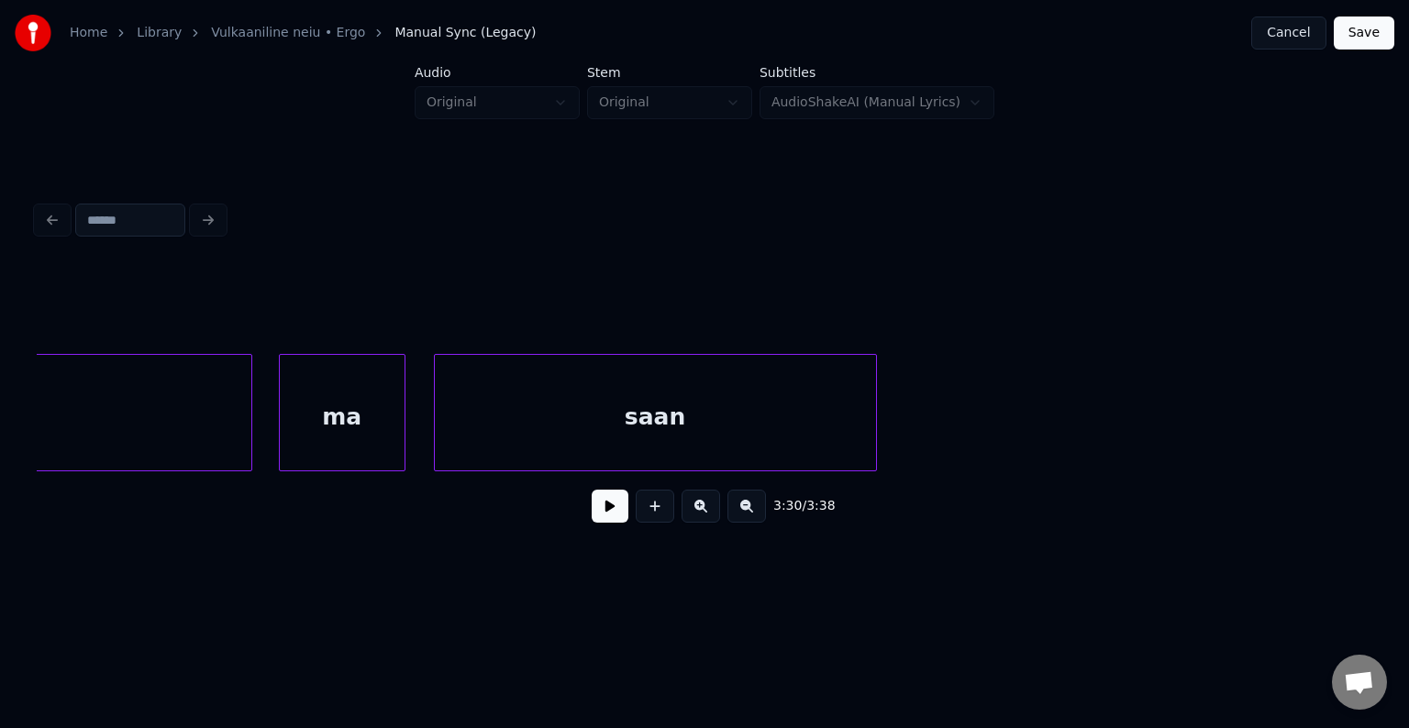
scroll to position [0, 219706]
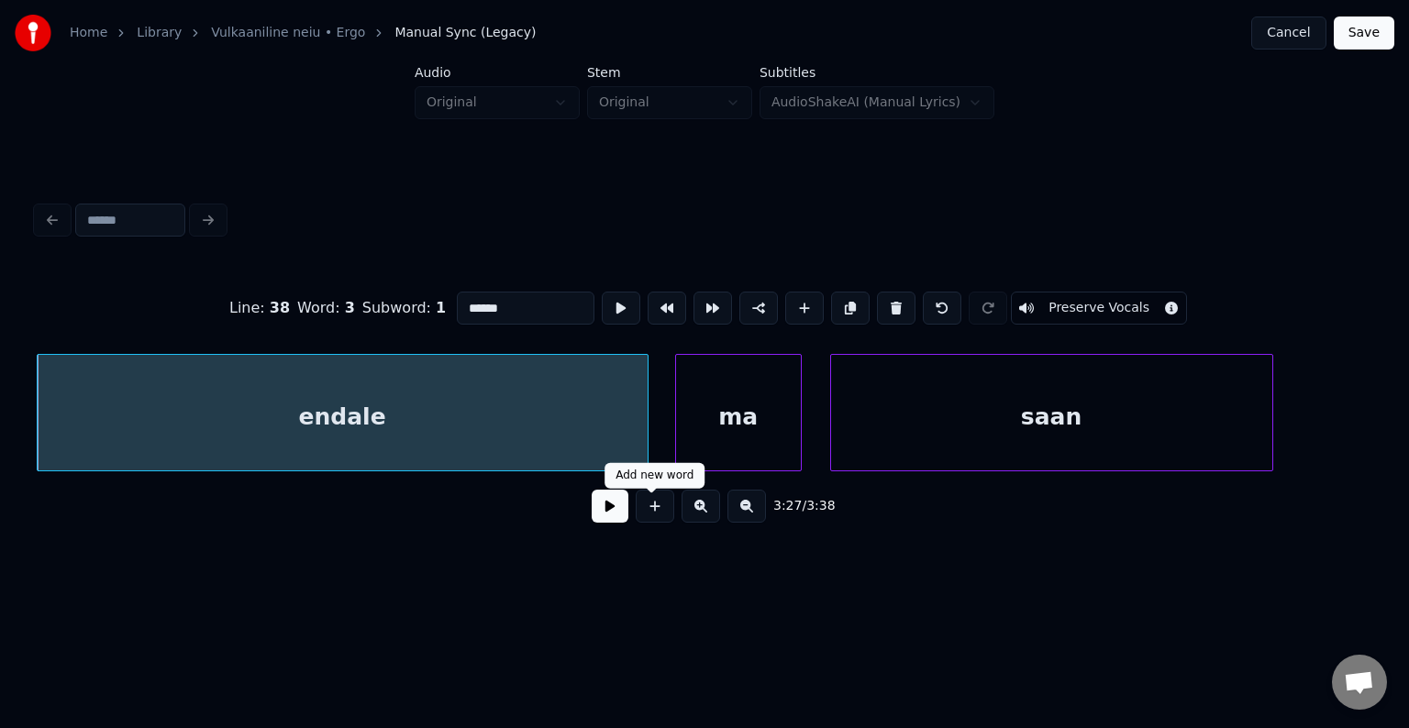
click at [612, 521] on button at bounding box center [610, 506] width 37 height 33
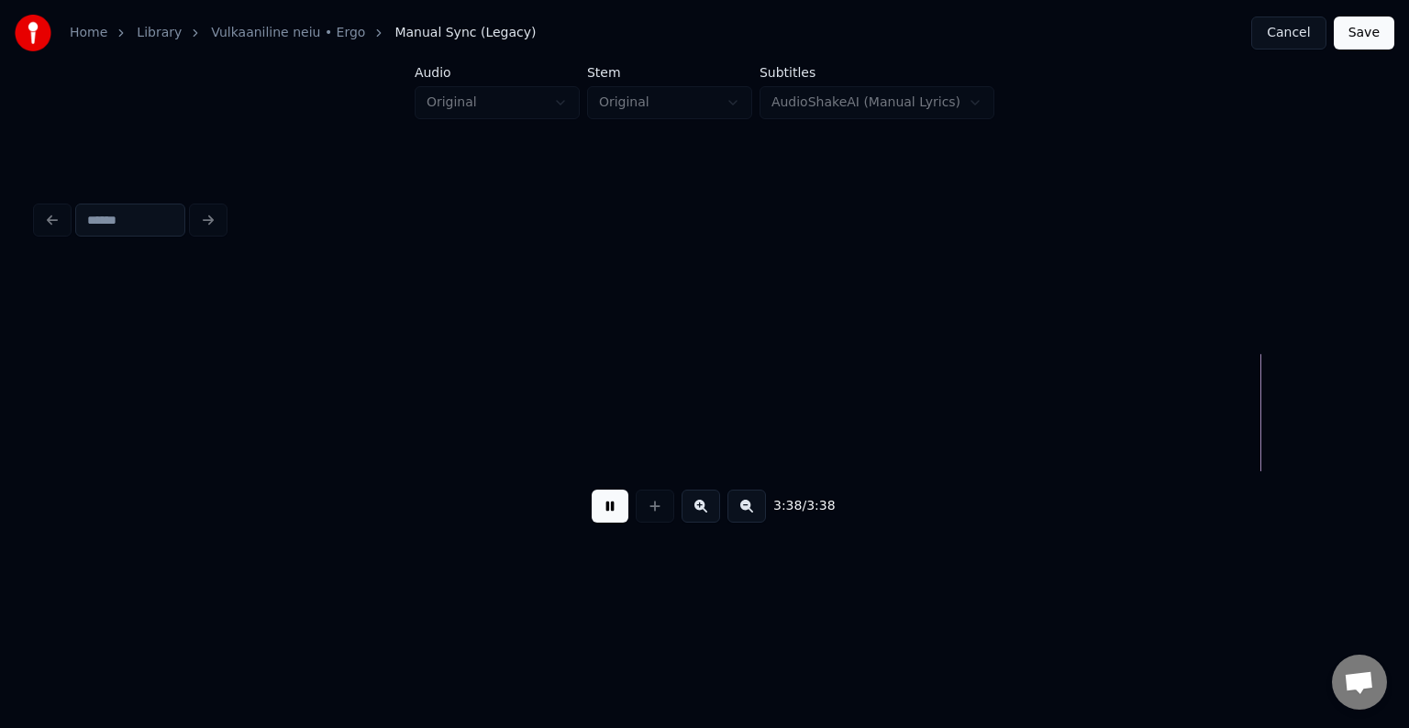
scroll to position [0, 229314]
click at [1371, 35] on button "Save" at bounding box center [1363, 33] width 61 height 33
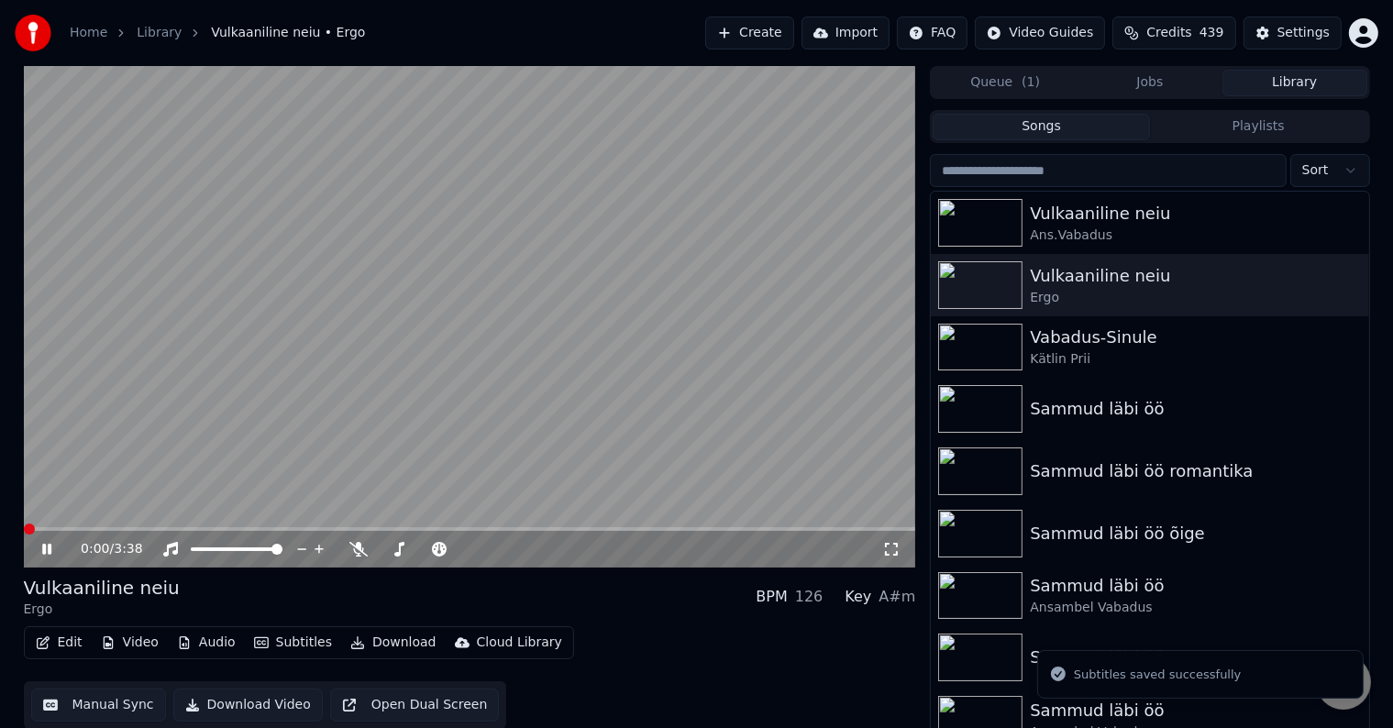
click at [63, 642] on button "Edit" at bounding box center [58, 643] width 61 height 26
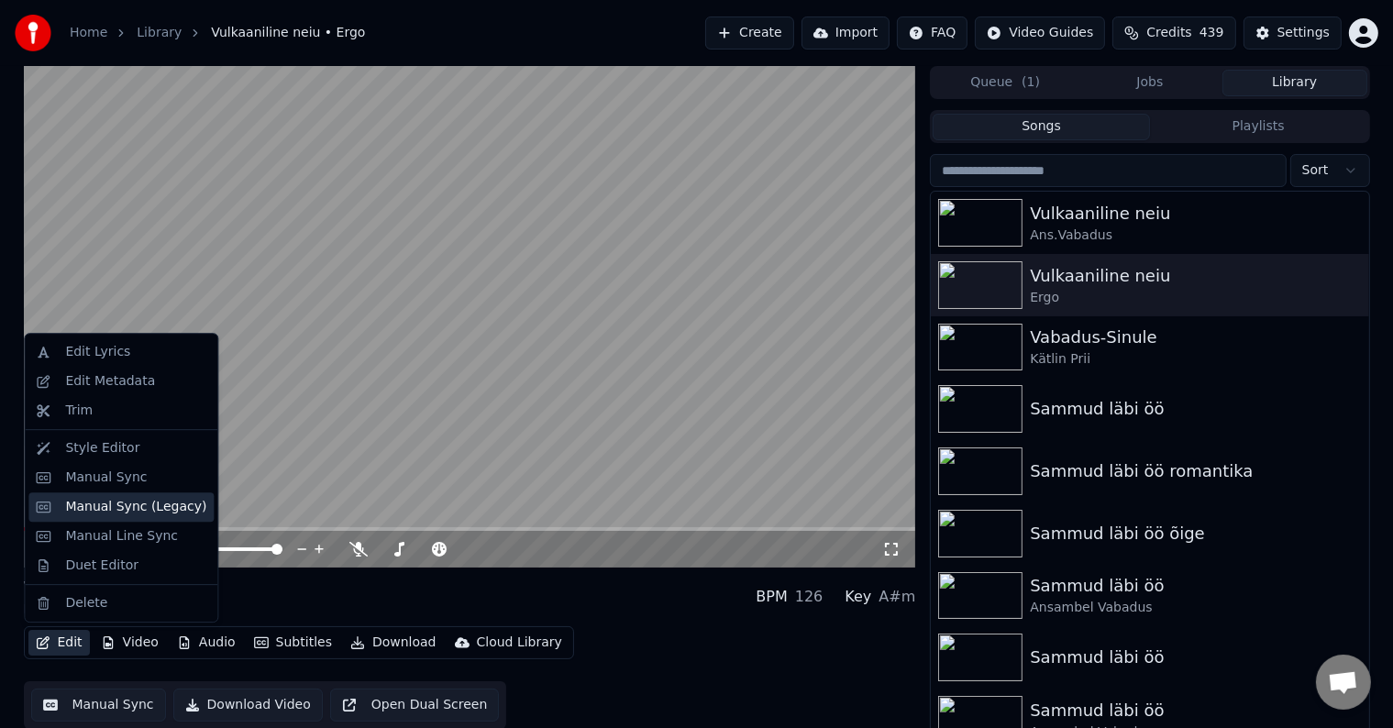
click at [106, 514] on div "Manual Sync (Legacy)" at bounding box center [135, 507] width 141 height 18
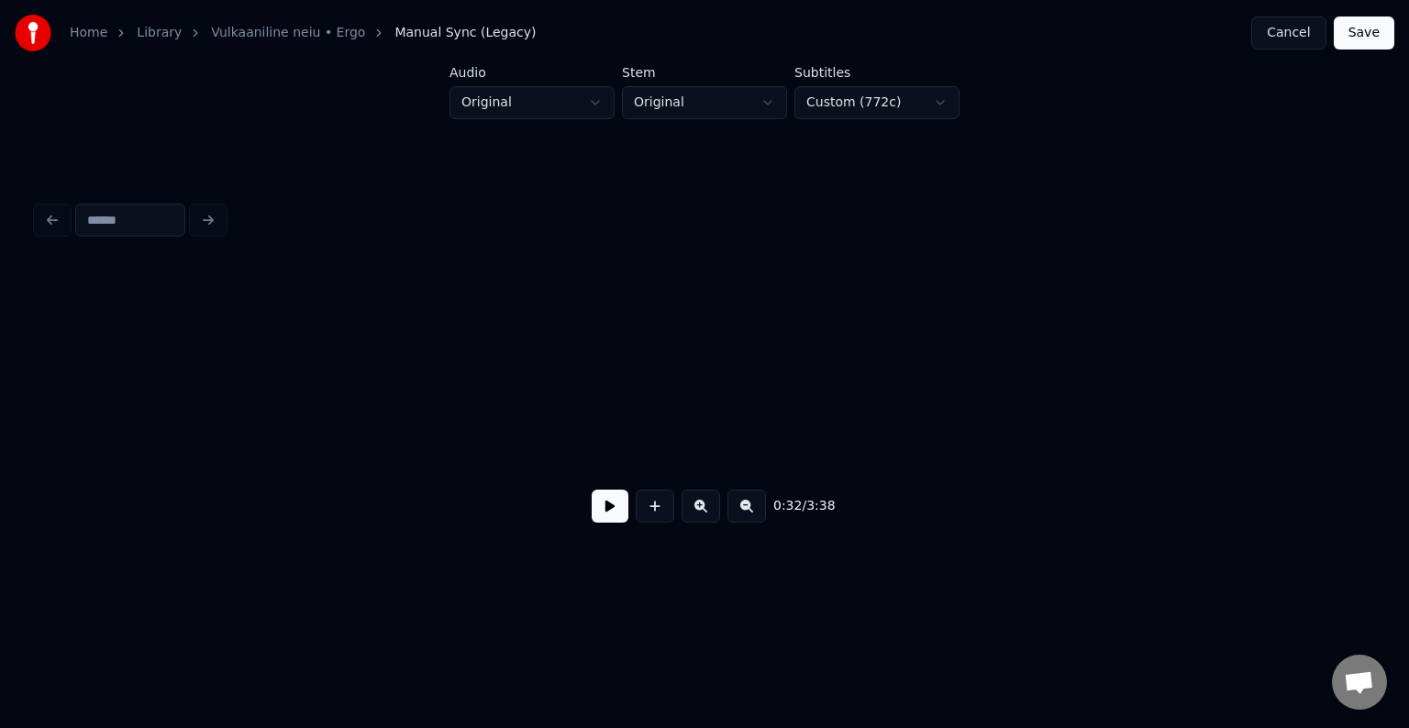
scroll to position [0, 33806]
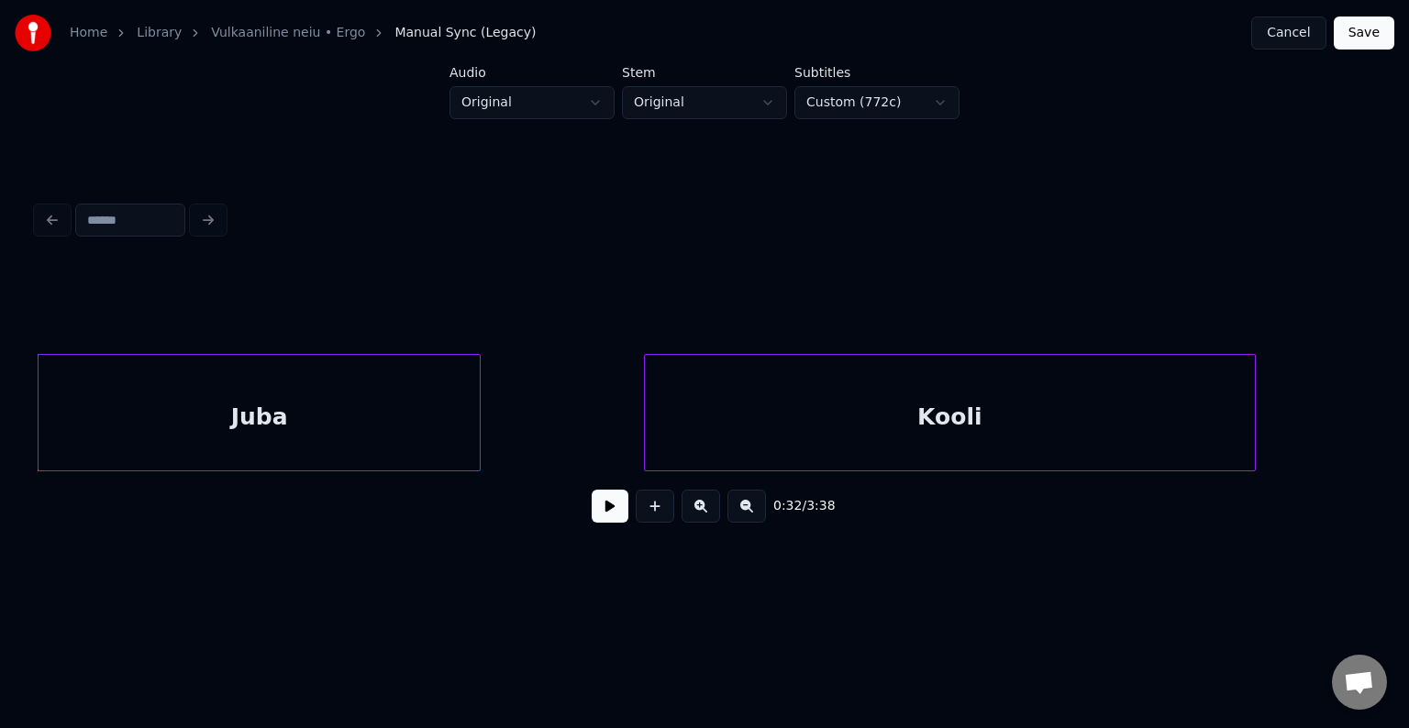
click at [598, 518] on button at bounding box center [610, 506] width 37 height 33
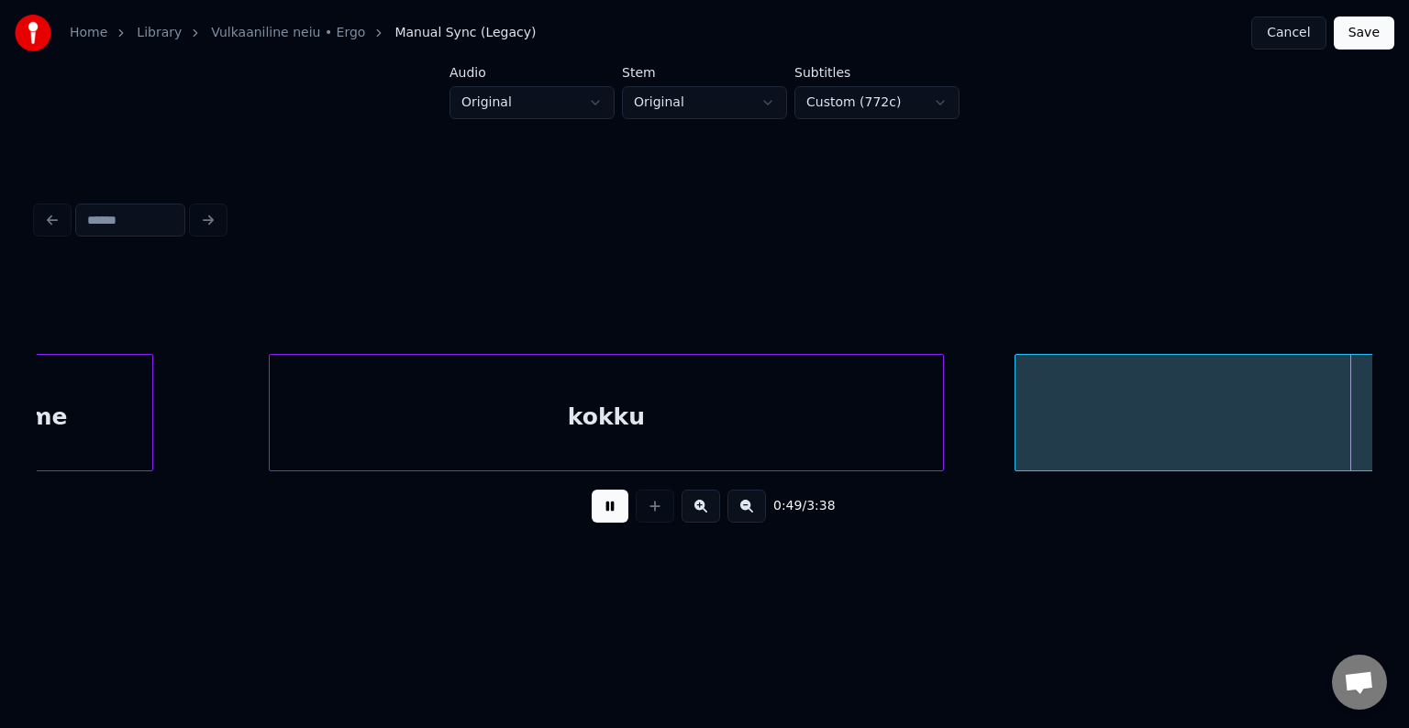
scroll to position [0, 52613]
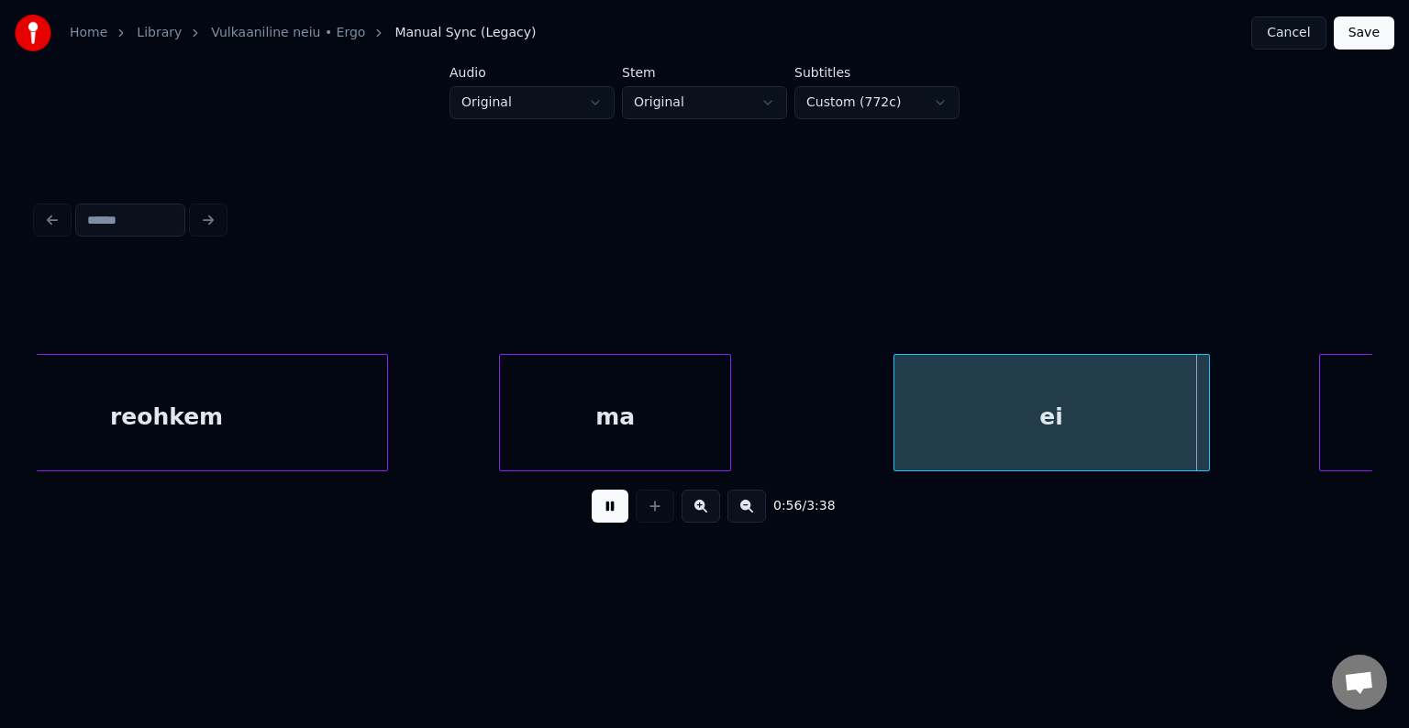
click at [594, 523] on button at bounding box center [610, 506] width 37 height 33
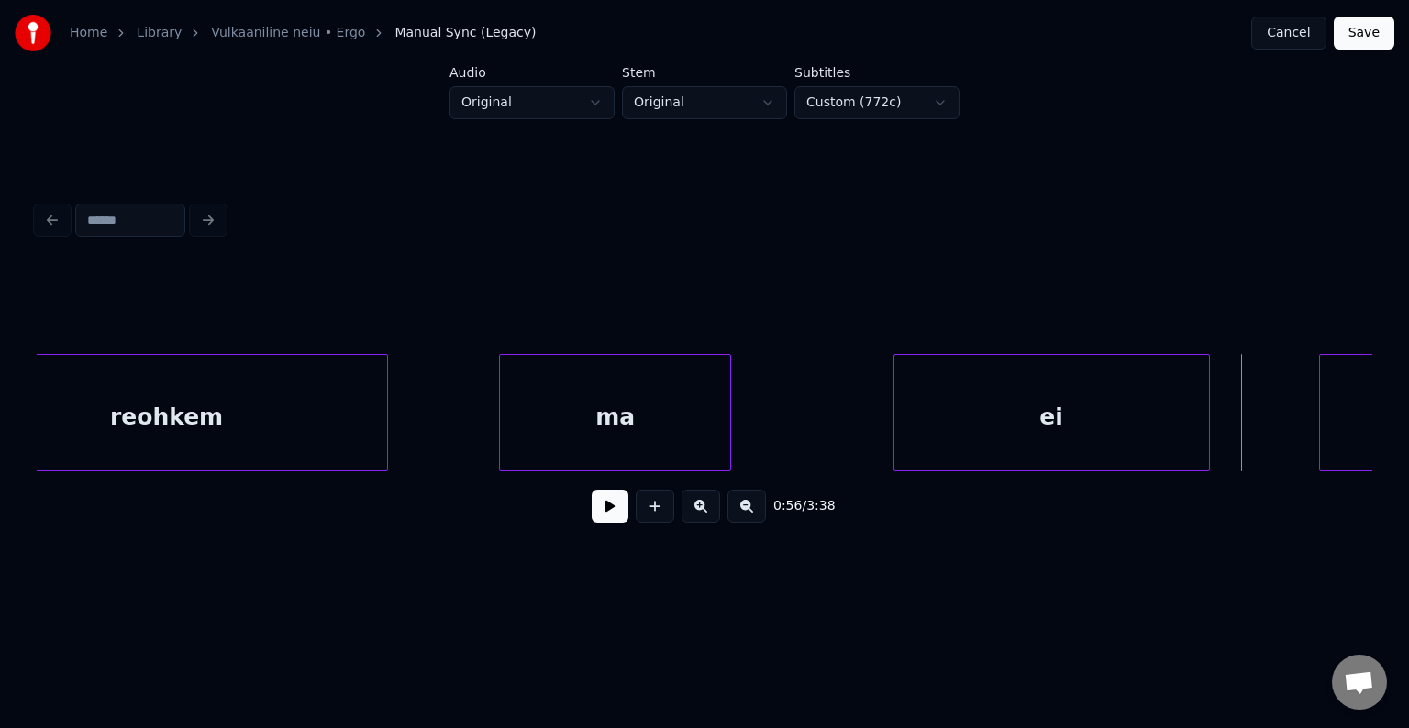
click at [152, 418] on div "reohkem" at bounding box center [166, 417] width 441 height 125
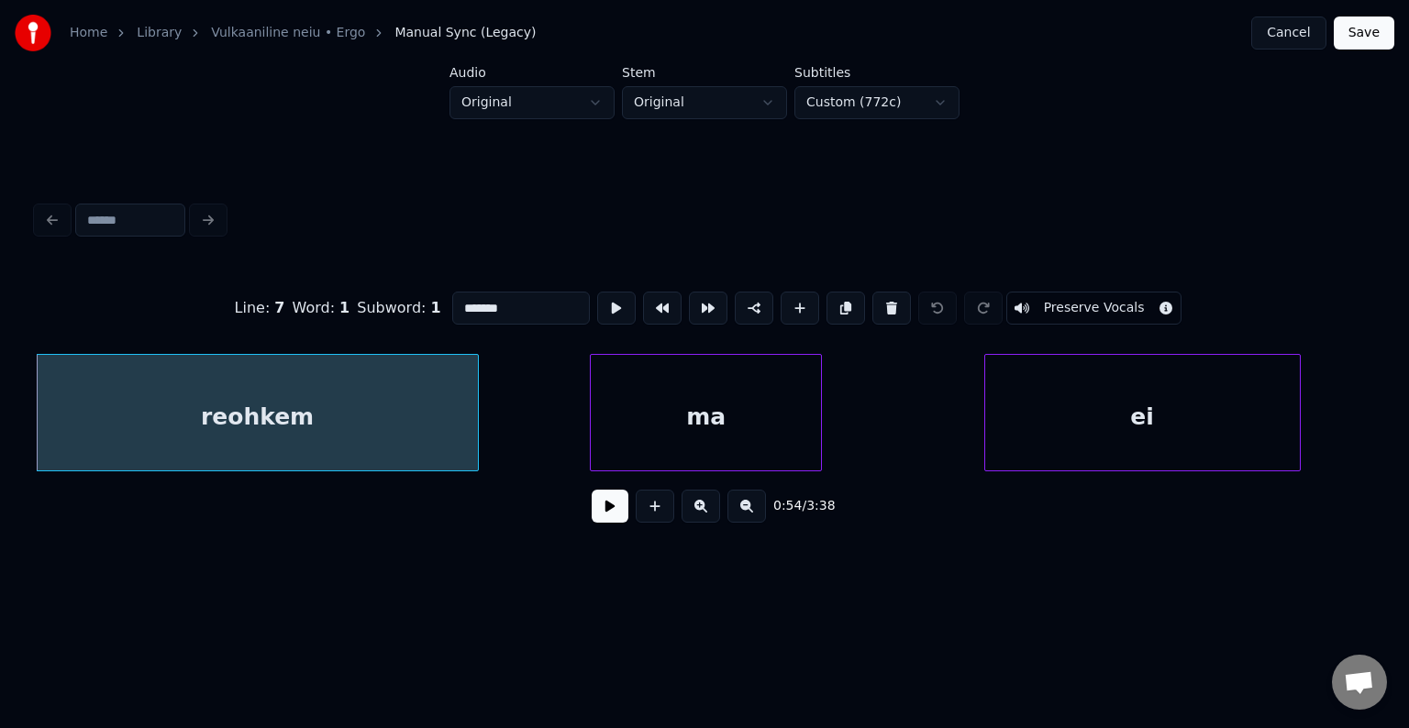
click at [452, 299] on input "*******" at bounding box center [521, 308] width 138 height 33
type input "******"
click at [609, 518] on button at bounding box center [610, 506] width 37 height 33
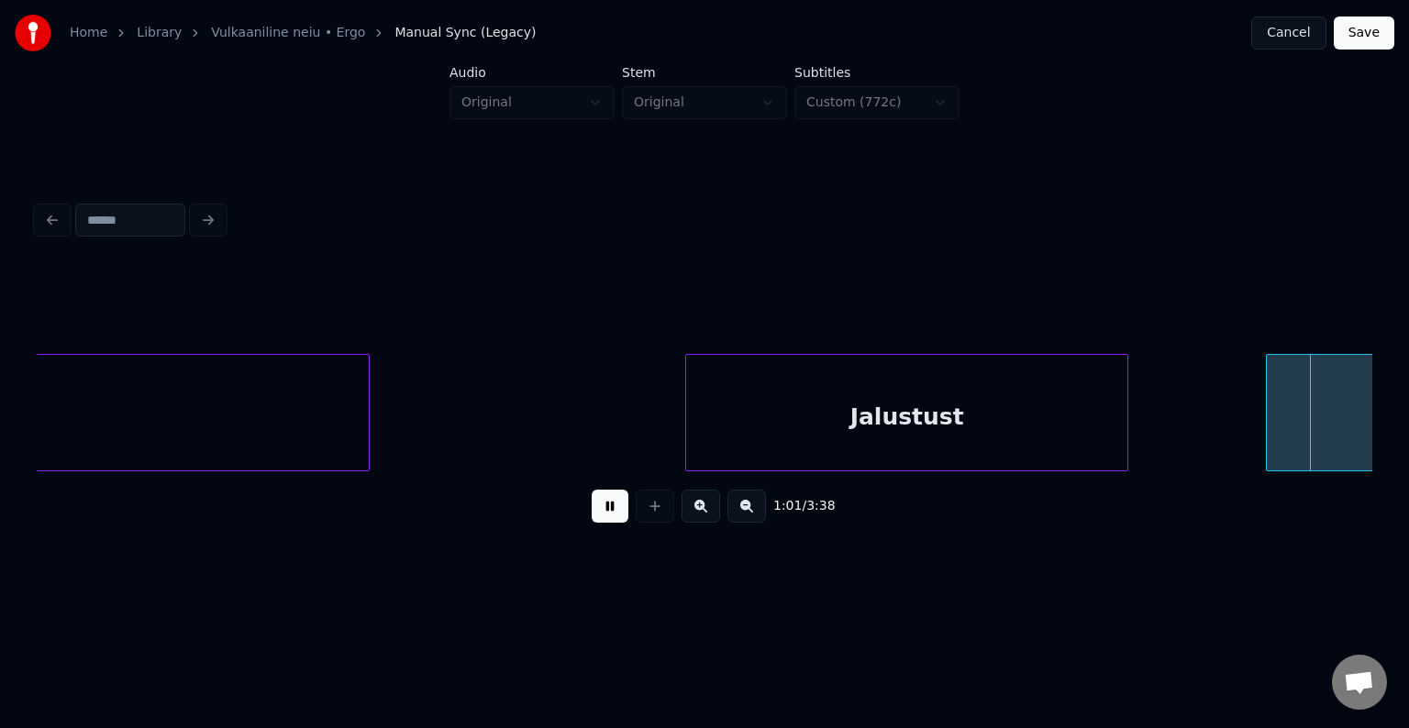
click at [609, 518] on button at bounding box center [610, 506] width 37 height 33
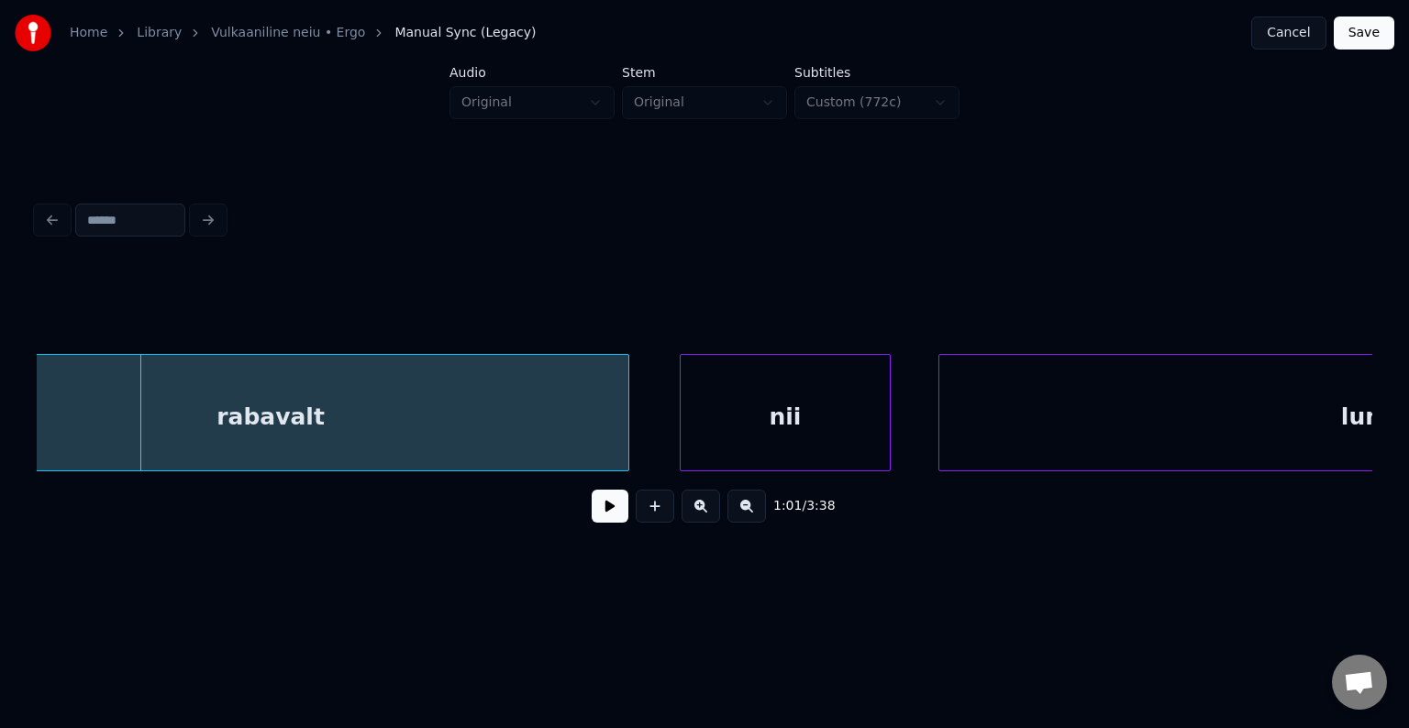
click at [609, 518] on button at bounding box center [610, 506] width 37 height 33
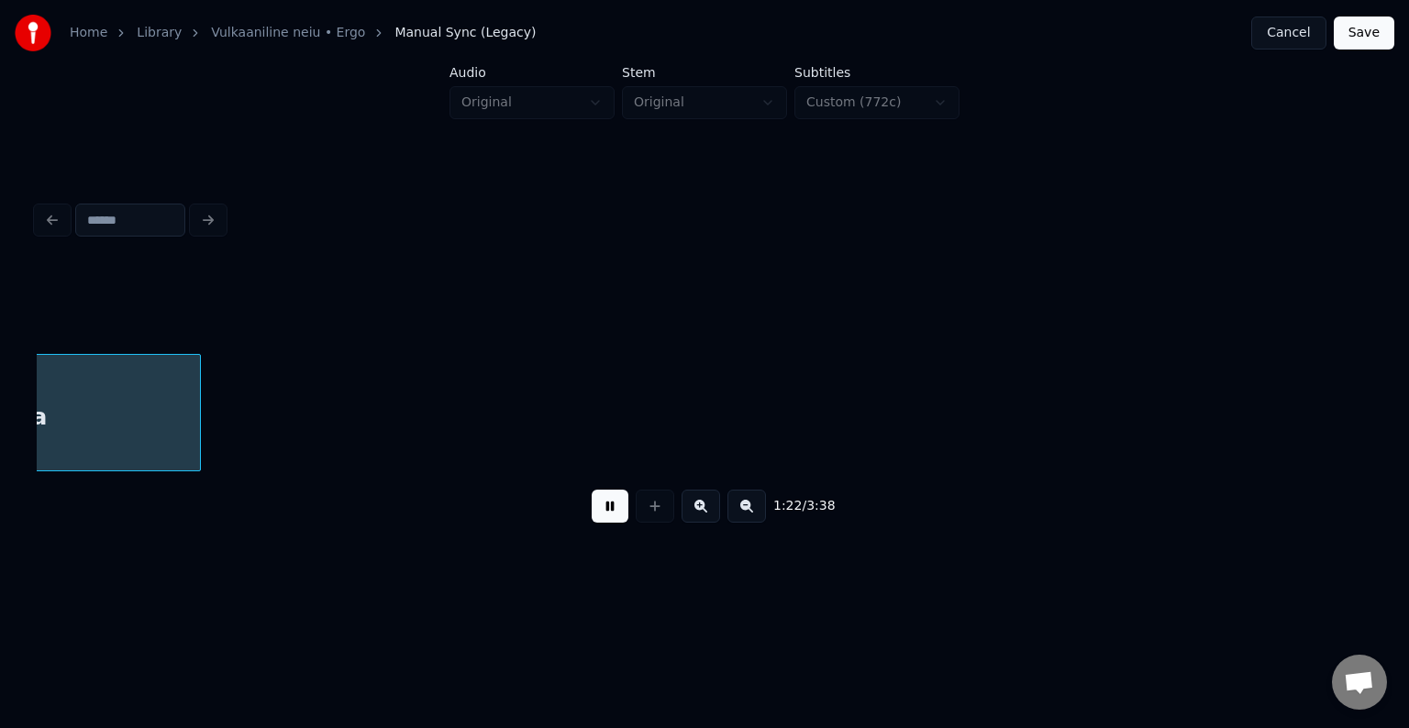
click at [603, 517] on button at bounding box center [610, 506] width 37 height 33
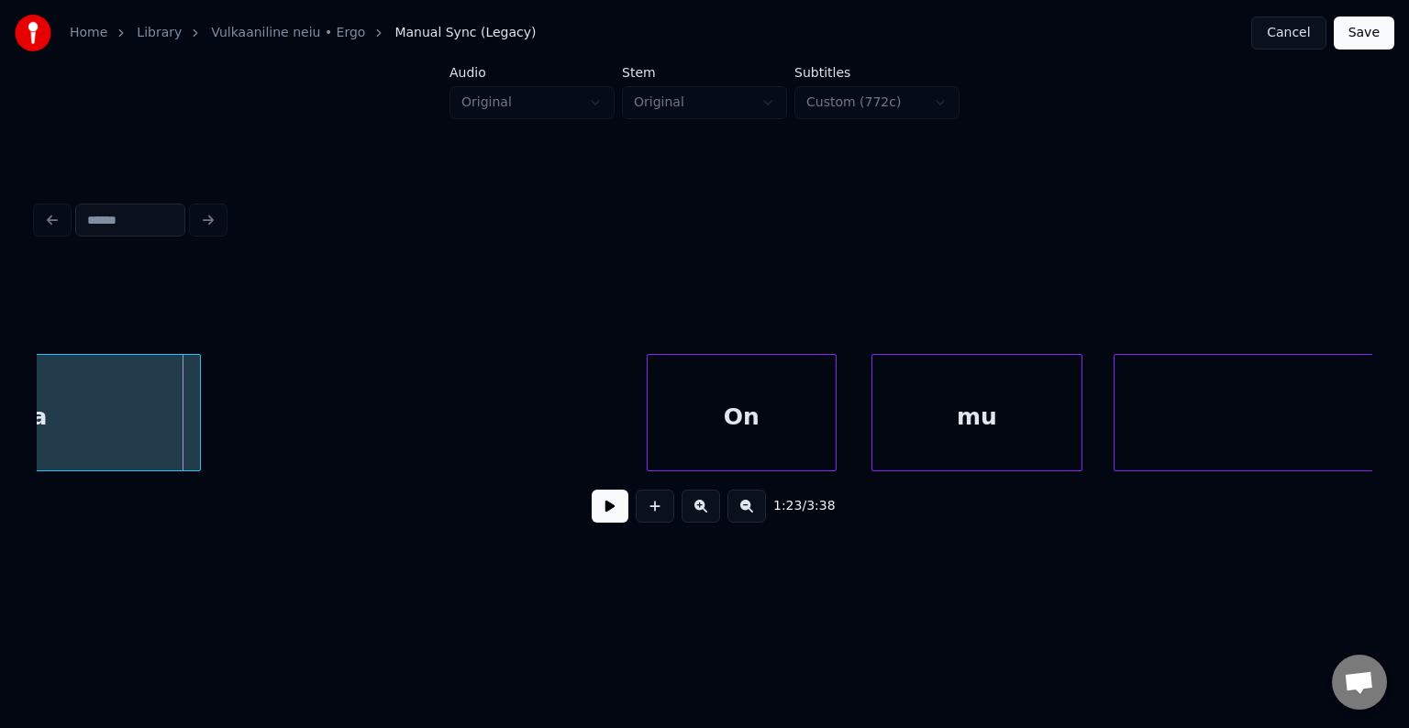
click at [603, 519] on button at bounding box center [610, 506] width 37 height 33
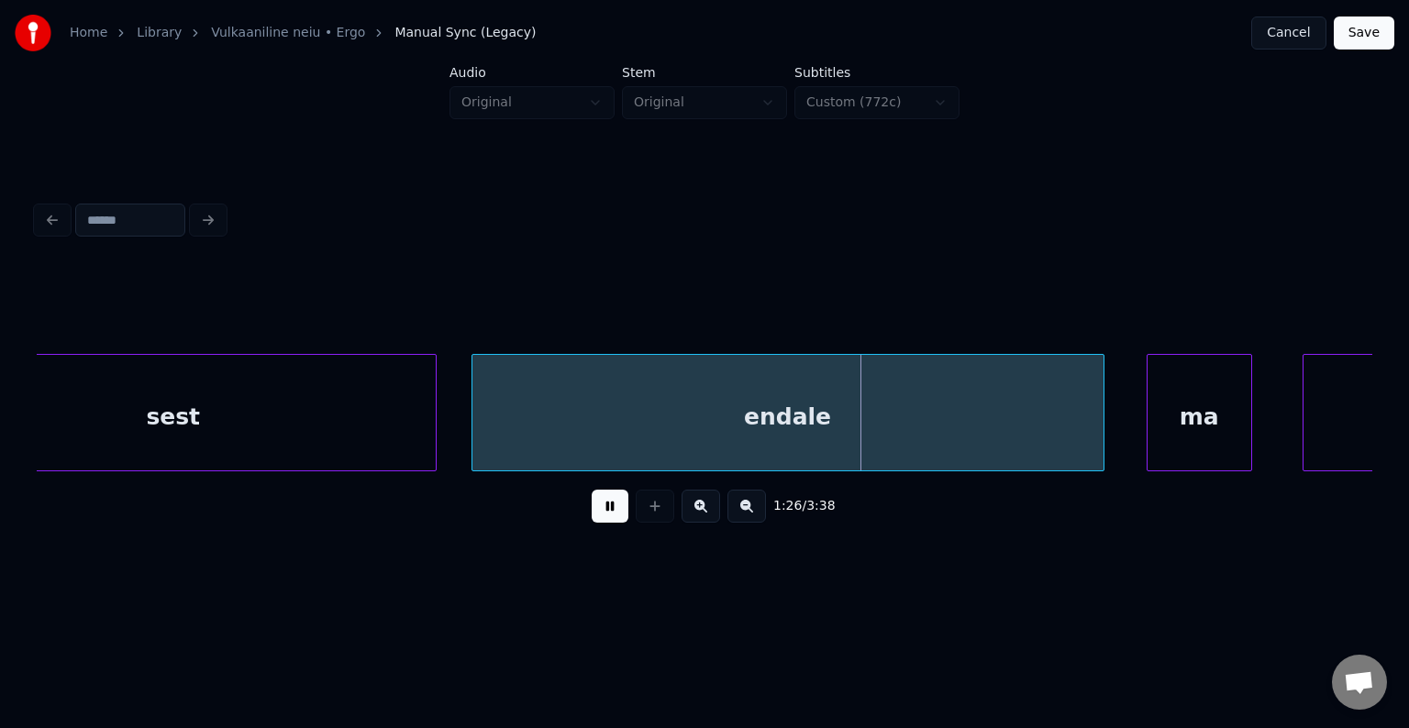
click at [603, 518] on button at bounding box center [610, 506] width 37 height 33
click at [348, 430] on div at bounding box center [351, 413] width 6 height 116
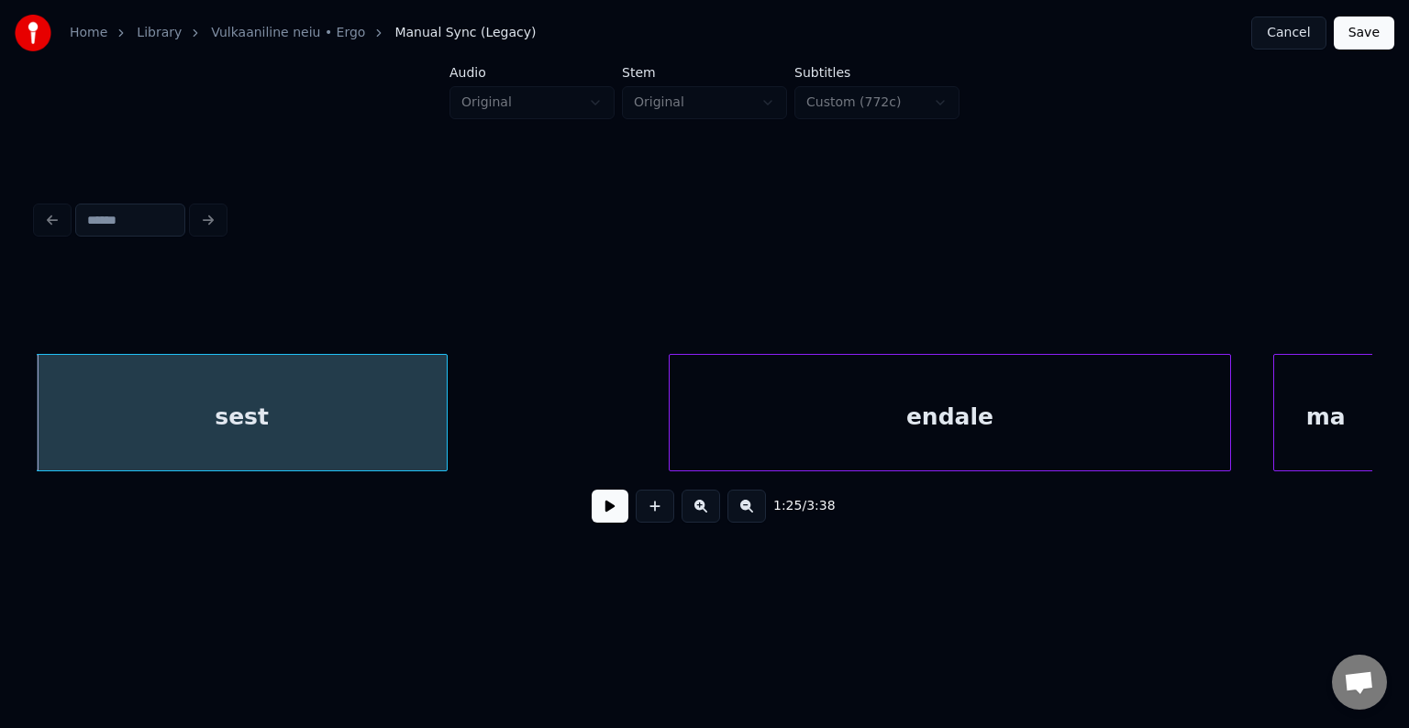
click at [673, 412] on div at bounding box center [673, 413] width 6 height 116
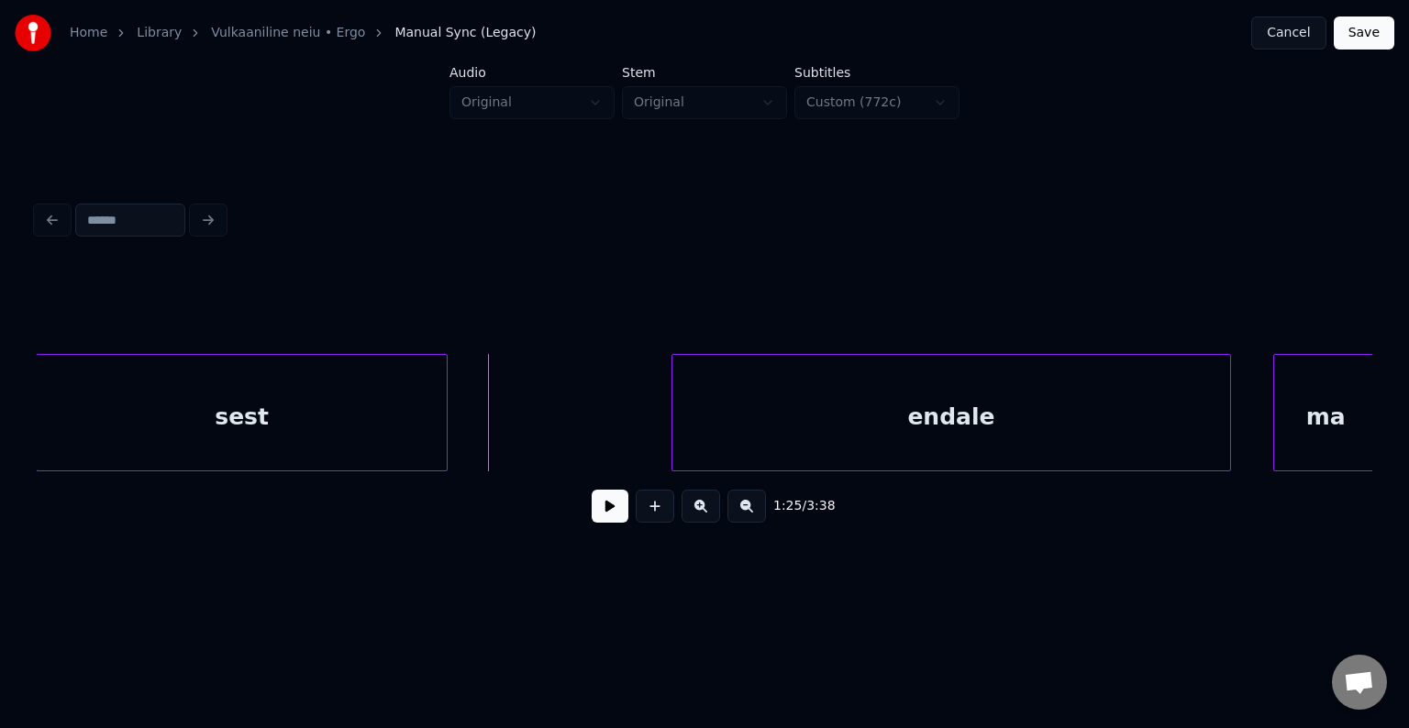
click at [651, 515] on button at bounding box center [655, 506] width 39 height 33
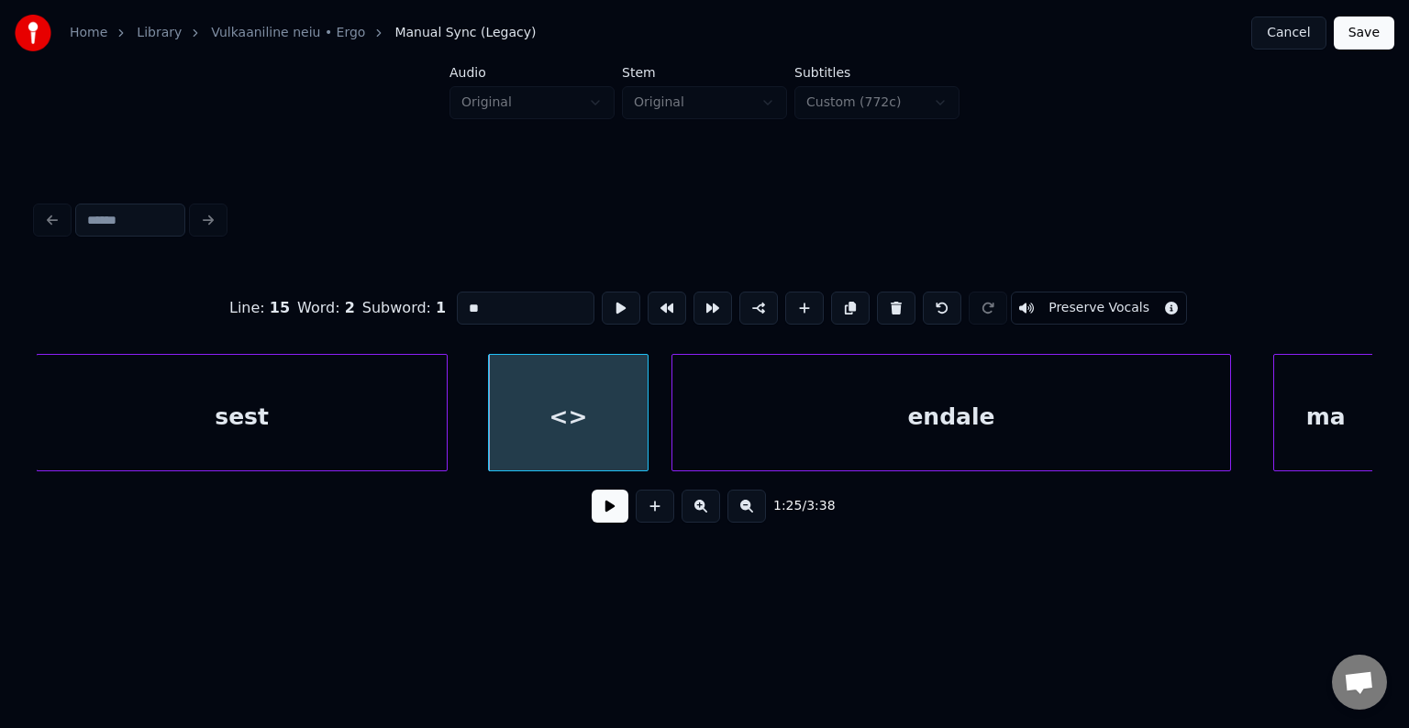
click at [642, 443] on div at bounding box center [645, 413] width 6 height 116
click at [569, 423] on div "<>" at bounding box center [555, 417] width 146 height 125
click at [489, 305] on input "**" at bounding box center [526, 308] width 138 height 33
type input "*"
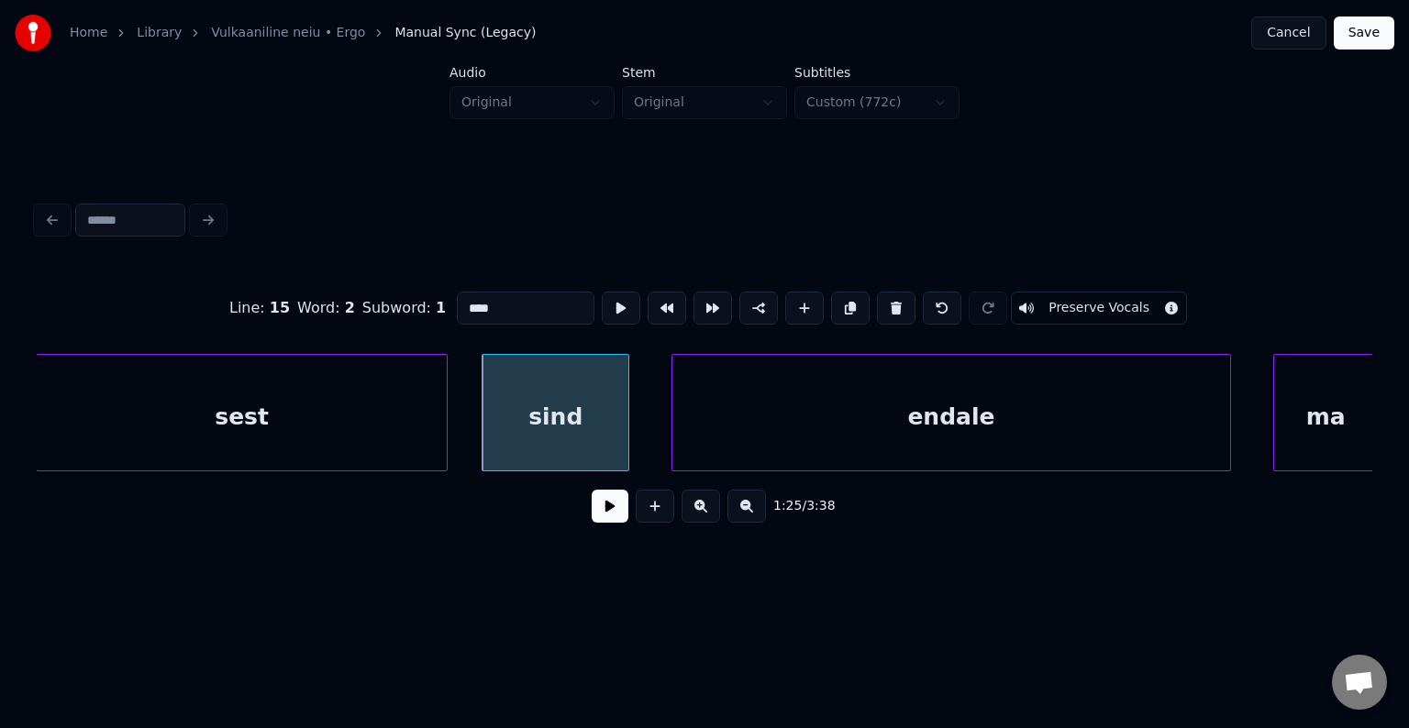
click at [294, 444] on div "sest" at bounding box center [241, 417] width 409 height 125
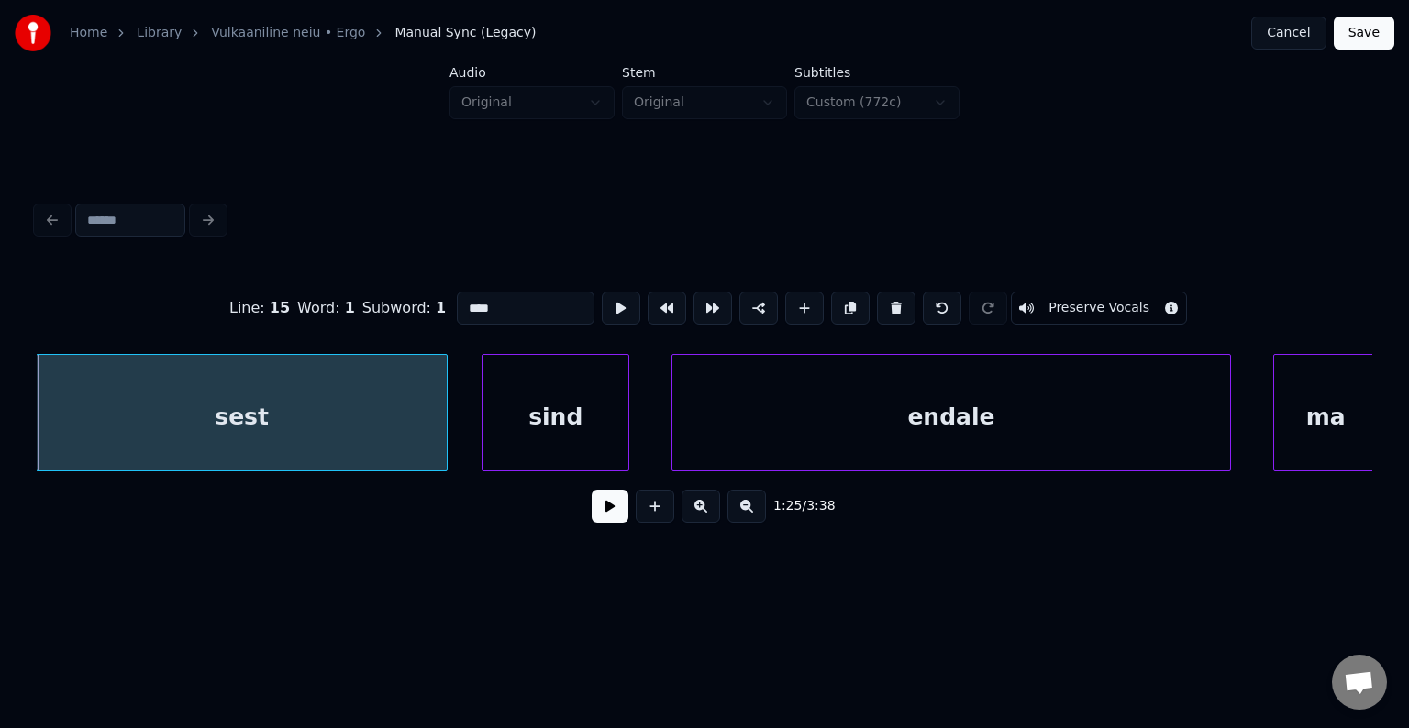
type input "****"
click at [592, 518] on button at bounding box center [610, 506] width 37 height 33
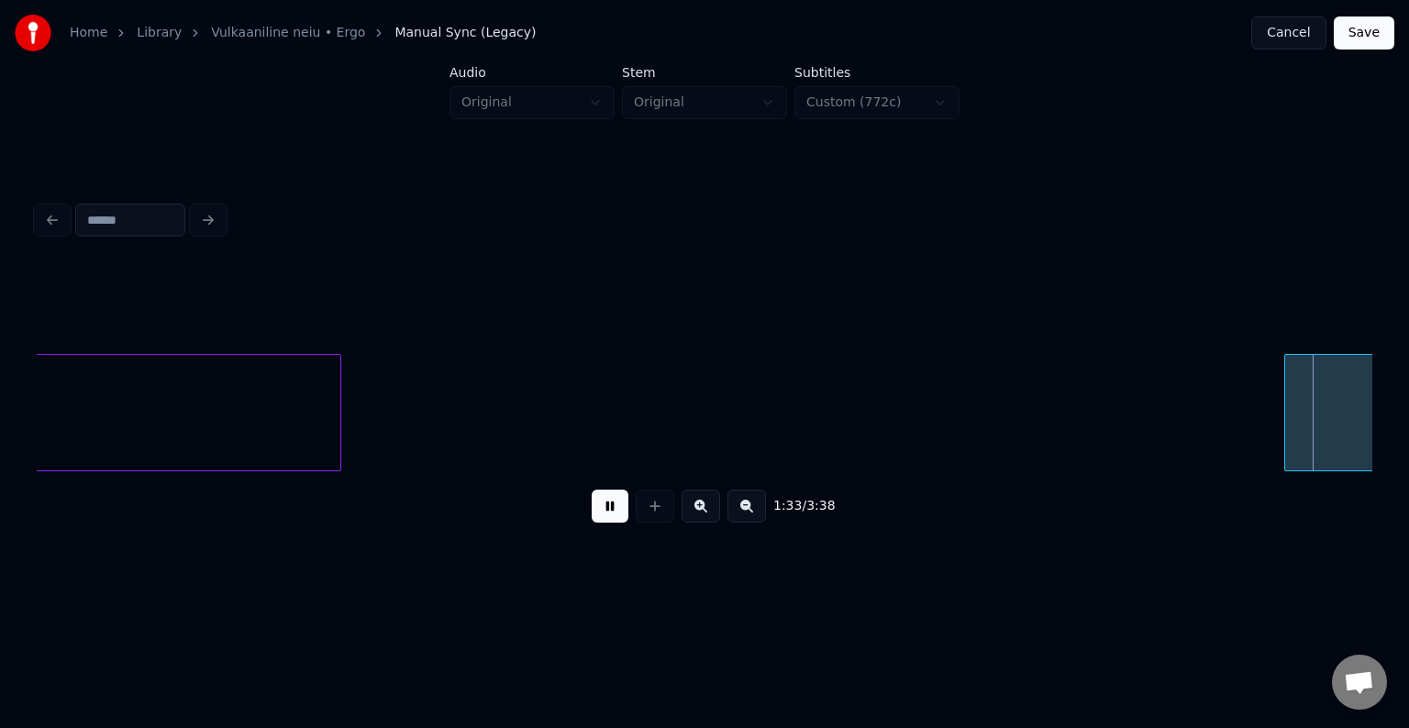
scroll to position [0, 98266]
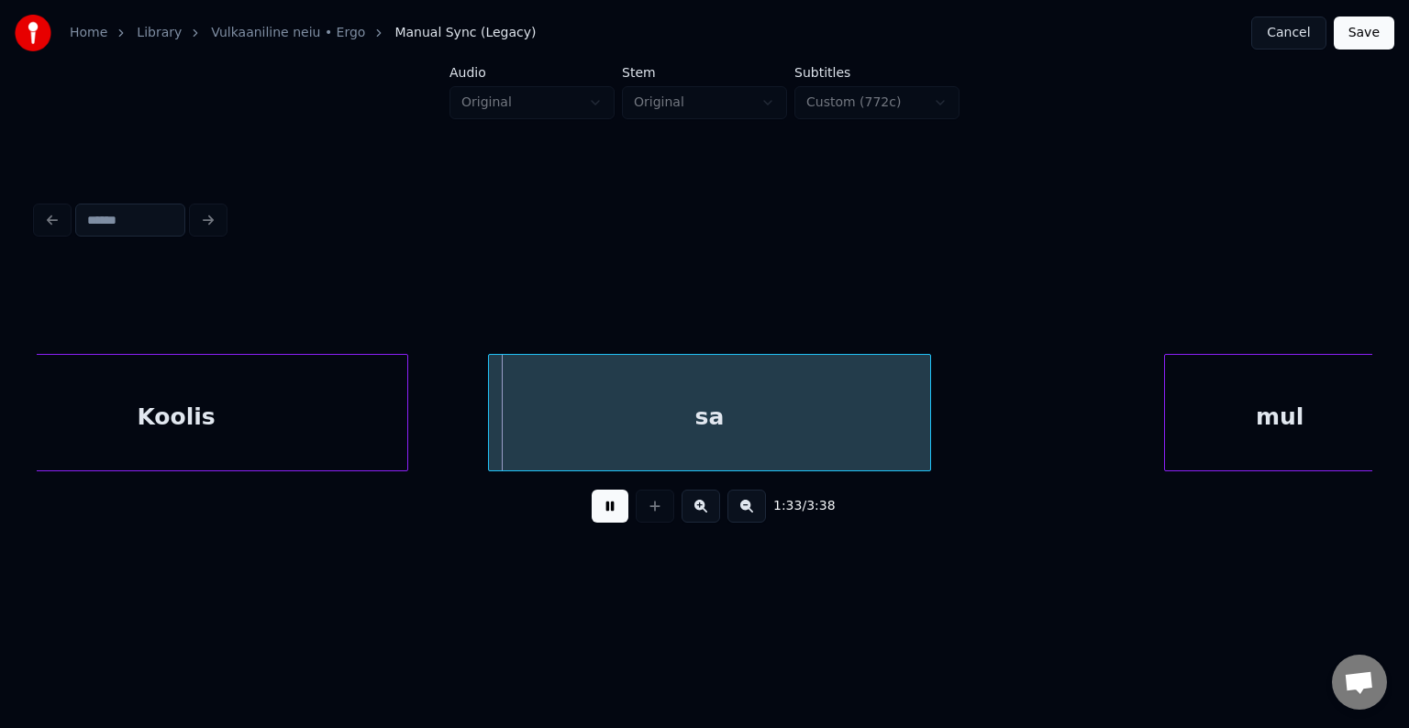
click at [592, 518] on button at bounding box center [610, 506] width 37 height 33
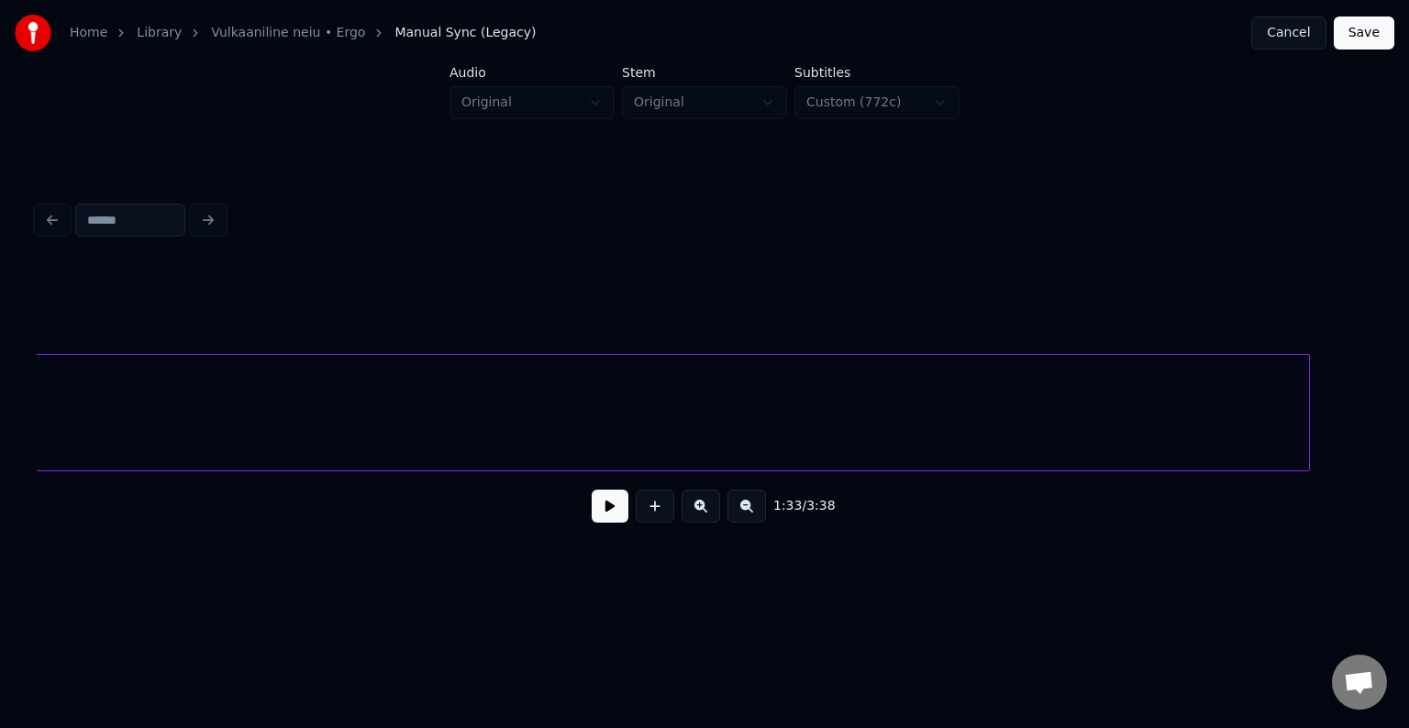
scroll to position [0, 95918]
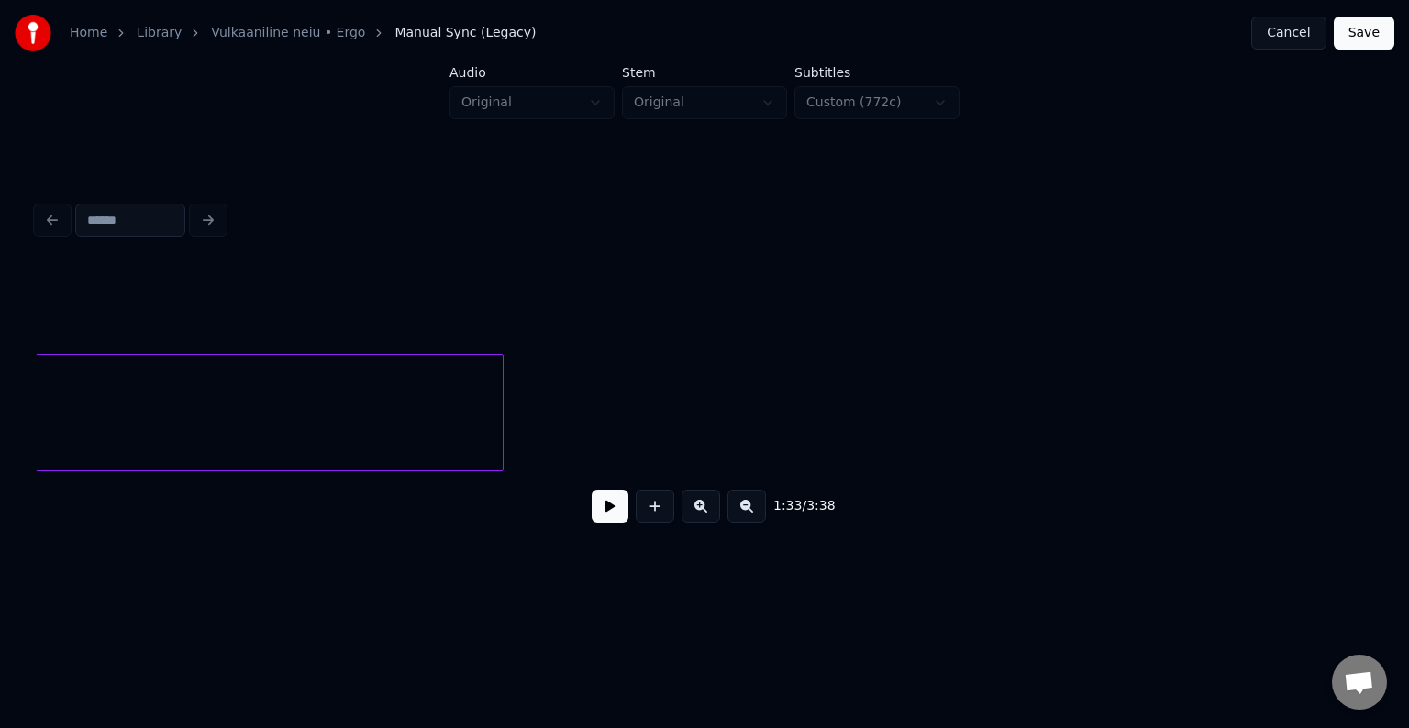
click at [497, 459] on div at bounding box center [500, 413] width 6 height 116
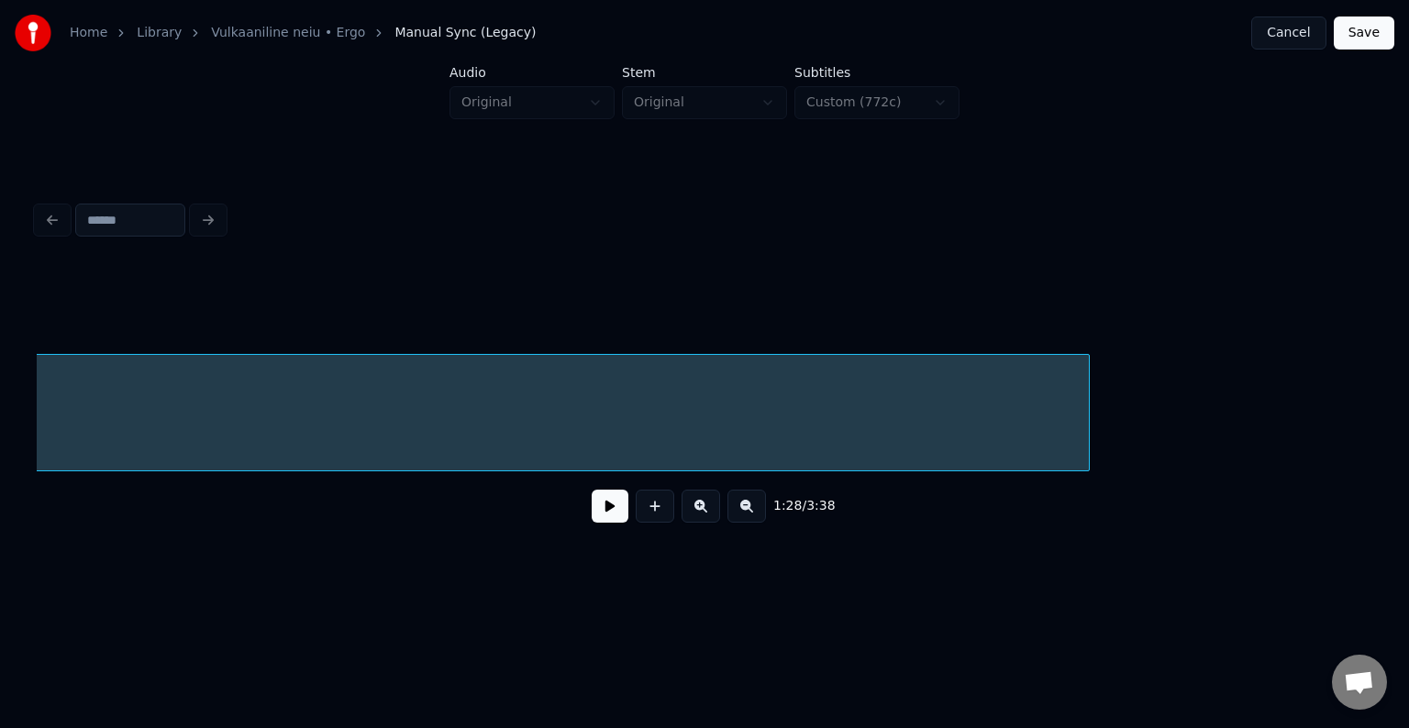
scroll to position [0, 95165]
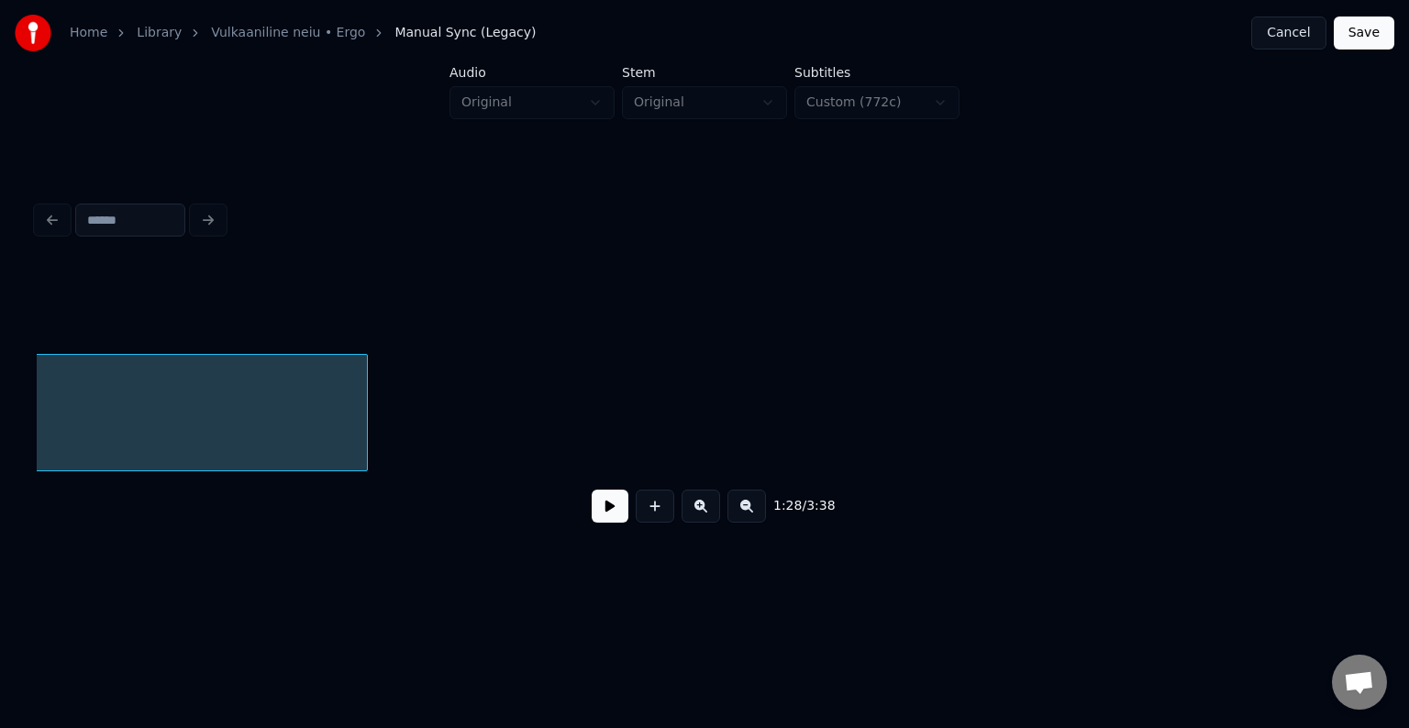
click at [361, 428] on div at bounding box center [364, 413] width 6 height 116
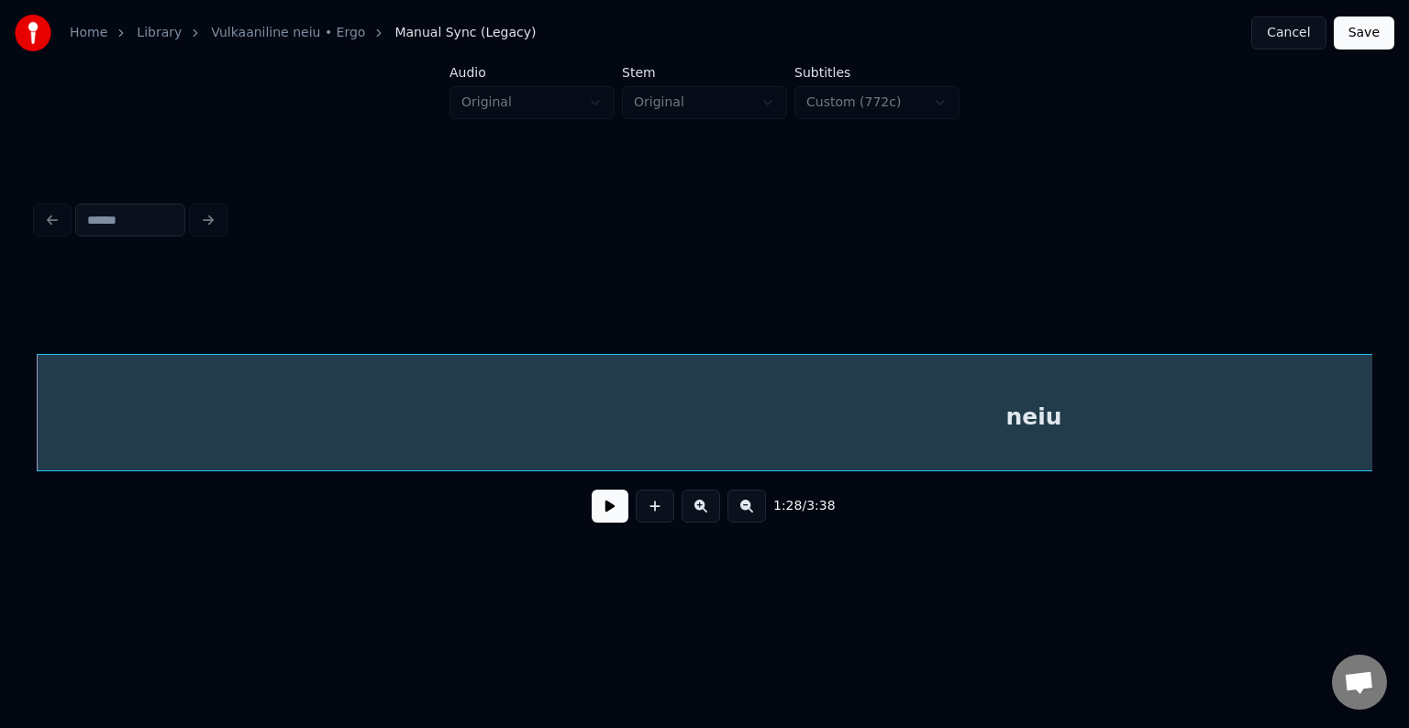
click at [603, 526] on div "1:28 / 3:38" at bounding box center [704, 506] width 1306 height 40
click at [601, 522] on button at bounding box center [610, 506] width 37 height 33
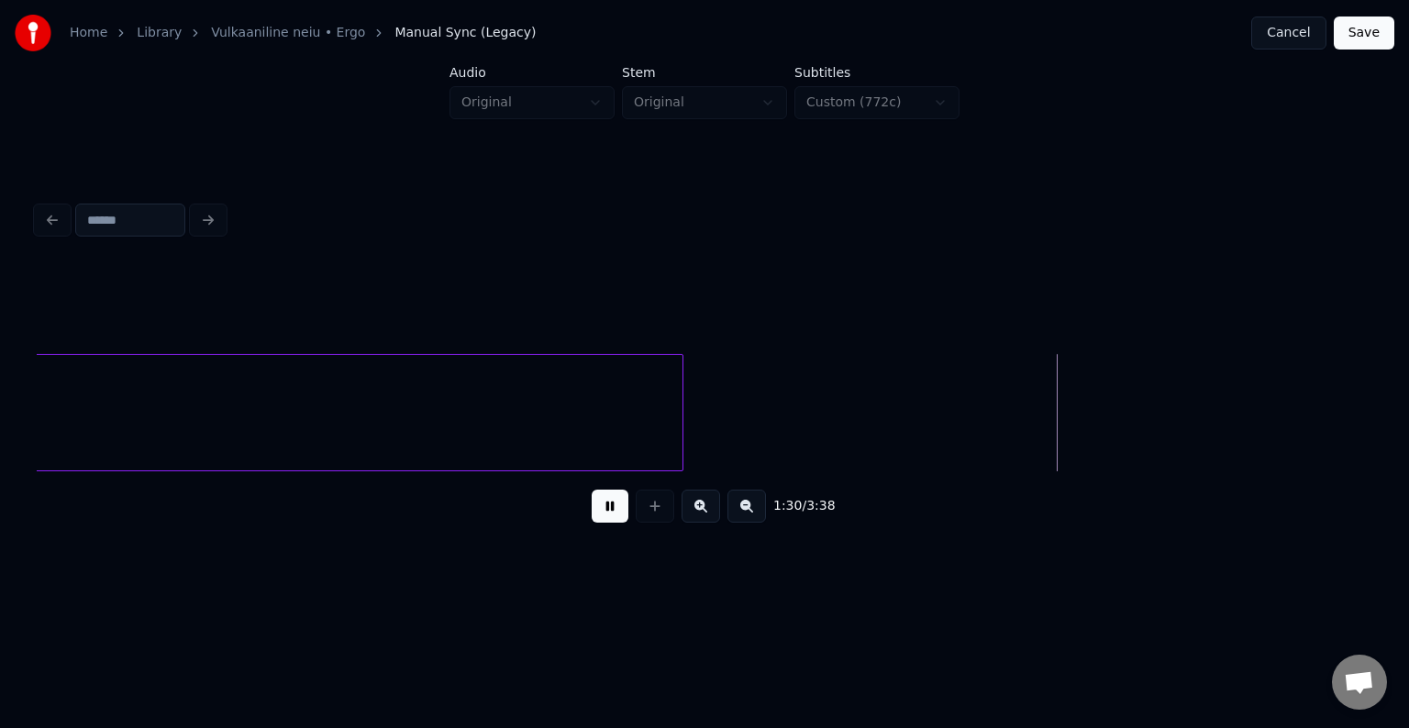
click at [601, 522] on button at bounding box center [610, 506] width 37 height 33
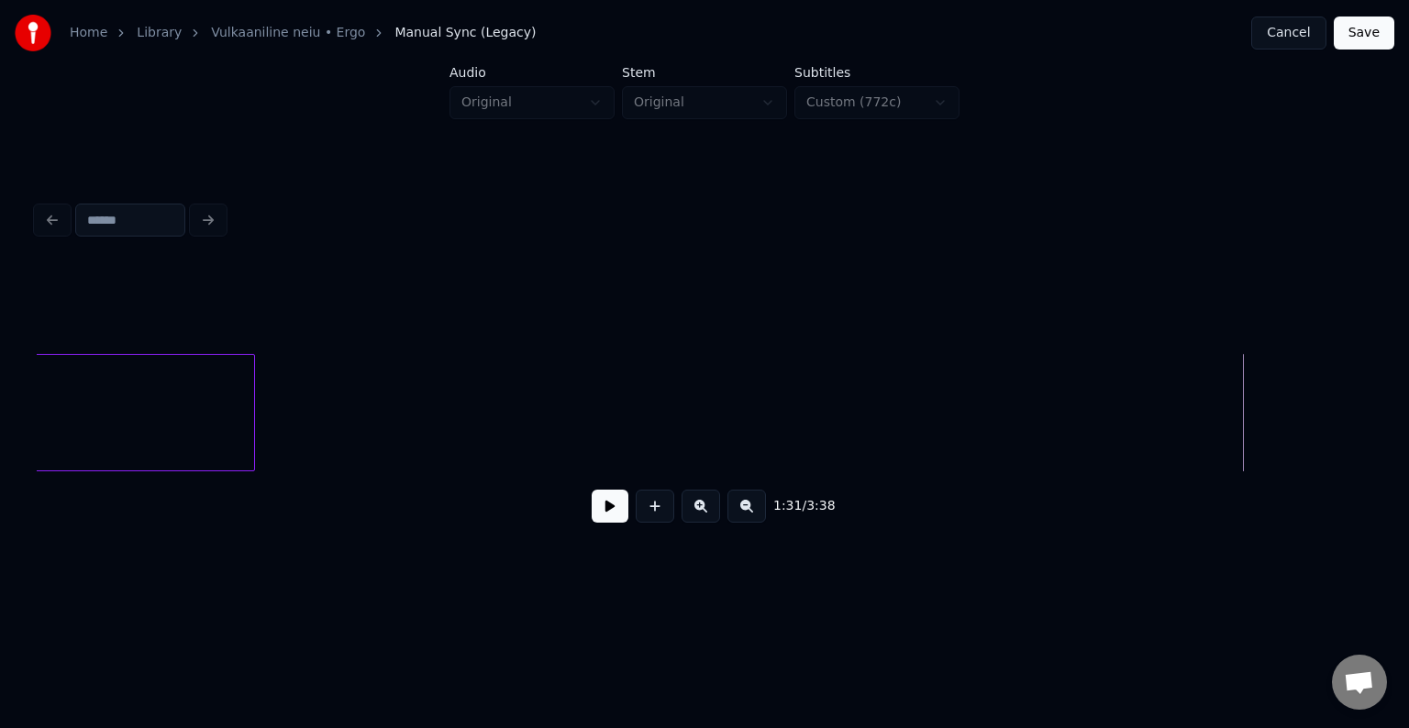
click at [249, 455] on div at bounding box center [252, 413] width 6 height 116
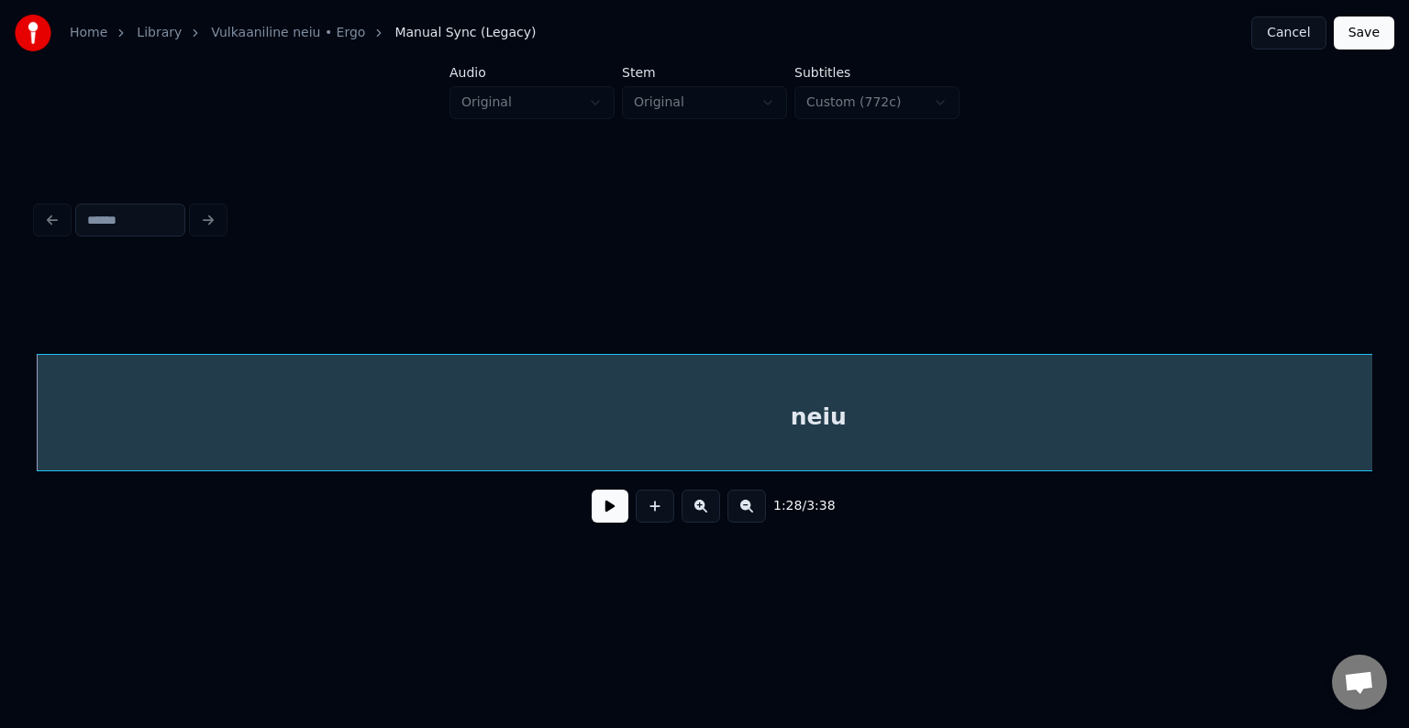
click at [594, 521] on button at bounding box center [610, 506] width 37 height 33
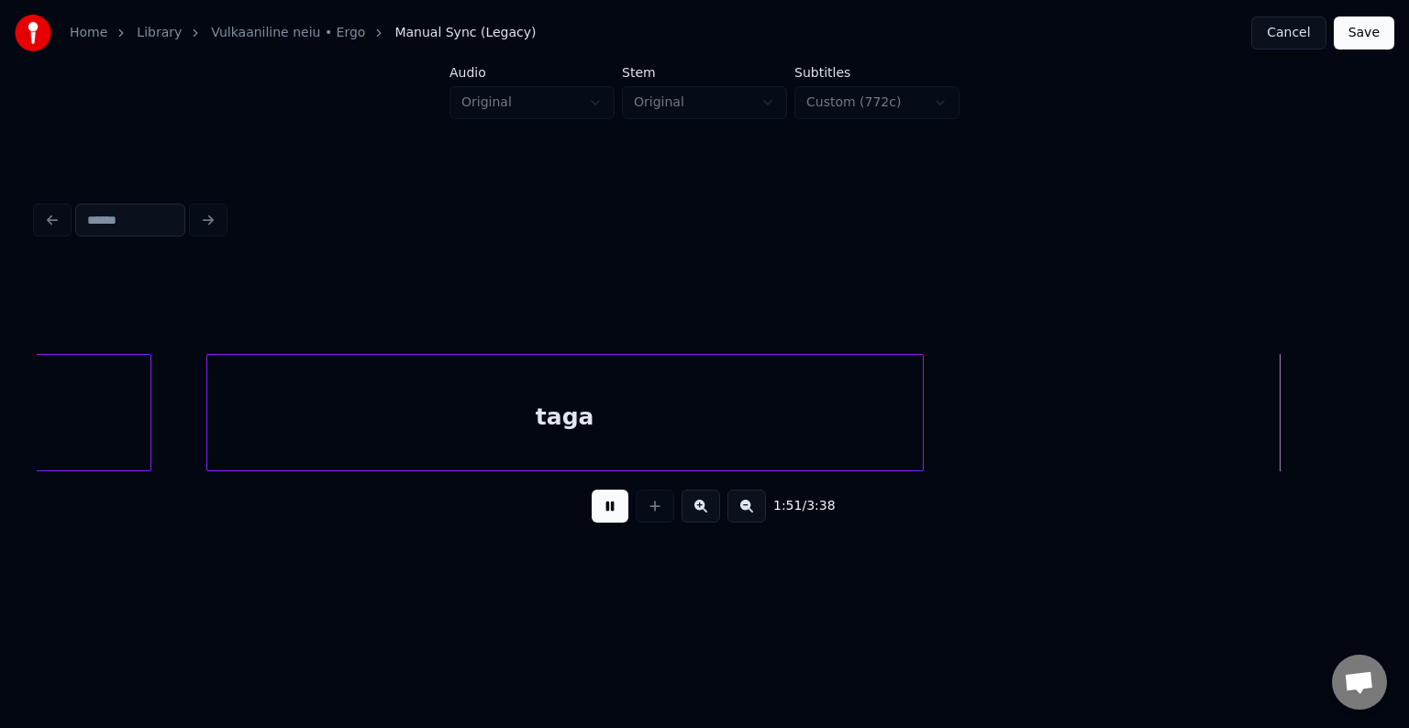
scroll to position [0, 117715]
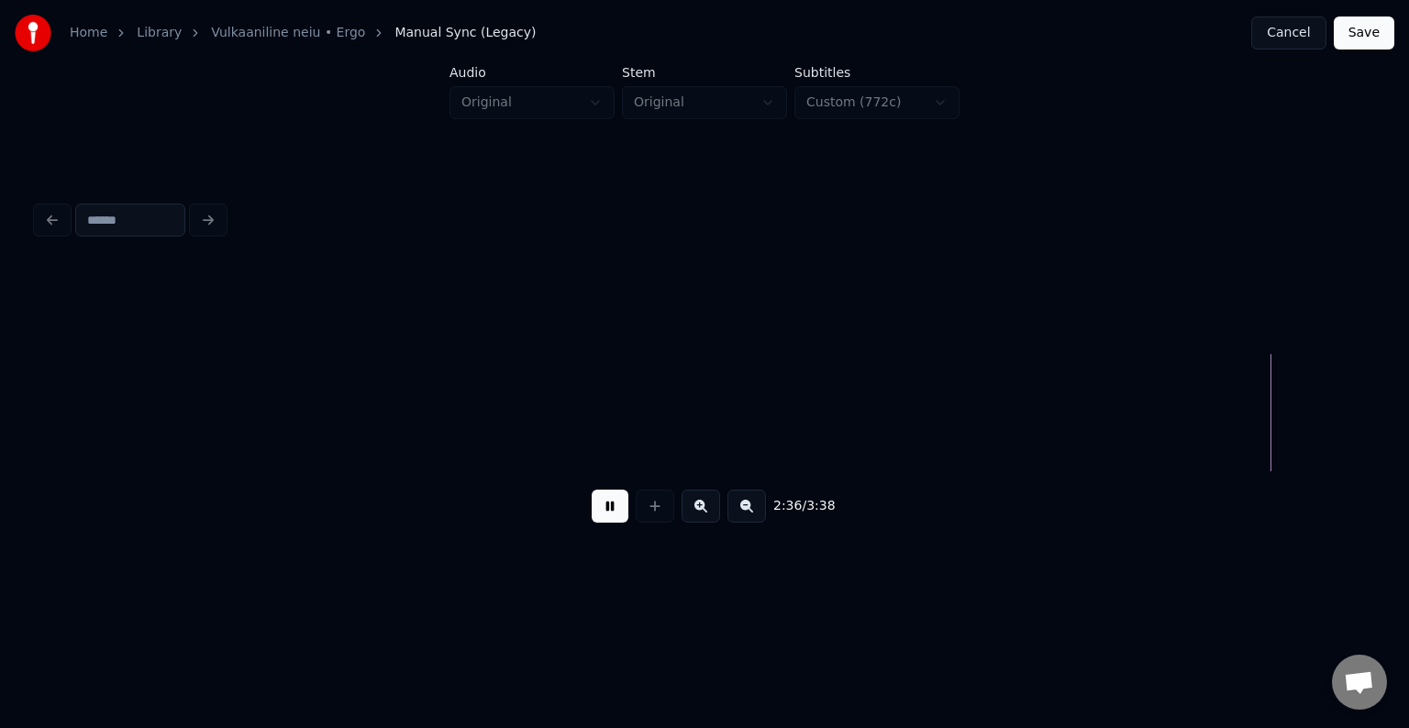
click at [1368, 37] on button "Save" at bounding box center [1363, 33] width 61 height 33
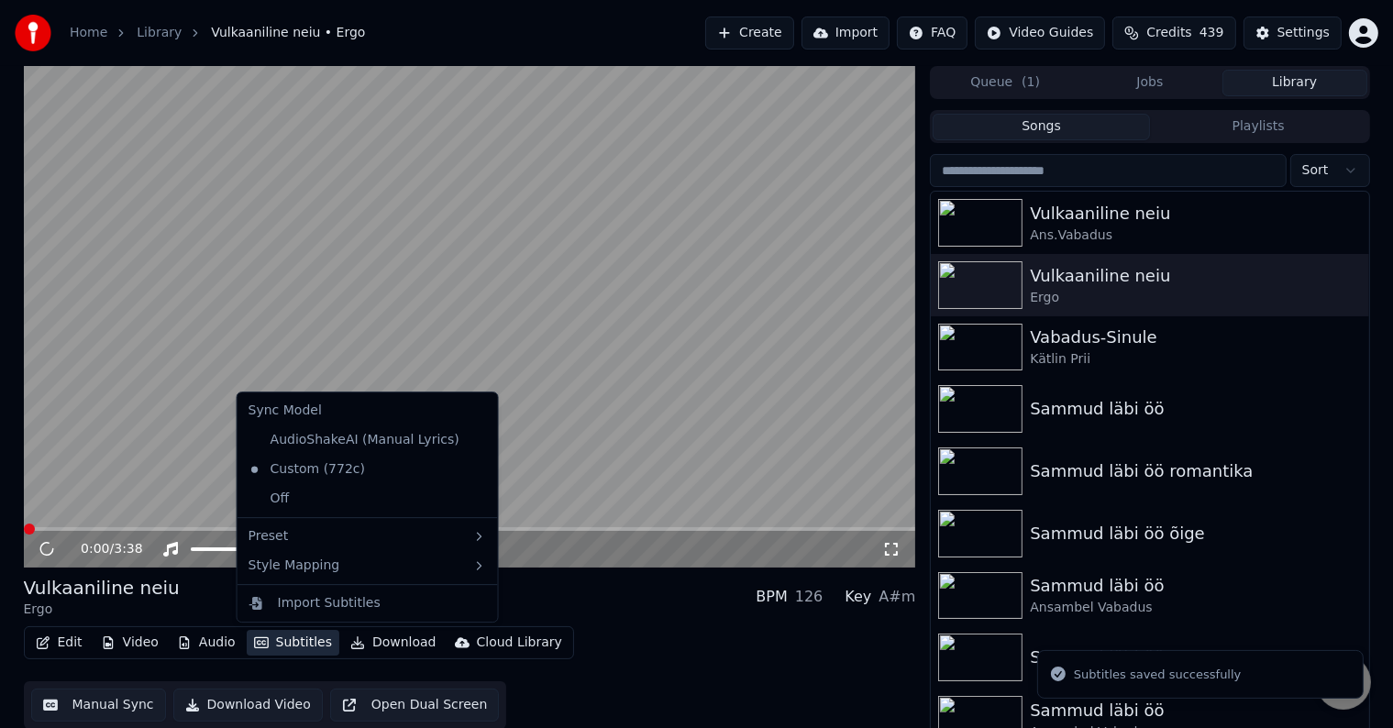
click at [279, 642] on button "Subtitles" at bounding box center [293, 643] width 93 height 26
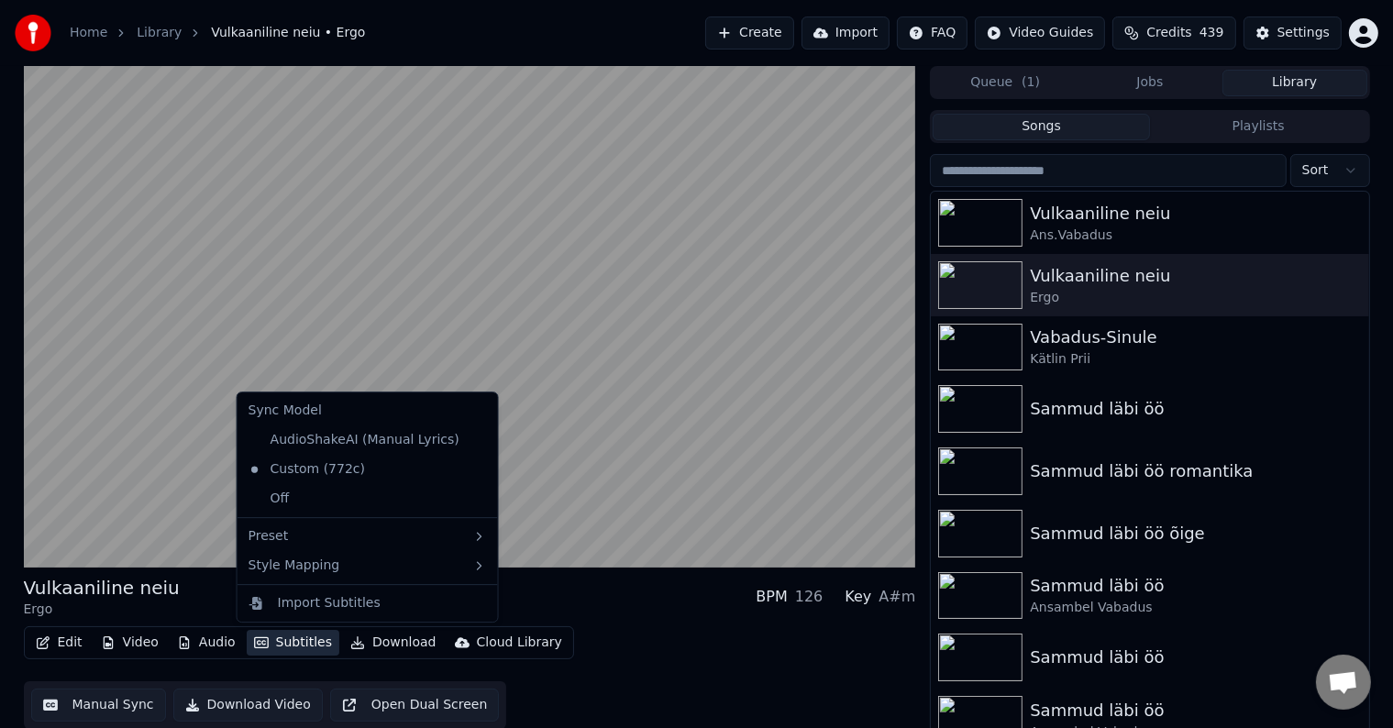
click at [304, 643] on button "Subtitles" at bounding box center [293, 643] width 93 height 26
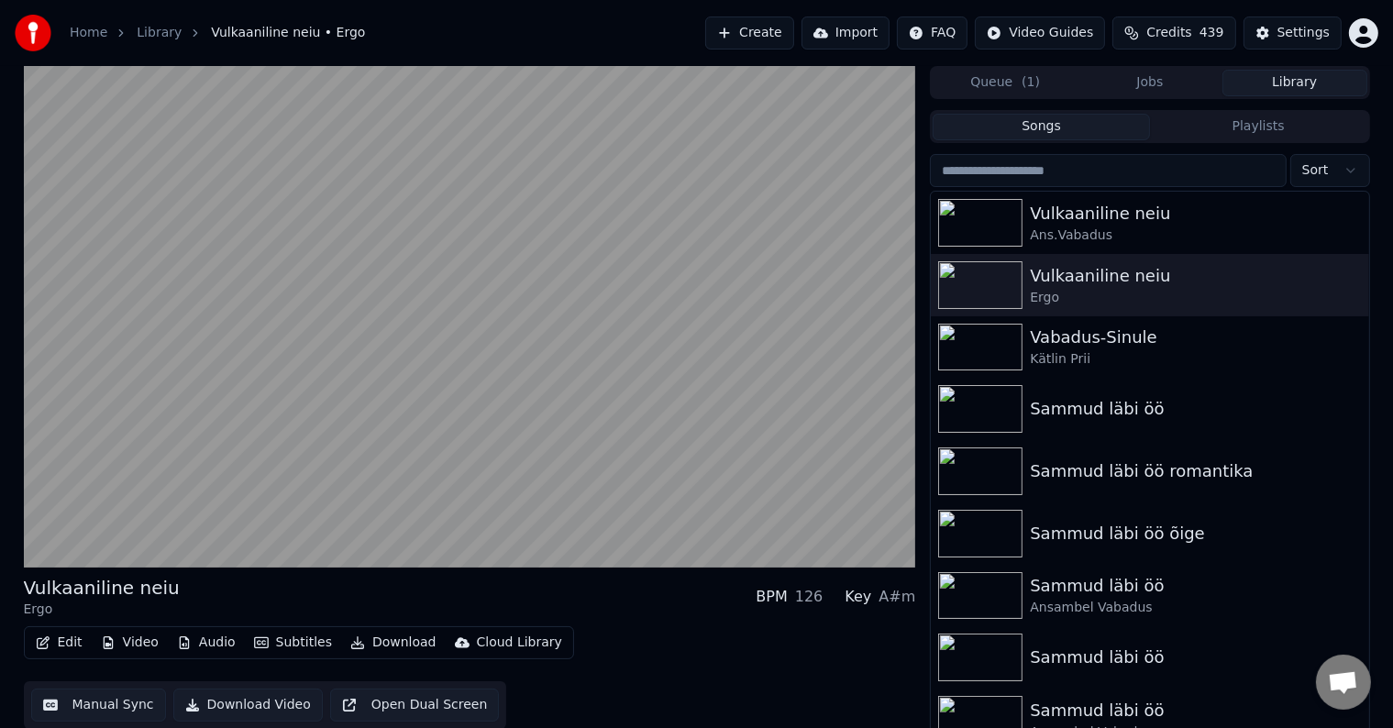
click at [286, 649] on button "Subtitles" at bounding box center [293, 643] width 93 height 26
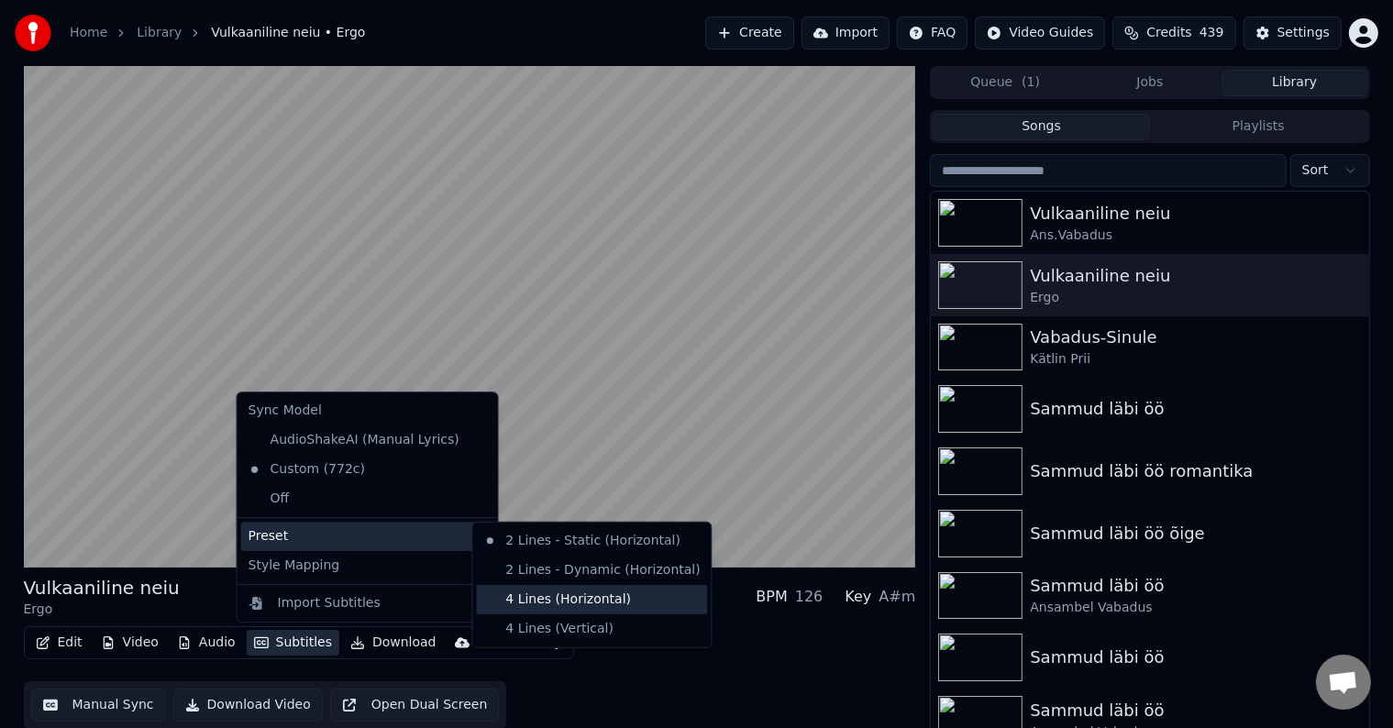
click at [558, 609] on div "4 Lines (Horizontal)" at bounding box center [591, 599] width 231 height 29
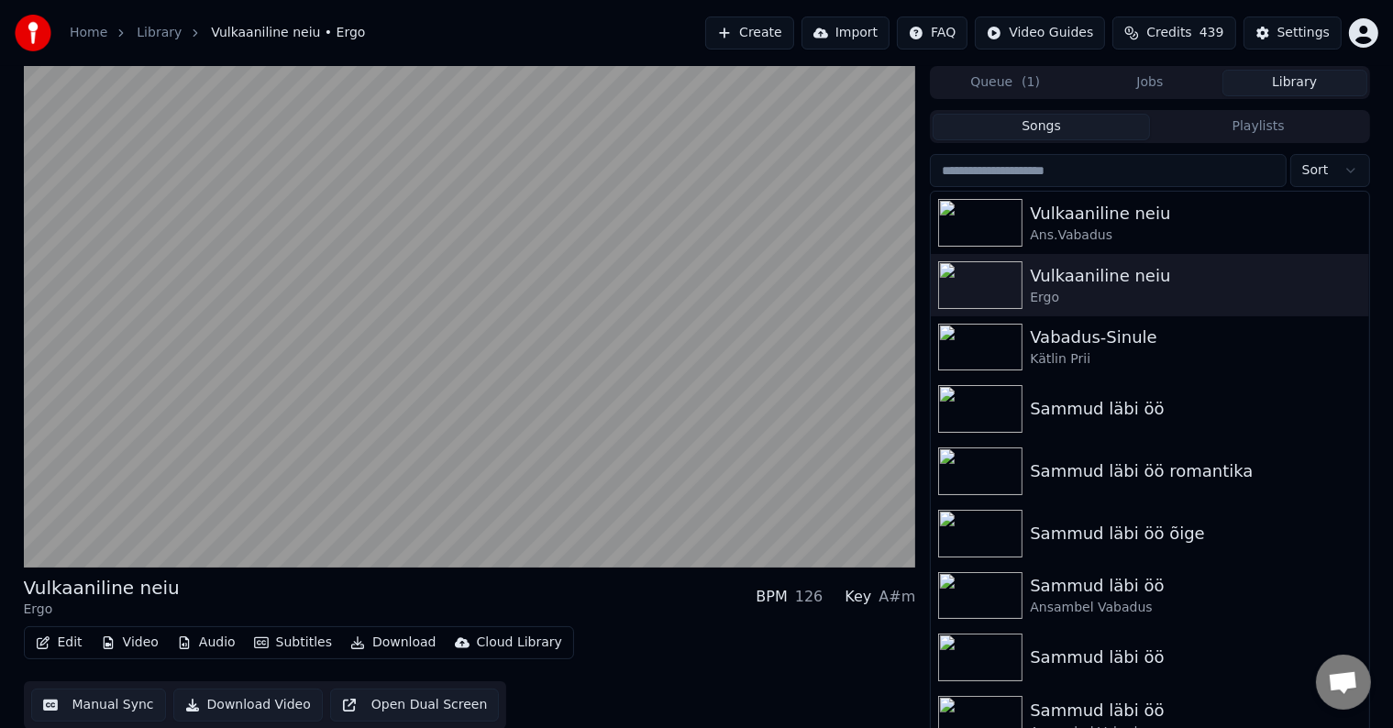
click at [404, 641] on button "Download" at bounding box center [393, 643] width 101 height 26
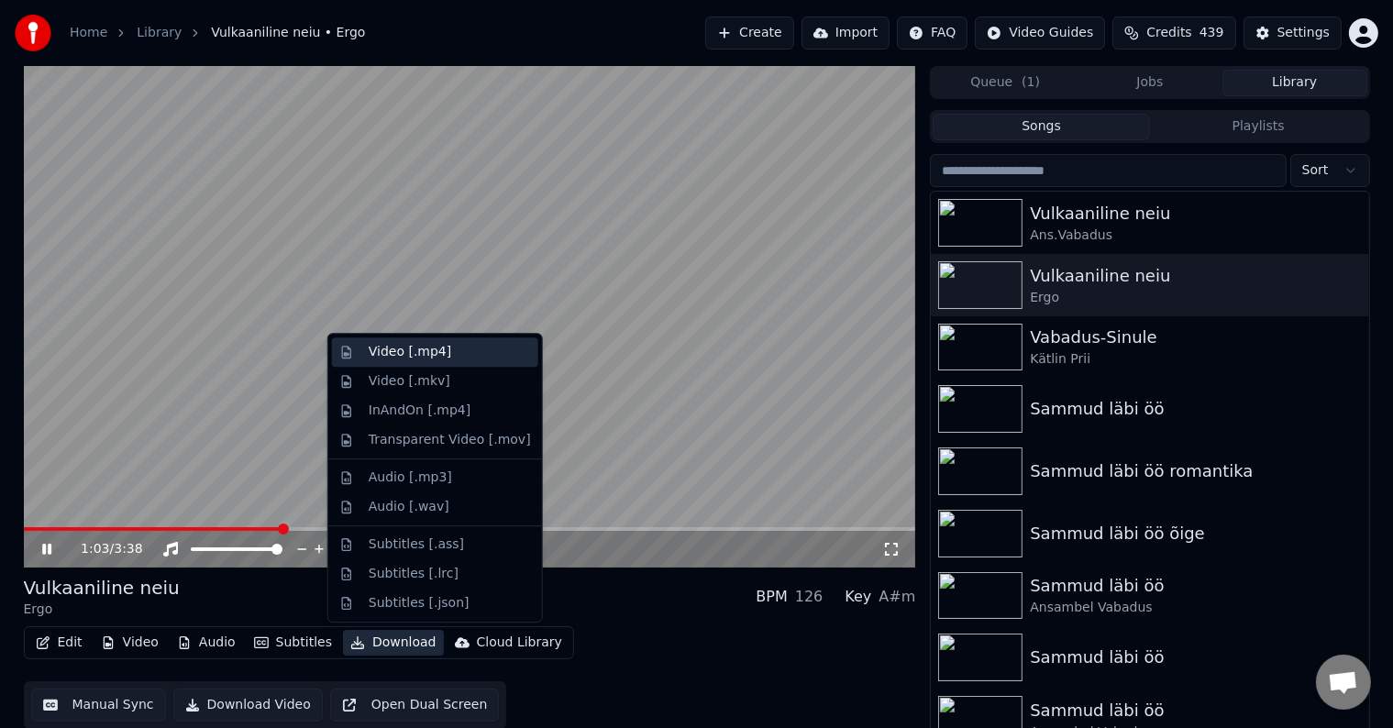
click at [400, 351] on div "Video [.mp4]" at bounding box center [410, 352] width 83 height 18
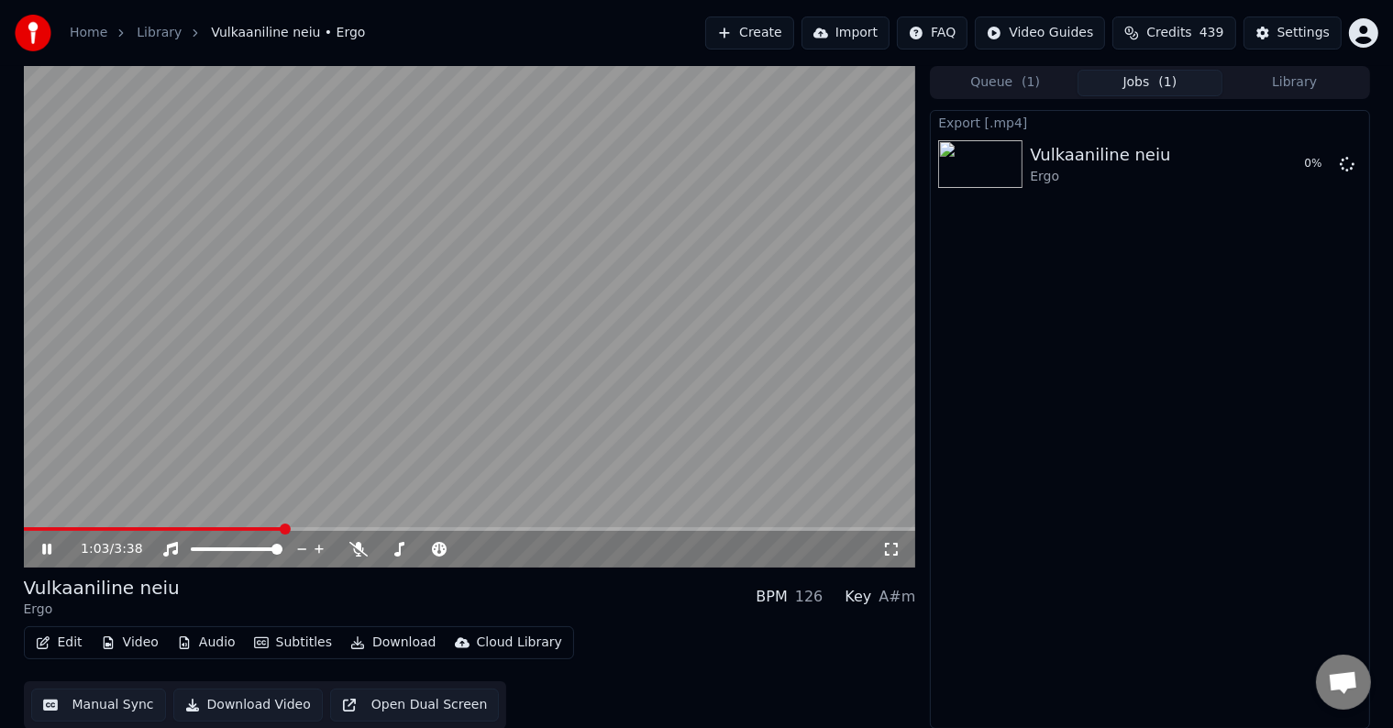
click at [43, 551] on icon at bounding box center [46, 549] width 9 height 11
click at [1292, 179] on button "Show" at bounding box center [1300, 164] width 66 height 33
click at [752, 37] on button "Create" at bounding box center [749, 33] width 89 height 33
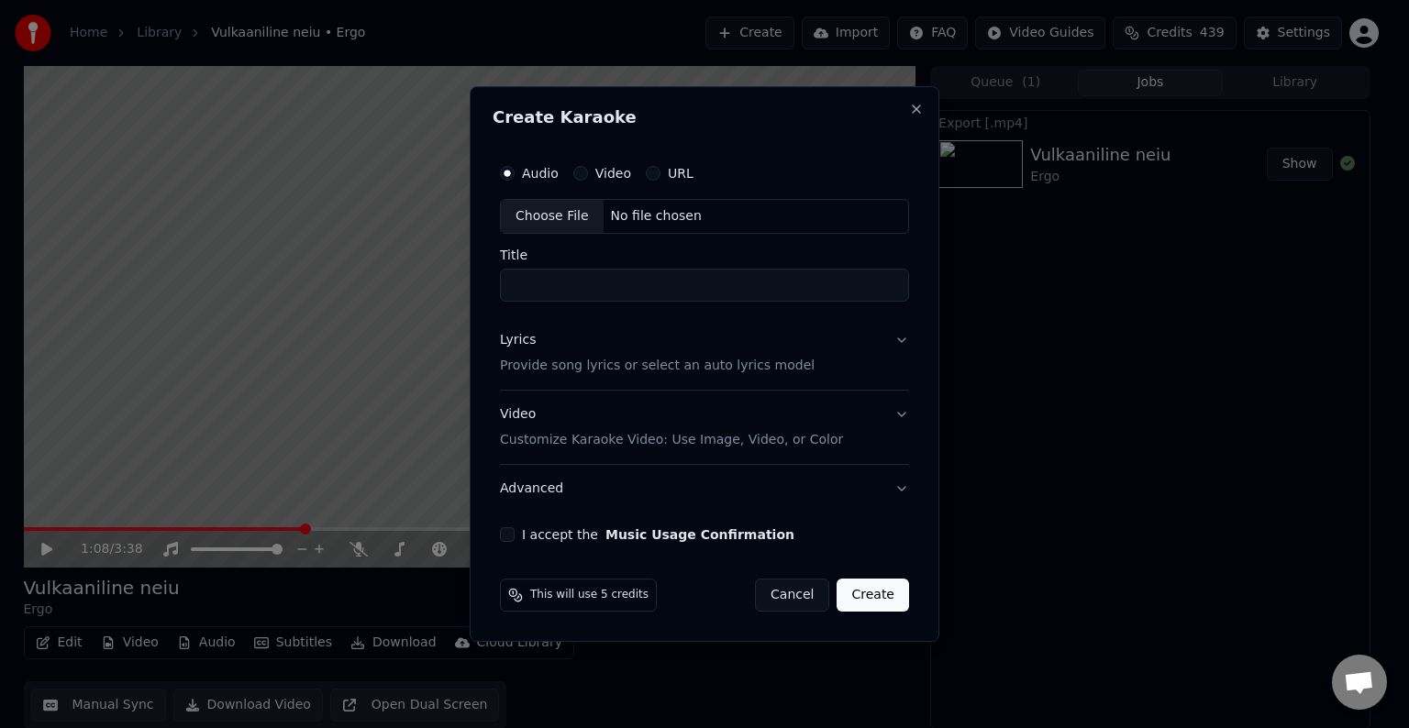
click at [670, 216] on div "No file chosen" at bounding box center [655, 216] width 105 height 18
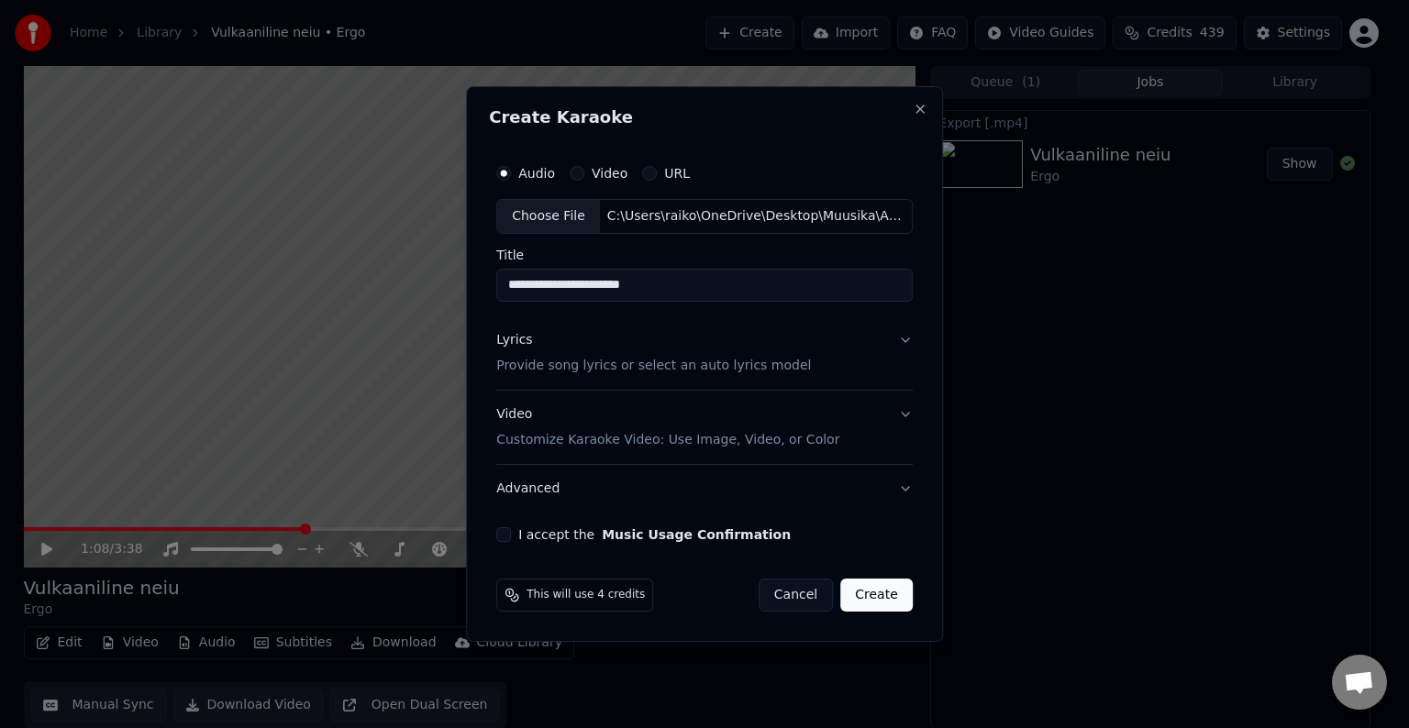
click at [668, 289] on input "**********" at bounding box center [704, 285] width 416 height 33
click at [514, 279] on input "**********" at bounding box center [704, 285] width 416 height 33
type input "**********"
click at [750, 374] on p "Provide song lyrics or select an auto lyrics model" at bounding box center [653, 366] width 315 height 18
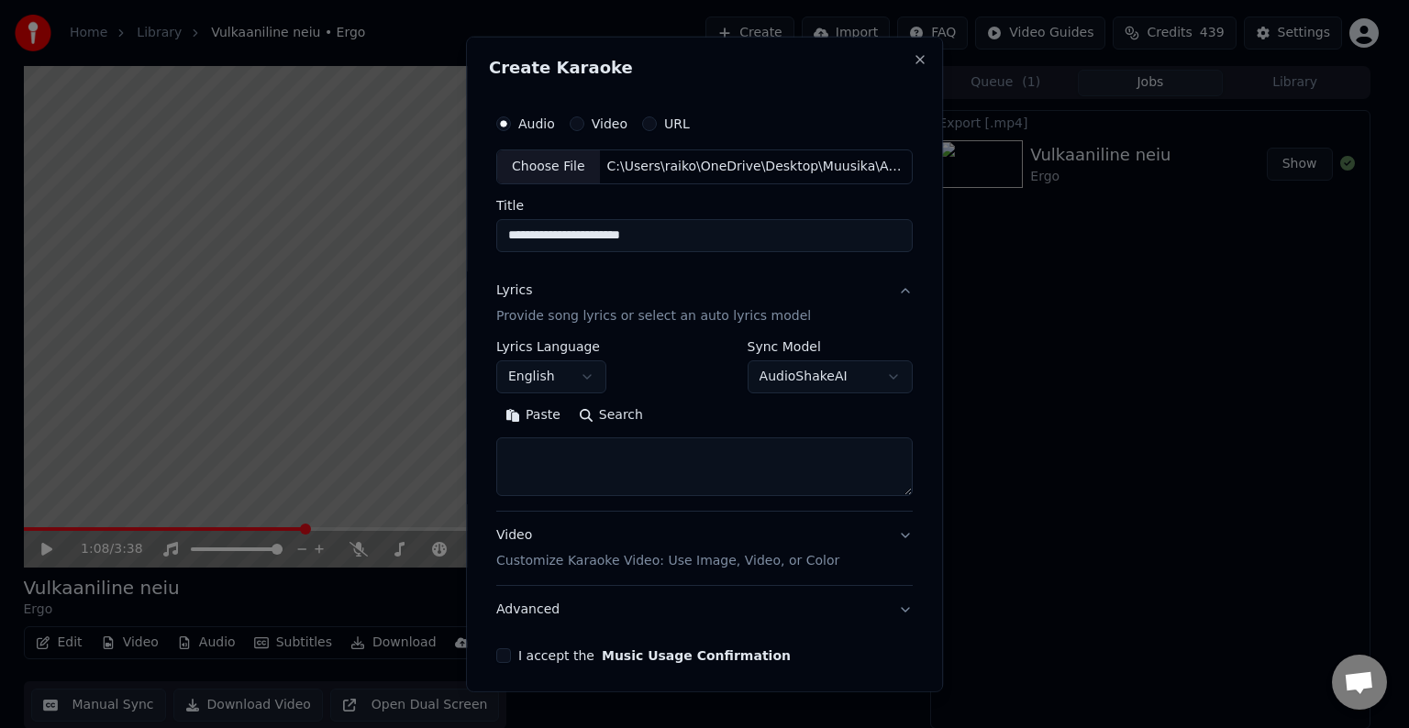
click at [537, 412] on button "Paste" at bounding box center [532, 415] width 73 height 29
click at [586, 370] on button "English" at bounding box center [551, 376] width 110 height 33
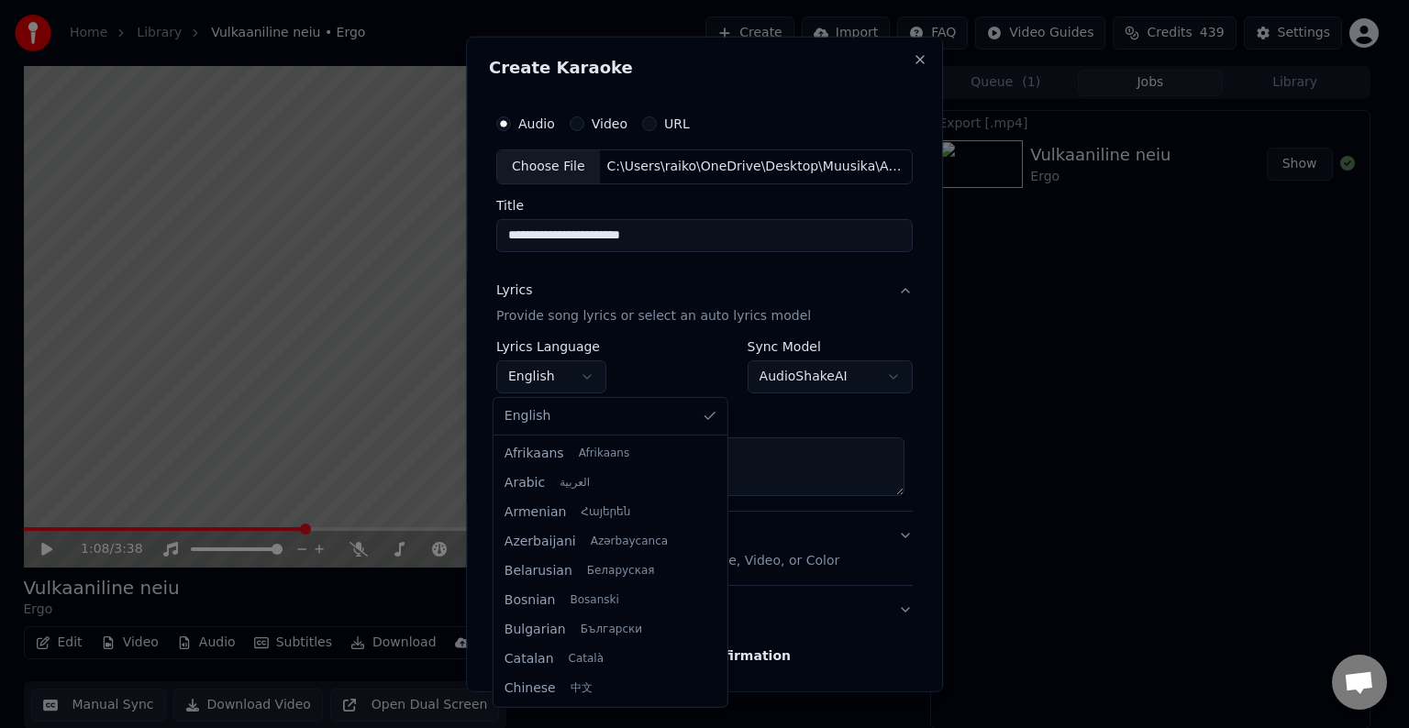
type textarea "**********"
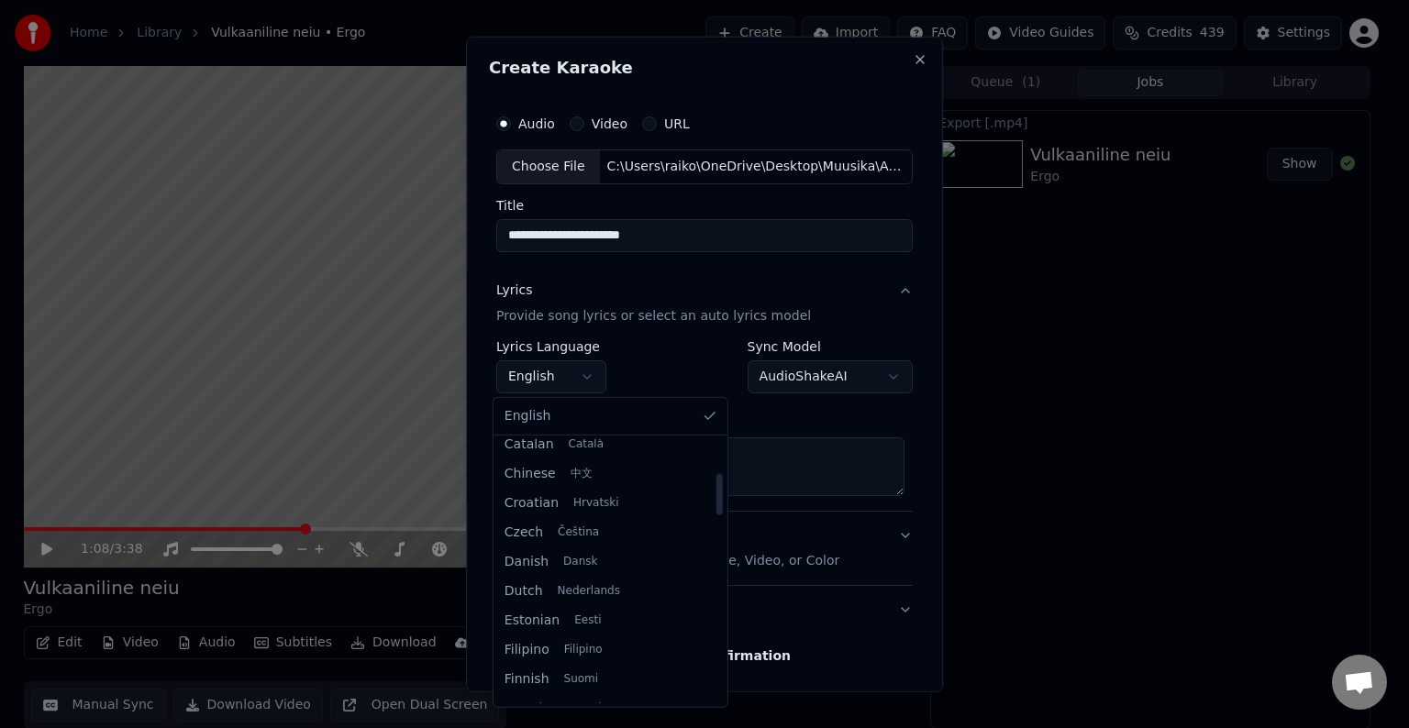
drag, startPoint x: 695, startPoint y: 466, endPoint x: 698, endPoint y: 500, distance: 34.0
click at [715, 500] on div at bounding box center [718, 494] width 6 height 41
select select "**"
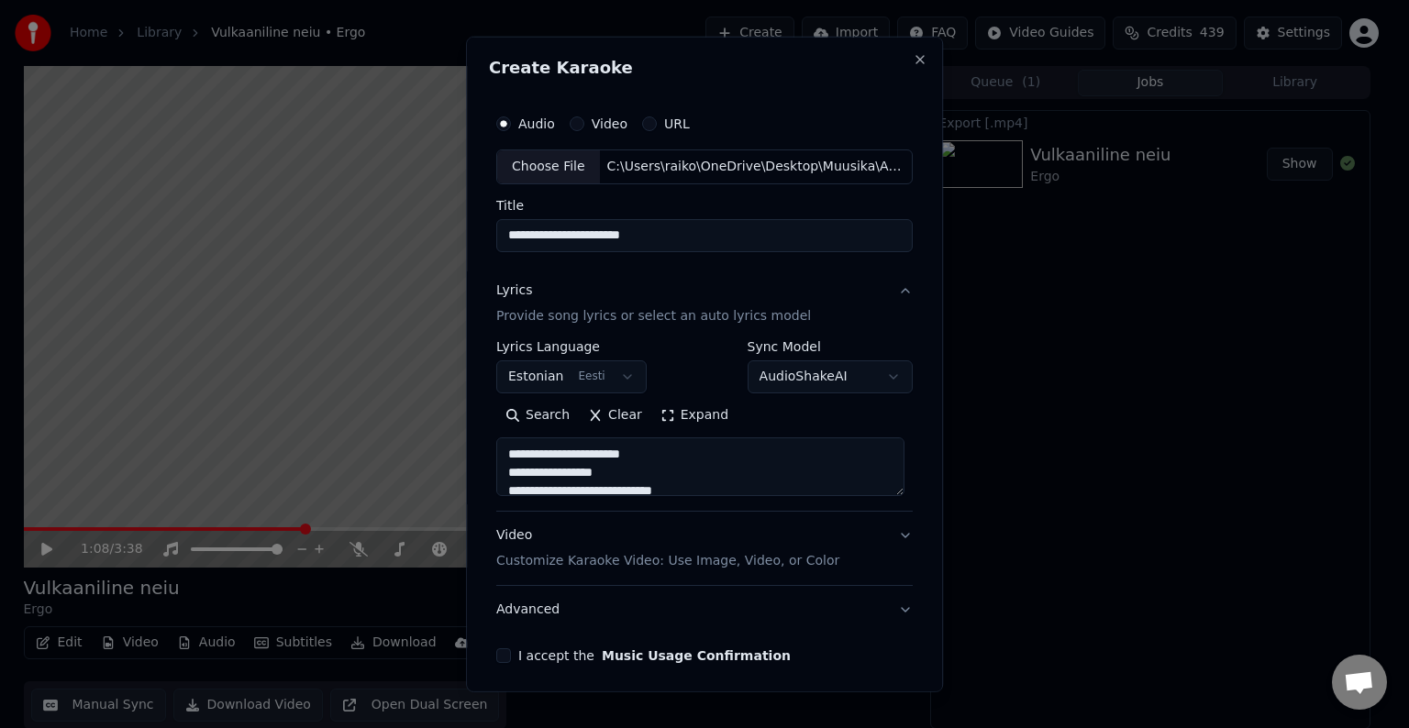
click at [653, 563] on p "Customize Karaoke Video: Use Image, Video, or Color" at bounding box center [667, 561] width 343 height 18
type textarea "**********"
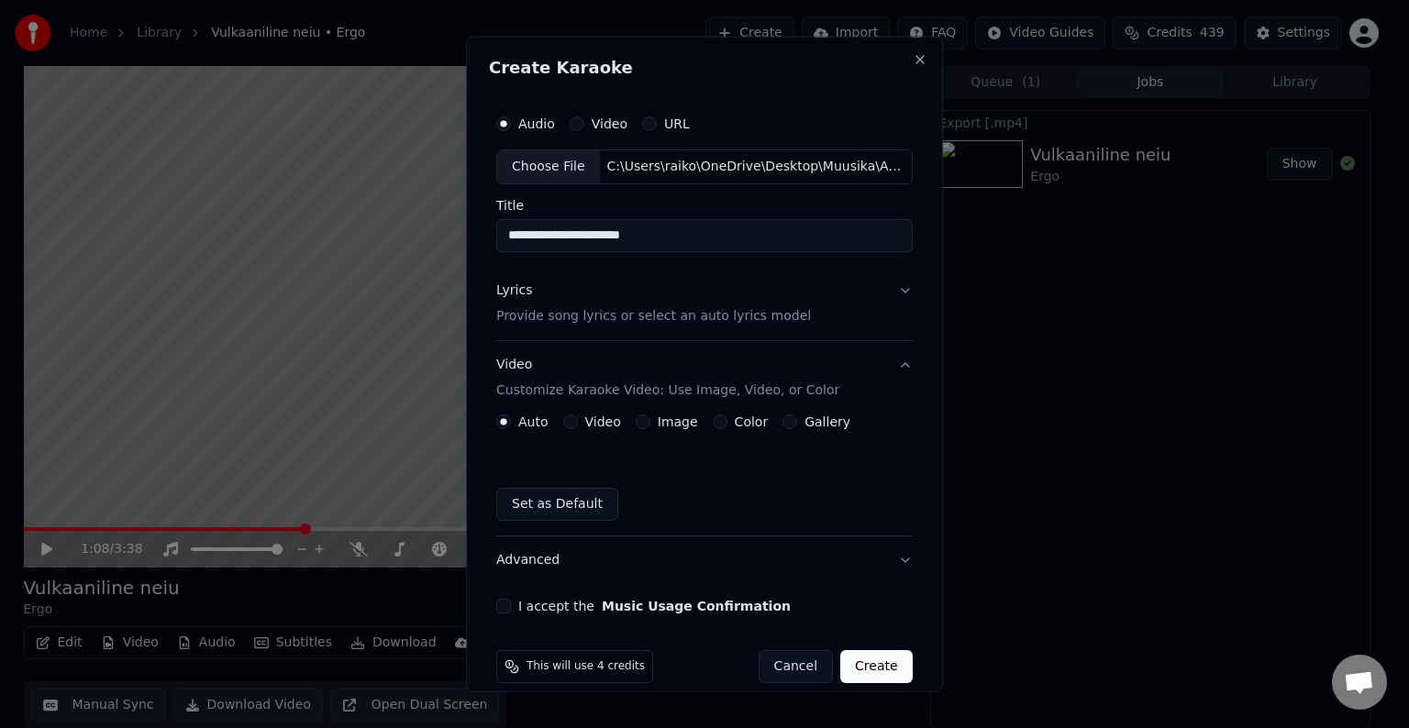
click at [735, 423] on label "Color" at bounding box center [752, 421] width 34 height 13
click at [727, 423] on button "Color" at bounding box center [720, 422] width 15 height 15
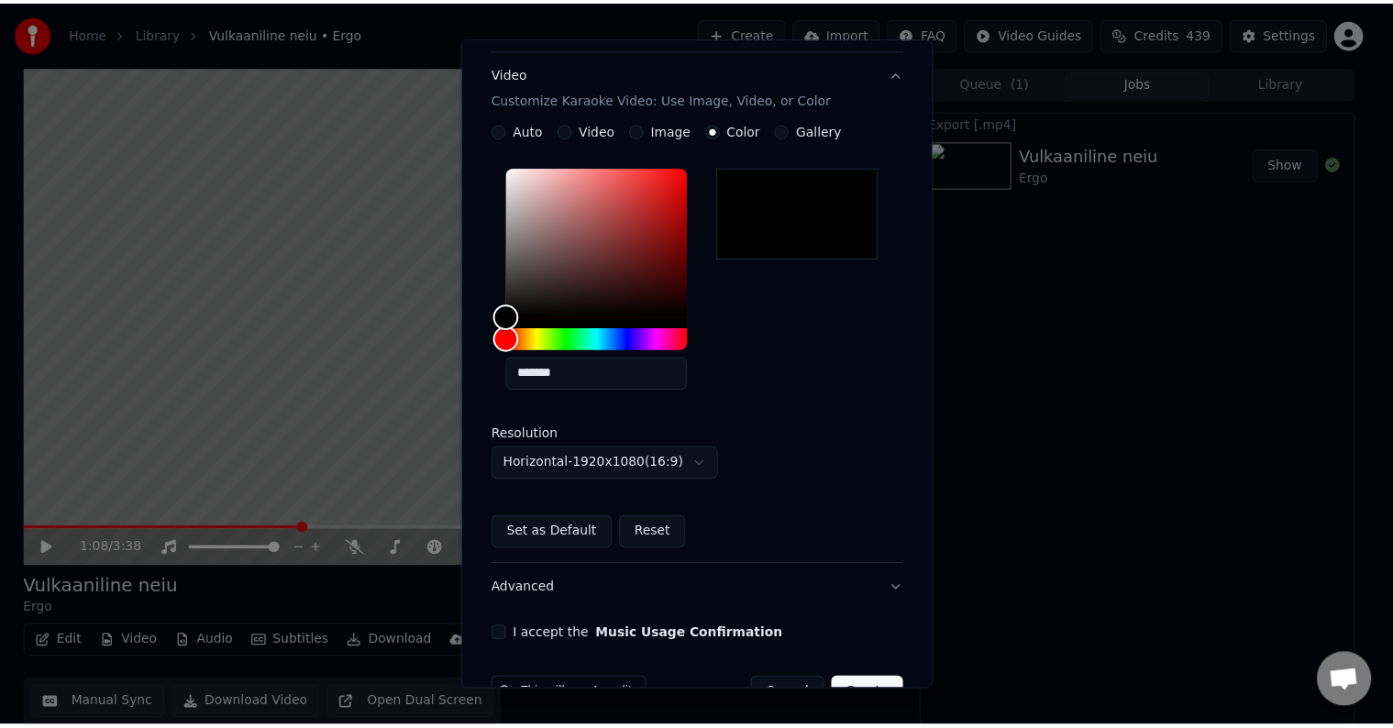
scroll to position [342, 0]
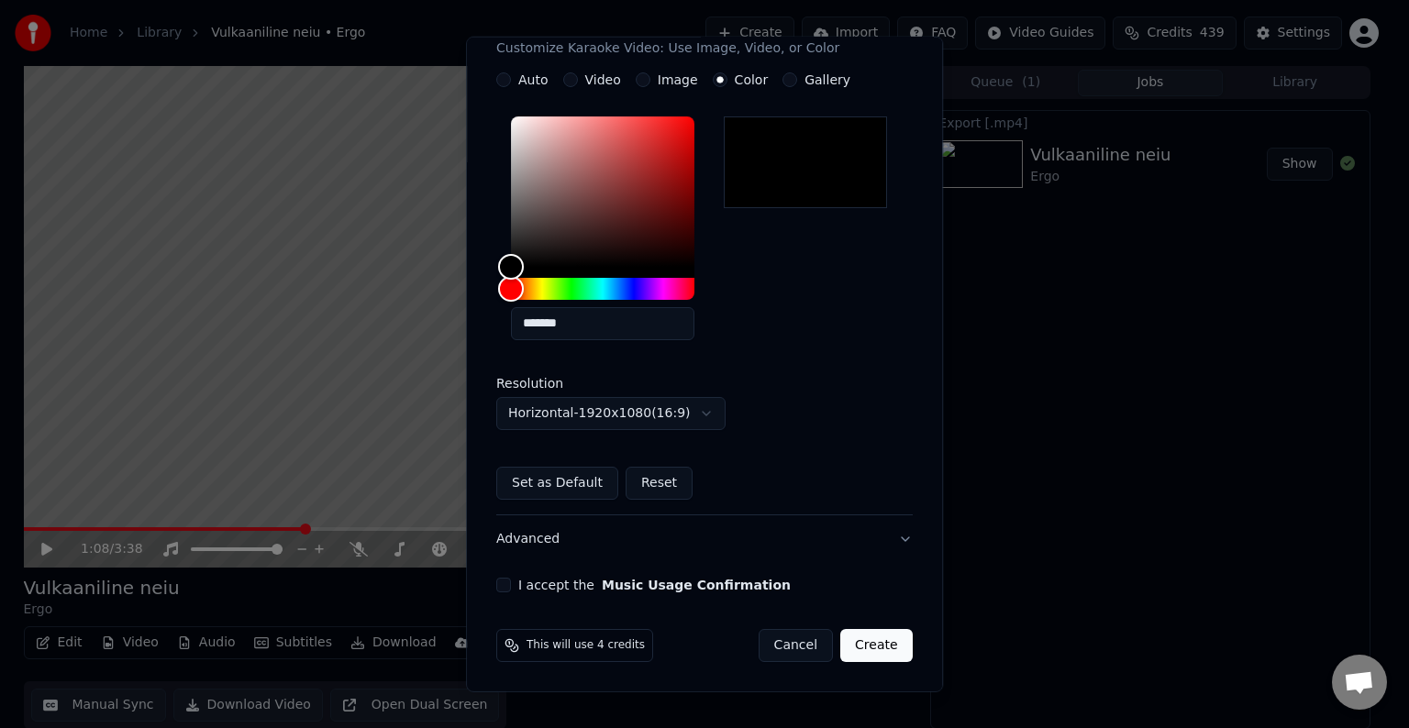
click at [504, 591] on div "I accept the Music Usage Confirmation" at bounding box center [704, 585] width 416 height 15
click at [499, 580] on button "I accept the Music Usage Confirmation" at bounding box center [503, 585] width 15 height 15
click at [853, 652] on button "Create" at bounding box center [876, 645] width 72 height 33
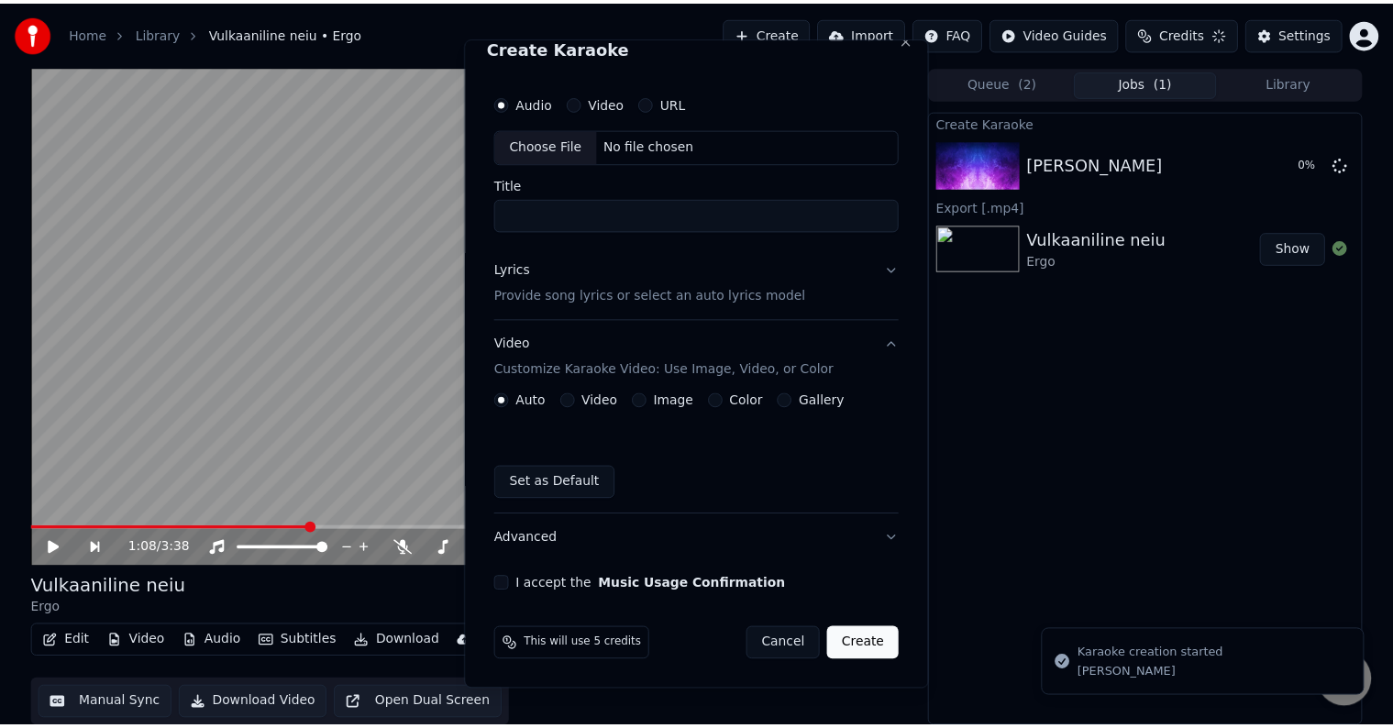
scroll to position [21, 0]
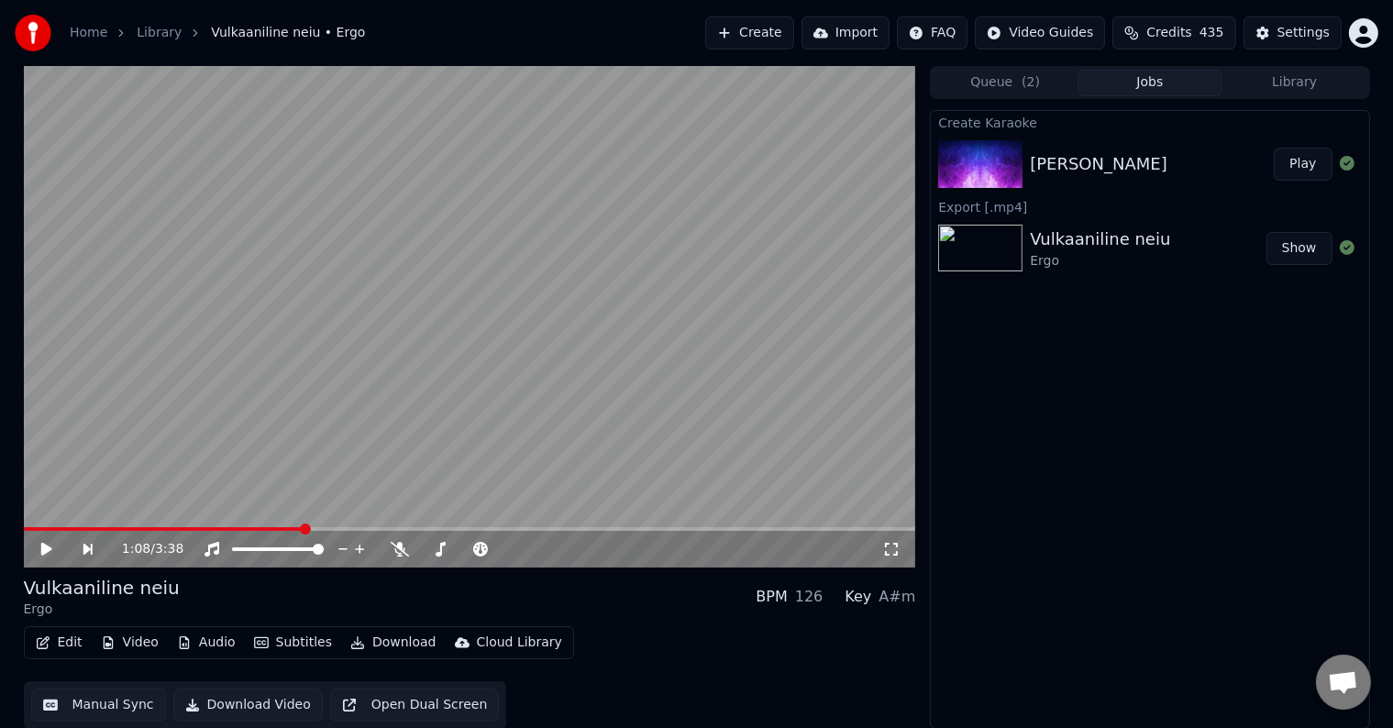
click at [1284, 167] on button "Play" at bounding box center [1303, 164] width 58 height 33
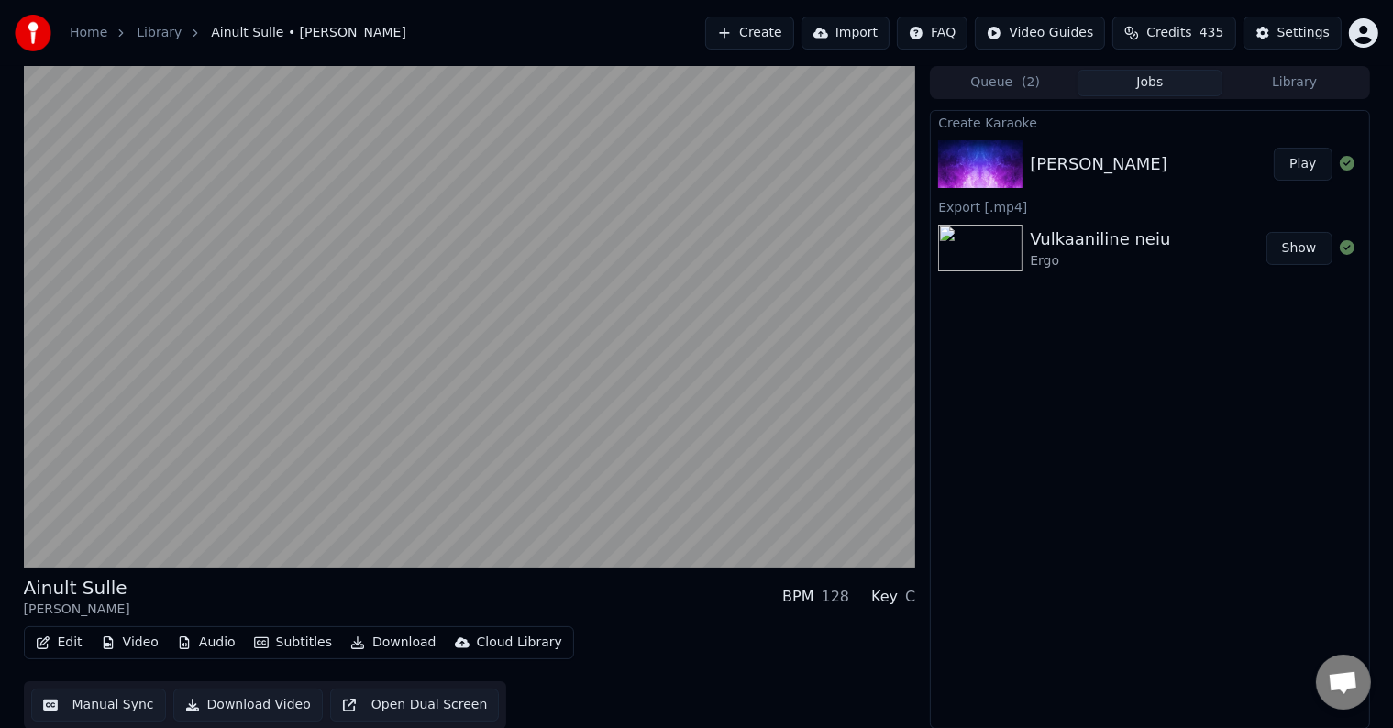
click at [1274, 148] on button "Play" at bounding box center [1303, 164] width 58 height 33
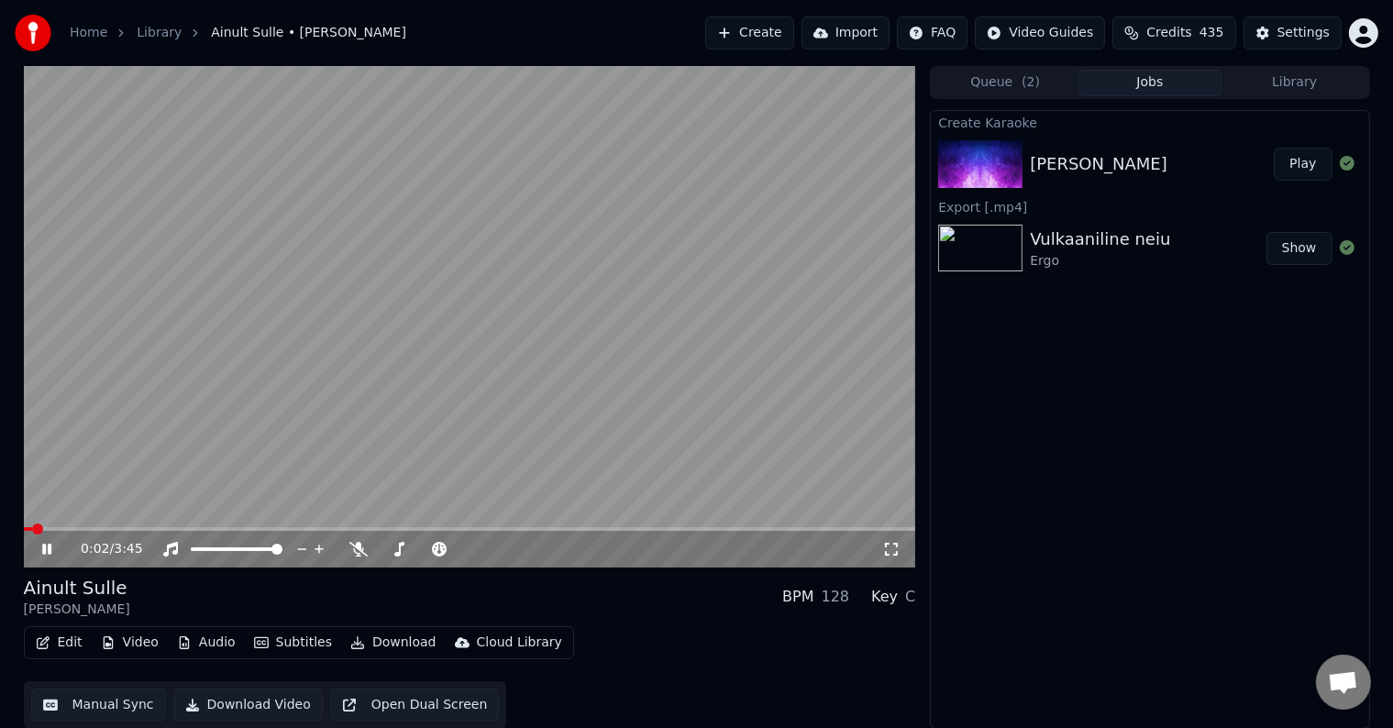
click at [41, 551] on icon at bounding box center [60, 549] width 43 height 15
